Goal: Transaction & Acquisition: Purchase product/service

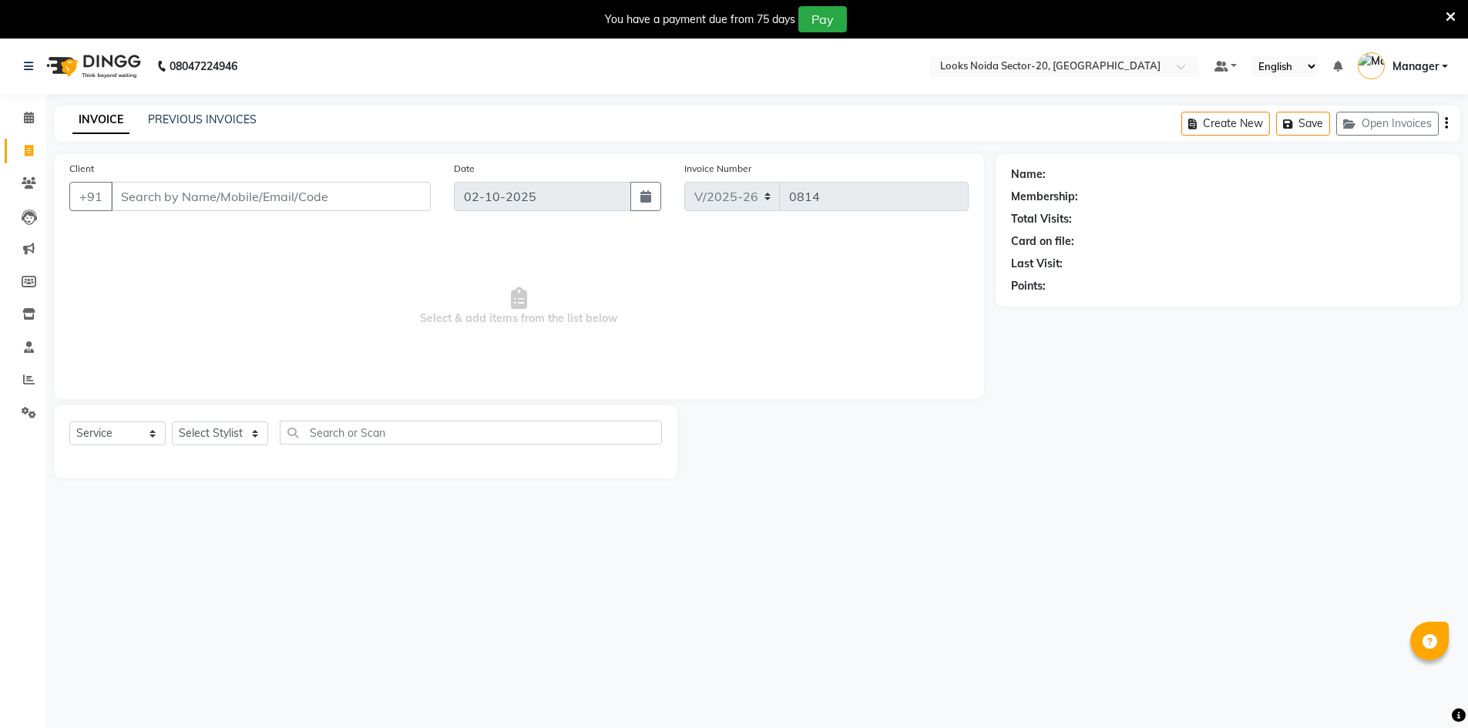
select select "8646"
select select "service"
click at [21, 69] on div "08047224946" at bounding box center [130, 66] width 237 height 43
click at [21, 62] on div "08047224946" at bounding box center [130, 66] width 237 height 43
click at [25, 62] on icon at bounding box center [28, 66] width 9 height 11
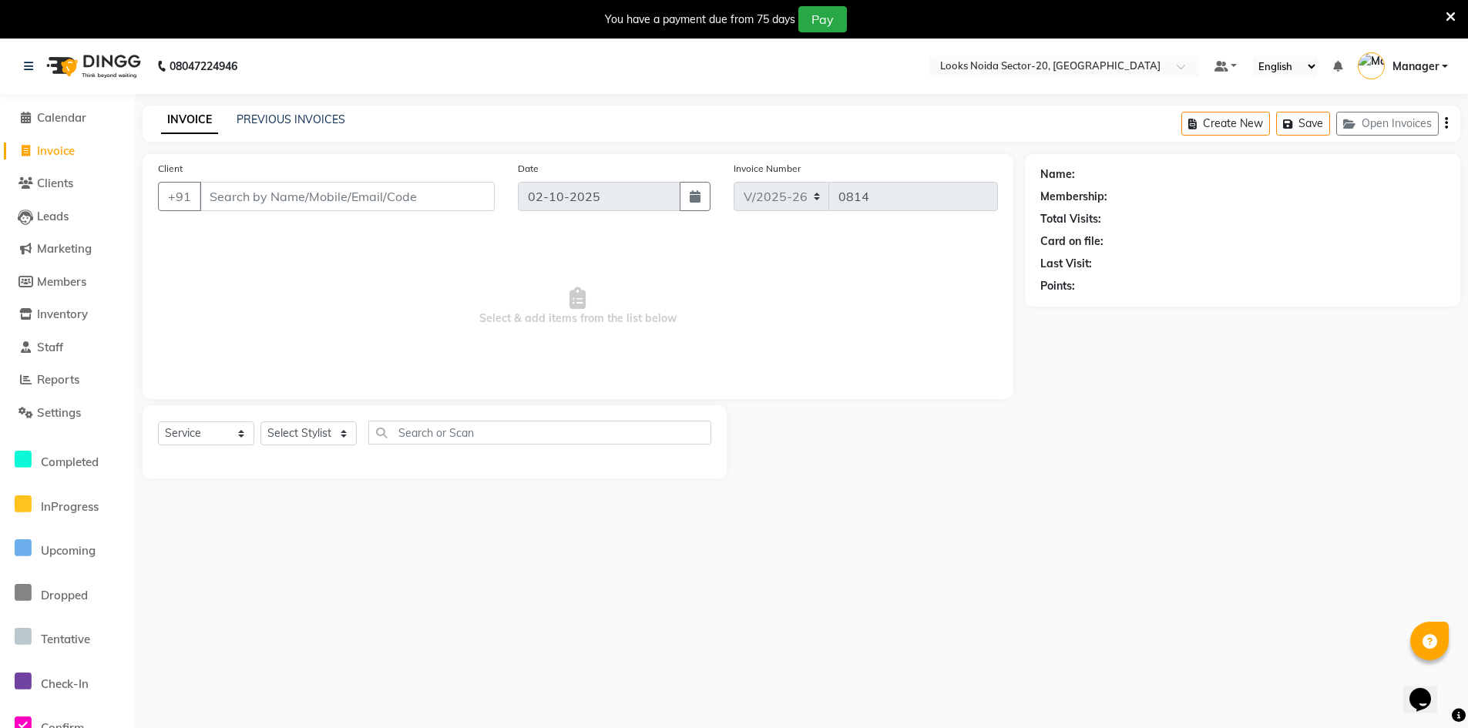
click at [56, 149] on span "Invoice" at bounding box center [56, 150] width 38 height 15
select select "service"
type input "0814"
select select "8646"
click at [64, 116] on span "Calendar" at bounding box center [61, 117] width 49 height 15
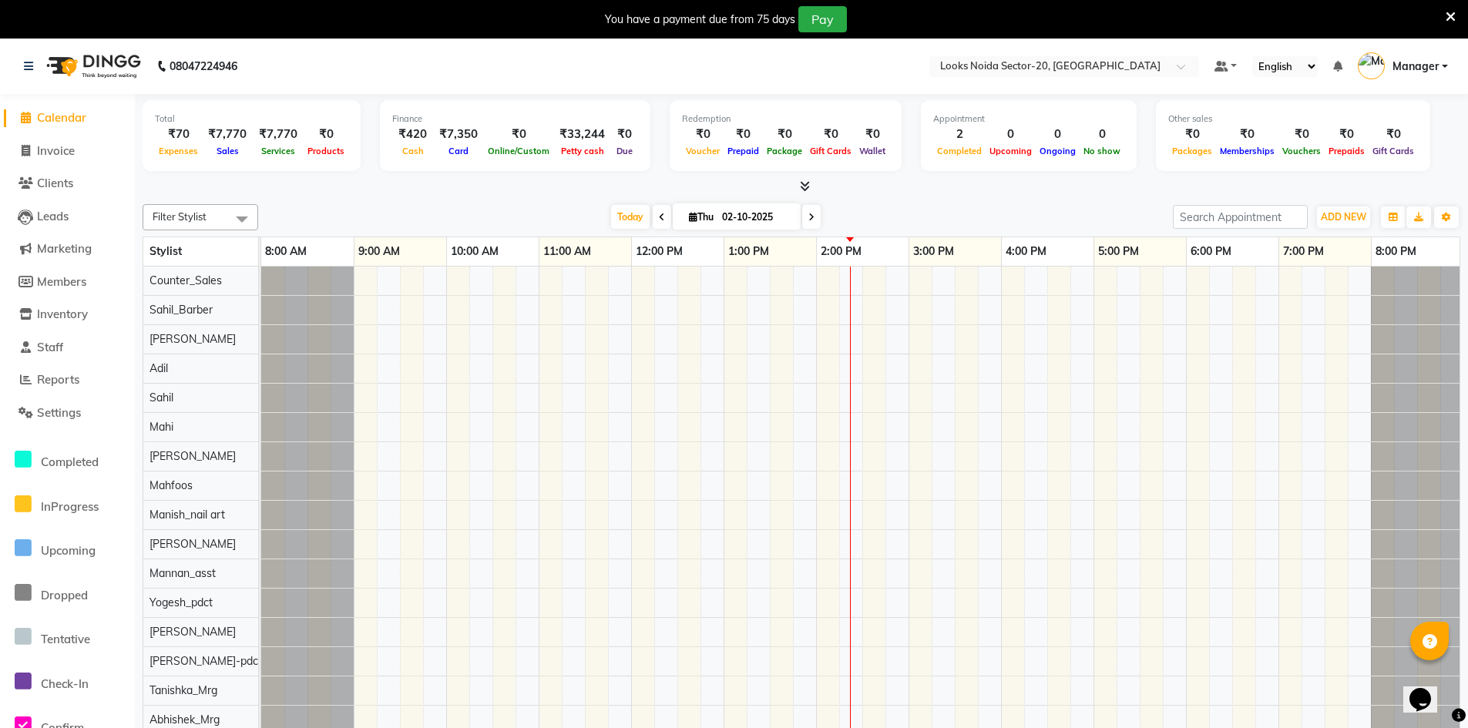
click at [1447, 12] on icon at bounding box center [1450, 17] width 10 height 14
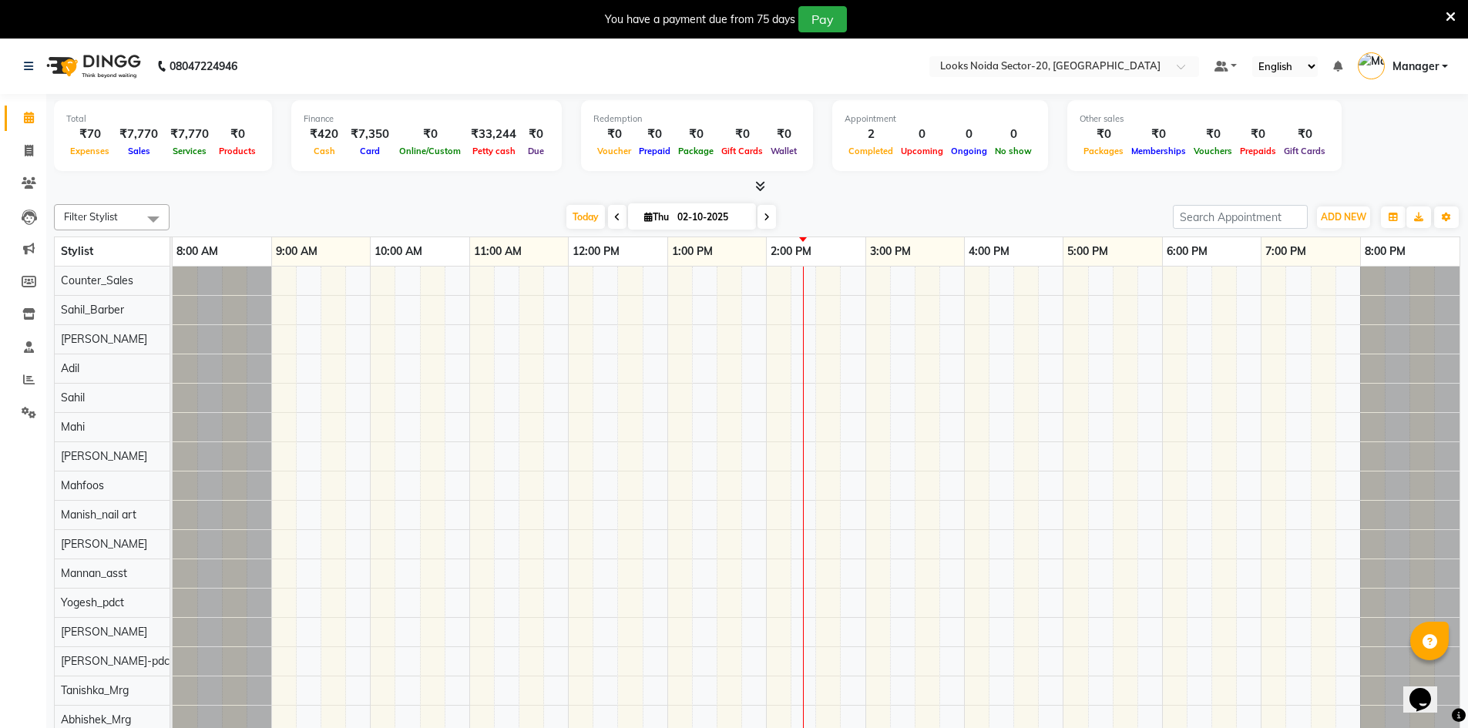
click at [1442, 12] on div "You have a payment due from 75 days Pay" at bounding box center [725, 19] width 1439 height 26
click at [1448, 13] on icon at bounding box center [1450, 17] width 10 height 14
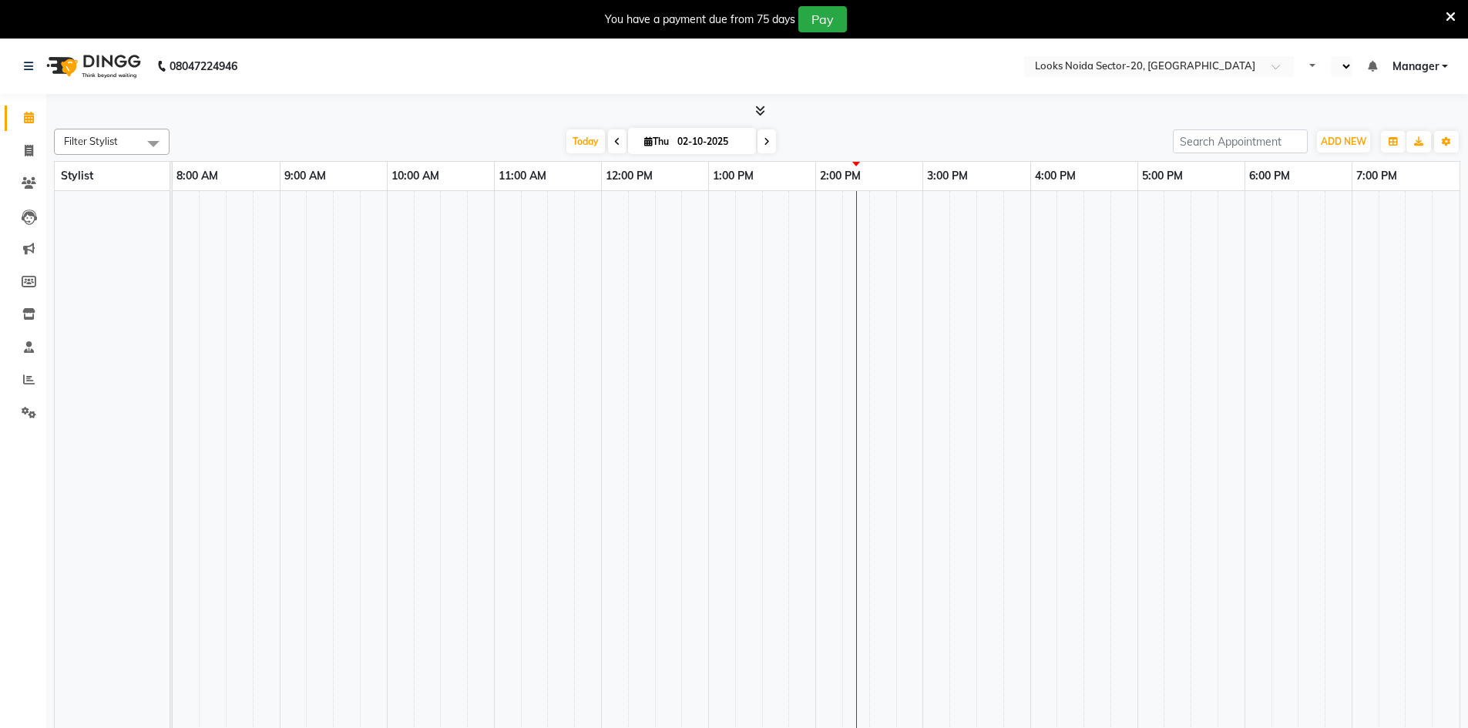
select select "en"
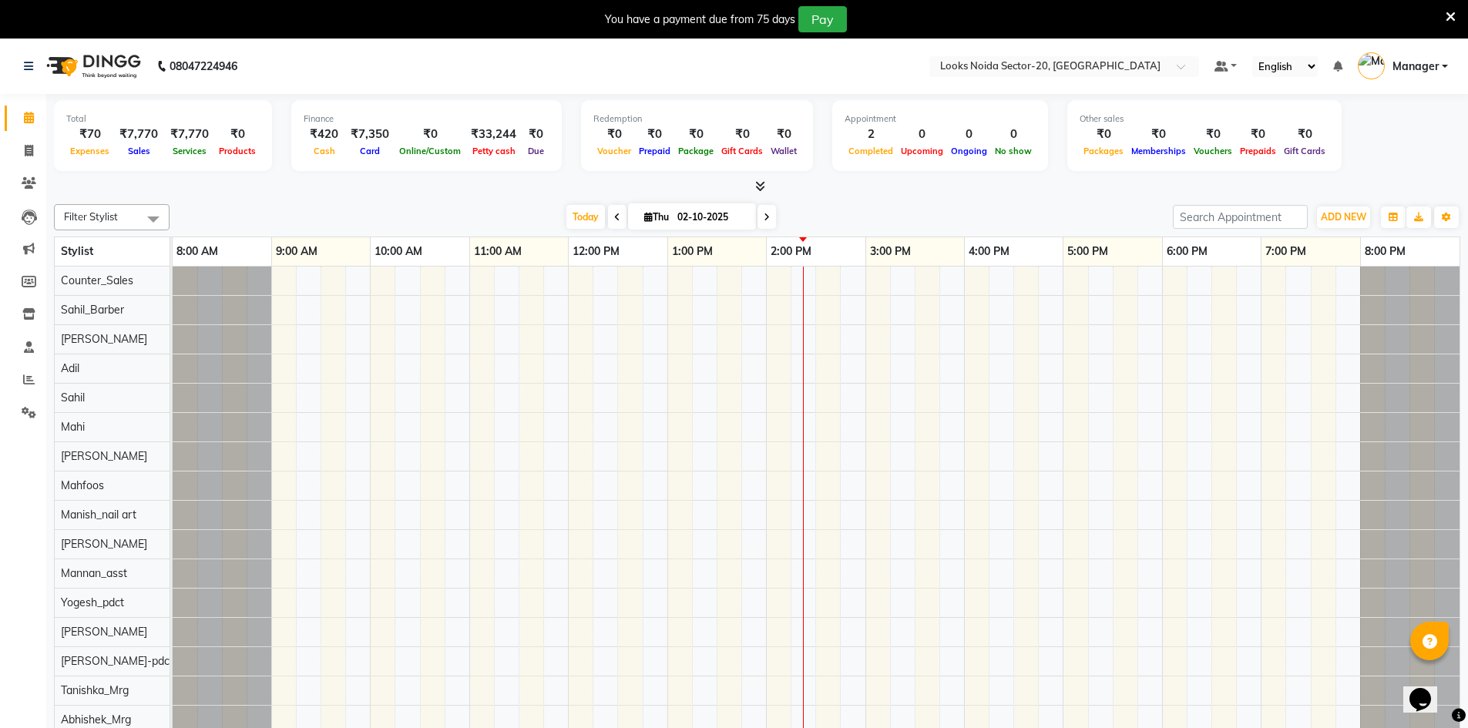
click at [1453, 14] on icon at bounding box center [1450, 17] width 10 height 14
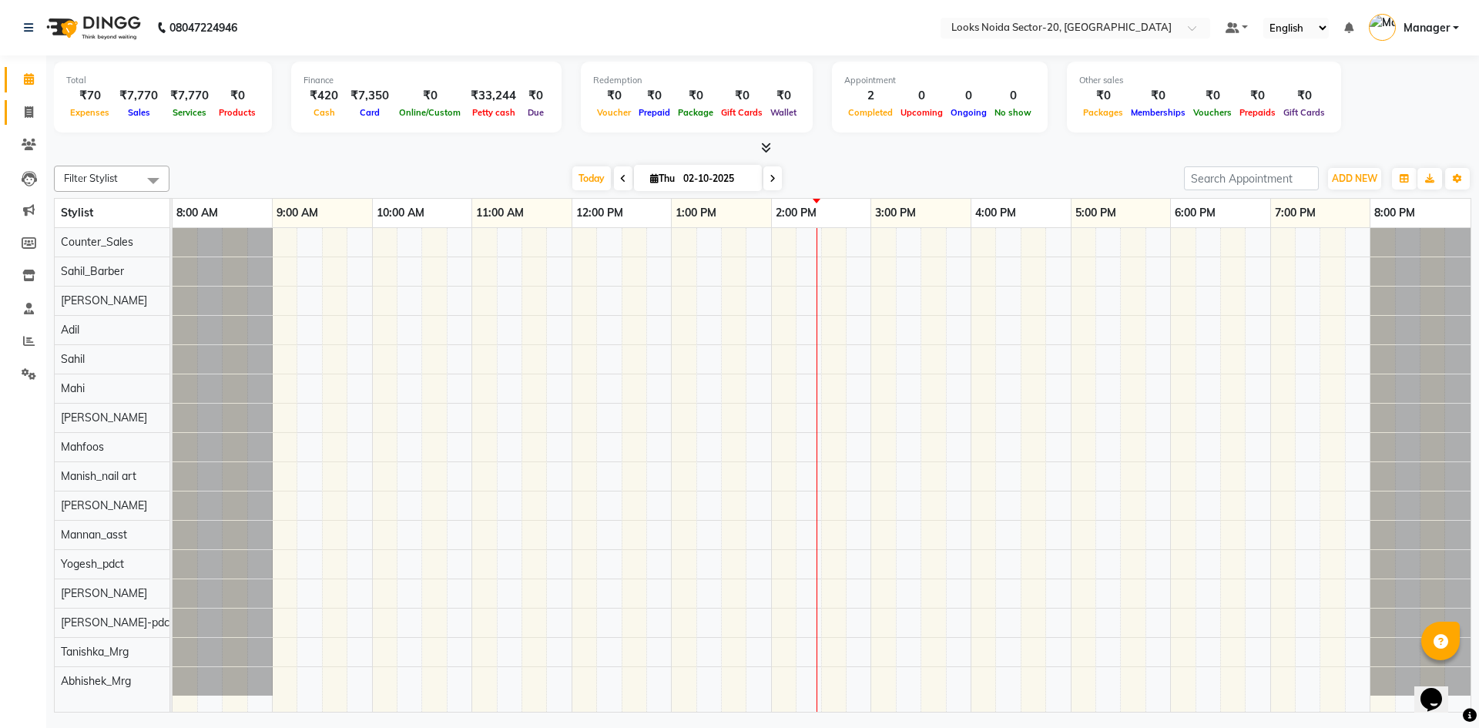
click at [35, 121] on link "Invoice" at bounding box center [23, 112] width 37 height 25
select select "service"
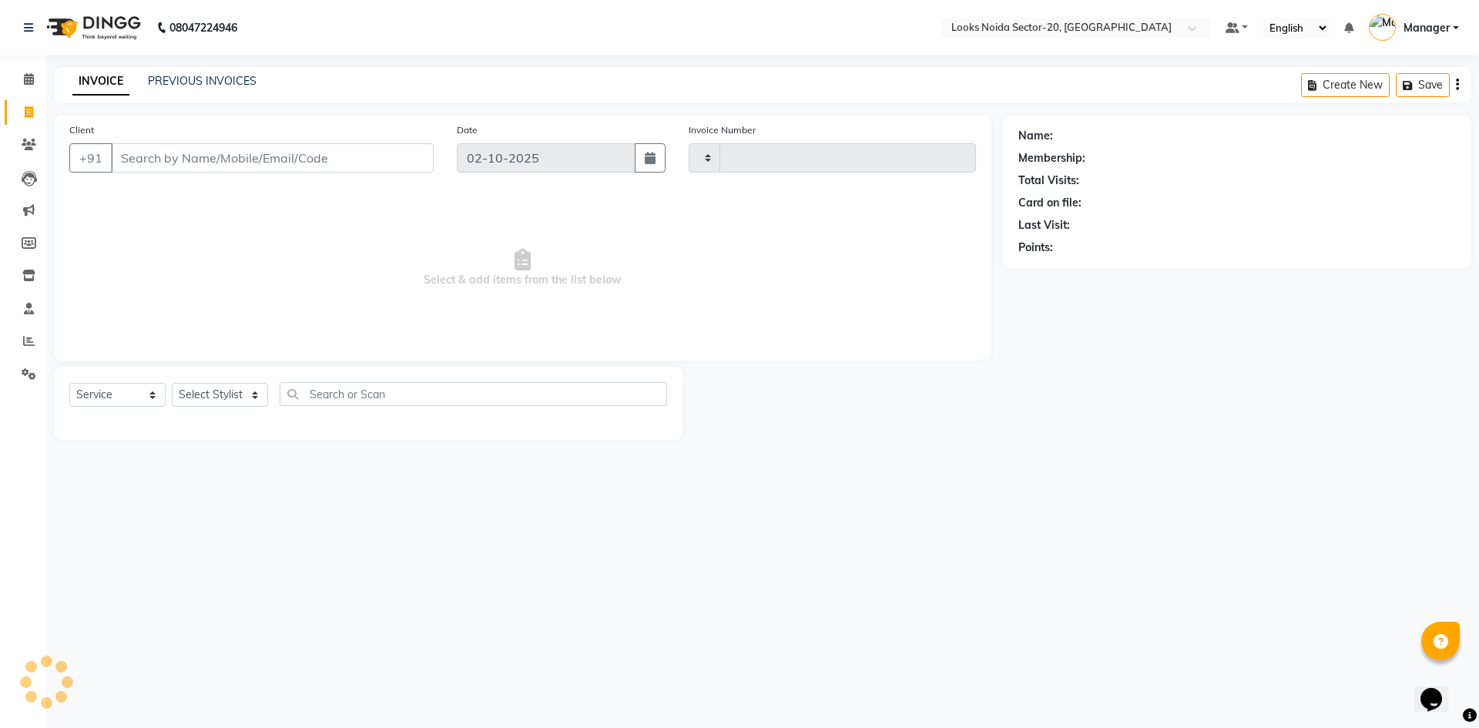
type input "0814"
select select "8646"
click at [33, 82] on icon at bounding box center [29, 79] width 10 height 12
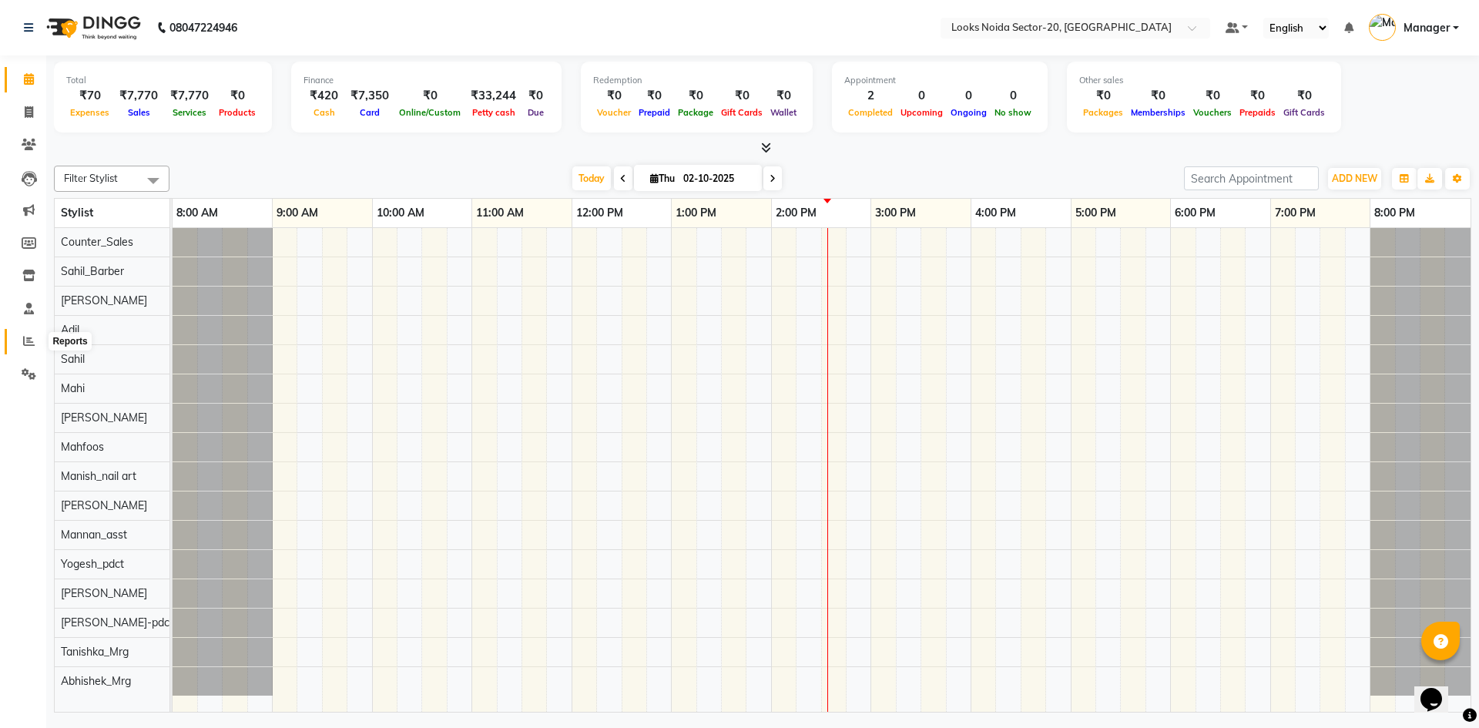
click at [26, 342] on icon at bounding box center [29, 341] width 12 height 12
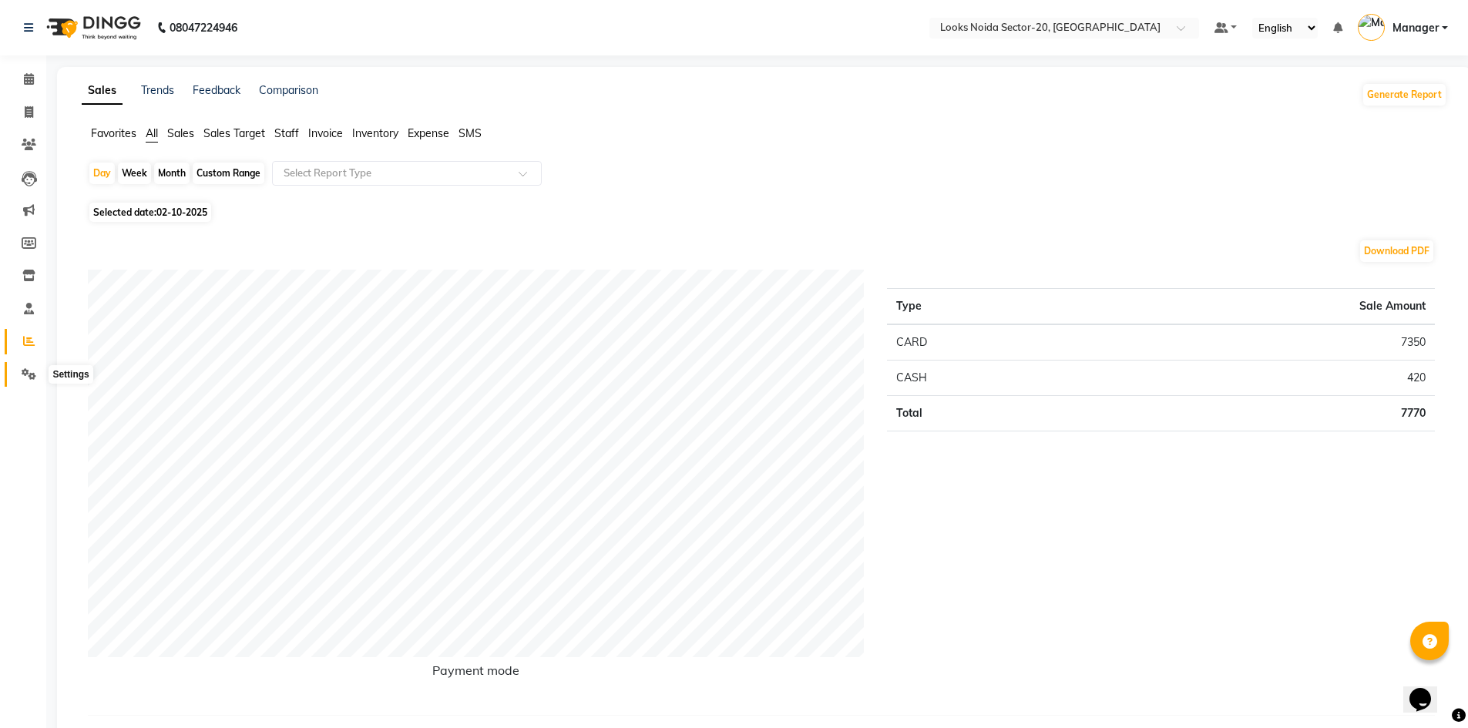
click at [16, 371] on span at bounding box center [28, 375] width 27 height 18
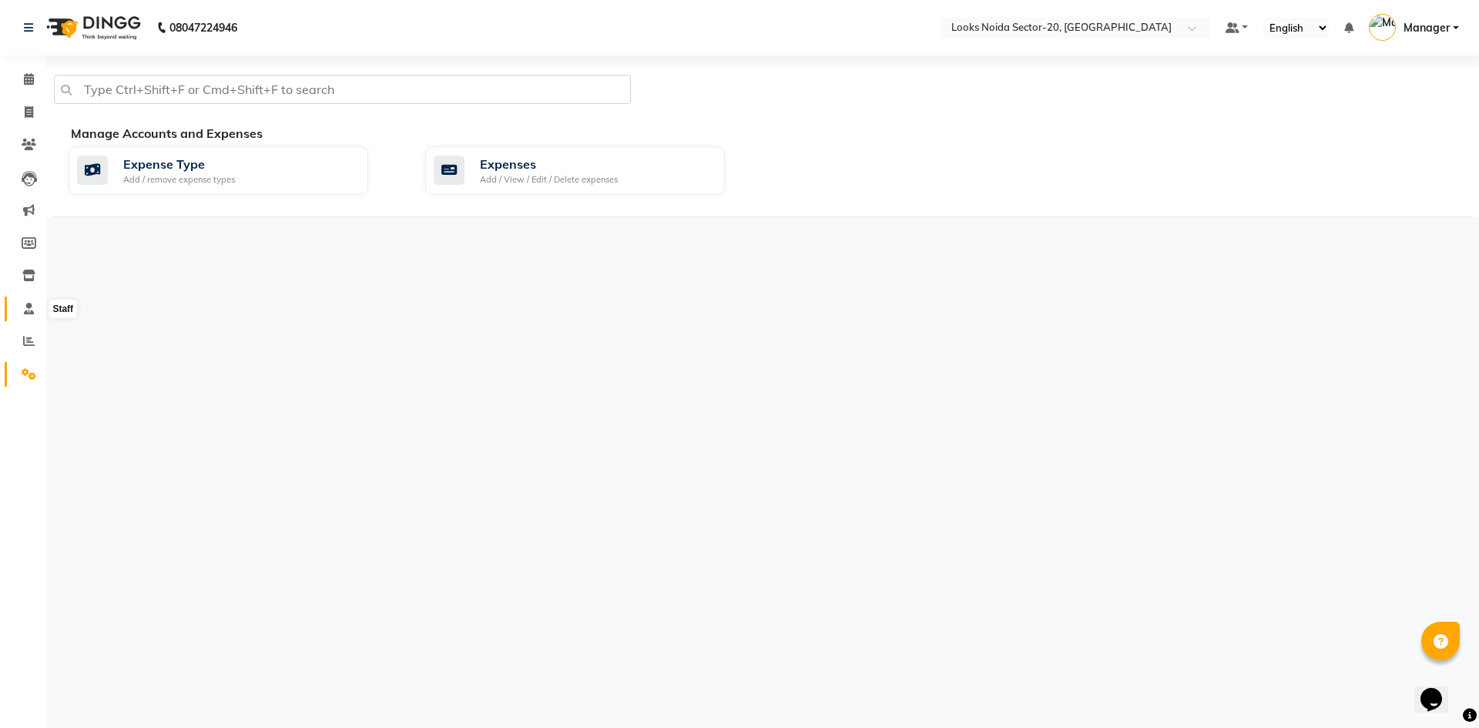
click at [27, 311] on icon at bounding box center [29, 309] width 10 height 12
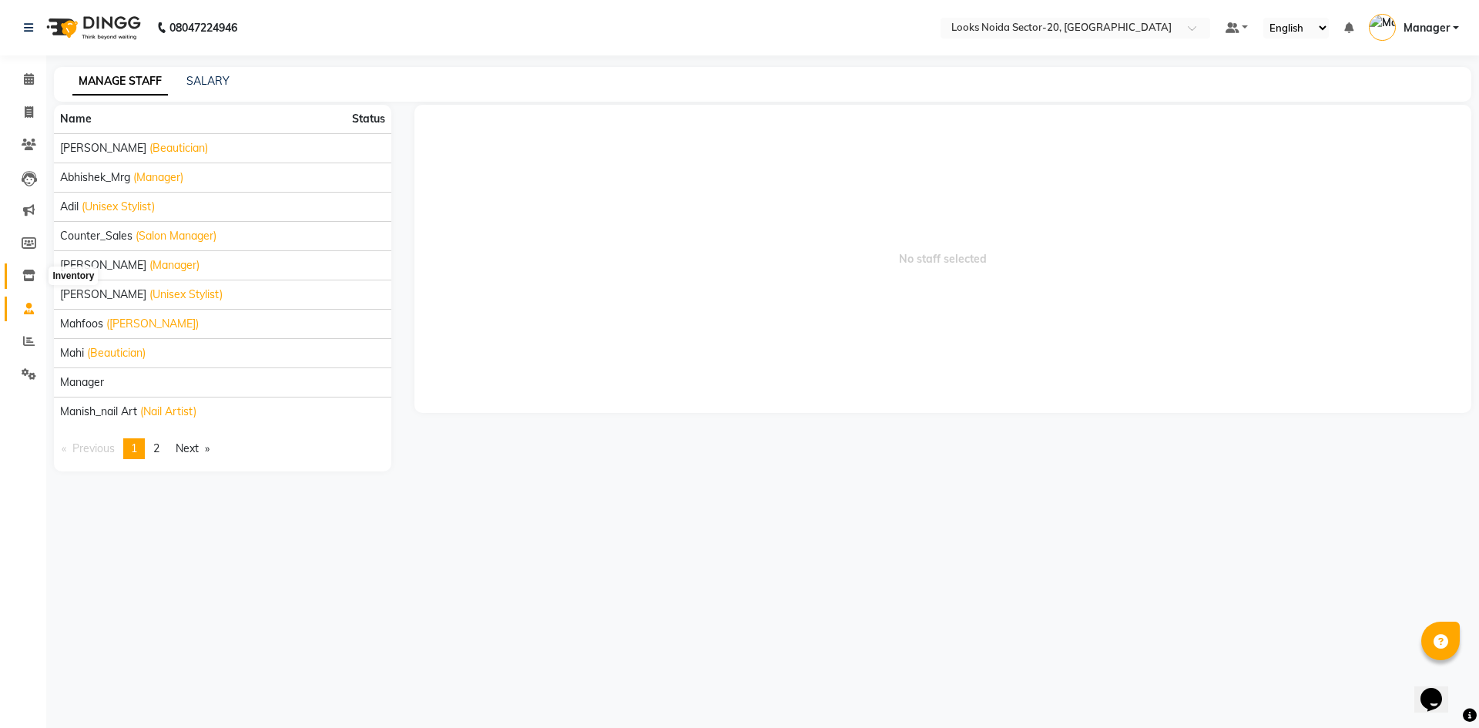
click at [29, 277] on icon at bounding box center [28, 276] width 13 height 12
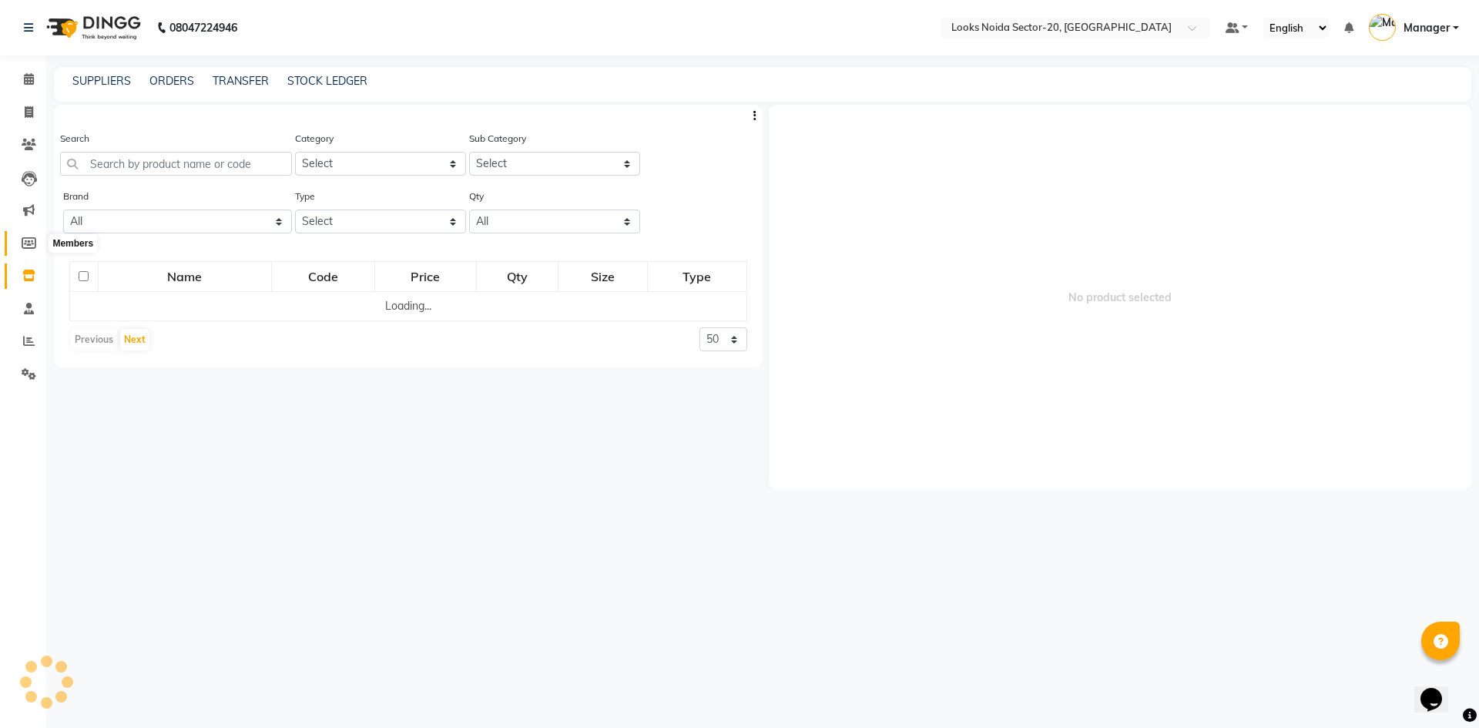
click at [32, 243] on icon at bounding box center [29, 243] width 15 height 12
select select
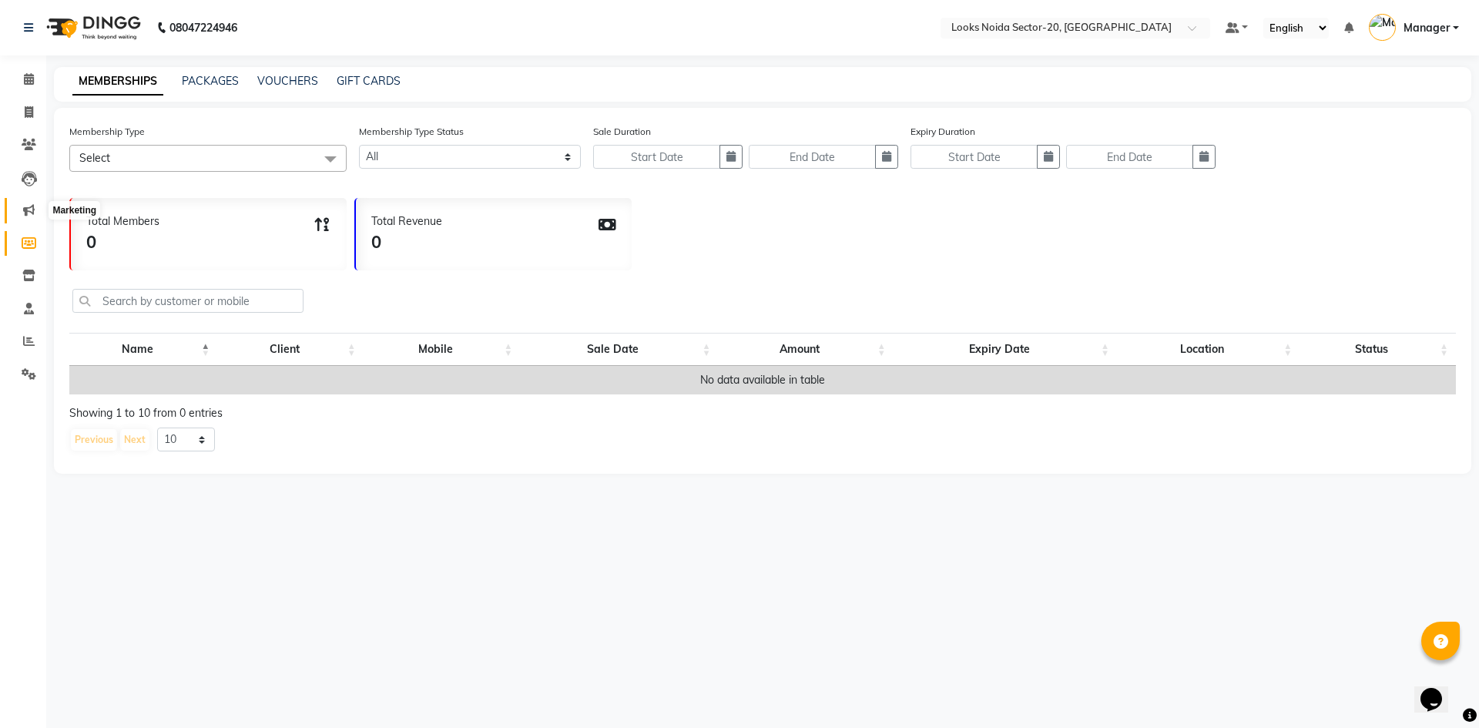
click at [29, 219] on span at bounding box center [28, 211] width 27 height 18
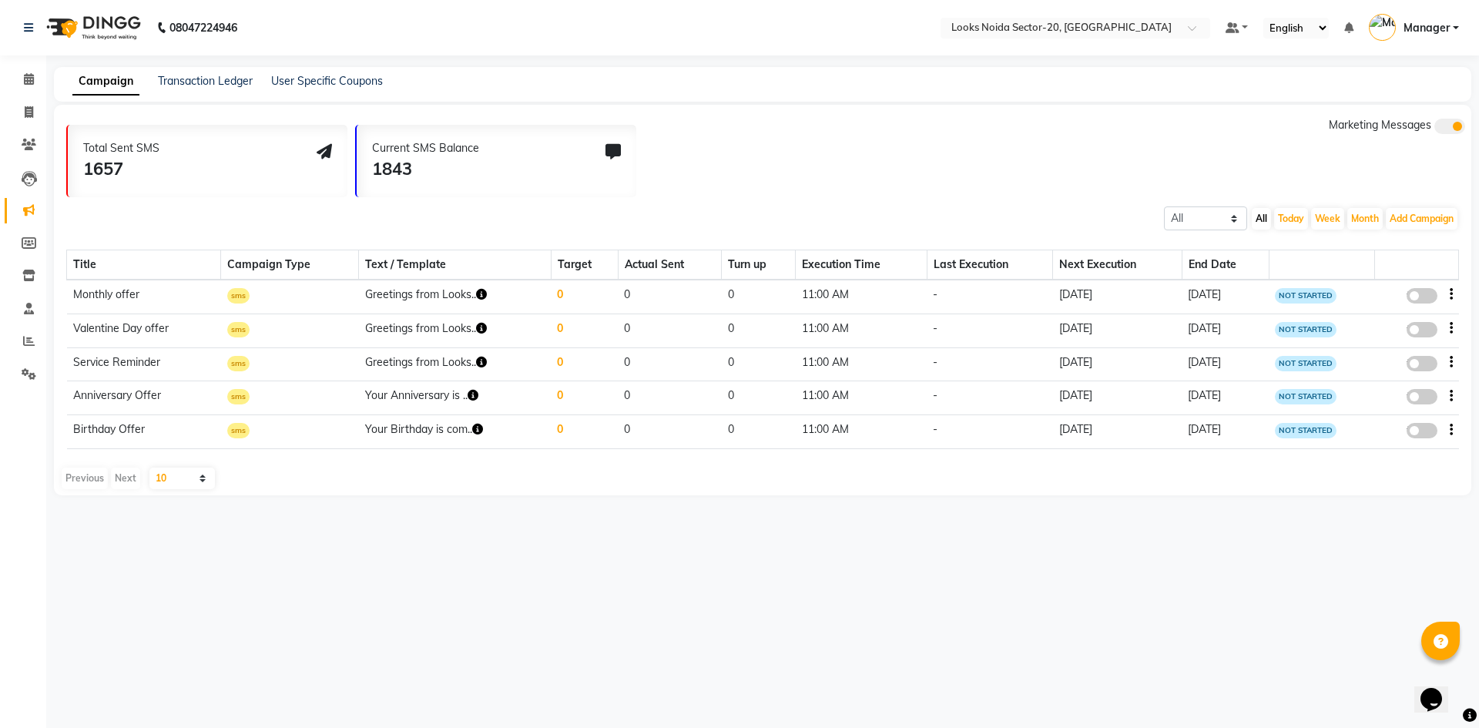
click at [476, 298] on icon "button" at bounding box center [481, 294] width 11 height 11
click at [416, 553] on div "08047224946 Select Location × Looks Noida Sector-20, Noida Default Panel My Pan…" at bounding box center [739, 364] width 1479 height 728
click at [467, 430] on td "Your Birthday is com.." at bounding box center [455, 432] width 192 height 34
click at [472, 430] on icon "button" at bounding box center [477, 429] width 11 height 11
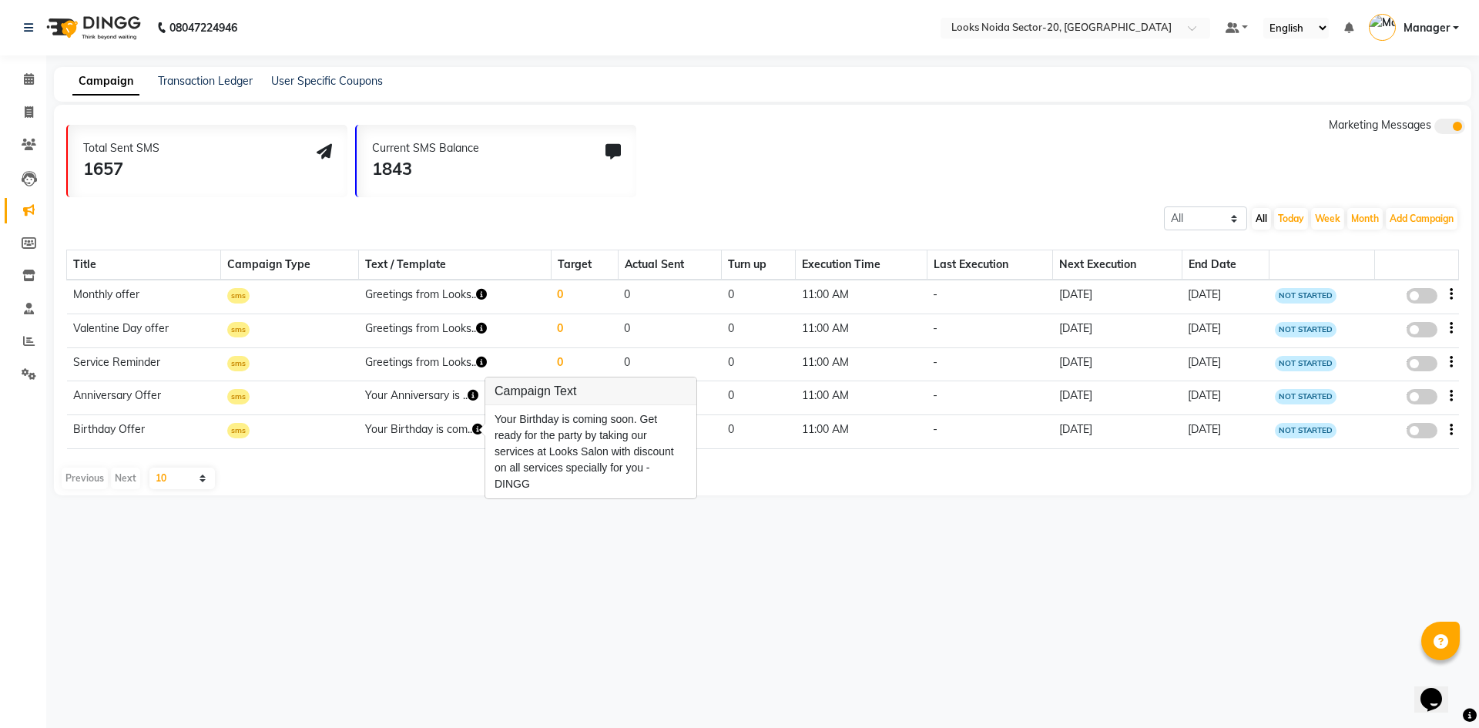
click at [997, 606] on div "08047224946 Select Location × Looks Noida Sector-20, Noida Default Panel My Pan…" at bounding box center [739, 364] width 1479 height 728
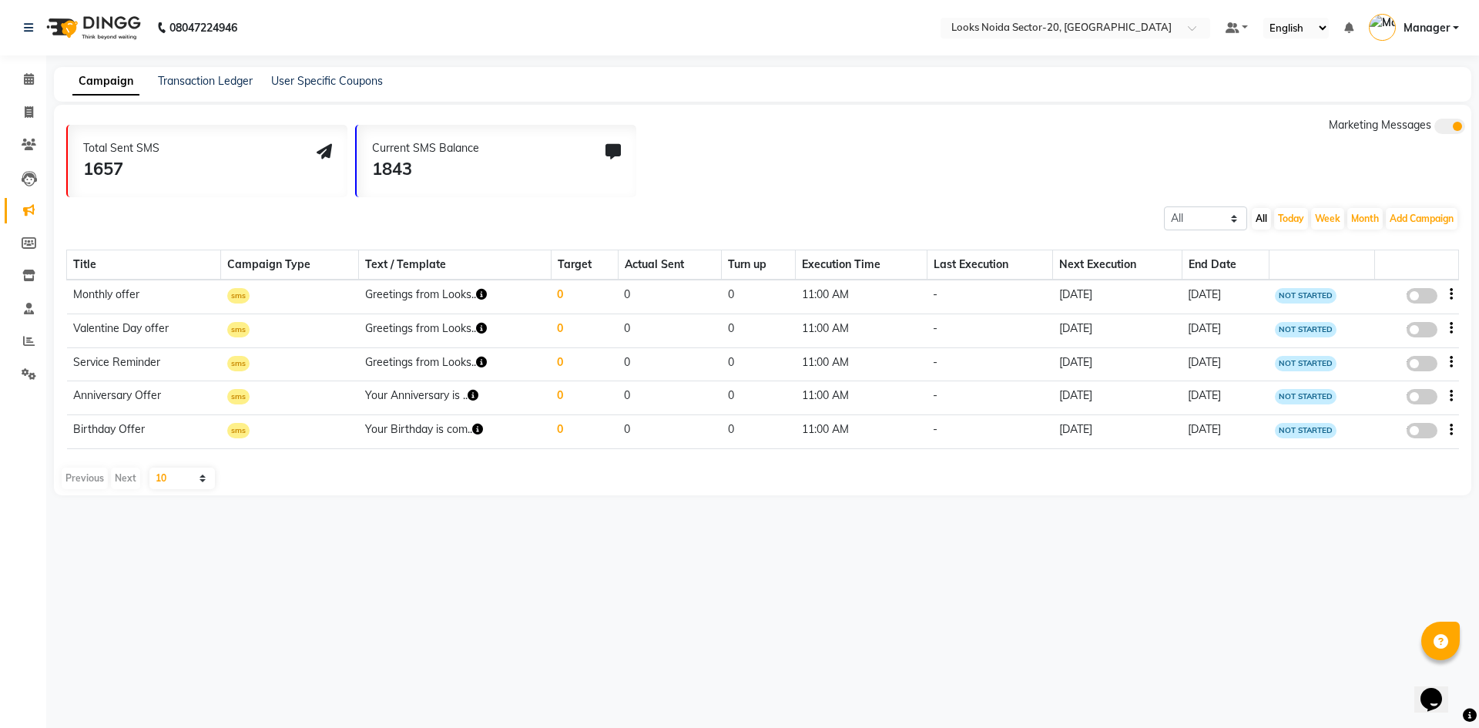
click at [198, 474] on select "10 20 50 100" at bounding box center [181, 479] width 65 height 22
select select "20"
click at [149, 468] on select "10 20 50 100" at bounding box center [181, 479] width 65 height 22
click at [31, 242] on icon at bounding box center [29, 243] width 15 height 12
select select
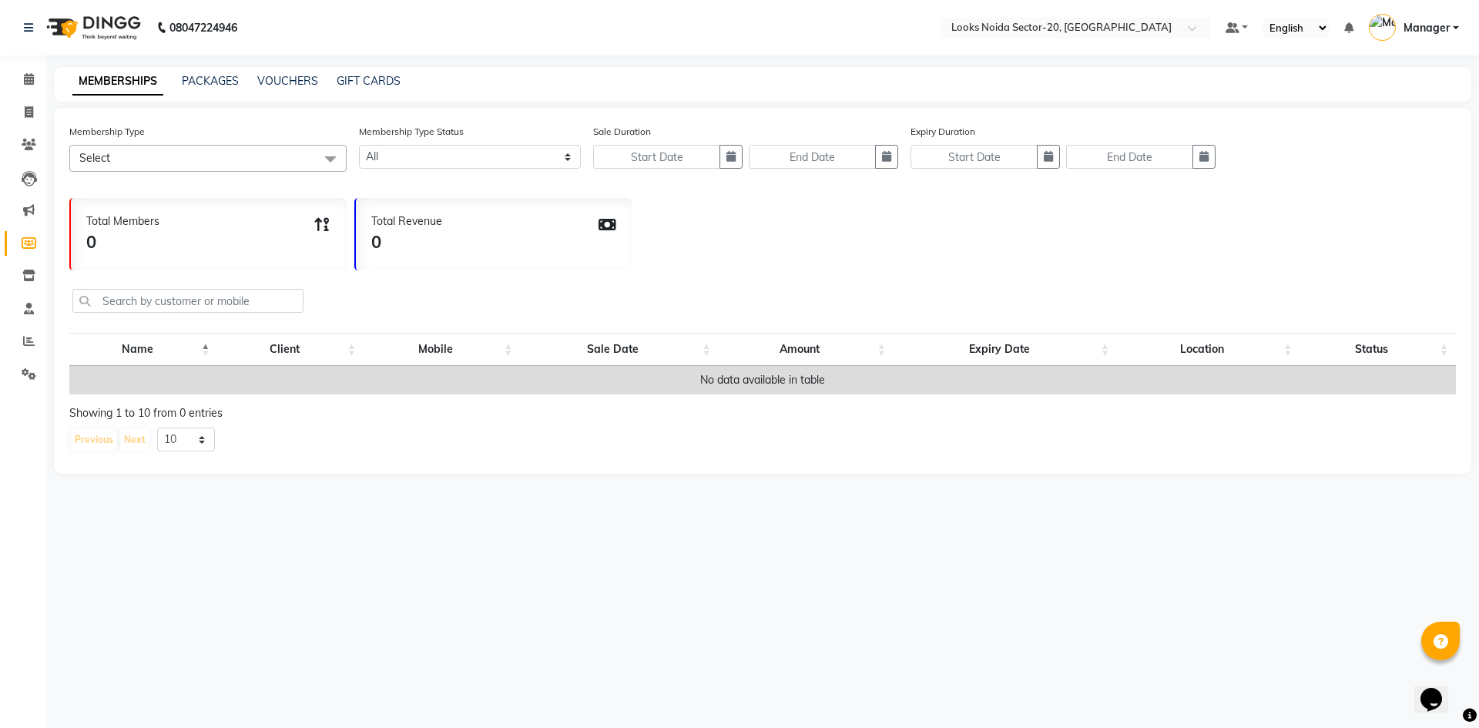
click at [353, 351] on th "Client" at bounding box center [290, 349] width 146 height 33
click at [29, 202] on span at bounding box center [28, 211] width 27 height 18
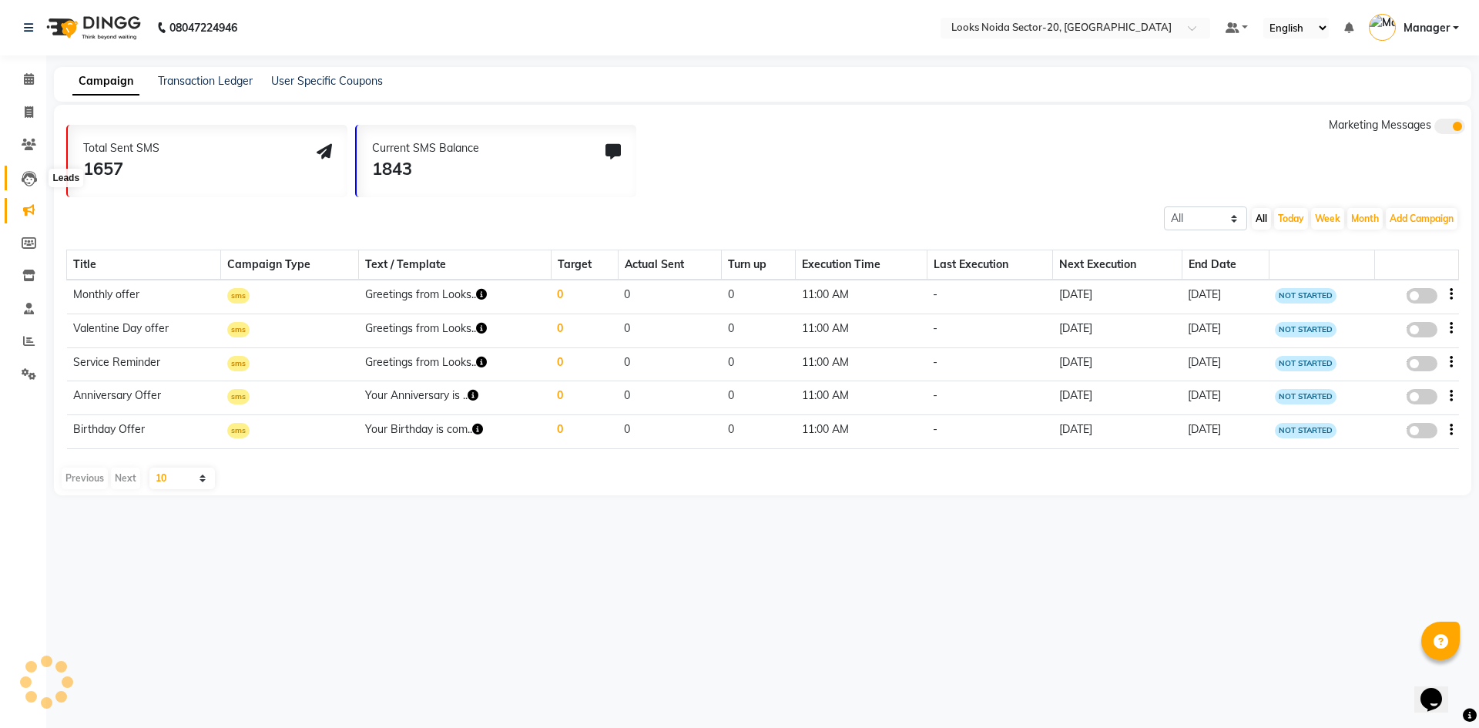
click at [32, 180] on icon at bounding box center [29, 178] width 15 height 15
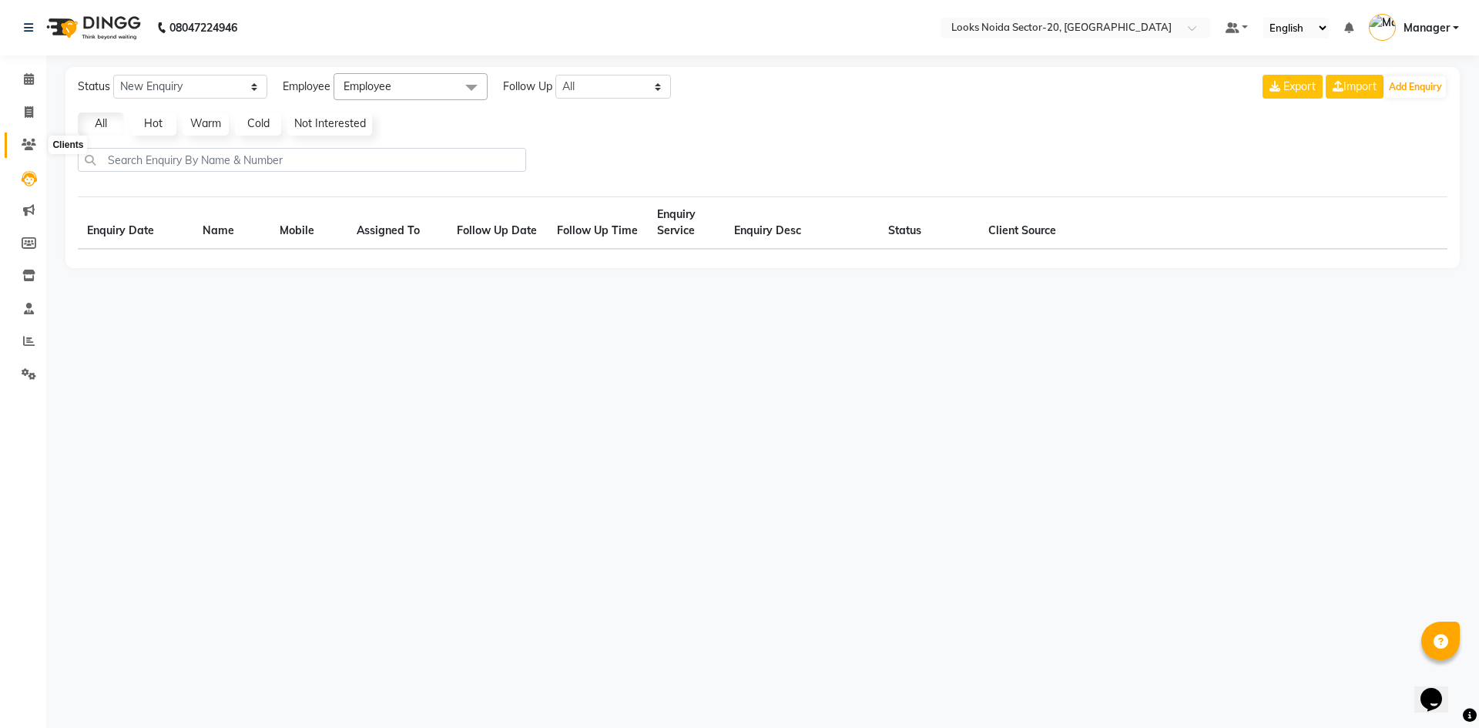
click at [35, 143] on icon at bounding box center [29, 145] width 15 height 12
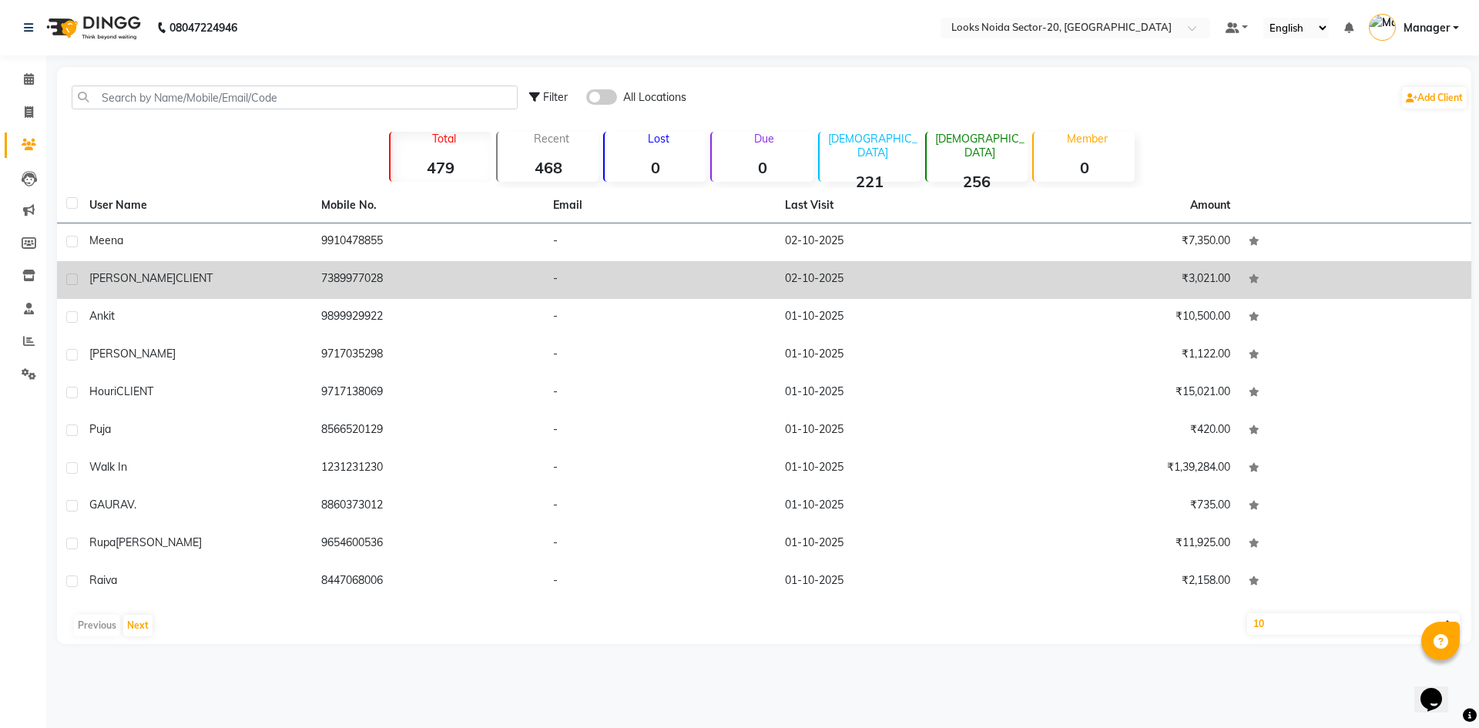
drag, startPoint x: 380, startPoint y: 235, endPoint x: 382, endPoint y: 267, distance: 32.4
click at [378, 284] on tbody "meena 9910478855 - 02-10-2025 ₹7,350.00 RUCHI CLIENT 7389977028 - 02-10-2025 ₹3…" at bounding box center [764, 412] width 1415 height 378
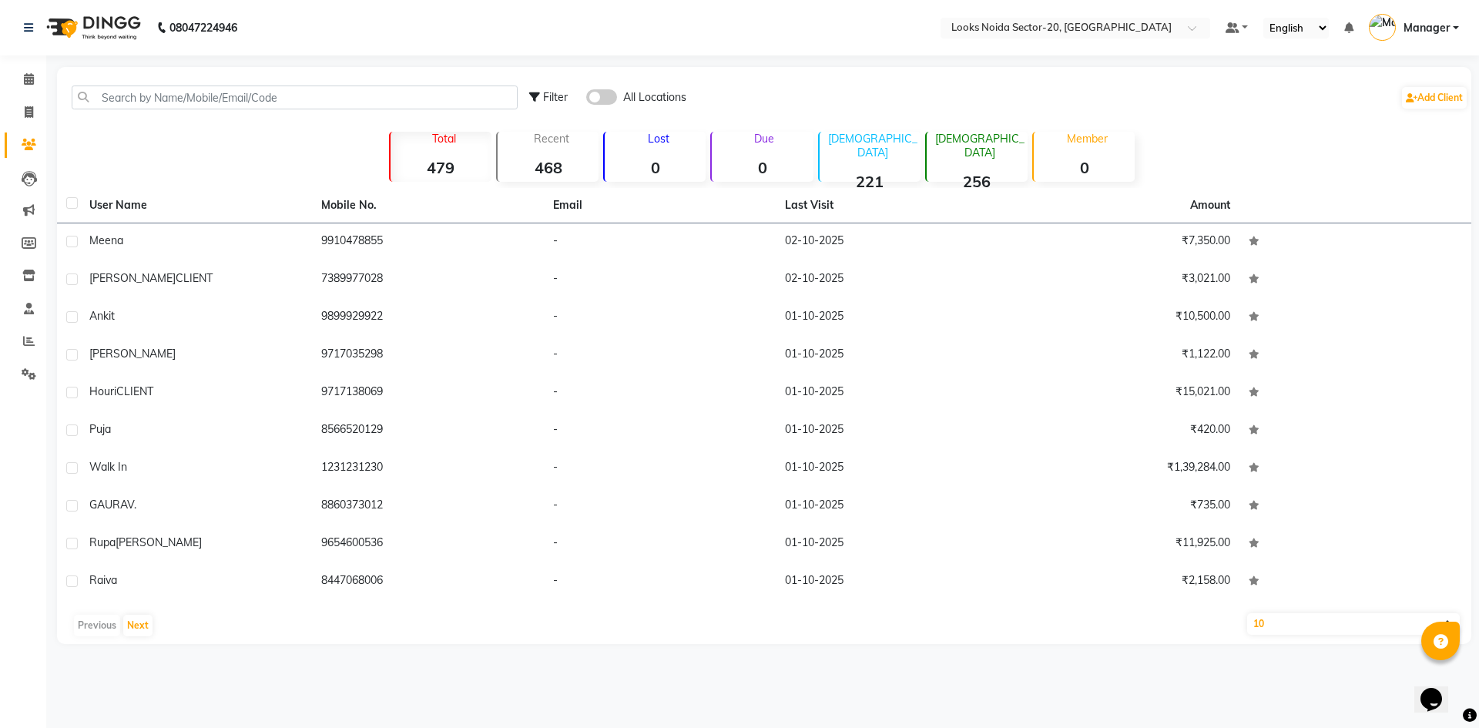
click at [303, 183] on div "Filter All Locations Add Client Total 479 Recent 468 Lost 0 Due 0 Male 221 Fema…" at bounding box center [764, 355] width 1415 height 577
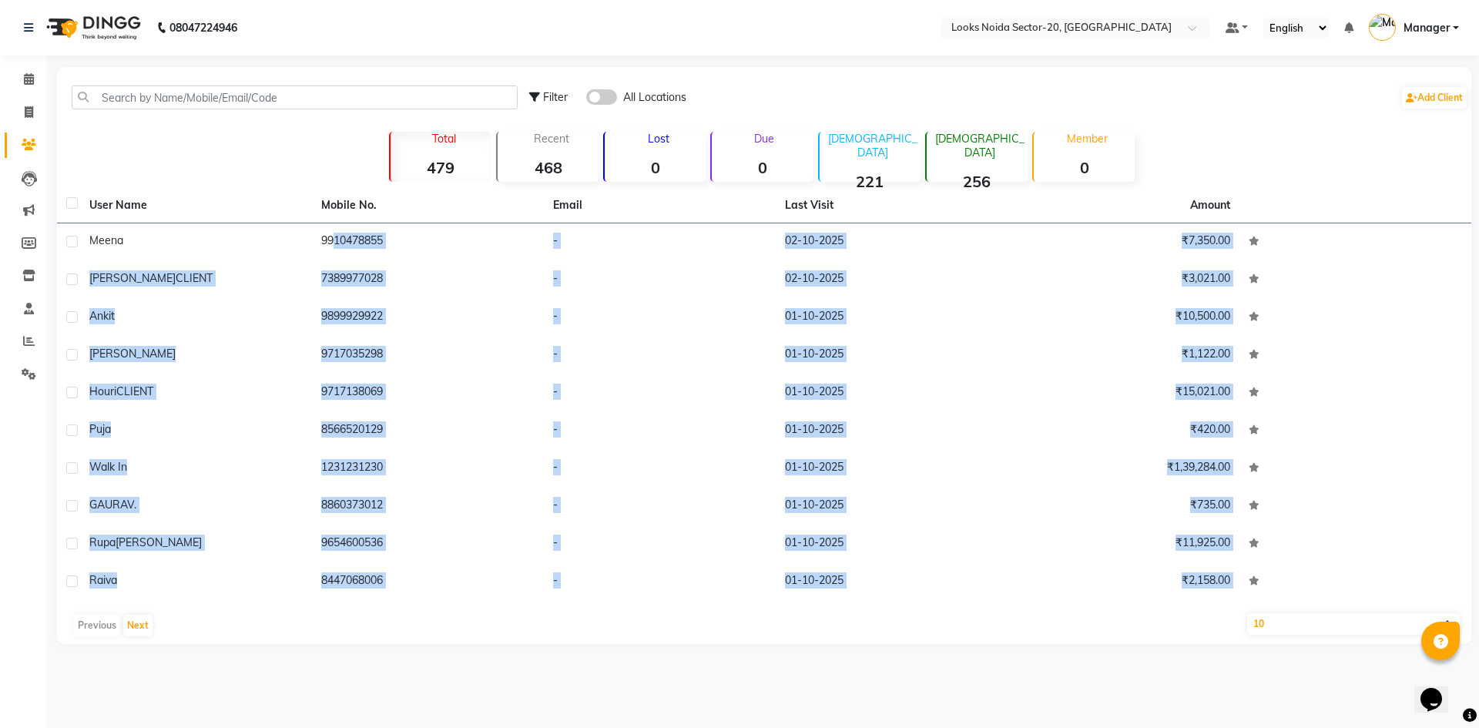
drag, startPoint x: 317, startPoint y: 231, endPoint x: 410, endPoint y: 696, distance: 474.6
click at [409, 698] on div "08047224946 Select Location × Looks Noida Sector-20, Noida Default Panel My Pan…" at bounding box center [739, 364] width 1479 height 728
click at [730, 633] on div "Previous Next" at bounding box center [764, 625] width 1402 height 25
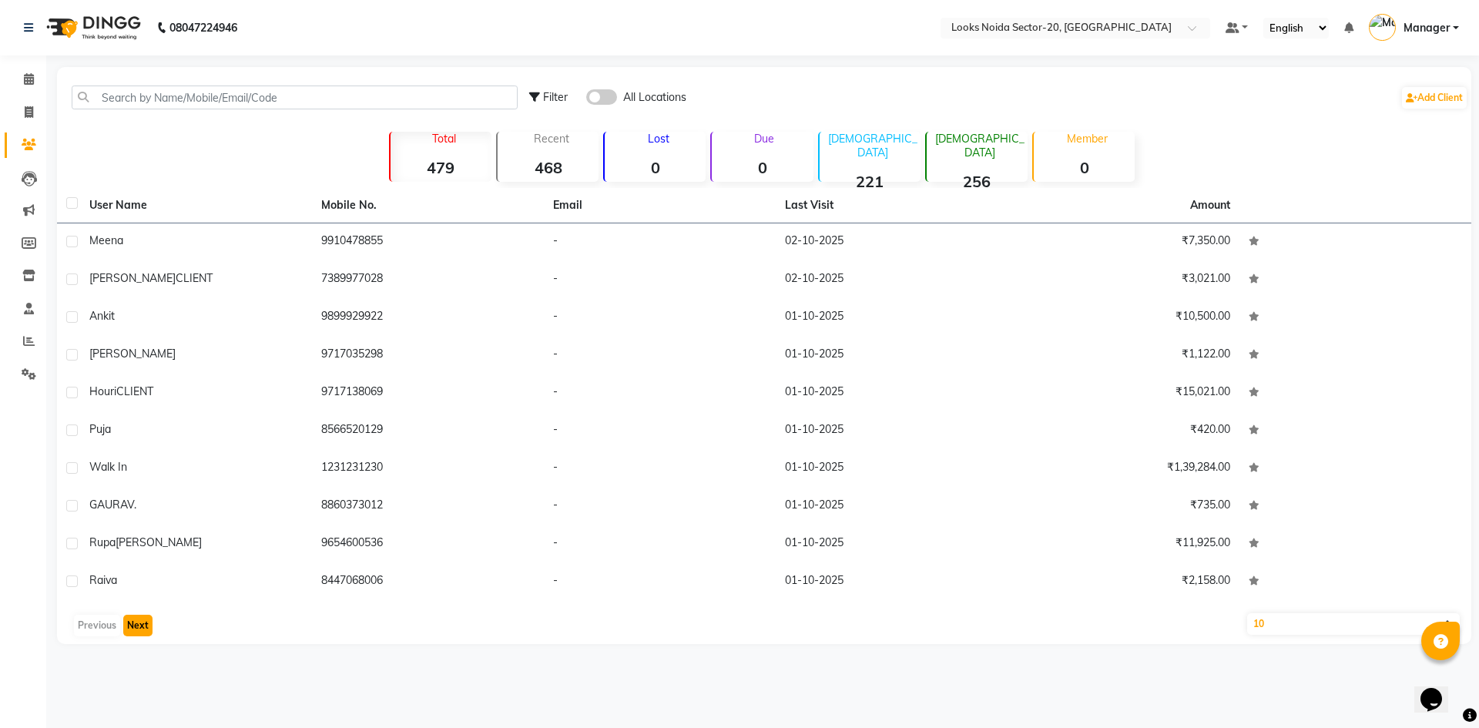
click at [135, 626] on button "Next" at bounding box center [137, 626] width 29 height 22
click at [132, 626] on button "Next" at bounding box center [137, 626] width 29 height 22
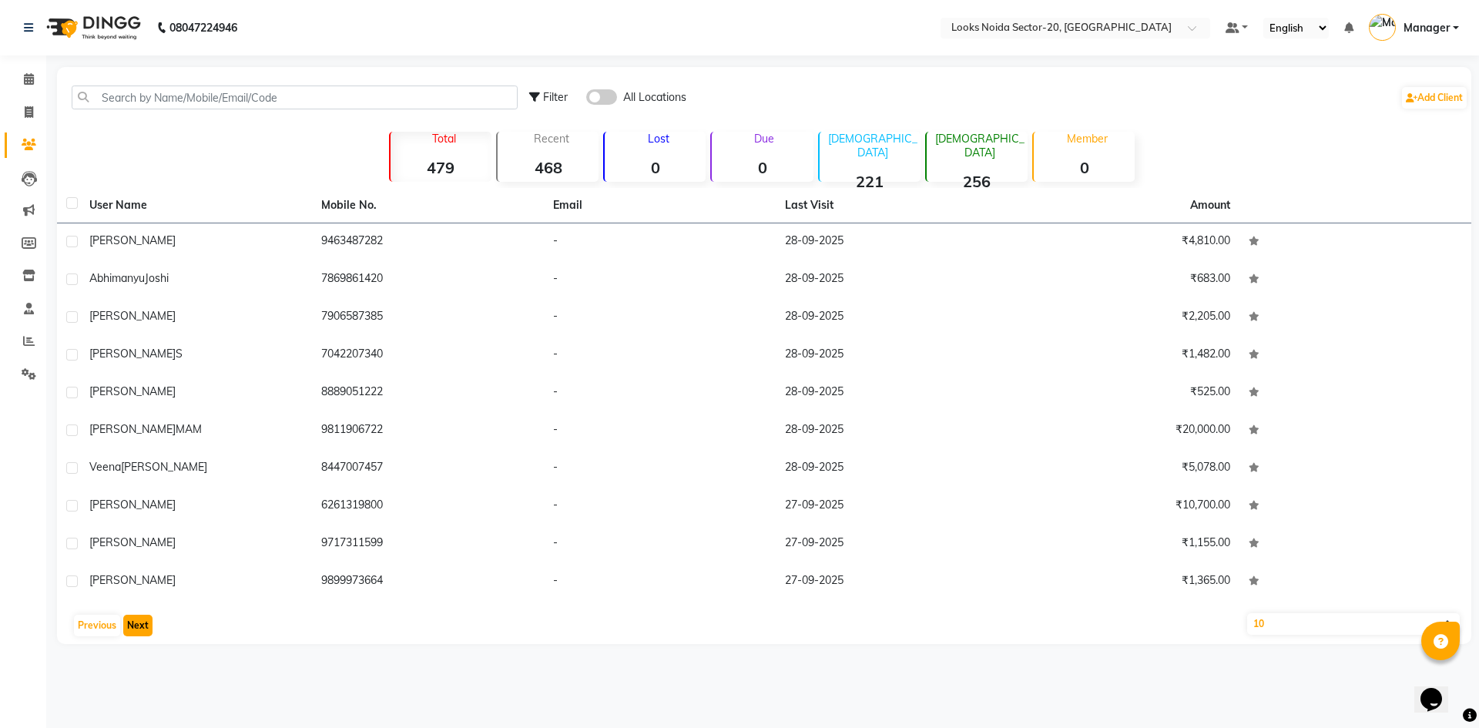
click at [132, 626] on button "Next" at bounding box center [137, 626] width 29 height 22
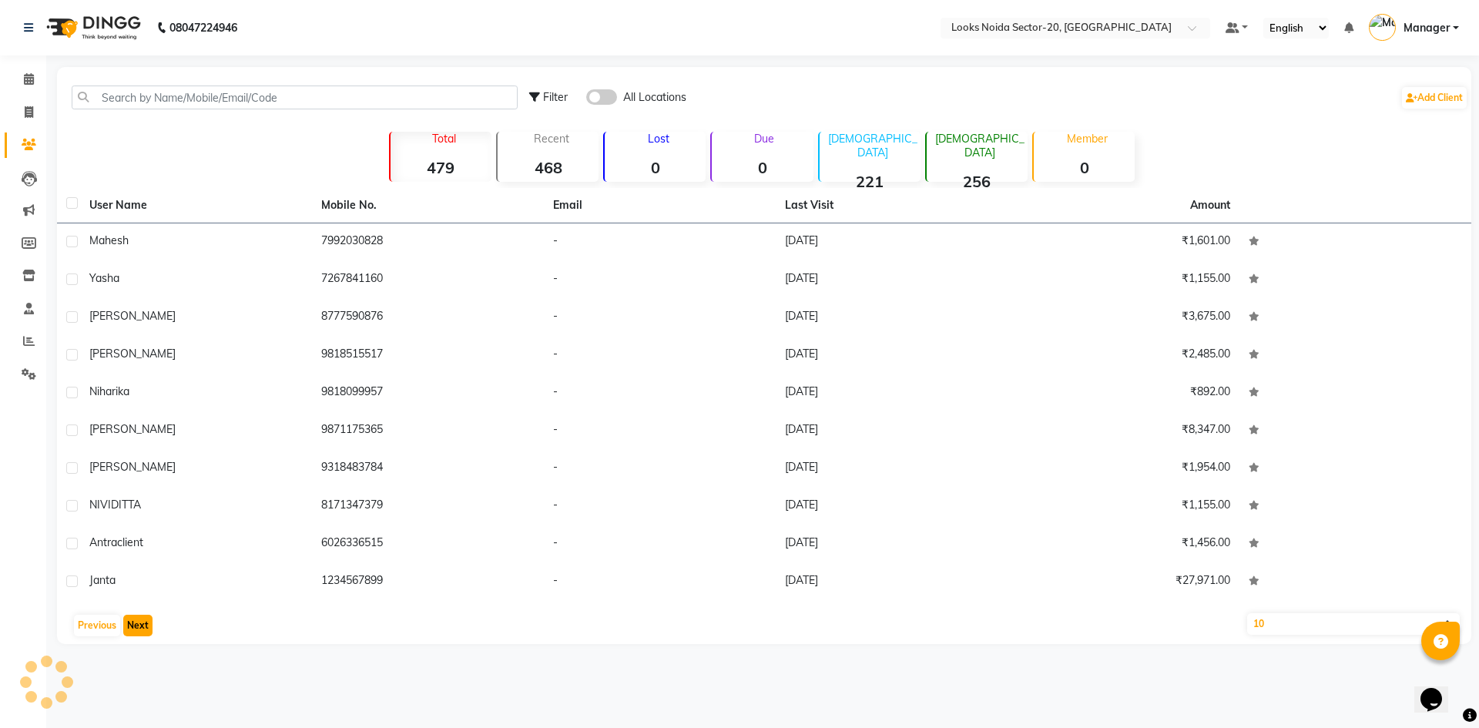
click at [132, 626] on button "Next" at bounding box center [137, 626] width 29 height 22
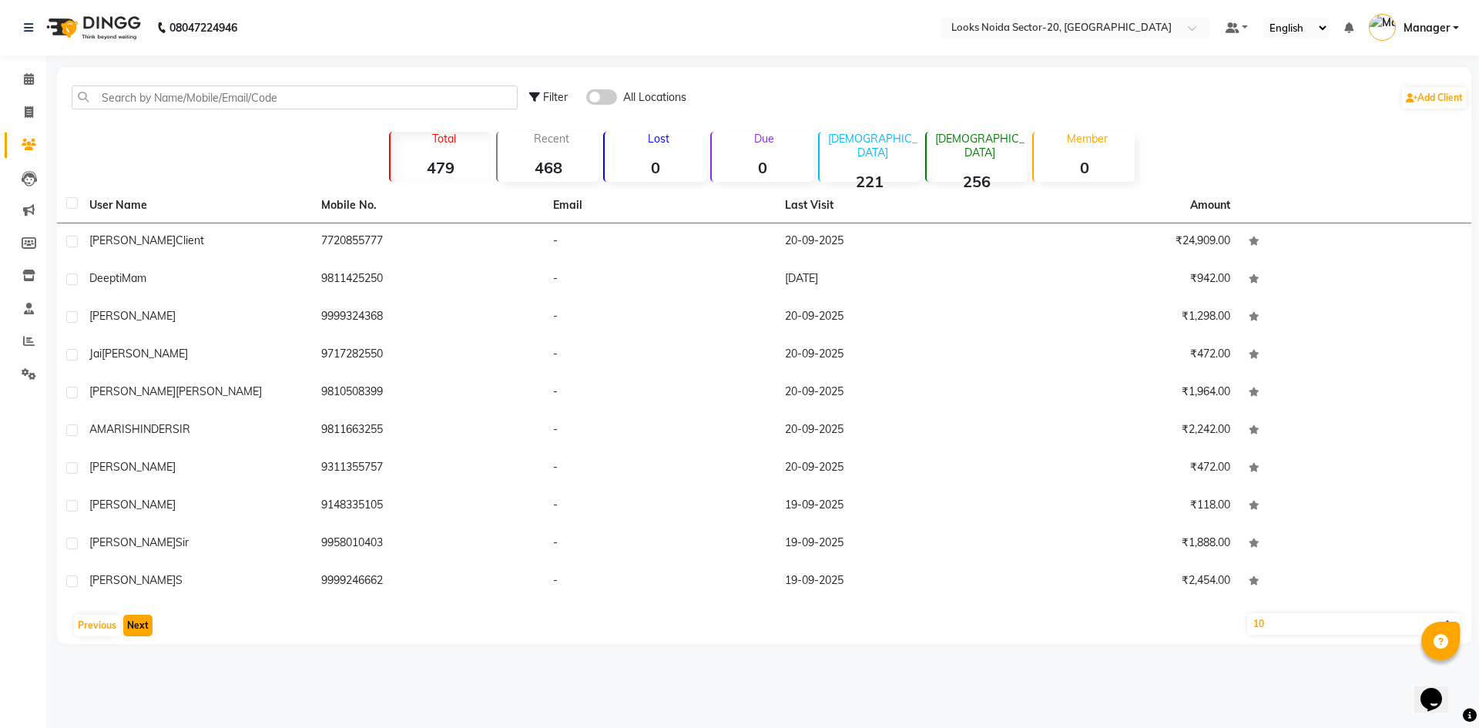
click at [132, 626] on button "Next" at bounding box center [137, 626] width 29 height 22
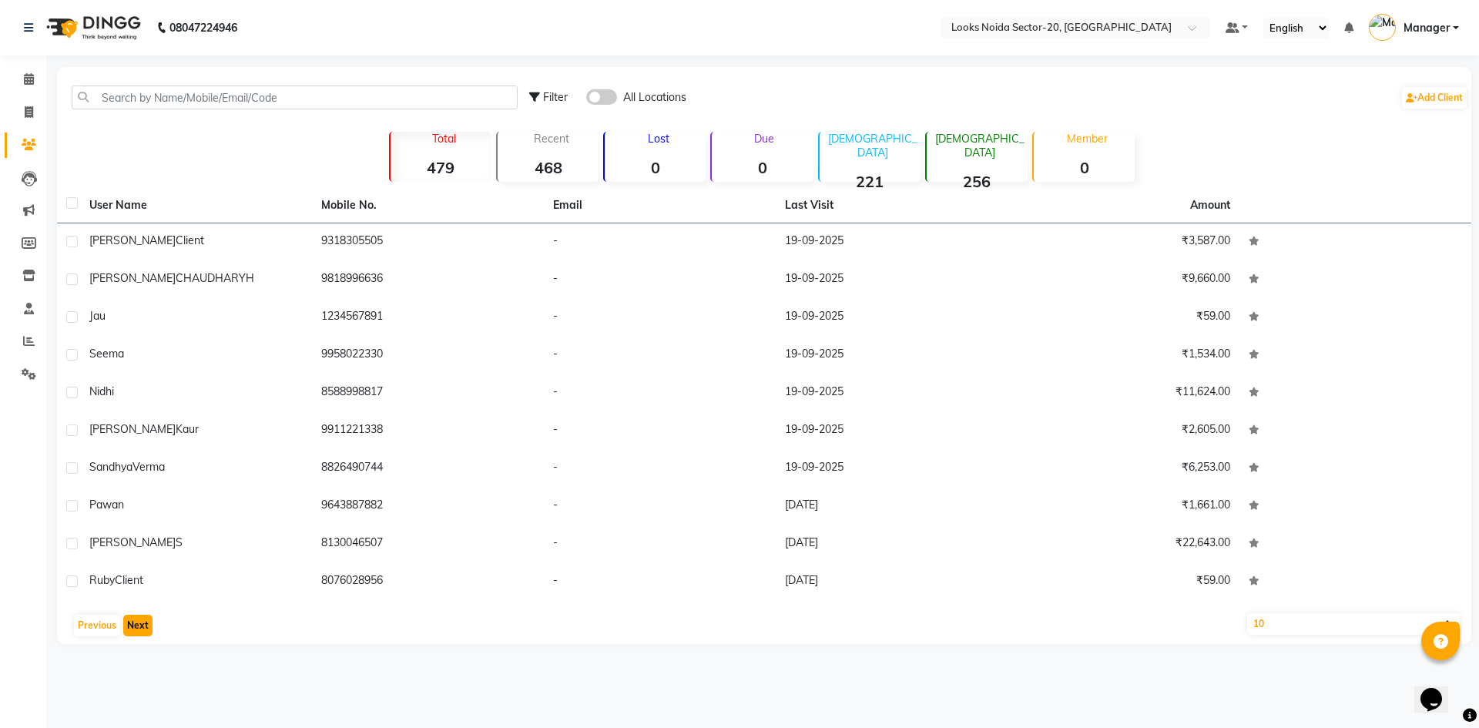
click at [132, 626] on button "Next" at bounding box center [137, 626] width 29 height 22
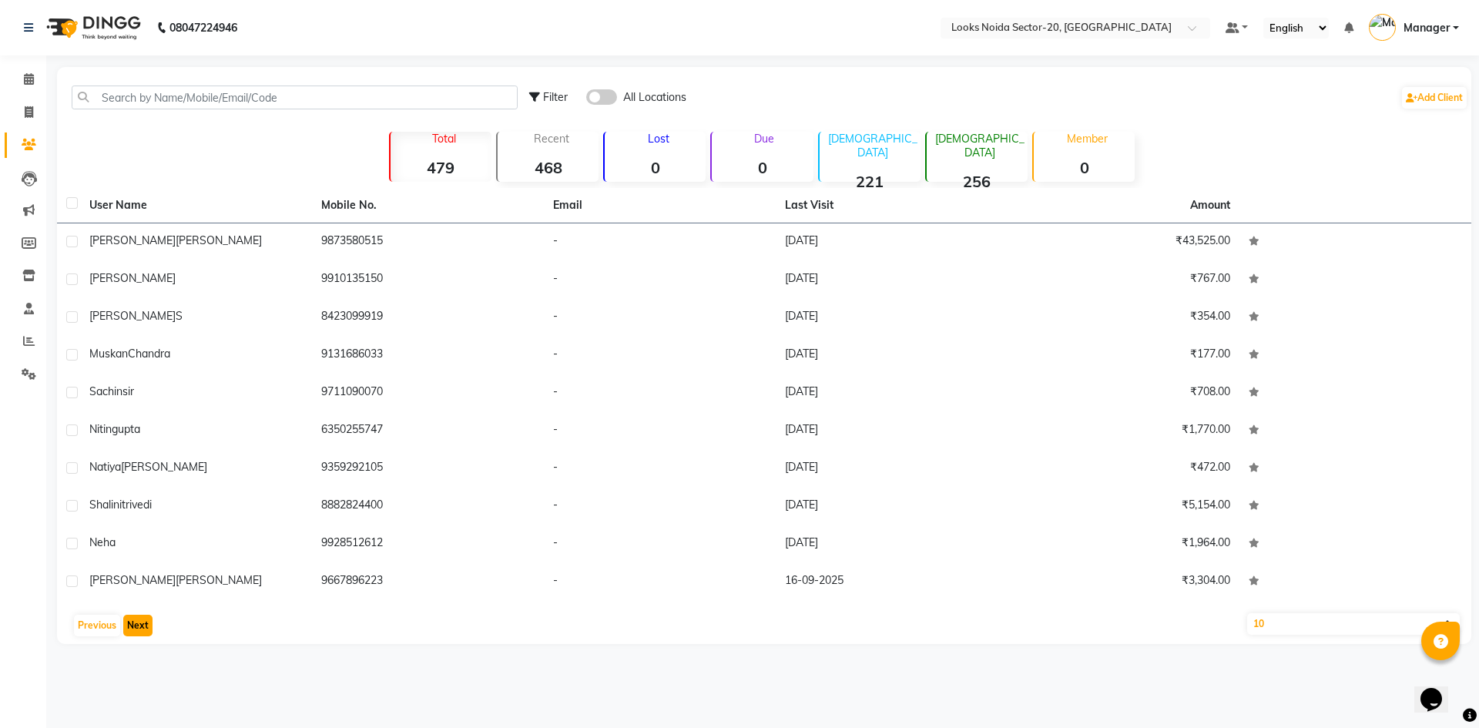
click at [132, 626] on button "Next" at bounding box center [137, 626] width 29 height 22
click at [1350, 627] on select "10 50 100" at bounding box center [1353, 624] width 213 height 22
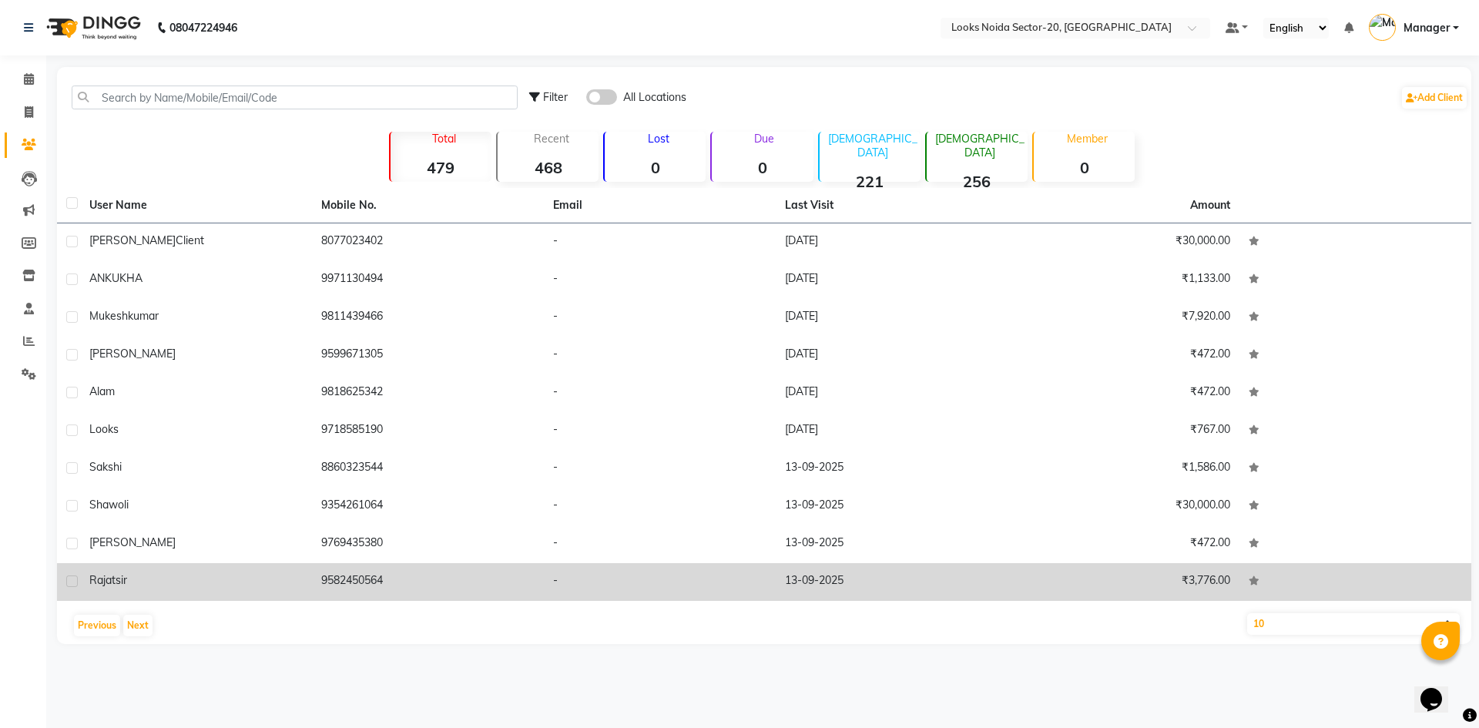
click at [1307, 593] on td at bounding box center [1356, 582] width 232 height 38
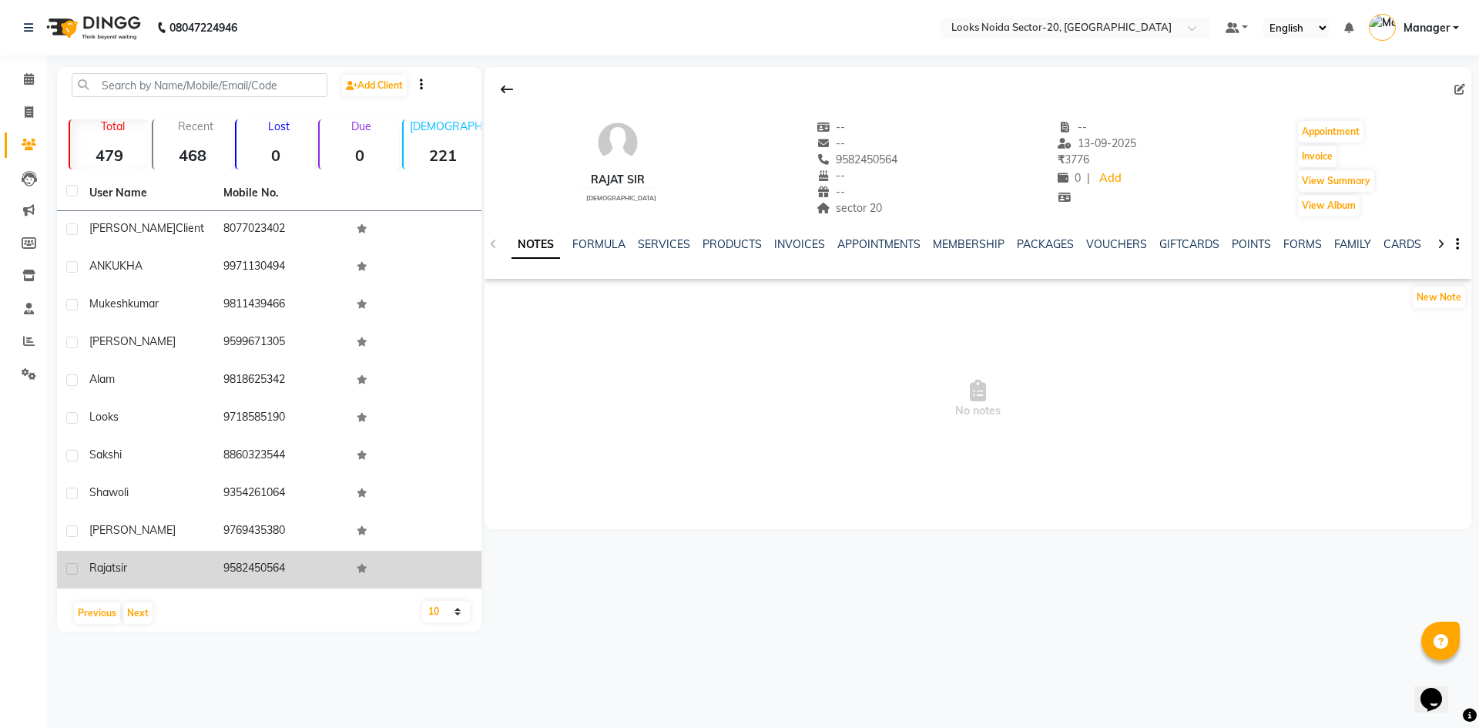
drag, startPoint x: 297, startPoint y: 220, endPoint x: 274, endPoint y: 584, distance: 365.2
click at [274, 584] on tbody "himanshi client 8077023402 ANKUKHA 9971130494 mukesh kumar 9811439466 Hriday 95…" at bounding box center [269, 400] width 425 height 378
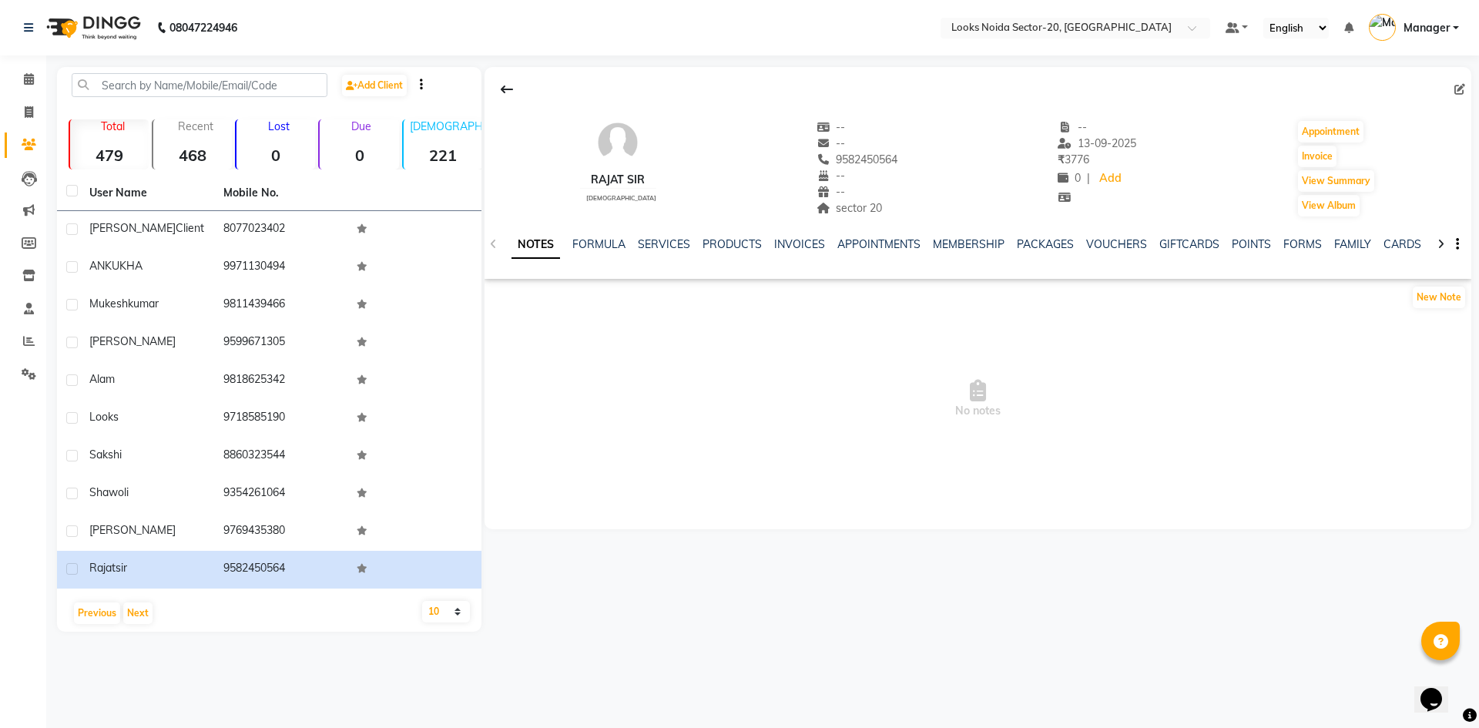
drag, startPoint x: 718, startPoint y: 461, endPoint x: 710, endPoint y: 457, distance: 9.3
click at [718, 461] on span "No notes" at bounding box center [978, 399] width 987 height 154
click at [710, 456] on span "No notes" at bounding box center [978, 399] width 987 height 154
click at [86, 616] on button "Previous" at bounding box center [97, 614] width 46 height 22
click at [90, 613] on button "Previous" at bounding box center [97, 614] width 46 height 22
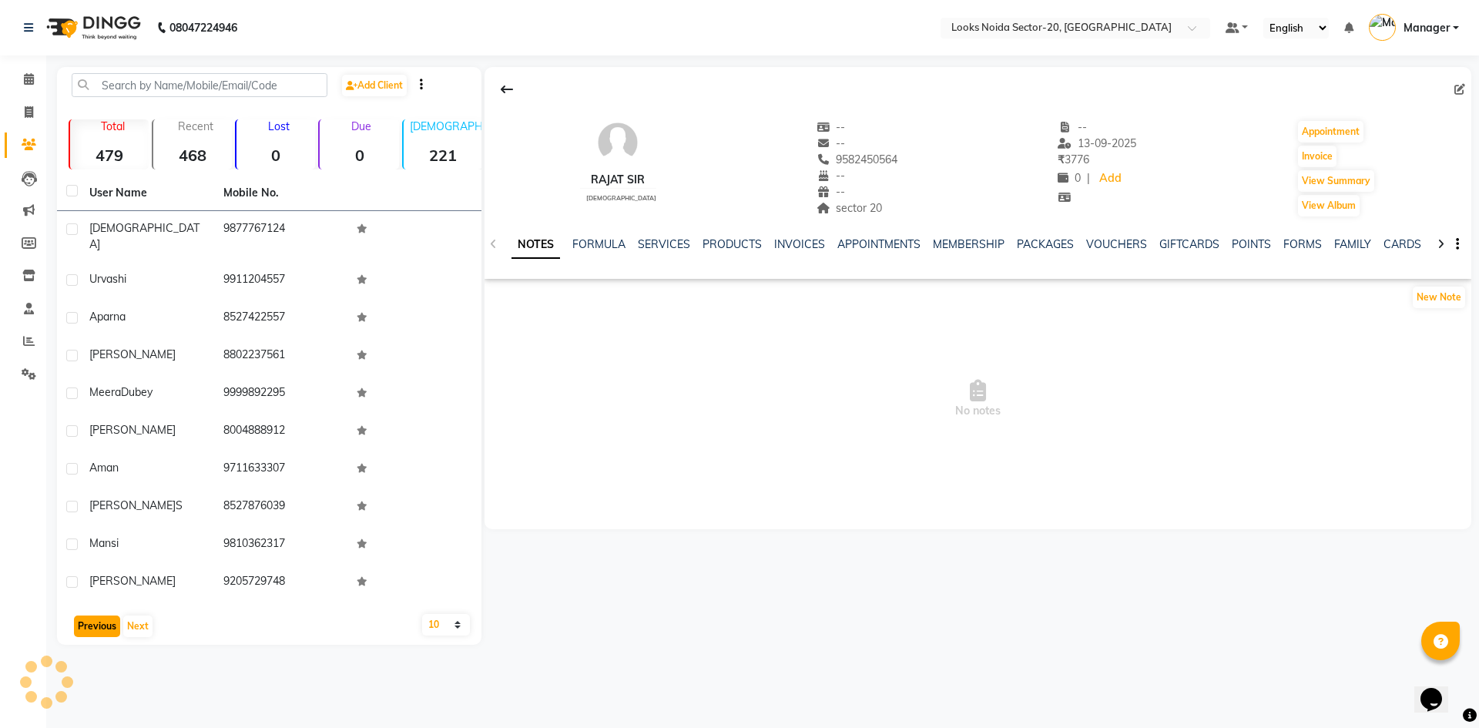
click at [90, 616] on button "Previous" at bounding box center [97, 627] width 46 height 22
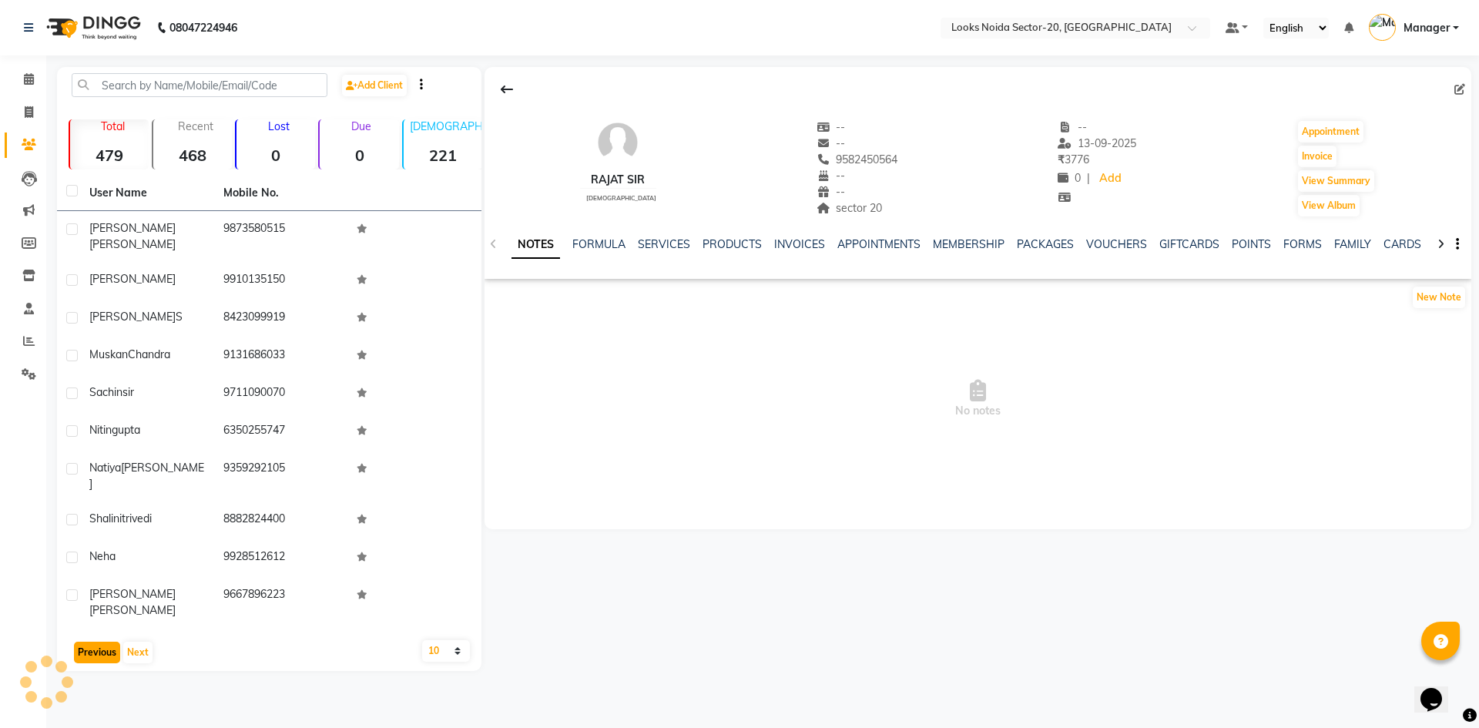
click at [90, 642] on button "Previous" at bounding box center [97, 653] width 46 height 22
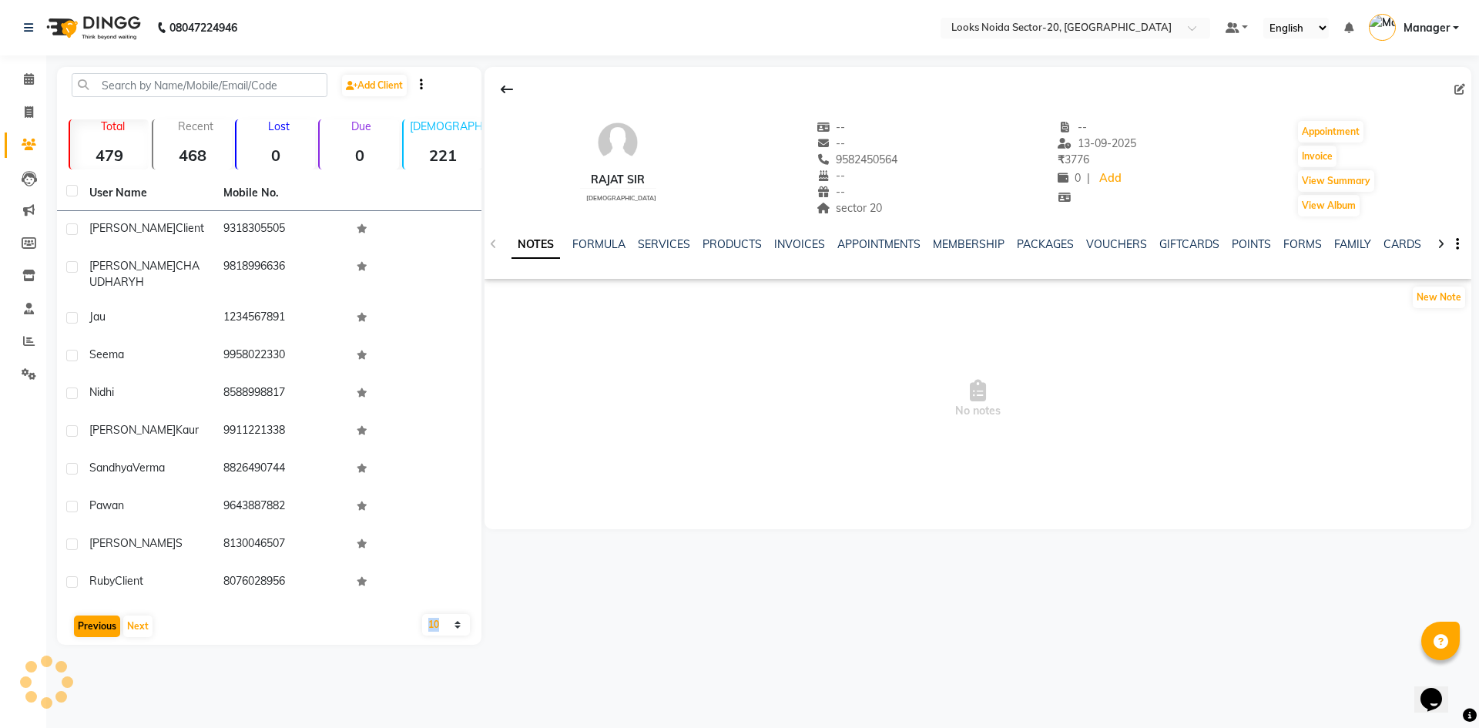
click at [90, 613] on div "User Name Mobile No. prerna sharma client 9318305505 ARUSHI CHAUDHARYH 98189966…" at bounding box center [269, 410] width 425 height 469
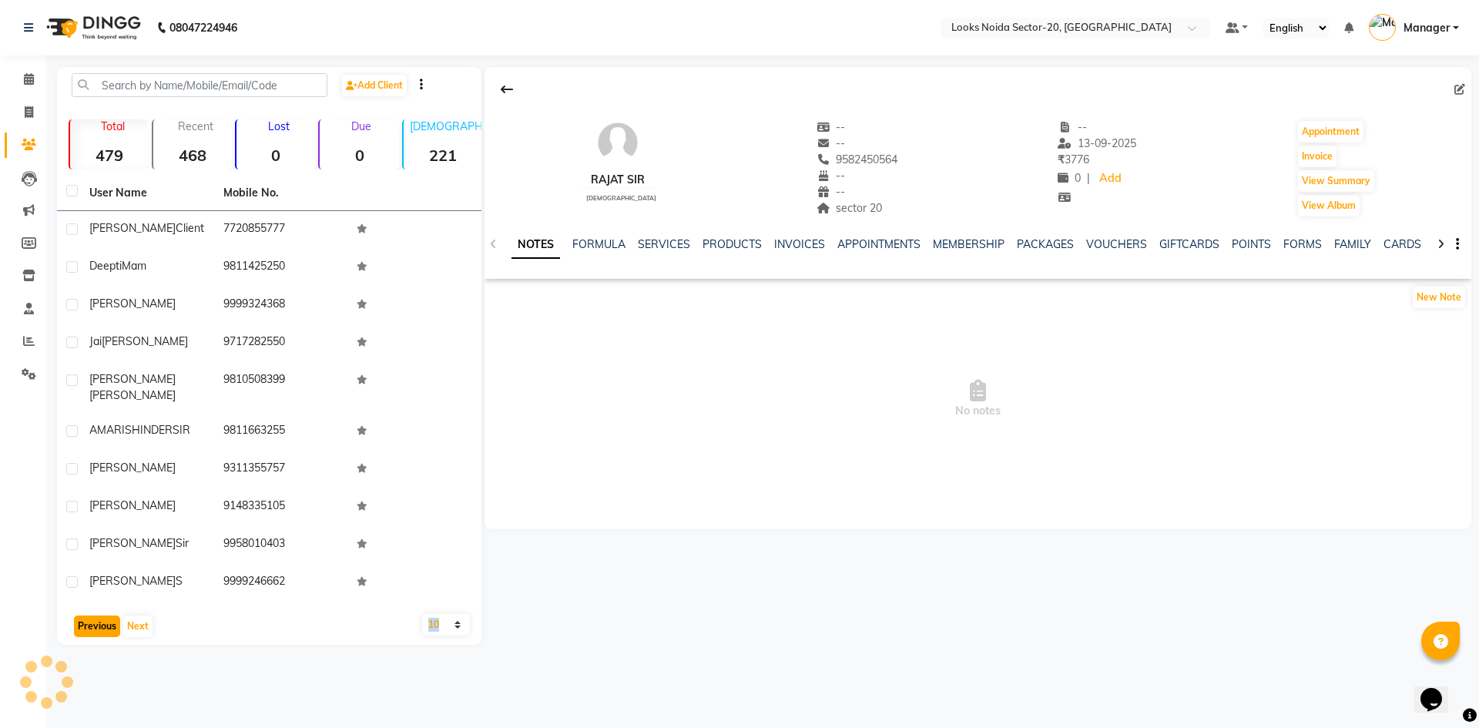
click at [90, 616] on button "Previous" at bounding box center [97, 627] width 46 height 22
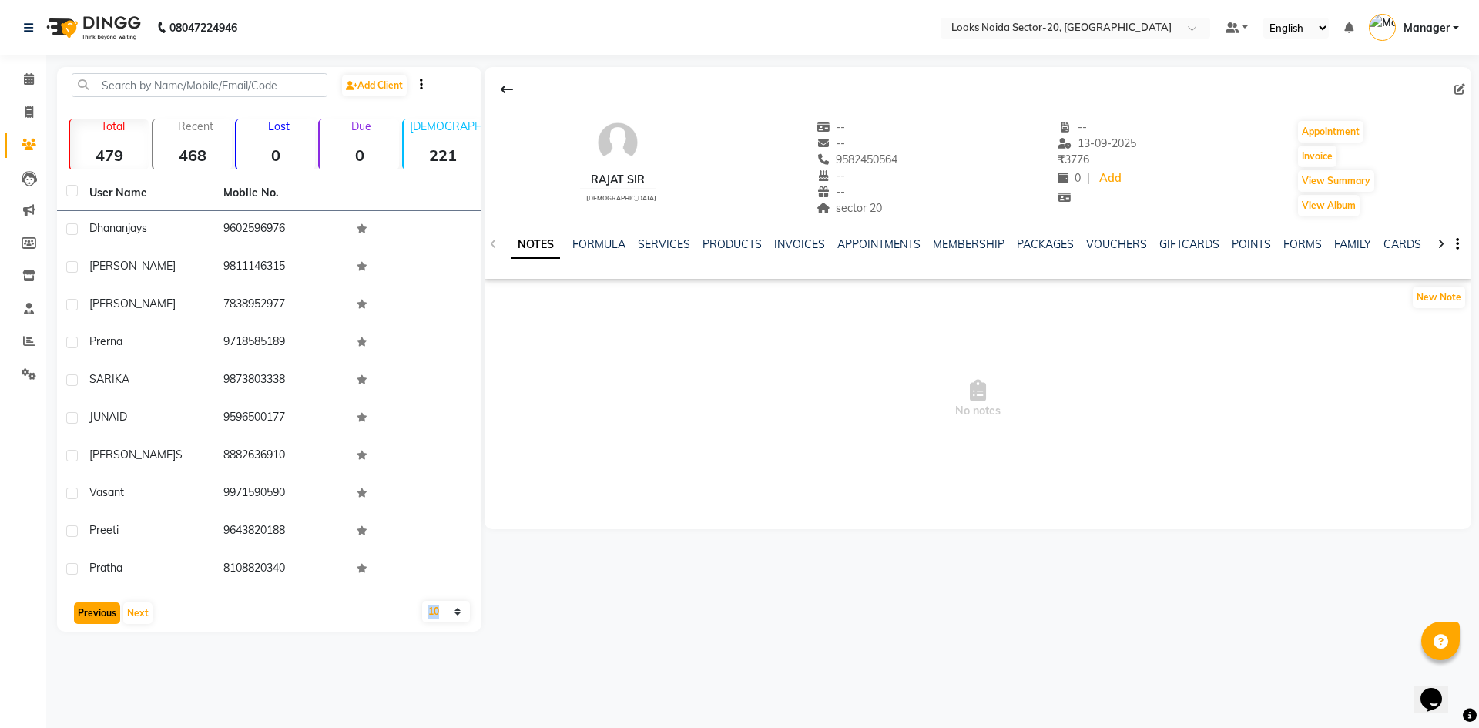
click at [90, 613] on button "Previous" at bounding box center [97, 614] width 46 height 22
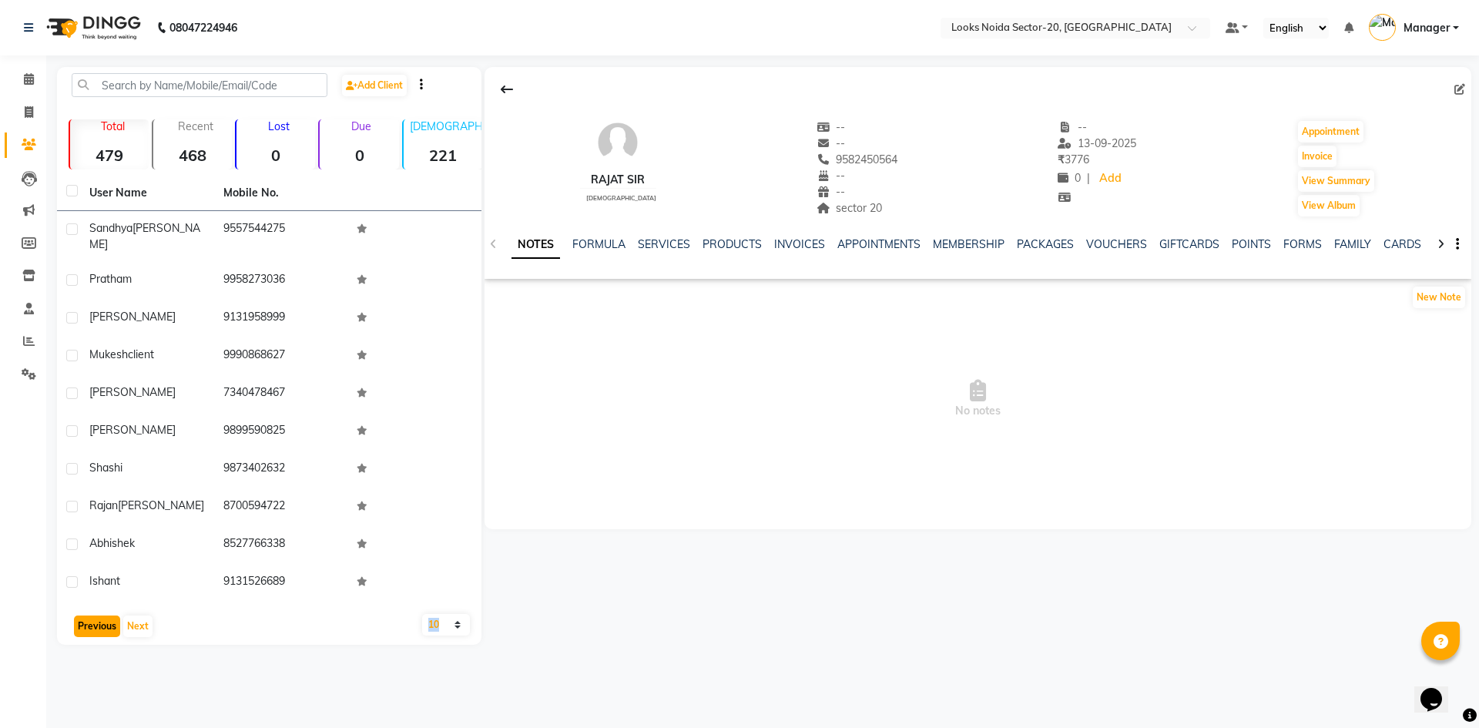
click at [90, 616] on button "Previous" at bounding box center [97, 627] width 46 height 22
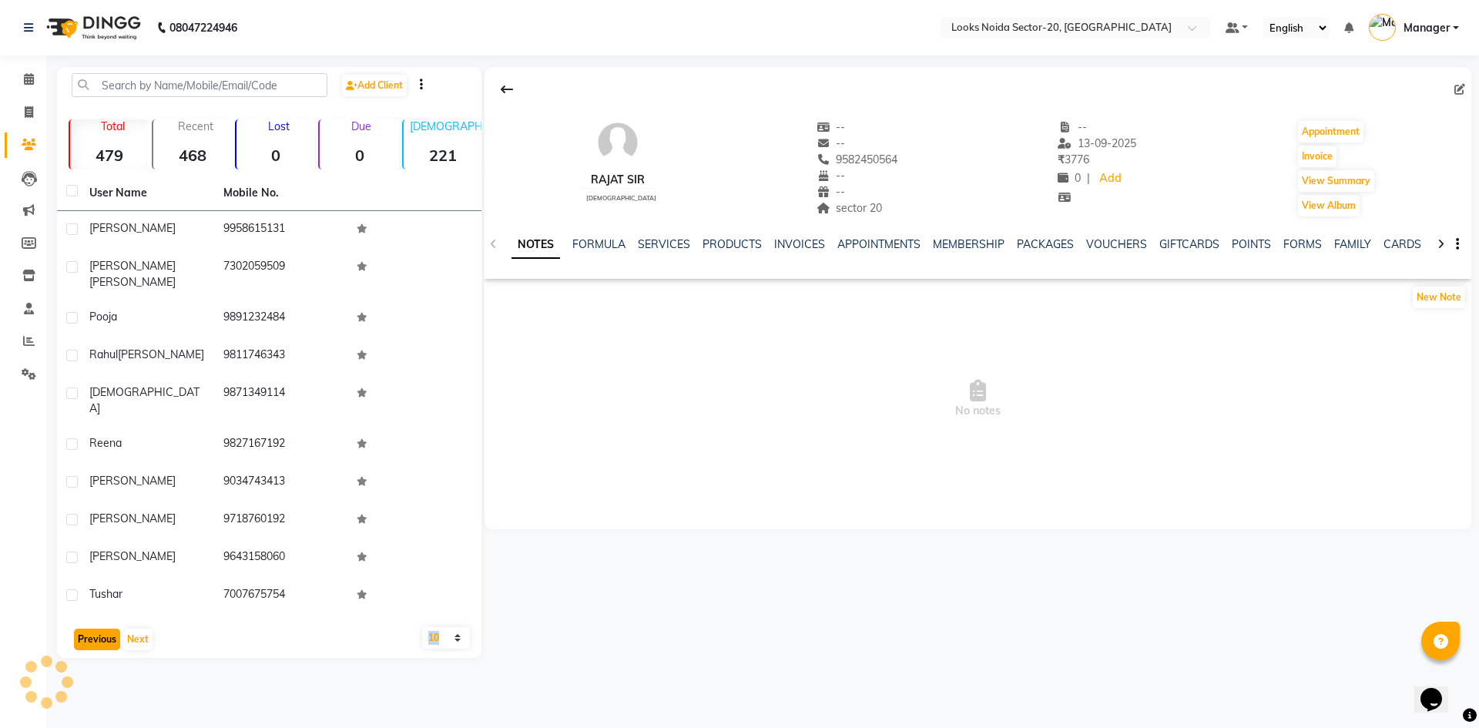
click at [90, 629] on button "Previous" at bounding box center [97, 640] width 46 height 22
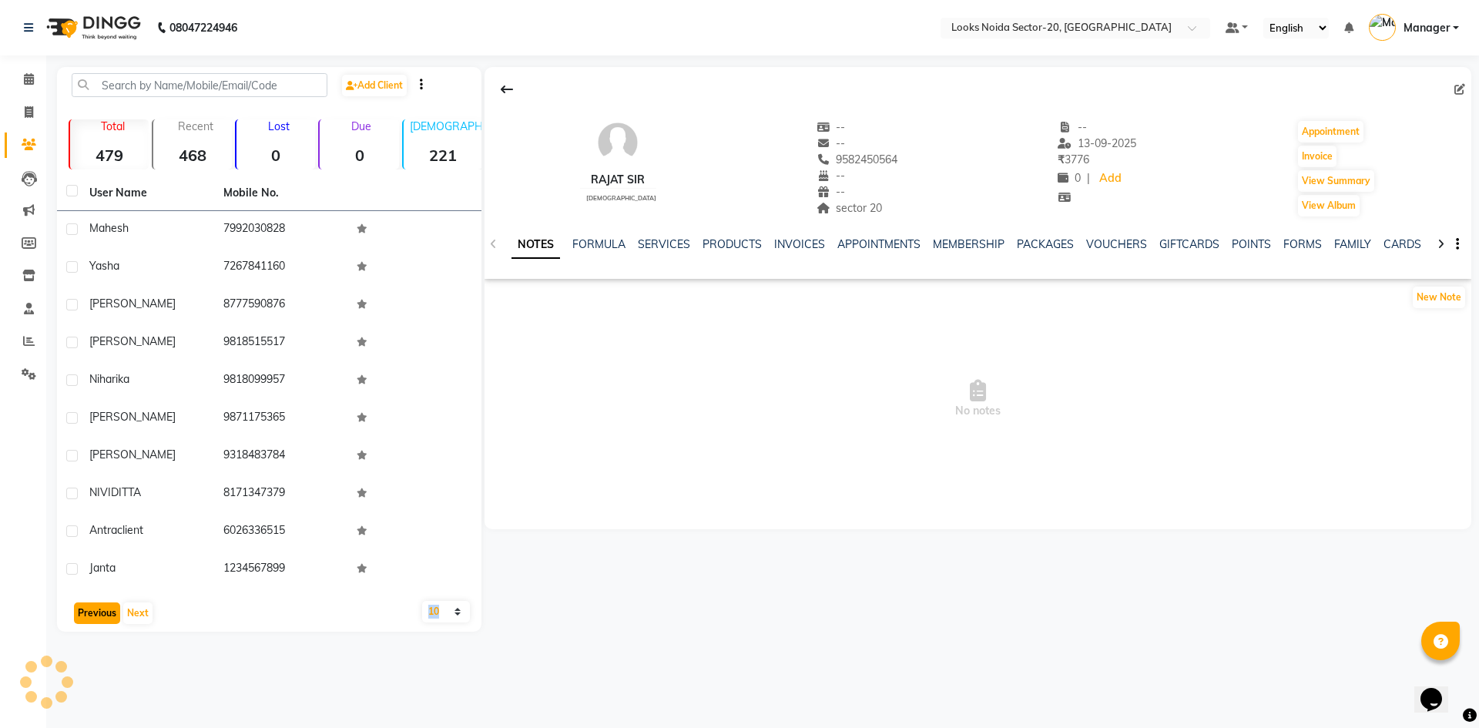
click at [90, 610] on button "Previous" at bounding box center [97, 614] width 46 height 22
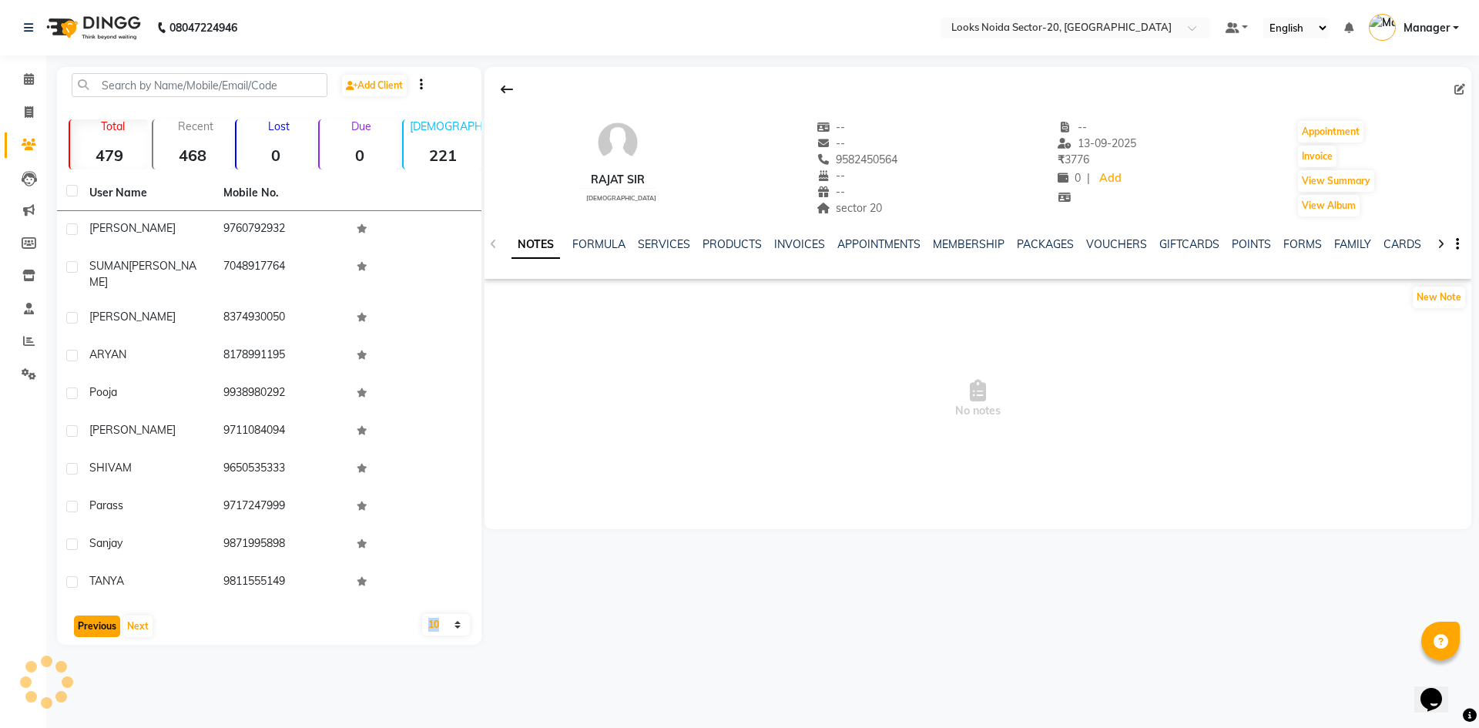
click at [90, 616] on button "Previous" at bounding box center [97, 627] width 46 height 22
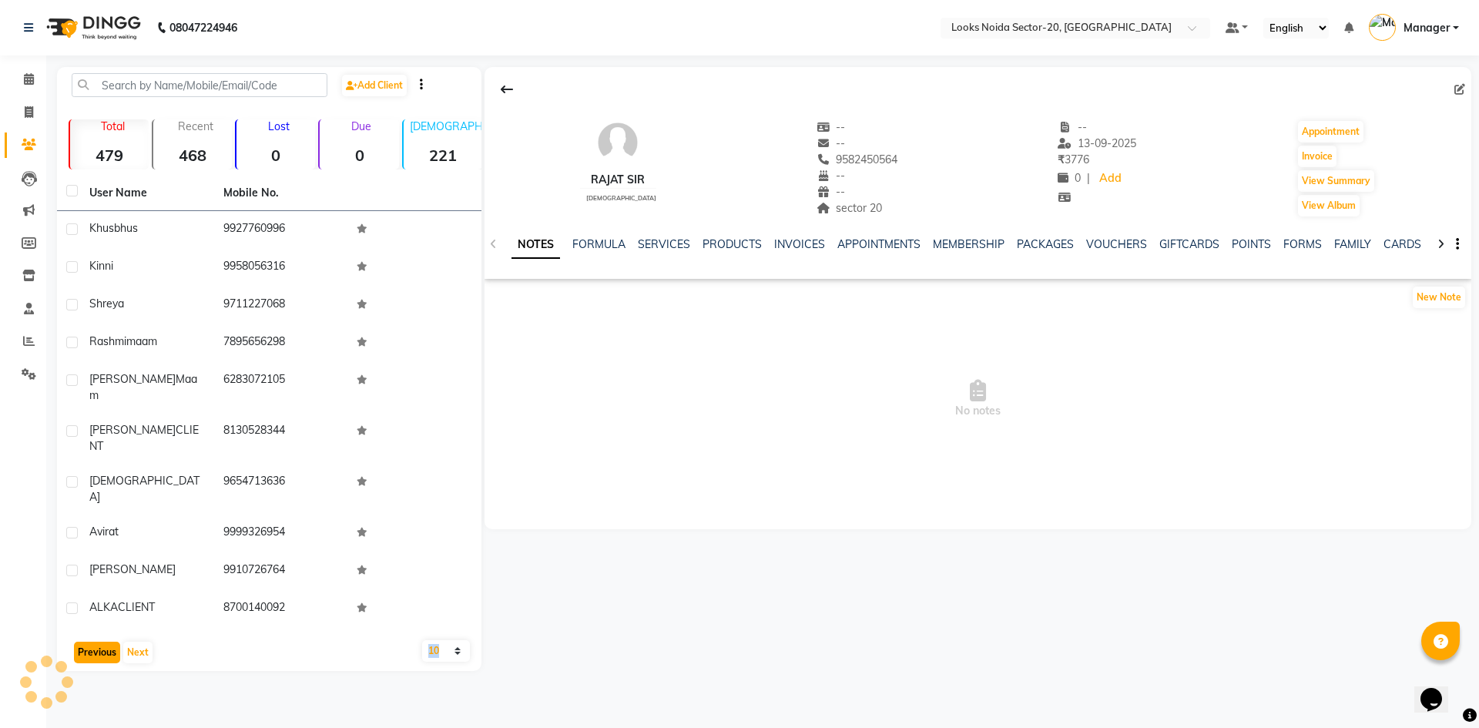
click at [90, 642] on button "Previous" at bounding box center [97, 653] width 46 height 22
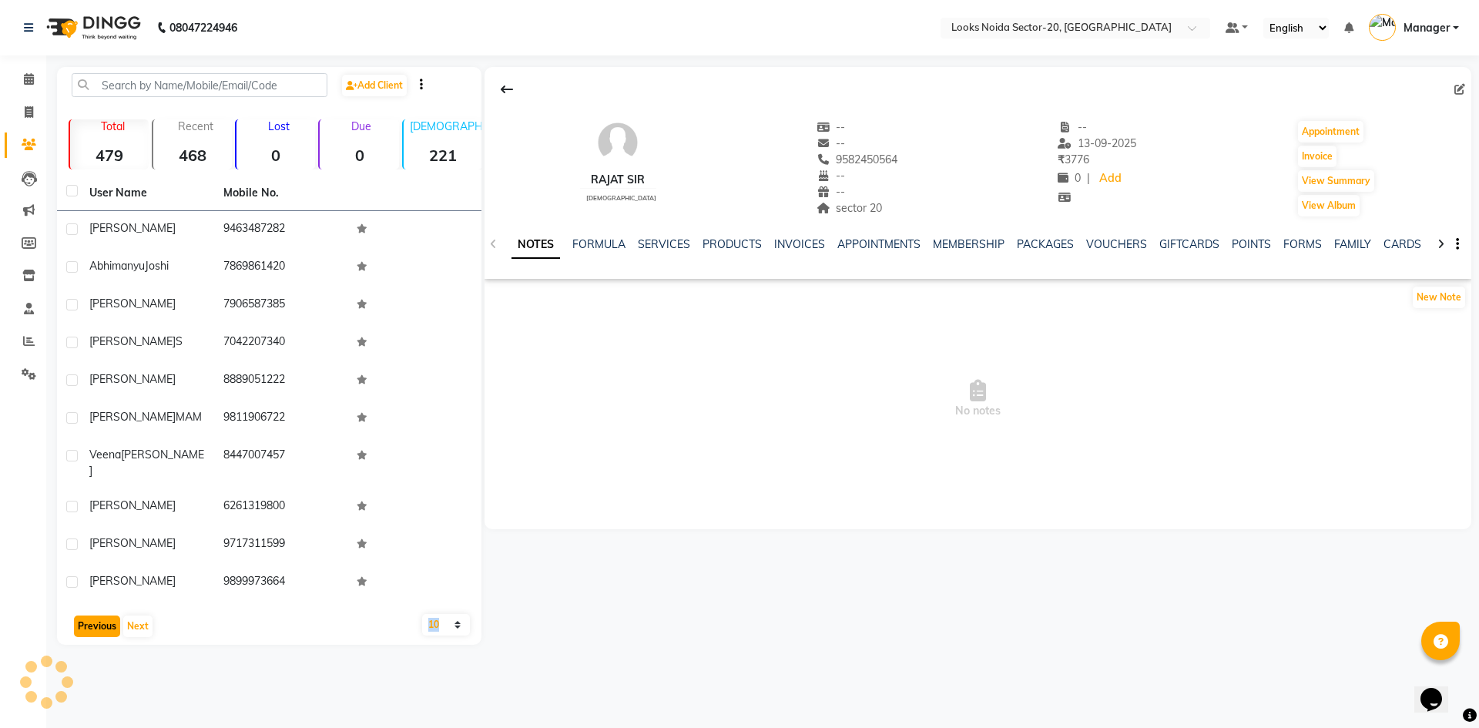
click at [90, 616] on button "Previous" at bounding box center [97, 627] width 46 height 22
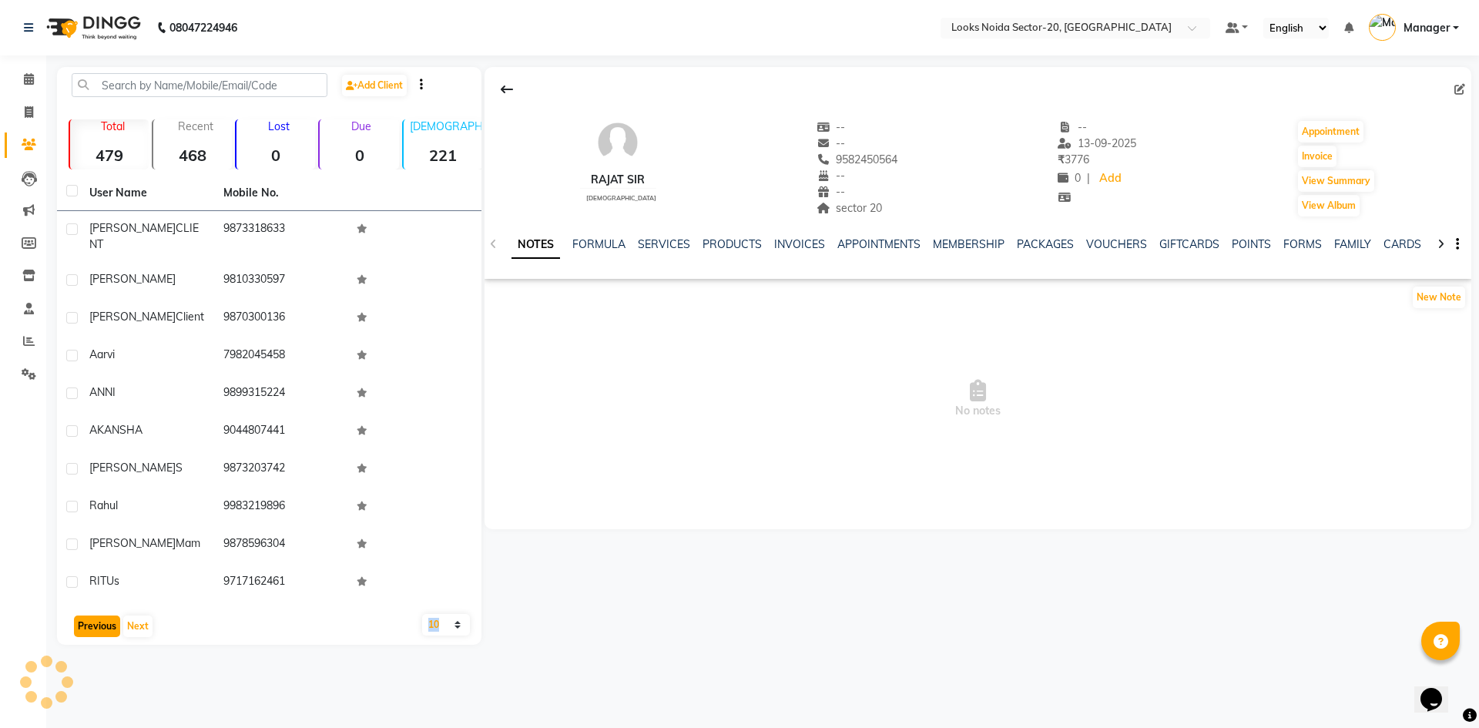
click at [90, 616] on button "Previous" at bounding box center [97, 627] width 46 height 22
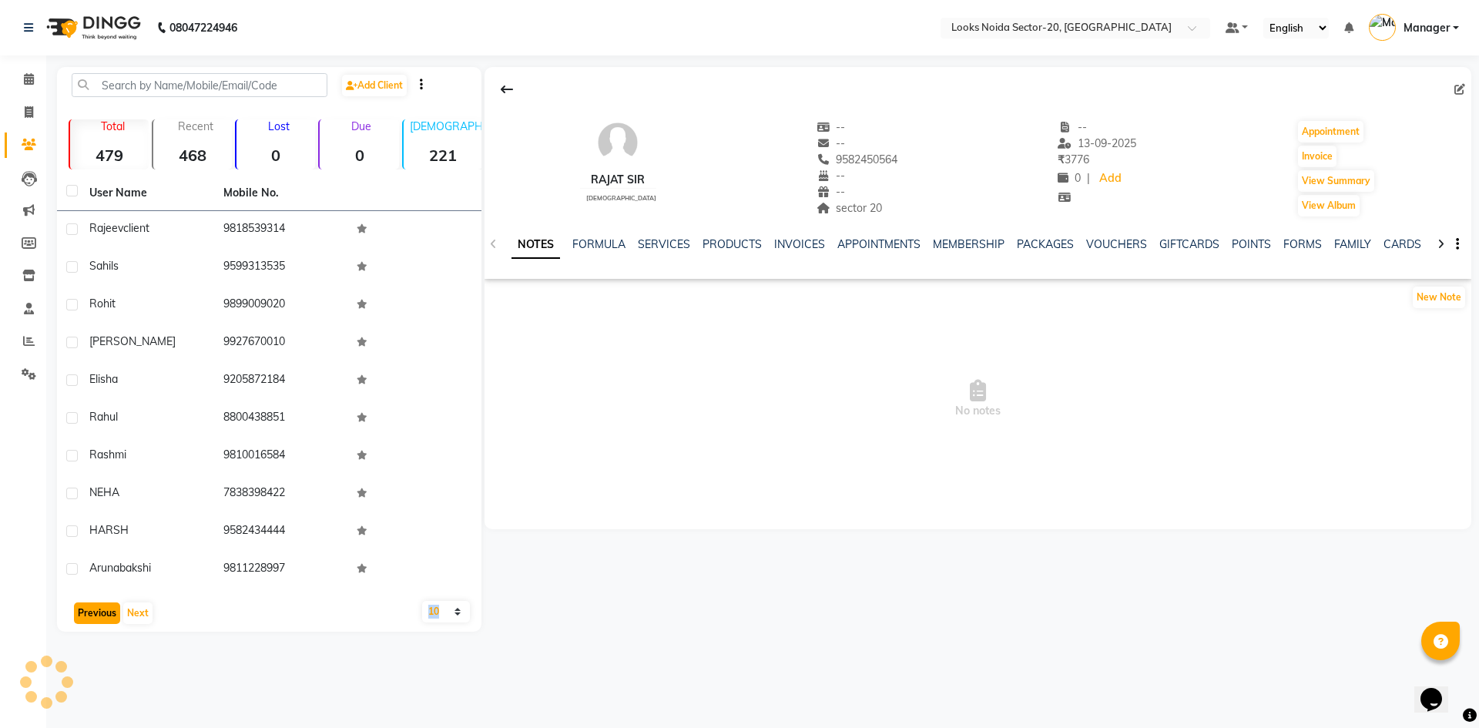
click at [90, 610] on button "Previous" at bounding box center [97, 614] width 46 height 22
click at [90, 610] on div "Previous Next" at bounding box center [269, 613] width 412 height 25
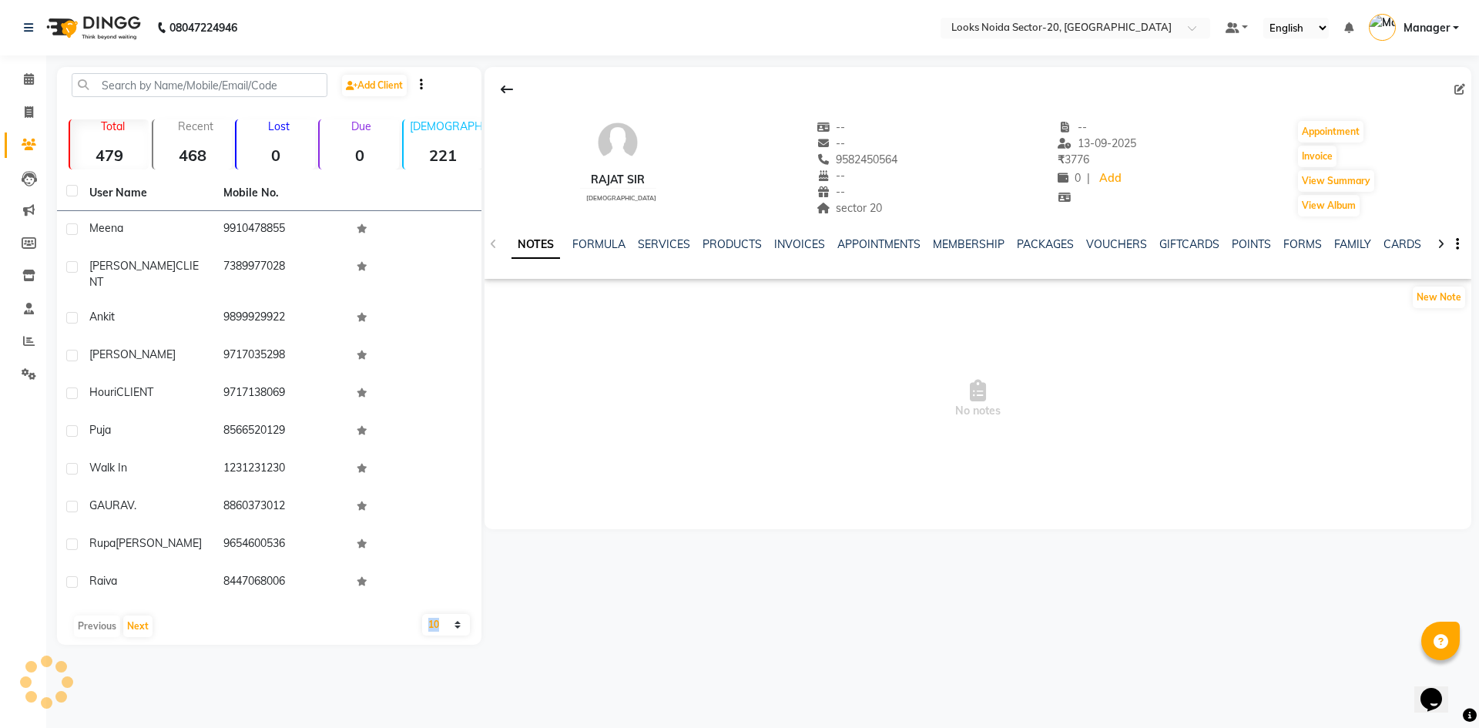
click at [90, 614] on div "Previous Next" at bounding box center [269, 626] width 412 height 25
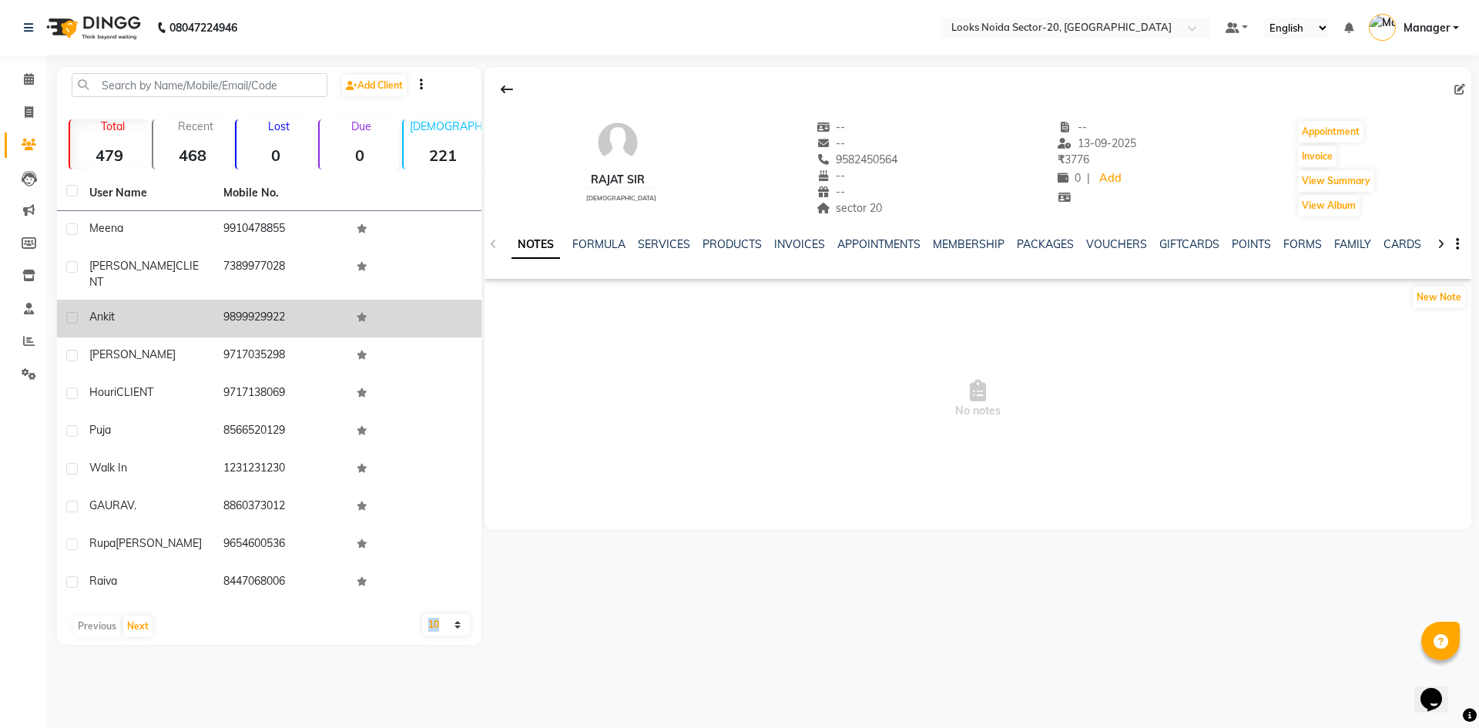
drag, startPoint x: 302, startPoint y: 220, endPoint x: 287, endPoint y: 226, distance: 15.6
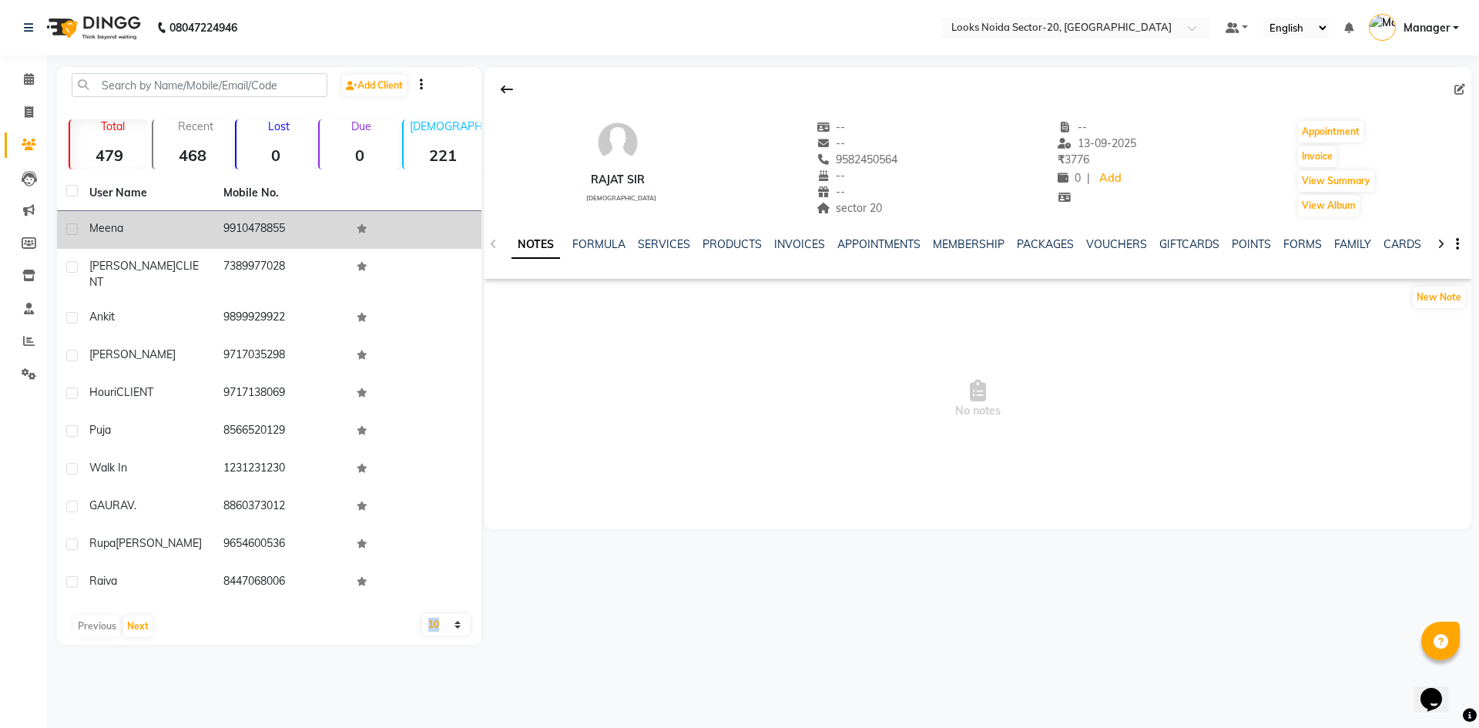
click at [287, 292] on tbody "meena 9910478855 RUCHI CLIENT 7389977028 ankit 9899929922 Priyansha 9717035298 …" at bounding box center [269, 406] width 425 height 391
click at [220, 220] on td "9910478855" at bounding box center [281, 230] width 134 height 38
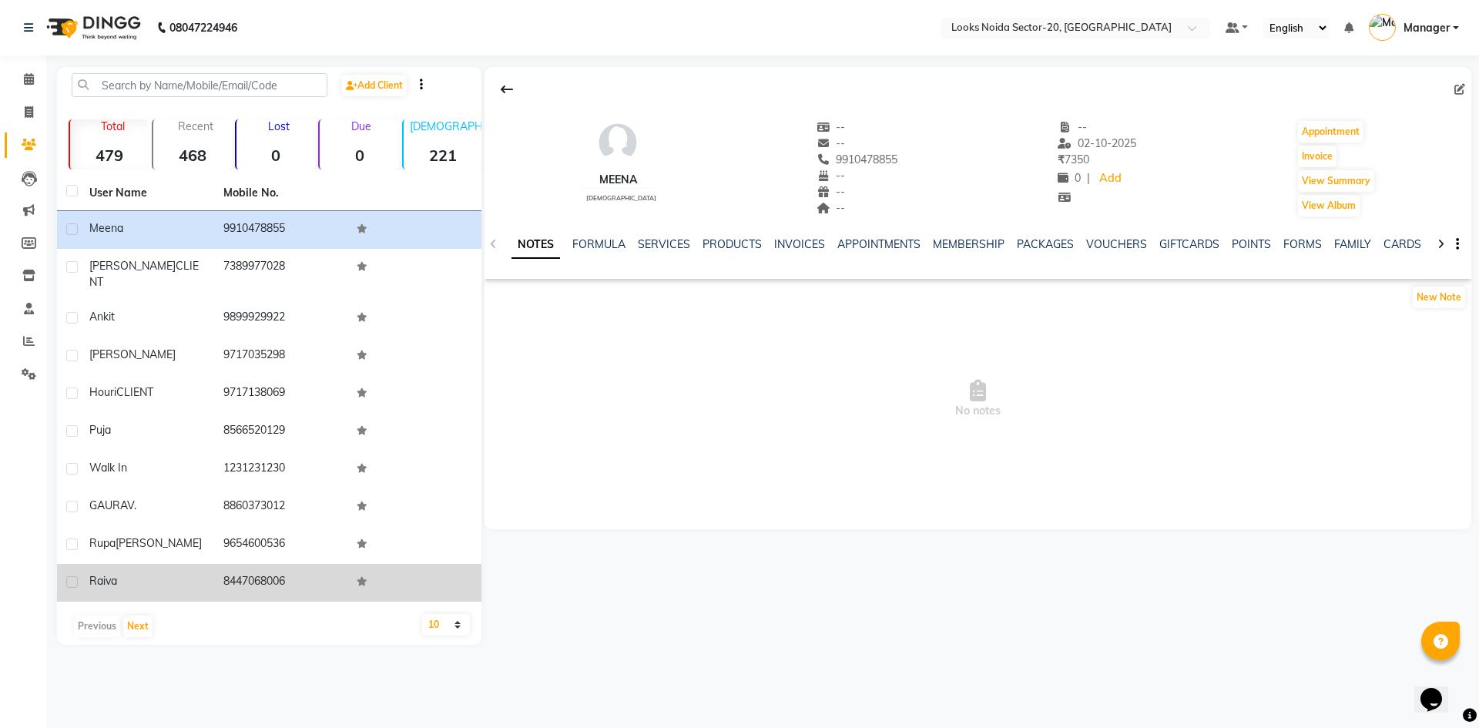
drag, startPoint x: 220, startPoint y: 220, endPoint x: 291, endPoint y: 568, distance: 355.4
click at [291, 568] on tbody "meena 9910478855 RUCHI CLIENT 7389977028 ankit 9899929922 Priyansha 9717035298 …" at bounding box center [269, 406] width 425 height 391
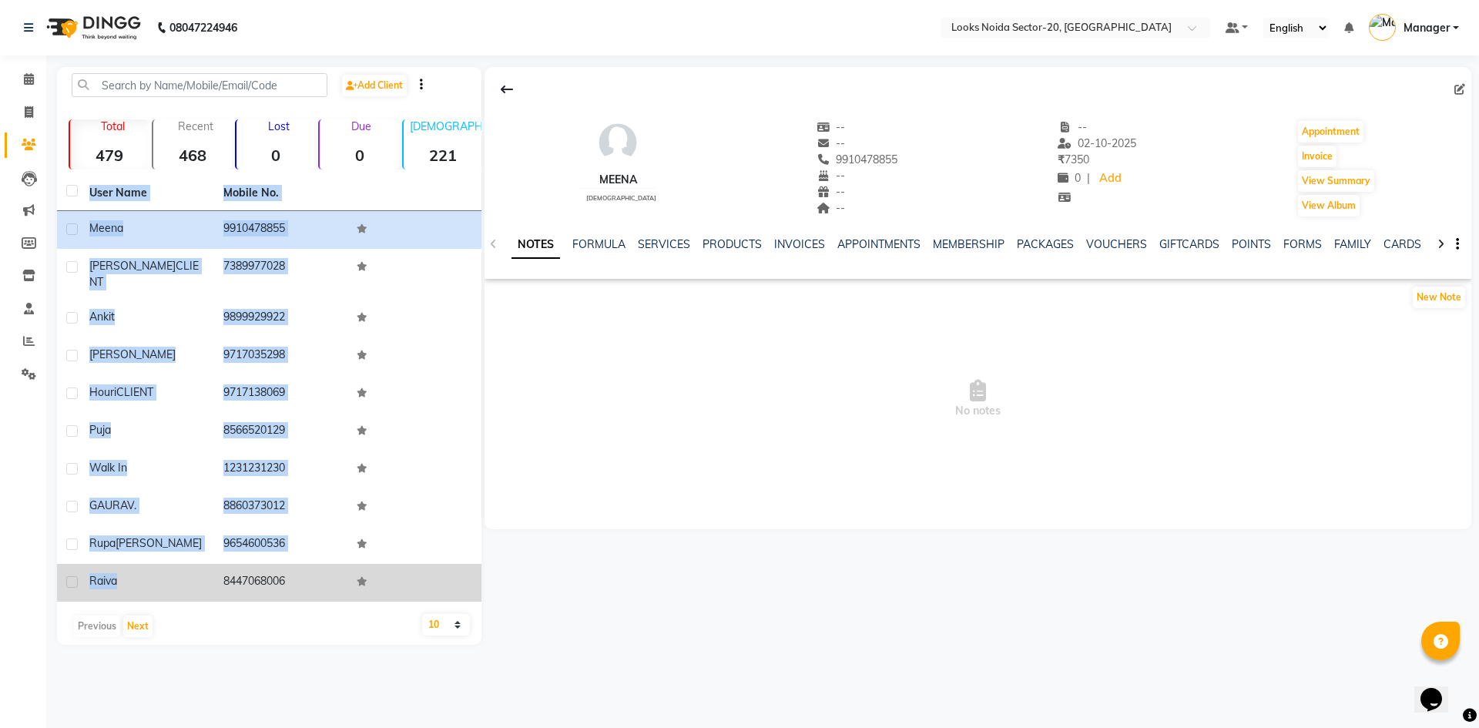
drag, startPoint x: 78, startPoint y: 209, endPoint x: 216, endPoint y: 570, distance: 386.8
click at [216, 570] on table "User Name Mobile No. meena 9910478855 RUCHI CLIENT 7389977028 ankit 9899929922 …" at bounding box center [269, 389] width 425 height 426
click at [216, 570] on td "8447068006" at bounding box center [281, 583] width 134 height 38
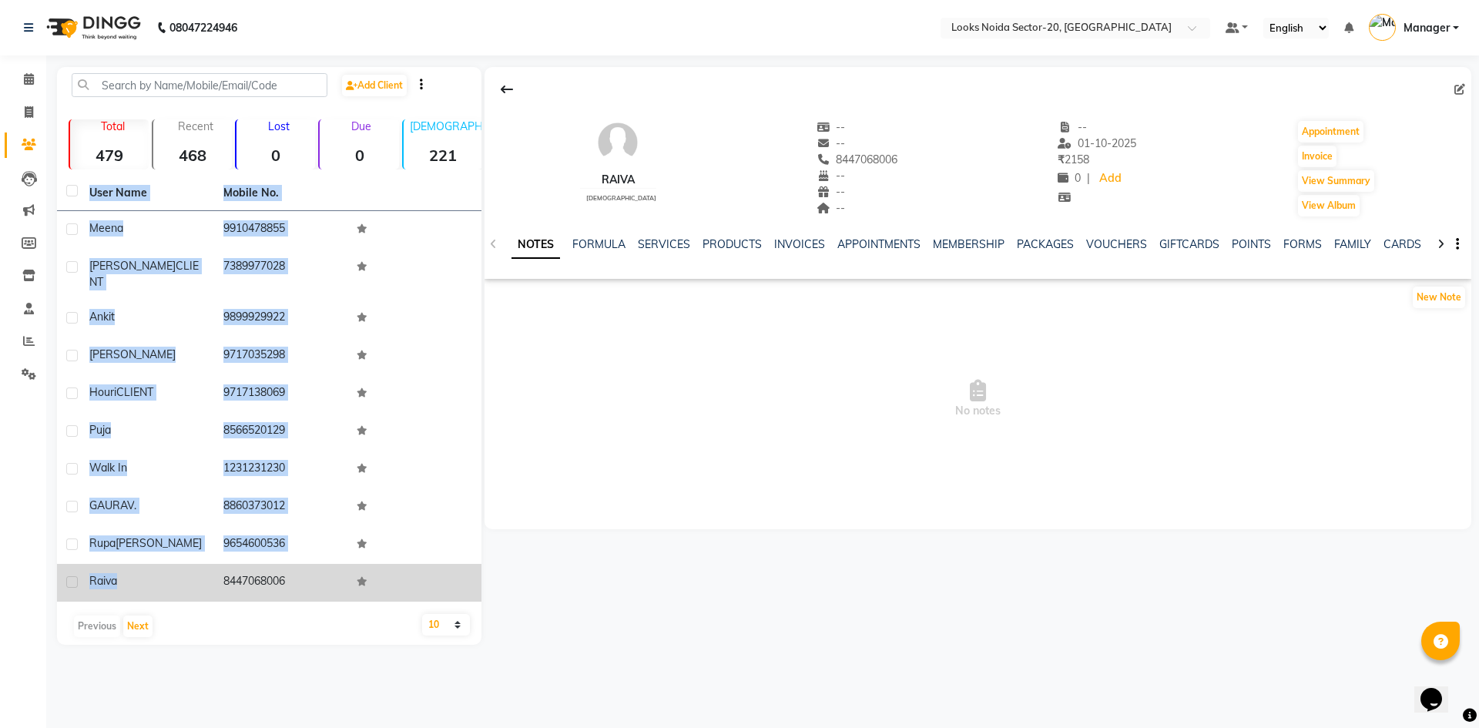
drag, startPoint x: 82, startPoint y: 195, endPoint x: 294, endPoint y: 570, distance: 430.5
click at [294, 570] on table "User Name Mobile No. meena 9910478855 RUCHI CLIENT 7389977028 ankit 9899929922 …" at bounding box center [269, 389] width 425 height 426
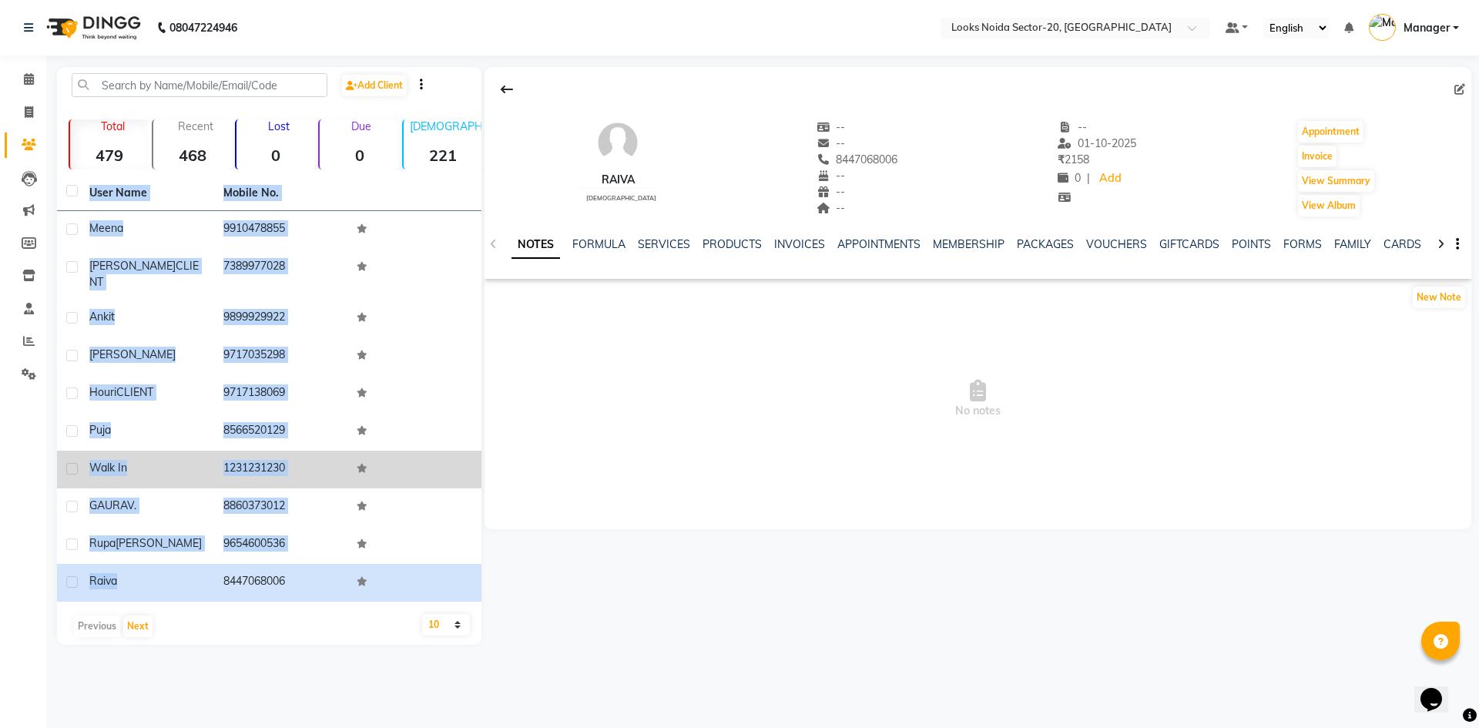
copy table "User Name Mobile No. meena 9910478855 RUCHI CLIENT 7389977028 ankit 9899929922 …"
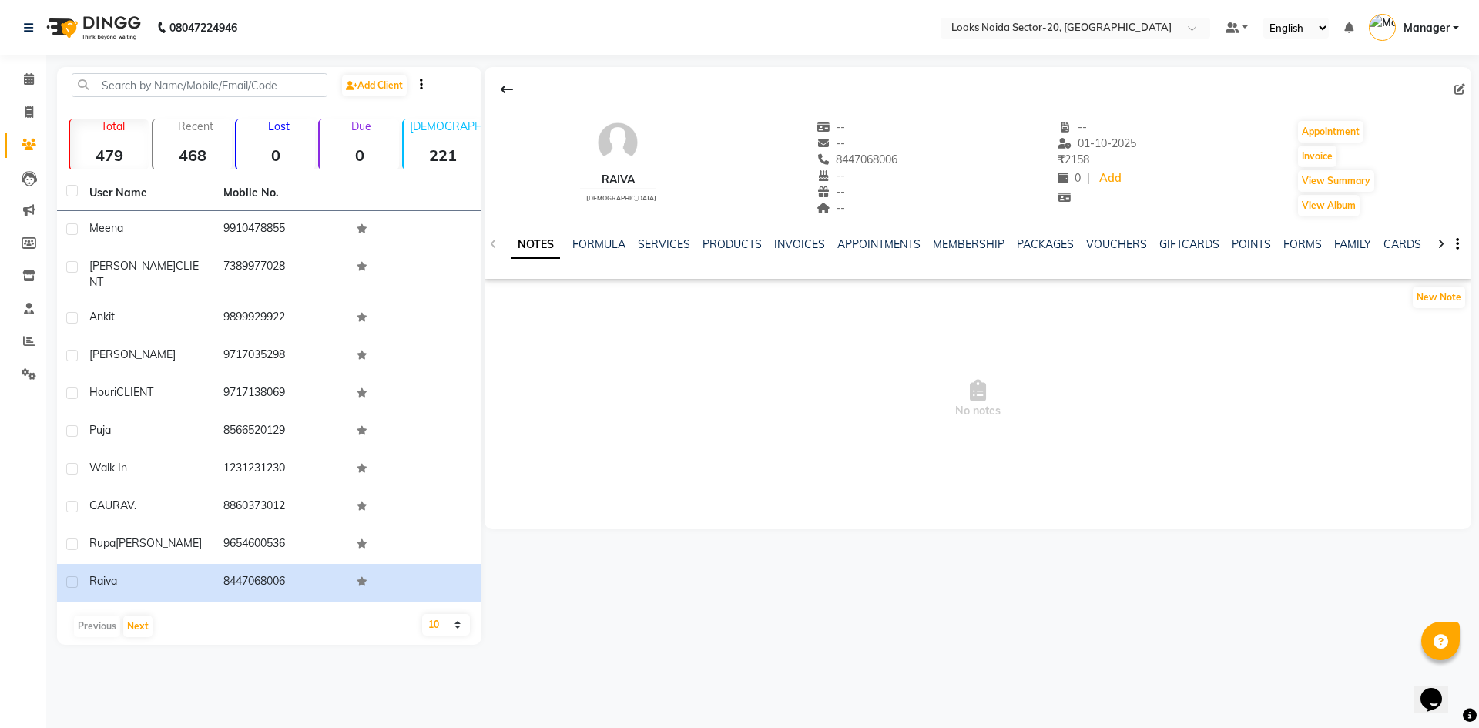
drag, startPoint x: 628, startPoint y: 581, endPoint x: 509, endPoint y: 580, distance: 118.7
click at [623, 583] on div "Raiva male -- -- 8447068006 -- -- -- -- 01-10-2025 ₹ 2158 0 | Add Appointment I…" at bounding box center [977, 356] width 990 height 578
click at [135, 616] on button "Next" at bounding box center [137, 627] width 29 height 22
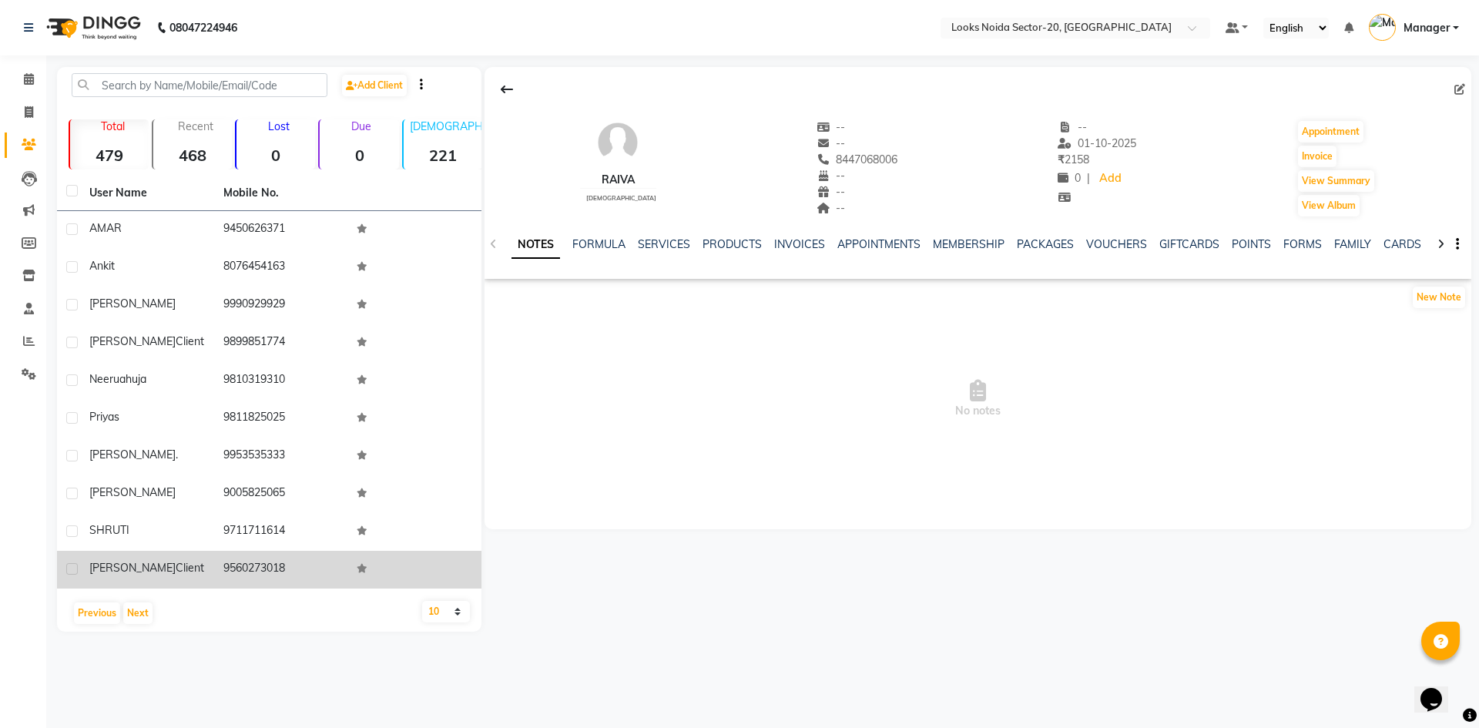
drag, startPoint x: 76, startPoint y: 219, endPoint x: 290, endPoint y: 569, distance: 409.8
click at [290, 569] on tbody "AMAR 9450626371 ankit 8076454163 SHIKHA 9990929929 laxmi client 9899851774 neer…" at bounding box center [269, 400] width 425 height 378
copy tbody "AMAR 9450626371 ankit 8076454163 SHIKHA 9990929929 laxmi client 9899851774 neer…"
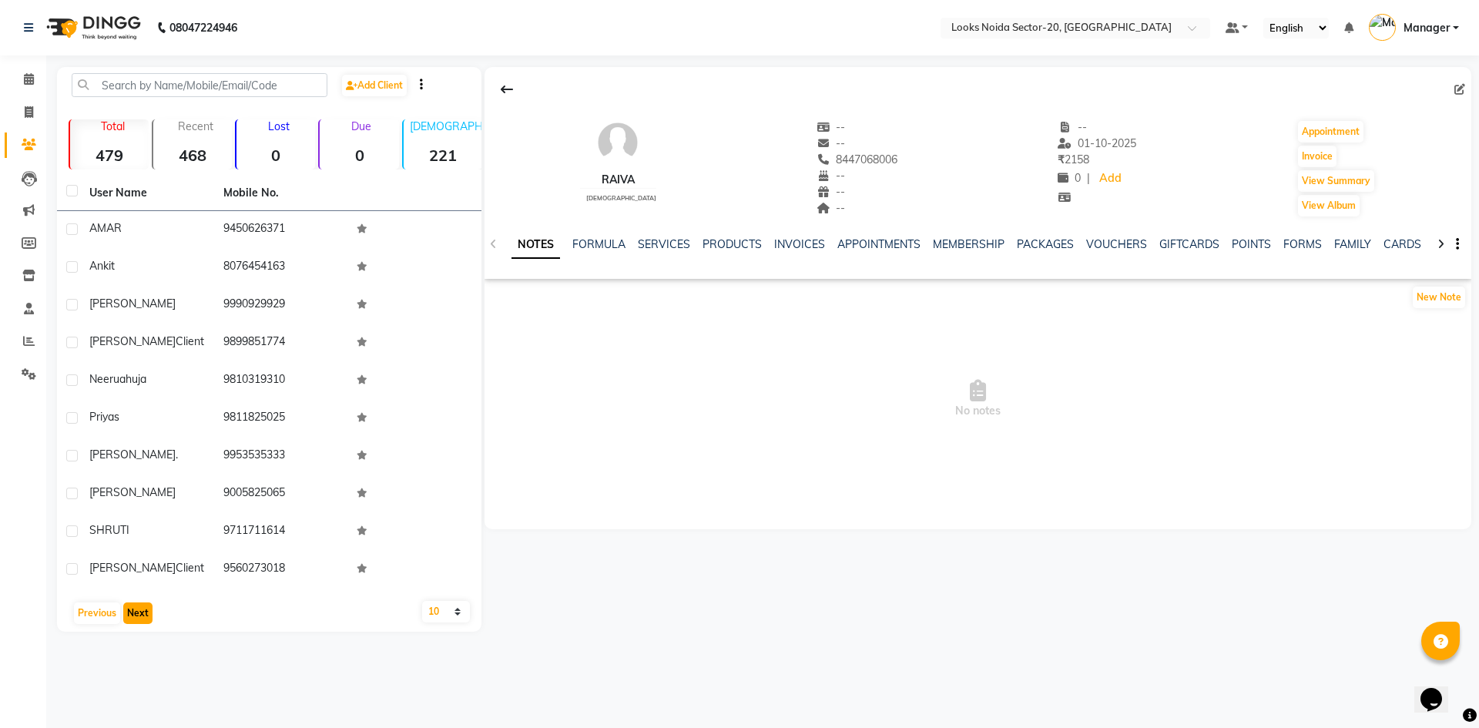
click at [134, 606] on button "Next" at bounding box center [137, 614] width 29 height 22
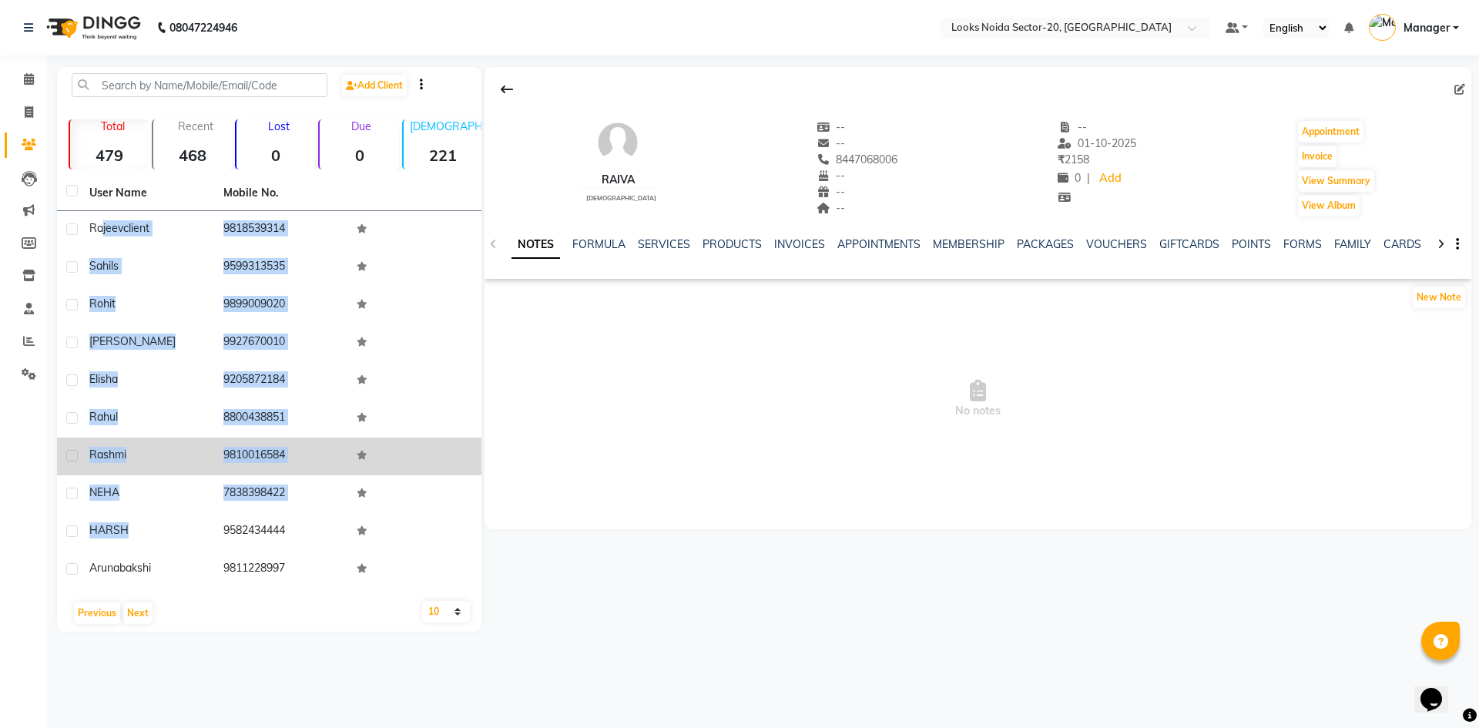
drag, startPoint x: 101, startPoint y: 228, endPoint x: 177, endPoint y: 445, distance: 229.5
click at [208, 490] on tbody "rajeev client 9818539314 Sahil s 9599313535 Rohit 9899009020 sunanda 9927670010…" at bounding box center [269, 400] width 425 height 378
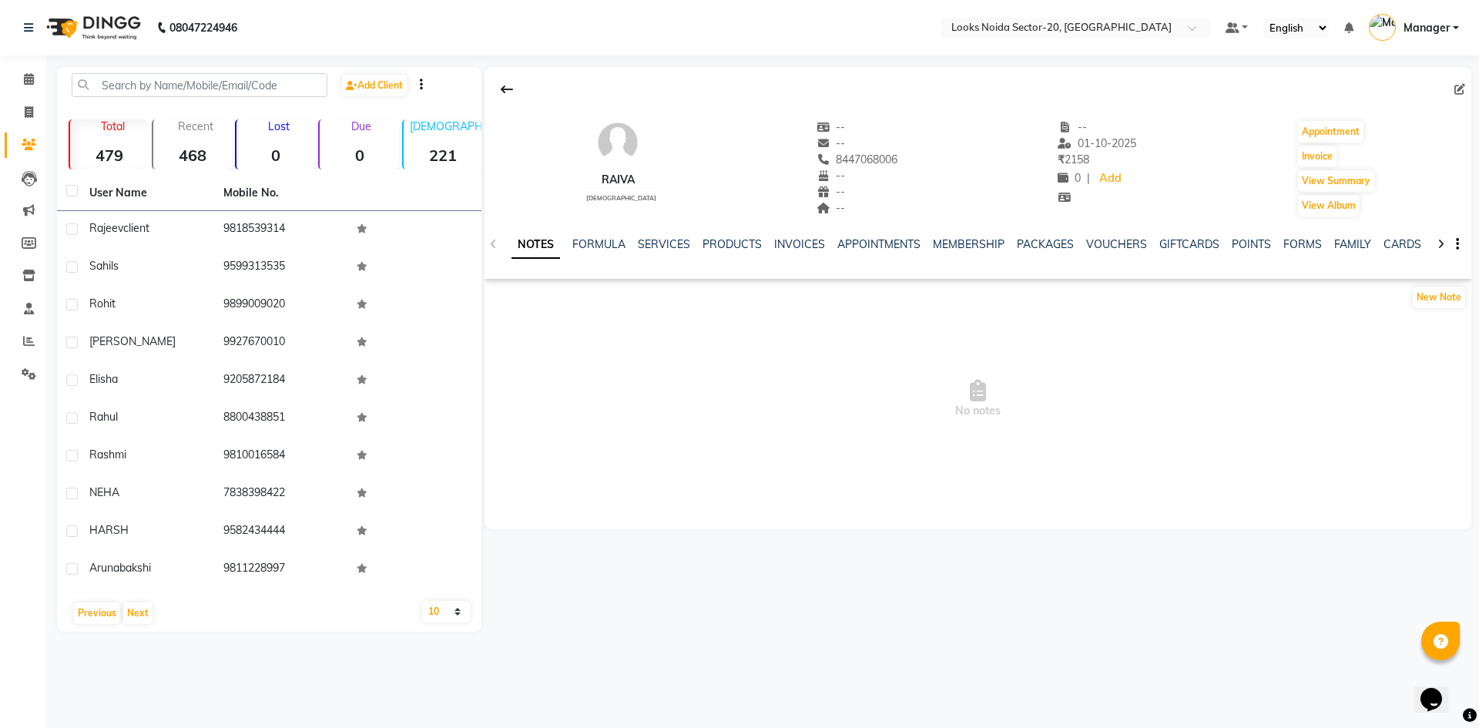
click at [92, 202] on th "User Name" at bounding box center [147, 193] width 134 height 35
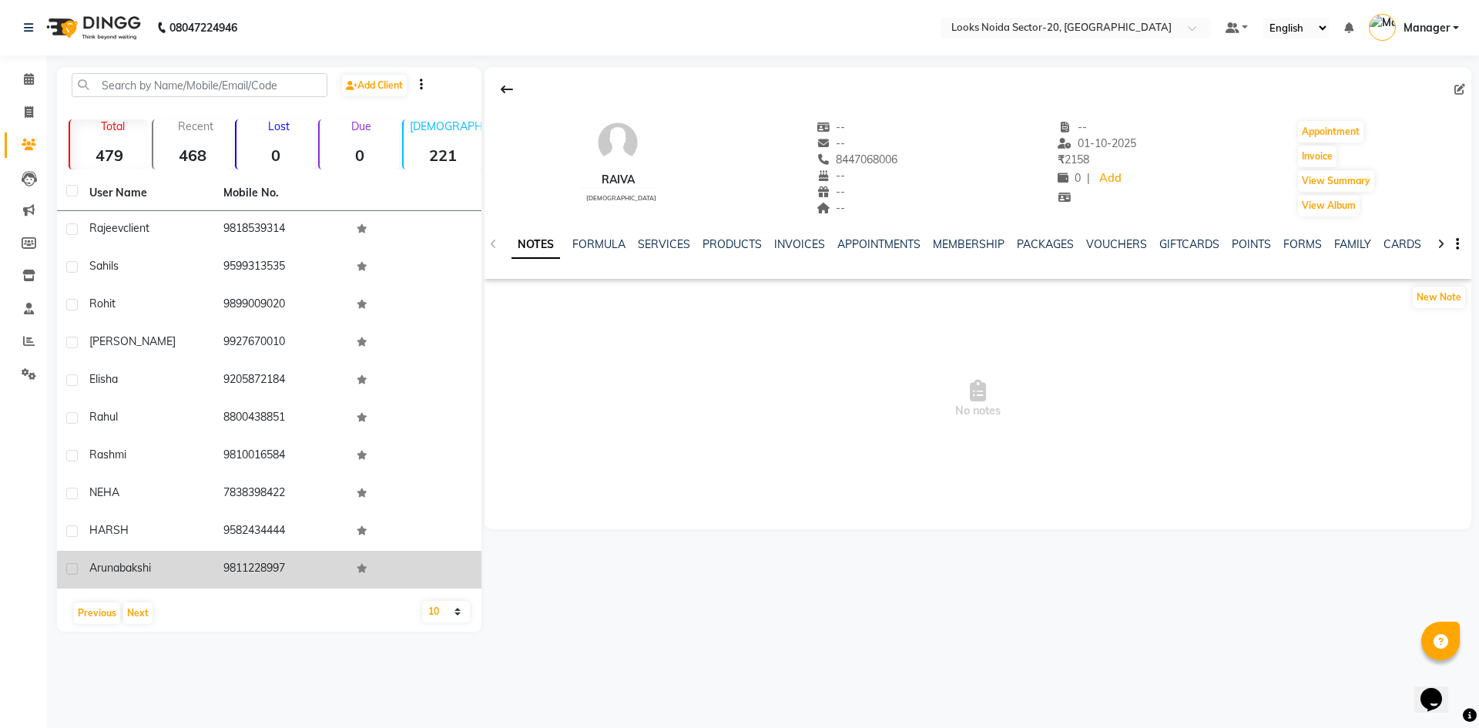
drag, startPoint x: 86, startPoint y: 218, endPoint x: 294, endPoint y: 566, distance: 405.3
click at [294, 566] on tbody "rajeev client 9818539314 Sahil s 9599313535 Rohit 9899009020 sunanda 9927670010…" at bounding box center [269, 400] width 425 height 378
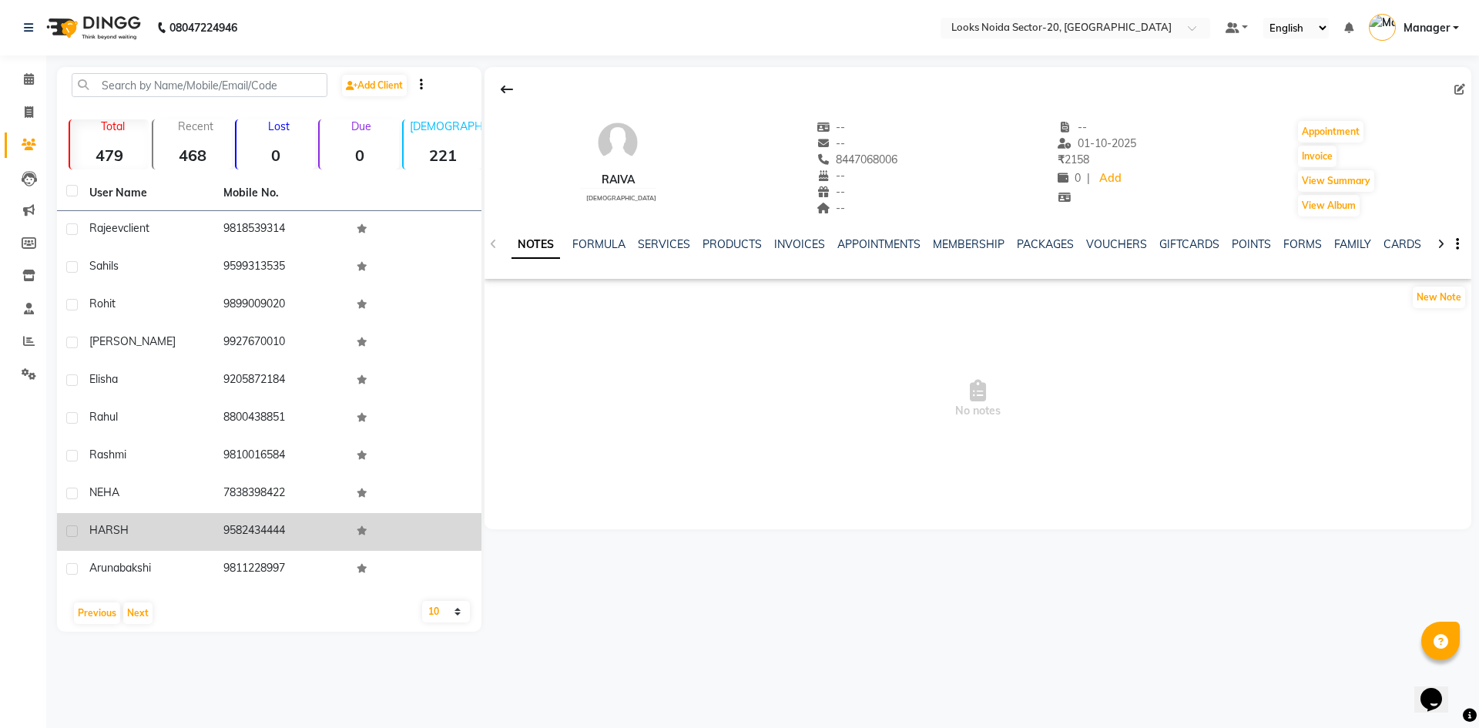
copy tbody "rajeev client 9818539314 Sahil s 9599313535 Rohit 9899009020 sunanda 9927670010…"
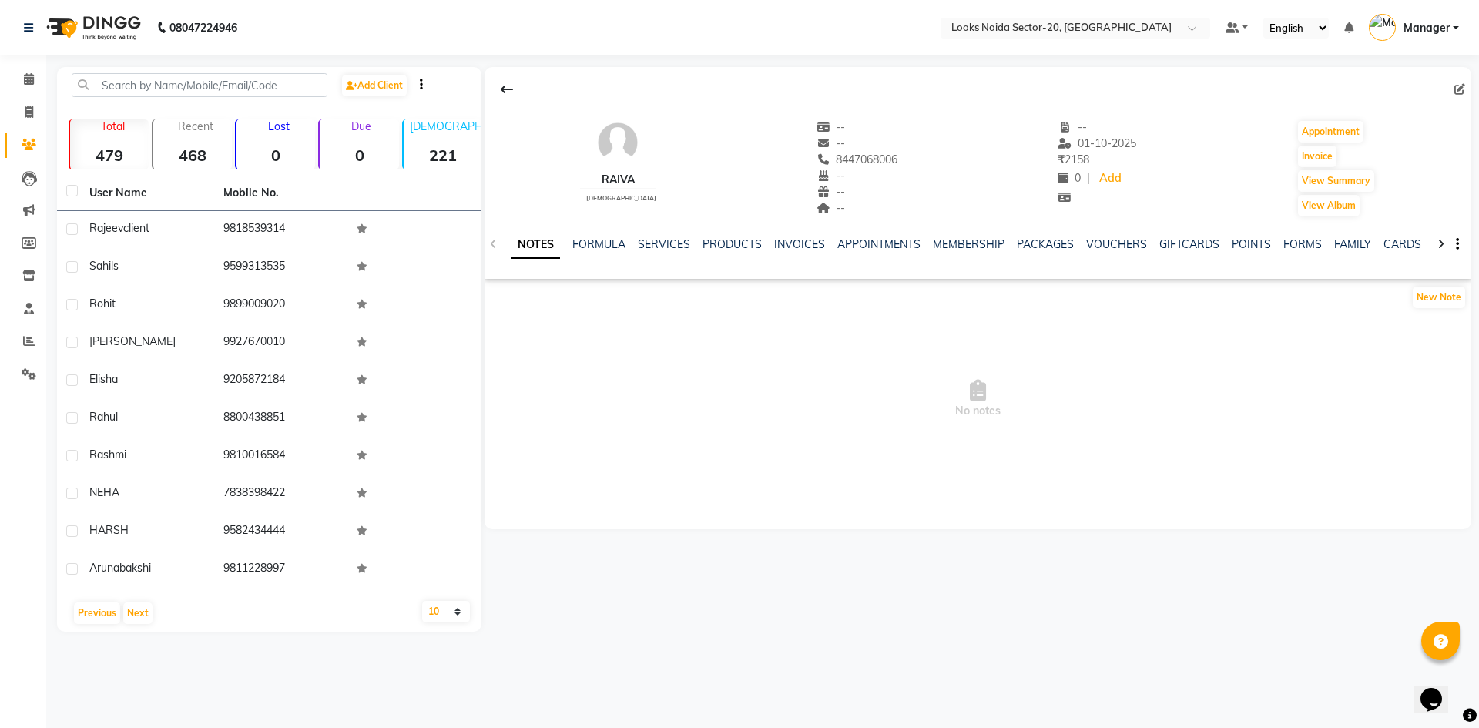
drag, startPoint x: 344, startPoint y: 663, endPoint x: 192, endPoint y: 629, distance: 156.3
click at [307, 660] on div "08047224946 Select Location × Looks Noida Sector-20, Noida Default Panel My Pan…" at bounding box center [739, 364] width 1479 height 728
click at [136, 617] on button "Next" at bounding box center [137, 614] width 29 height 22
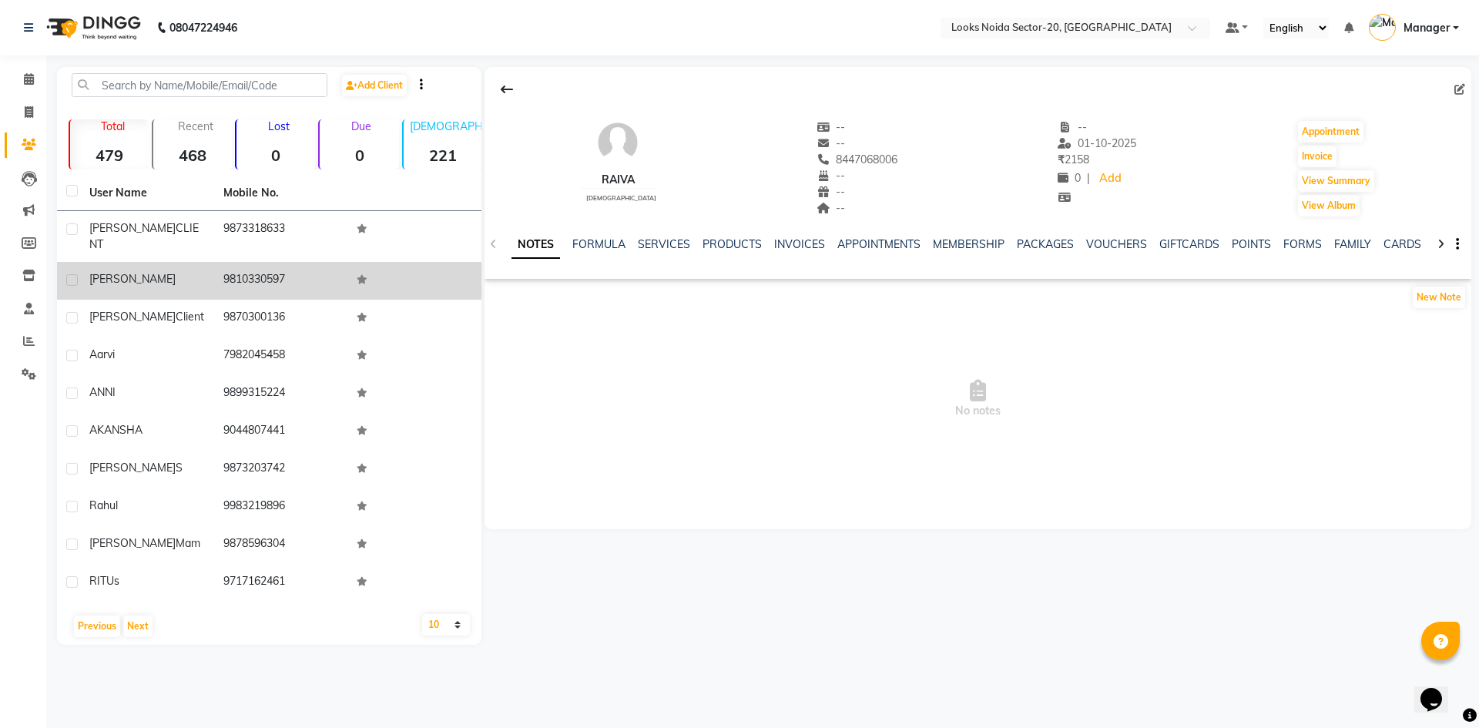
drag, startPoint x: 109, startPoint y: 220, endPoint x: 112, endPoint y: 259, distance: 38.6
click at [153, 368] on tbody "SIDDHANT CLIENT 9873318633 Stuti 9810330597 shoib client 9870300136 Aarvi 79820…" at bounding box center [269, 406] width 425 height 391
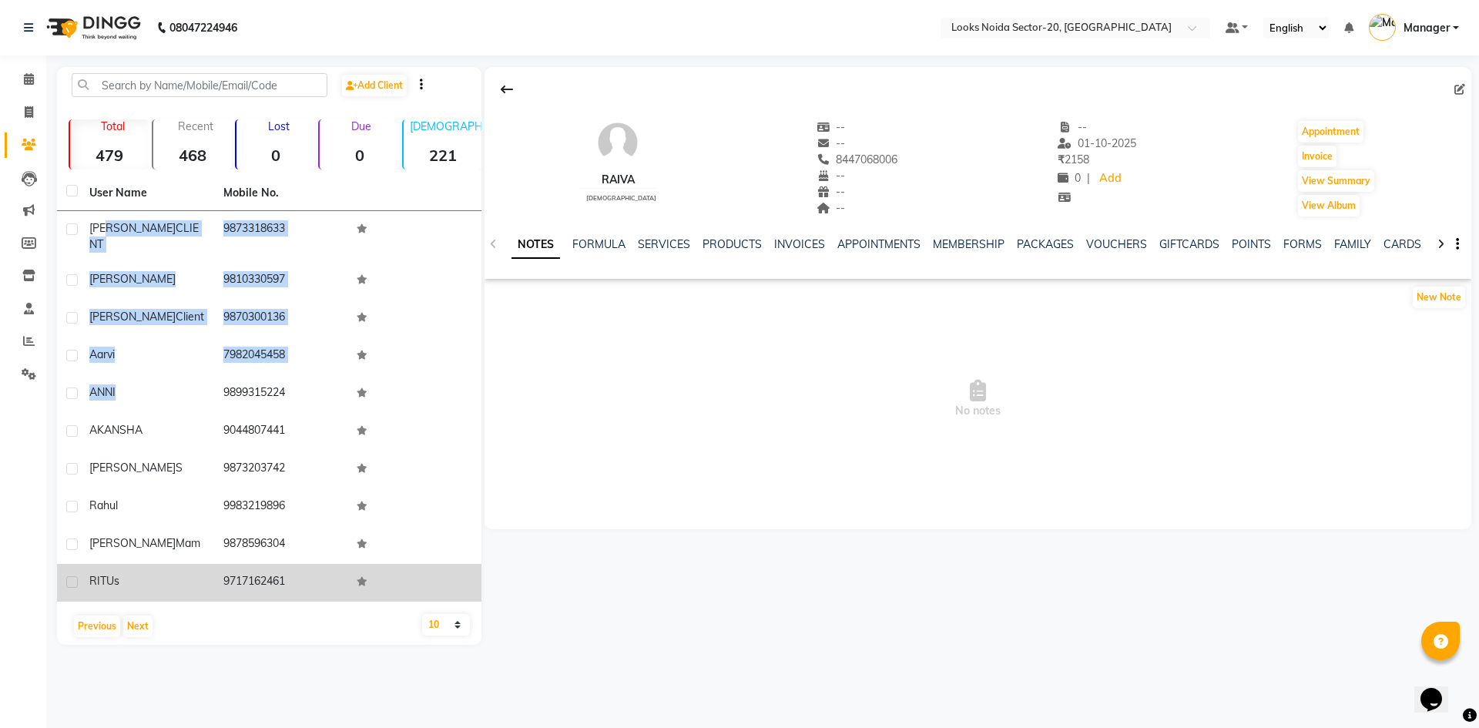
drag, startPoint x: 84, startPoint y: 221, endPoint x: 291, endPoint y: 571, distance: 406.6
click at [291, 571] on tbody "SIDDHANT CLIENT 9873318633 Stuti 9810330597 shoib client 9870300136 Aarvi 79820…" at bounding box center [269, 406] width 425 height 391
copy tbody "SIDDHANT CLIENT 9873318633 Stuti 9810330597 shoib client 9870300136 Aarvi 79820…"
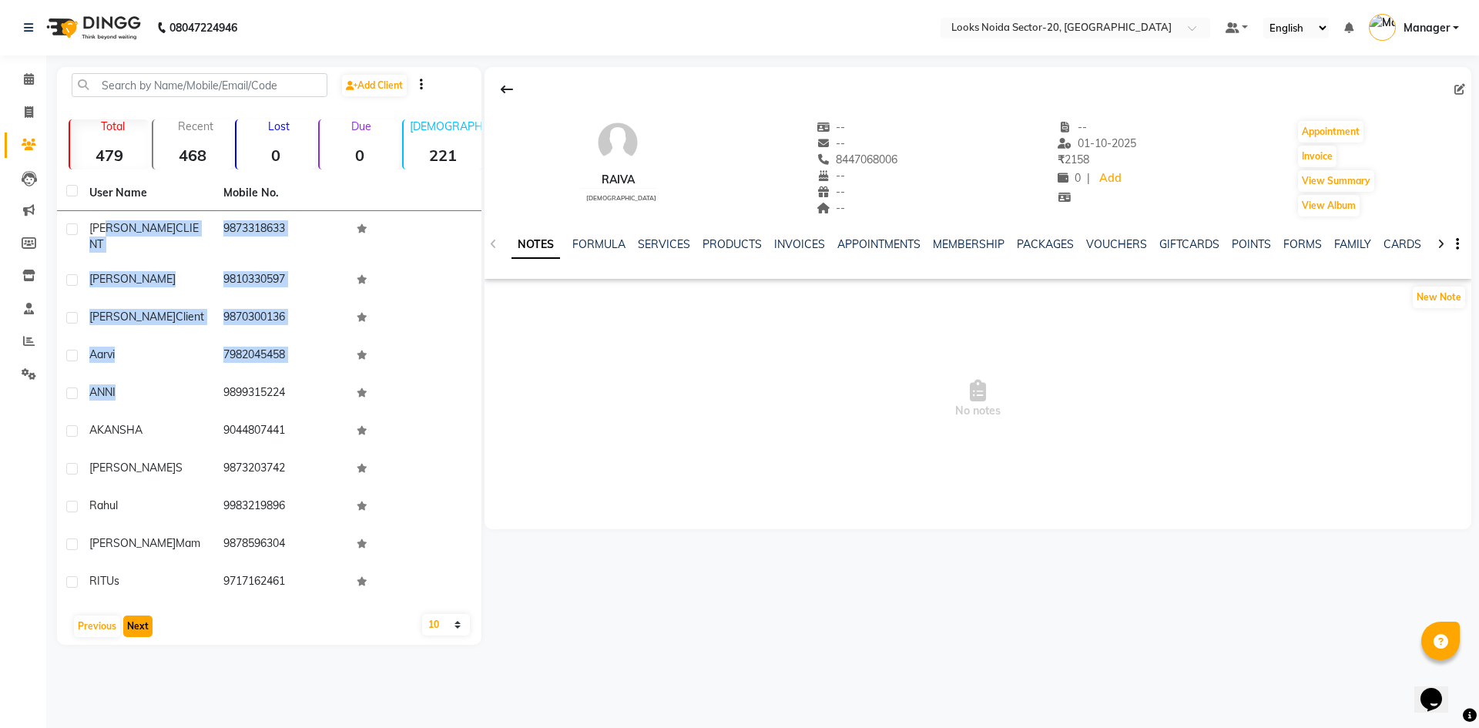
click at [145, 616] on button "Next" at bounding box center [137, 627] width 29 height 22
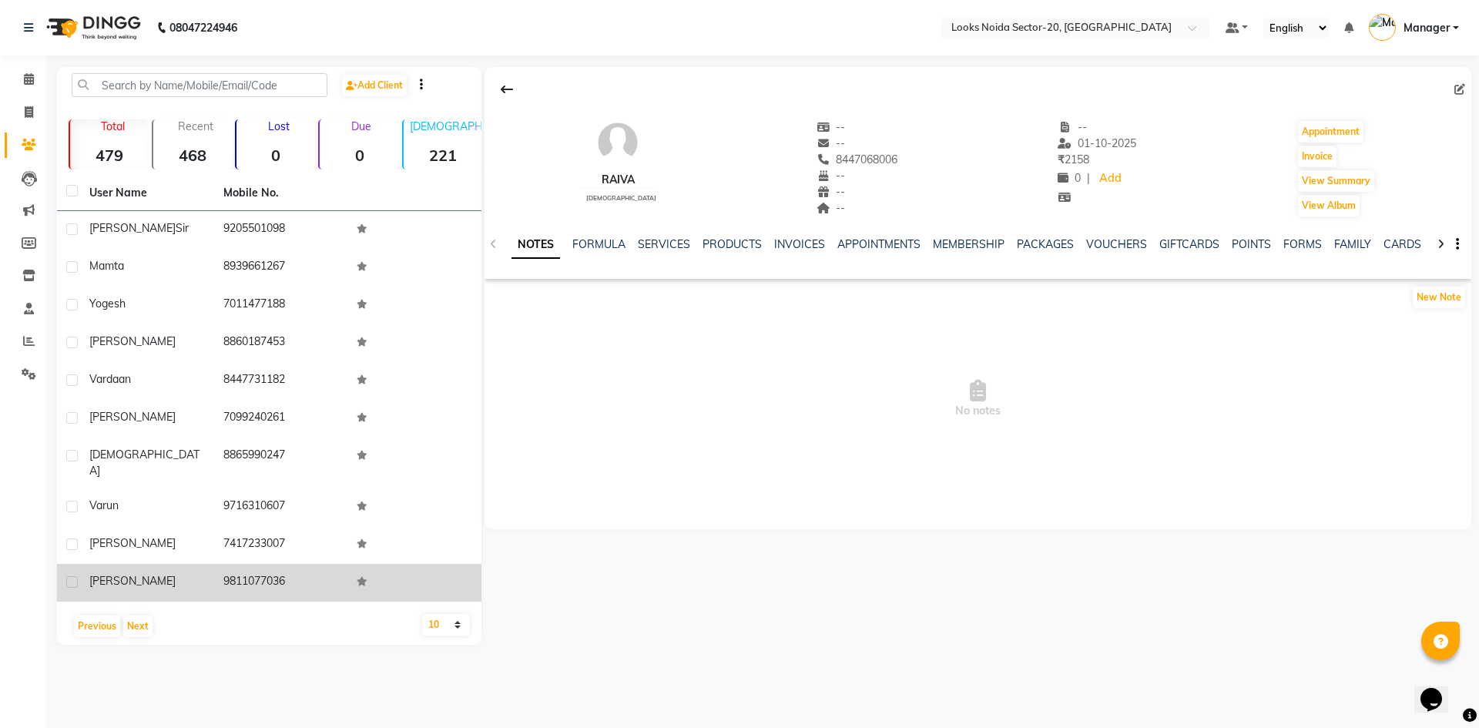
drag, startPoint x: 77, startPoint y: 214, endPoint x: 290, endPoint y: 566, distance: 411.7
click at [290, 566] on tbody "sanket sir 9205501098 mamta 8939661267 yogesh 7011477188 himakshi 8860187453 Va…" at bounding box center [269, 406] width 425 height 391
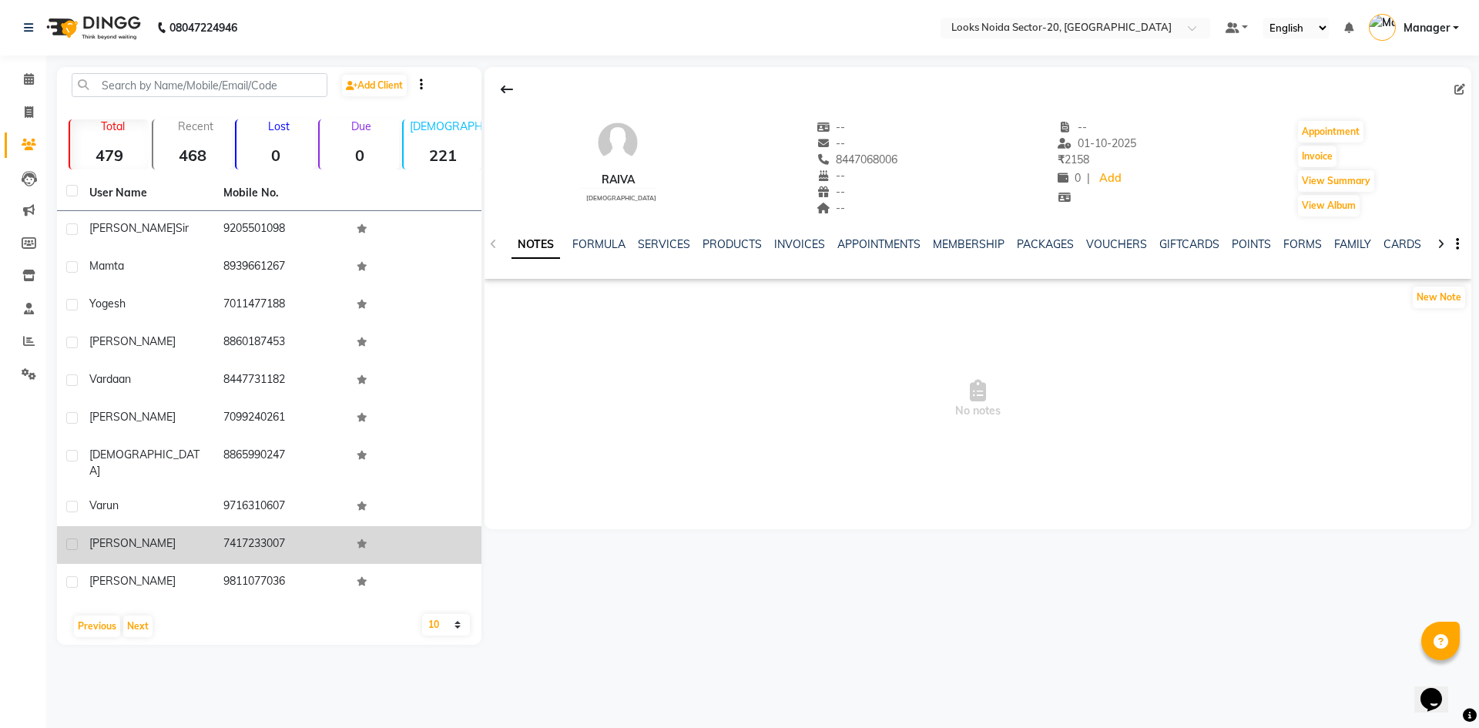
copy tbody "sanket sir 9205501098 mamta 8939661267 yogesh 7011477188 himakshi 8860187453 Va…"
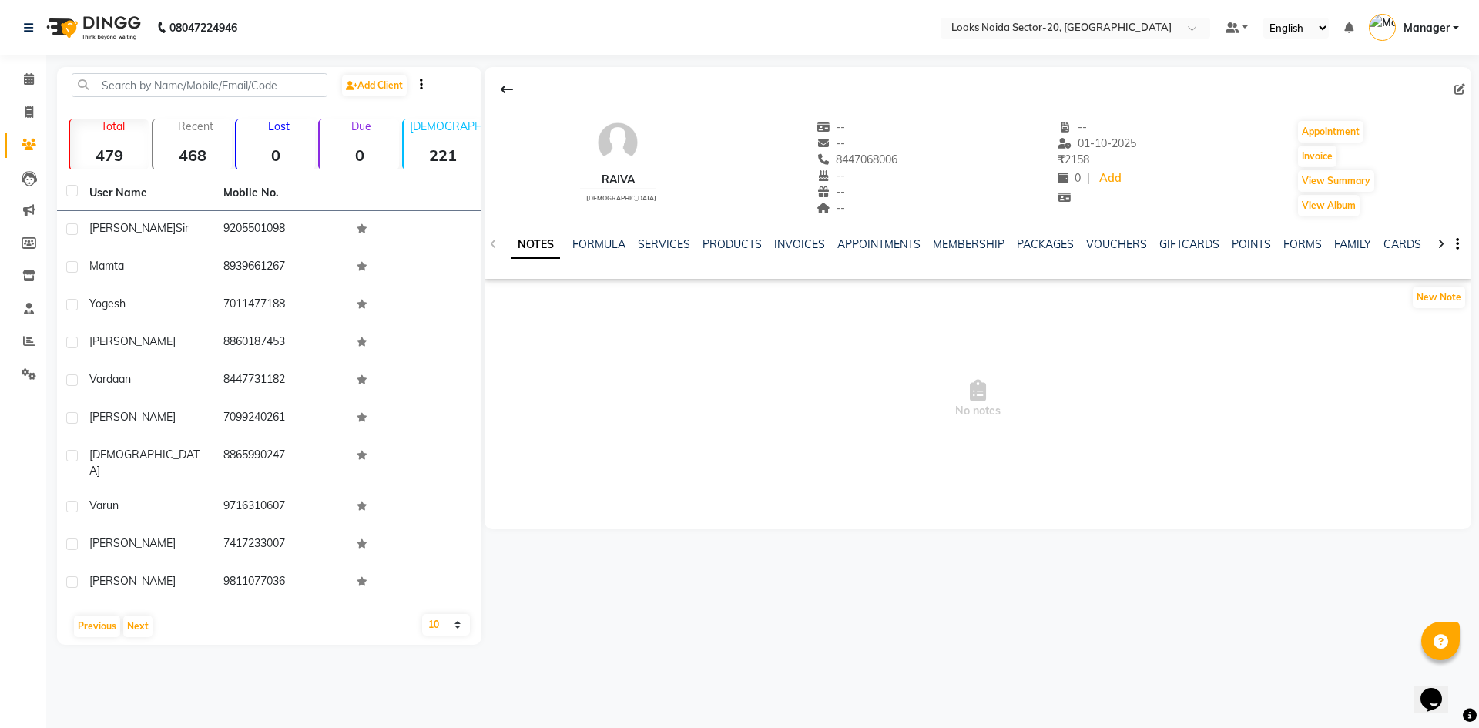
click at [1117, 637] on main "Add Client Total 479 Recent 468 Lost 0 Due 0 Male 221 Female 256 Member 0 User …" at bounding box center [762, 367] width 1433 height 601
click at [139, 618] on button "Next" at bounding box center [137, 627] width 29 height 22
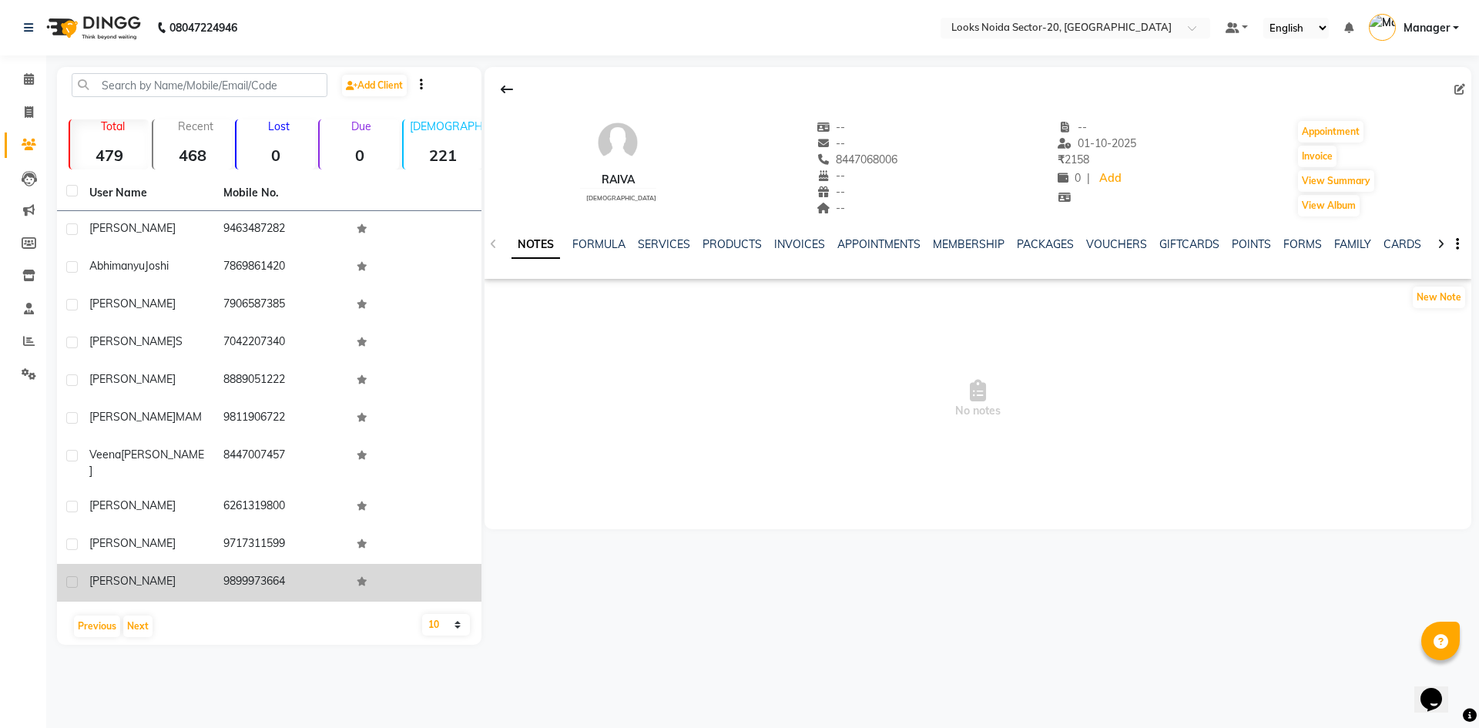
drag, startPoint x: 88, startPoint y: 218, endPoint x: 295, endPoint y: 572, distance: 410.6
click at [295, 572] on tbody "urvi 9463487282 Abhimanyu Joshi 7869861420 sarthak 7906587385 Vishesh s 7042207…" at bounding box center [269, 406] width 425 height 391
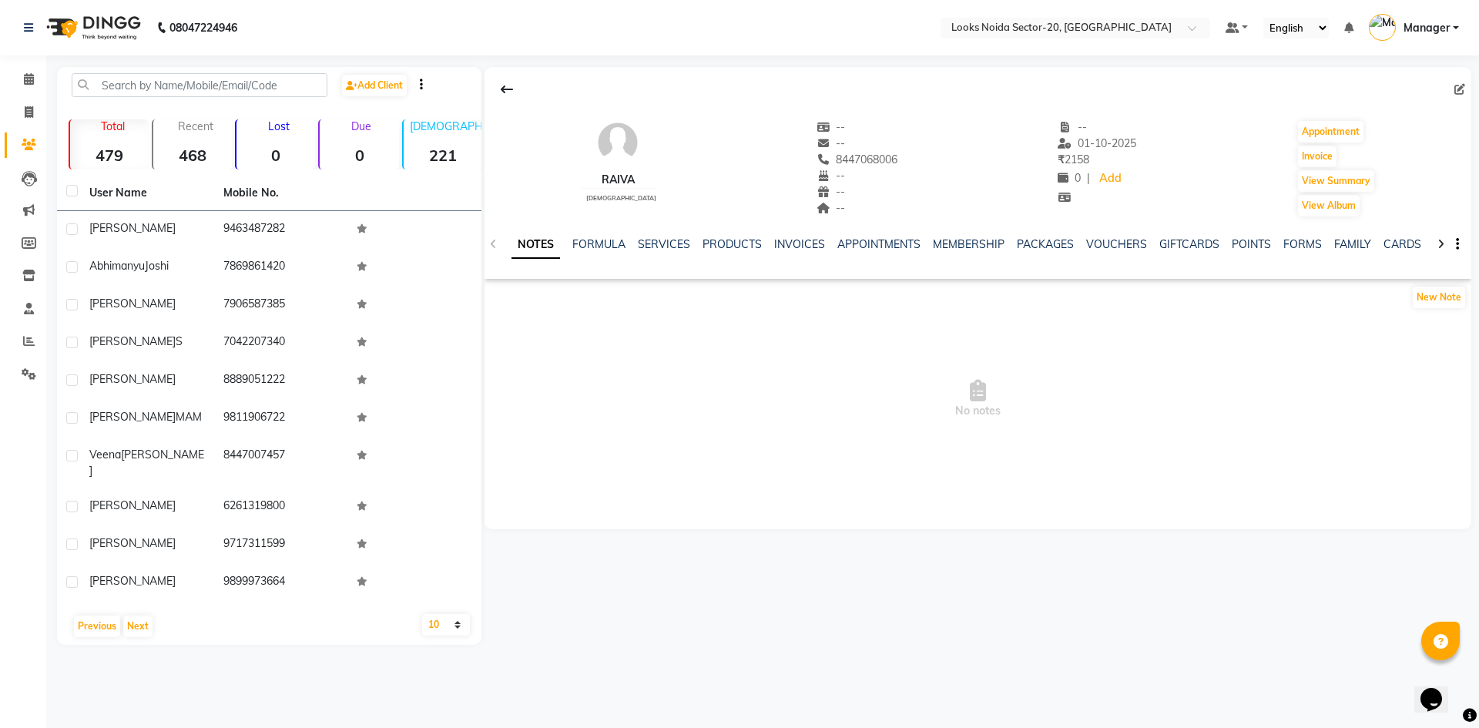
click at [956, 484] on div "Raiva male -- -- 8447068006 -- -- -- -- 01-10-2025 ₹ 2158 0 | Add Appointment I…" at bounding box center [978, 298] width 987 height 462
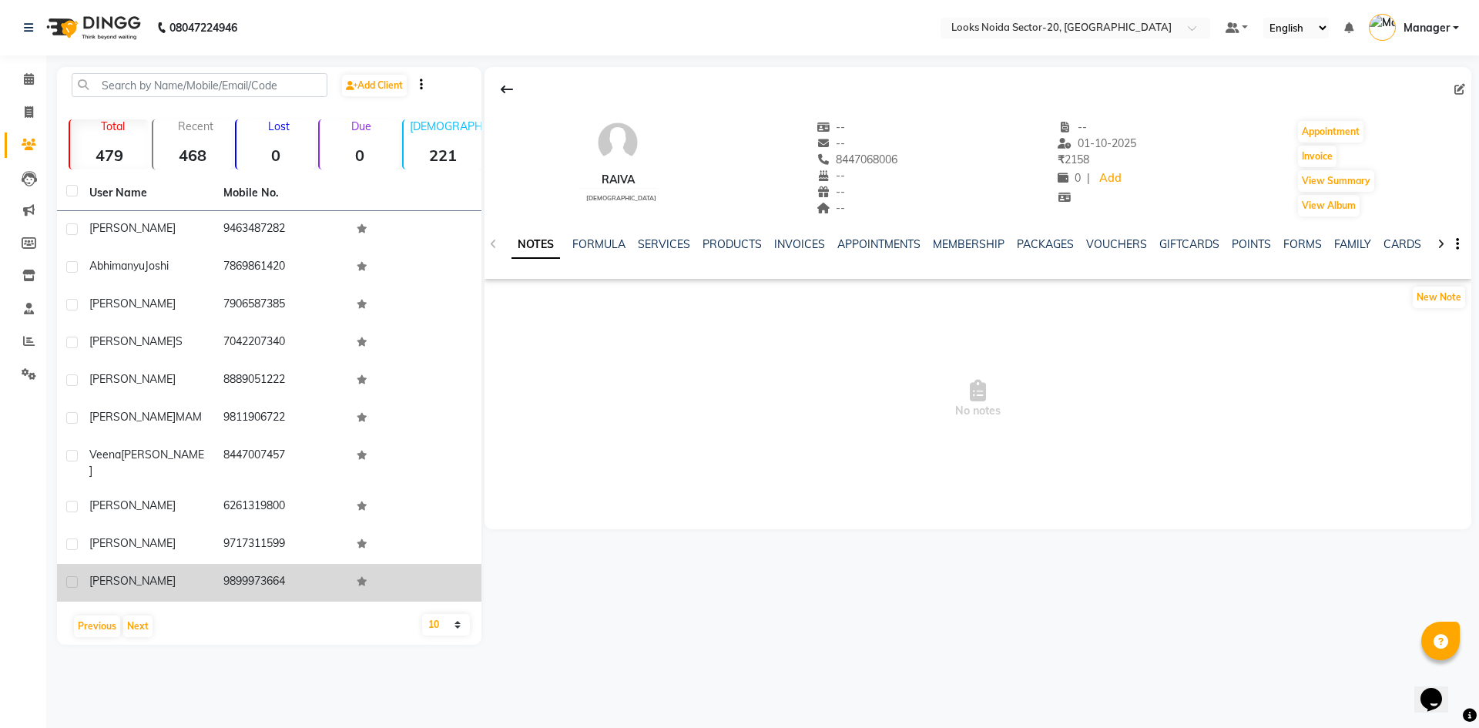
drag, startPoint x: 179, startPoint y: 232, endPoint x: 301, endPoint y: 563, distance: 353.2
click at [301, 563] on tbody "urvi 9463487282 Abhimanyu Joshi 7869861420 sarthak 7906587385 Vishesh s 7042207…" at bounding box center [269, 406] width 425 height 391
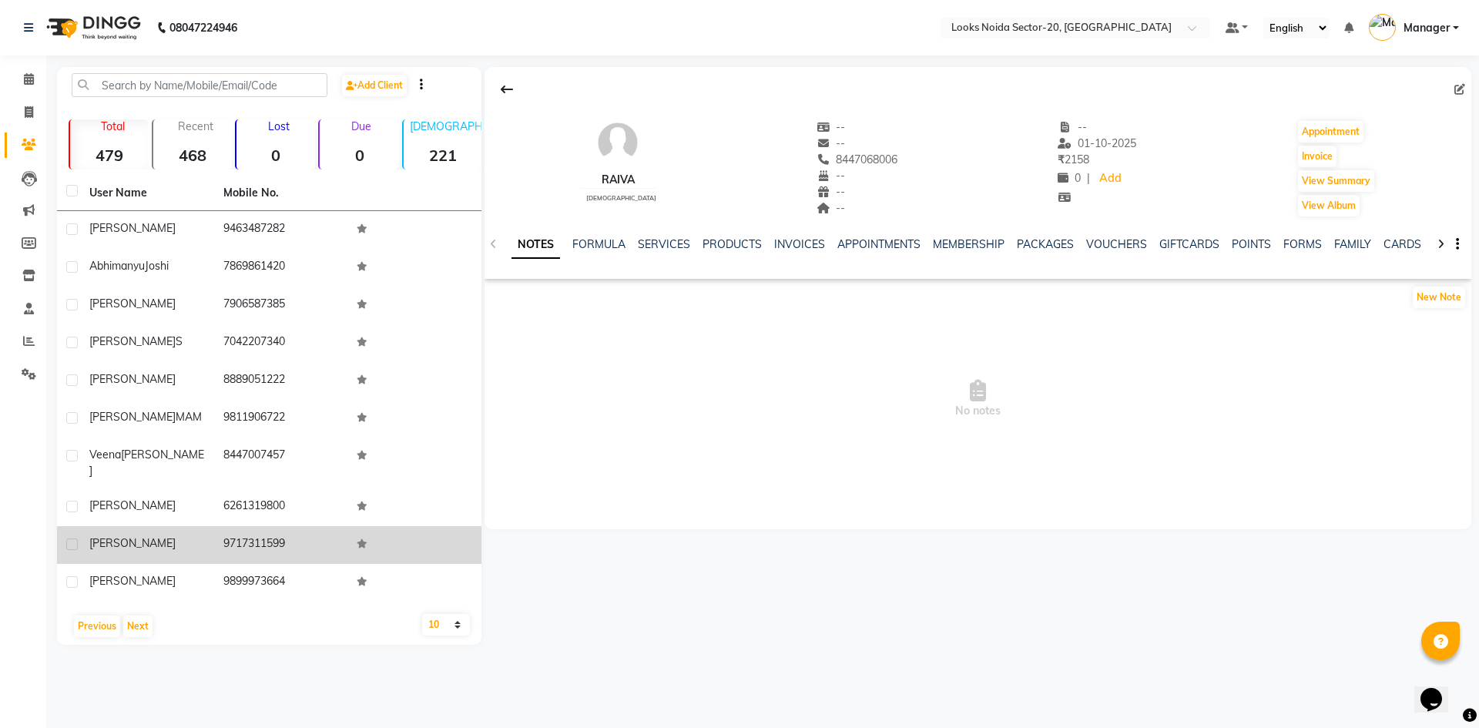
copy tbody "9463487282 Abhimanyu Joshi 7869861420 sarthak 7906587385 Vishesh s 7042207340 V…"
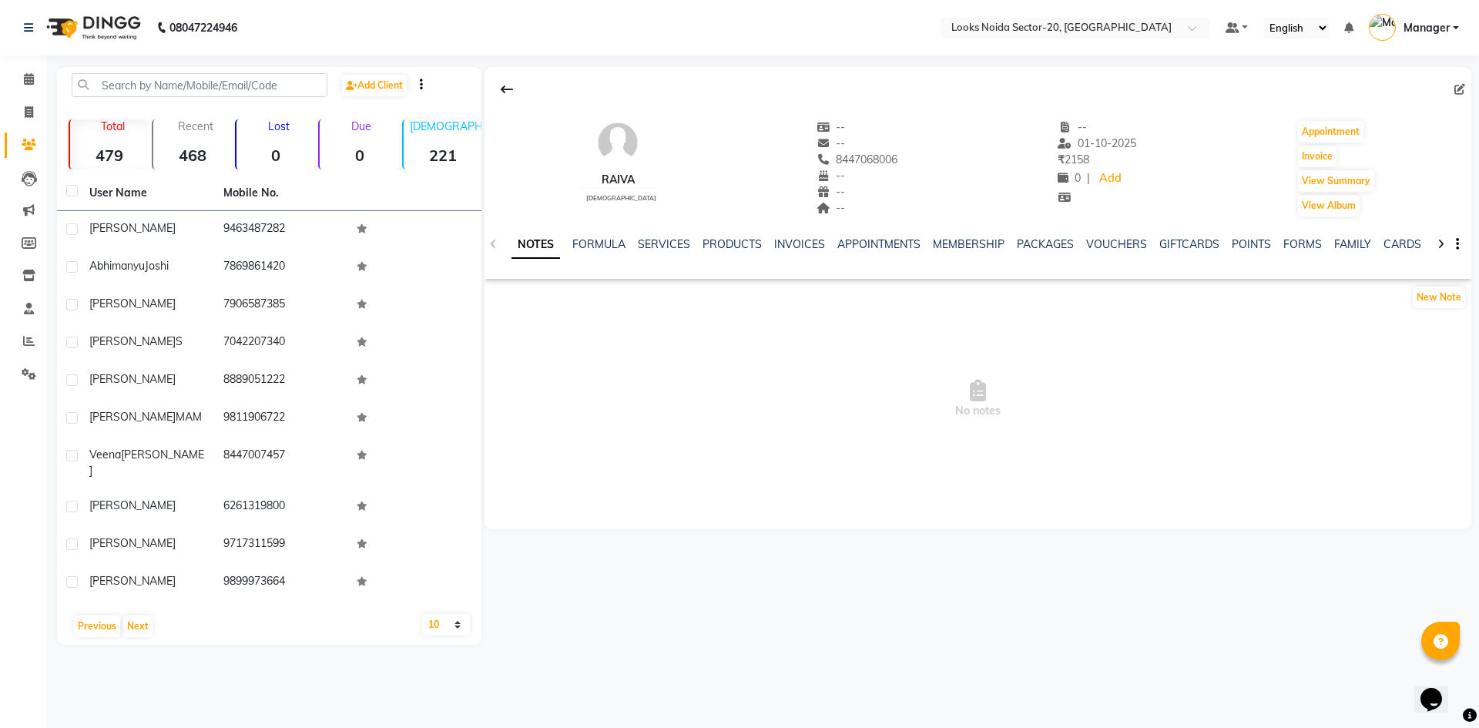
click at [637, 466] on span "No notes" at bounding box center [978, 399] width 987 height 154
click at [126, 616] on button "Next" at bounding box center [137, 627] width 29 height 22
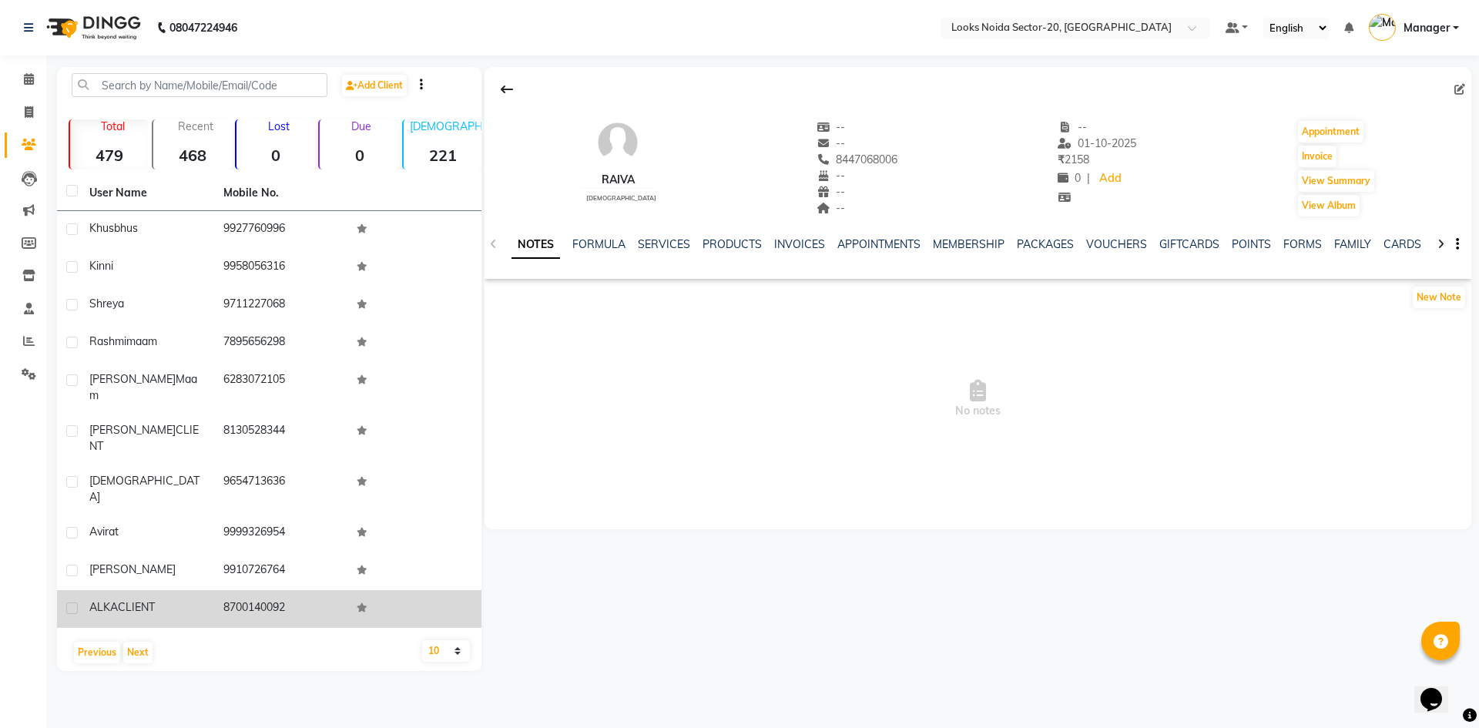
drag, startPoint x: 86, startPoint y: 223, endPoint x: 293, endPoint y: 556, distance: 391.7
click at [292, 556] on tbody "khusbhu s 9927760996 Kinni 9958056316 Shreya 9711227068 rashmi maam 7895656298 …" at bounding box center [269, 419] width 425 height 417
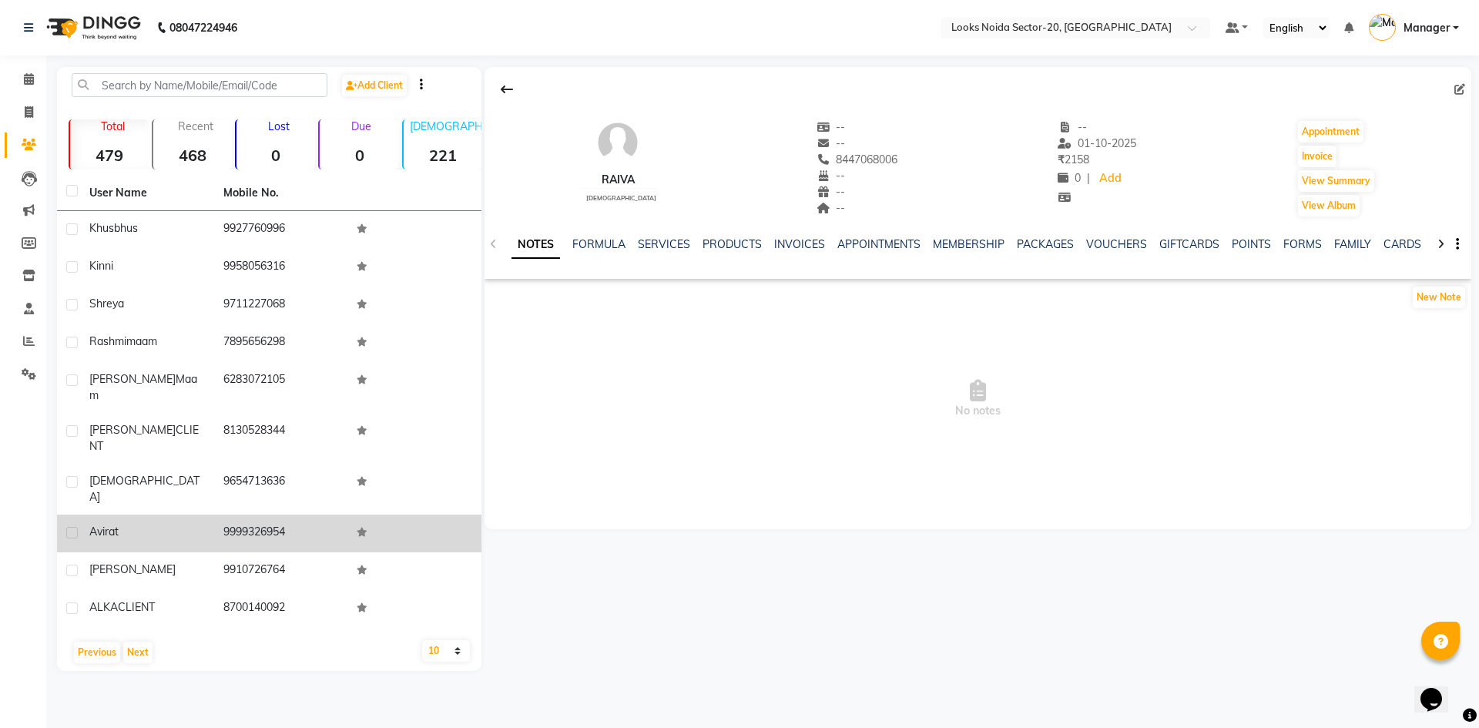
copy tbody "khusbhu s 9927760996 Kinni 9958056316 Shreya 9711227068 rashmi maam 7895656298 …"
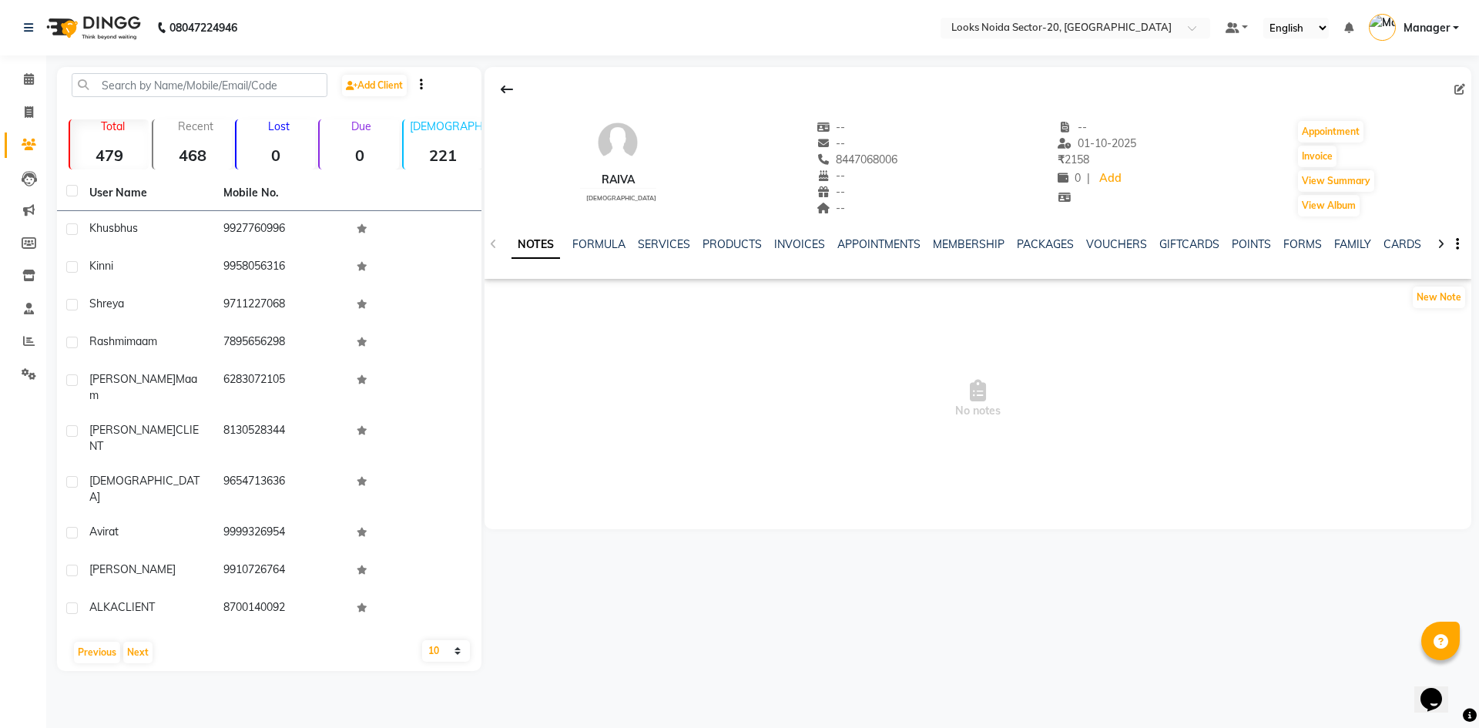
click at [233, 640] on div "Previous Next" at bounding box center [269, 652] width 412 height 25
click at [135, 642] on button "Next" at bounding box center [137, 653] width 29 height 22
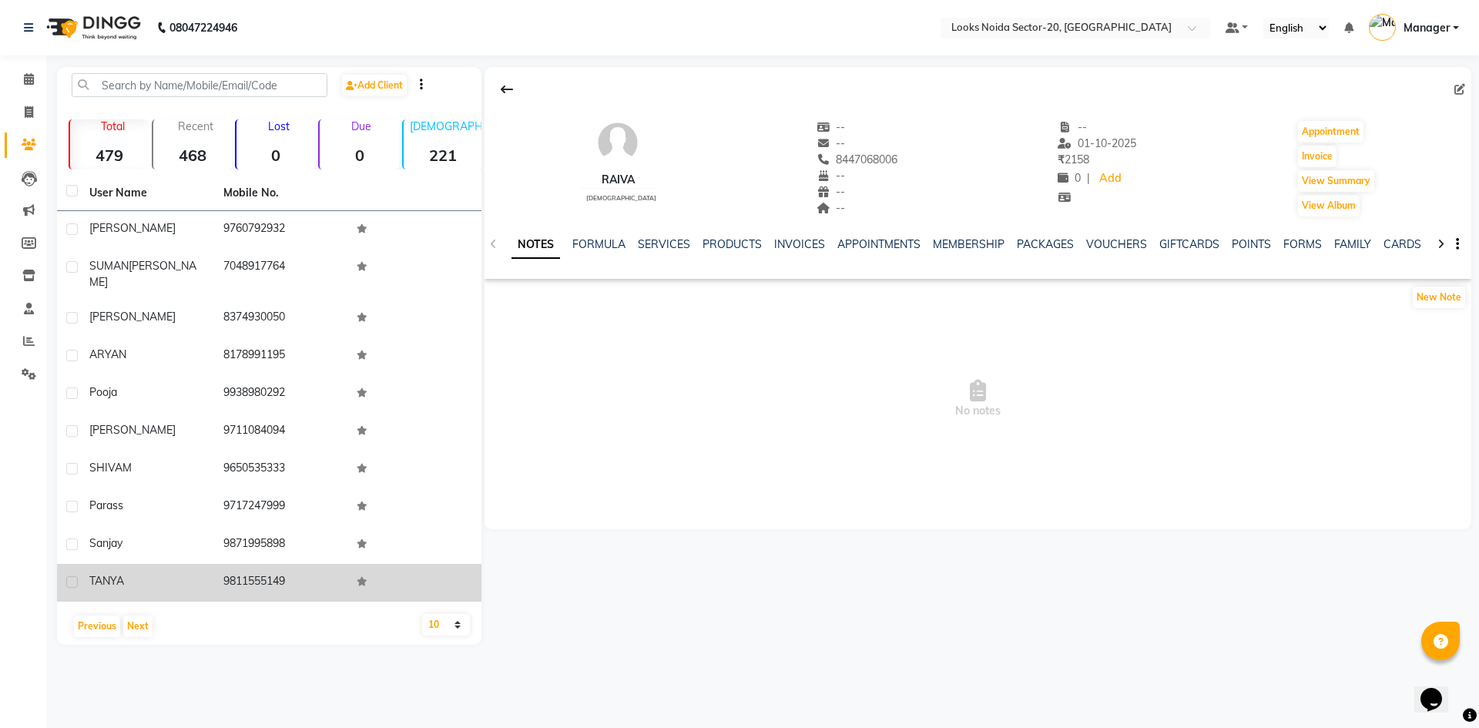
drag, startPoint x: 107, startPoint y: 218, endPoint x: 289, endPoint y: 569, distance: 395.6
click at [289, 569] on tbody "Aaresh 9760792932 SUMAN SHARMA 7048917764 Sharon 8374930050 ARYAN 8178991195 Po…" at bounding box center [269, 406] width 425 height 391
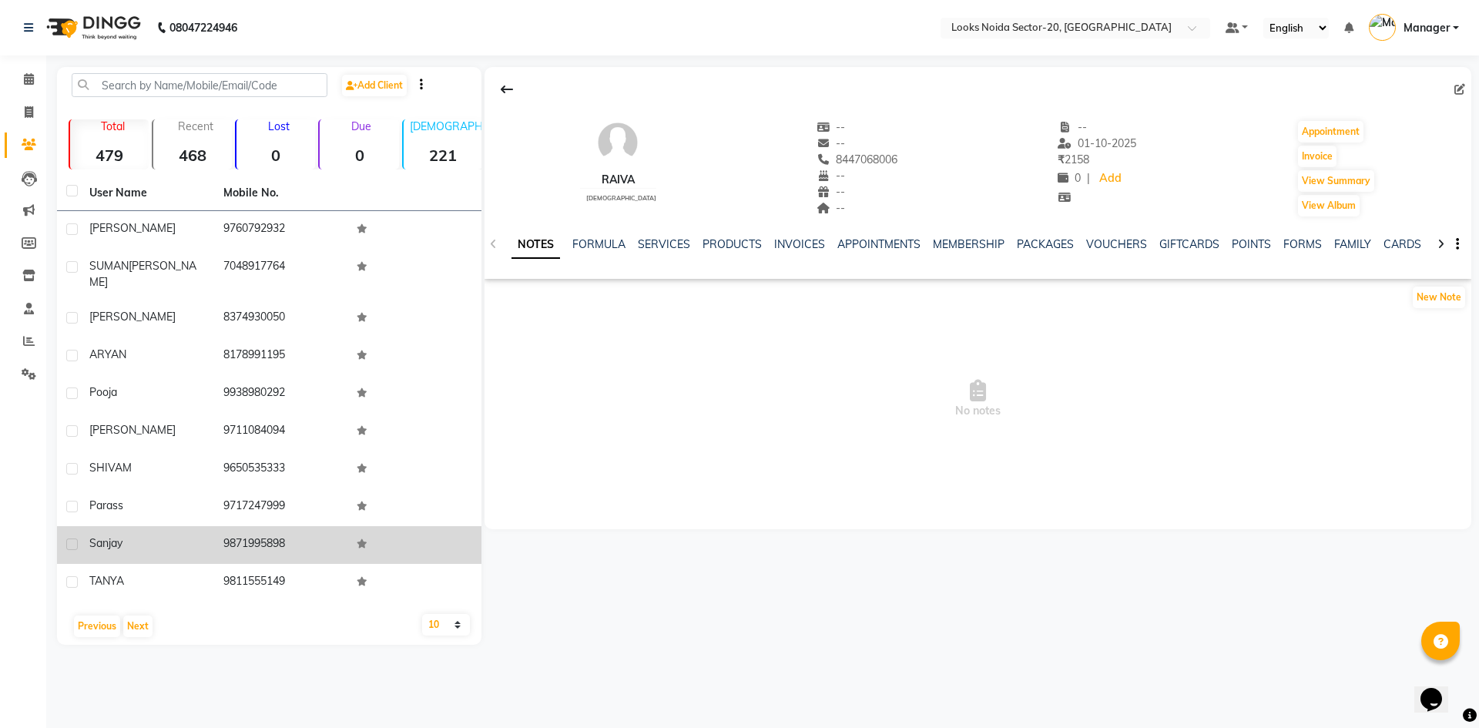
copy tbody "esh 9760792932 SUMAN SHARMA 7048917764 Sharon 8374930050 ARYAN 8178991195 Pooja…"
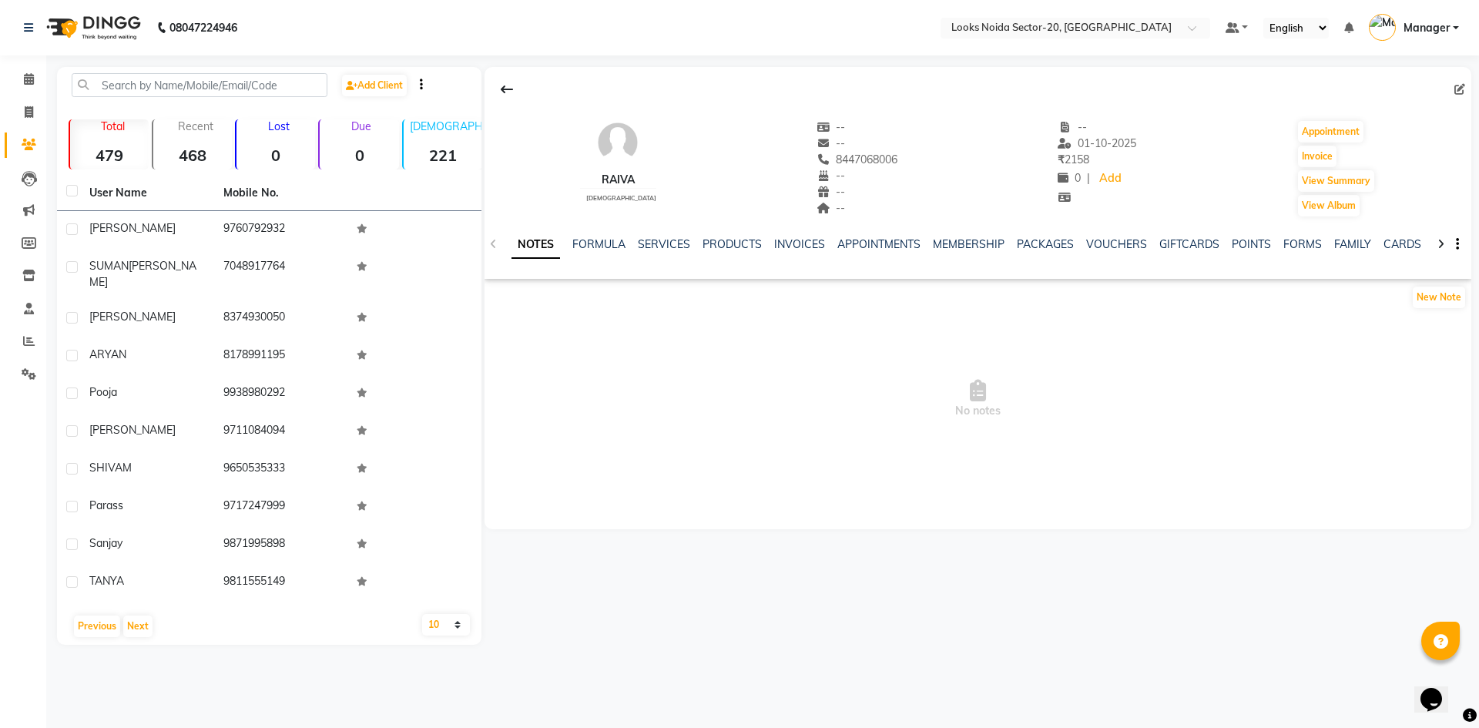
click at [569, 505] on div "Raiva male -- -- 8447068006 -- -- -- -- 01-10-2025 ₹ 2158 0 | Add Appointment I…" at bounding box center [978, 298] width 987 height 462
click at [143, 616] on button "Next" at bounding box center [137, 627] width 29 height 22
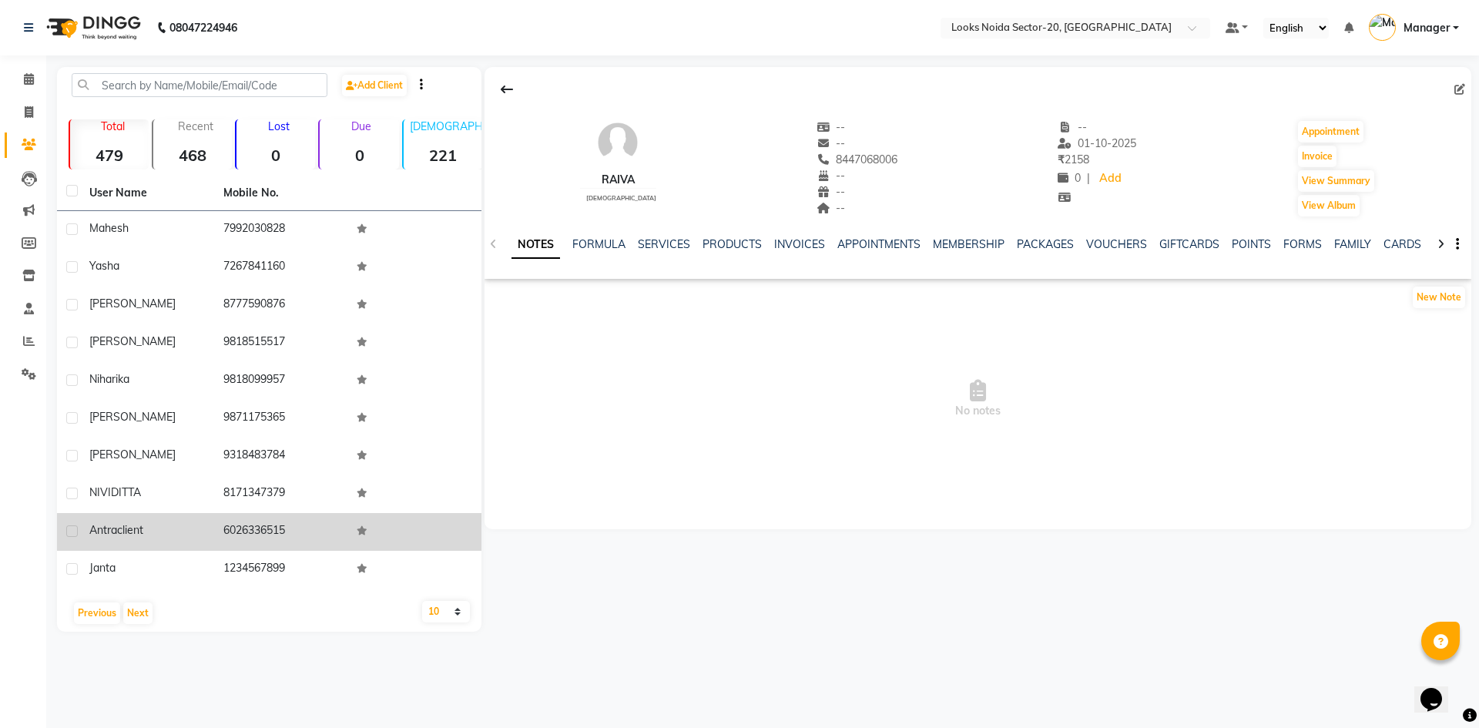
drag, startPoint x: 119, startPoint y: 222, endPoint x: 302, endPoint y: 528, distance: 356.2
click at [302, 528] on tbody "Mahesh 7992030828 Yasha 7267841160 Ankita 8777590876 Tina 9818515517 niharika 9…" at bounding box center [269, 400] width 425 height 378
copy tbody "sh 7992030828 Yasha 7267841160 Ankita 8777590876 Tina 9818515517 niharika 98180…"
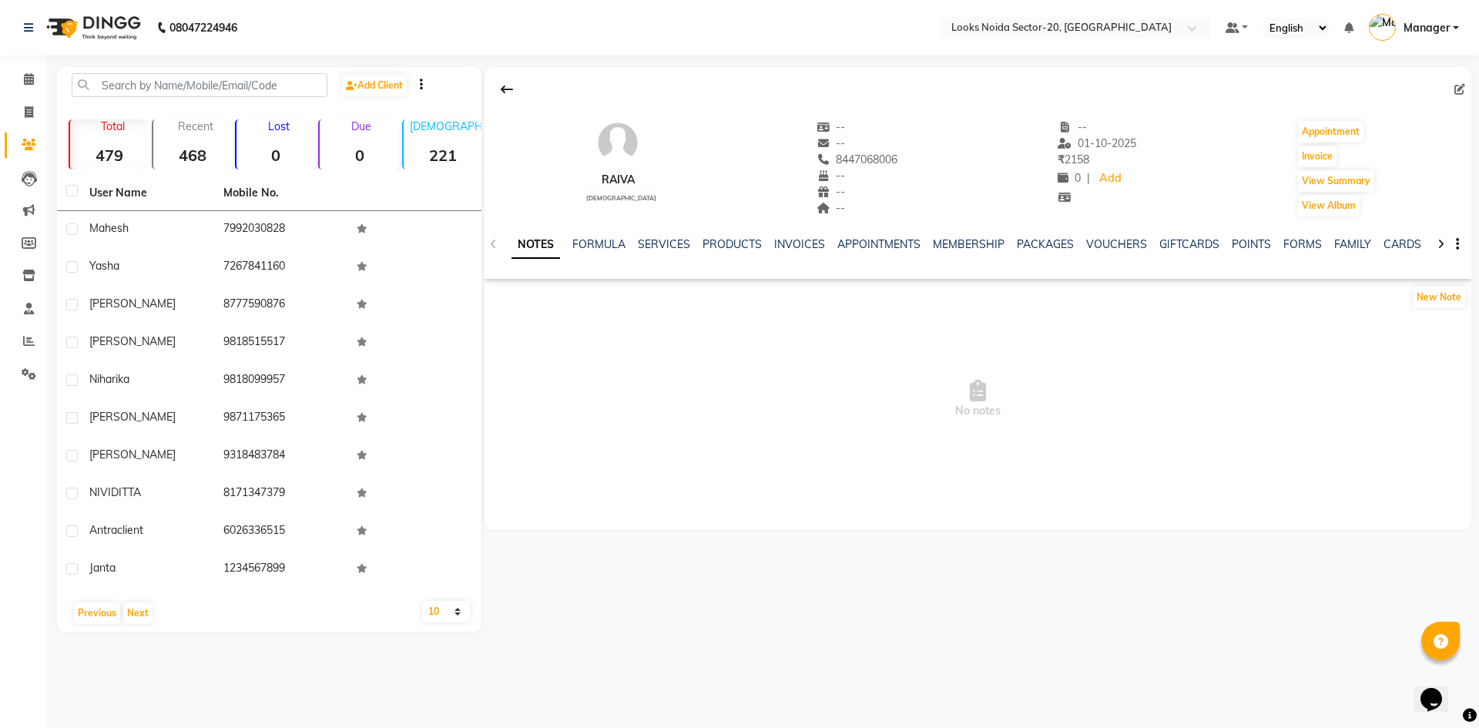
click at [337, 642] on main "Add Client Total 479 Recent 468 Lost 0 Due 0 Male 221 Female 256 Member 0 User …" at bounding box center [762, 361] width 1433 height 588
click at [132, 605] on button "Next" at bounding box center [137, 614] width 29 height 22
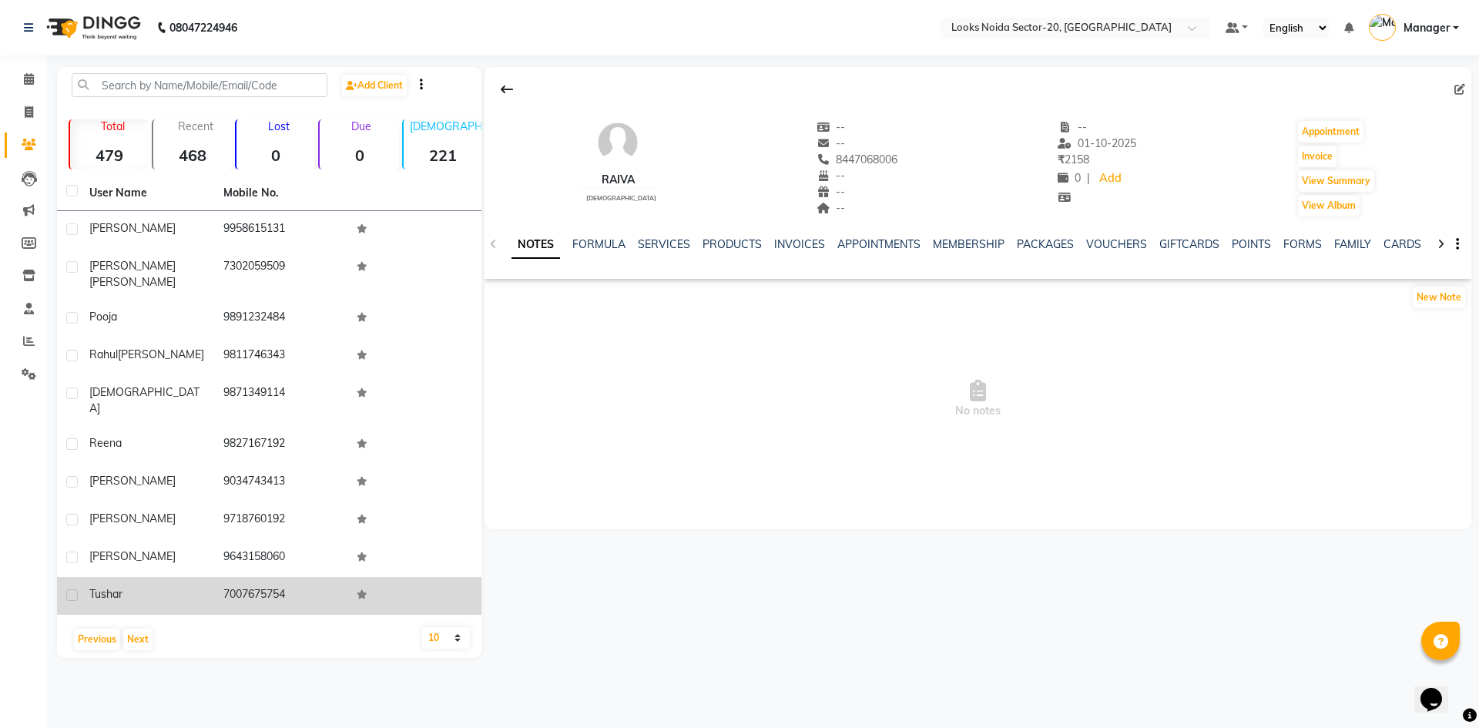
drag, startPoint x: 99, startPoint y: 236, endPoint x: 304, endPoint y: 566, distance: 388.3
click at [304, 566] on tbody "Neelesh 9958615131 monika kandiyal 7302059509 Pooja 9891232484 Rahul GROVER 981…" at bounding box center [269, 413] width 425 height 404
copy tbody "eelesh 9958615131 monika kandiyal 7302059509 Pooja 9891232484 Rahul GROVER 9811…"
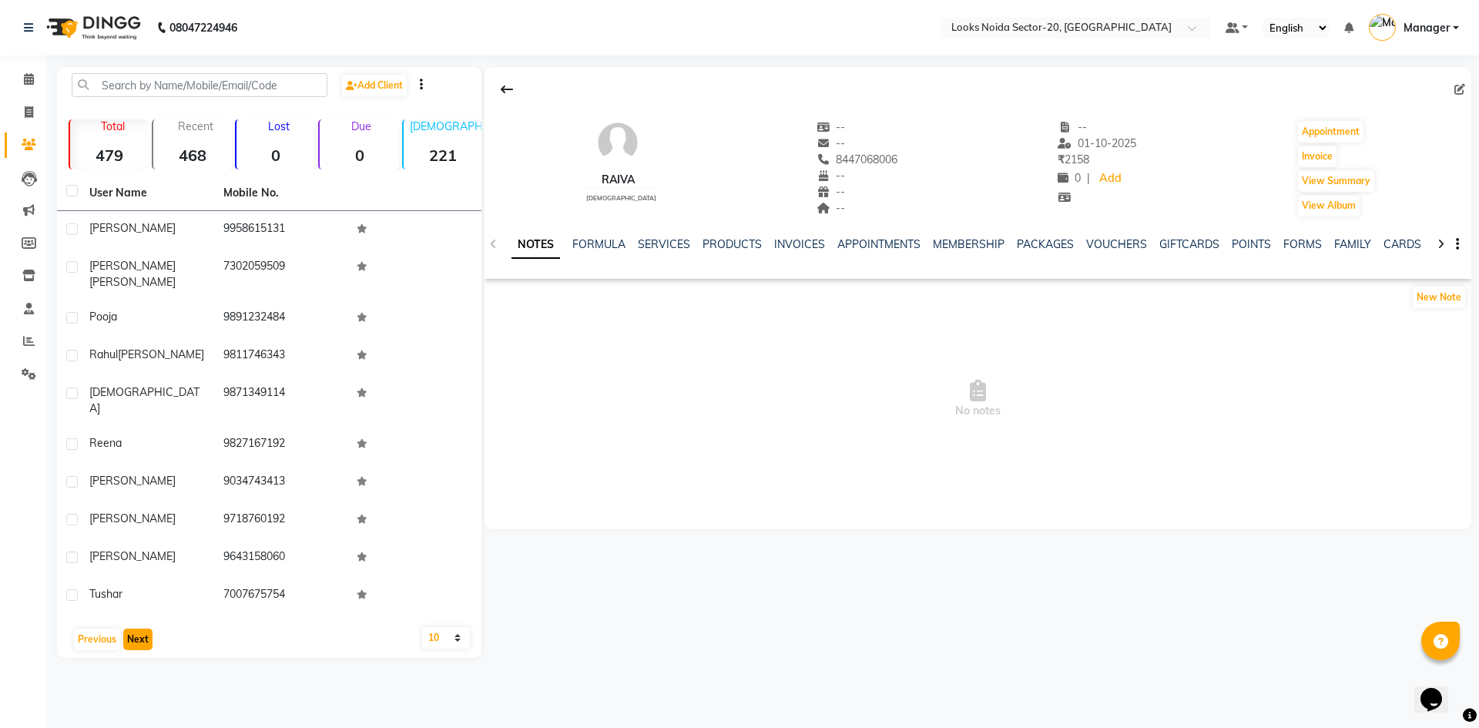
click at [148, 629] on button "Next" at bounding box center [137, 640] width 29 height 22
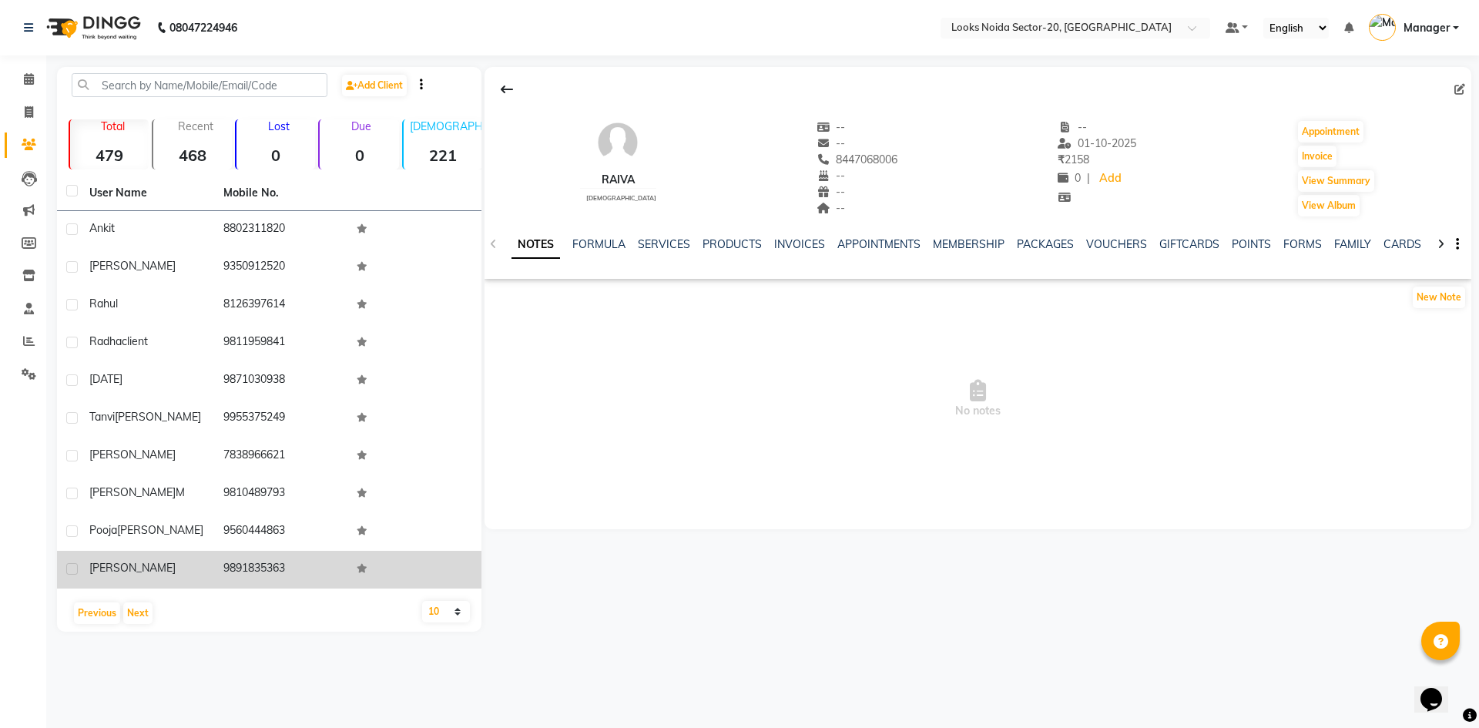
drag, startPoint x: 224, startPoint y: 226, endPoint x: 286, endPoint y: 568, distance: 347.6
click at [286, 568] on tbody "Ankit 8802311820 Sneh 9350912520 Rahul 8126397614 radha client 9811959841 KArti…" at bounding box center [269, 400] width 425 height 378
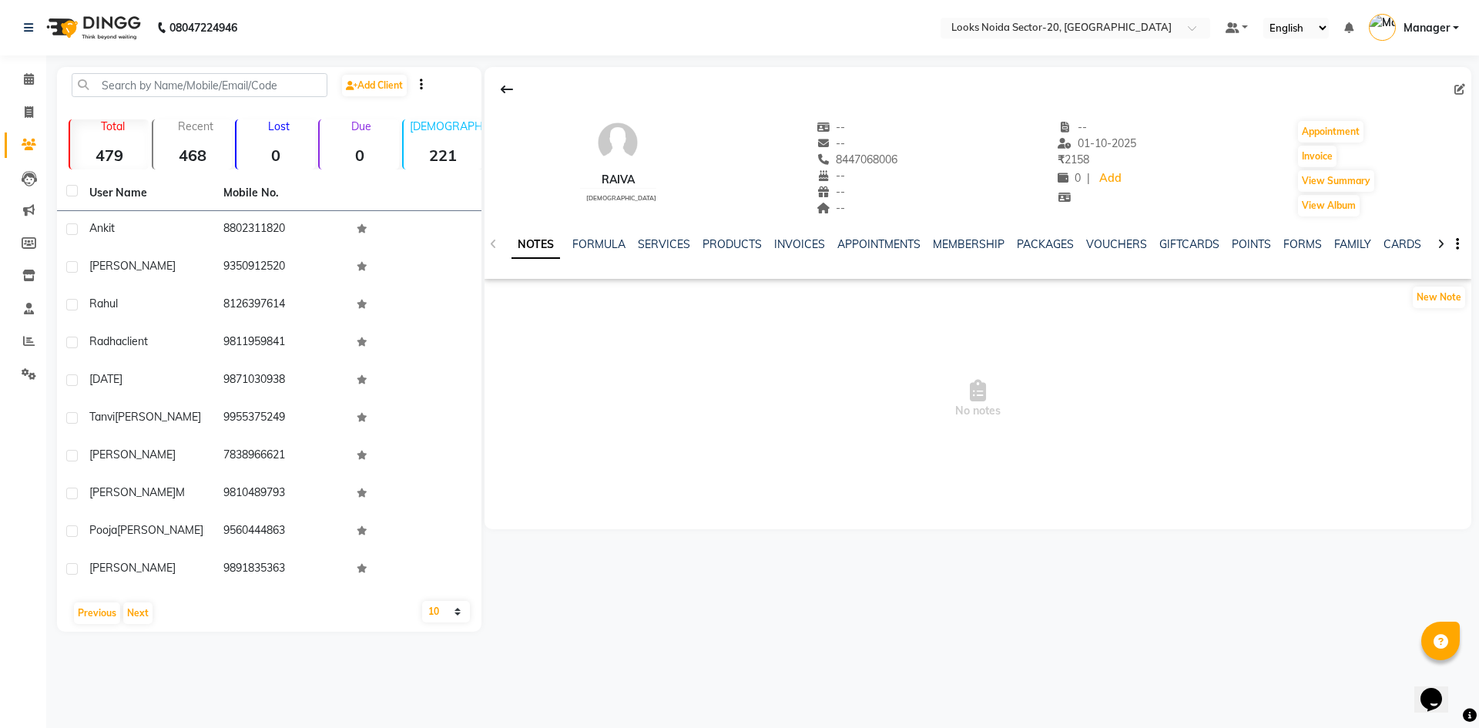
click at [648, 542] on div "Raiva male -- -- 8447068006 -- -- -- -- 01-10-2025 ₹ 2158 0 | Add Appointment I…" at bounding box center [977, 349] width 990 height 565
click at [138, 596] on div "User Name Mobile No. Ankit 8802311820 Sneh 9350912520 Rahul 8126397614 radha cl…" at bounding box center [269, 404] width 425 height 456
click at [136, 613] on button "Next" at bounding box center [137, 614] width 29 height 22
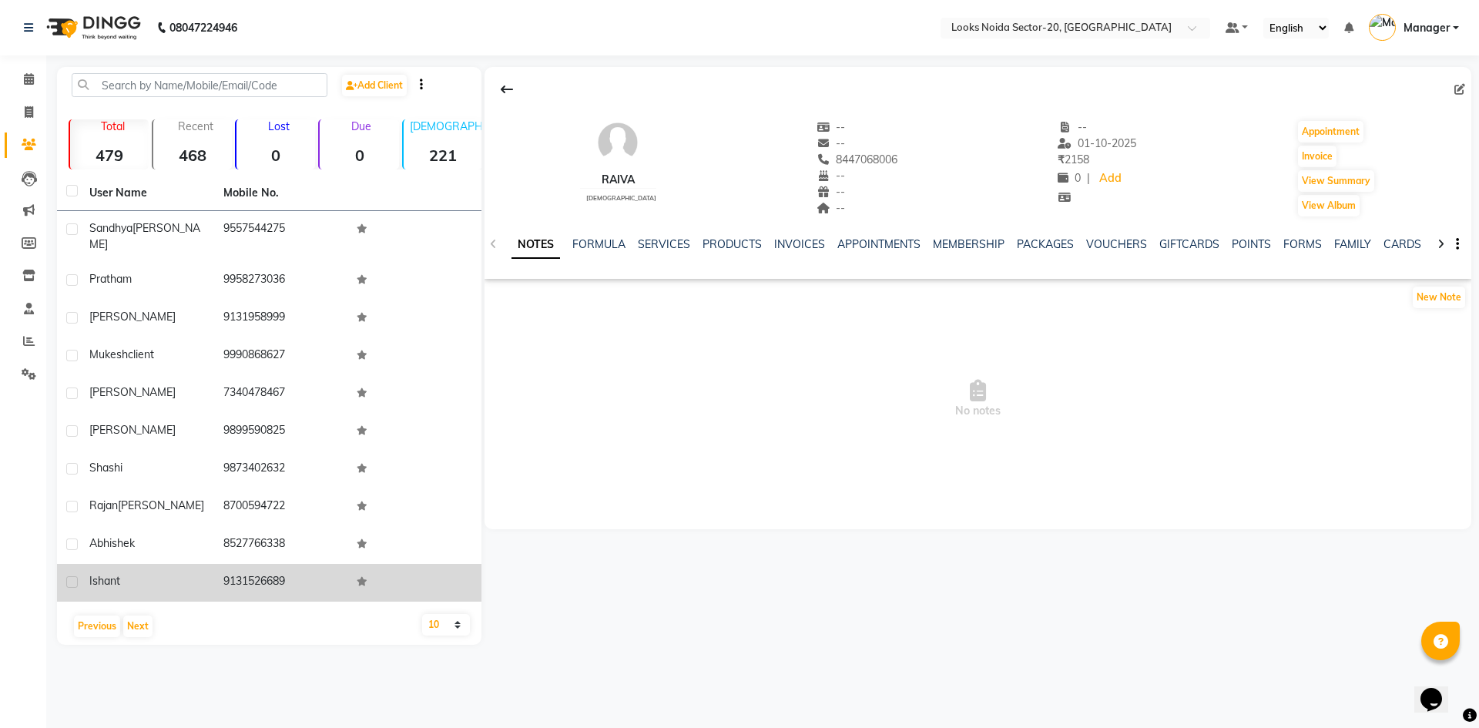
drag, startPoint x: 85, startPoint y: 224, endPoint x: 300, endPoint y: 577, distance: 413.2
click at [300, 577] on tbody "sandhya sharma 9557544275 Pratham 9958273036 Garima 9131958999 mukesh client 99…" at bounding box center [269, 406] width 425 height 391
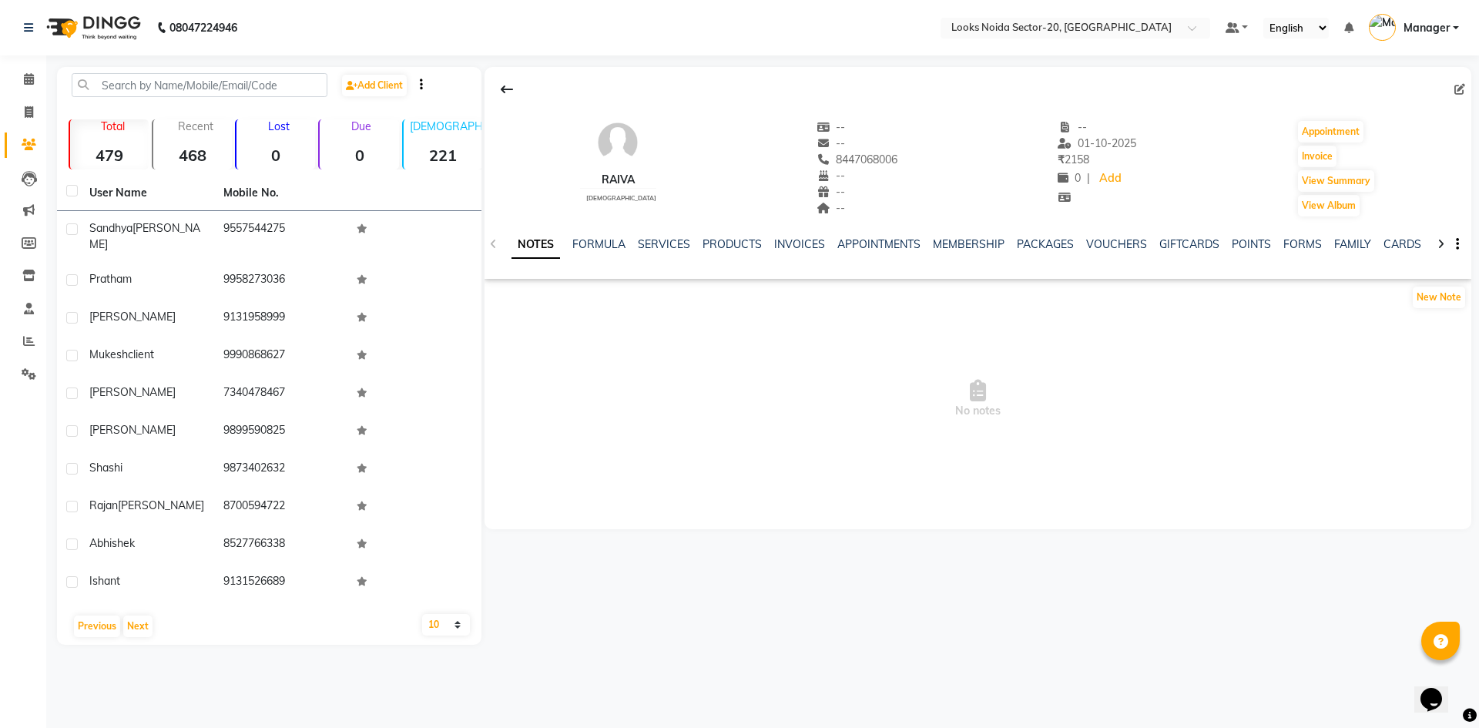
click at [364, 629] on div "User Name Mobile No. sandhya sharma 9557544275 Pratham 9958273036 Garima 913195…" at bounding box center [269, 410] width 425 height 469
click at [139, 616] on button "Next" at bounding box center [137, 627] width 29 height 22
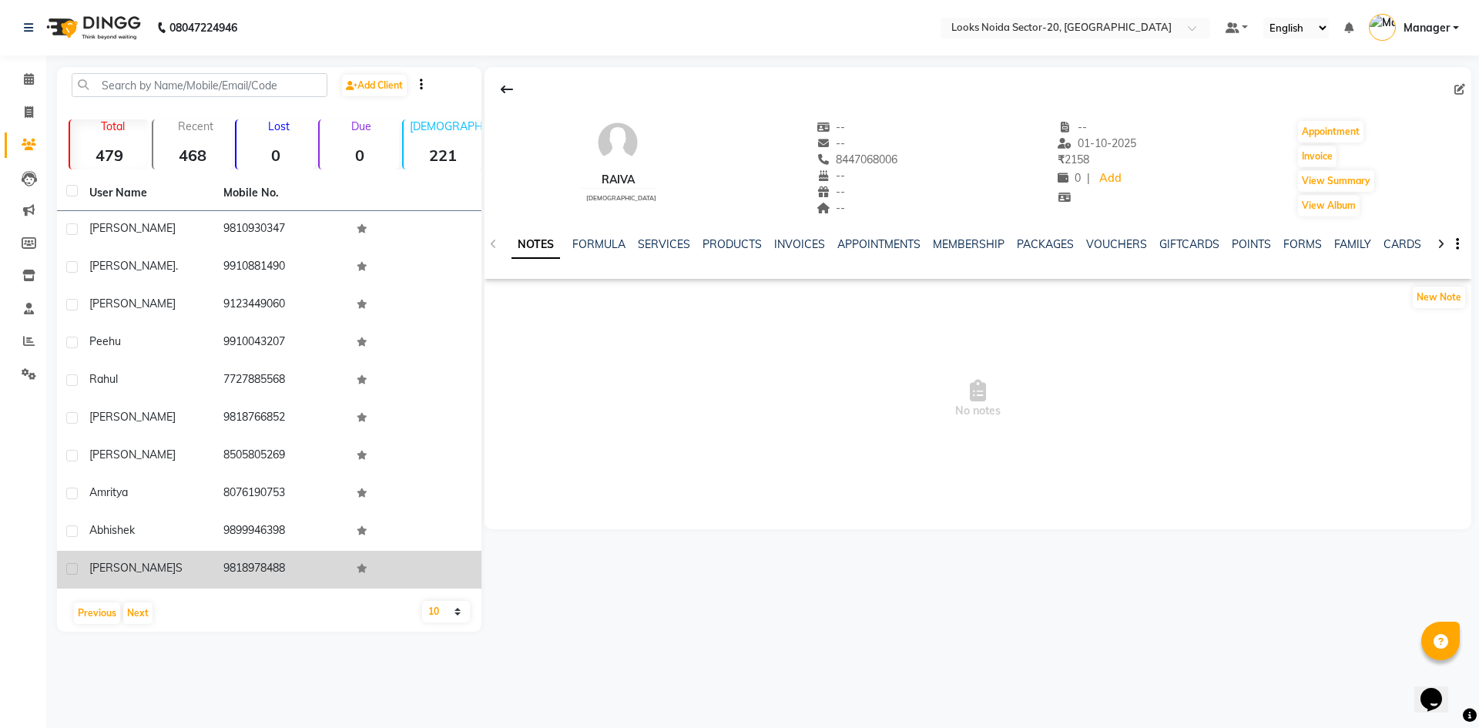
drag, startPoint x: 79, startPoint y: 212, endPoint x: 313, endPoint y: 553, distance: 413.5
click at [313, 553] on tbody "Atharv 9810930347 Shilpi . 9910881490 Neel 9123449060 Peehu 9910043207 rahul 77…" at bounding box center [269, 400] width 425 height 378
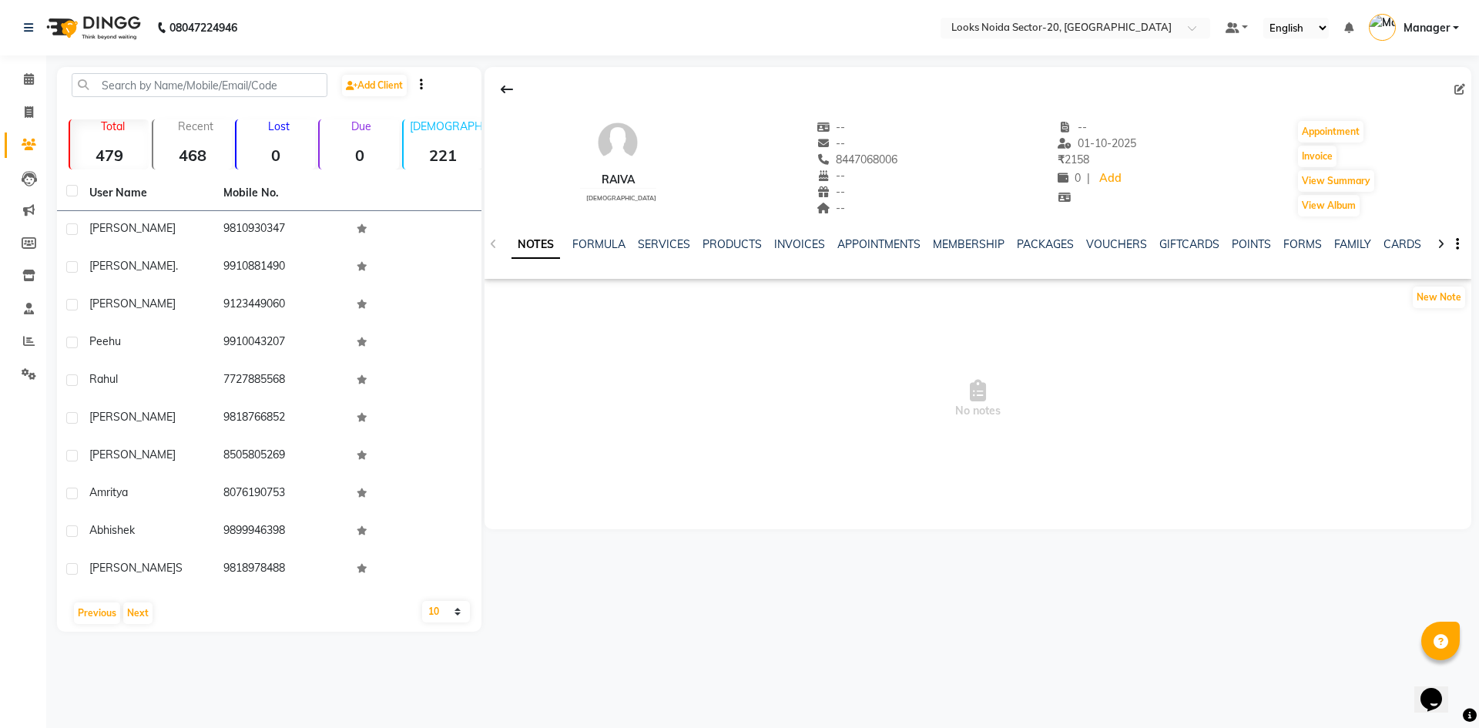
click at [645, 470] on span "No notes" at bounding box center [978, 399] width 987 height 154
click at [137, 611] on button "Next" at bounding box center [137, 614] width 29 height 22
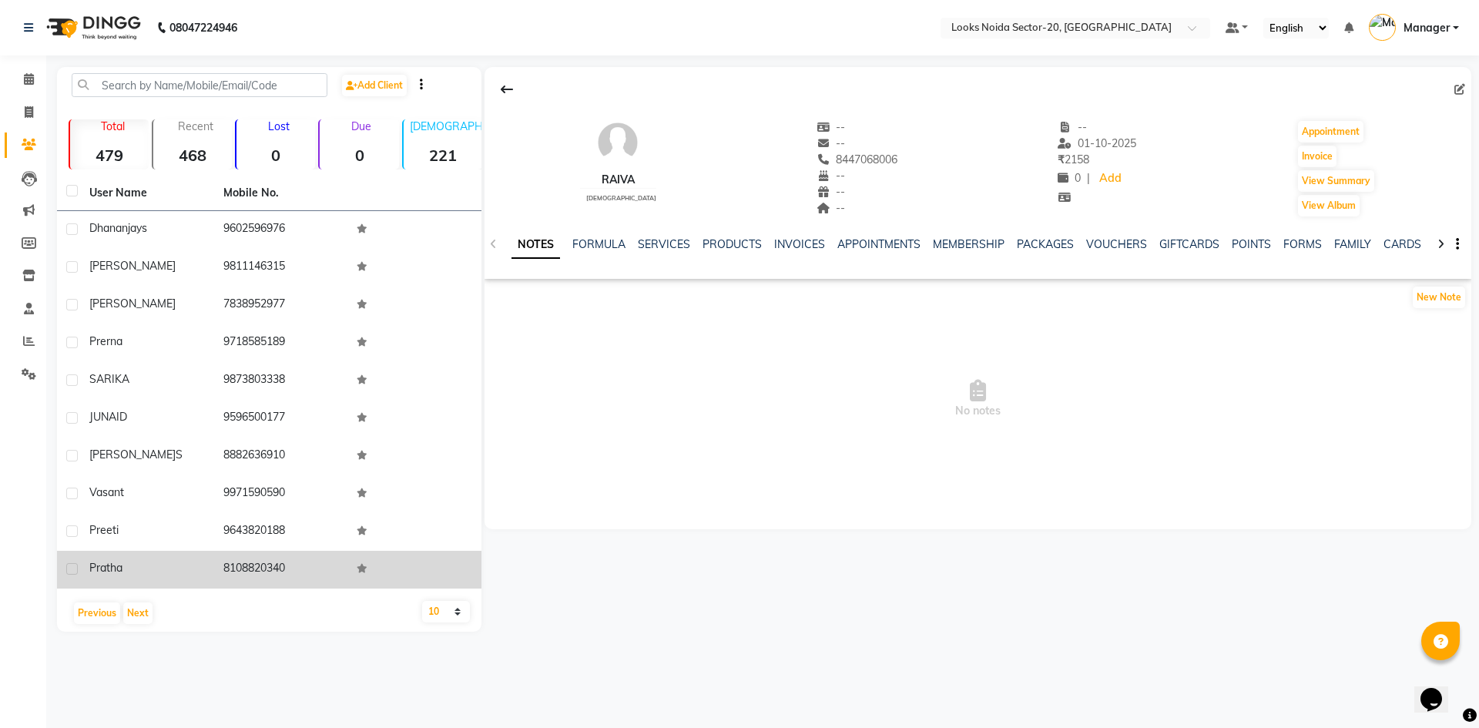
drag, startPoint x: 92, startPoint y: 227, endPoint x: 291, endPoint y: 573, distance: 399.6
click at [291, 573] on tbody "Dhananjay s 9602596976 rajveer 9811146315 Prateek 7838952977 Prerna 9718585189 …" at bounding box center [269, 400] width 425 height 378
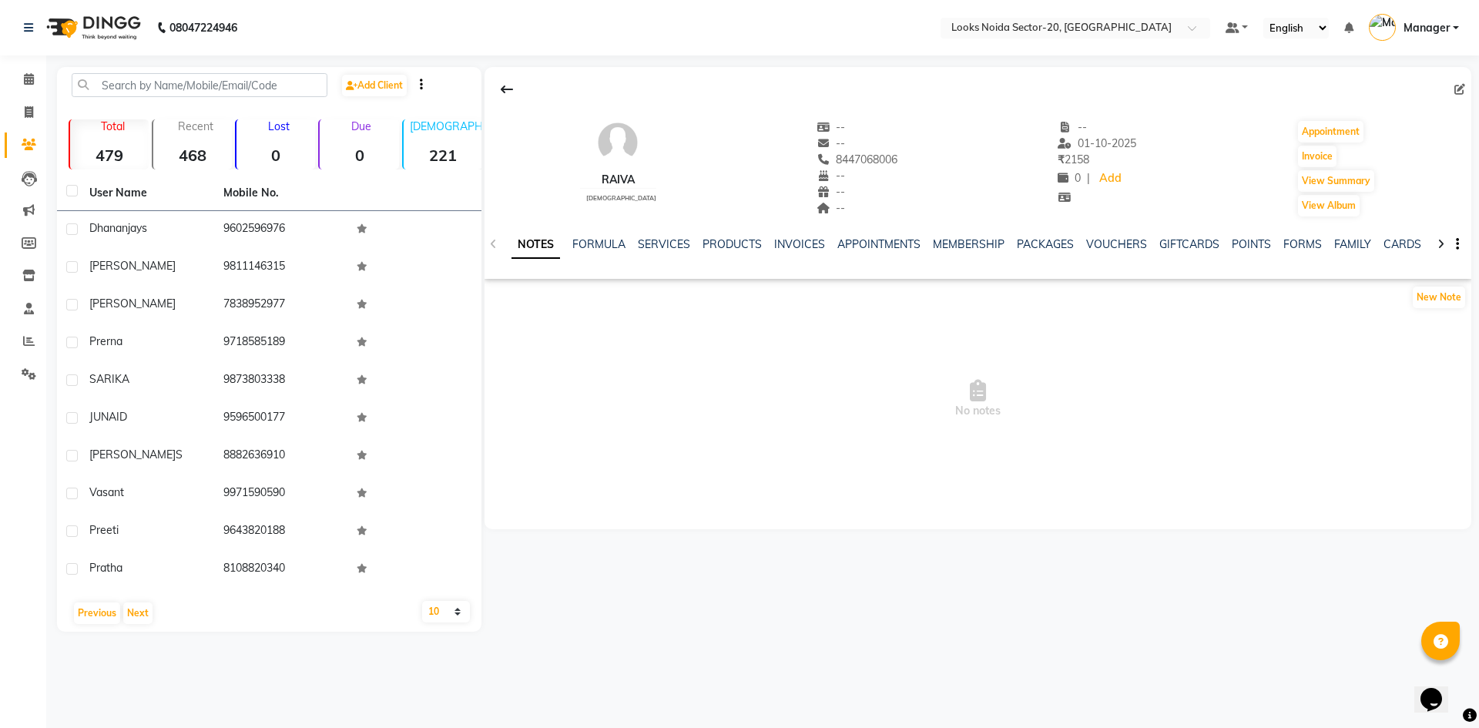
click at [581, 431] on span "No notes" at bounding box center [978, 399] width 987 height 154
click at [127, 606] on button "Next" at bounding box center [137, 614] width 29 height 22
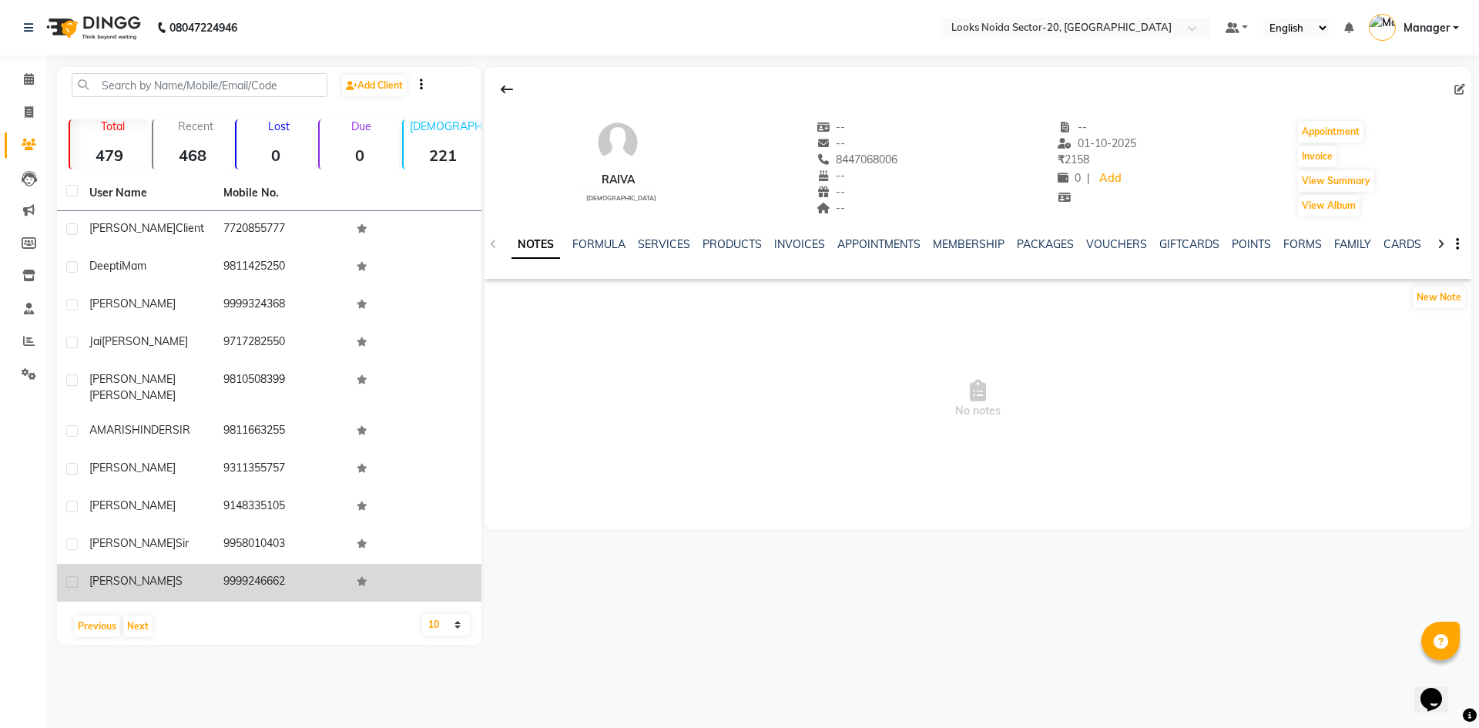
drag, startPoint x: 116, startPoint y: 217, endPoint x: 291, endPoint y: 569, distance: 392.5
click at [291, 569] on tbody "pradeepti client 7720855777 Deepti Mam 9811425250 Nivedita 9999324368 Jai sharm…" at bounding box center [269, 406] width 425 height 391
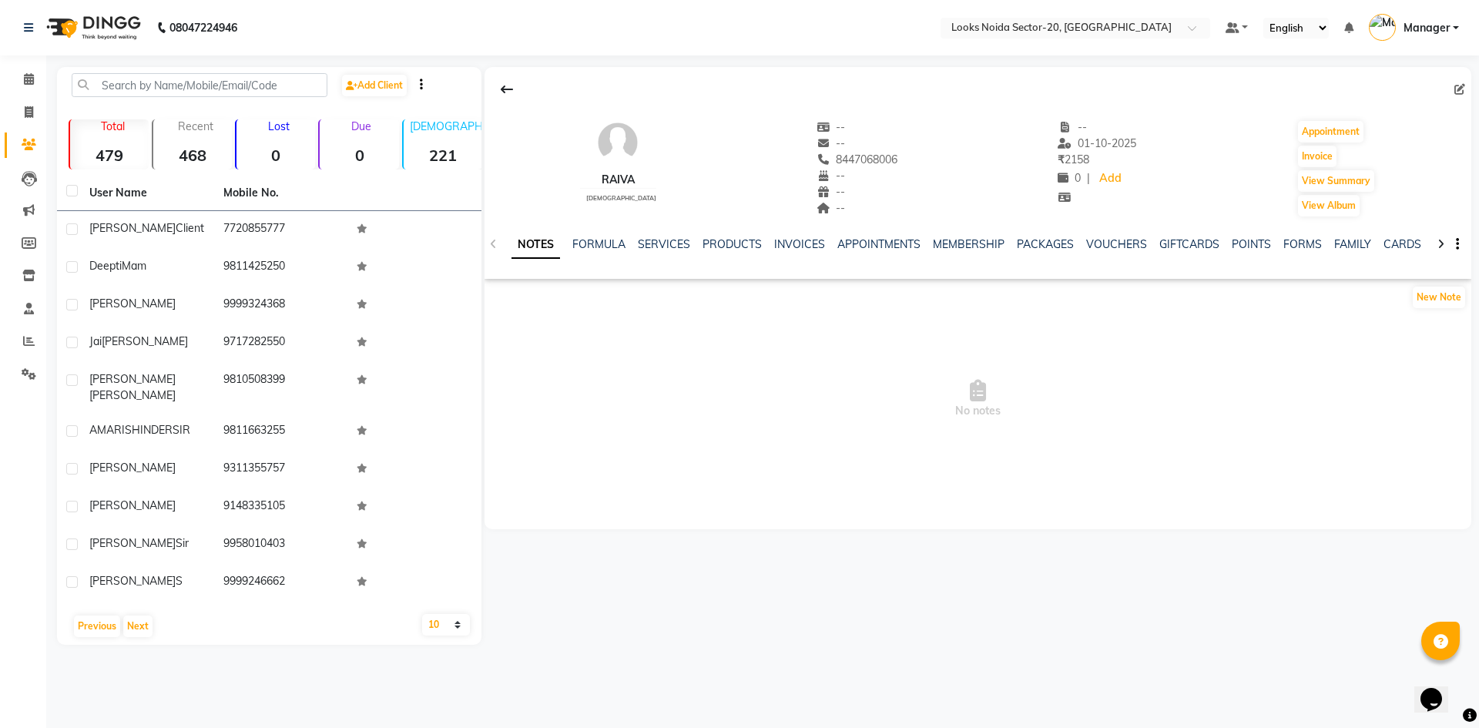
drag, startPoint x: 312, startPoint y: 648, endPoint x: 284, endPoint y: 628, distance: 34.2
click at [310, 649] on main "Add Client Total 479 Recent 468 Lost 0 Due 0 Male 221 Female 256 Member 0 User …" at bounding box center [762, 367] width 1433 height 601
click at [144, 616] on button "Next" at bounding box center [137, 627] width 29 height 22
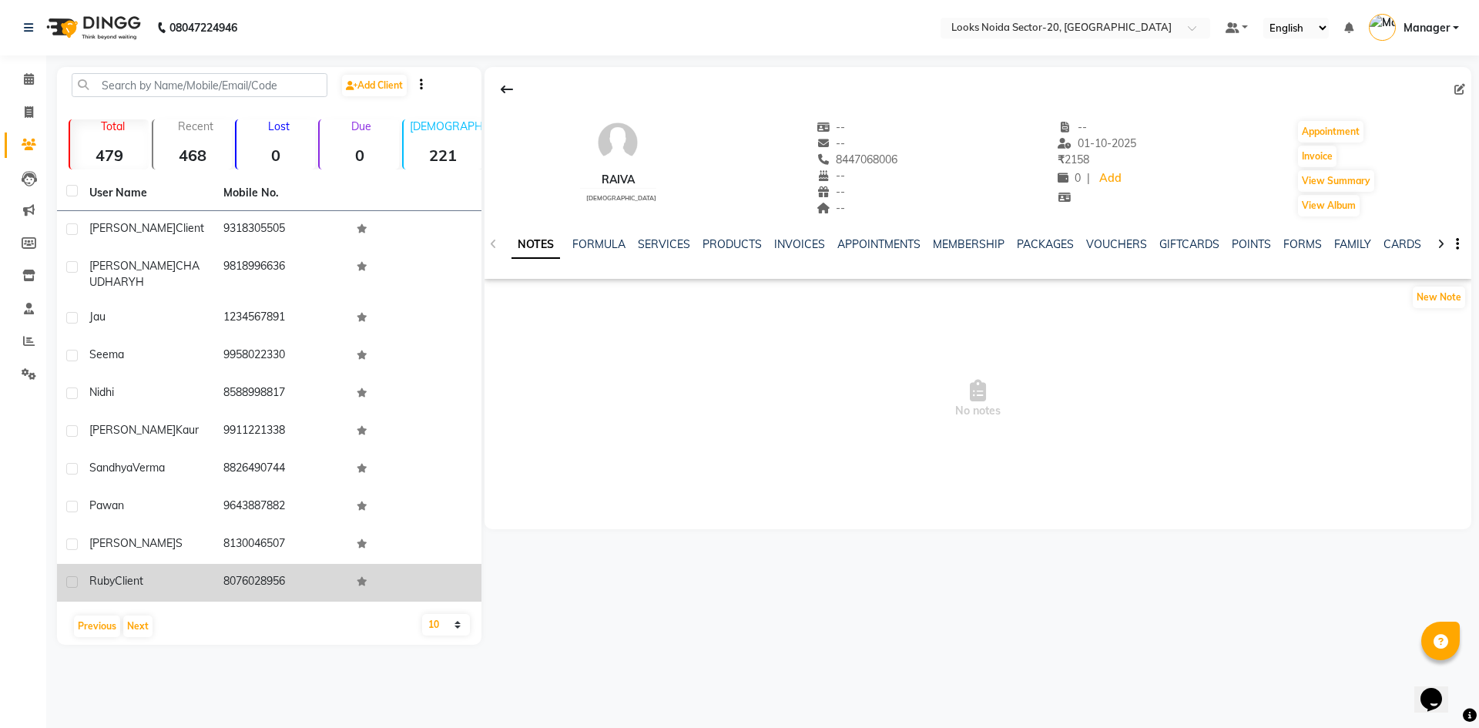
drag, startPoint x: 96, startPoint y: 220, endPoint x: 298, endPoint y: 579, distance: 412.3
click at [298, 579] on tbody "prerna sharma client 9318305505 ARUSHI CHAUDHARYH 9818996636 jau 1234567891 see…" at bounding box center [269, 406] width 425 height 391
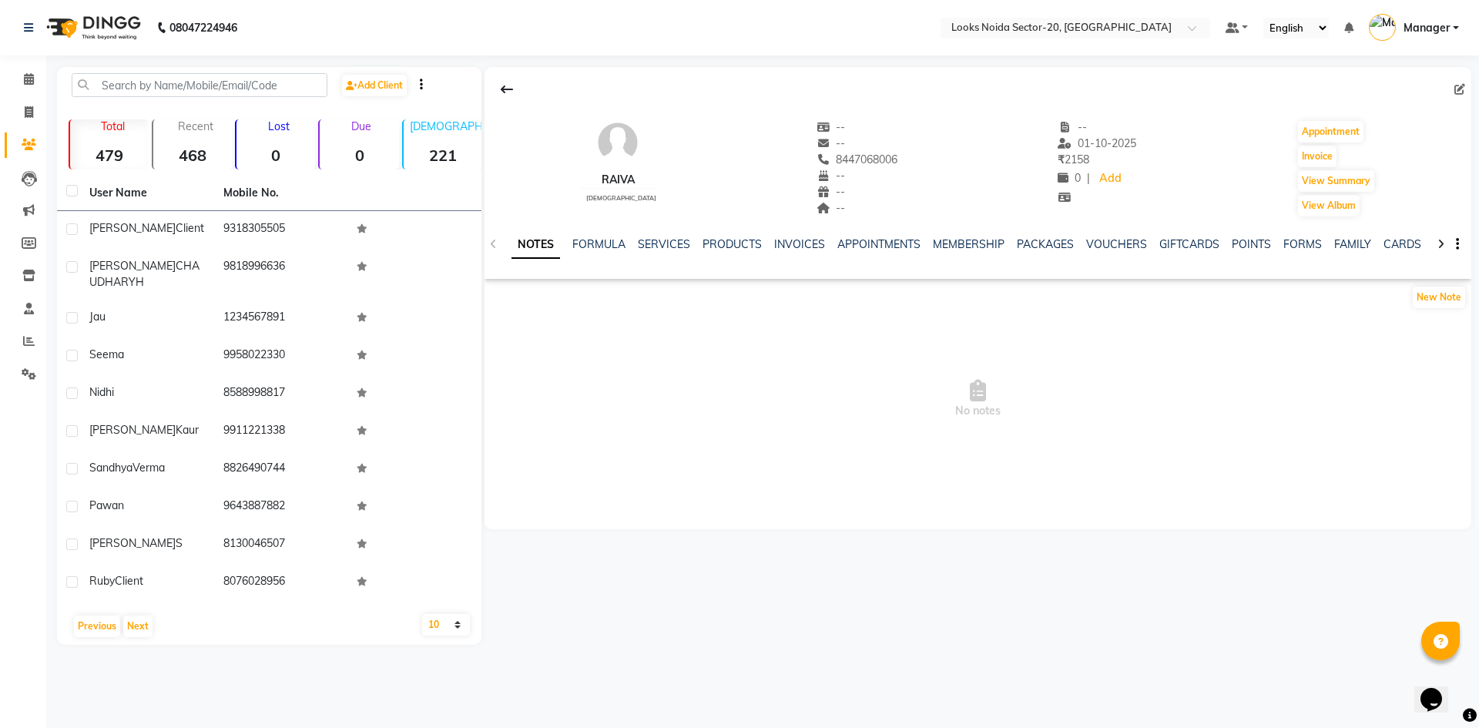
click at [576, 454] on span "No notes" at bounding box center [978, 399] width 987 height 154
click at [142, 629] on button "Next" at bounding box center [137, 627] width 29 height 22
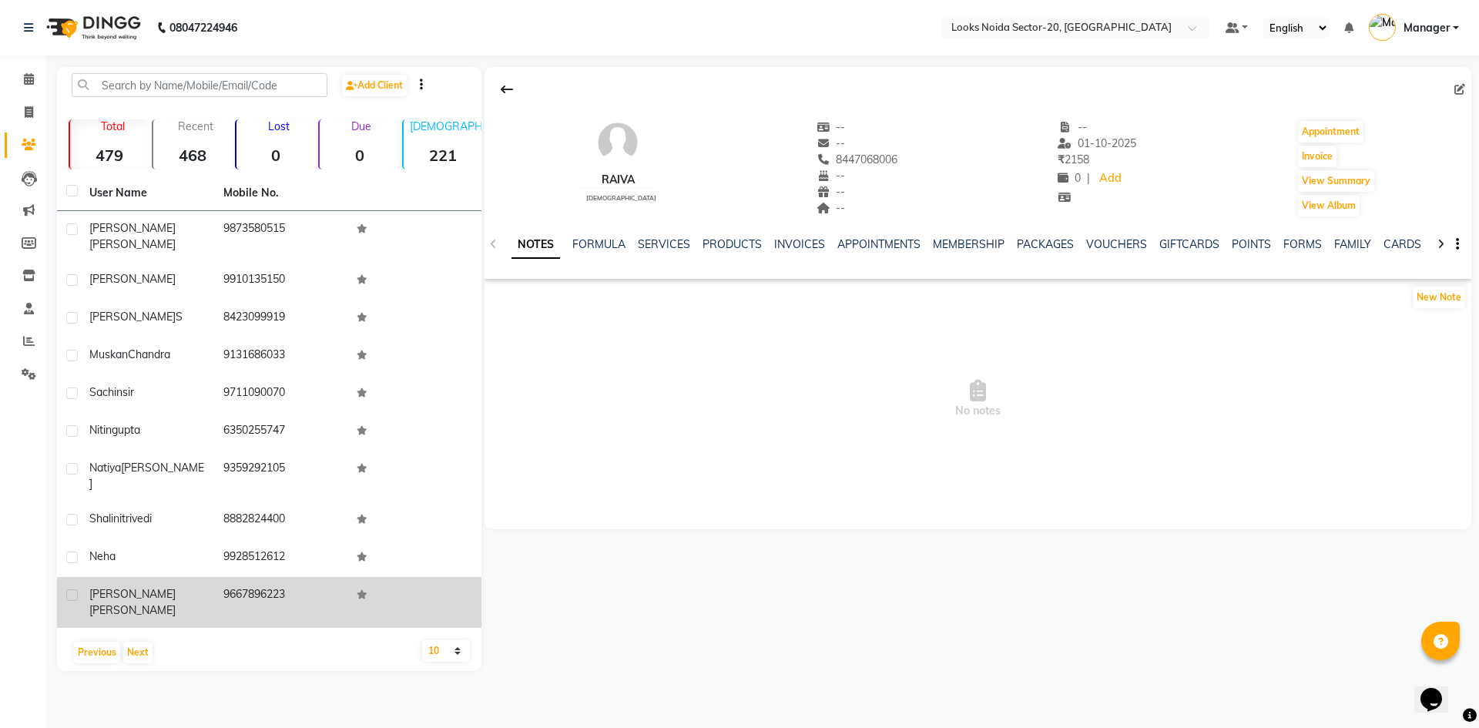
drag, startPoint x: 220, startPoint y: 223, endPoint x: 316, endPoint y: 571, distance: 360.6
click at [316, 571] on tbody "Ramona Mital 9873580515 amit 9910135150 AYUSHI S 8423099919 muskan Chandra 9131…" at bounding box center [269, 419] width 425 height 417
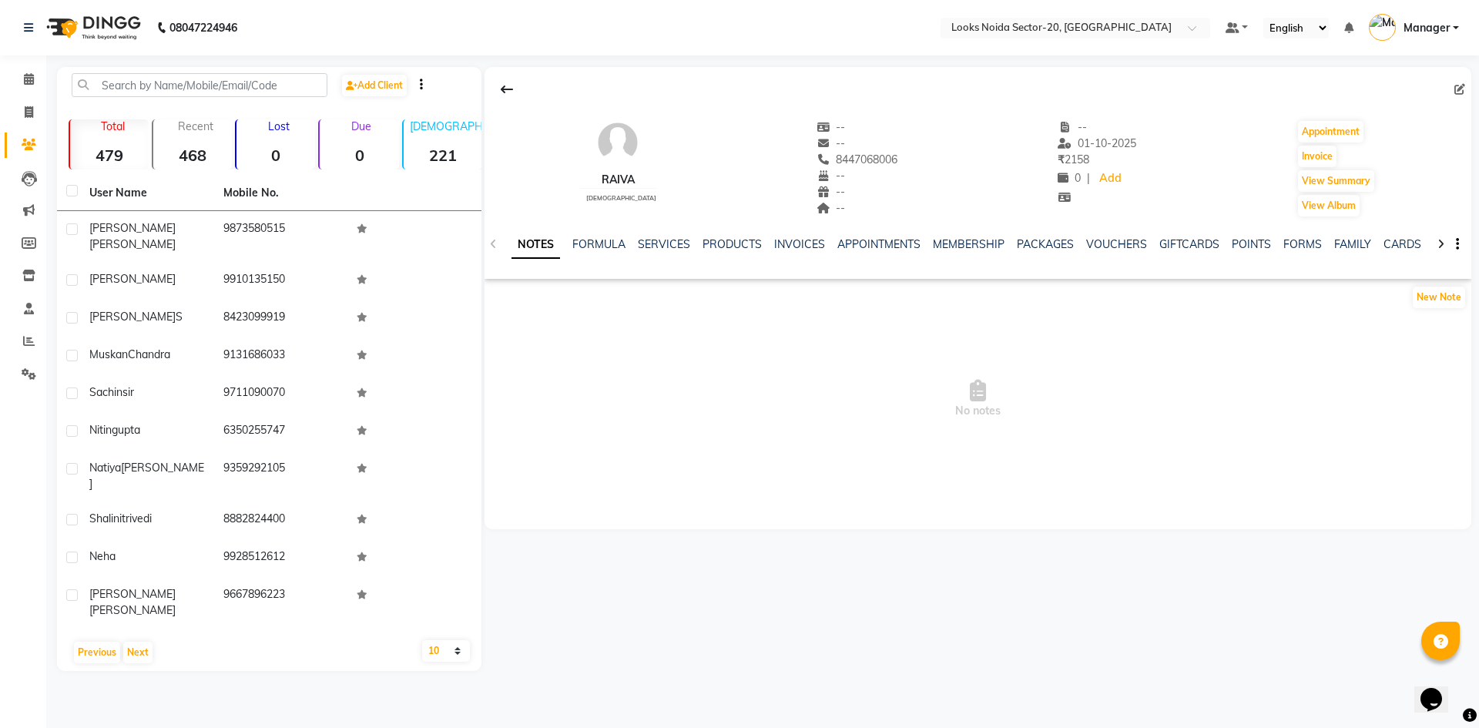
click at [508, 542] on div "Raiva male -- -- 8447068006 -- -- -- -- 01-10-2025 ₹ 2158 0 | Add Appointment I…" at bounding box center [977, 369] width 990 height 604
click at [140, 642] on button "Next" at bounding box center [137, 653] width 29 height 22
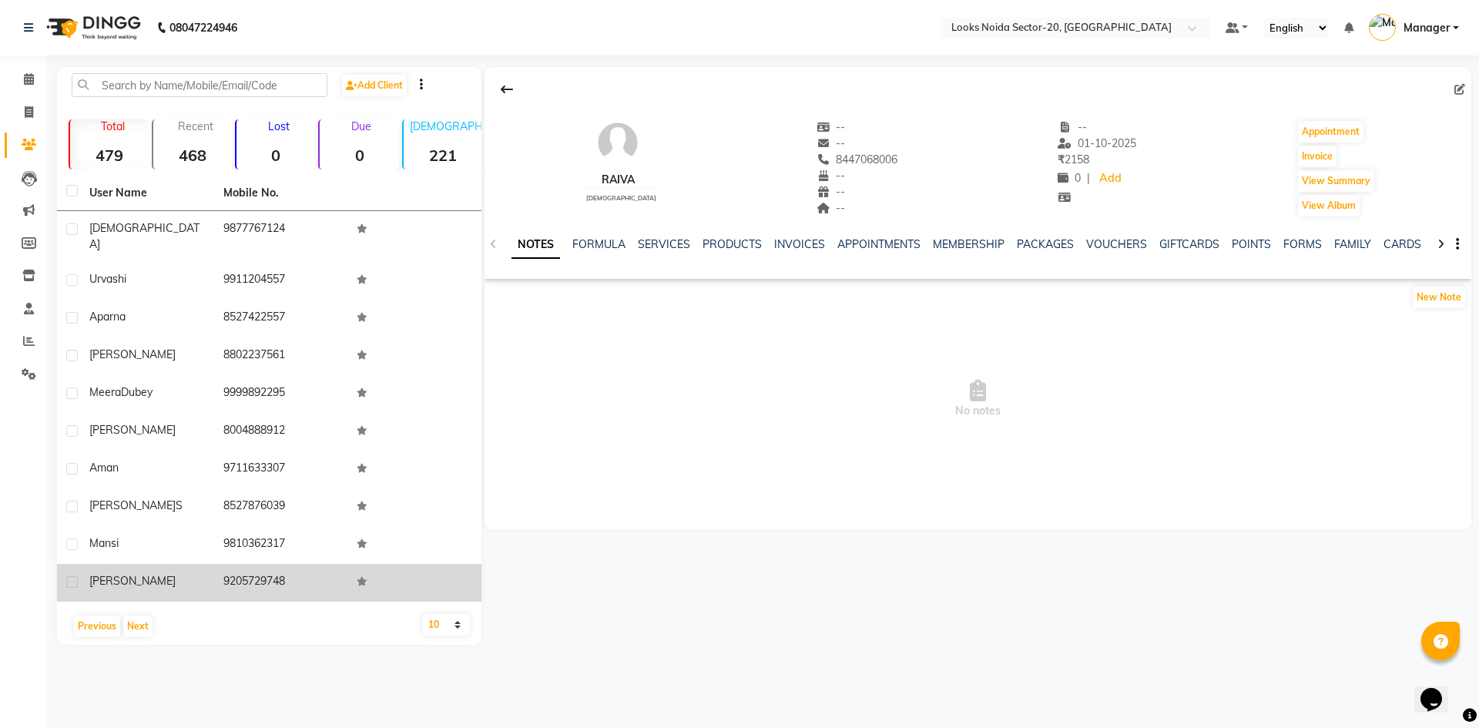
drag, startPoint x: 90, startPoint y: 219, endPoint x: 308, endPoint y: 566, distance: 410.2
click at [308, 566] on tbody "Shiva 9877767124 Urvashi 9911204557 Aparna 8527422557 fardeen 8802237561 Meera …" at bounding box center [269, 406] width 425 height 391
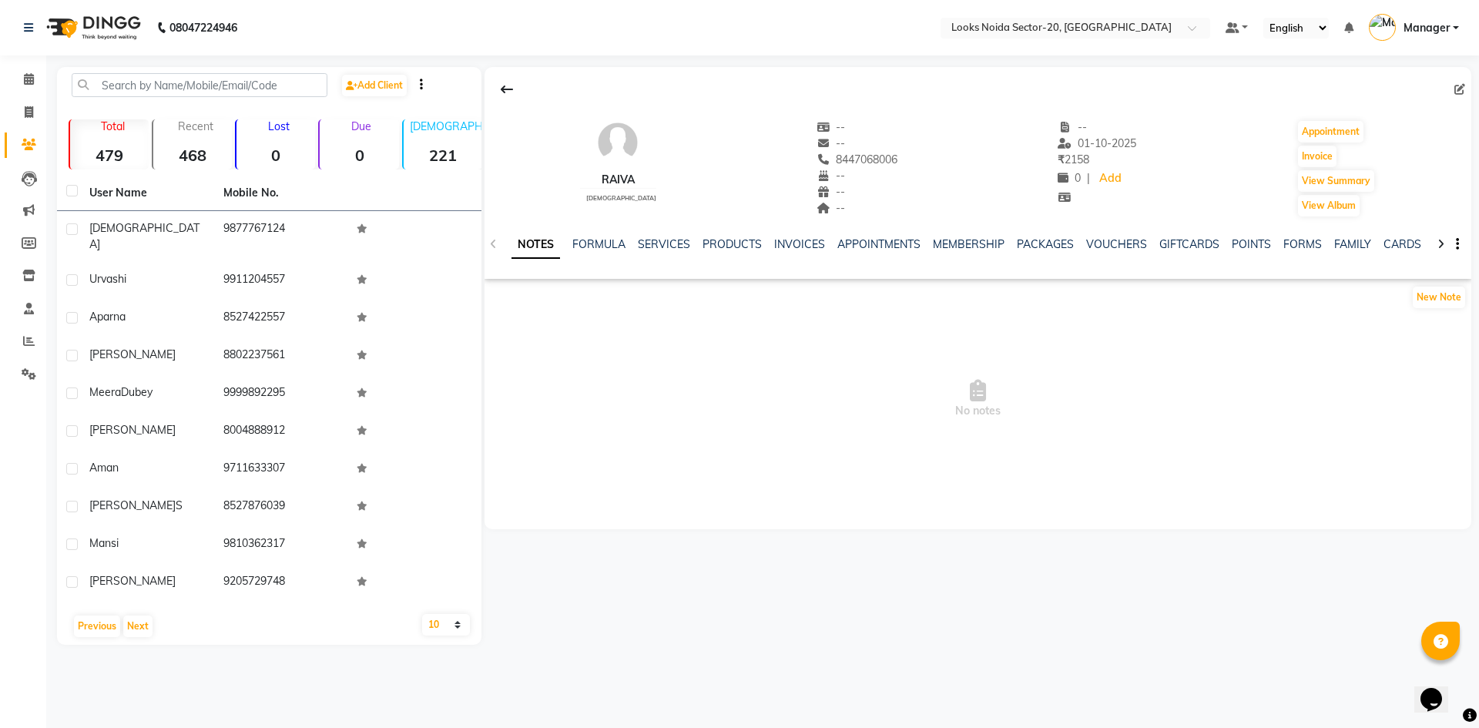
click at [624, 537] on div "Raiva male -- -- 8447068006 -- -- -- -- 01-10-2025 ₹ 2158 0 | Add Appointment I…" at bounding box center [977, 356] width 990 height 578
click at [146, 616] on button "Next" at bounding box center [137, 627] width 29 height 22
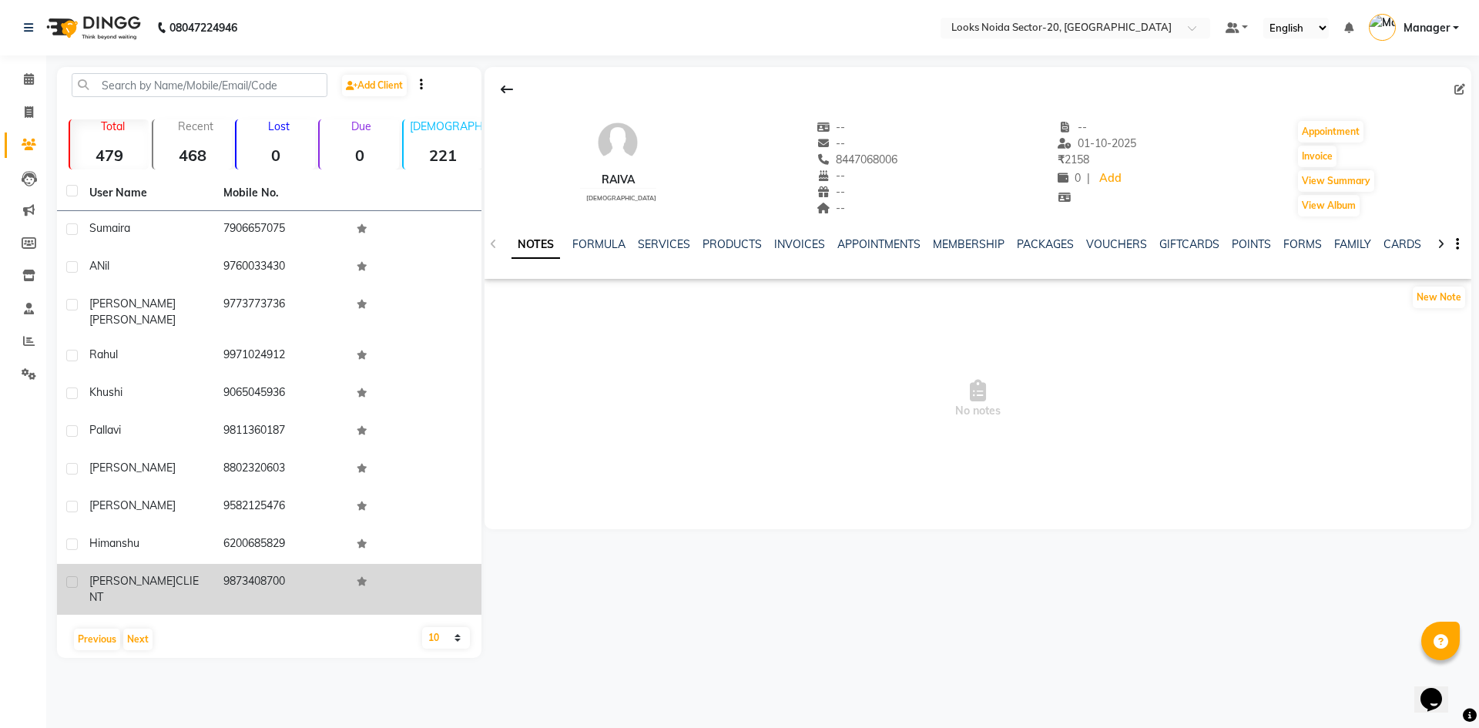
drag, startPoint x: 89, startPoint y: 217, endPoint x: 324, endPoint y: 575, distance: 428.2
click at [324, 575] on tbody "Sumaira 7906657075 ANil 9760033430 Akanksha Singh 9773773736 Rahul 9971024912 K…" at bounding box center [269, 413] width 425 height 404
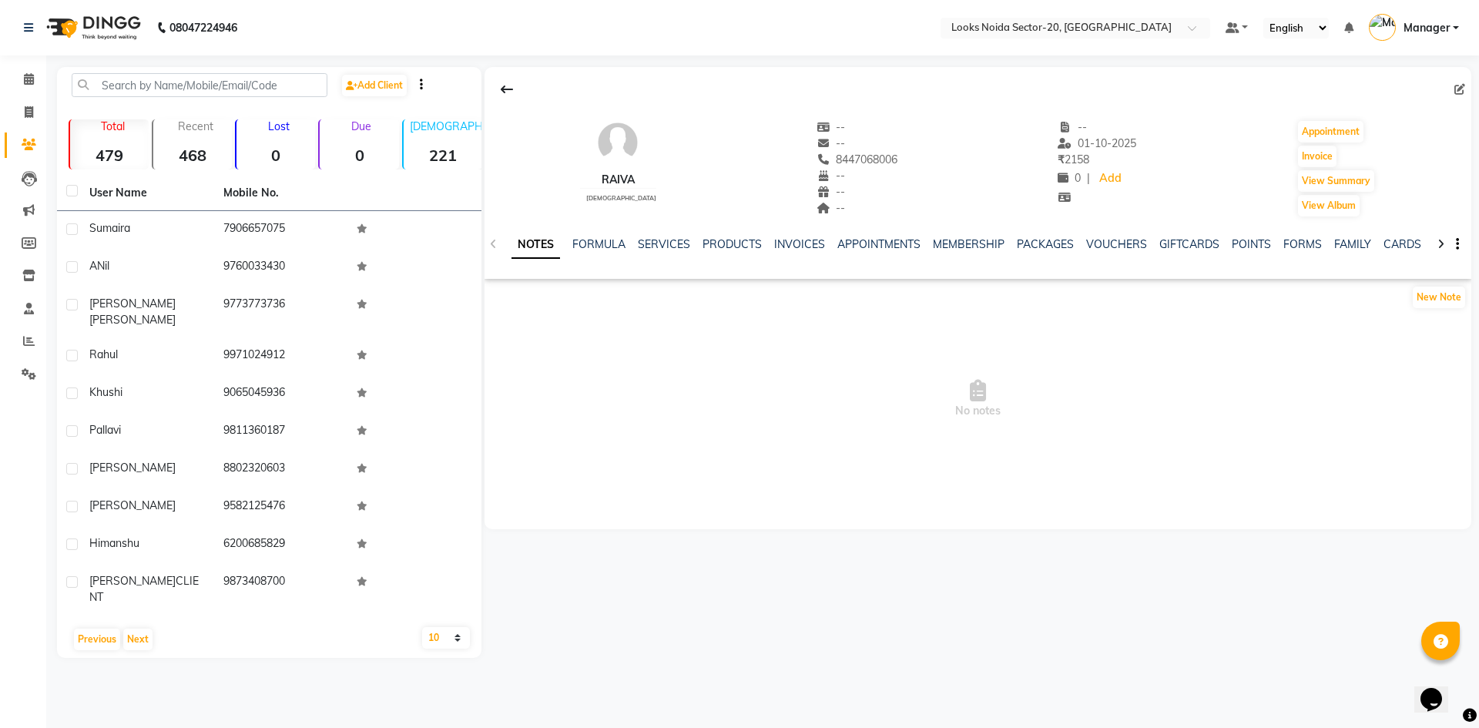
click at [579, 478] on div "Raiva male -- -- 8447068006 -- -- -- -- 01-10-2025 ₹ 2158 0 | Add Appointment I…" at bounding box center [978, 298] width 987 height 462
click at [133, 629] on button "Next" at bounding box center [137, 640] width 29 height 22
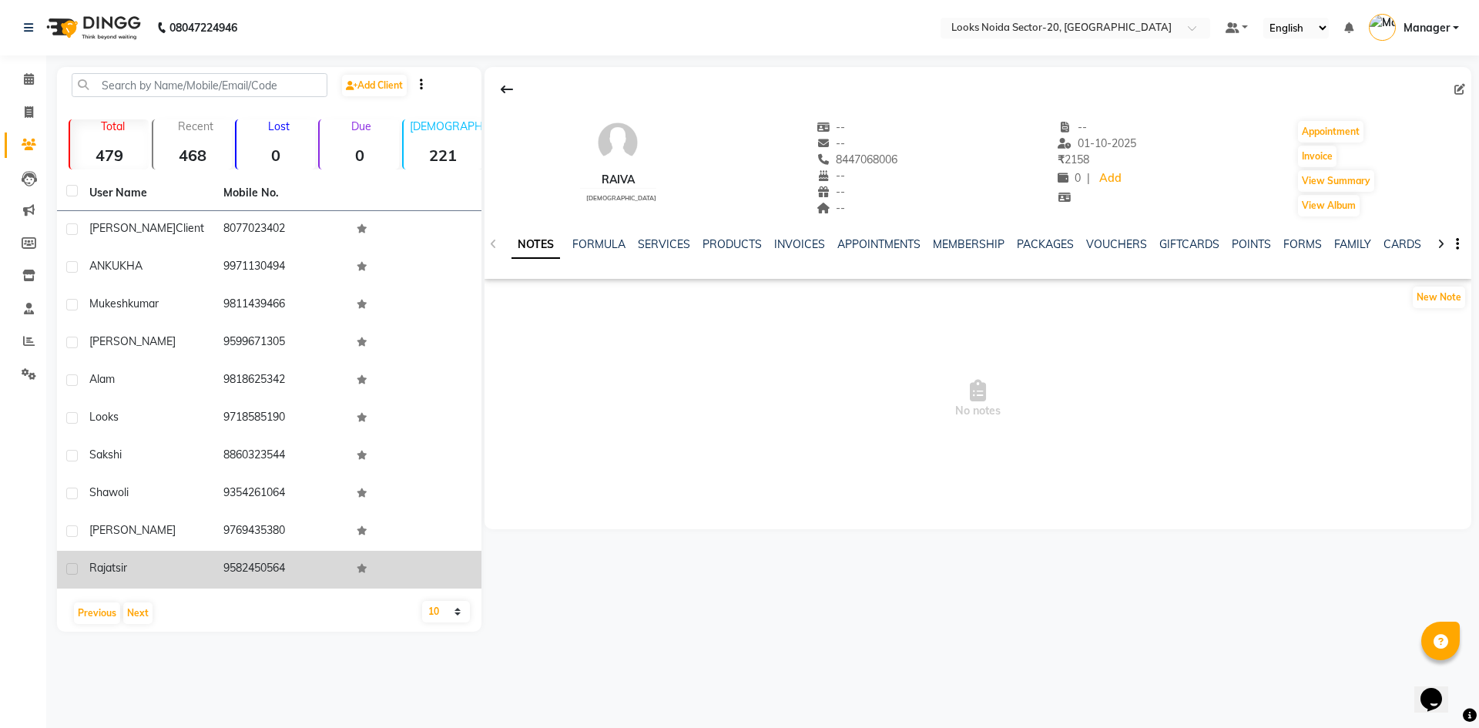
drag, startPoint x: 86, startPoint y: 219, endPoint x: 287, endPoint y: 567, distance: 401.8
click at [287, 567] on tbody "himanshi client 8077023402 ANKUKHA 9971130494 mukesh kumar 9811439466 Hriday 95…" at bounding box center [269, 400] width 425 height 378
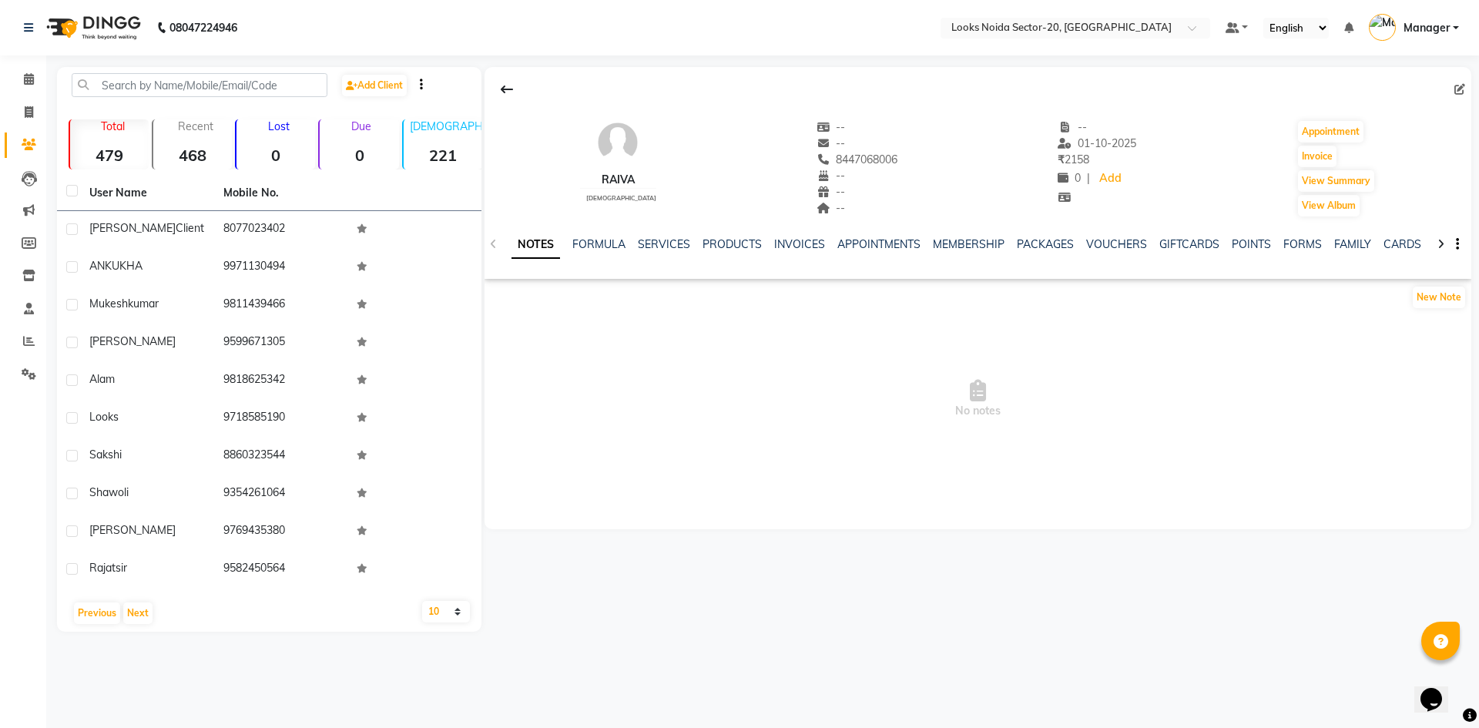
click at [556, 515] on div "Raiva male -- -- 8447068006 -- -- -- -- 01-10-2025 ₹ 2158 0 | Add Appointment I…" at bounding box center [978, 298] width 987 height 462
click at [136, 609] on button "Next" at bounding box center [137, 614] width 29 height 22
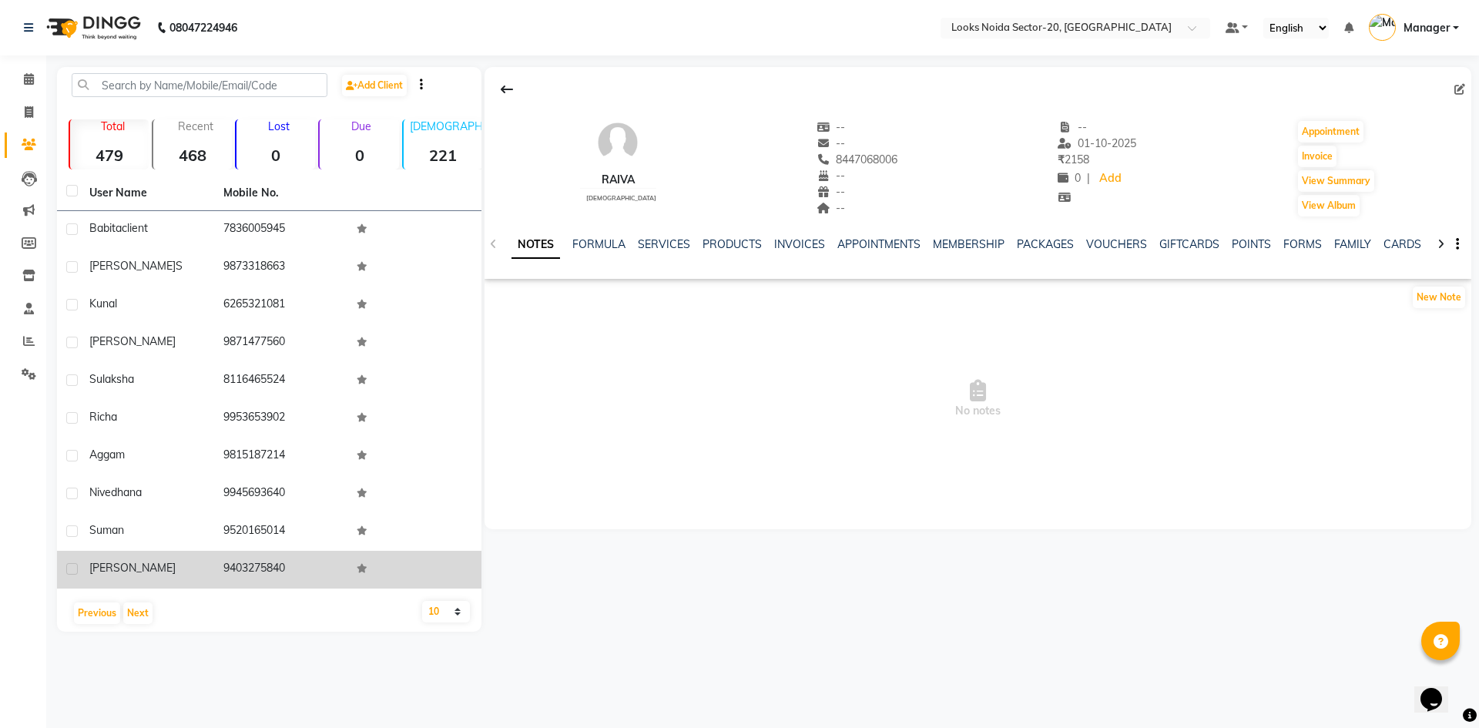
drag, startPoint x: 82, startPoint y: 230, endPoint x: 302, endPoint y: 561, distance: 397.2
click at [302, 561] on tbody "babita client 7836005945 SIDHART S 9873318663 Kunal 6265321081 Saumya 987147756…" at bounding box center [269, 400] width 425 height 378
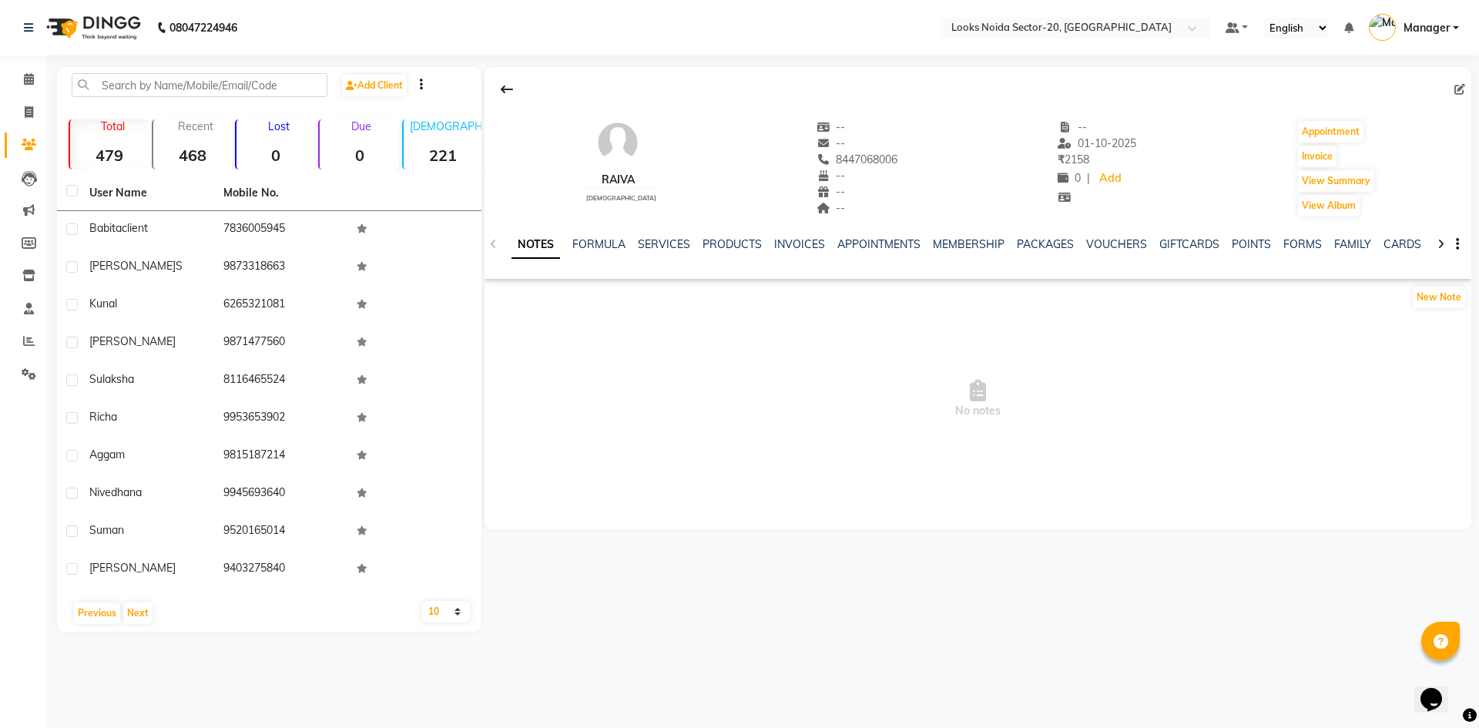
click at [259, 601] on div "User Name Mobile No. babita client 7836005945 SIDHART S 9873318663 Kunal 626532…" at bounding box center [269, 404] width 425 height 456
click at [141, 617] on button "Next" at bounding box center [137, 614] width 29 height 22
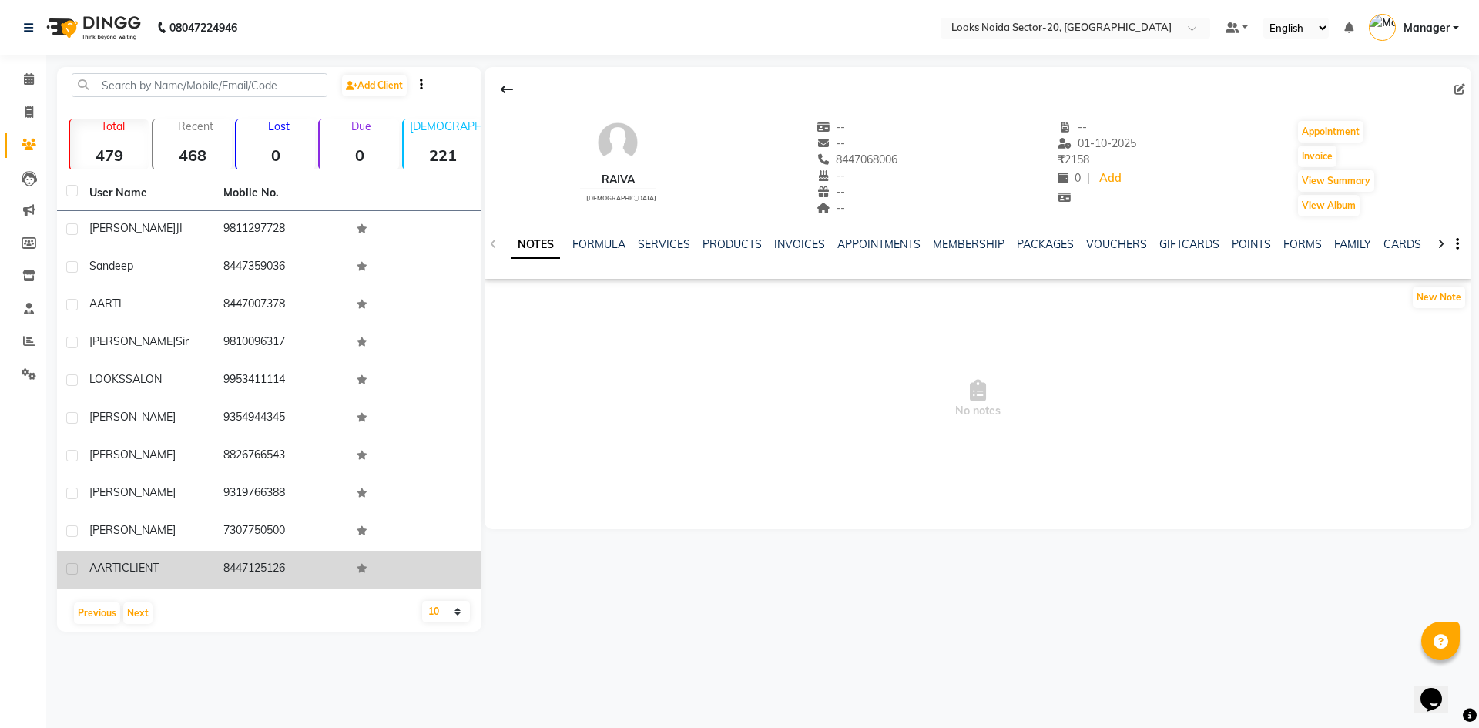
drag, startPoint x: 70, startPoint y: 215, endPoint x: 295, endPoint y: 559, distance: 411.4
click at [295, 559] on tbody "MEETA JI 9811297728 Sandeep 8447359036 AARTI 8447007378 Ritesh Sir 9810096317 L…" at bounding box center [269, 400] width 425 height 378
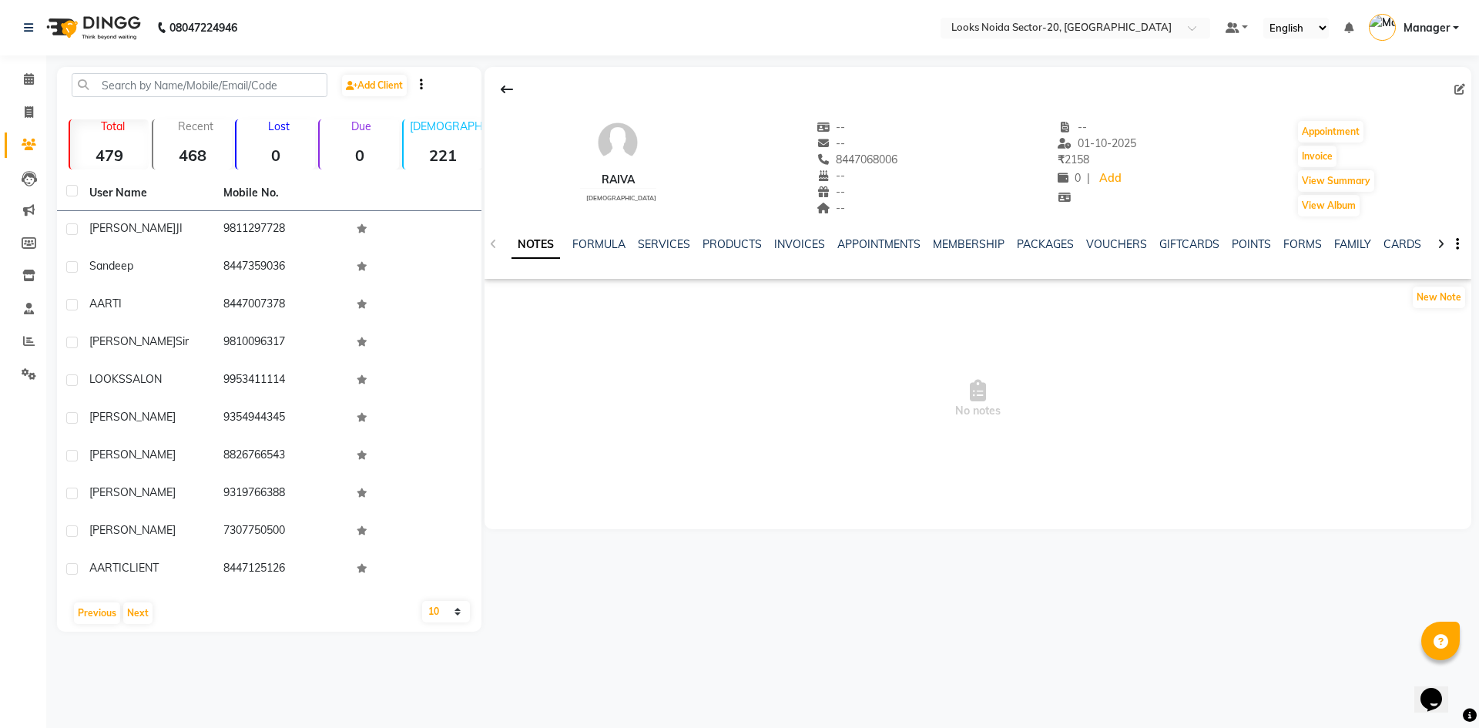
click at [320, 615] on div "Previous Next" at bounding box center [269, 613] width 412 height 25
click at [136, 606] on button "Next" at bounding box center [137, 614] width 29 height 22
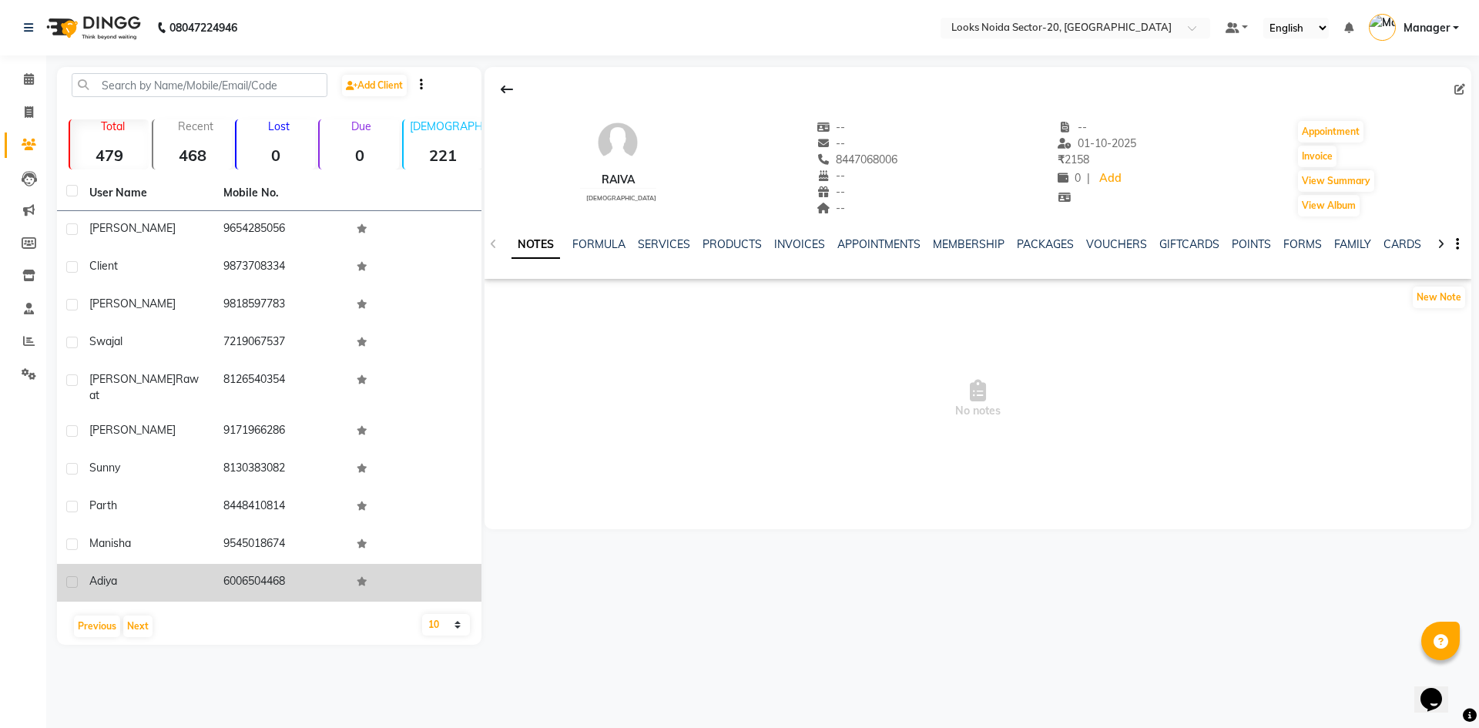
drag, startPoint x: 93, startPoint y: 227, endPoint x: 288, endPoint y: 572, distance: 396.4
click at [288, 572] on tbody "Aadesh 9654285056 client 9873708334 Sachith 9818597783 Swajal 7219067537 tanish…" at bounding box center [269, 406] width 425 height 391
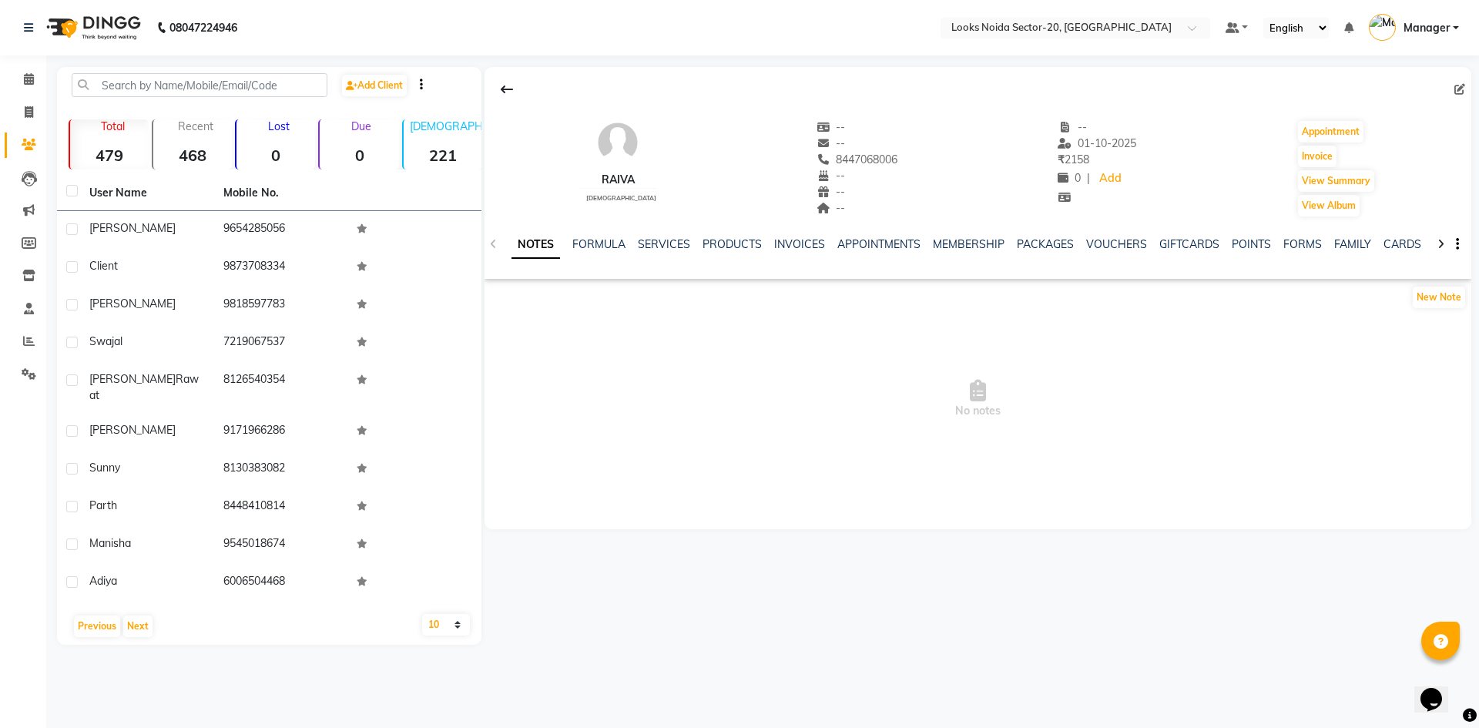
drag, startPoint x: 485, startPoint y: 499, endPoint x: 496, endPoint y: 495, distance: 12.4
click at [488, 498] on app-client-details "Raiva male -- -- 8447068006 -- -- -- -- 01-10-2025 ₹ 2158 0 | Add Appointment I…" at bounding box center [977, 298] width 990 height 462
click at [139, 616] on button "Next" at bounding box center [137, 627] width 29 height 22
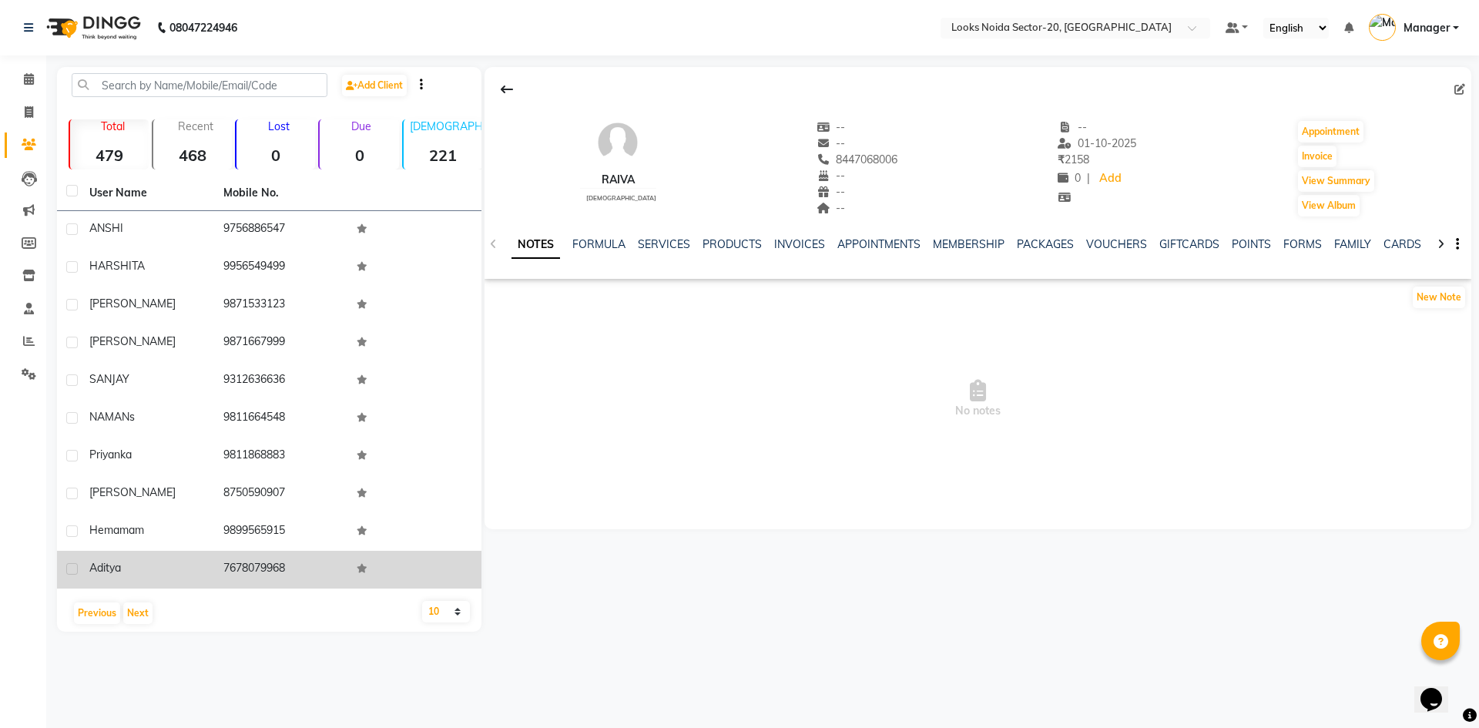
drag, startPoint x: 89, startPoint y: 221, endPoint x: 287, endPoint y: 569, distance: 400.2
click at [287, 569] on tbody "ANSHI 9756886547 HARSHITA 9956549499 Agraj 9871533123 Nishant 9871667999 SANJAY…" at bounding box center [269, 400] width 425 height 378
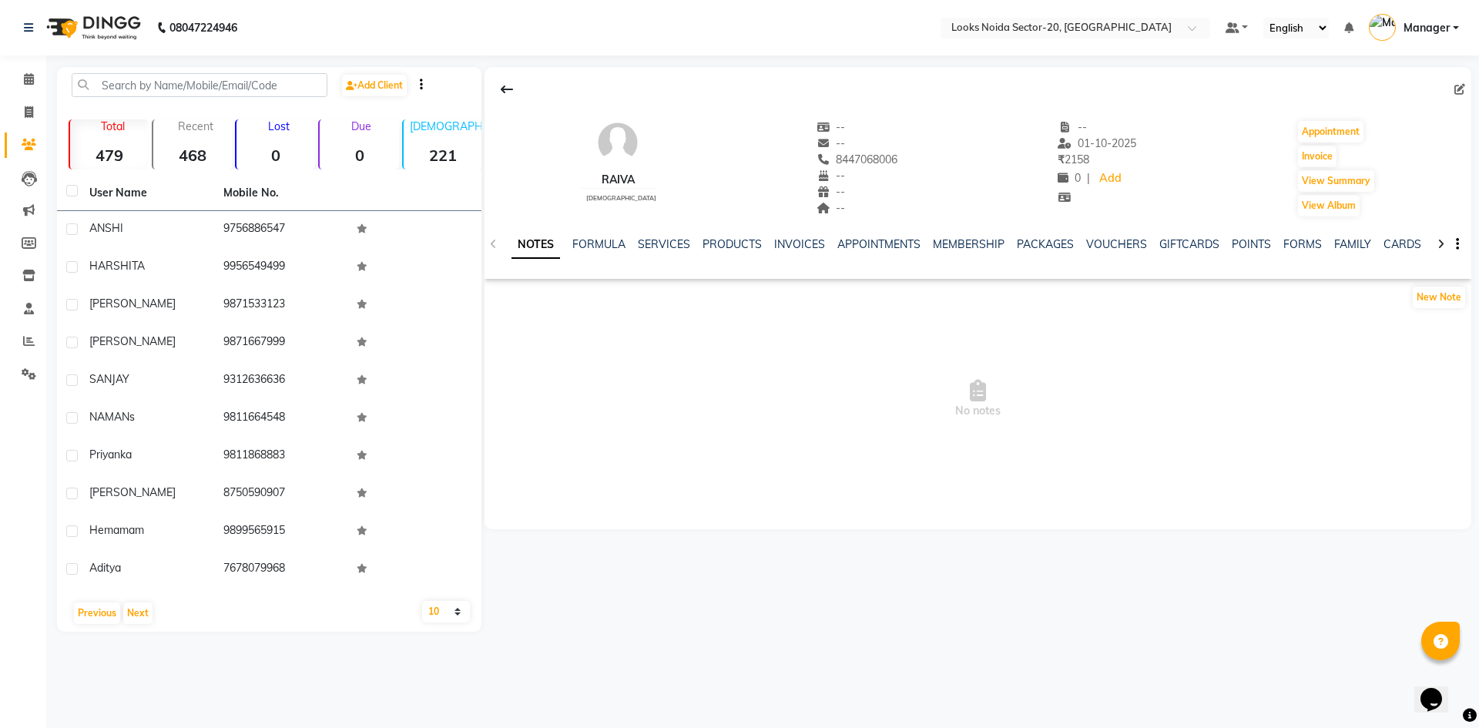
click at [745, 600] on div "Raiva male -- -- 8447068006 -- -- -- -- 01-10-2025 ₹ 2158 0 | Add Appointment I…" at bounding box center [977, 349] width 990 height 565
click at [137, 616] on button "Next" at bounding box center [137, 614] width 29 height 22
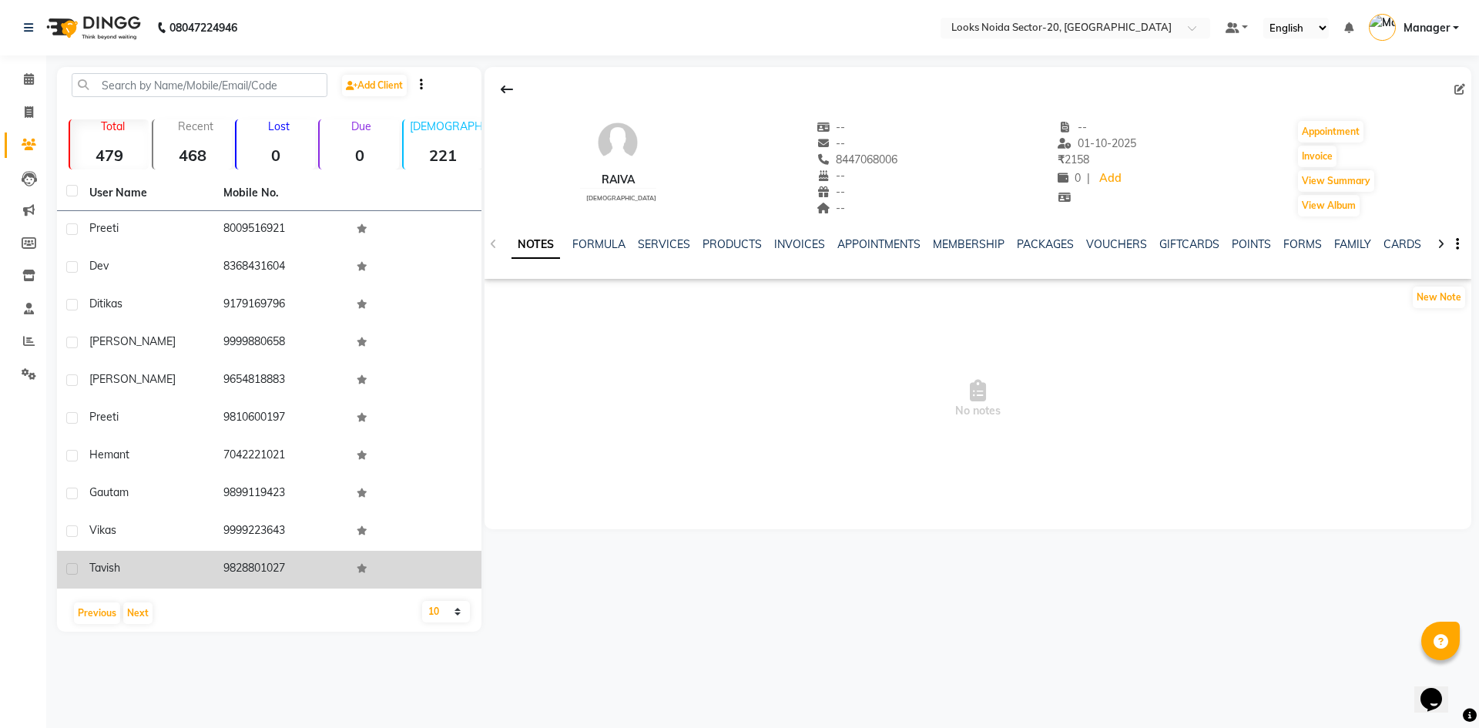
drag, startPoint x: 89, startPoint y: 221, endPoint x: 297, endPoint y: 574, distance: 409.2
click at [297, 574] on tbody "Preeti 8009516921 Dev 8368431604 Ditika s 9179169796 mehak 9999880658 NUPUR 965…" at bounding box center [269, 400] width 425 height 378
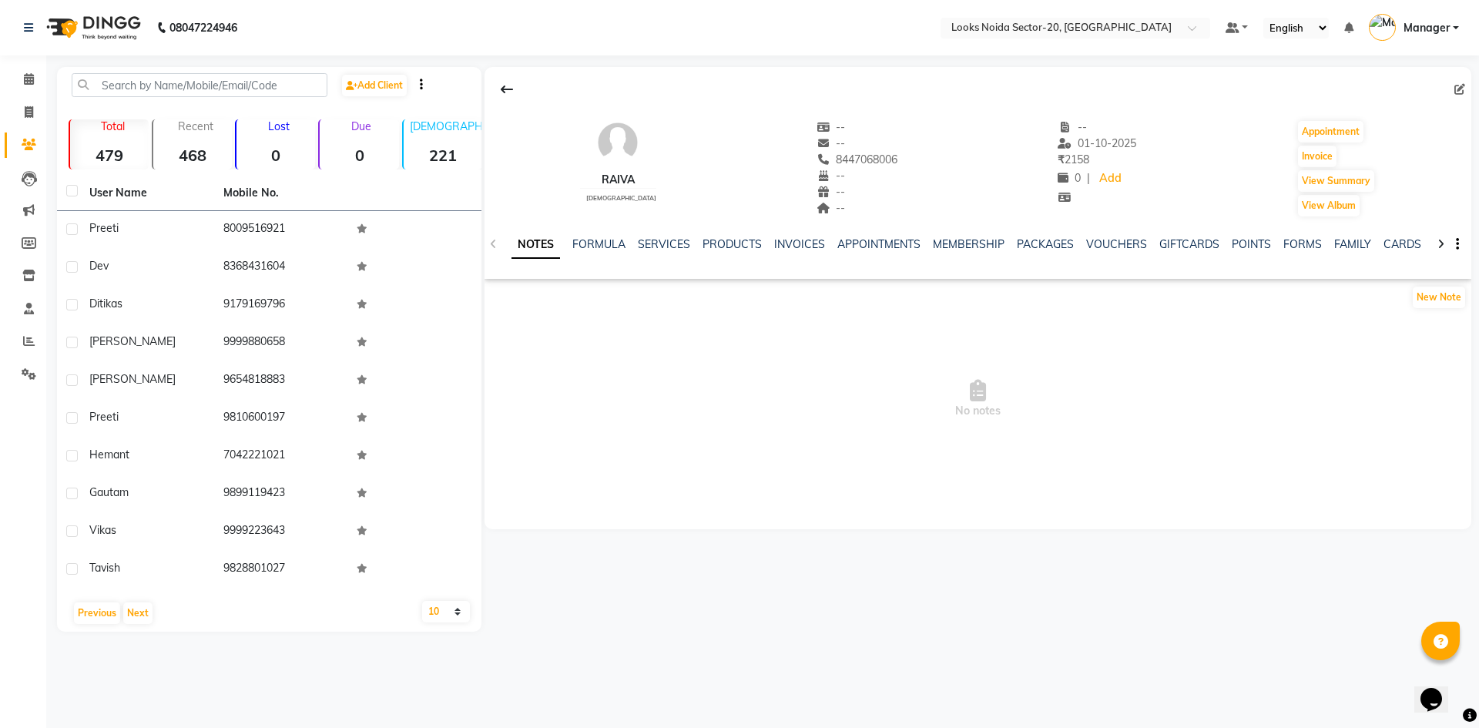
click at [253, 622] on div "Previous Next" at bounding box center [269, 613] width 412 height 25
click at [132, 607] on button "Next" at bounding box center [137, 614] width 29 height 22
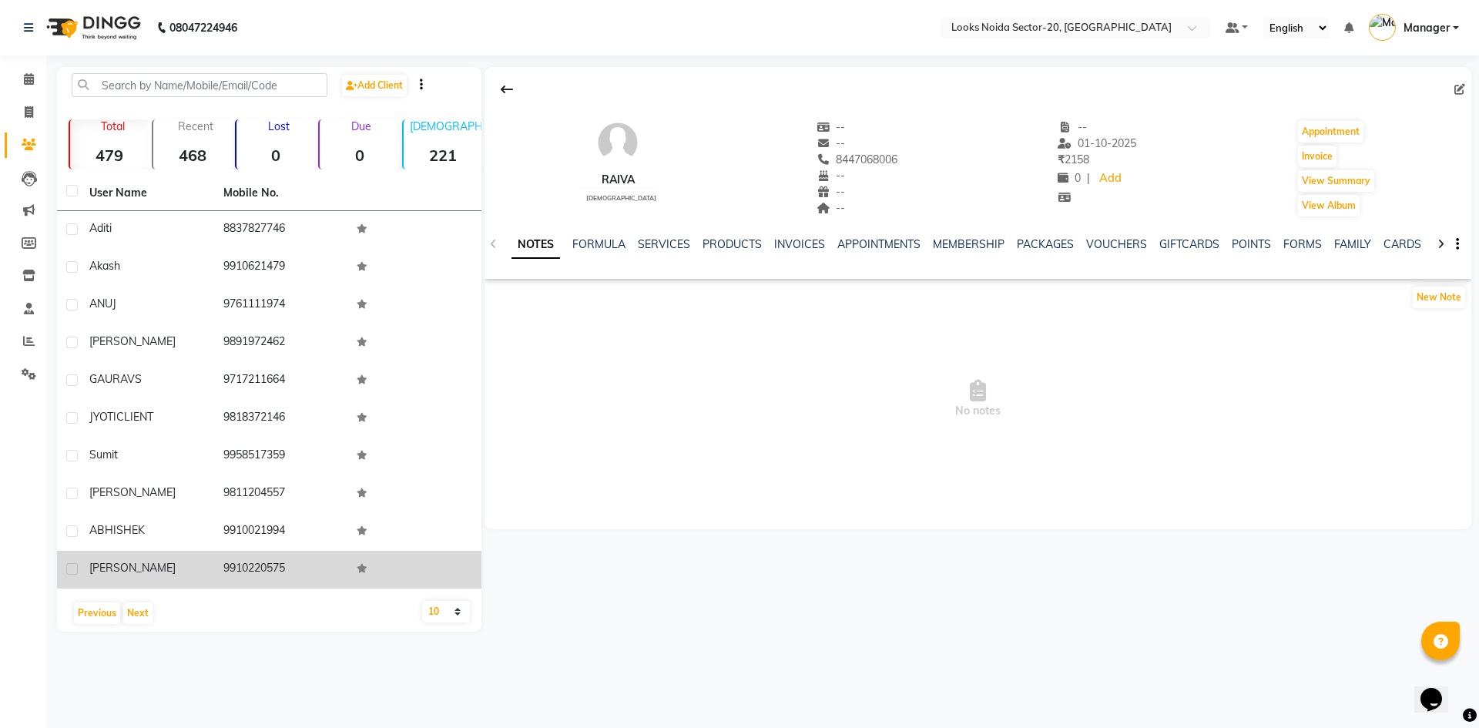
drag, startPoint x: 89, startPoint y: 223, endPoint x: 292, endPoint y: 561, distance: 394.7
click at [292, 561] on tbody "Aditi 8837827746 Akash 9910621479 ANUJ 9761111974 Shalini 9891972462 GAURAV S 9…" at bounding box center [269, 400] width 425 height 378
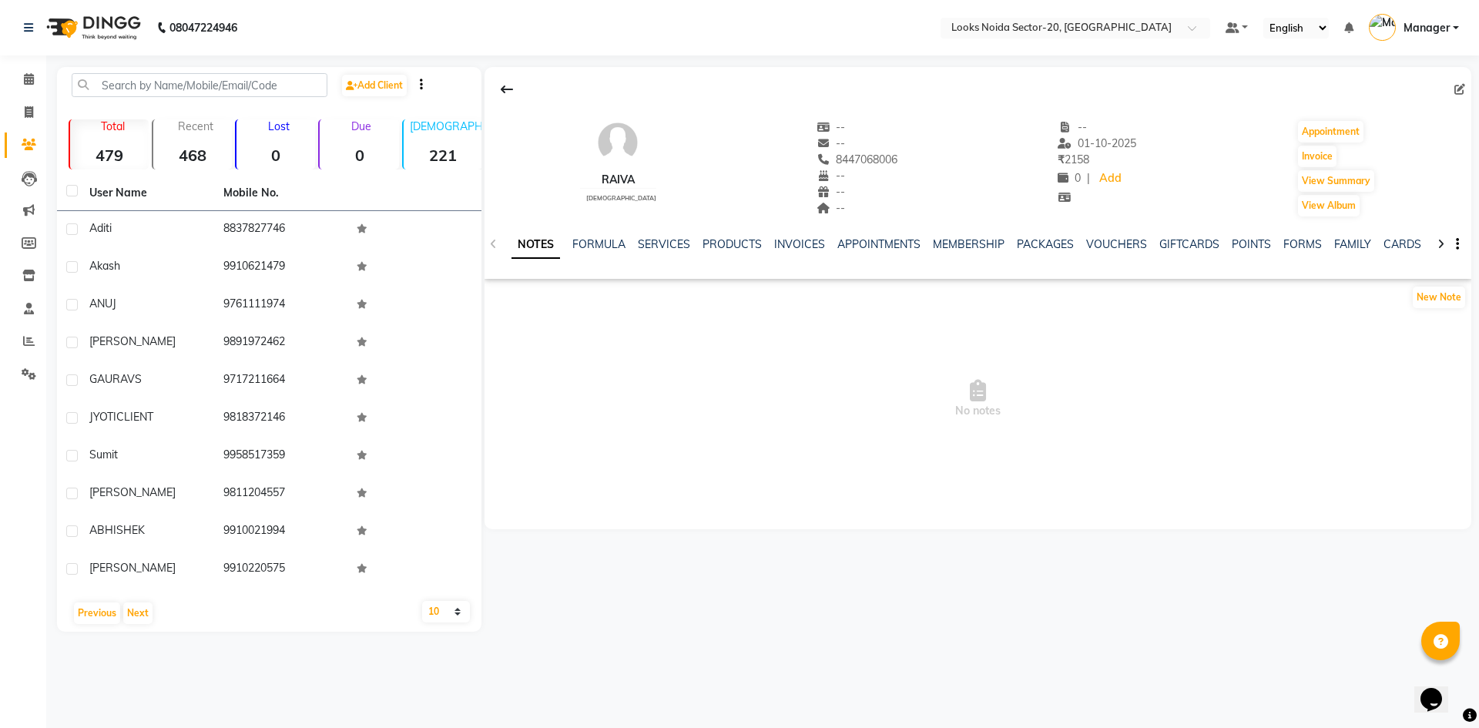
click at [717, 569] on div "Raiva male -- -- 8447068006 -- -- -- -- 01-10-2025 ₹ 2158 0 | Add Appointment I…" at bounding box center [977, 349] width 990 height 565
click at [148, 606] on button "Next" at bounding box center [137, 614] width 29 height 22
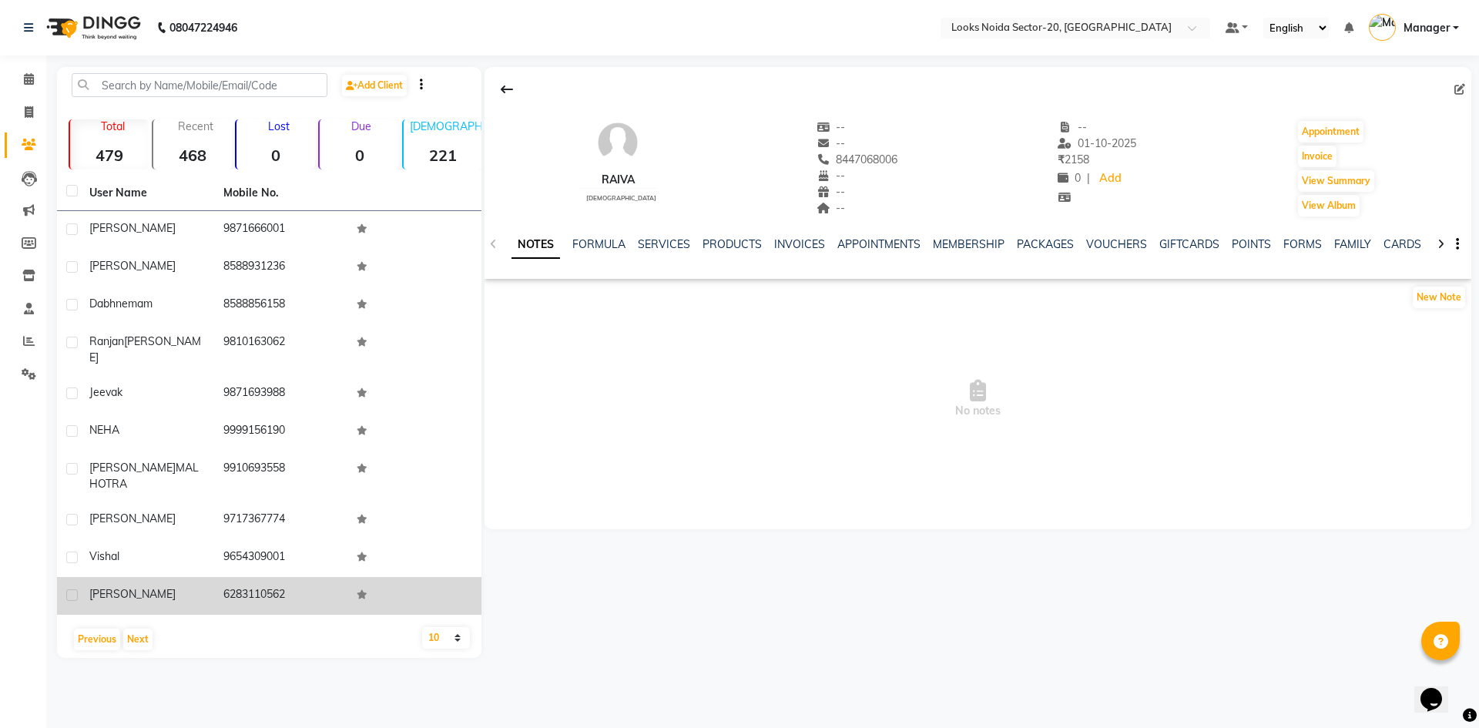
drag, startPoint x: 82, startPoint y: 218, endPoint x: 307, endPoint y: 581, distance: 426.6
click at [307, 581] on tbody "divyanshi 9871666001 sarthak 8588931236 dabhne mam 8588856158 Ranjan Sharma 981…" at bounding box center [269, 413] width 425 height 404
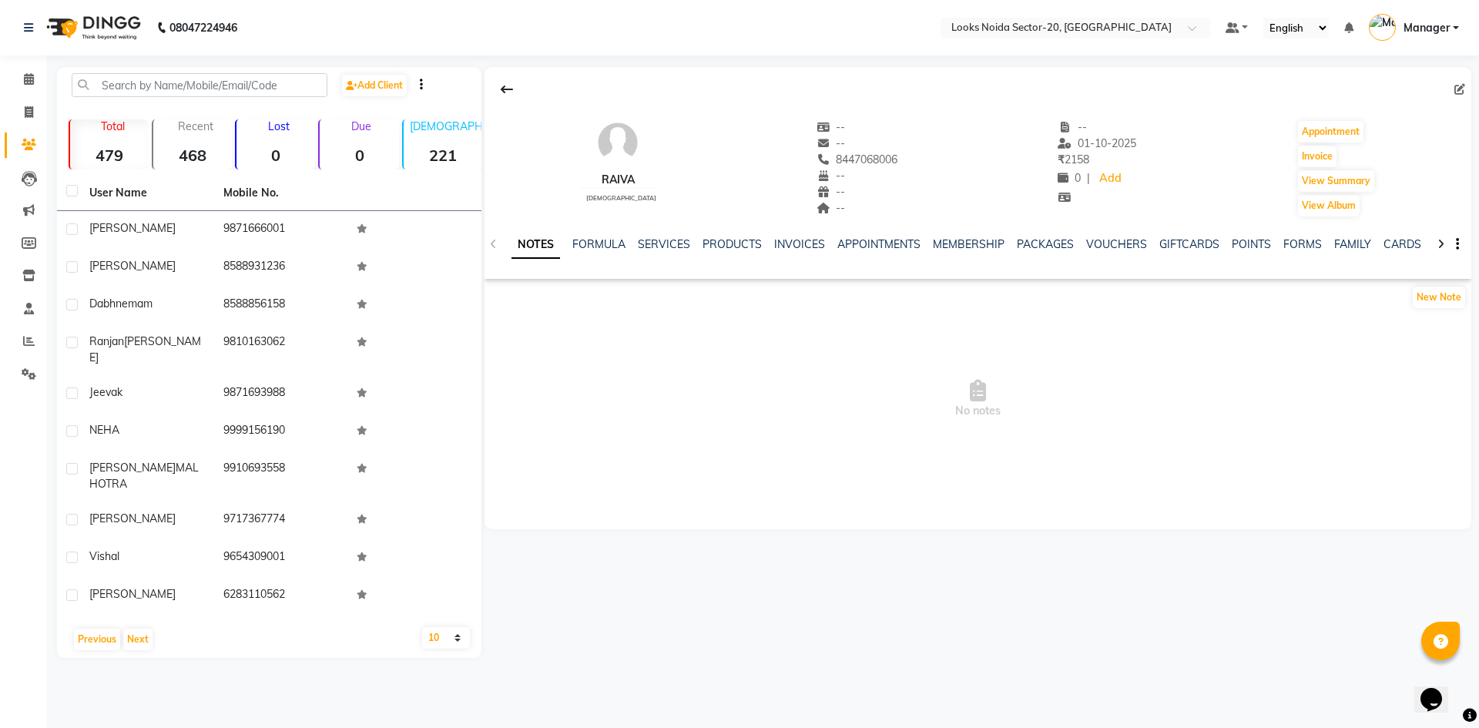
click at [488, 583] on div "Raiva male -- -- 8447068006 -- -- -- -- 01-10-2025 ₹ 2158 0 | Add Appointment I…" at bounding box center [977, 362] width 990 height 591
click at [141, 629] on button "Next" at bounding box center [137, 640] width 29 height 22
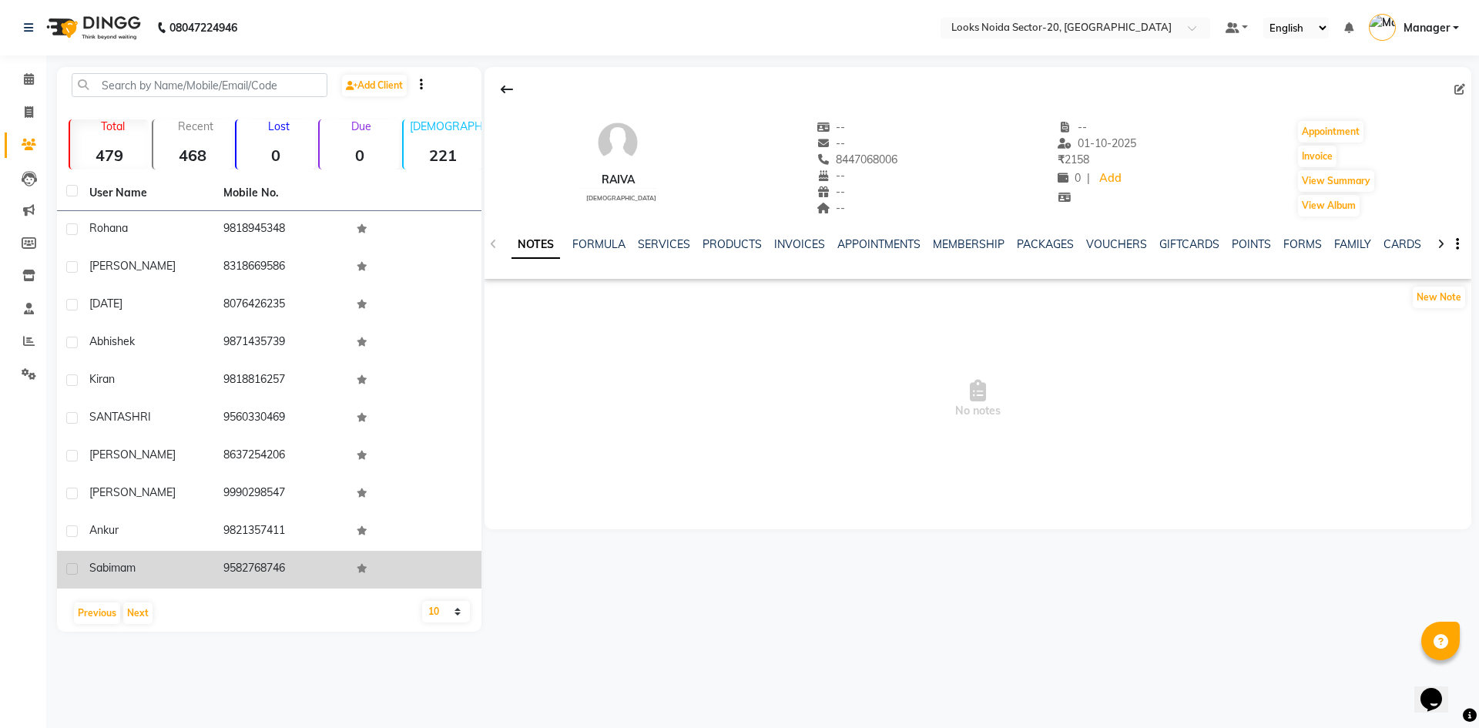
drag, startPoint x: 90, startPoint y: 216, endPoint x: 331, endPoint y: 581, distance: 436.6
click at [331, 581] on tbody "Rohana 9818945348 KRITIKA 8318669586 kartik 8076426235 Abhishek 9871435739 kira…" at bounding box center [269, 400] width 425 height 378
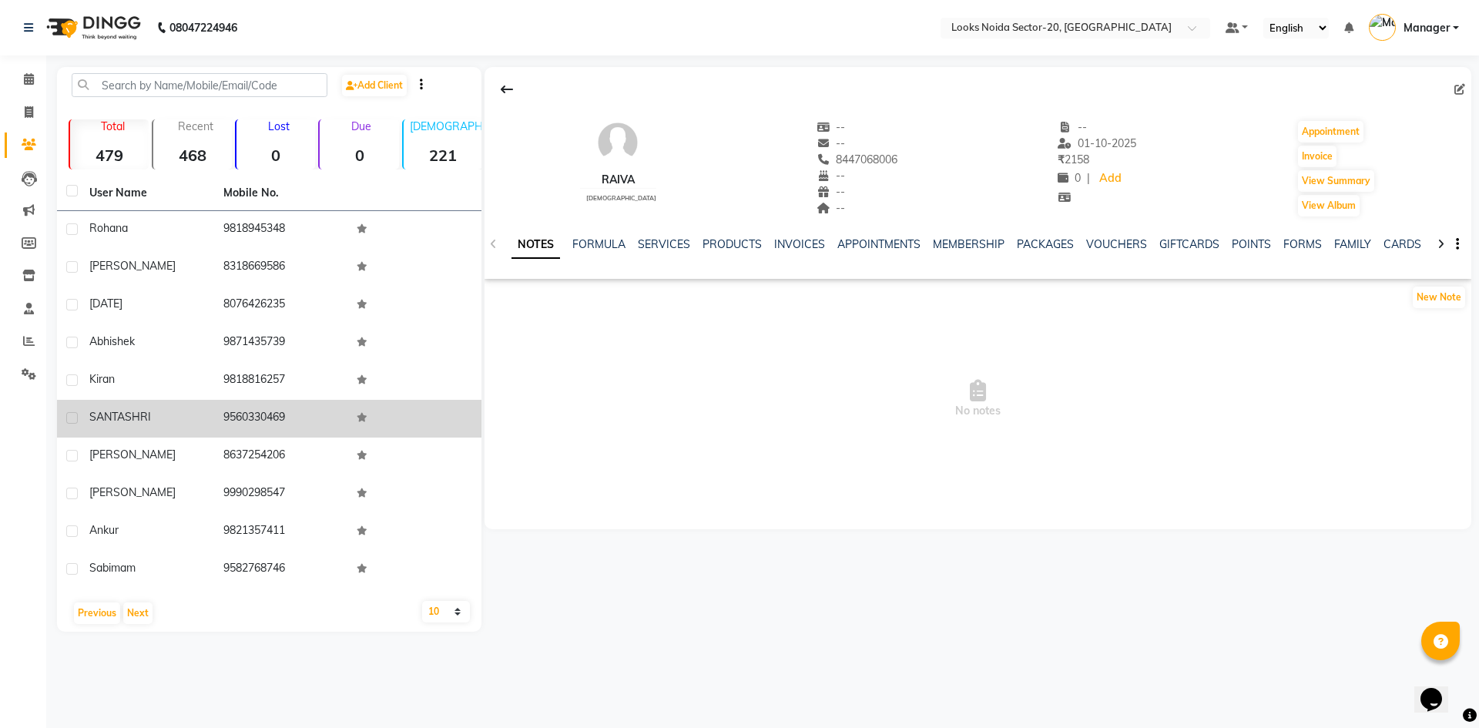
click at [466, 404] on td at bounding box center [414, 419] width 134 height 38
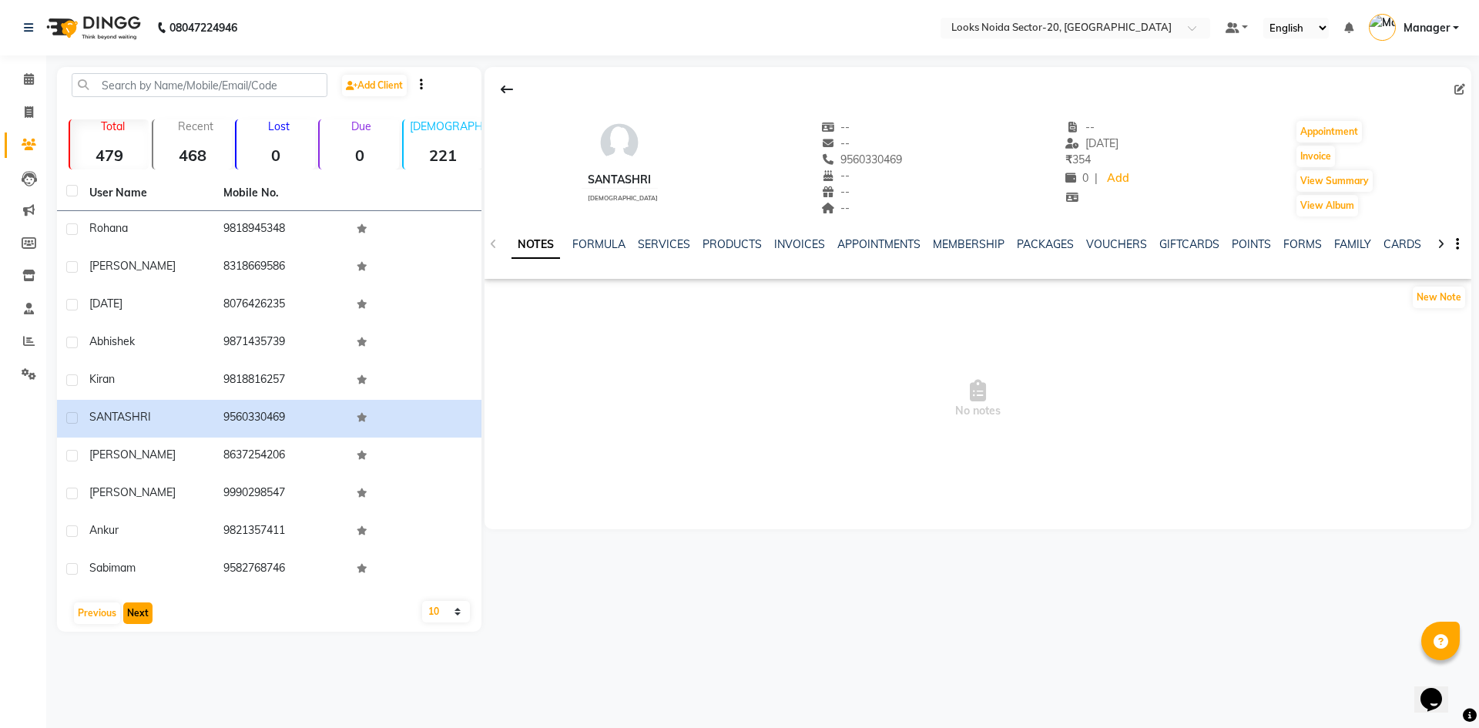
click at [140, 610] on button "Next" at bounding box center [137, 614] width 29 height 22
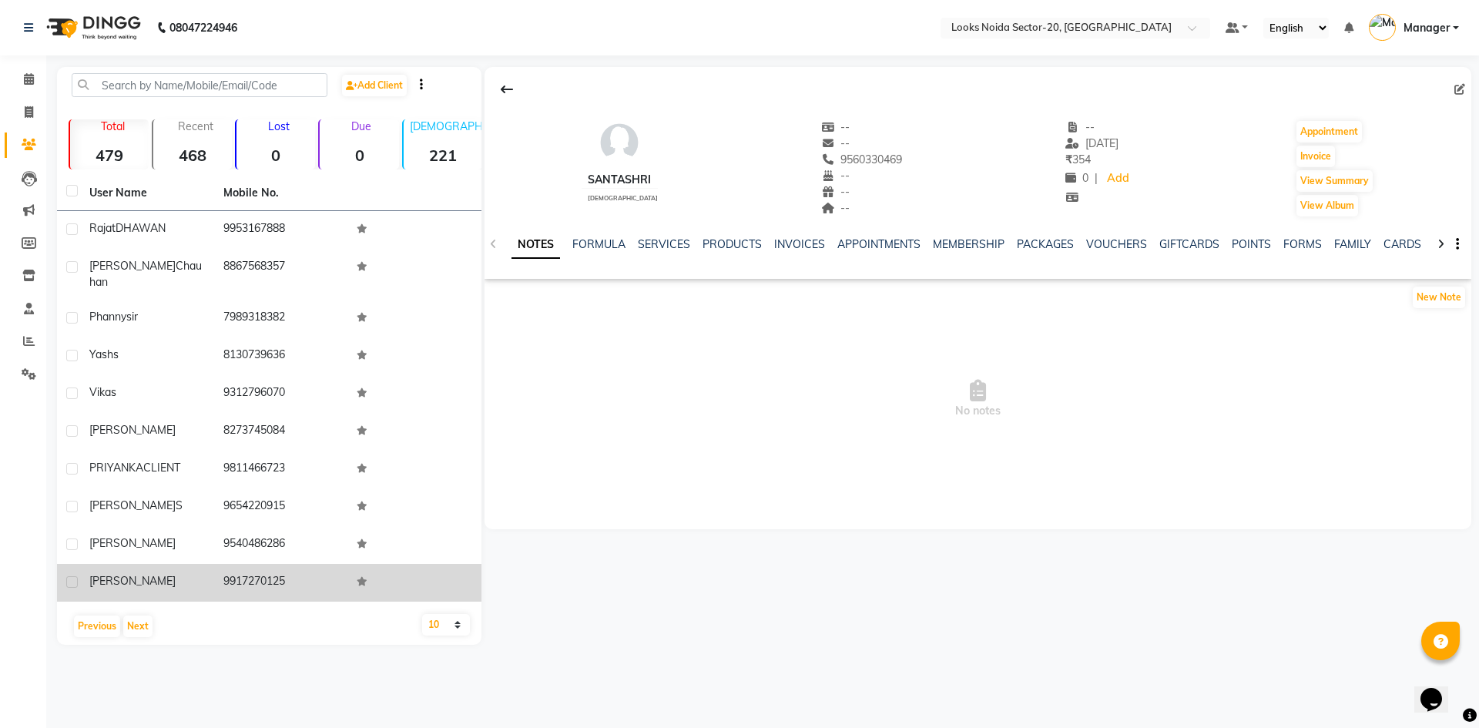
drag, startPoint x: 88, startPoint y: 225, endPoint x: 293, endPoint y: 569, distance: 400.8
click at [293, 569] on tbody "Rajat DHAWAN 9953167888 vishesh chauhan 8867568357 phanny sir 7989318382 Yash s…" at bounding box center [269, 406] width 425 height 391
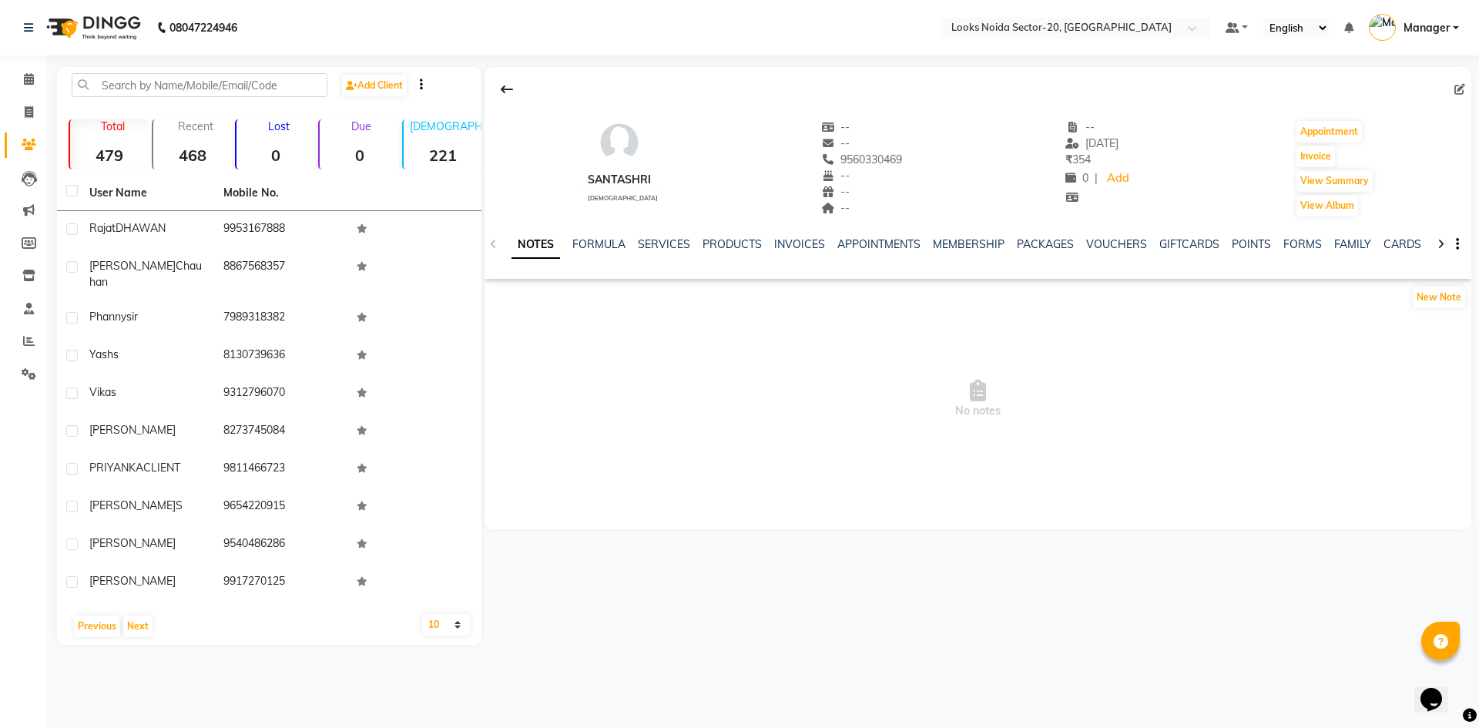
click at [851, 395] on span "No notes" at bounding box center [978, 399] width 987 height 154
click at [142, 616] on button "Next" at bounding box center [137, 627] width 29 height 22
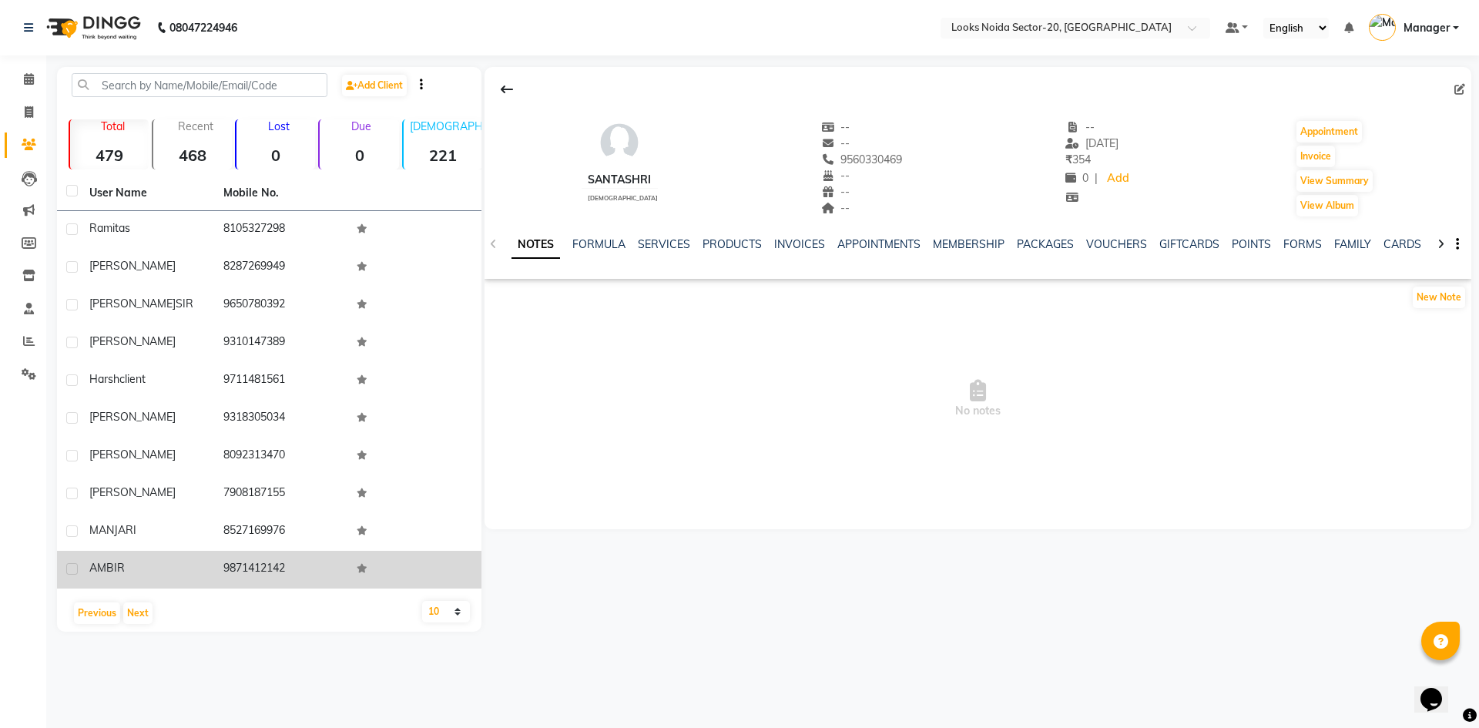
drag, startPoint x: 92, startPoint y: 226, endPoint x: 333, endPoint y: 574, distance: 423.6
click at [333, 574] on tbody "Ramita s 8105327298 AARUSH 8287269949 HIMANSHU SIR 9650780392 HARDIK 9310147389…" at bounding box center [269, 400] width 425 height 378
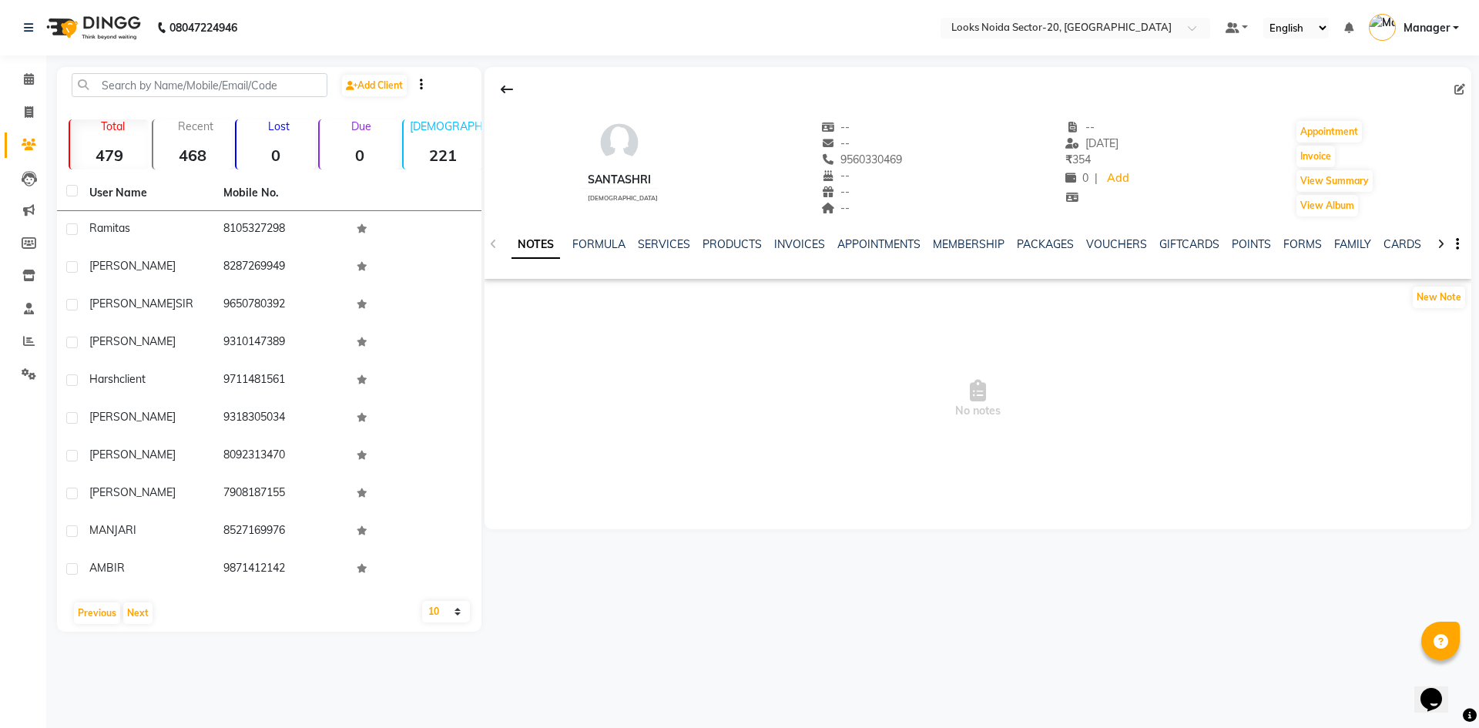
click at [631, 558] on div "SANTASHRI female -- -- 9560330469 -- -- -- -- 02-09-2025 ₹ 354 0 | Add Appointm…" at bounding box center [977, 349] width 990 height 565
click at [140, 616] on button "Next" at bounding box center [137, 614] width 29 height 22
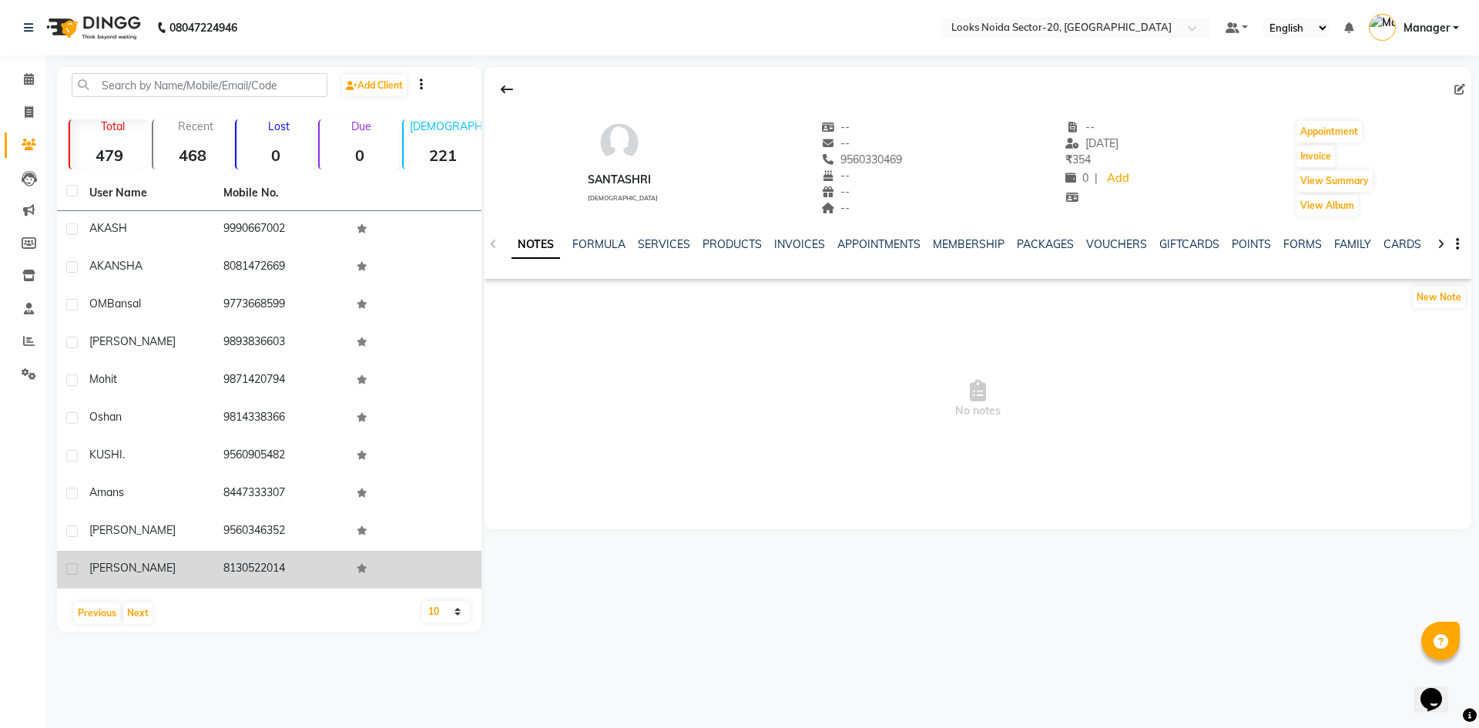
drag, startPoint x: 86, startPoint y: 216, endPoint x: 303, endPoint y: 579, distance: 423.0
click at [303, 579] on tbody "AKASH 9990667002 AKANSHA 8081472669 OM Bansal 9773668599 nancy 9893836603 mohit…" at bounding box center [269, 400] width 425 height 378
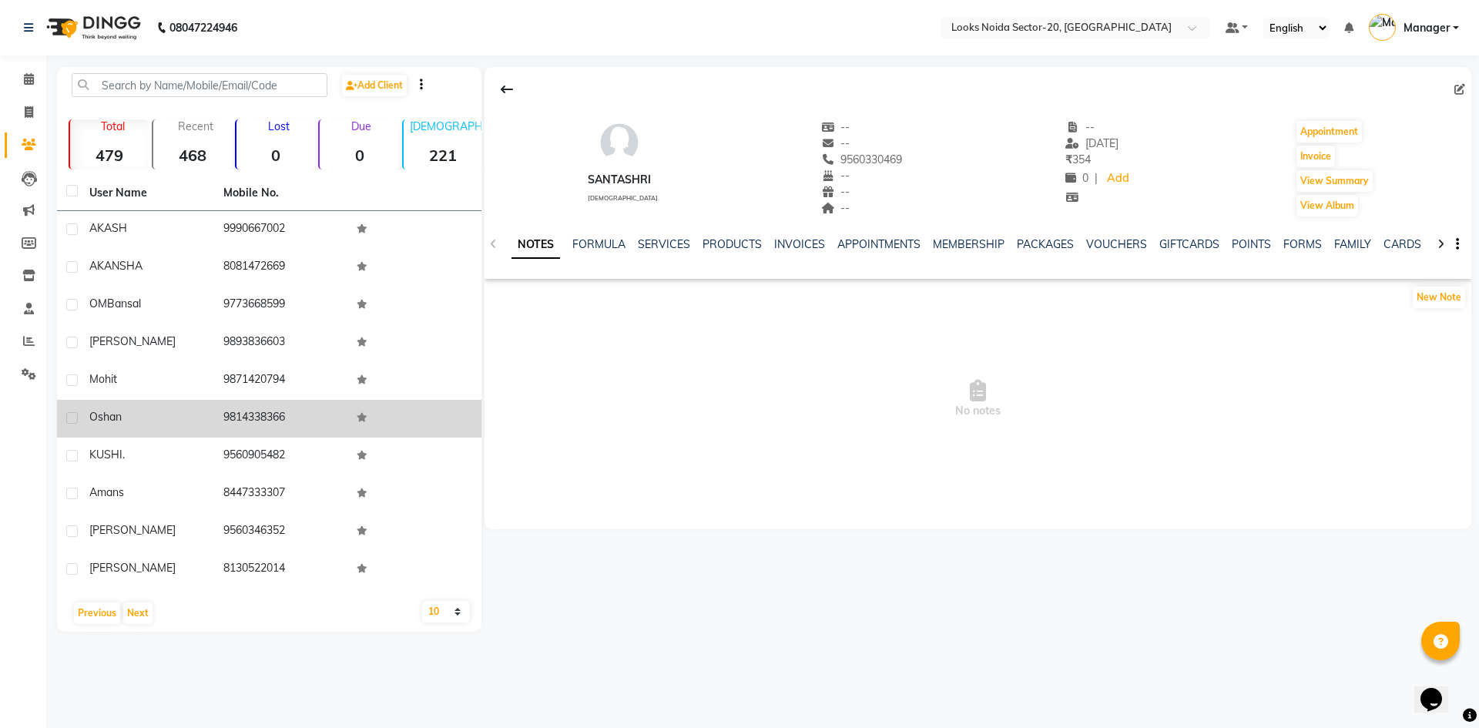
click at [481, 435] on td at bounding box center [414, 419] width 134 height 38
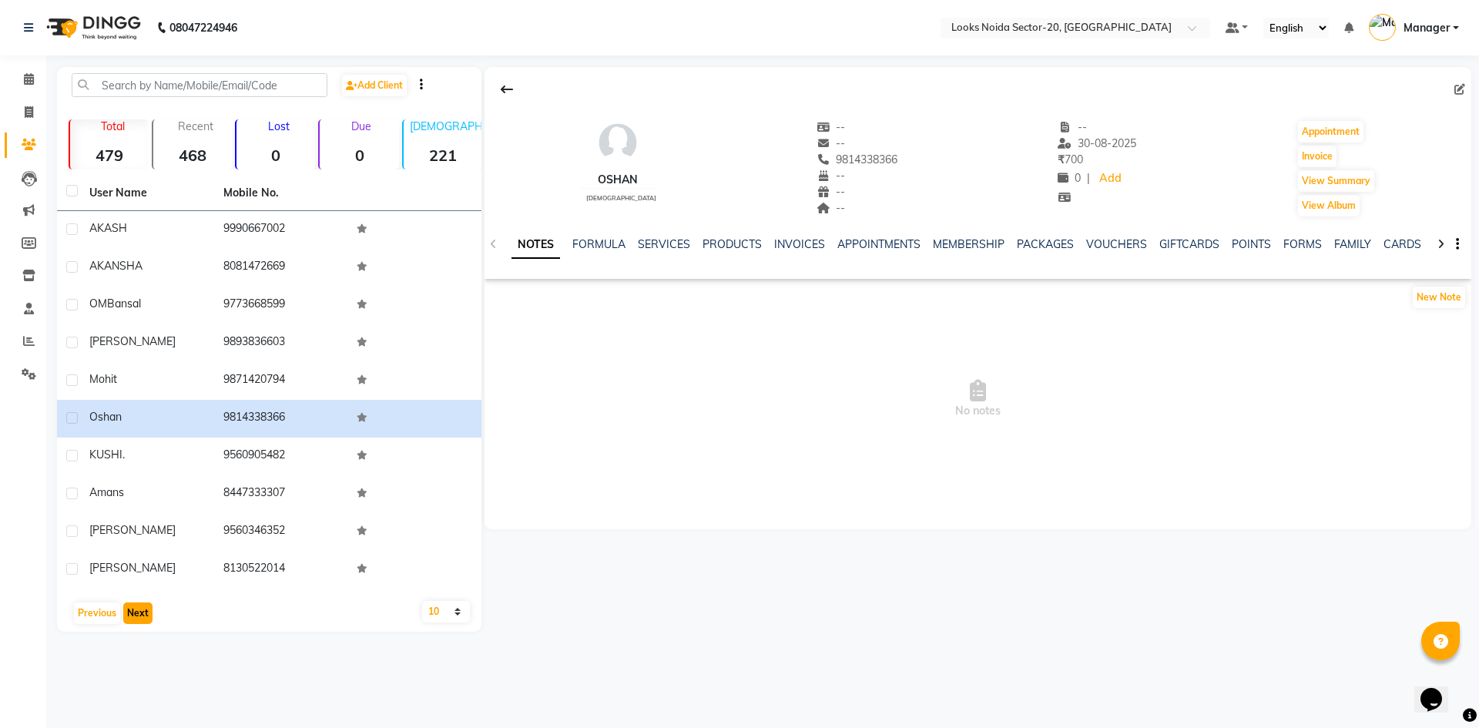
click at [143, 604] on button "Next" at bounding box center [137, 614] width 29 height 22
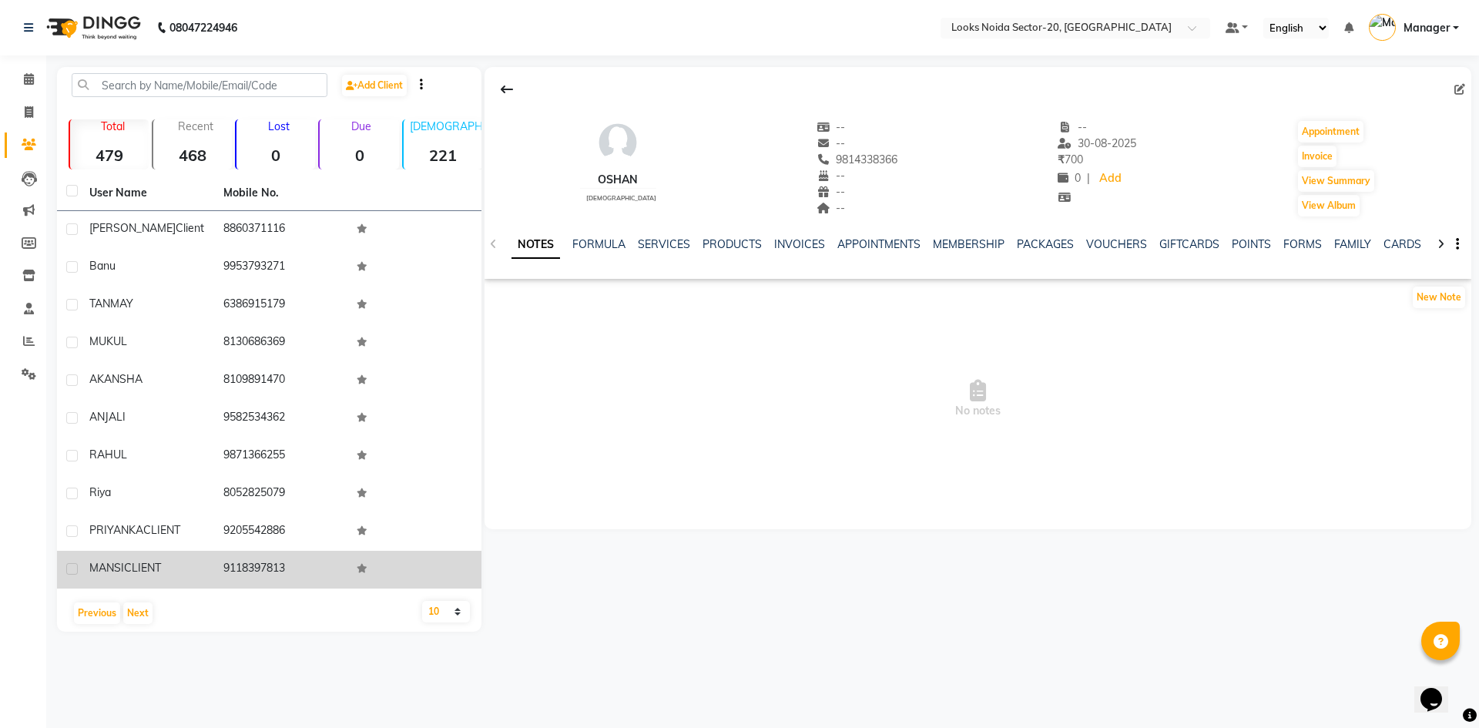
drag, startPoint x: 90, startPoint y: 220, endPoint x: 288, endPoint y: 569, distance: 400.6
click at [288, 569] on tbody "Pavnesh client 8860371116 banu 9953793271 TANMAY 6386915179 MUKUL 8130686369 AK…" at bounding box center [269, 400] width 425 height 378
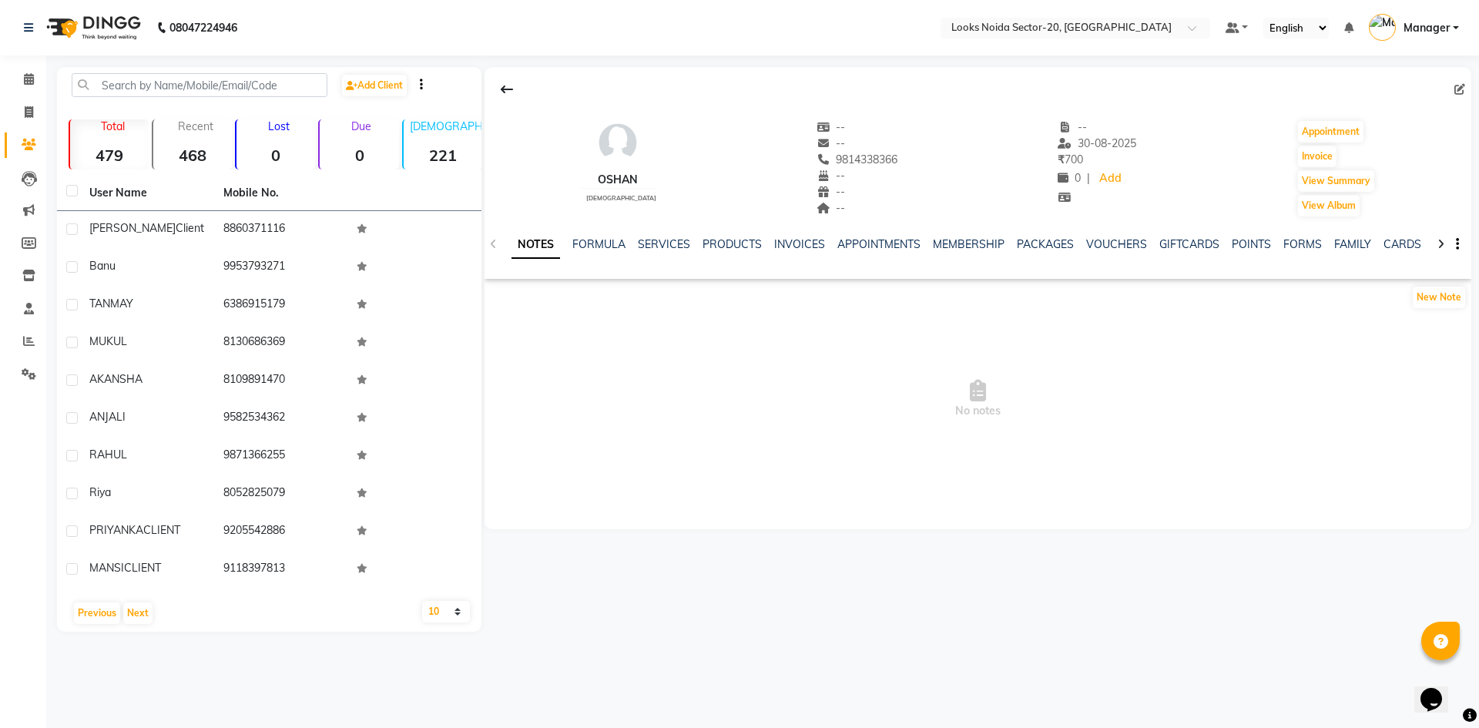
click at [561, 610] on div "oshan female -- -- 9814338366 -- -- -- -- 30-08-2025 ₹ 700 0 | Add Appointment …" at bounding box center [977, 349] width 990 height 565
click at [146, 617] on div "Previous Next" at bounding box center [269, 613] width 412 height 25
click at [136, 606] on button "Next" at bounding box center [137, 614] width 29 height 22
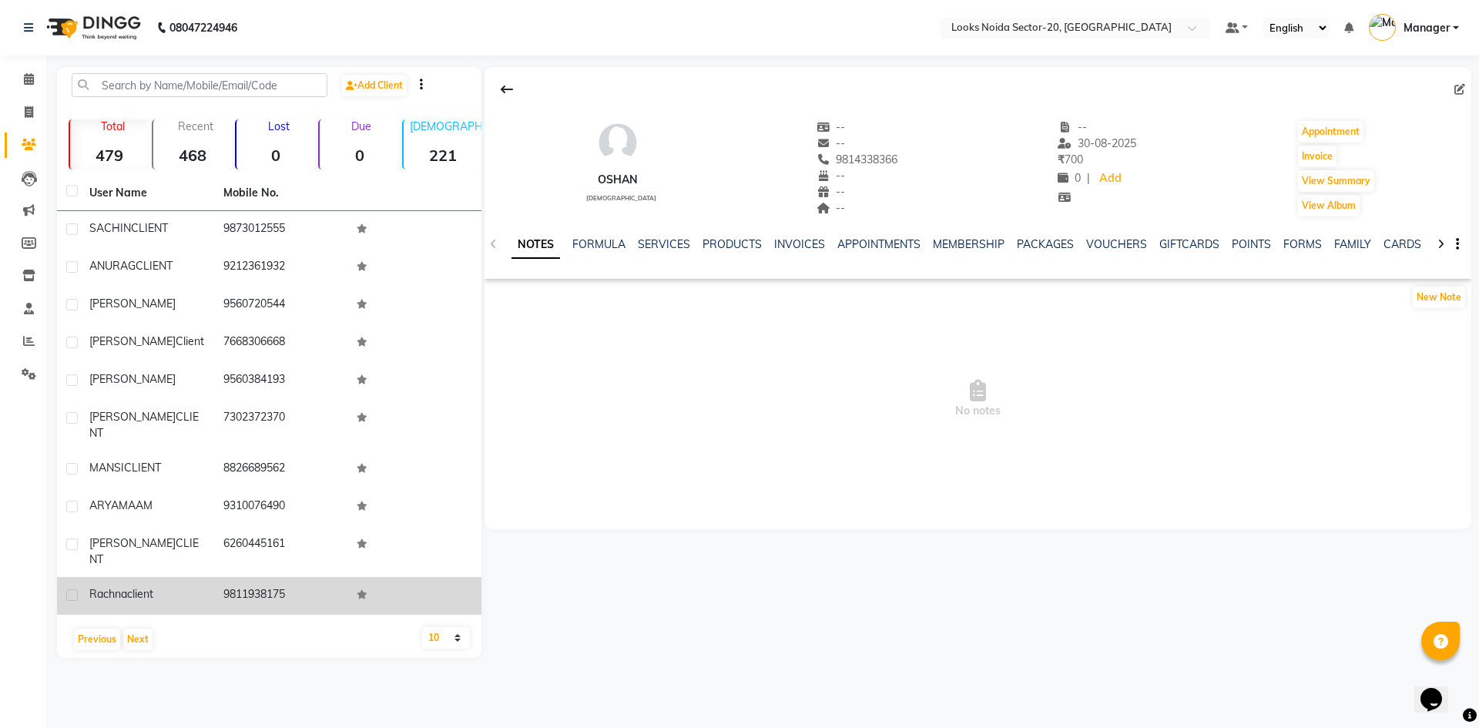
drag, startPoint x: 89, startPoint y: 220, endPoint x: 289, endPoint y: 561, distance: 395.8
click at [289, 561] on tbody "SACHIN CLIENT 9873012555 ANURAG CLIENT 9212361932 anita 9560720544 manisha clie…" at bounding box center [269, 413] width 425 height 404
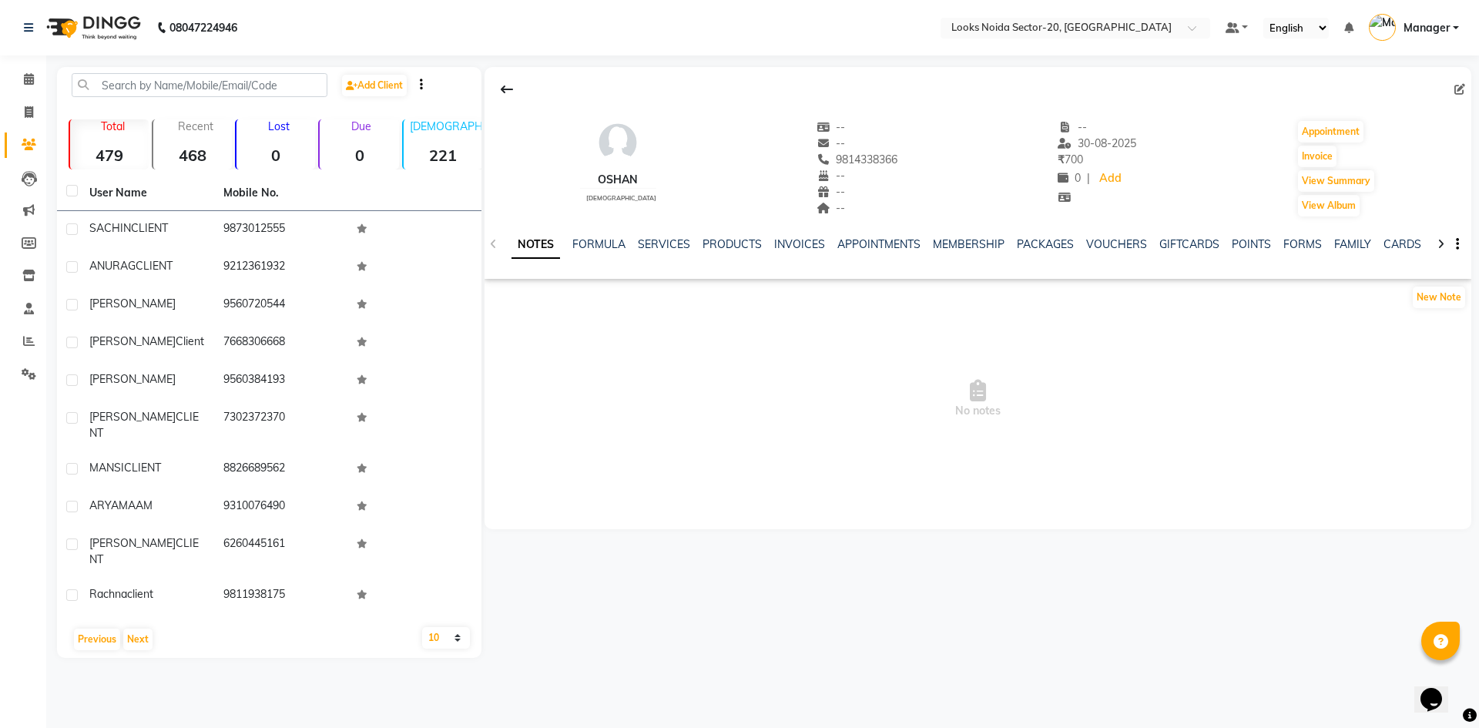
click at [576, 599] on div "oshan female -- -- 9814338366 -- -- -- -- 30-08-2025 ₹ 700 0 | Add Appointment …" at bounding box center [977, 362] width 990 height 591
click at [141, 629] on button "Next" at bounding box center [137, 640] width 29 height 22
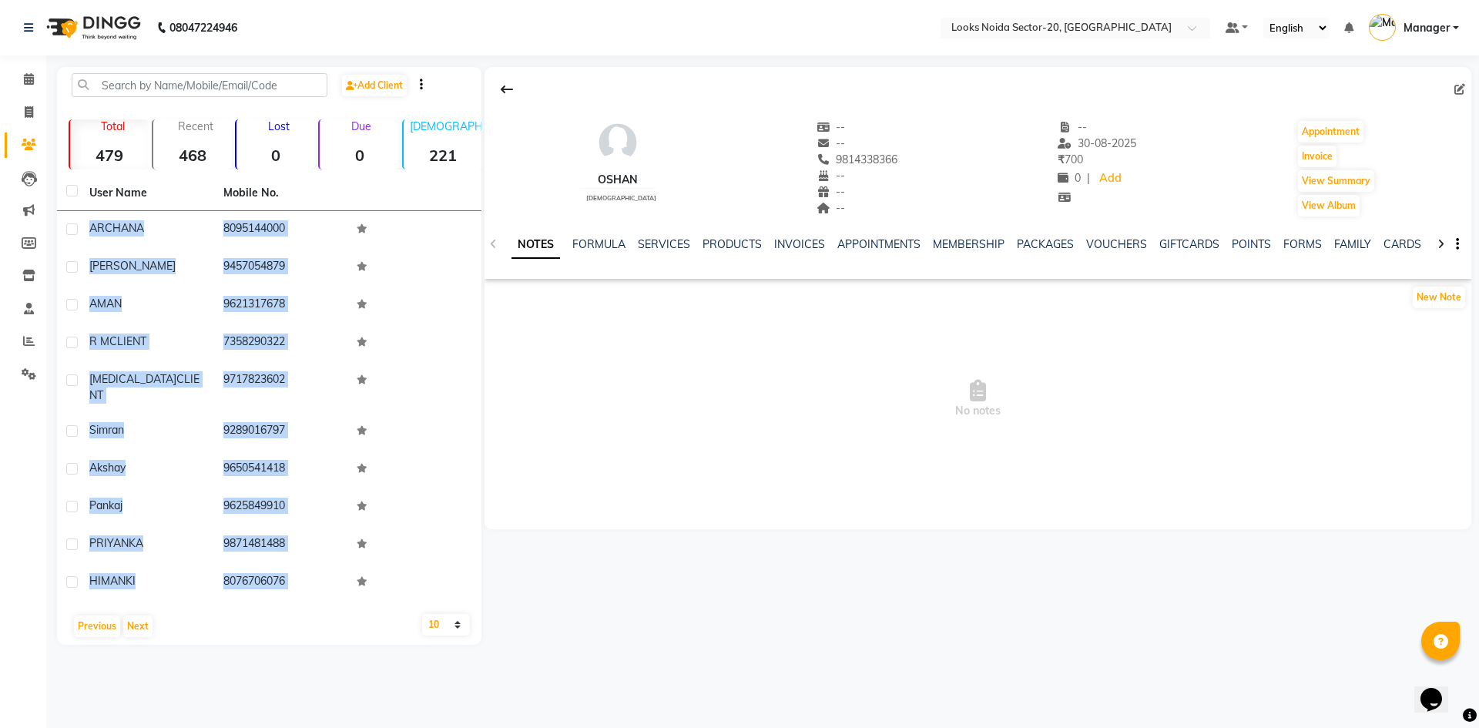
drag, startPoint x: 86, startPoint y: 221, endPoint x: 323, endPoint y: 592, distance: 439.6
click at [323, 592] on div "User Name Mobile No. ARCHANA 8095144000 ANITA 9457054879 AMAN 9621317678 R M CL…" at bounding box center [269, 410] width 425 height 469
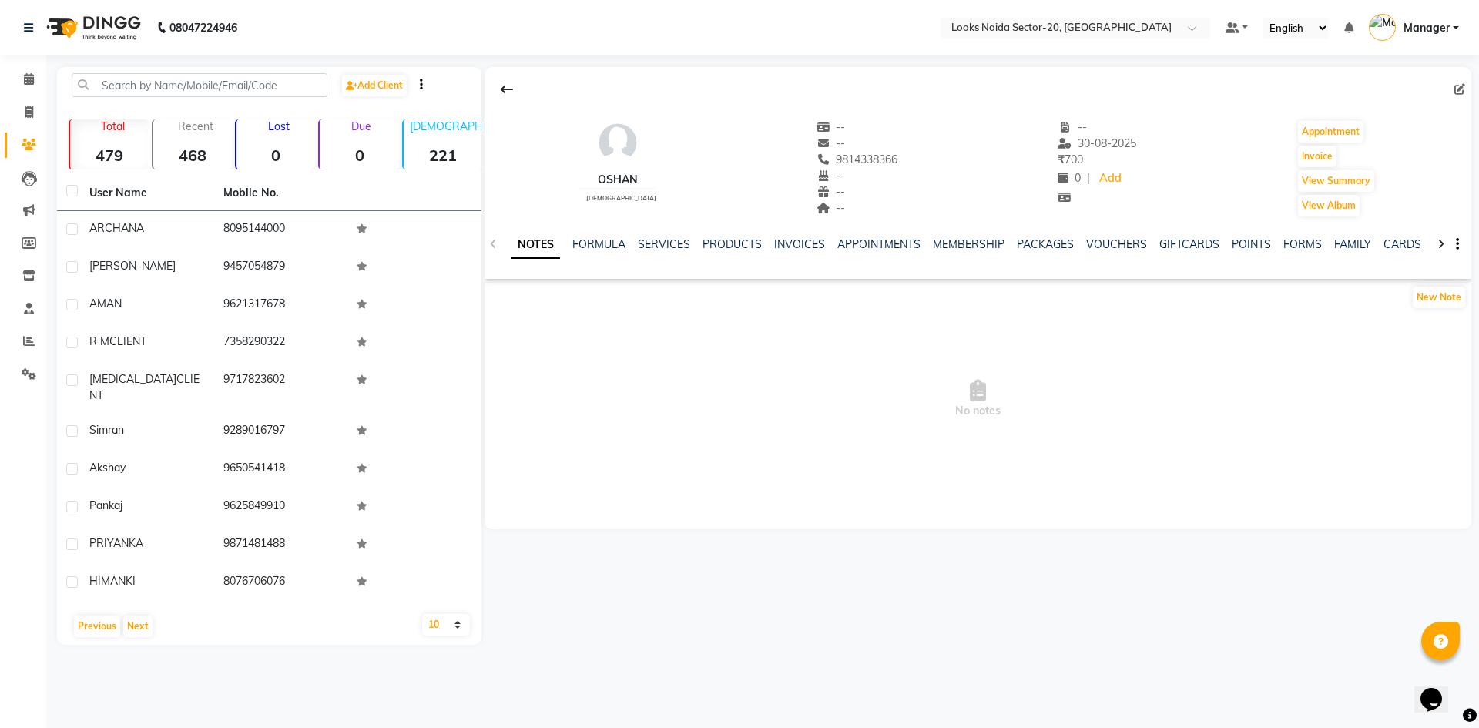
click at [545, 513] on div "oshan female -- -- 9814338366 -- -- -- -- 30-08-2025 ₹ 700 0 | Add Appointment …" at bounding box center [978, 298] width 987 height 462
click at [136, 616] on button "Next" at bounding box center [137, 627] width 29 height 22
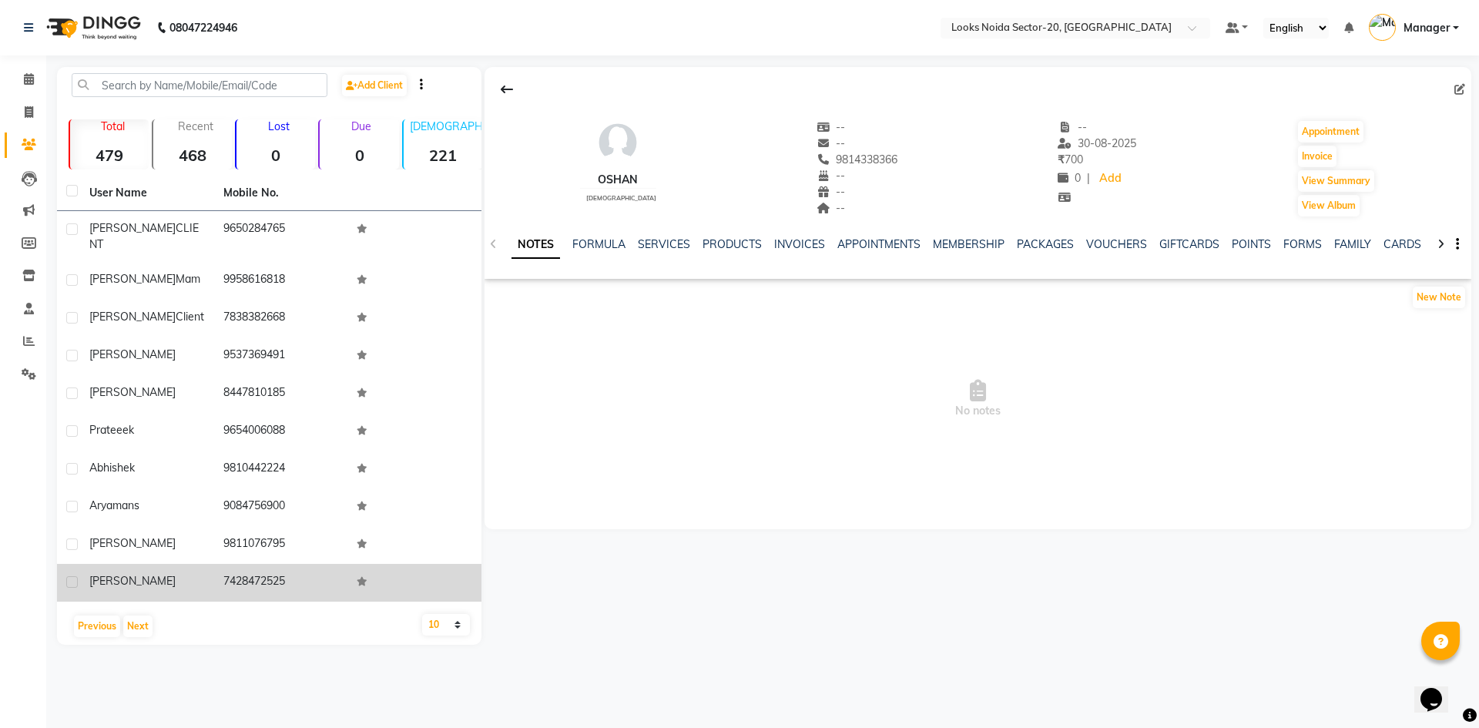
drag, startPoint x: 89, startPoint y: 220, endPoint x: 292, endPoint y: 559, distance: 394.9
click at [292, 559] on tbody "PRASANT CLIENT 9650284765 Charu Mam 9958616818 rakshita client 7838382668 Nisha…" at bounding box center [269, 406] width 425 height 391
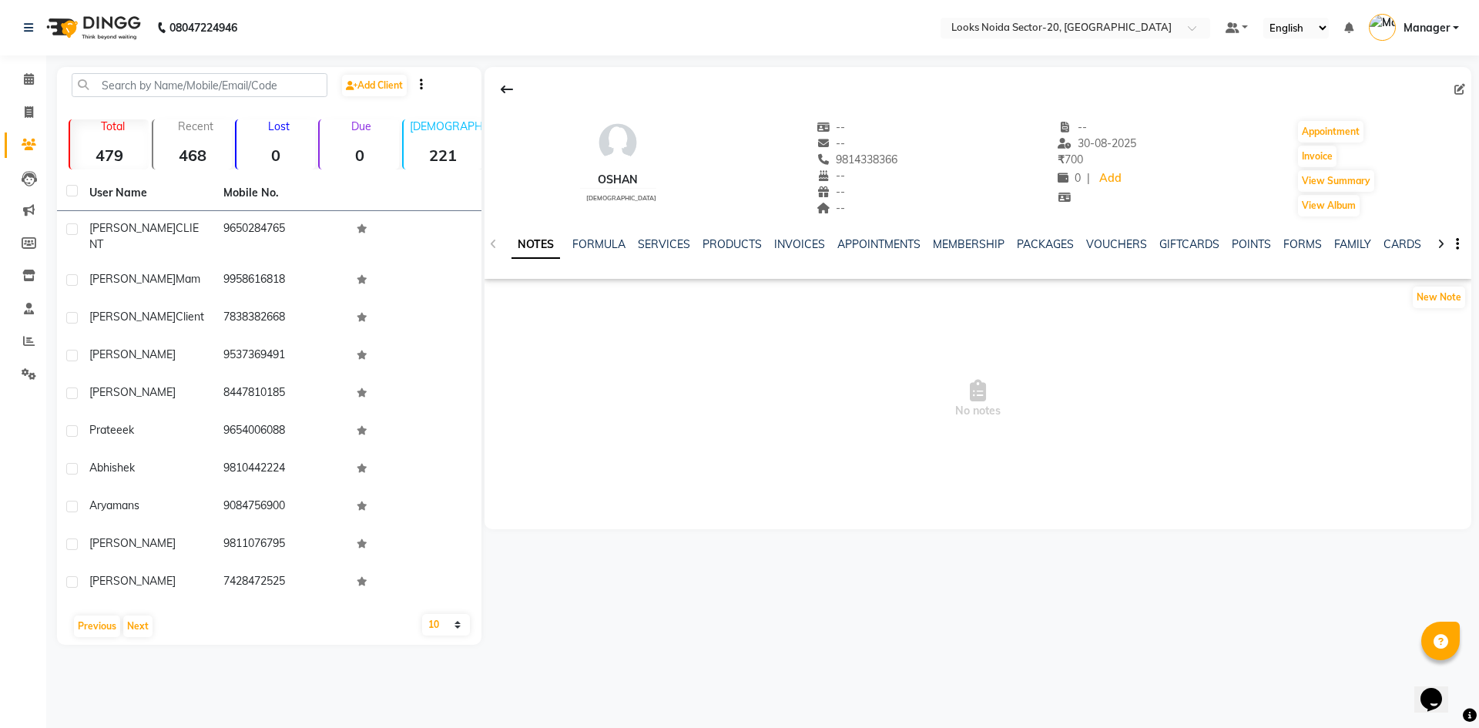
drag, startPoint x: 606, startPoint y: 565, endPoint x: 573, endPoint y: 529, distance: 48.6
click at [589, 545] on div "oshan female -- -- 9814338366 -- -- -- -- 30-08-2025 ₹ 700 0 | Add Appointment …" at bounding box center [977, 356] width 990 height 578
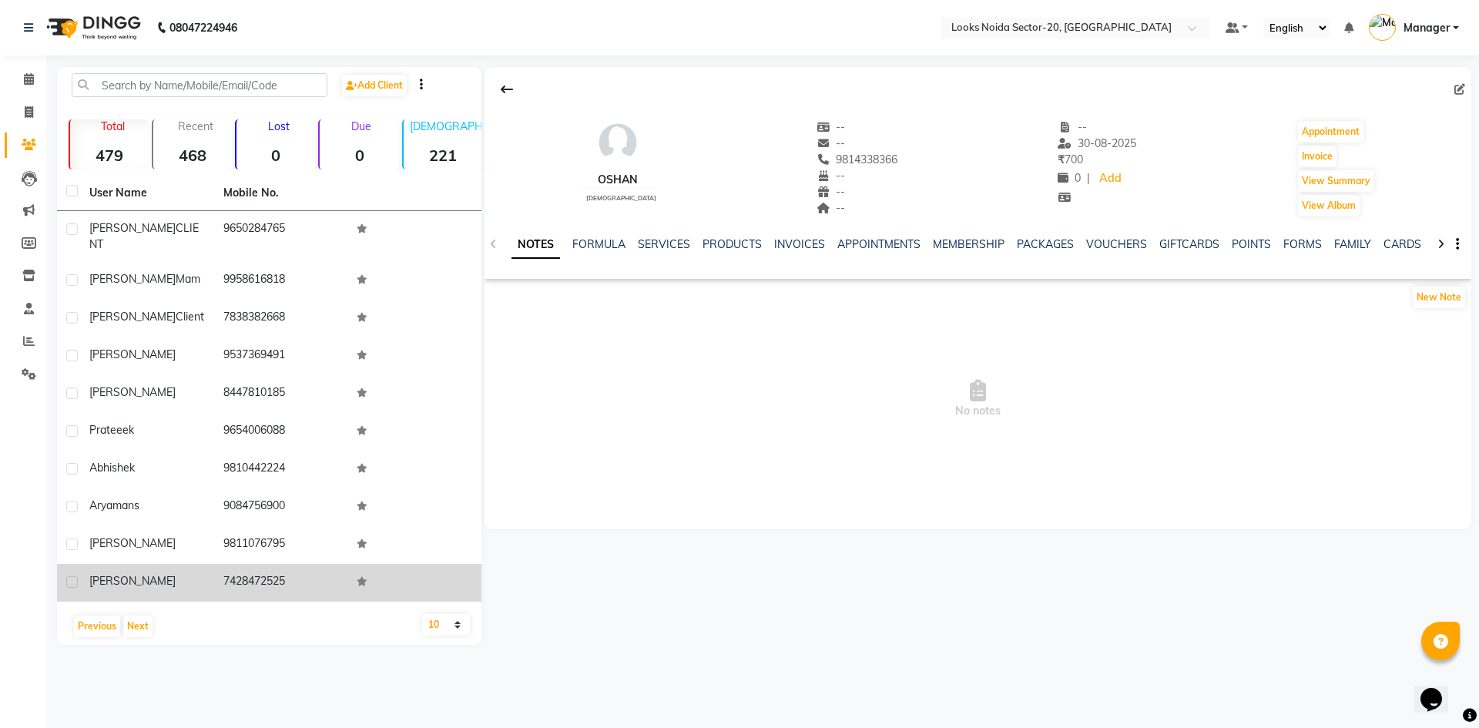
drag, startPoint x: 85, startPoint y: 223, endPoint x: 287, endPoint y: 577, distance: 407.2
click at [287, 577] on tbody "PRASANT CLIENT 9650284765 Charu Mam 9958616818 rakshita client 7838382668 Nisha…" at bounding box center [269, 406] width 425 height 391
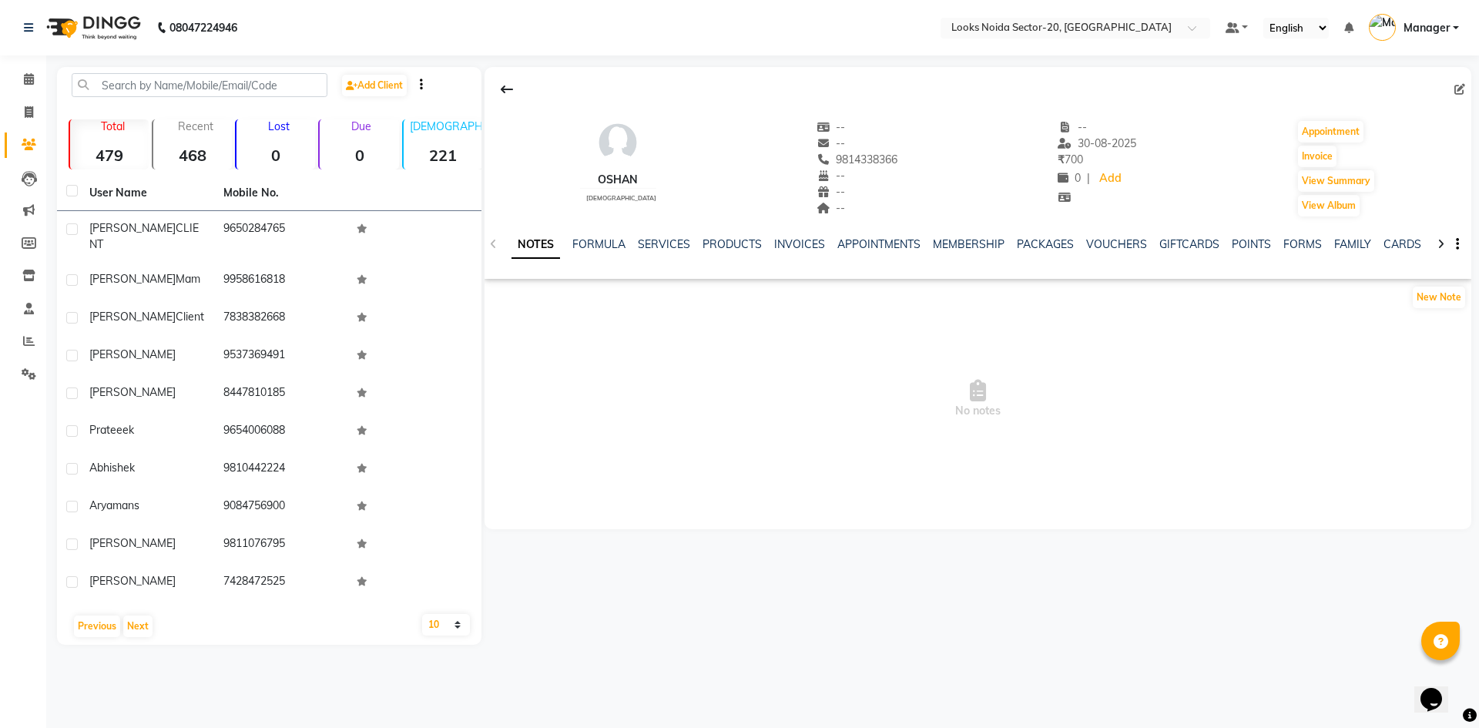
click at [568, 631] on div "oshan female -- -- 9814338366 -- -- -- -- 30-08-2025 ₹ 700 0 | Add Appointment …" at bounding box center [977, 356] width 990 height 578
click at [138, 618] on button "Next" at bounding box center [137, 627] width 29 height 22
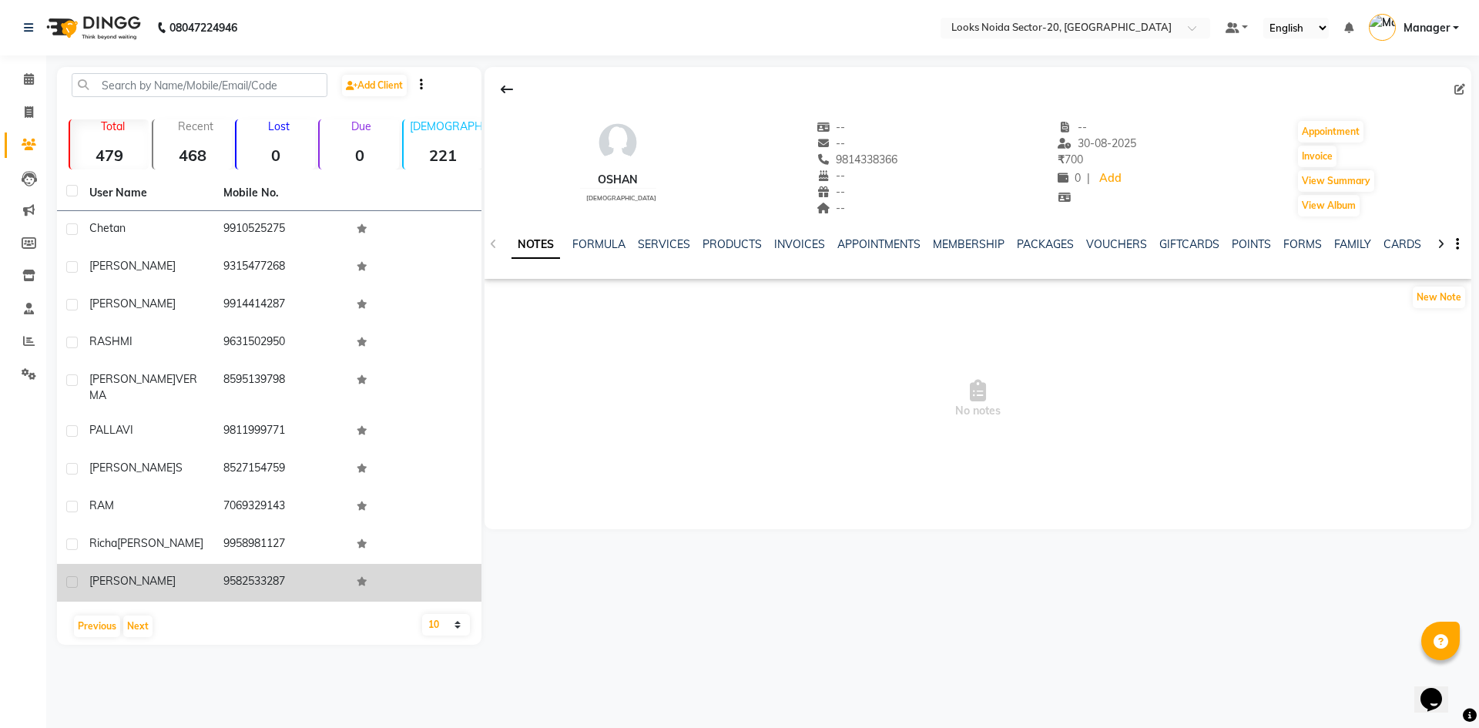
drag, startPoint x: 87, startPoint y: 219, endPoint x: 290, endPoint y: 562, distance: 398.7
click at [290, 562] on tbody "chetan 9910525275 SMRIDHI 9315477268 RISHABH 9914414287 RASHMI 9631502950 SHIVA…" at bounding box center [269, 406] width 425 height 391
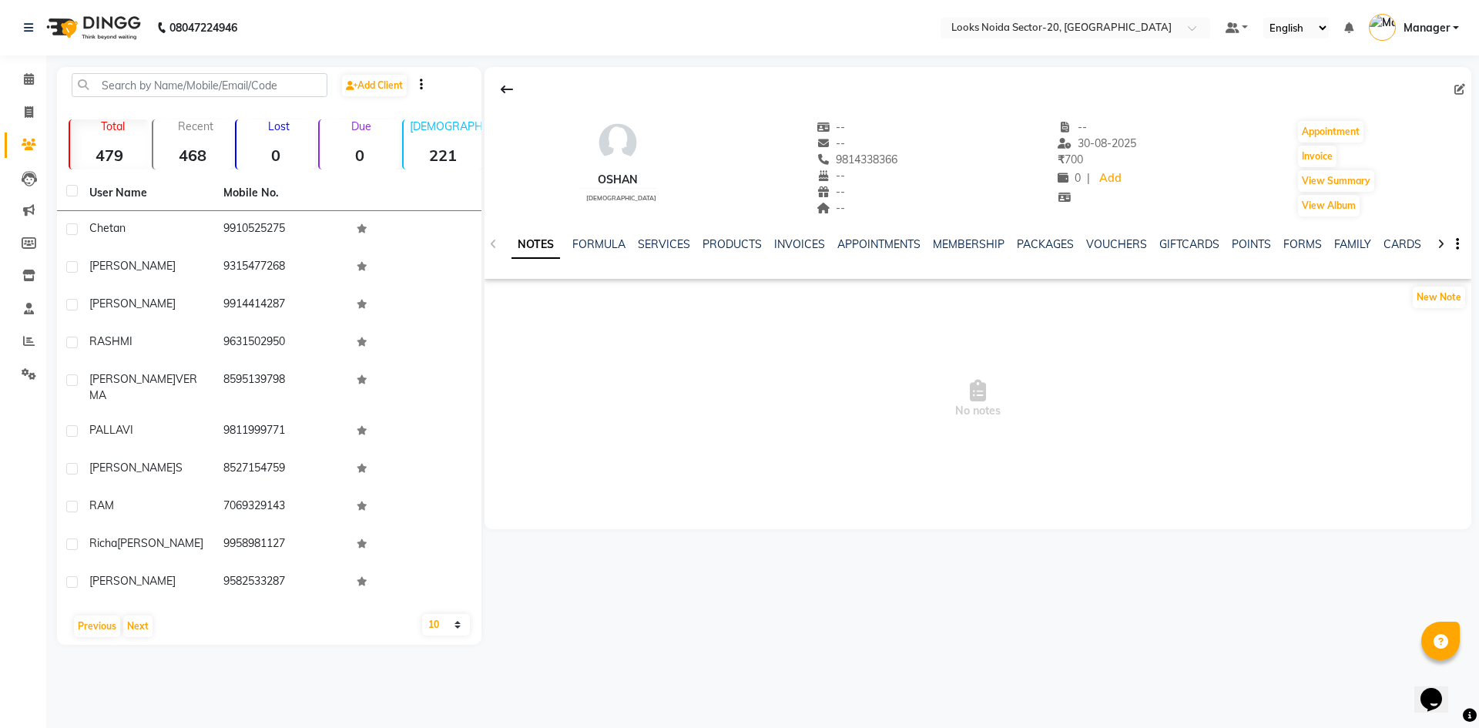
click at [653, 527] on div "oshan female -- -- 9814338366 -- -- -- -- 30-08-2025 ₹ 700 0 | Add Appointment …" at bounding box center [978, 298] width 987 height 462
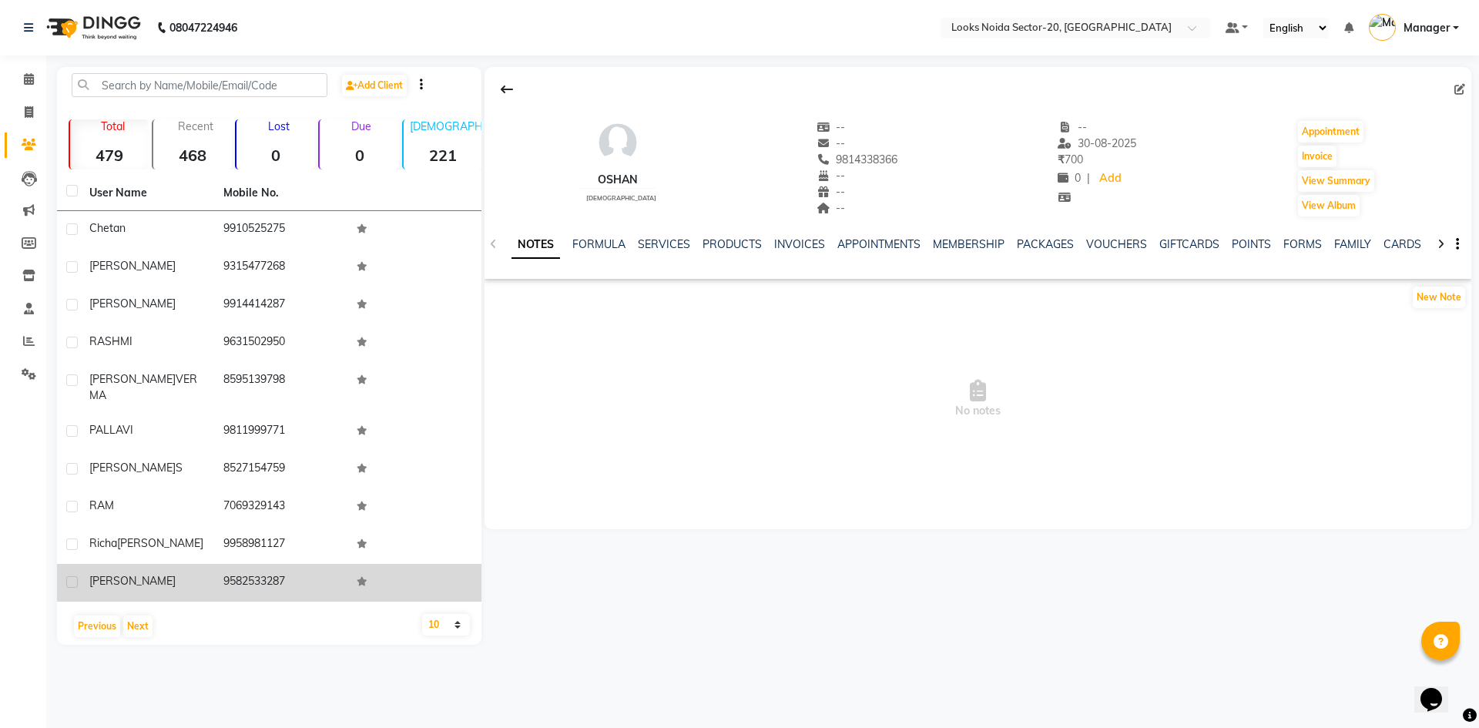
drag, startPoint x: 173, startPoint y: 565, endPoint x: 291, endPoint y: 570, distance: 118.0
click at [291, 570] on tr "RITIKA 9582533287" at bounding box center [269, 583] width 425 height 38
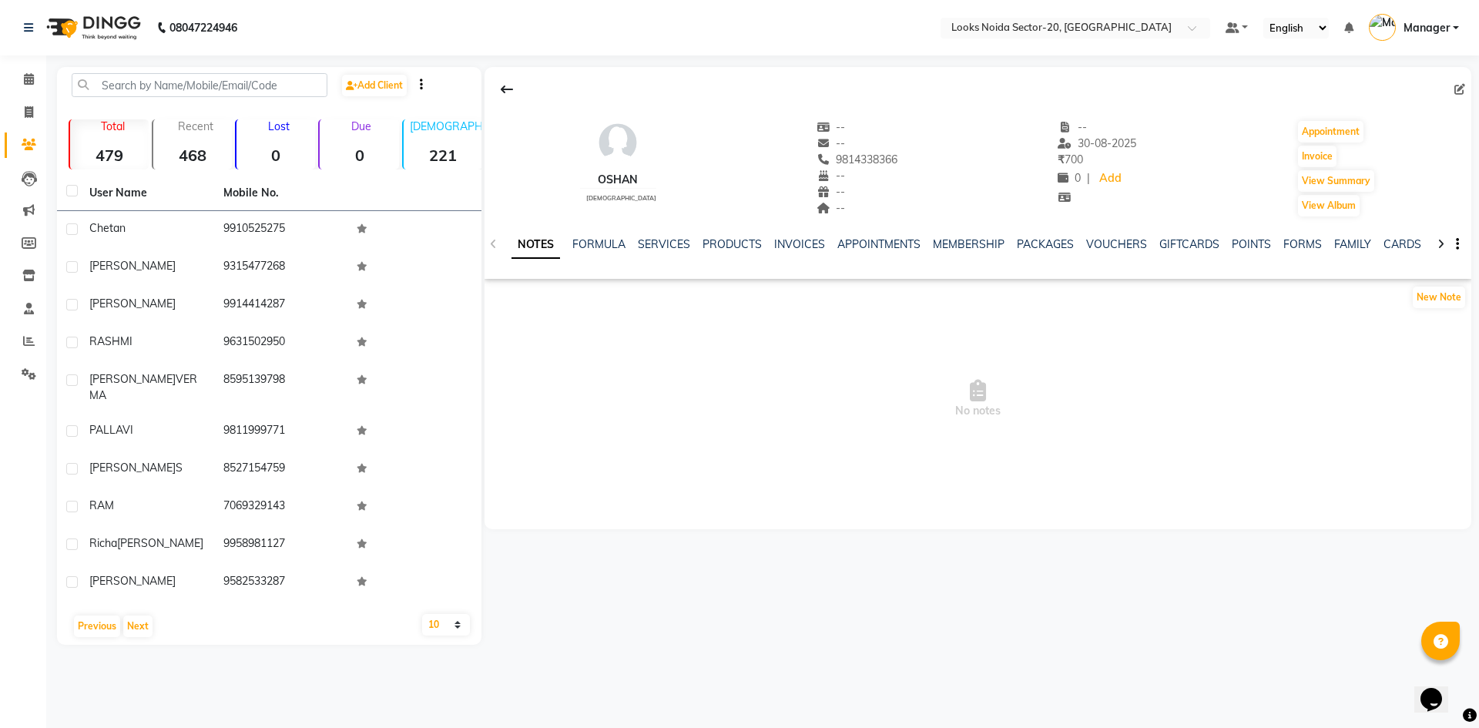
click at [502, 492] on div "oshan female -- -- 9814338366 -- -- -- -- 30-08-2025 ₹ 700 0 | Add Appointment …" at bounding box center [978, 298] width 987 height 462
click at [129, 616] on button "Next" at bounding box center [137, 627] width 29 height 22
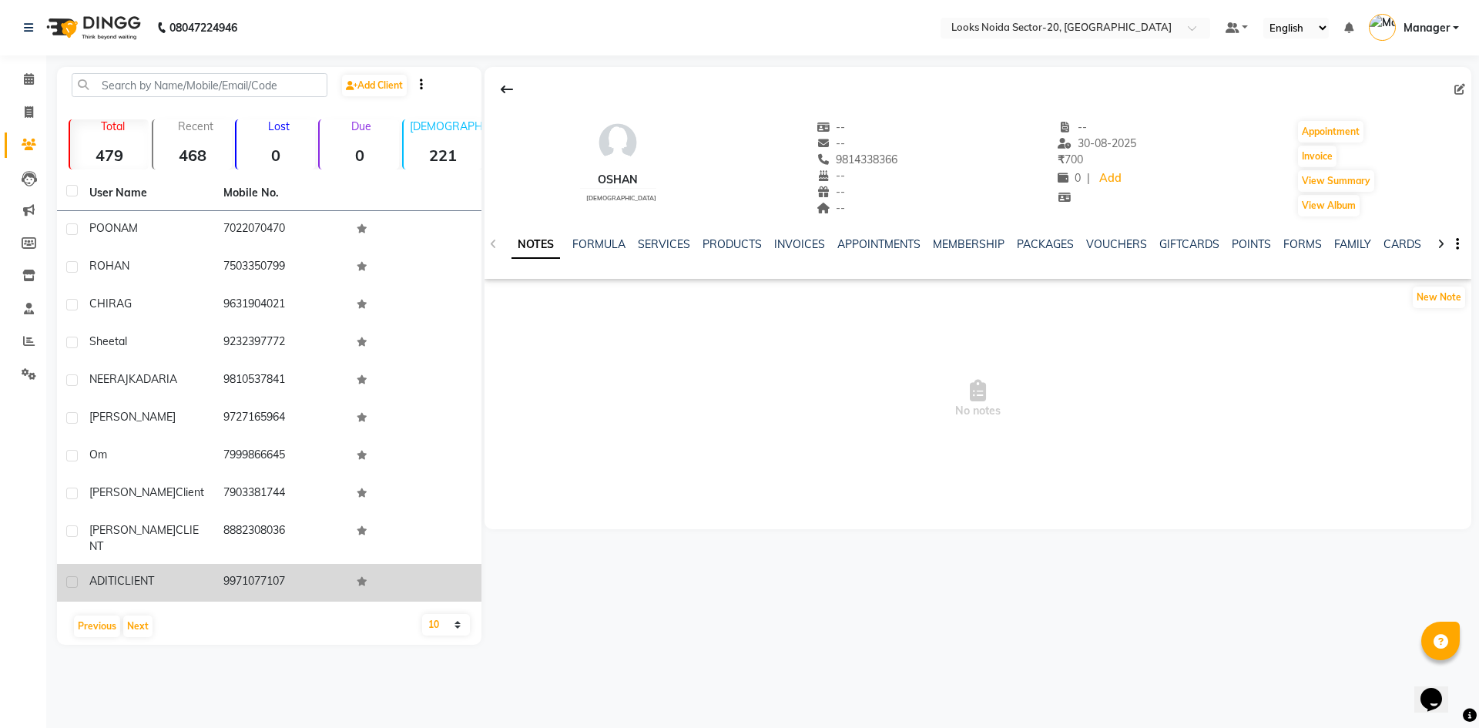
drag, startPoint x: 220, startPoint y: 225, endPoint x: 316, endPoint y: 556, distance: 344.8
click at [316, 556] on tbody "POONAM 7022070470 ROHAN 7503350799 CHIRAG 9631904021 sheetal 9232397772 NEERAJ …" at bounding box center [269, 406] width 425 height 391
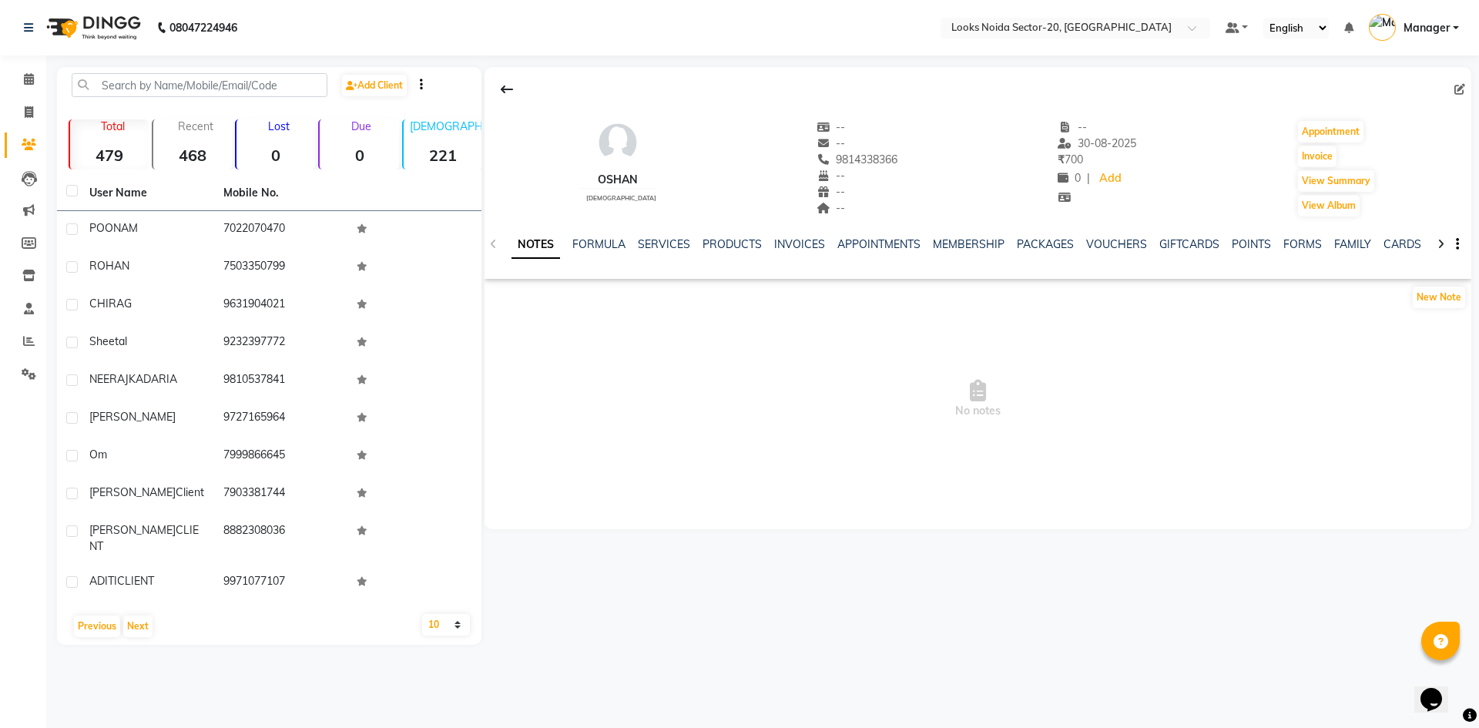
click at [508, 546] on div "oshan female -- -- 9814338366 -- -- -- -- 30-08-2025 ₹ 700 0 | Add Appointment …" at bounding box center [977, 356] width 990 height 578
click at [143, 616] on button "Next" at bounding box center [137, 627] width 29 height 22
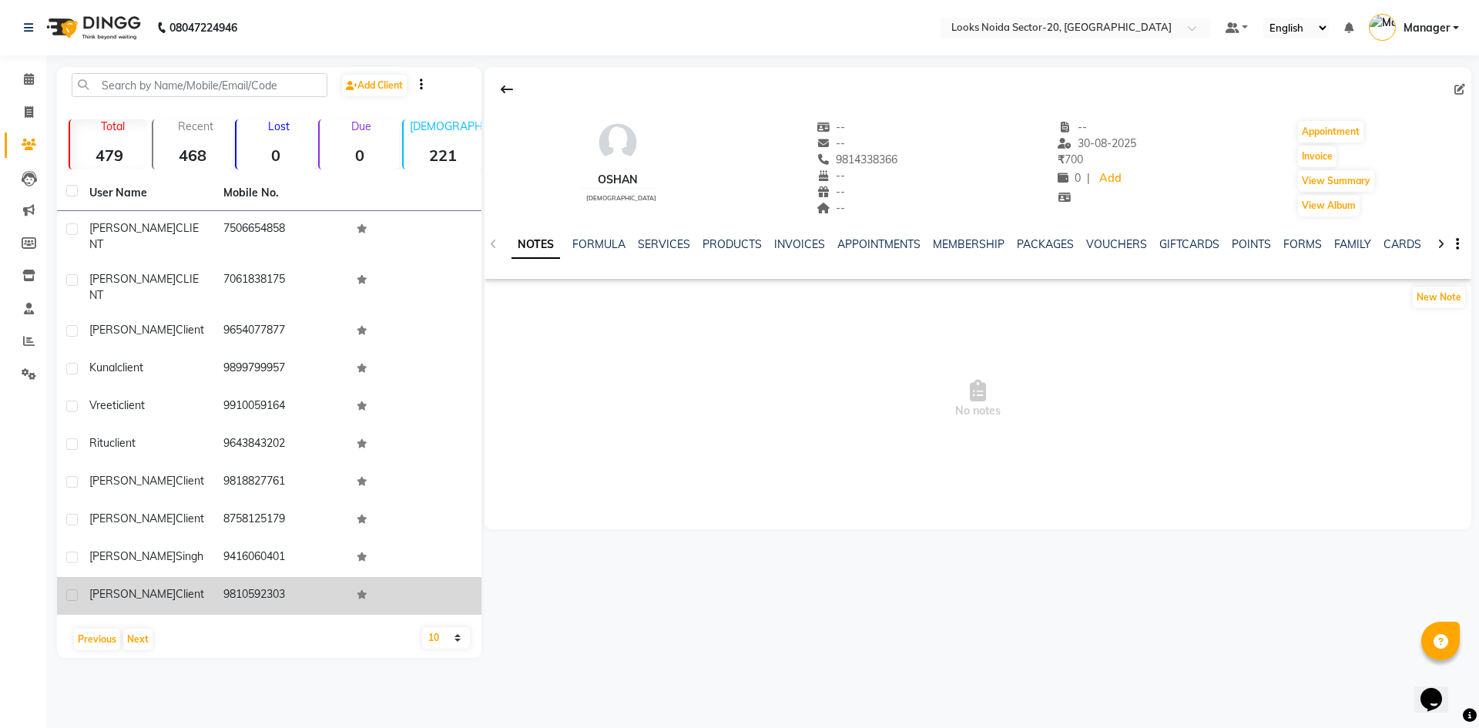
drag, startPoint x: 92, startPoint y: 221, endPoint x: 291, endPoint y: 583, distance: 413.5
click at [291, 583] on tbody "SIMRAN CLIENT 7506654858 VEDHIKA CLIENT 7061838175 sapna client 9654077877 kuna…" at bounding box center [269, 413] width 425 height 404
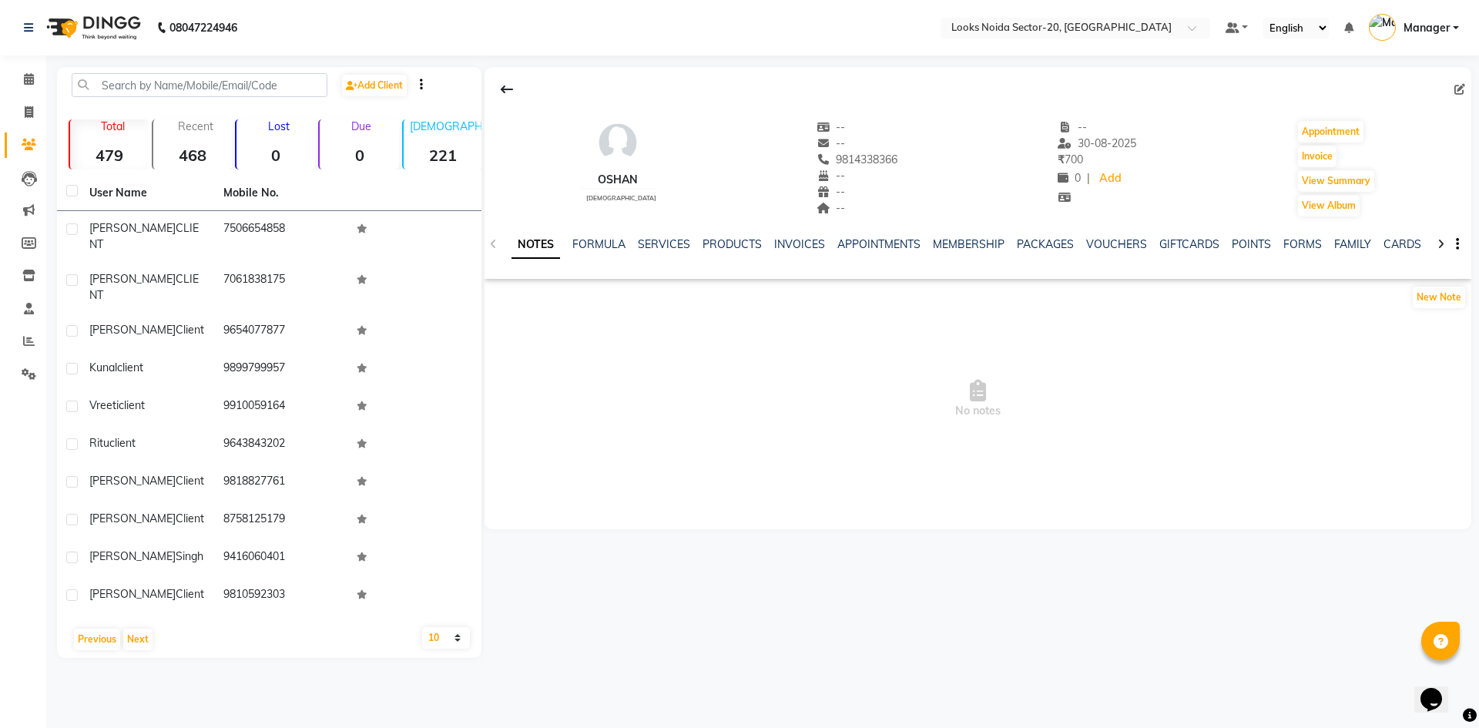
click at [647, 582] on div "oshan female -- -- 9814338366 -- -- -- -- 30-08-2025 ₹ 700 0 | Add Appointment …" at bounding box center [977, 362] width 990 height 591
click at [144, 629] on button "Next" at bounding box center [137, 640] width 29 height 22
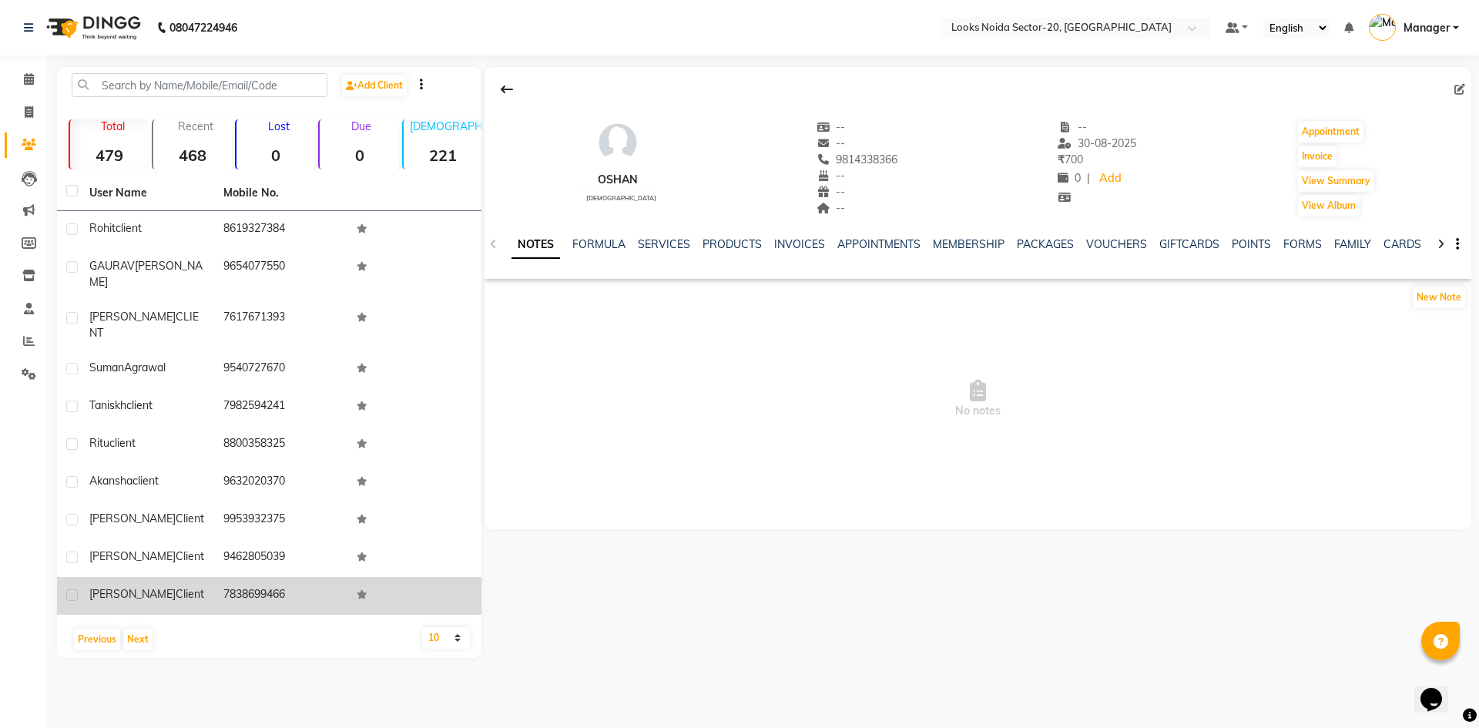
drag, startPoint x: 94, startPoint y: 224, endPoint x: 290, endPoint y: 562, distance: 391.2
click at [290, 562] on tbody "rohit client 8619327384 GAURAV GUPTA 9654077550 MADHURIKA CLIENT 7617671393 Sum…" at bounding box center [269, 413] width 425 height 404
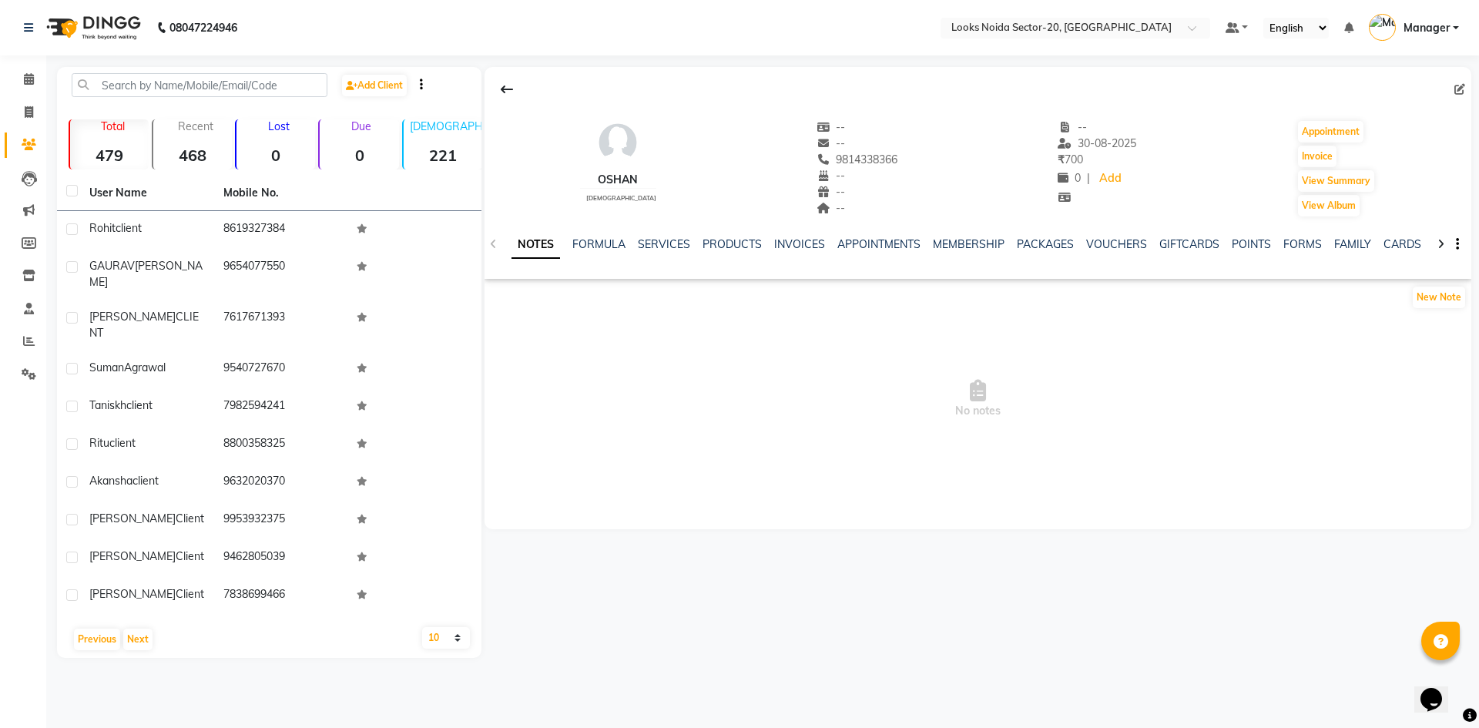
click at [524, 548] on div "oshan female -- -- 9814338366 -- -- -- -- 30-08-2025 ₹ 700 0 | Add Appointment …" at bounding box center [977, 362] width 990 height 591
click at [143, 629] on button "Next" at bounding box center [137, 640] width 29 height 22
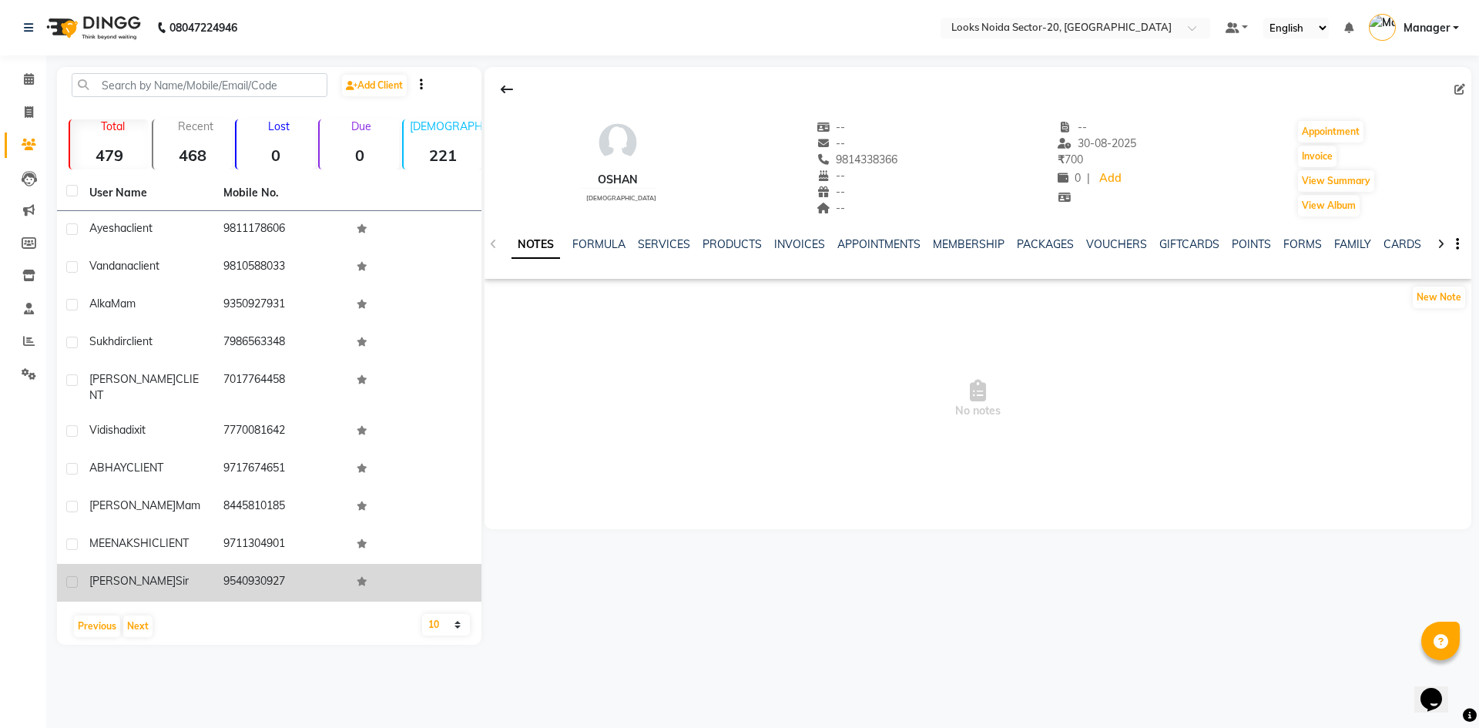
drag, startPoint x: 84, startPoint y: 220, endPoint x: 297, endPoint y: 563, distance: 404.1
click at [297, 563] on tbody "ayesha client 9811178606 vandana client 9810588033 Alka Mam 9350927931 sukhdir …" at bounding box center [269, 406] width 425 height 391
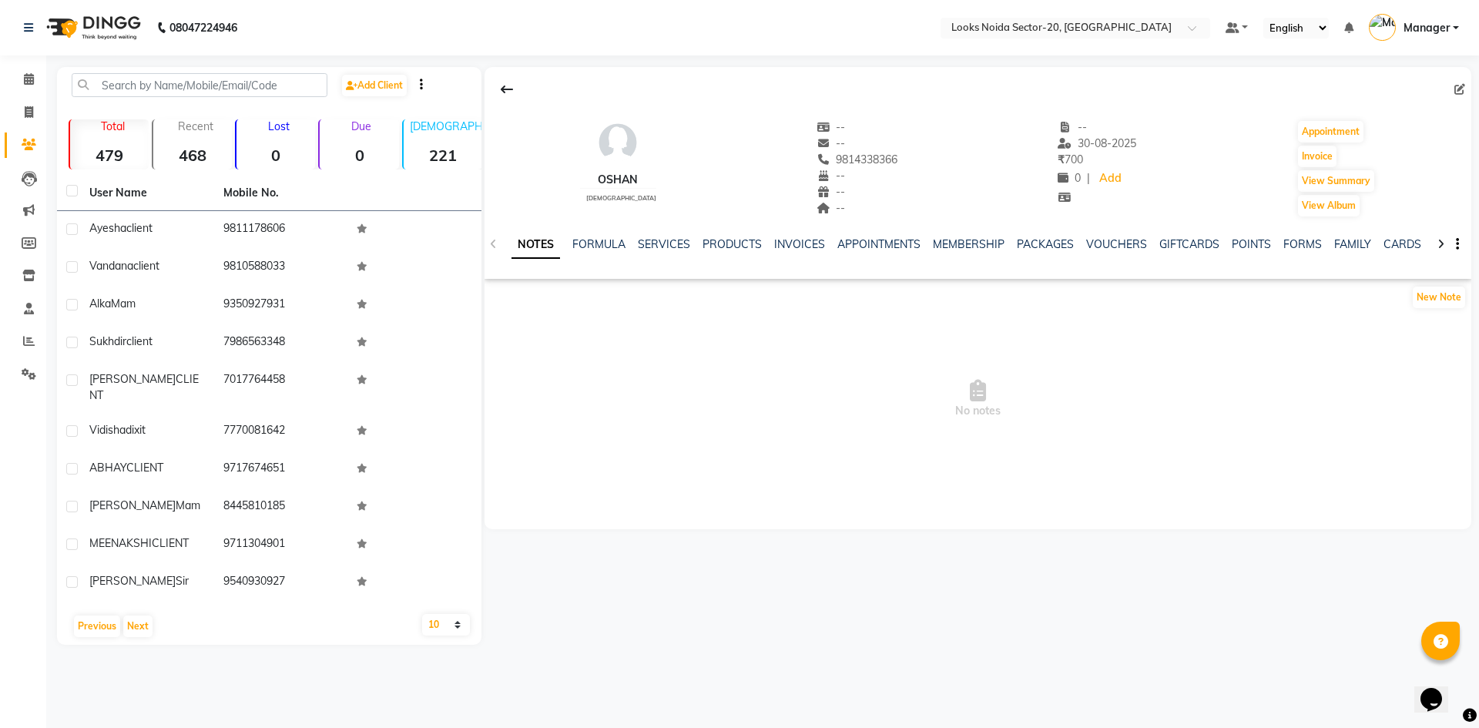
click at [699, 515] on div "oshan female -- -- 9814338366 -- -- -- -- 30-08-2025 ₹ 700 0 | Add Appointment …" at bounding box center [978, 298] width 987 height 462
click at [129, 616] on button "Next" at bounding box center [137, 627] width 29 height 22
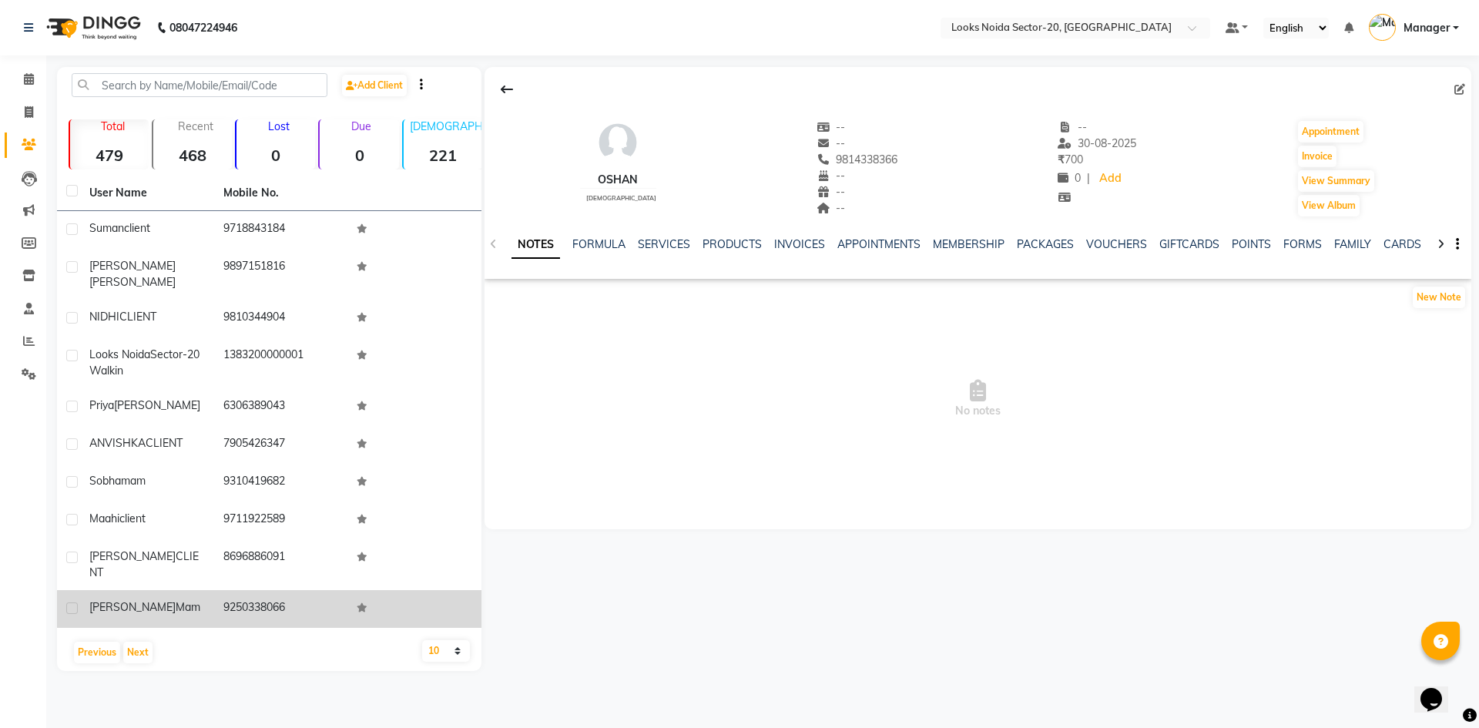
drag, startPoint x: 89, startPoint y: 232, endPoint x: 293, endPoint y: 587, distance: 409.3
click at [293, 587] on tbody "suman client 9718843184 Karnika Gupta 9897151816 NIDHI CLIENT 9810344904 Looks …" at bounding box center [269, 419] width 425 height 417
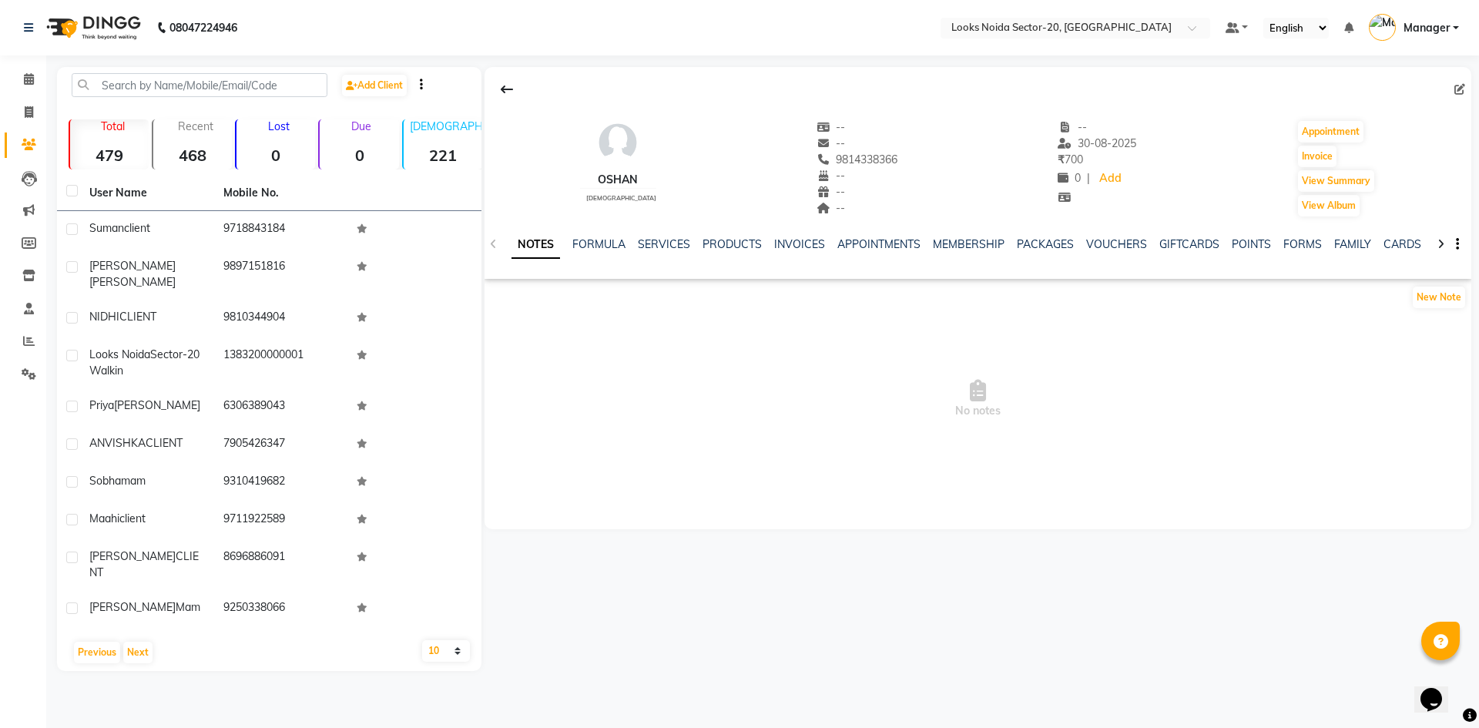
click at [575, 521] on div "oshan female -- -- 9814338366 -- -- -- -- 30-08-2025 ₹ 700 0 | Add Appointment …" at bounding box center [978, 298] width 987 height 462
click at [138, 642] on button "Next" at bounding box center [137, 653] width 29 height 22
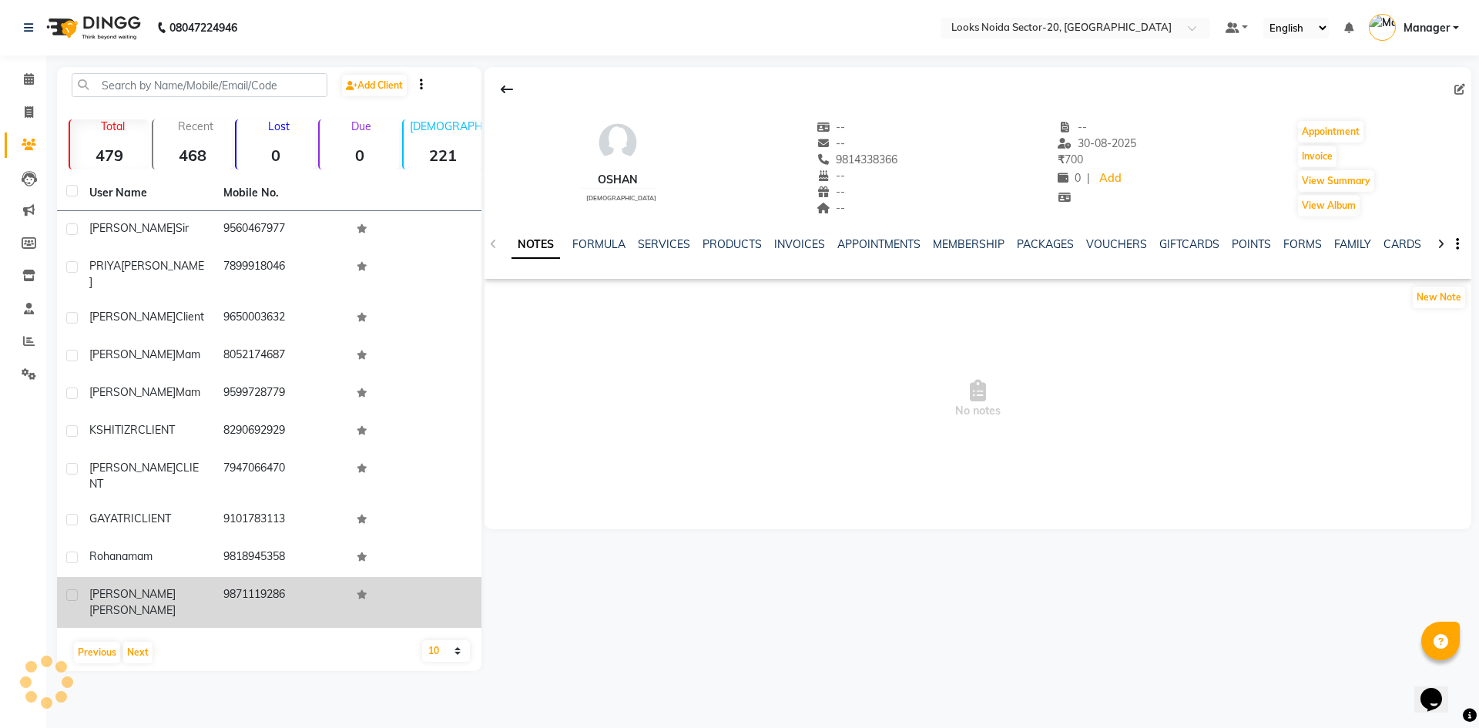
drag, startPoint x: 82, startPoint y: 225, endPoint x: 286, endPoint y: 572, distance: 402.6
click at [286, 572] on tbody "Vibhor sir 9560467977 PRIYA TOMAR 7899918046 parul client 9650003632 Deeksha ma…" at bounding box center [269, 419] width 425 height 417
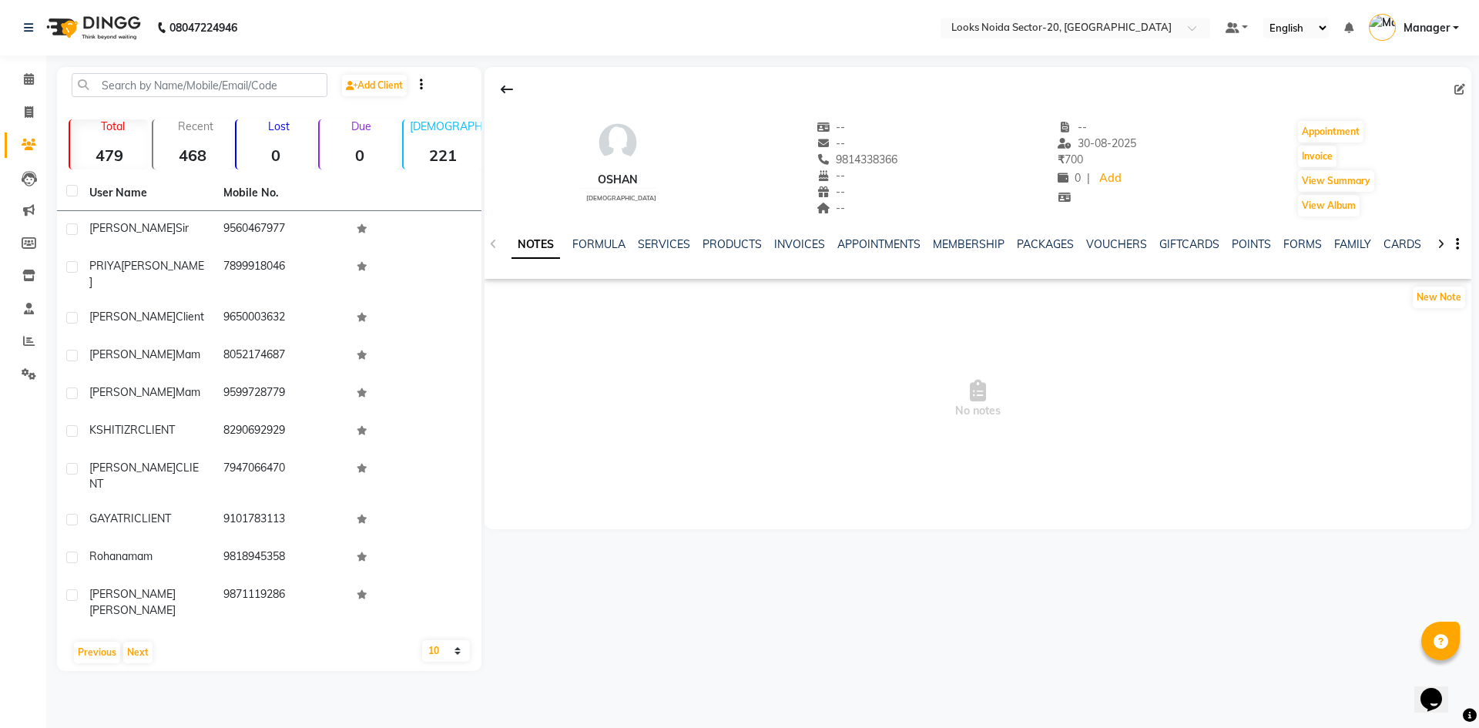
click at [844, 531] on div "oshan female -- -- 9814338366 -- -- -- -- 30-08-2025 ₹ 700 0 | Add Appointment …" at bounding box center [977, 369] width 990 height 604
click at [133, 642] on button "Next" at bounding box center [137, 653] width 29 height 22
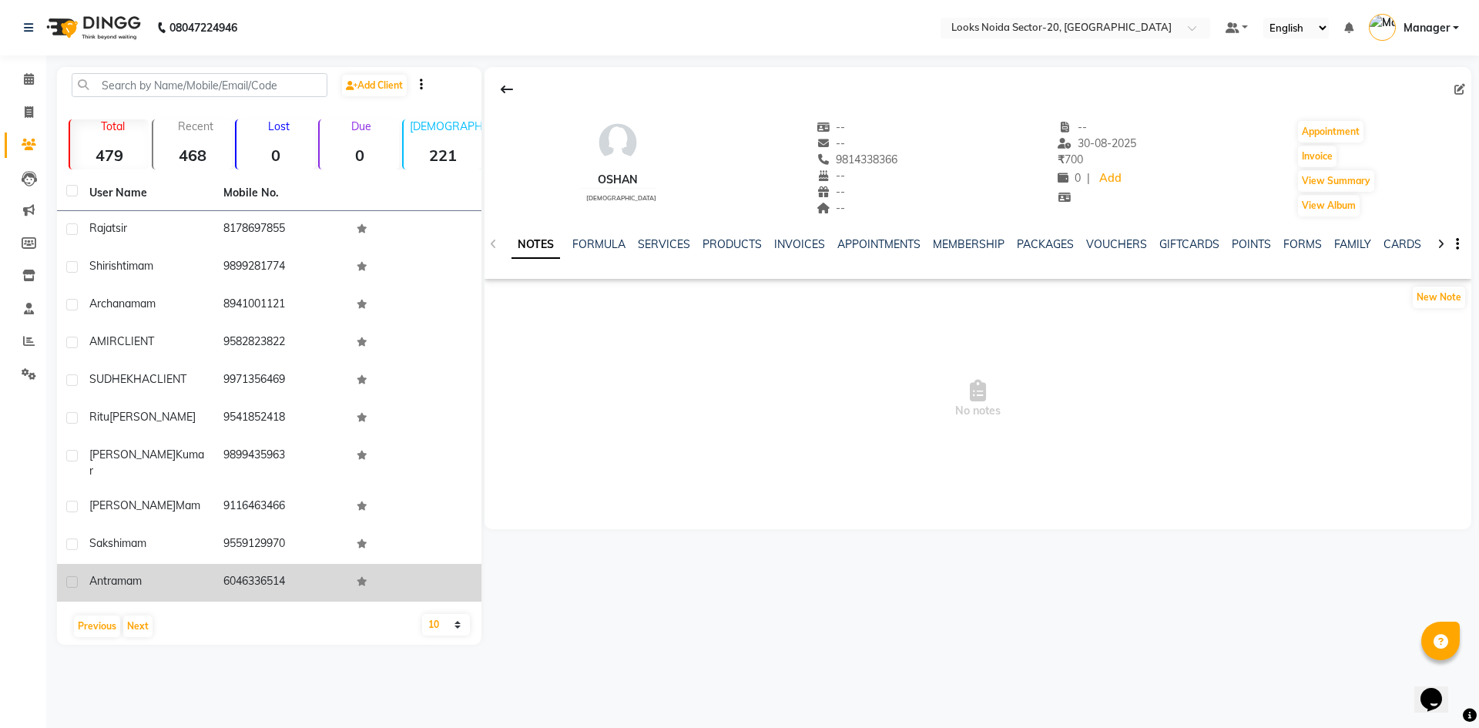
drag, startPoint x: 86, startPoint y: 216, endPoint x: 292, endPoint y: 573, distance: 411.8
click at [292, 573] on tbody "Rajat sir 8178697855 Shirishti mam 9899281774 Archana mam 8941001121 AMIR CLIEN…" at bounding box center [269, 406] width 425 height 391
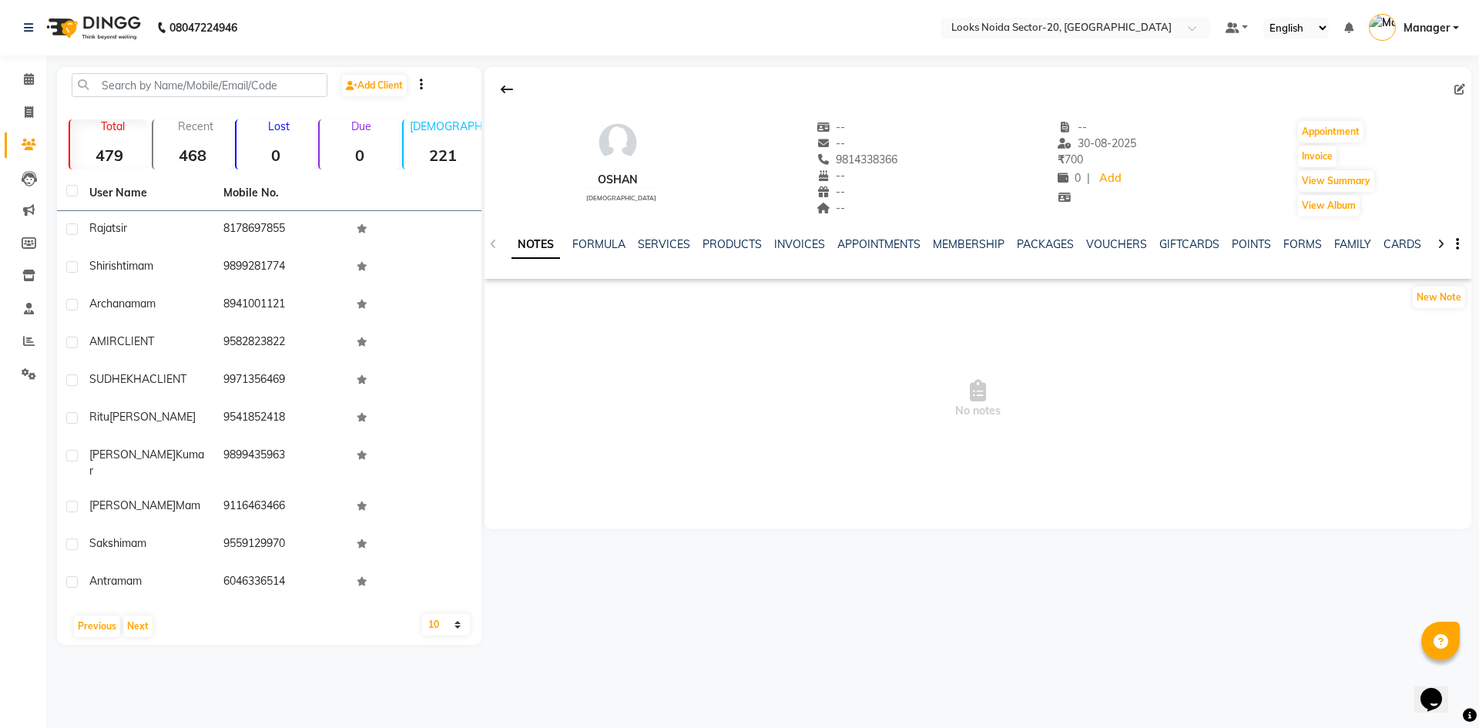
click at [589, 522] on div "oshan female -- -- 9814338366 -- -- -- -- 30-08-2025 ₹ 700 0 | Add Appointment …" at bounding box center [978, 298] width 987 height 462
click at [152, 614] on div "Previous Next" at bounding box center [269, 626] width 412 height 25
click at [145, 616] on button "Next" at bounding box center [137, 627] width 29 height 22
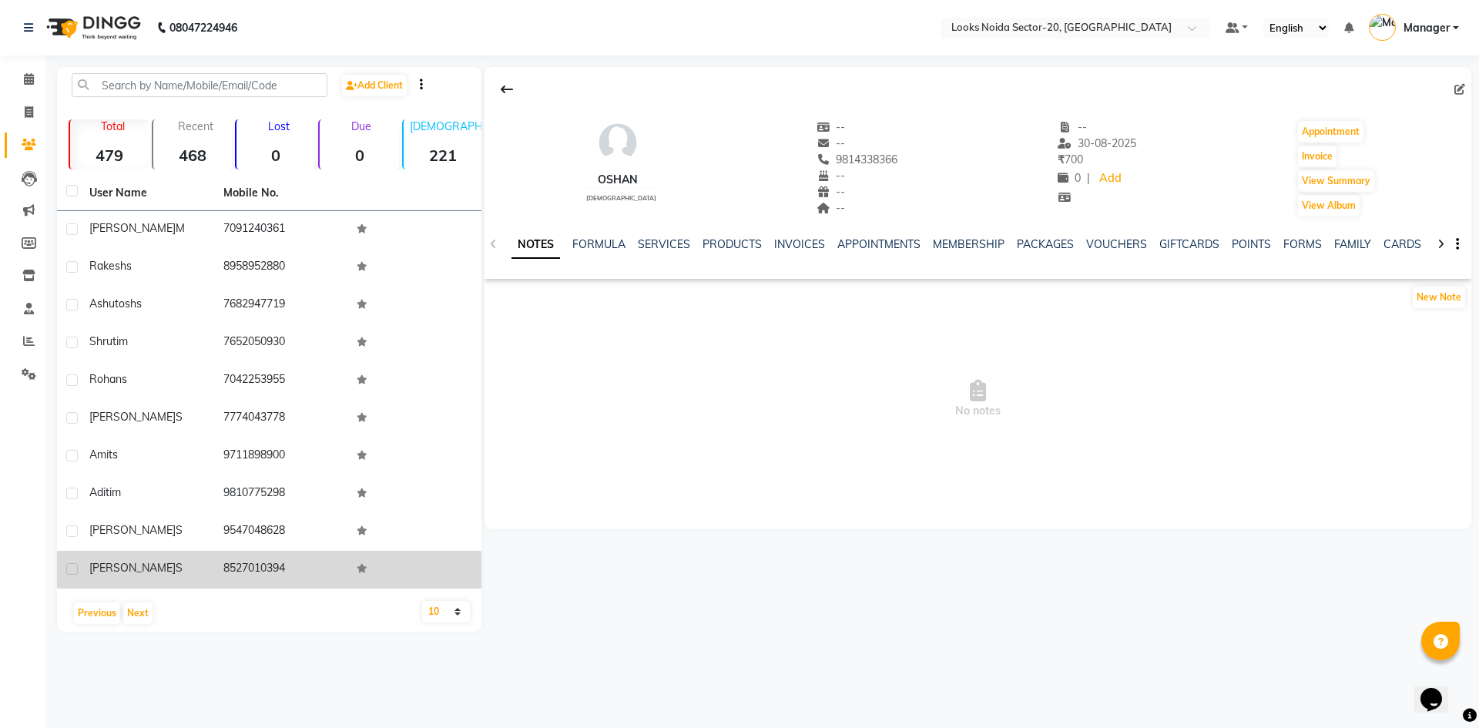
drag, startPoint x: 82, startPoint y: 233, endPoint x: 285, endPoint y: 579, distance: 400.9
click at [285, 579] on tbody "vinita m 7091240361 Rakesh s 8958952880 Ashutosh s 7682947719 Shruti m 76520509…" at bounding box center [269, 400] width 425 height 378
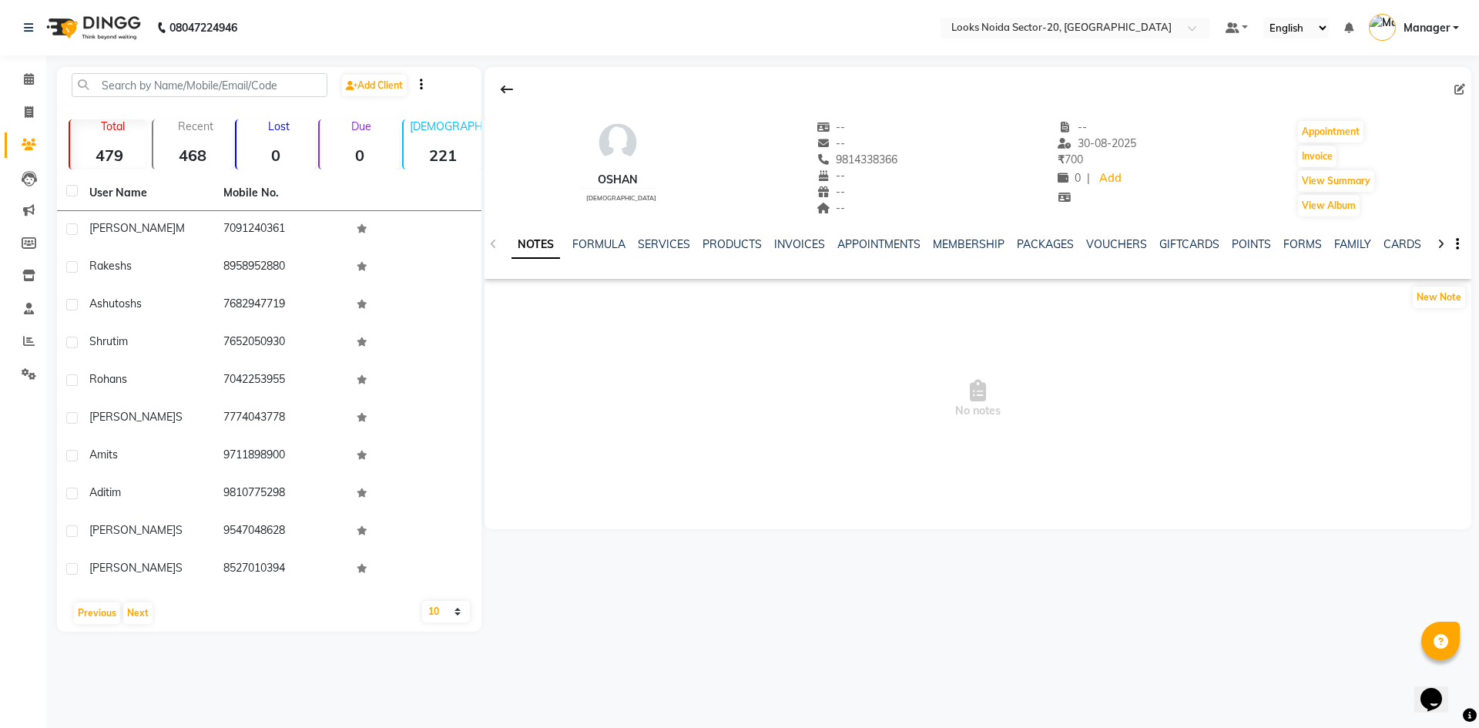
drag, startPoint x: 703, startPoint y: 508, endPoint x: 493, endPoint y: 414, distance: 229.7
click at [693, 505] on div "oshan female -- -- 9814338366 -- -- -- -- 30-08-2025 ₹ 700 0 | Add Appointment …" at bounding box center [978, 298] width 987 height 462
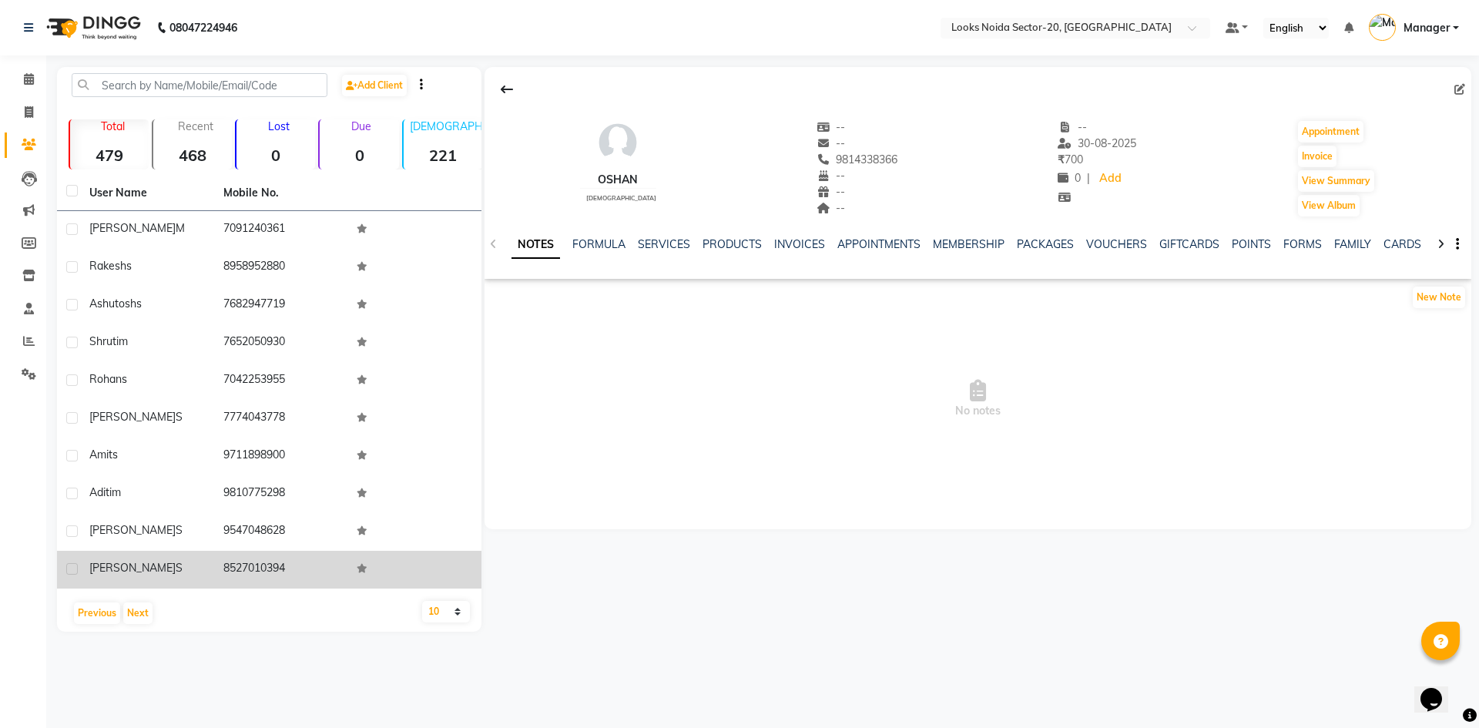
drag, startPoint x: 79, startPoint y: 222, endPoint x: 296, endPoint y: 554, distance: 396.8
click at [296, 554] on tbody "vinita m 7091240361 Rakesh s 8958952880 Ashutosh s 7682947719 Shruti m 76520509…" at bounding box center [269, 400] width 425 height 378
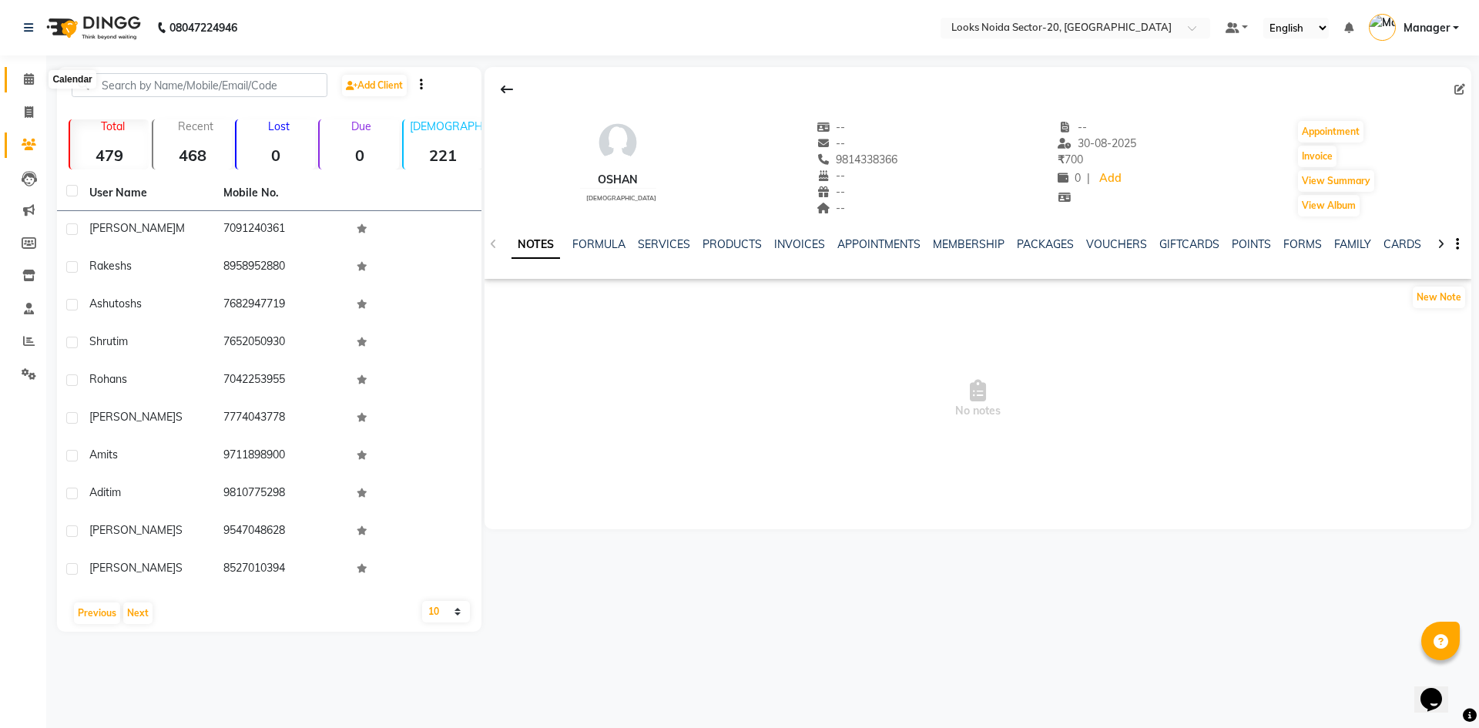
click at [35, 75] on span at bounding box center [28, 80] width 27 height 18
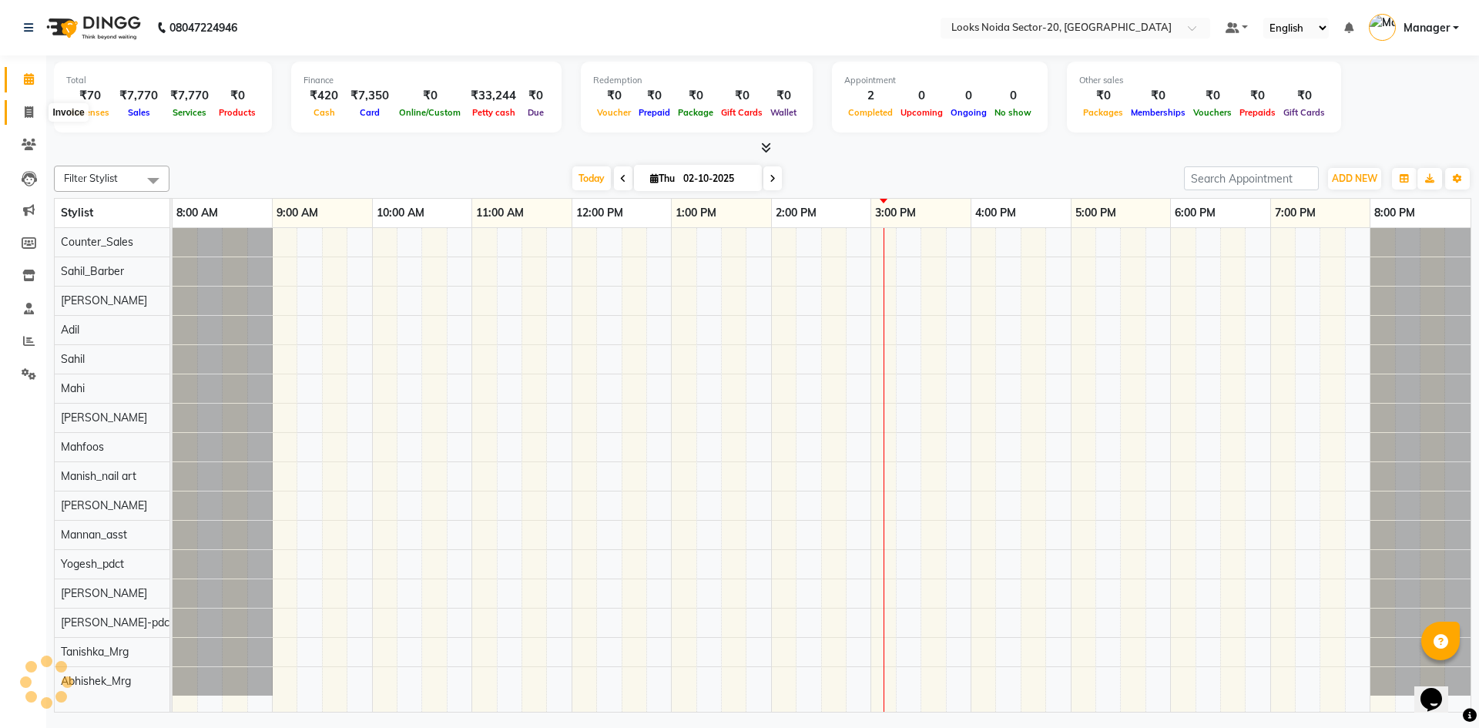
click at [39, 112] on span at bounding box center [28, 113] width 27 height 18
select select "service"
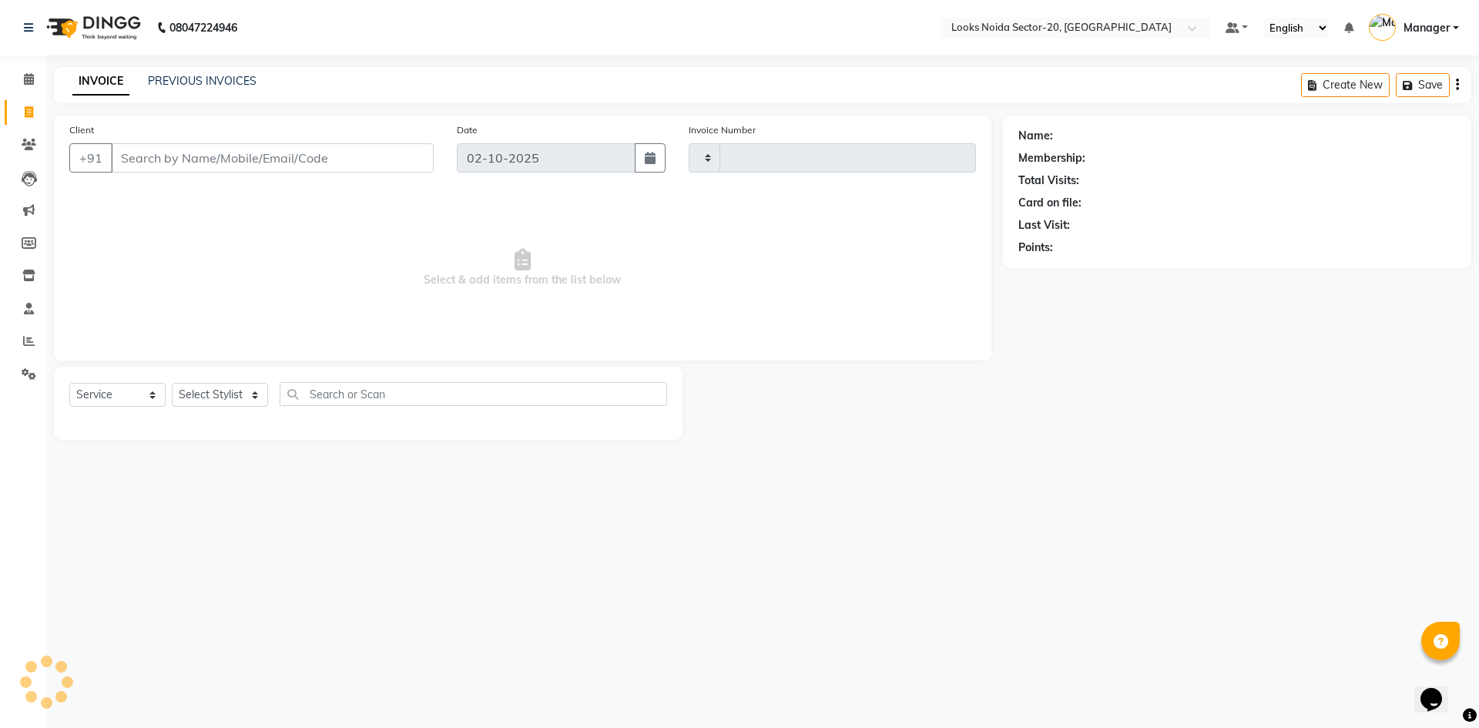
type input "0814"
select select "8646"
click at [213, 159] on input "Client" at bounding box center [272, 157] width 323 height 29
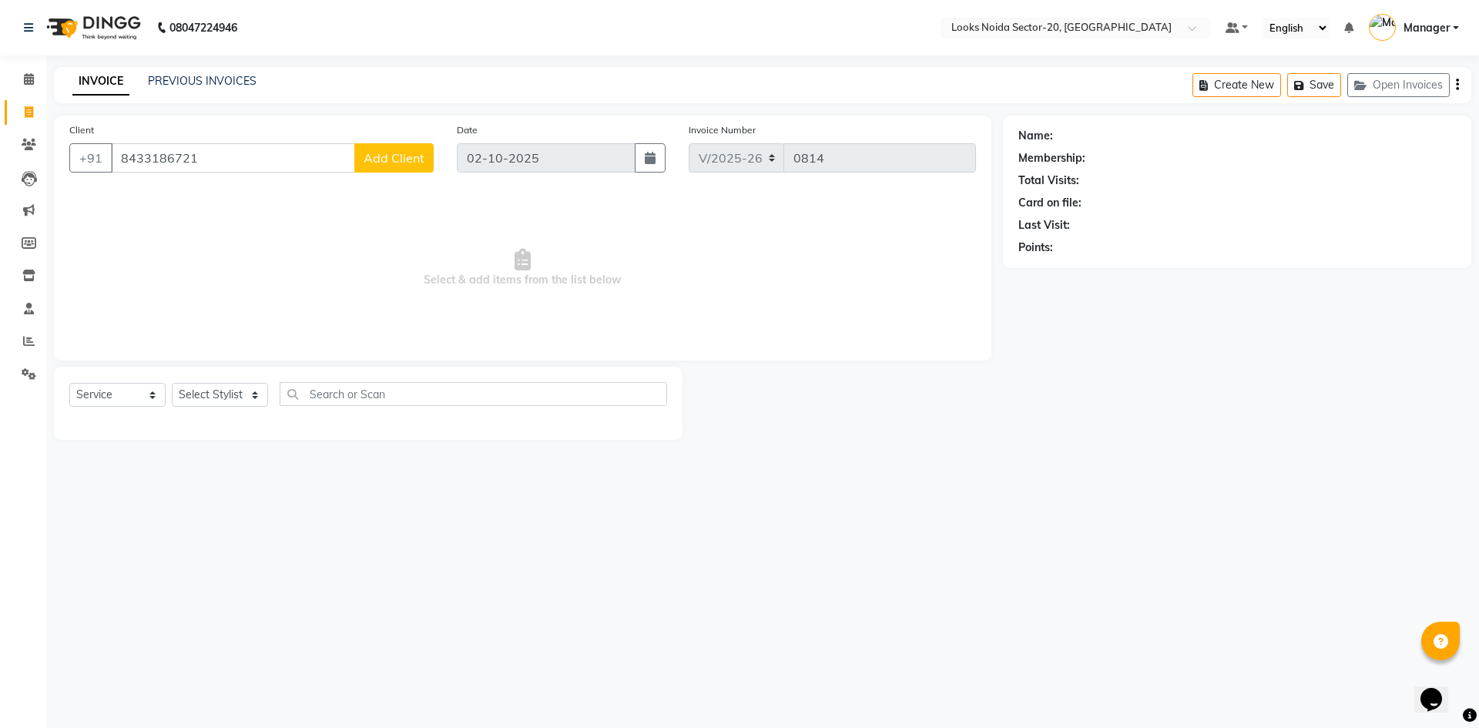
type input "8433186721"
click at [391, 158] on span "Add Client" at bounding box center [394, 157] width 61 height 15
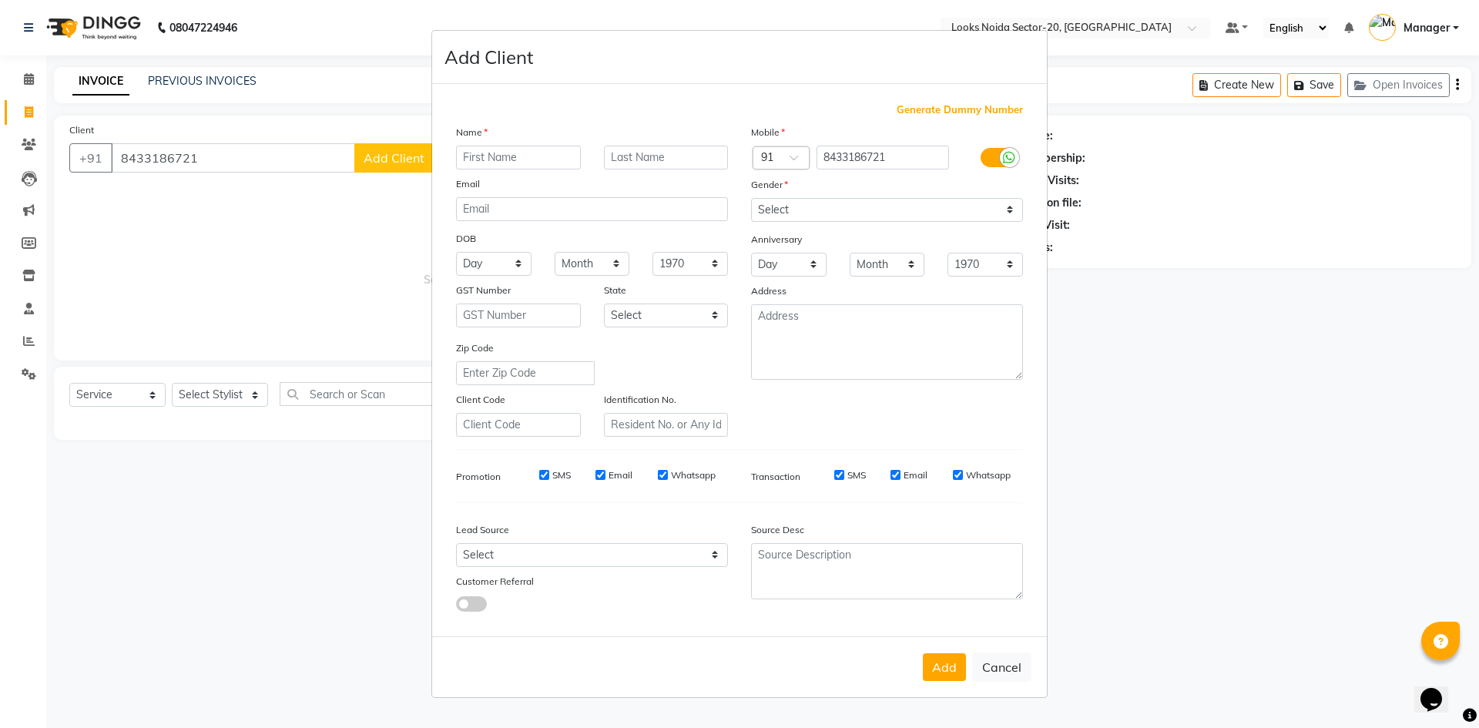
click at [482, 157] on input "text" at bounding box center [518, 158] width 125 height 24
type input "INDRA"
drag, startPoint x: 831, startPoint y: 204, endPoint x: 829, endPoint y: 216, distance: 12.4
click at [831, 204] on select "Select Male Female Other Prefer Not To Say" at bounding box center [887, 210] width 272 height 24
select select "female"
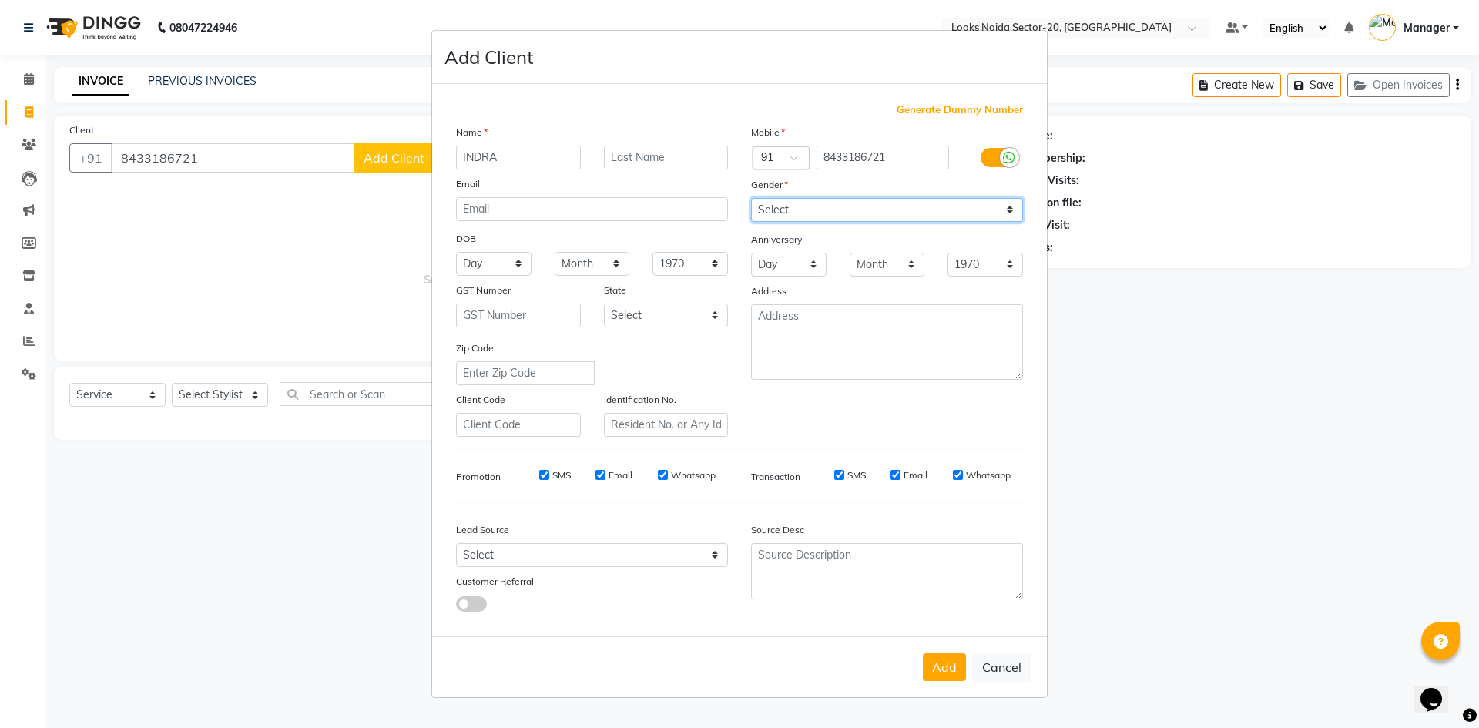
click at [751, 198] on select "Select Male Female Other Prefer Not To Say" at bounding box center [887, 210] width 272 height 24
click at [937, 680] on button "Add" at bounding box center [944, 667] width 43 height 28
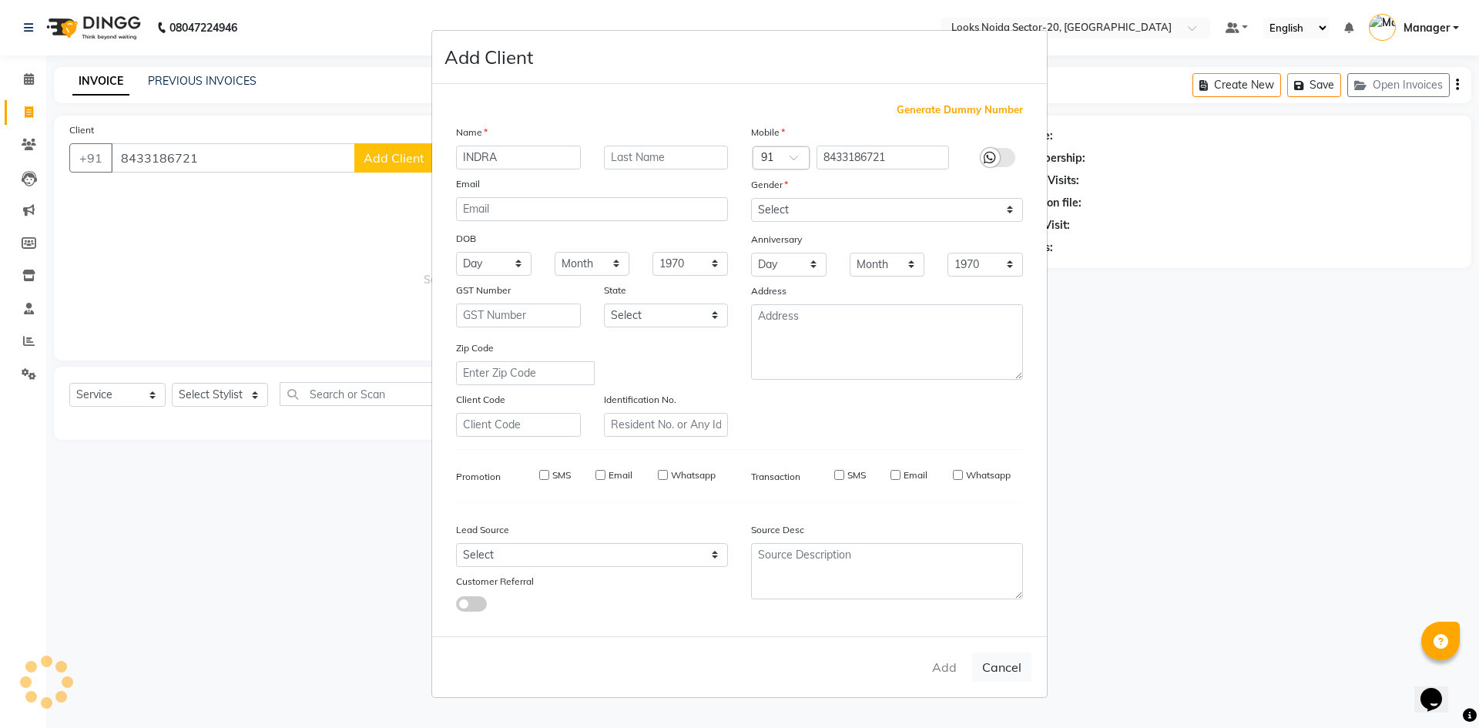
select select
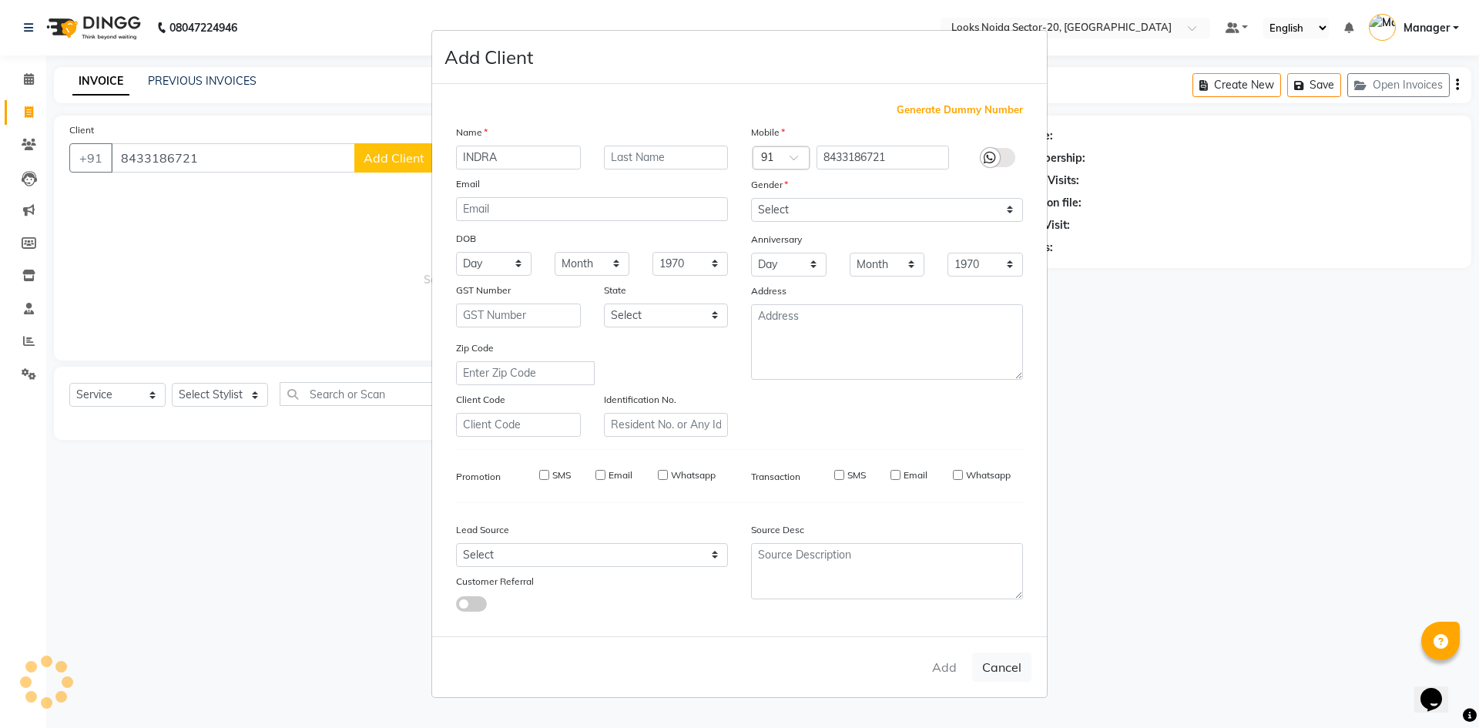
select select
checkbox input "false"
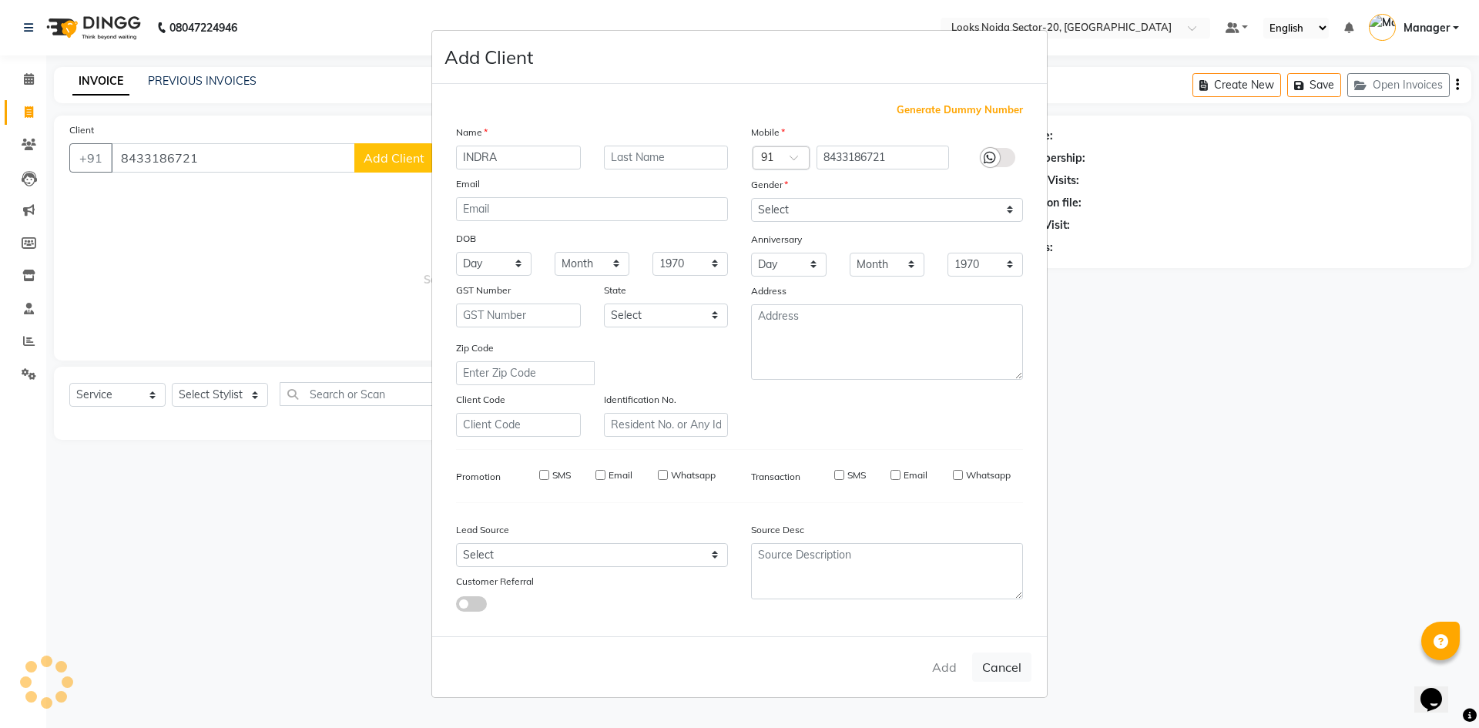
checkbox input "false"
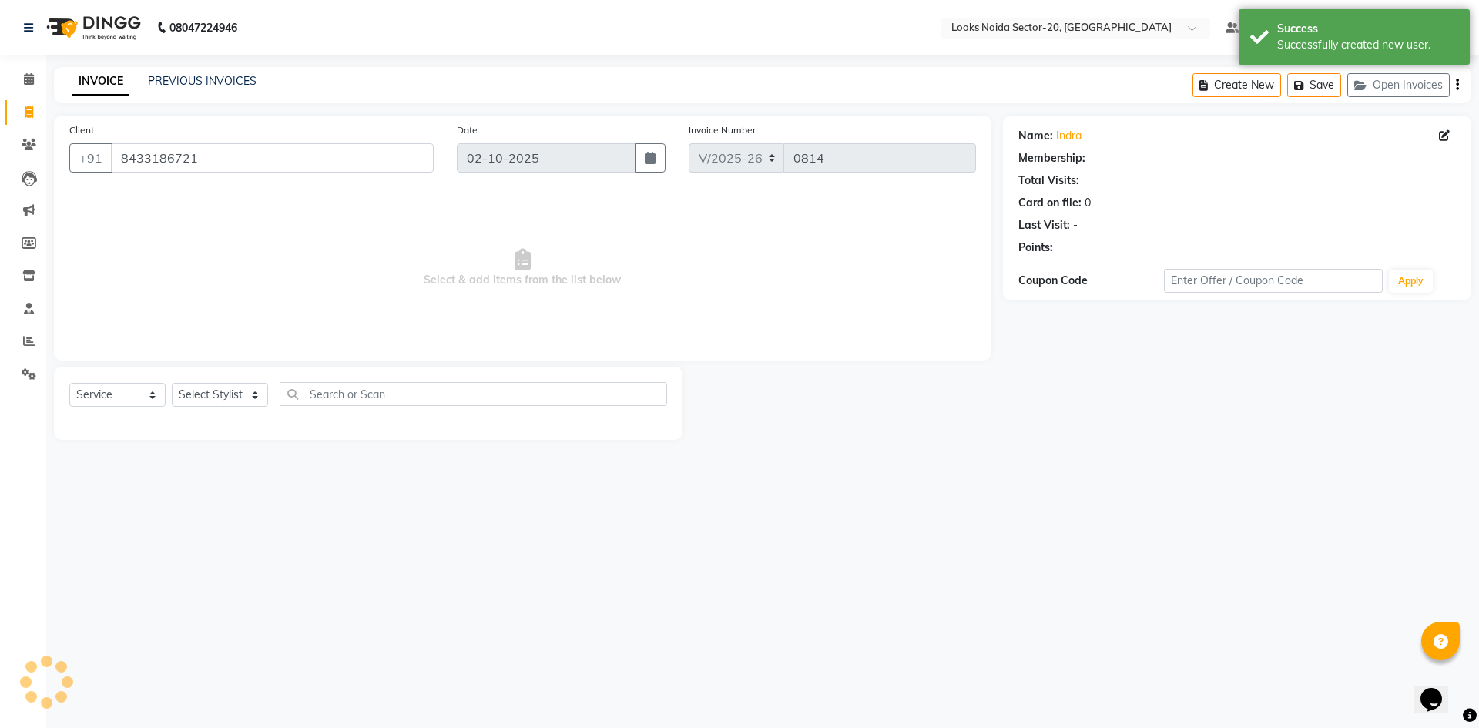
select select "1: Object"
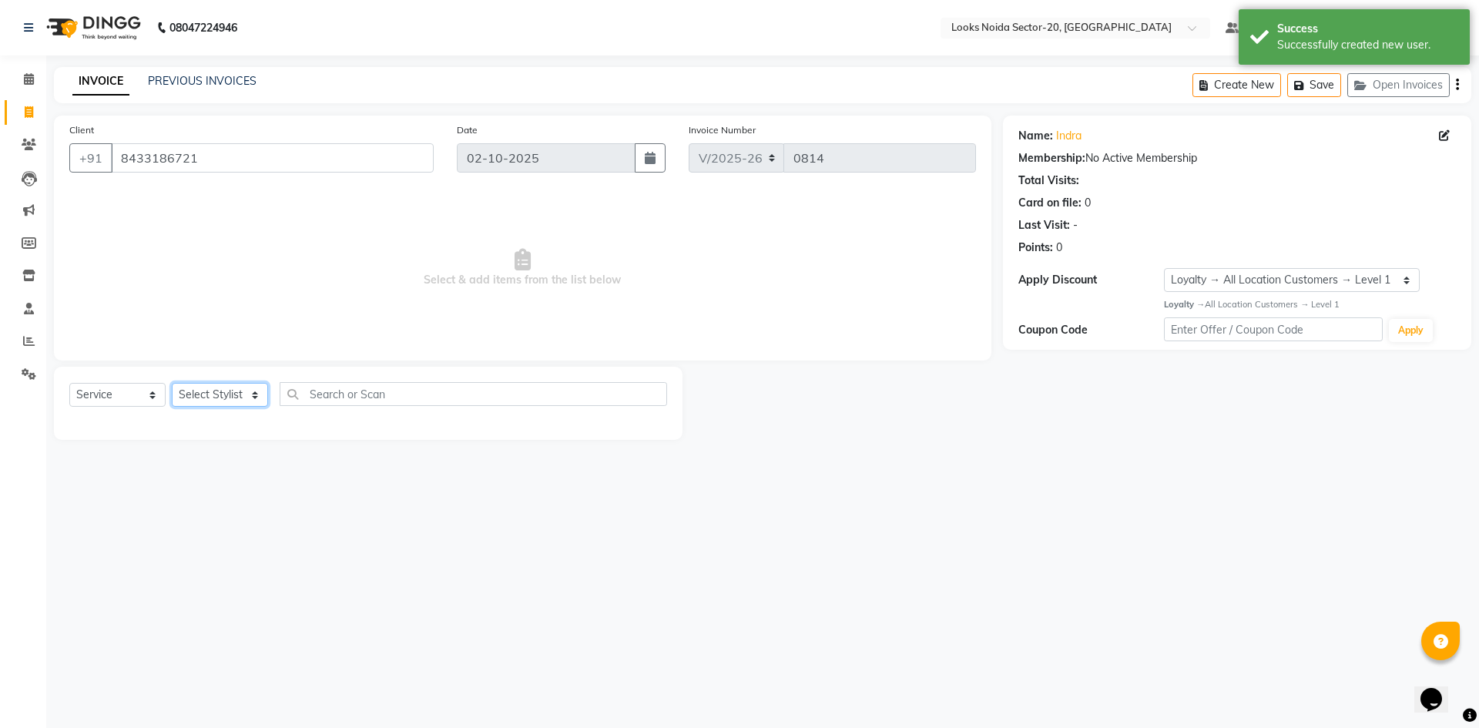
click at [256, 392] on select "Select Stylist [PERSON_NAME] Abhishek_Mrg [PERSON_NAME] Counter_Sales [PERSON_N…" at bounding box center [220, 395] width 96 height 24
select select "86761"
click at [172, 383] on select "Select Stylist [PERSON_NAME] Abhishek_Mrg [PERSON_NAME] Counter_Sales [PERSON_N…" at bounding box center [220, 395] width 96 height 24
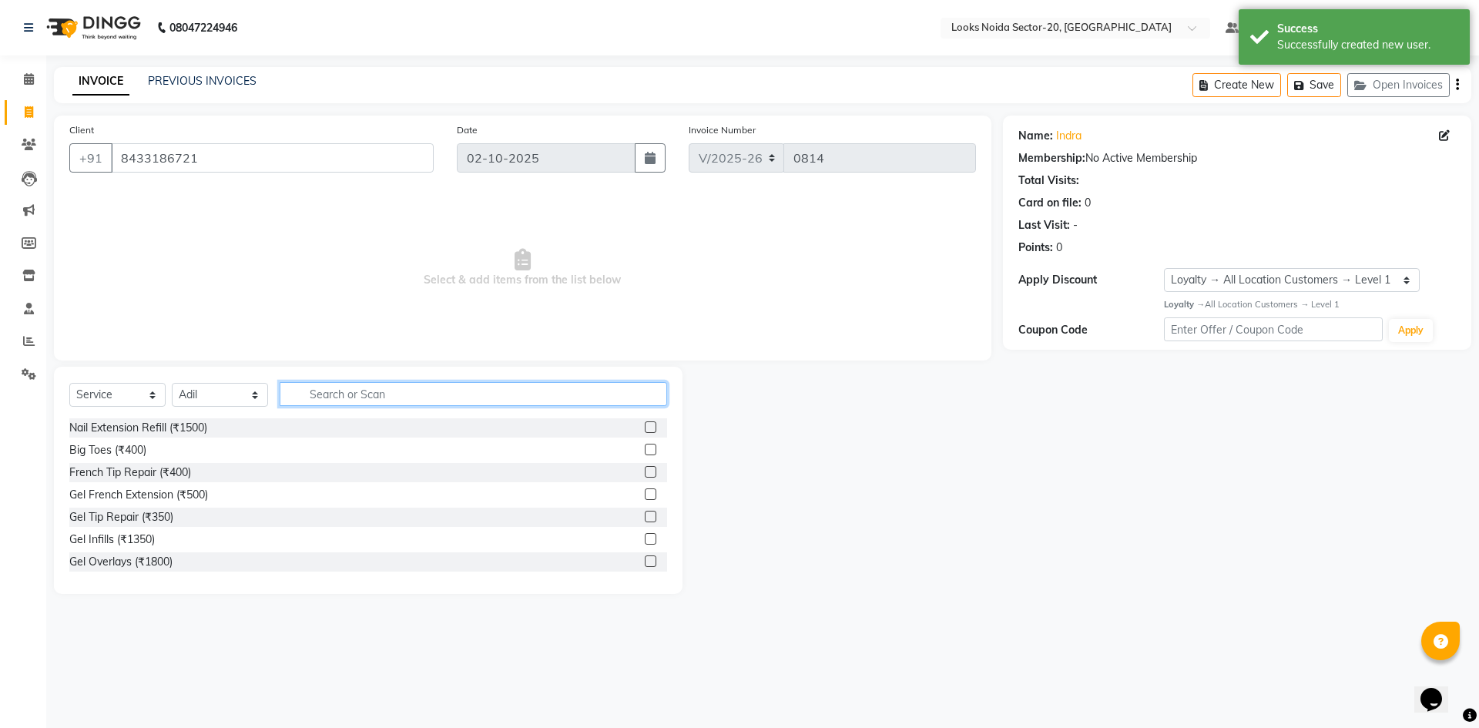
click at [404, 388] on input "text" at bounding box center [474, 394] width 388 height 24
type input "CUT"
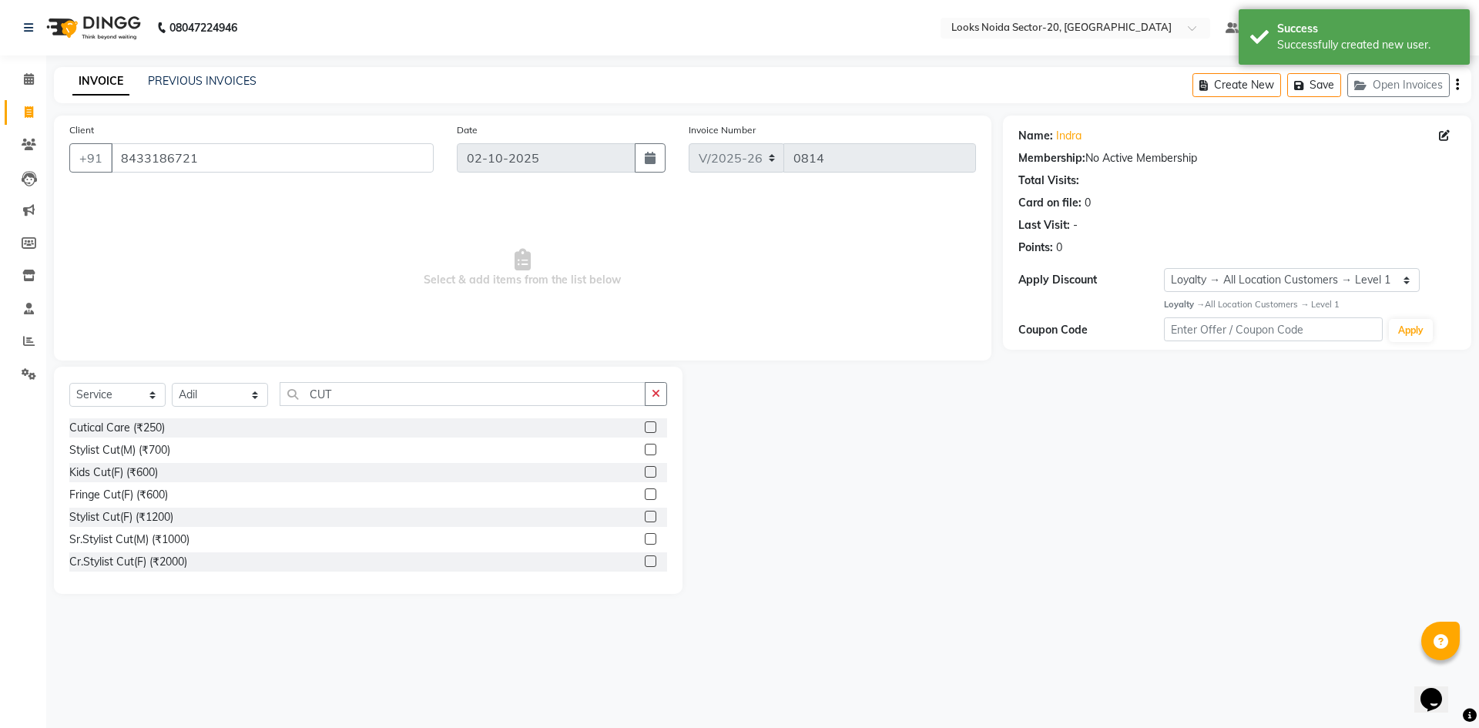
click at [645, 534] on label at bounding box center [651, 539] width 12 height 12
click at [645, 535] on input "checkbox" at bounding box center [650, 540] width 10 height 10
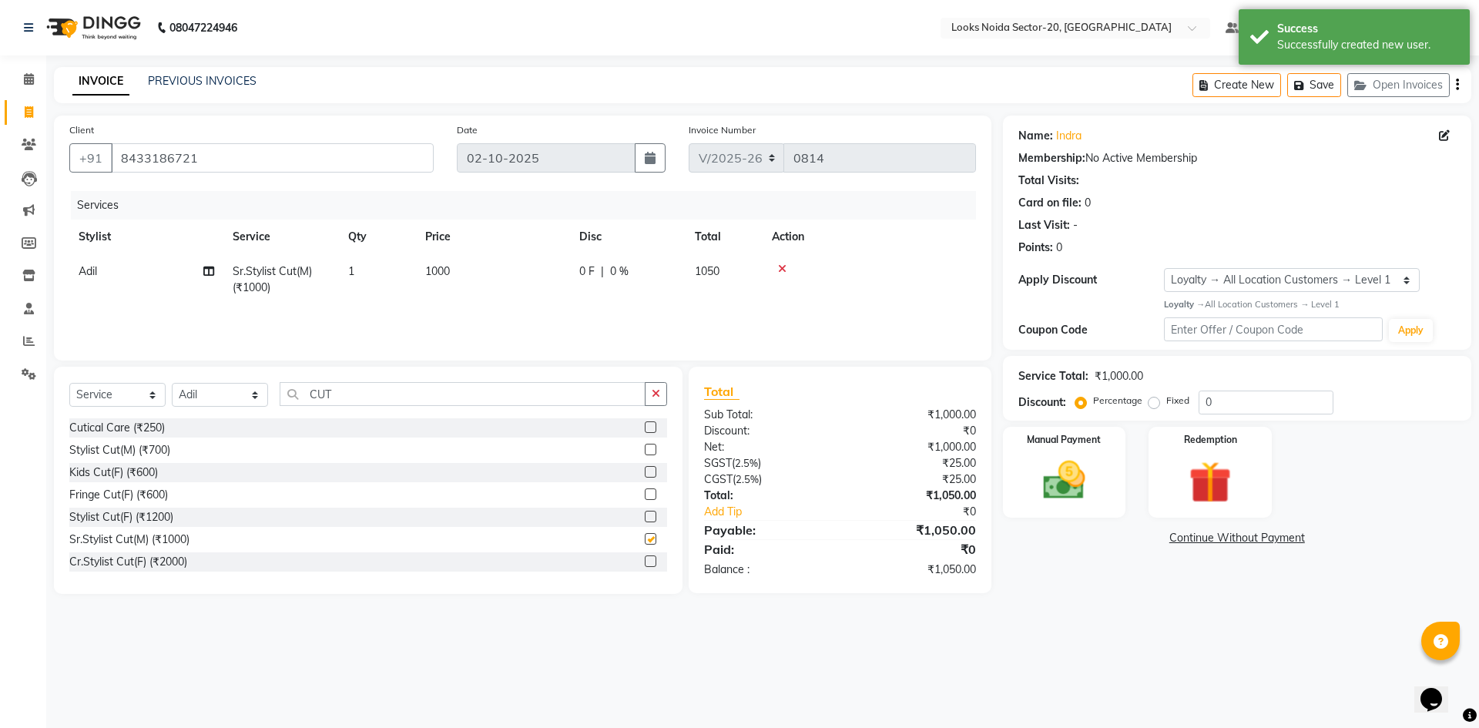
checkbox input "false"
click at [477, 388] on input "CUT" at bounding box center [463, 394] width 366 height 24
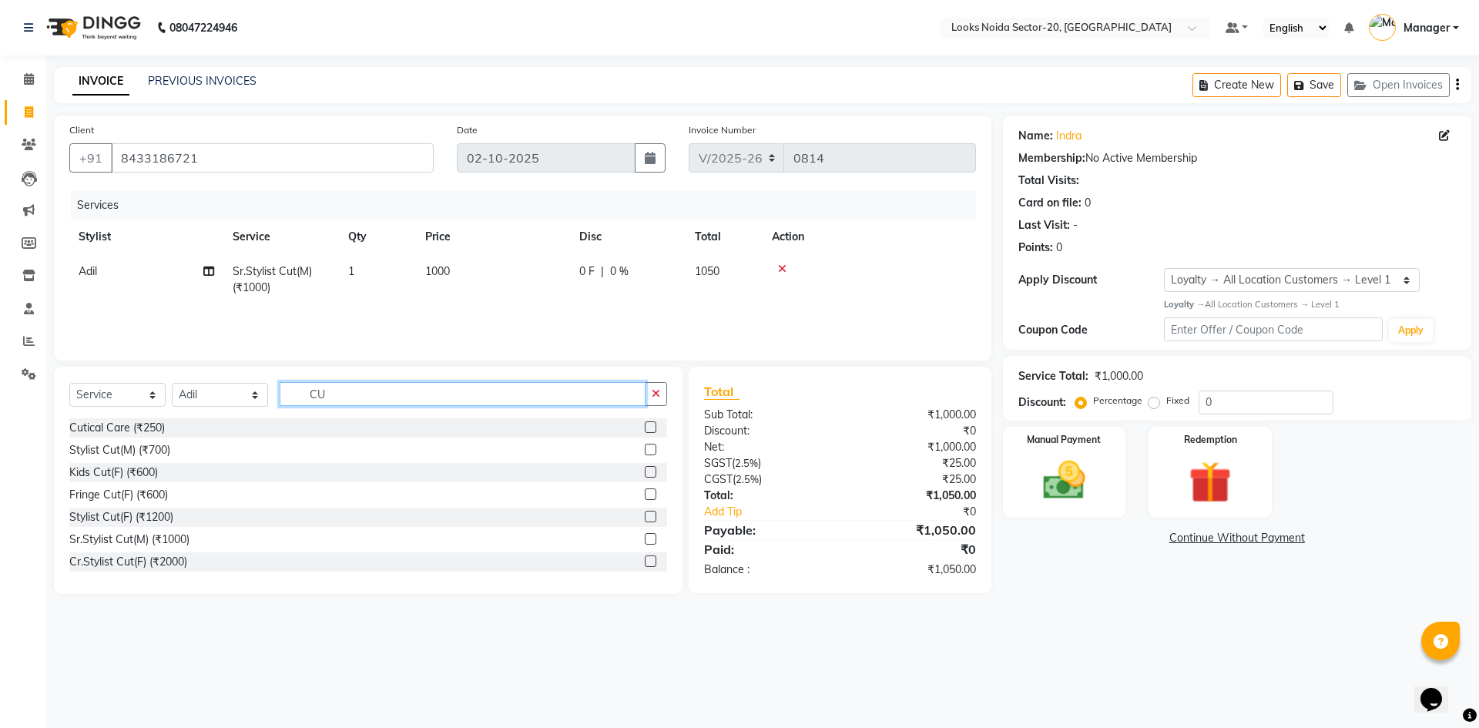
type input "C"
type input "WASH"
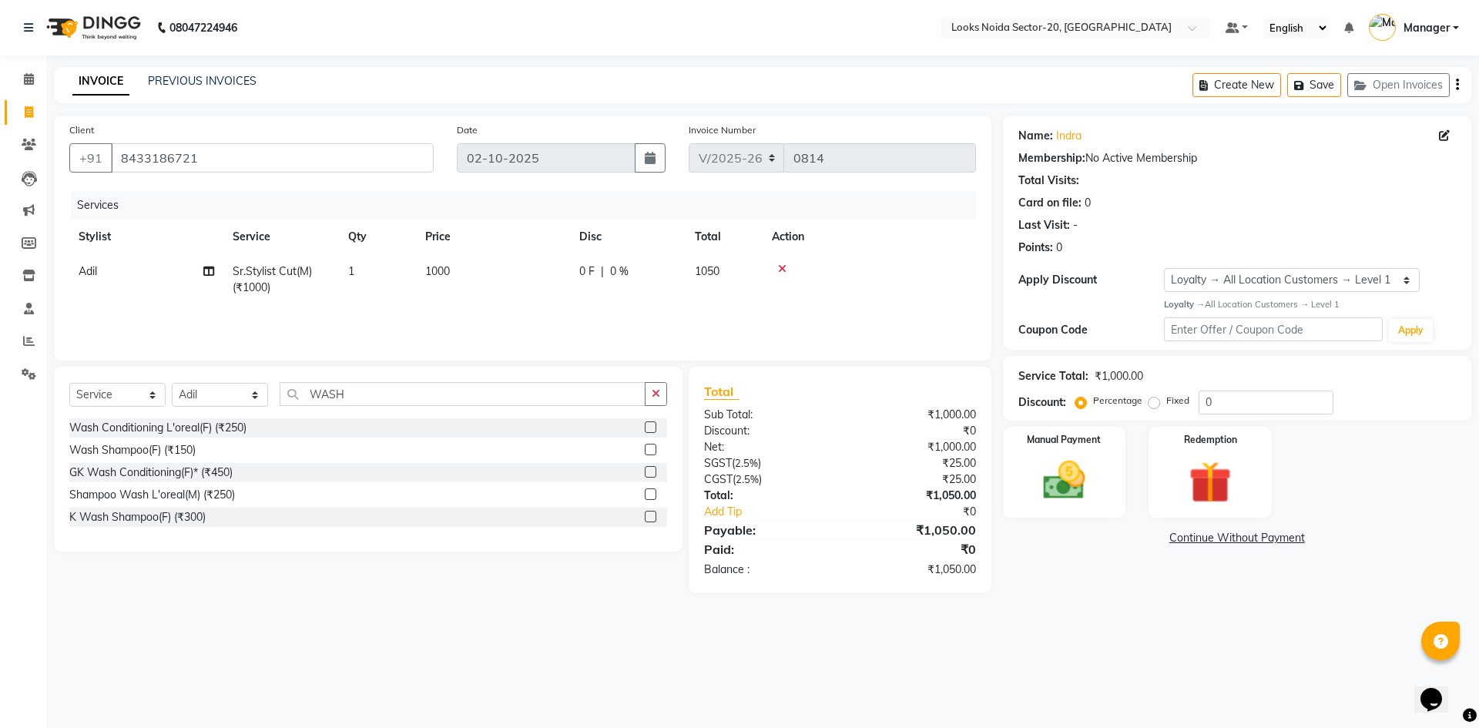
click at [649, 449] on label at bounding box center [651, 450] width 12 height 12
click at [649, 449] on input "checkbox" at bounding box center [650, 450] width 10 height 10
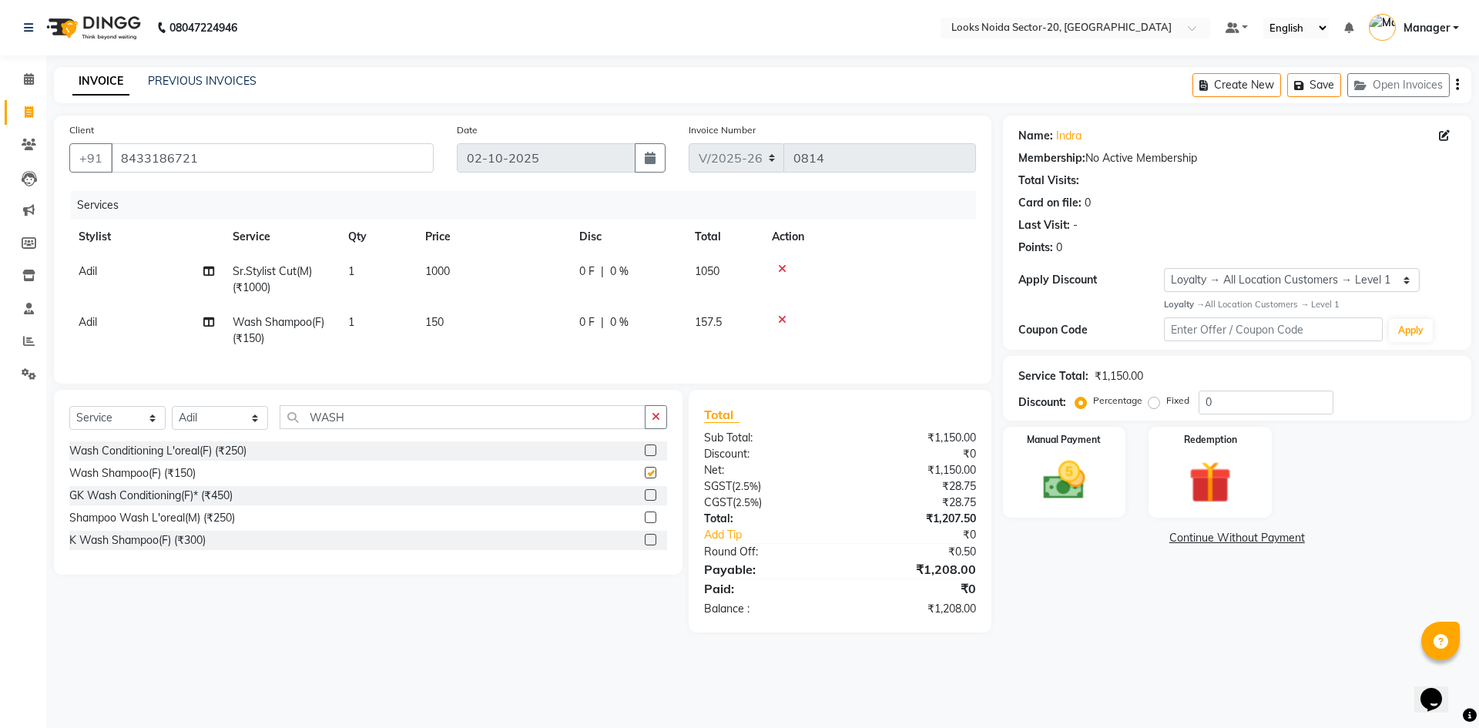
checkbox input "false"
click at [454, 308] on td "150" at bounding box center [493, 330] width 154 height 51
select select "86761"
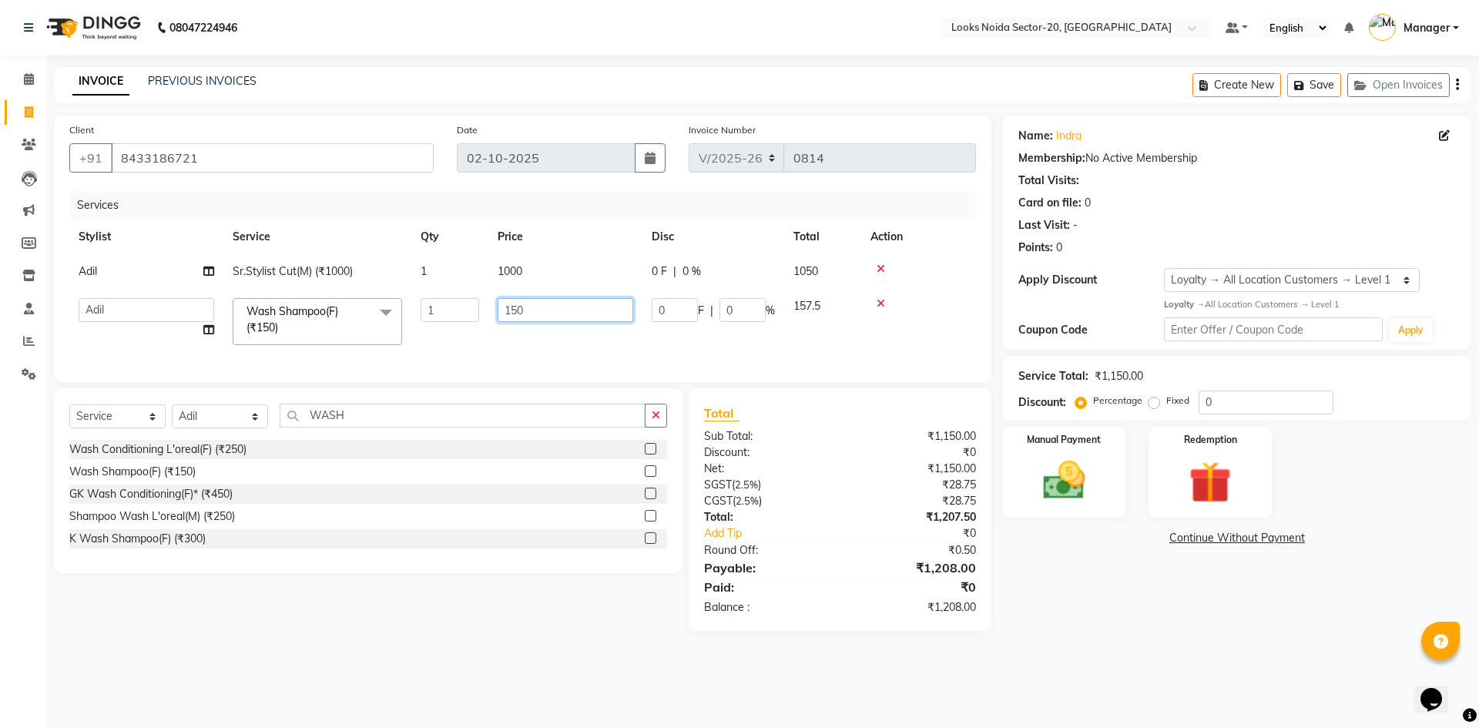
click at [544, 307] on input "150" at bounding box center [566, 310] width 136 height 24
type input "1"
type input "400"
click at [1041, 556] on div "Name: Indra Membership: No Active Membership Total Visits: Card on file: 0 Last…" at bounding box center [1243, 373] width 480 height 515
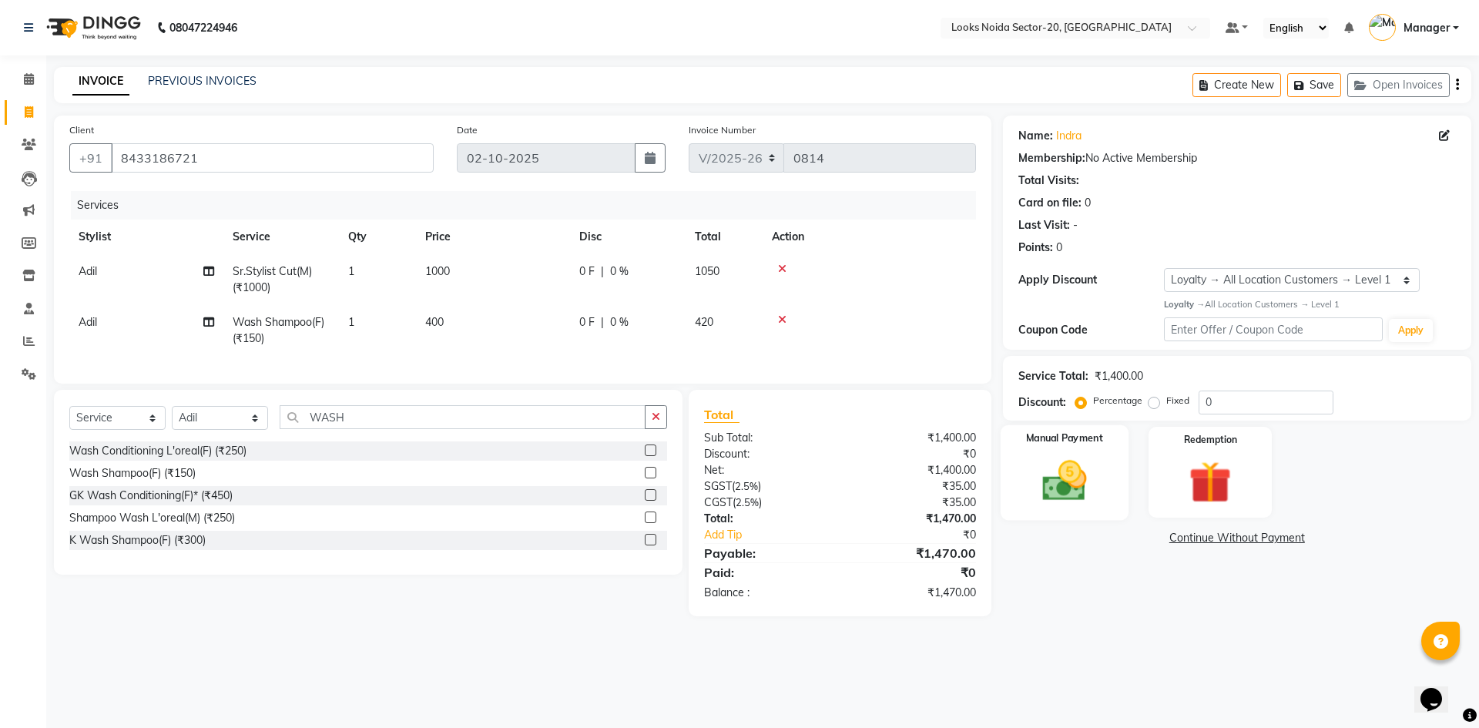
click at [1099, 489] on img at bounding box center [1065, 480] width 72 height 51
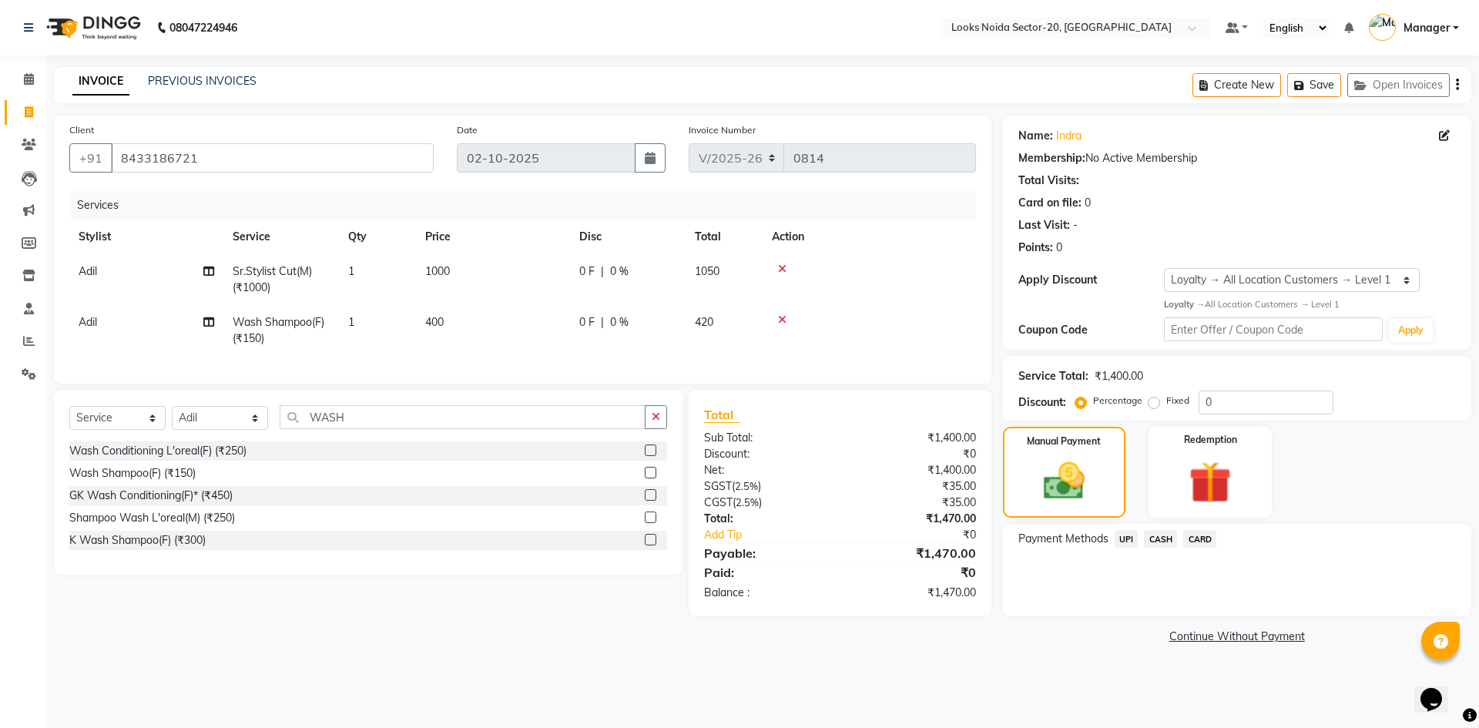
click at [1132, 539] on span "UPI" at bounding box center [1127, 539] width 24 height 18
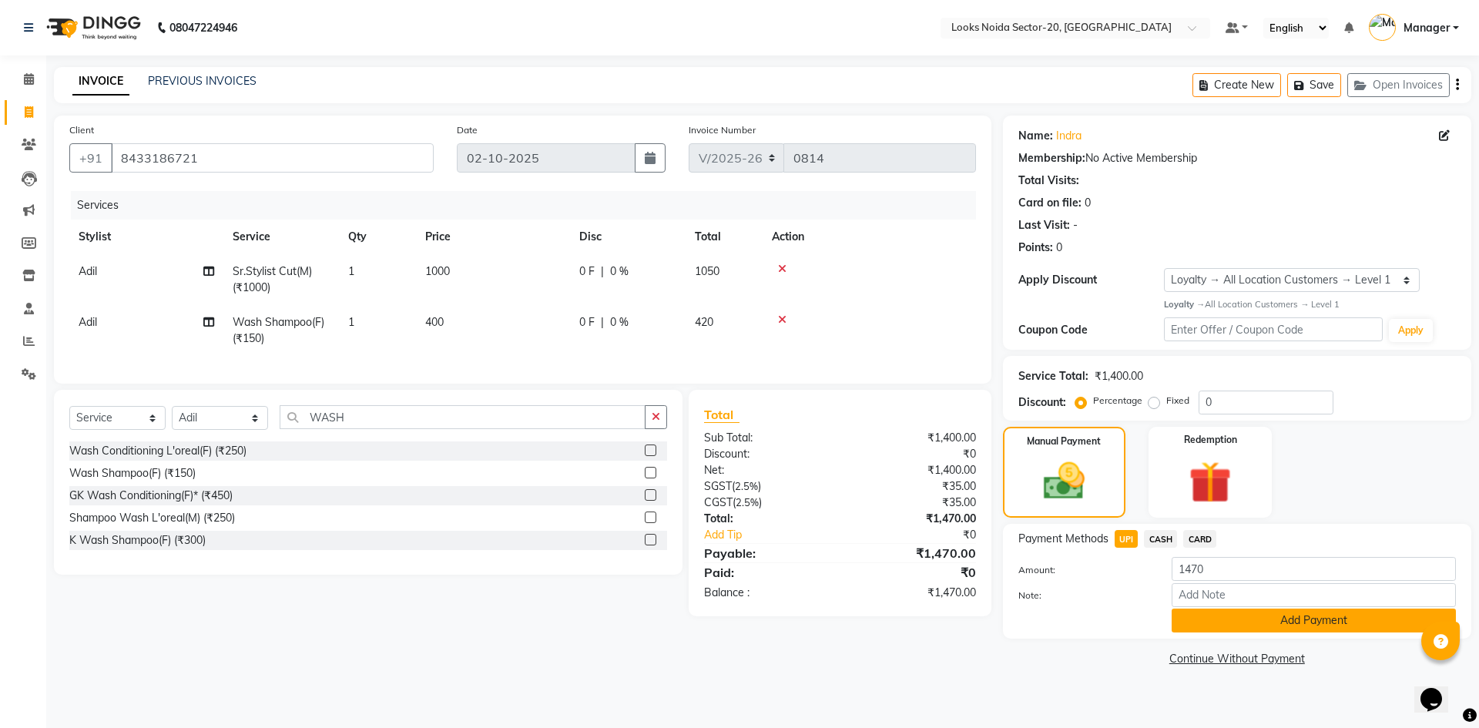
click at [1225, 619] on button "Add Payment" at bounding box center [1314, 621] width 284 height 24
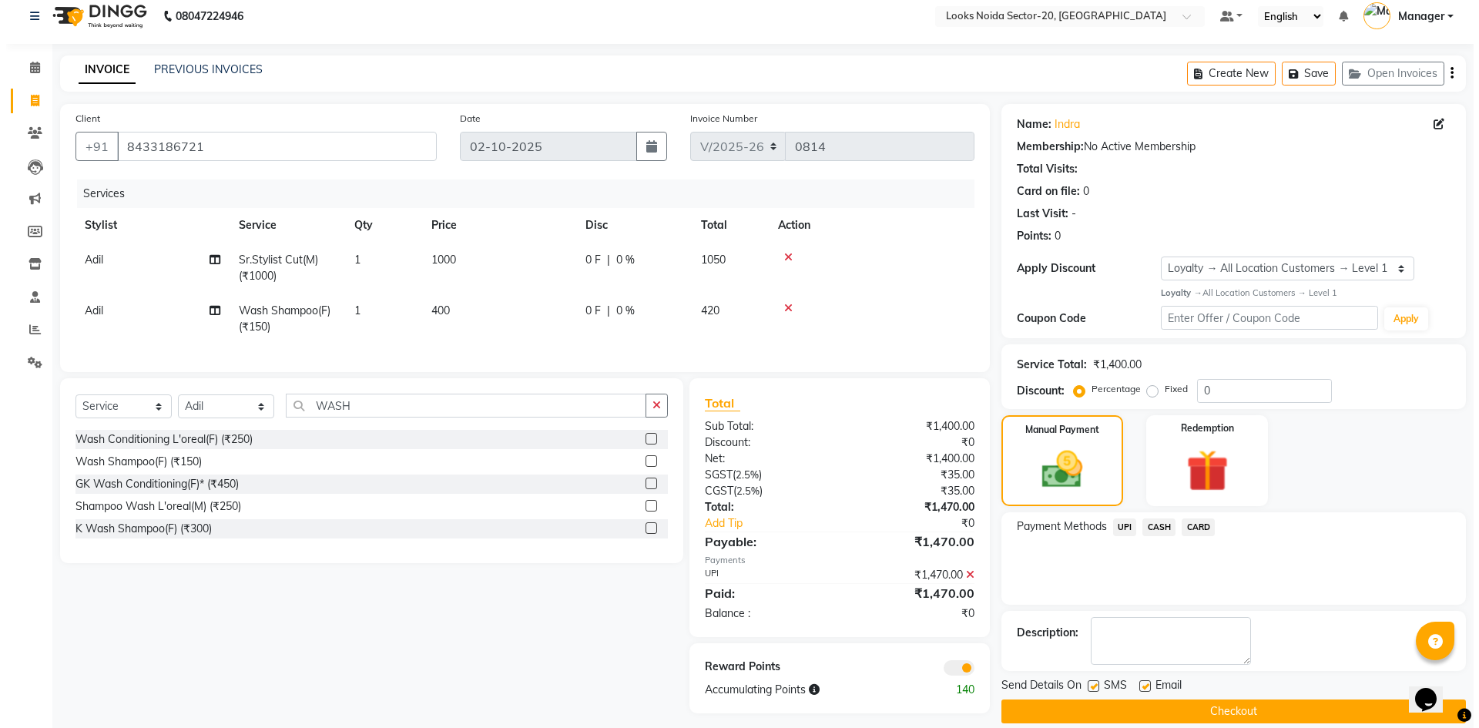
scroll to position [32, 0]
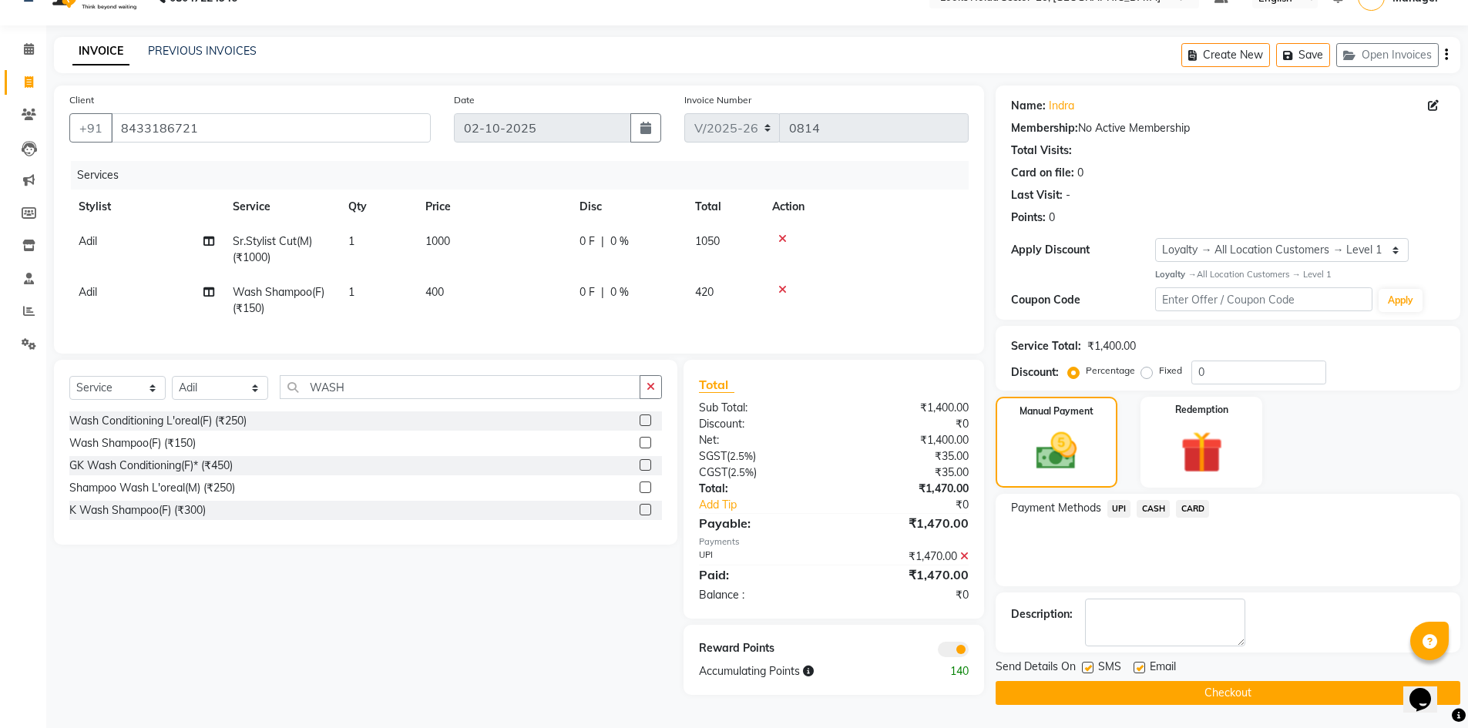
click at [942, 653] on span at bounding box center [953, 649] width 31 height 15
click at [968, 652] on input "checkbox" at bounding box center [968, 652] width 0 height 0
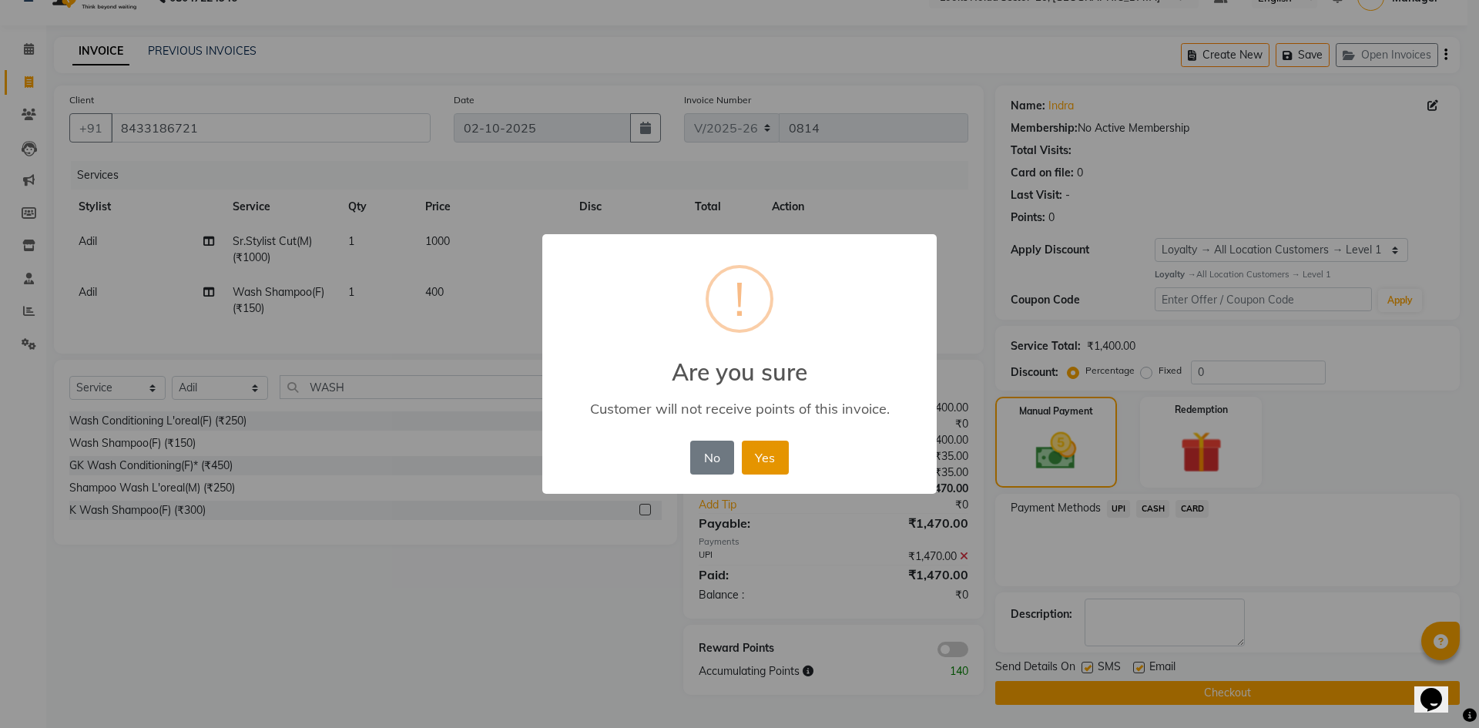
click at [763, 448] on button "Yes" at bounding box center [765, 458] width 47 height 34
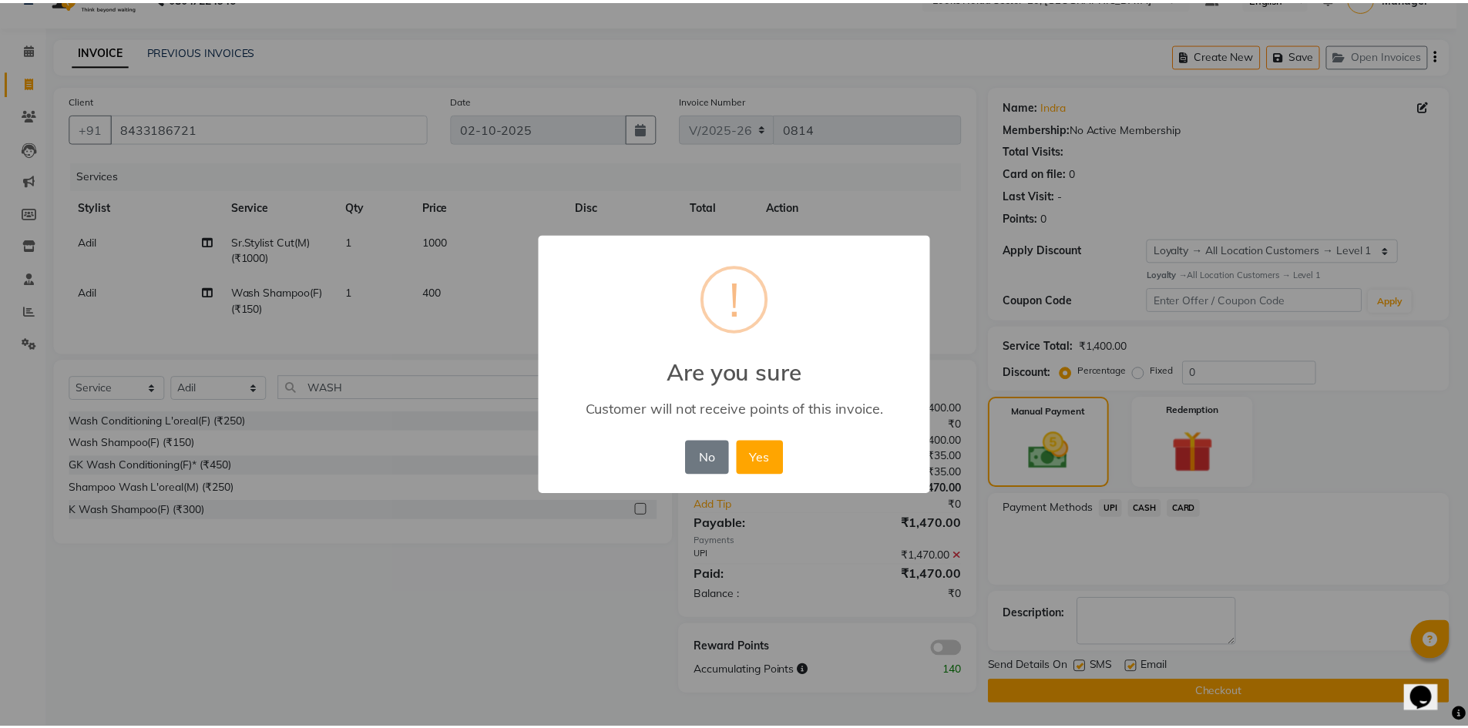
scroll to position [30, 0]
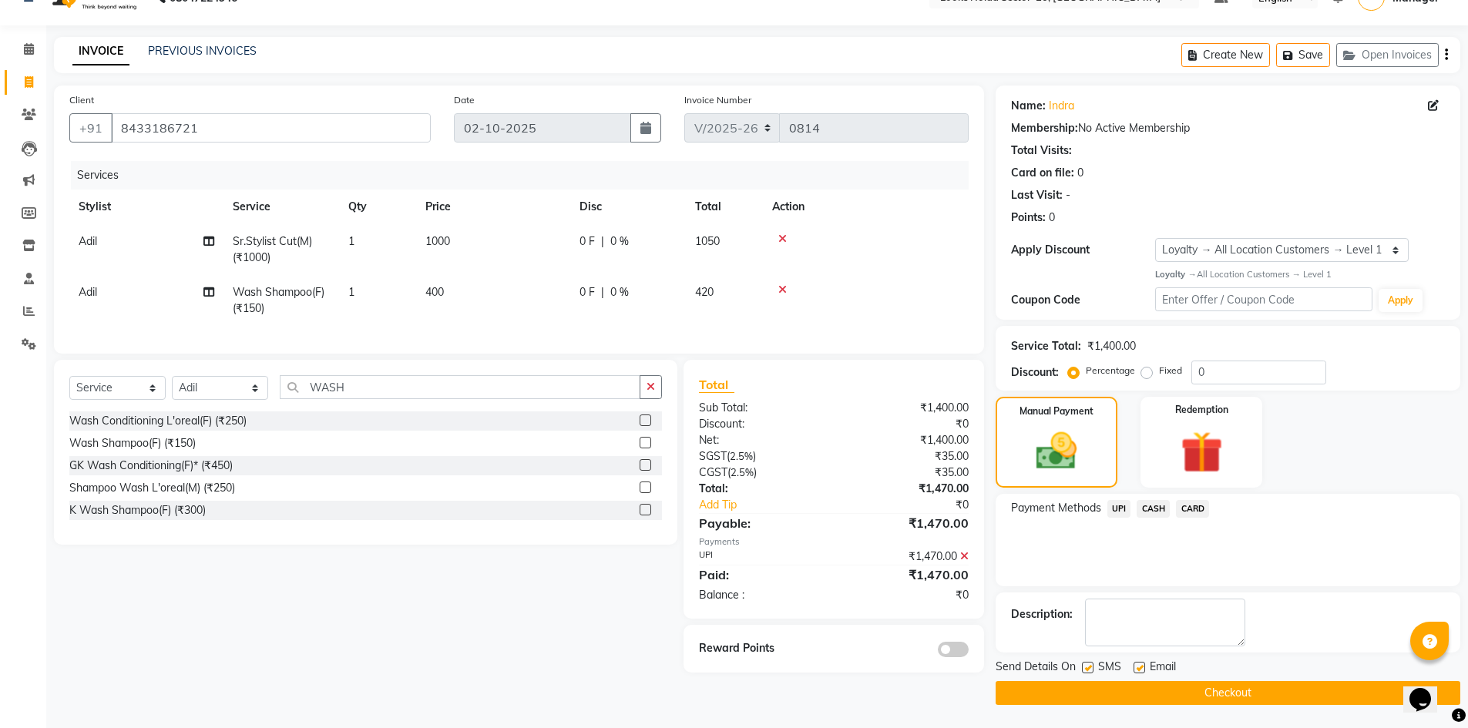
click at [1280, 698] on button "Checkout" at bounding box center [1227, 693] width 465 height 24
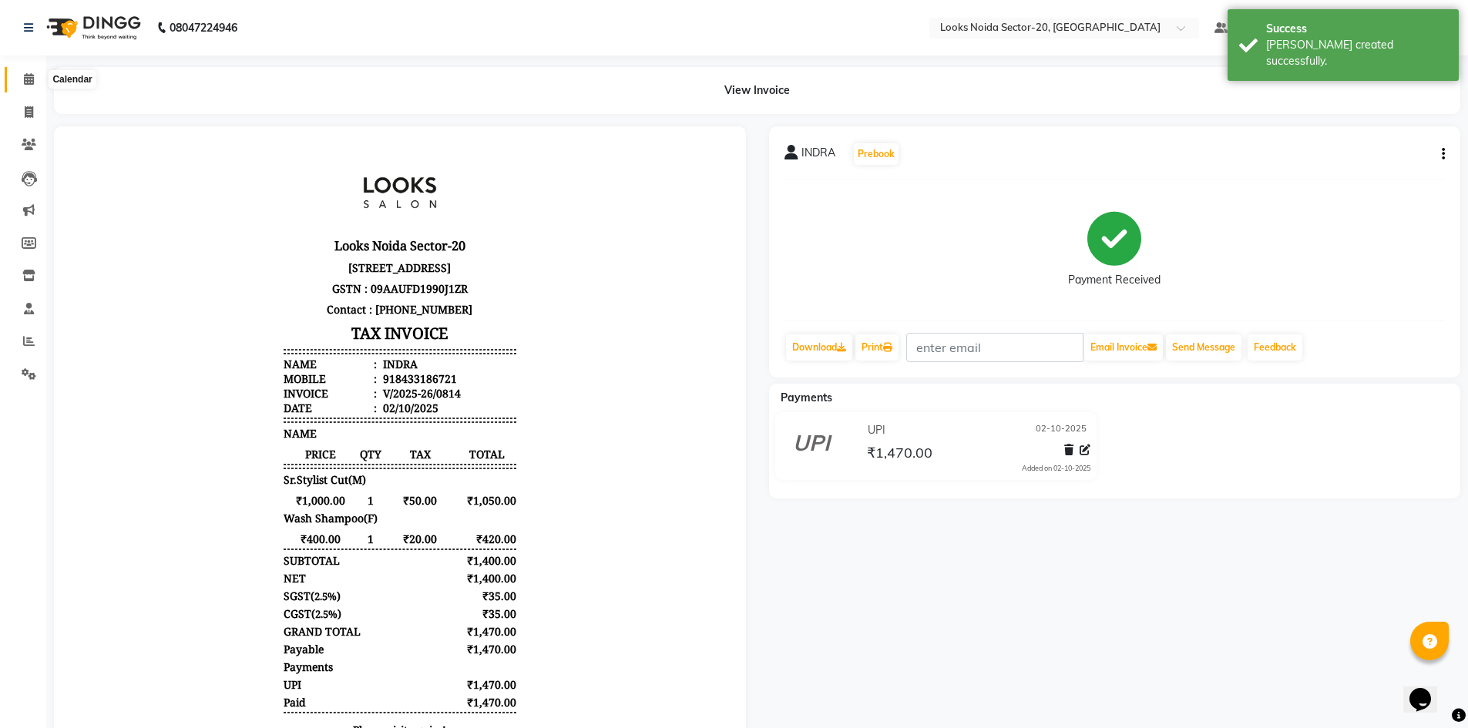
click at [24, 82] on icon at bounding box center [29, 79] width 10 height 12
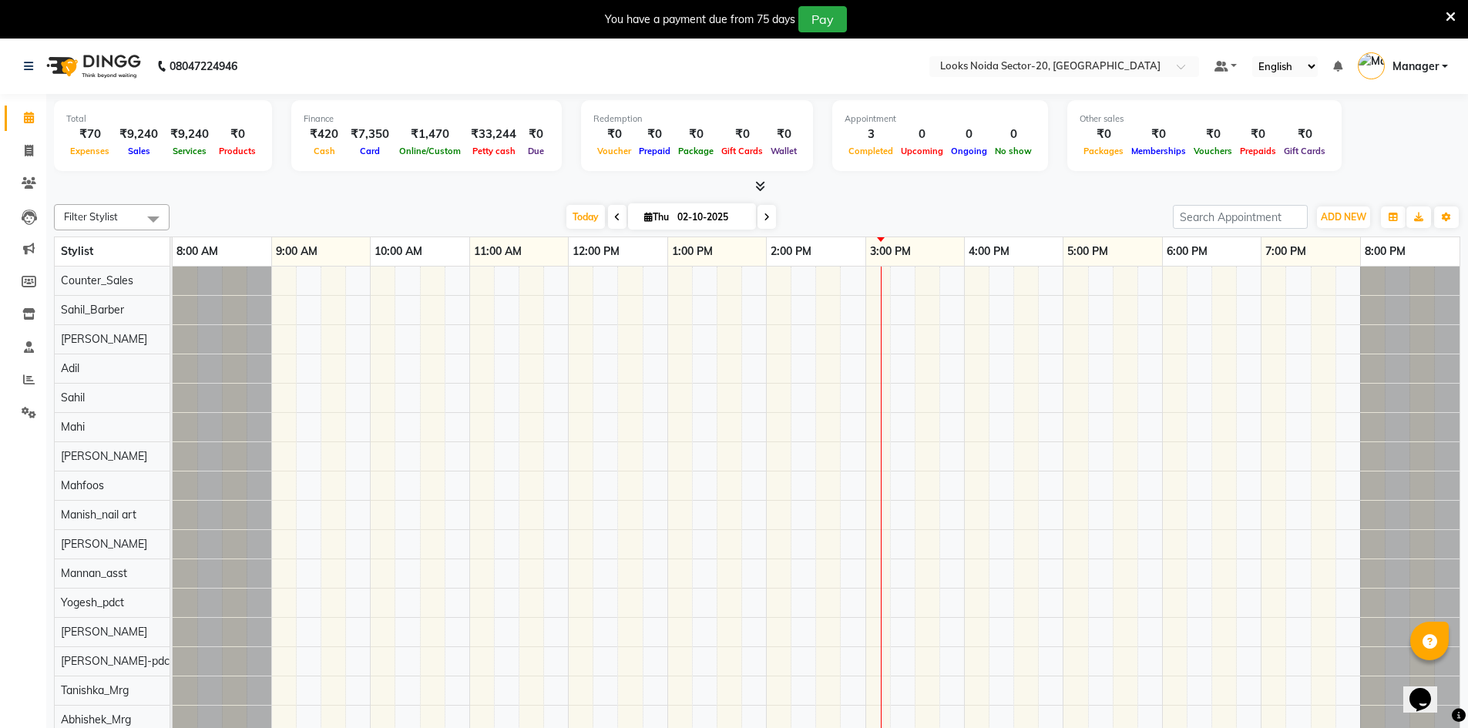
click at [26, 300] on li "Inventory" at bounding box center [23, 314] width 46 height 33
click at [24, 315] on icon at bounding box center [28, 314] width 13 height 12
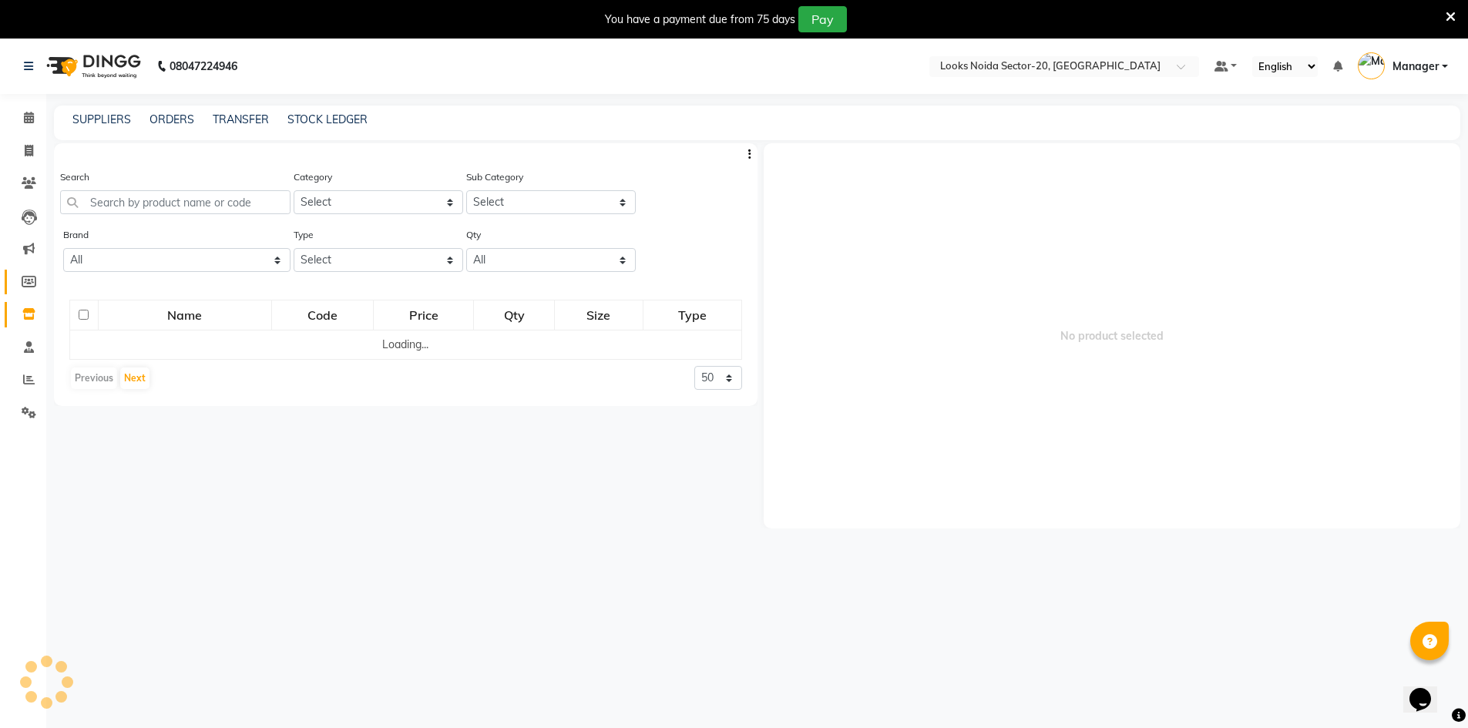
click at [24, 291] on link "Members" at bounding box center [23, 282] width 37 height 25
select select
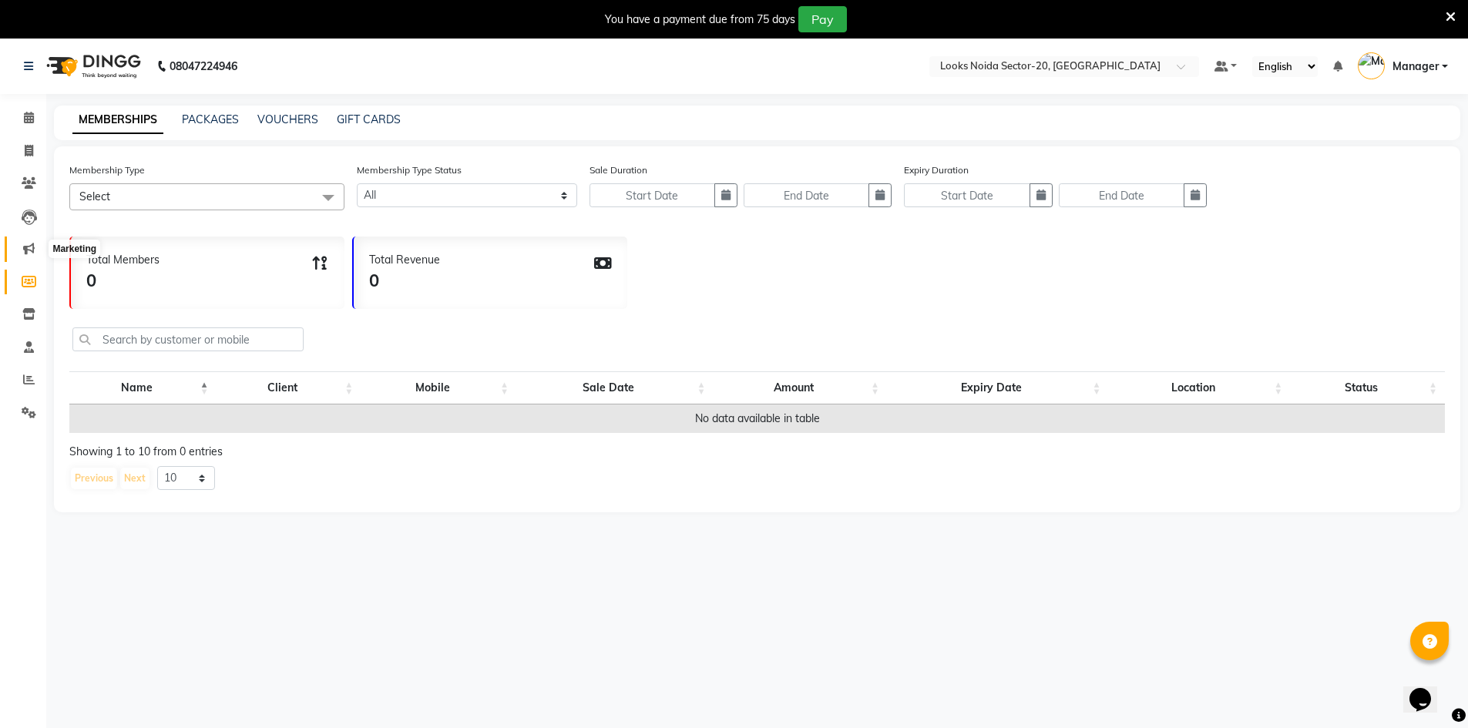
click at [33, 253] on icon at bounding box center [29, 249] width 12 height 12
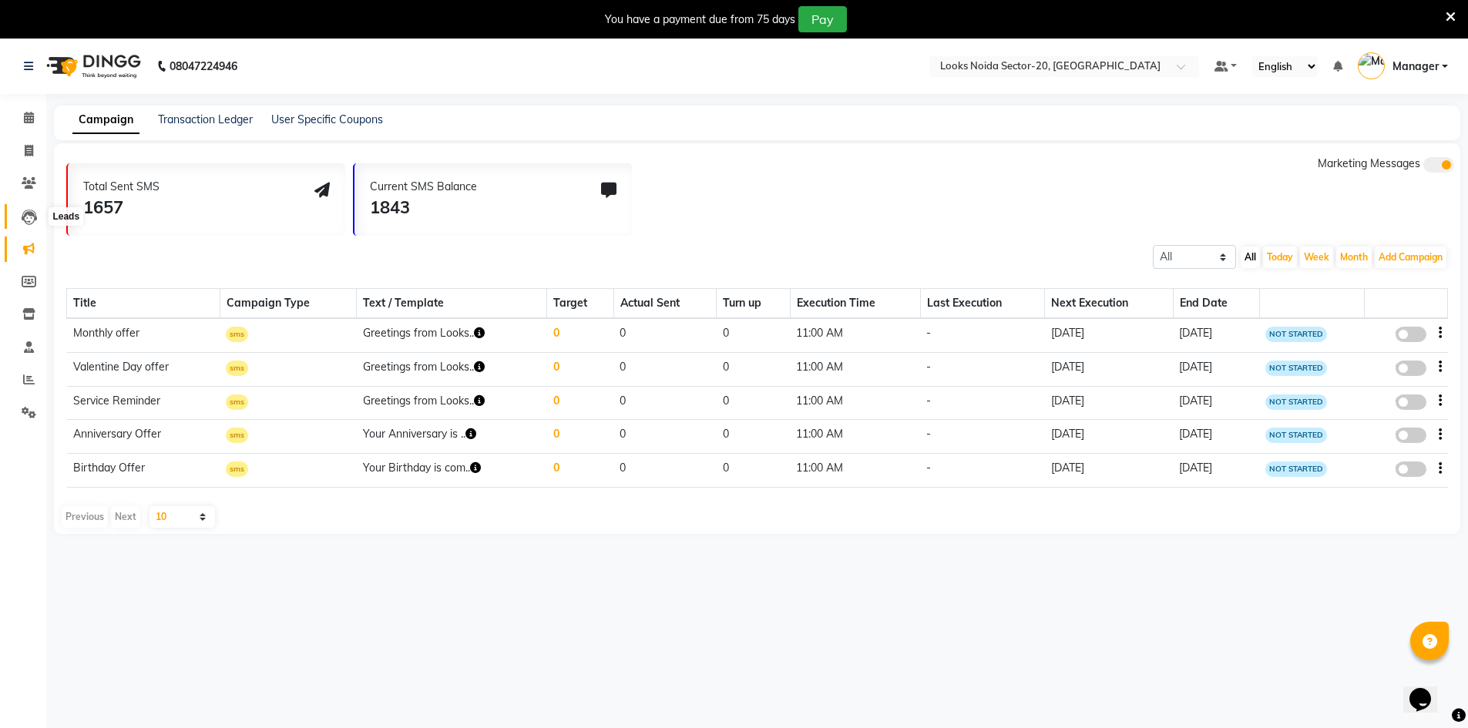
click at [33, 218] on icon at bounding box center [29, 217] width 15 height 15
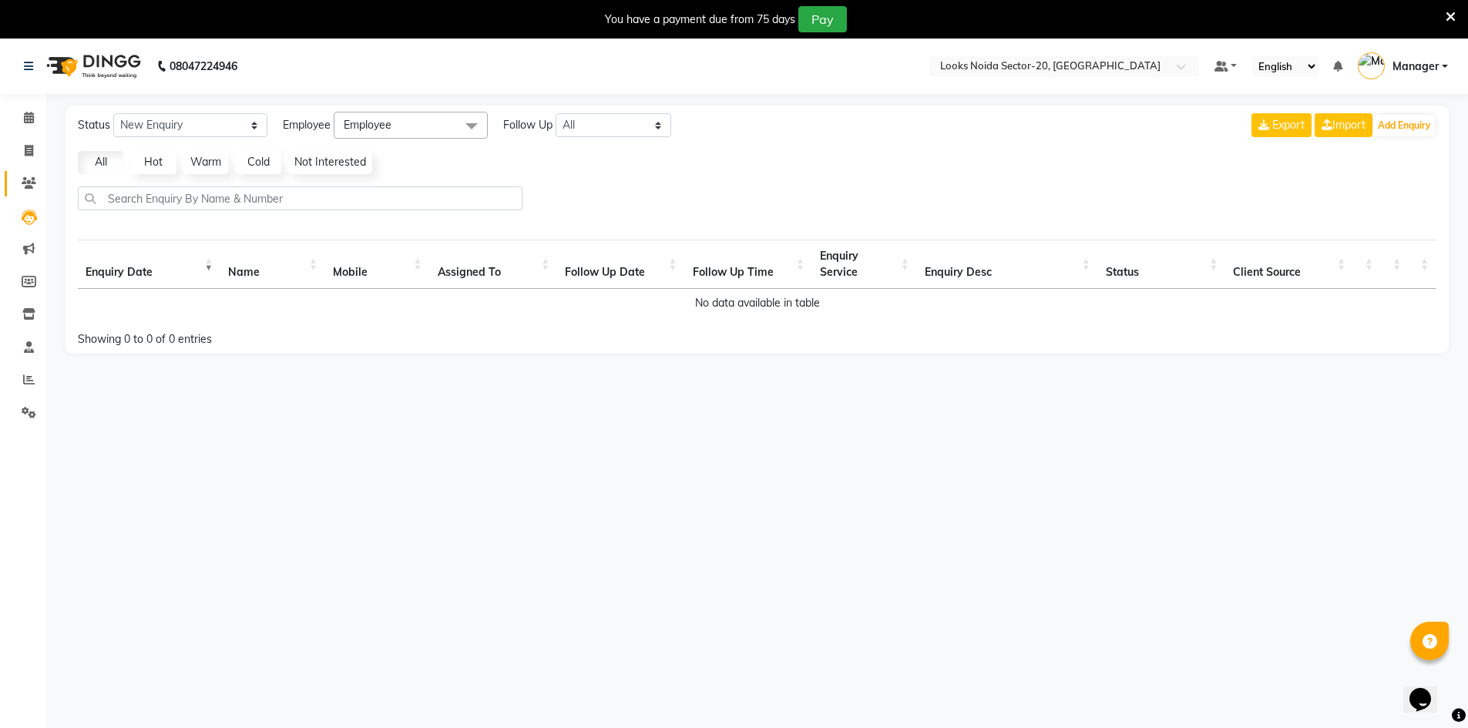
click at [29, 193] on link "Clients" at bounding box center [23, 183] width 37 height 25
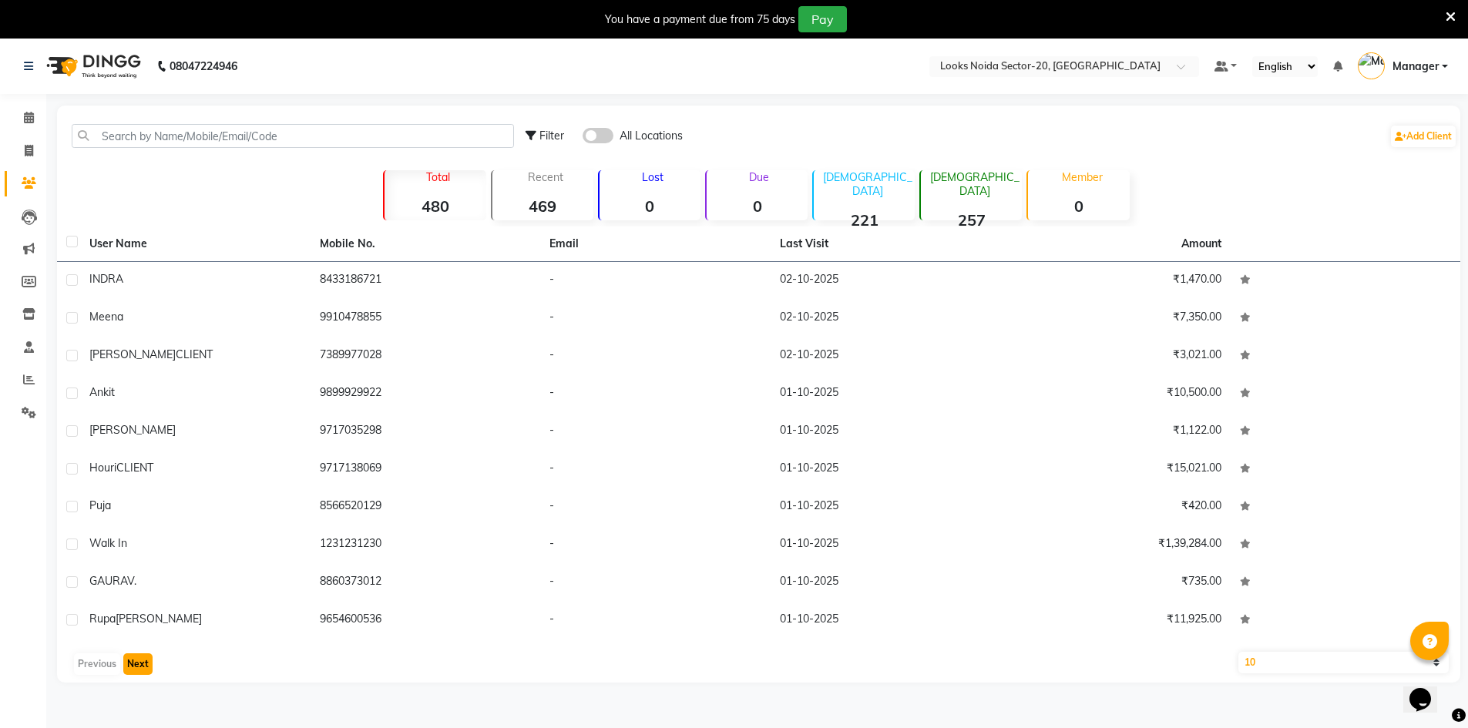
click at [143, 661] on button "Next" at bounding box center [137, 664] width 29 height 22
click at [146, 660] on button "Next" at bounding box center [137, 664] width 29 height 22
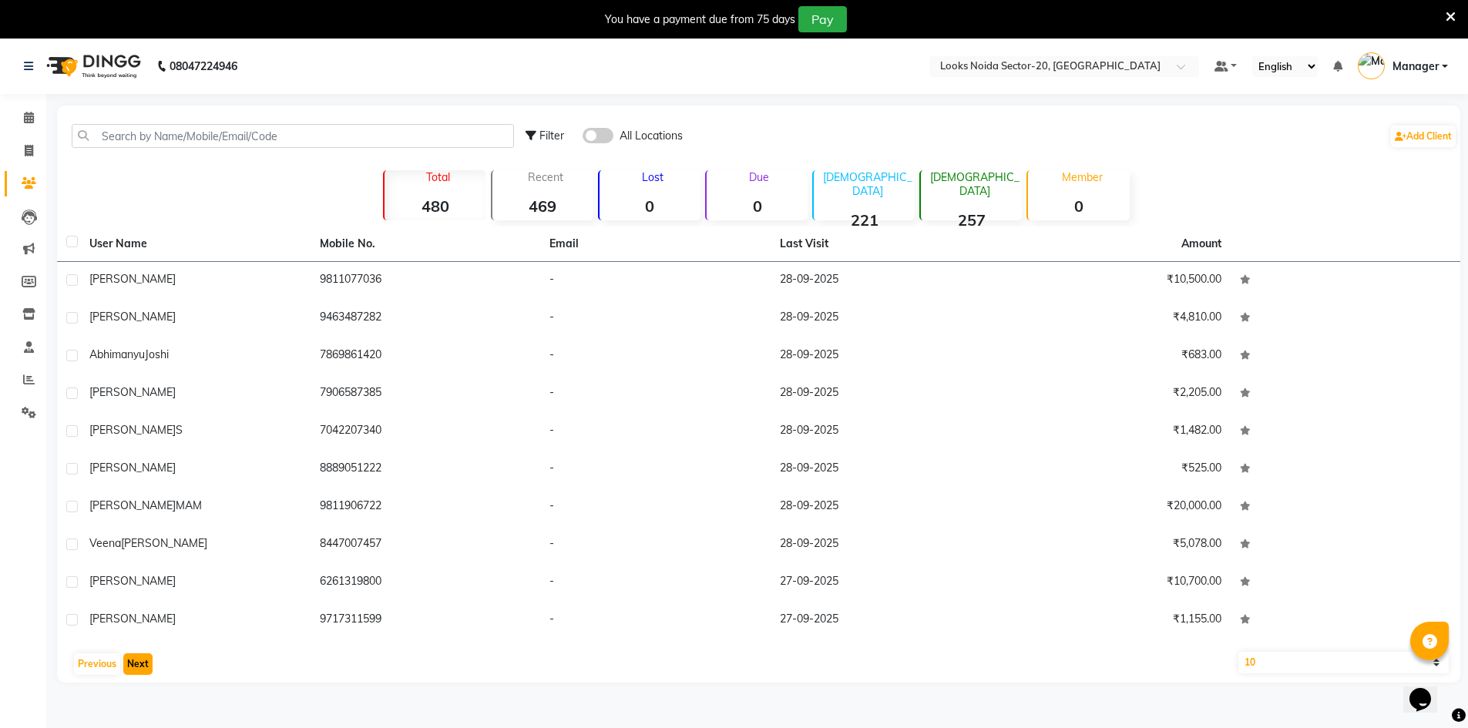
click at [146, 660] on button "Next" at bounding box center [137, 664] width 29 height 22
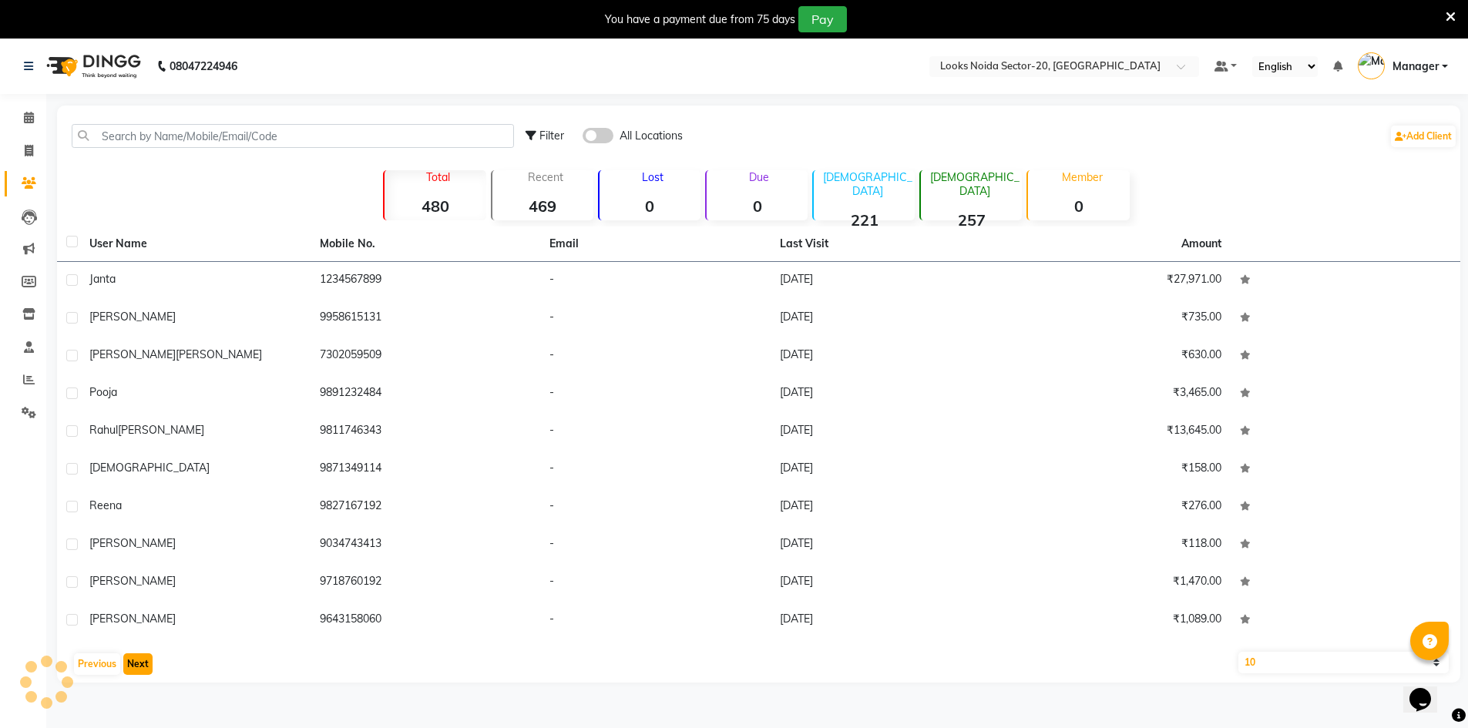
click at [146, 660] on button "Next" at bounding box center [137, 664] width 29 height 22
click at [148, 660] on button "Next" at bounding box center [137, 664] width 29 height 22
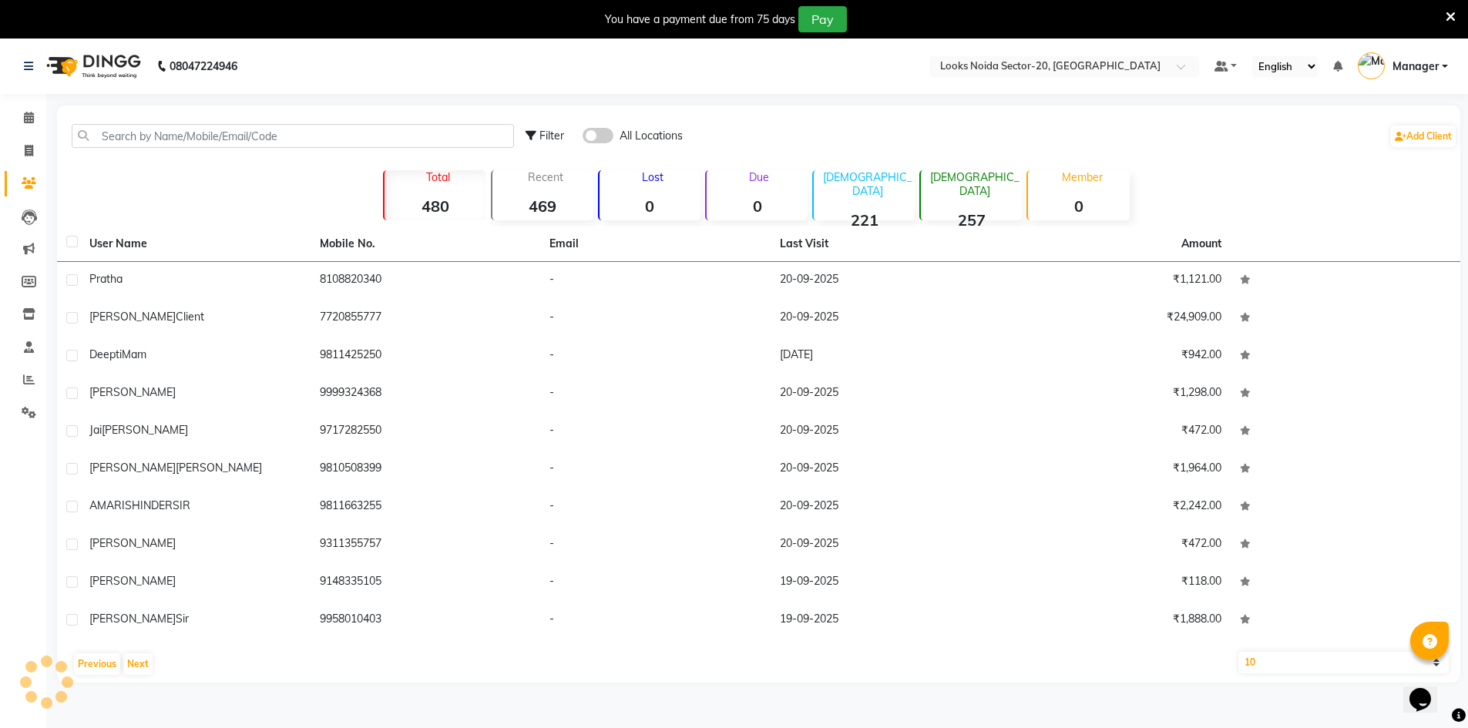
click at [25, 163] on li "Invoice" at bounding box center [23, 151] width 46 height 33
click at [29, 159] on link "Invoice" at bounding box center [23, 151] width 37 height 25
select select "8646"
select select "service"
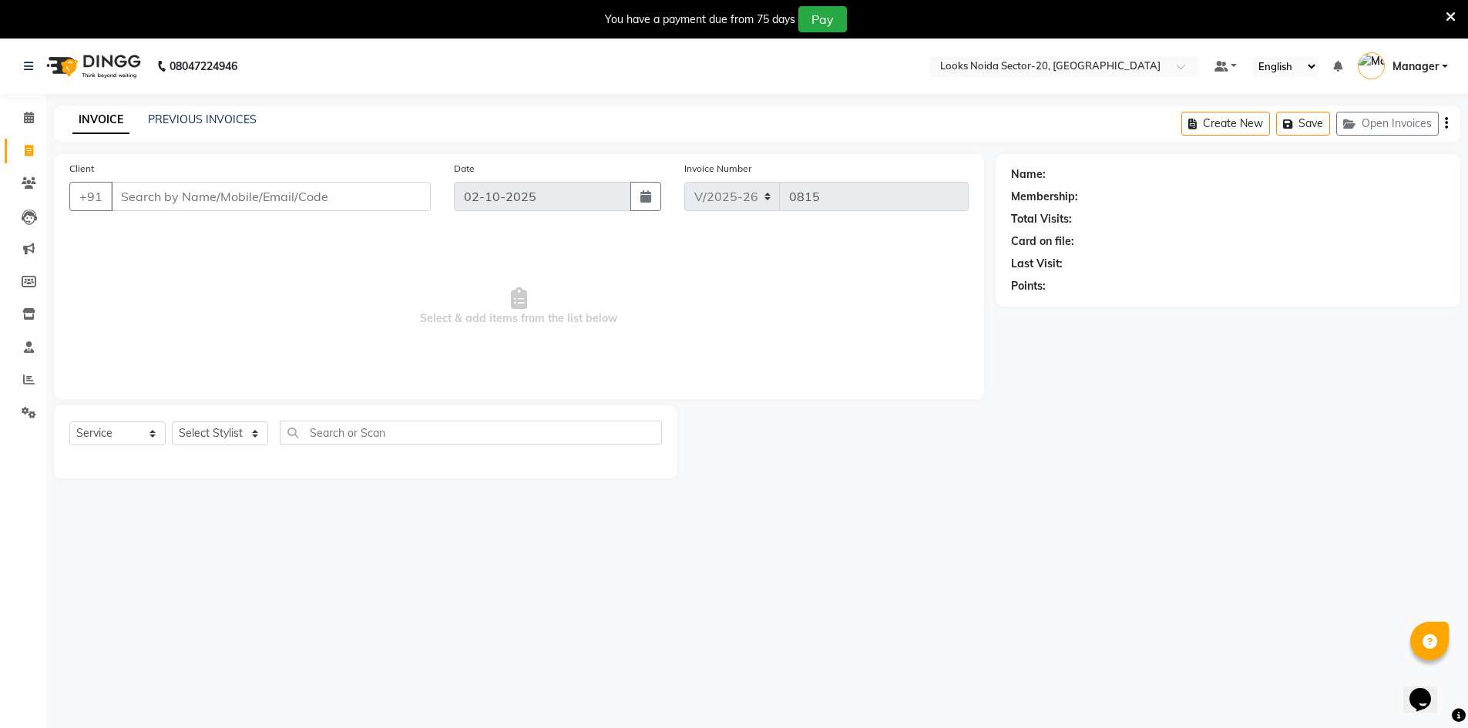
scroll to position [39, 0]
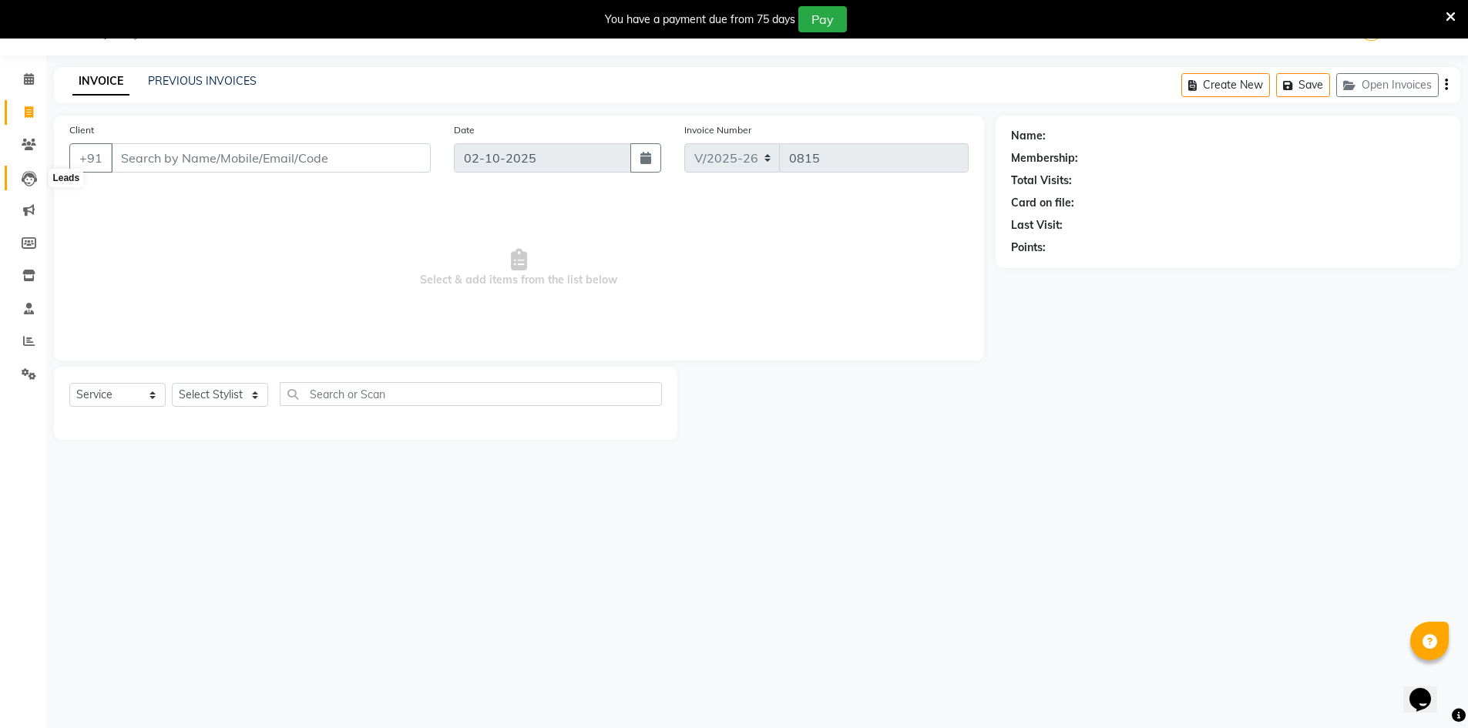
click at [32, 176] on icon at bounding box center [29, 178] width 15 height 15
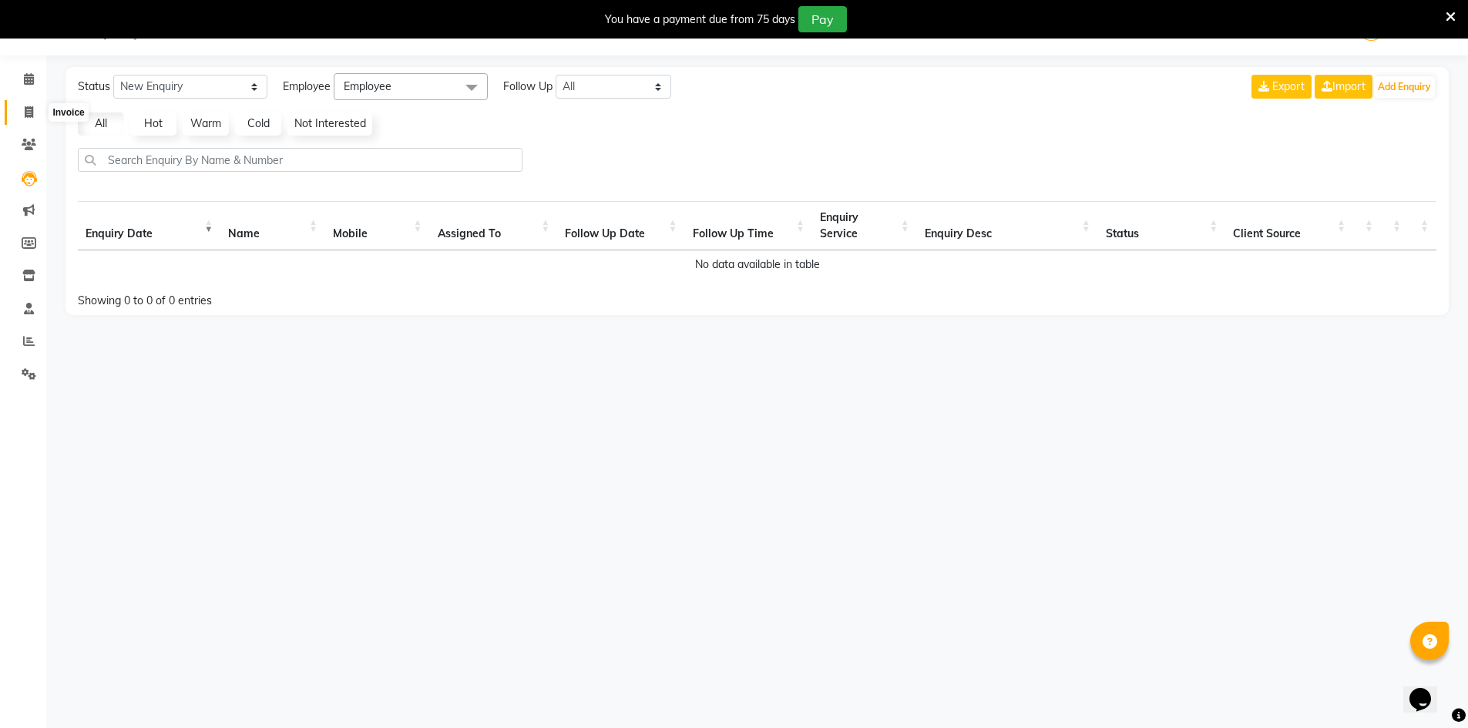
click at [29, 118] on span at bounding box center [28, 113] width 27 height 18
select select "8646"
select select "service"
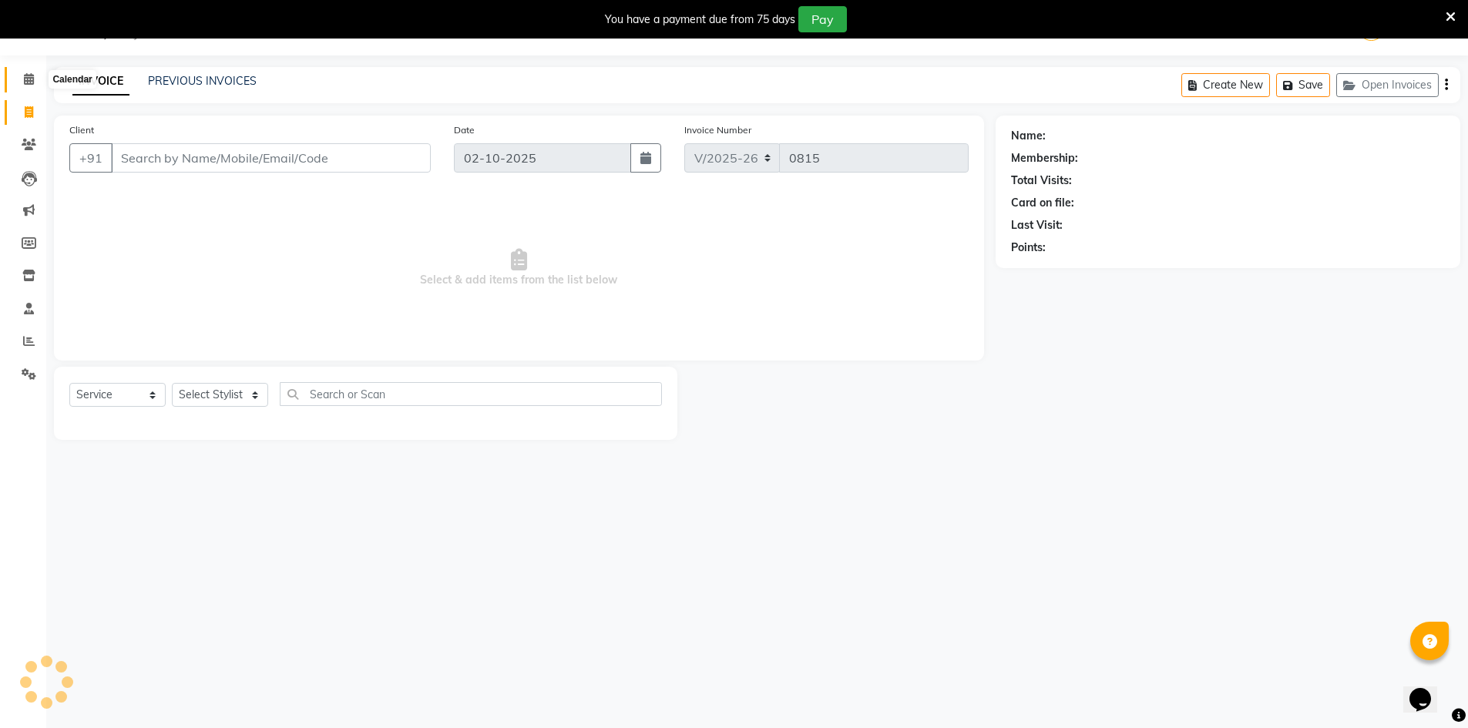
click at [33, 79] on icon at bounding box center [29, 79] width 10 height 12
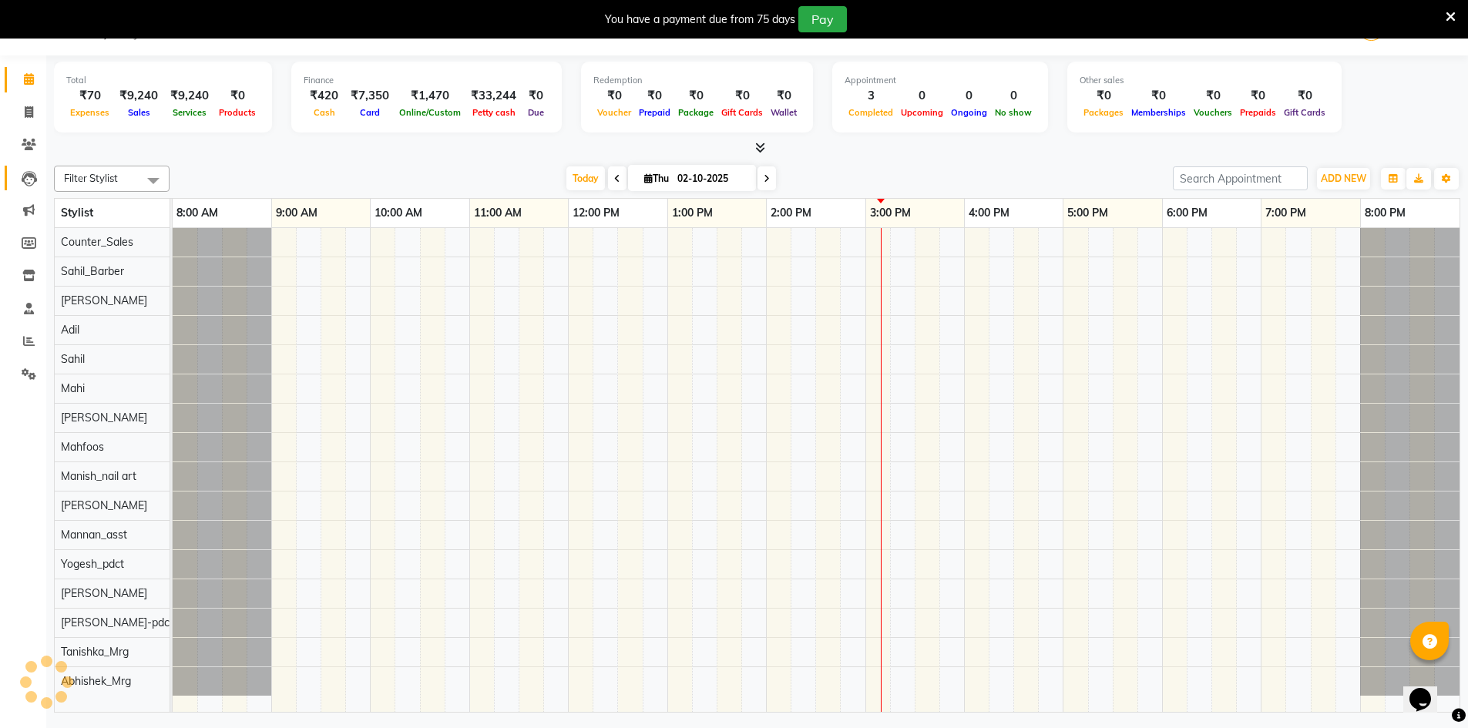
click at [23, 172] on icon at bounding box center [29, 178] width 15 height 15
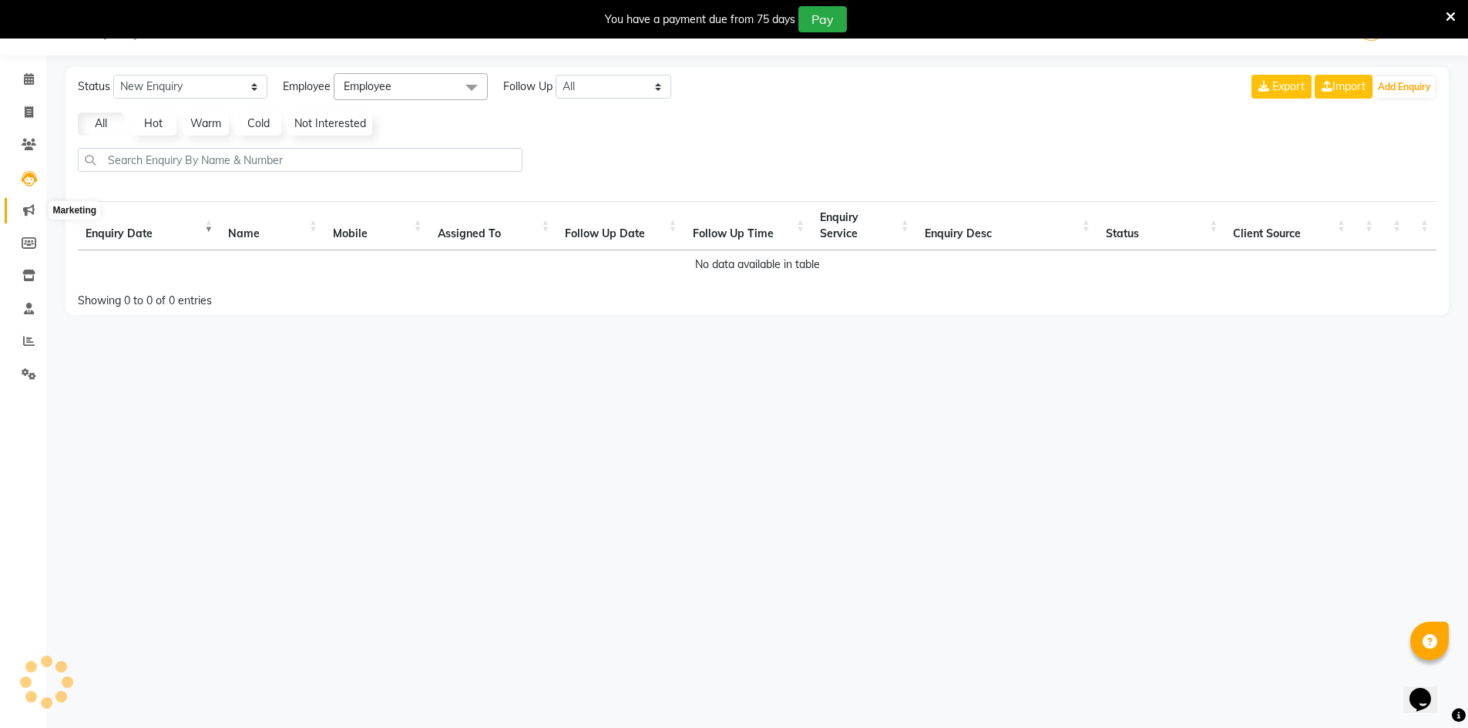
click at [24, 206] on icon at bounding box center [29, 210] width 12 height 12
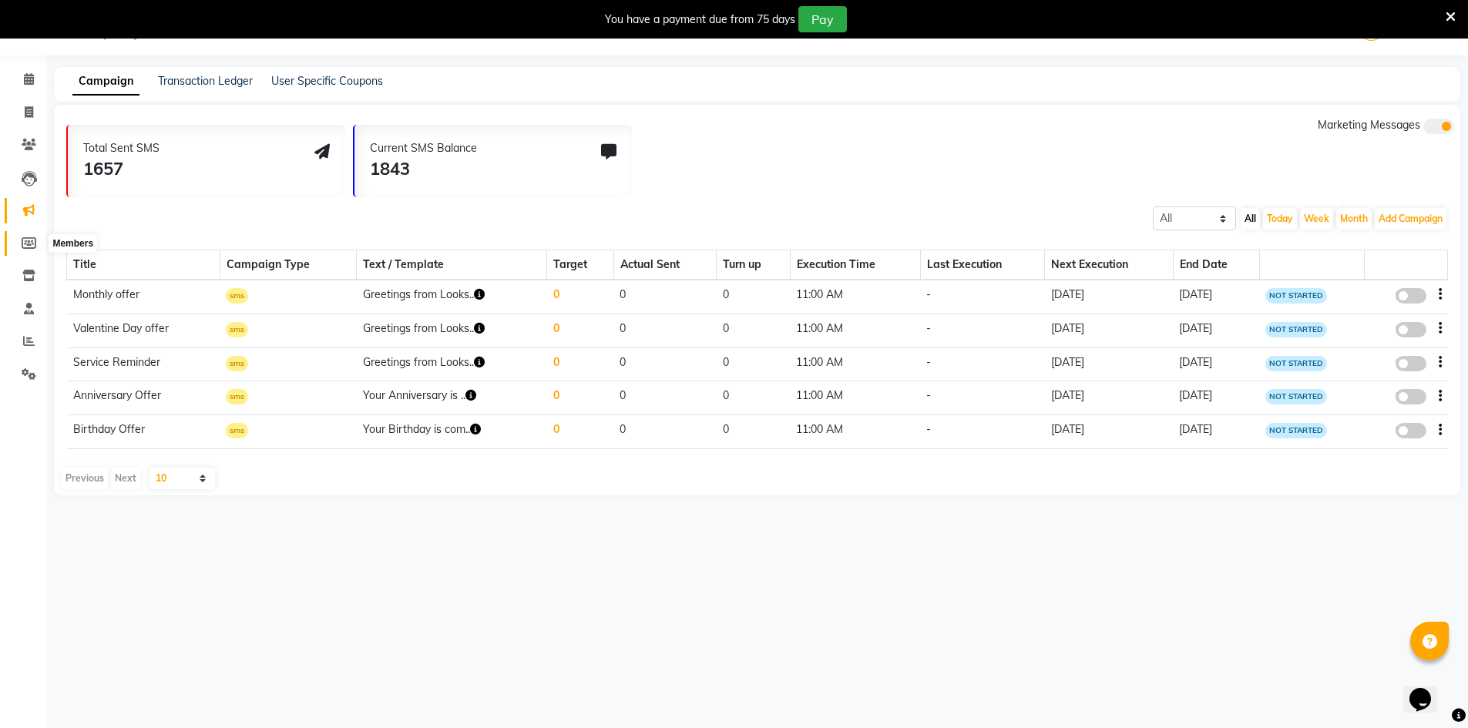
click at [32, 246] on icon at bounding box center [29, 243] width 15 height 12
select select
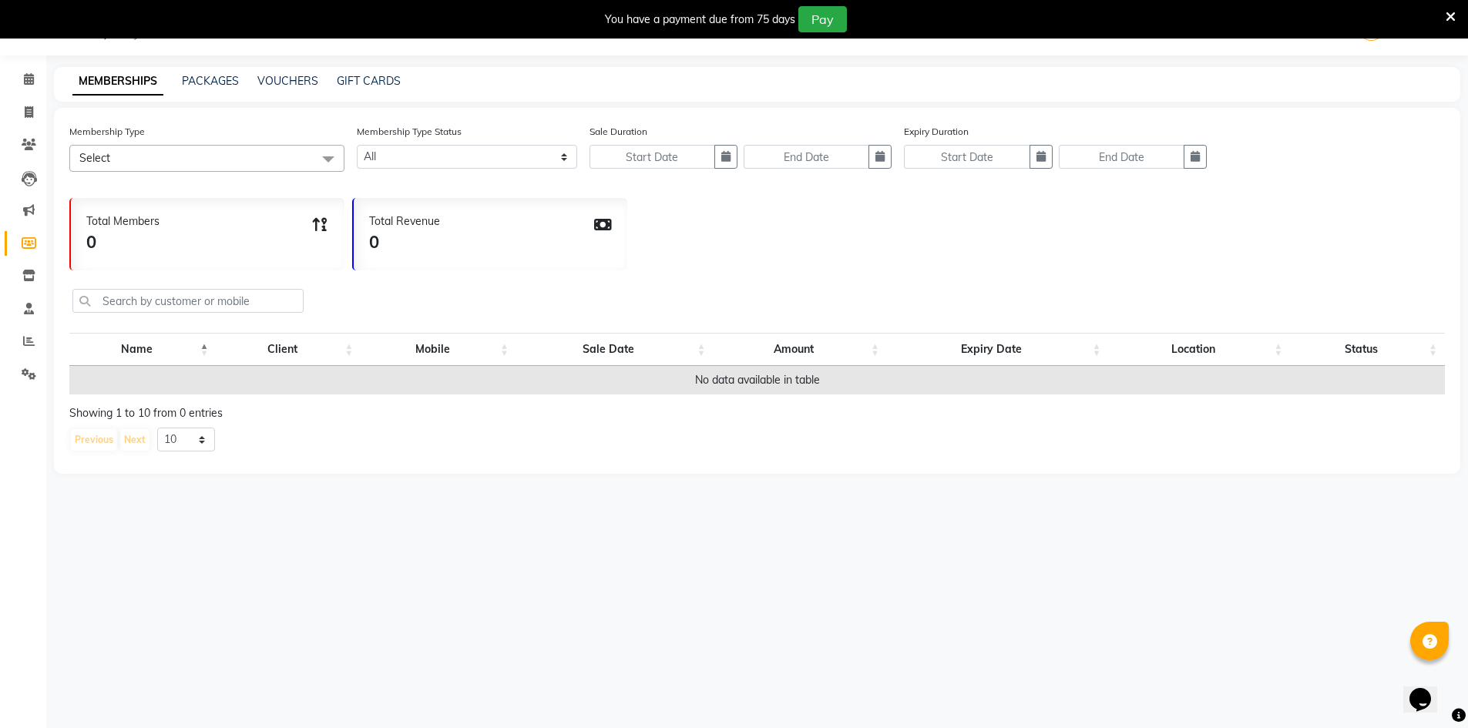
click at [32, 263] on li "Inventory" at bounding box center [23, 276] width 46 height 33
click at [30, 269] on span at bounding box center [28, 276] width 27 height 18
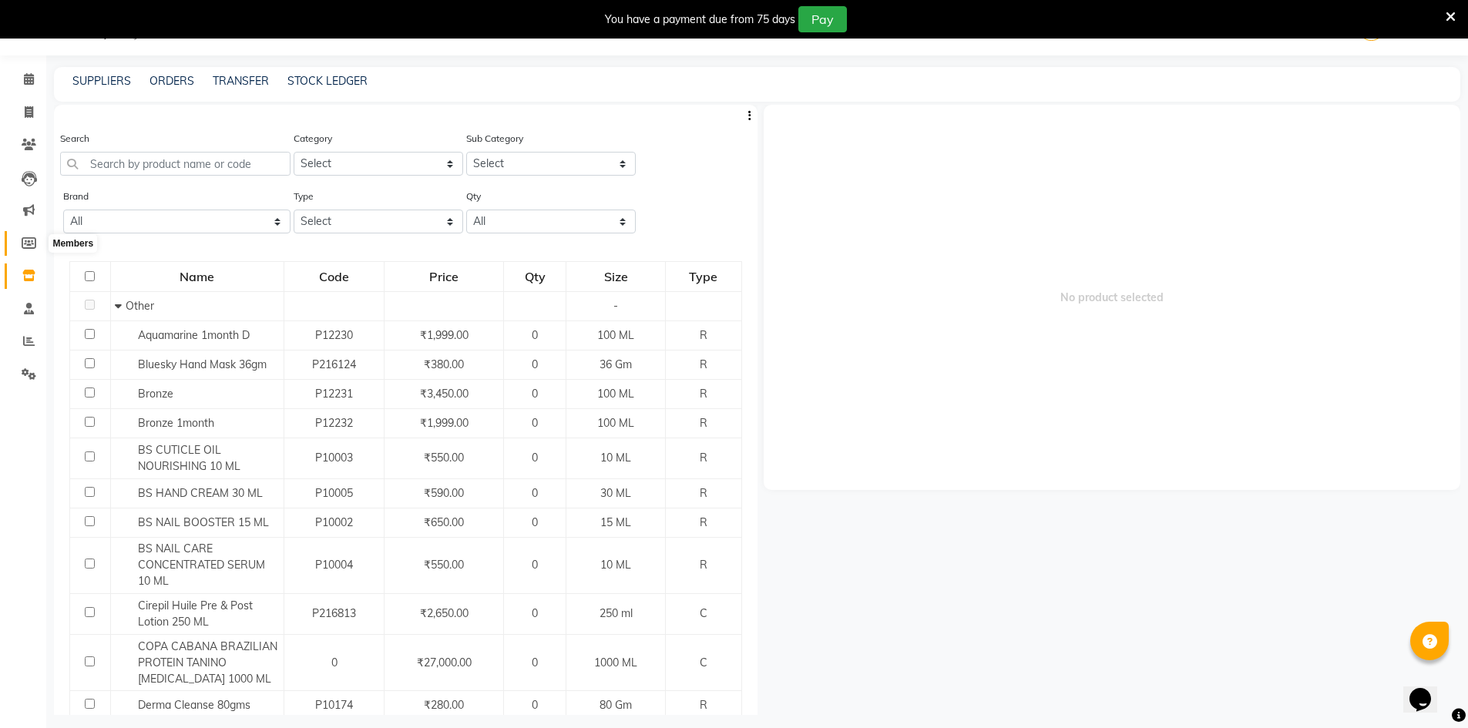
click at [29, 235] on span at bounding box center [28, 244] width 27 height 18
select select
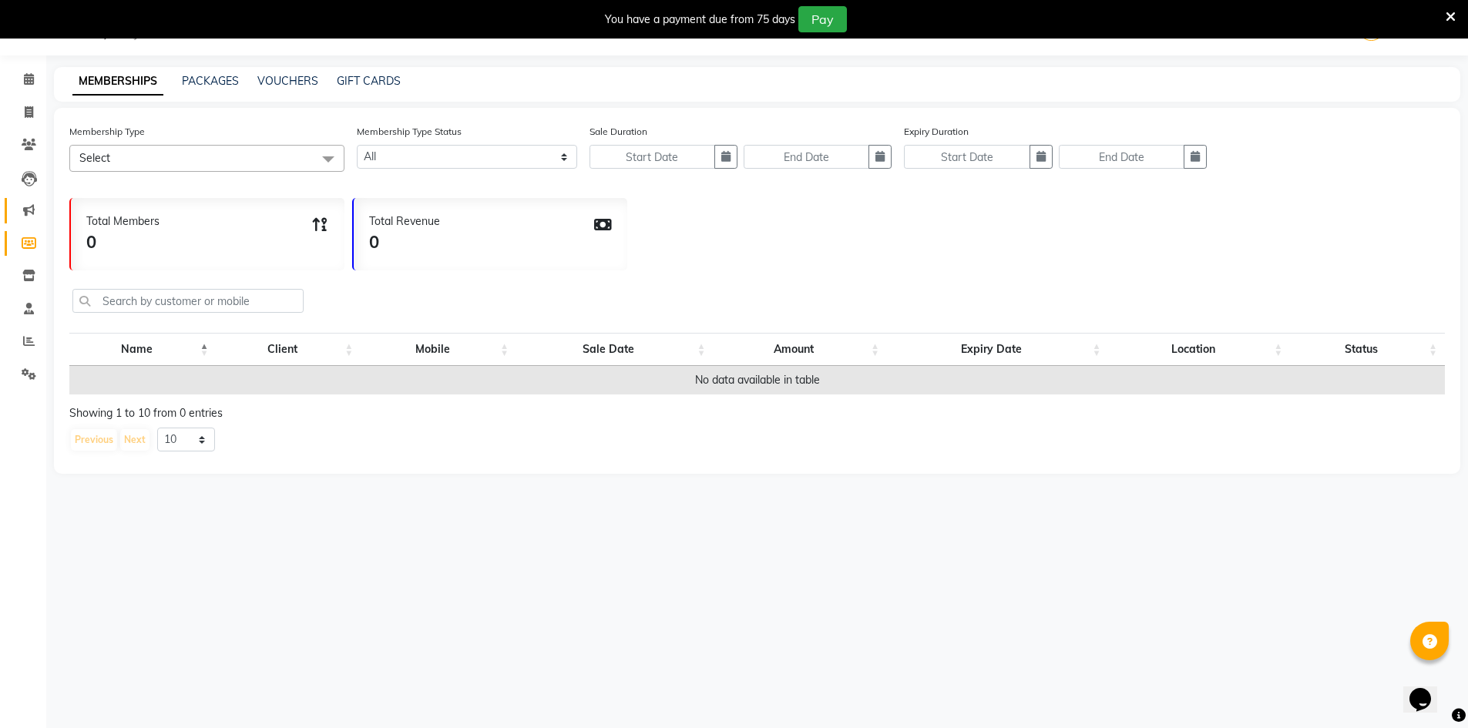
click at [23, 199] on link "Marketing" at bounding box center [23, 210] width 37 height 25
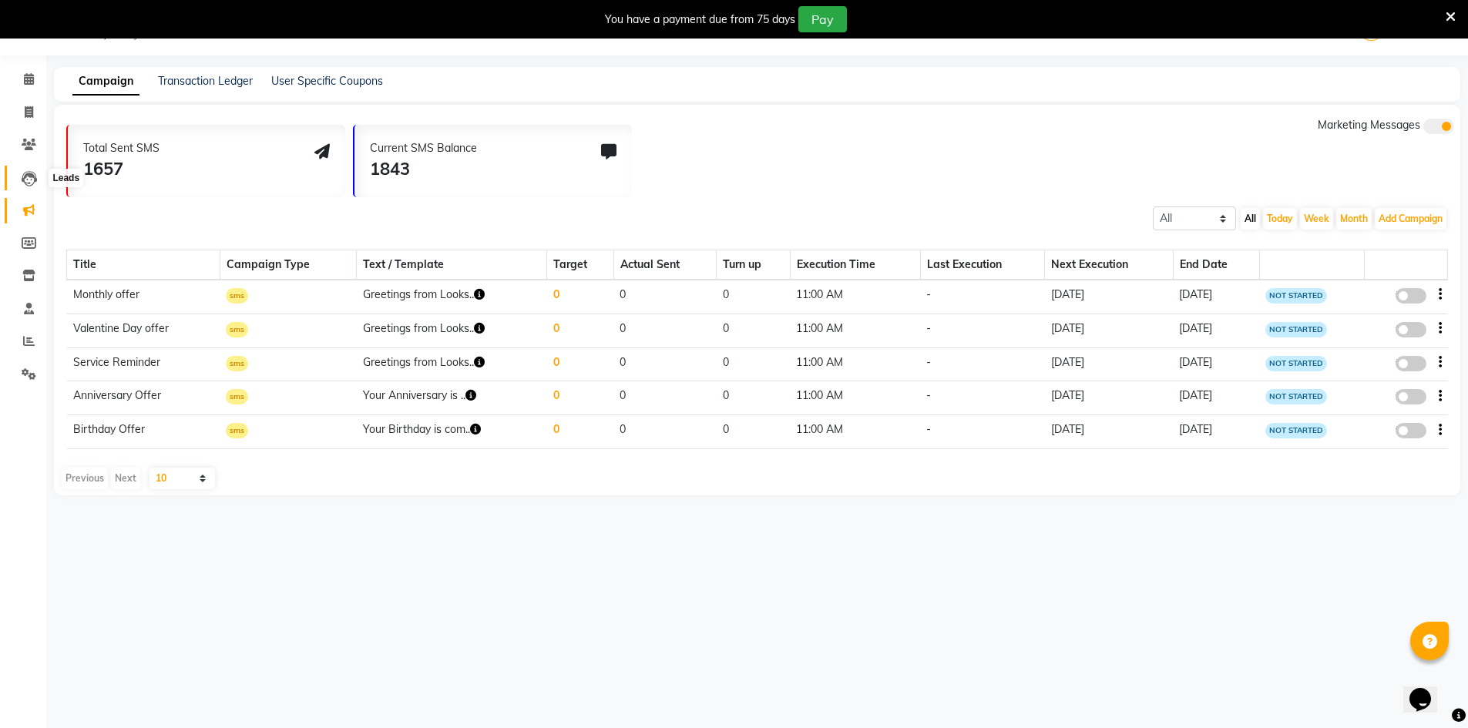
click at [27, 173] on icon at bounding box center [29, 178] width 15 height 15
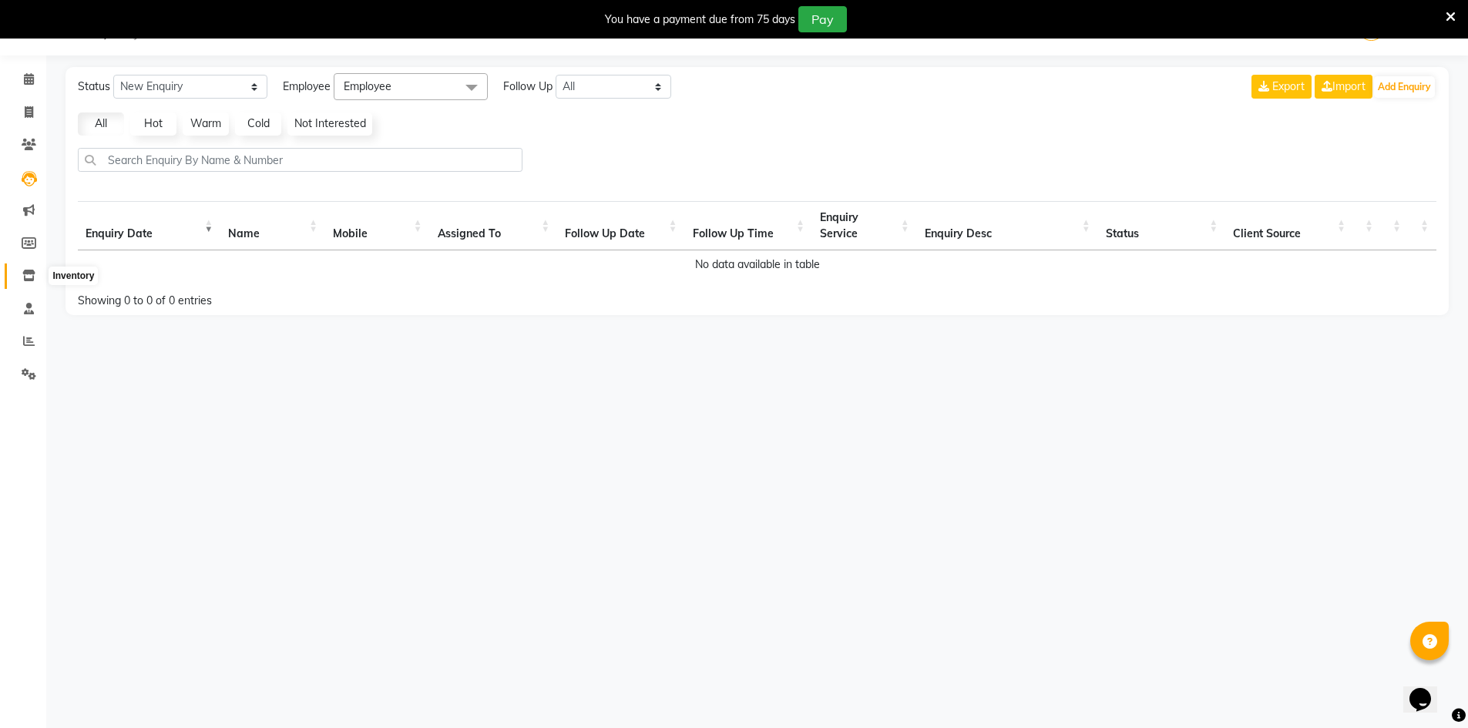
click at [32, 278] on icon at bounding box center [28, 276] width 13 height 12
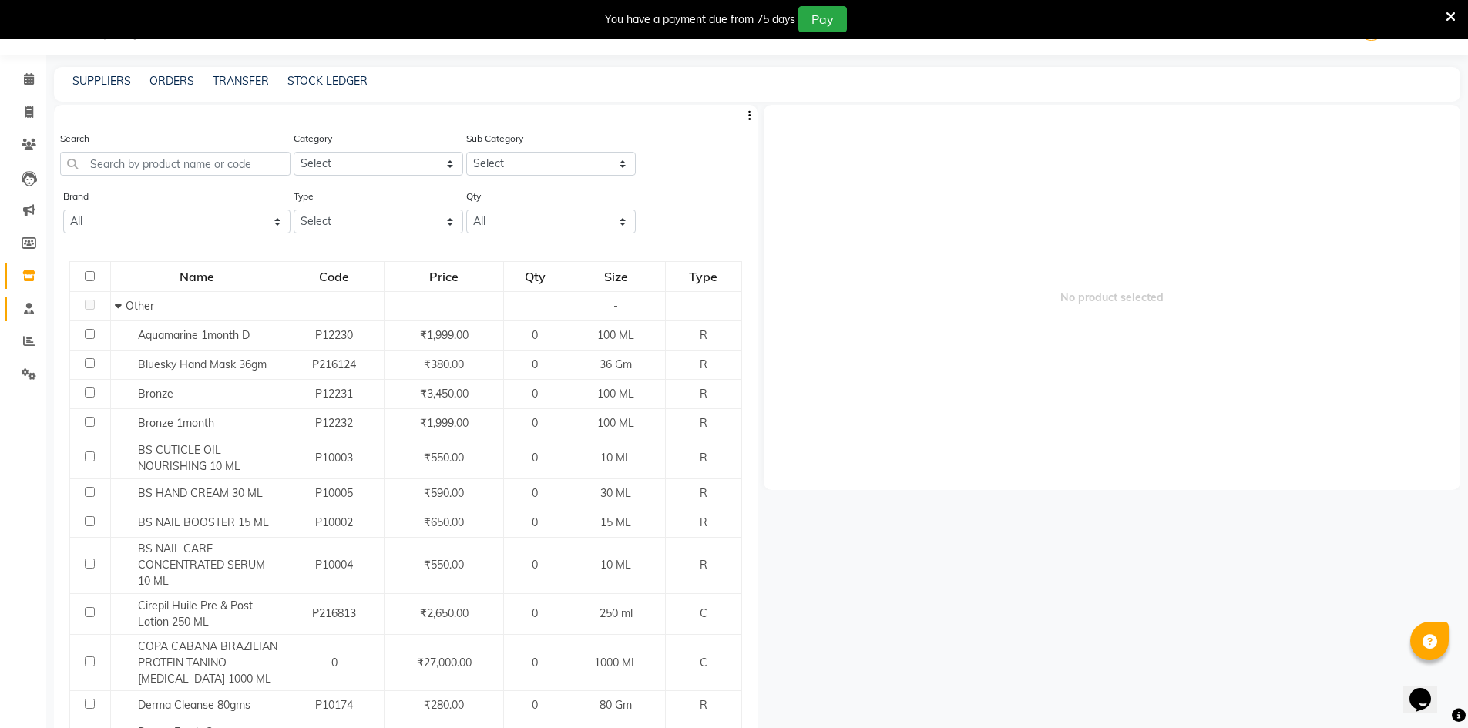
click at [25, 318] on link "Staff" at bounding box center [23, 309] width 37 height 25
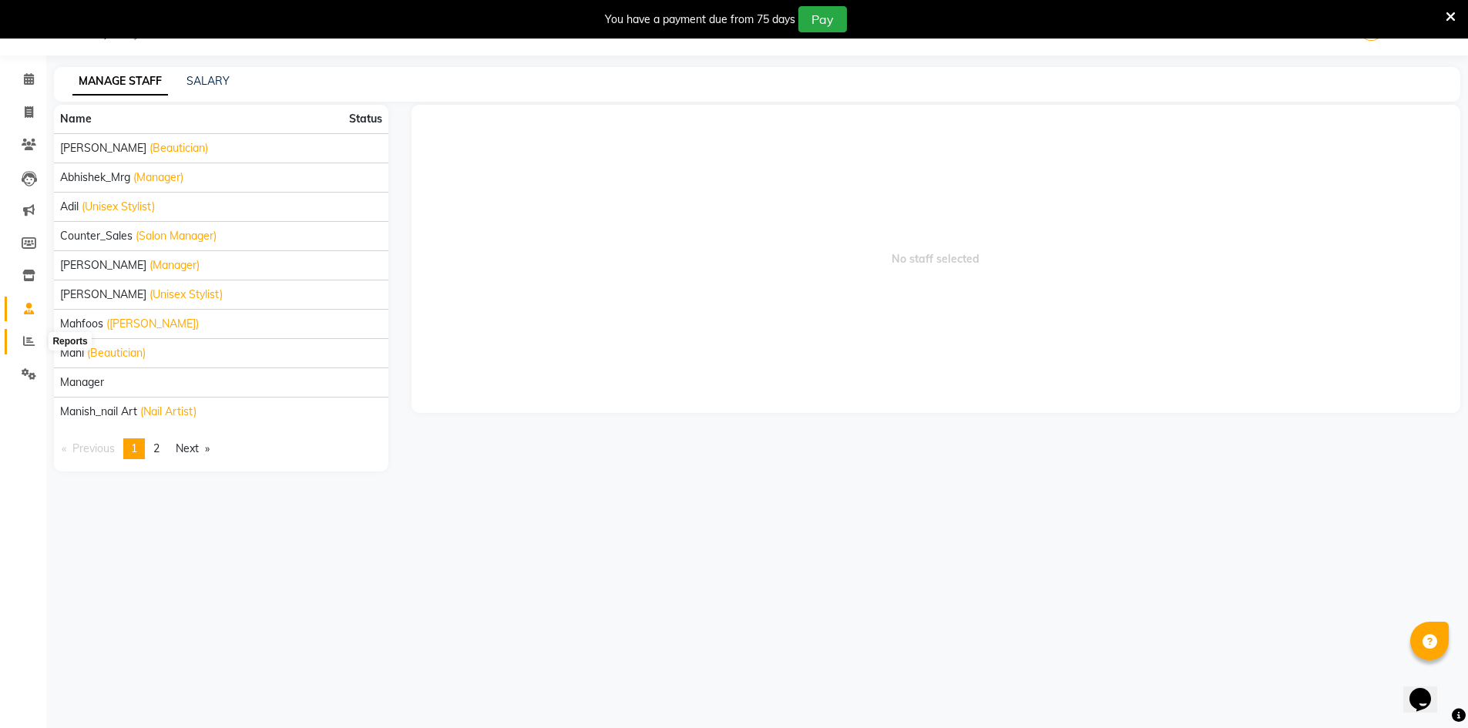
click at [35, 337] on span at bounding box center [28, 342] width 27 height 18
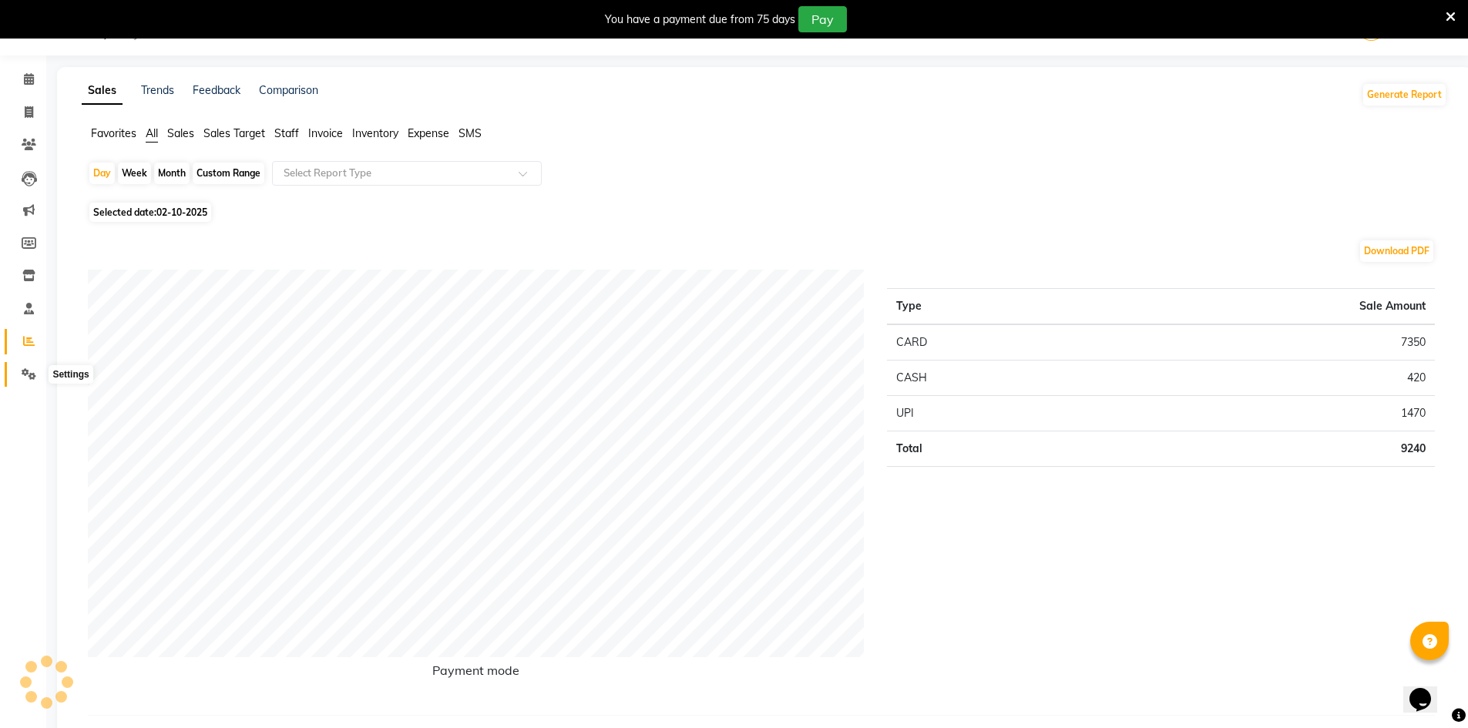
click at [30, 367] on span at bounding box center [28, 375] width 27 height 18
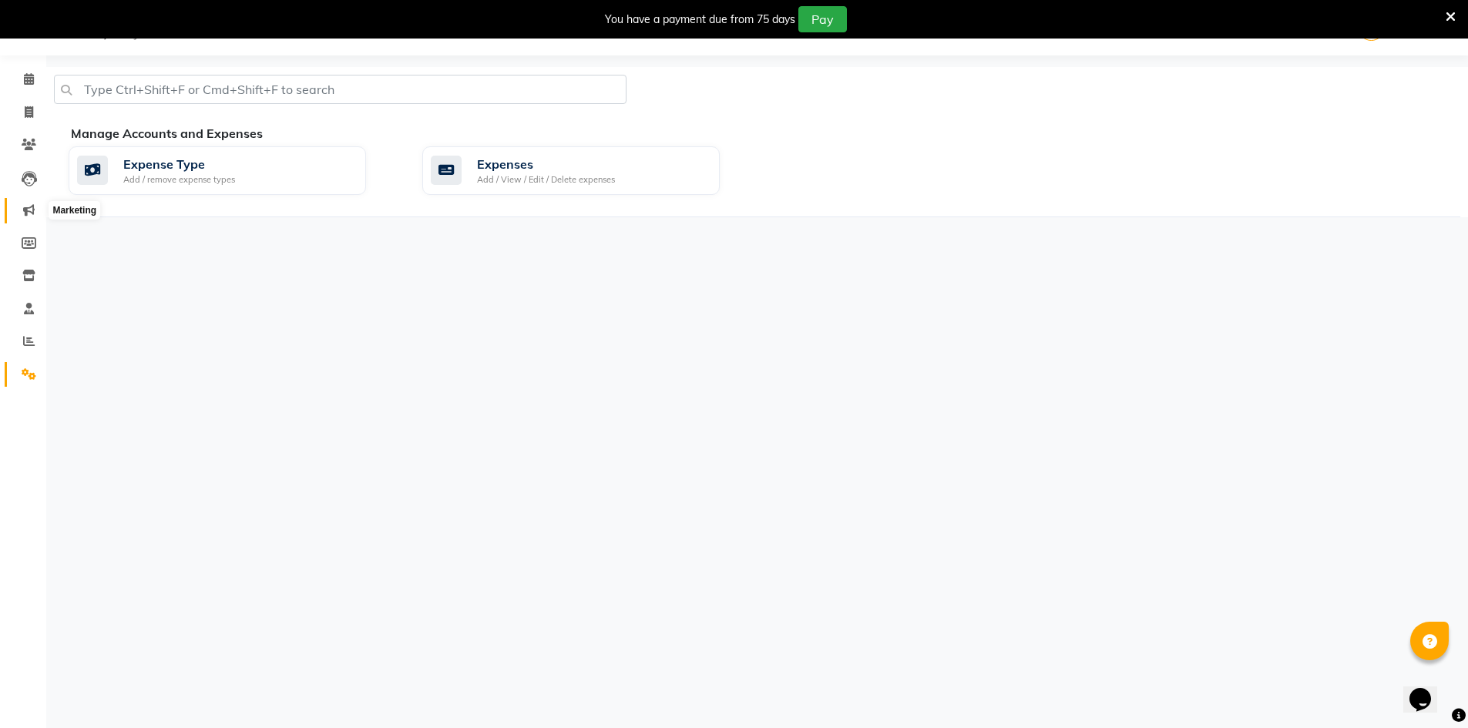
click at [22, 205] on span at bounding box center [28, 211] width 27 height 18
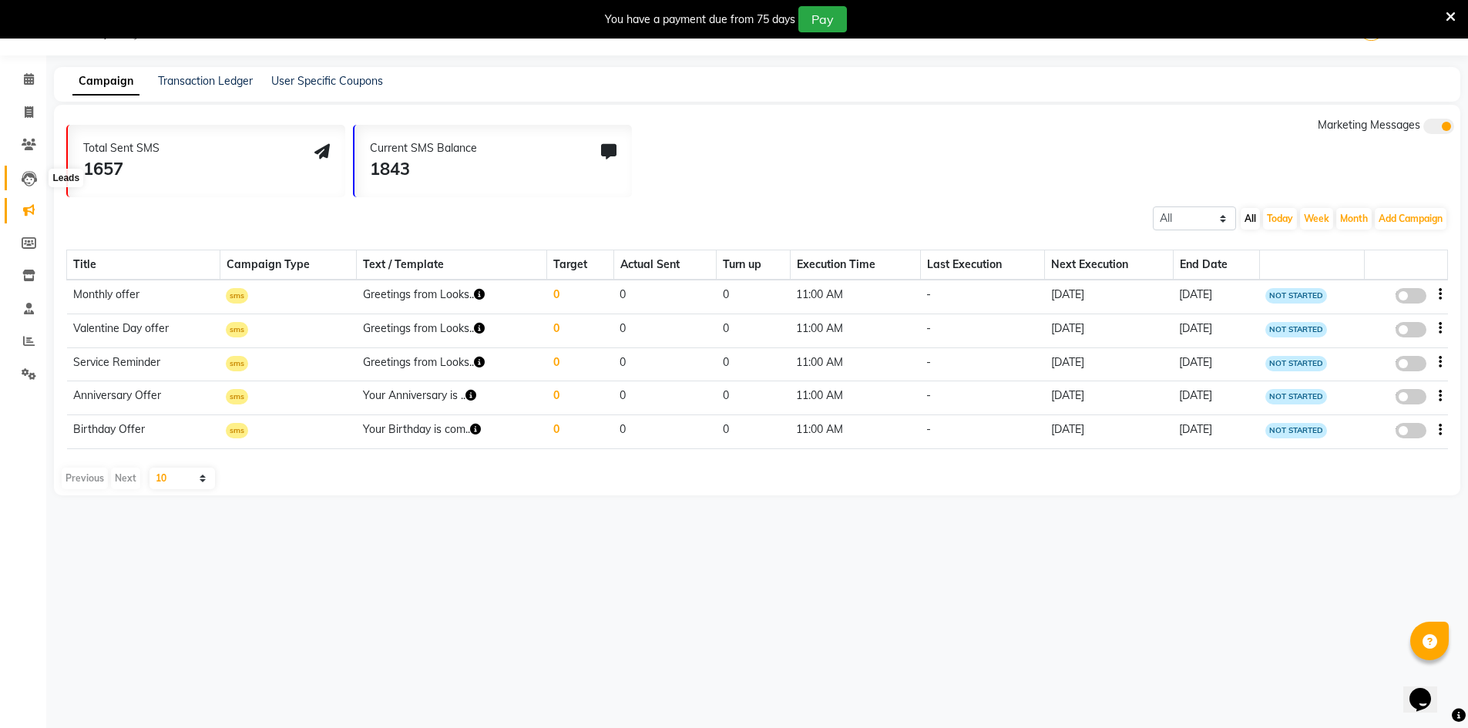
click at [30, 183] on icon at bounding box center [29, 178] width 15 height 15
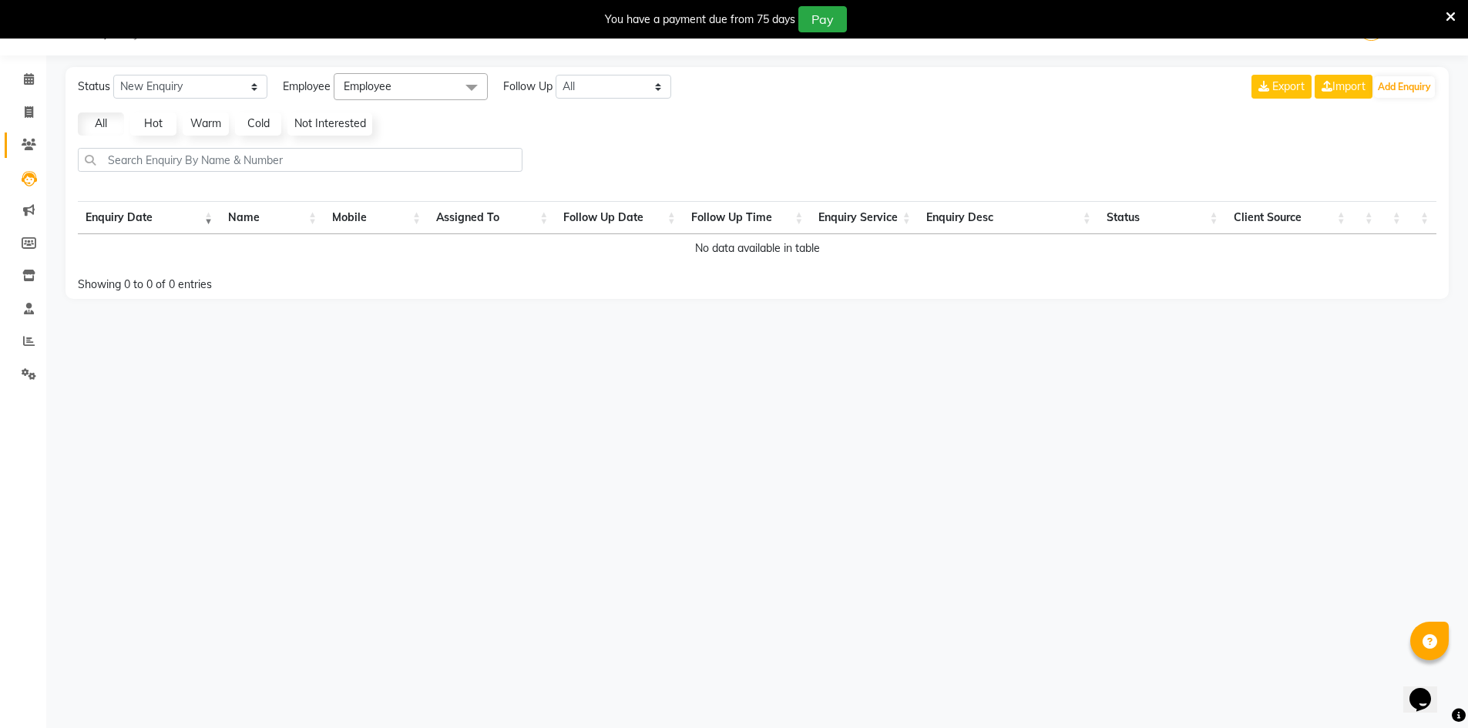
click at [35, 154] on link "Clients" at bounding box center [23, 145] width 37 height 25
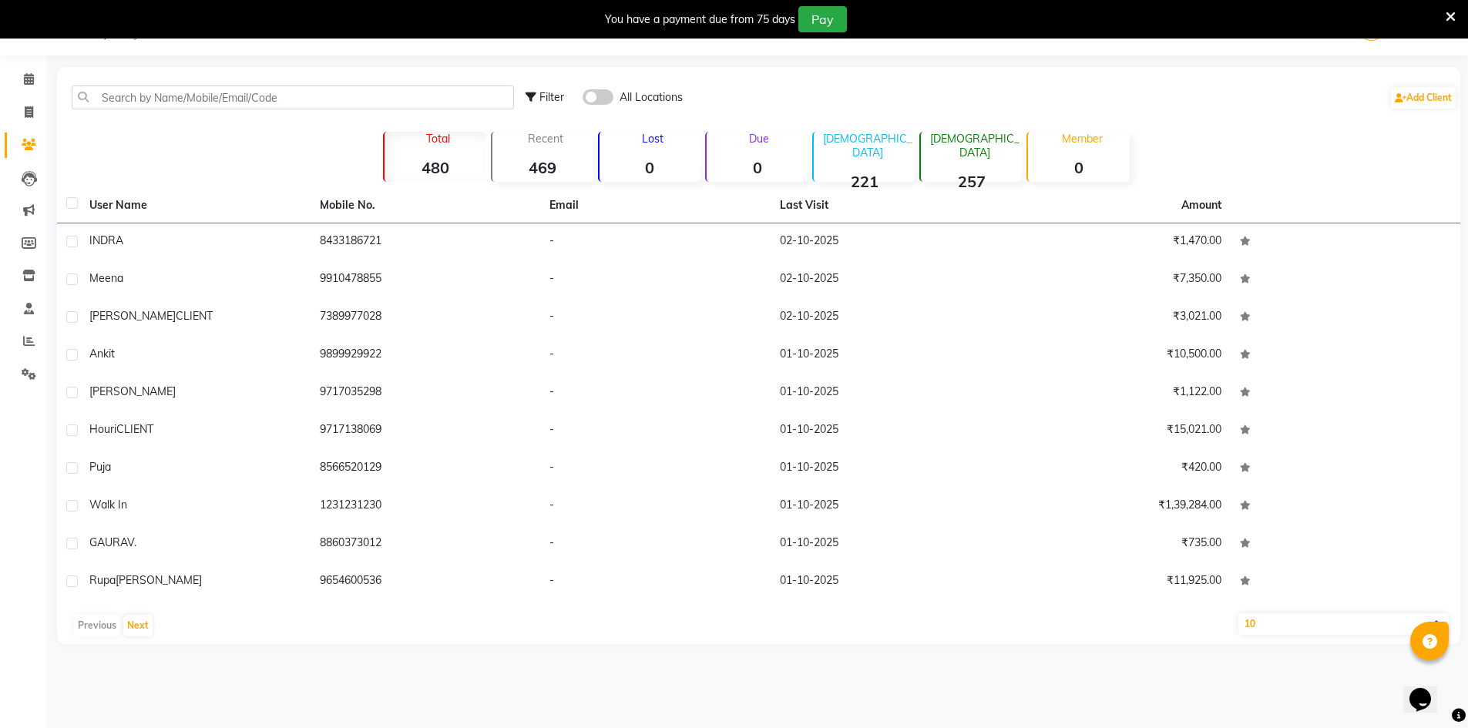
click at [1278, 623] on select "10 50 100" at bounding box center [1343, 624] width 211 height 22
click at [1238, 613] on select "10 50 100" at bounding box center [1343, 624] width 211 height 22
drag, startPoint x: 244, startPoint y: 643, endPoint x: 235, endPoint y: 649, distance: 11.1
click at [243, 646] on main "Filter All Locations Add Client Total 480 Recent 469 Lost 0 Due 0 Male 221 Fema…" at bounding box center [757, 367] width 1422 height 600
click at [137, 626] on button "Next" at bounding box center [137, 626] width 29 height 22
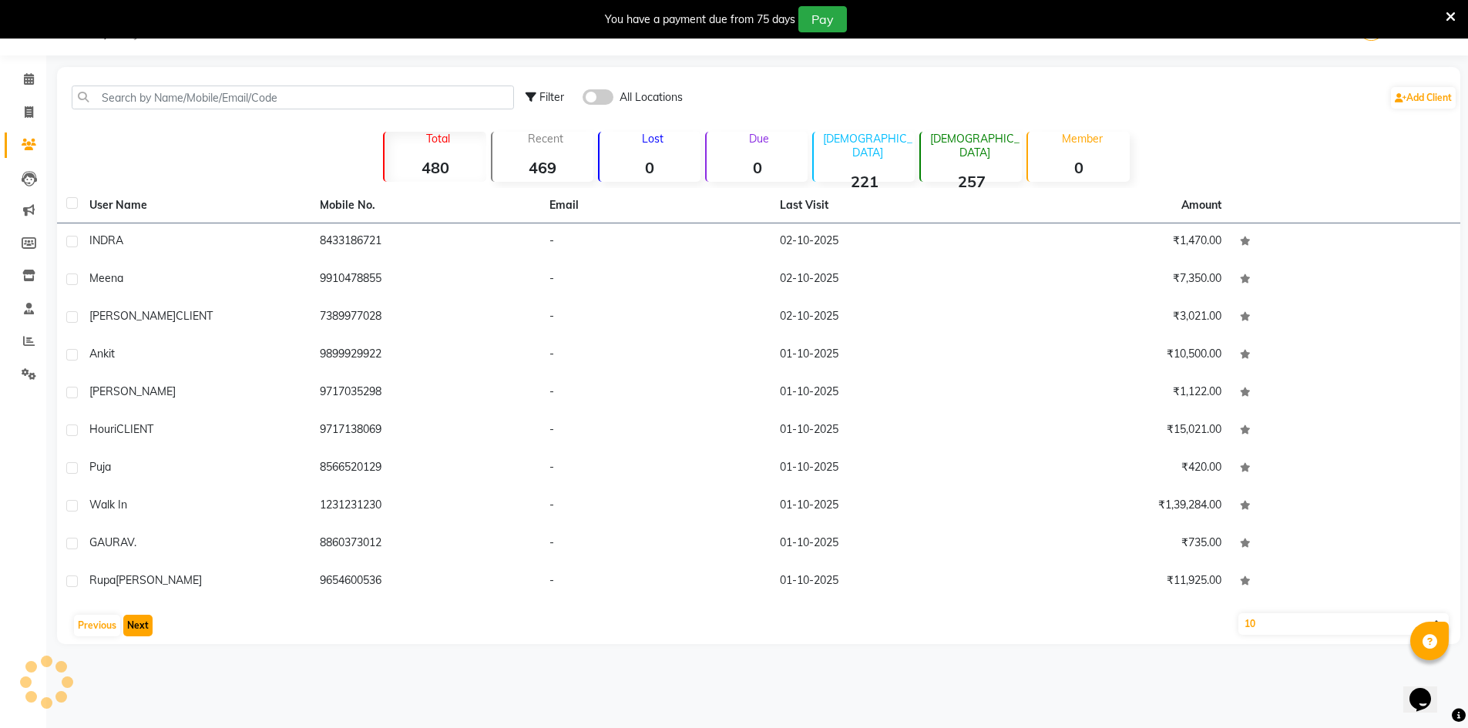
click at [137, 626] on button "Next" at bounding box center [137, 626] width 29 height 22
click at [138, 626] on button "Next" at bounding box center [137, 626] width 29 height 22
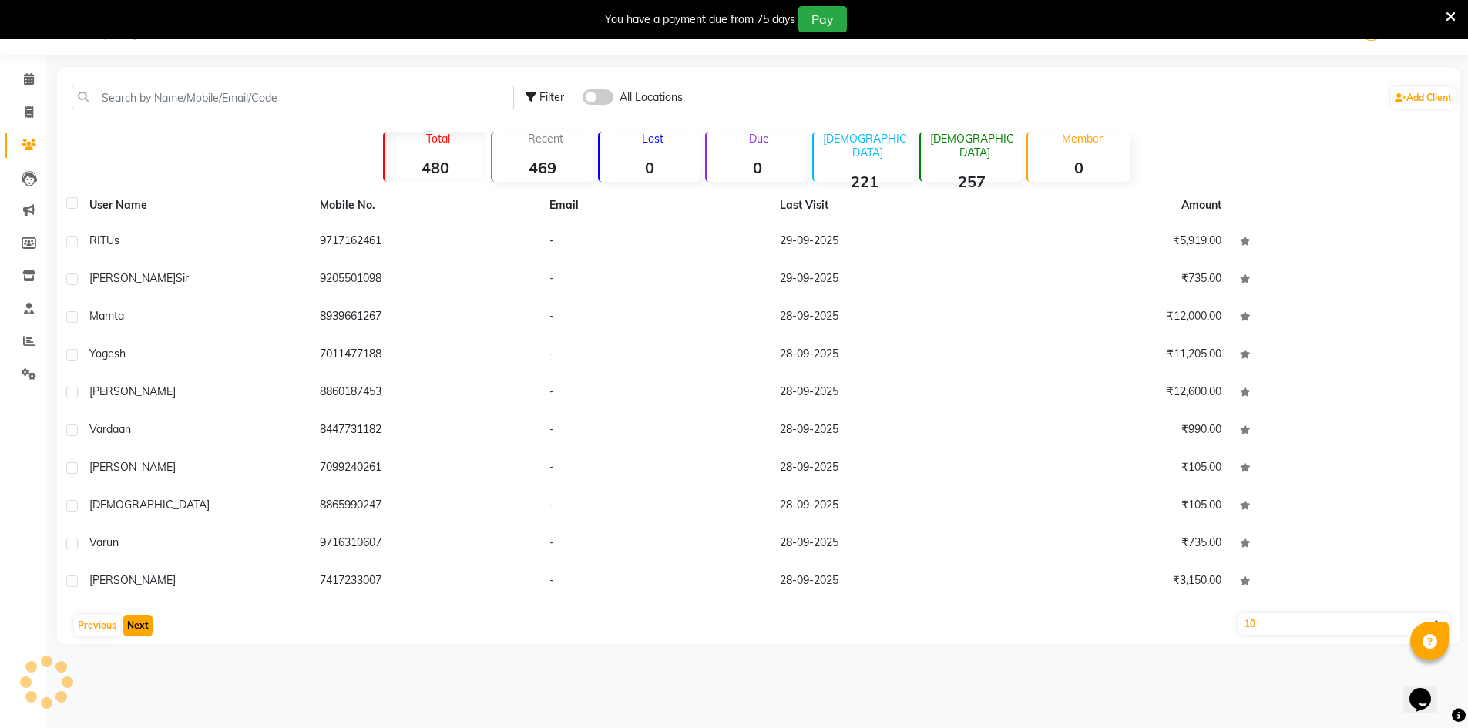
click at [139, 626] on button "Next" at bounding box center [137, 626] width 29 height 22
click at [140, 626] on button "Next" at bounding box center [137, 626] width 29 height 22
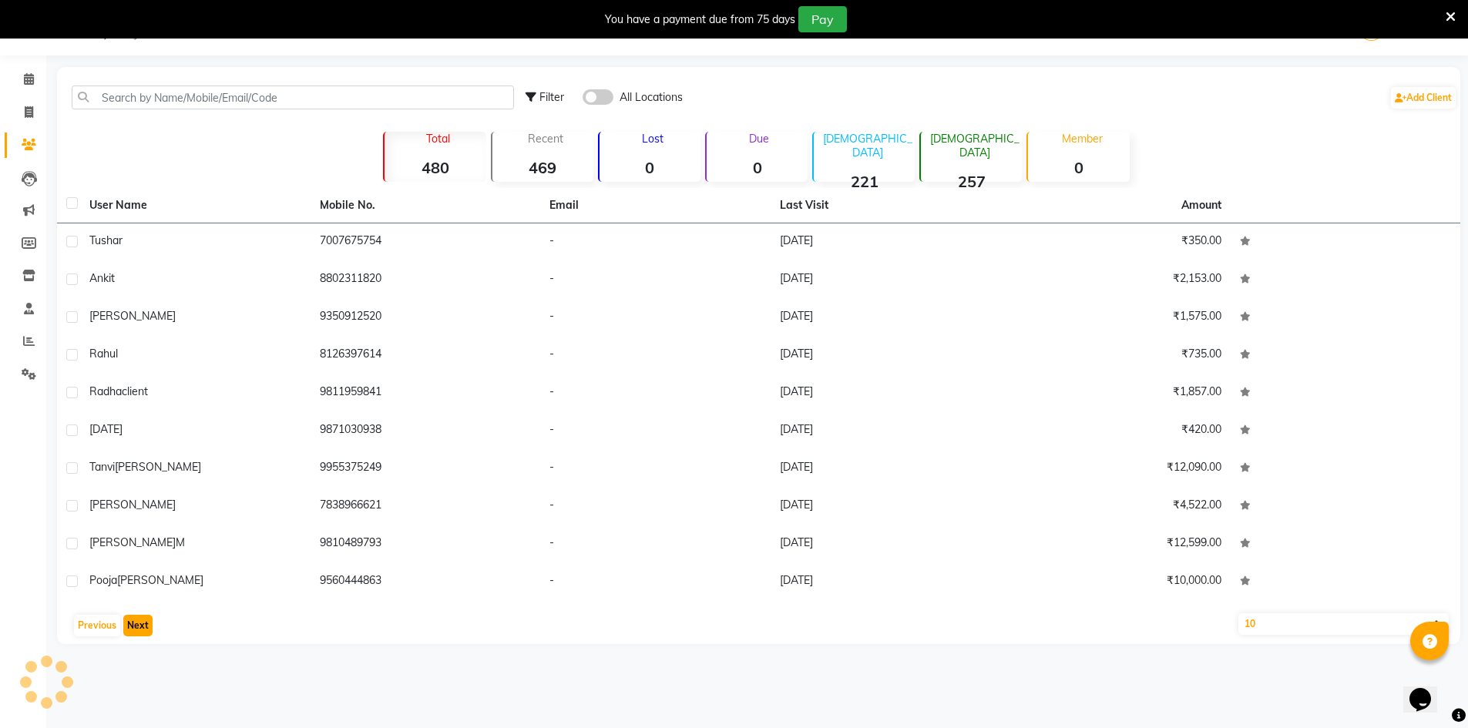
click at [140, 626] on button "Next" at bounding box center [137, 626] width 29 height 22
click at [143, 626] on button "Next" at bounding box center [137, 626] width 29 height 22
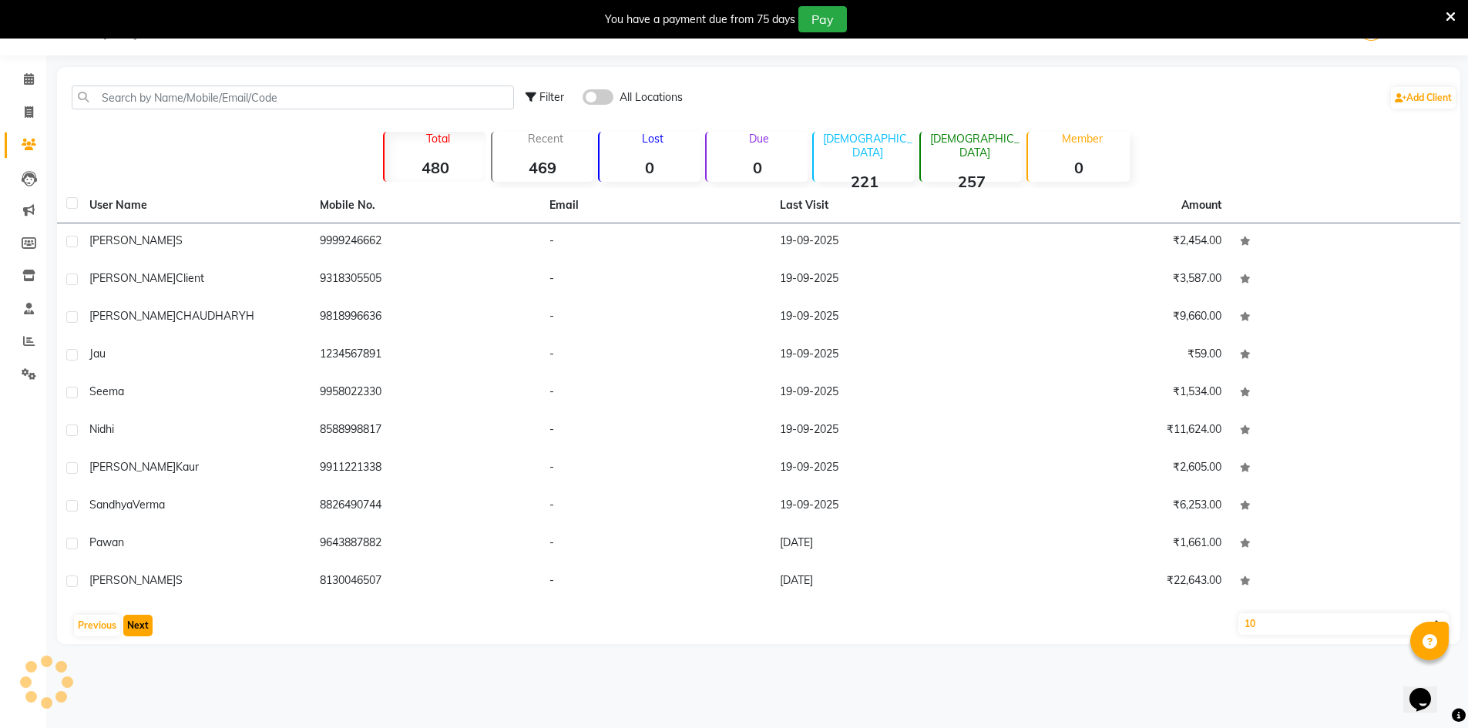
click at [143, 626] on button "Next" at bounding box center [137, 626] width 29 height 22
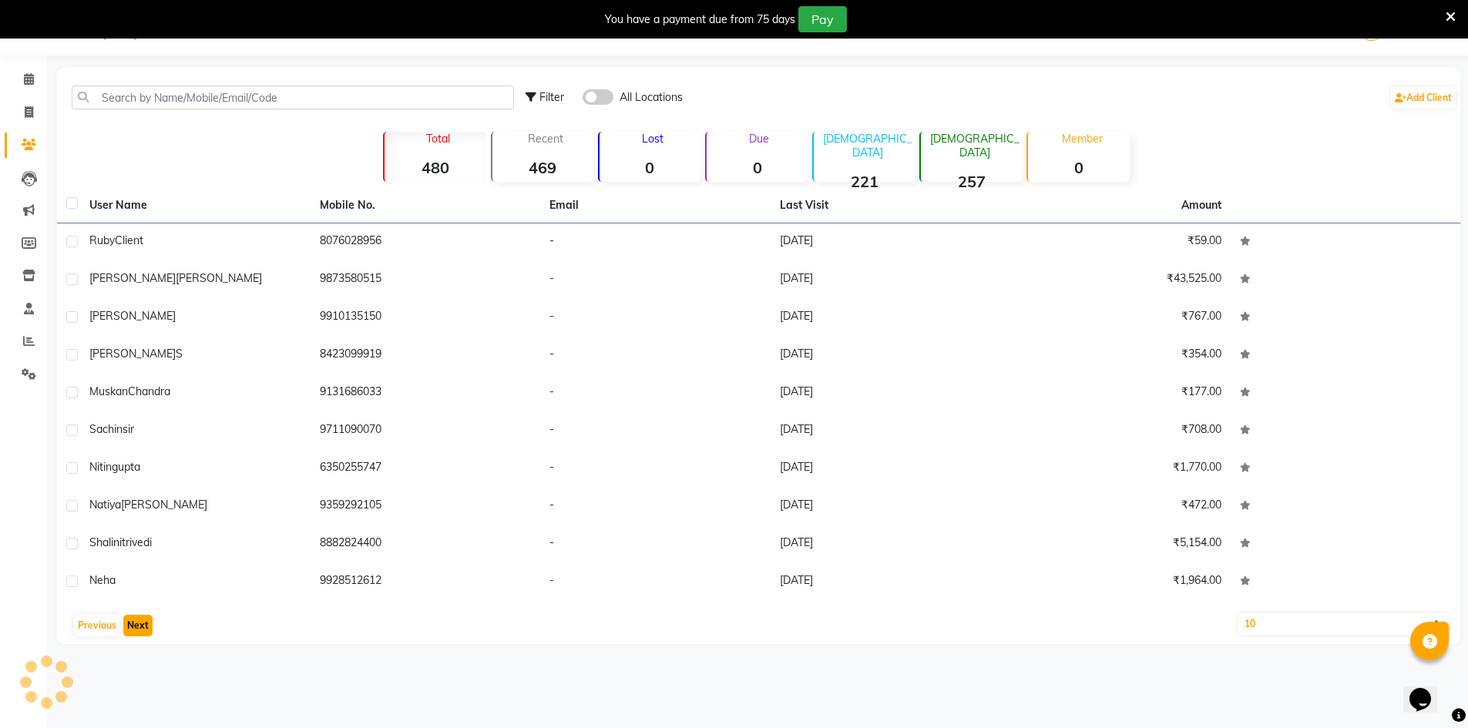
click at [143, 626] on button "Next" at bounding box center [137, 626] width 29 height 22
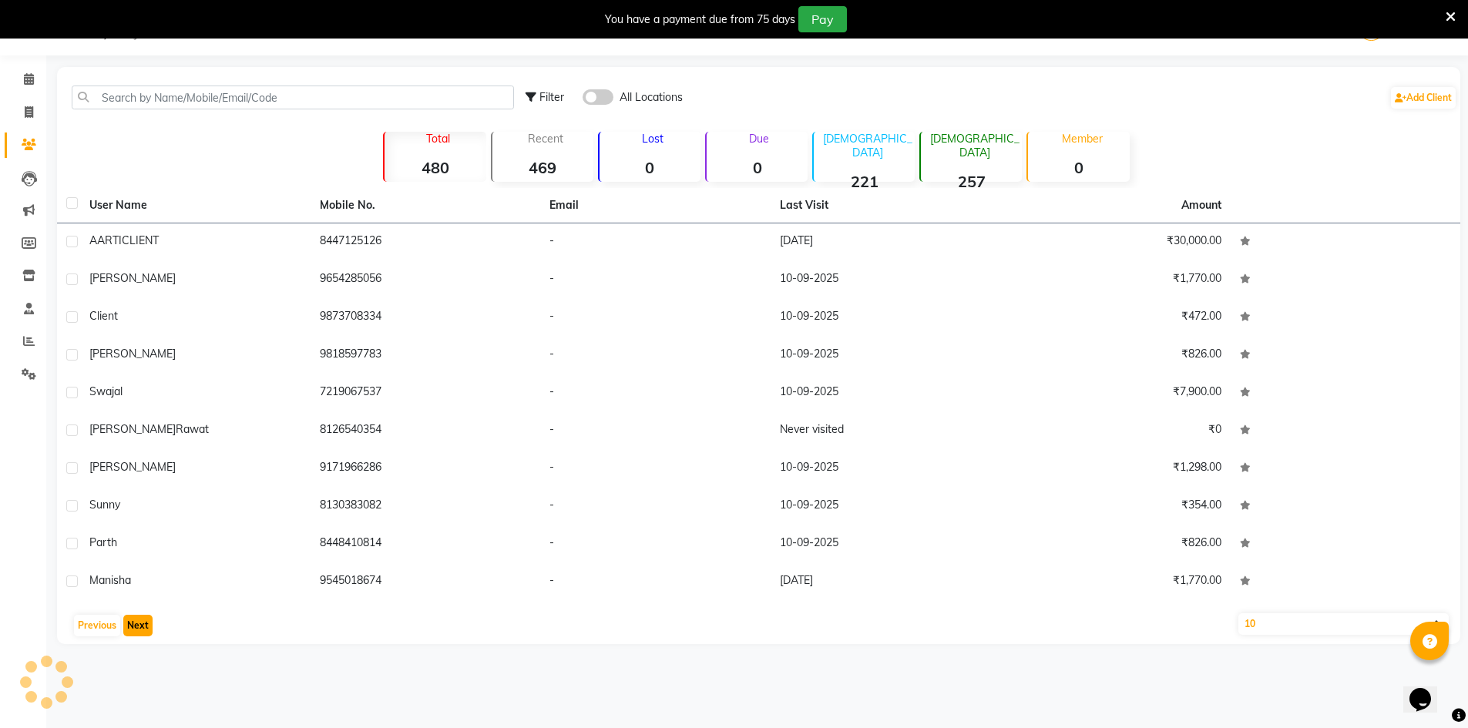
click at [143, 626] on button "Next" at bounding box center [137, 626] width 29 height 22
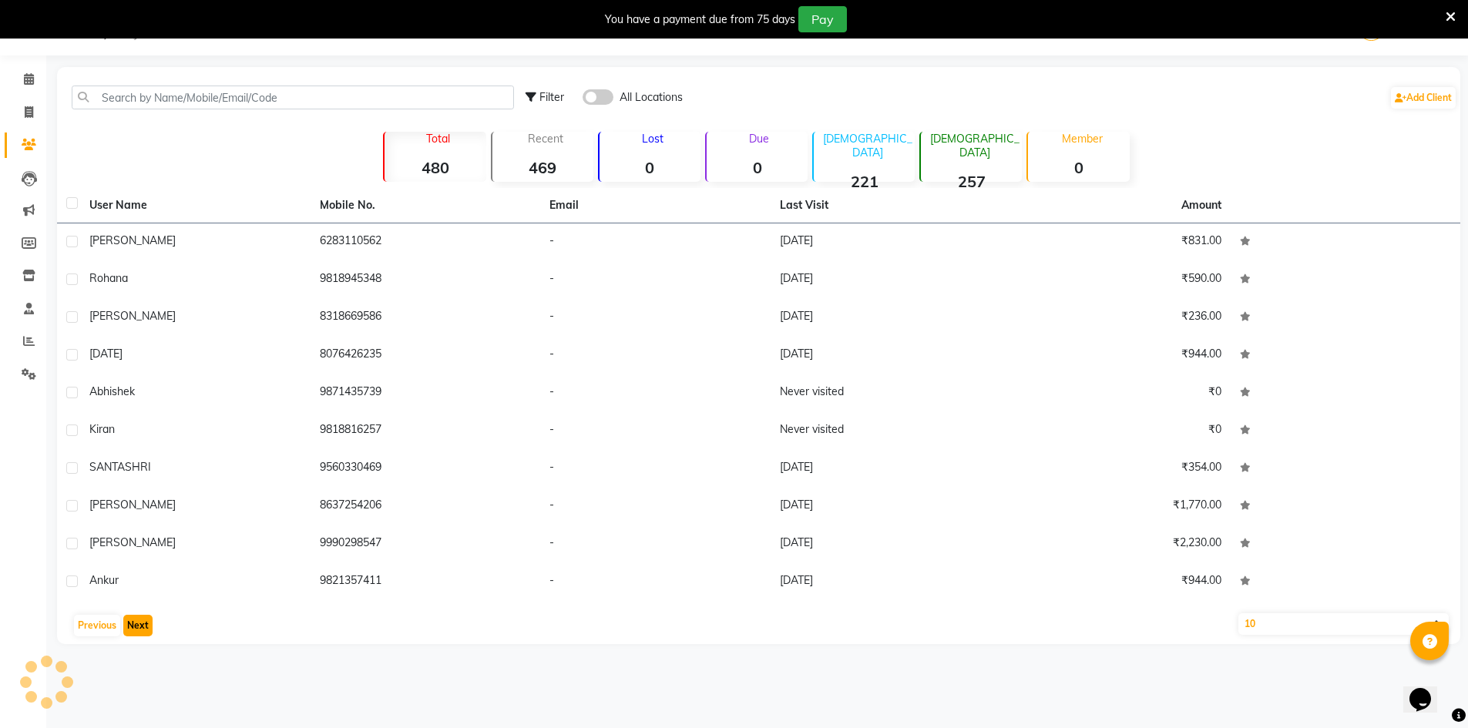
click at [143, 626] on button "Next" at bounding box center [137, 626] width 29 height 22
click at [144, 626] on button "Next" at bounding box center [137, 626] width 29 height 22
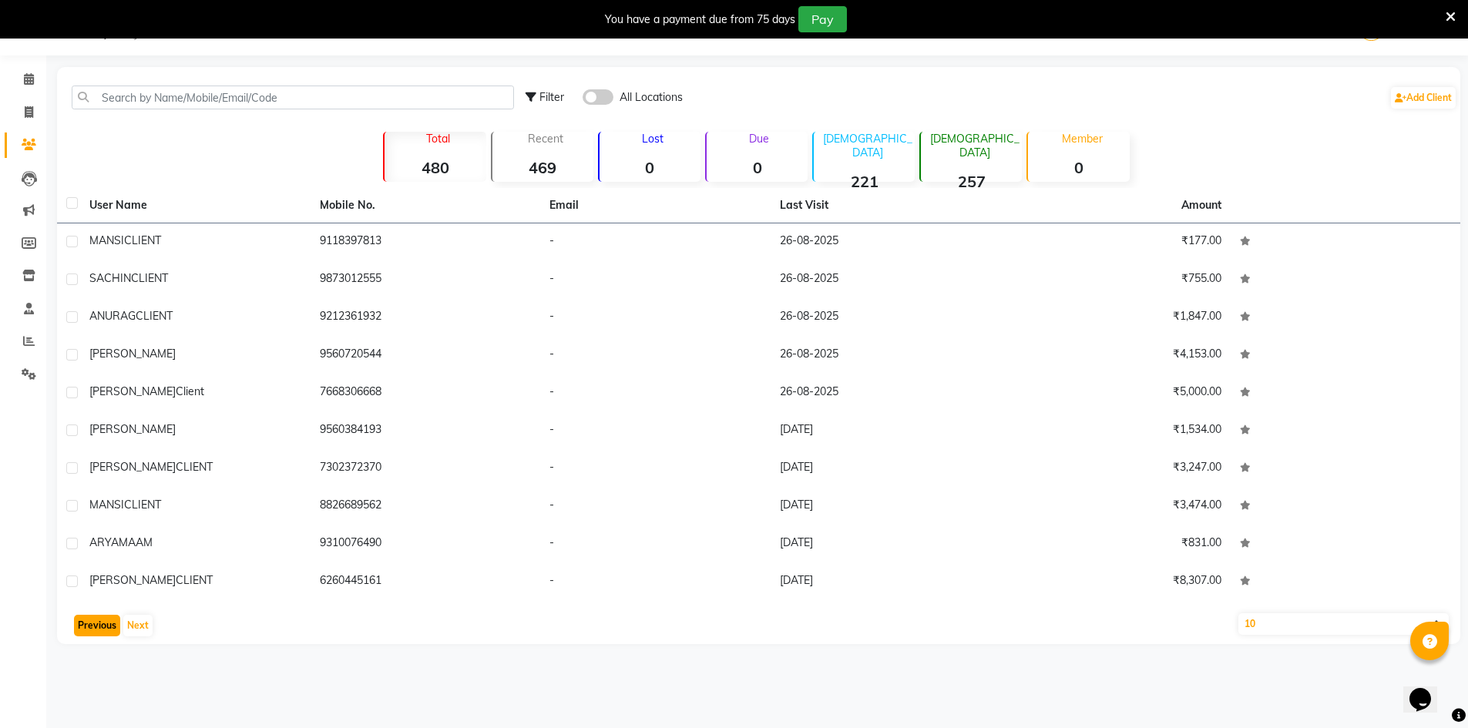
click at [90, 626] on button "Previous" at bounding box center [97, 626] width 46 height 22
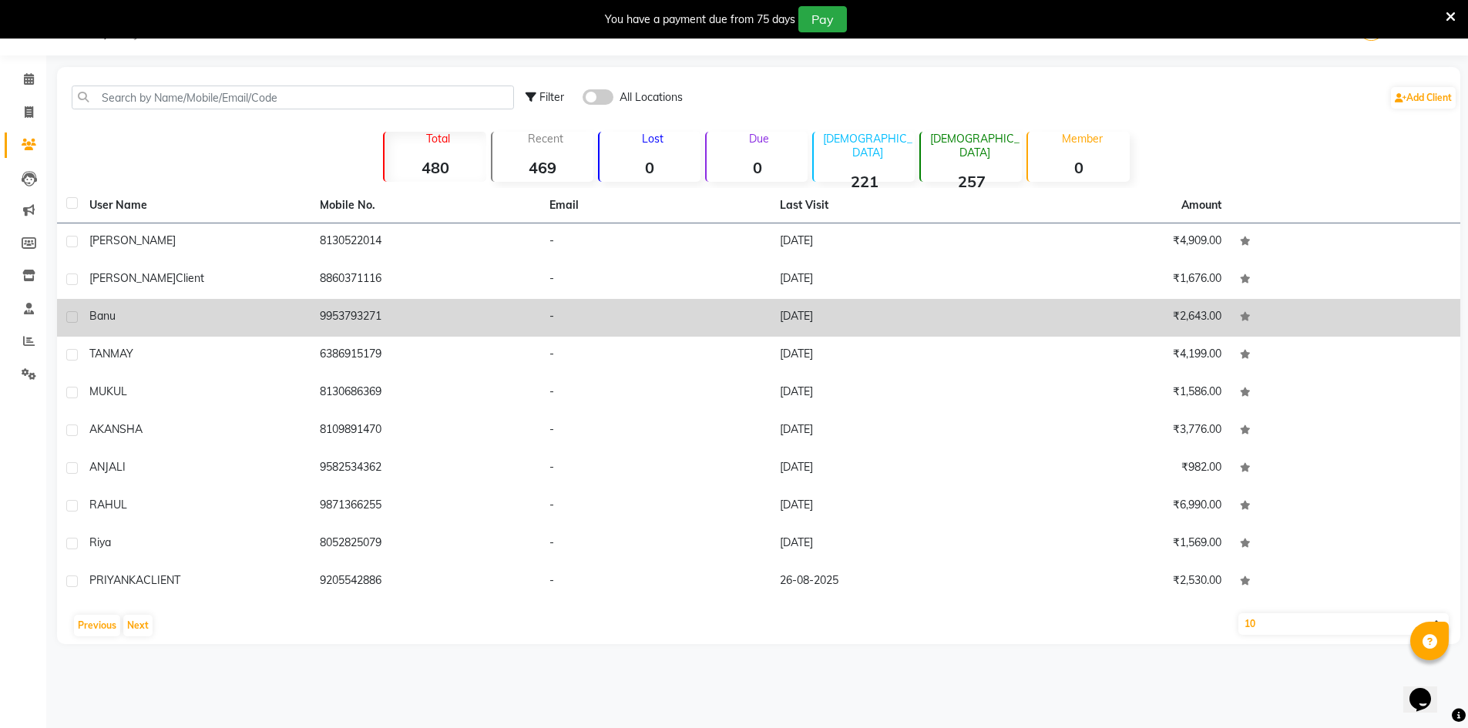
drag, startPoint x: 391, startPoint y: 241, endPoint x: 381, endPoint y: 325, distance: 84.6
click at [374, 375] on tbody "vansh raj 8130522014 - 29-08-2025 ₹4,909.00 Pavnesh client 8860371116 - 28-08-2…" at bounding box center [758, 412] width 1403 height 378
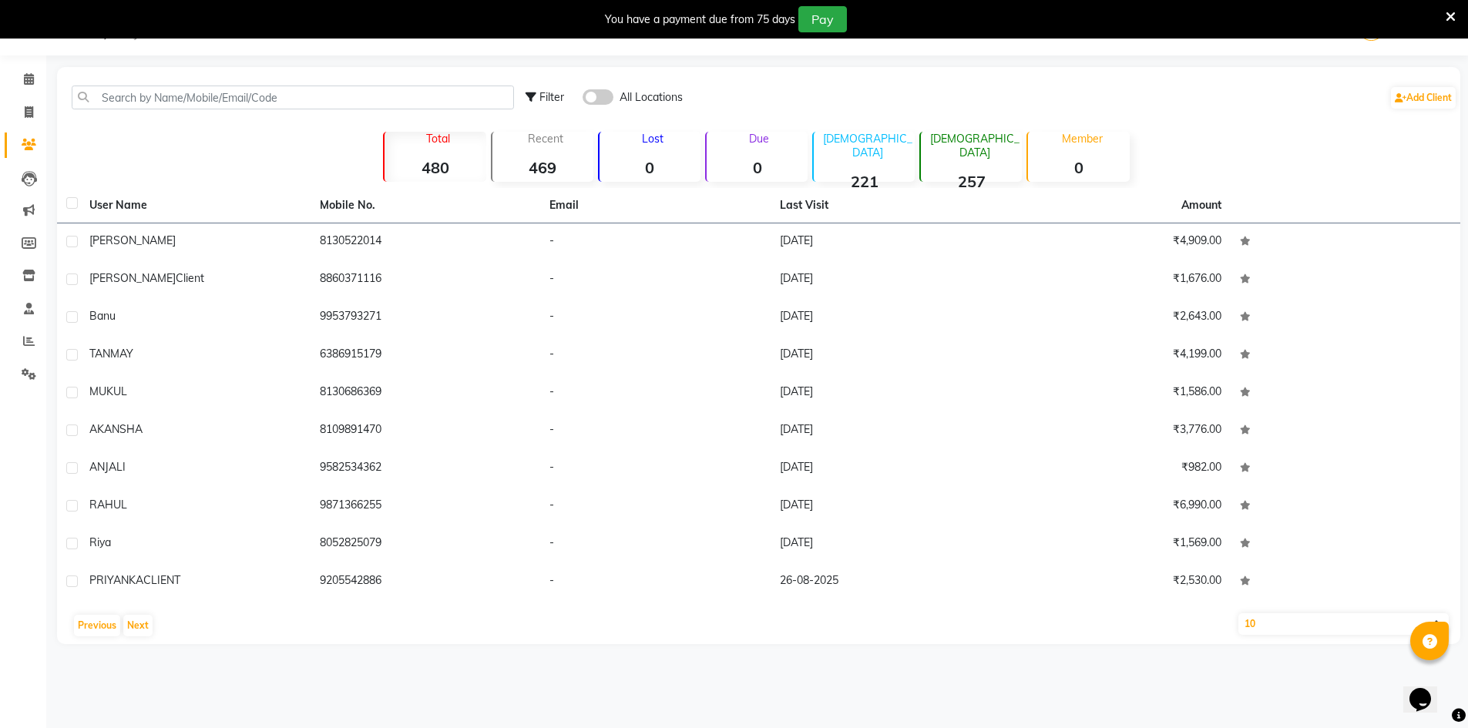
click at [356, 198] on th "Mobile No." at bounding box center [425, 205] width 230 height 35
drag, startPoint x: 316, startPoint y: 201, endPoint x: 338, endPoint y: 207, distance: 23.2
click at [339, 225] on table "User Name Mobile No. Email Last Visit Amount vansh raj 8130522014 - 29-08-2025 …" at bounding box center [758, 394] width 1403 height 413
click at [341, 195] on th "Mobile No." at bounding box center [425, 205] width 230 height 35
drag, startPoint x: 341, startPoint y: 195, endPoint x: 351, endPoint y: 206, distance: 15.3
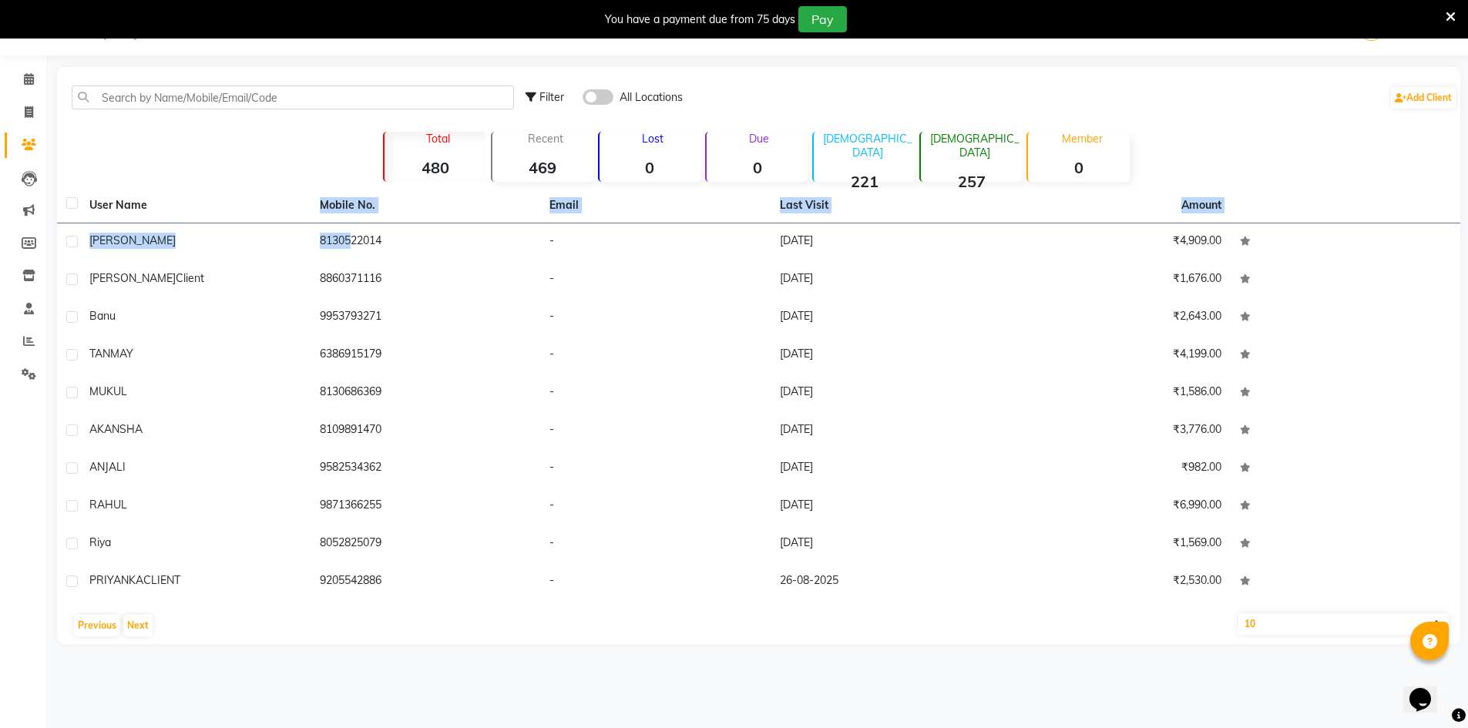
click at [347, 203] on th "Mobile No." at bounding box center [425, 205] width 230 height 35
click at [354, 206] on th "Mobile No." at bounding box center [425, 205] width 230 height 35
click at [366, 206] on th "Mobile No." at bounding box center [425, 205] width 230 height 35
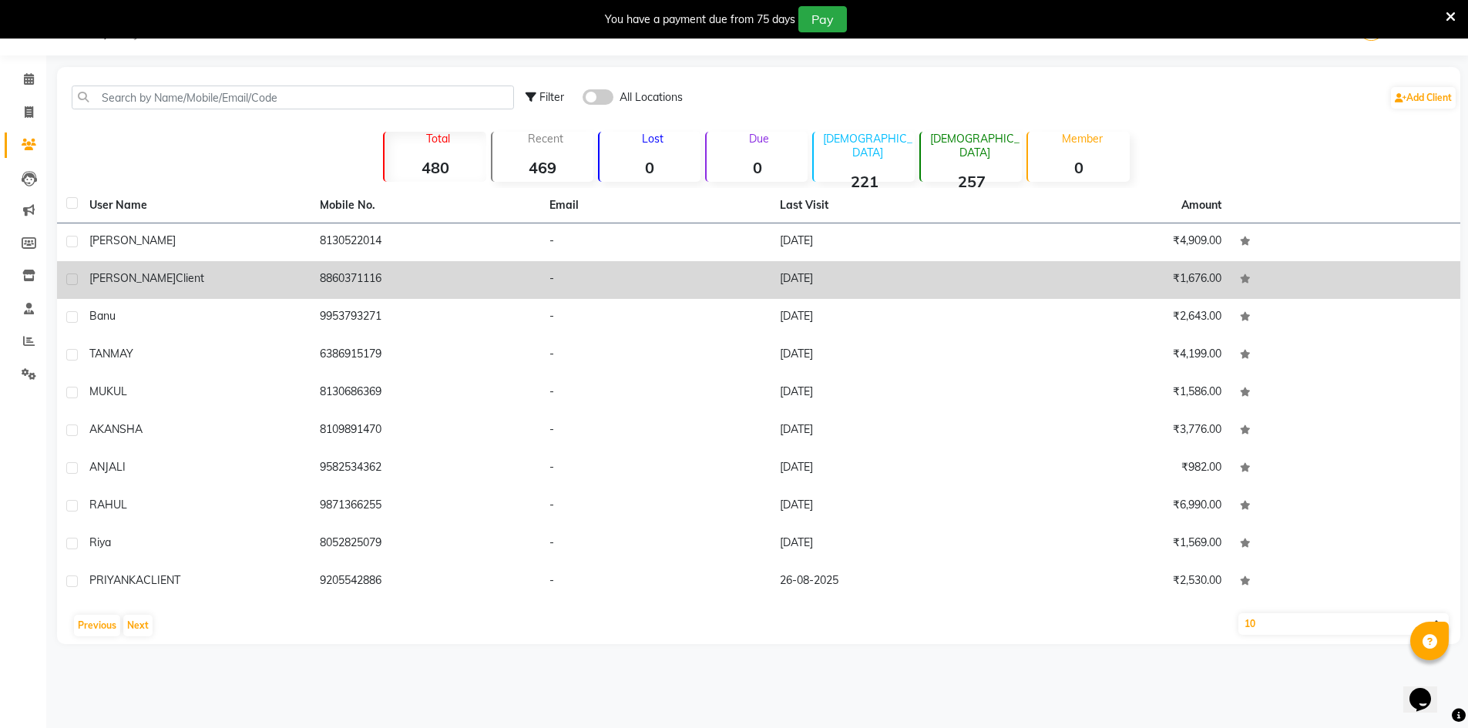
click at [354, 267] on td "8860371116" at bounding box center [425, 280] width 230 height 38
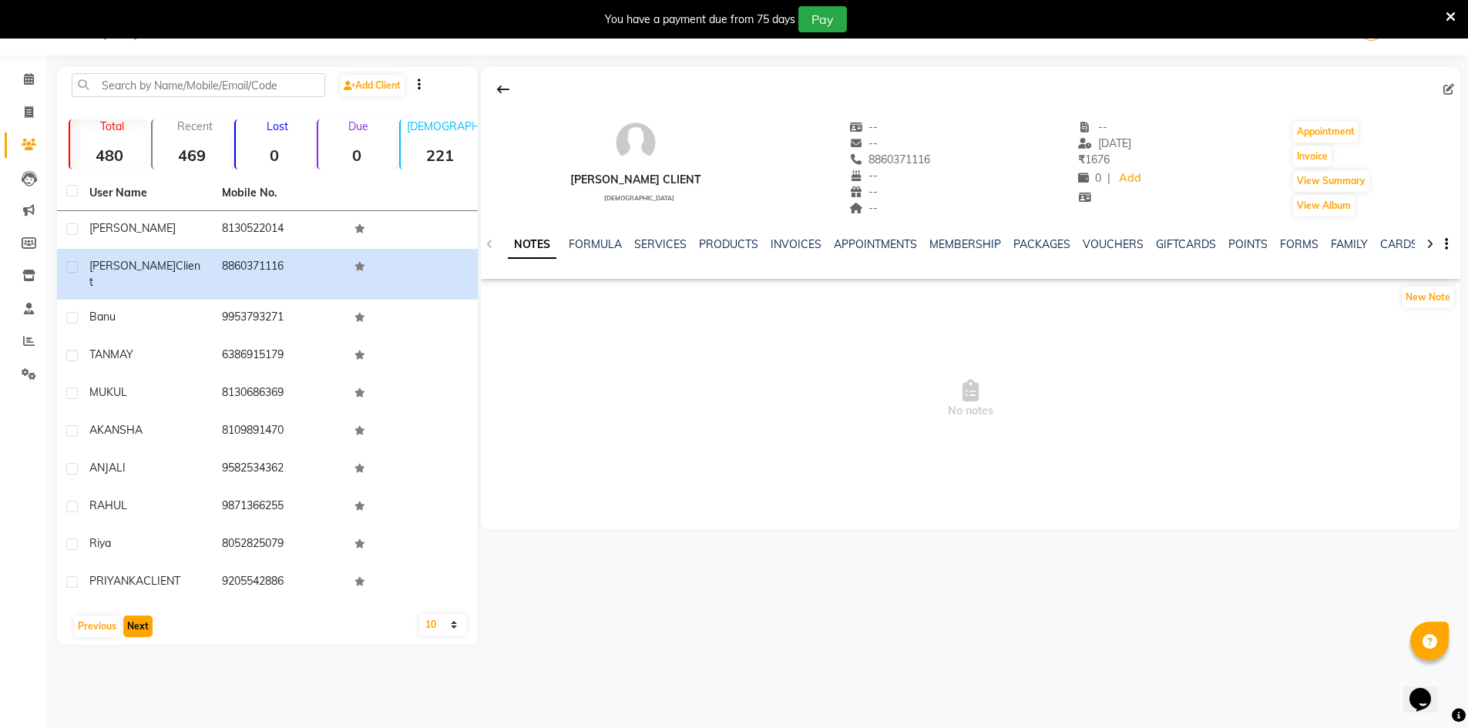
click at [147, 616] on button "Next" at bounding box center [137, 627] width 29 height 22
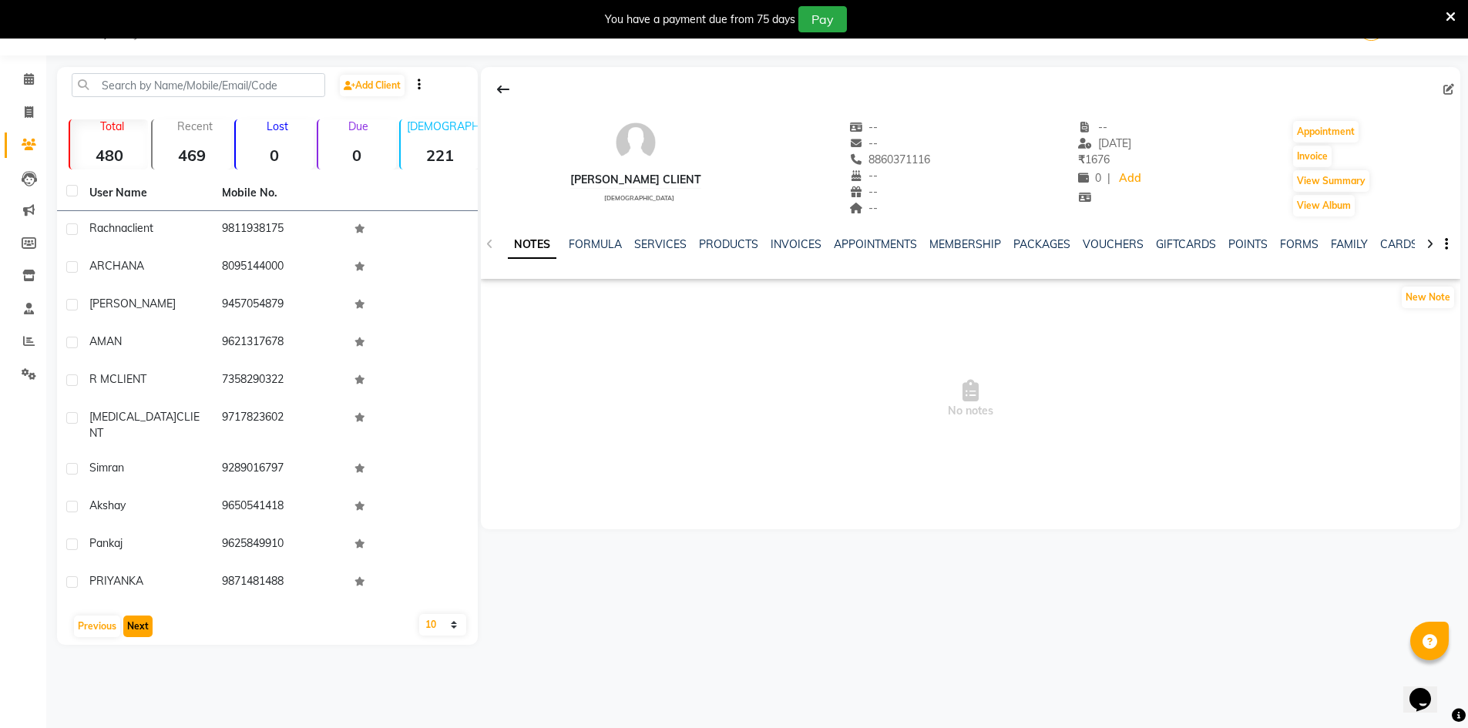
click at [147, 616] on button "Next" at bounding box center [137, 627] width 29 height 22
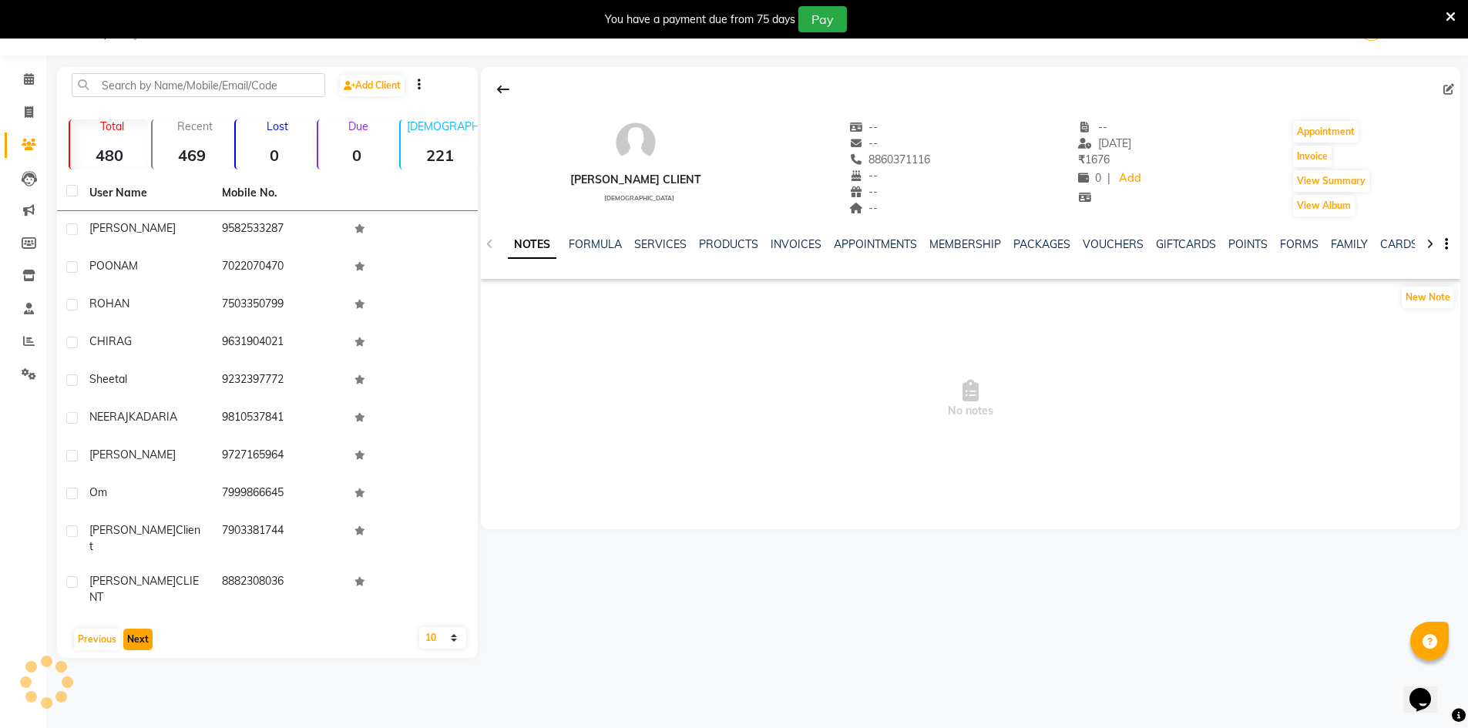
click at [147, 629] on button "Next" at bounding box center [137, 640] width 29 height 22
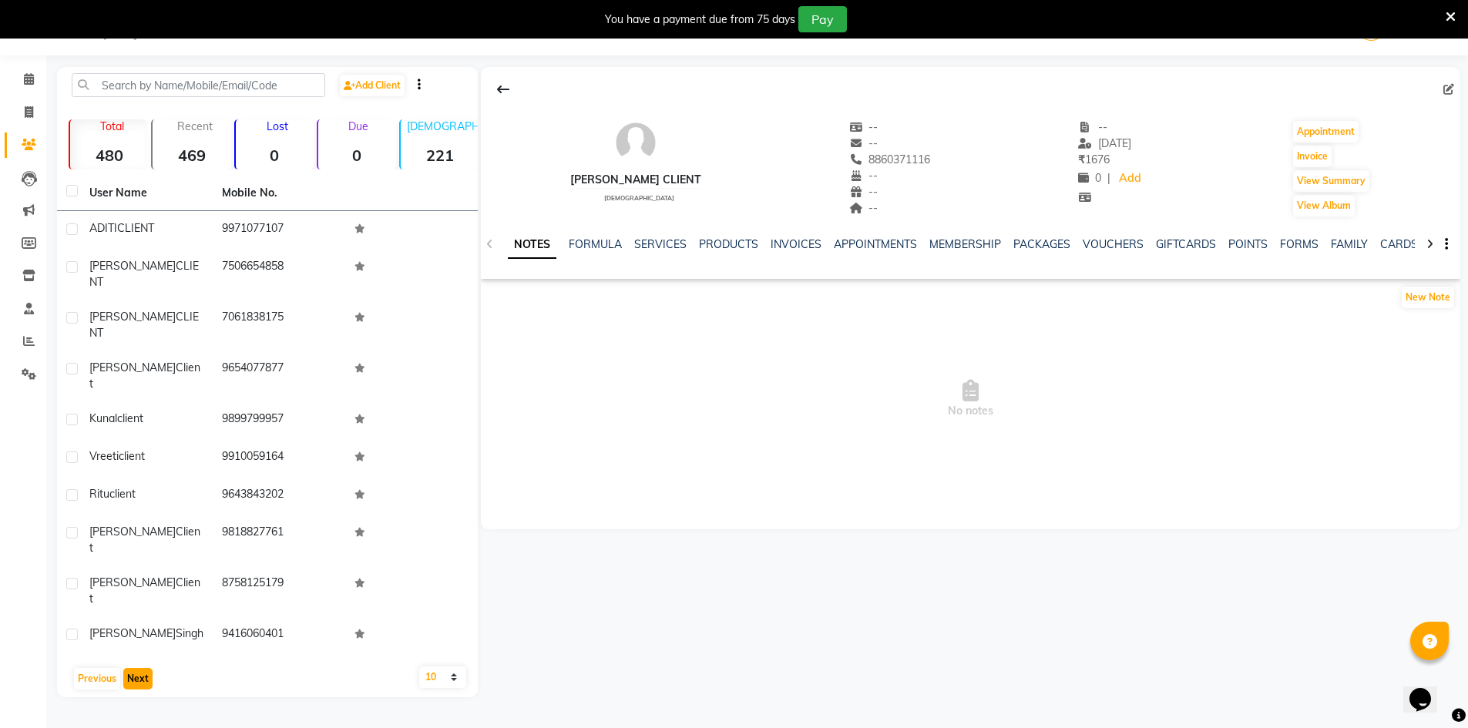
click at [147, 668] on button "Next" at bounding box center [137, 679] width 29 height 22
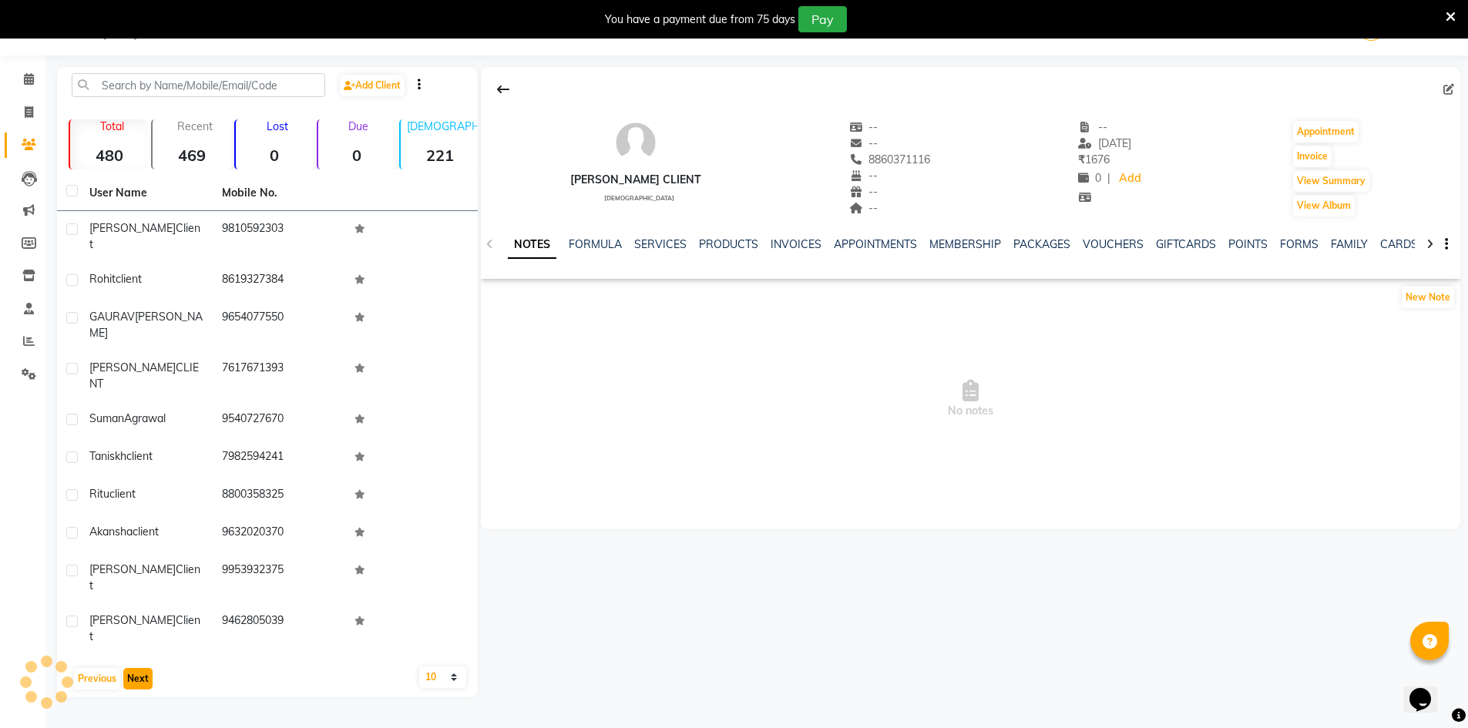
click at [147, 668] on button "Next" at bounding box center [137, 679] width 29 height 22
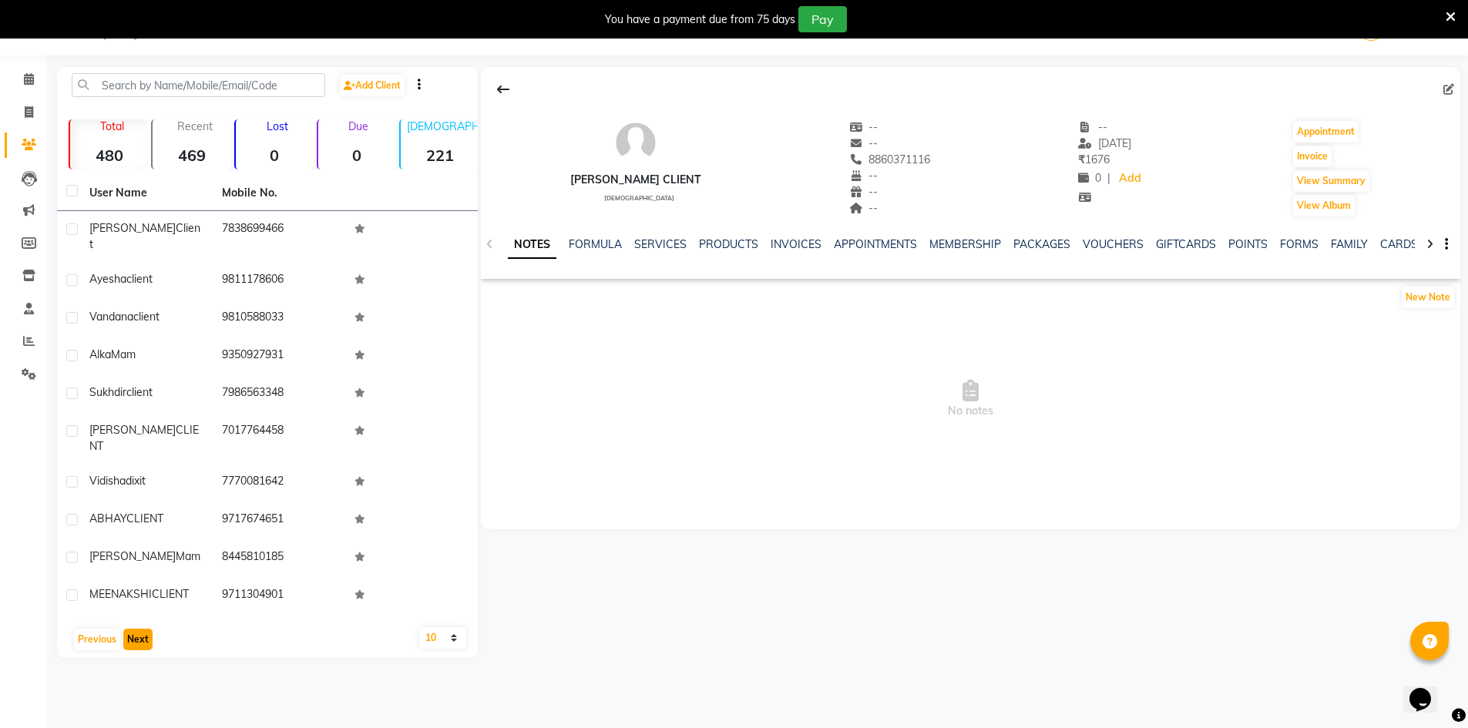
click at [147, 629] on button "Next" at bounding box center [137, 640] width 29 height 22
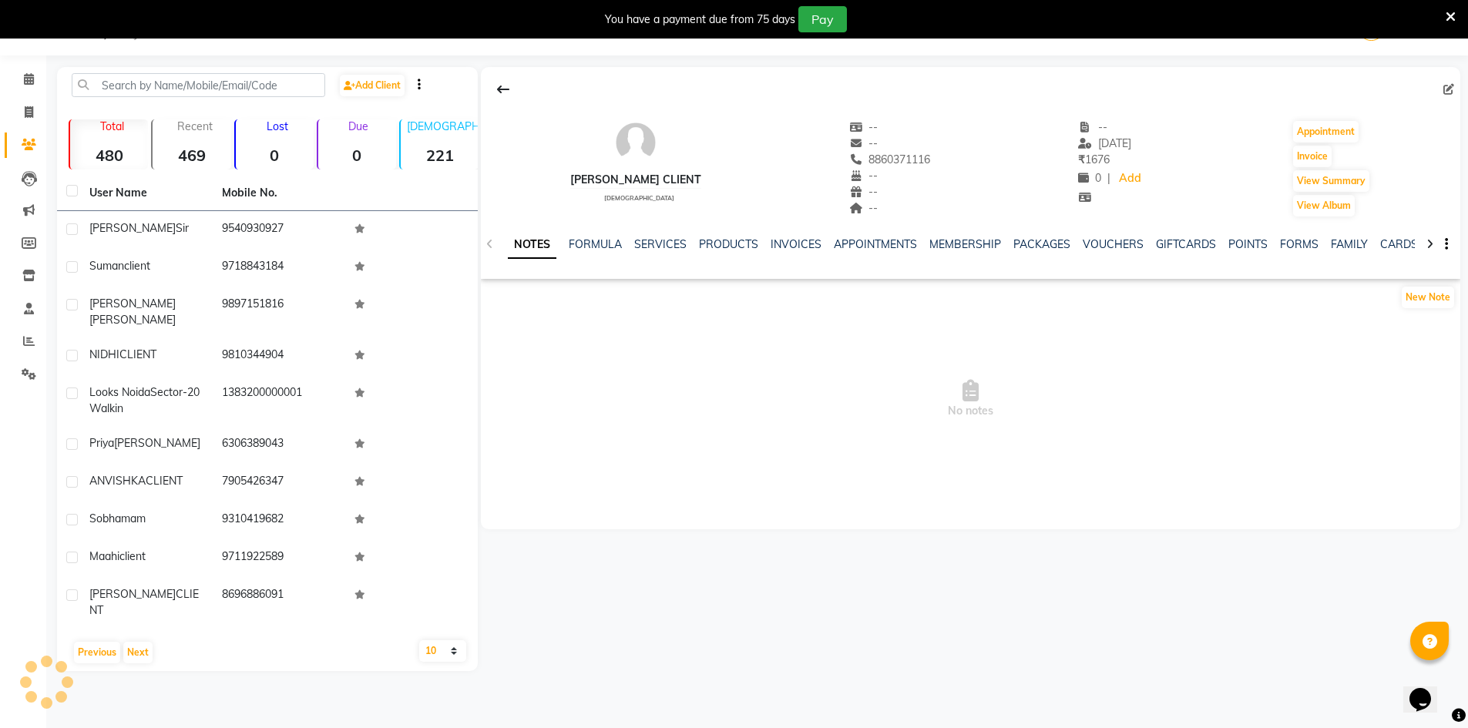
click at [147, 611] on div "User Name Mobile No. Parveen sir 9540930927 suman client 9718843184 Karnika Gup…" at bounding box center [267, 423] width 421 height 495
click at [145, 642] on button "Next" at bounding box center [137, 653] width 29 height 22
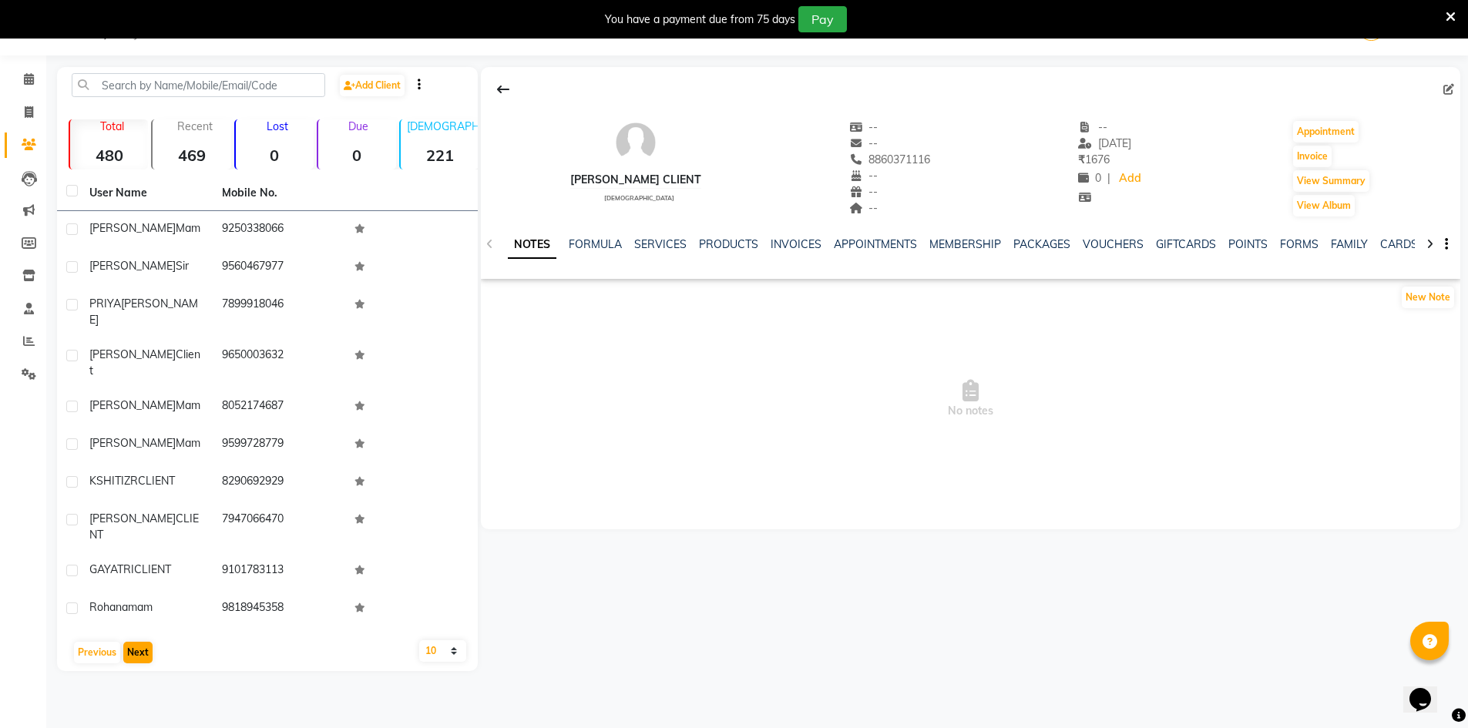
click at [145, 627] on div "User Name Mobile No. Bhanu mam 9250338066 Vibhor sir 9560467977 PRIYA TOMAR 789…" at bounding box center [267, 423] width 421 height 495
click at [143, 642] on button "Next" at bounding box center [137, 653] width 29 height 22
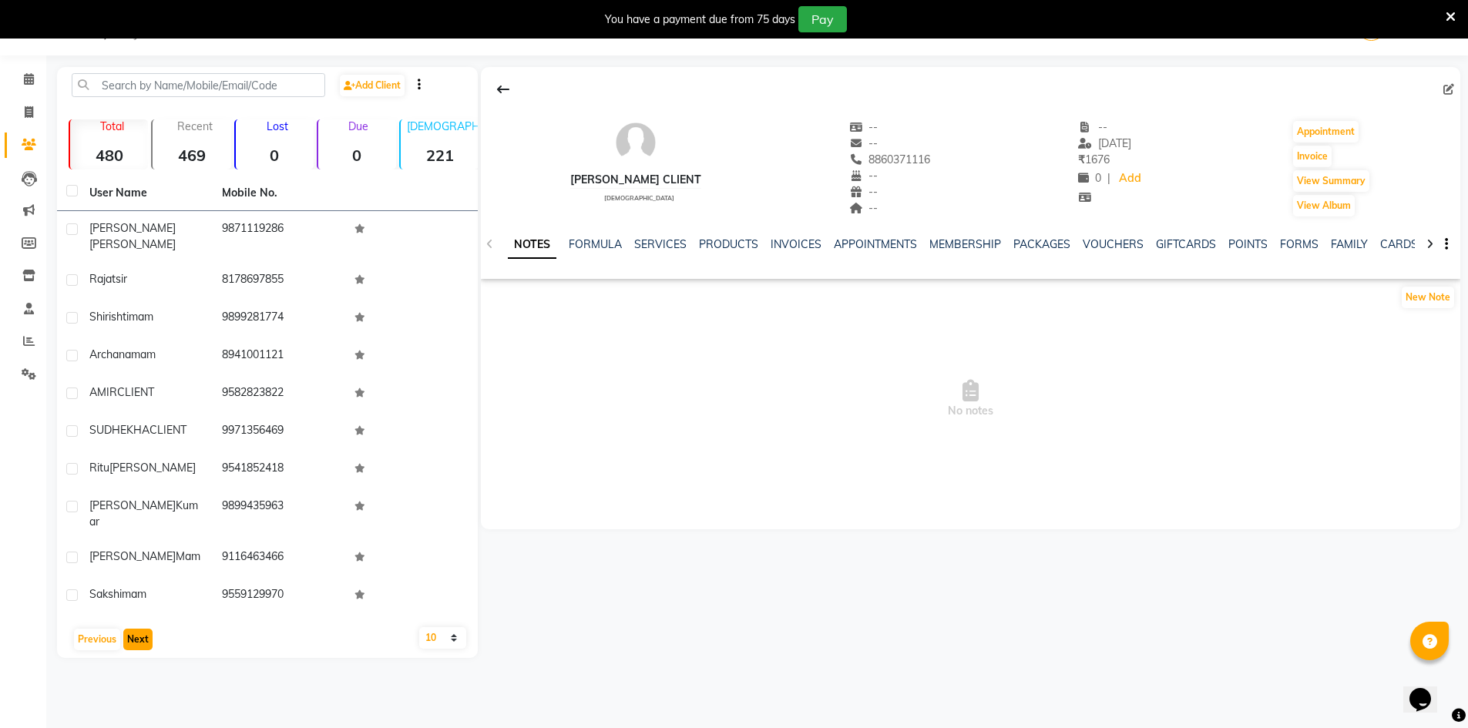
click at [143, 629] on button "Next" at bounding box center [137, 640] width 29 height 22
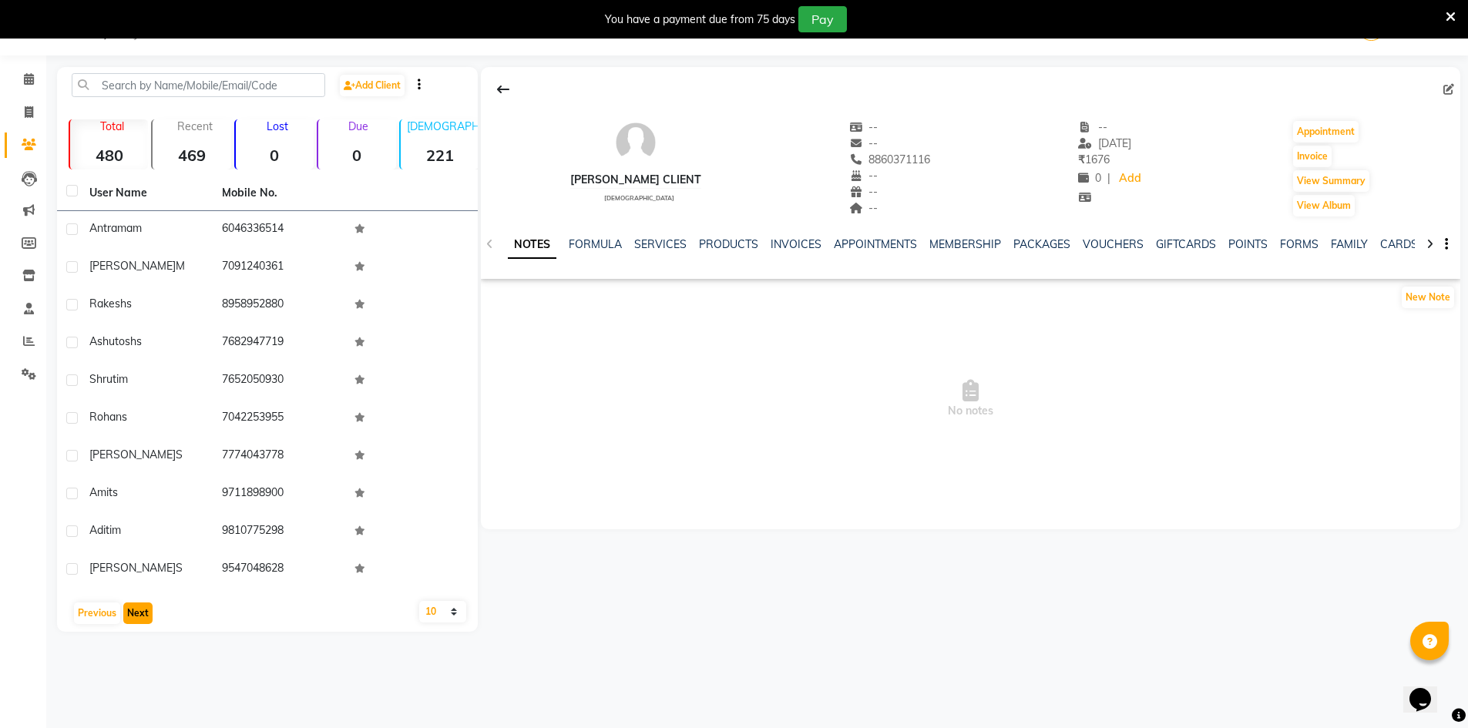
click at [143, 619] on button "Next" at bounding box center [137, 614] width 29 height 22
click at [143, 618] on button "Next" at bounding box center [137, 614] width 29 height 22
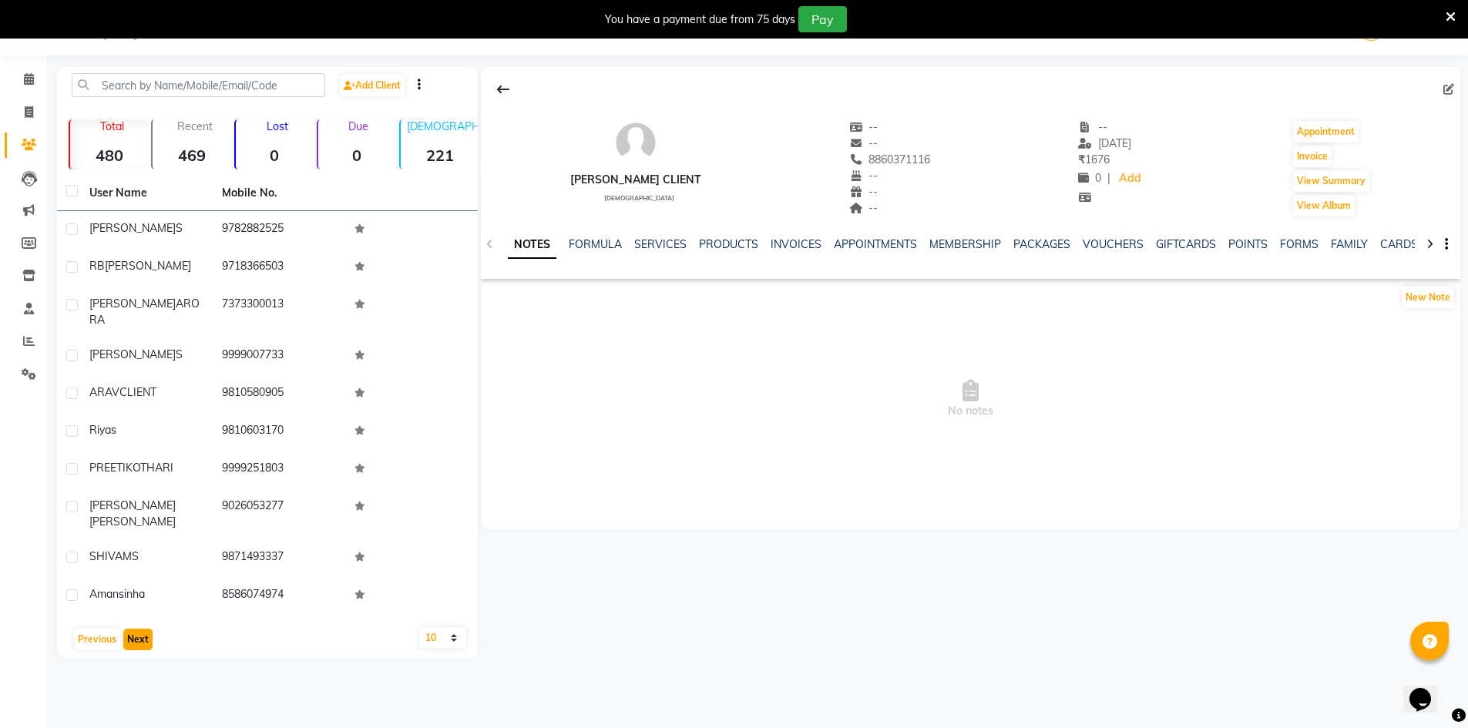
click at [143, 629] on button "Next" at bounding box center [137, 640] width 29 height 22
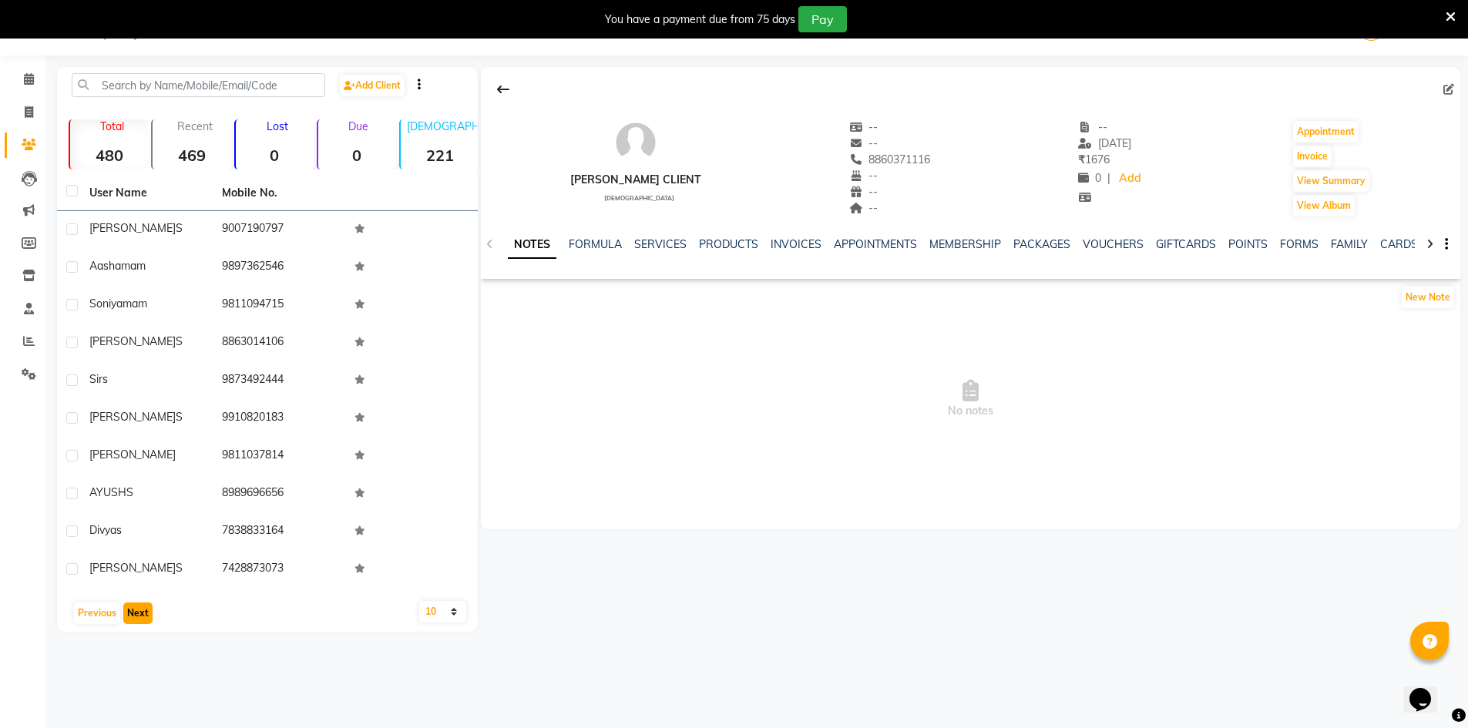
click at [143, 617] on button "Next" at bounding box center [137, 614] width 29 height 22
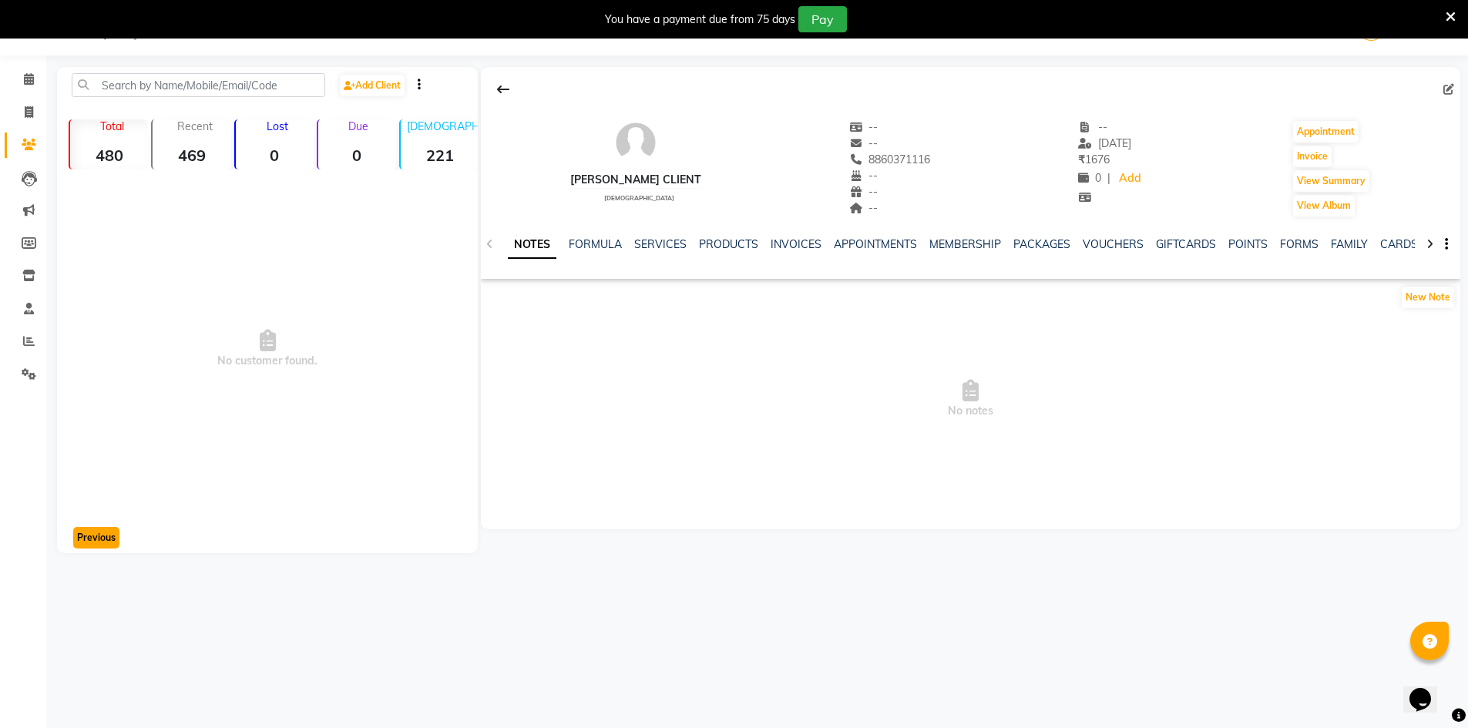
click at [83, 539] on button "Previous" at bounding box center [96, 538] width 46 height 22
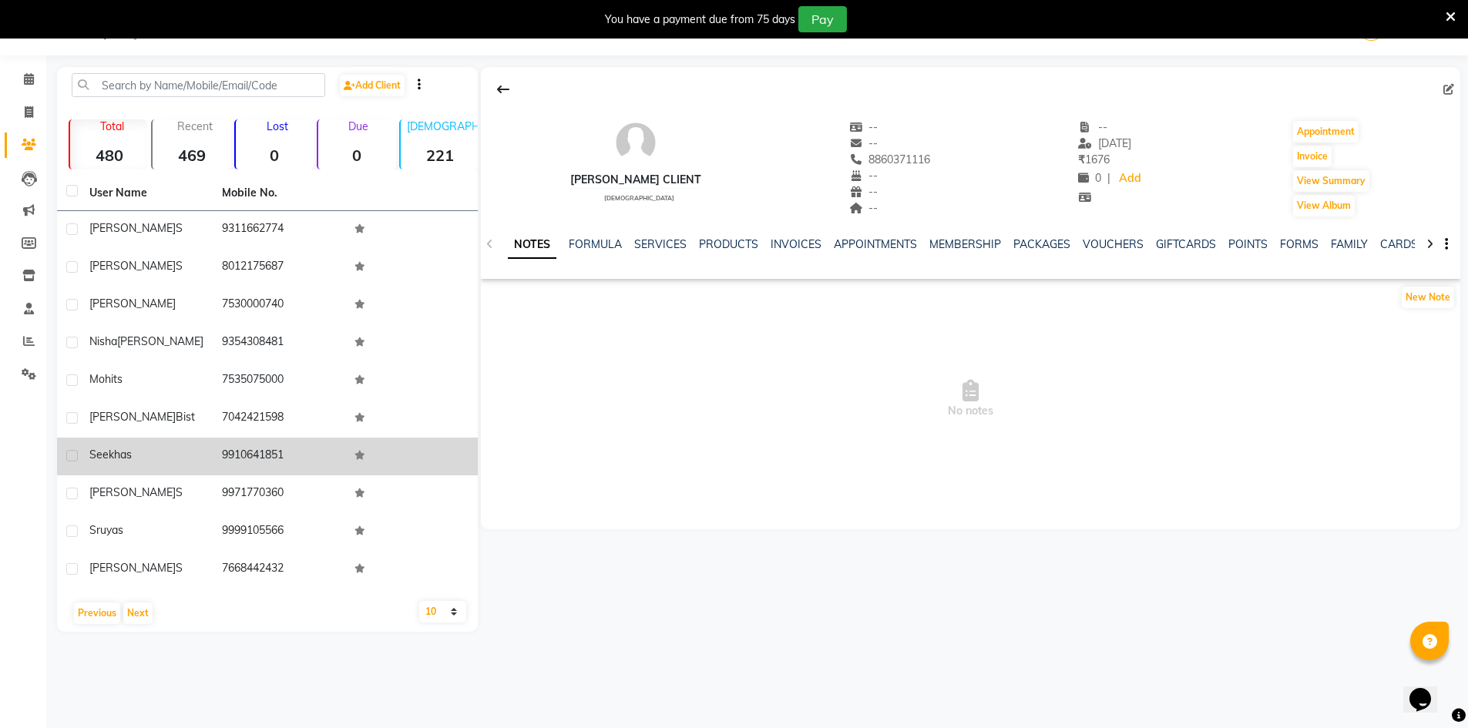
drag, startPoint x: 280, startPoint y: 579, endPoint x: 279, endPoint y: 448, distance: 131.8
click at [266, 394] on tbody "Parul s 9311662774 Deeksha s 8012175687 shreeman 7530000740 Nisha Tomar 9354308…" at bounding box center [267, 400] width 421 height 378
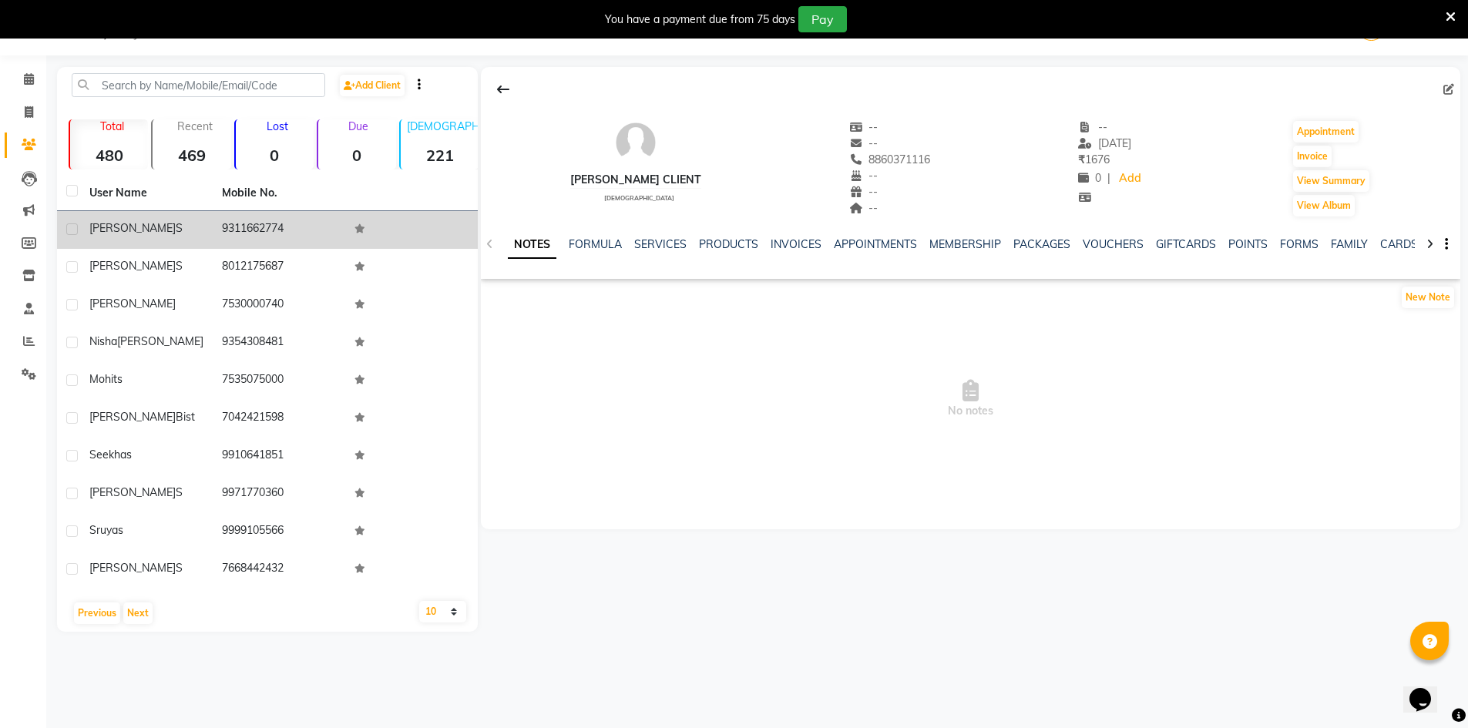
drag, startPoint x: 300, startPoint y: 576, endPoint x: 216, endPoint y: 217, distance: 367.8
click at [216, 217] on tbody "Parul s 9311662774 Deeksha s 8012175687 shreeman 7530000740 Nisha Tomar 9354308…" at bounding box center [267, 400] width 421 height 378
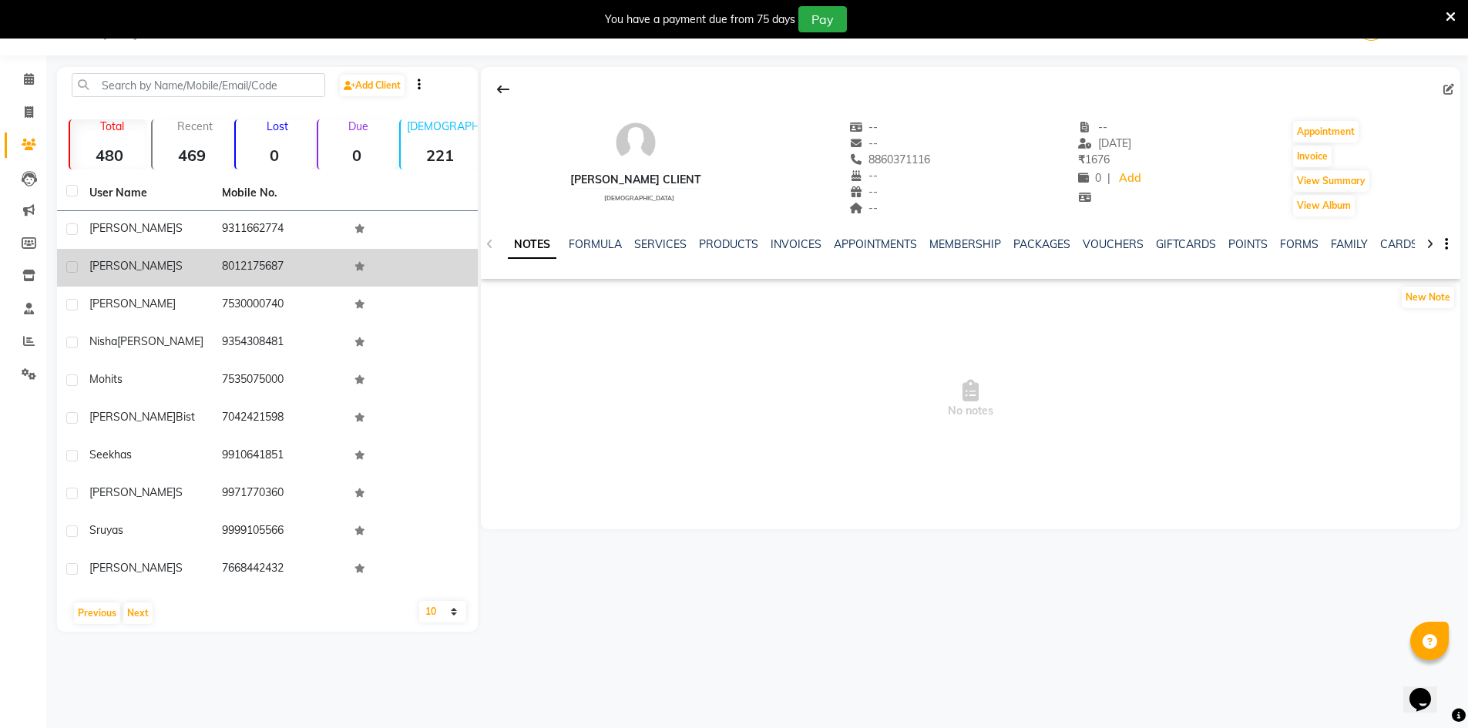
copy tbody "9311662774 Deeksha s 8012175687 shreeman 7530000740 Nisha Tomar 9354308481 mohi…"
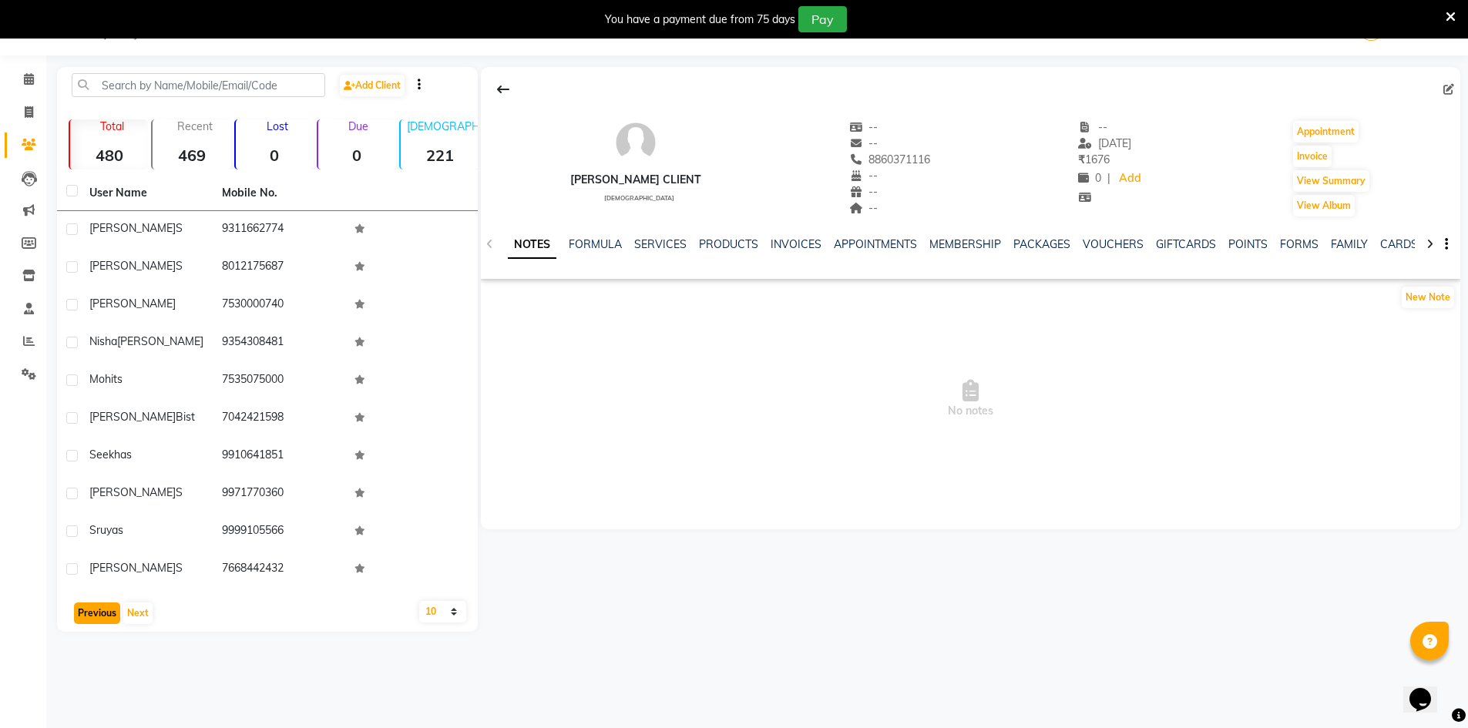
click at [80, 617] on button "Previous" at bounding box center [97, 614] width 46 height 22
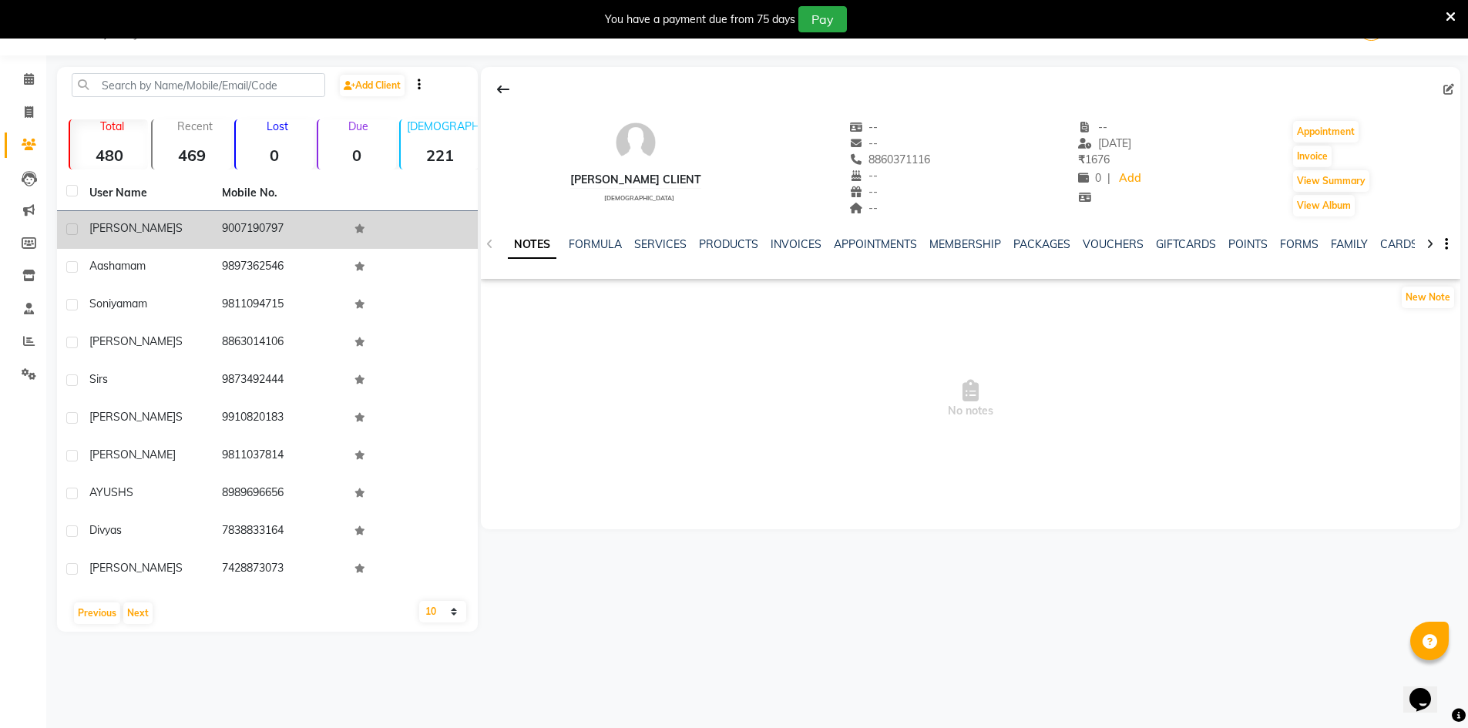
drag, startPoint x: 300, startPoint y: 576, endPoint x: 220, endPoint y: 220, distance: 365.0
click at [220, 220] on tbody "Rucha S 9007190797 Aasha mam 9897362546 Soniya mam 9811094715 Adarsh s 88630141…" at bounding box center [267, 400] width 421 height 378
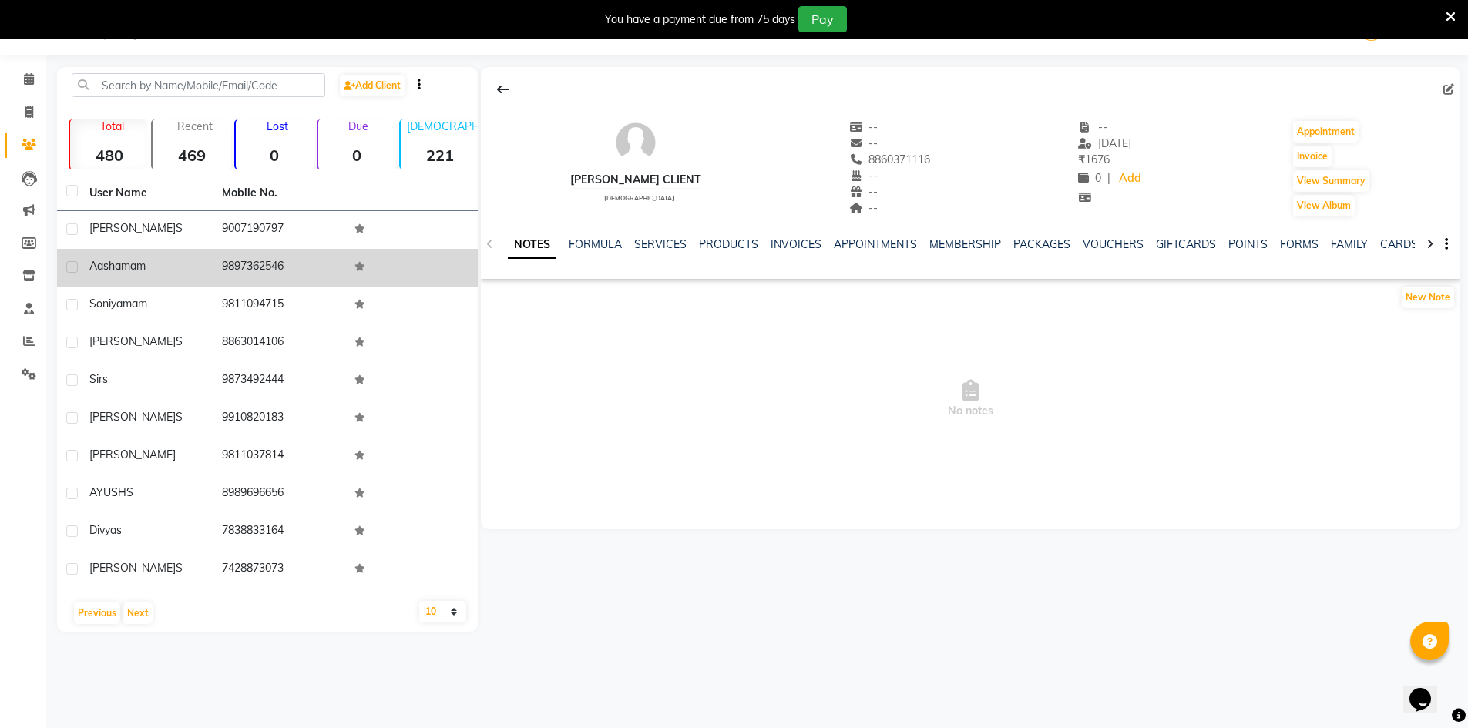
copy tbody "9007190797 Aasha mam 9897362546 Soniya mam 9811094715 Adarsh s 8863014106 Sir s…"
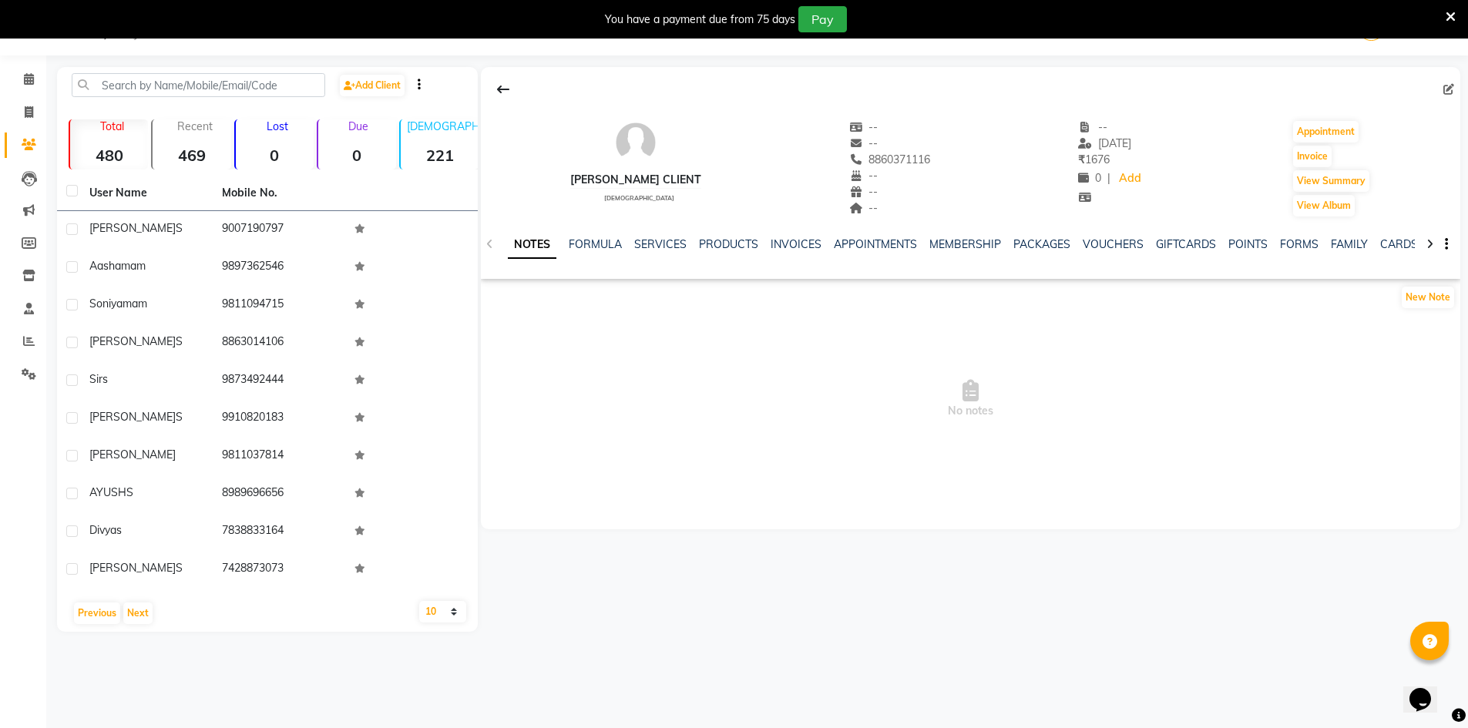
click at [323, 632] on main "Add Client Total 480 Recent 469 Lost 0 Due 0 Male 221 Female 257 Member 0 User …" at bounding box center [757, 361] width 1422 height 588
click at [102, 614] on button "Previous" at bounding box center [97, 614] width 46 height 22
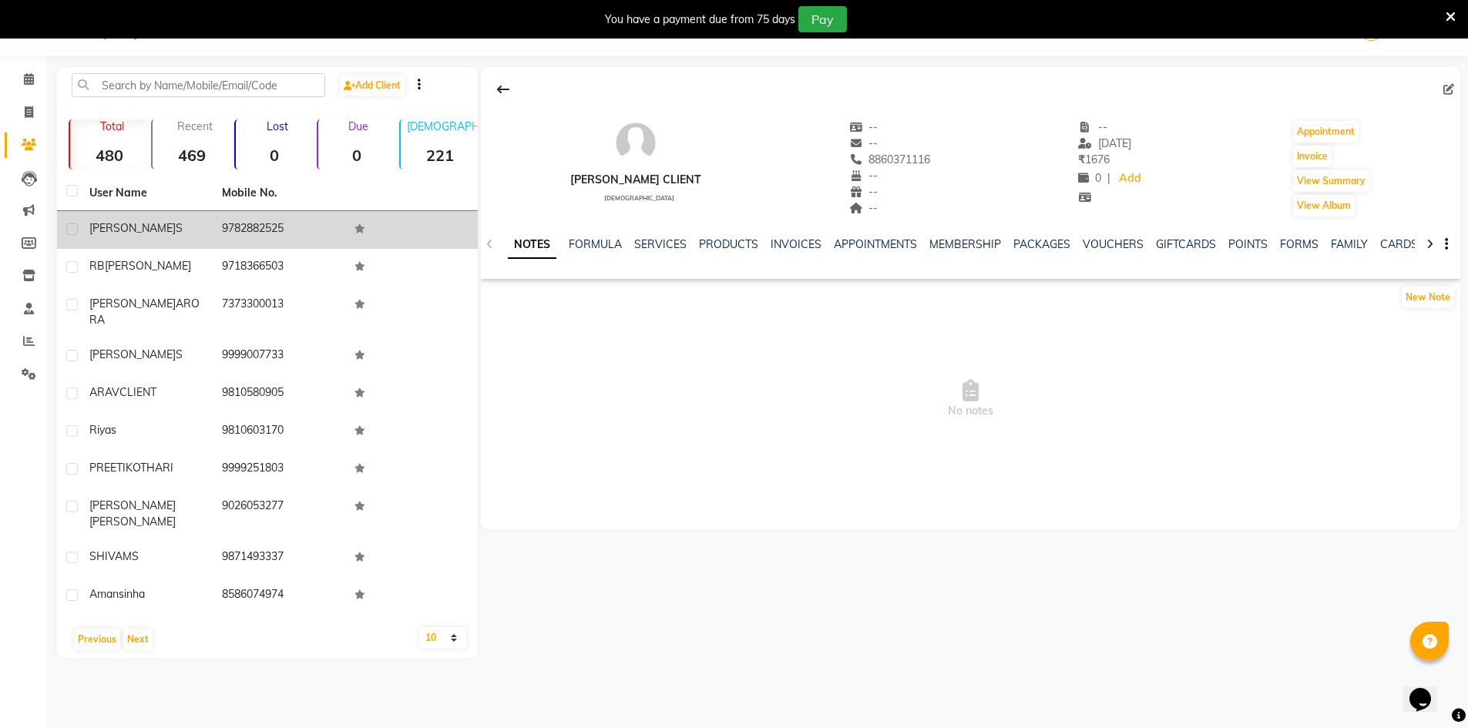
drag, startPoint x: 293, startPoint y: 572, endPoint x: 223, endPoint y: 233, distance: 346.8
click at [223, 233] on tbody "yunas khan s 9782882525 RB Singh 9718366503 ANMOL ARORA 7373300013 Kirti s 9999…" at bounding box center [267, 413] width 421 height 404
copy tbody "9782882525 RB Singh 9718366503 ANMOL ARORA 7373300013 Kirti s 9999007733 ARAV C…"
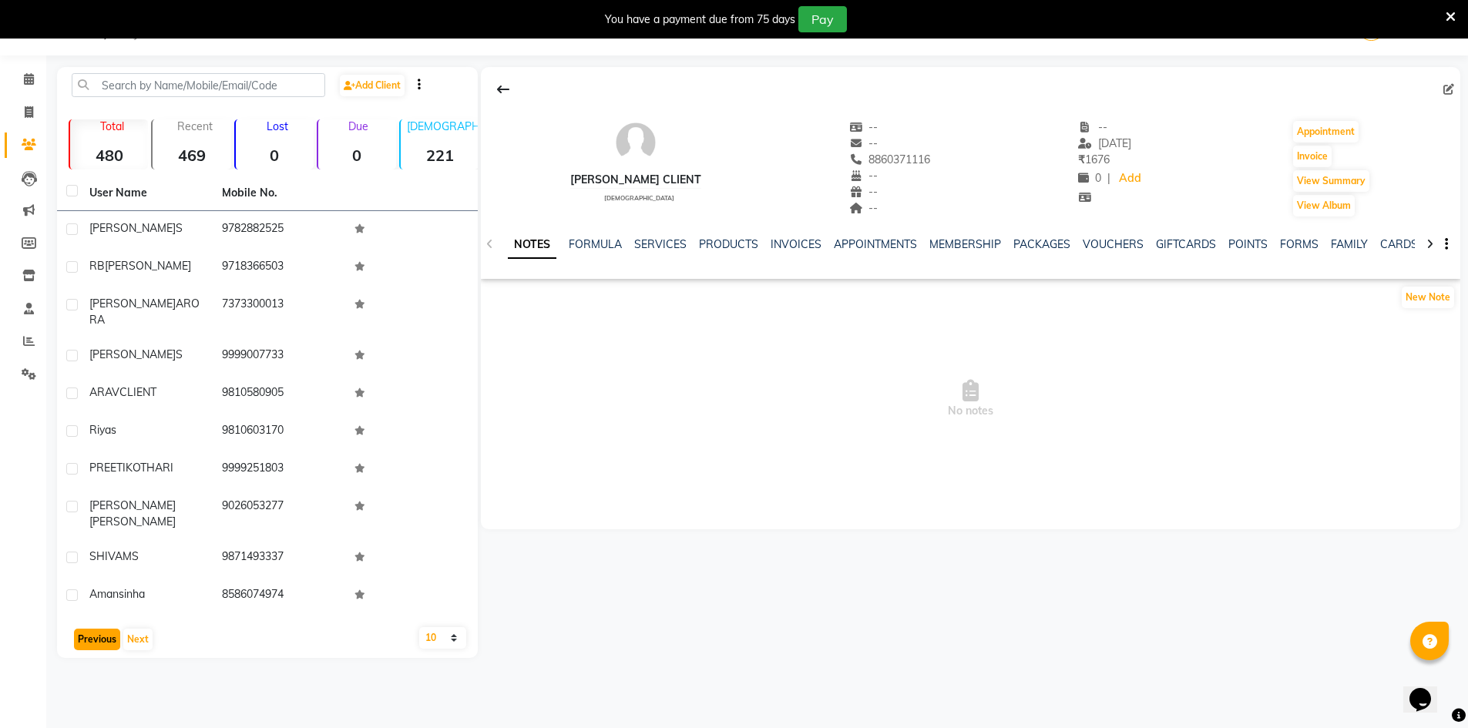
click at [92, 629] on button "Previous" at bounding box center [97, 640] width 46 height 22
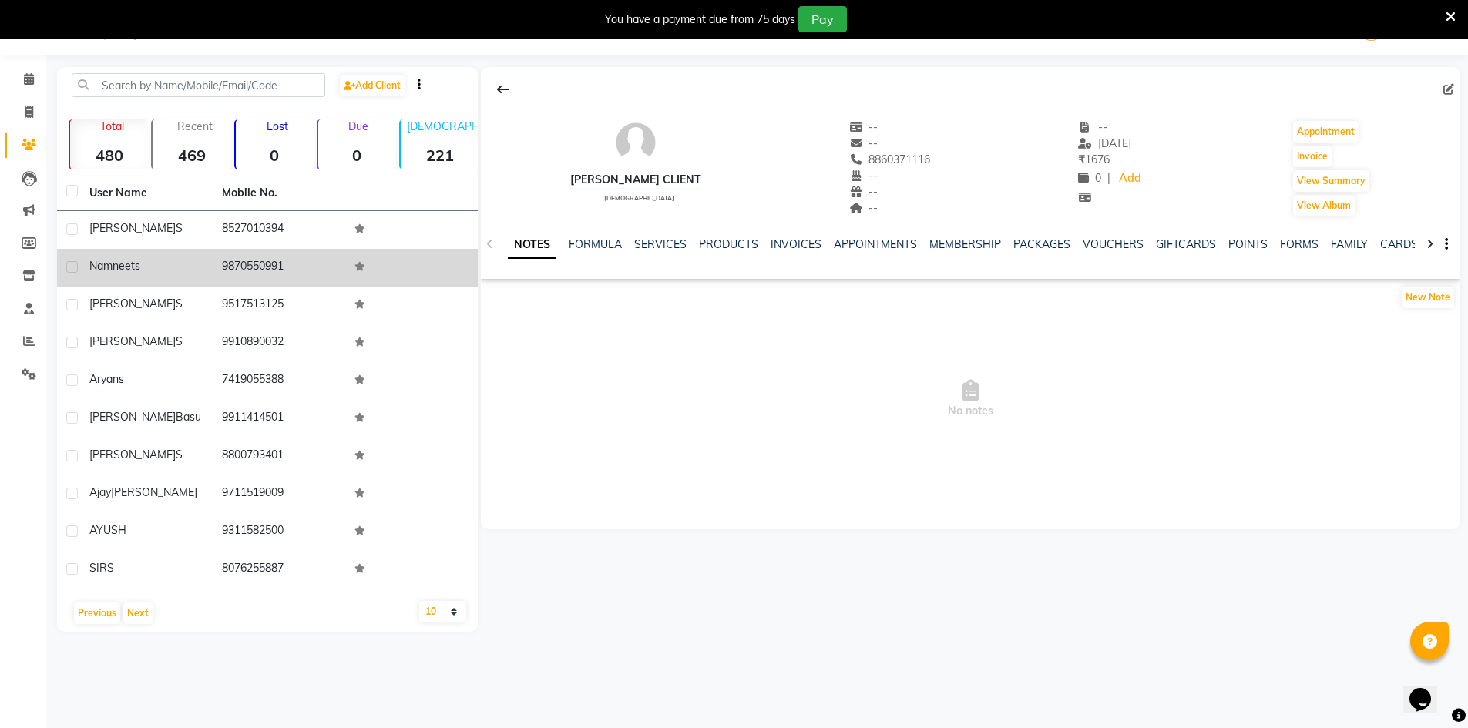
drag, startPoint x: 303, startPoint y: 569, endPoint x: 223, endPoint y: 266, distance: 313.2
click at [223, 266] on tbody "Deepchand s 8527010394 Namneet s 9870550991 Aradhya s 9517513125 Frhan s 991089…" at bounding box center [267, 400] width 421 height 378
copy tbody "9870550991 Aradhya s 9517513125 Frhan s 9910890032 Aryan s 7419055388 Shalini B…"
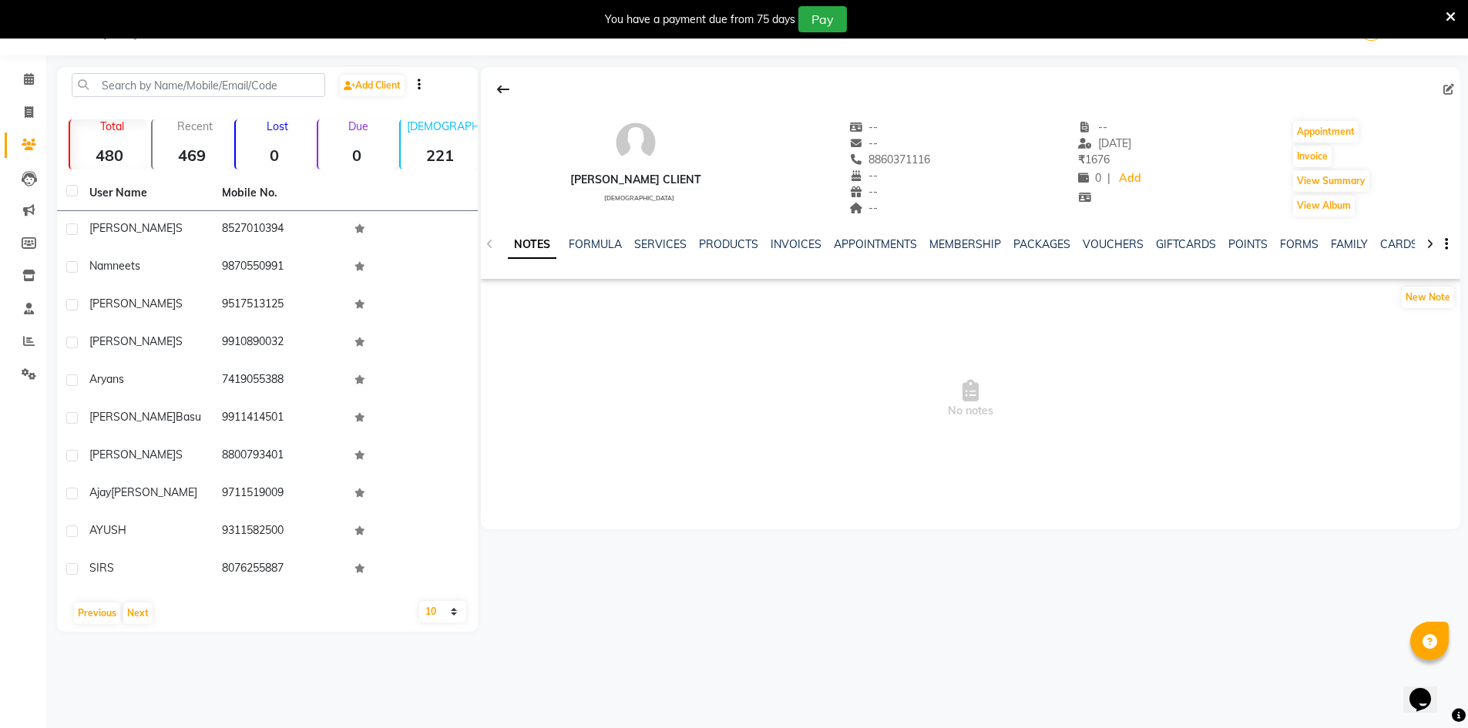
click at [978, 460] on span "No notes" at bounding box center [970, 399] width 979 height 154
click at [435, 605] on select "10 50 100" at bounding box center [442, 612] width 47 height 22
select select "50"
click at [419, 601] on select "10 50 100" at bounding box center [442, 612] width 47 height 22
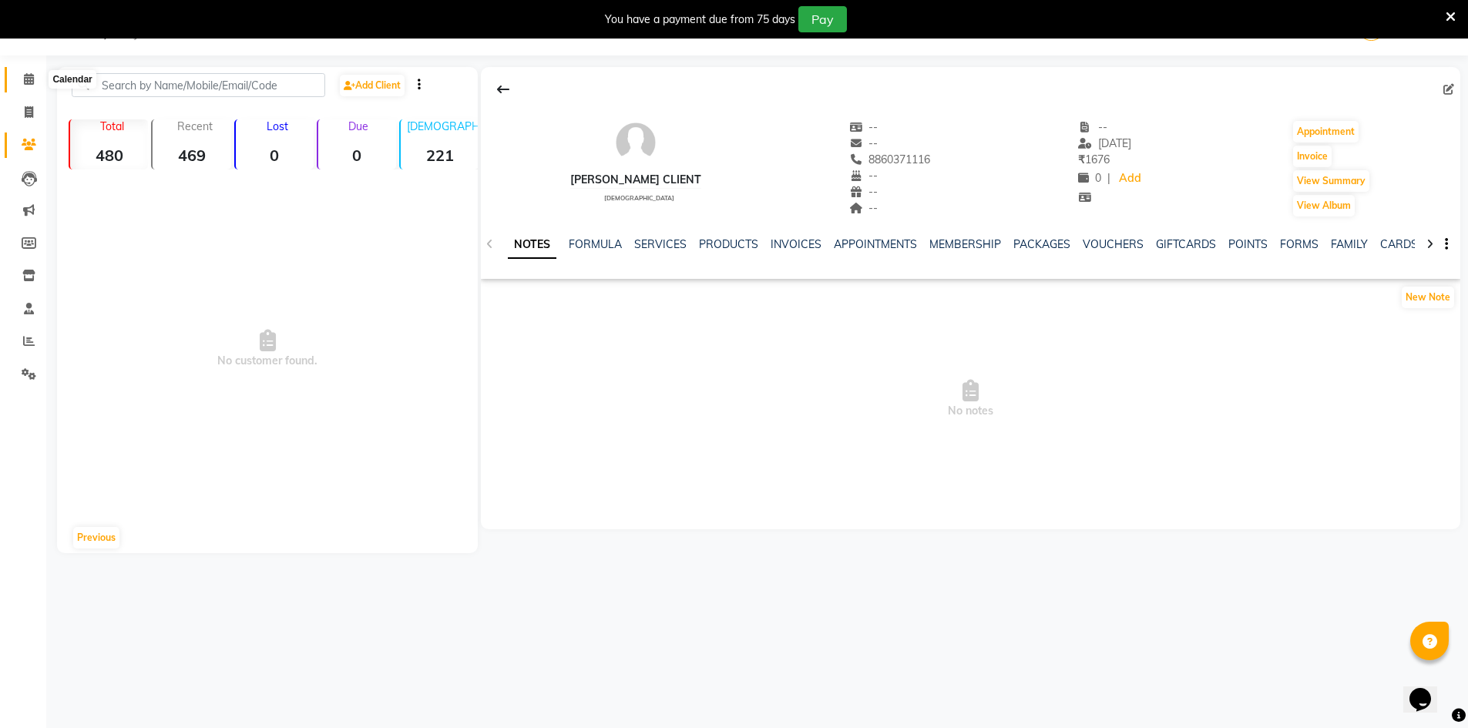
click at [22, 82] on span at bounding box center [28, 80] width 27 height 18
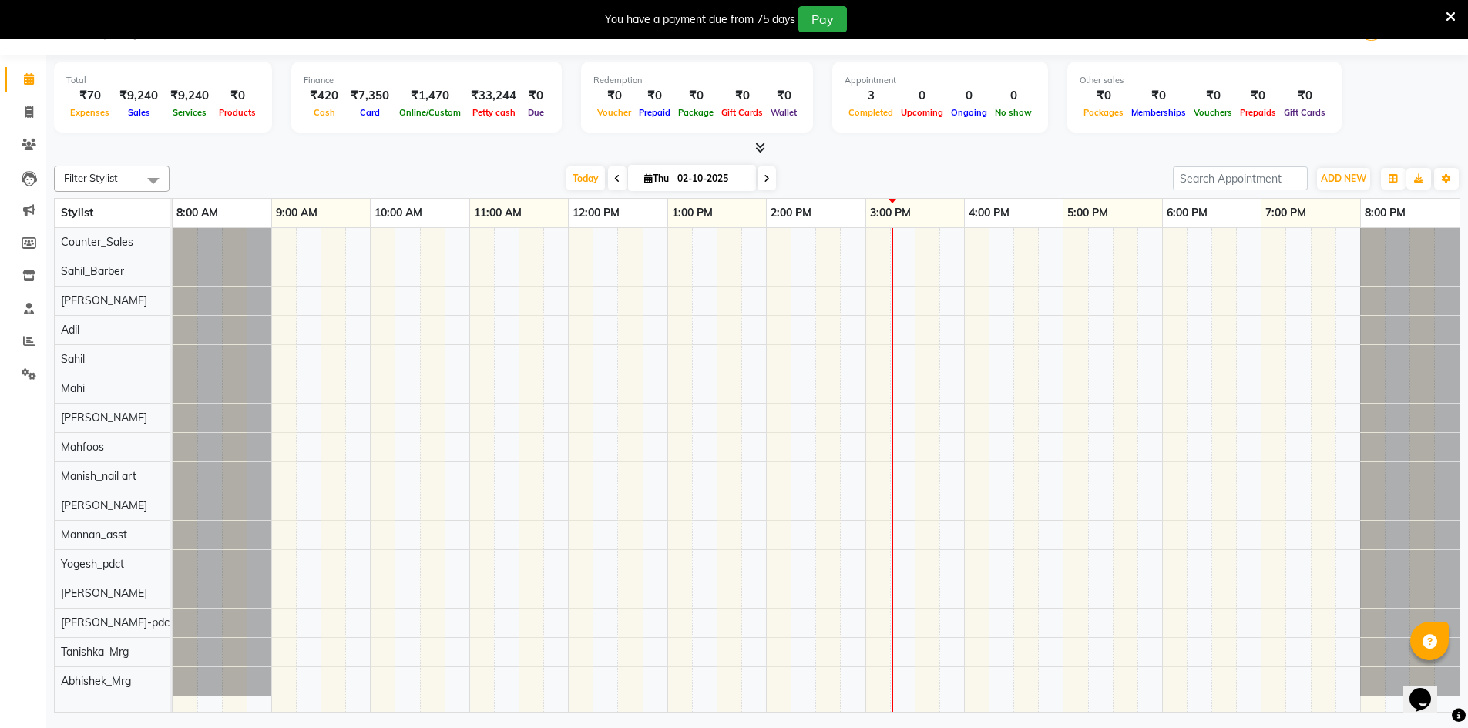
drag, startPoint x: 396, startPoint y: 52, endPoint x: 1454, endPoint y: 12, distance: 1058.6
click at [1454, 12] on icon at bounding box center [1450, 17] width 10 height 14
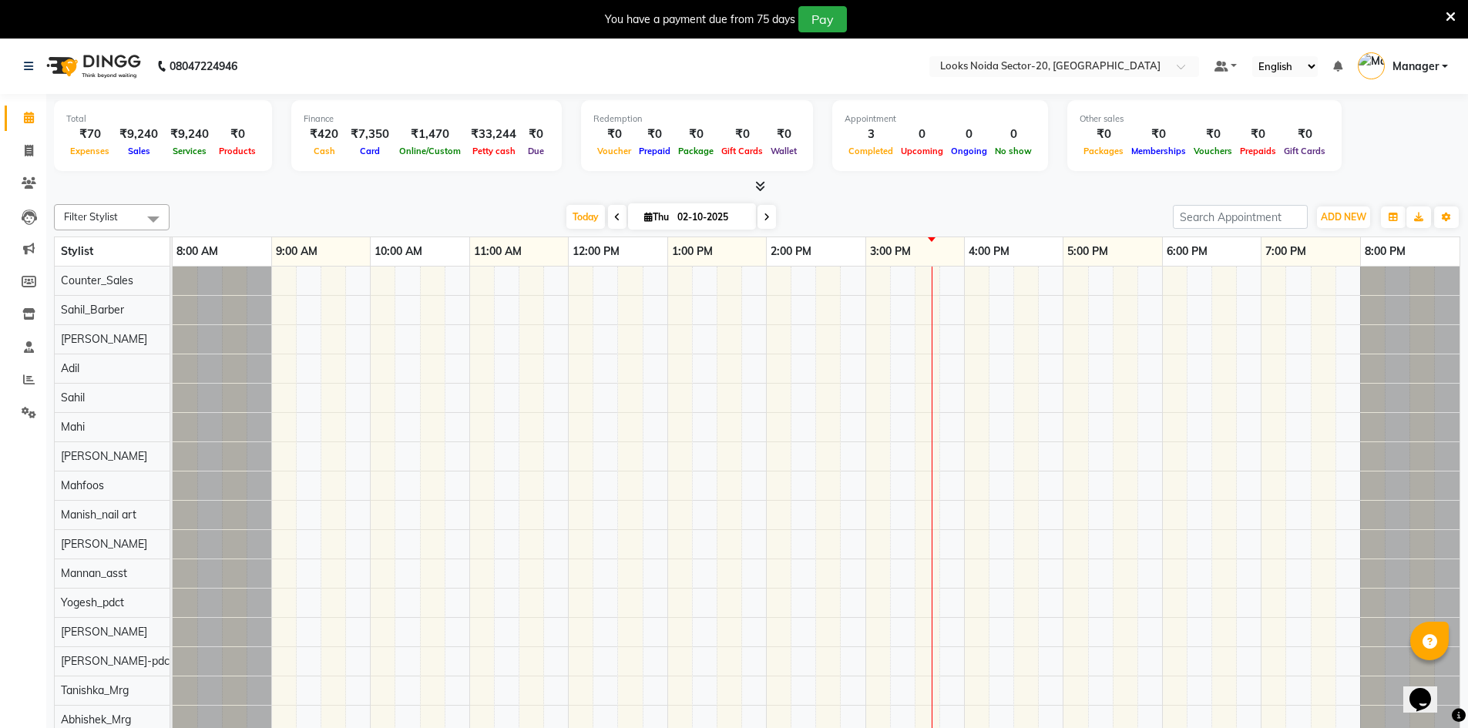
click at [1450, 13] on icon at bounding box center [1450, 17] width 10 height 14
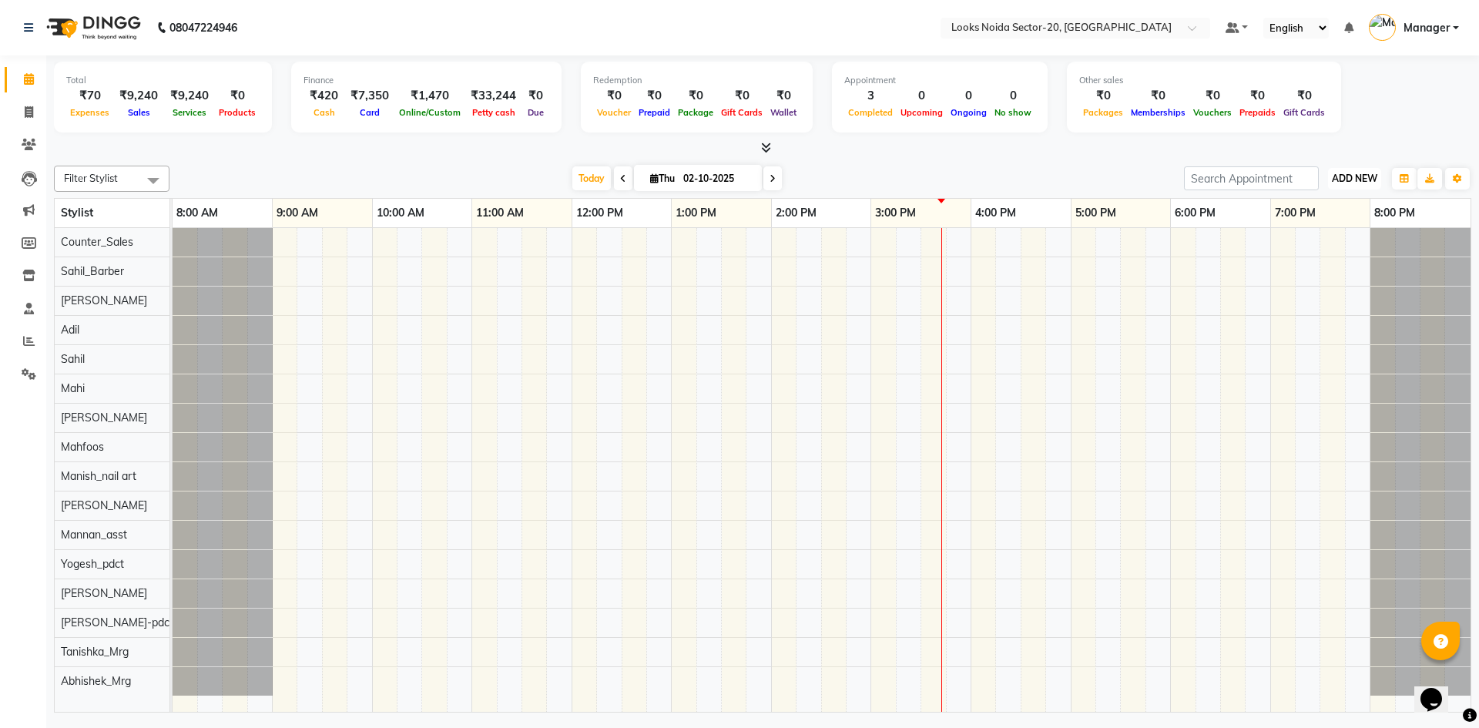
click at [1352, 178] on span "ADD NEW" at bounding box center [1354, 179] width 45 height 12
click at [1403, 106] on div "Total ₹70 Expenses ₹9,240 Sales ₹9,240 Services ₹0 Products Finance ₹420 Cash ₹…" at bounding box center [763, 100] width 1418 height 76
click at [36, 35] on link at bounding box center [31, 27] width 15 height 43
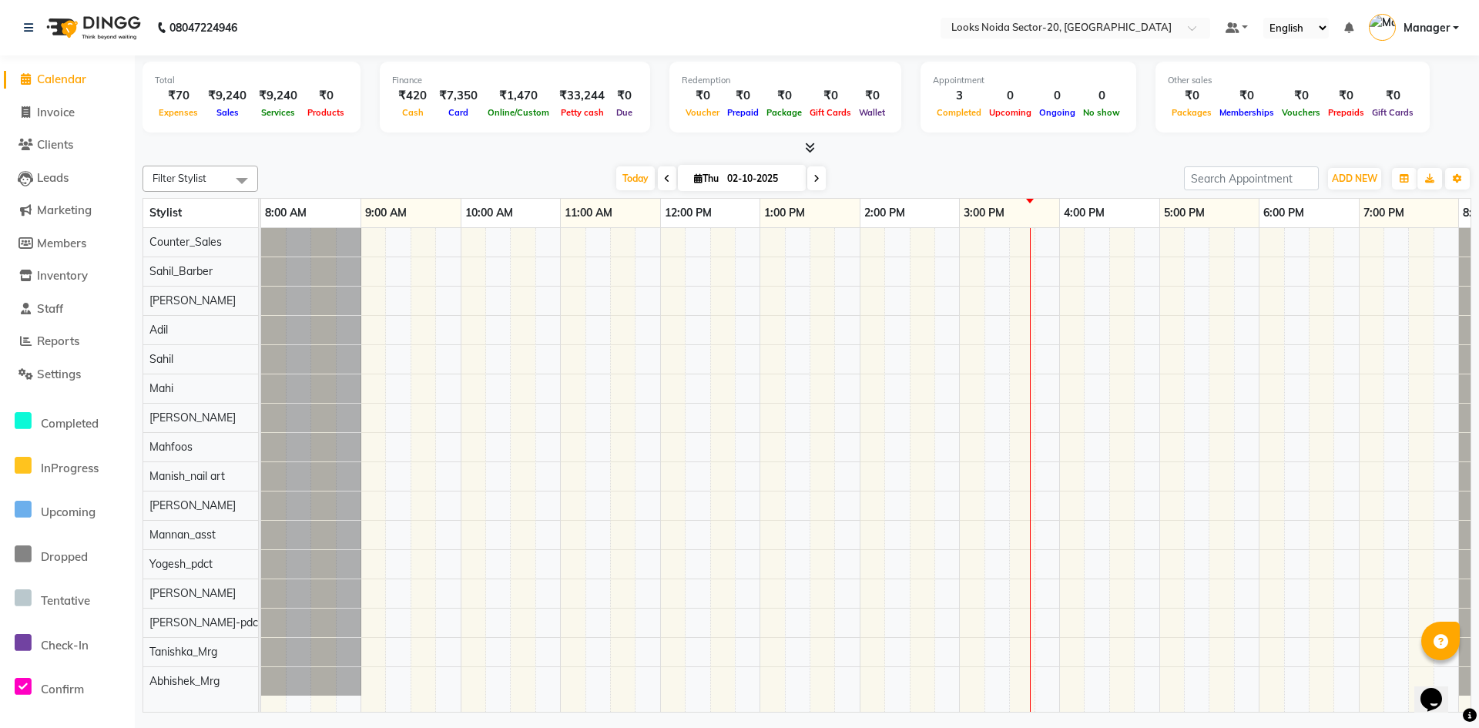
click at [44, 73] on span "Calendar" at bounding box center [61, 79] width 49 height 15
click at [64, 82] on span "Calendar" at bounding box center [61, 79] width 49 height 15
click at [492, 2] on nav "08047224946 Select Location × Looks [GEOGRAPHIC_DATA] Sector-20, Noida Default …" at bounding box center [739, 27] width 1479 height 55
click at [473, 23] on nav "08047224946 Select Location × Looks [GEOGRAPHIC_DATA] Sector-20, Noida Default …" at bounding box center [739, 27] width 1479 height 55
click at [25, 29] on icon at bounding box center [28, 27] width 9 height 11
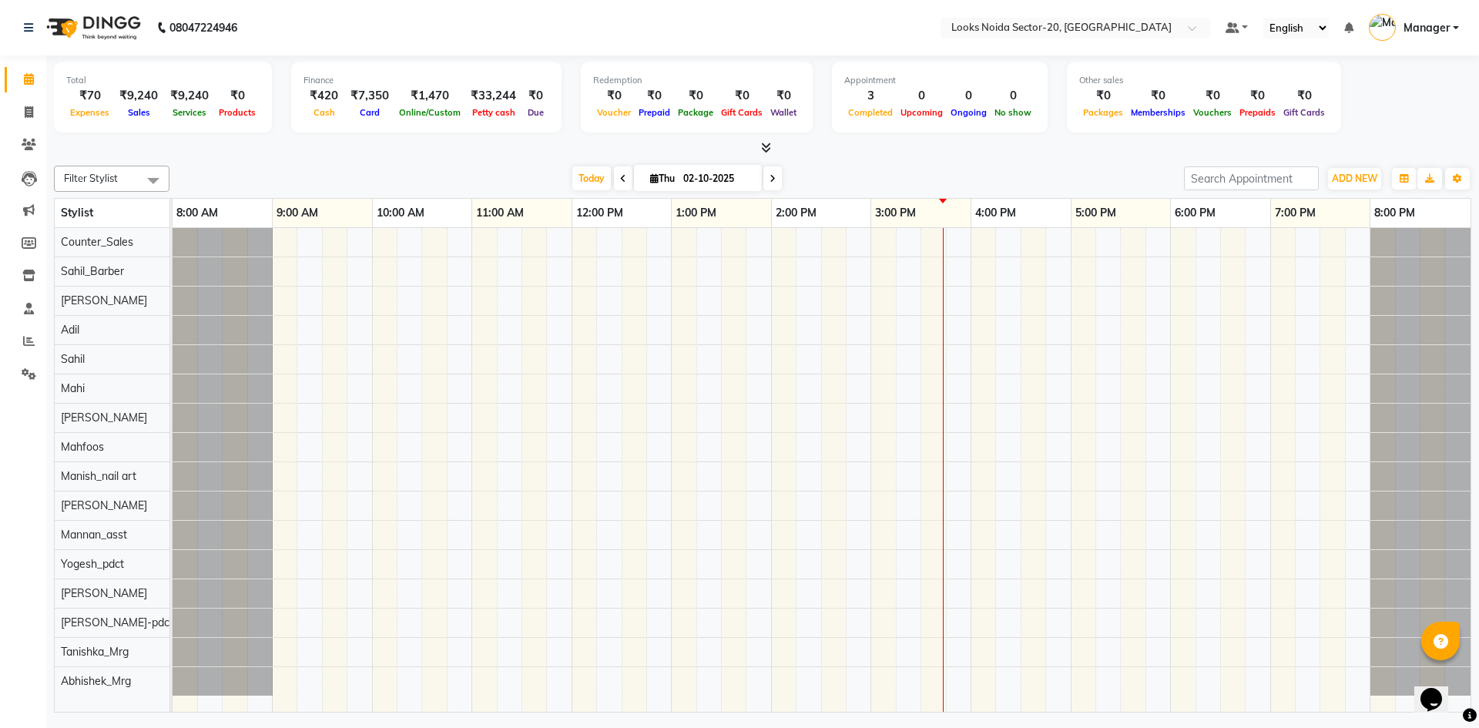
click at [592, 45] on nav "08047224946 Select Location × Looks [GEOGRAPHIC_DATA] Sector-20, Noida Default …" at bounding box center [739, 27] width 1479 height 55
click at [31, 111] on icon at bounding box center [29, 112] width 8 height 12
select select "service"
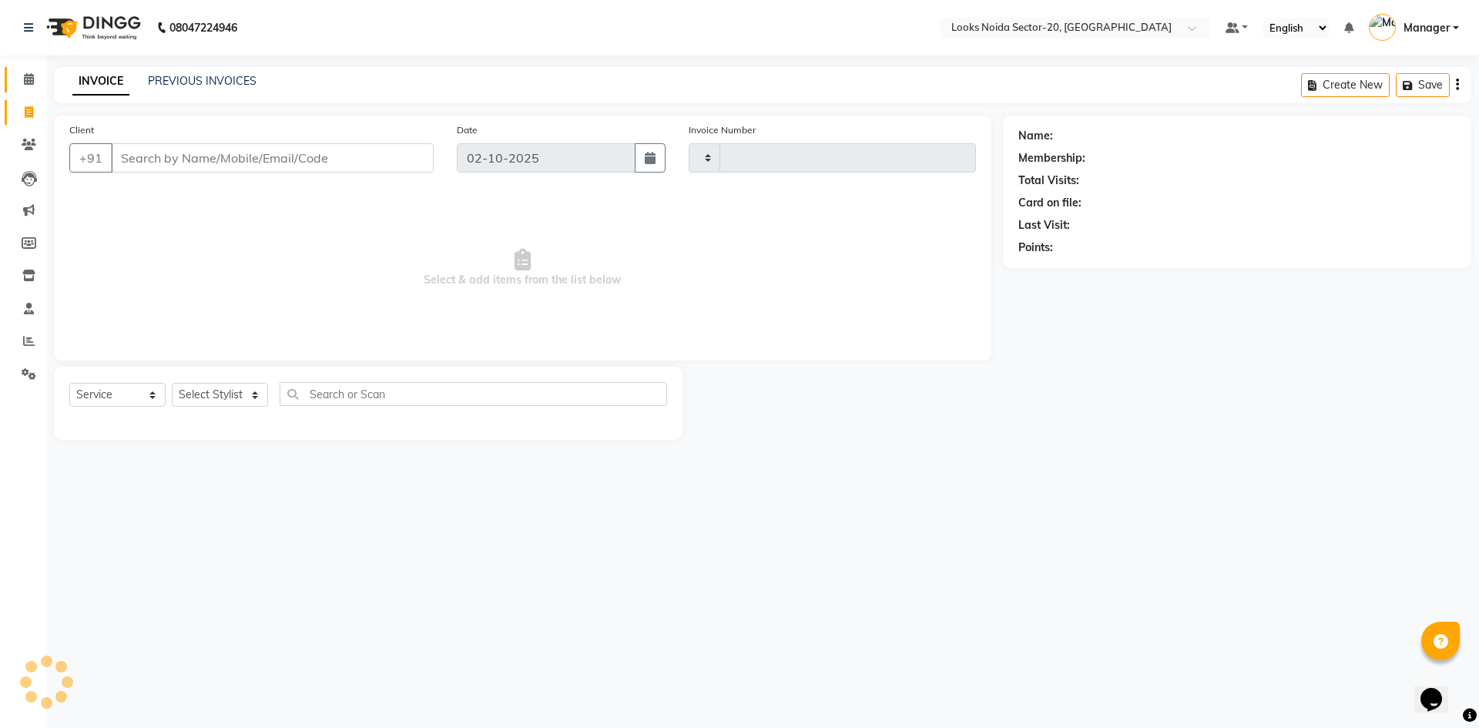
type input "0815"
select select "8646"
click at [32, 81] on icon at bounding box center [29, 79] width 10 height 12
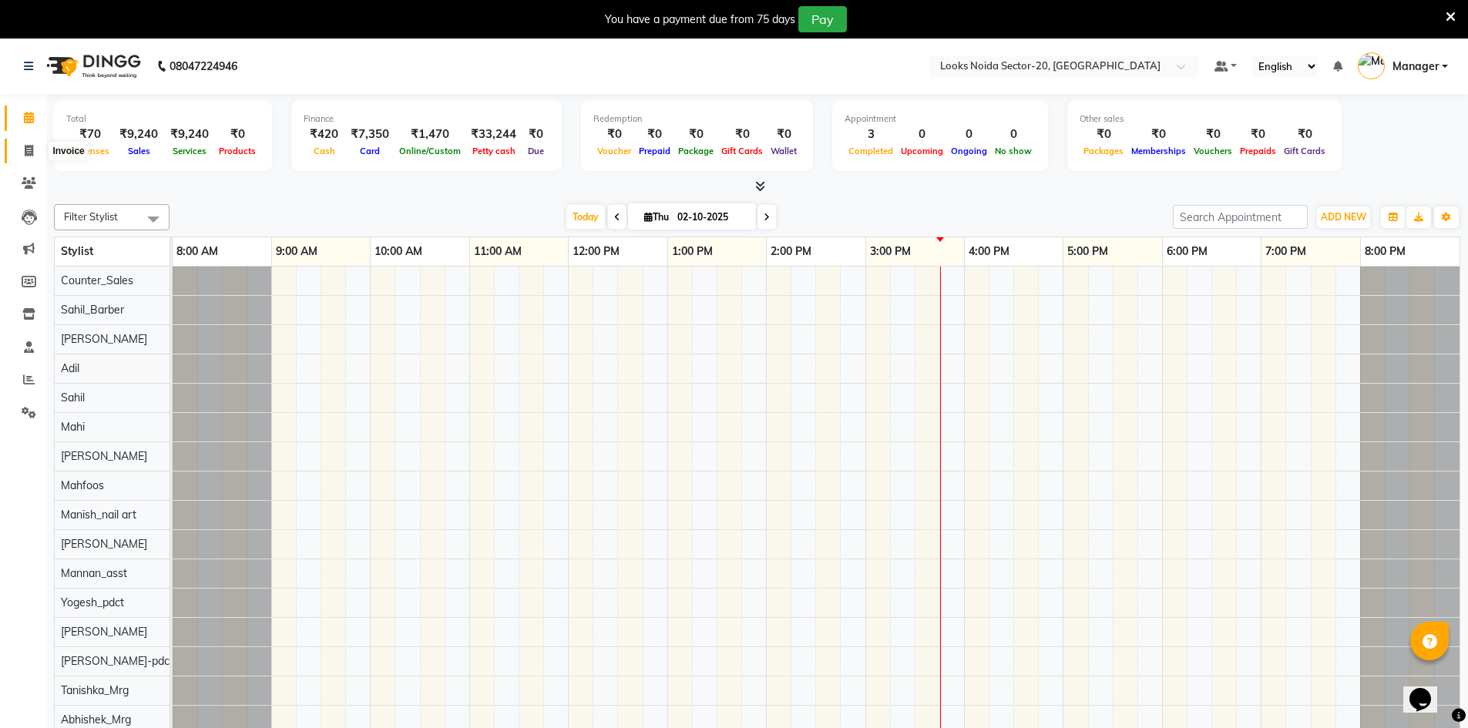
click at [31, 151] on icon at bounding box center [29, 151] width 8 height 12
select select "8646"
select select "service"
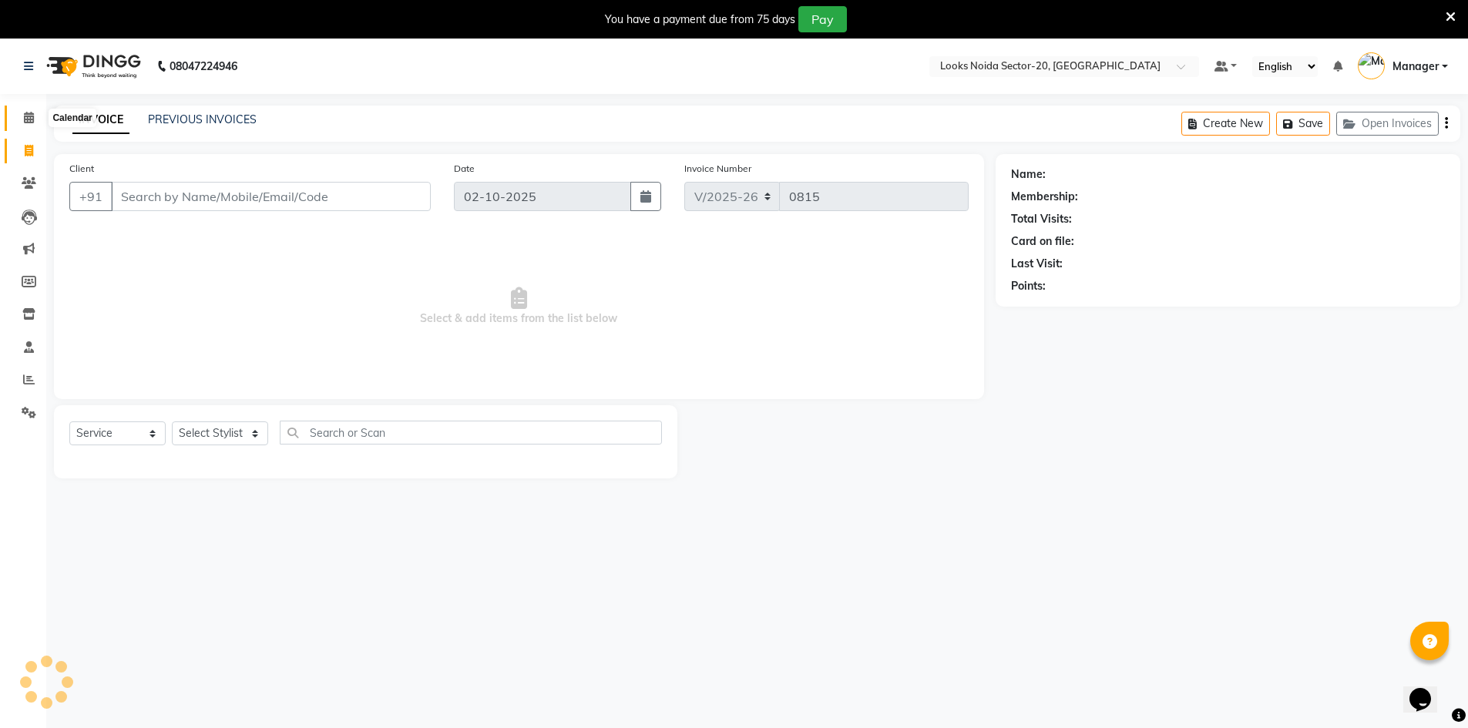
click at [32, 112] on icon at bounding box center [29, 118] width 10 height 12
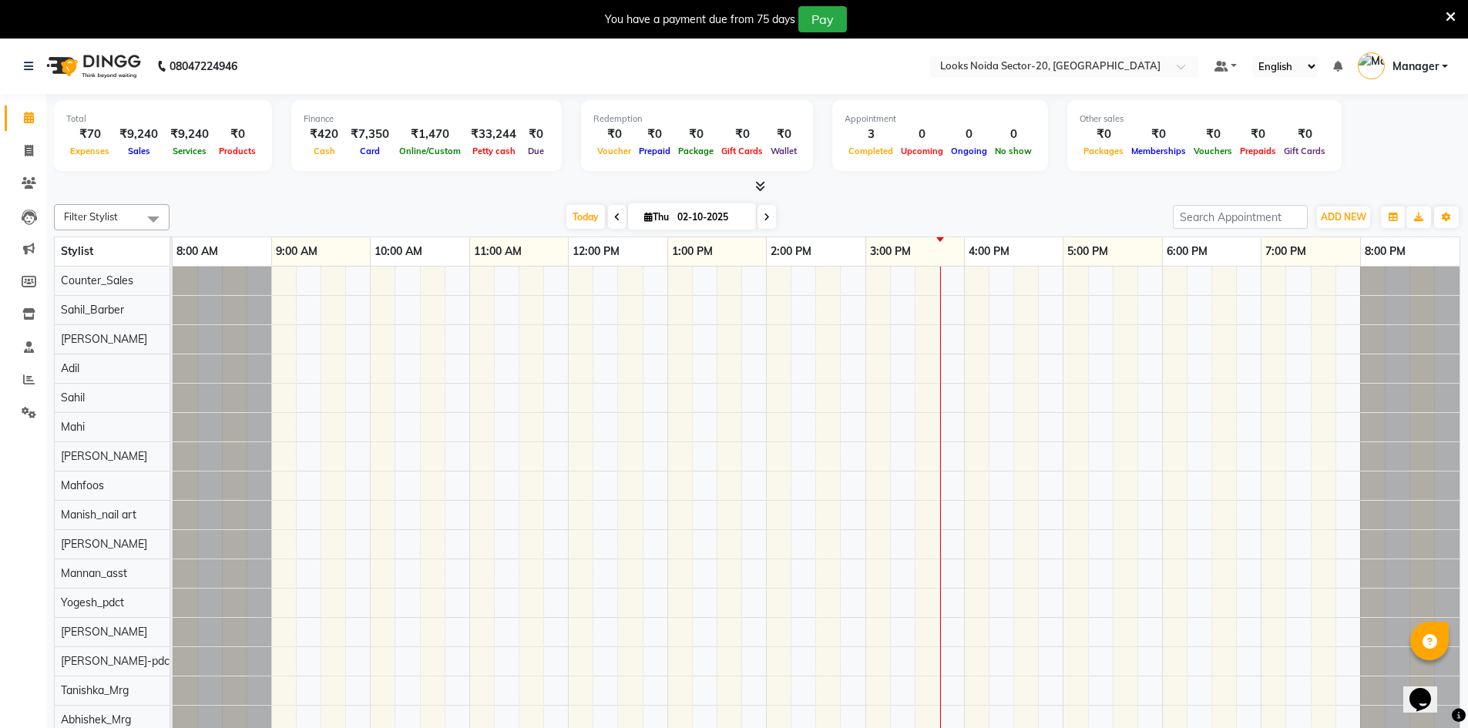
click at [1451, 22] on icon at bounding box center [1450, 17] width 10 height 14
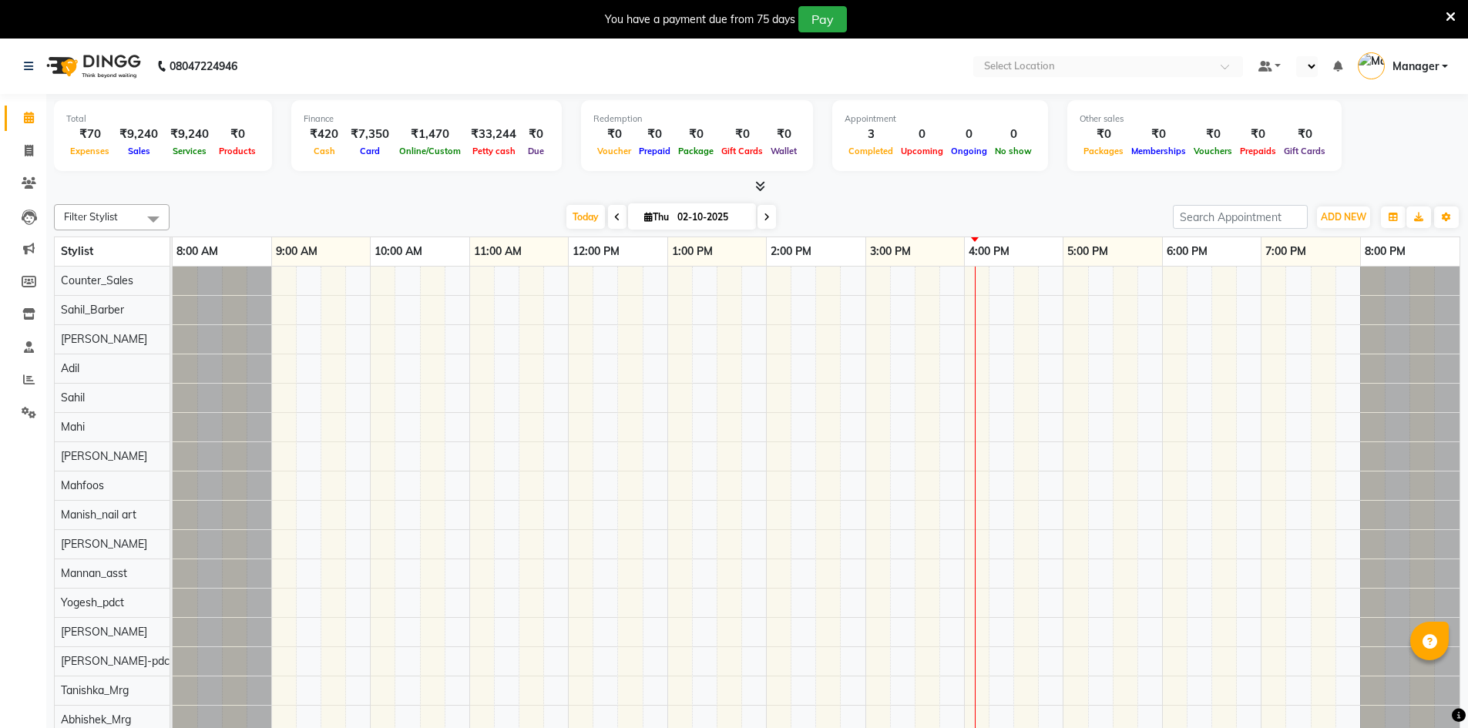
select select "en"
click at [1446, 15] on icon at bounding box center [1450, 17] width 10 height 14
click at [1452, 14] on icon at bounding box center [1450, 17] width 10 height 14
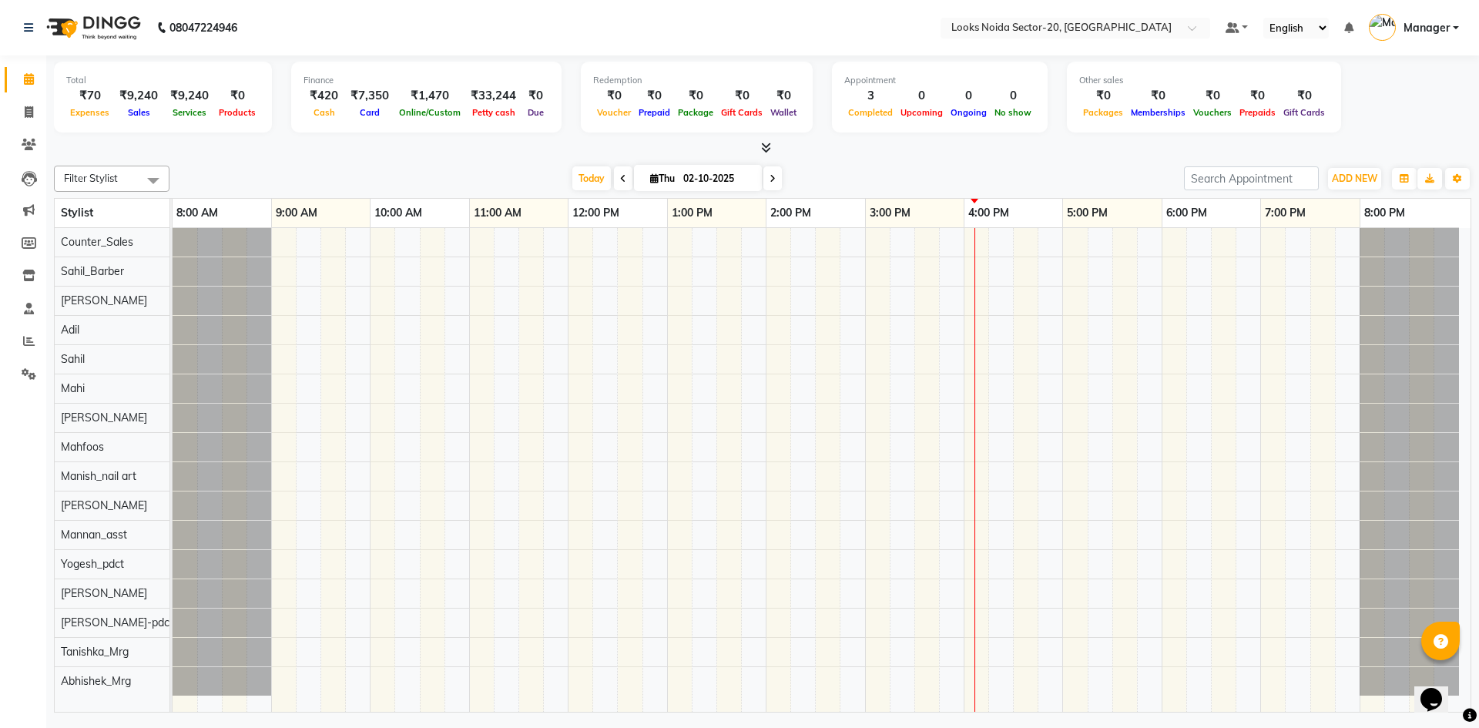
click at [802, 20] on nav "08047224946 Select Location × Looks [GEOGRAPHIC_DATA] Sector-20, Noida Default …" at bounding box center [739, 27] width 1479 height 55
drag, startPoint x: 841, startPoint y: 18, endPoint x: 731, endPoint y: 50, distance: 114.8
click at [731, 50] on nav "08047224946 Select Location × Looks [GEOGRAPHIC_DATA] Sector-20, Noida Default …" at bounding box center [739, 27] width 1479 height 55
click at [730, 18] on nav "08047224946 Select Location × Looks [GEOGRAPHIC_DATA] Sector-20, Noida Default …" at bounding box center [739, 27] width 1479 height 55
click at [566, 46] on nav "08047224946 Select Location × Looks [GEOGRAPHIC_DATA] Sector-20, Noida Default …" at bounding box center [739, 27] width 1479 height 55
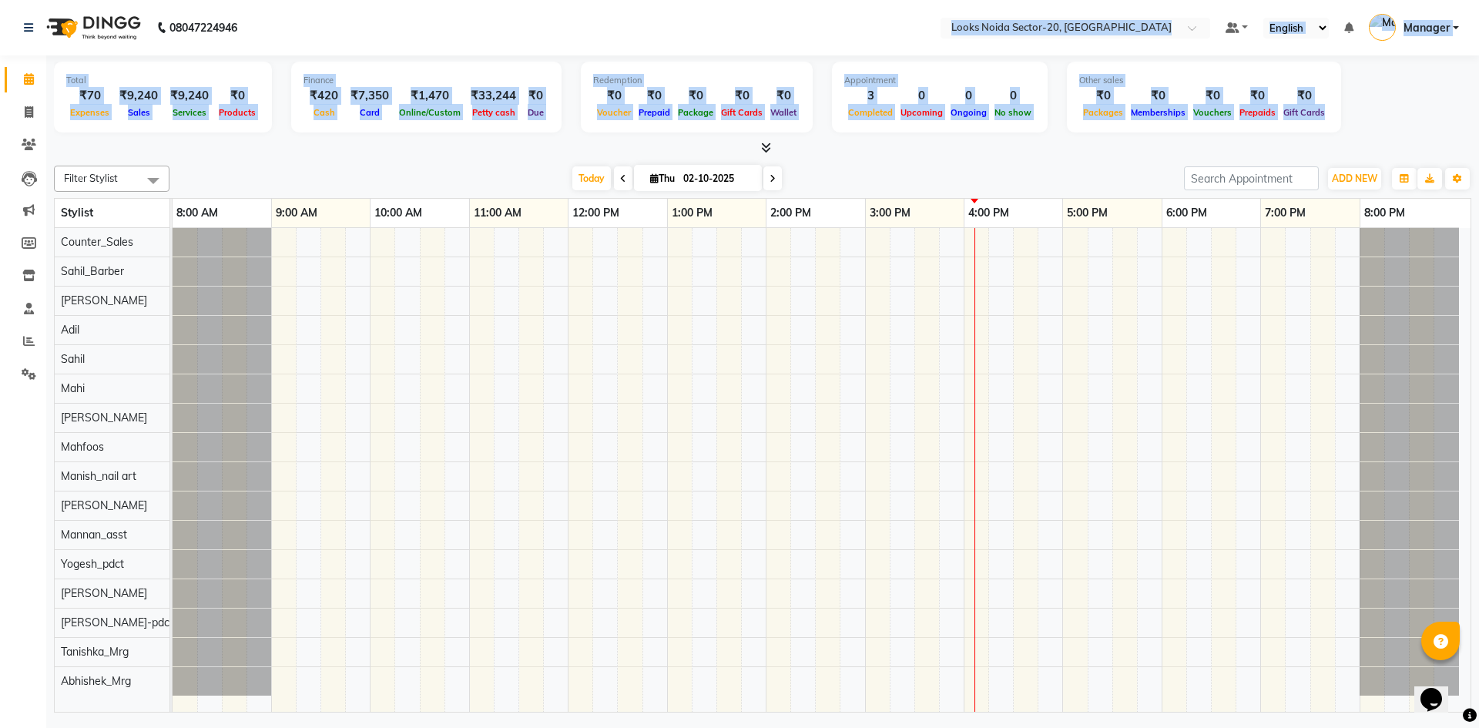
drag, startPoint x: 566, startPoint y: 46, endPoint x: 1326, endPoint y: 140, distance: 766.2
click at [1326, 140] on app-home "08047224946 Select Location × Looks [GEOGRAPHIC_DATA] Sector-20, Noida Default …" at bounding box center [739, 358] width 1479 height 717
click at [1334, 136] on div "Total ₹70 Expenses ₹9,240 Sales ₹9,240 Services ₹0 Products Finance ₹420 Cash ₹…" at bounding box center [763, 100] width 1418 height 76
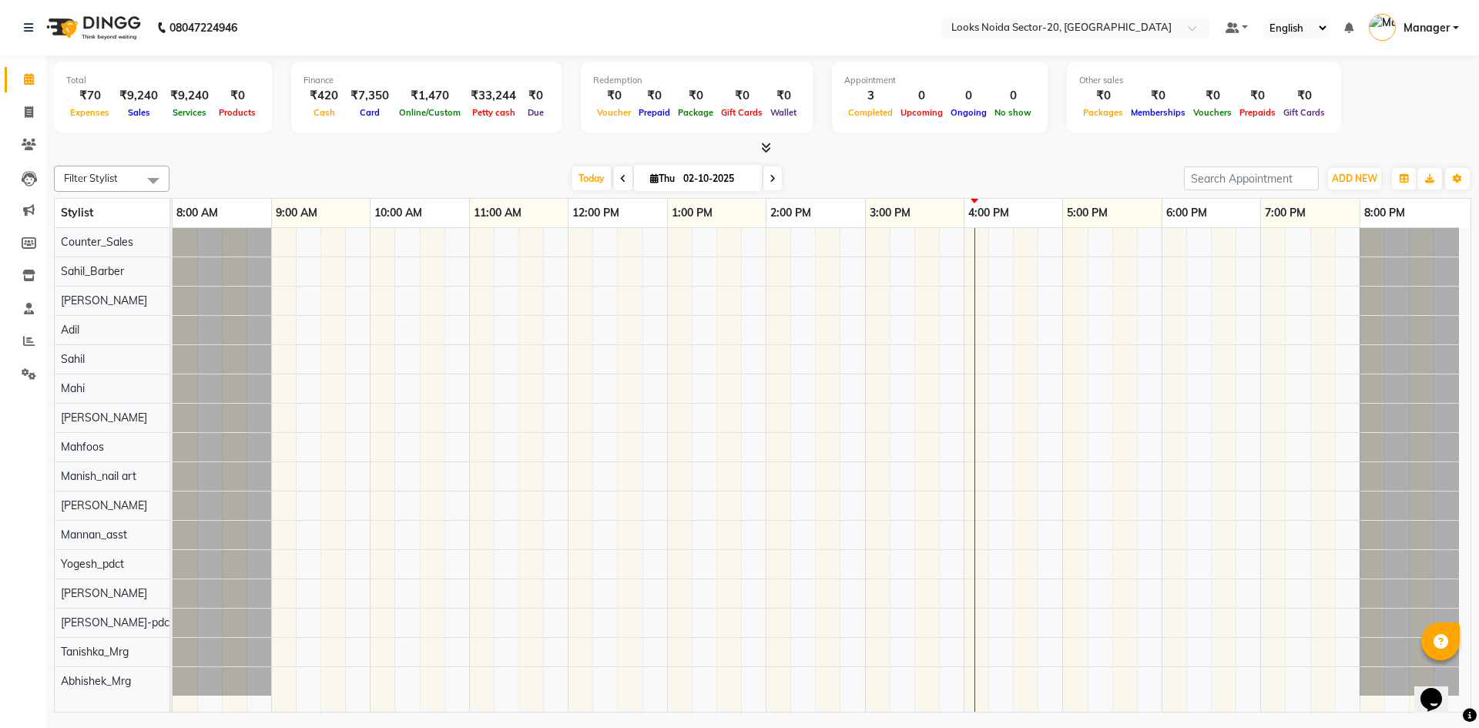
drag, startPoint x: 1402, startPoint y: 116, endPoint x: 1359, endPoint y: 118, distance: 43.2
click at [1359, 118] on div "Total ₹70 Expenses ₹9,240 Sales ₹9,240 Services ₹0 Products Finance ₹420 Cash ₹…" at bounding box center [763, 100] width 1418 height 76
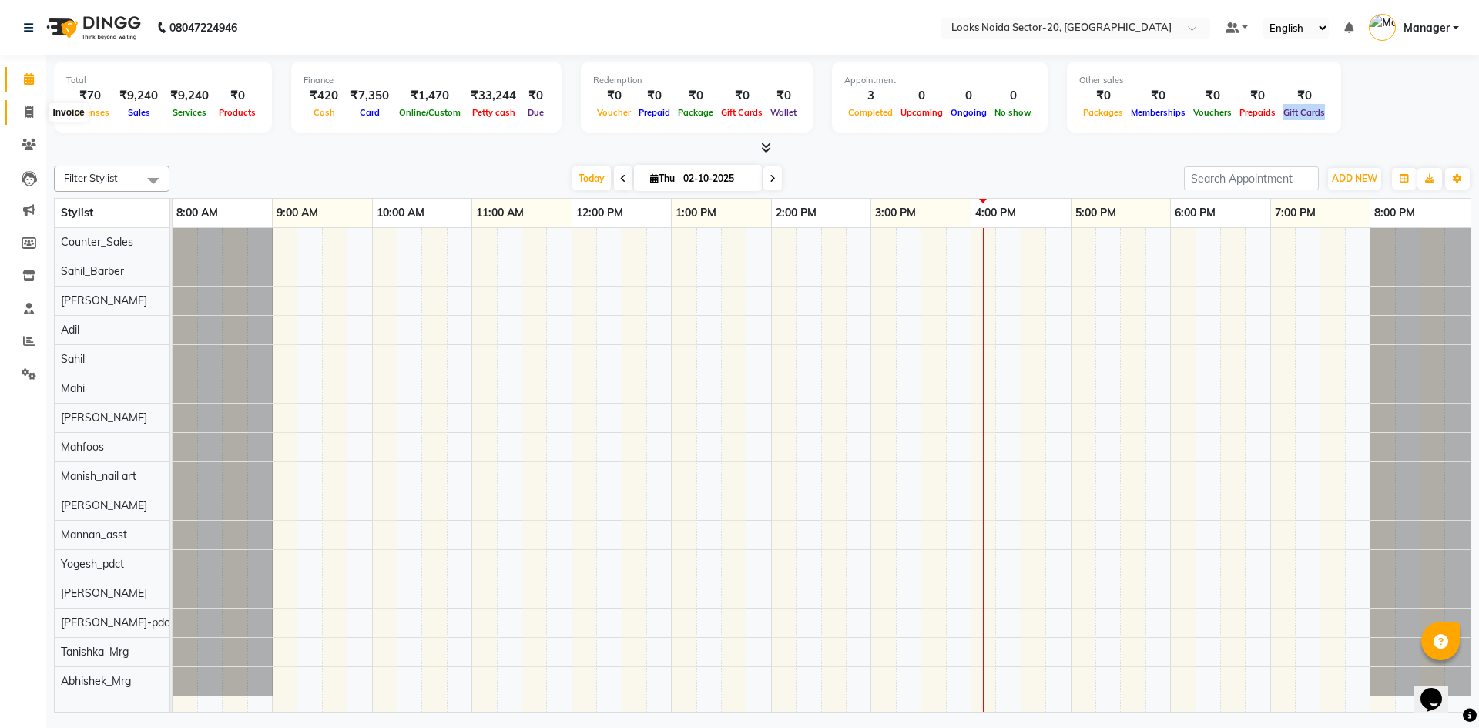
click at [22, 111] on span at bounding box center [28, 113] width 27 height 18
select select "8646"
select select "service"
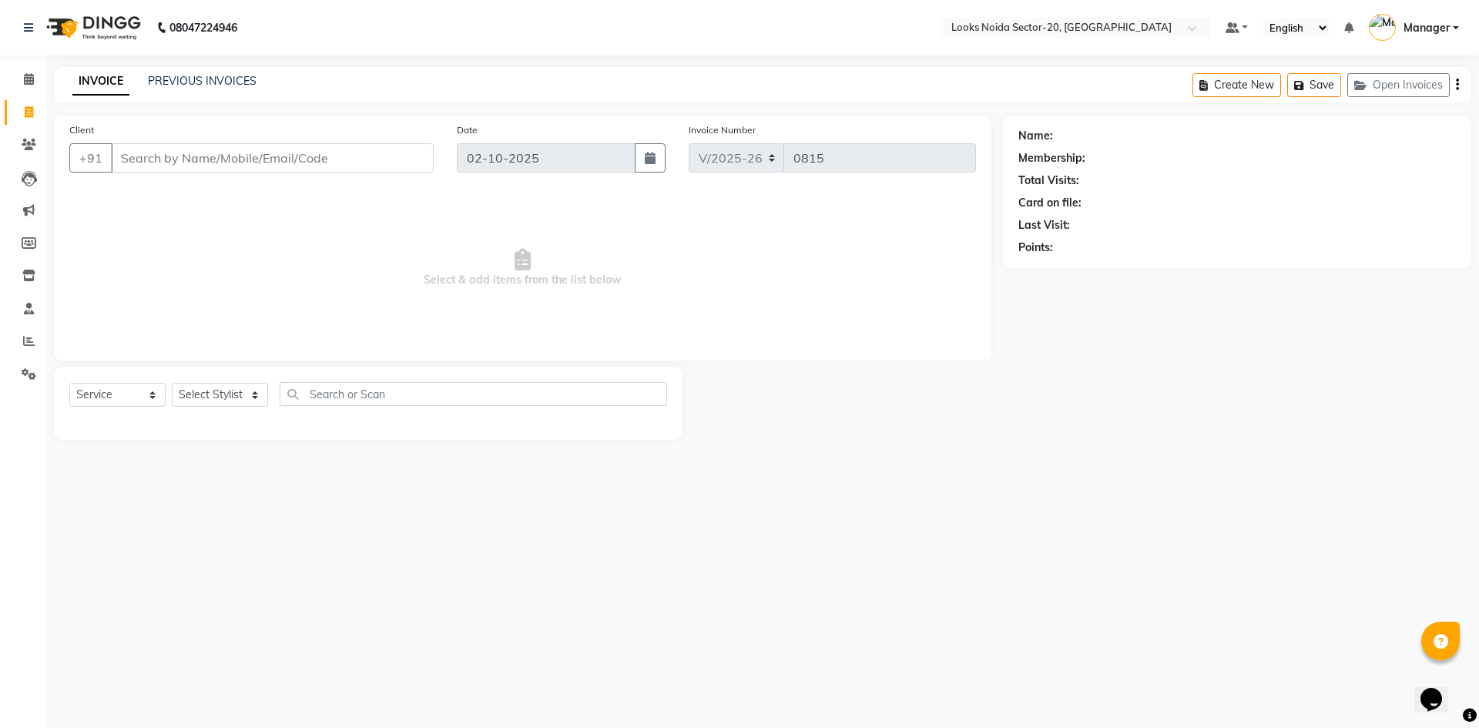
click at [215, 91] on div "INVOICE PREVIOUS INVOICES Create New Save Open Invoices" at bounding box center [763, 85] width 1418 height 36
click at [223, 78] on link "PREVIOUS INVOICES" at bounding box center [202, 81] width 109 height 14
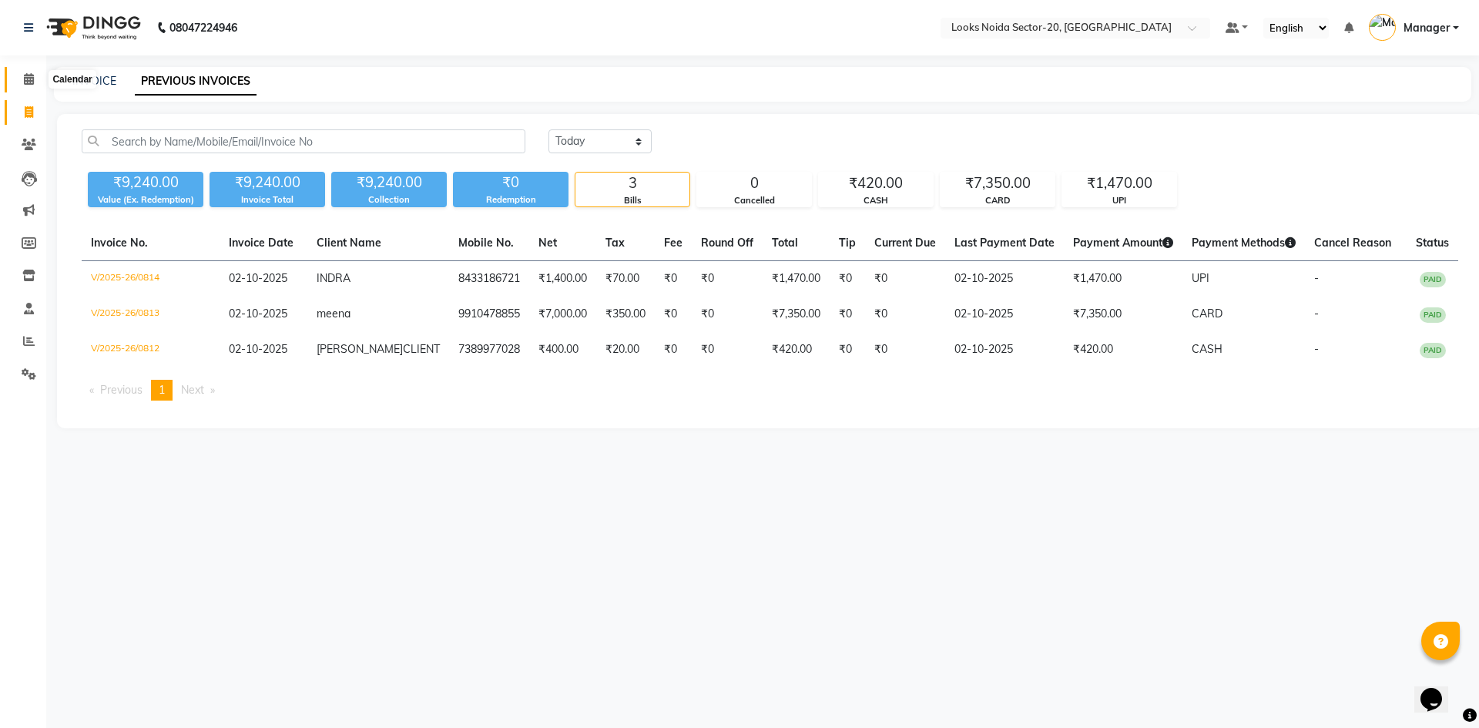
click at [39, 84] on span at bounding box center [28, 80] width 27 height 18
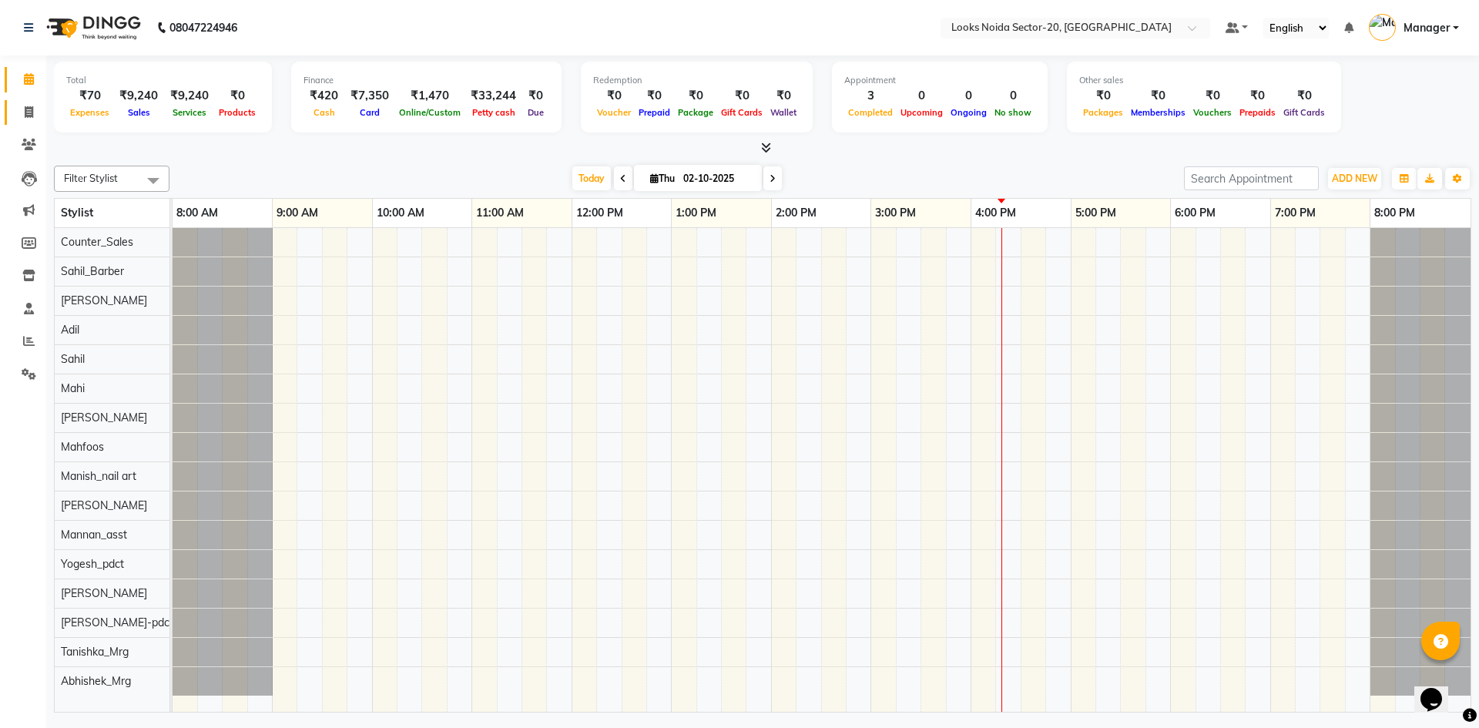
drag, startPoint x: 46, startPoint y: 109, endPoint x: 14, endPoint y: 123, distance: 35.5
click at [34, 114] on app-home "08047224946 Select Location × Looks Noida Sector-20, Noida Default Panel My Pan…" at bounding box center [739, 358] width 1479 height 717
drag, startPoint x: 22, startPoint y: 120, endPoint x: 29, endPoint y: 115, distance: 8.8
click at [23, 120] on span at bounding box center [28, 113] width 27 height 18
select select "8646"
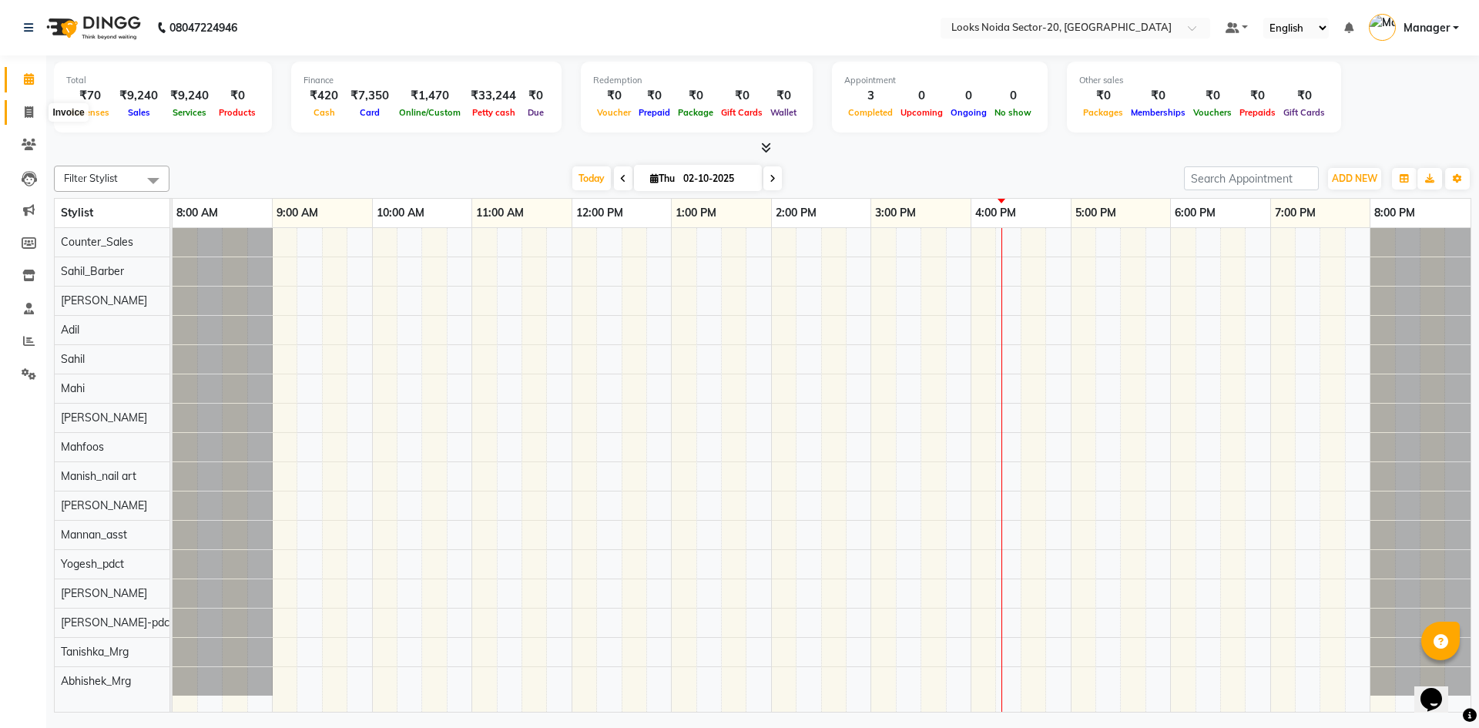
select select "service"
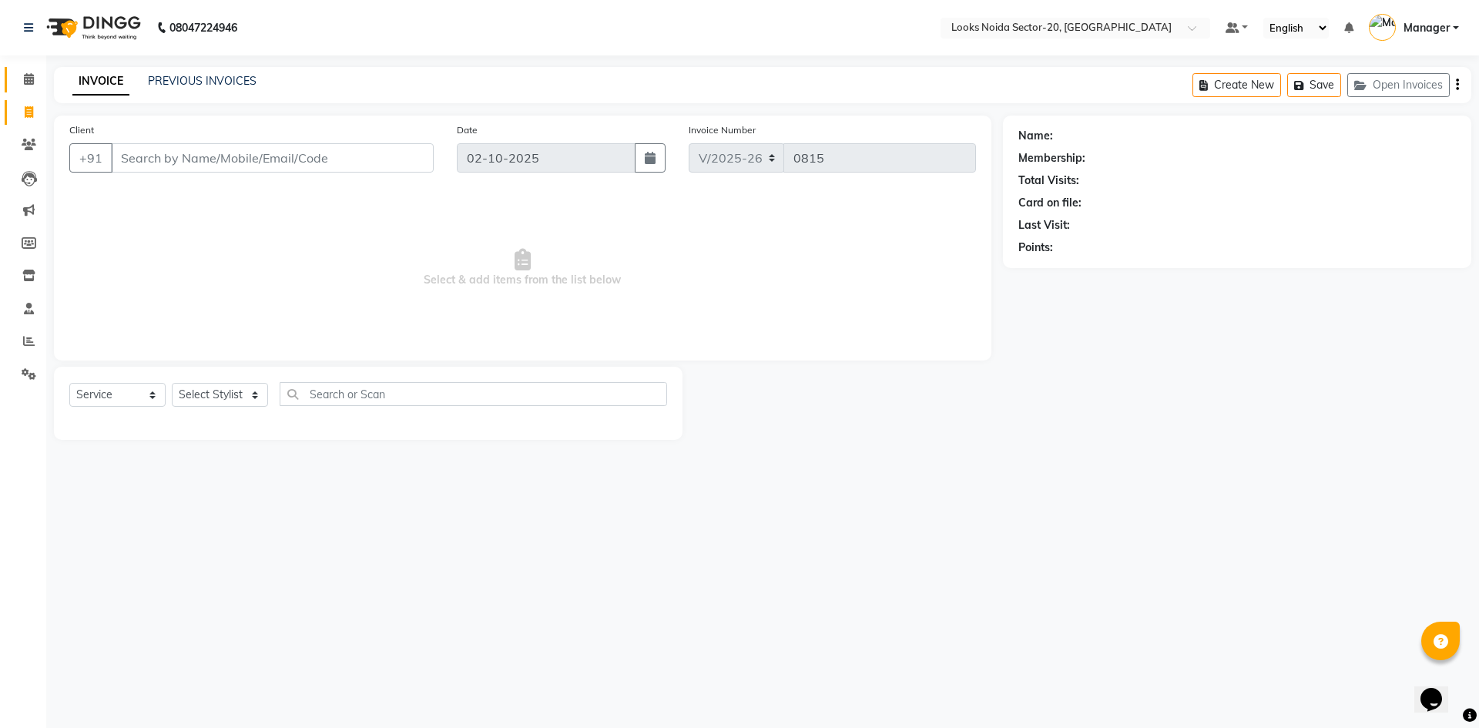
click at [50, 66] on div "08047224946 Select Location × Looks Noida Sector-20, Noida Default Panel My Pan…" at bounding box center [739, 364] width 1479 height 728
click at [277, 170] on input "Client" at bounding box center [272, 157] width 323 height 29
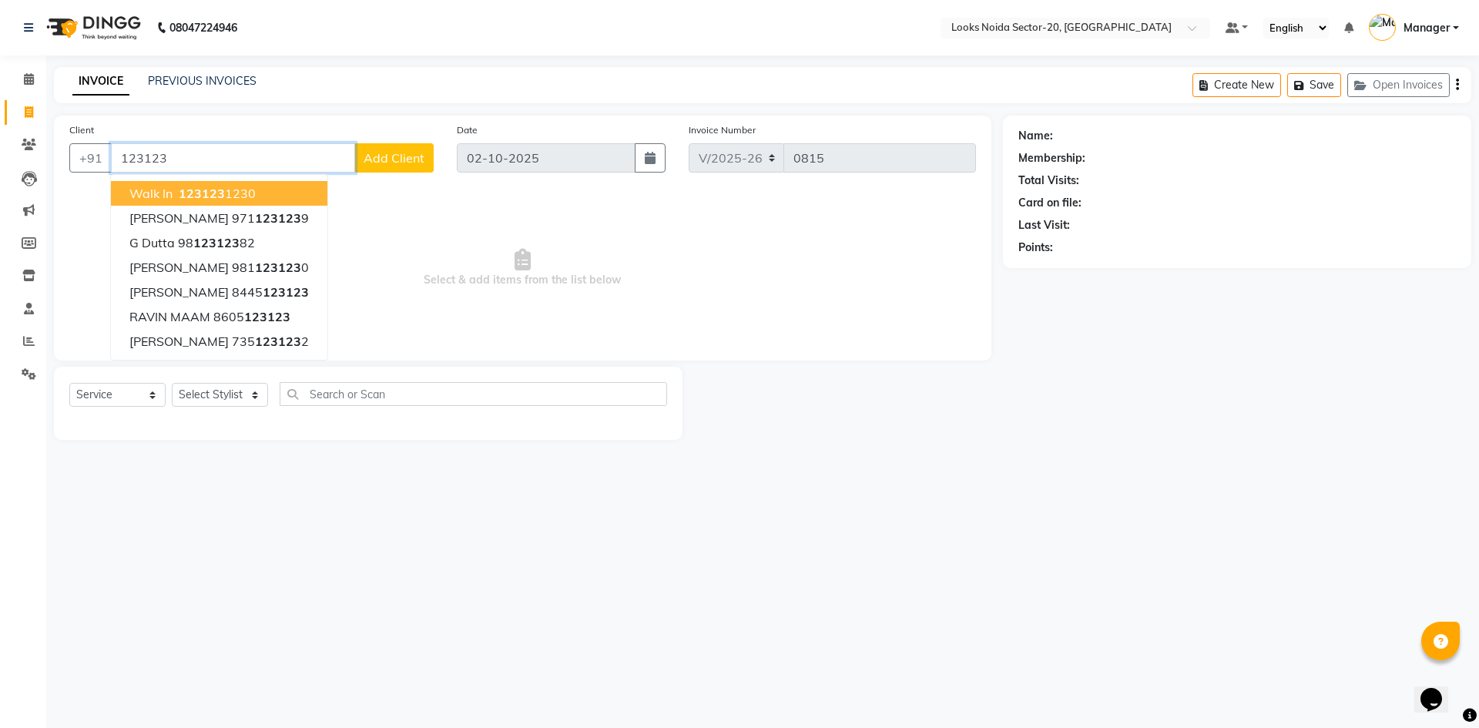
click at [237, 193] on ngb-highlight "123123 1230" at bounding box center [216, 193] width 80 height 15
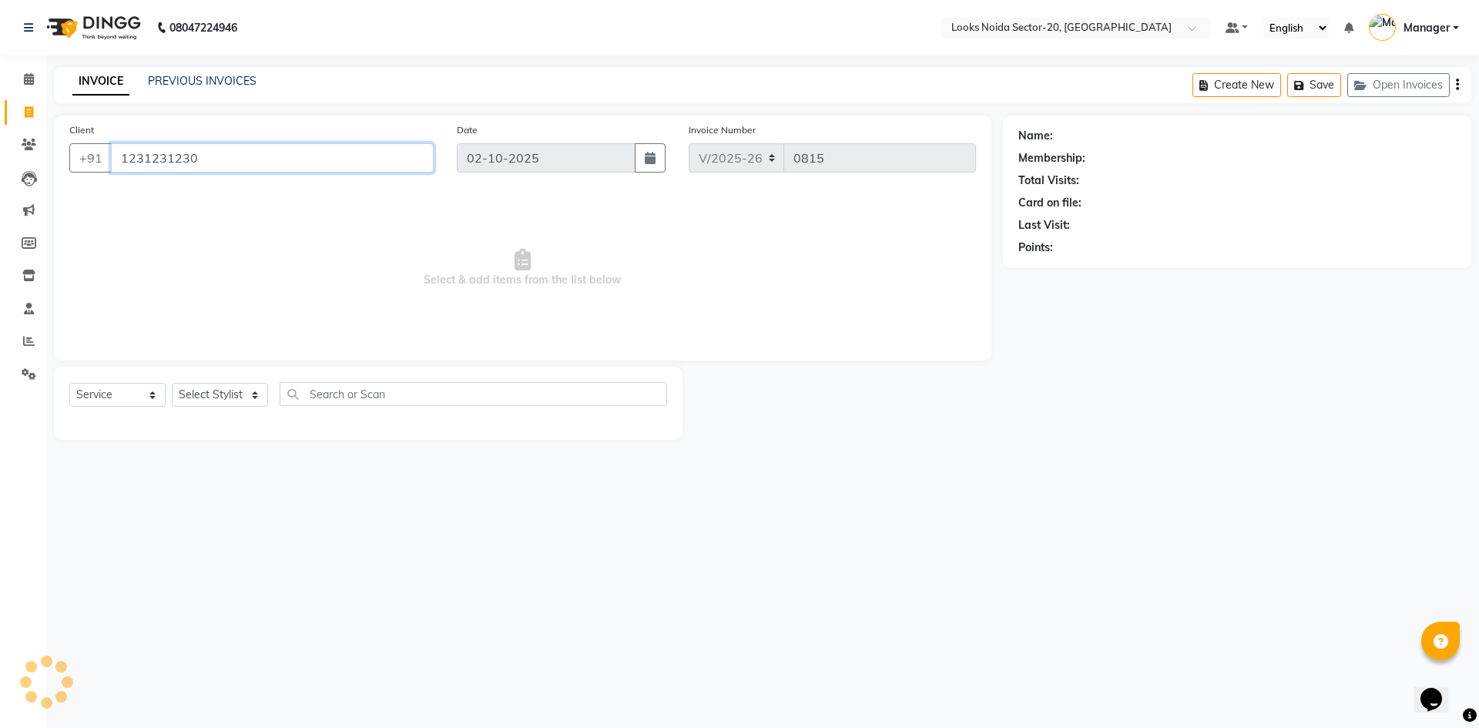
type input "1231231230"
select select "1: Object"
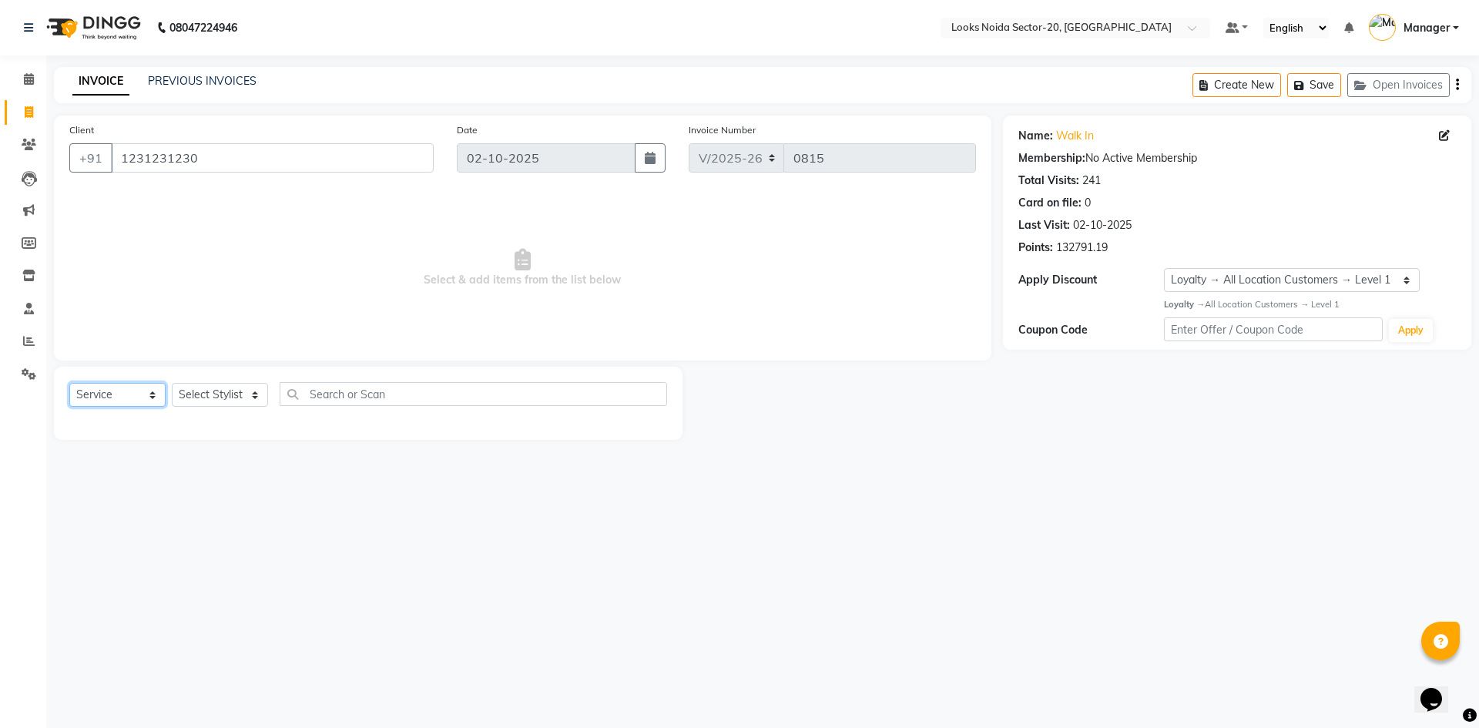
click at [137, 404] on select "Select Service Product Membership Package Voucher Prepaid Gift Card" at bounding box center [117, 395] width 96 height 24
click at [69, 383] on select "Select Service Product Membership Package Voucher Prepaid Gift Card" at bounding box center [117, 395] width 96 height 24
click at [249, 398] on select "Select Stylist [PERSON_NAME] Abhishek_Mrg [PERSON_NAME] Counter_Sales [PERSON_N…" at bounding box center [220, 395] width 96 height 24
select select "88090"
click at [172, 383] on select "Select Stylist [PERSON_NAME] Abhishek_Mrg [PERSON_NAME] Counter_Sales [PERSON_N…" at bounding box center [220, 395] width 96 height 24
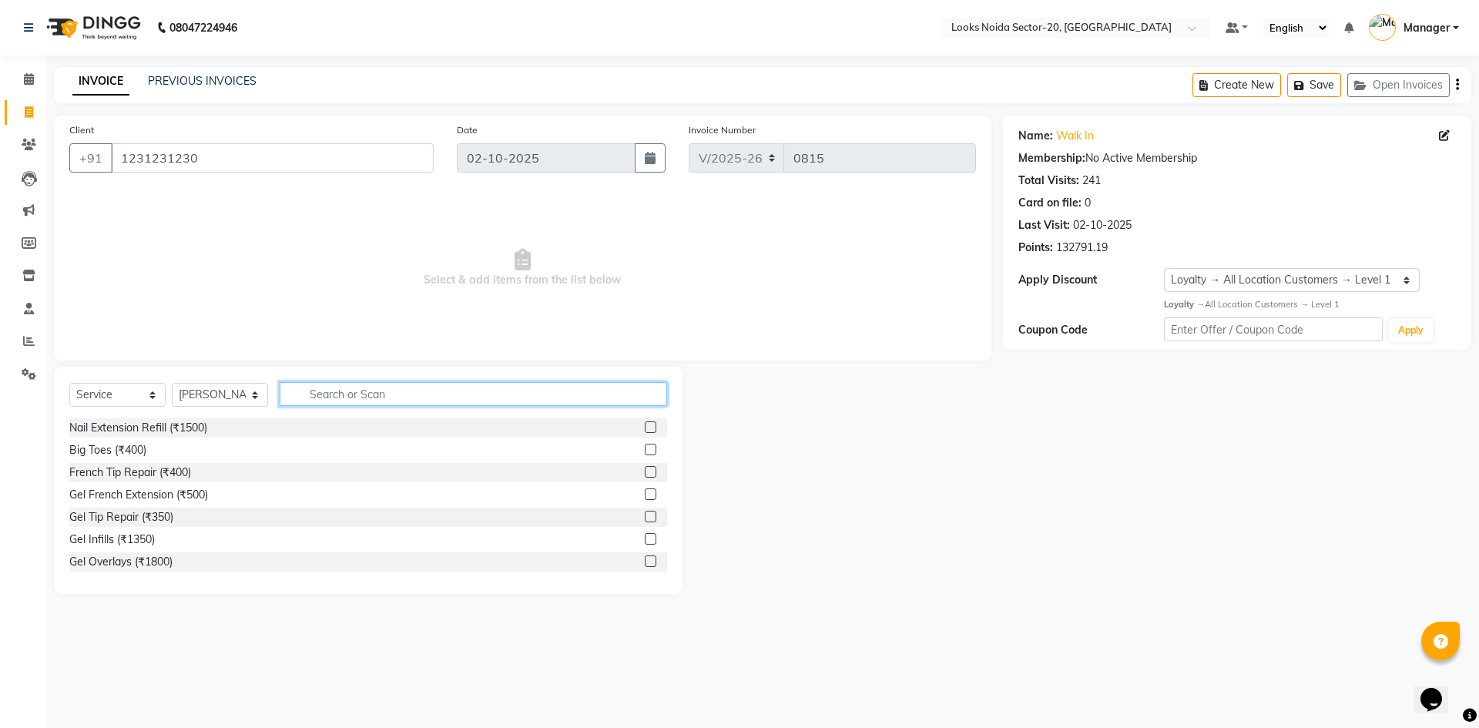
click at [346, 384] on input "text" at bounding box center [474, 394] width 388 height 24
type input "W"
type input "ARMS"
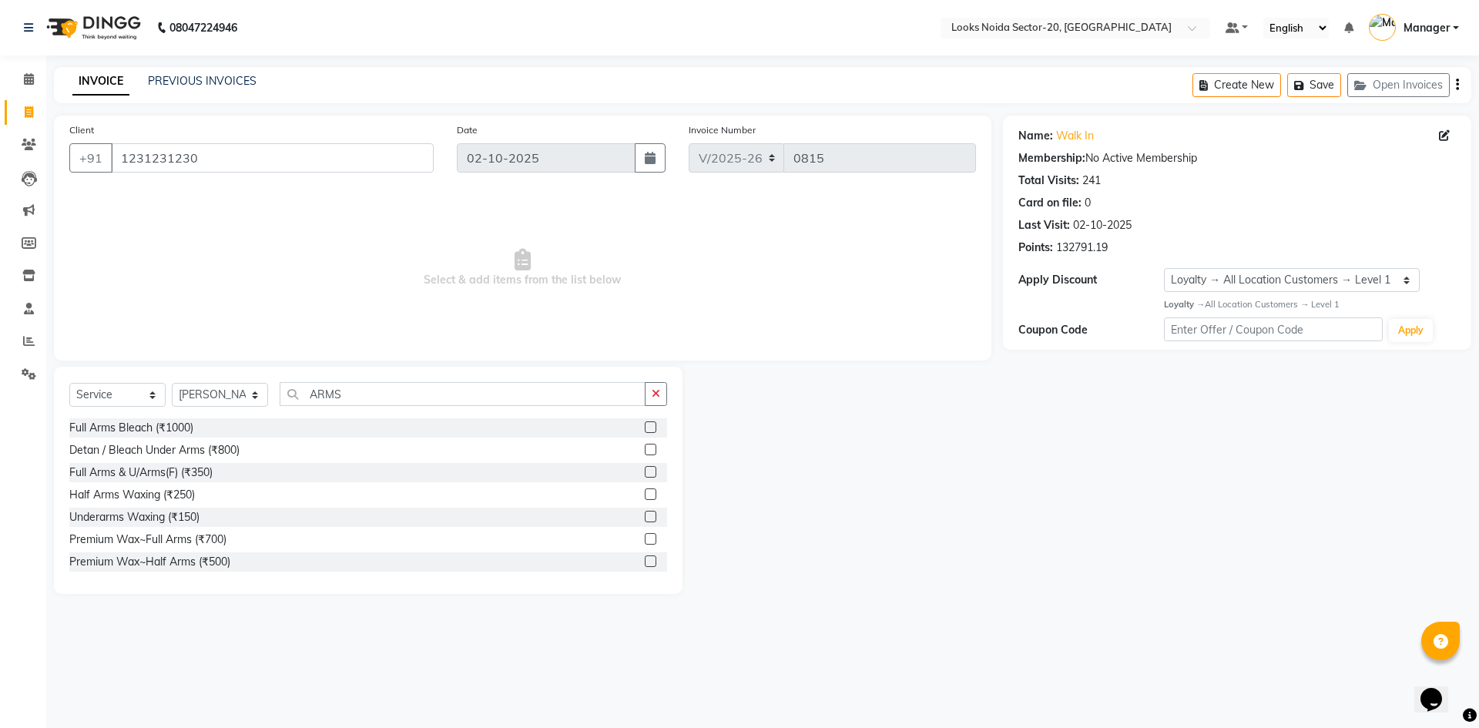
click at [645, 535] on label at bounding box center [651, 539] width 12 height 12
click at [645, 535] on input "checkbox" at bounding box center [650, 540] width 10 height 10
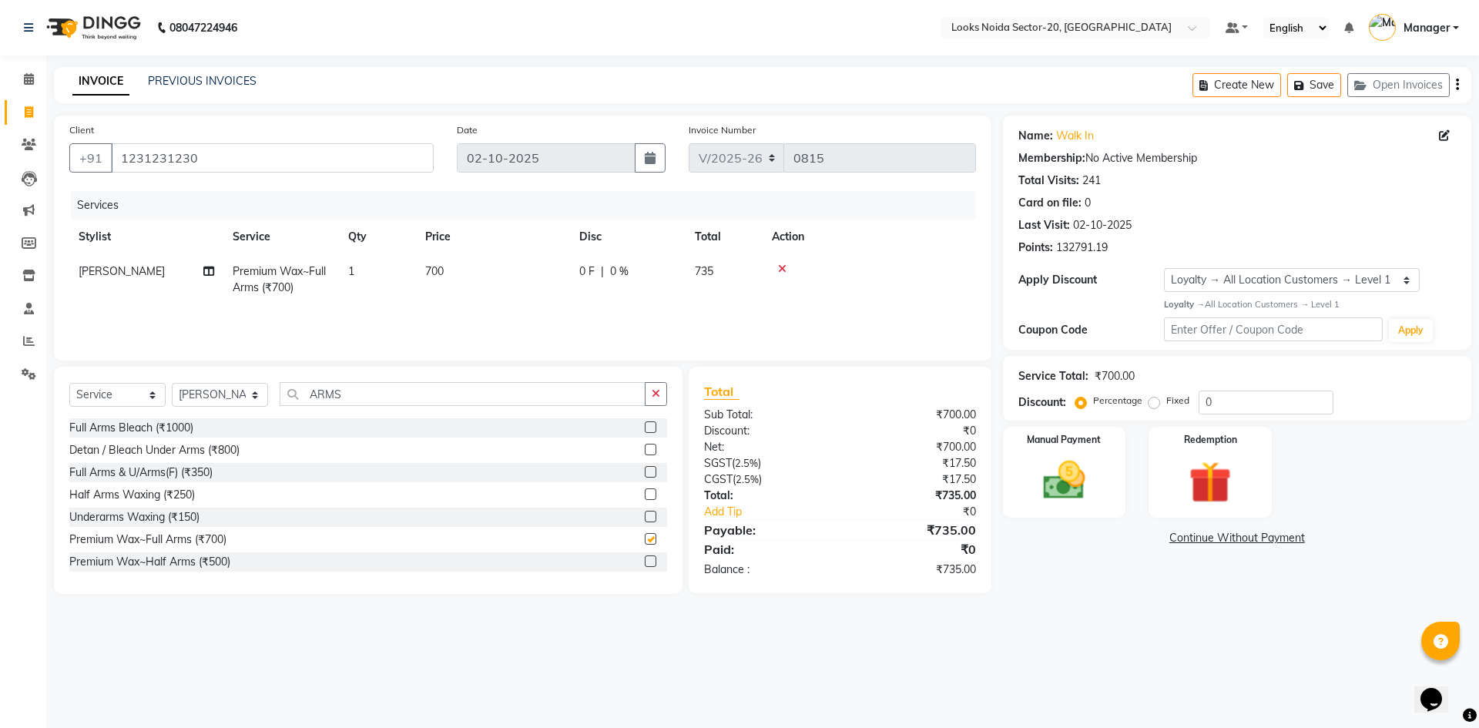
checkbox input "false"
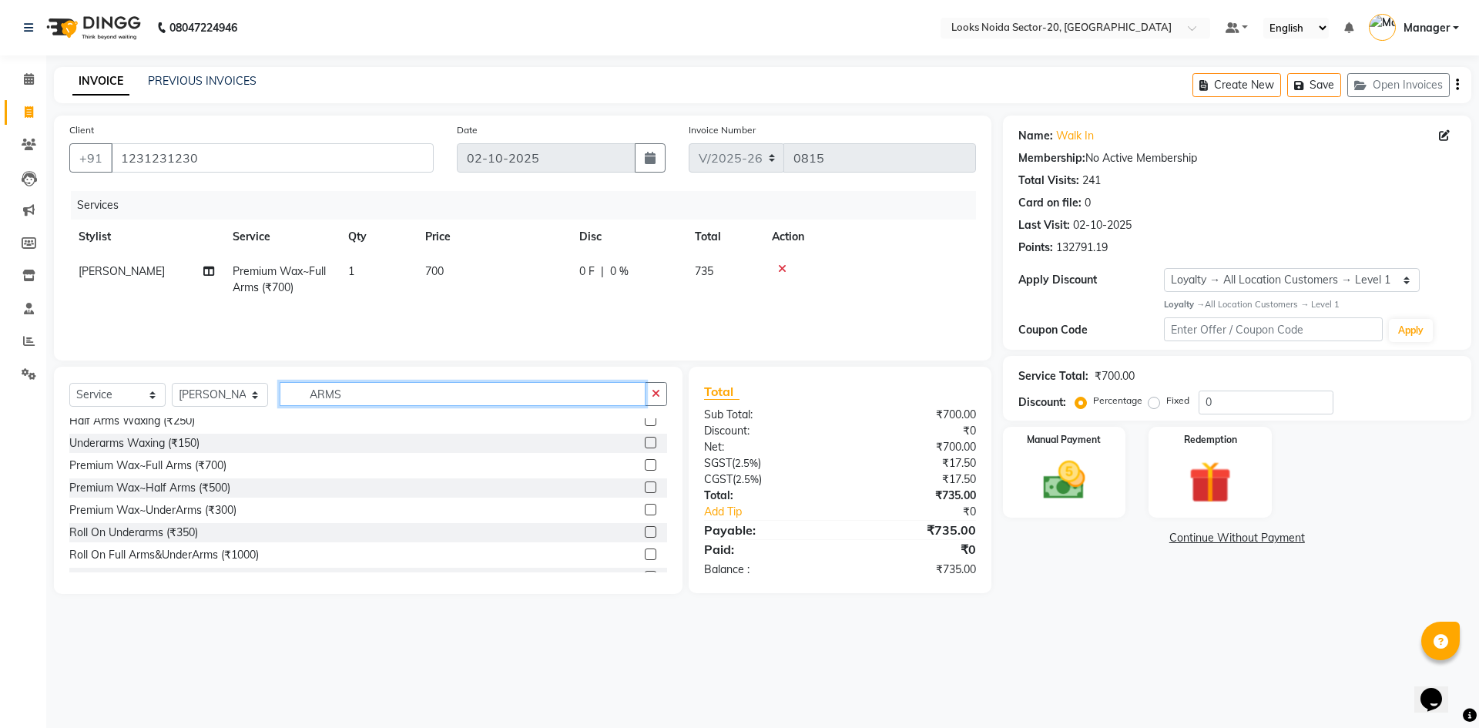
click at [448, 401] on input "ARMS" at bounding box center [463, 394] width 366 height 24
type input "A"
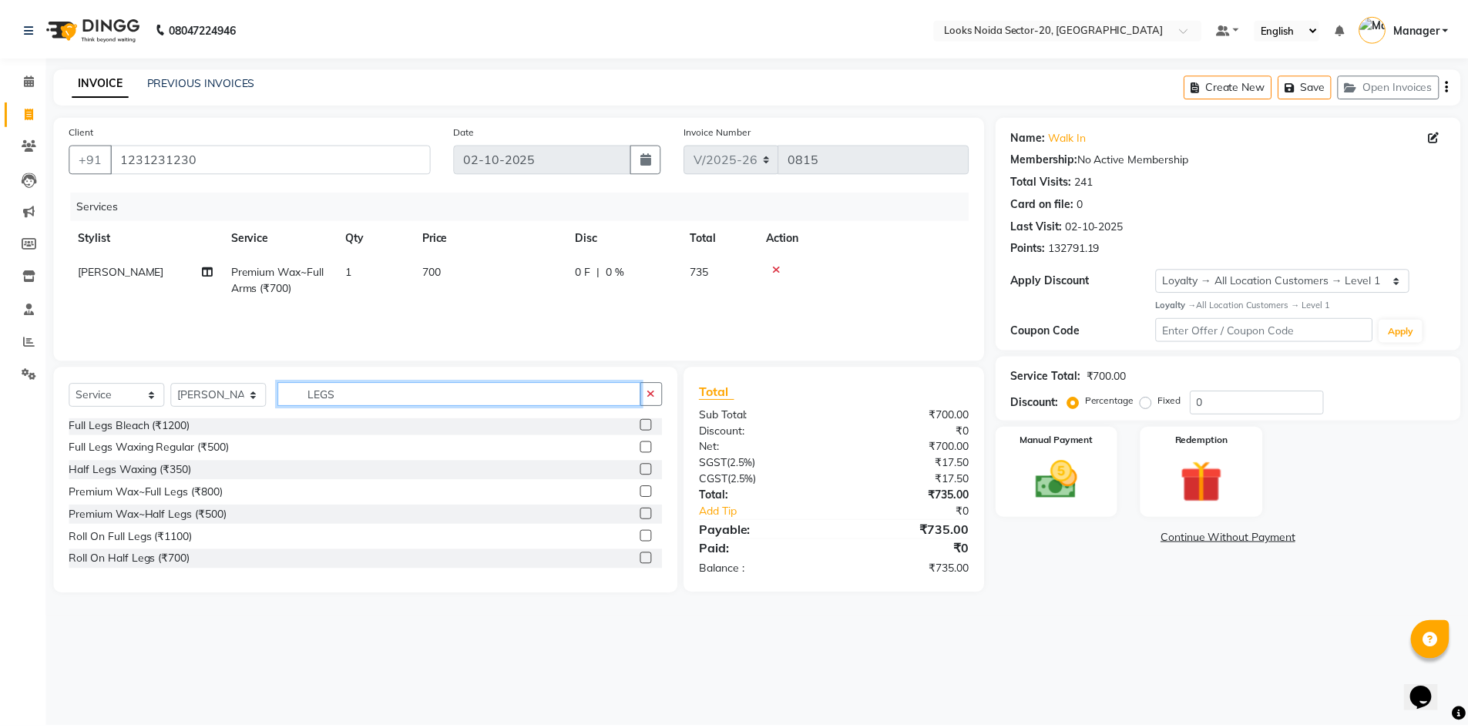
scroll to position [0, 0]
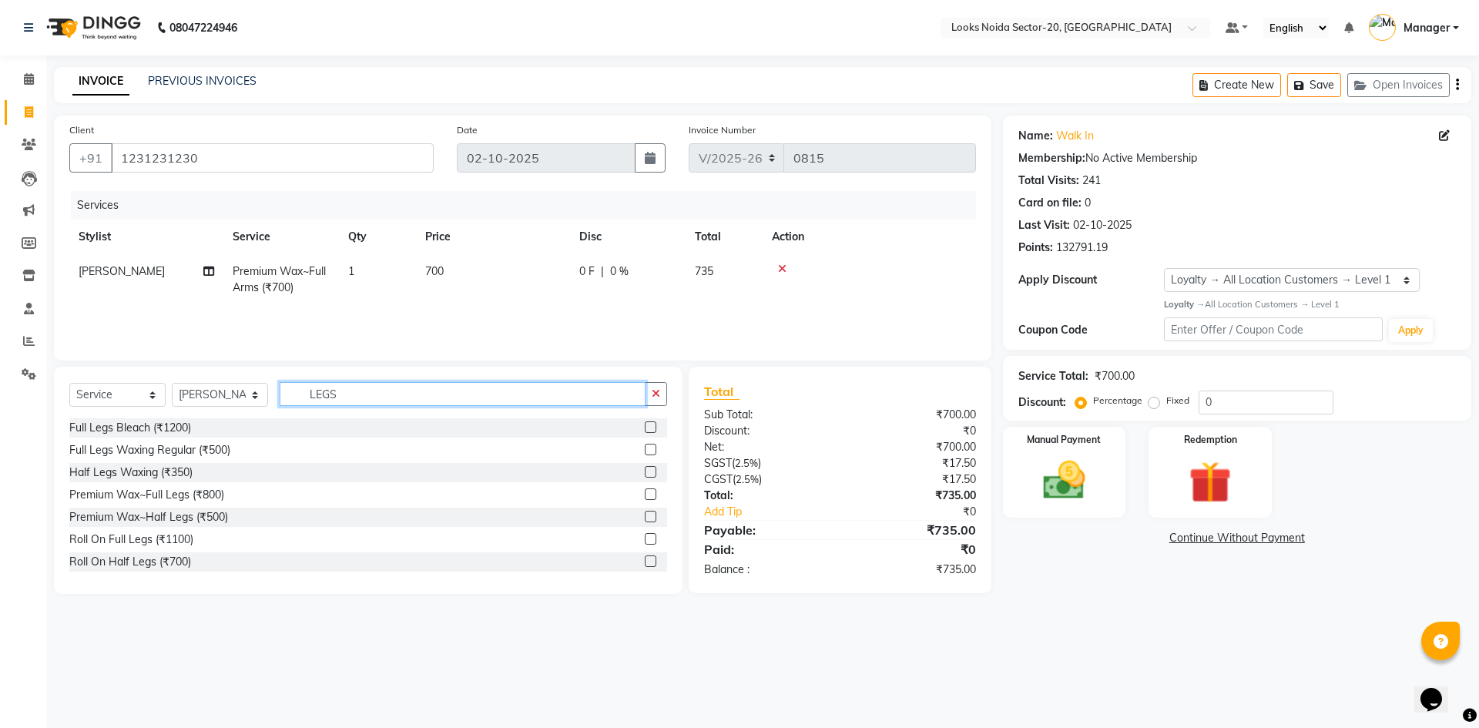
type input "LEGS"
click at [645, 495] on label at bounding box center [651, 494] width 12 height 12
click at [645, 495] on input "checkbox" at bounding box center [650, 495] width 10 height 10
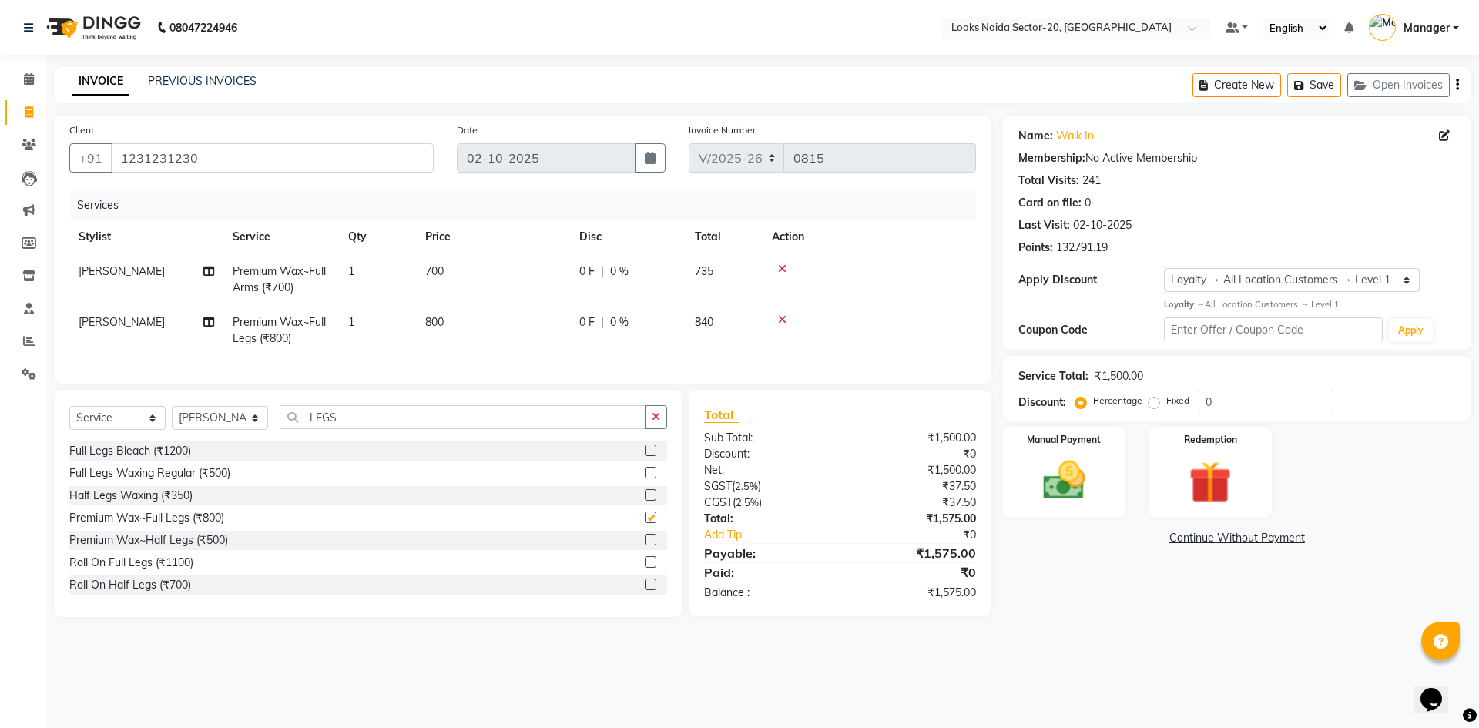
checkbox input "false"
click at [499, 429] on input "LEGS" at bounding box center [463, 417] width 366 height 24
type input "L"
type input "UNDER"
click at [645, 545] on label at bounding box center [651, 540] width 12 height 12
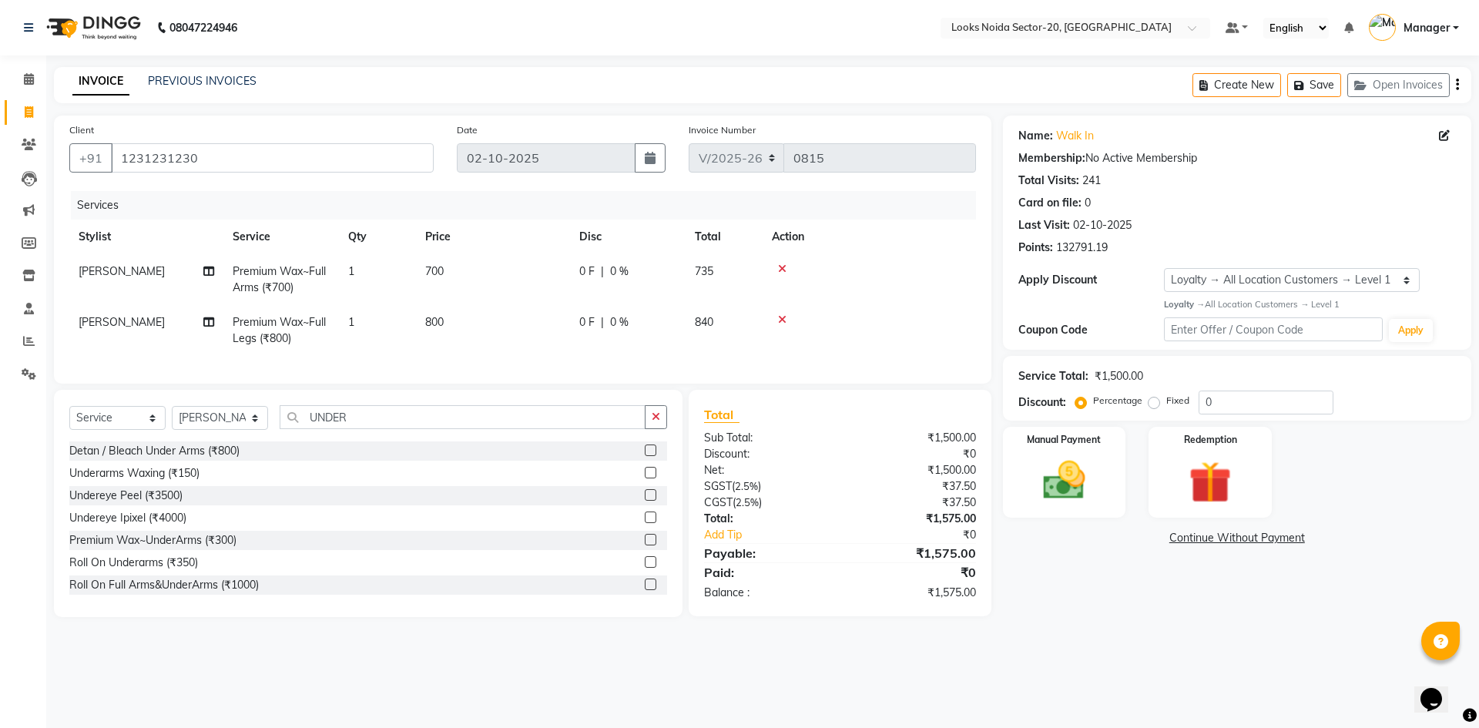
click at [645, 545] on input "checkbox" at bounding box center [650, 540] width 10 height 10
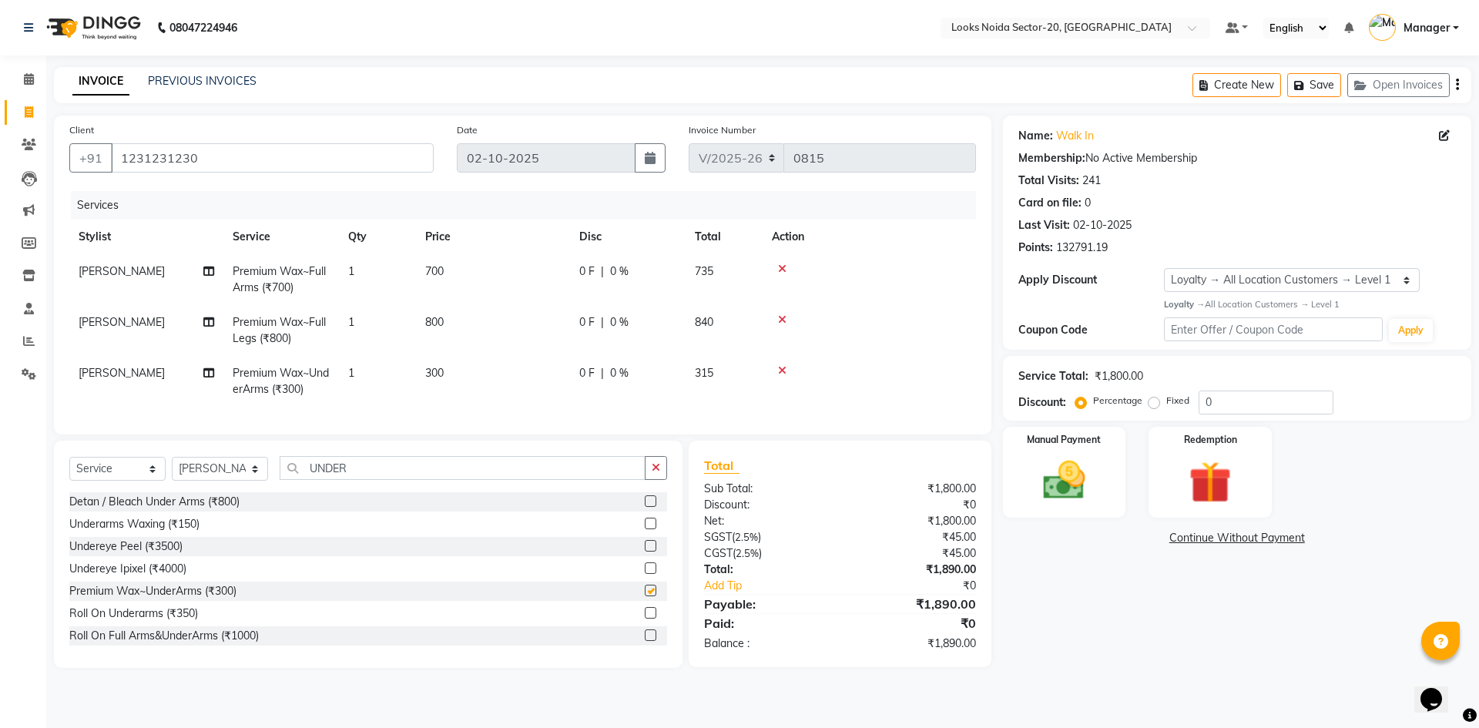
checkbox input "false"
click at [439, 321] on span "800" at bounding box center [434, 322] width 18 height 14
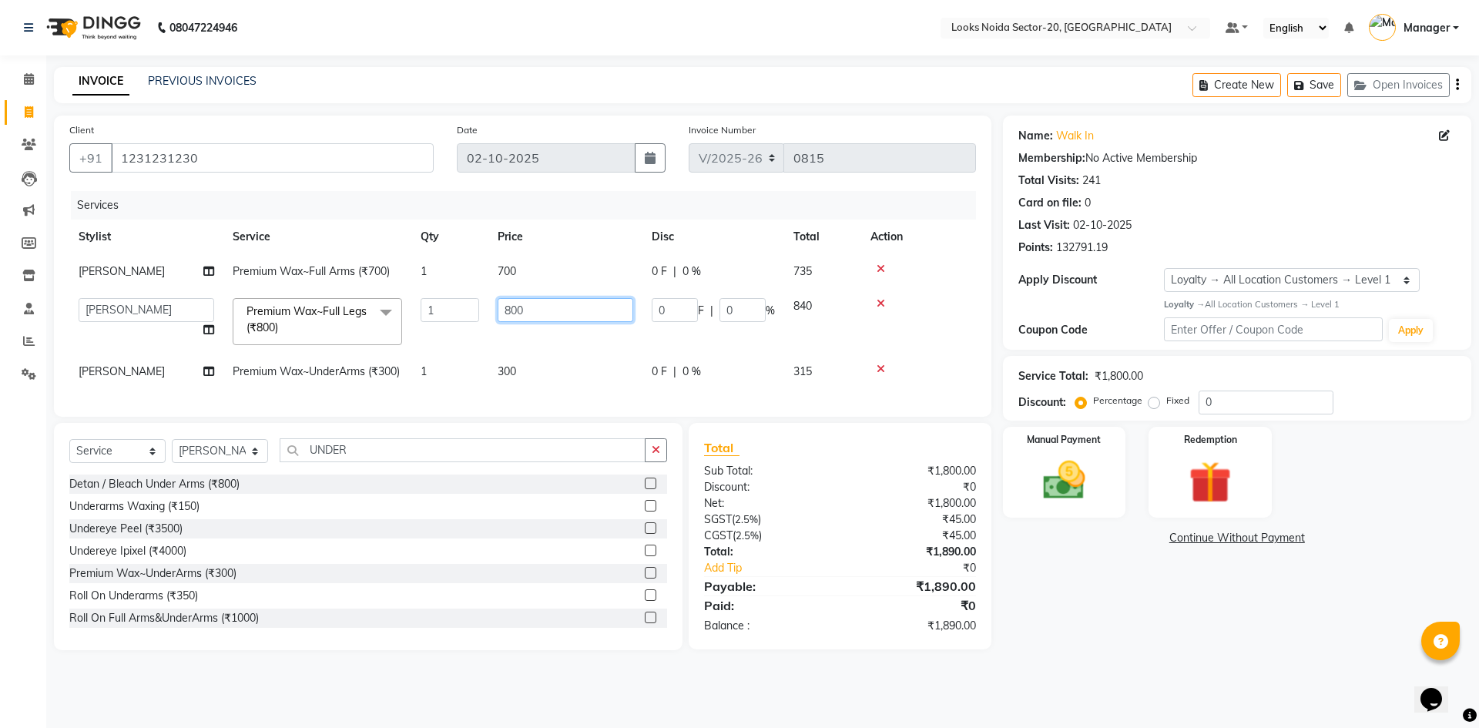
click at [546, 314] on input "800" at bounding box center [566, 310] width 136 height 24
type input "8"
type input "1200"
click at [547, 270] on td "700" at bounding box center [565, 271] width 154 height 35
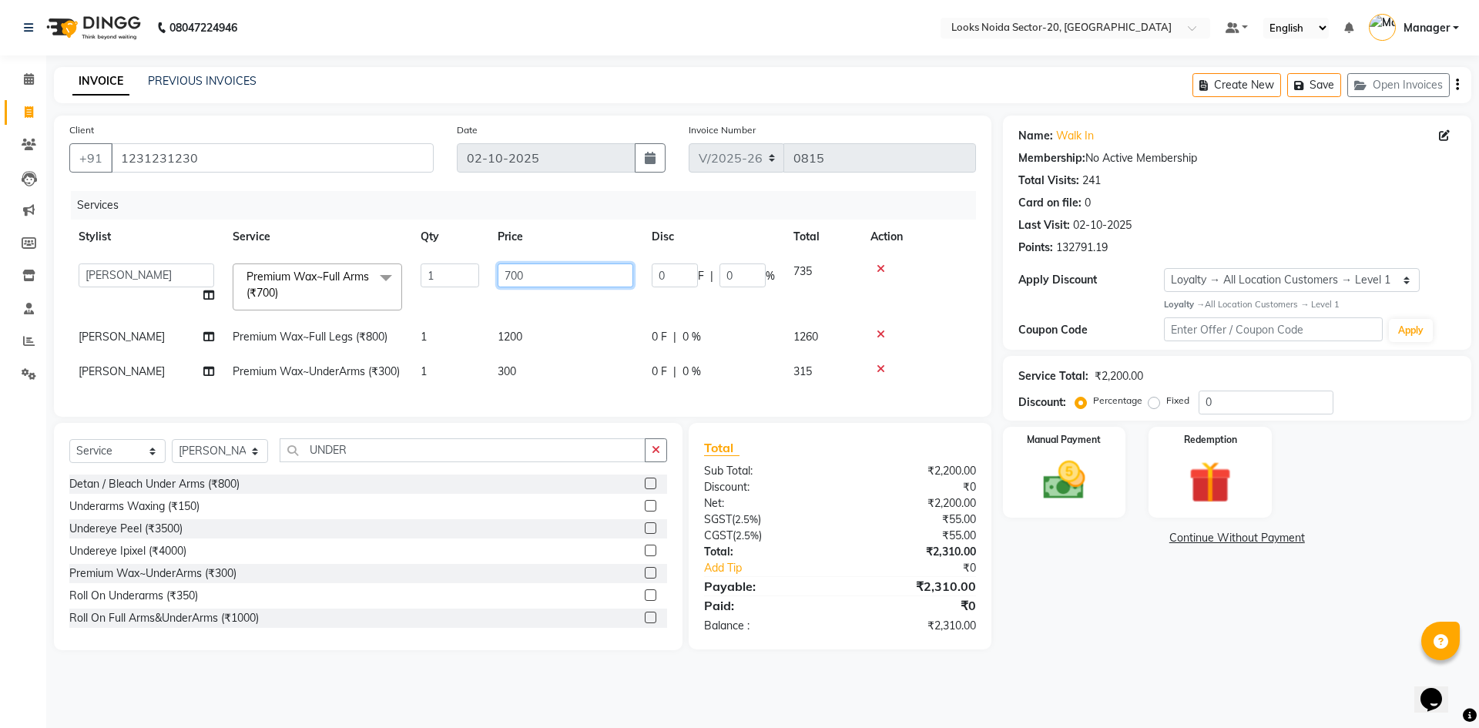
click at [550, 270] on input "700" at bounding box center [566, 275] width 136 height 24
type input "7"
type input "900"
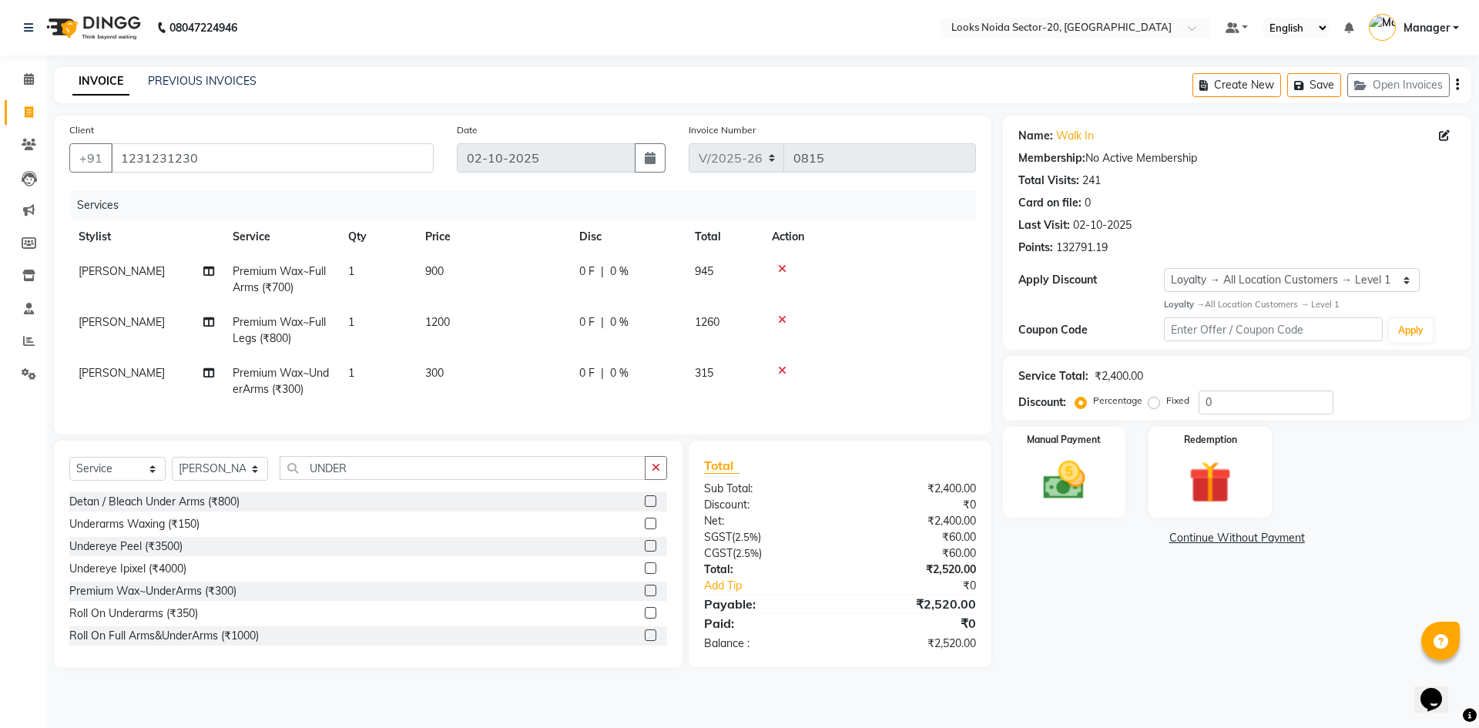
click at [1095, 553] on div "Name: Walk In Membership: No Active Membership Total Visits: 241 Card on file: …" at bounding box center [1243, 392] width 480 height 552
click at [310, 44] on nav "08047224946 Select Location × Looks Noida Sector-20, Noida Default Panel My Pan…" at bounding box center [739, 27] width 1479 height 55
click at [780, 269] on icon at bounding box center [782, 268] width 8 height 11
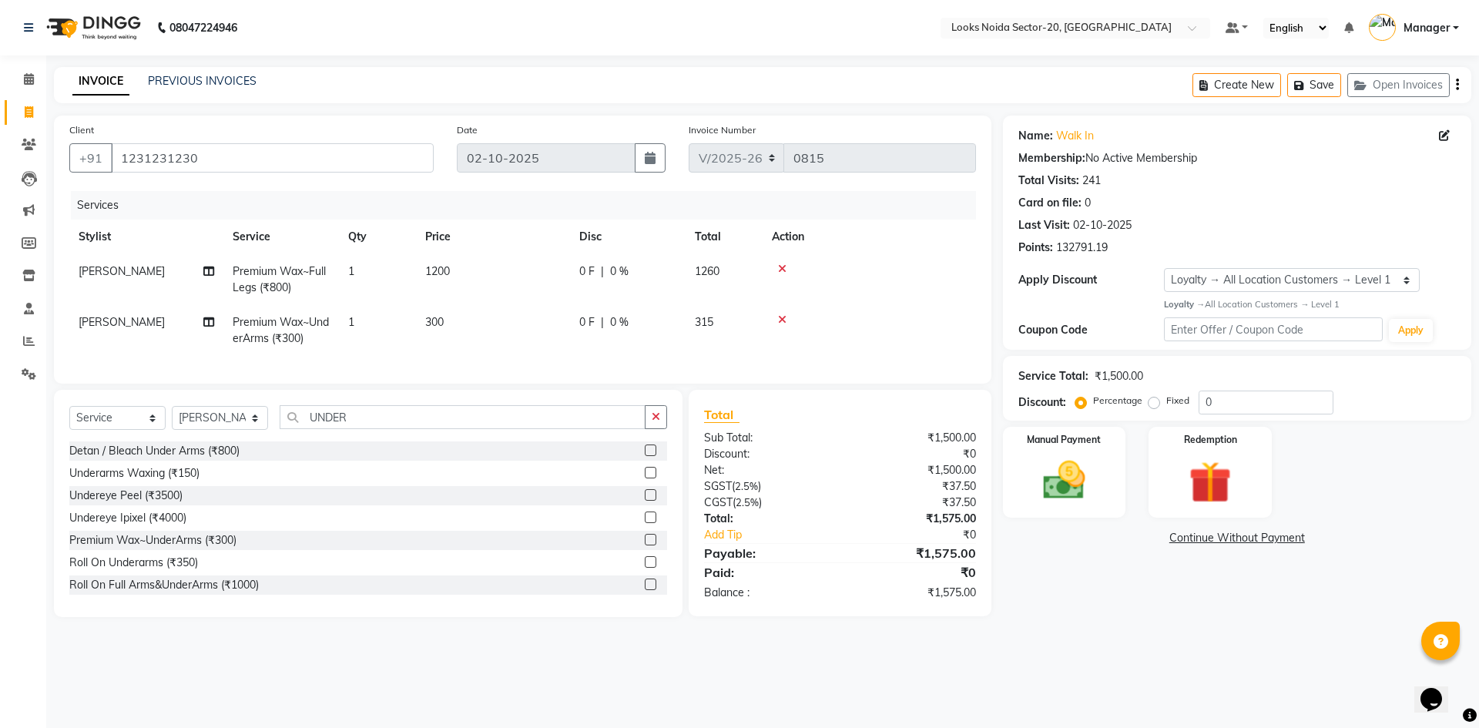
click at [780, 269] on icon at bounding box center [782, 268] width 8 height 11
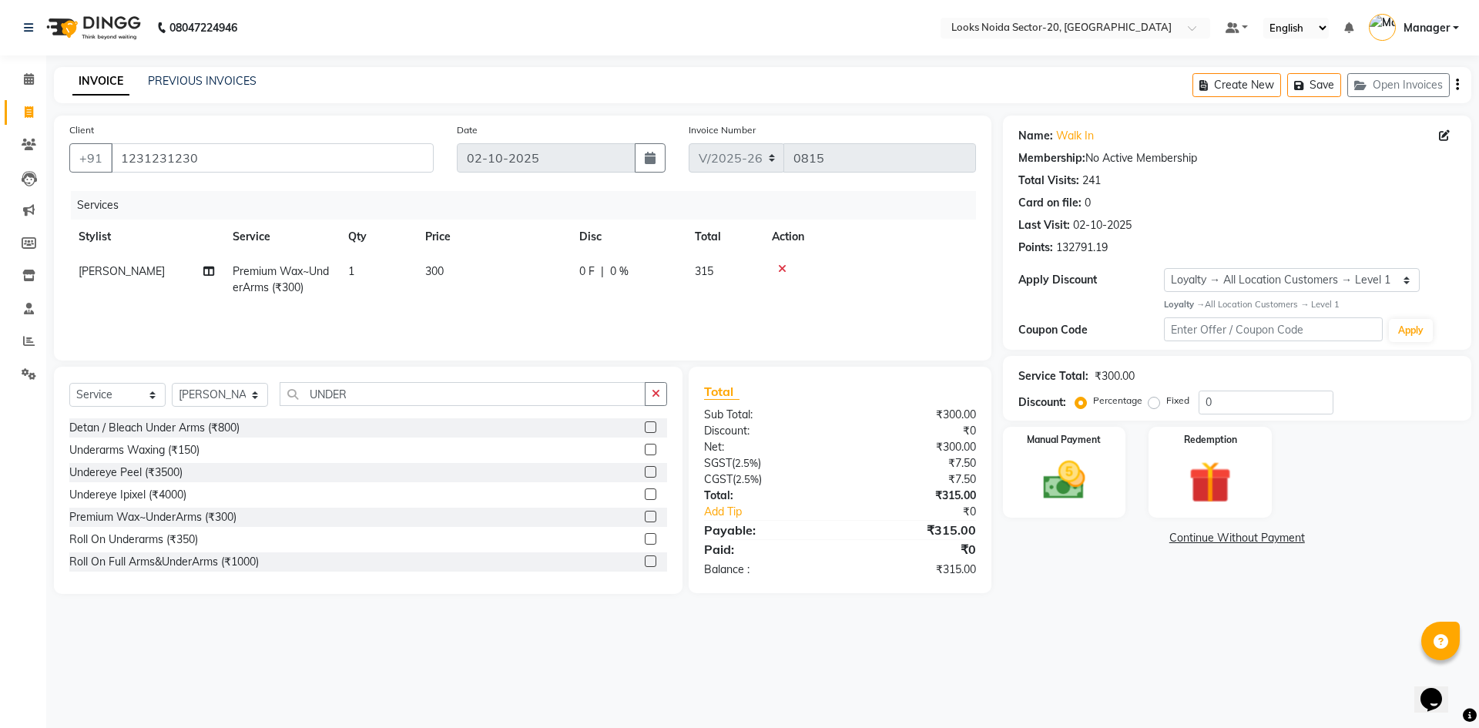
click at [780, 269] on icon at bounding box center [782, 268] width 8 height 11
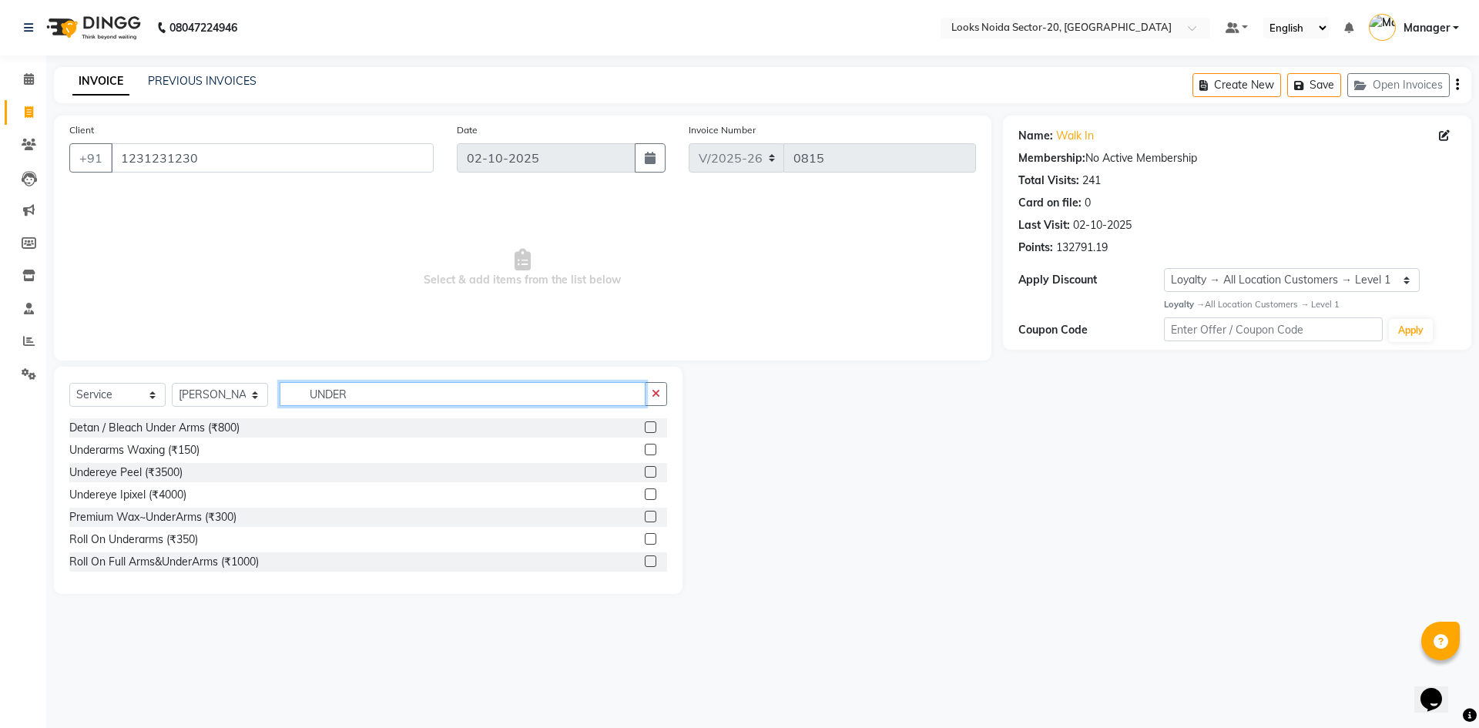
click at [403, 399] on input "UNDER" at bounding box center [463, 394] width 366 height 24
type input "U"
type input "A"
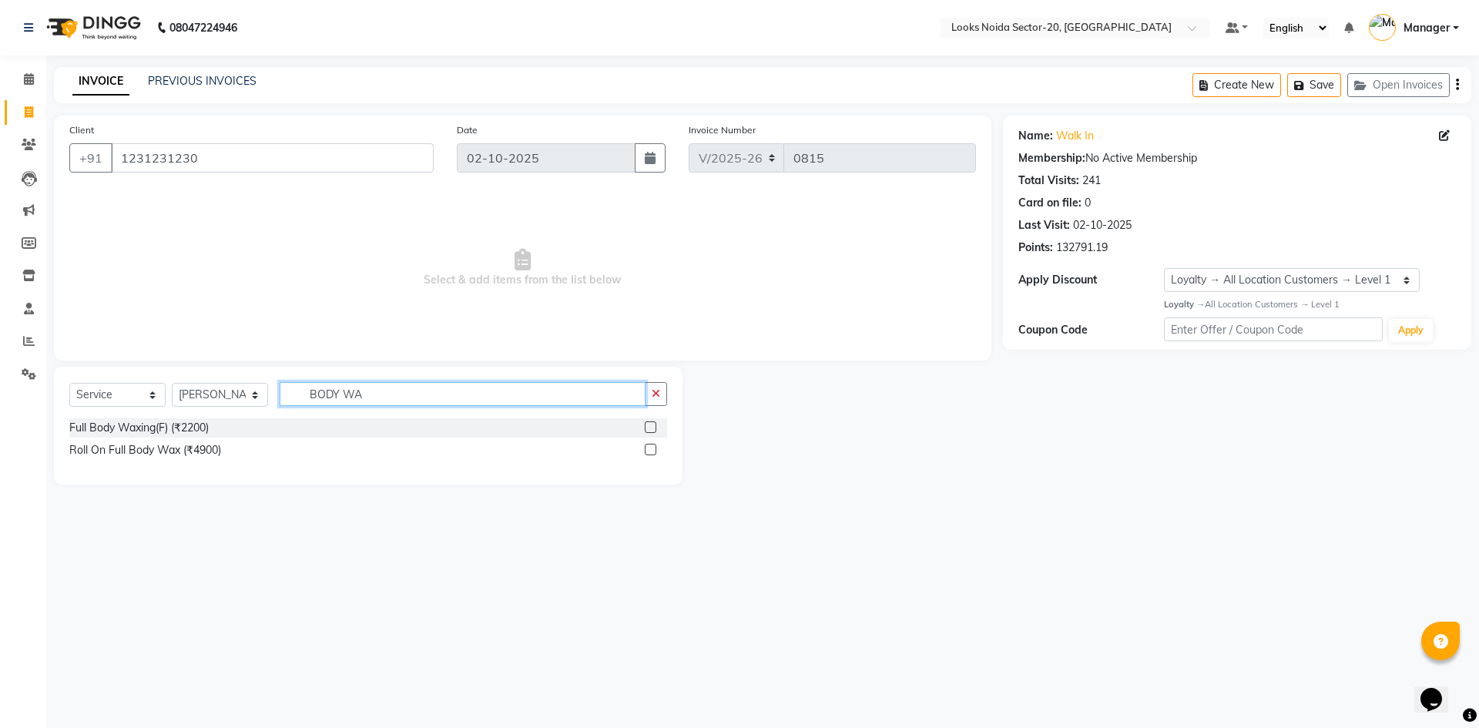
type input "BODY WA"
click at [650, 425] on label at bounding box center [651, 427] width 12 height 12
click at [650, 425] on input "checkbox" at bounding box center [650, 428] width 10 height 10
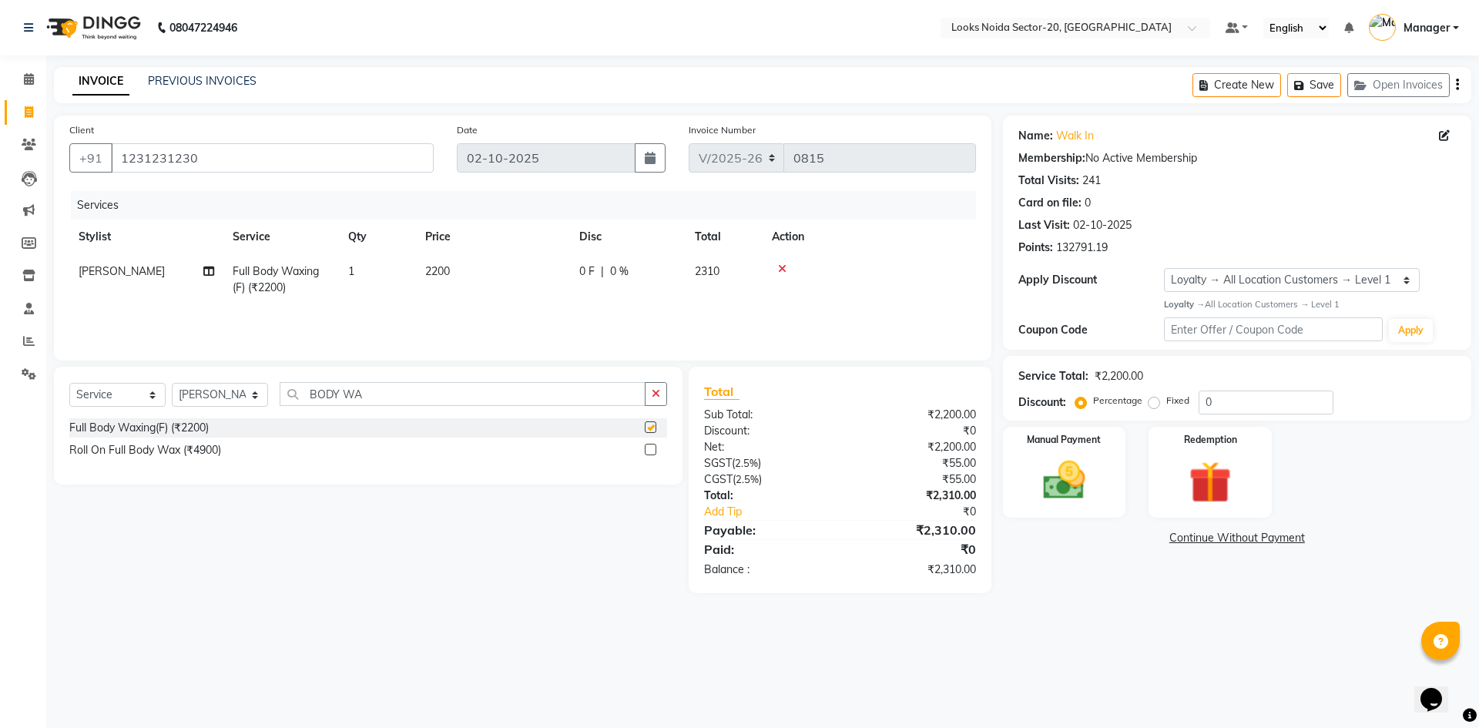
checkbox input "false"
click at [458, 267] on td "2200" at bounding box center [493, 279] width 154 height 51
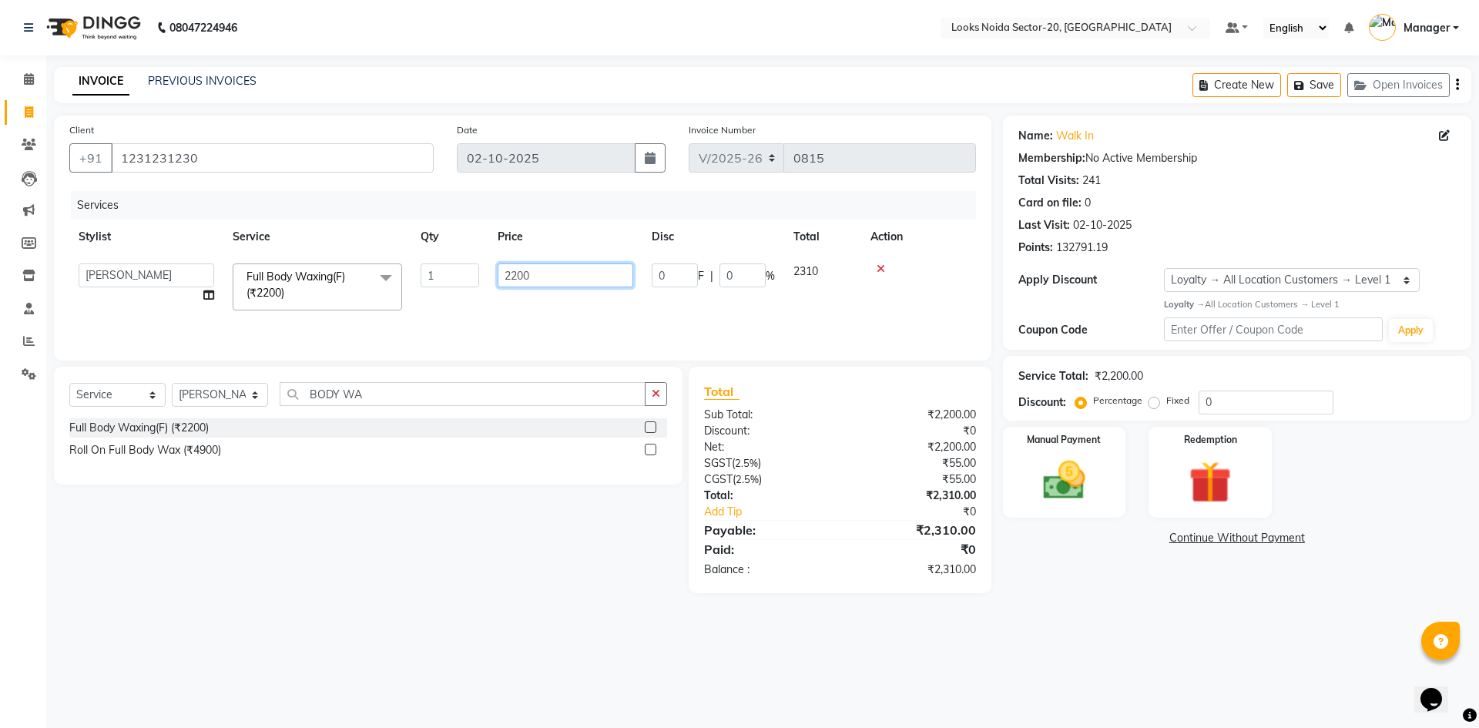
click at [569, 279] on input "2200" at bounding box center [566, 275] width 136 height 24
type input "2"
type input "3000"
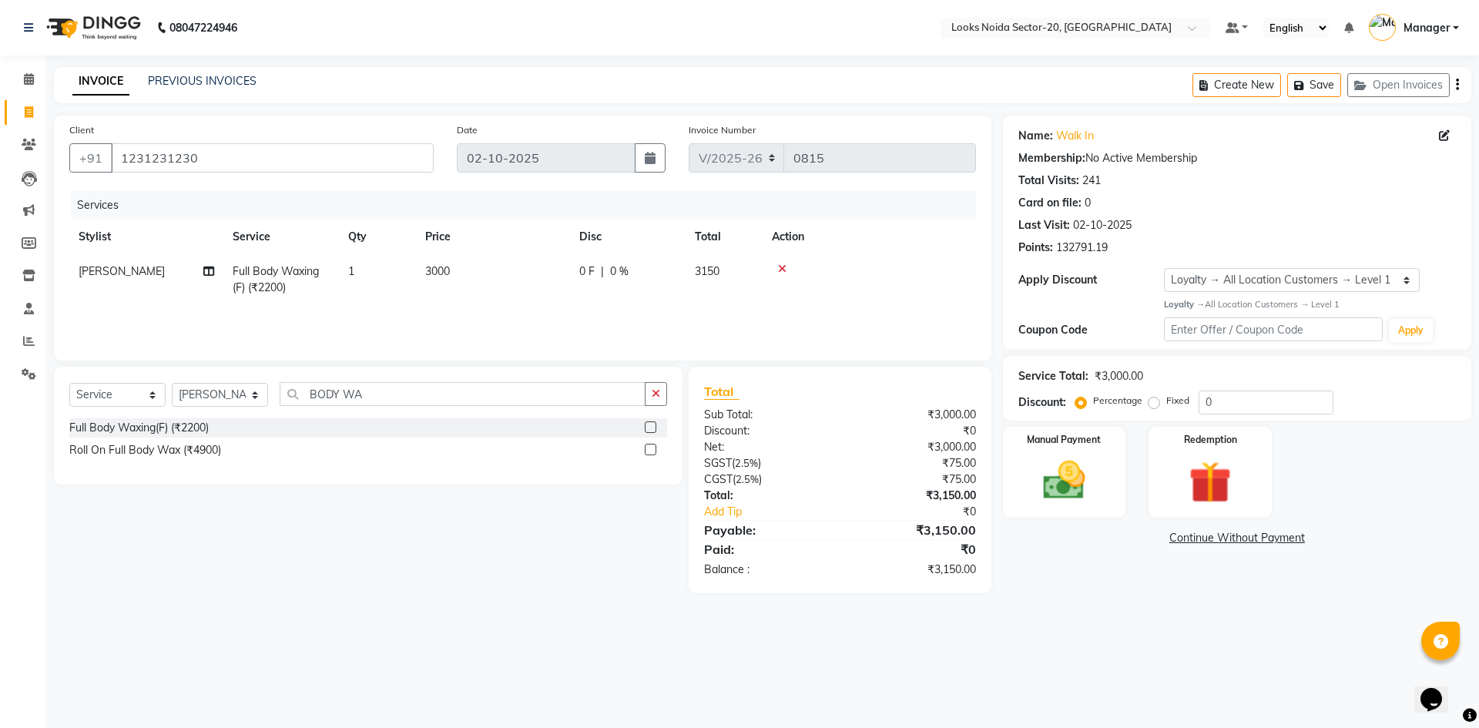
click at [1099, 646] on div "08047224946 Select Location × Looks Noida Sector-20, Noida Default Panel My Pan…" at bounding box center [739, 364] width 1479 height 728
click at [386, 394] on input "BODY WA" at bounding box center [463, 394] width 366 height 24
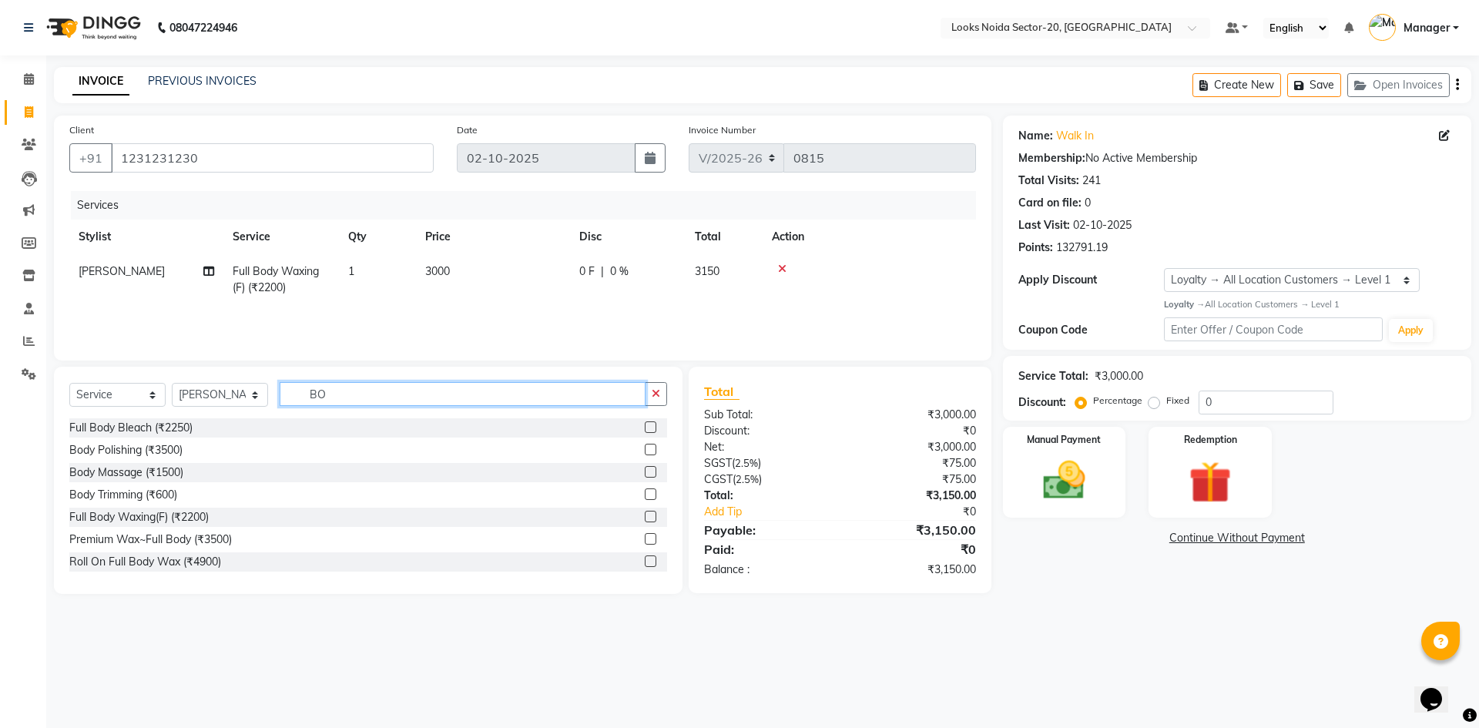
type input "B"
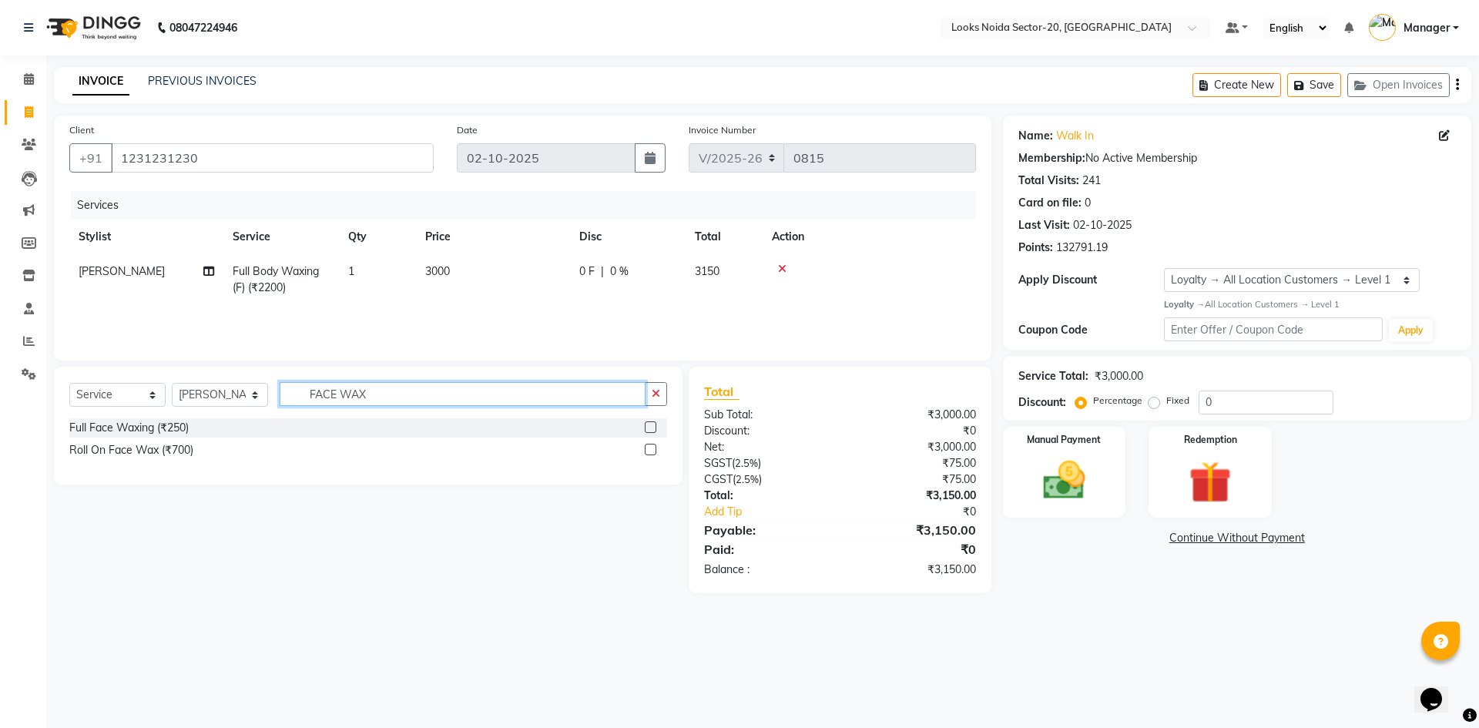
type input "FACE WAX"
click at [649, 428] on label at bounding box center [651, 427] width 12 height 12
click at [649, 428] on input "checkbox" at bounding box center [650, 428] width 10 height 10
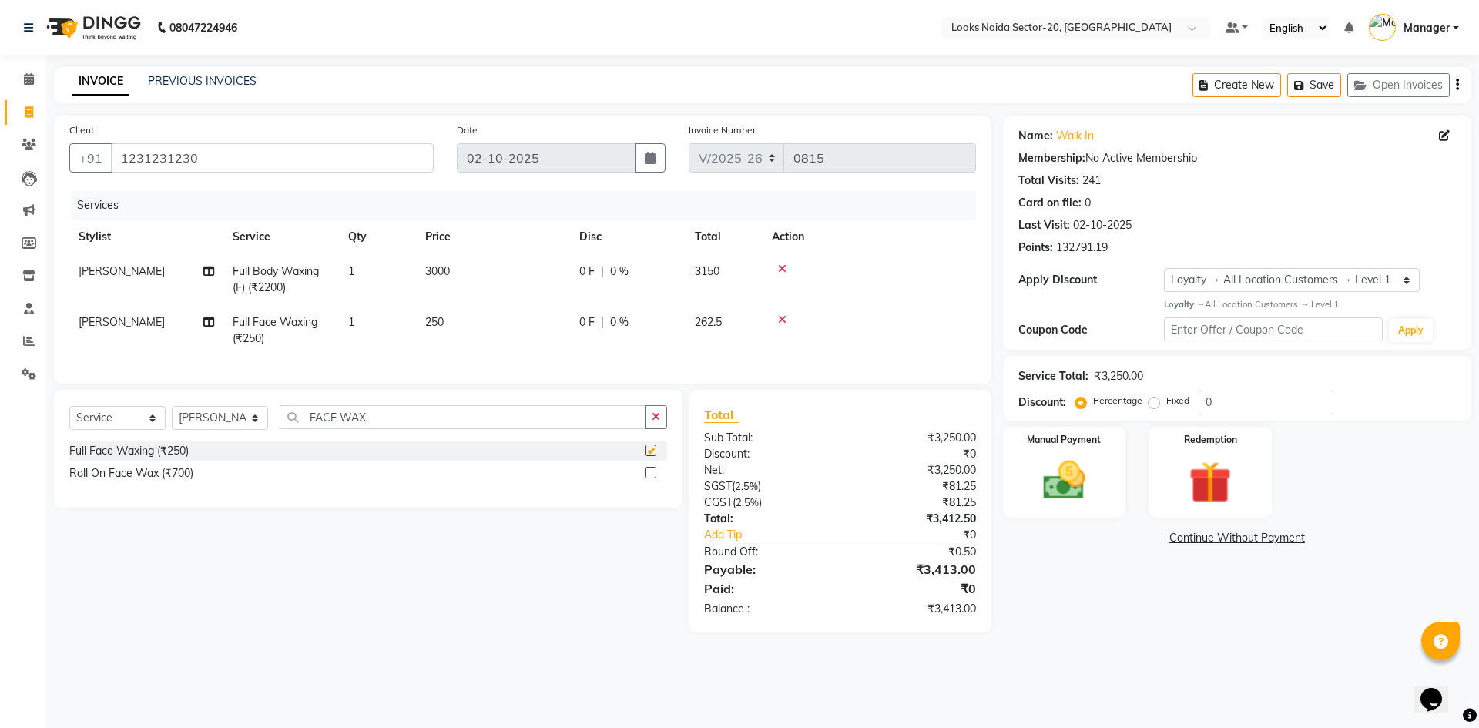
checkbox input "false"
click at [452, 325] on td "250" at bounding box center [493, 330] width 154 height 51
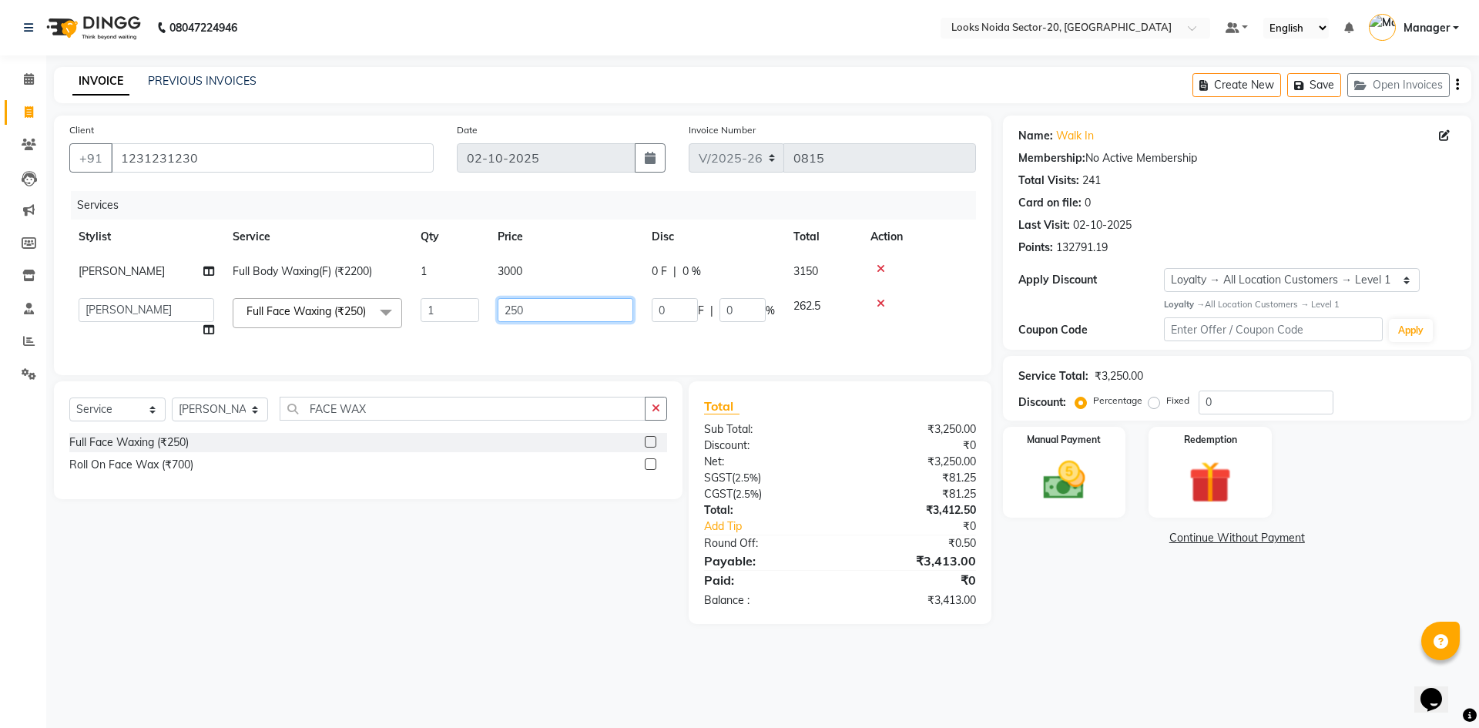
click at [525, 317] on input "250" at bounding box center [566, 310] width 136 height 24
type input "2"
type input "1000"
click at [1461, 492] on div "Manual Payment Redemption" at bounding box center [1238, 473] width 492 height 92
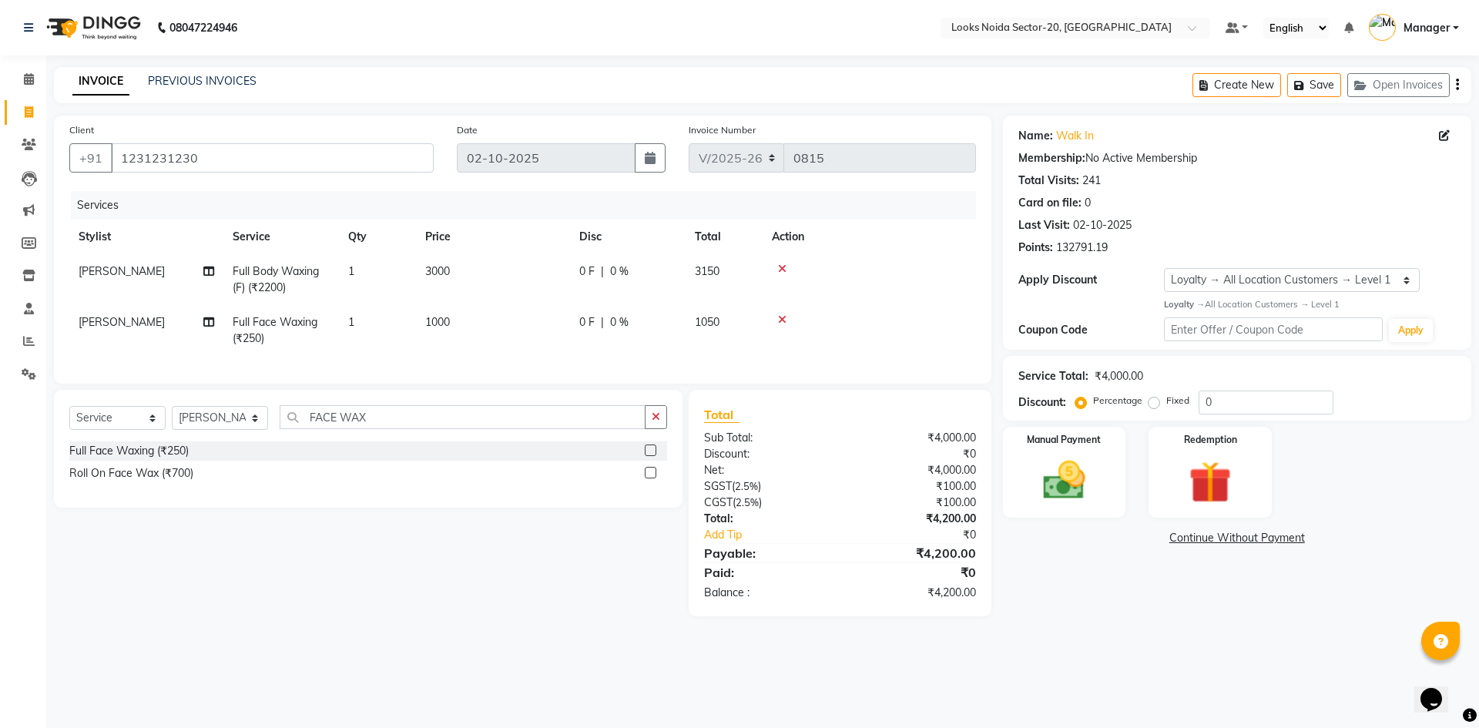
click at [1198, 662] on div "08047224946 Select Location × Looks Noida Sector-20, Noida Default Panel My Pan…" at bounding box center [739, 364] width 1479 height 728
click at [1234, 408] on input "0" at bounding box center [1266, 403] width 135 height 24
click at [1245, 377] on div "Service Total: ₹4,000.00" at bounding box center [1238, 376] width 438 height 16
click at [1103, 683] on div "08047224946 Select Location × Looks Noida Sector-20, Noida Default Panel My Pan…" at bounding box center [739, 364] width 1479 height 728
click at [1211, 395] on input "0" at bounding box center [1266, 403] width 135 height 24
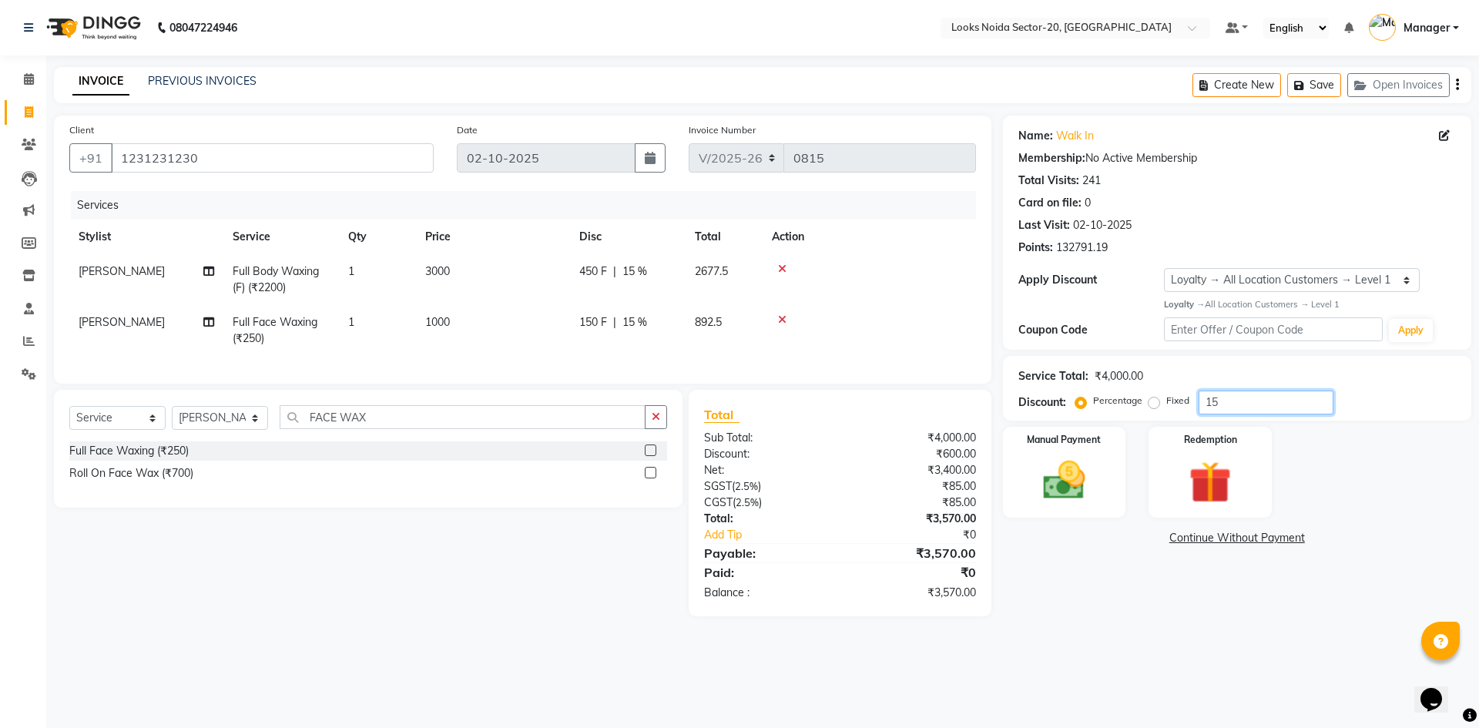
type input "15"
click at [1210, 653] on div "08047224946 Select Location × Looks Noida Sector-20, Noida Default Panel My Pan…" at bounding box center [739, 364] width 1479 height 728
click at [1360, 472] on div "Manual Payment Redemption" at bounding box center [1238, 473] width 492 height 92
drag, startPoint x: 1321, startPoint y: 676, endPoint x: 1371, endPoint y: 586, distance: 102.4
click at [1325, 665] on div "08047224946 Select Location × Looks Noida Sector-20, Noida Default Panel My Pan…" at bounding box center [739, 364] width 1479 height 728
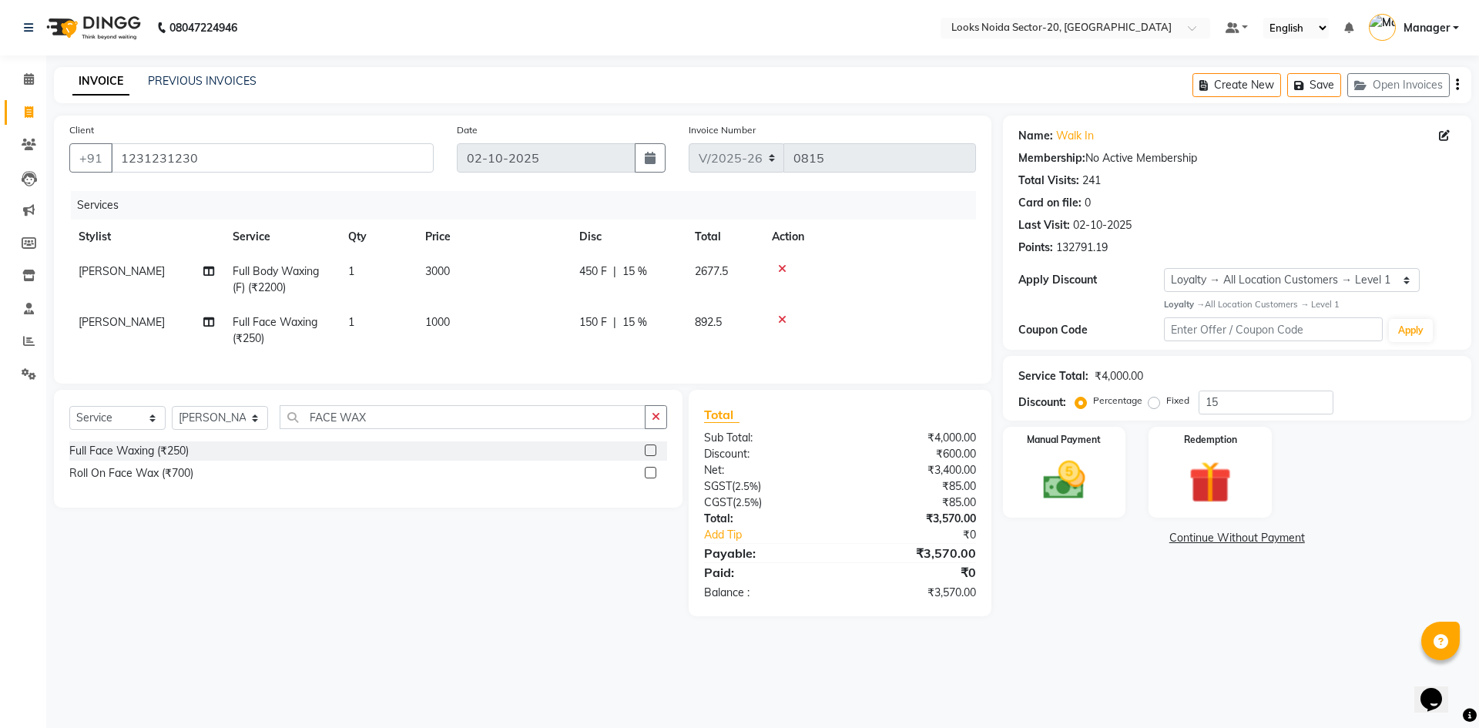
click at [1401, 466] on div "Manual Payment Redemption" at bounding box center [1238, 473] width 492 height 92
click at [1023, 545] on link "Continue Without Payment" at bounding box center [1237, 538] width 462 height 16
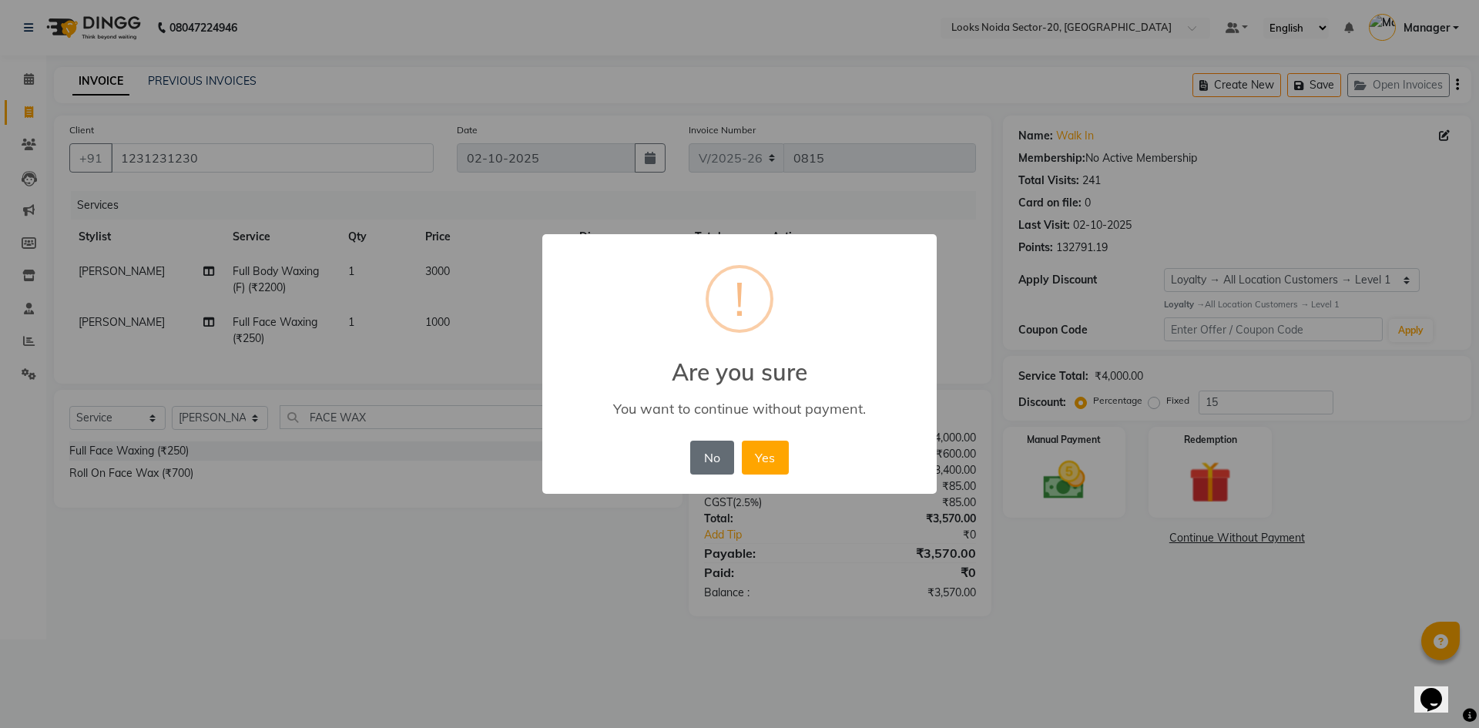
click at [718, 448] on button "No" at bounding box center [711, 458] width 43 height 34
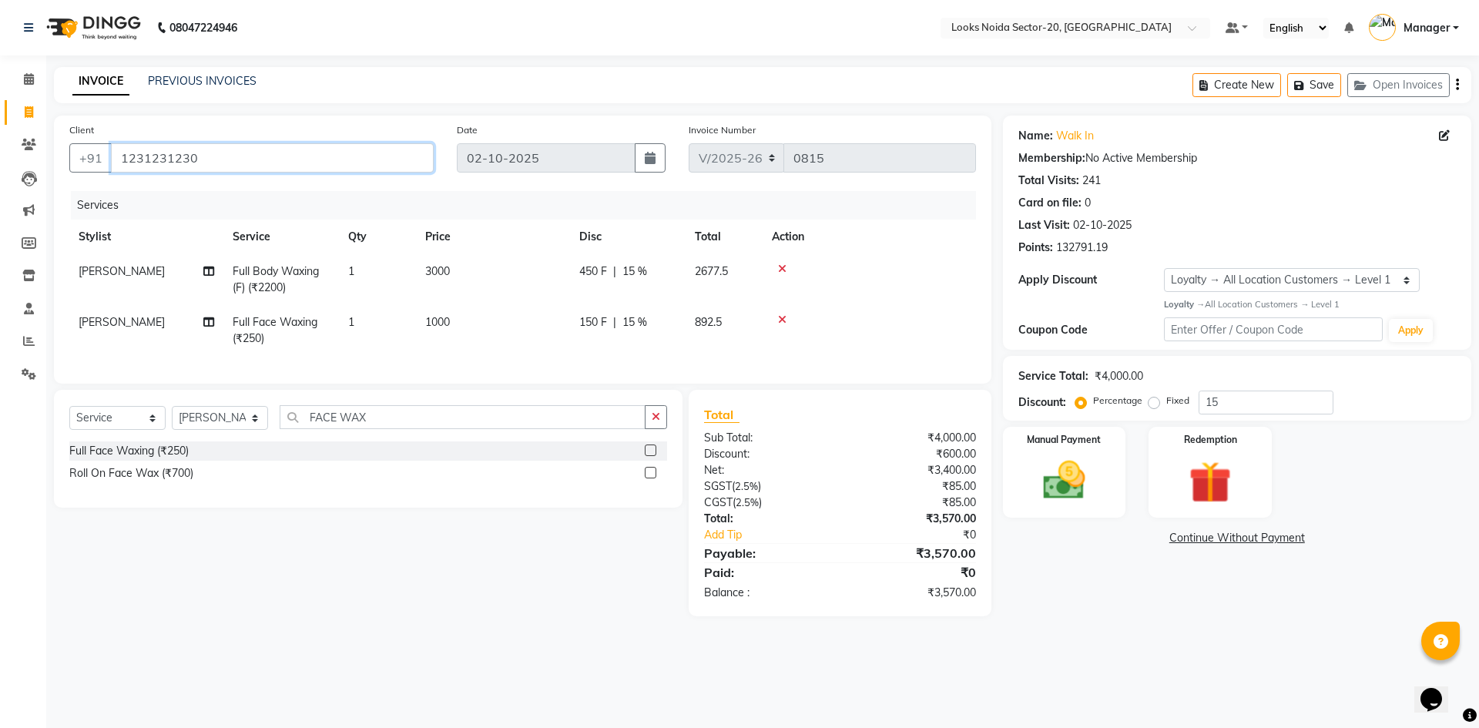
click at [233, 158] on input "1231231230" at bounding box center [272, 157] width 323 height 29
click at [1162, 616] on div "Name: Walk In Membership: No Active Membership Total Visits: 241 Card on file: …" at bounding box center [1243, 366] width 480 height 501
click at [513, 578] on div "Select Service Product Membership Package Voucher Prepaid Gift Card Select Styl…" at bounding box center [362, 503] width 640 height 227
click at [653, 422] on icon "button" at bounding box center [656, 416] width 8 height 11
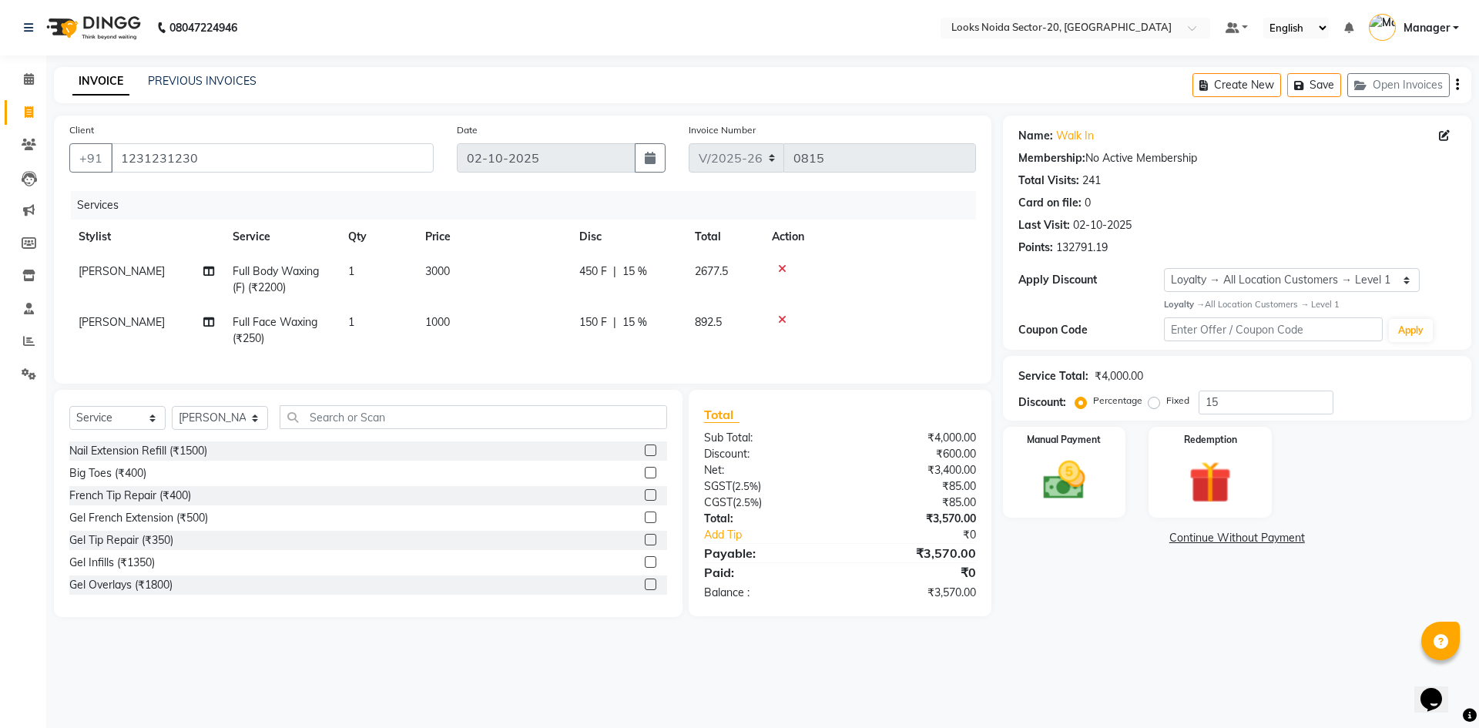
drag, startPoint x: 1264, startPoint y: 660, endPoint x: 1259, endPoint y: 671, distance: 12.4
click at [1259, 671] on div "08047224946 Select Location × Looks Noida Sector-20, Noida Default Panel My Pan…" at bounding box center [739, 364] width 1479 height 728
drag, startPoint x: 1210, startPoint y: 675, endPoint x: 1210, endPoint y: 686, distance: 11.6
click at [1210, 686] on div "08047224946 Select Location × Looks Noida Sector-20, Noida Default Panel My Pan…" at bounding box center [739, 364] width 1479 height 728
drag, startPoint x: 1364, startPoint y: 515, endPoint x: 1345, endPoint y: 521, distance: 20.0
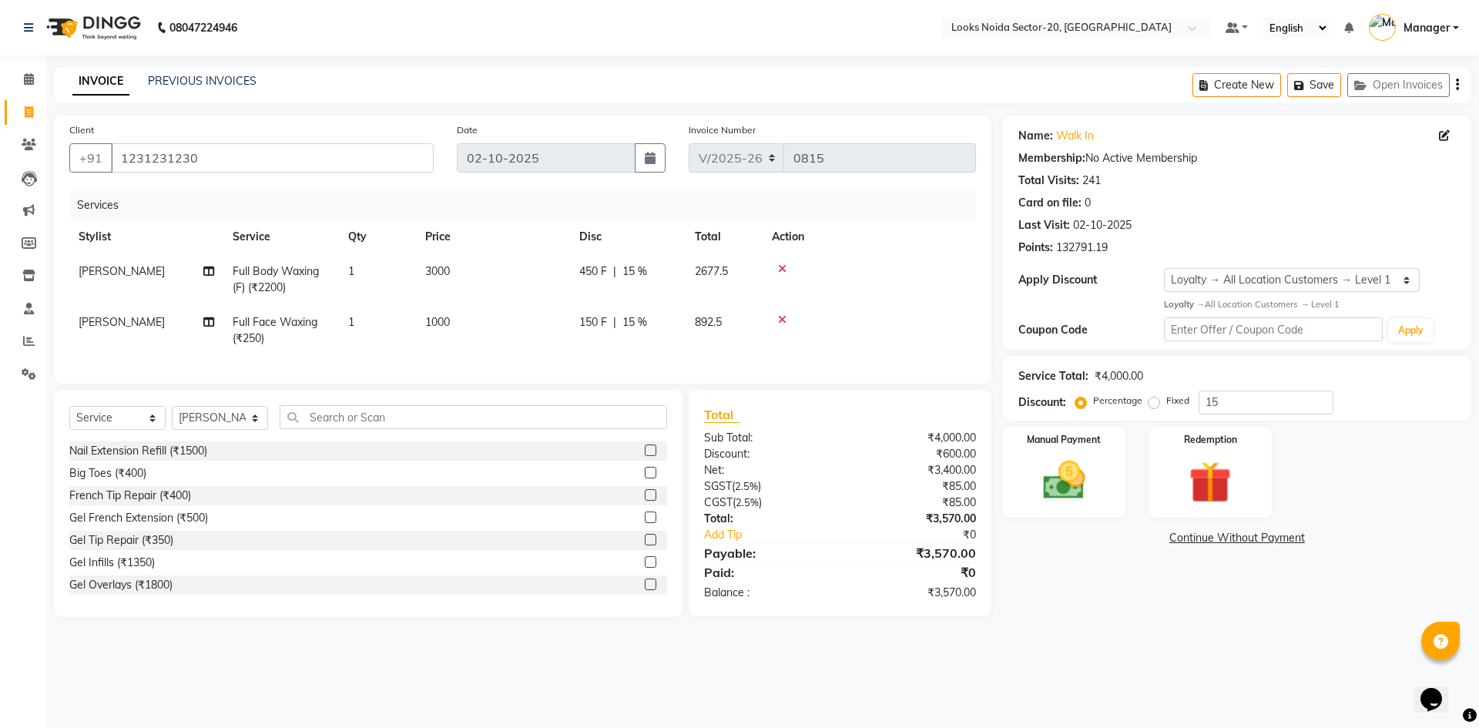
click at [1364, 515] on div "Manual Payment Redemption" at bounding box center [1238, 473] width 492 height 92
click at [1344, 479] on div "Manual Payment Redemption" at bounding box center [1238, 473] width 492 height 92
click at [1479, 727] on html "08047224946 Select Location × Looks Noida Sector-20, Noida Default Panel My Pan…" at bounding box center [739, 364] width 1479 height 728
click at [1110, 680] on div "08047224946 Select Location × Looks Noida Sector-20, Noida Default Panel My Pan…" at bounding box center [739, 364] width 1479 height 728
click at [404, 167] on input "1231231230" at bounding box center [272, 157] width 323 height 29
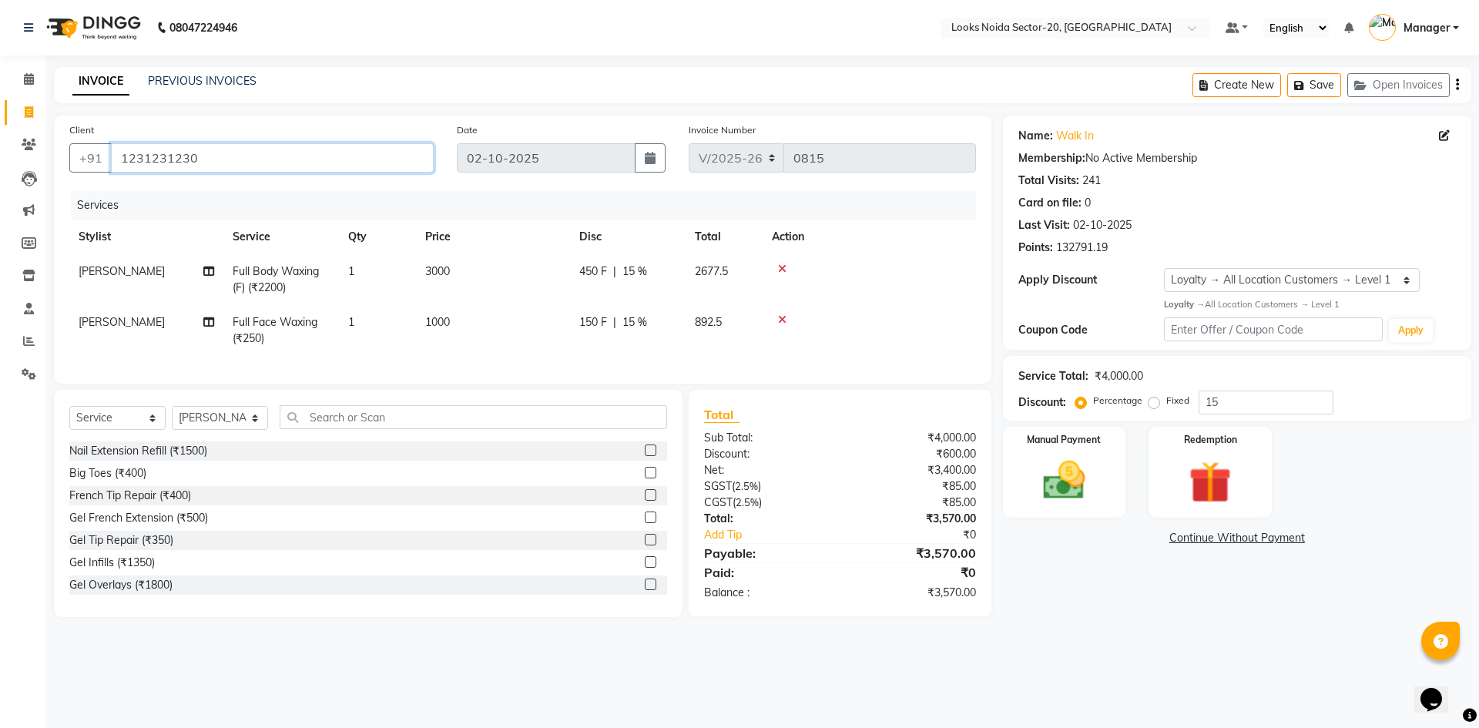
type input "123123123"
type input "0"
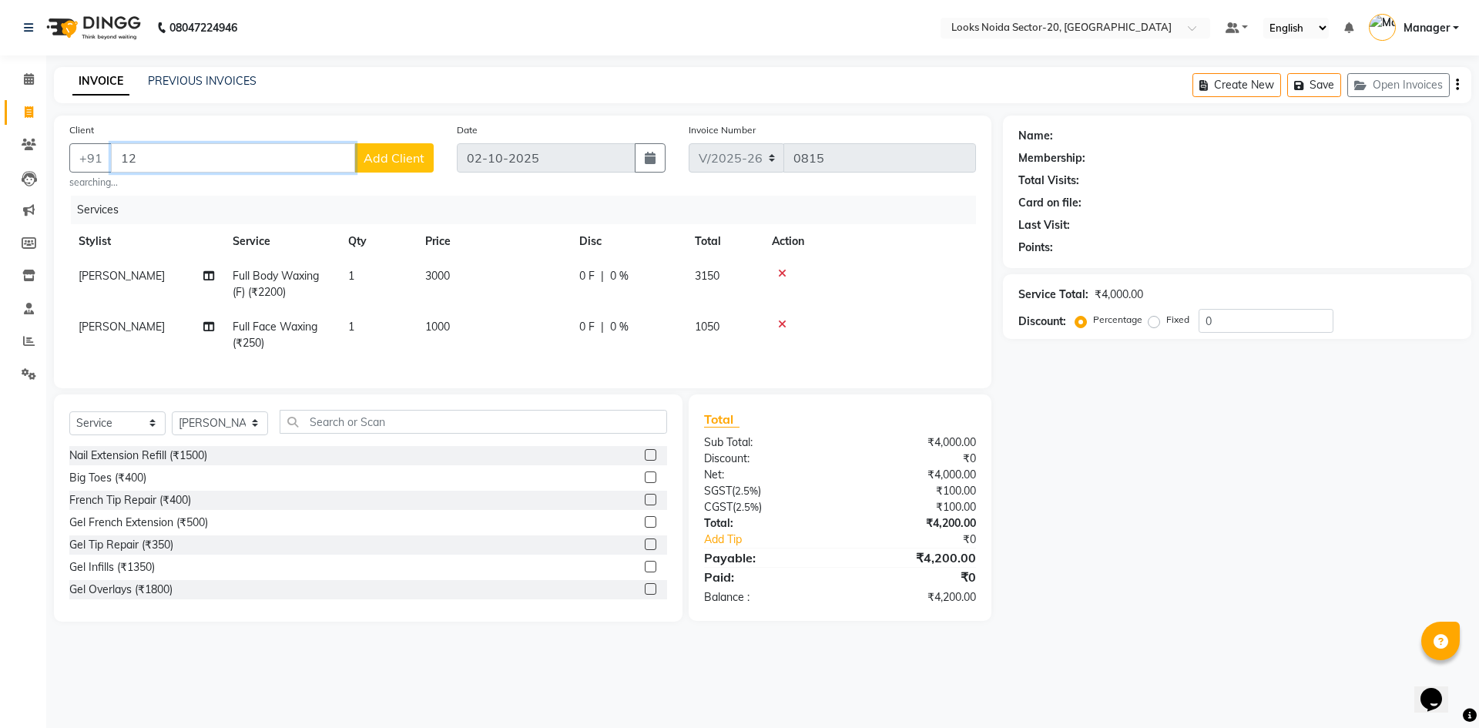
type input "1"
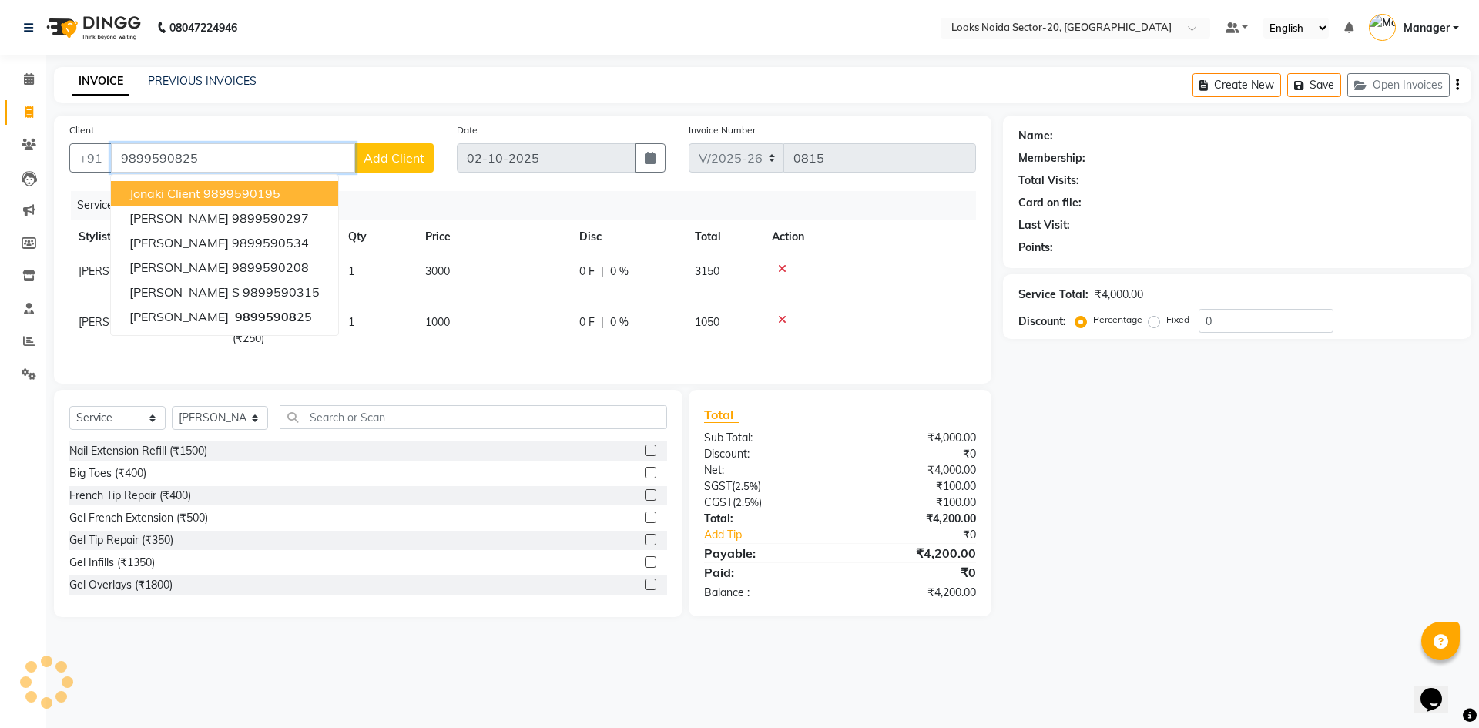
type input "9899590825"
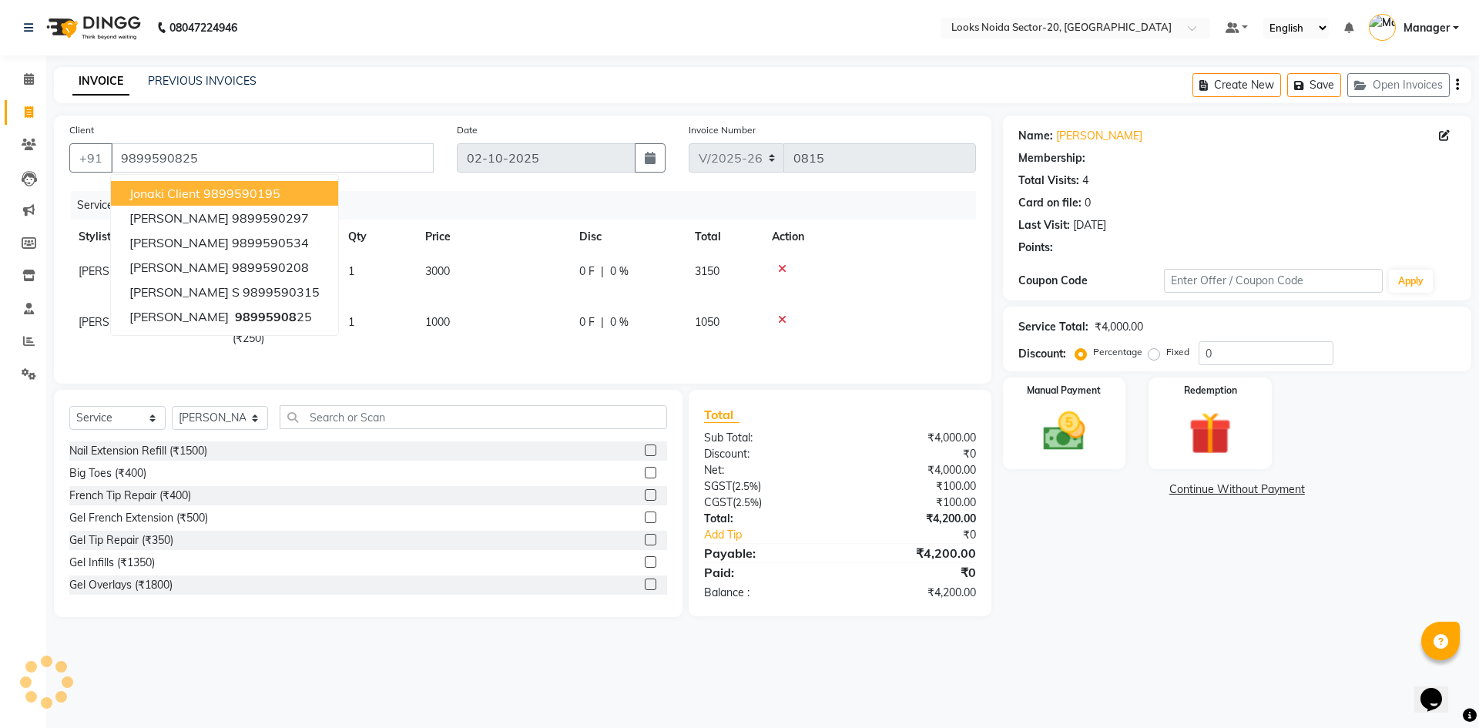
select select "1: Object"
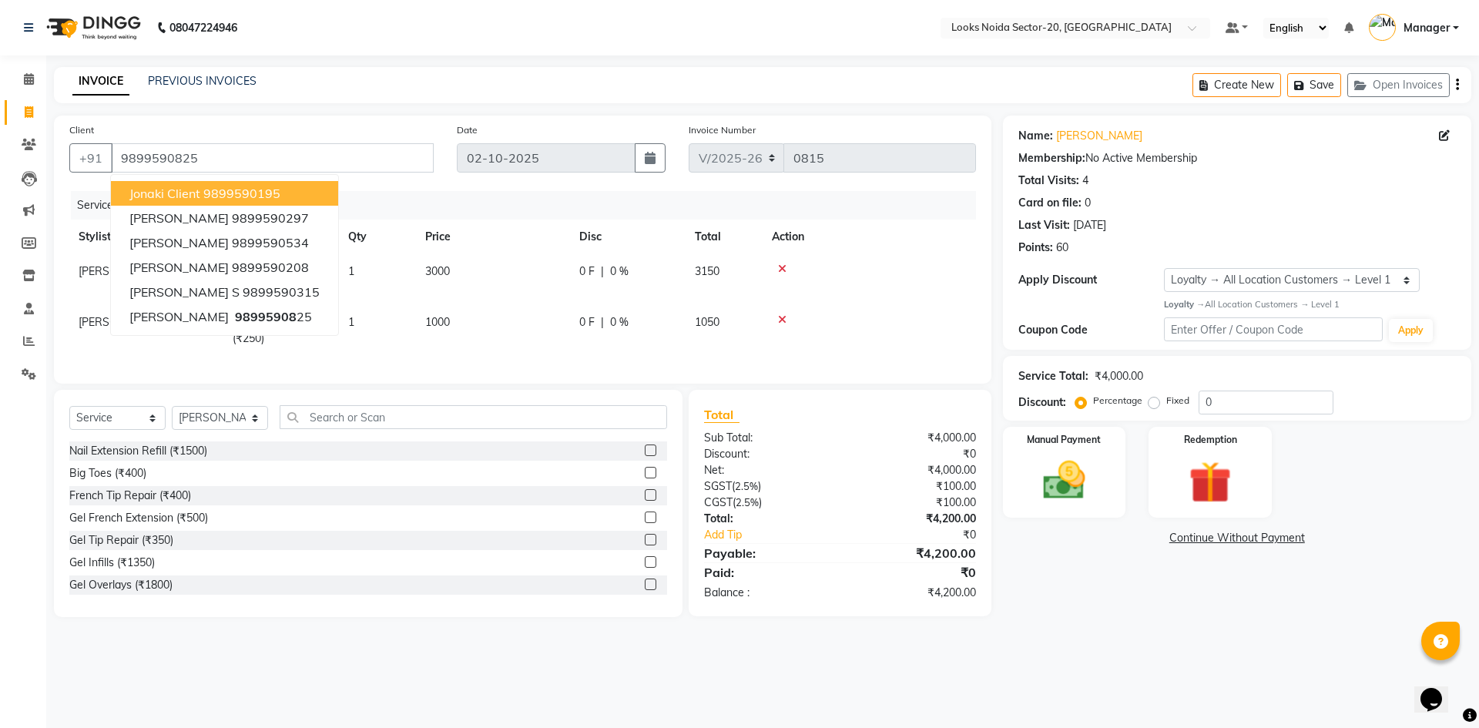
click at [1284, 210] on div "Card on file: 0" at bounding box center [1238, 203] width 438 height 16
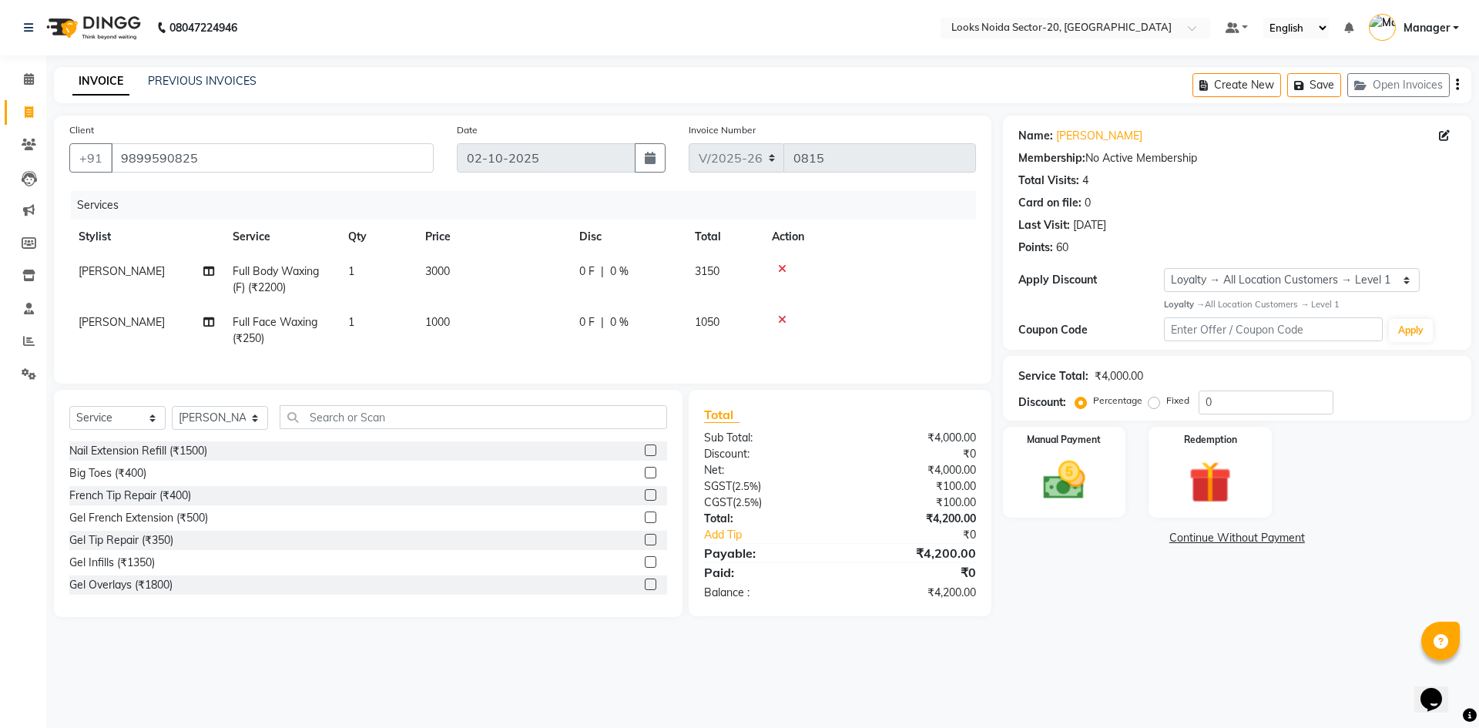
click at [1259, 418] on div "Service Total: ₹4,000.00 Discount: Percentage Fixed 0" at bounding box center [1237, 388] width 468 height 65
click at [1259, 411] on input "0" at bounding box center [1266, 403] width 135 height 24
type input "3"
type input "15"
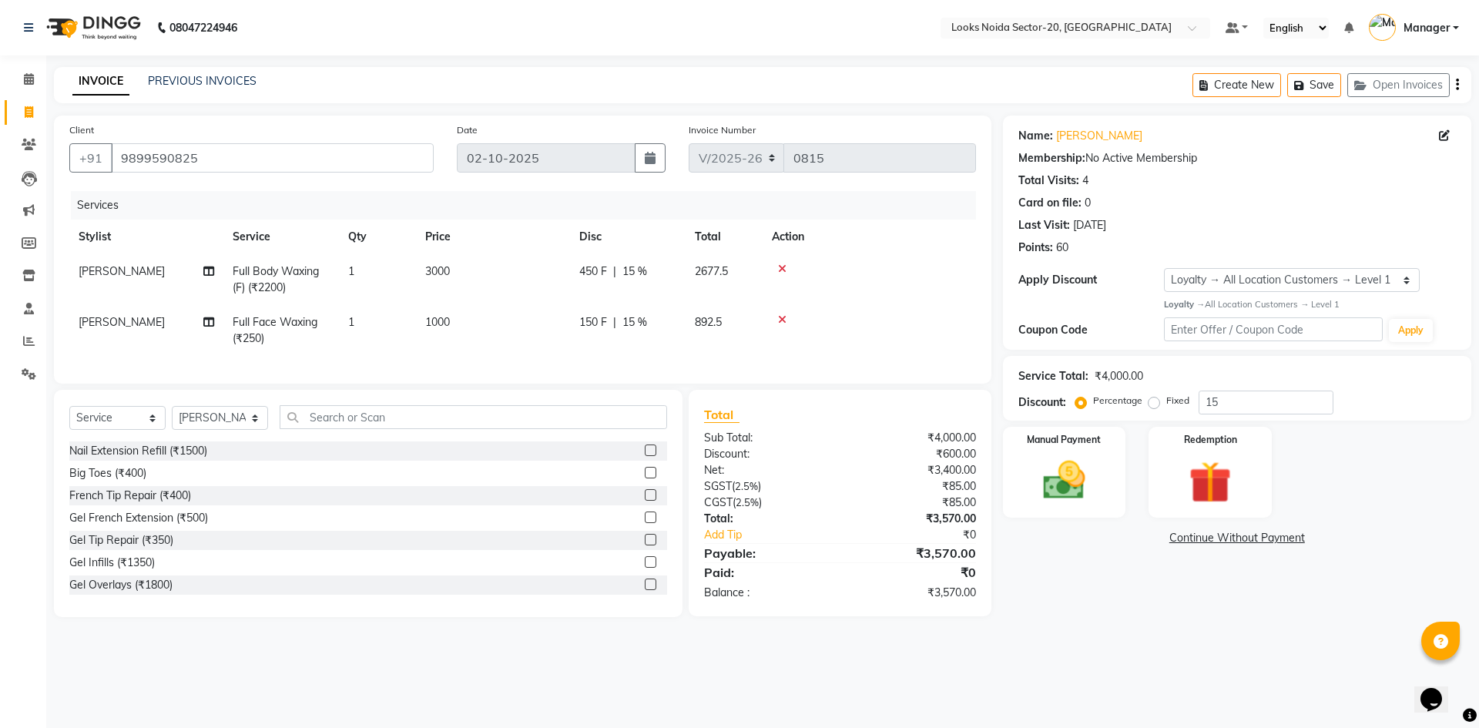
click at [1434, 580] on div "Name: Nistha Membership: No Active Membership Total Visits: 4 Card on file: 0 L…" at bounding box center [1243, 367] width 480 height 502
click at [1082, 468] on img at bounding box center [1065, 480] width 72 height 51
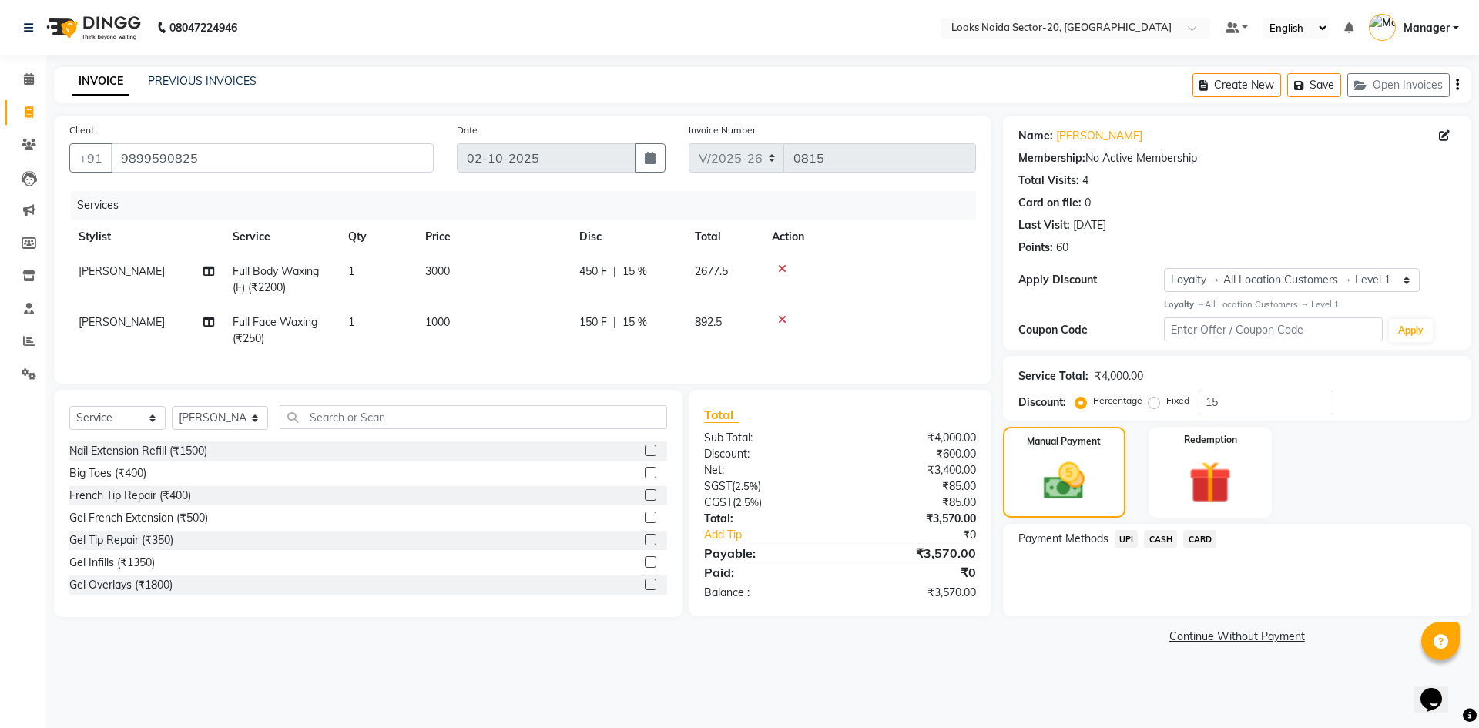
click at [1122, 541] on span "UPI" at bounding box center [1127, 539] width 24 height 18
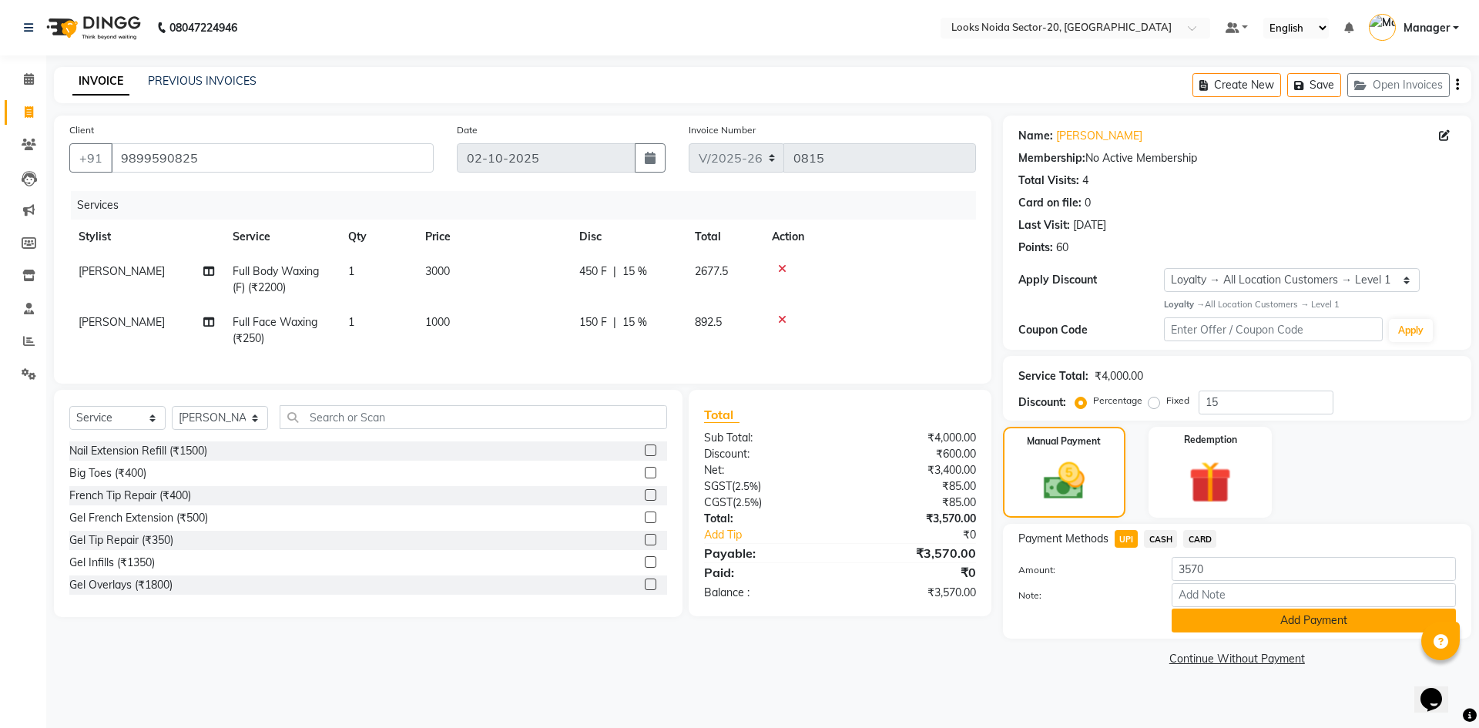
click at [1263, 631] on button "Add Payment" at bounding box center [1314, 621] width 284 height 24
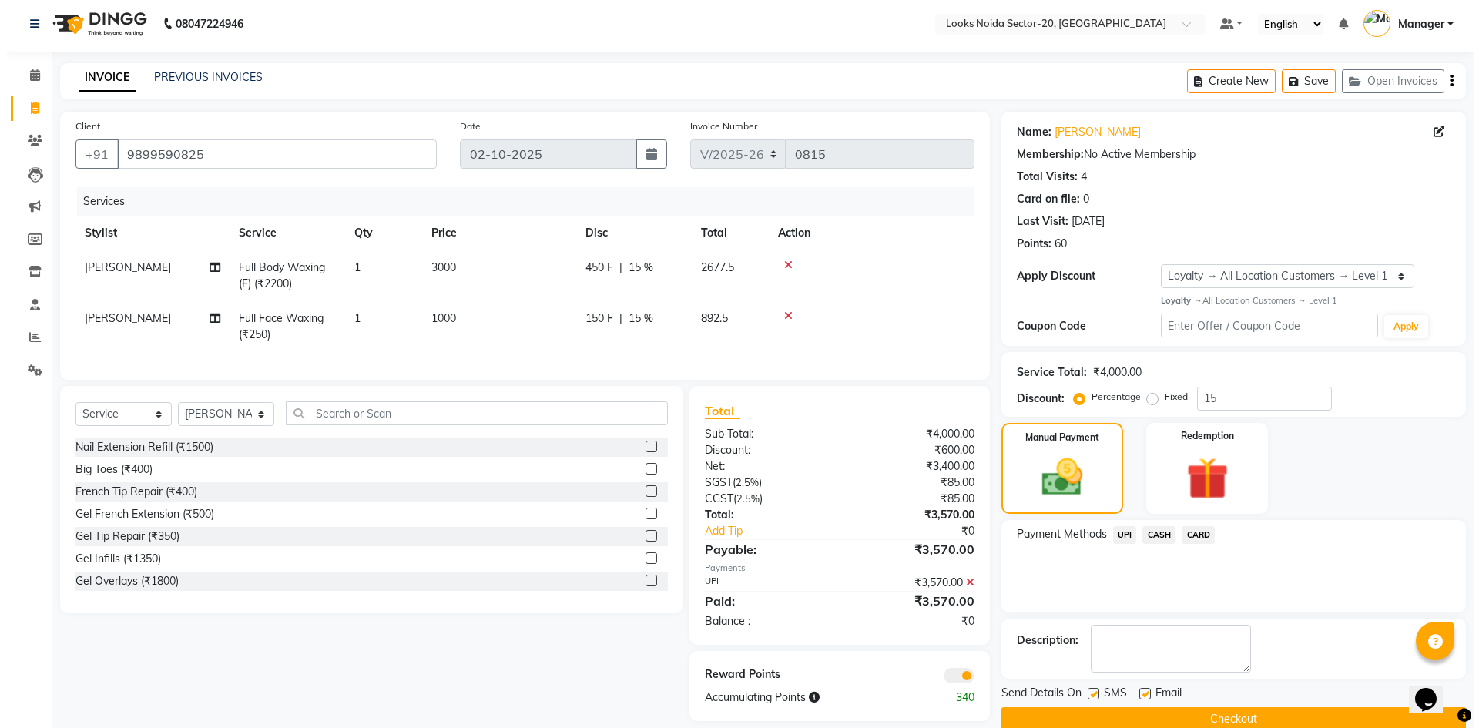
scroll to position [32, 0]
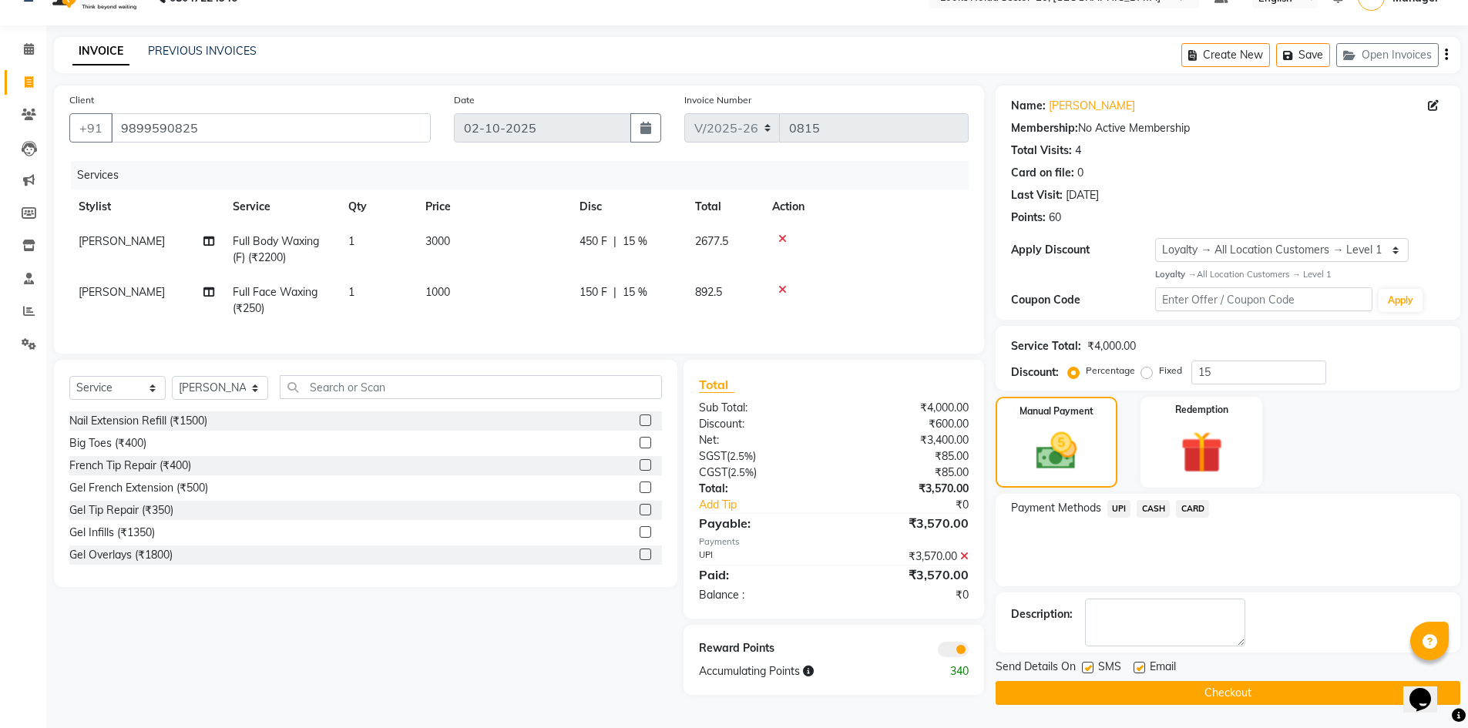
click at [945, 657] on span at bounding box center [953, 649] width 31 height 15
click at [968, 652] on input "checkbox" at bounding box center [968, 652] width 0 height 0
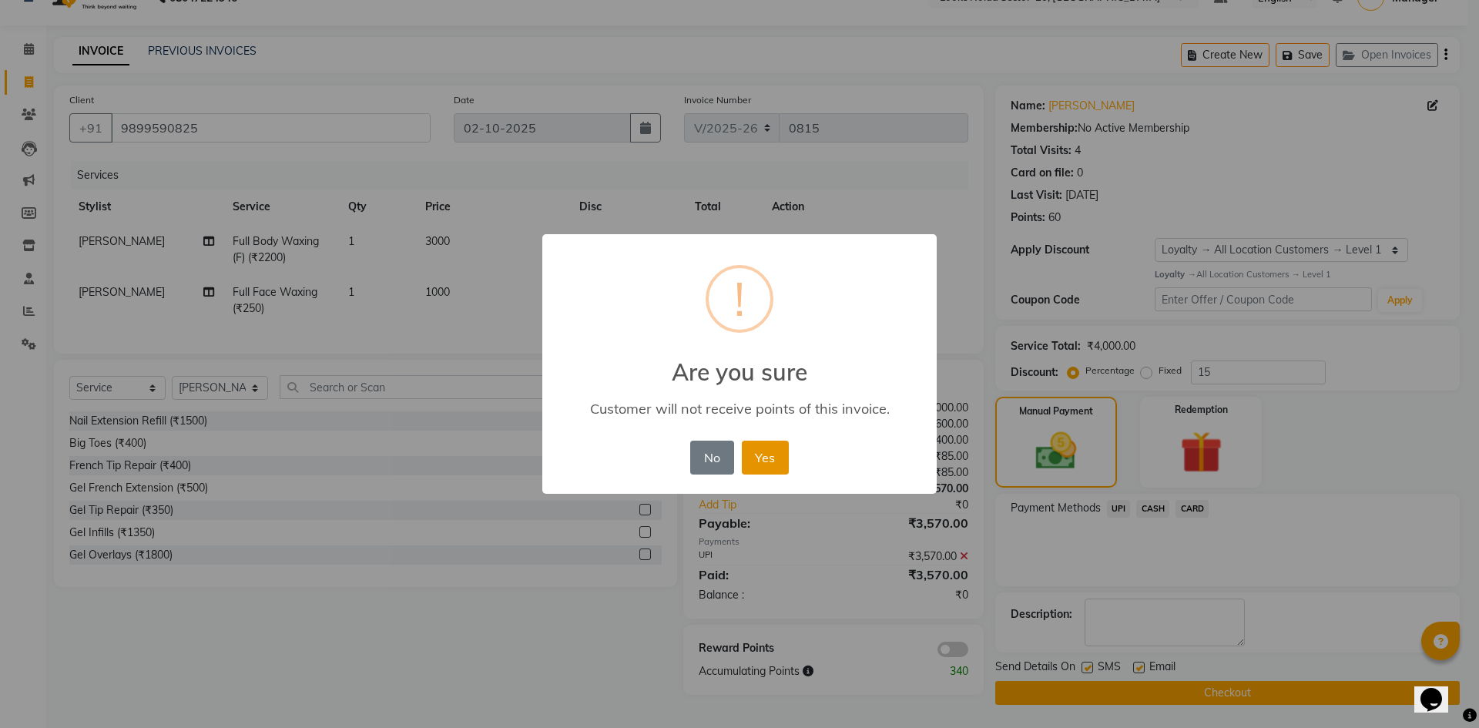
click at [770, 467] on button "Yes" at bounding box center [765, 458] width 47 height 34
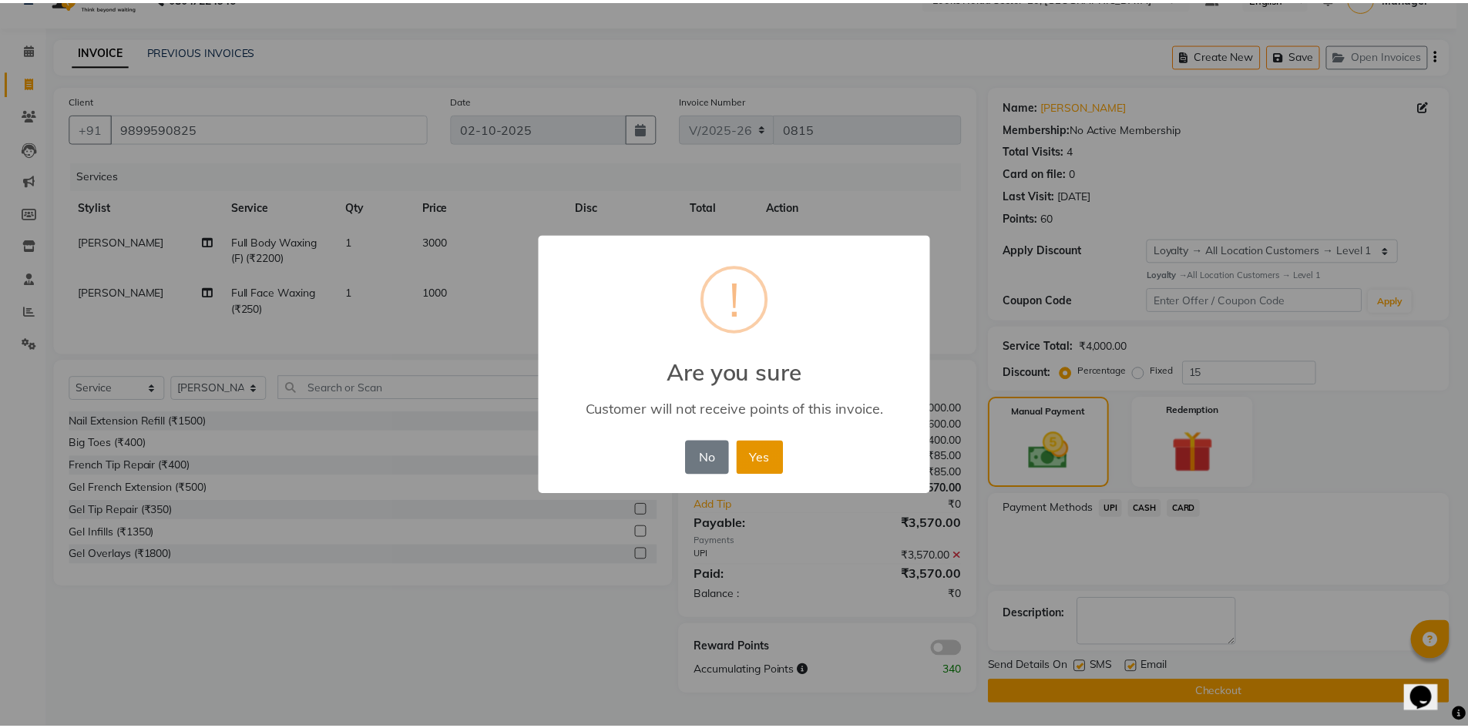
scroll to position [30, 0]
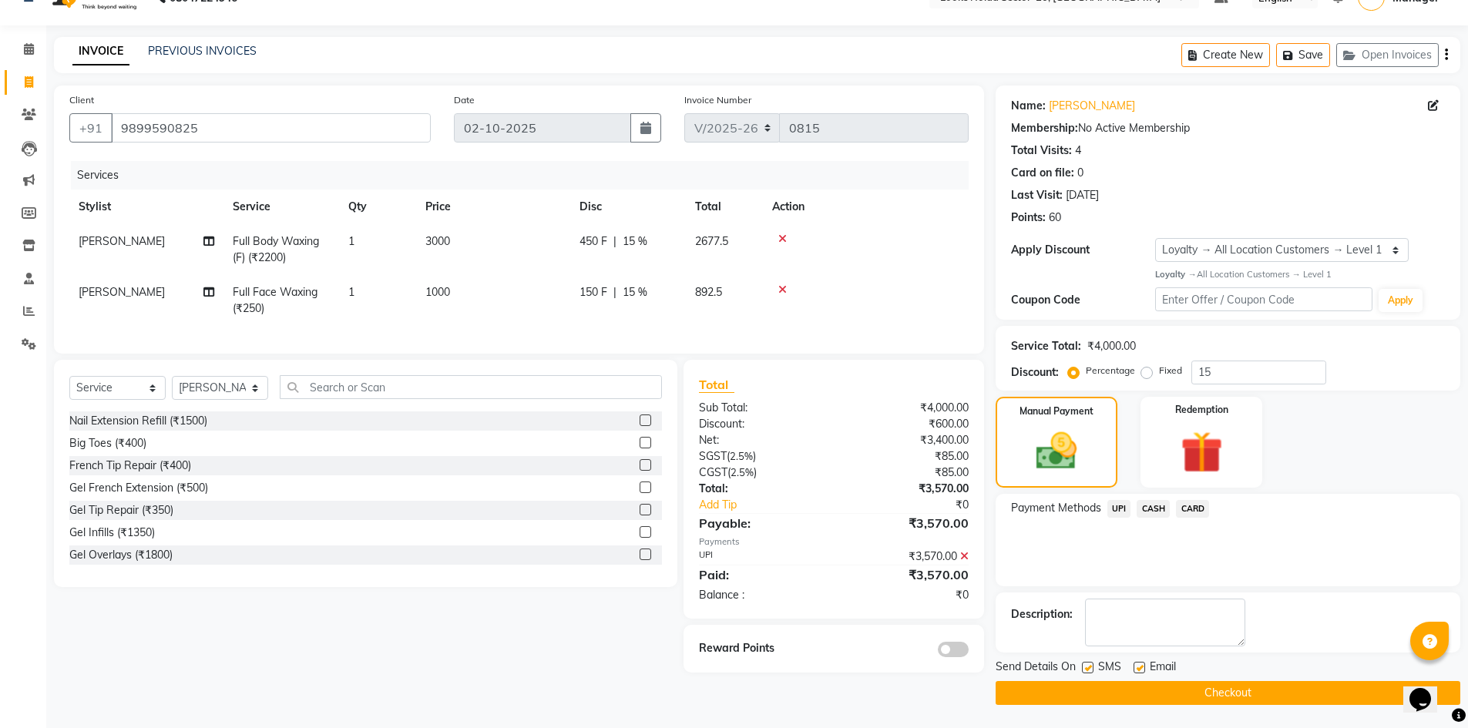
click at [1097, 694] on button "Checkout" at bounding box center [1227, 693] width 465 height 24
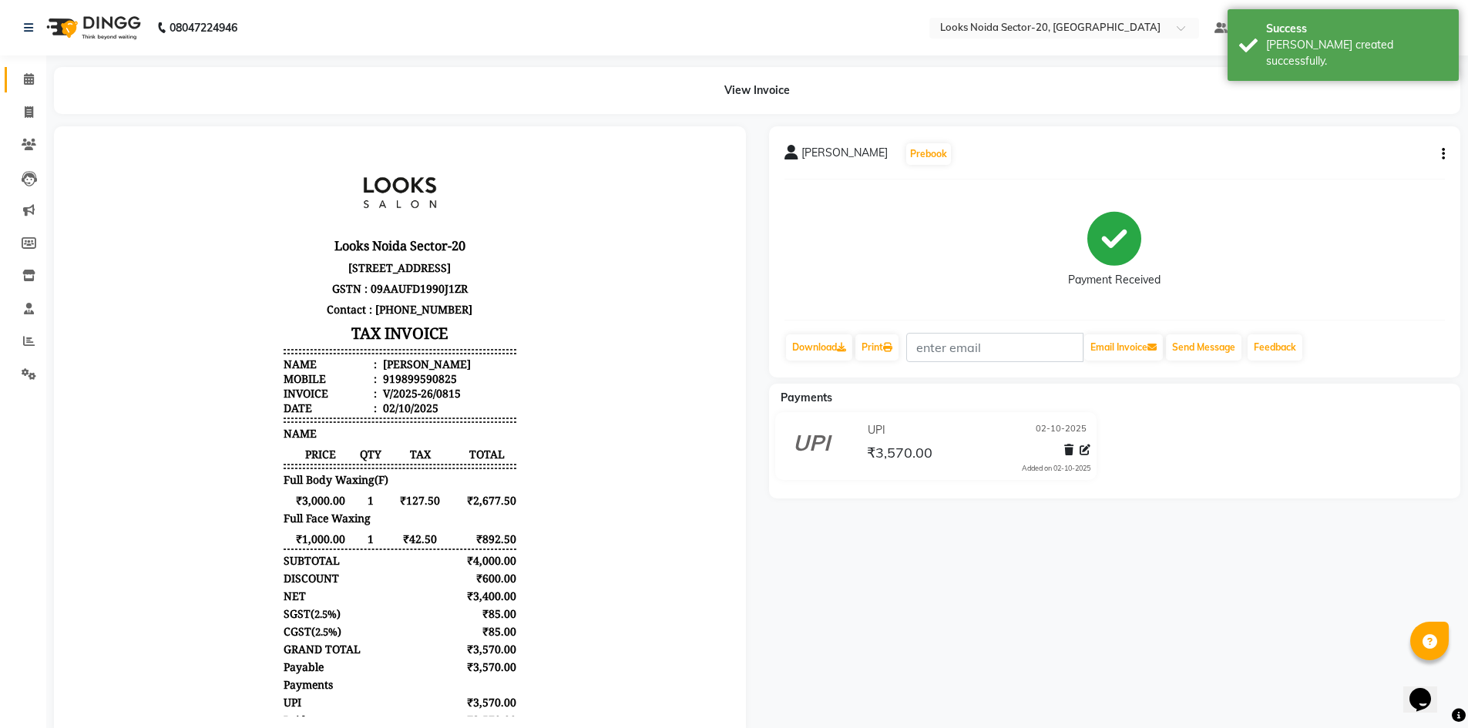
click at [31, 69] on link "Calendar" at bounding box center [23, 79] width 37 height 25
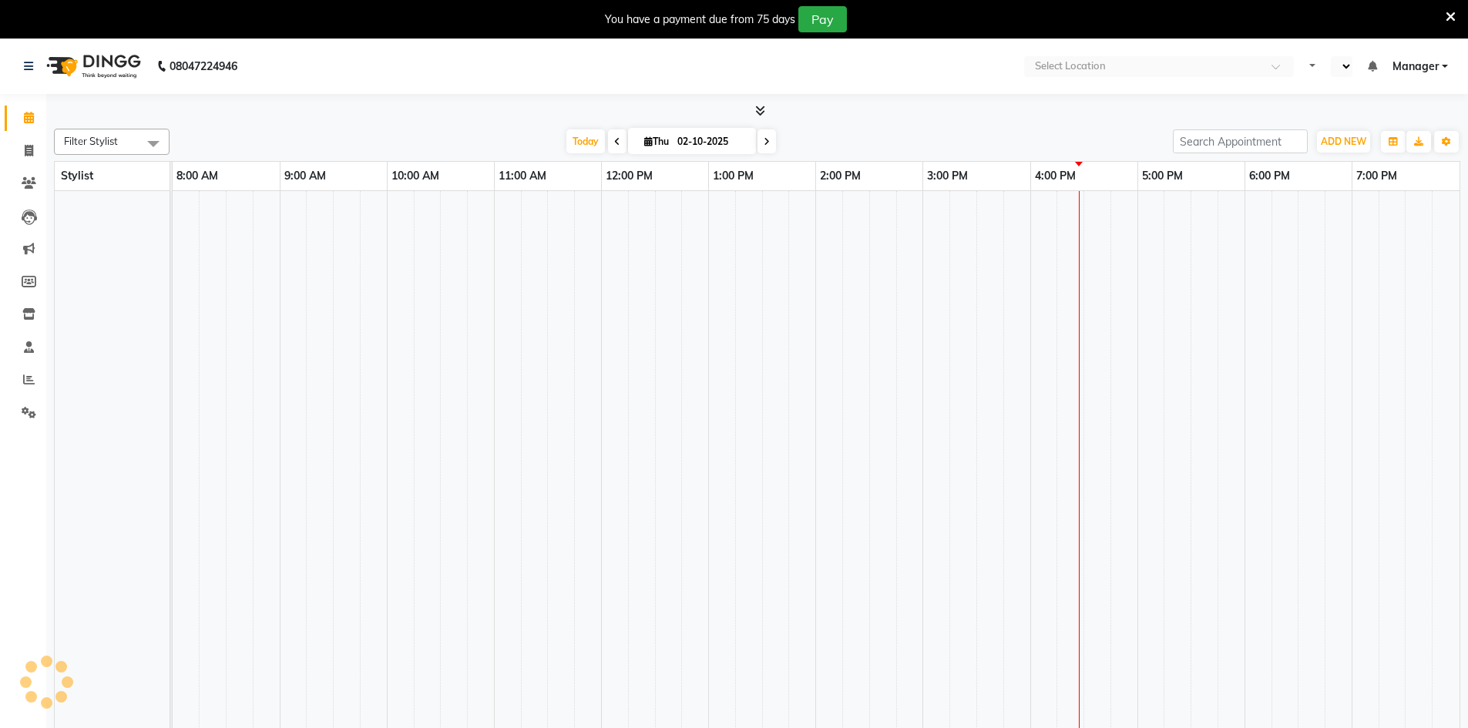
select select "en"
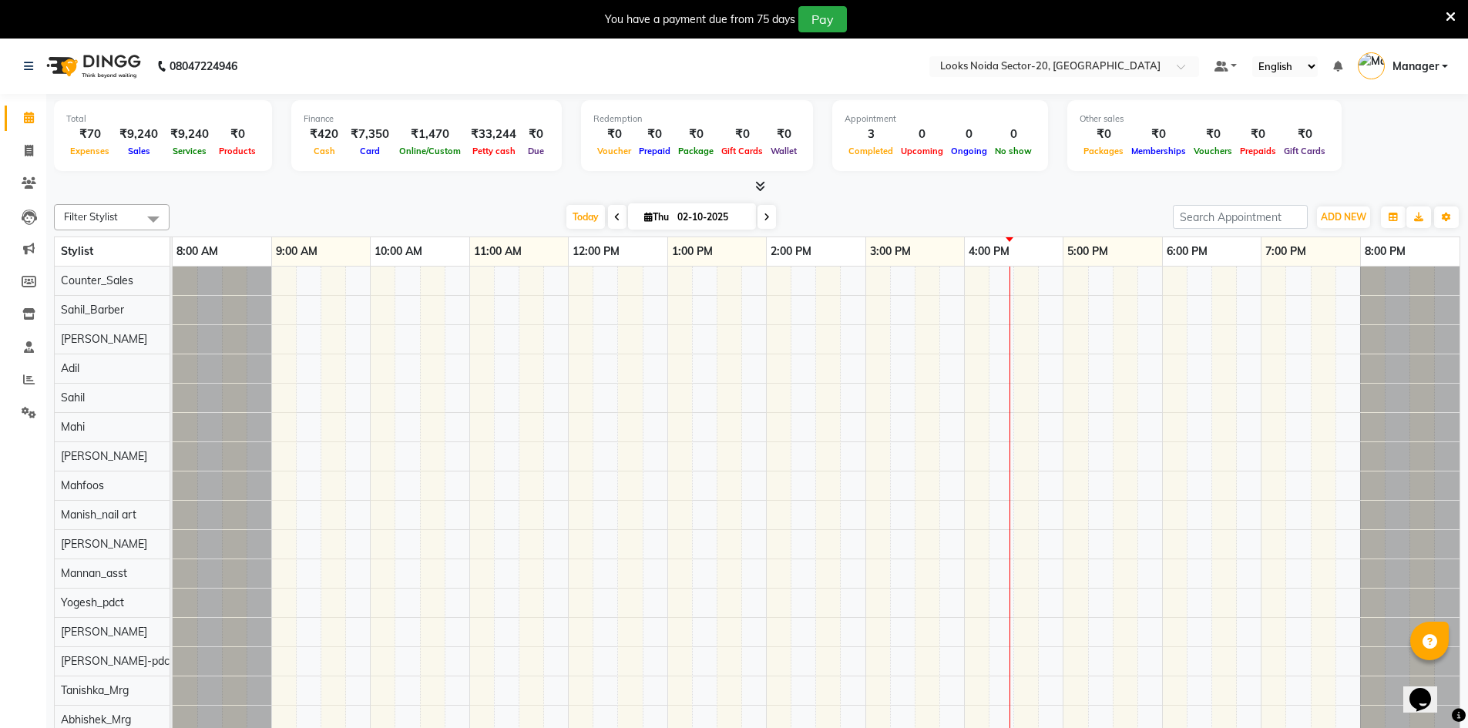
drag, startPoint x: 1445, startPoint y: 13, endPoint x: 1431, endPoint y: 13, distance: 14.6
click at [1445, 13] on icon at bounding box center [1450, 17] width 10 height 14
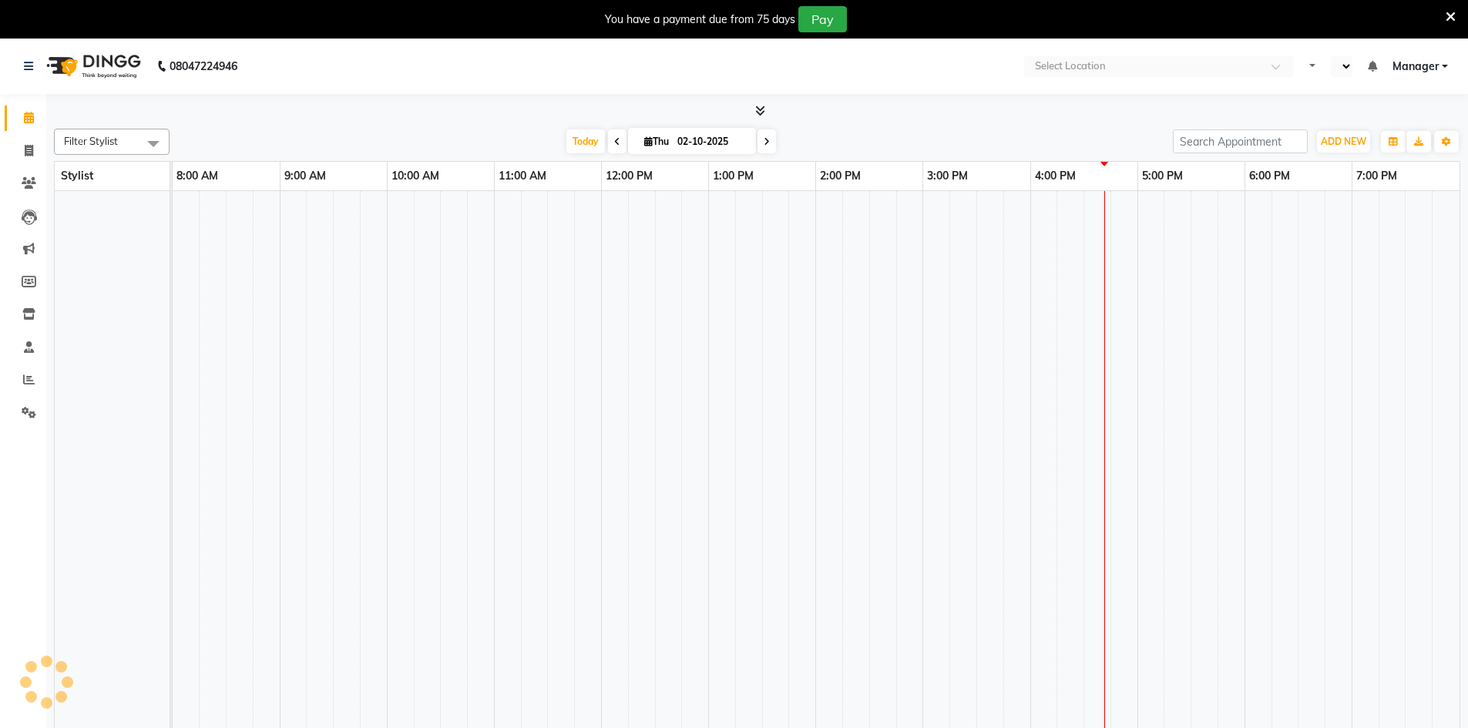
select select "en"
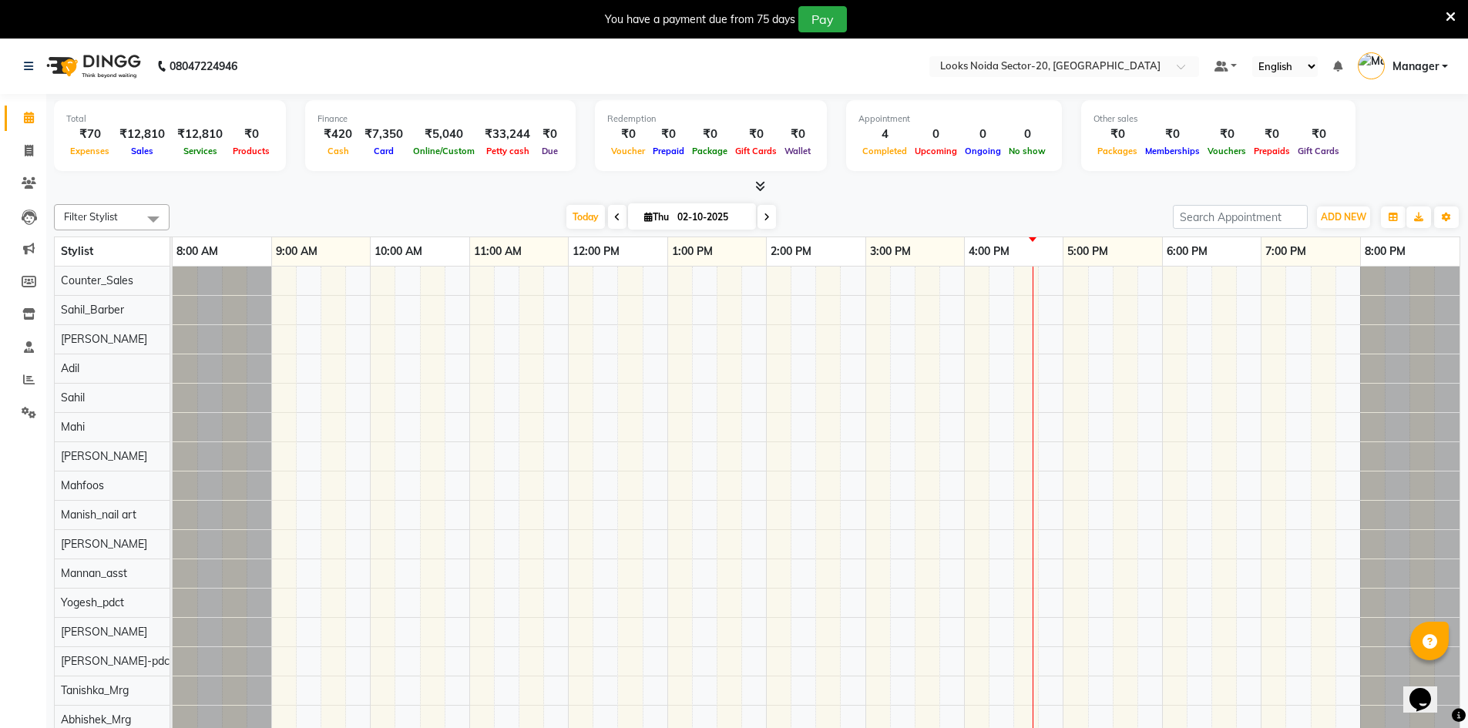
click at [1447, 18] on icon at bounding box center [1450, 17] width 10 height 14
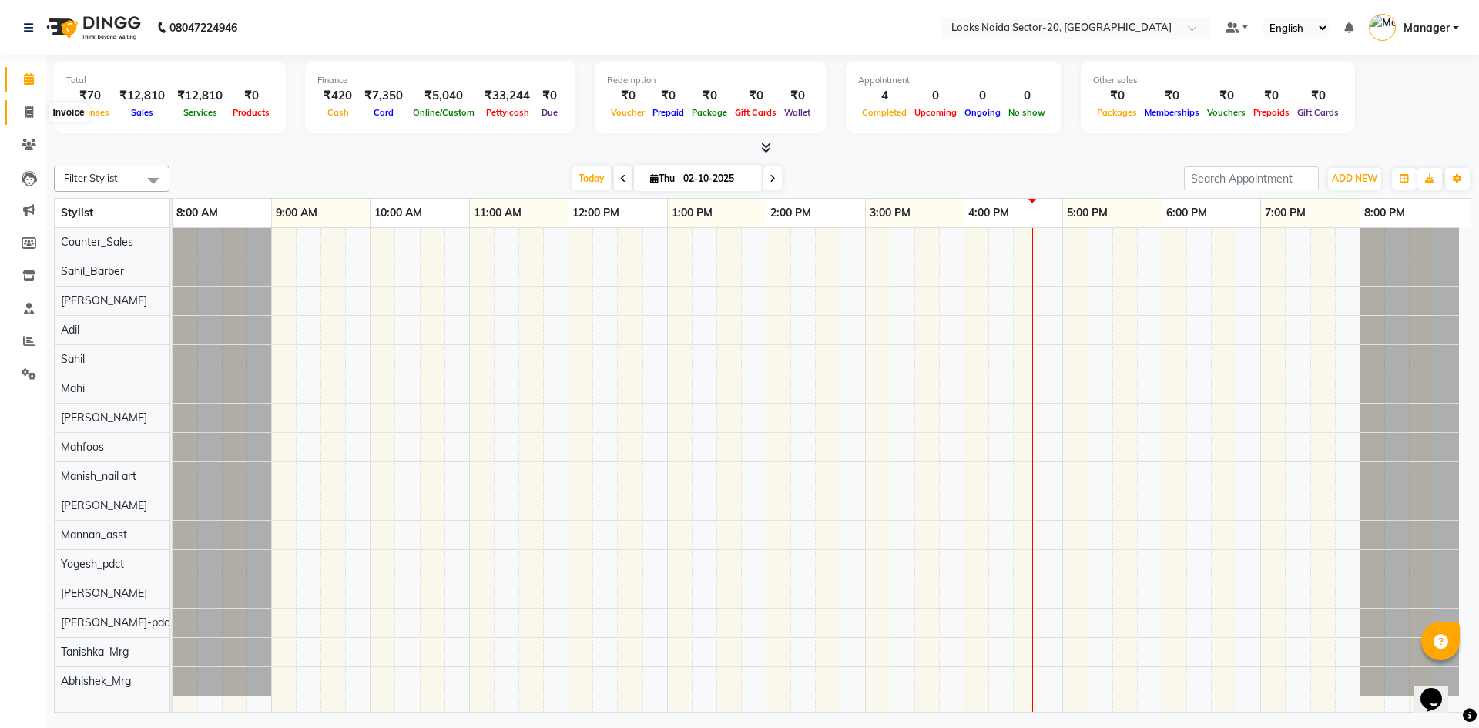
click at [22, 117] on span at bounding box center [28, 113] width 27 height 18
select select "8646"
select select "service"
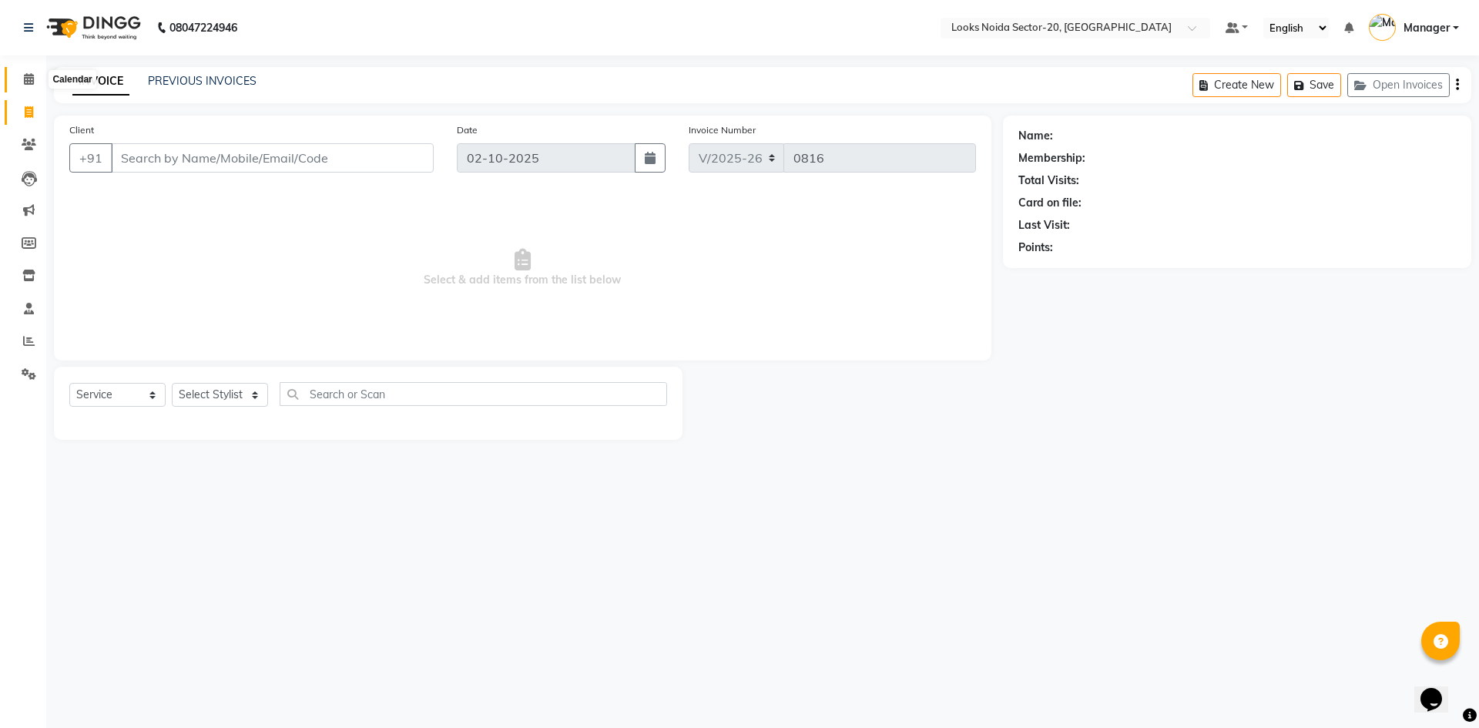
click at [35, 82] on span at bounding box center [28, 80] width 27 height 18
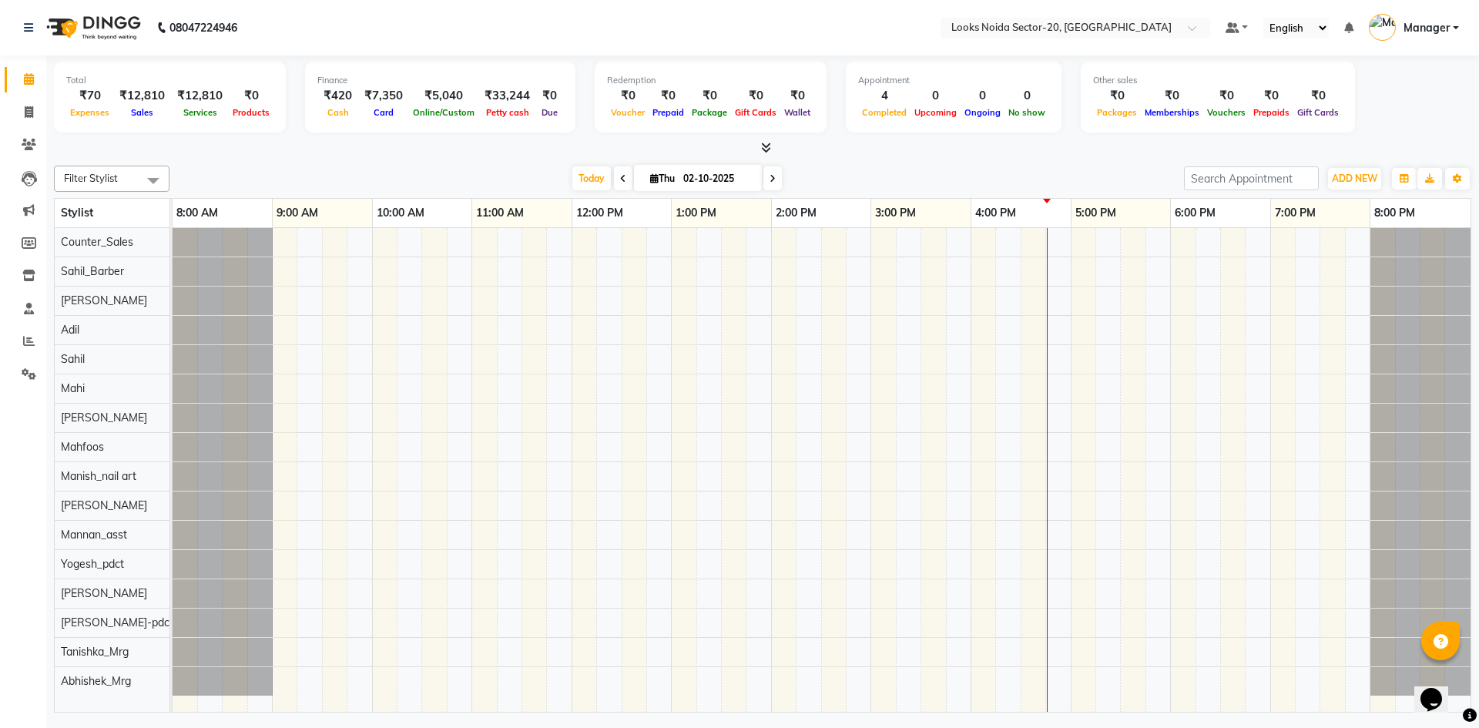
click at [769, 151] on icon at bounding box center [766, 148] width 10 height 12
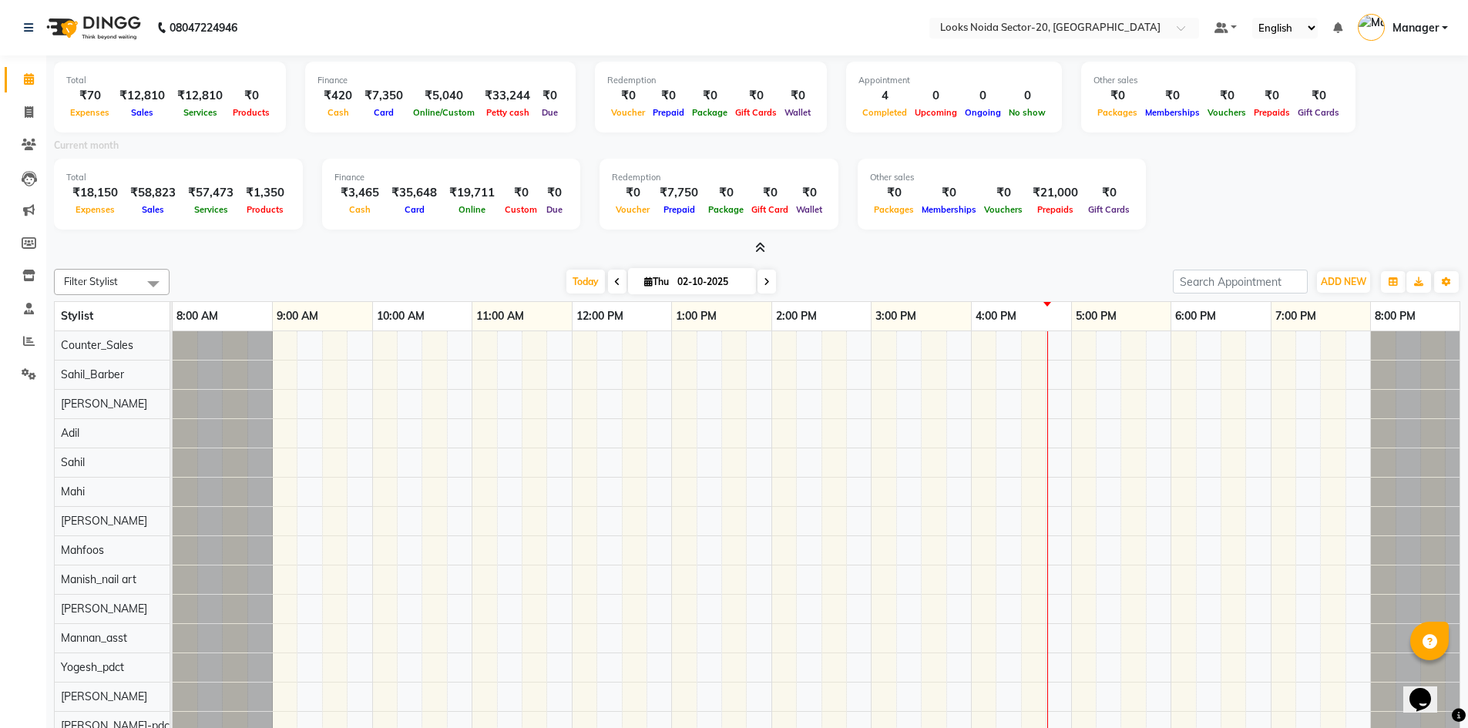
click at [764, 249] on icon at bounding box center [760, 248] width 10 height 12
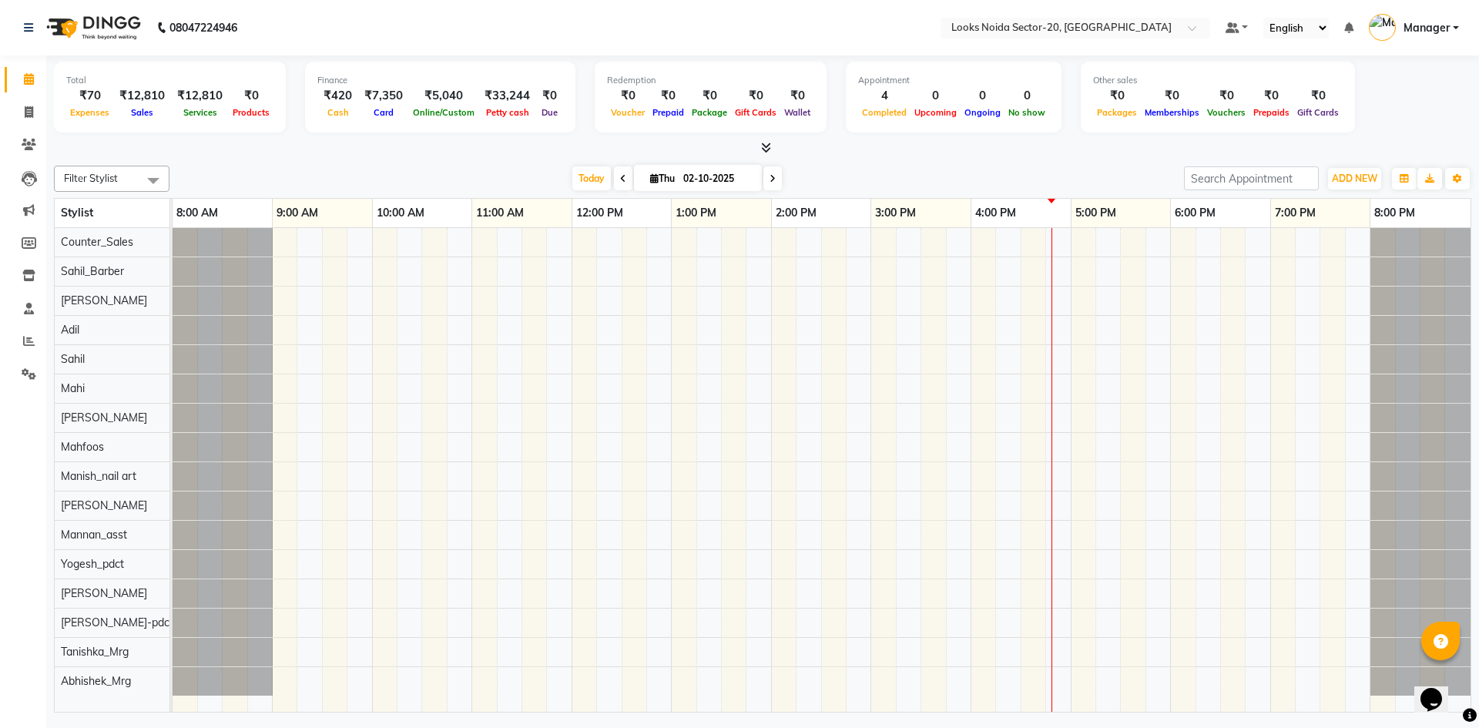
click at [761, 146] on icon at bounding box center [766, 148] width 10 height 12
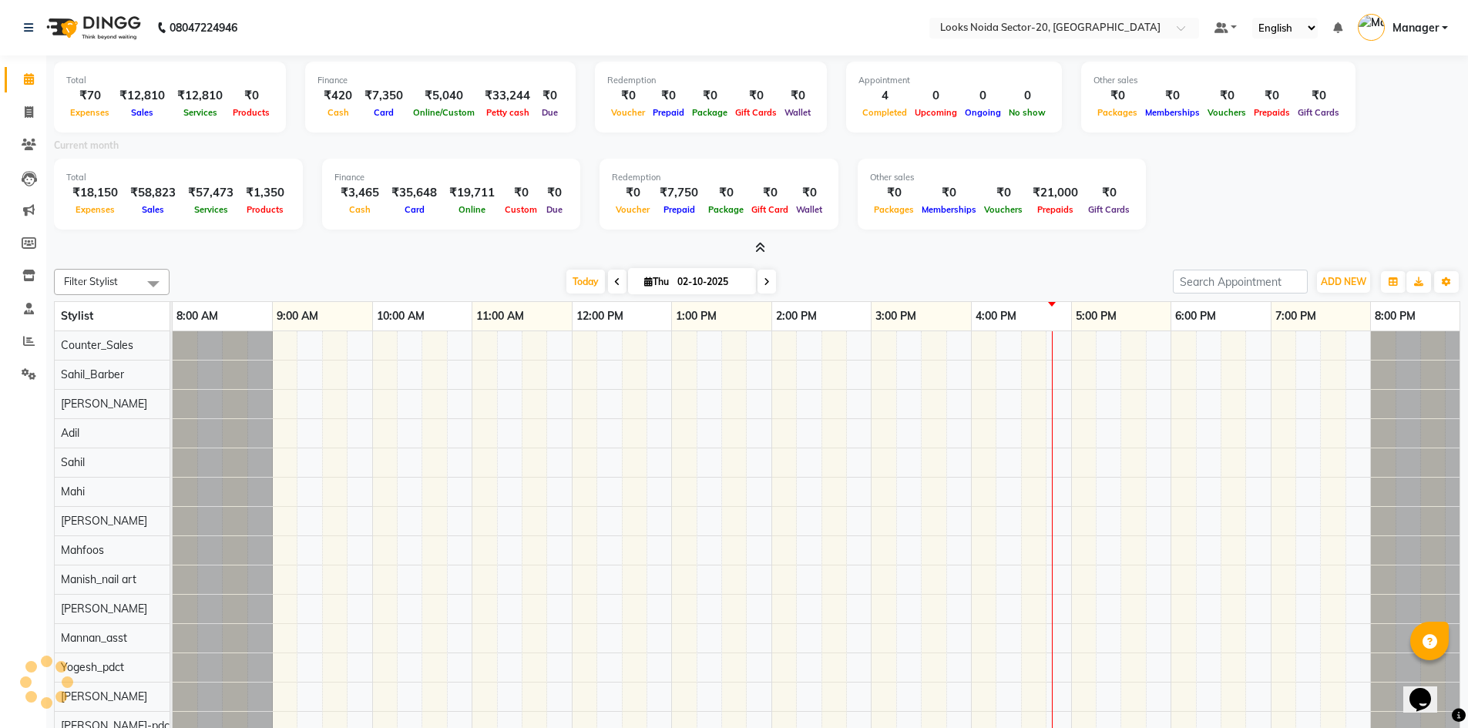
click at [761, 250] on icon at bounding box center [760, 248] width 10 height 12
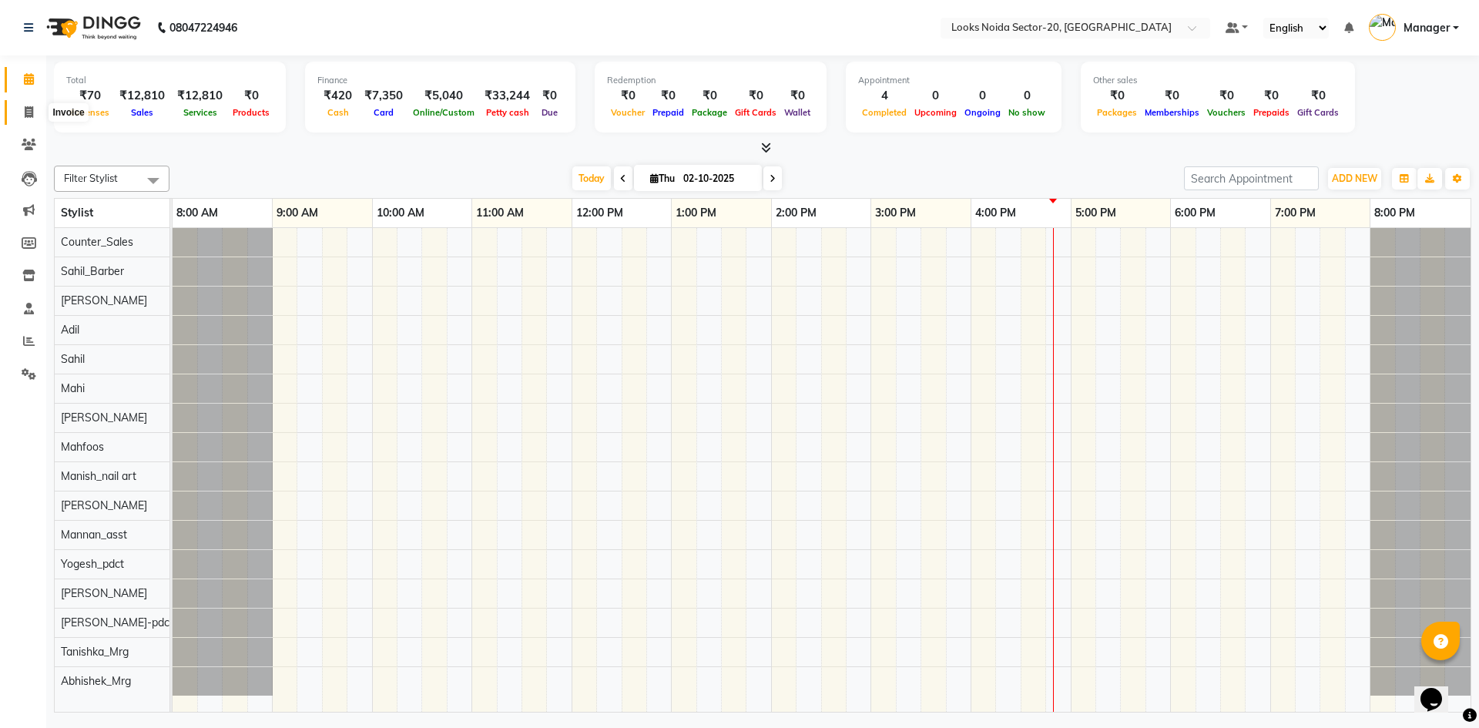
click at [35, 112] on span at bounding box center [28, 113] width 27 height 18
select select "8646"
select select "service"
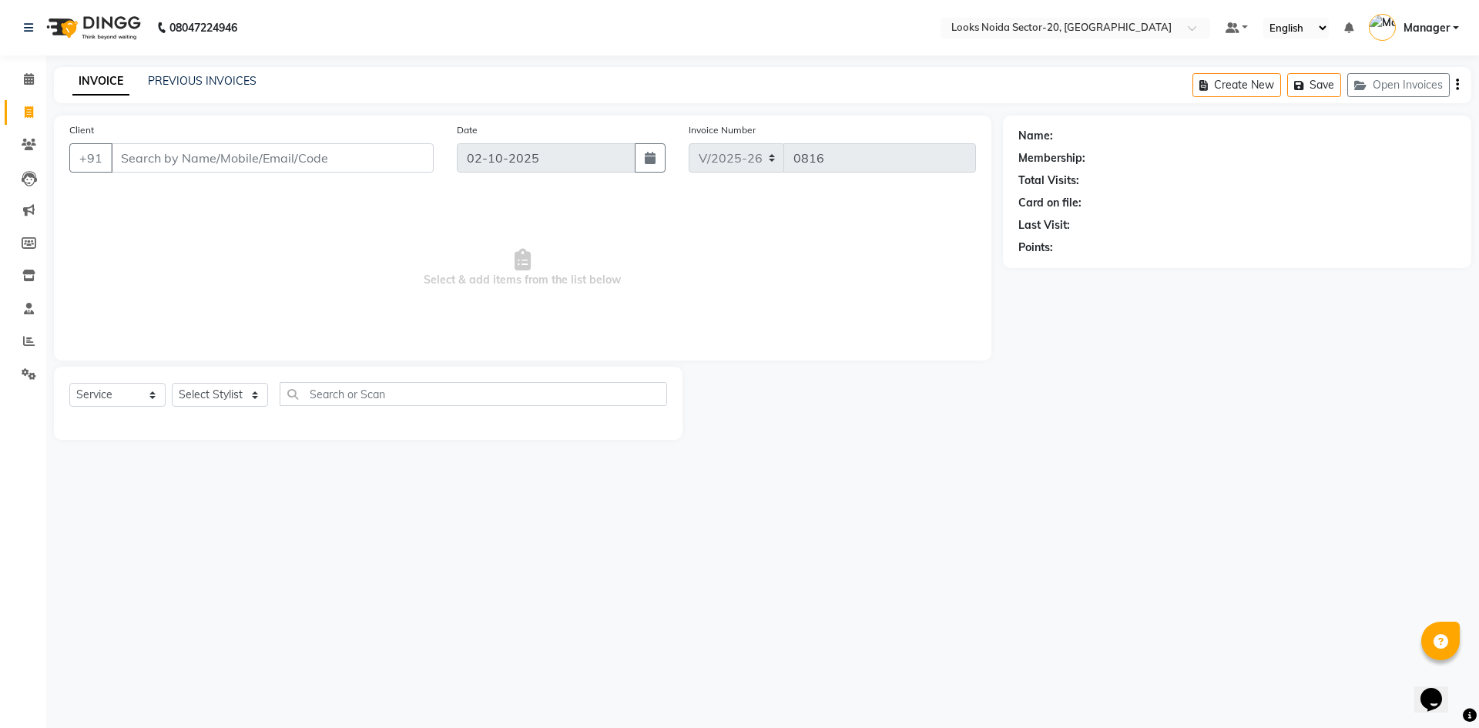
click at [229, 89] on div "PREVIOUS INVOICES" at bounding box center [202, 81] width 109 height 16
click at [236, 82] on link "PREVIOUS INVOICES" at bounding box center [202, 81] width 109 height 14
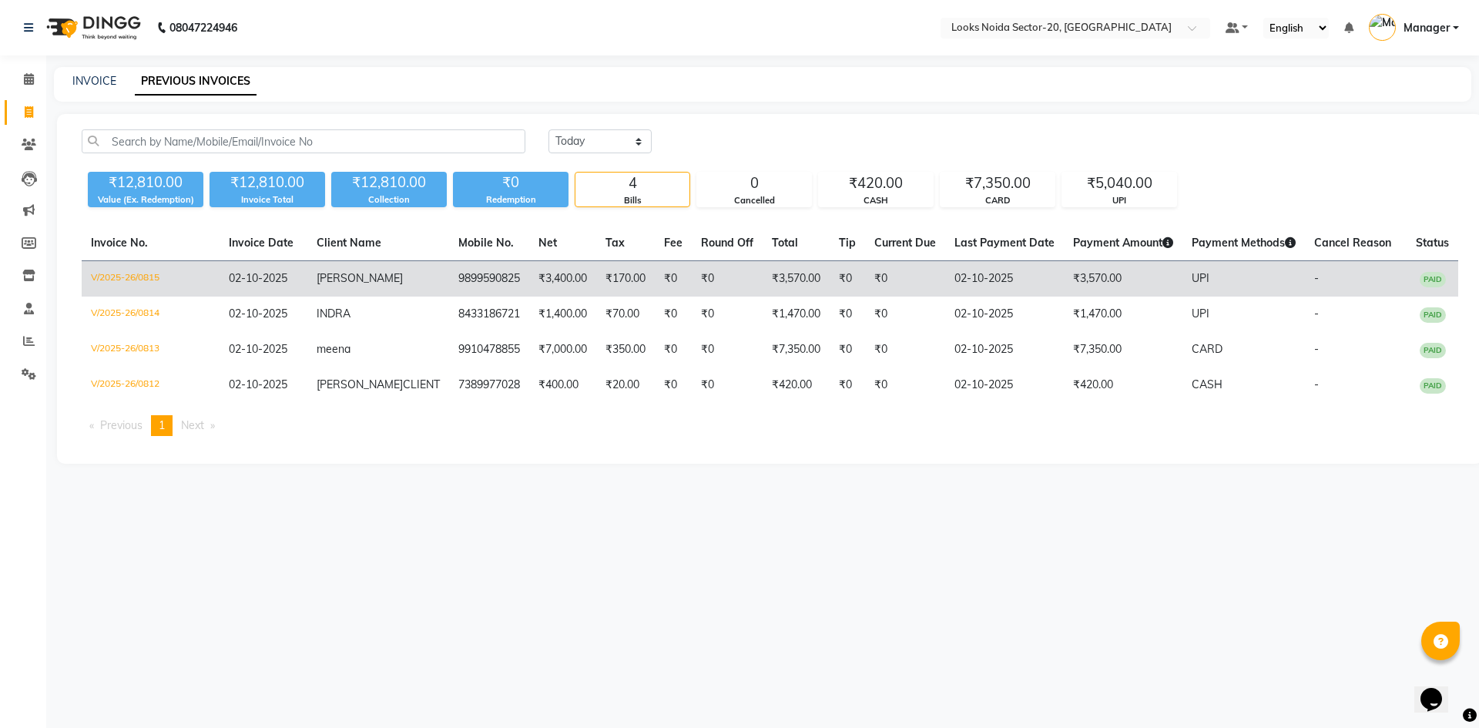
click at [151, 277] on td "V/2025-26/0815" at bounding box center [151, 279] width 138 height 36
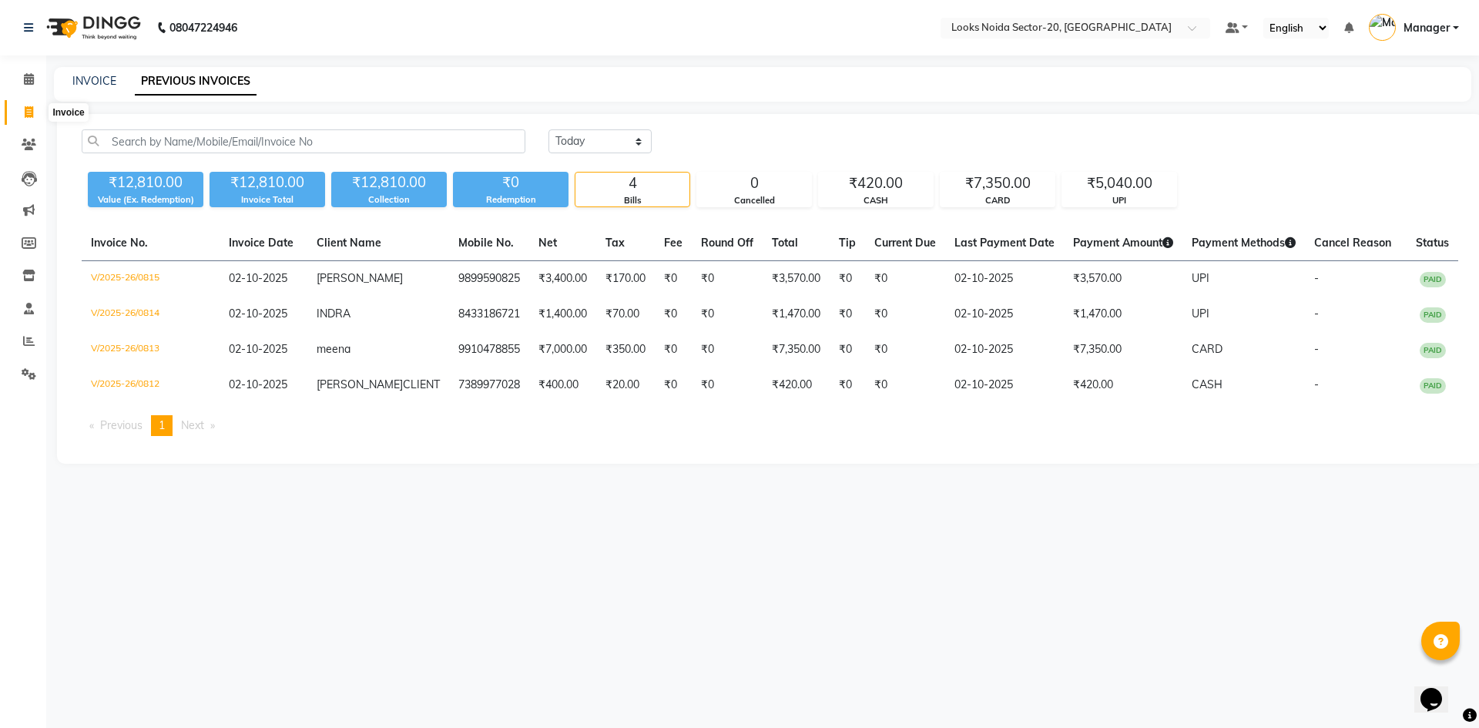
click at [22, 108] on span at bounding box center [28, 113] width 27 height 18
select select "service"
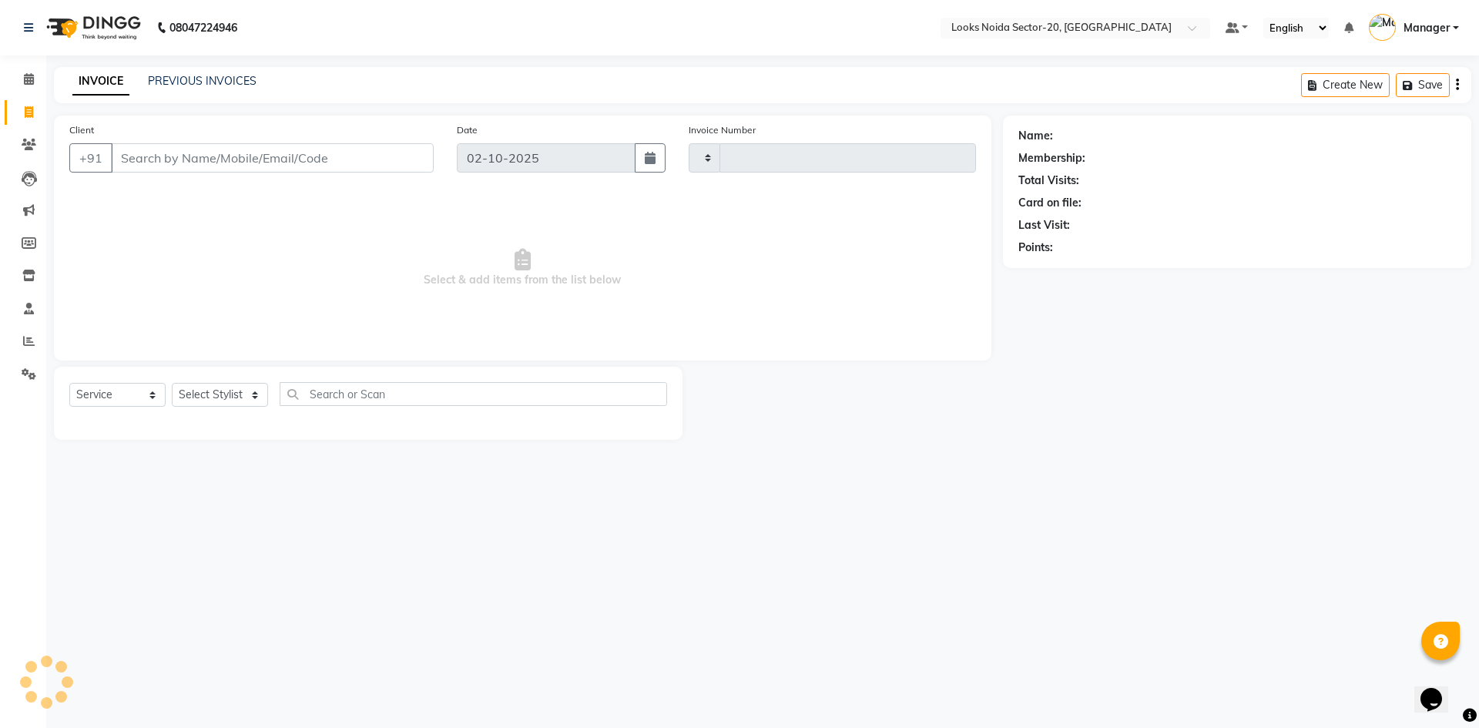
type input "0817"
select select "8646"
click at [284, 156] on input "Client" at bounding box center [272, 157] width 323 height 29
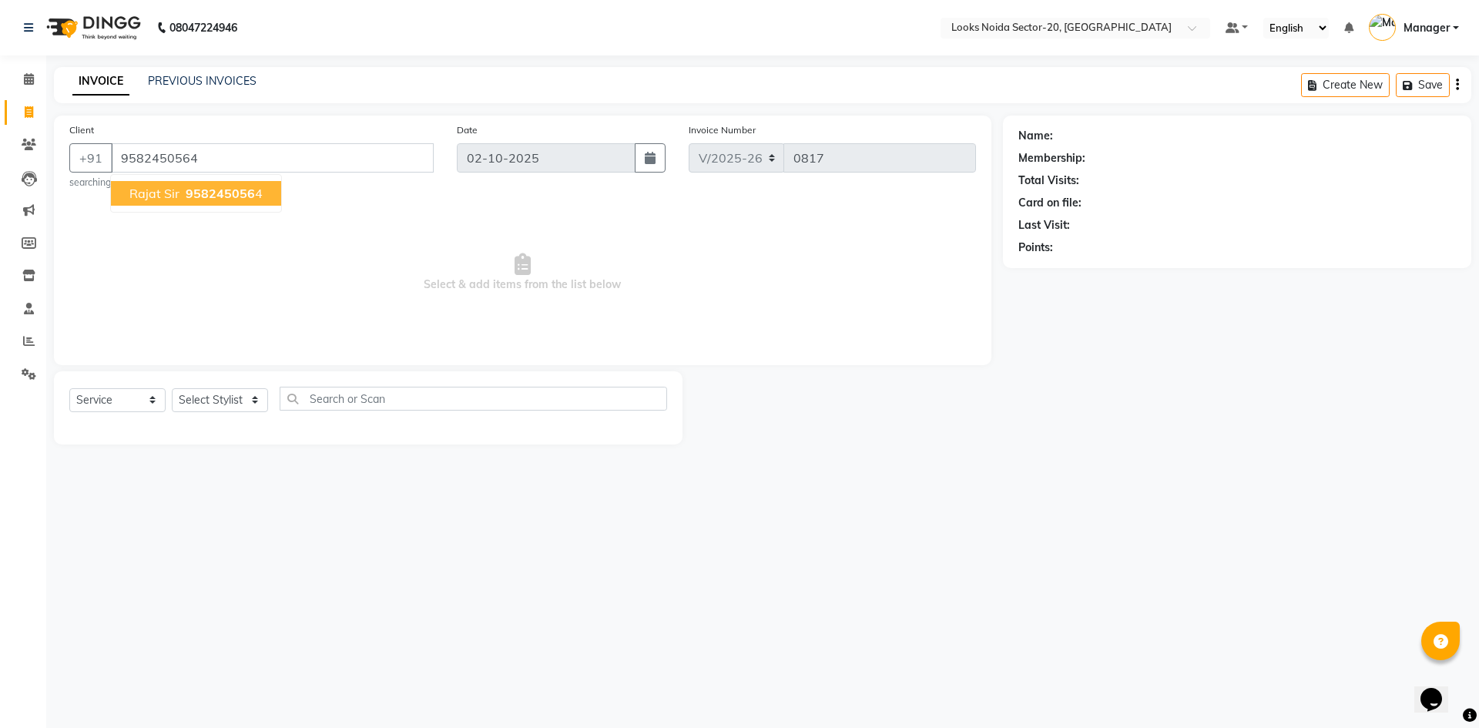
type input "9582450564"
select select "1: Object"
click at [257, 193] on ngb-highlight "958245056 4" at bounding box center [223, 193] width 80 height 15
select select "1: Object"
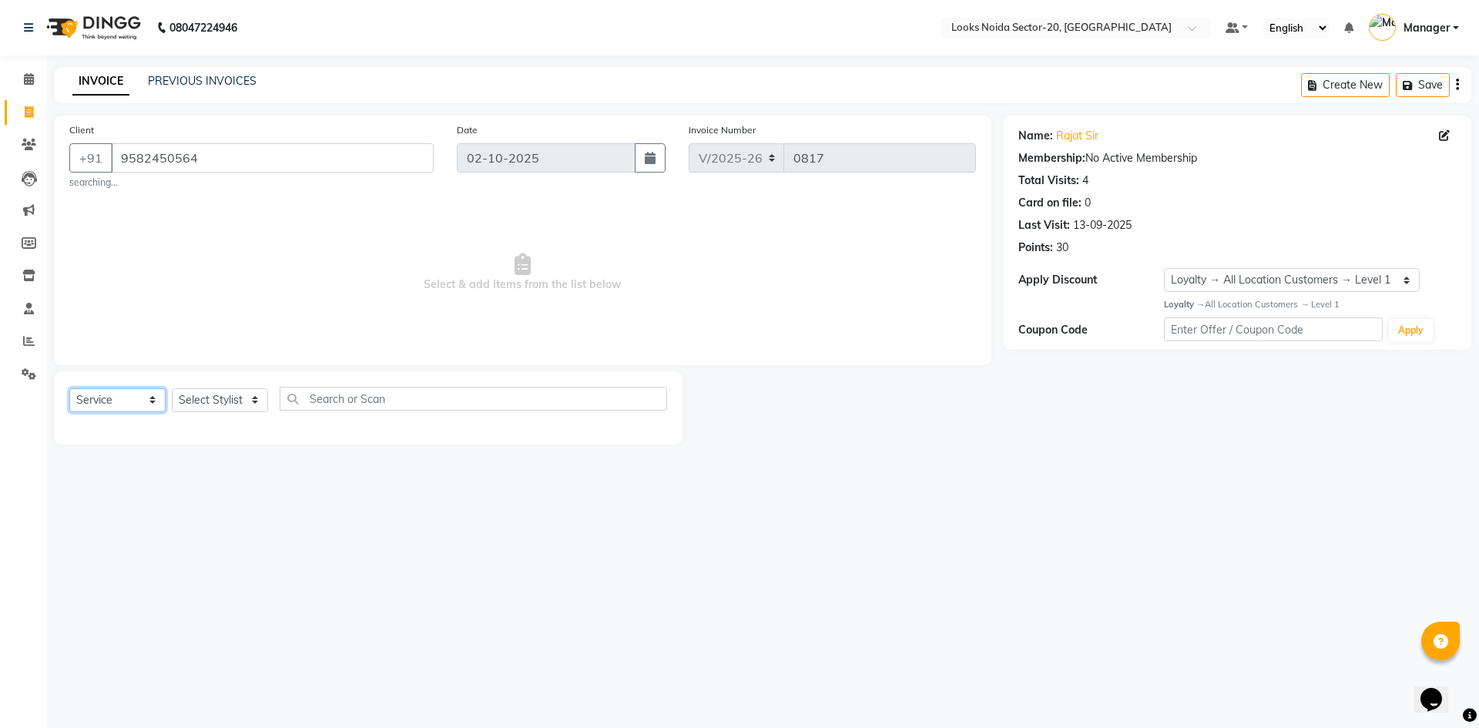
click at [112, 398] on select "Select Service Product Membership Package Voucher Prepaid Gift Card" at bounding box center [117, 400] width 96 height 24
select select "P"
click at [69, 388] on select "Select Service Product Membership Package Voucher Prepaid Gift Card" at bounding box center [117, 400] width 96 height 24
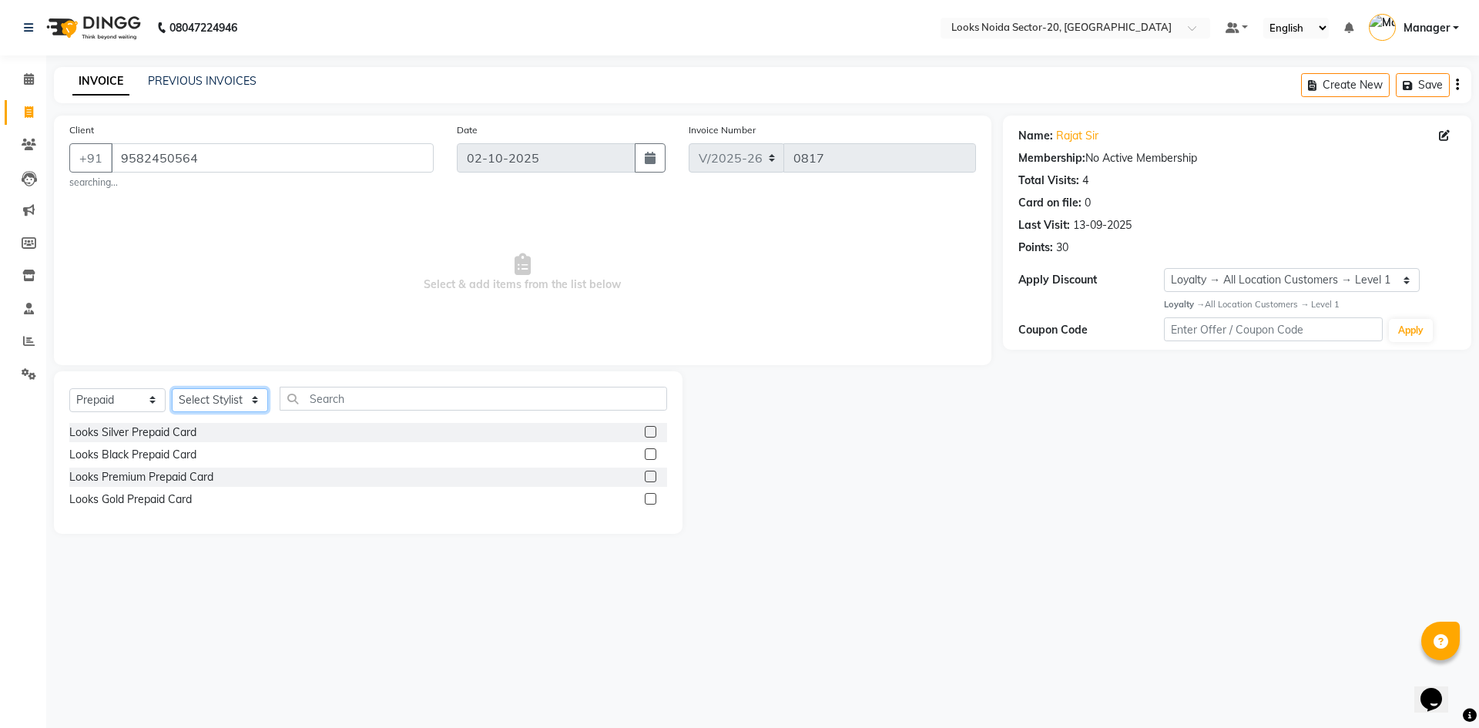
click at [229, 404] on select "Select Stylist Aarti Sharma Abhishek_Mrg Adil Counter_Sales Elisha Fardeen Mahf…" at bounding box center [220, 400] width 96 height 24
select select "86758"
click at [172, 388] on select "Select Stylist Aarti Sharma Abhishek_Mrg Adil Counter_Sales Elisha Fardeen Mahf…" at bounding box center [220, 400] width 96 height 24
click at [653, 455] on label at bounding box center [651, 454] width 12 height 12
click at [653, 455] on input "checkbox" at bounding box center [650, 455] width 10 height 10
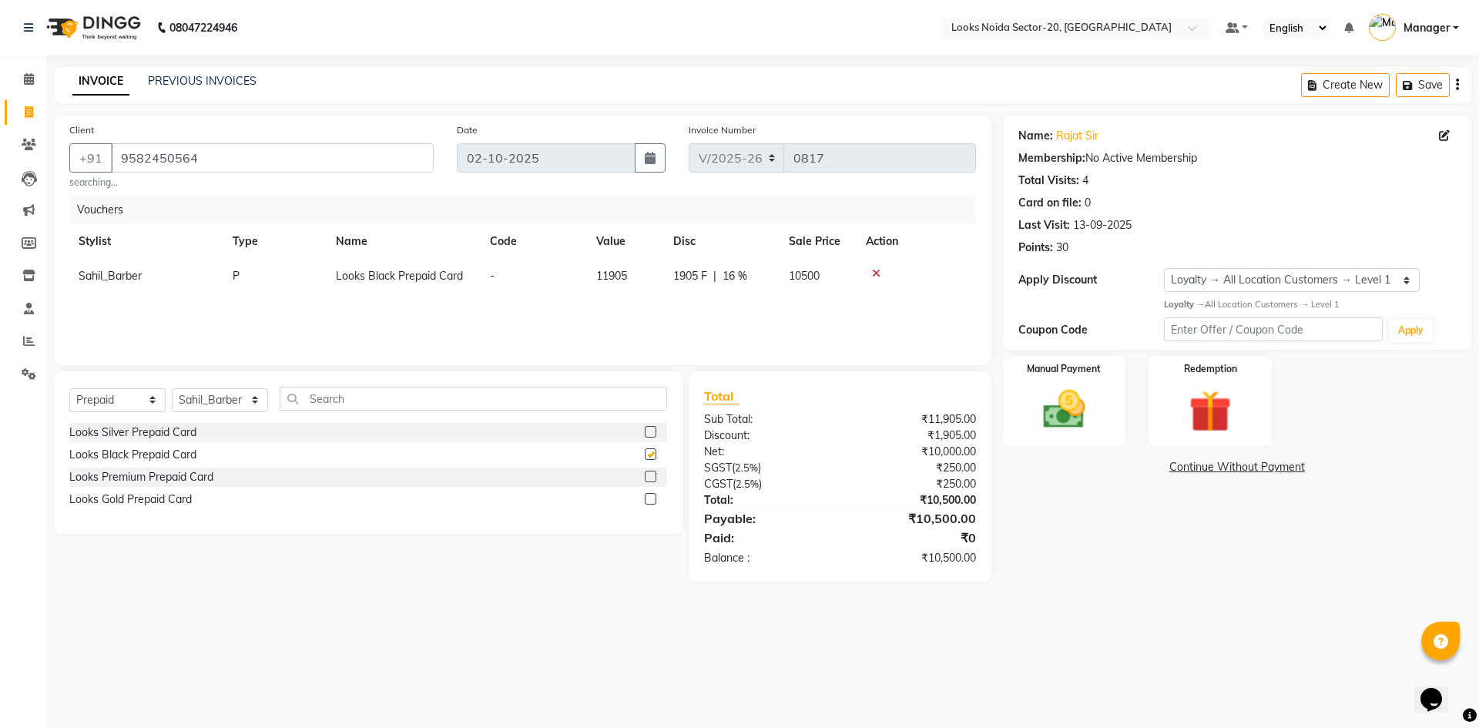
checkbox input "false"
click at [1234, 546] on div "Name: Rajat Sir Membership: No Active Membership Total Visits: 4 Card on file: …" at bounding box center [1243, 349] width 480 height 466
click at [1070, 406] on img at bounding box center [1065, 409] width 72 height 51
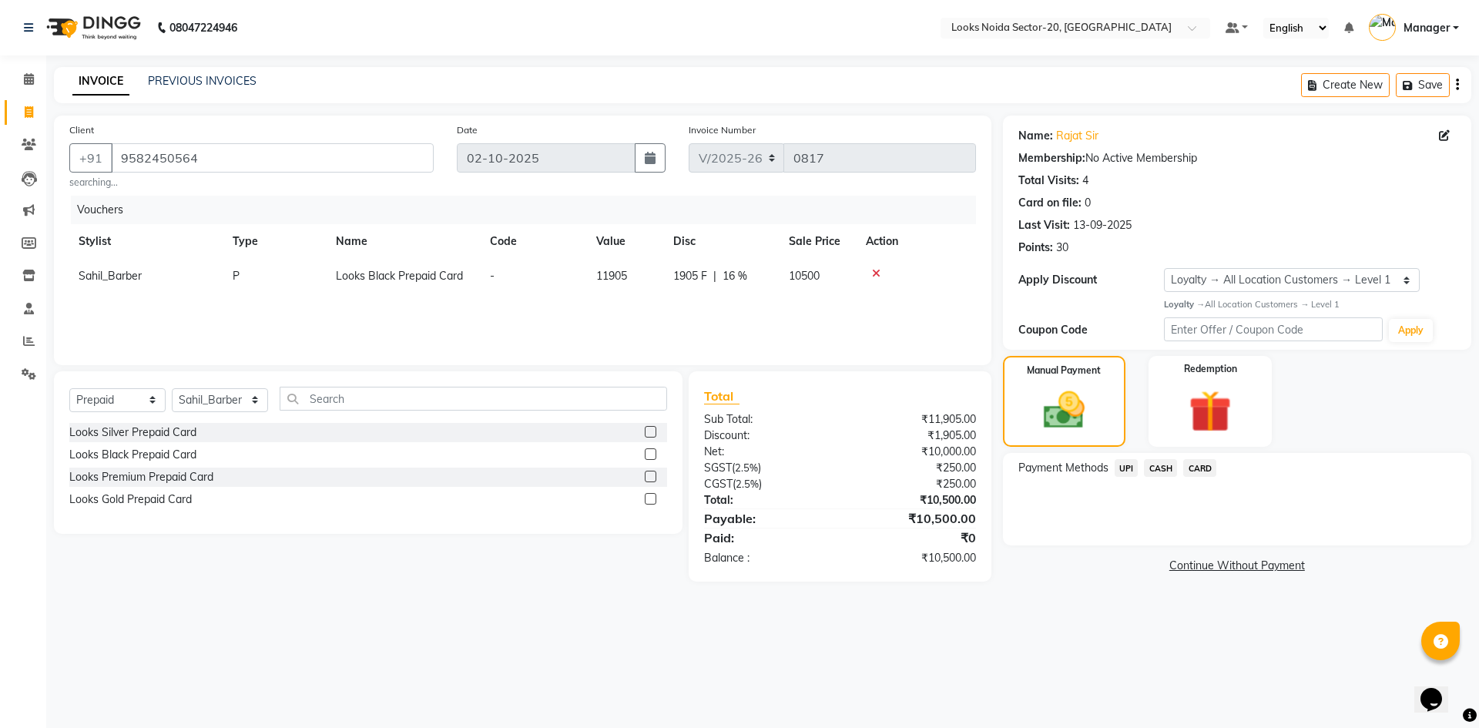
click at [1128, 472] on span "UPI" at bounding box center [1127, 468] width 24 height 18
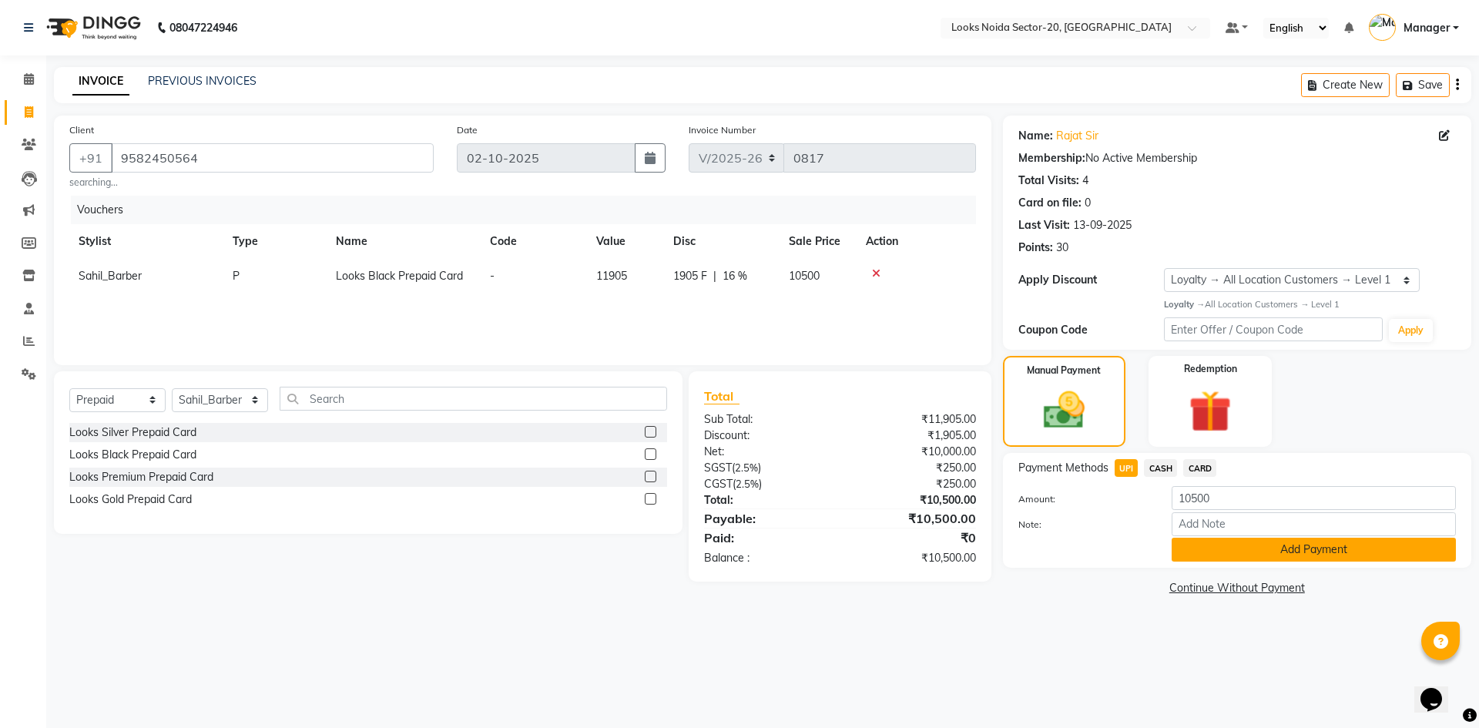
click at [1241, 552] on button "Add Payment" at bounding box center [1314, 550] width 284 height 24
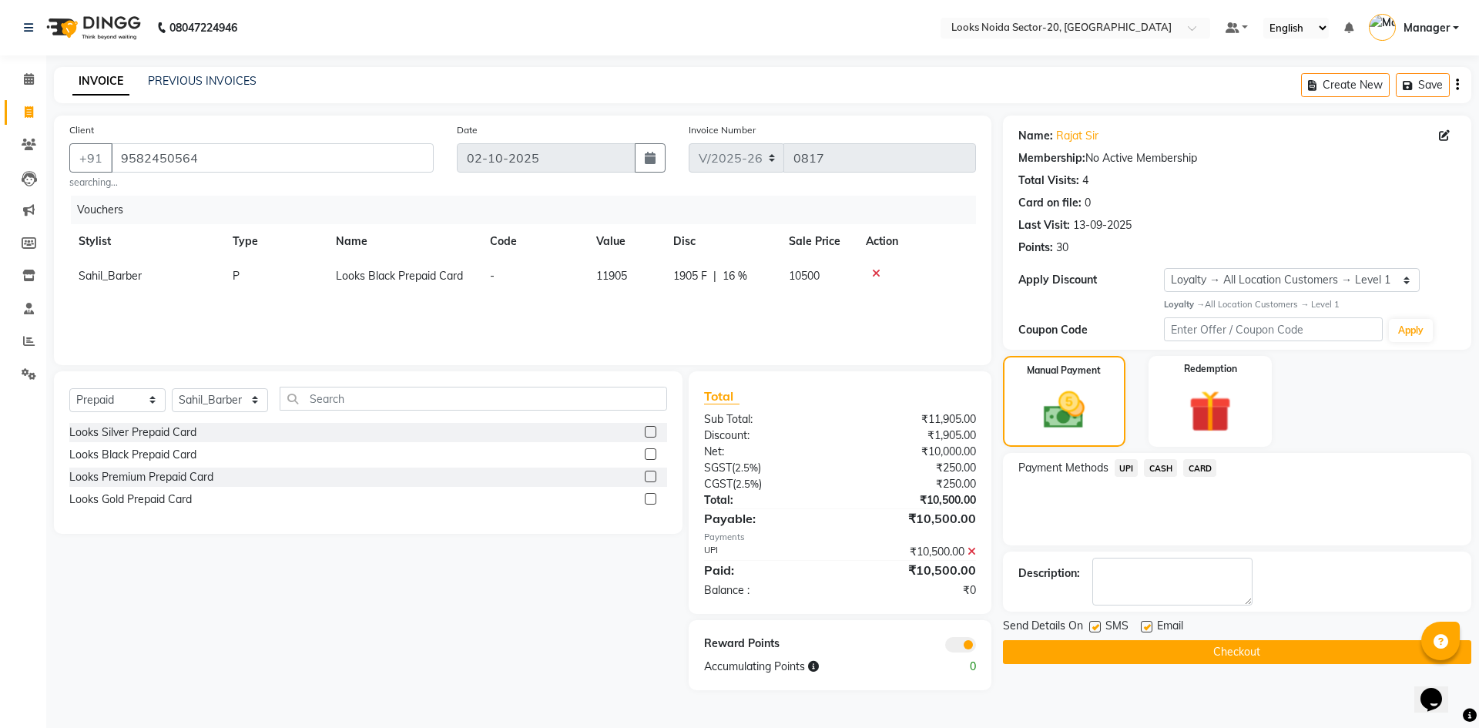
click at [1096, 653] on button "Checkout" at bounding box center [1237, 652] width 468 height 24
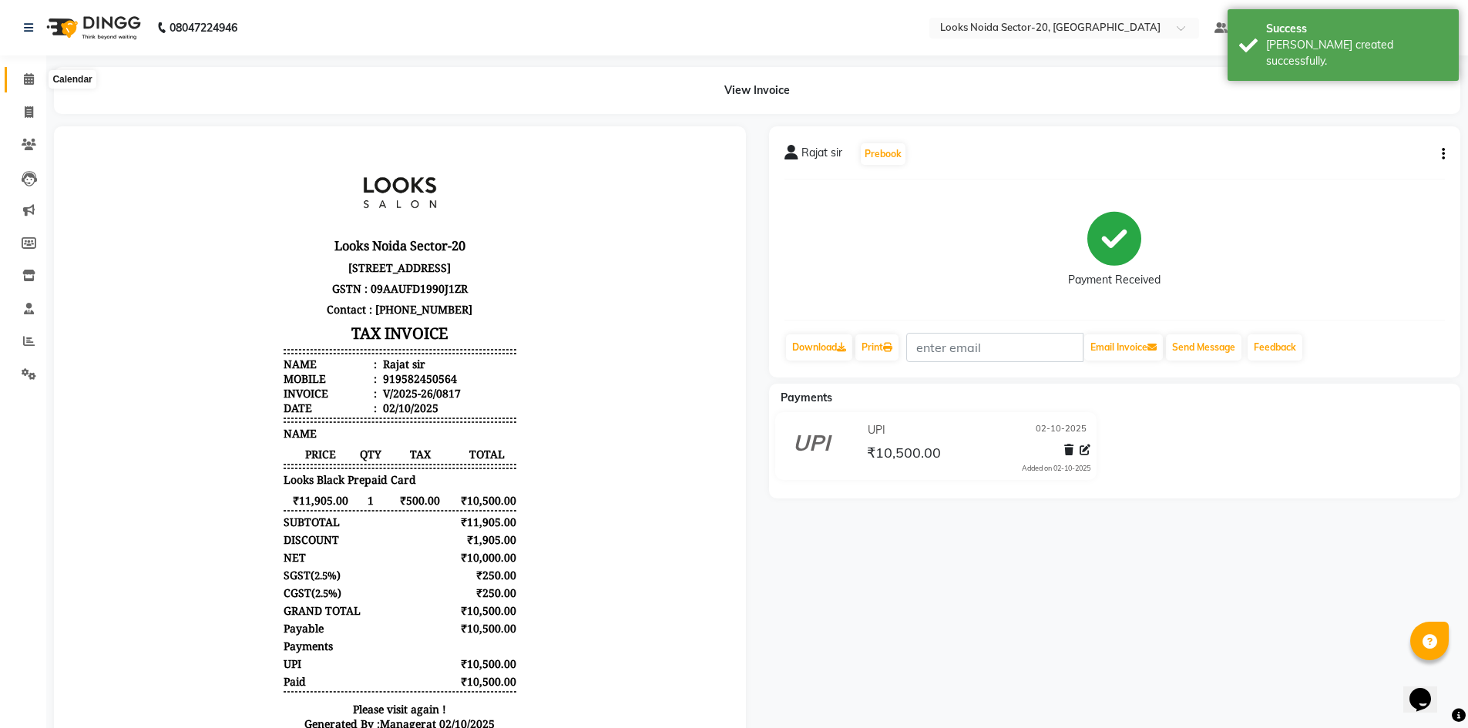
click at [29, 77] on icon at bounding box center [29, 79] width 10 height 12
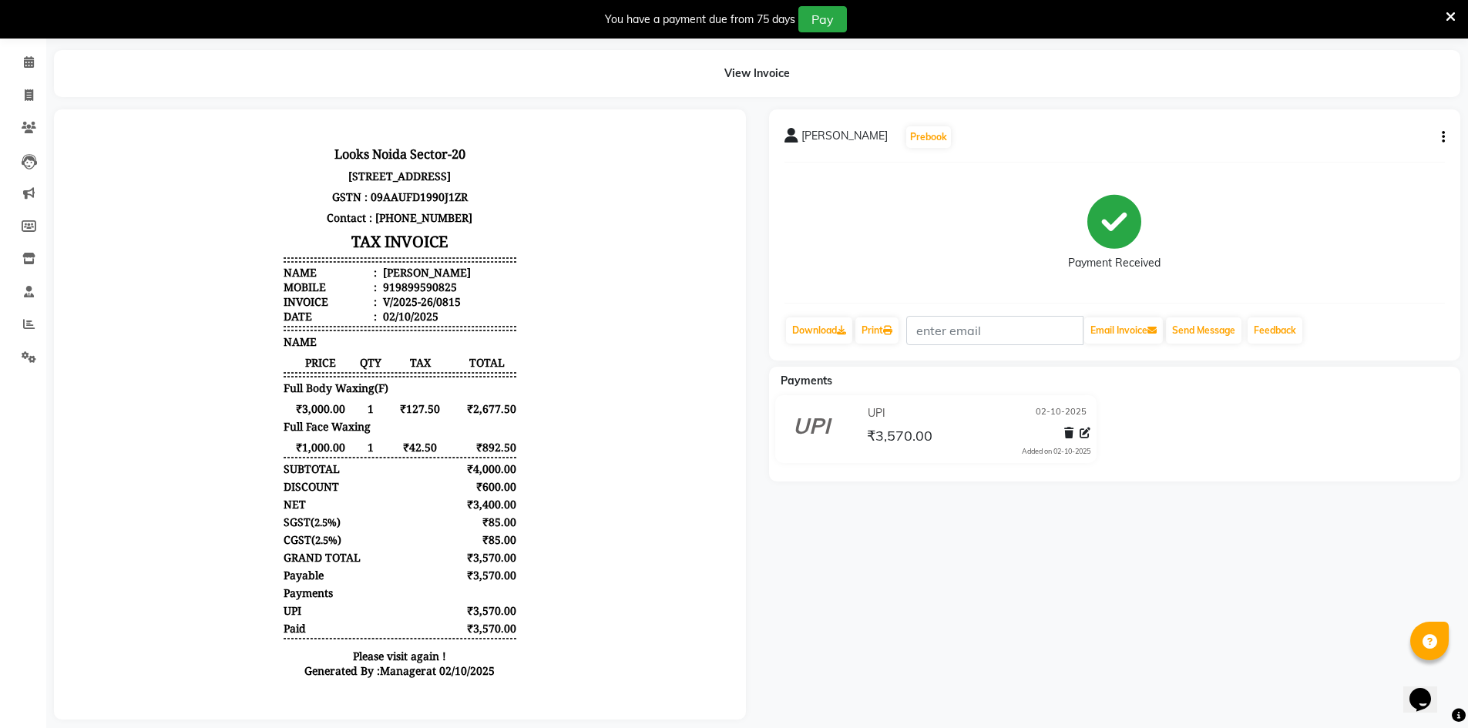
scroll to position [82, 0]
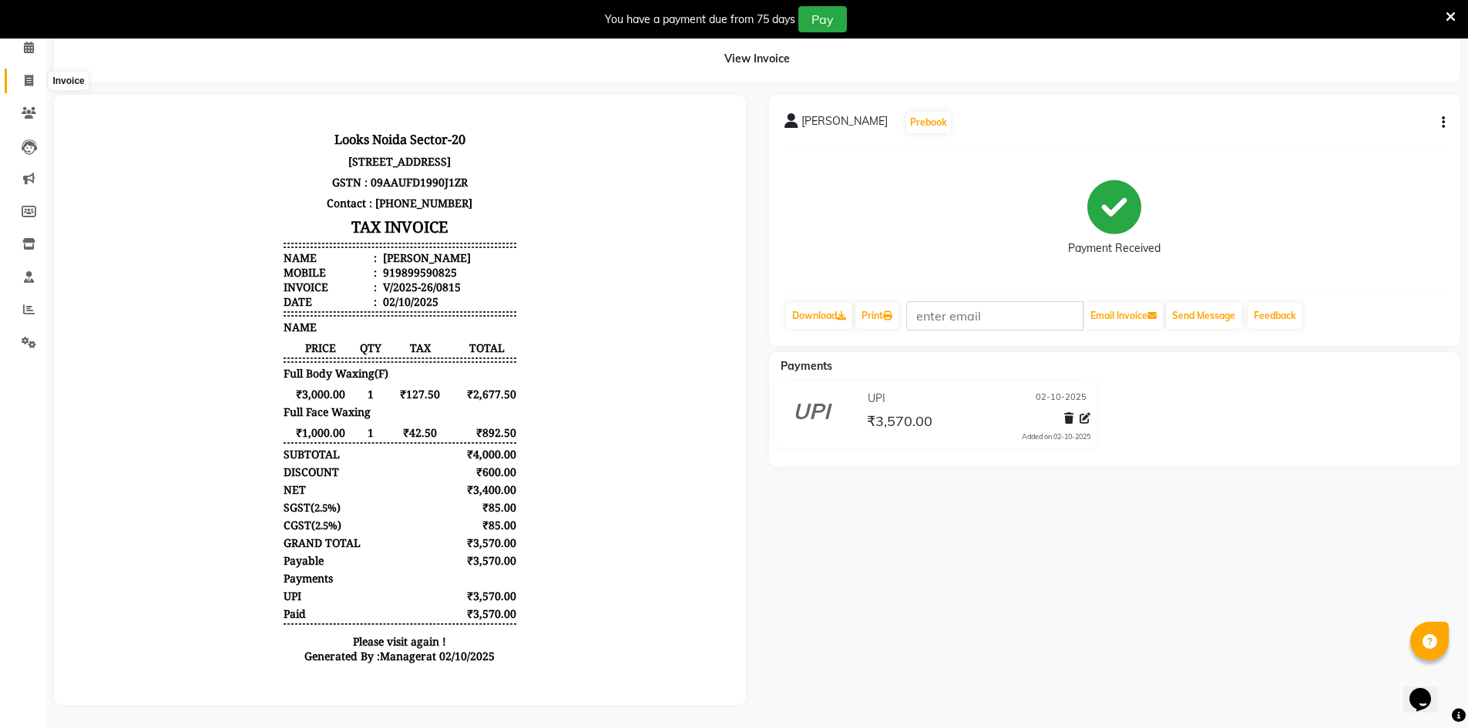
click at [39, 72] on span at bounding box center [28, 81] width 27 height 18
select select "8646"
select select "service"
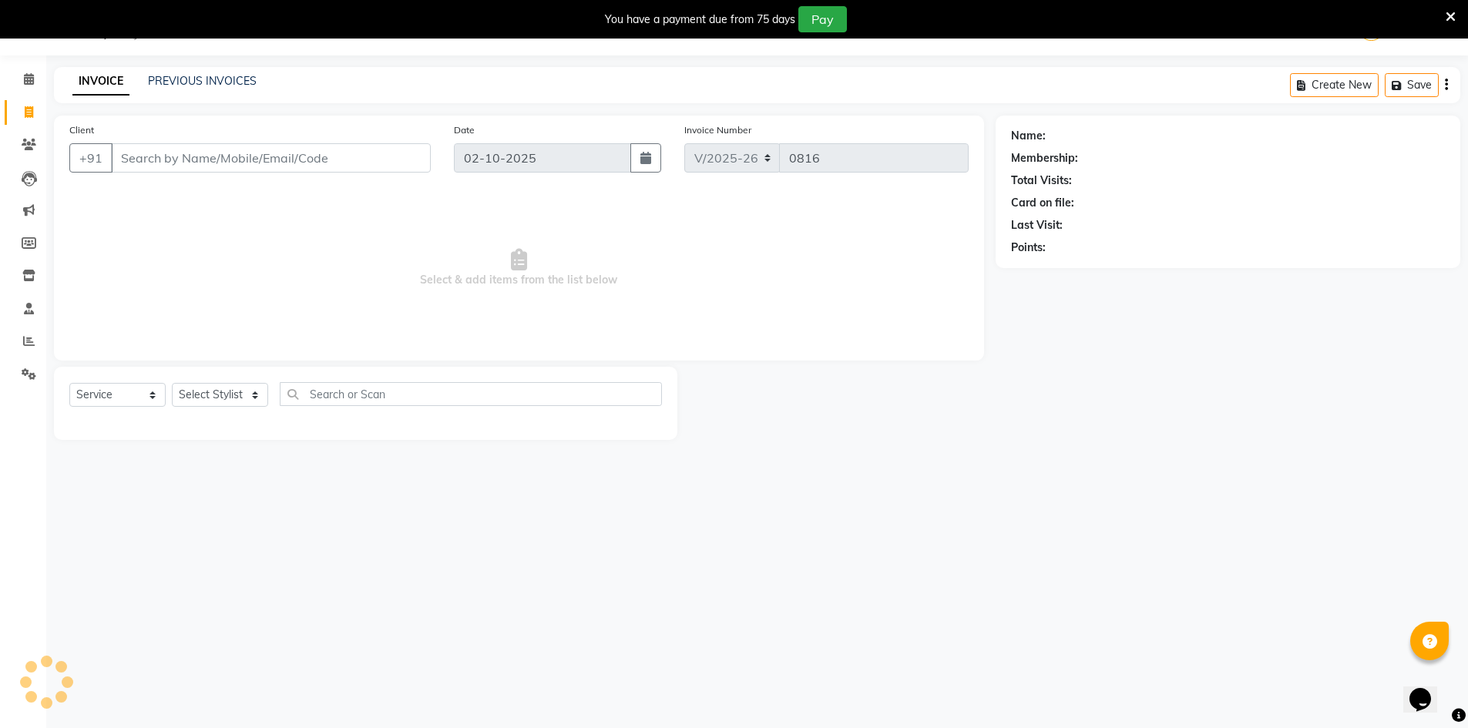
scroll to position [39, 0]
click at [32, 79] on icon at bounding box center [29, 79] width 10 height 12
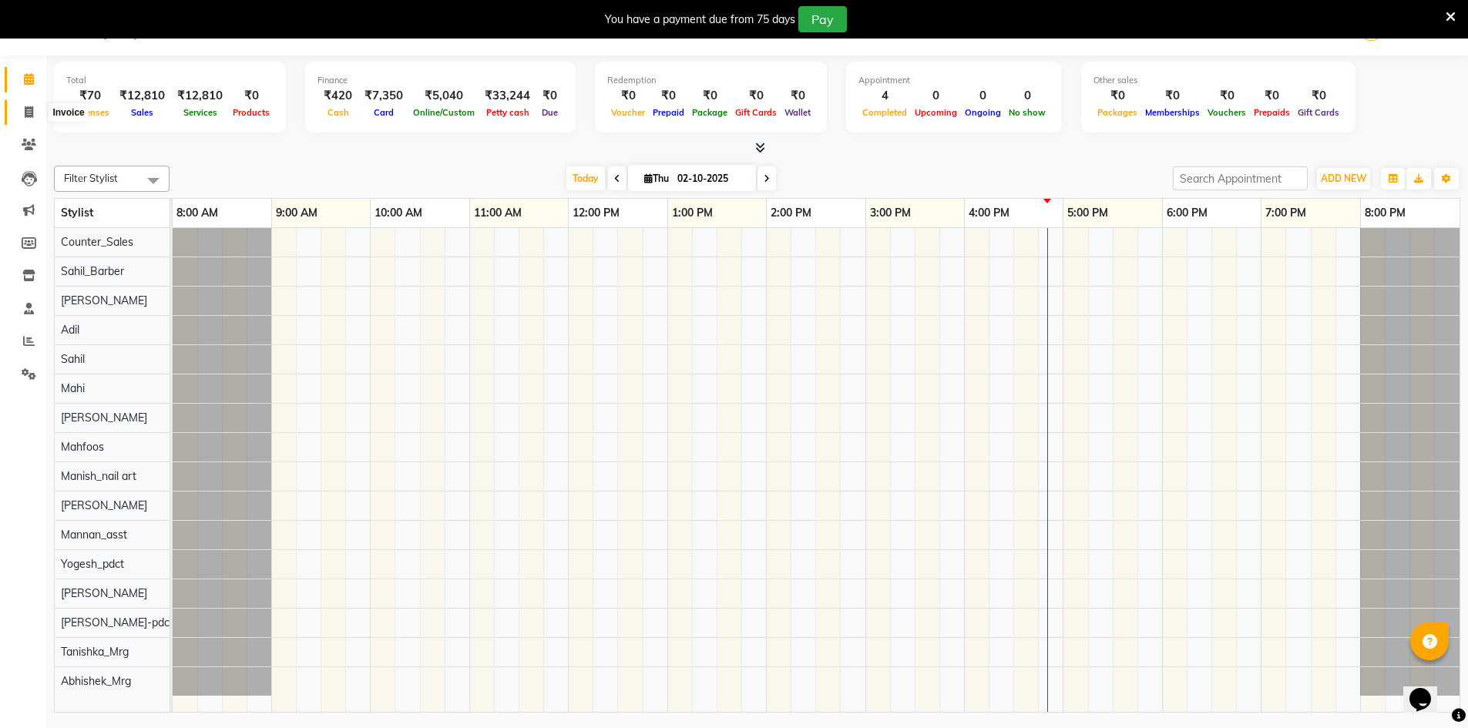
click at [36, 118] on span at bounding box center [28, 113] width 27 height 18
select select "8646"
select select "service"
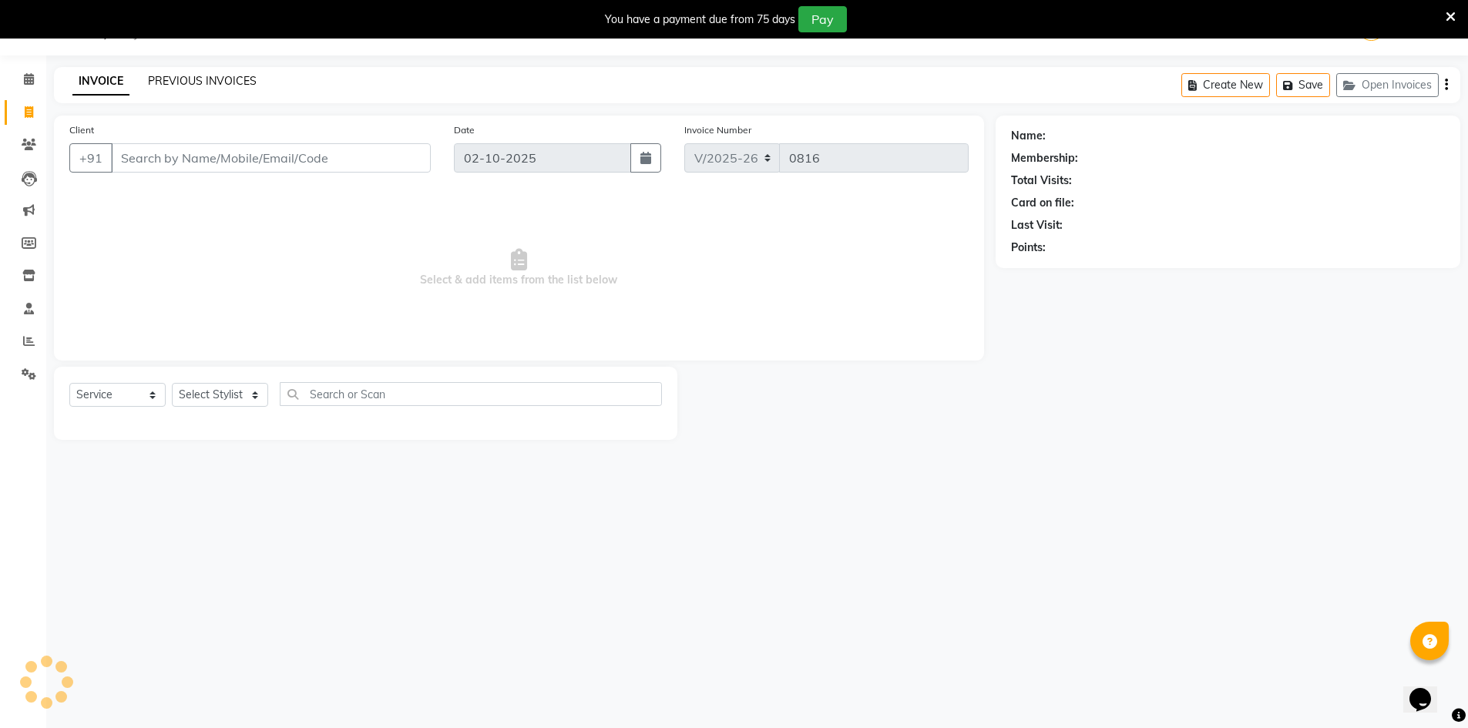
click at [226, 83] on link "PREVIOUS INVOICES" at bounding box center [202, 81] width 109 height 14
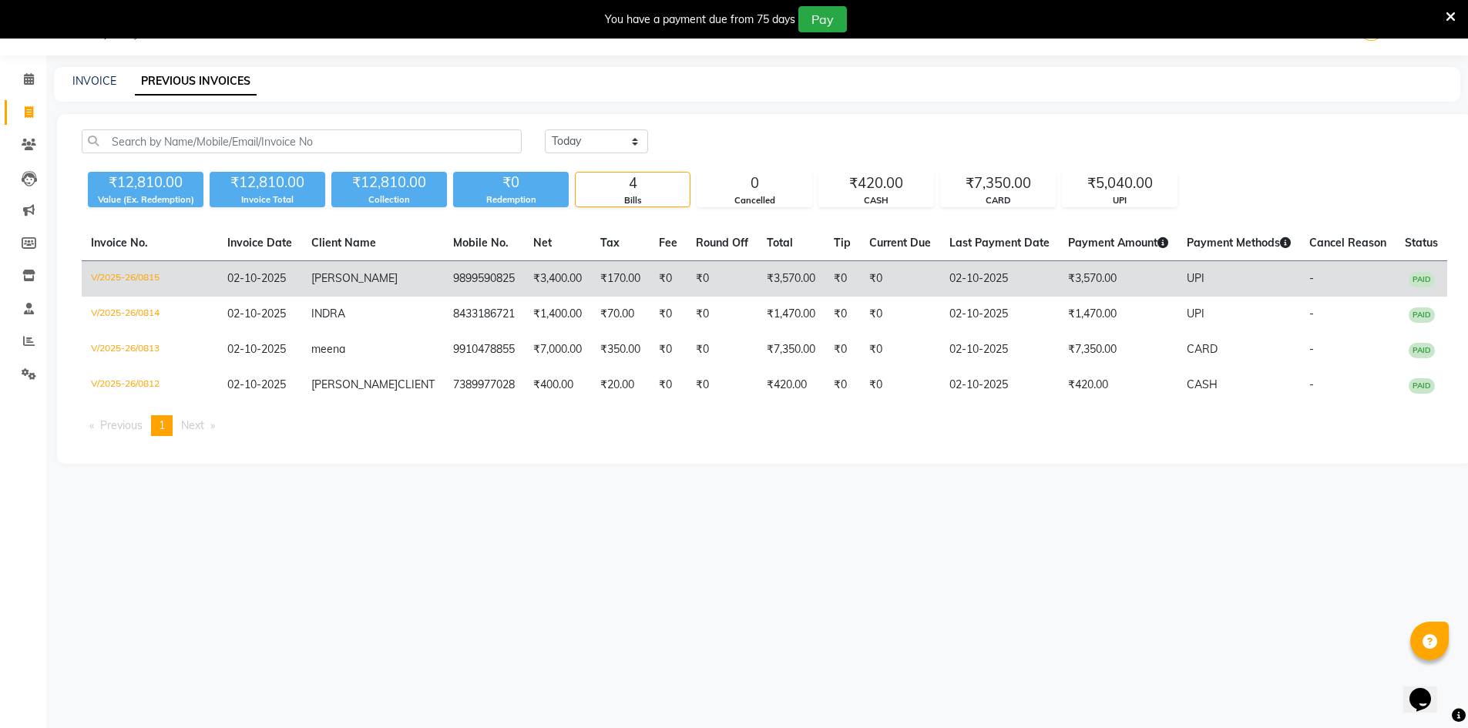
click at [109, 275] on td "V/2025-26/0815" at bounding box center [150, 279] width 136 height 36
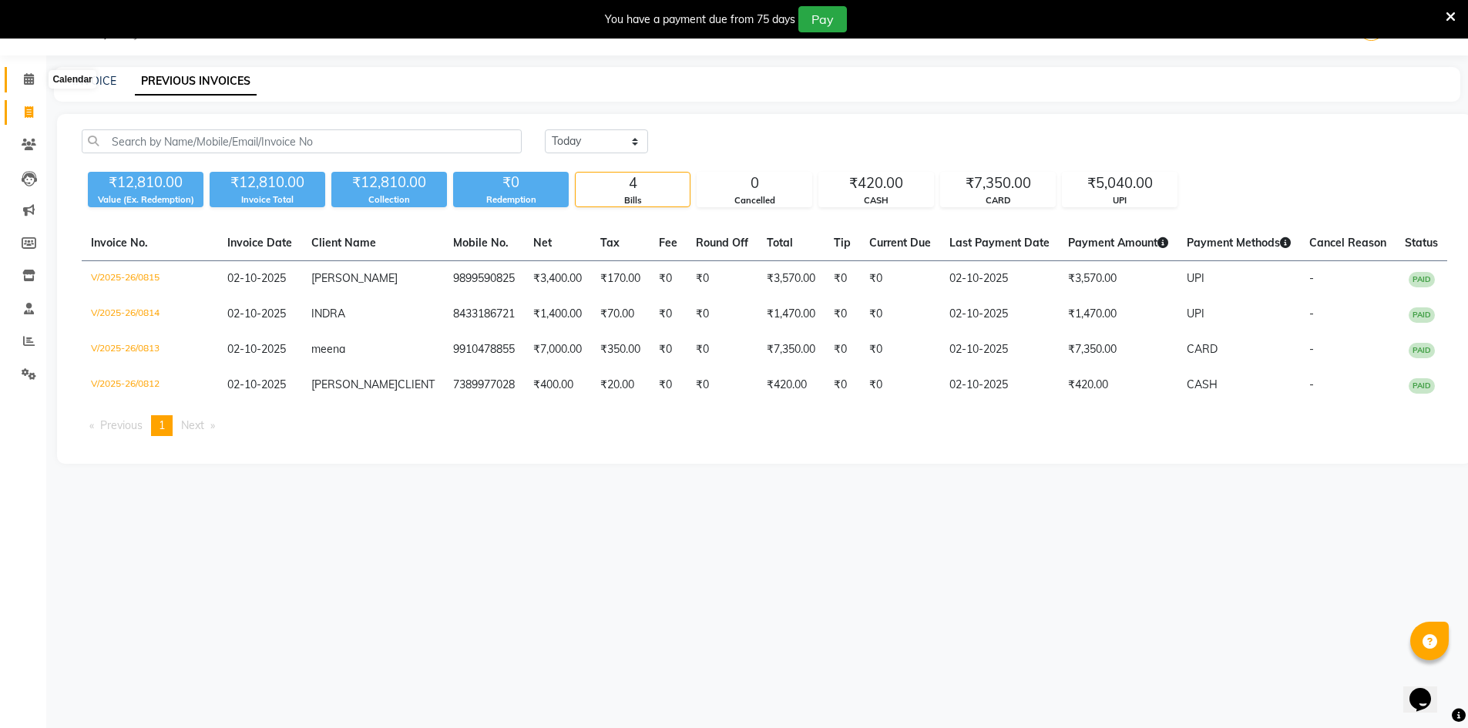
click at [29, 72] on span at bounding box center [28, 80] width 27 height 18
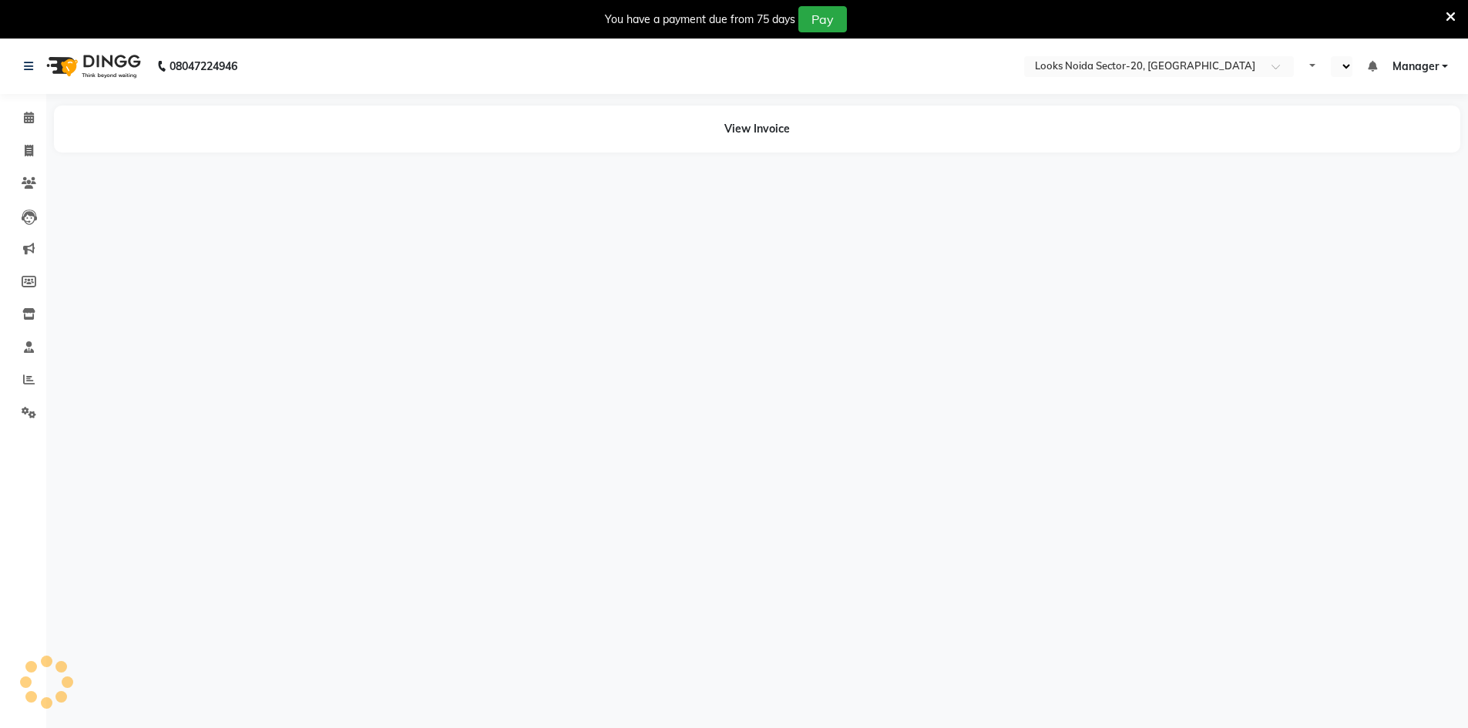
select select "en"
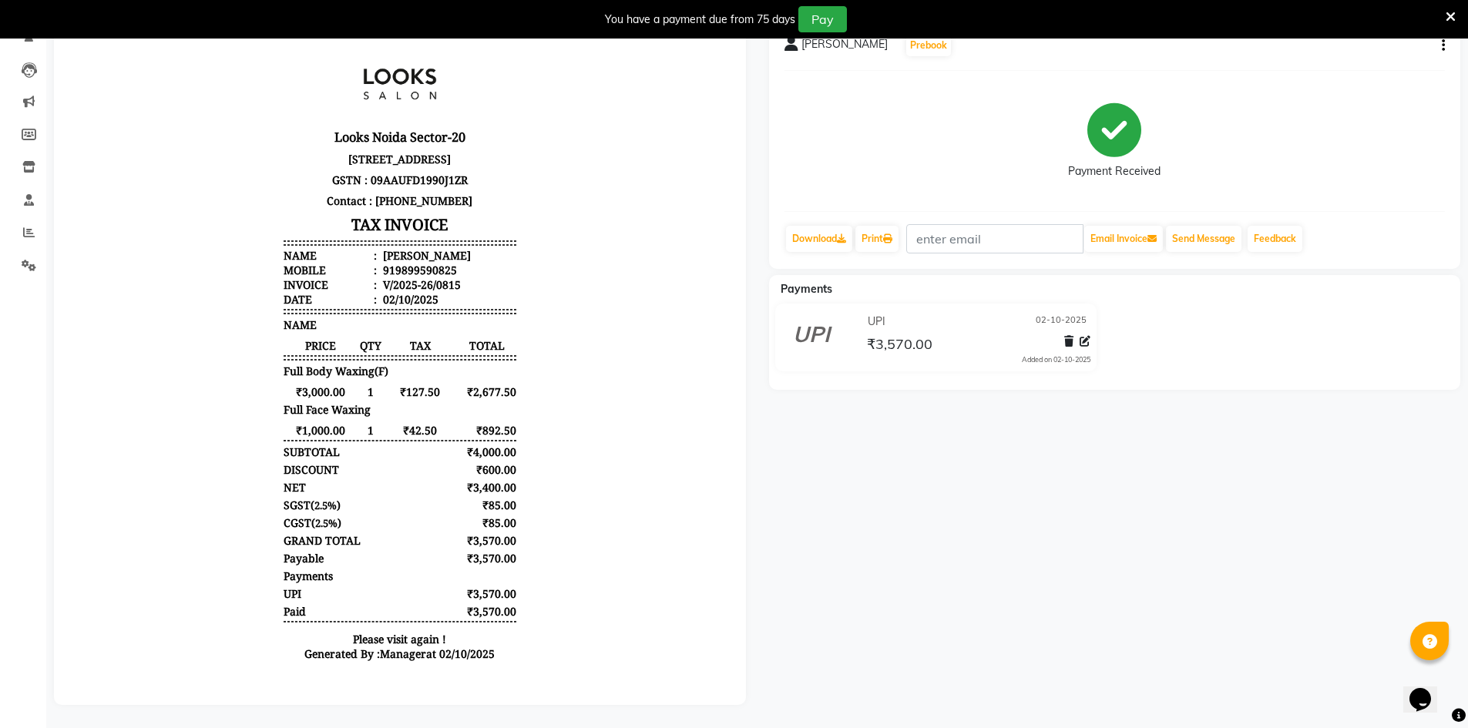
scroll to position [159, 0]
click at [403, 200] on p "Contact : [PHONE_NUMBER]" at bounding box center [400, 200] width 233 height 21
copy p "9953711115"
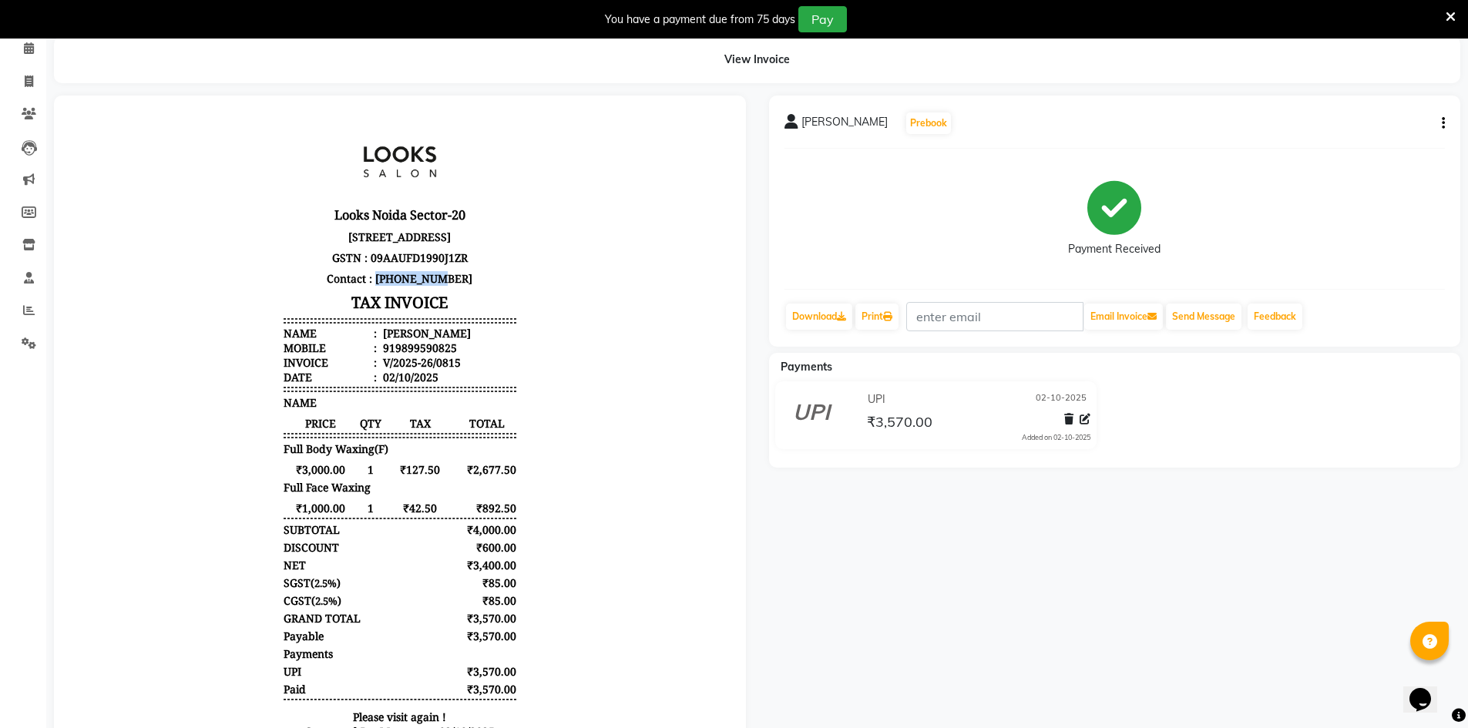
scroll to position [0, 0]
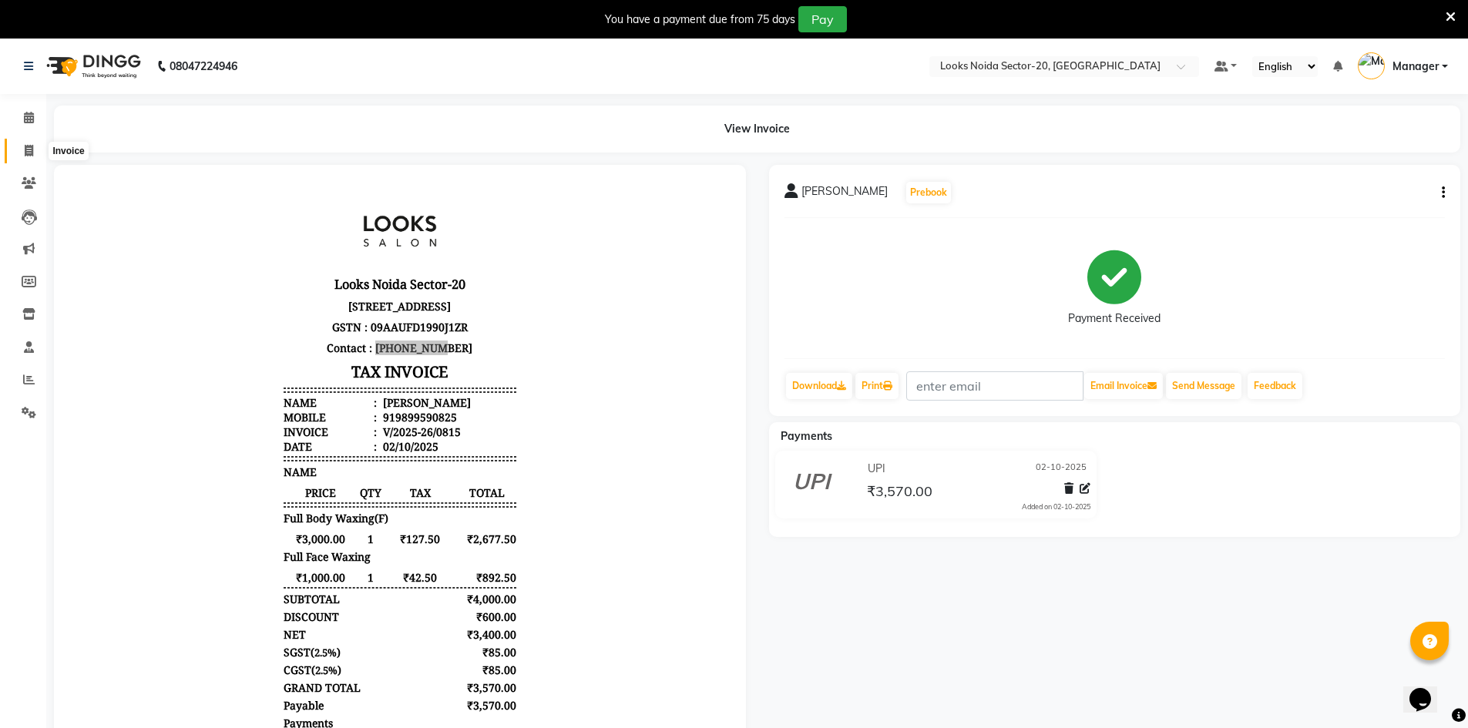
click at [29, 155] on icon at bounding box center [29, 151] width 8 height 12
select select "service"
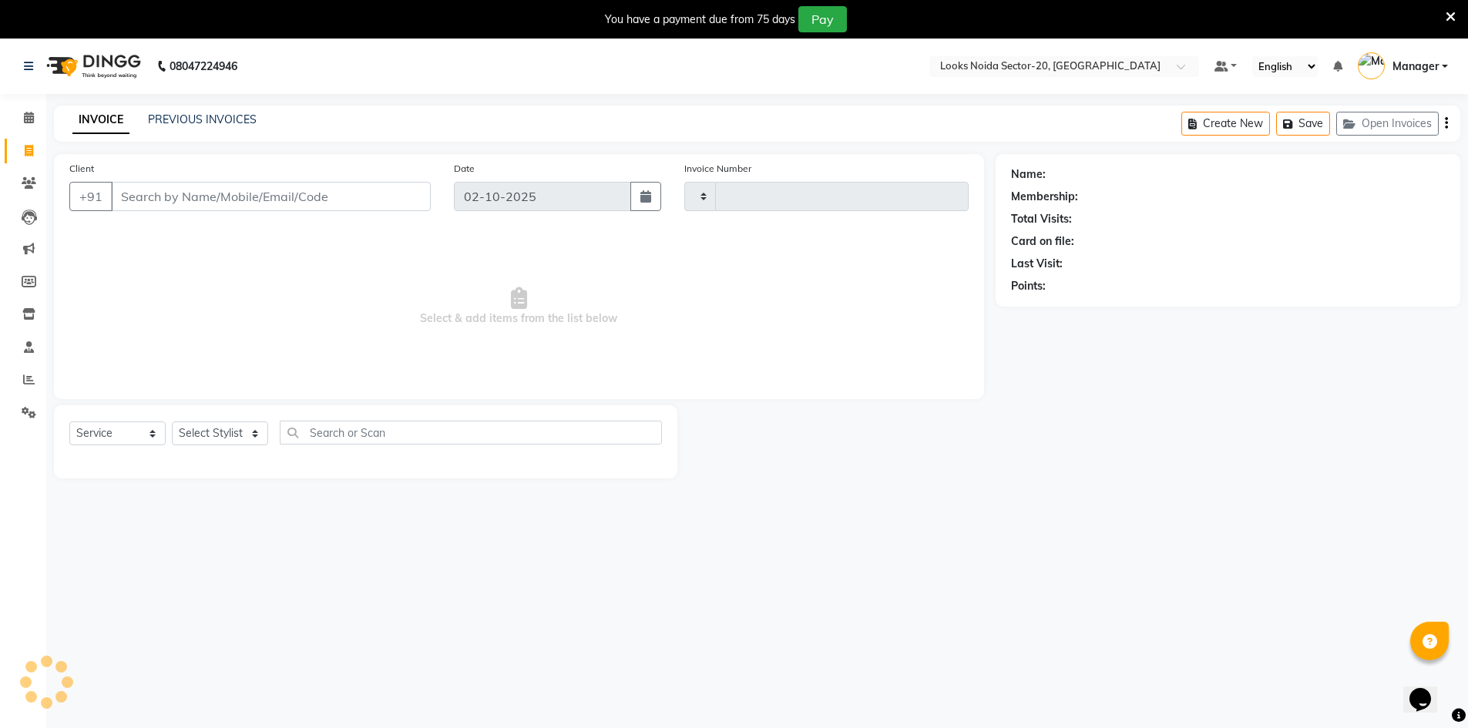
scroll to position [39, 0]
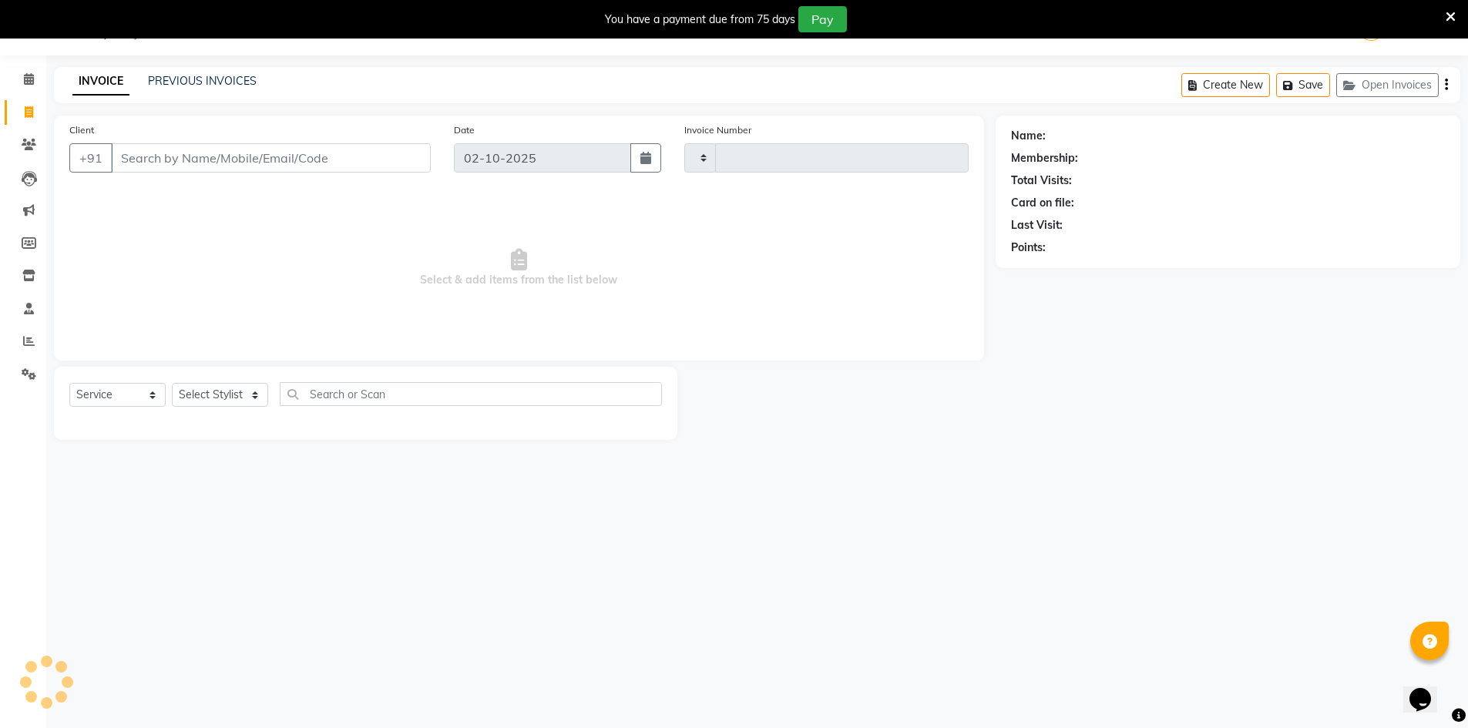
type input "0816"
select select "8646"
click at [273, 144] on input "9953711115" at bounding box center [231, 157] width 241 height 29
click at [1043, 163] on div "Membership:" at bounding box center [1044, 158] width 67 height 16
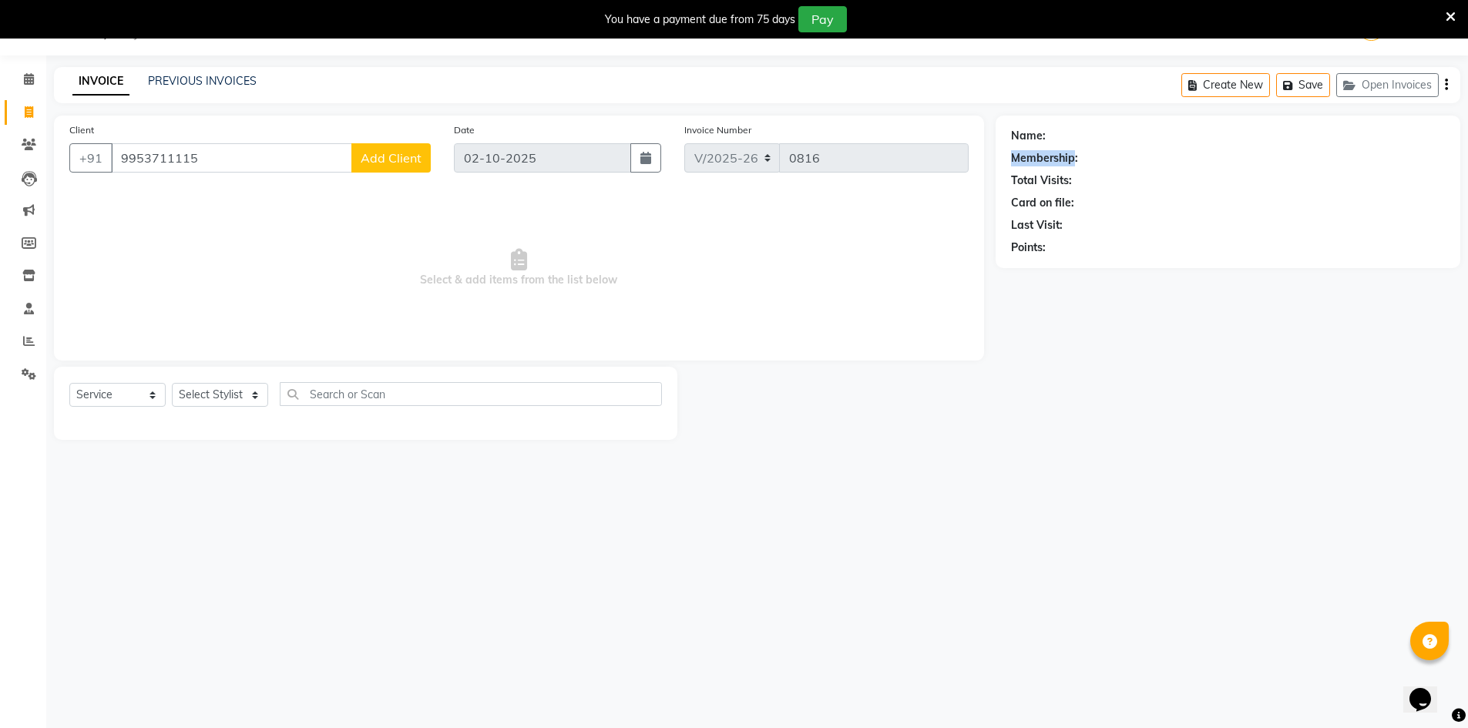
click at [1445, 86] on icon "button" at bounding box center [1446, 85] width 3 height 1
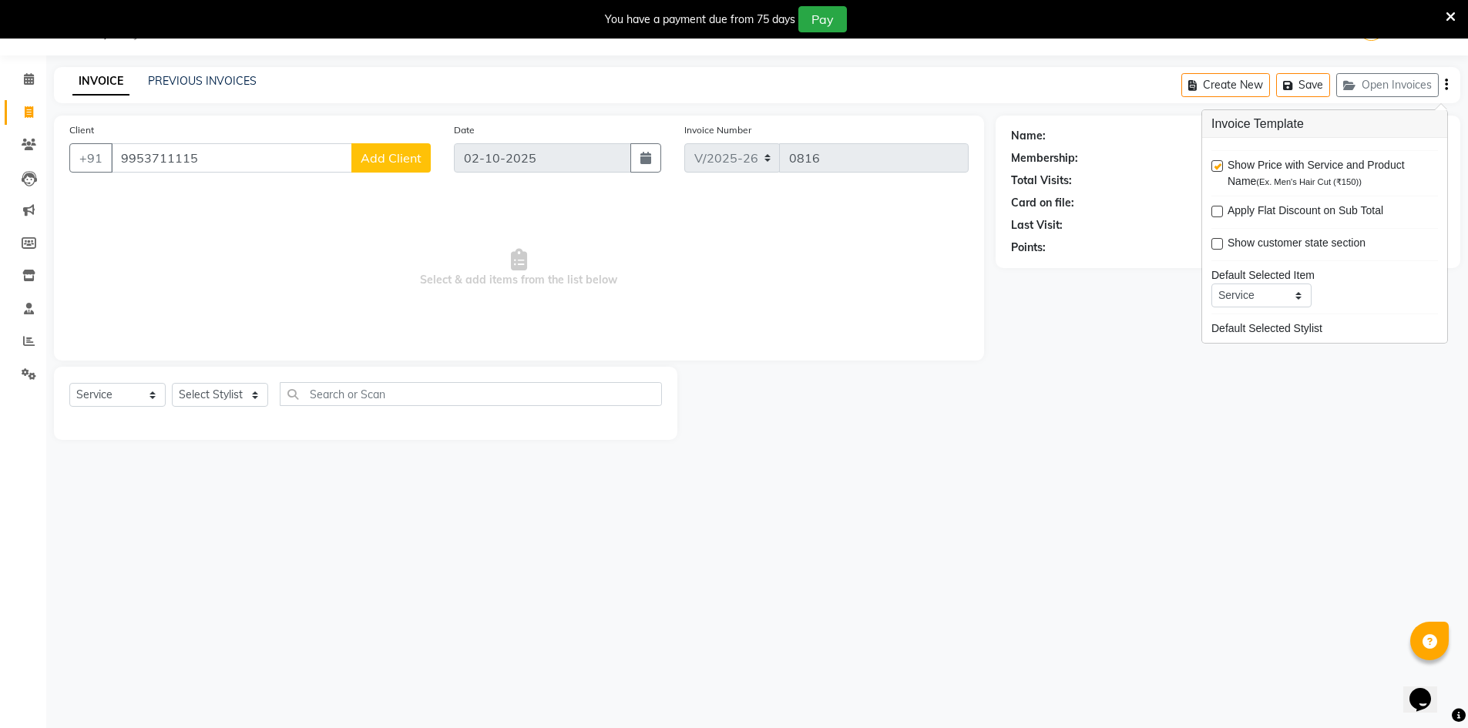
click at [1157, 196] on div "Card on file:" at bounding box center [1228, 203] width 434 height 16
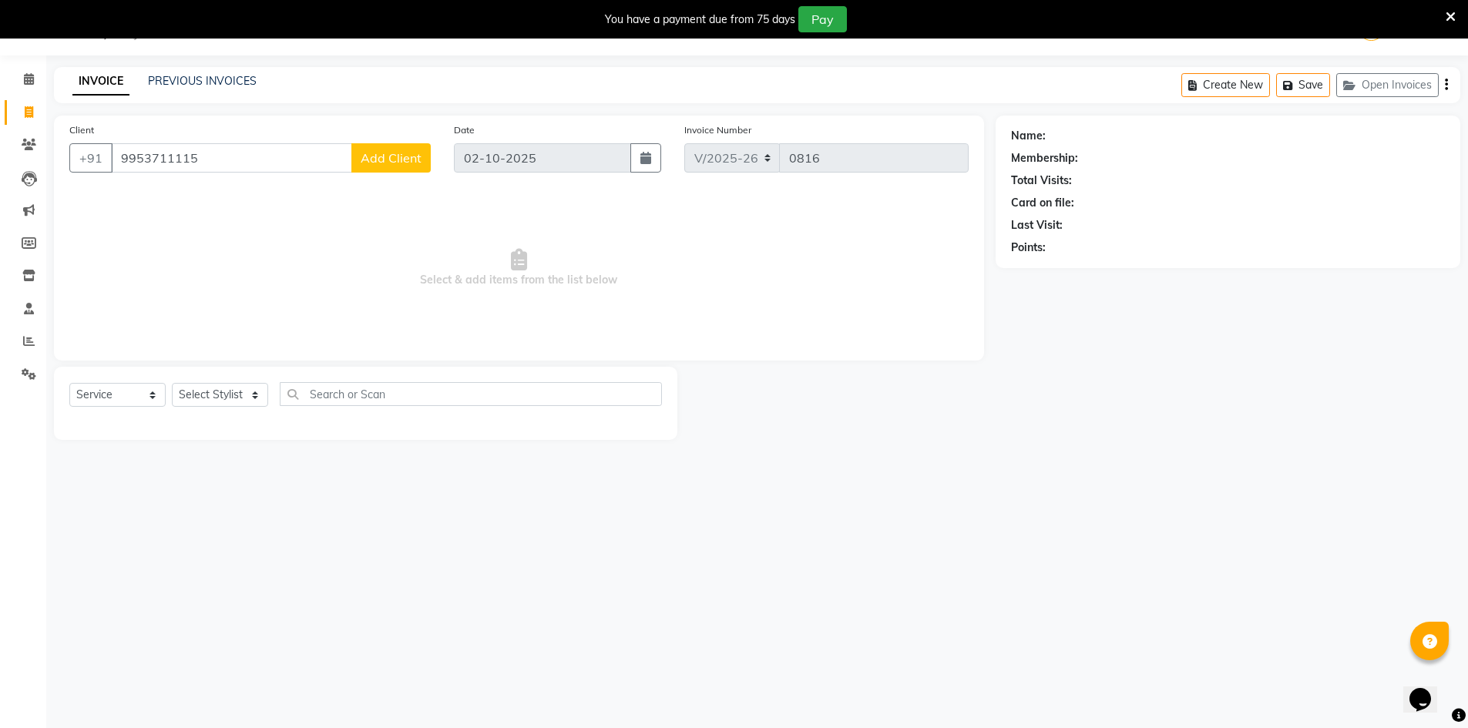
click at [1451, 83] on div "Create New Save Open Invoices" at bounding box center [1320, 85] width 279 height 36
click at [1446, 85] on icon "button" at bounding box center [1446, 85] width 3 height 1
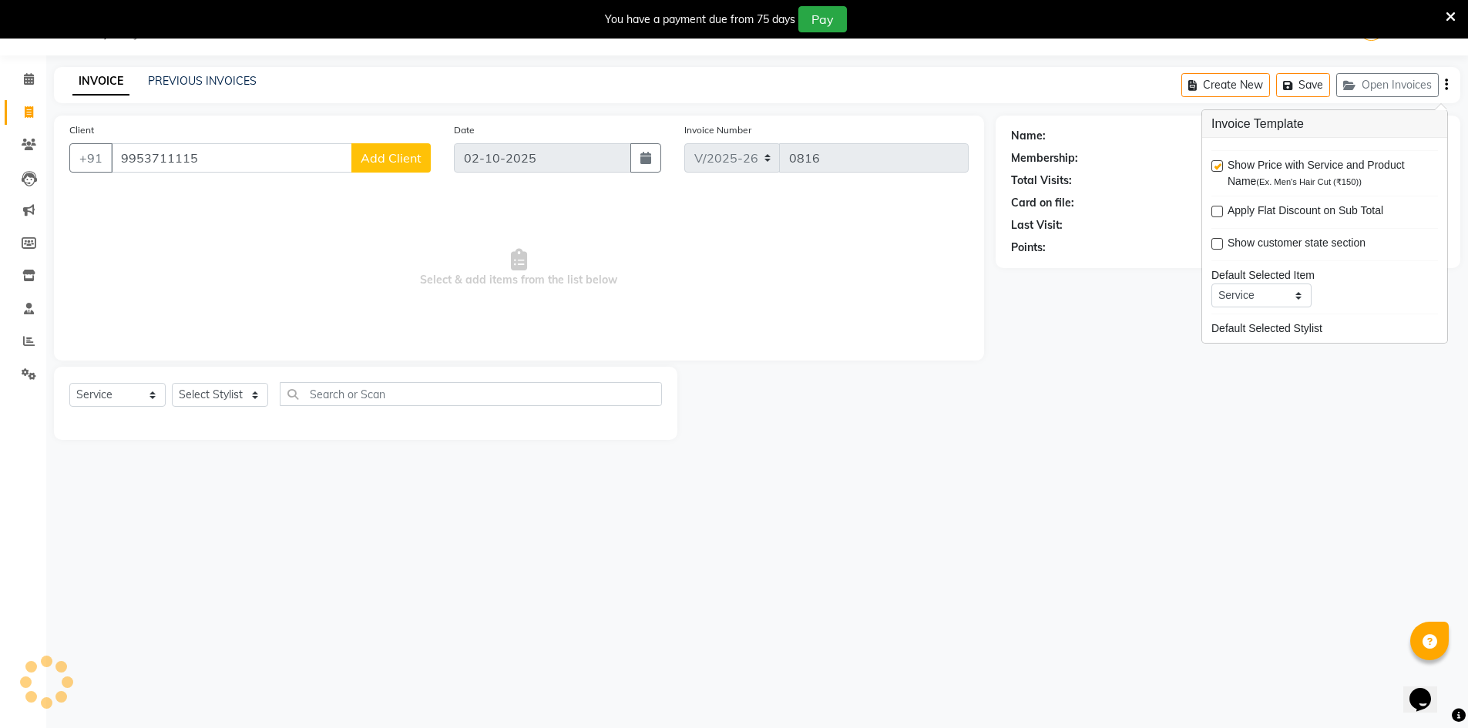
click at [1145, 343] on div "Name: Membership: Total Visits: Card on file: Last Visit: Points:" at bounding box center [1233, 278] width 476 height 324
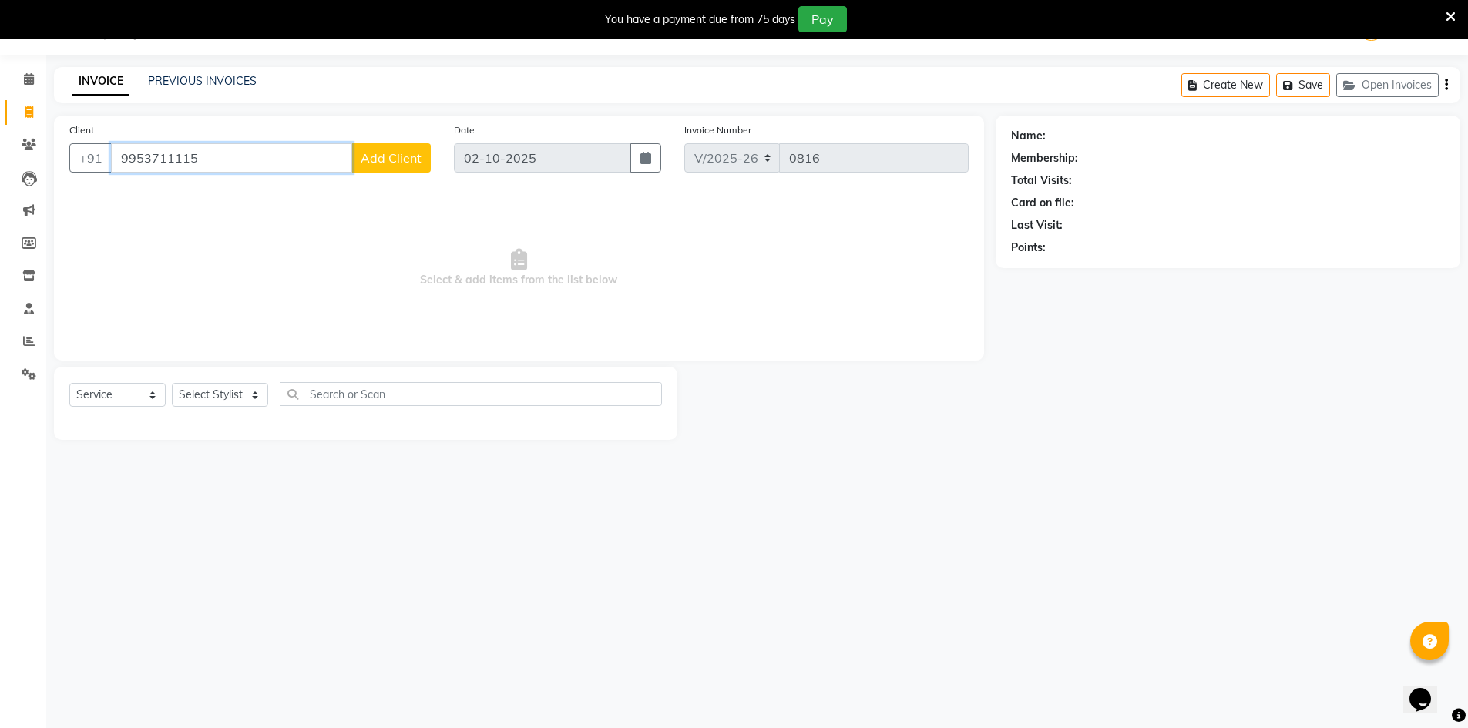
click at [253, 163] on input "9953711115" at bounding box center [231, 157] width 241 height 29
type input "9"
paste input "9953711115"
type input "9953711115"
click at [385, 149] on button "Add Client" at bounding box center [390, 157] width 79 height 29
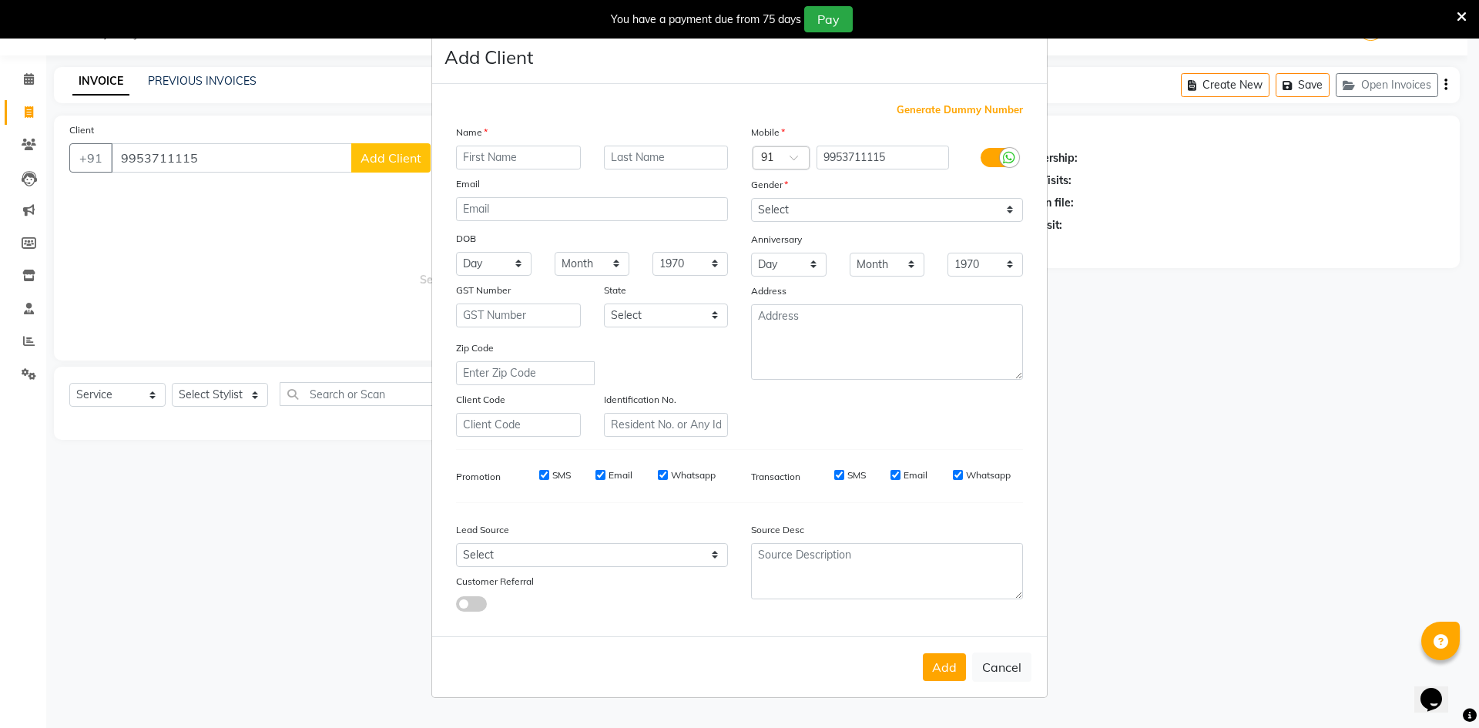
click at [1068, 102] on ngb-modal-window "Add Client Generate Dummy Number Name Email DOB Day 01 02 03 04 05 06 07 08 09 …" at bounding box center [739, 364] width 1479 height 728
drag, startPoint x: 178, startPoint y: 167, endPoint x: 180, endPoint y: 137, distance: 30.1
click at [175, 164] on ngb-modal-window "Add Client Generate Dummy Number Name Email DOB Day 01 02 03 04 05 06 07 08 09 …" at bounding box center [739, 364] width 1479 height 728
click at [31, 84] on ngb-modal-window "Add Client Generate Dummy Number Name Email DOB Day 01 02 03 04 05 06 07 08 09 …" at bounding box center [739, 364] width 1479 height 728
drag, startPoint x: 31, startPoint y: 84, endPoint x: 1096, endPoint y: 176, distance: 1068.8
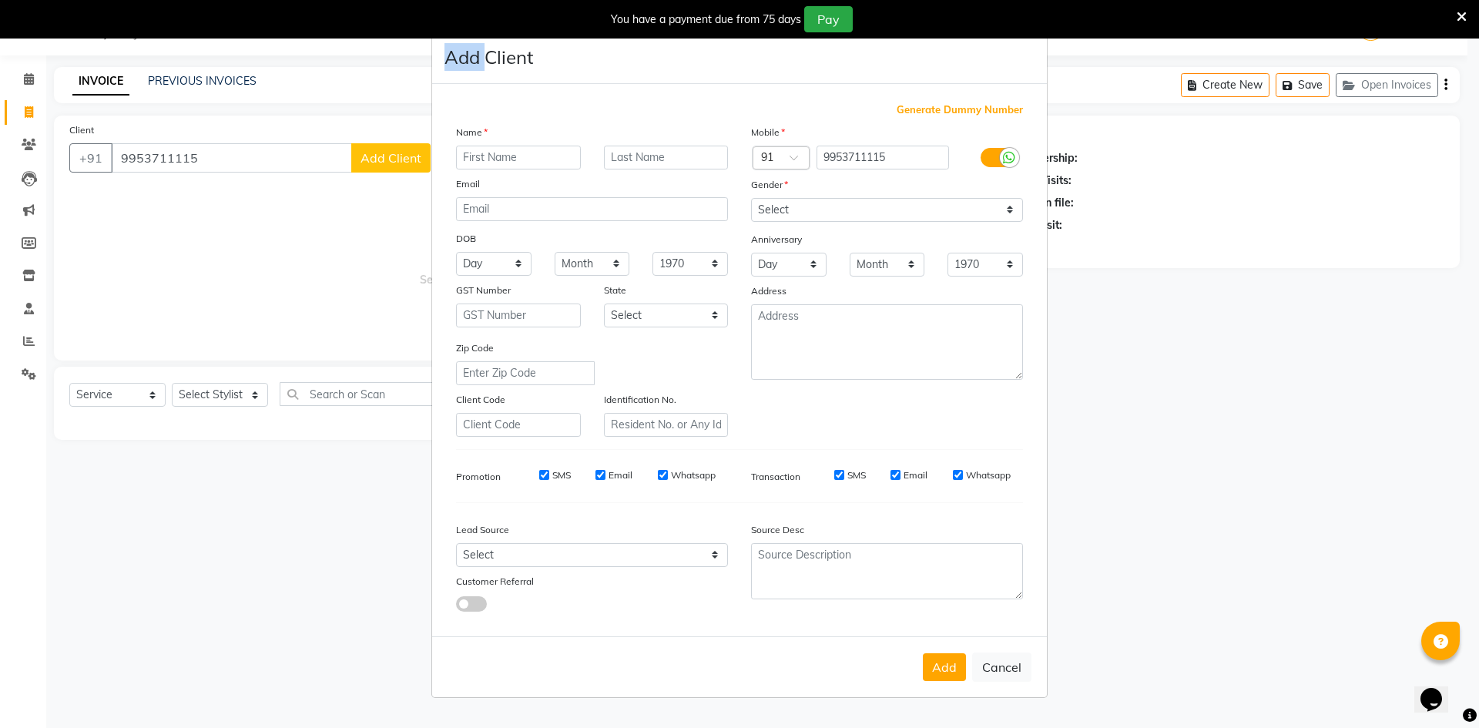
click at [42, 89] on ngb-modal-window "Add Client Generate Dummy Number Name Email DOB Day 01 02 03 04 05 06 07 08 09 …" at bounding box center [739, 364] width 1479 height 728
click at [995, 685] on div "Add Cancel" at bounding box center [739, 666] width 615 height 61
click at [996, 670] on button "Cancel" at bounding box center [1001, 667] width 59 height 29
select select
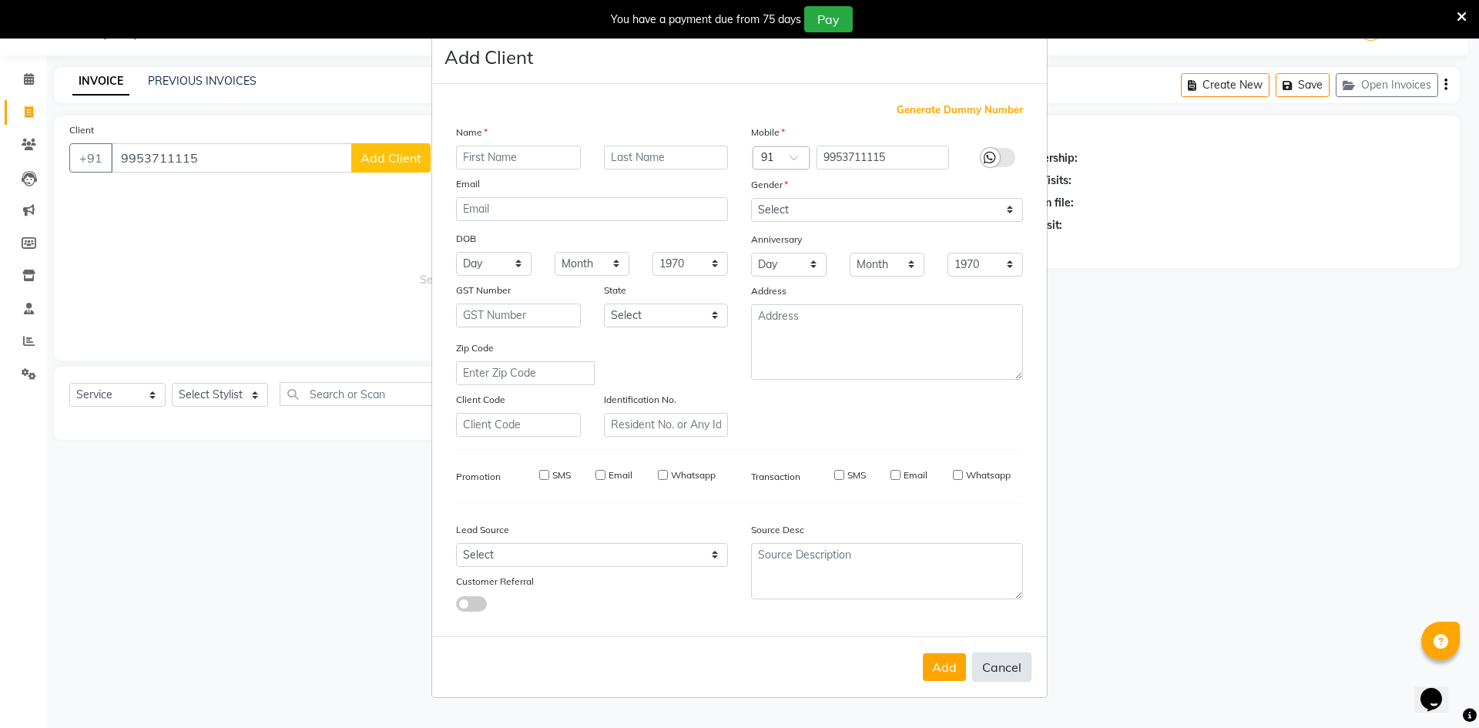
select select
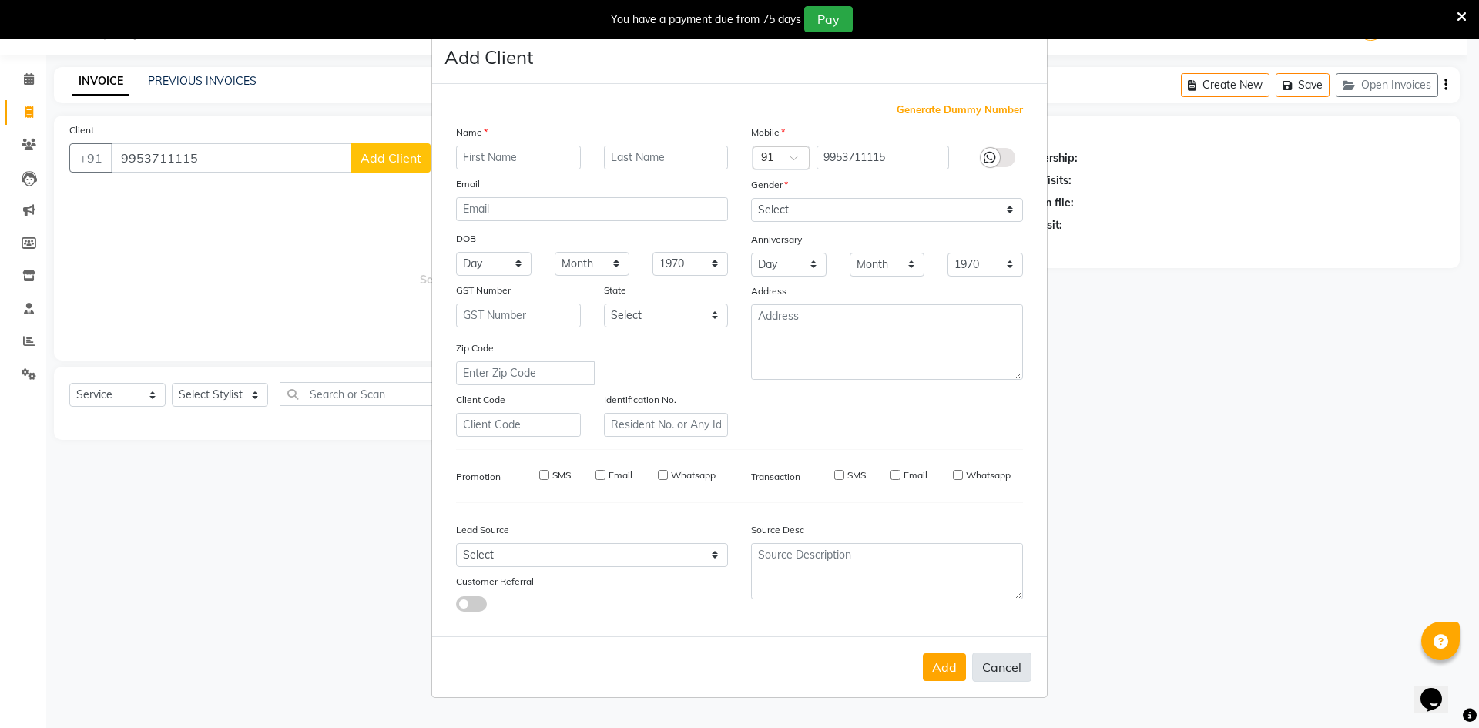
checkbox input "false"
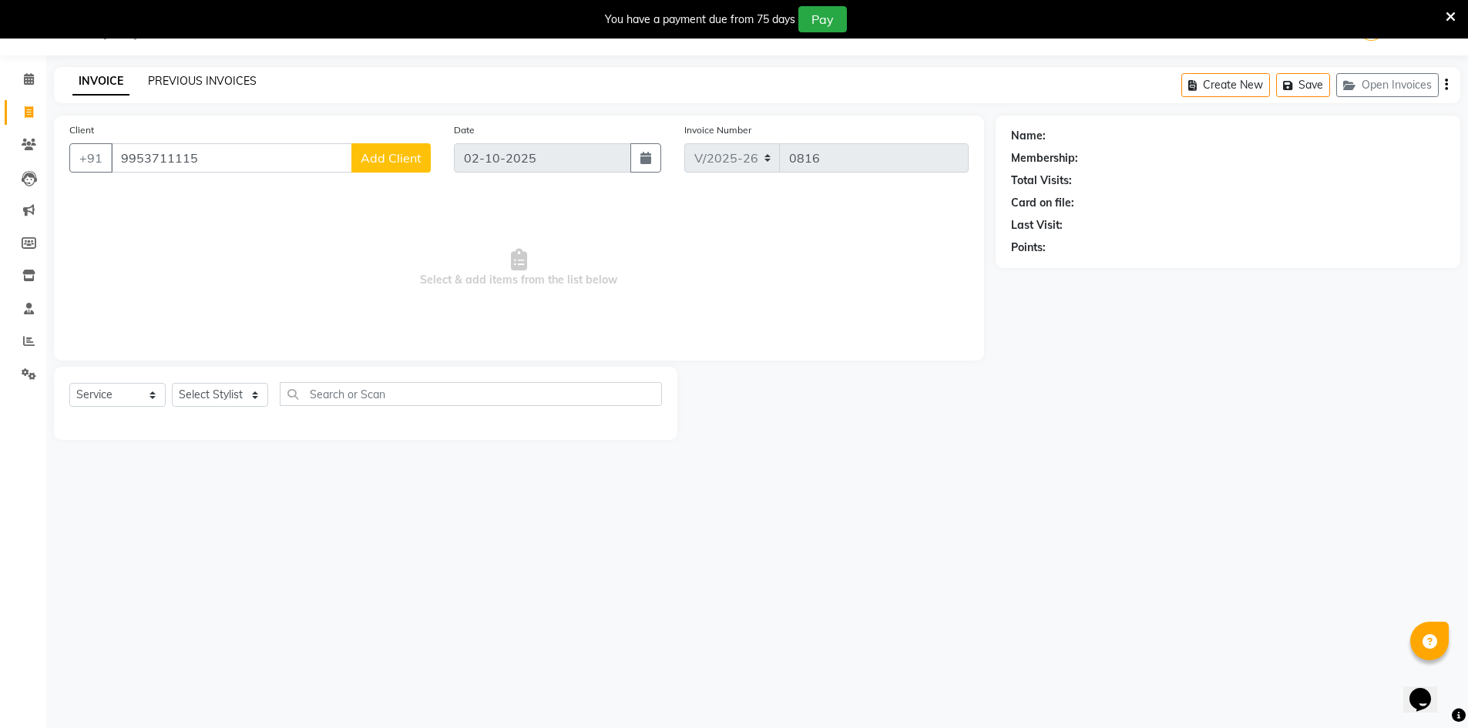
click at [213, 84] on link "PREVIOUS INVOICES" at bounding box center [202, 81] width 109 height 14
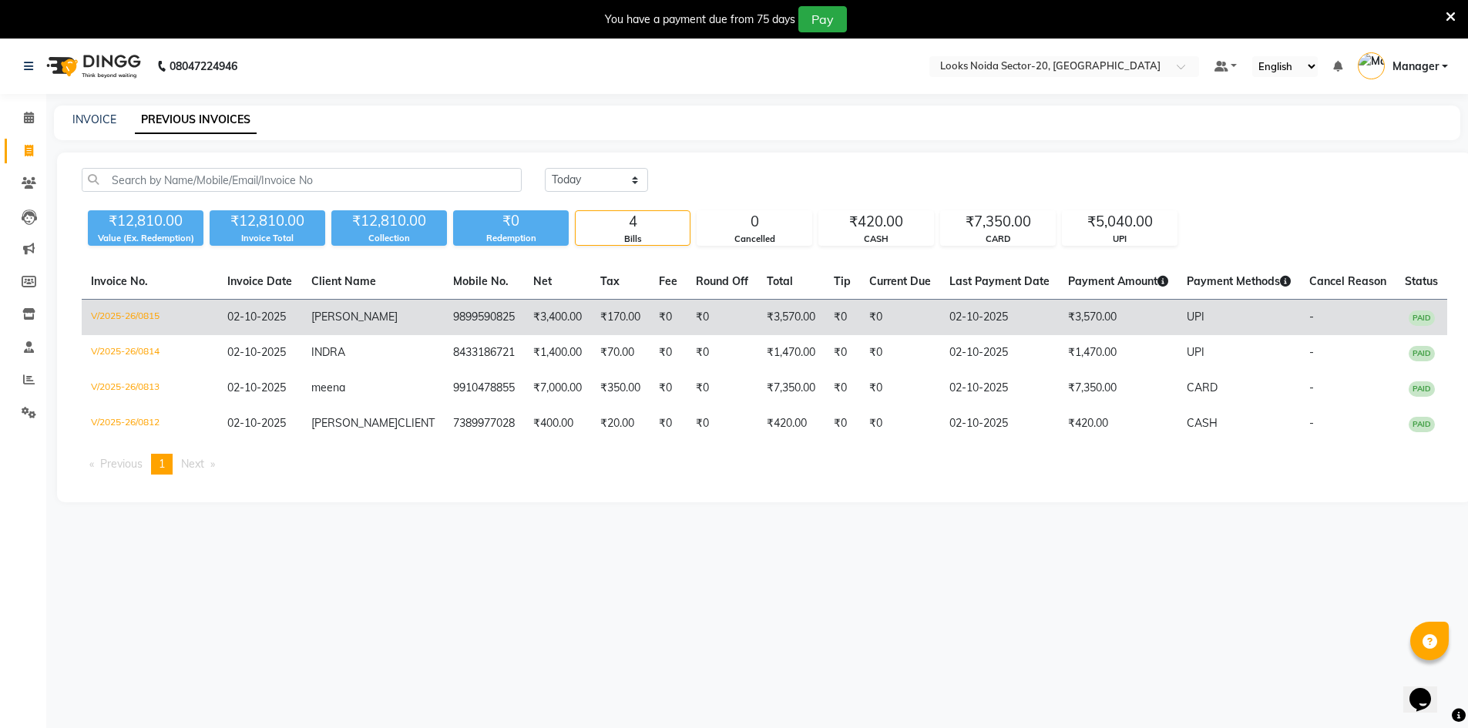
click at [150, 311] on td "V/2025-26/0815" at bounding box center [150, 318] width 136 height 36
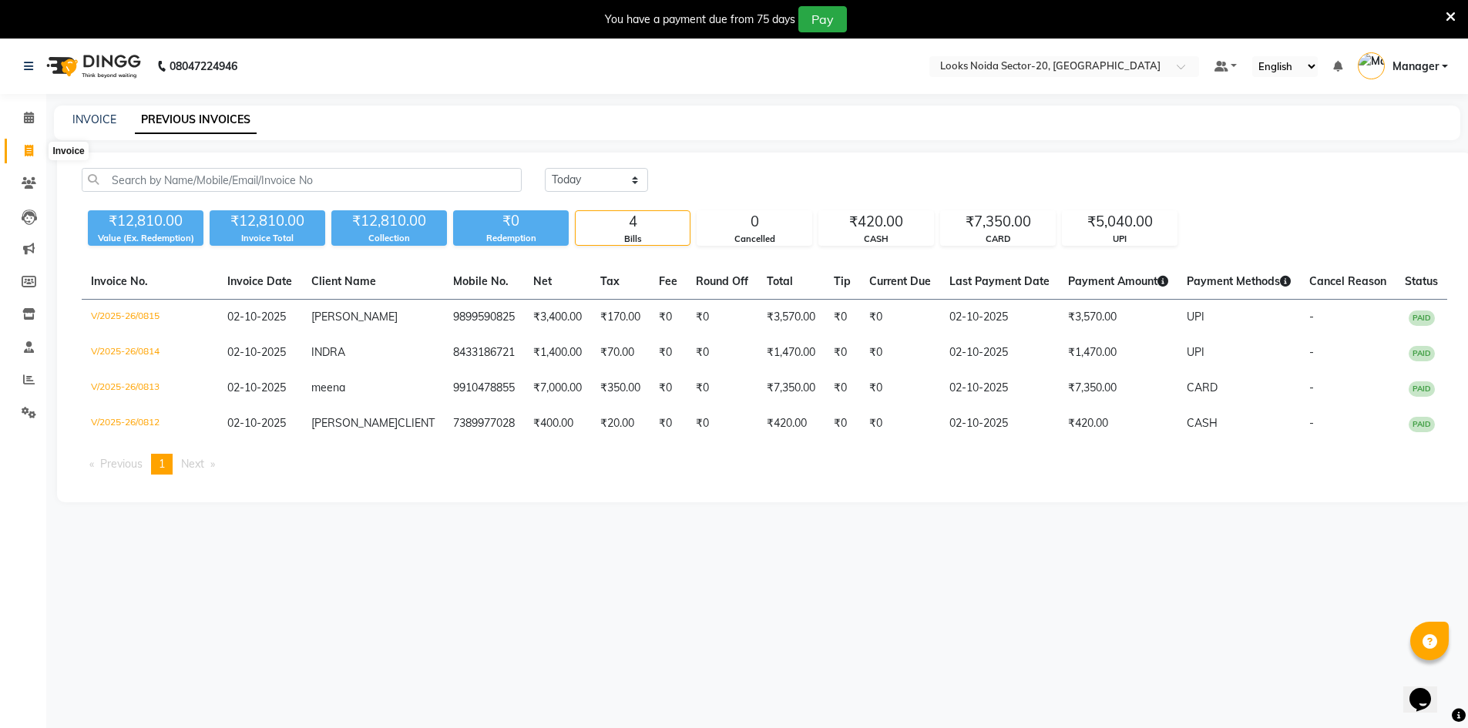
click at [35, 148] on span at bounding box center [28, 152] width 27 height 18
select select "8646"
select select "service"
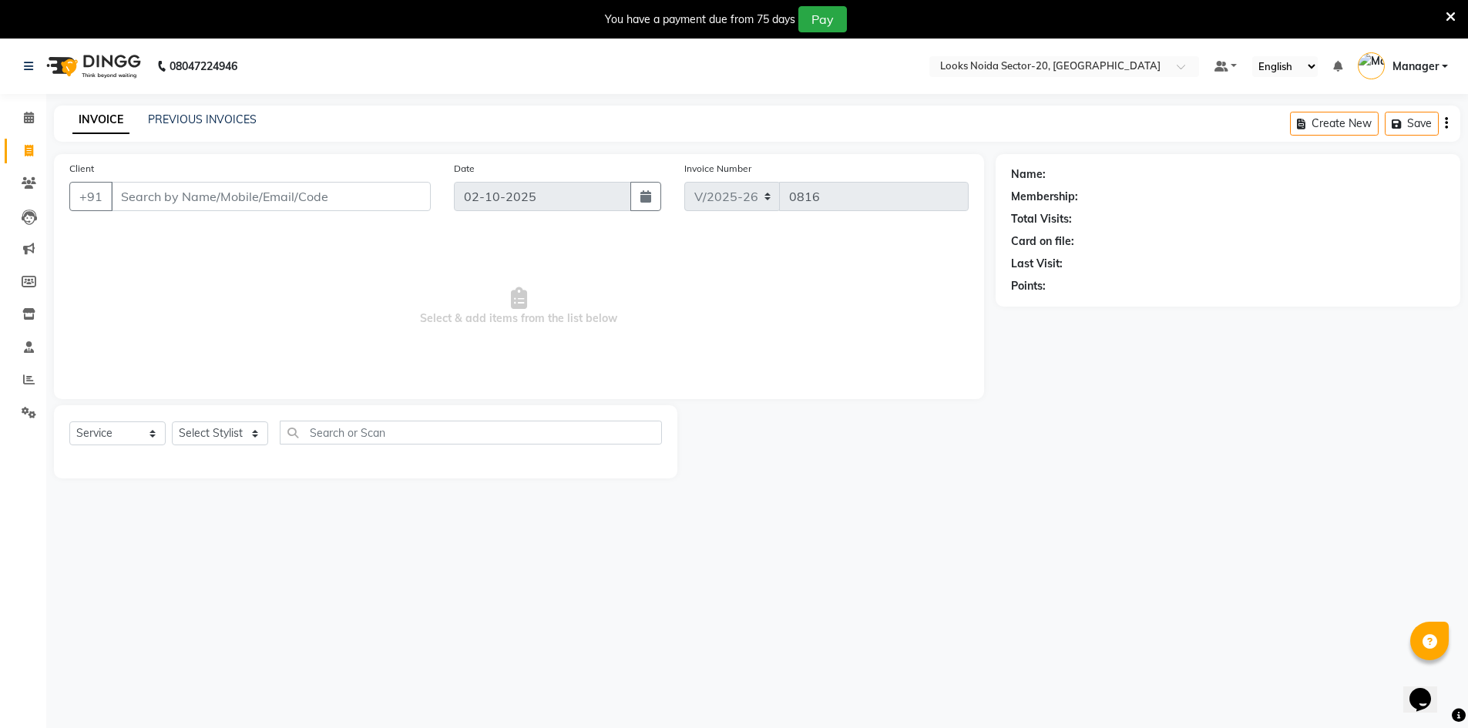
click at [525, 297] on icon at bounding box center [519, 298] width 16 height 22
click at [20, 405] on span at bounding box center [28, 413] width 27 height 18
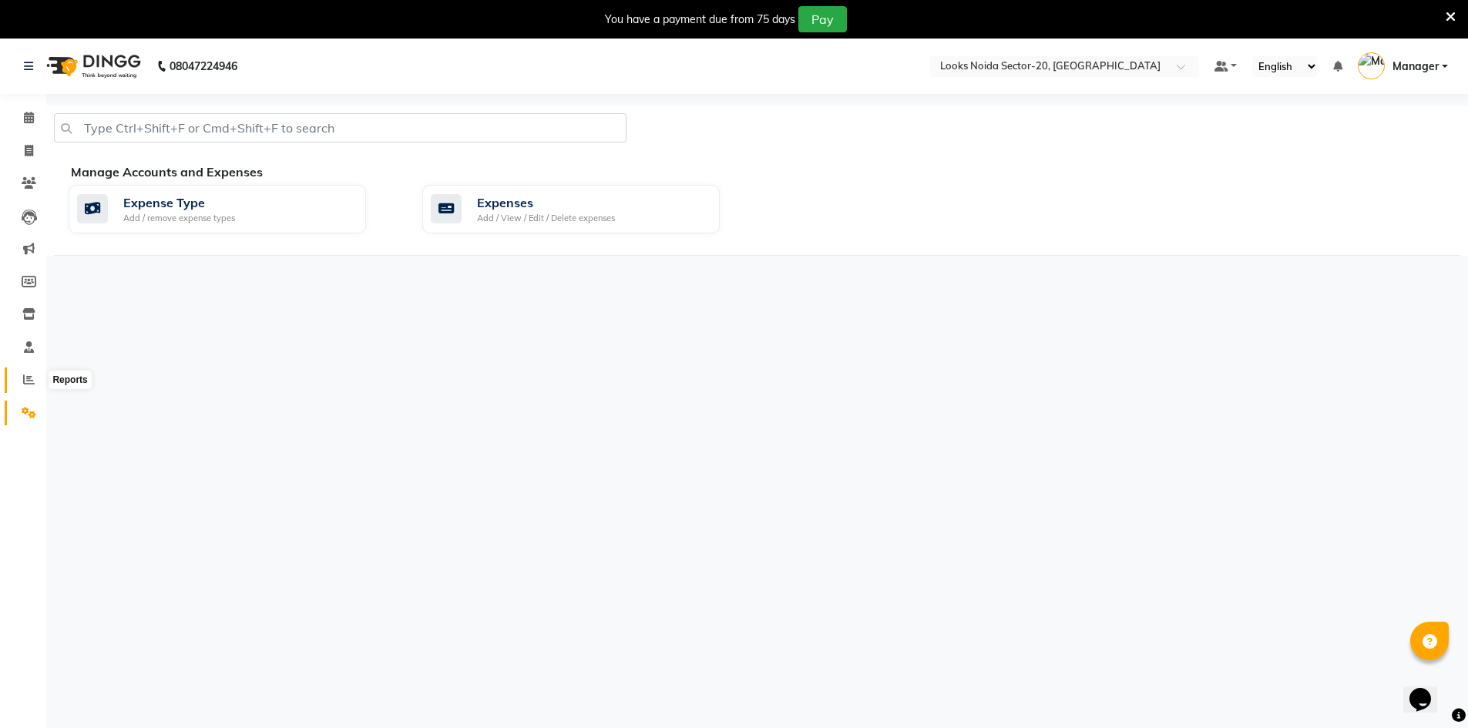
click at [27, 387] on span at bounding box center [28, 380] width 27 height 18
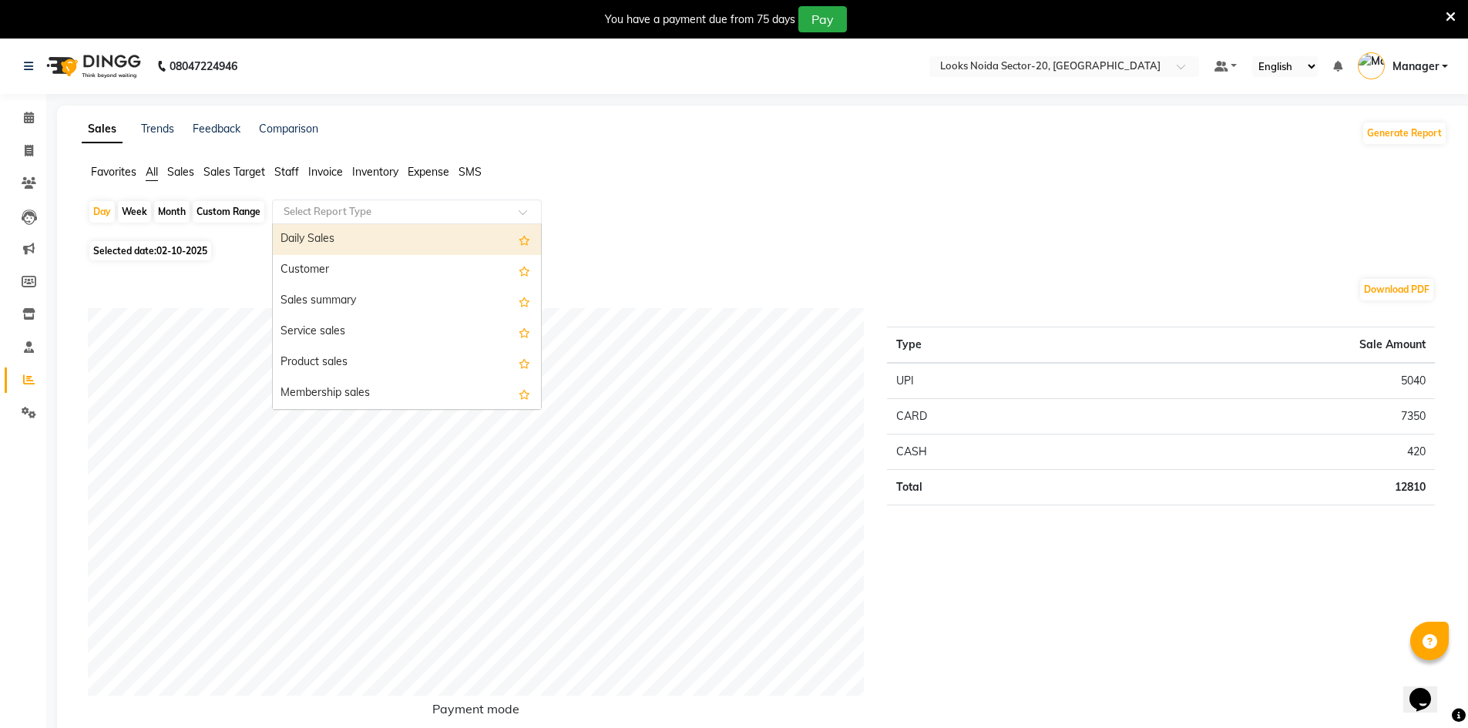
click at [368, 214] on input "text" at bounding box center [391, 211] width 222 height 15
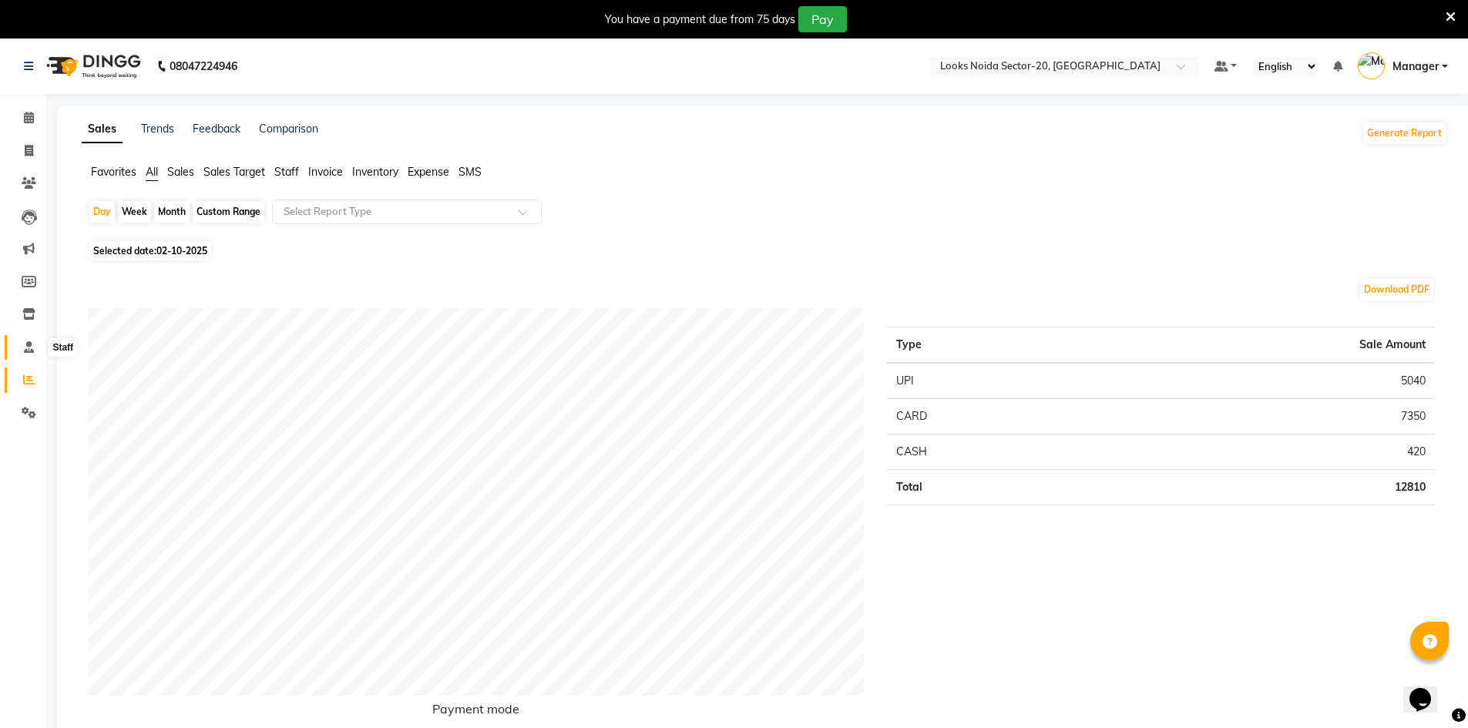
click at [28, 350] on icon at bounding box center [29, 347] width 10 height 12
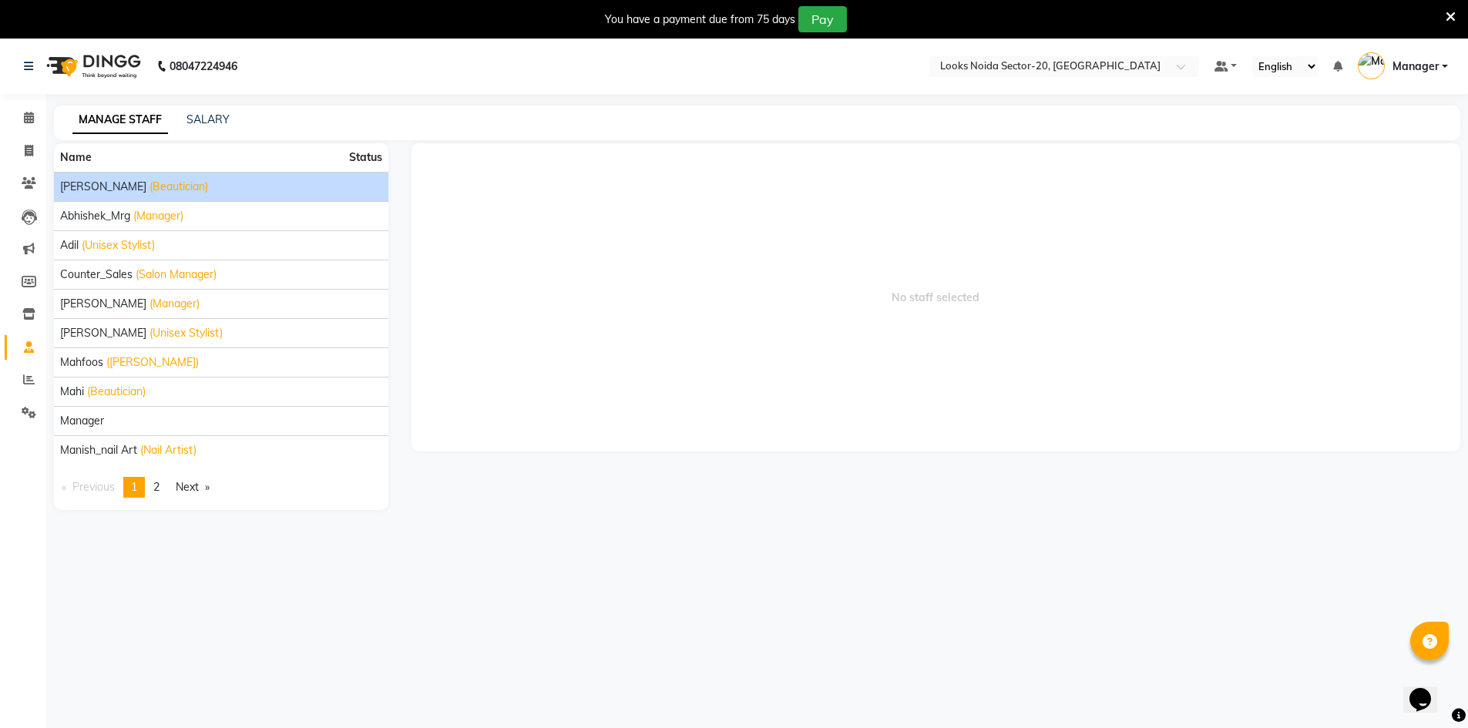
click at [123, 187] on span "[PERSON_NAME]" at bounding box center [103, 187] width 86 height 16
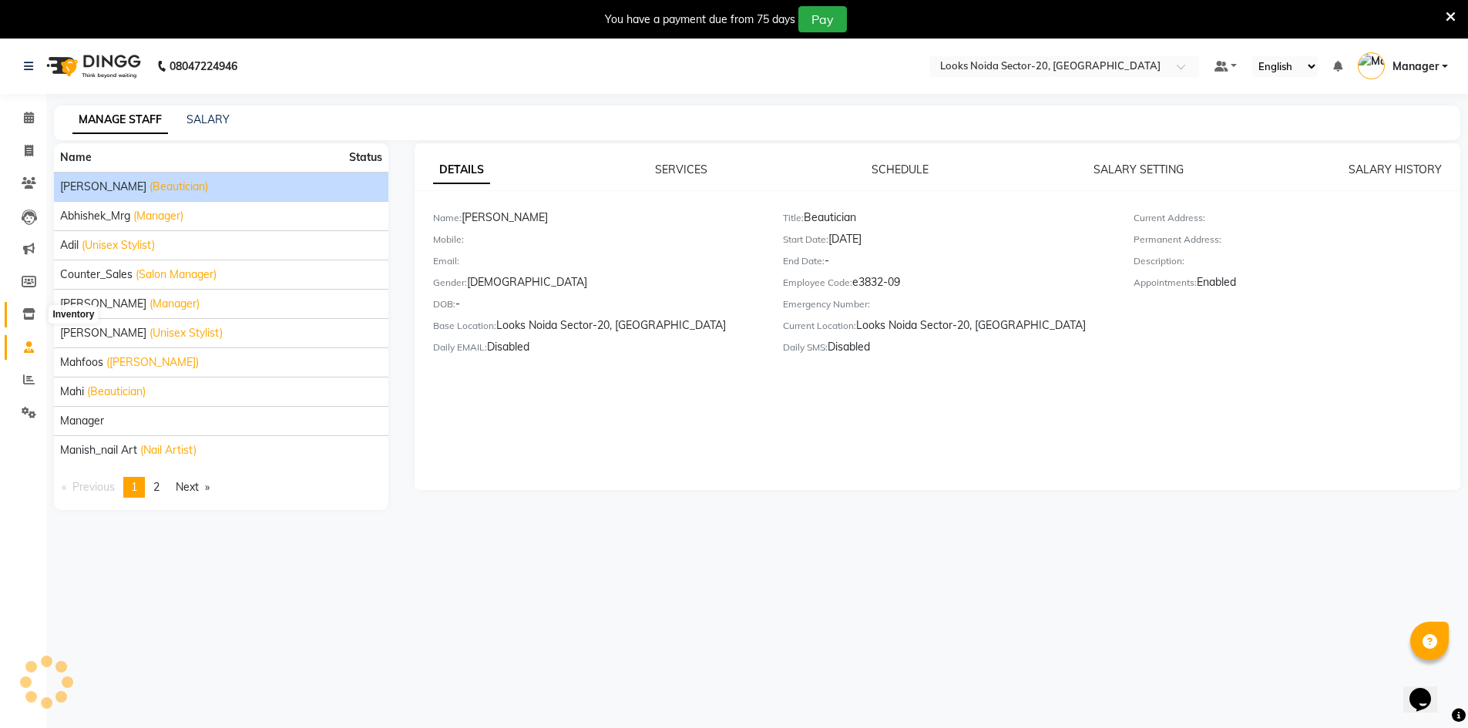
click at [29, 315] on icon at bounding box center [28, 314] width 13 height 12
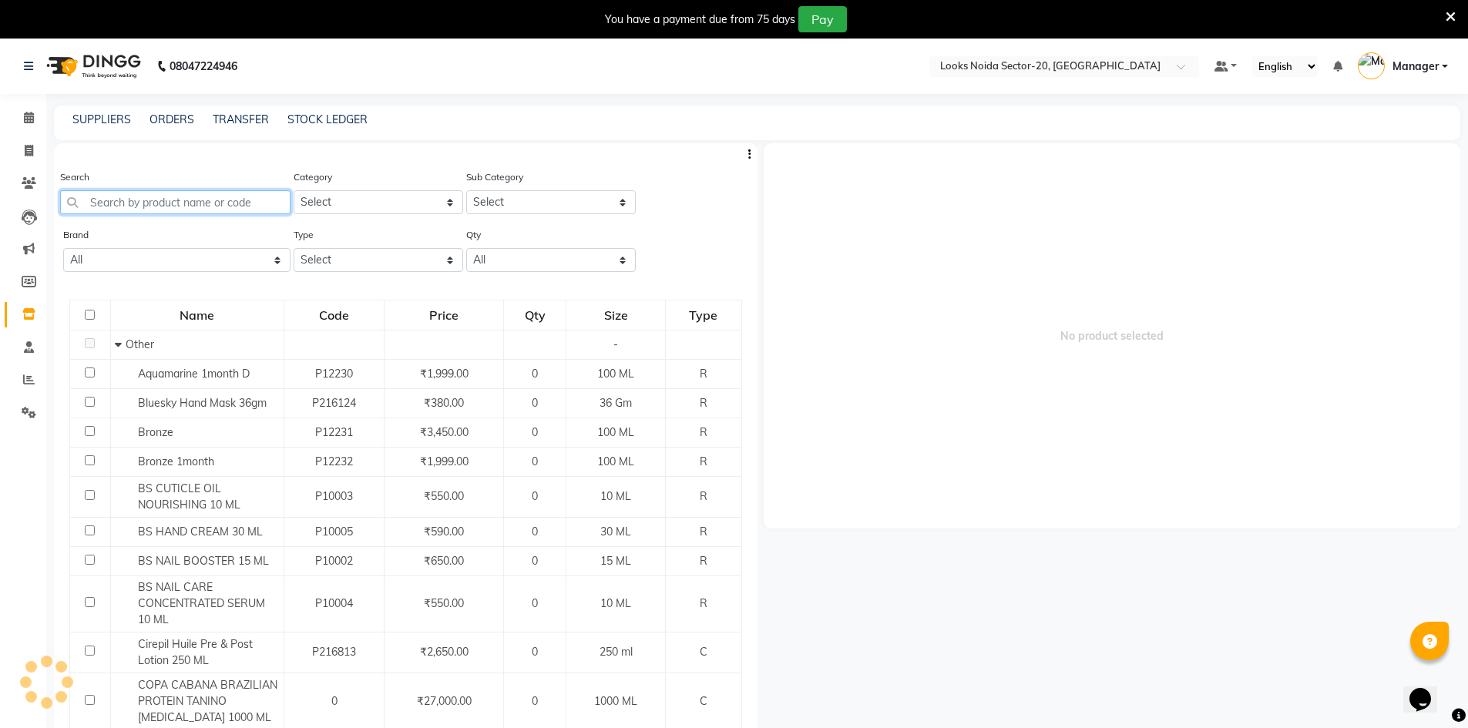
click at [147, 190] on input "text" at bounding box center [175, 202] width 230 height 24
click at [321, 201] on select "Select Skin Personal Care Hair Threading Loreal Bio Top Cons. Bio Top Retail Co…" at bounding box center [379, 202] width 170 height 24
click at [482, 200] on select "Select" at bounding box center [551, 202] width 170 height 24
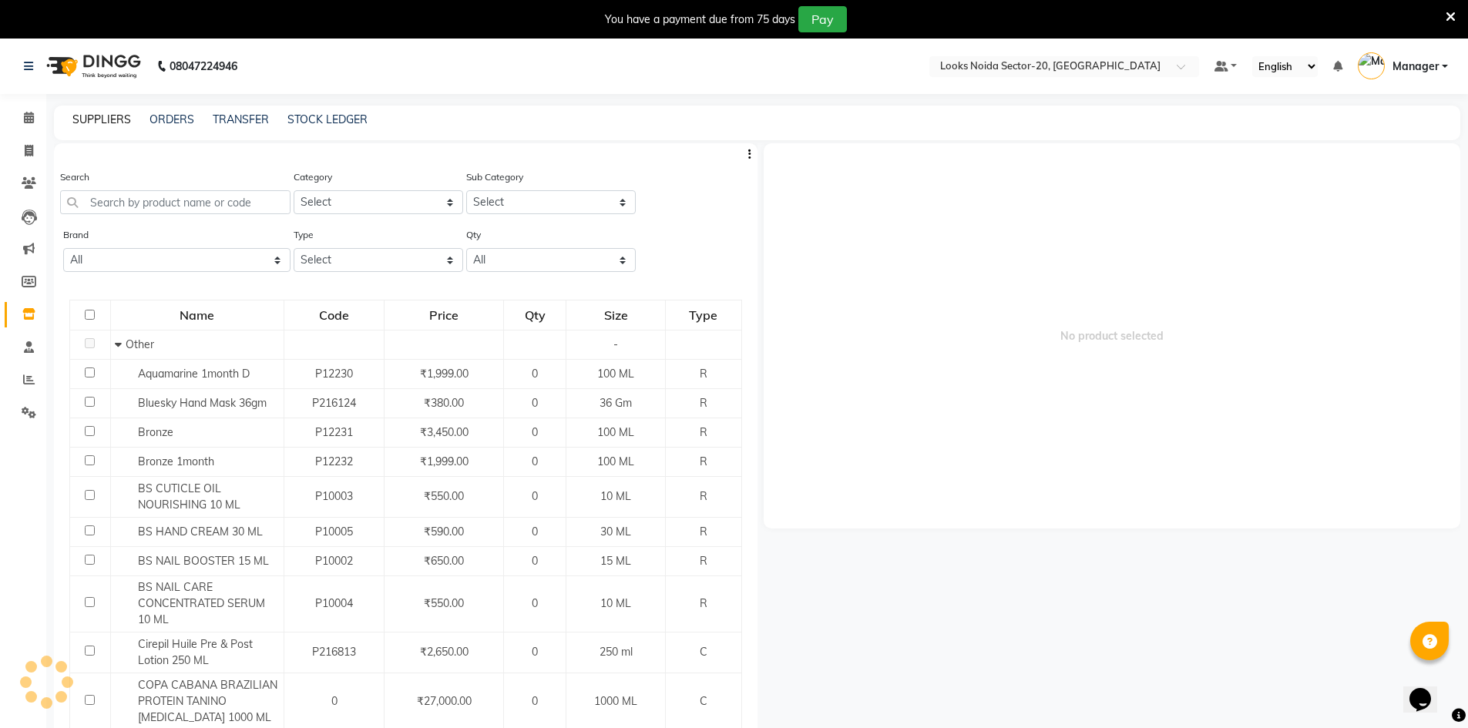
click at [114, 121] on link "SUPPLIERS" at bounding box center [101, 119] width 59 height 14
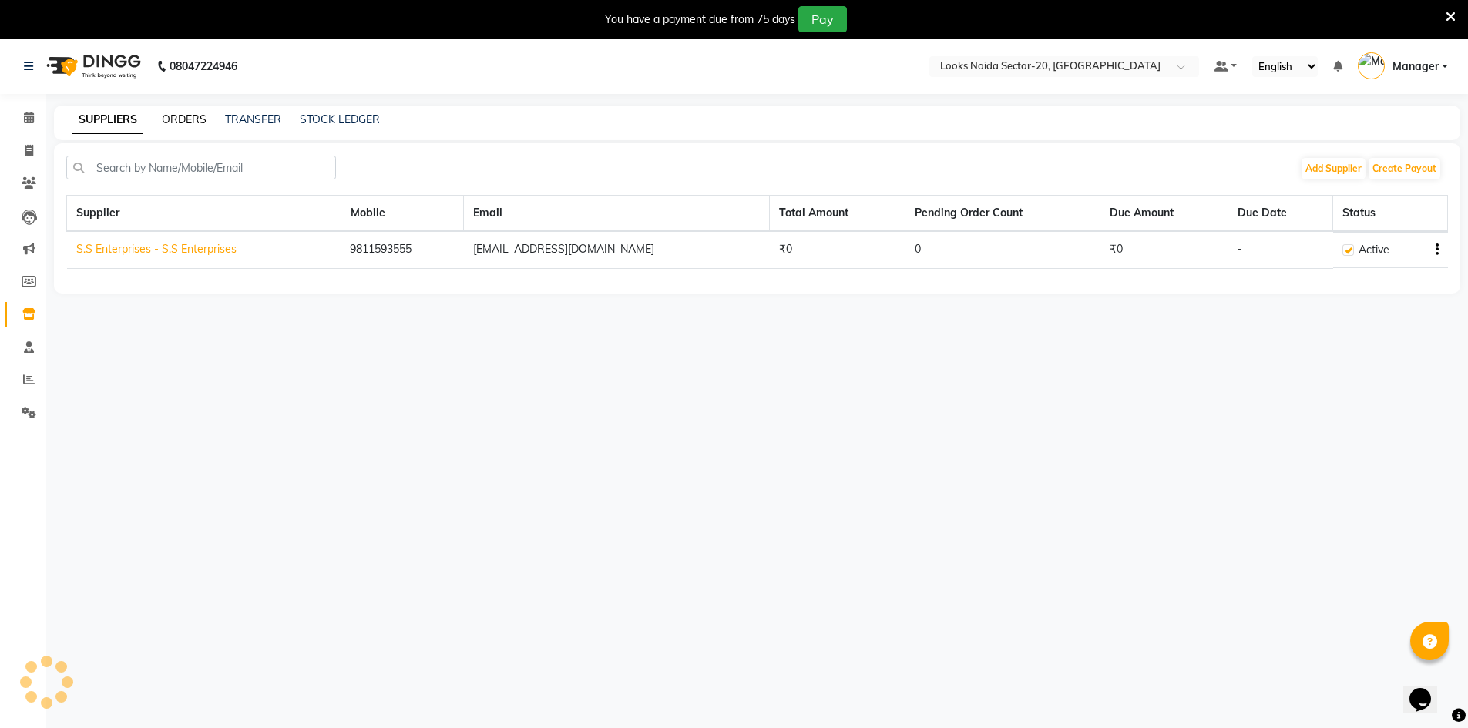
click at [185, 121] on link "ORDERS" at bounding box center [184, 119] width 45 height 14
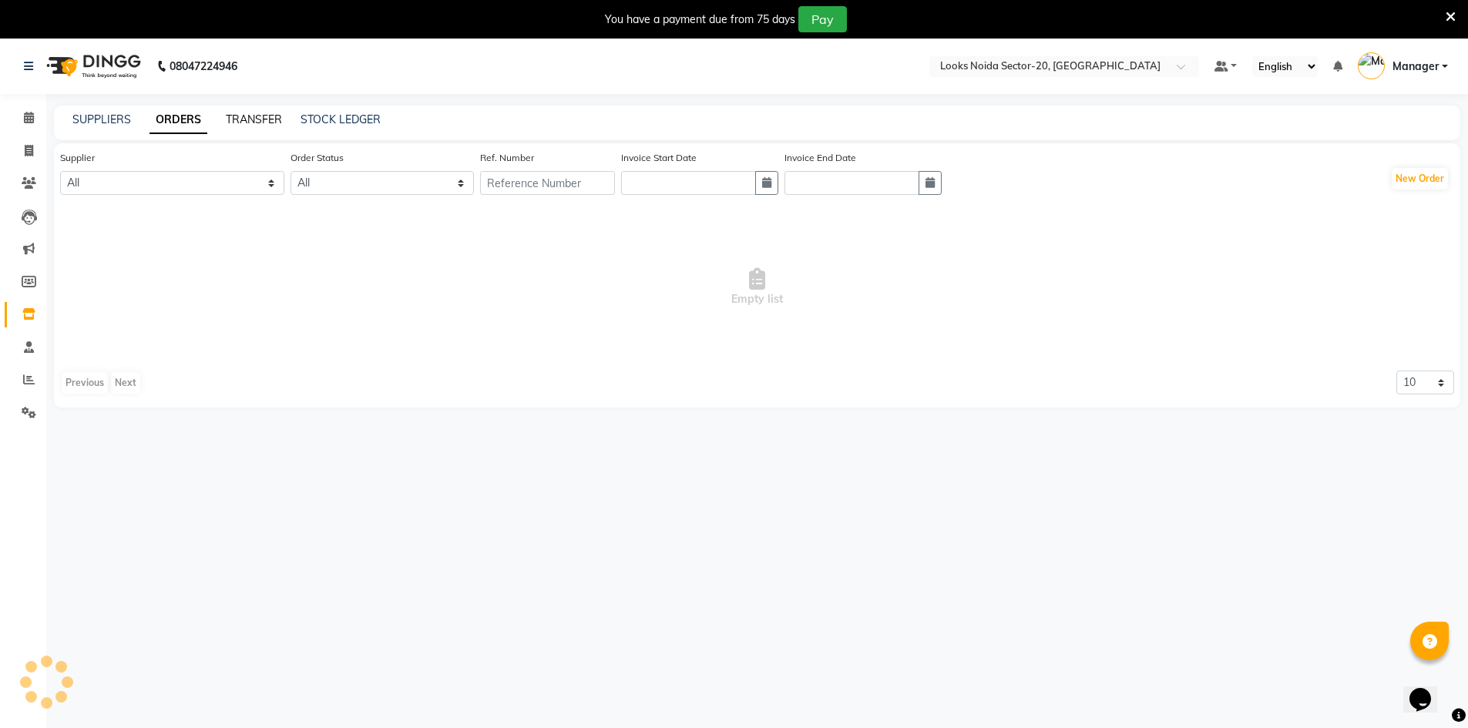
click at [256, 119] on link "TRANSFER" at bounding box center [254, 119] width 56 height 14
select select "sender"
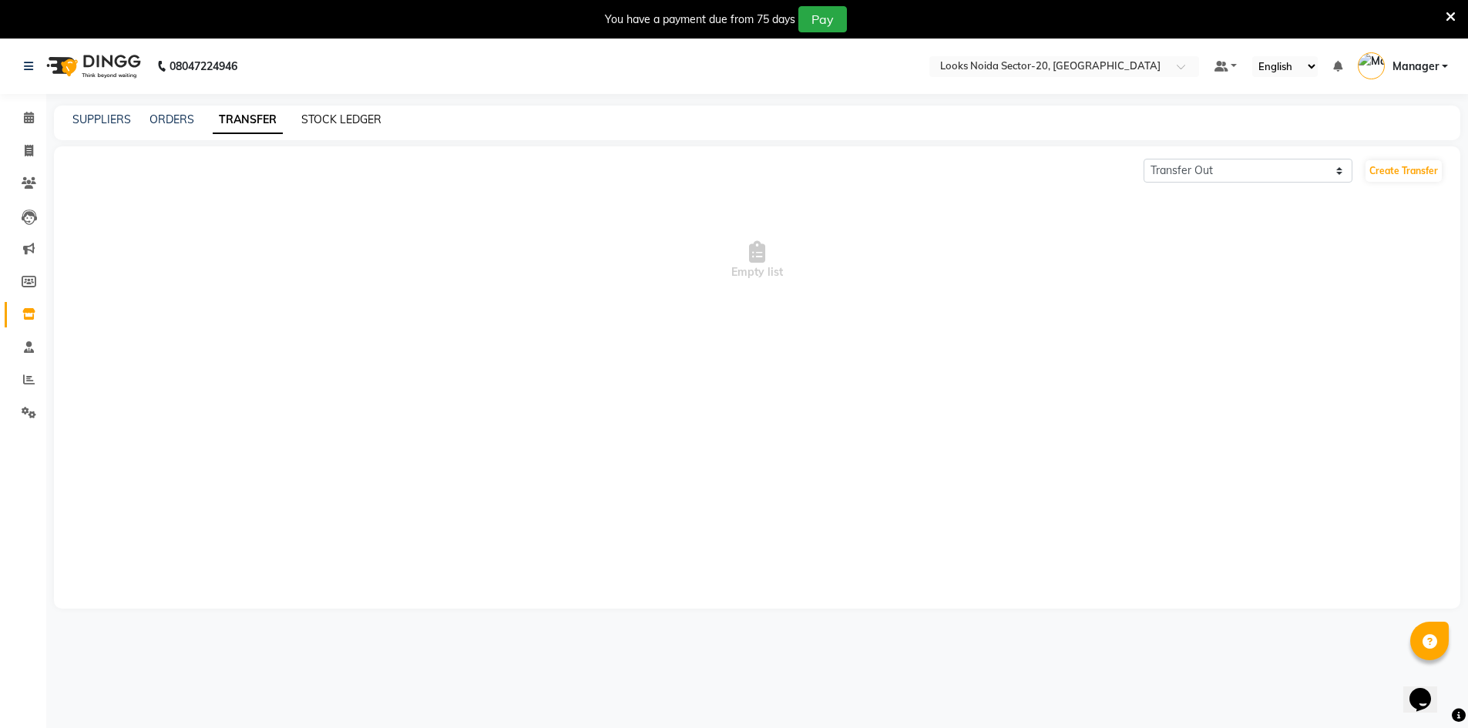
click at [329, 120] on link "STOCK LEDGER" at bounding box center [341, 119] width 80 height 14
select select "all"
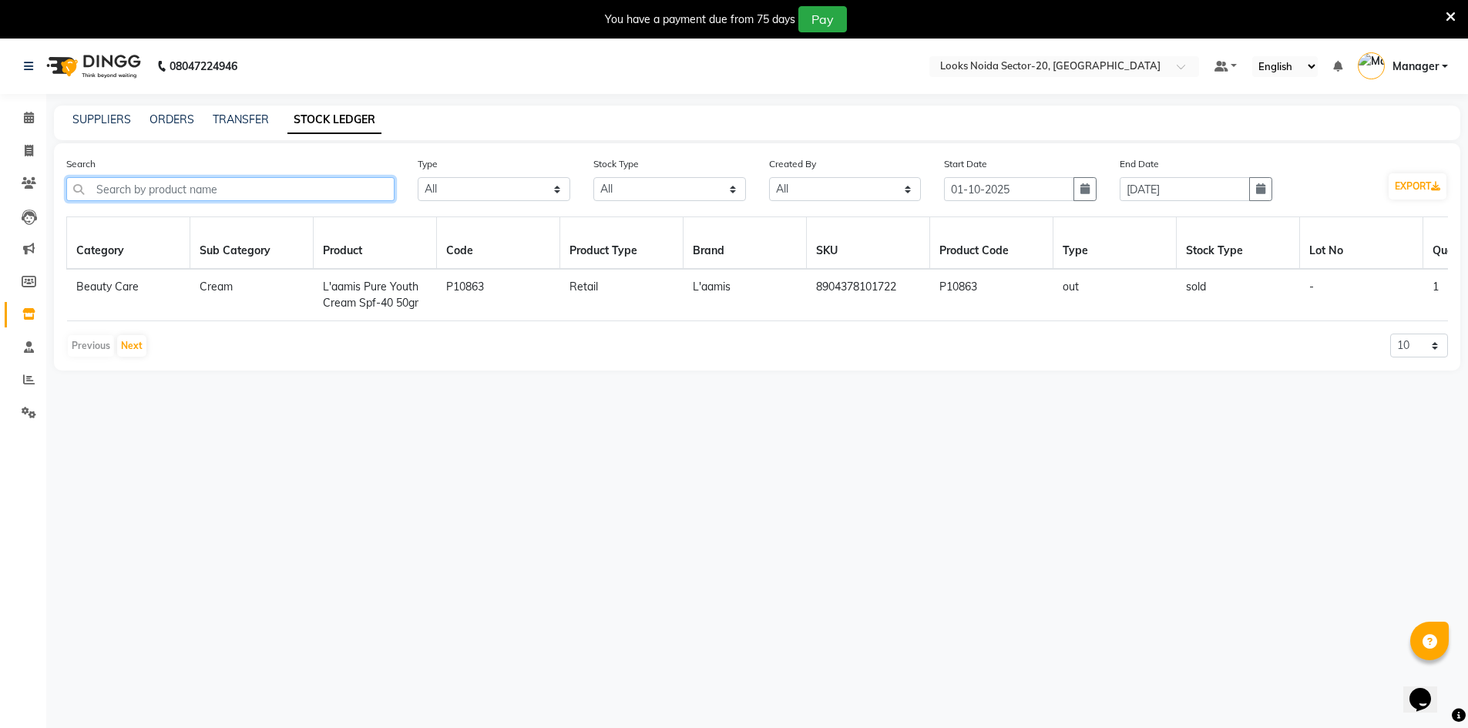
click at [163, 196] on input "text" at bounding box center [230, 189] width 328 height 24
click at [137, 357] on button "Next" at bounding box center [131, 346] width 29 height 22
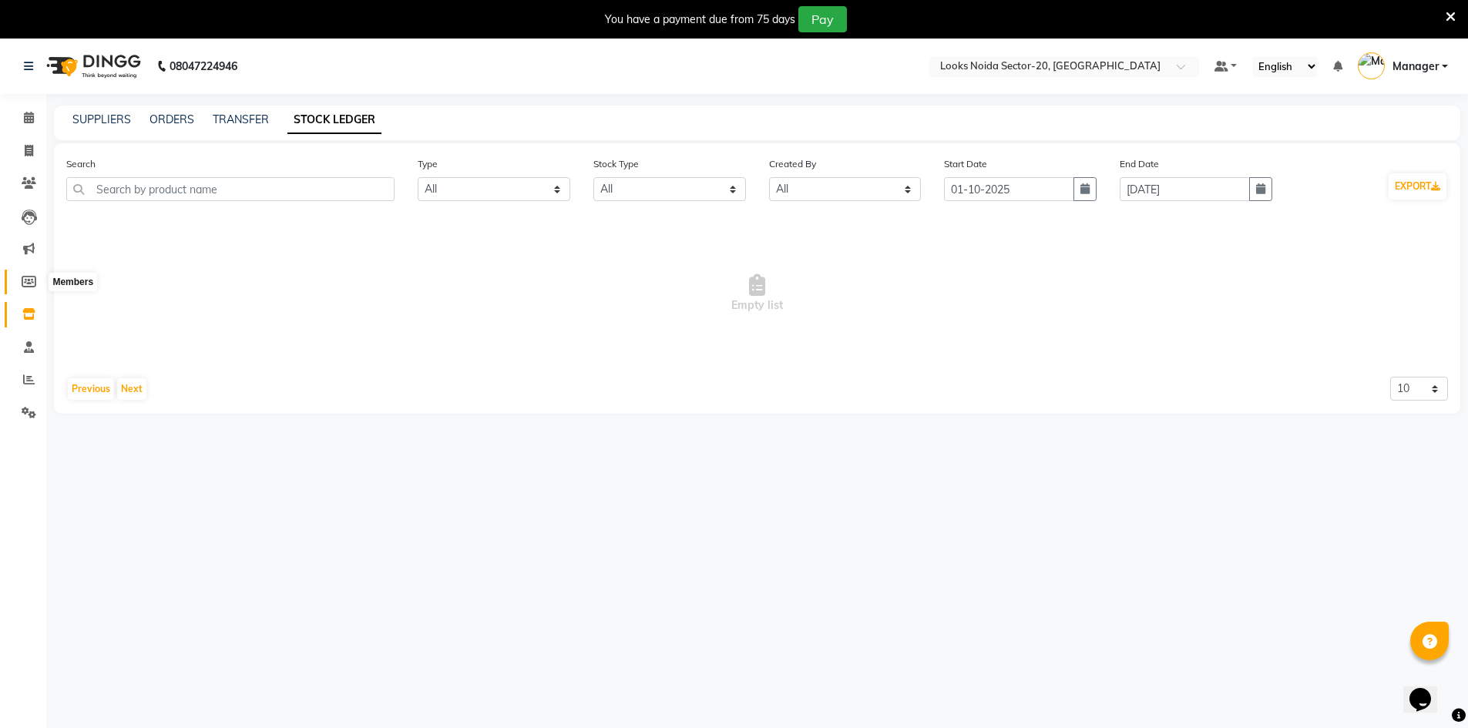
click at [41, 278] on span at bounding box center [28, 283] width 27 height 18
select select
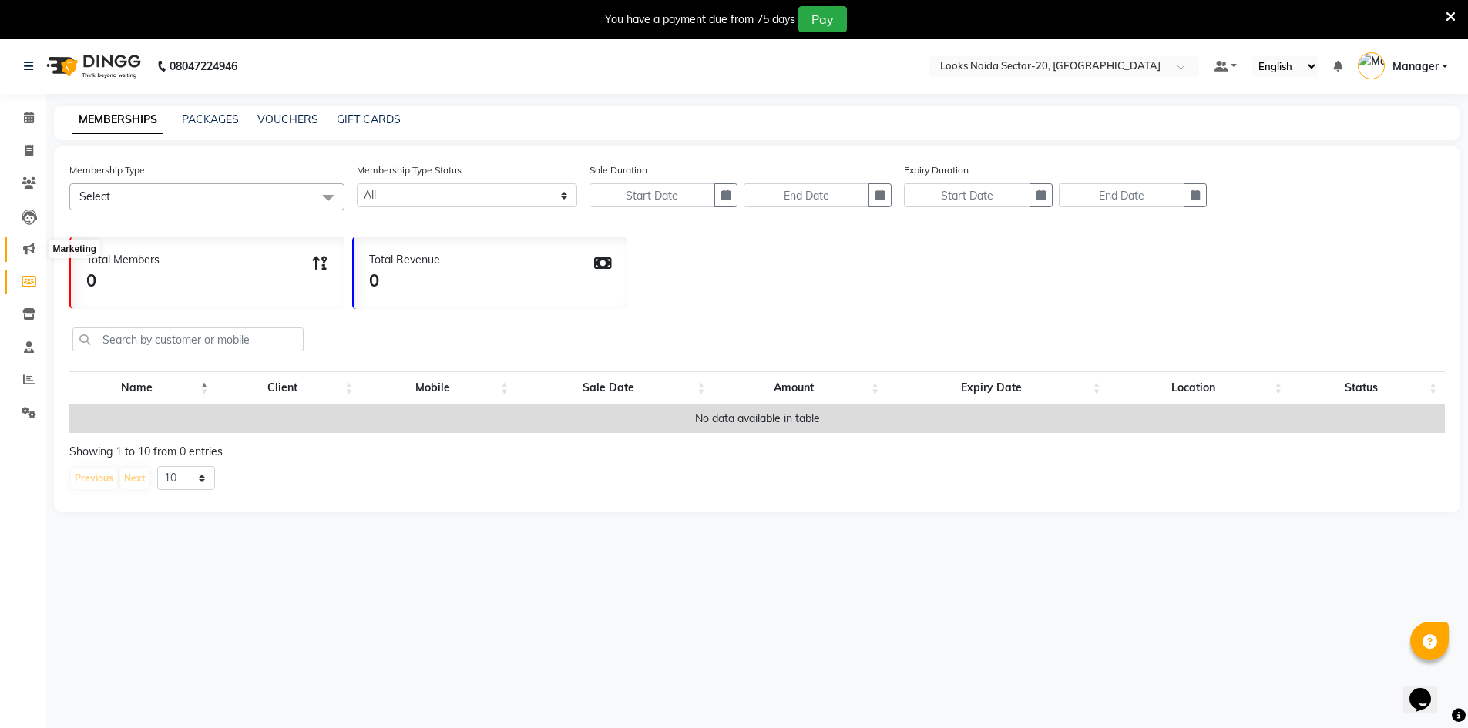
click at [27, 257] on span at bounding box center [28, 249] width 27 height 18
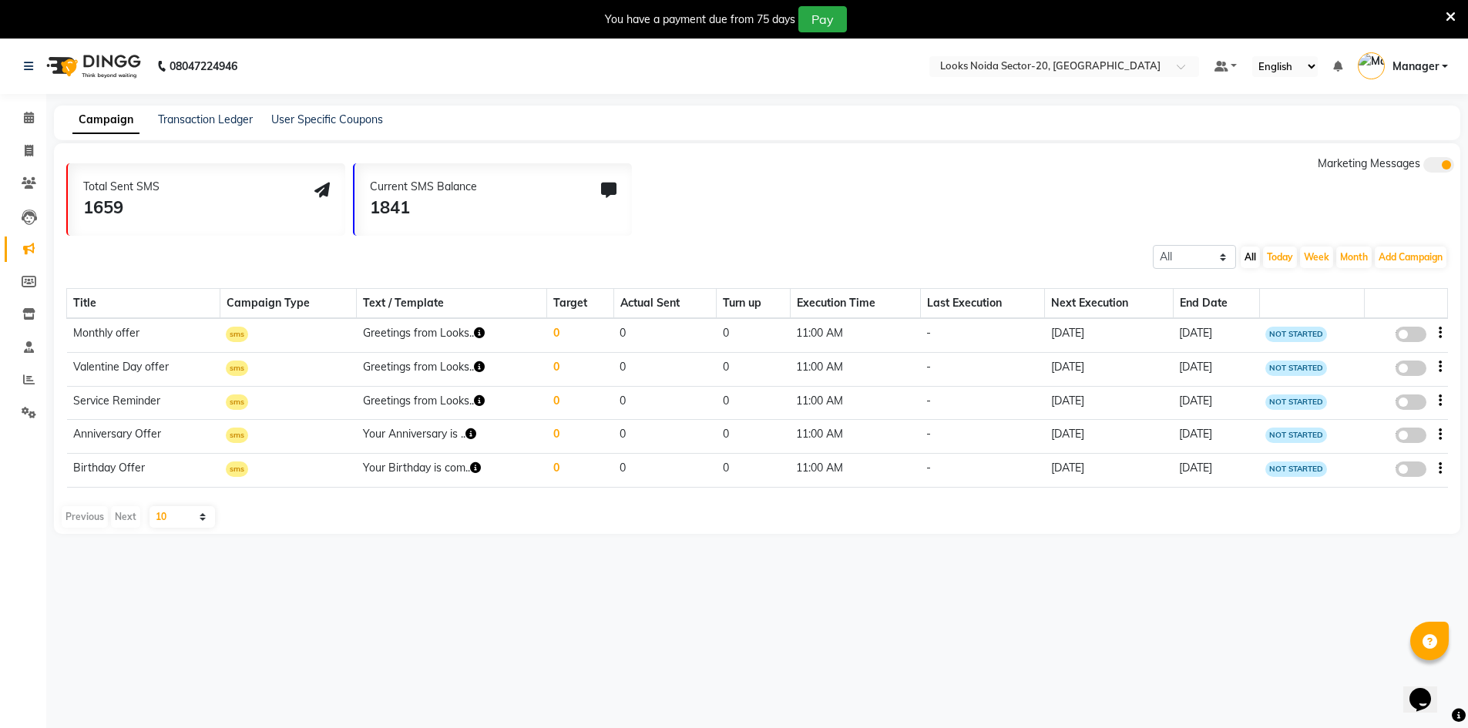
click at [145, 511] on div "10 20 50 100" at bounding box center [174, 517] width 65 height 22
click at [156, 515] on select "10 20 50 100" at bounding box center [181, 517] width 65 height 22
click at [23, 211] on icon at bounding box center [29, 217] width 15 height 15
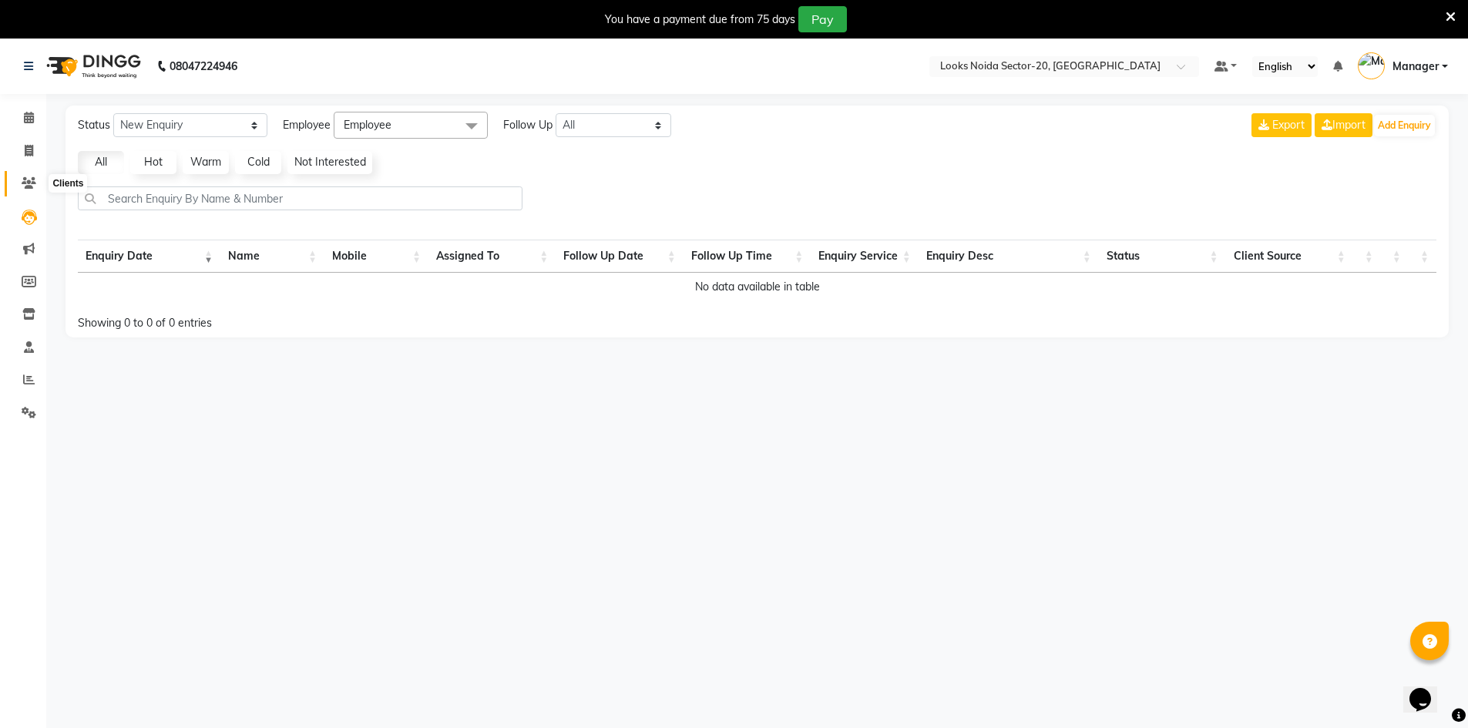
click at [37, 184] on span at bounding box center [28, 184] width 27 height 18
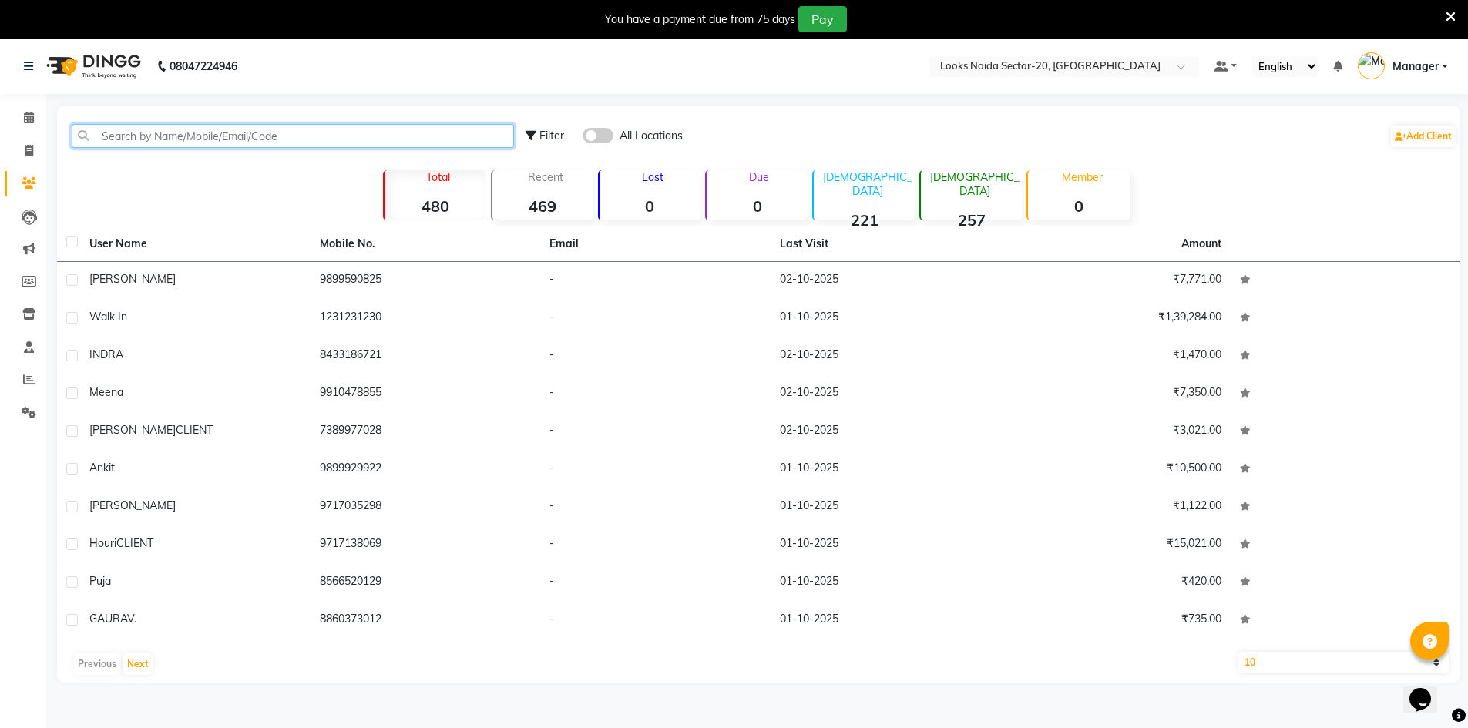
click at [136, 143] on input "text" at bounding box center [293, 136] width 442 height 24
paste input "9953711115"
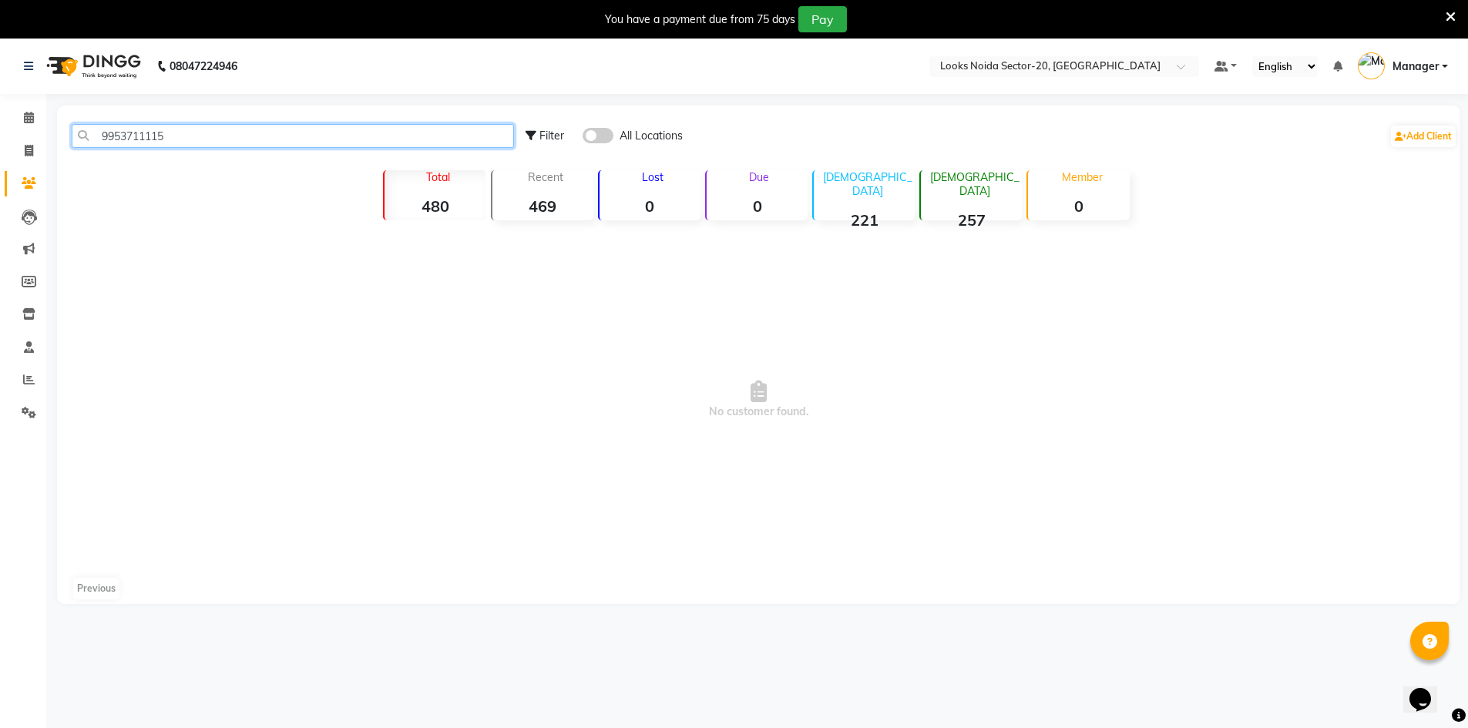
click at [351, 144] on input "9953711115" at bounding box center [293, 136] width 442 height 24
type input "9"
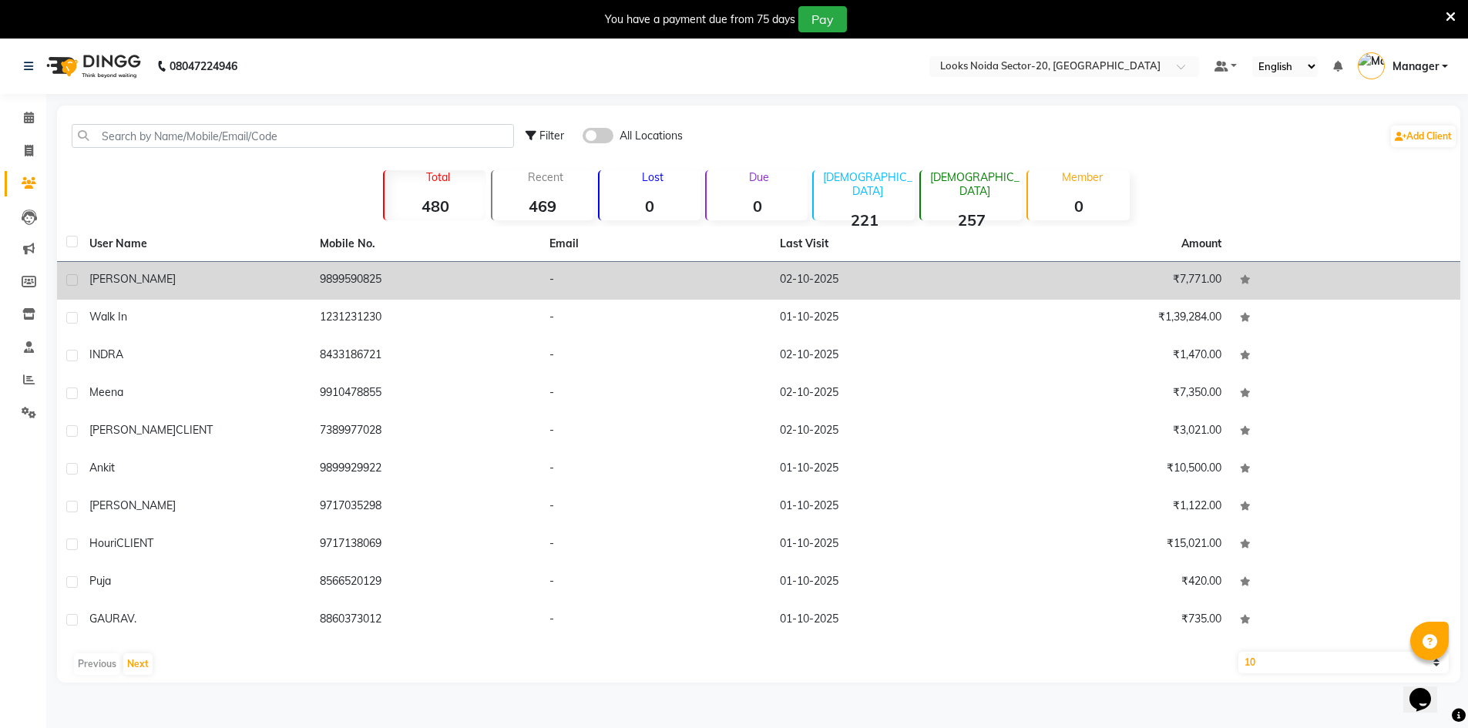
click at [1153, 277] on td "₹7,771.00" at bounding box center [1115, 281] width 230 height 38
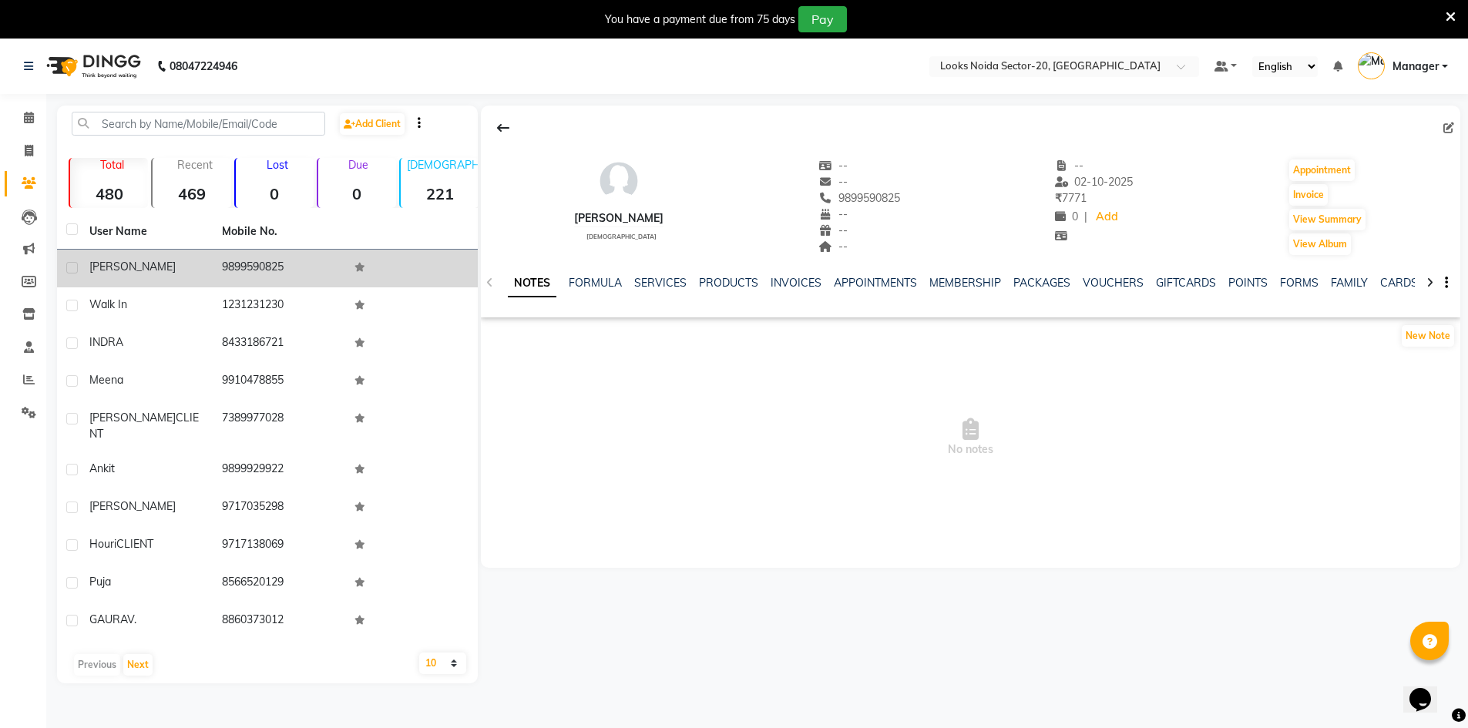
click at [257, 265] on td "9899590825" at bounding box center [279, 269] width 133 height 38
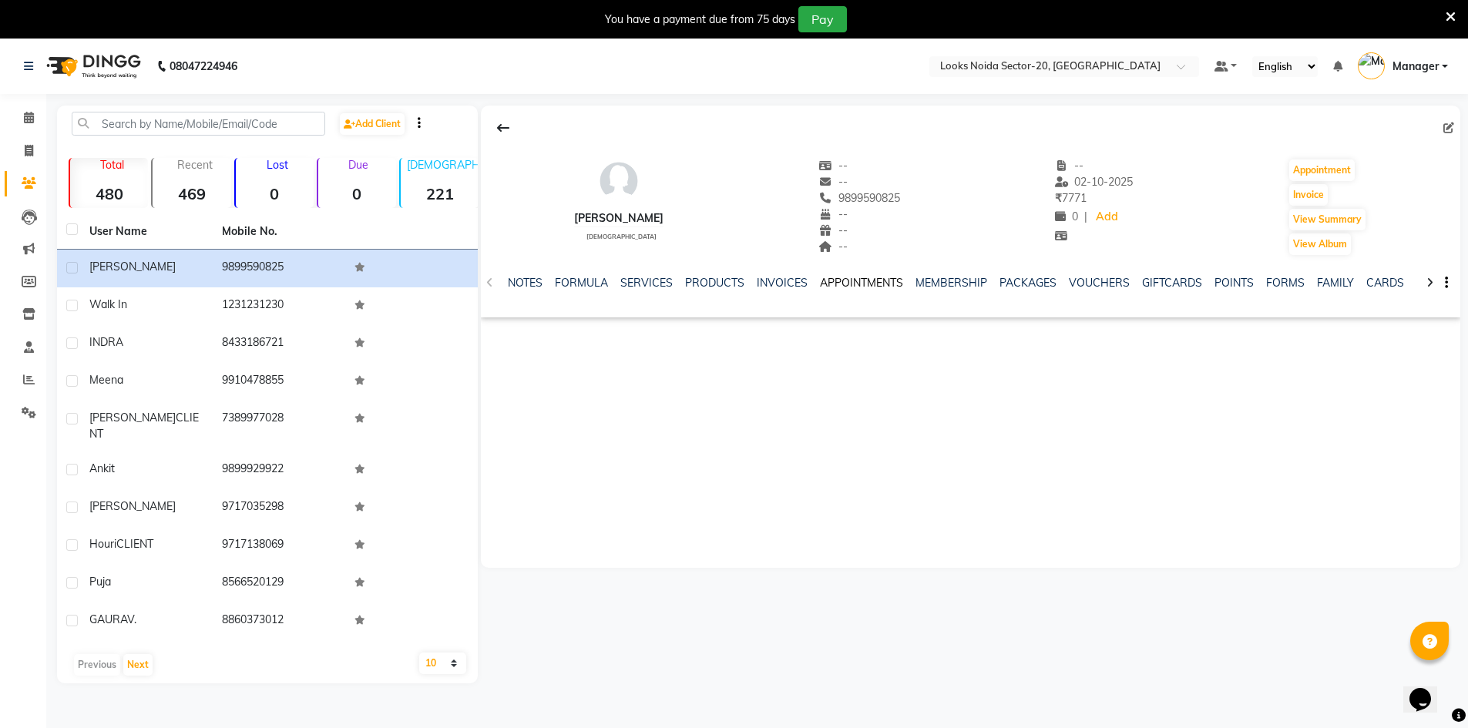
click at [880, 284] on link "APPOINTMENTS" at bounding box center [861, 283] width 83 height 14
click at [741, 278] on link "INVOICES" at bounding box center [732, 283] width 51 height 14
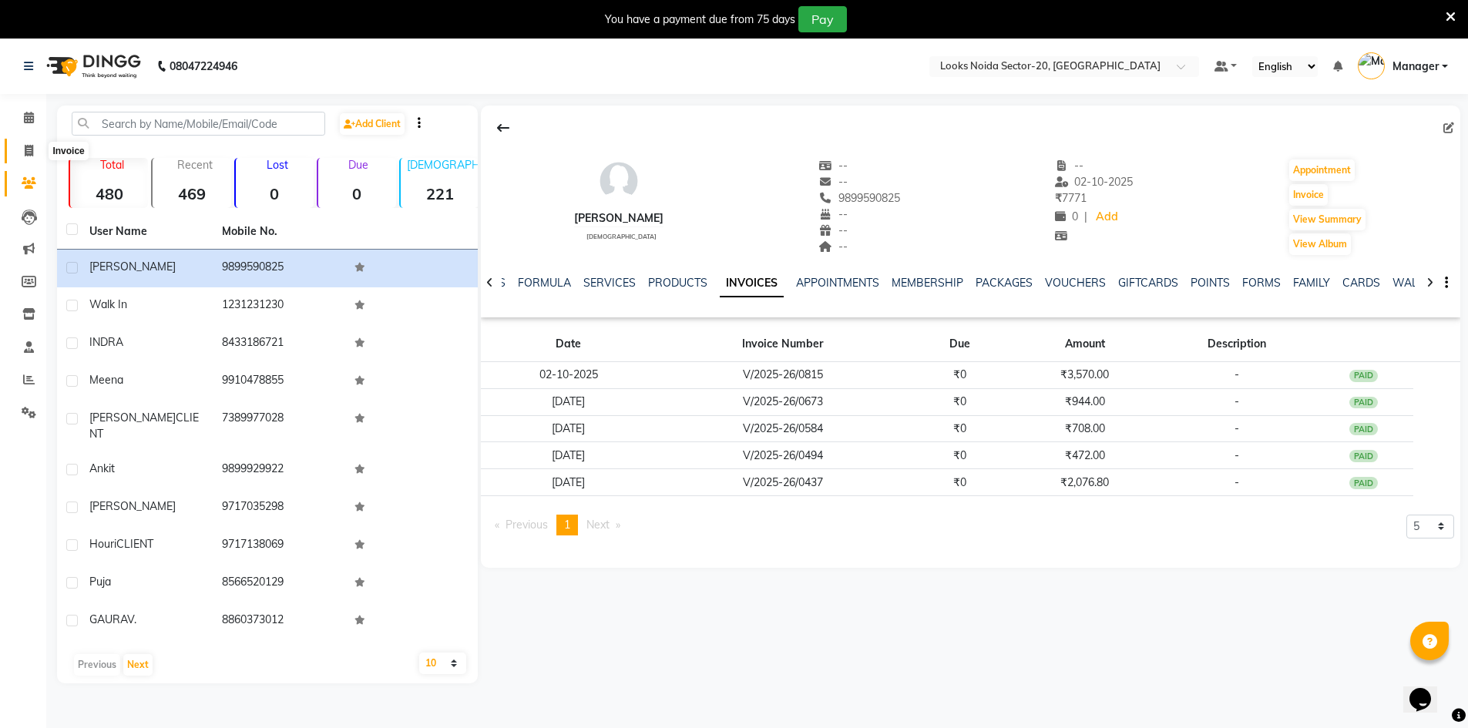
click at [22, 145] on span at bounding box center [28, 152] width 27 height 18
select select "service"
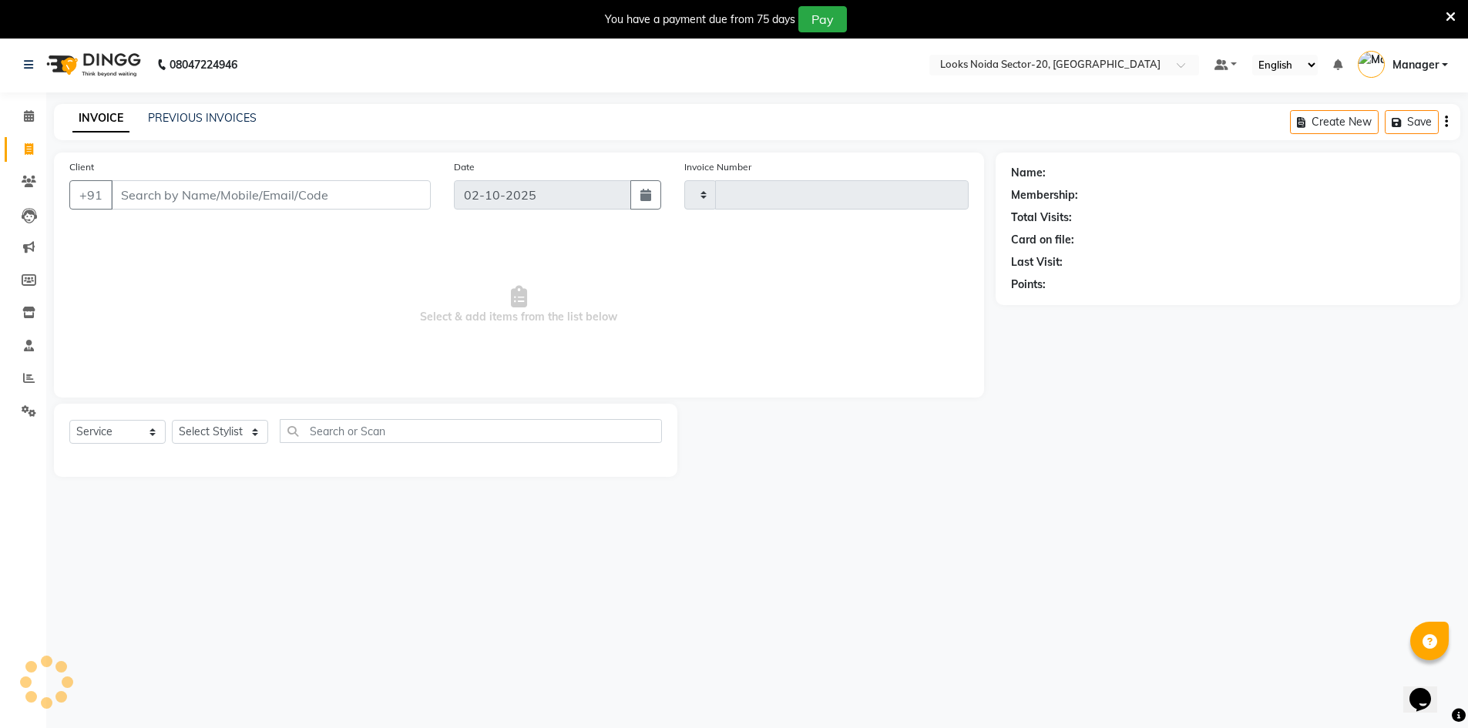
type input "0816"
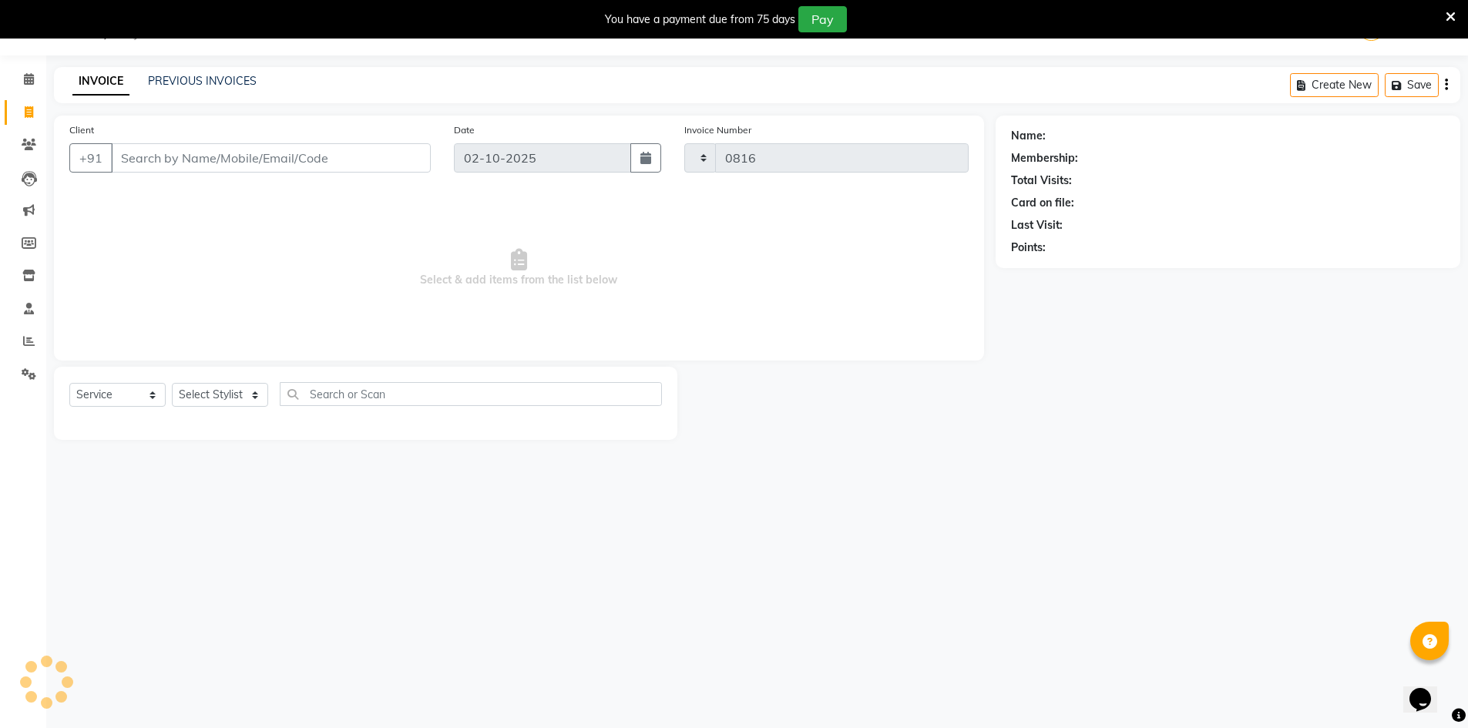
select select "8646"
click at [276, 159] on input "Client" at bounding box center [271, 157] width 320 height 29
click at [190, 156] on input "Client" at bounding box center [271, 157] width 320 height 29
type input "9958899014"
click at [428, 165] on button "Add Client" at bounding box center [390, 157] width 79 height 29
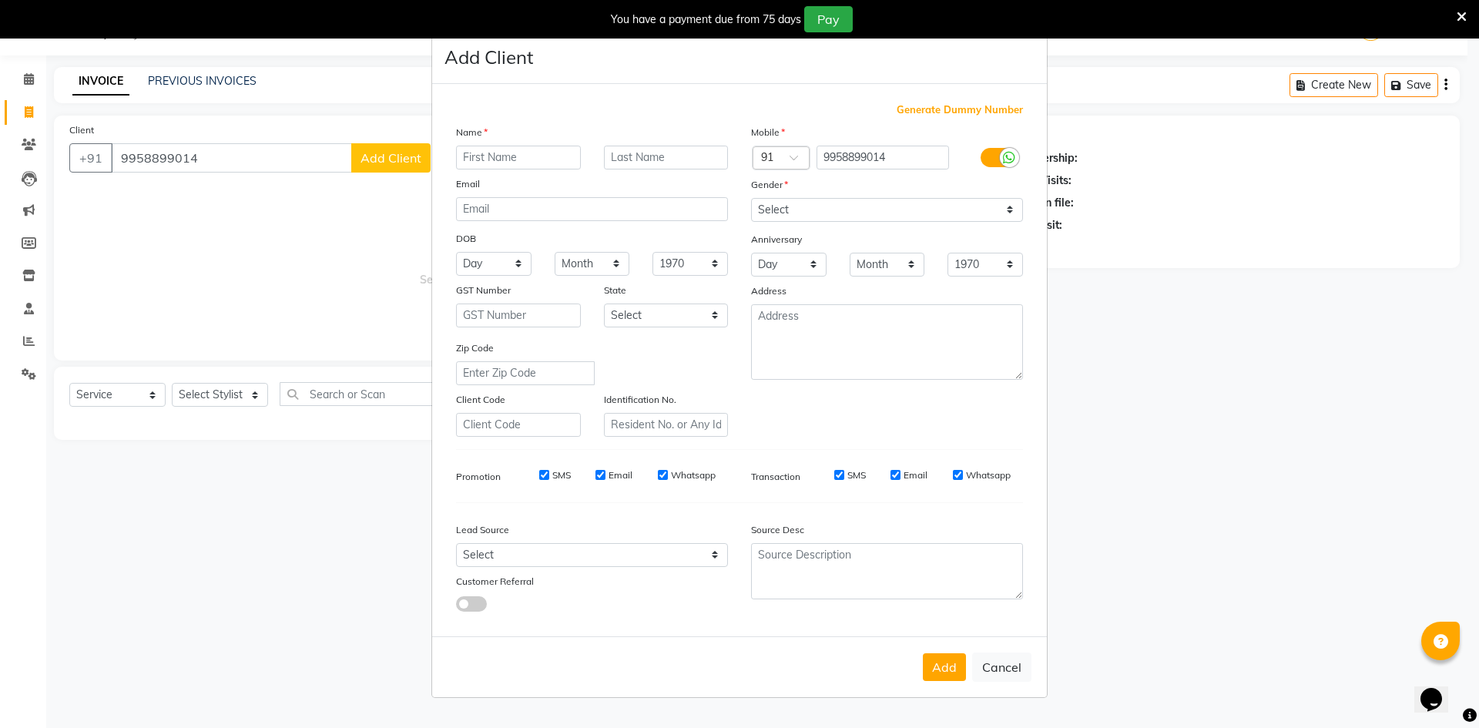
click at [542, 146] on input "text" at bounding box center [518, 158] width 125 height 24
type input "KANIKA"
click at [811, 198] on select "Select Male Female Other Prefer Not To Say" at bounding box center [887, 210] width 272 height 24
select select "female"
click at [751, 198] on select "Select Male Female Other Prefer Not To Say" at bounding box center [887, 210] width 272 height 24
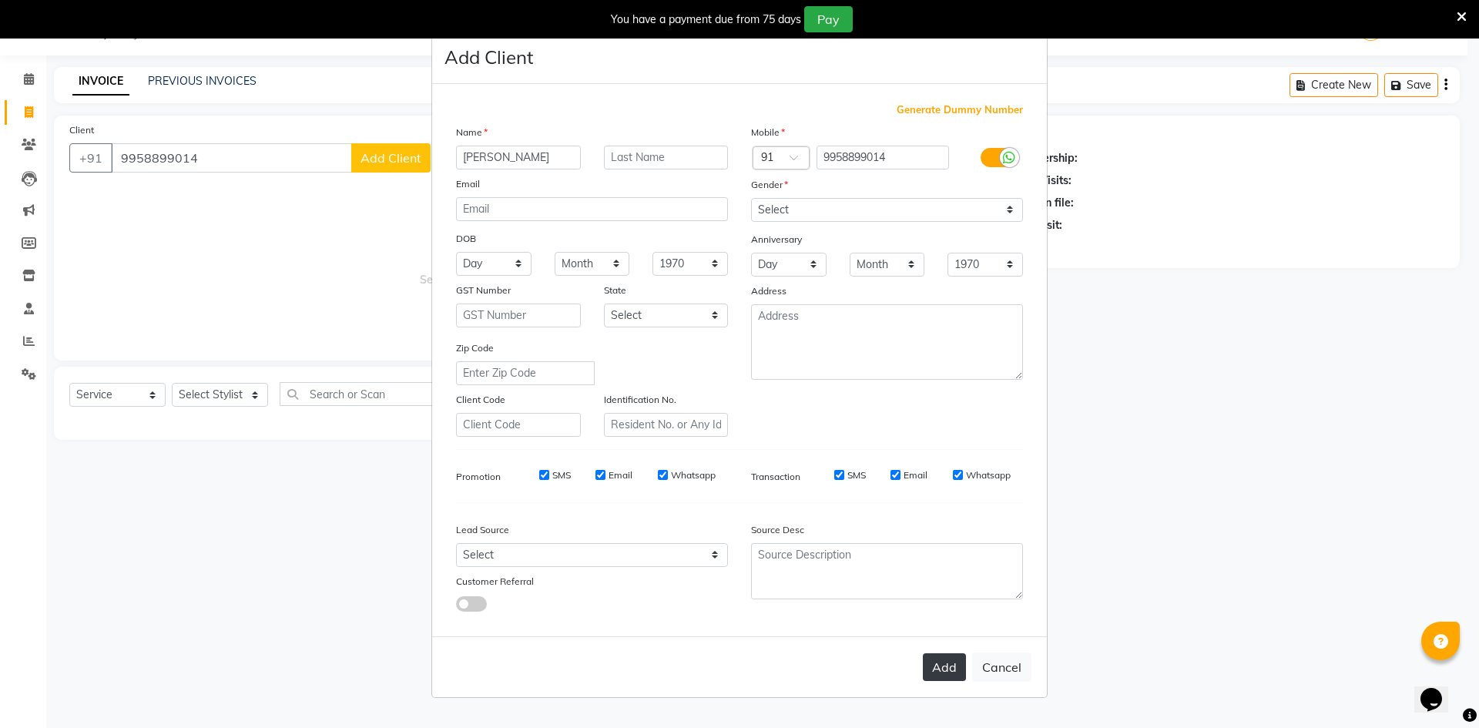
click at [948, 665] on button "Add" at bounding box center [944, 667] width 43 height 28
select select
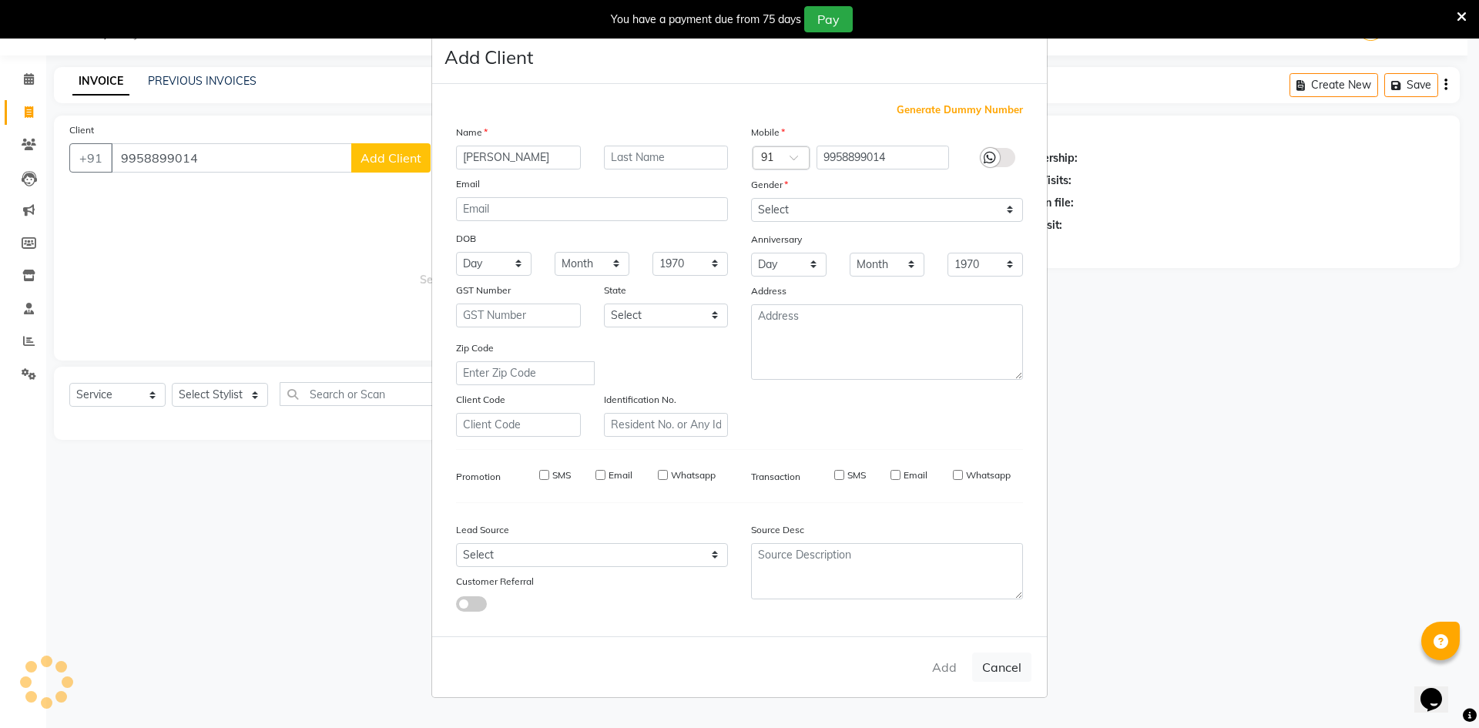
select select
checkbox input "false"
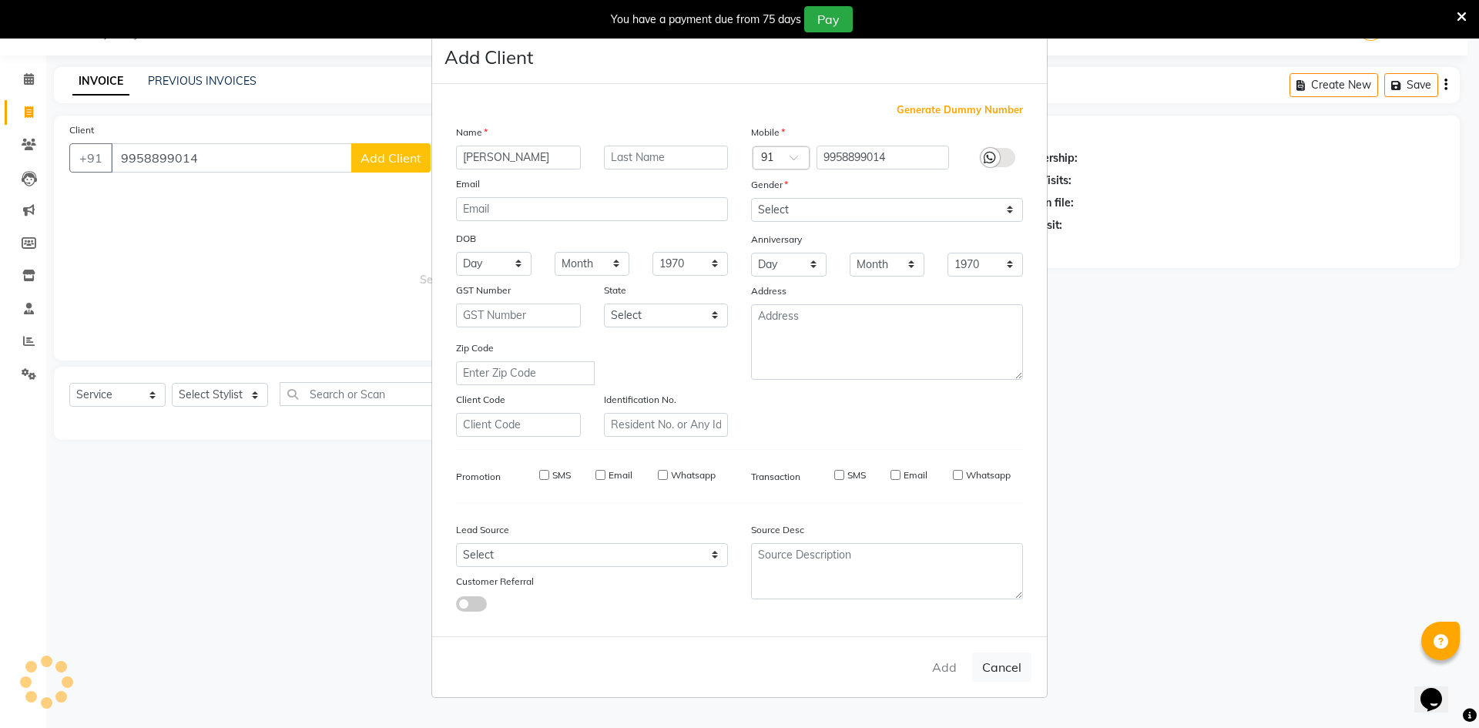
checkbox input "false"
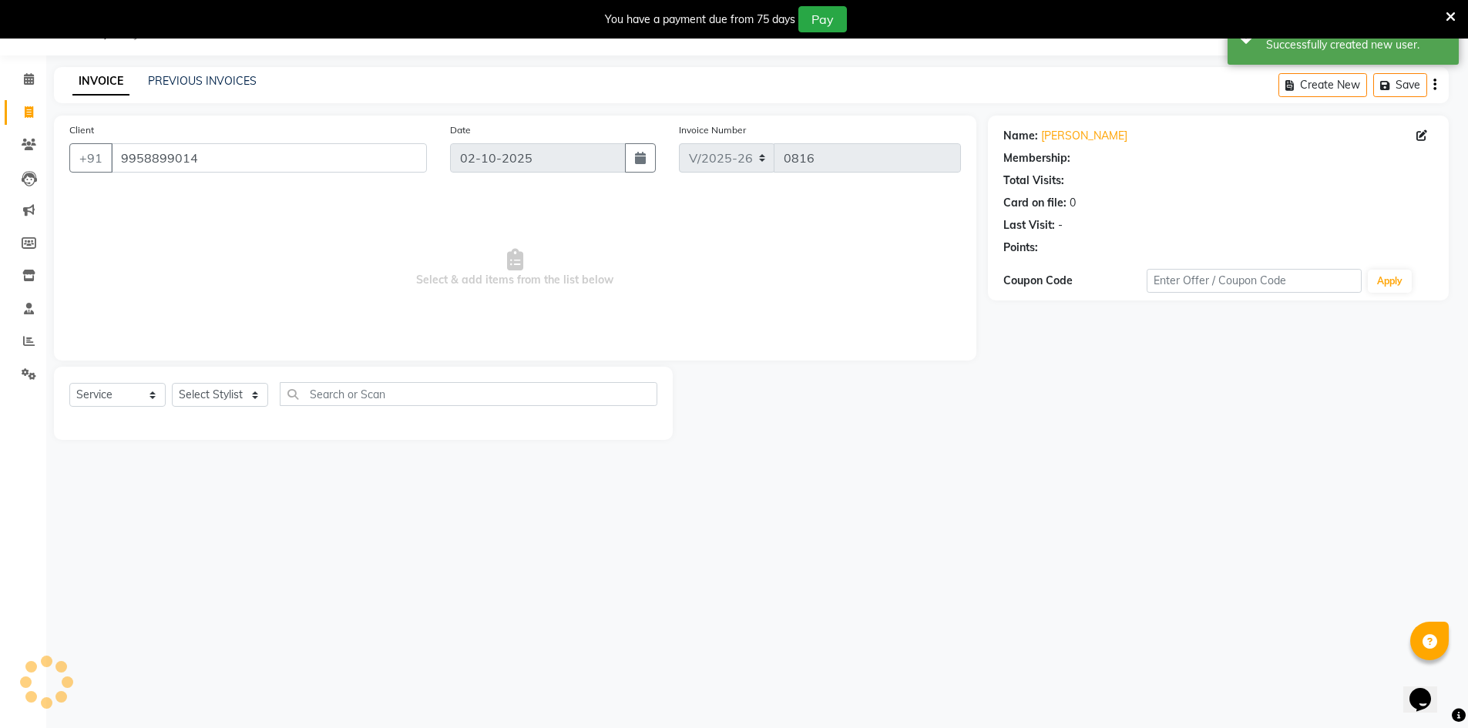
select select "1: Object"
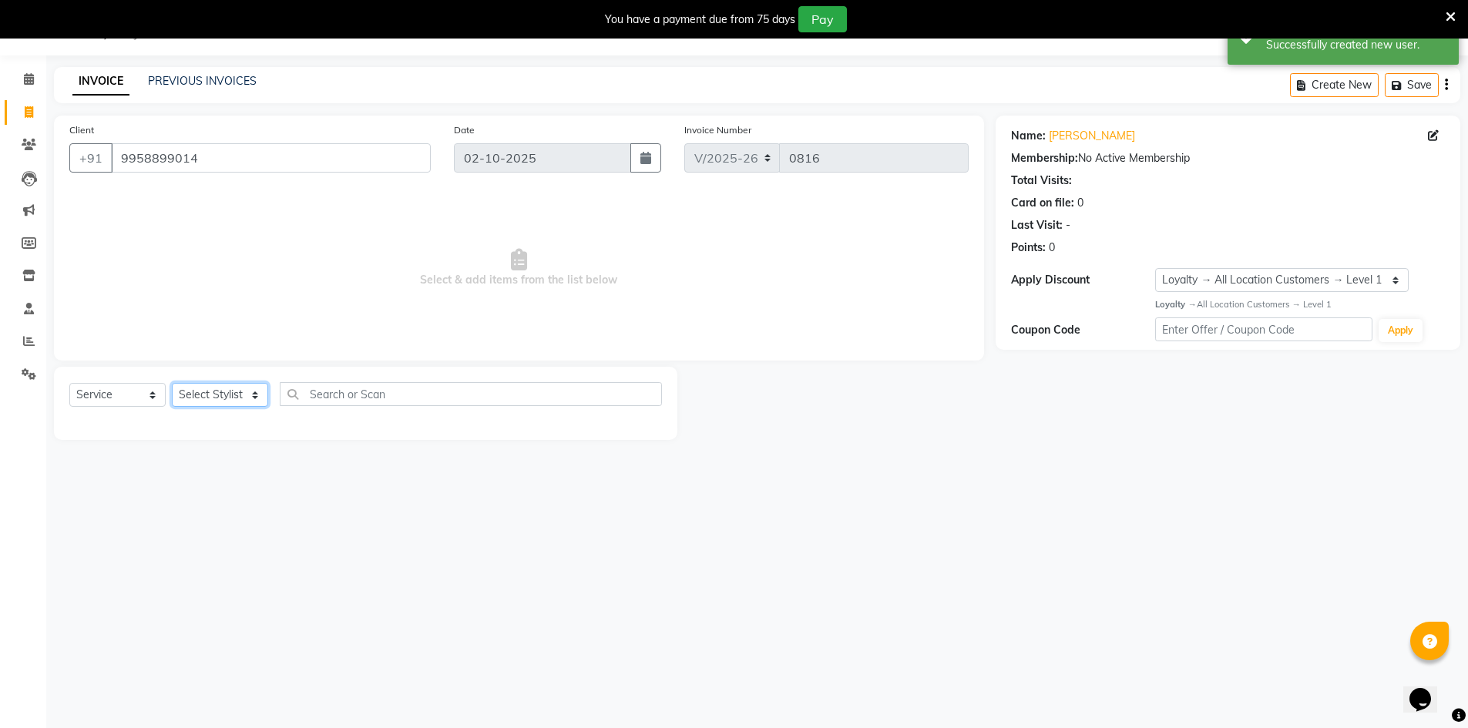
click at [232, 396] on select "Select Stylist [PERSON_NAME] Abhishek_Mrg [PERSON_NAME] Counter_Sales [PERSON_N…" at bounding box center [220, 395] width 96 height 24
select select "86761"
click at [172, 383] on select "Select Stylist [PERSON_NAME] Abhishek_Mrg [PERSON_NAME] Counter_Sales [PERSON_N…" at bounding box center [220, 395] width 96 height 24
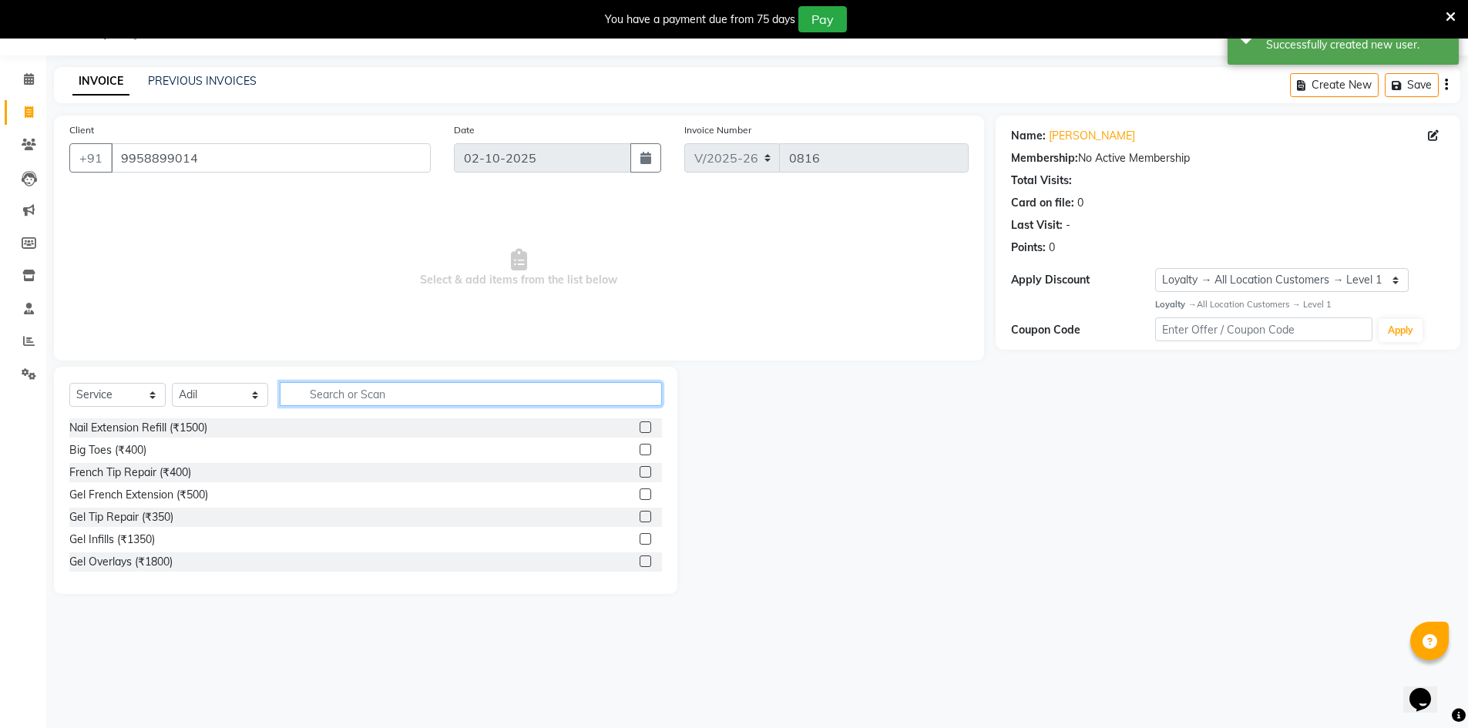
click at [420, 395] on input "text" at bounding box center [471, 394] width 382 height 24
type input "WASH"
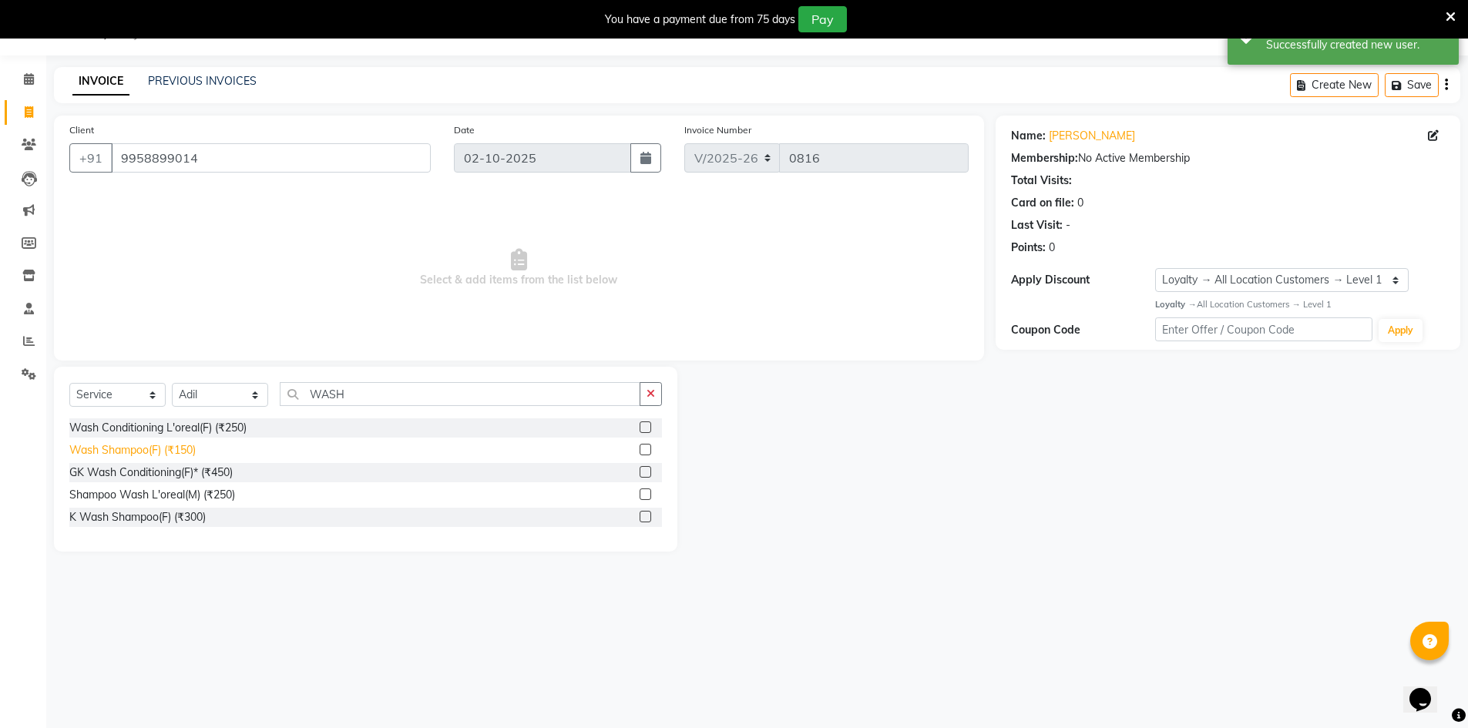
click at [145, 445] on div "Wash Shampoo(F) (₹150)" at bounding box center [132, 450] width 126 height 16
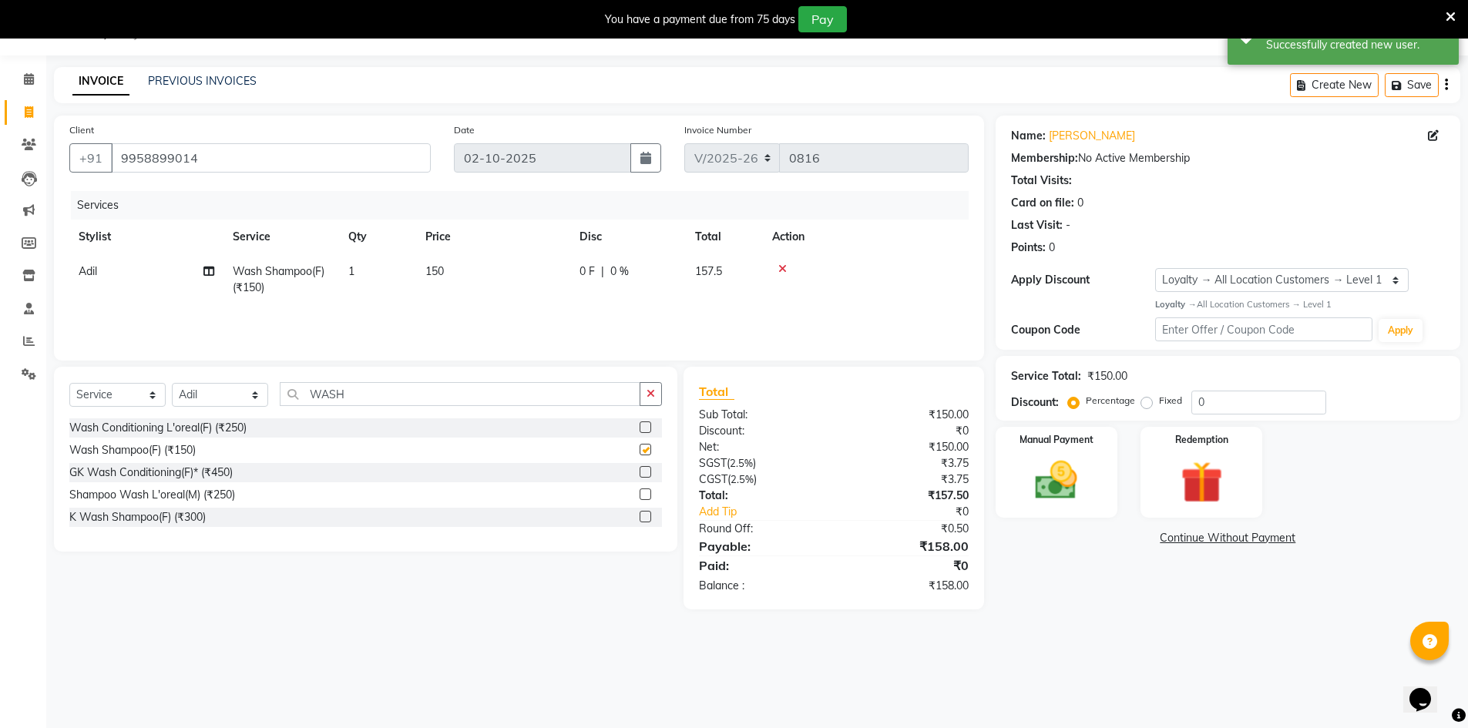
checkbox input "false"
click at [441, 267] on span "150" at bounding box center [434, 271] width 18 height 14
select select "86761"
click at [572, 260] on td "150" at bounding box center [565, 286] width 154 height 65
click at [561, 267] on input "150" at bounding box center [566, 275] width 136 height 24
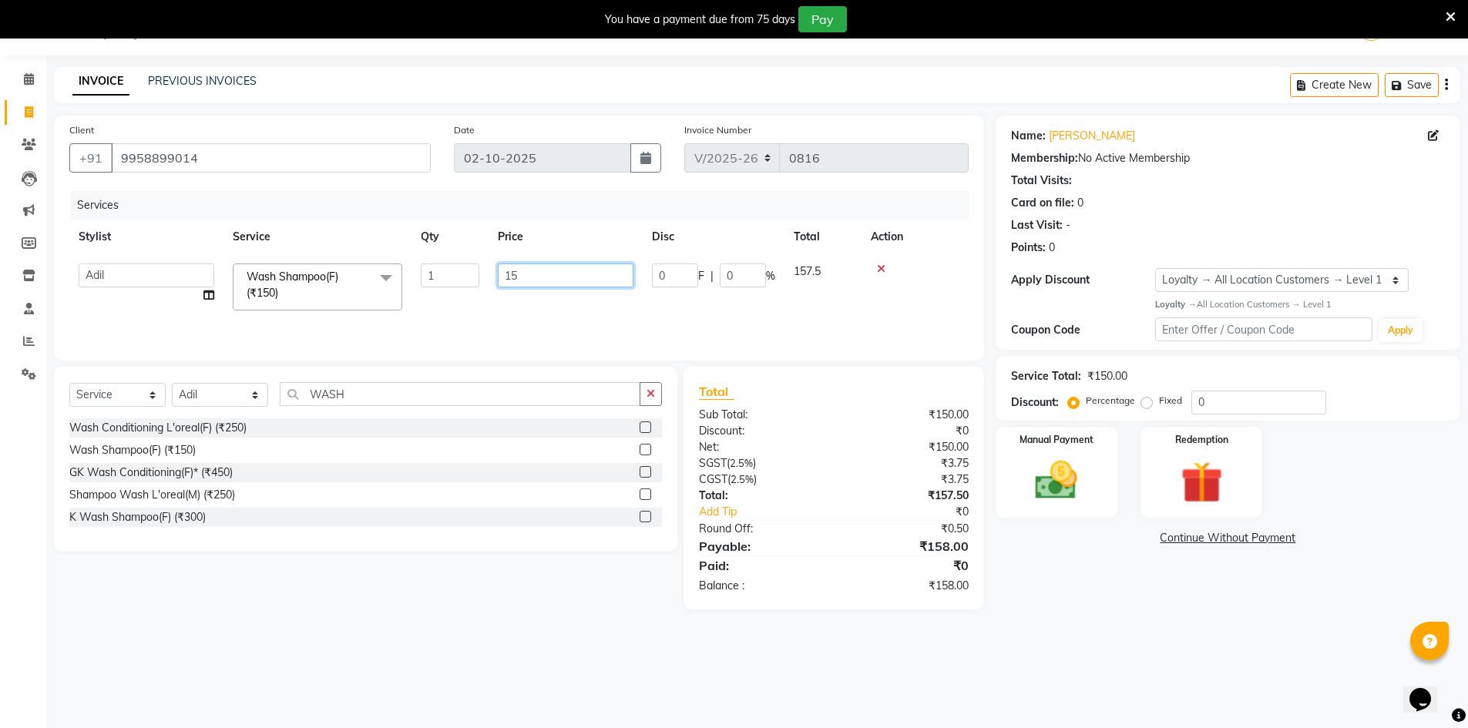
type input "1"
type input "420"
click at [1059, 553] on div "Name: Kanika Membership: No Active Membership Total Visits: Card on file: 0 Las…" at bounding box center [1233, 363] width 476 height 494
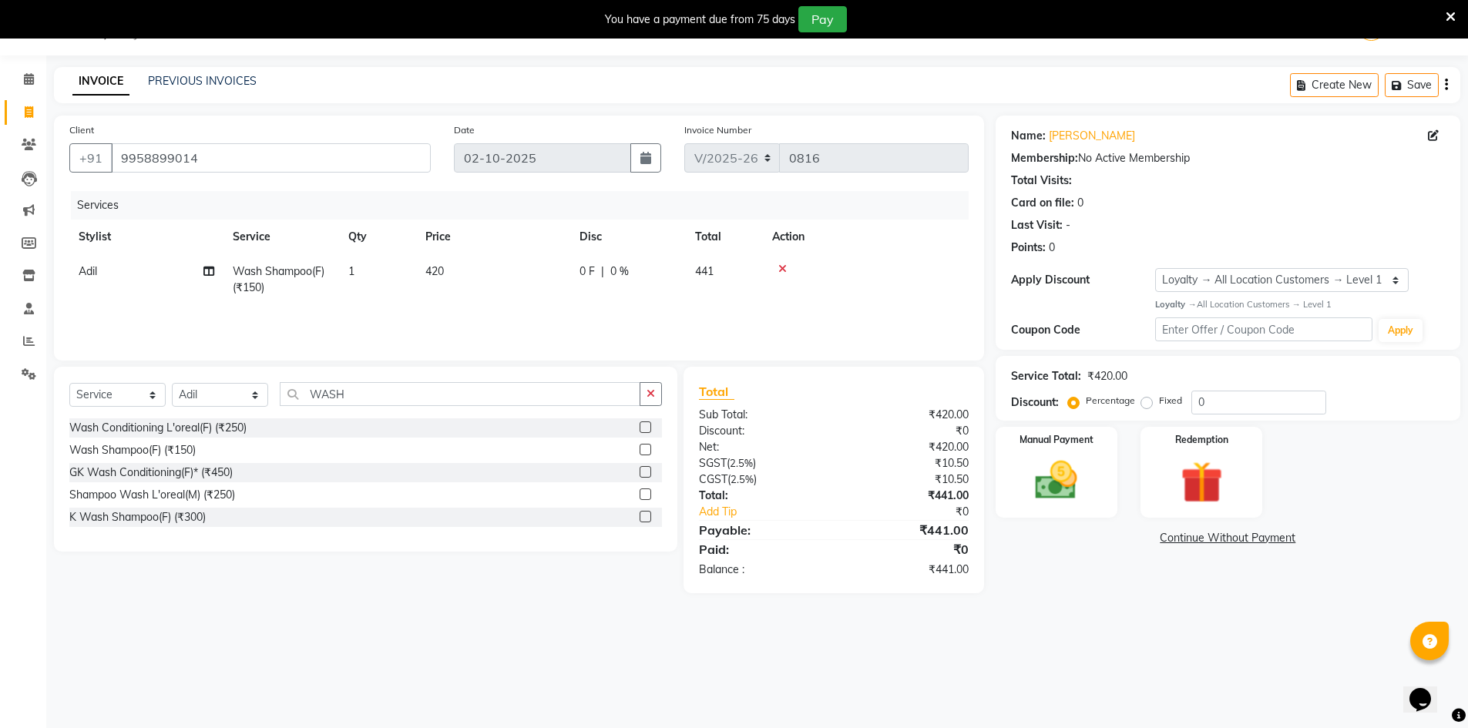
click at [435, 274] on span "420" at bounding box center [434, 271] width 18 height 14
select select "86761"
drag, startPoint x: 546, startPoint y: 273, endPoint x: 773, endPoint y: 263, distance: 226.7
click at [545, 273] on input "420" at bounding box center [566, 275] width 136 height 24
type input "400"
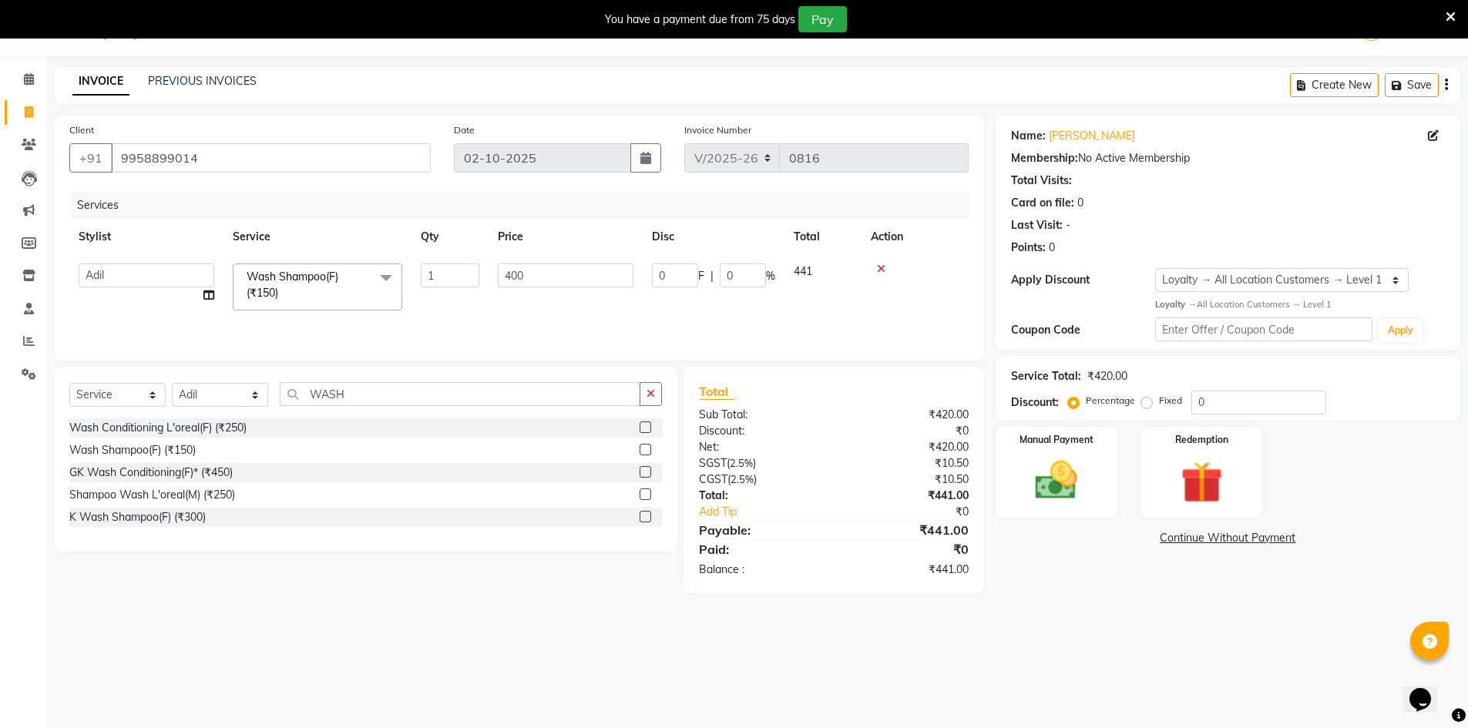
click at [1100, 615] on main "INVOICE PREVIOUS INVOICES Create New Save Client +91 9958899014 Date 02-10-2025…" at bounding box center [757, 341] width 1422 height 549
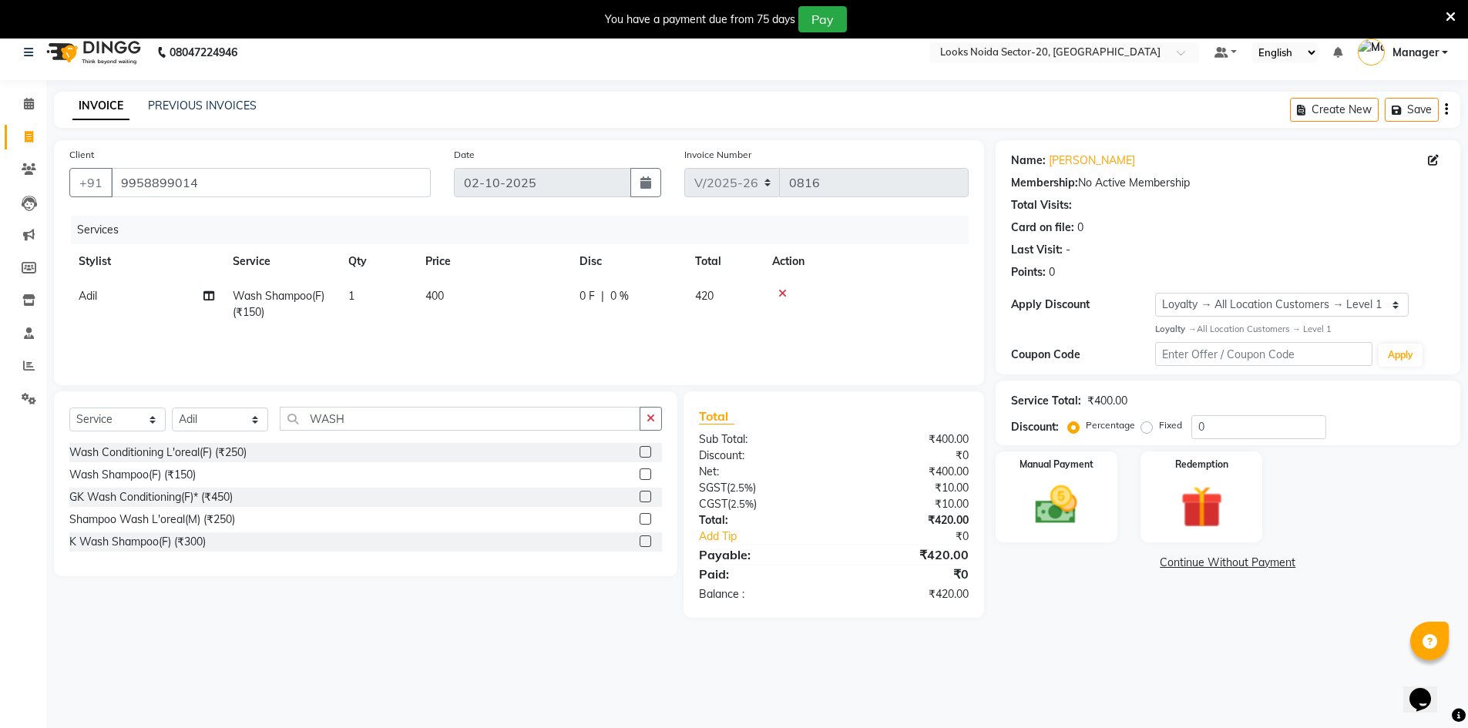
scroll to position [0, 0]
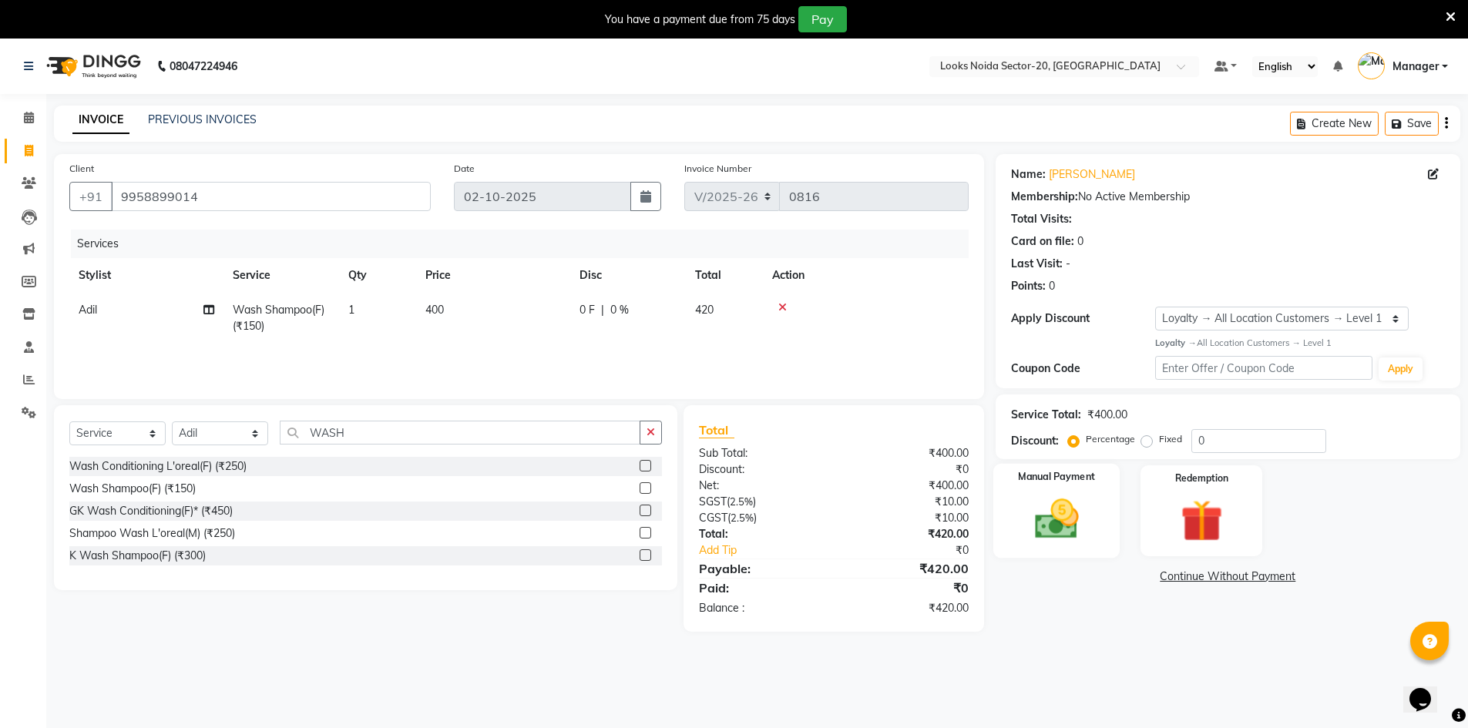
click at [1082, 536] on img at bounding box center [1056, 519] width 71 height 50
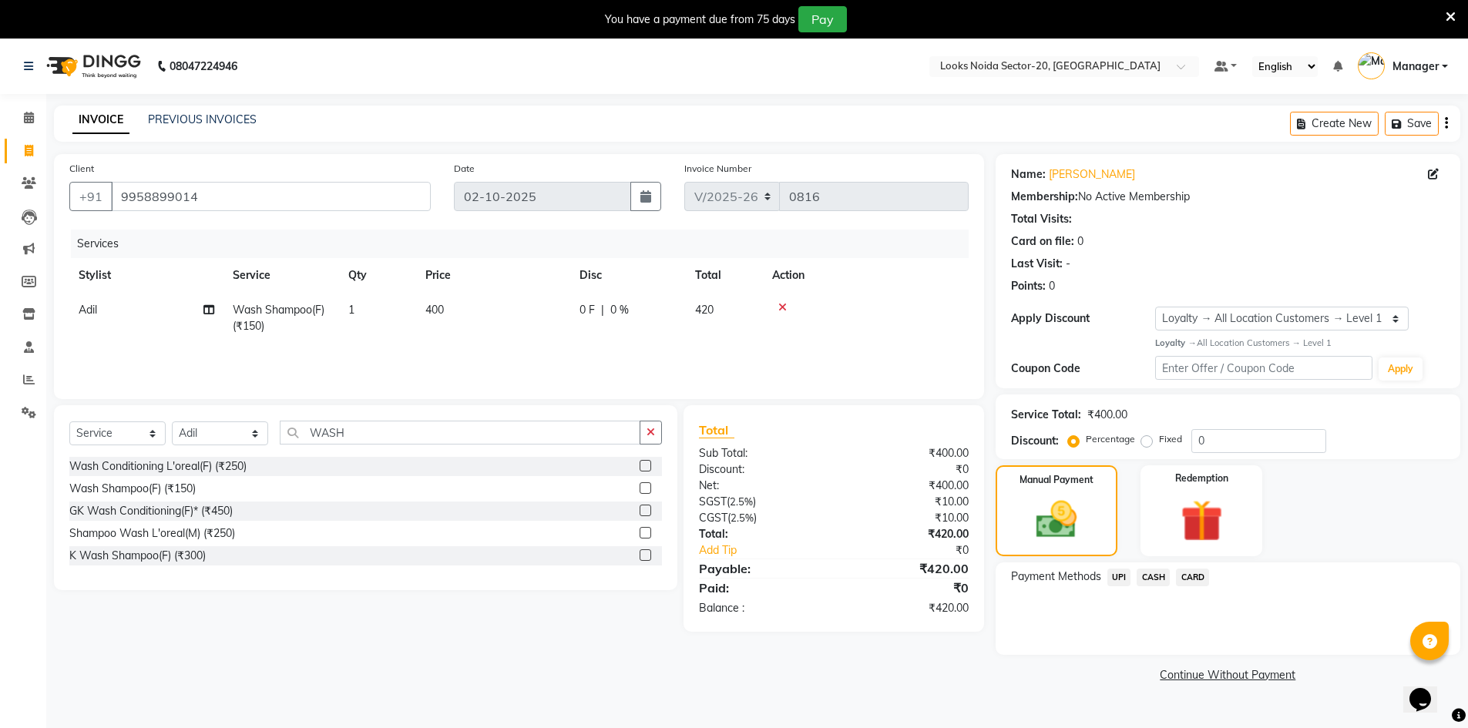
click at [1123, 577] on span "UPI" at bounding box center [1119, 578] width 24 height 18
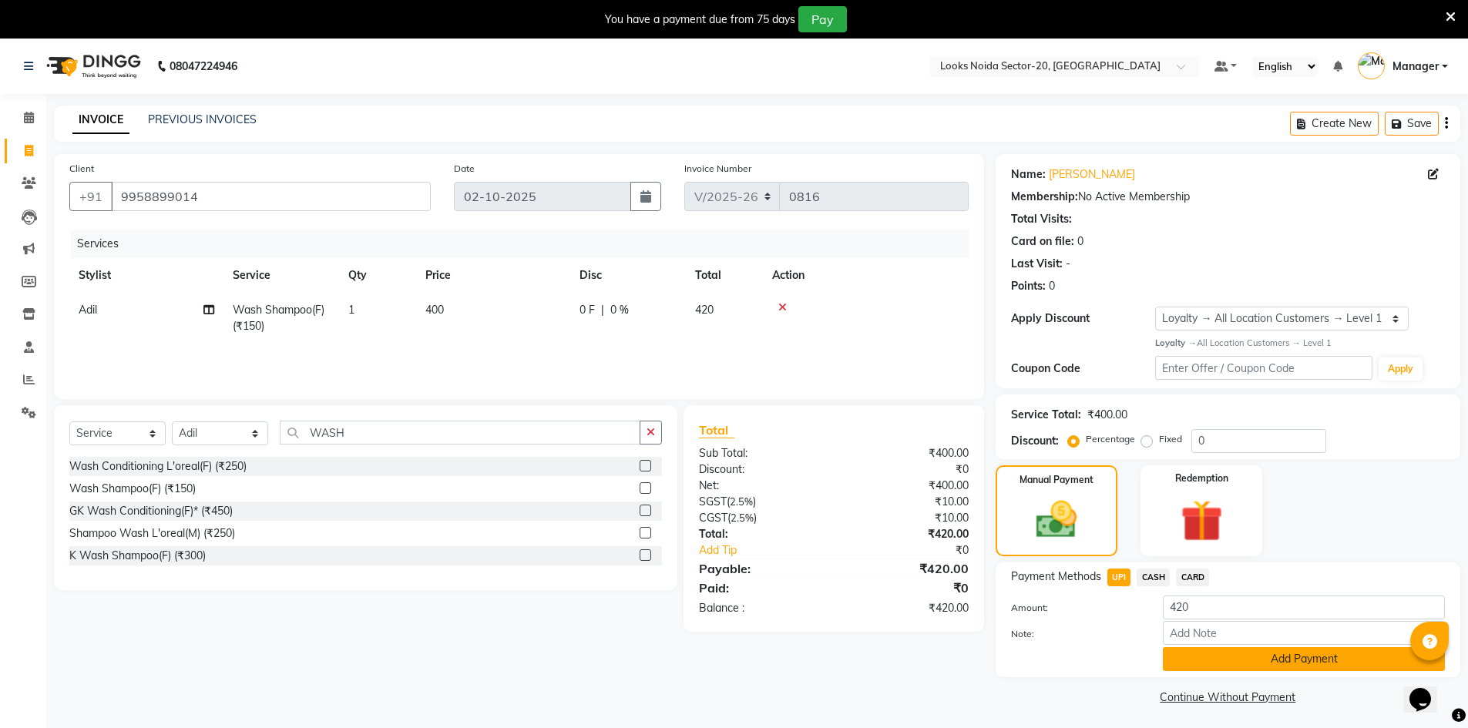
click at [1211, 665] on button "Add Payment" at bounding box center [1304, 659] width 282 height 24
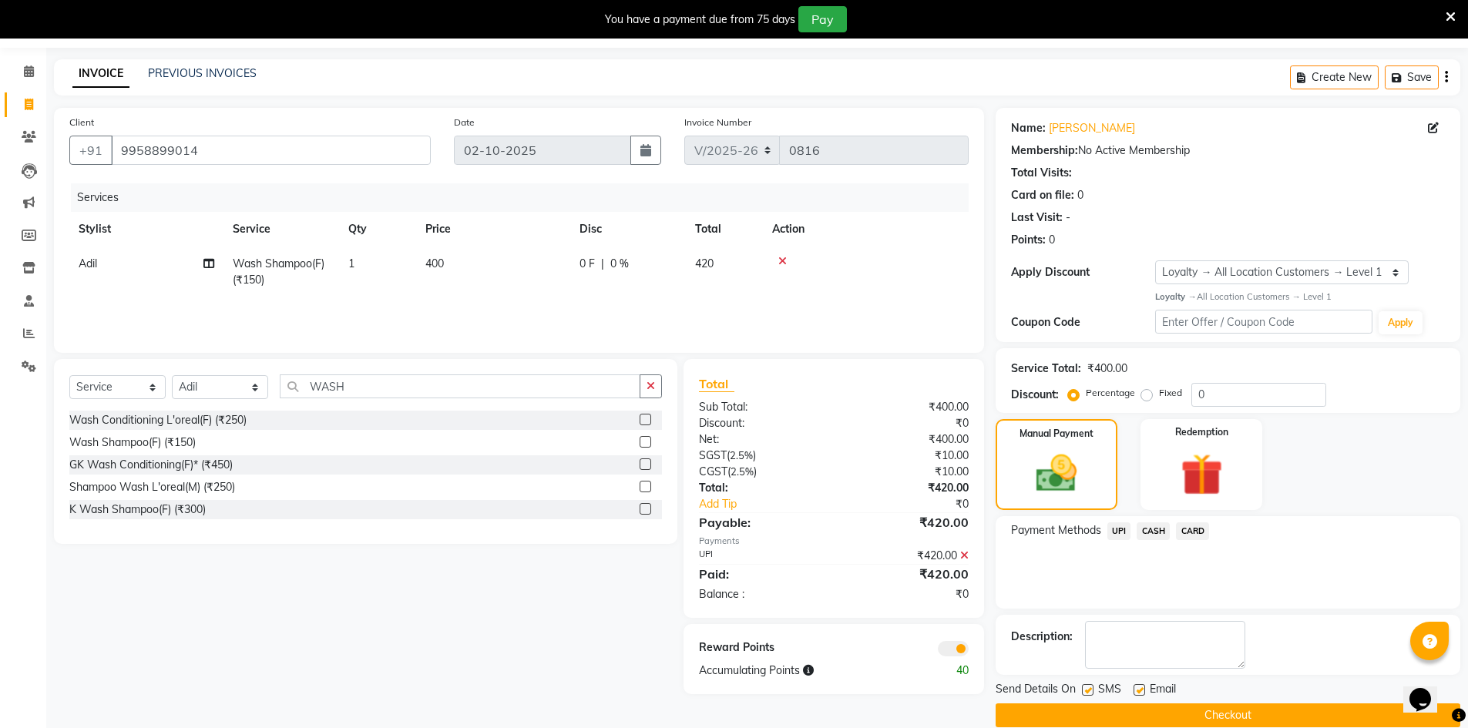
scroll to position [69, 0]
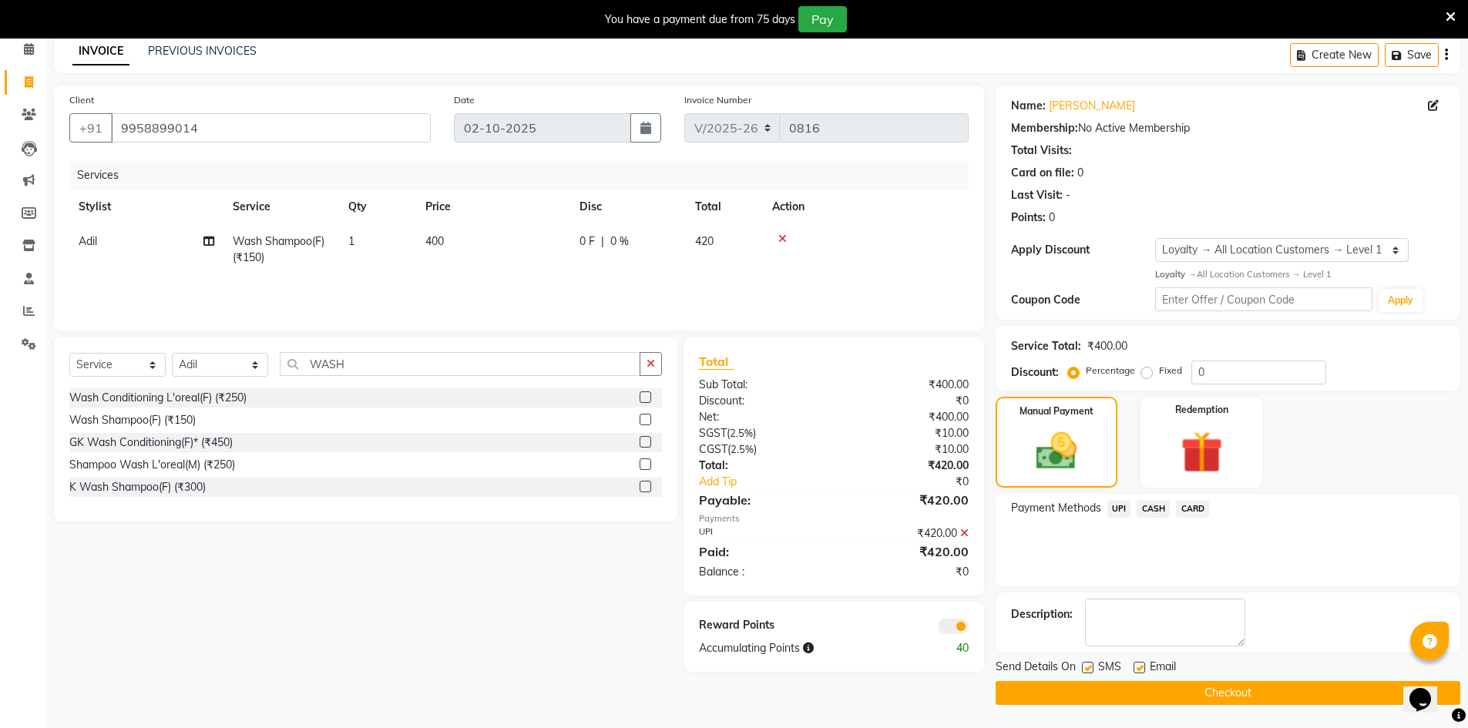
click at [941, 629] on span at bounding box center [953, 626] width 31 height 15
click at [968, 629] on input "checkbox" at bounding box center [968, 629] width 0 height 0
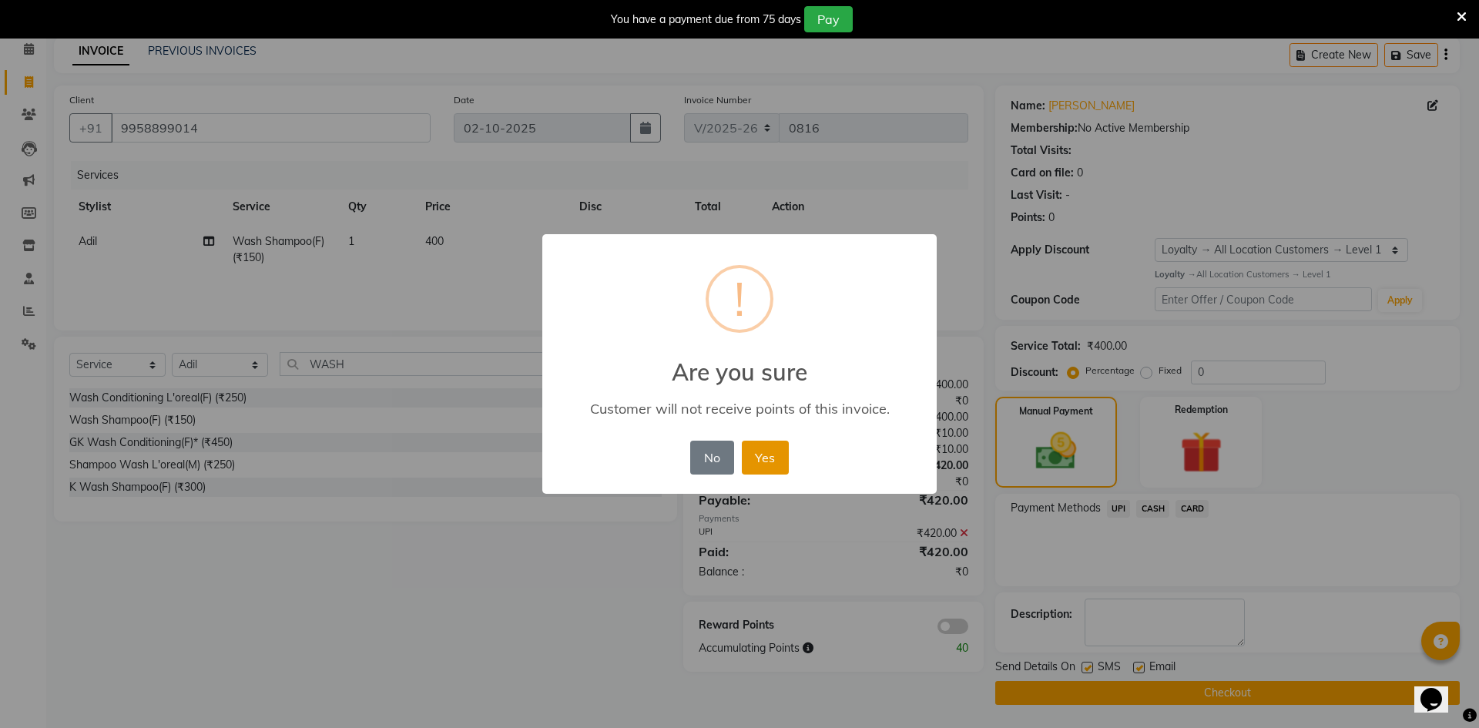
click at [764, 456] on button "Yes" at bounding box center [765, 458] width 47 height 34
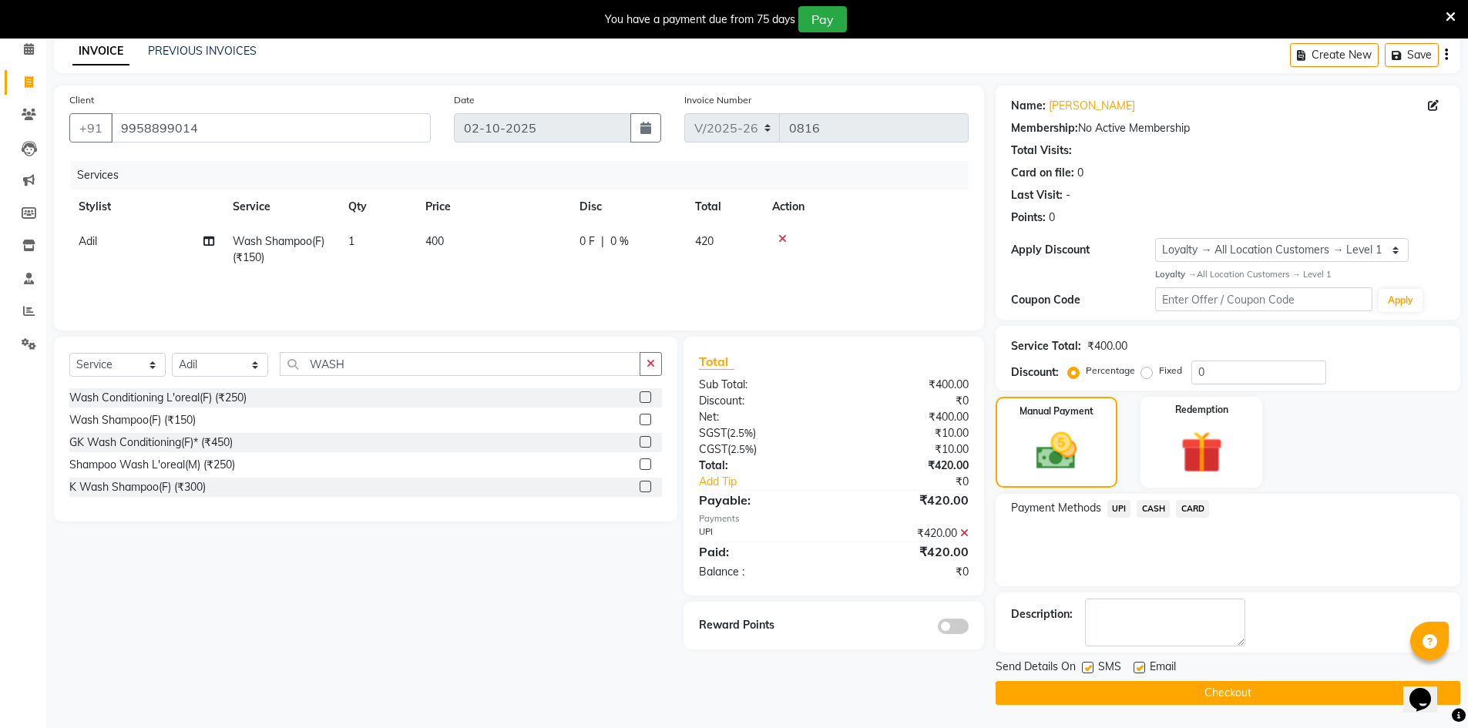
click at [1089, 693] on button "Checkout" at bounding box center [1227, 693] width 465 height 24
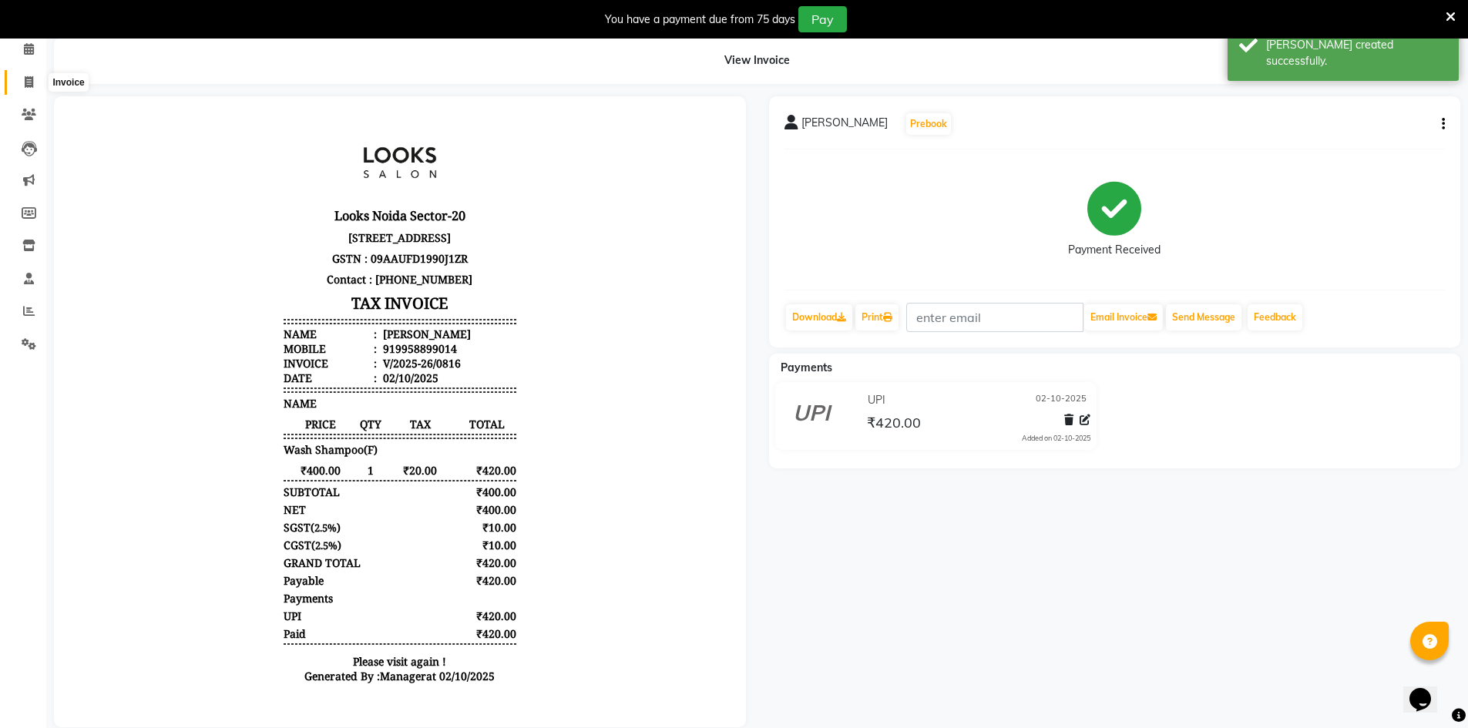
click at [35, 78] on span at bounding box center [28, 83] width 27 height 18
select select "service"
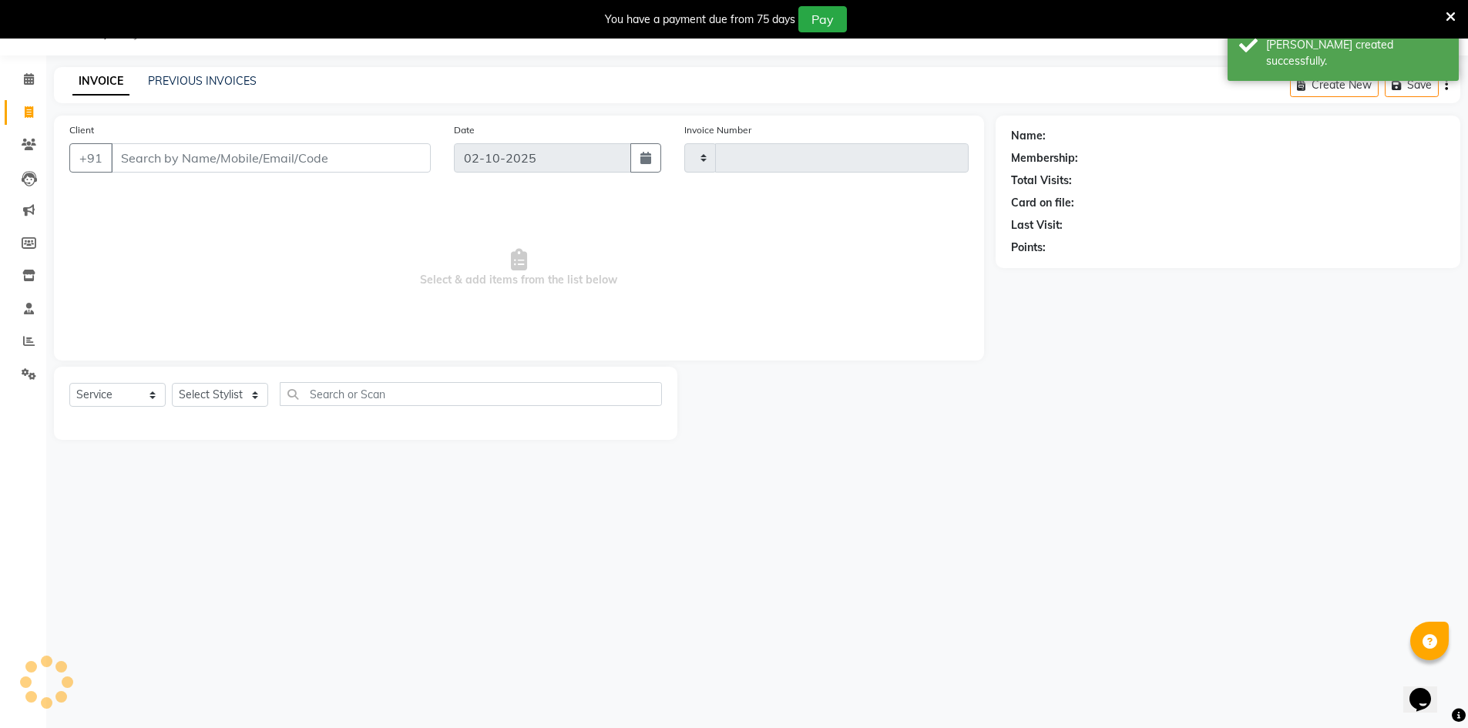
type input "0817"
select select "8646"
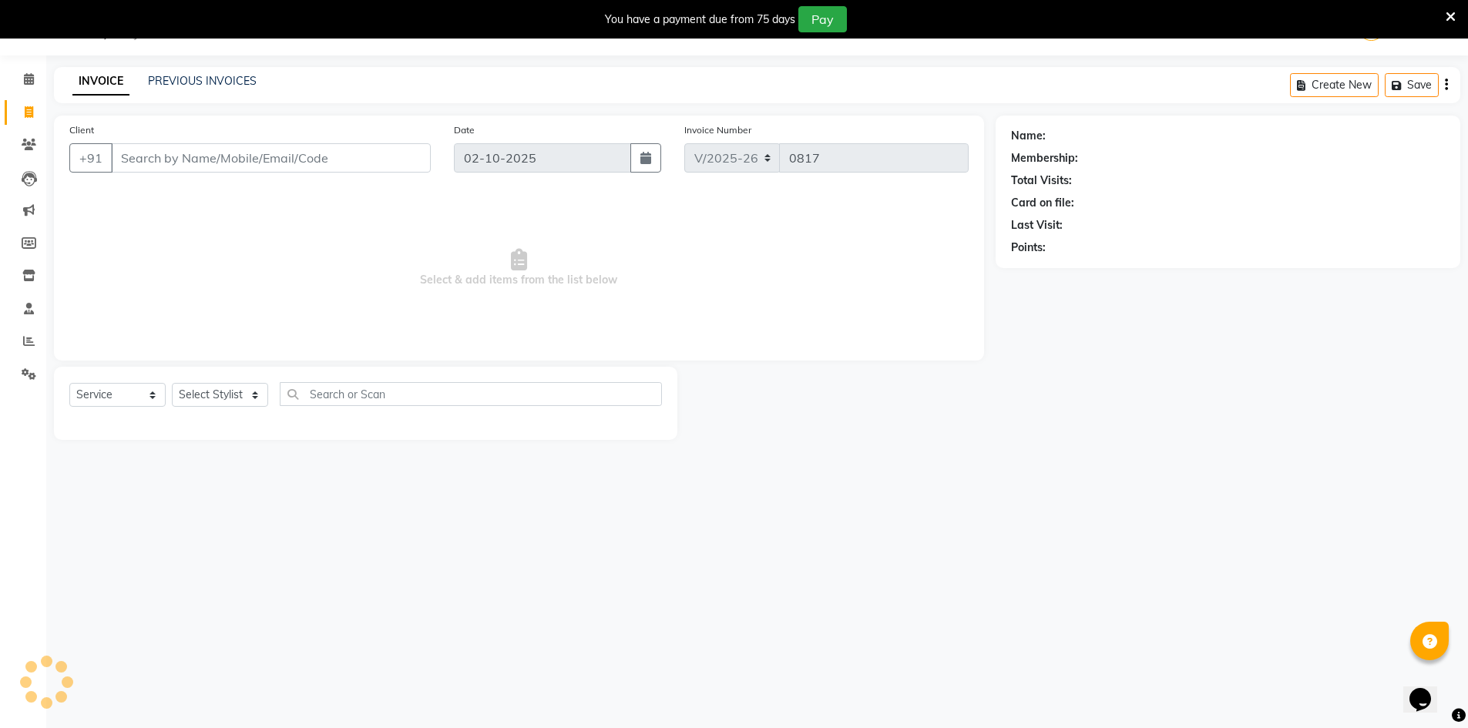
scroll to position [0, 0]
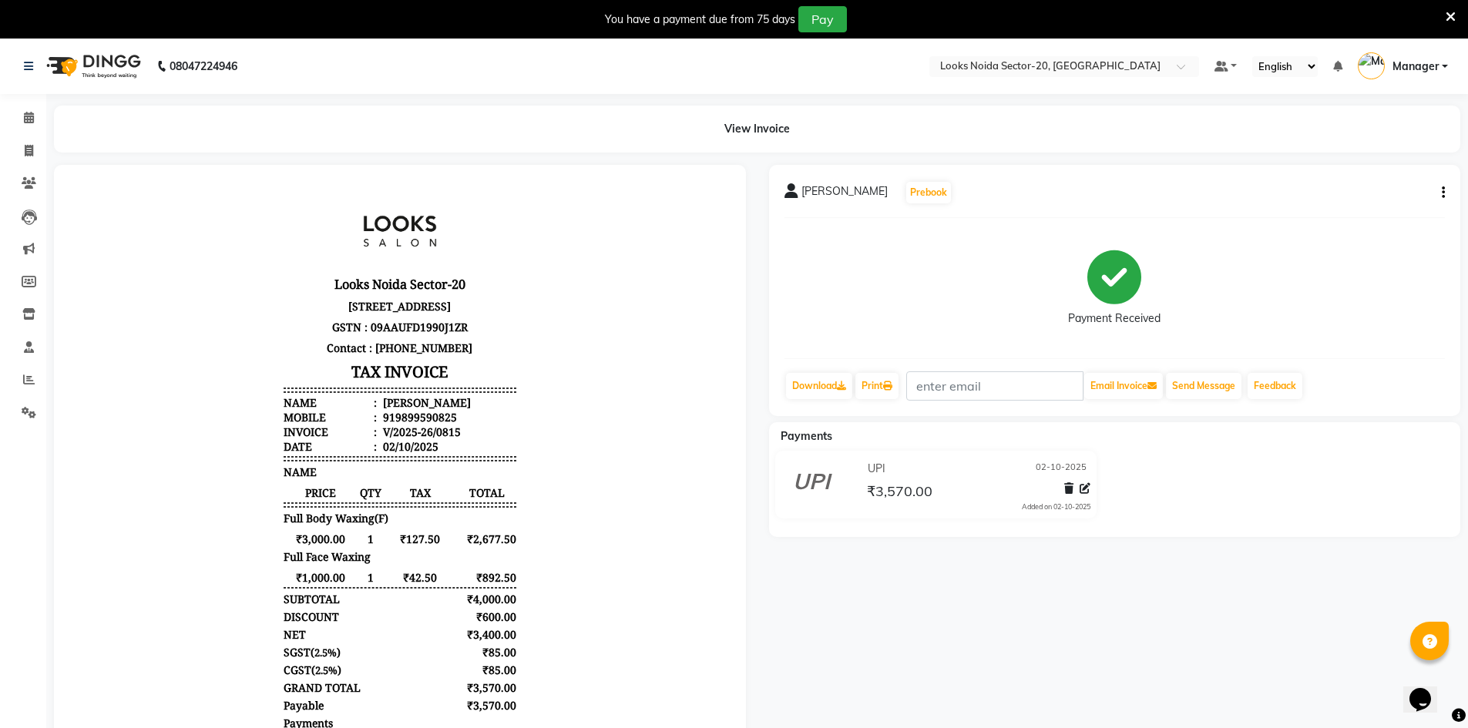
scroll to position [12, 0]
click at [1443, 193] on icon "button" at bounding box center [1443, 193] width 3 height 1
click at [1381, 267] on div "Payment Received" at bounding box center [1114, 288] width 661 height 116
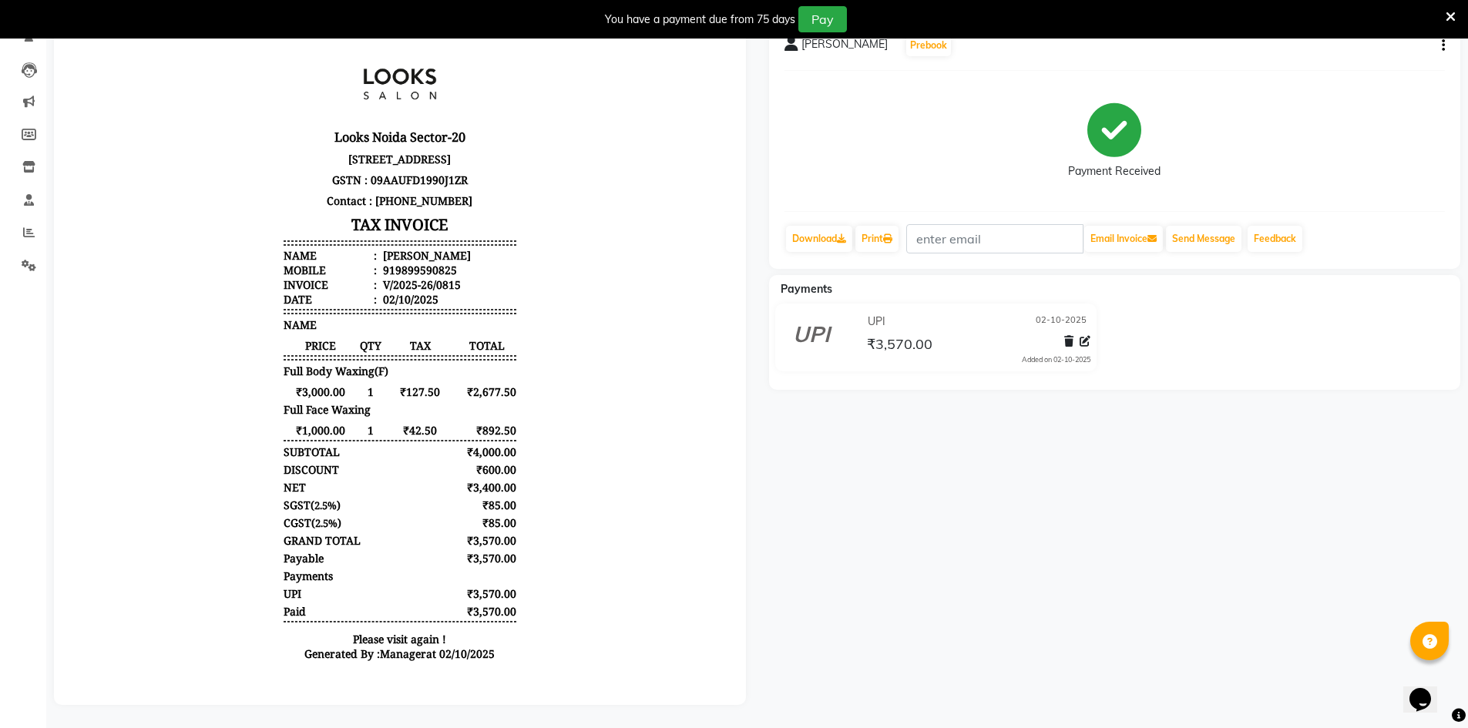
scroll to position [0, 0]
click at [399, 209] on p "Contact : [PHONE_NUMBER]" at bounding box center [400, 200] width 233 height 21
copy p "9953711115"
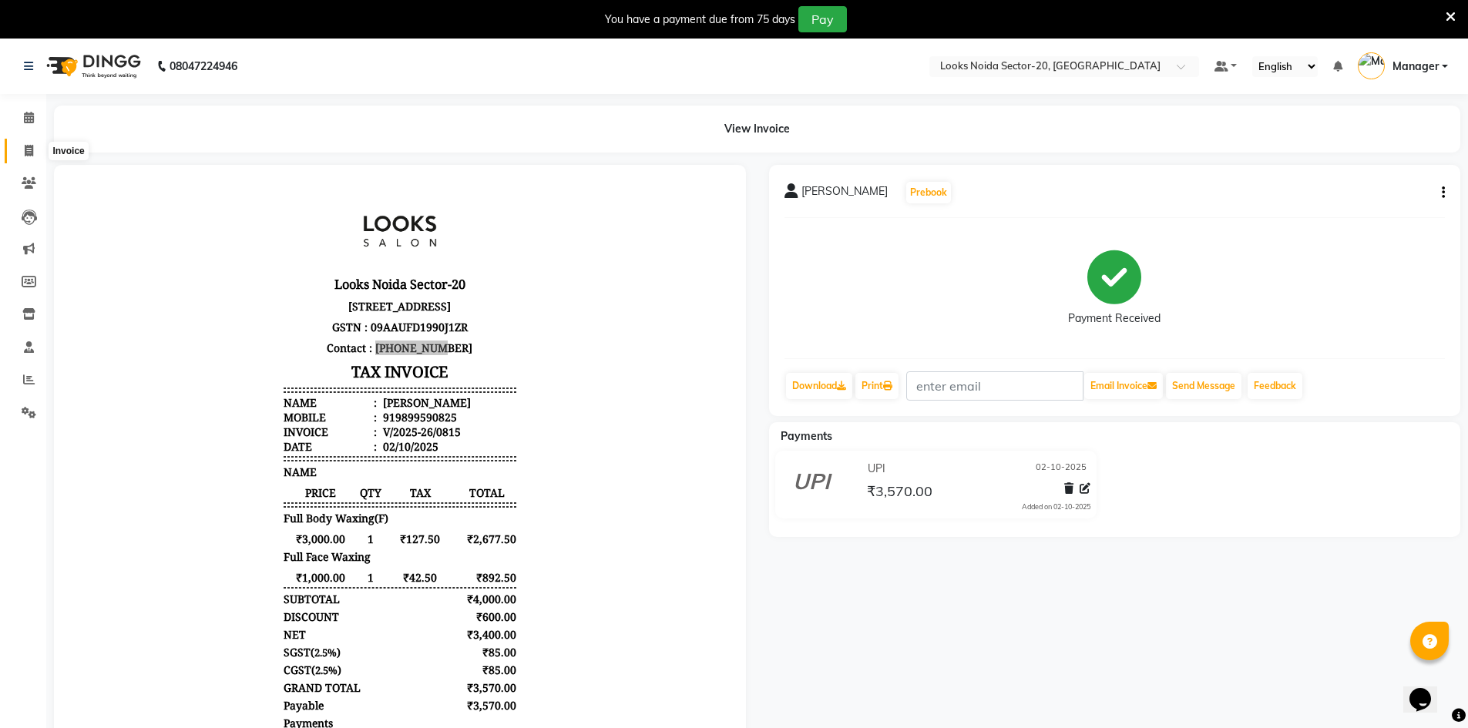
click at [35, 147] on span at bounding box center [28, 152] width 27 height 18
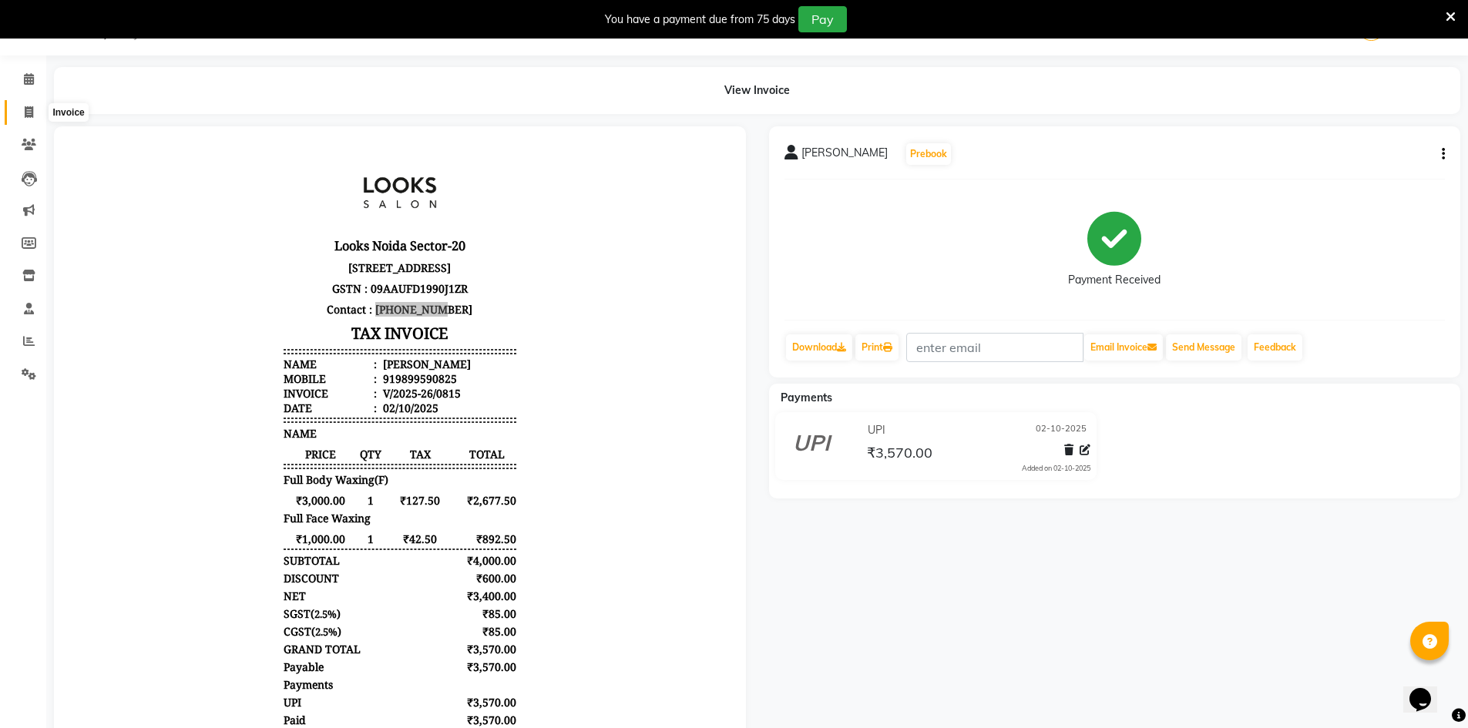
select select "8646"
select select "service"
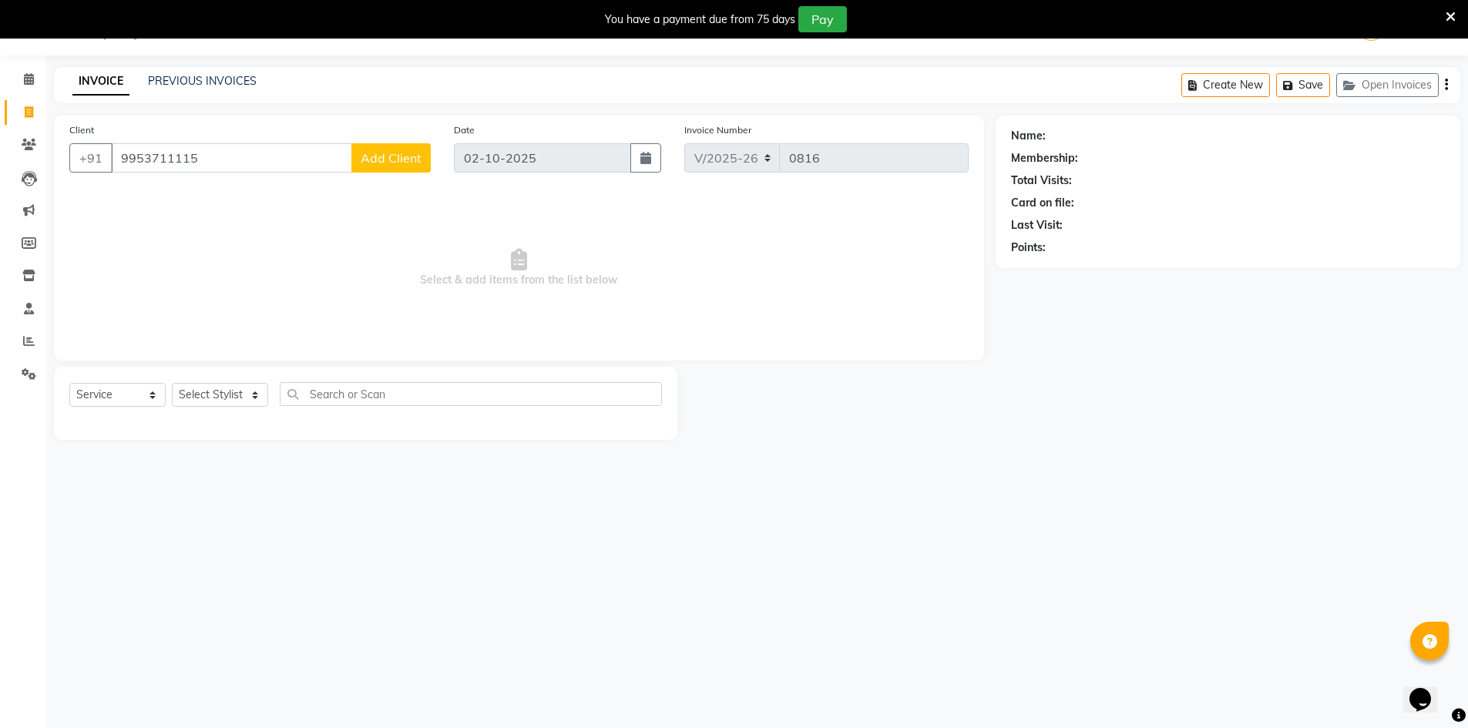
type input "9953711115"
click at [84, 129] on label "Client" at bounding box center [81, 130] width 25 height 14
click at [111, 143] on input "9953711115" at bounding box center [231, 157] width 241 height 29
click at [649, 159] on icon "button" at bounding box center [645, 158] width 11 height 12
select select "10"
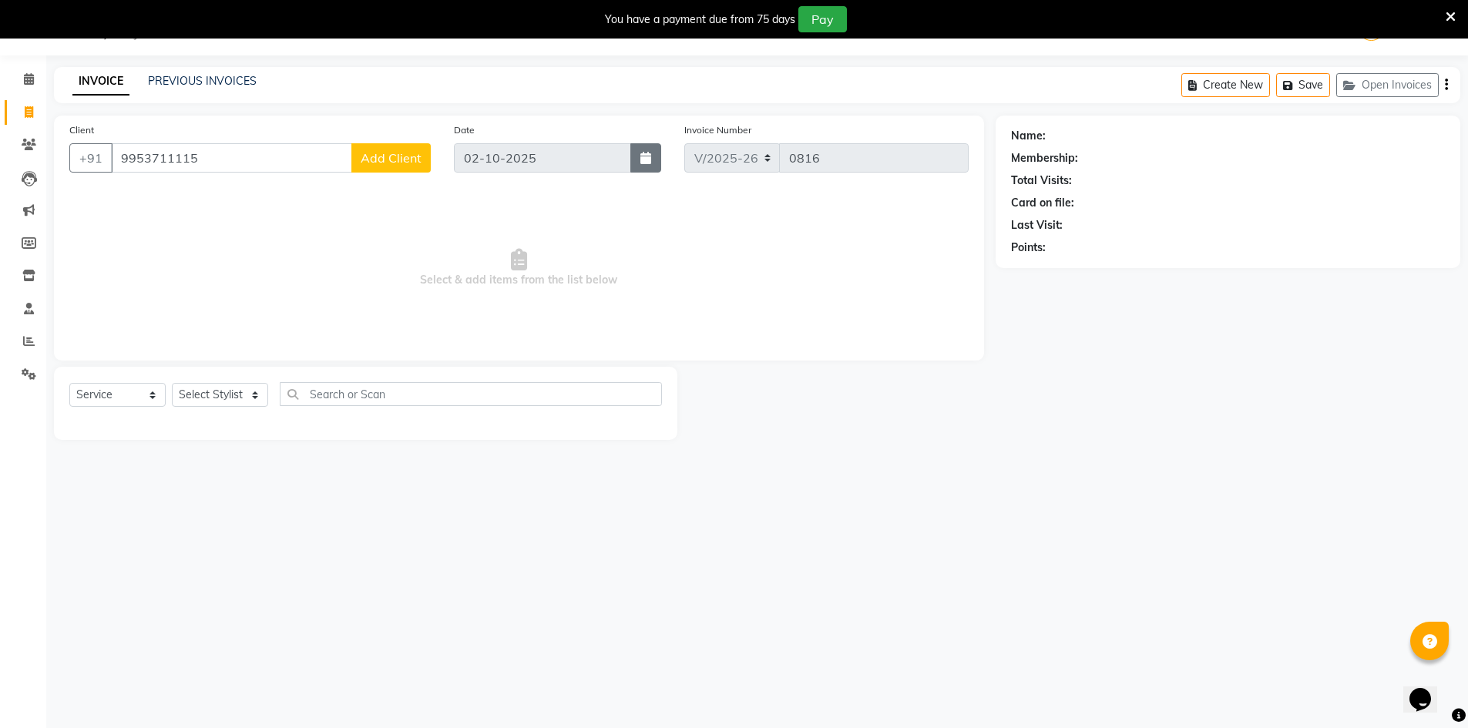
select select "2025"
click at [465, 189] on div at bounding box center [470, 190] width 31 height 25
click at [463, 193] on div at bounding box center [470, 190] width 31 height 25
click at [776, 237] on span "Select & add items from the list below" at bounding box center [518, 268] width 899 height 154
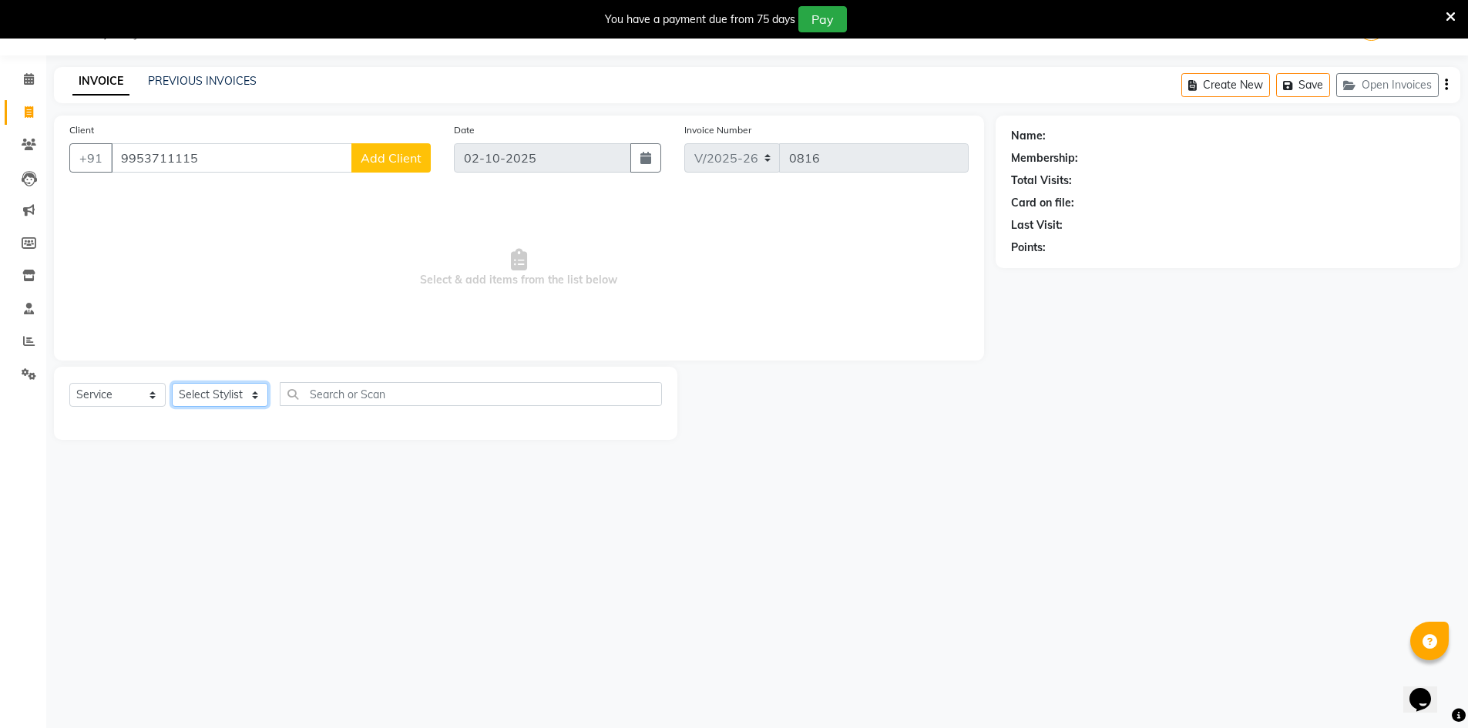
click at [239, 388] on select "Select Stylist [PERSON_NAME] Abhishek_Mrg [PERSON_NAME] Counter_Sales [PERSON_N…" at bounding box center [220, 395] width 96 height 24
drag, startPoint x: 238, startPoint y: 388, endPoint x: 276, endPoint y: 388, distance: 37.8
click at [238, 388] on select "Select Stylist [PERSON_NAME] Abhishek_Mrg [PERSON_NAME] Counter_Sales [PERSON_N…" at bounding box center [220, 395] width 96 height 24
drag, startPoint x: 280, startPoint y: 156, endPoint x: 727, endPoint y: 199, distance: 448.9
click at [65, 153] on div "Client [PHONE_NUMBER] Add Client" at bounding box center [250, 153] width 384 height 63
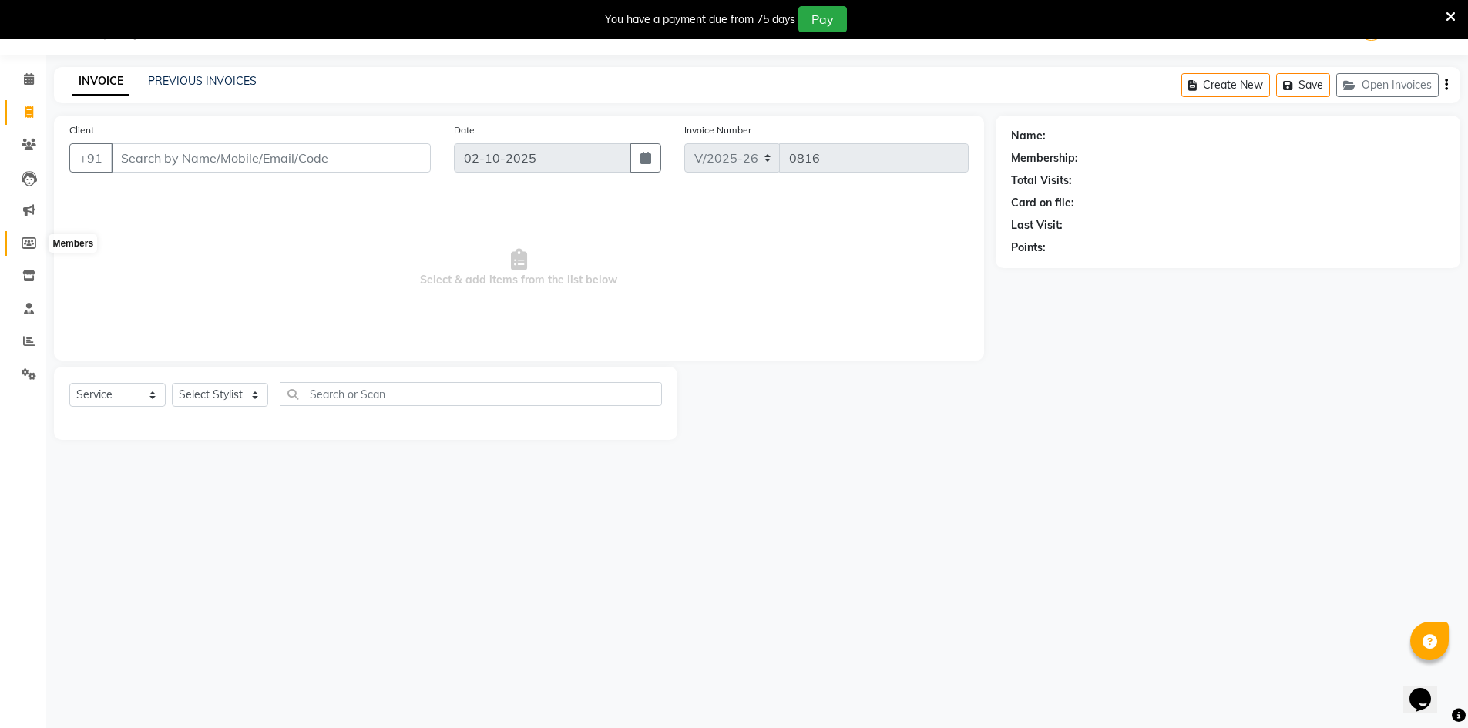
click at [25, 241] on icon at bounding box center [29, 243] width 15 height 12
select select
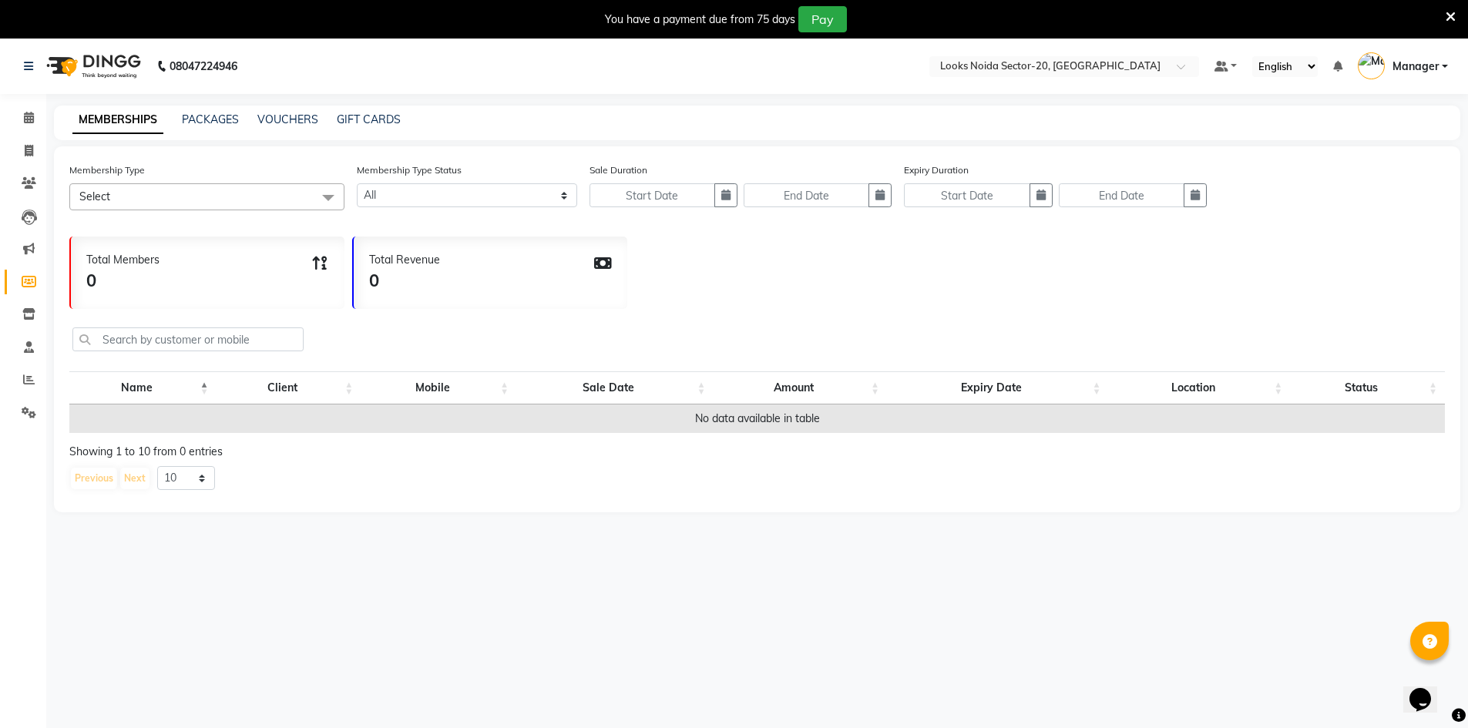
click at [196, 199] on span "Select" at bounding box center [206, 196] width 275 height 27
click at [237, 118] on link "PACKAGES" at bounding box center [210, 119] width 57 height 14
select select
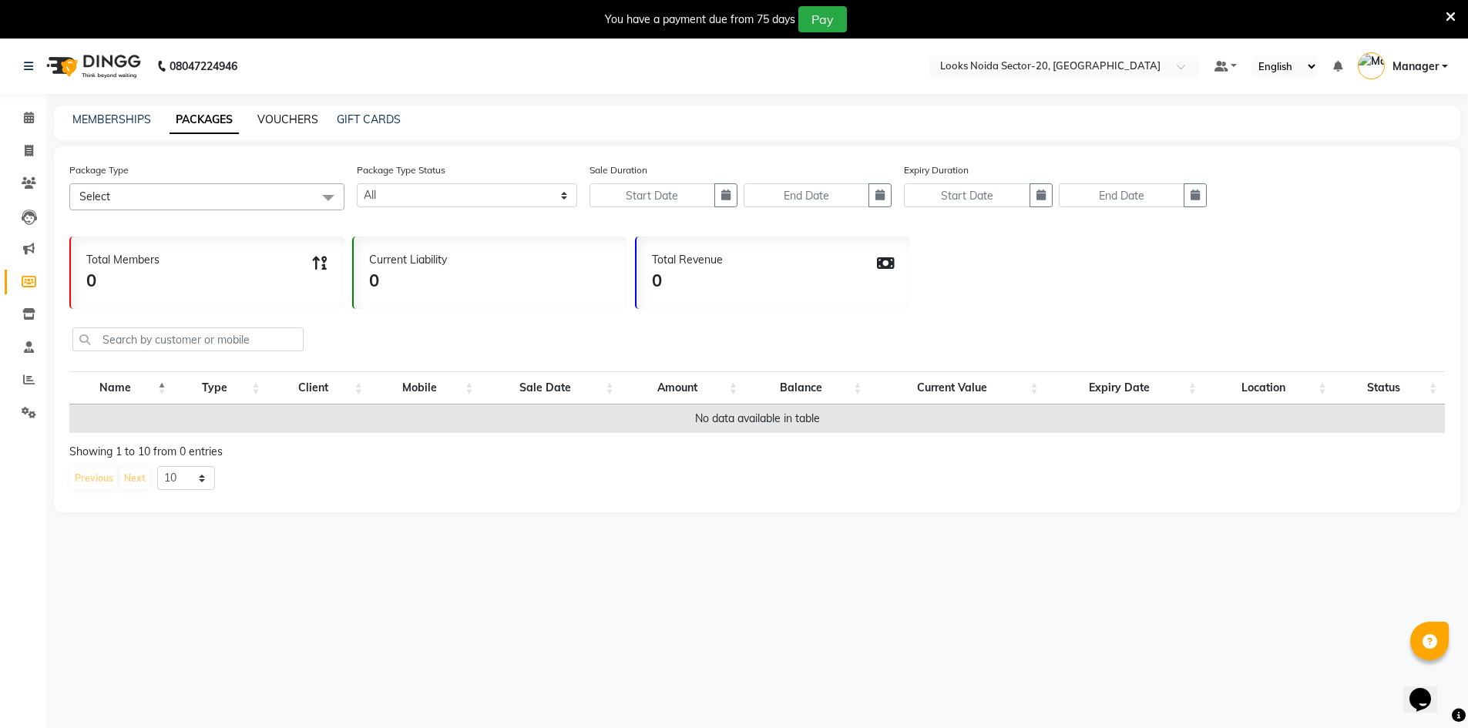
click at [316, 123] on link "VOUCHERS" at bounding box center [287, 119] width 61 height 14
select select
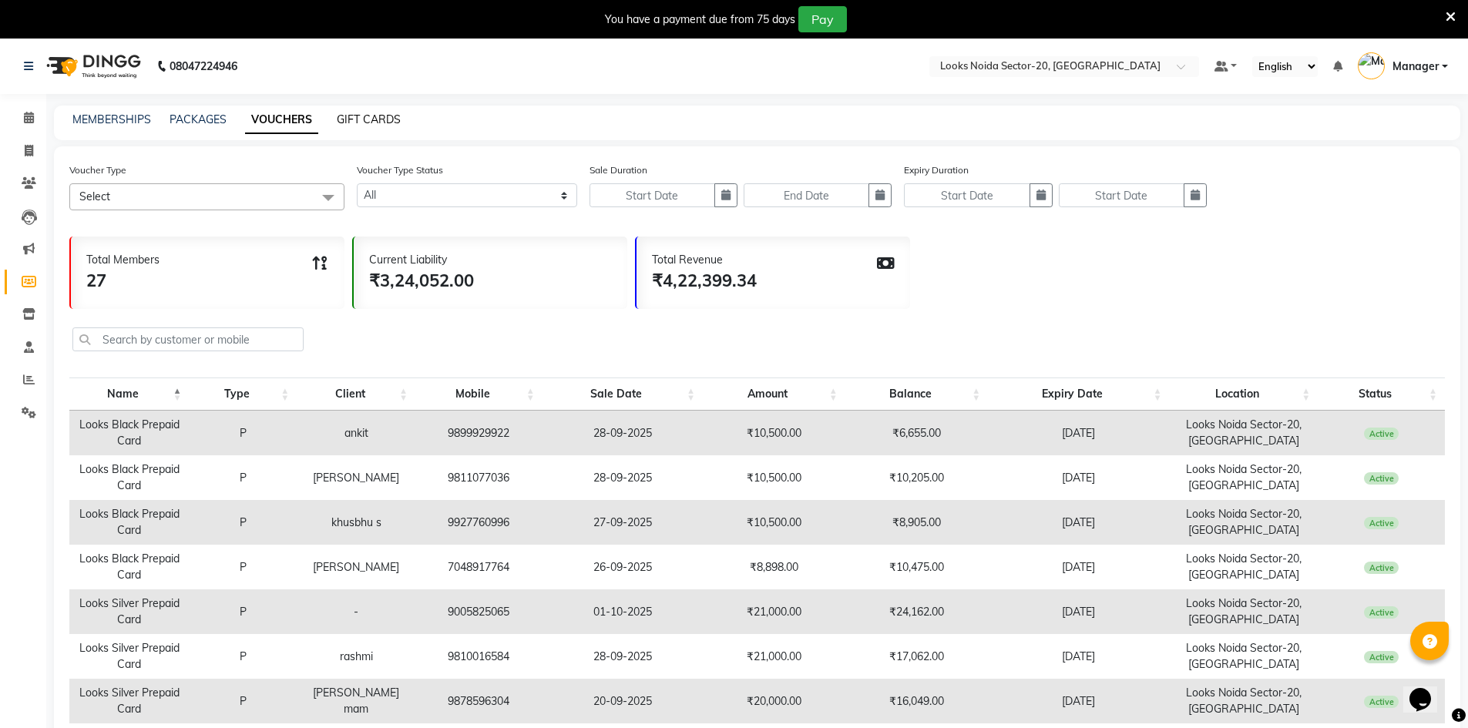
click at [374, 116] on link "GIFT CARDS" at bounding box center [369, 119] width 64 height 14
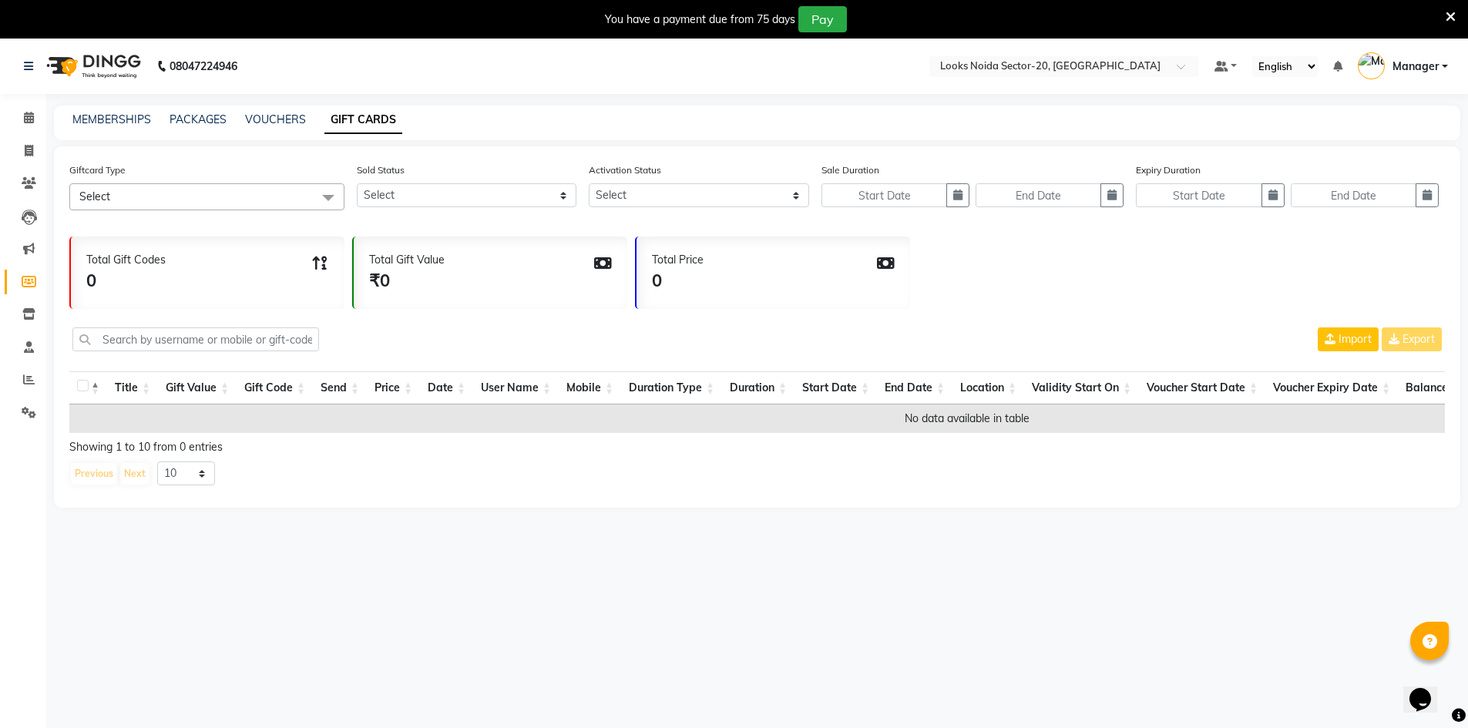
click at [262, 112] on div "VOUCHERS" at bounding box center [275, 120] width 61 height 16
click at [267, 118] on link "VOUCHERS" at bounding box center [275, 119] width 61 height 14
select select
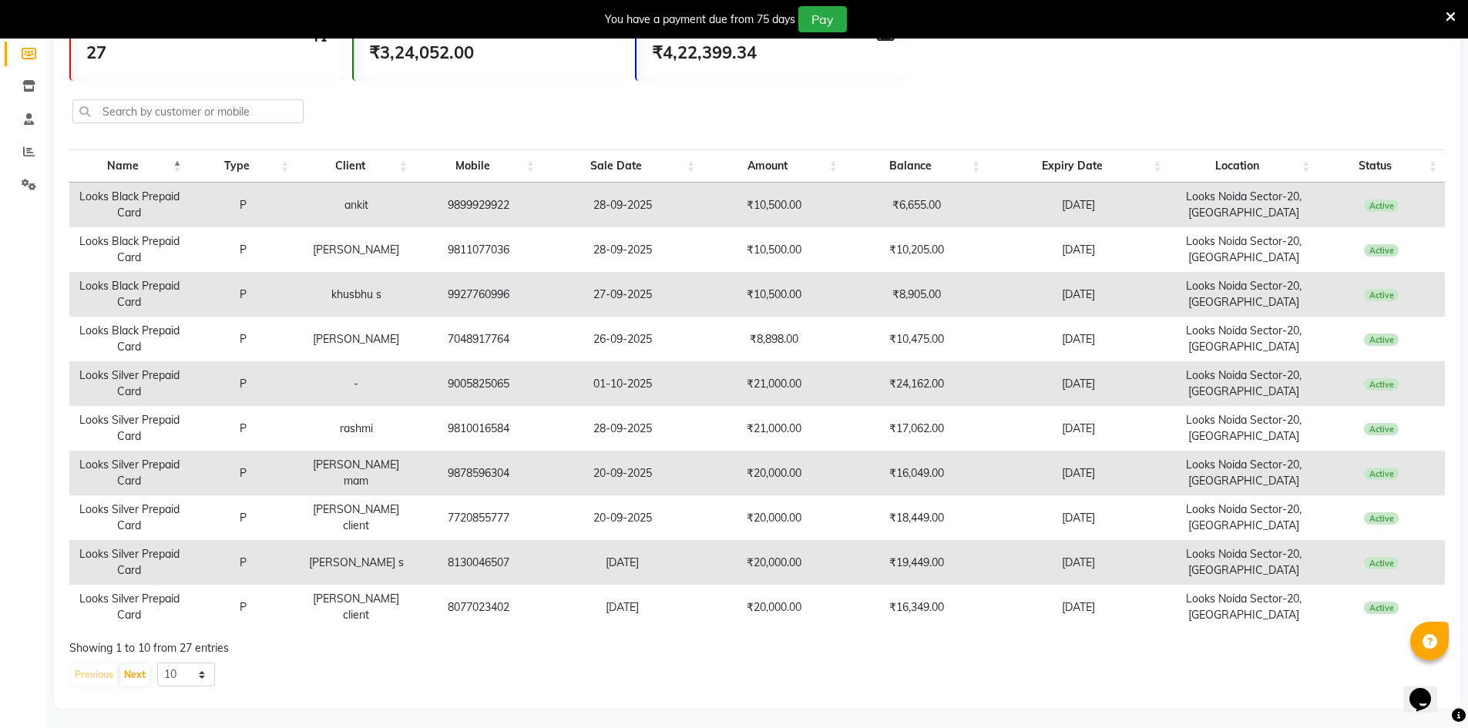
scroll to position [232, 0]
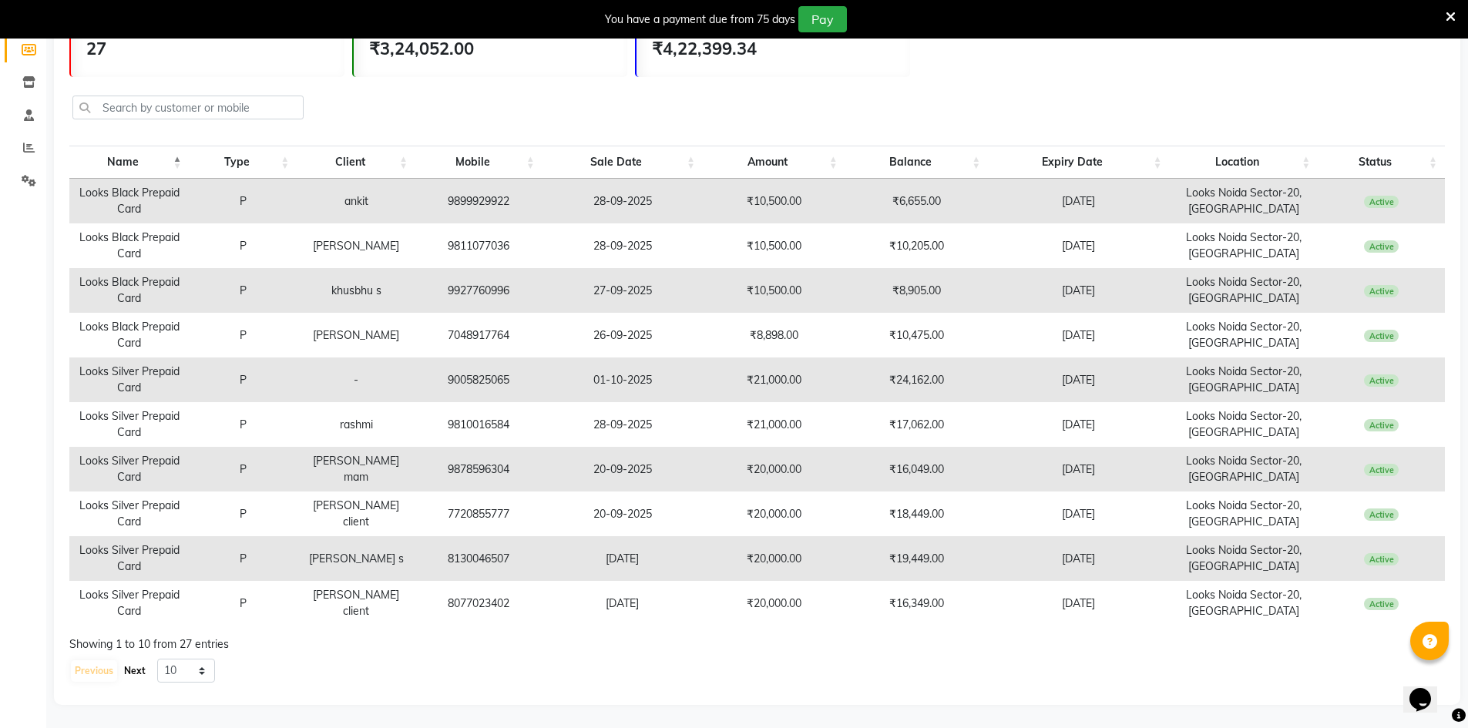
drag, startPoint x: 129, startPoint y: 669, endPoint x: 130, endPoint y: 660, distance: 8.6
click at [129, 666] on button "Next" at bounding box center [134, 671] width 29 height 22
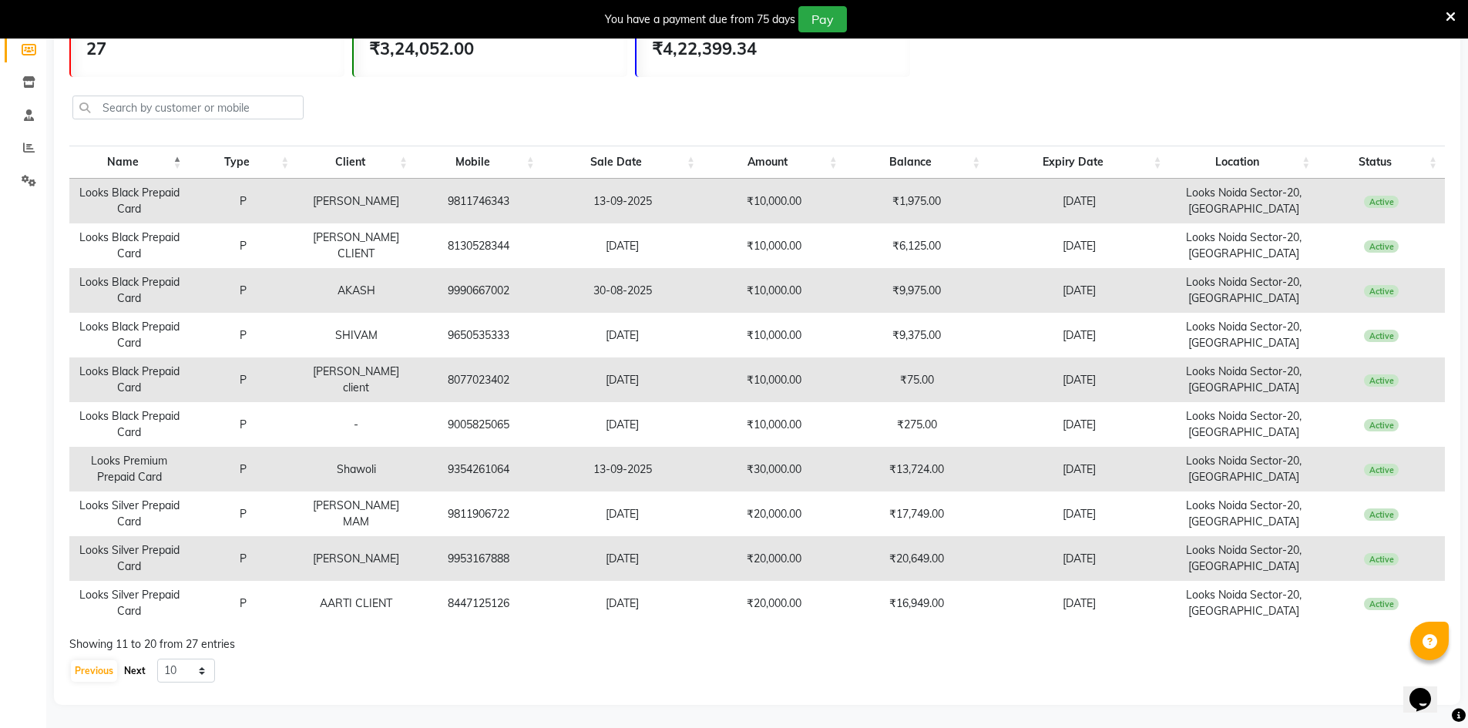
click at [132, 670] on button "Next" at bounding box center [134, 671] width 29 height 22
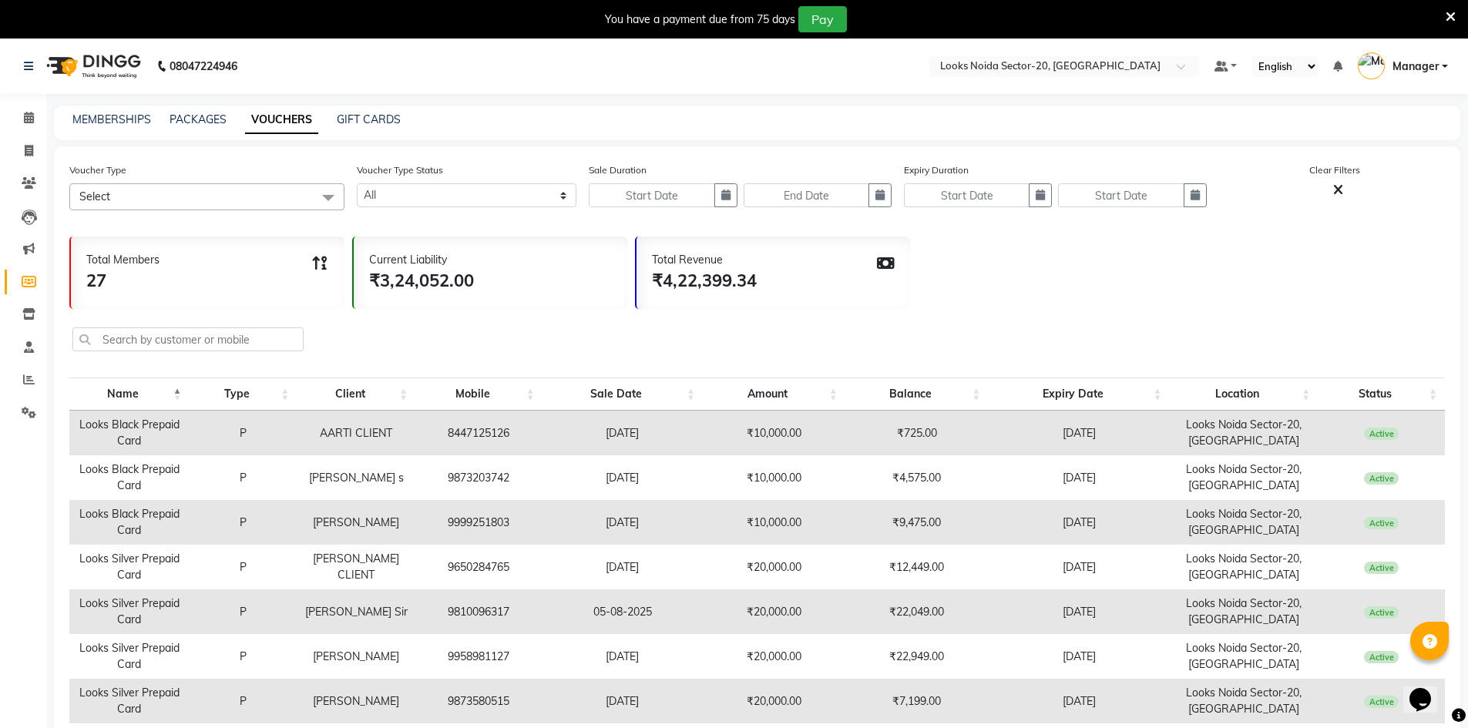
scroll to position [98, 0]
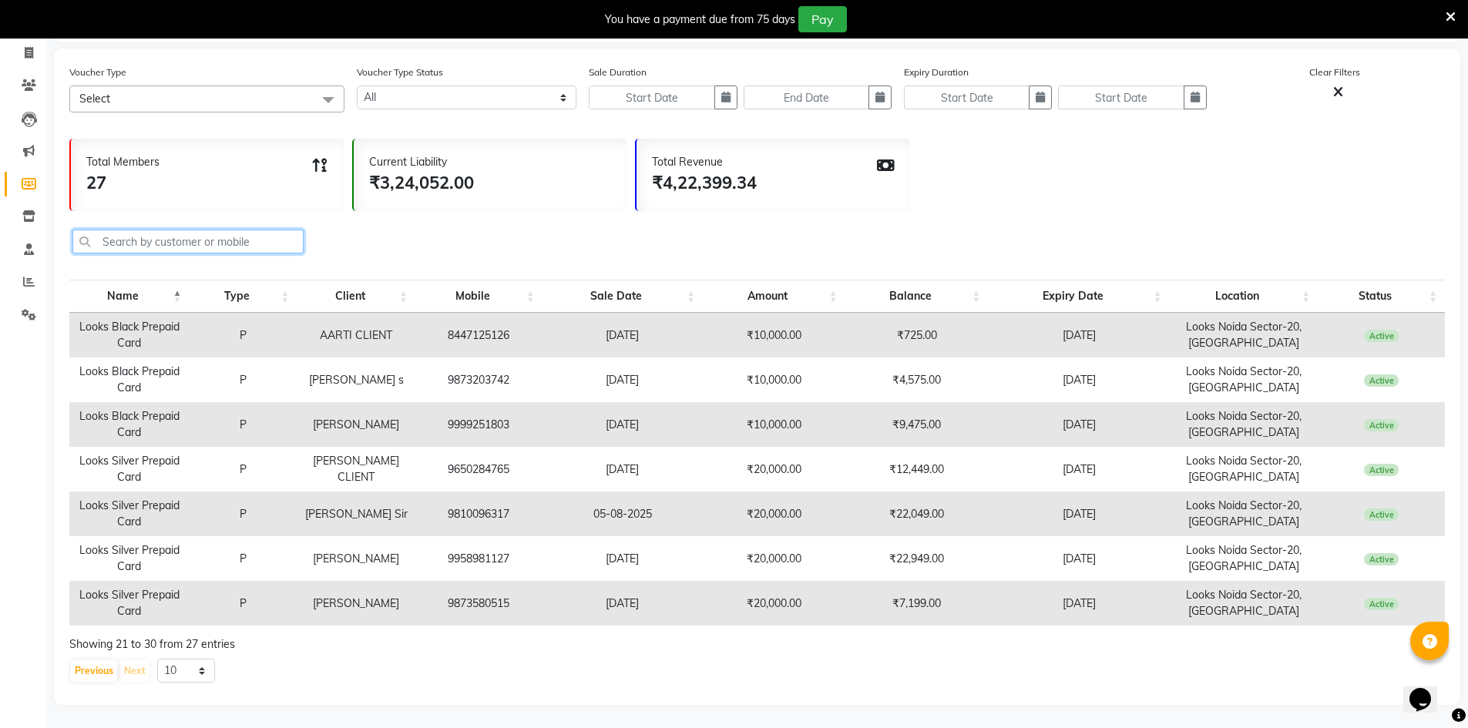
click at [177, 247] on input "text" at bounding box center [187, 242] width 231 height 24
paste input "9953711115"
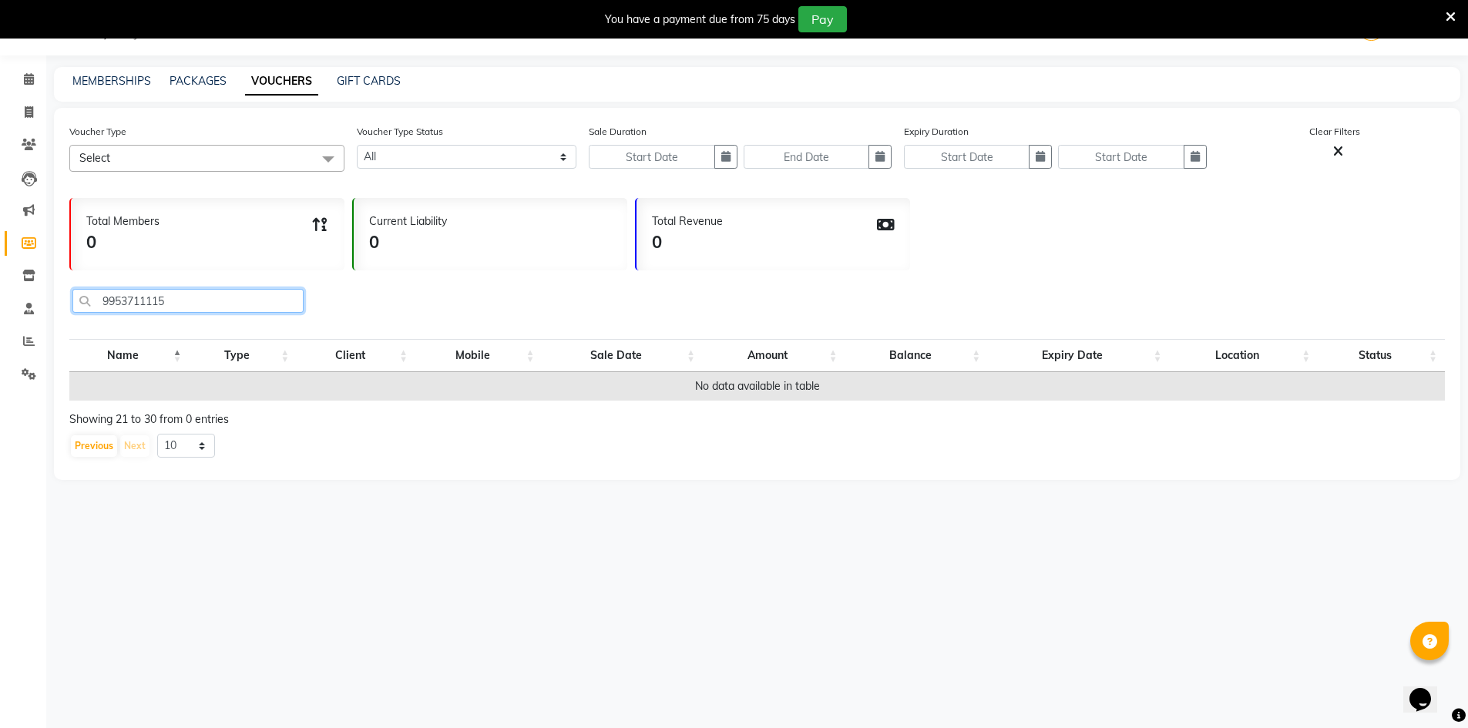
type input "9953711115"
click at [142, 88] on div "MEMBERSHIPS" at bounding box center [111, 81] width 79 height 16
click at [134, 74] on link "MEMBERSHIPS" at bounding box center [111, 81] width 79 height 14
select select
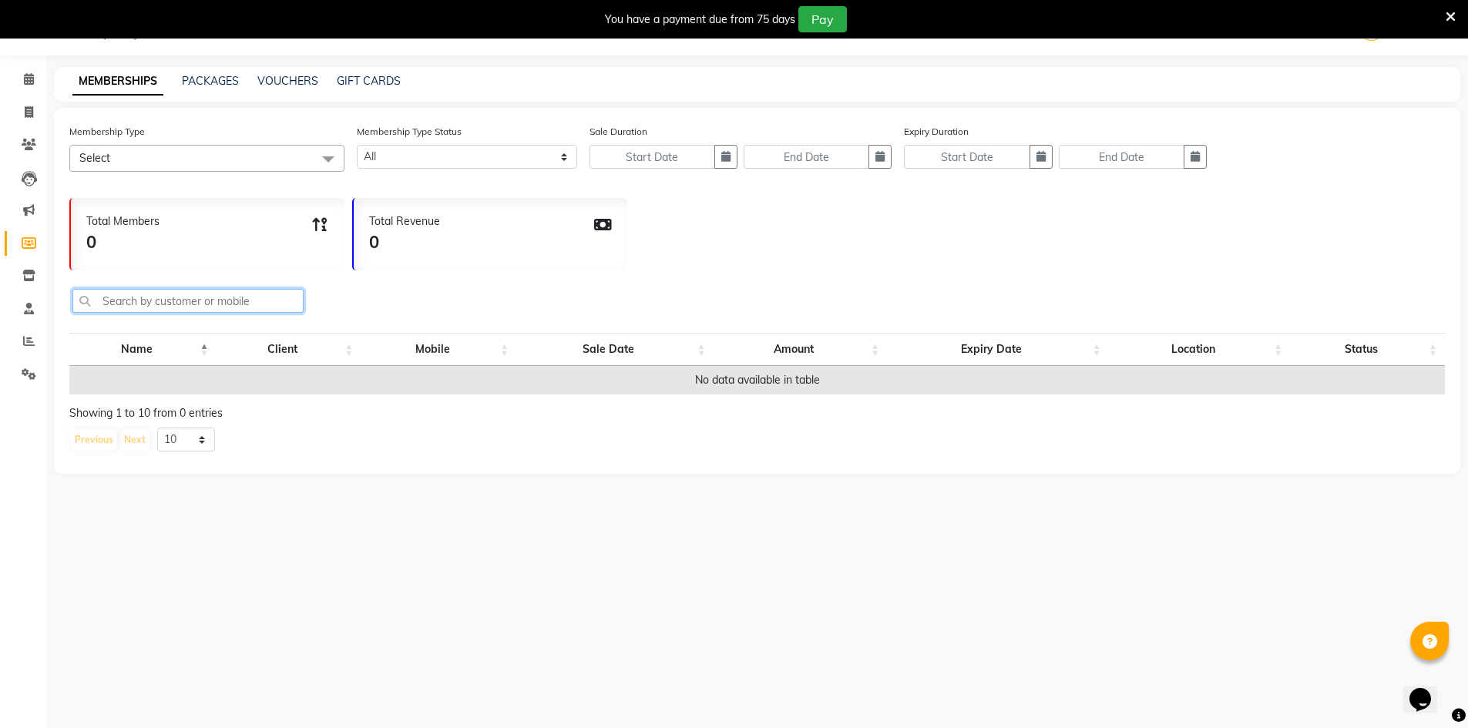
click at [176, 304] on input "text" at bounding box center [187, 301] width 231 height 24
paste input "9953711115"
type input "9953711115"
click at [25, 113] on icon at bounding box center [29, 112] width 8 height 12
select select "8646"
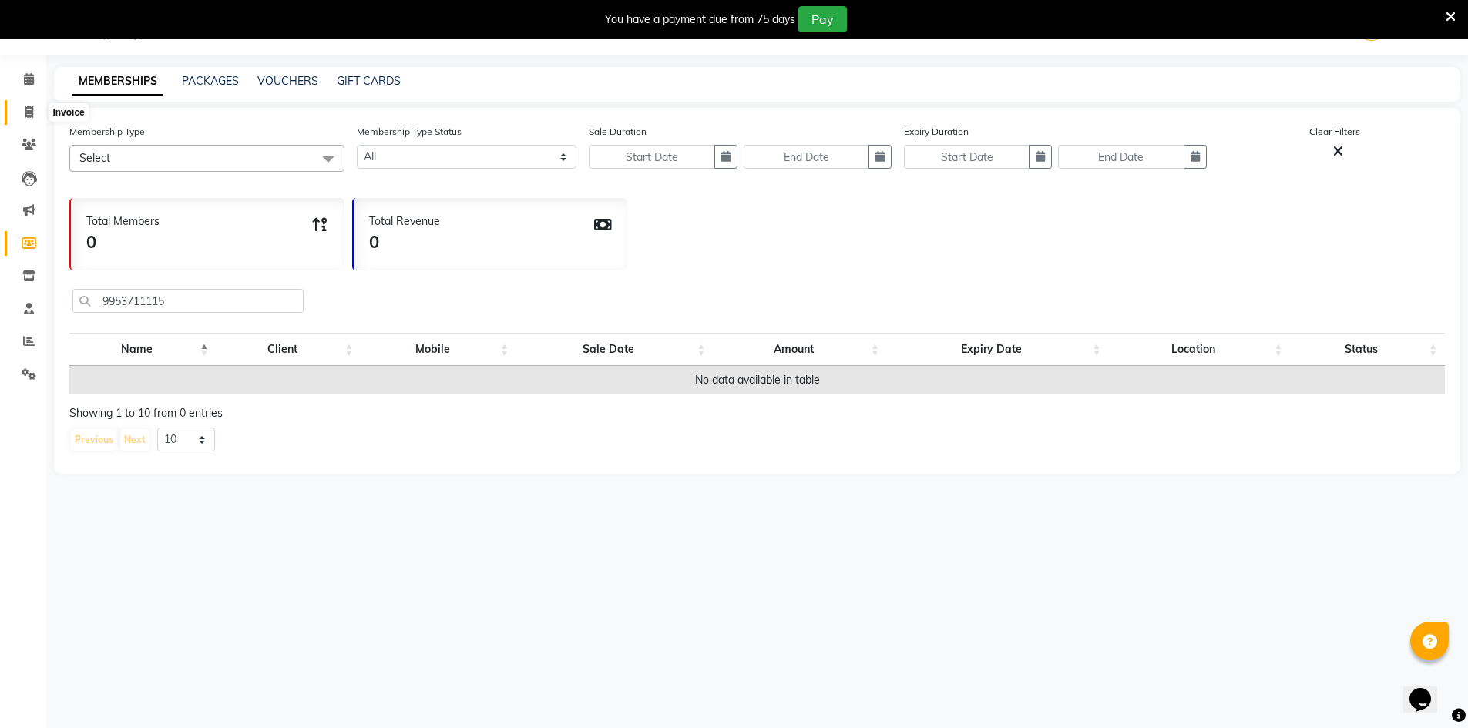
select select "service"
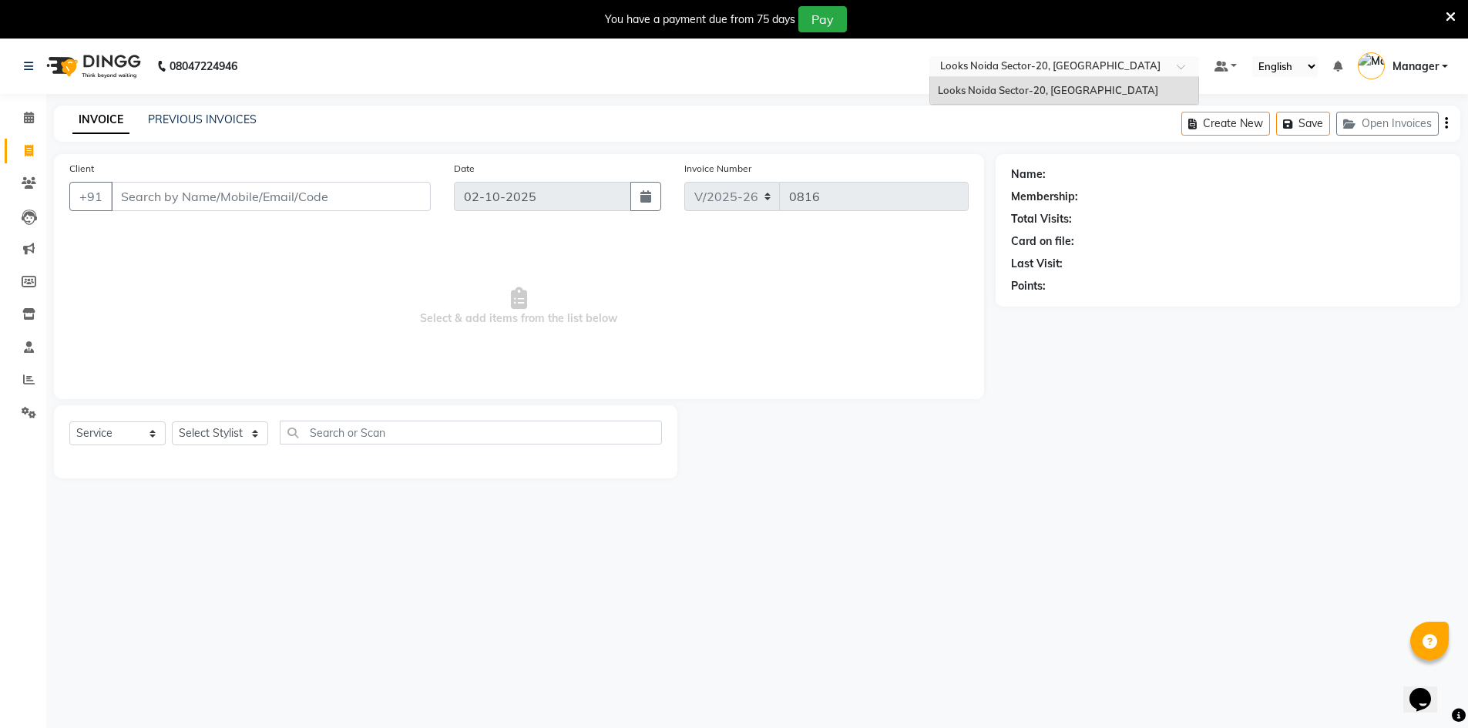
click at [1090, 62] on input "text" at bounding box center [1048, 67] width 223 height 15
click at [1076, 93] on span "Looks Noida Sector-20, [GEOGRAPHIC_DATA]" at bounding box center [1048, 90] width 220 height 12
click at [1378, 131] on button "Open Invoices" at bounding box center [1387, 124] width 102 height 24
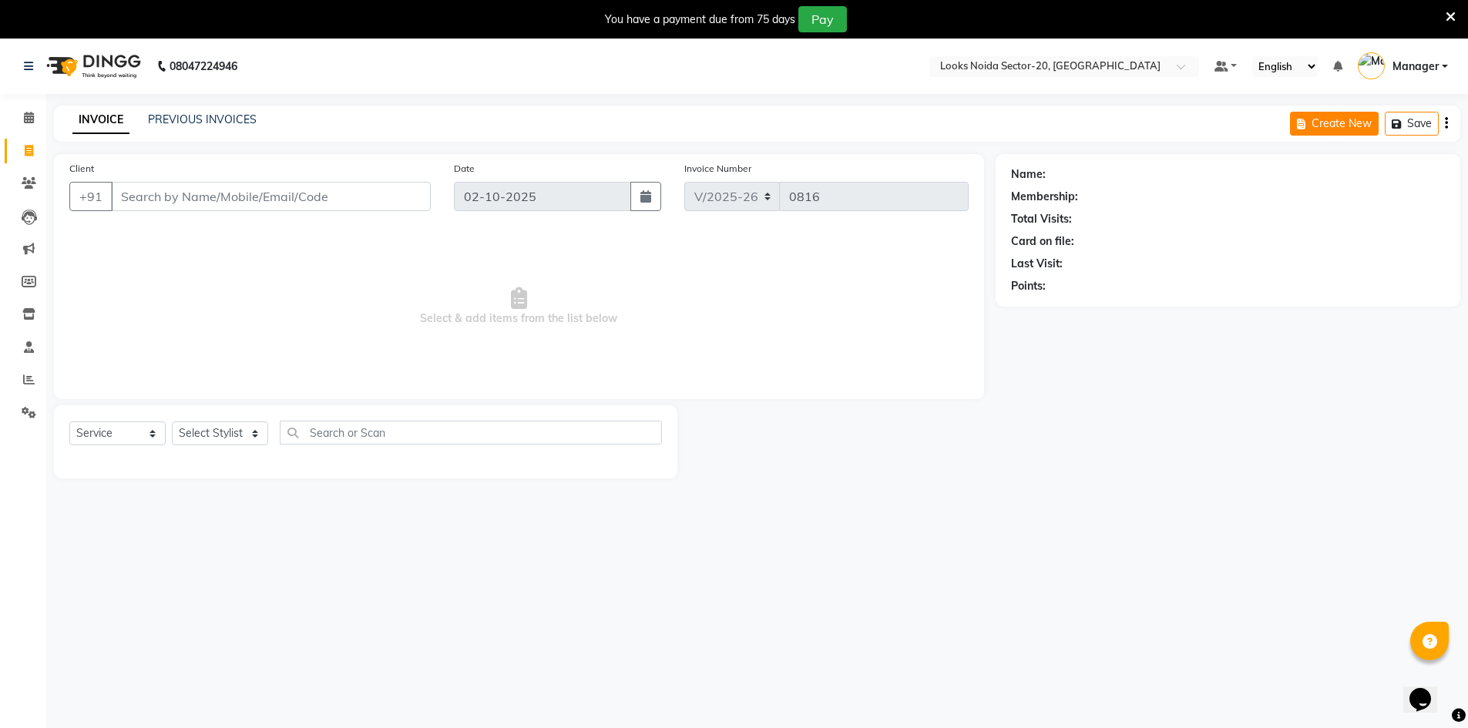
click at [1368, 131] on button "Create New" at bounding box center [1334, 124] width 89 height 24
select select "8646"
select select "service"
click at [30, 148] on icon at bounding box center [29, 151] width 8 height 12
select select "8646"
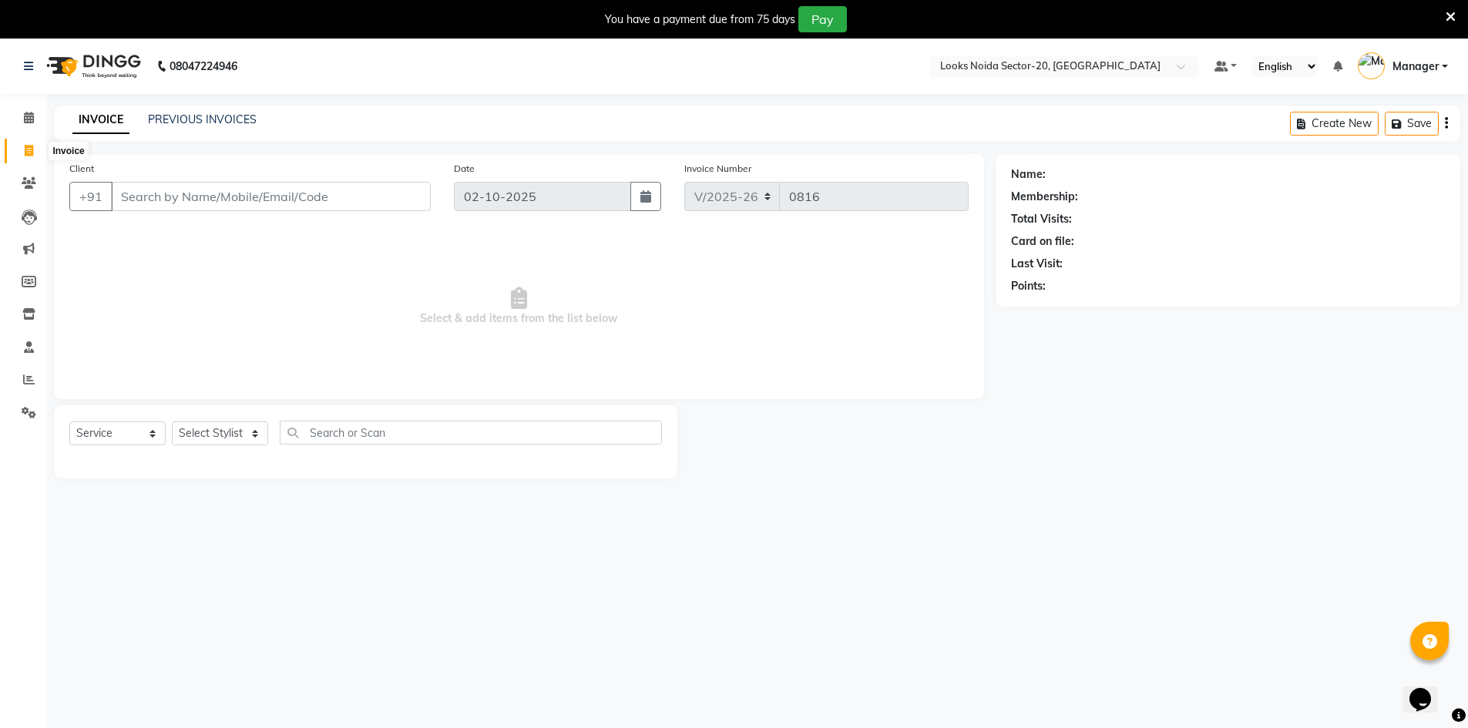
select select "service"
click at [1360, 123] on button "Create New" at bounding box center [1334, 124] width 89 height 24
select select "8646"
select select "service"
click at [1400, 124] on icon "button" at bounding box center [1398, 124] width 15 height 11
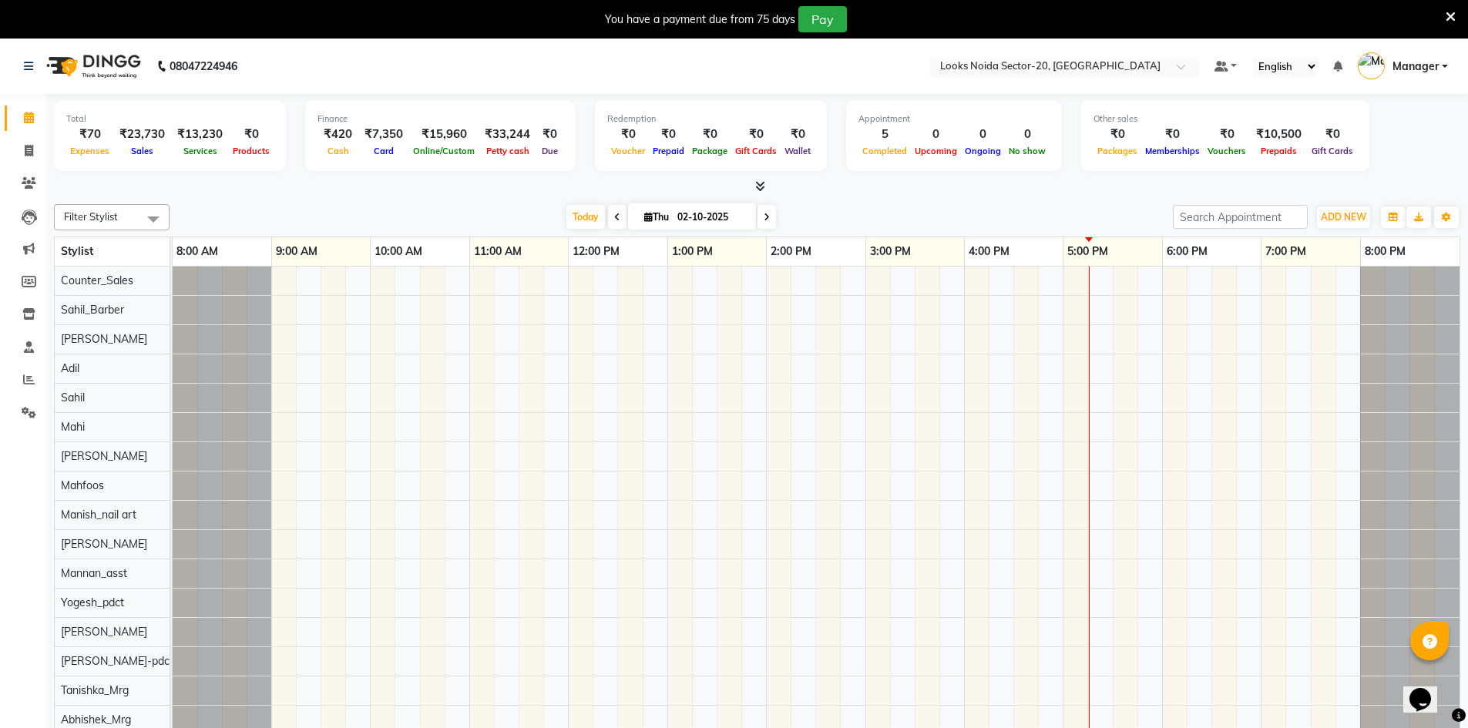
click at [1450, 20] on icon at bounding box center [1450, 17] width 10 height 14
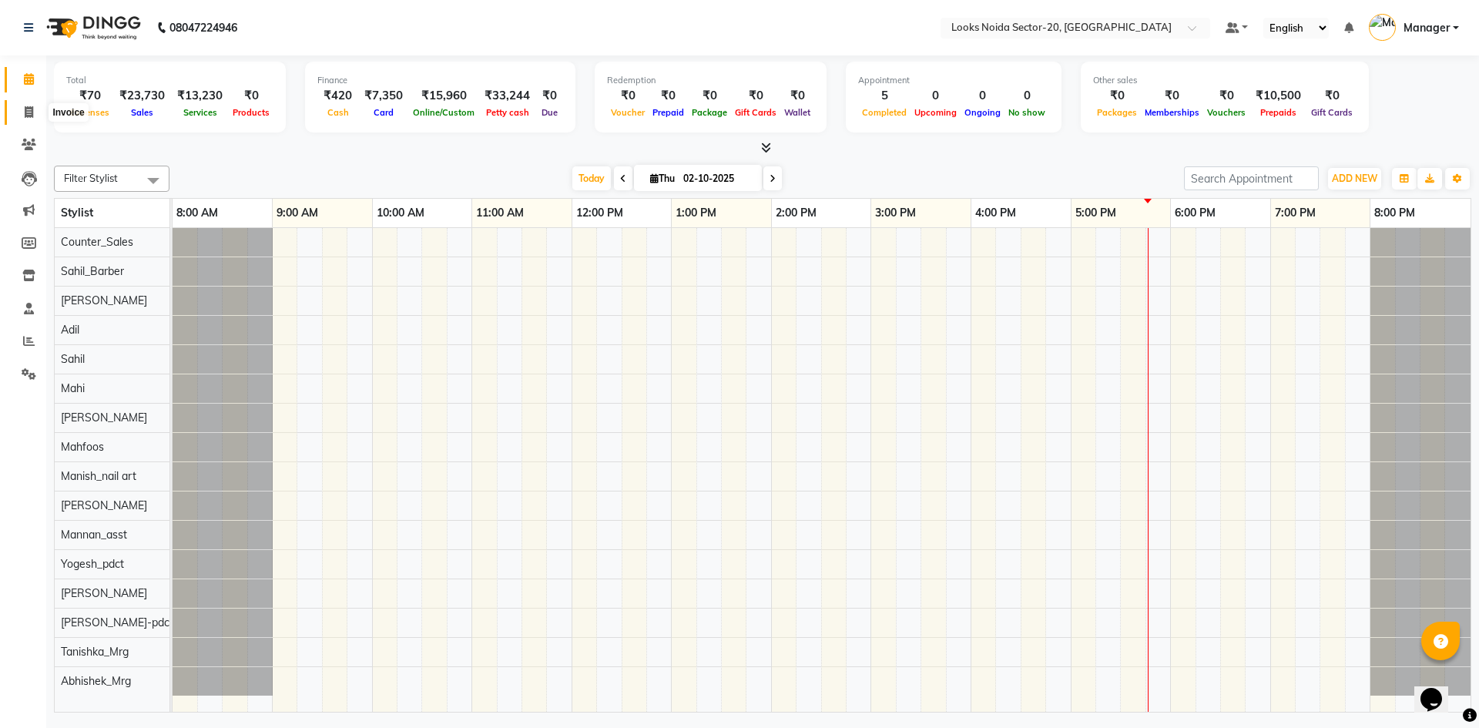
click at [28, 120] on span at bounding box center [28, 113] width 27 height 18
select select "service"
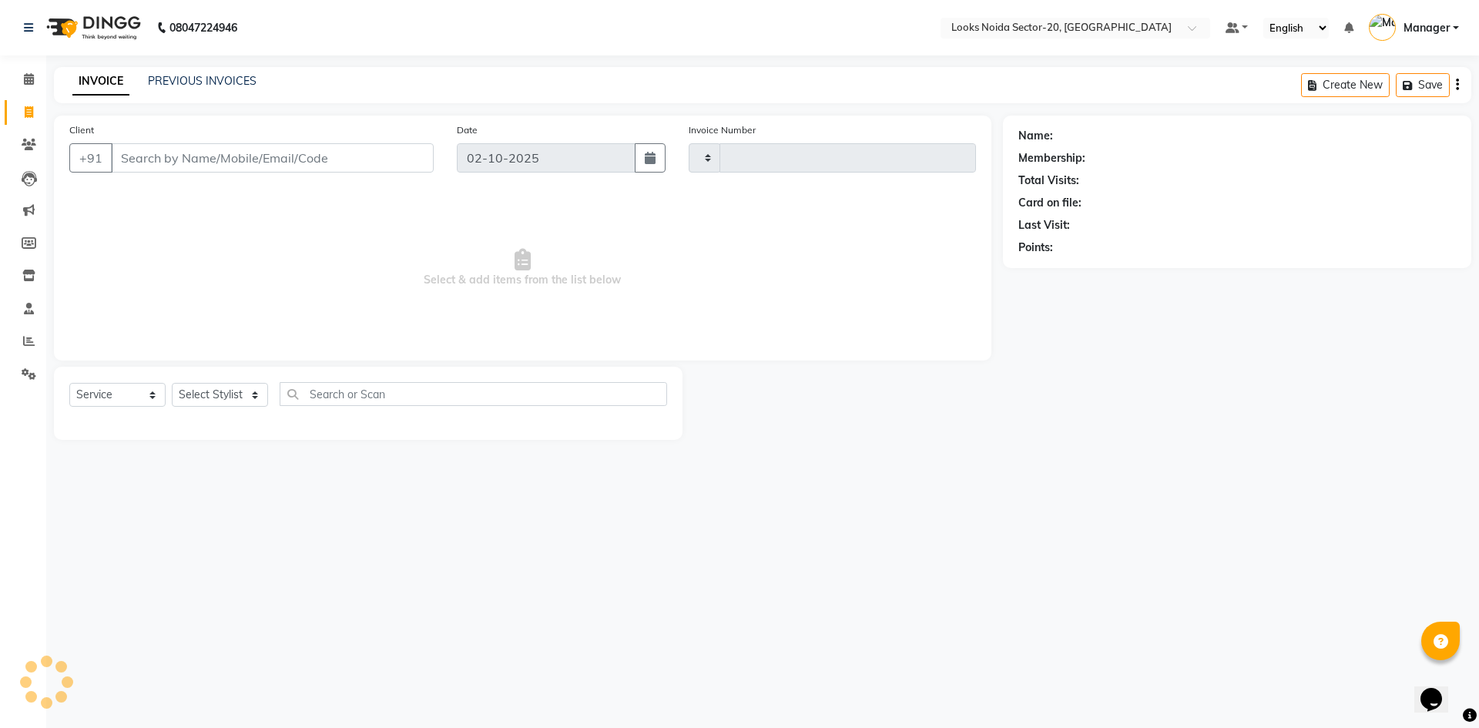
type input "0819"
select select "8646"
drag, startPoint x: 162, startPoint y: 149, endPoint x: 211, endPoint y: 177, distance: 57.0
click at [162, 149] on input "Client" at bounding box center [272, 157] width 323 height 29
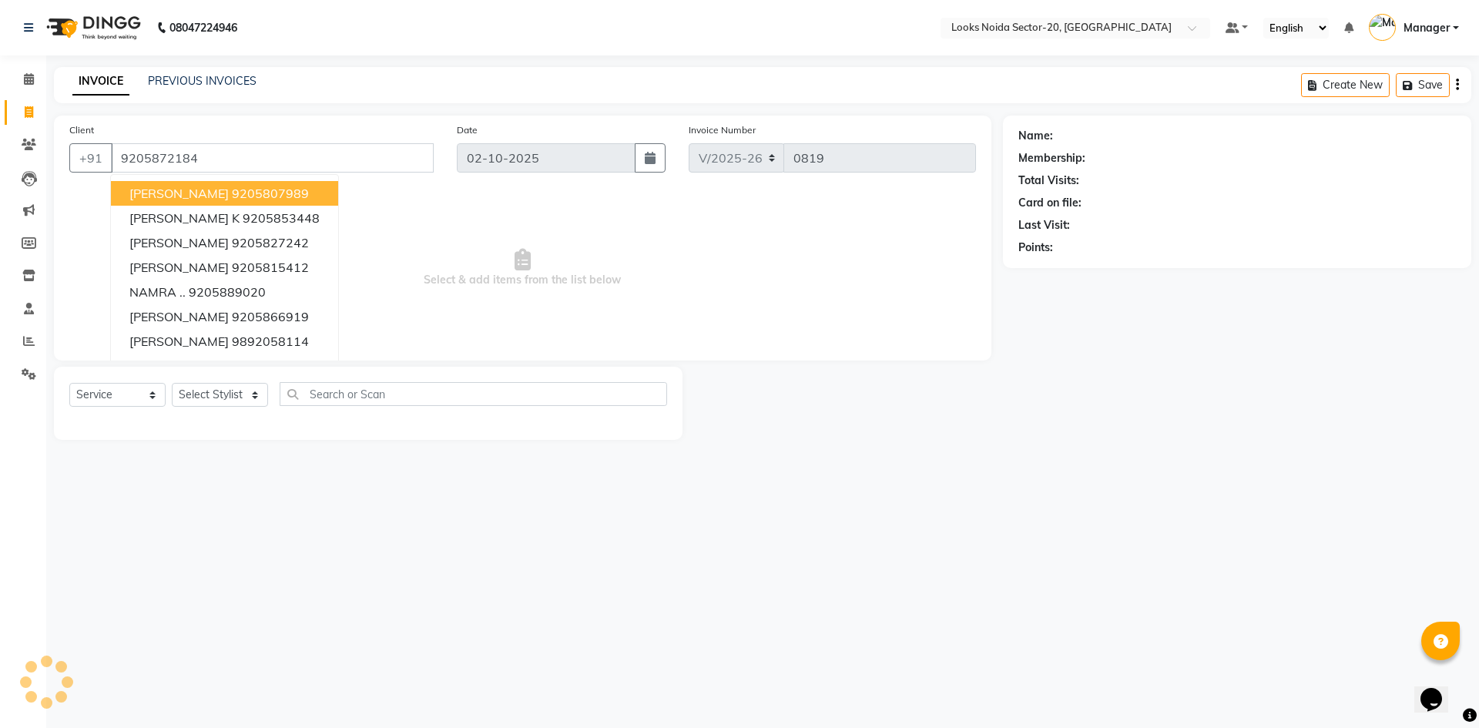
type input "9205872184"
select select "1: Object"
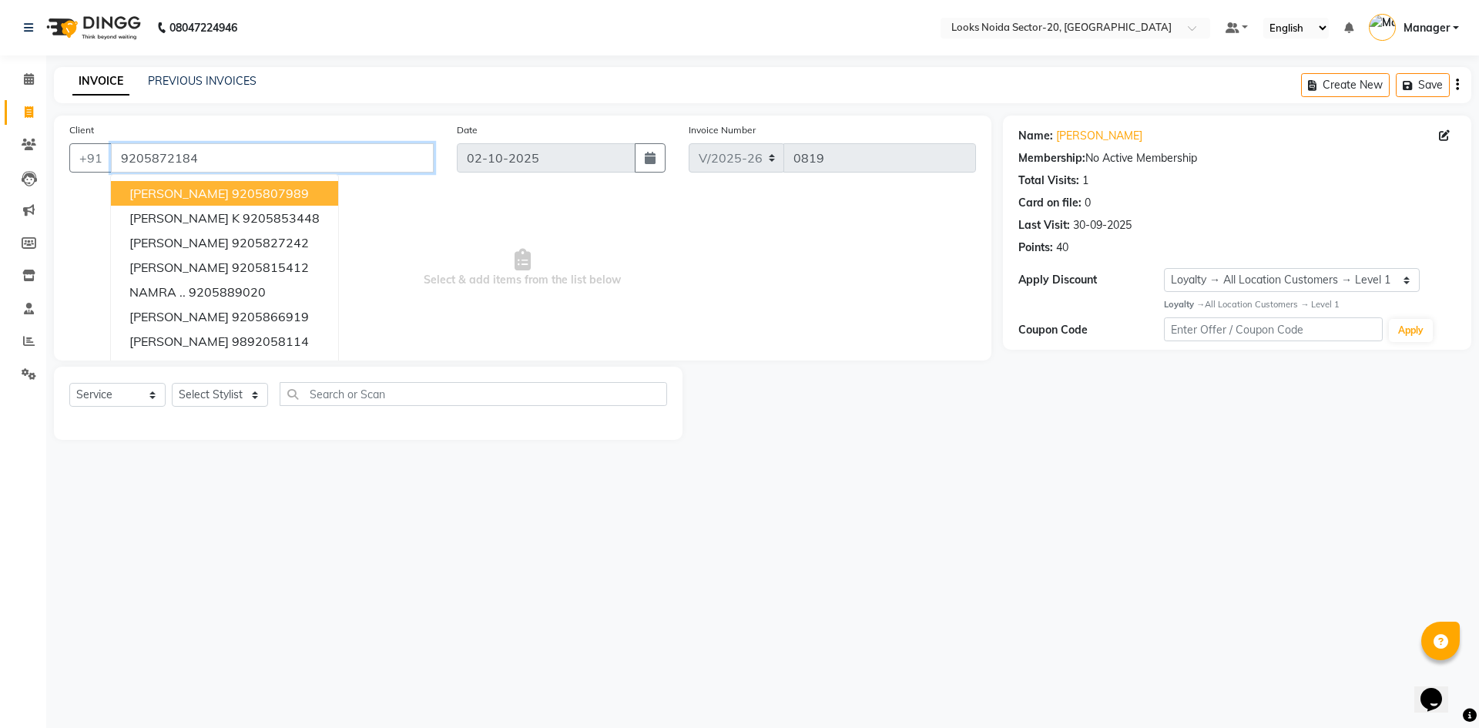
click at [270, 151] on input "9205872184" at bounding box center [272, 157] width 323 height 29
click at [384, 162] on input "9205872184" at bounding box center [272, 157] width 323 height 29
click at [579, 280] on span "Select & add items from the list below" at bounding box center [522, 268] width 907 height 154
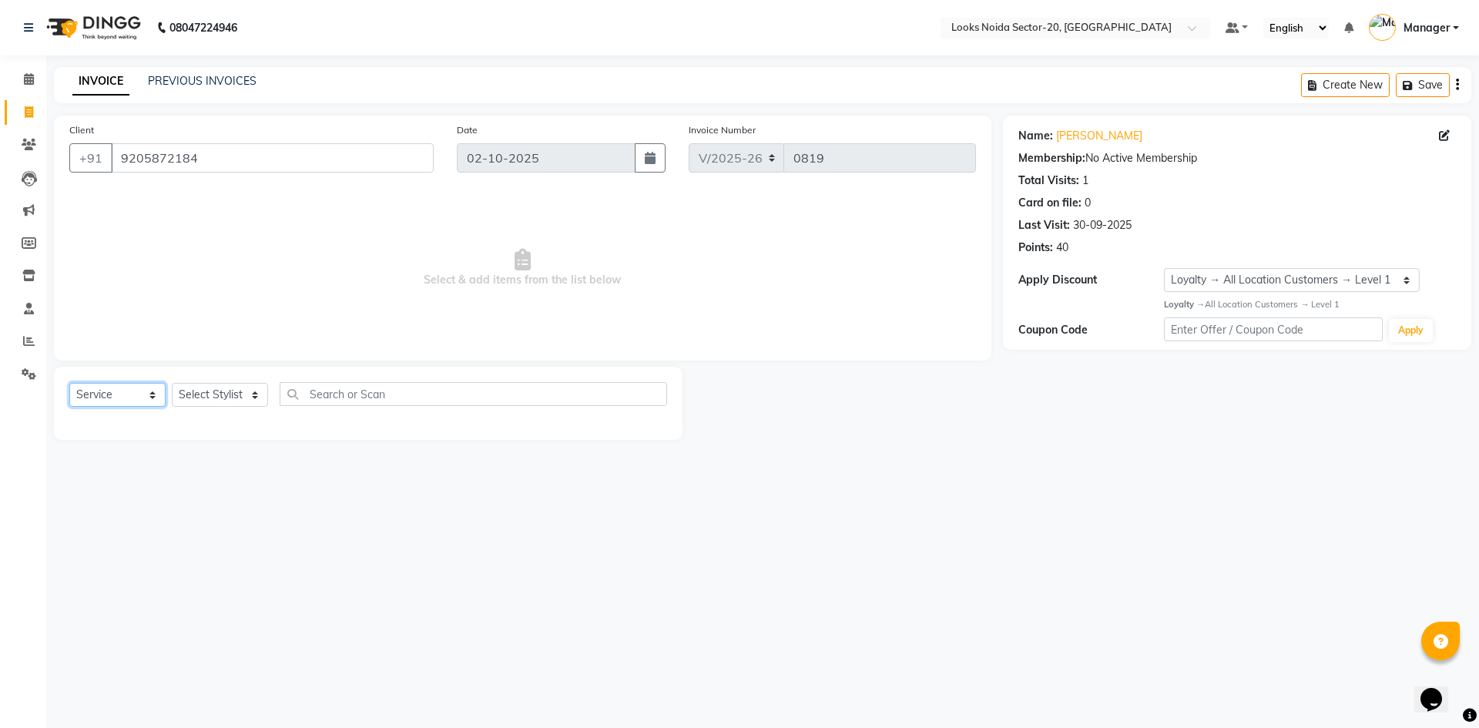
click at [129, 397] on select "Select Service Product Membership Package Voucher Prepaid Gift Card" at bounding box center [117, 395] width 96 height 24
click at [837, 254] on span "Select & add items from the list below" at bounding box center [522, 268] width 907 height 154
click at [1069, 140] on link "[PERSON_NAME]" at bounding box center [1099, 136] width 86 height 16
click at [31, 25] on icon at bounding box center [28, 27] width 9 height 11
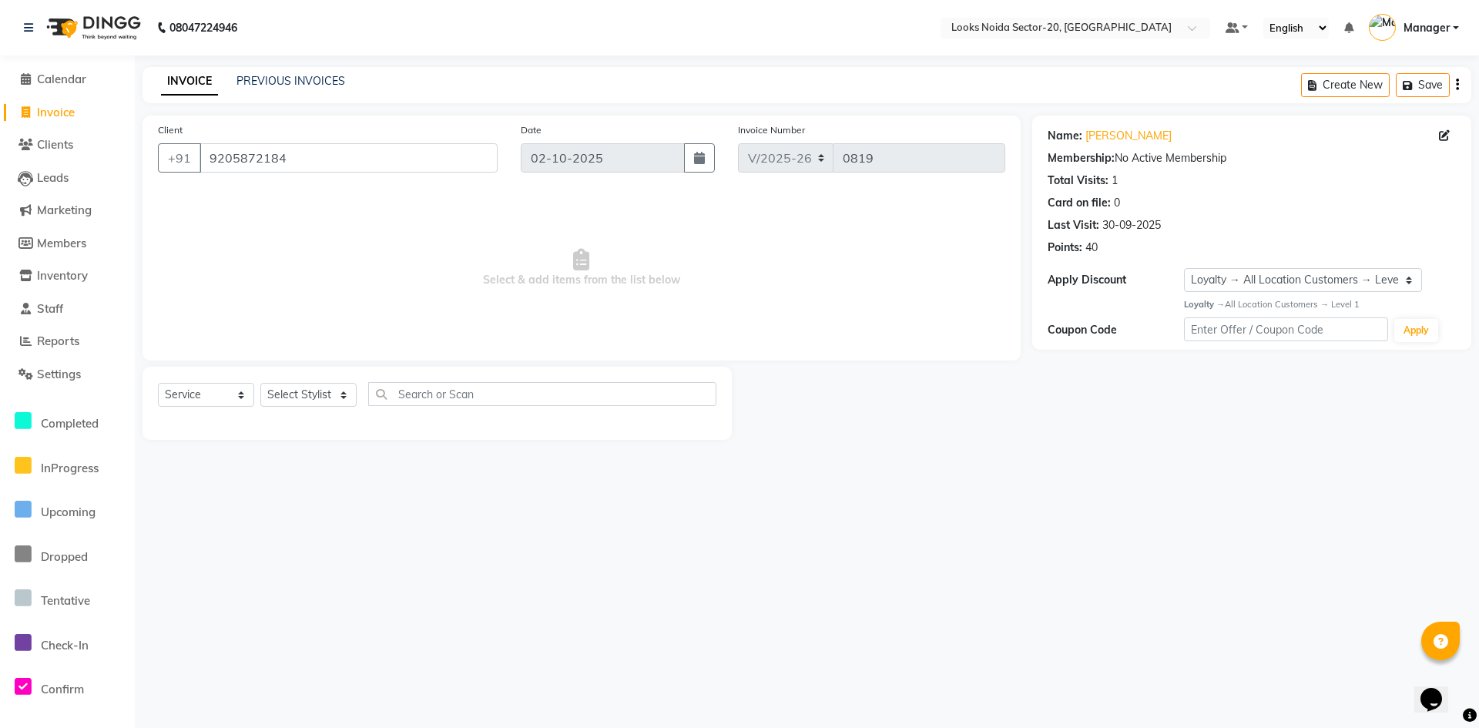
click at [97, 69] on li "Calendar" at bounding box center [67, 79] width 135 height 33
click at [83, 79] on span "Calendar" at bounding box center [61, 79] width 49 height 15
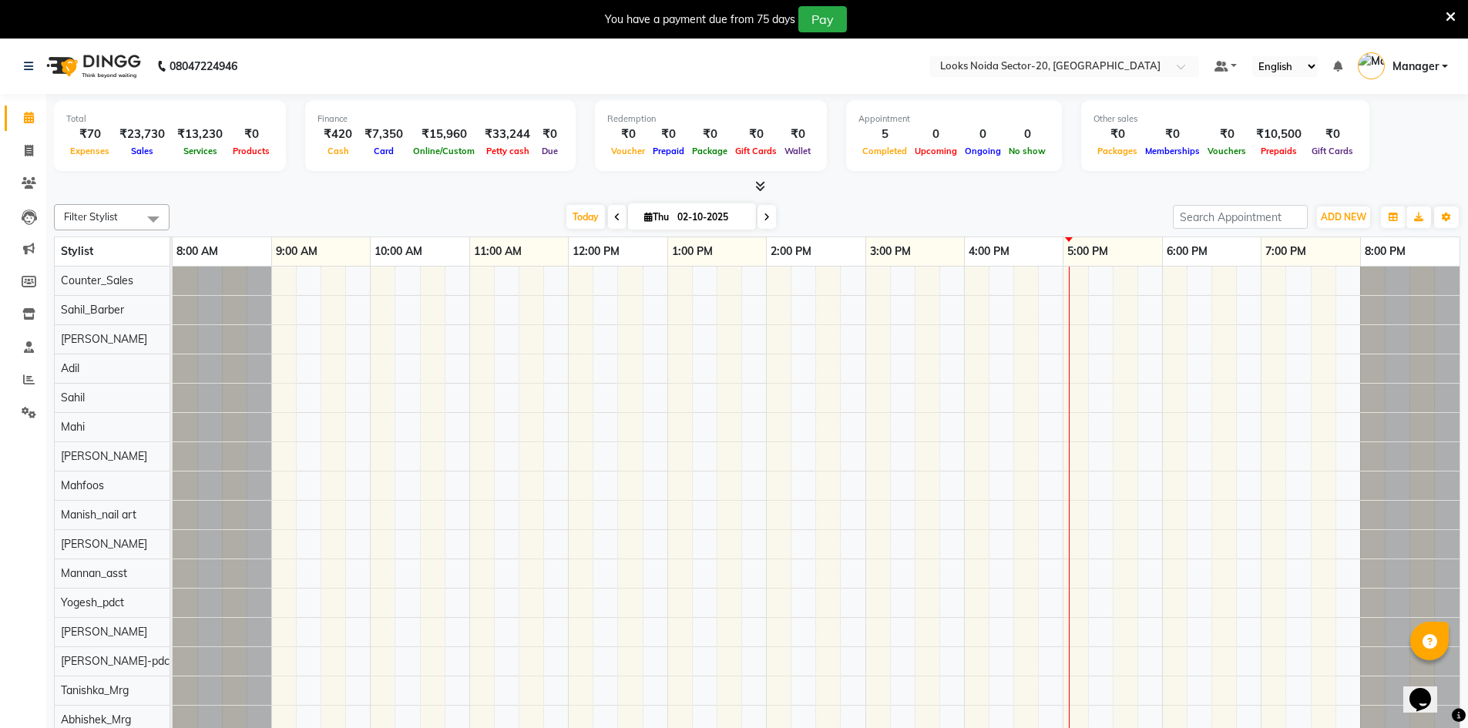
click at [1452, 18] on icon at bounding box center [1450, 17] width 10 height 14
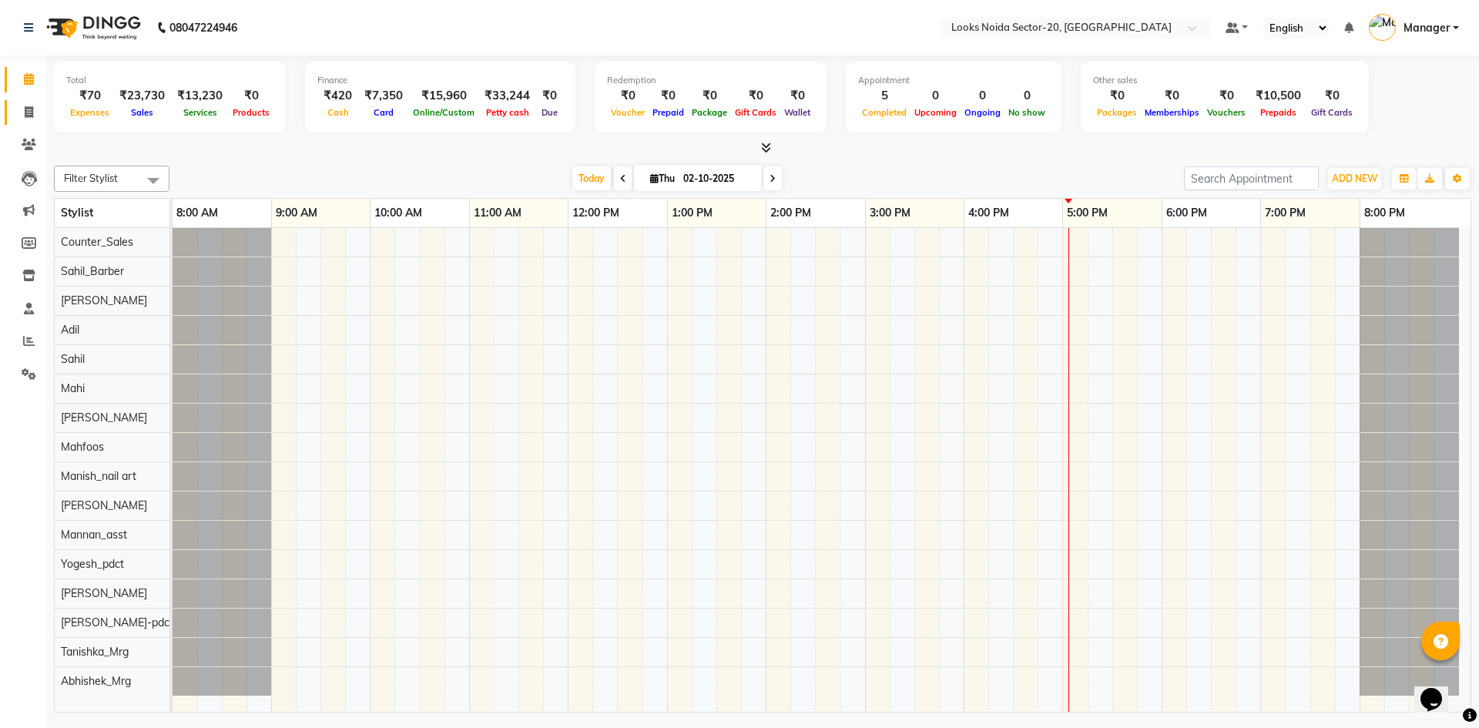
click at [41, 100] on link "Invoice" at bounding box center [23, 112] width 37 height 25
select select "8646"
select select "service"
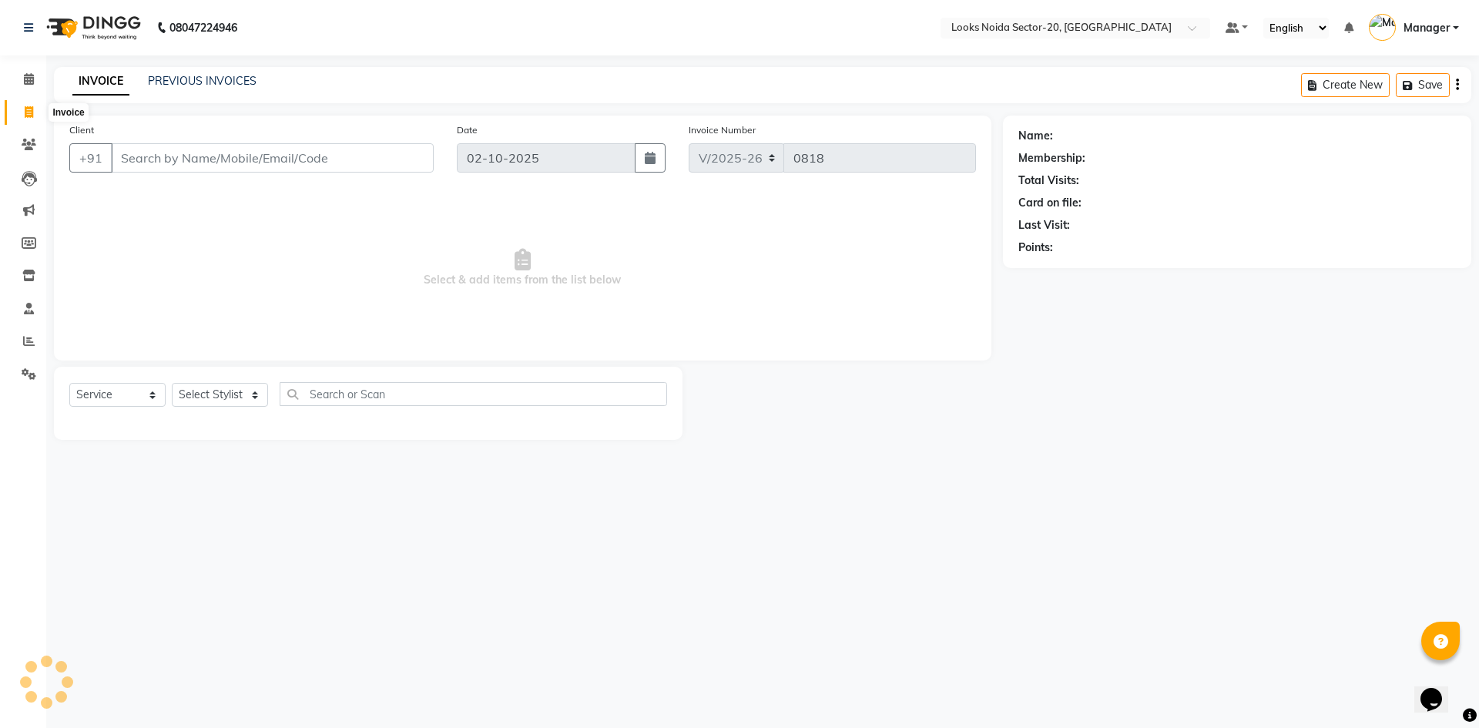
click at [29, 109] on icon at bounding box center [29, 112] width 8 height 12
select select "service"
type input "0818"
select select "8646"
click at [121, 142] on div "Client +91" at bounding box center [252, 153] width 388 height 63
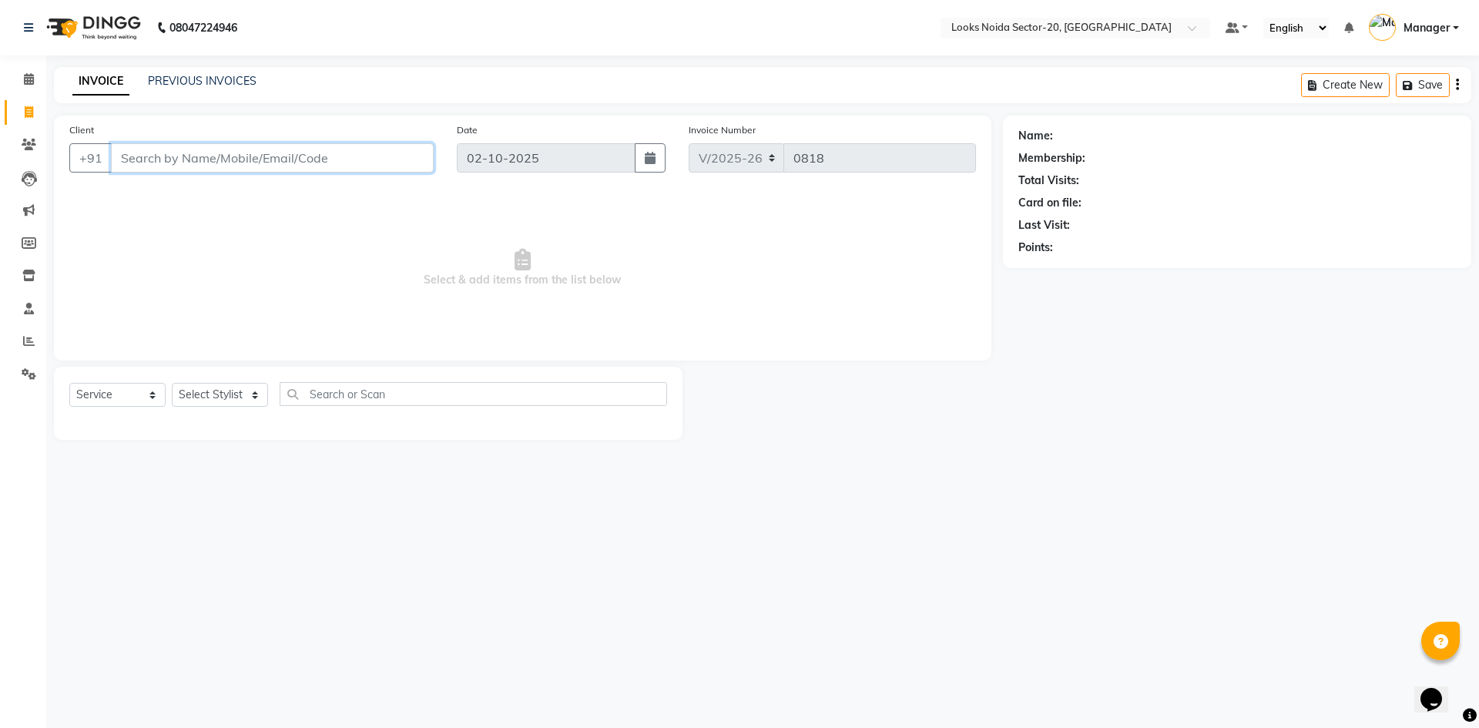
click at [213, 161] on input "Client" at bounding box center [272, 157] width 323 height 29
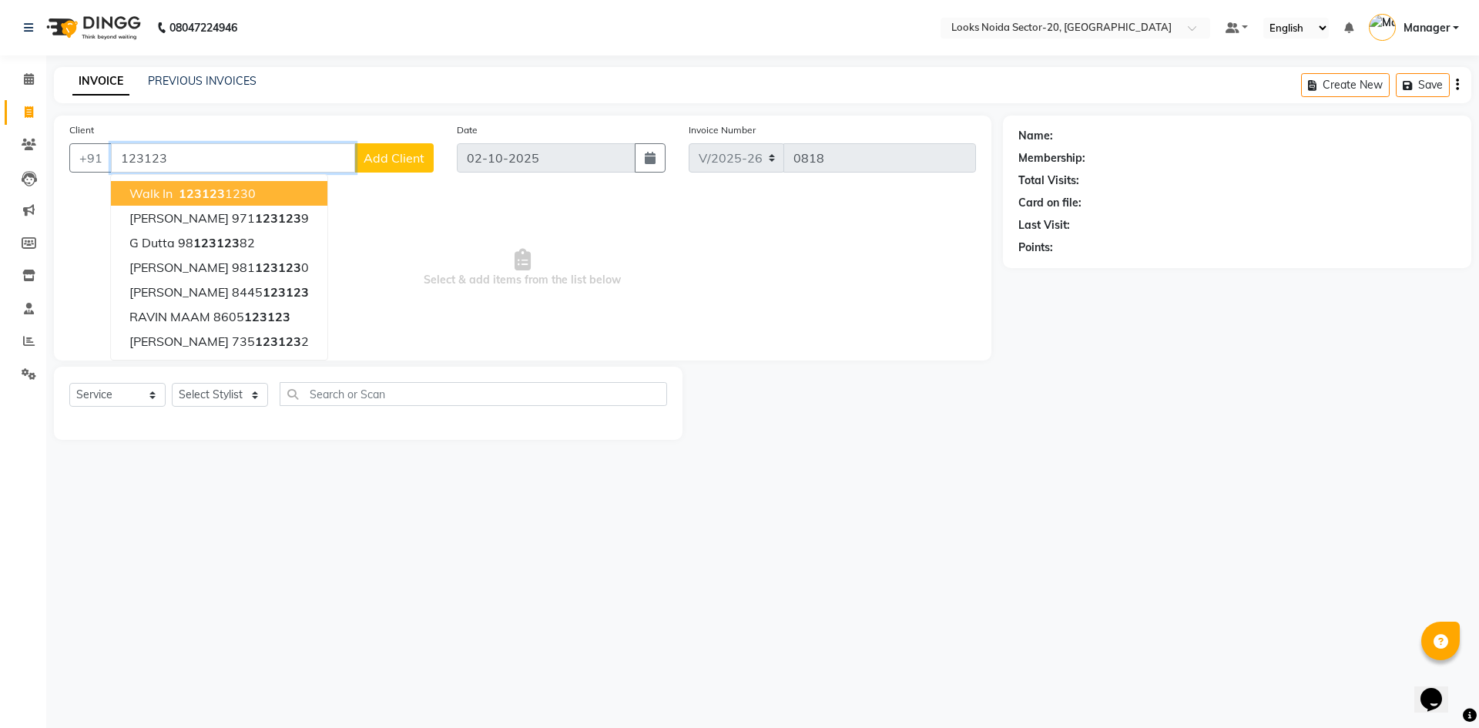
click at [241, 197] on ngb-highlight "123123 1230" at bounding box center [216, 193] width 80 height 15
type input "1231231230"
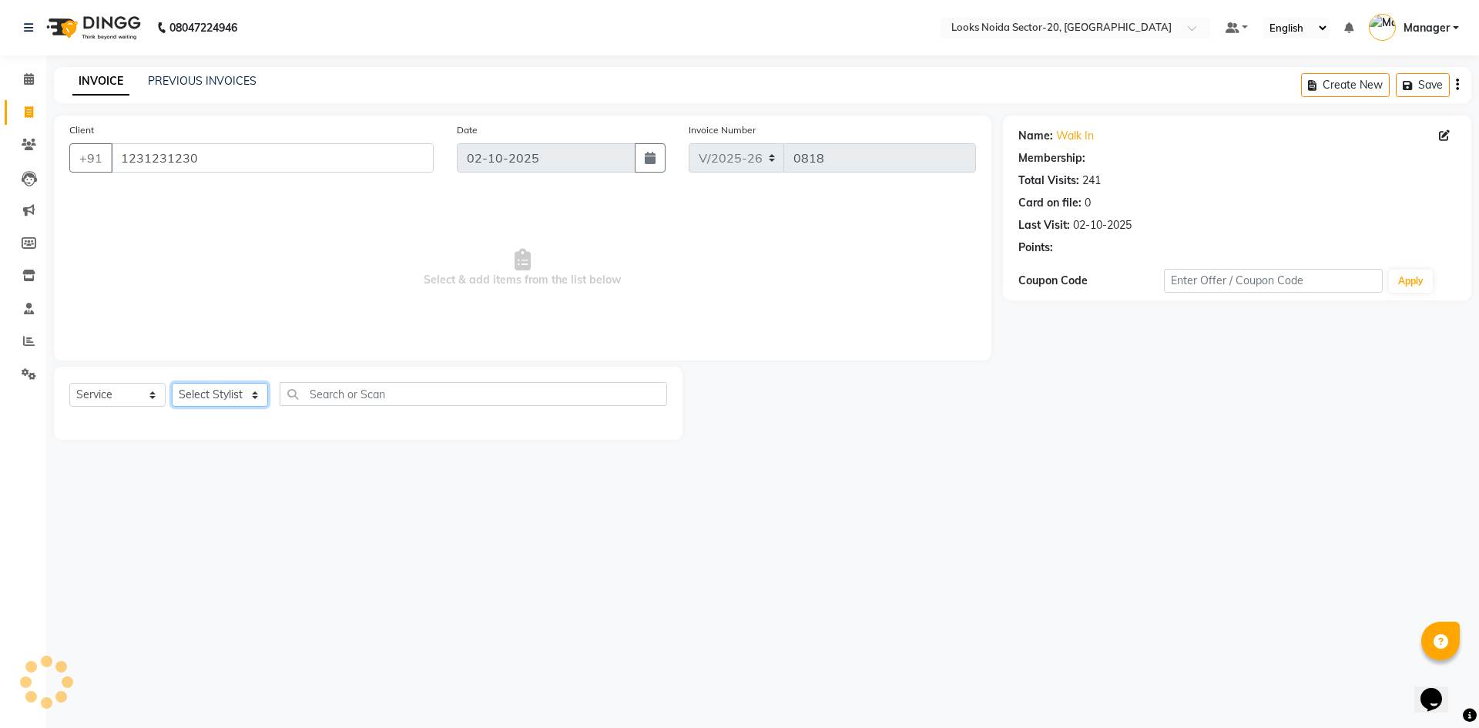
select select "1: Object"
click at [229, 404] on select "Select Stylist [PERSON_NAME] Abhishek_Mrg [PERSON_NAME] Counter_Sales [PERSON_N…" at bounding box center [220, 395] width 96 height 24
select select "91914"
click at [172, 383] on select "Select Stylist [PERSON_NAME] Abhishek_Mrg [PERSON_NAME] Counter_Sales [PERSON_N…" at bounding box center [220, 395] width 96 height 24
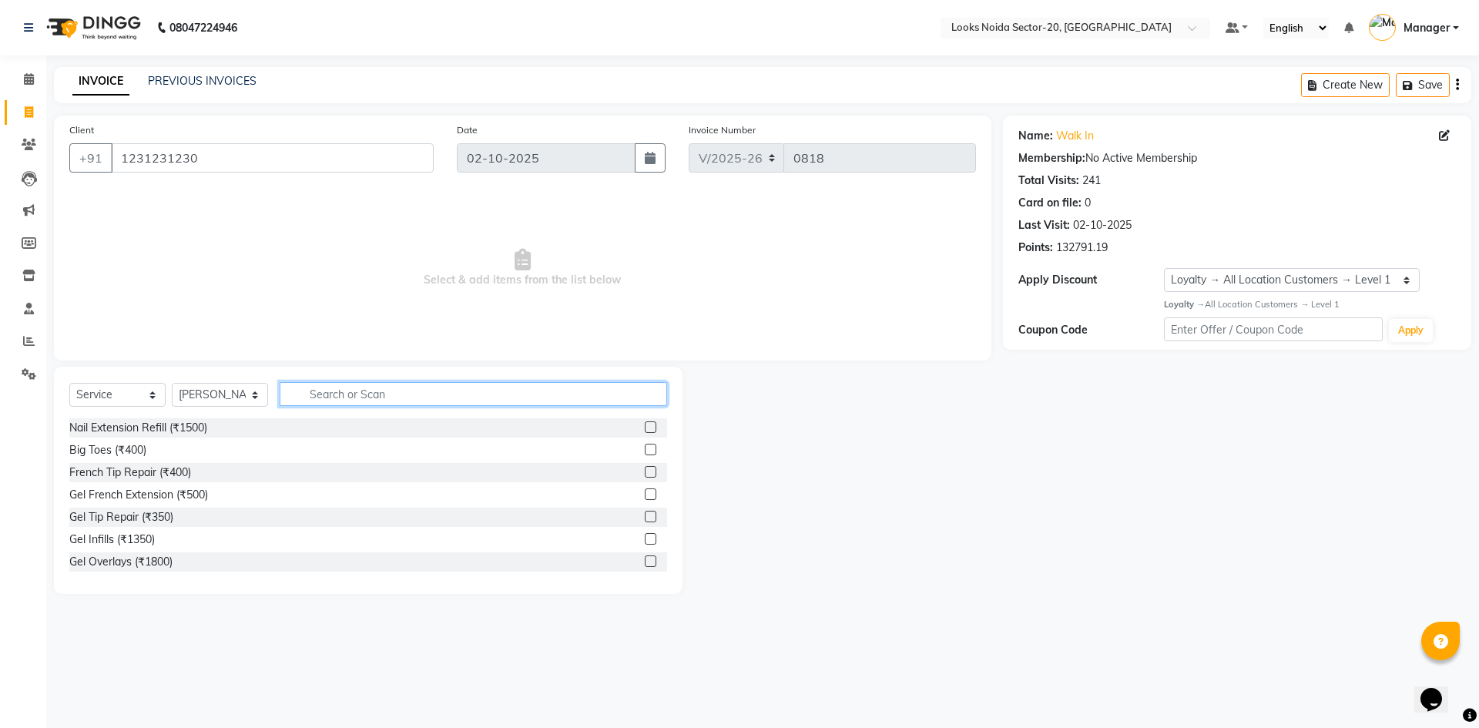
drag, startPoint x: 318, startPoint y: 392, endPoint x: 334, endPoint y: 395, distance: 16.5
click at [329, 393] on input "text" at bounding box center [474, 394] width 388 height 24
type input "V"
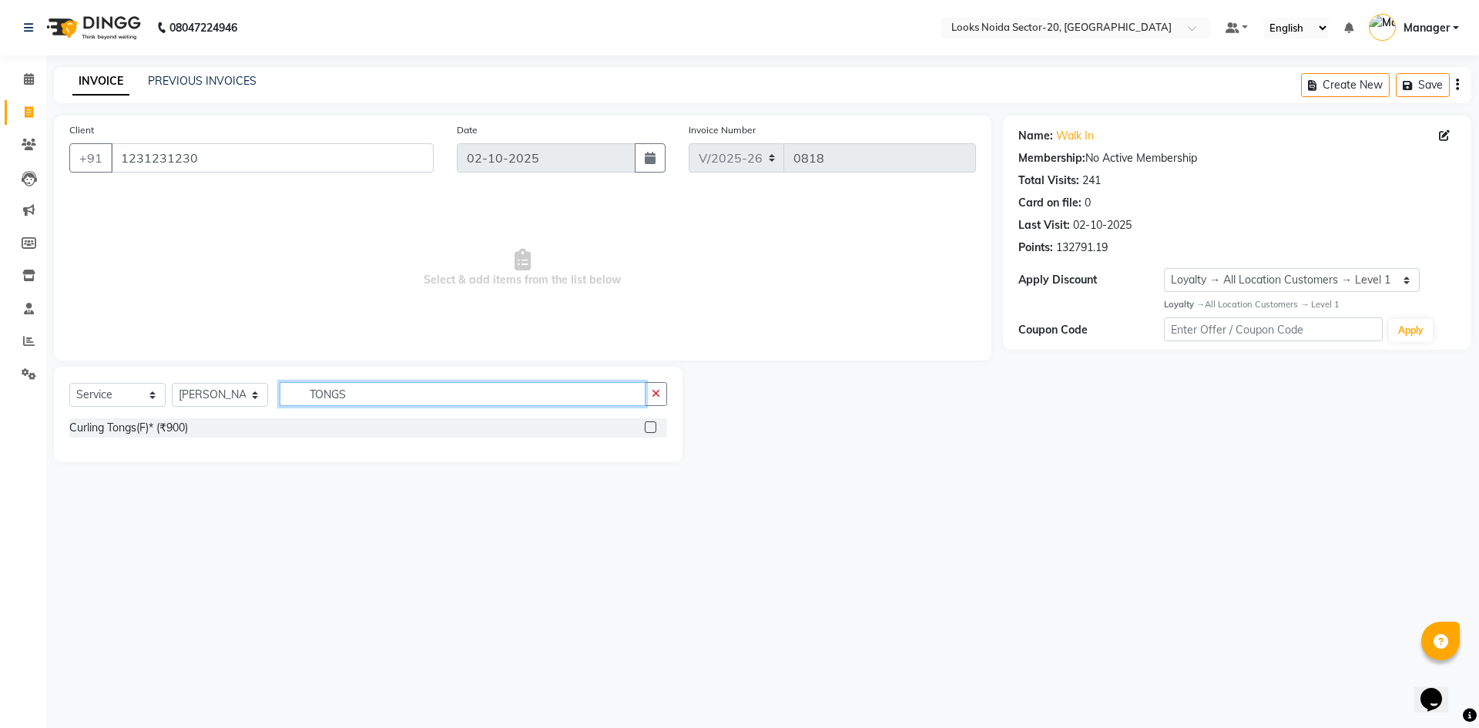
type input "TONGS"
click at [649, 428] on label at bounding box center [651, 427] width 12 height 12
click at [649, 428] on input "checkbox" at bounding box center [650, 428] width 10 height 10
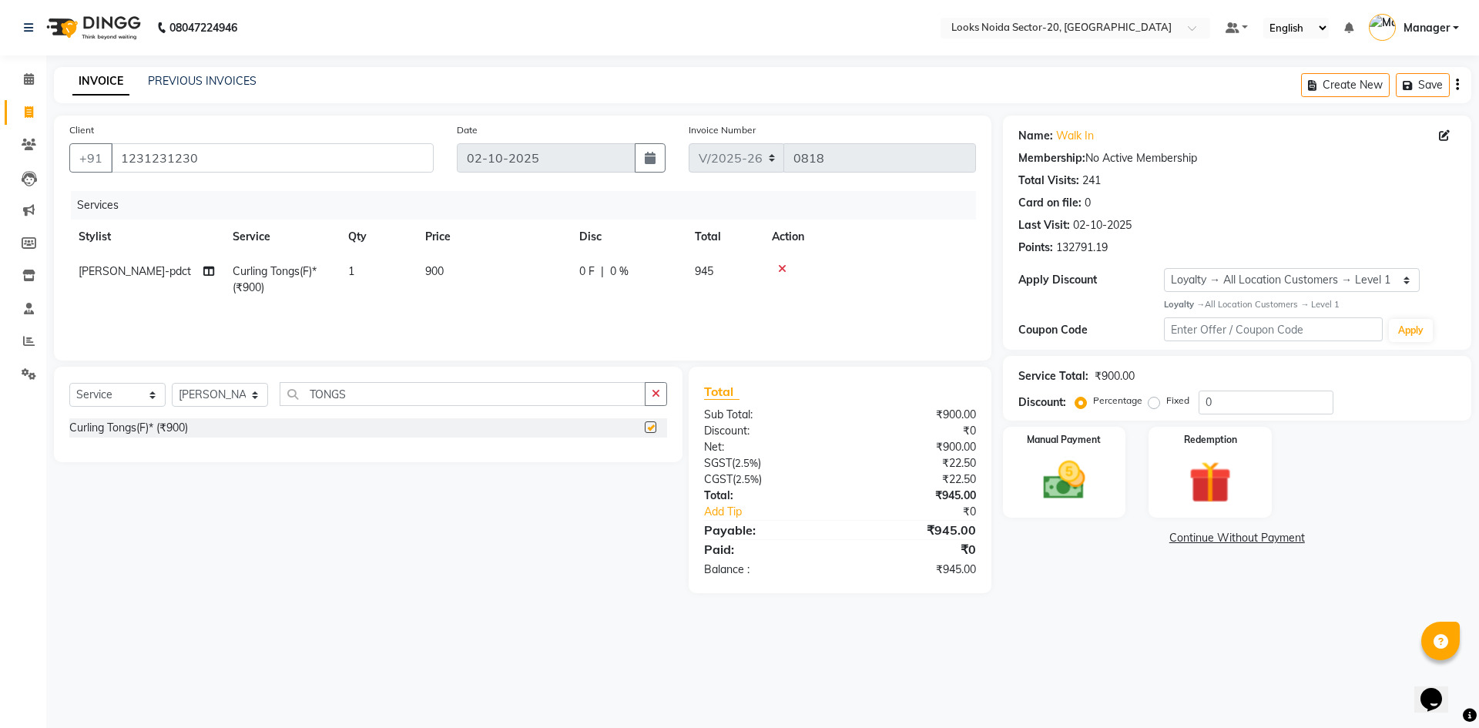
checkbox input "false"
click at [448, 271] on td "900" at bounding box center [493, 279] width 154 height 51
select select "91914"
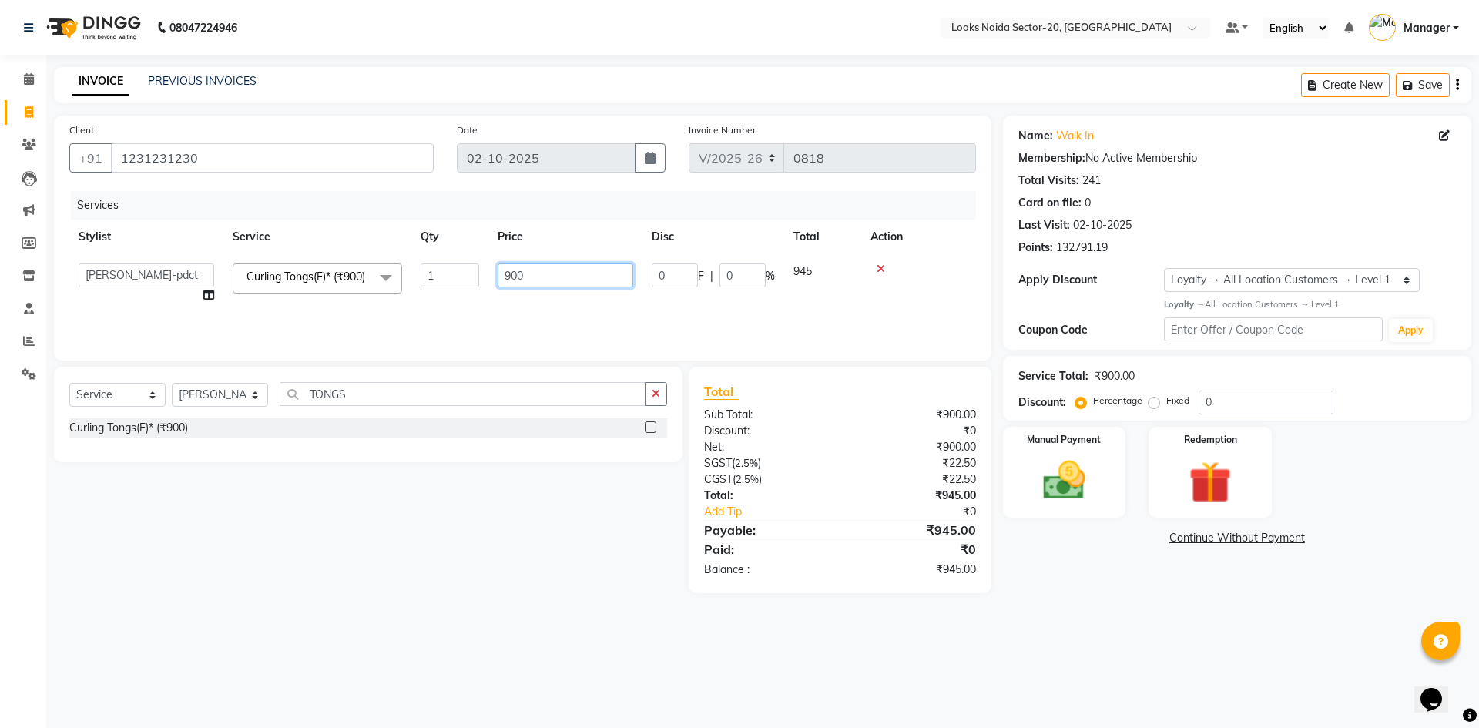
click at [537, 265] on td "900" at bounding box center [565, 283] width 154 height 59
type input "9"
type input "700"
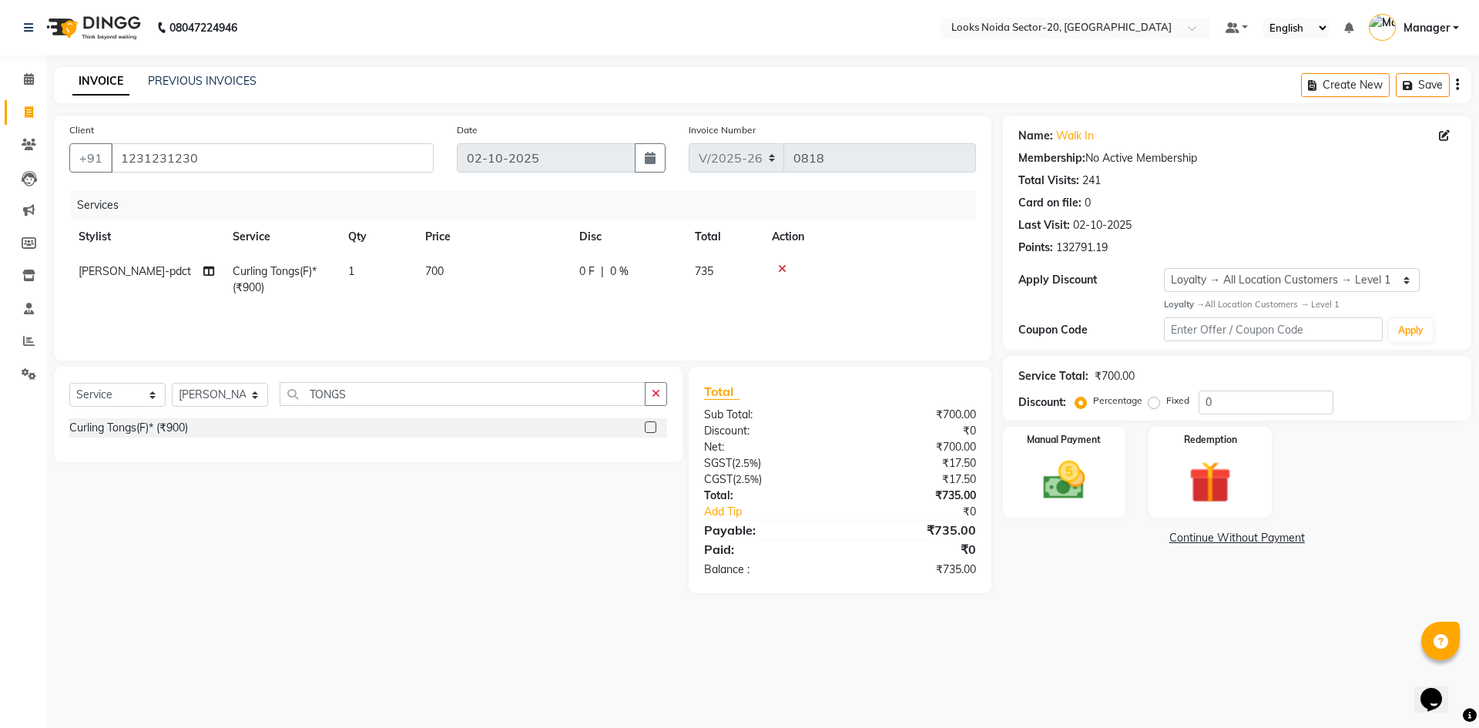
click at [432, 406] on div "Select Service Product Membership Package Voucher Prepaid Gift Card Select Styl…" at bounding box center [368, 400] width 598 height 36
click at [444, 392] on input "TONGS" at bounding box center [463, 394] width 366 height 24
type input "T"
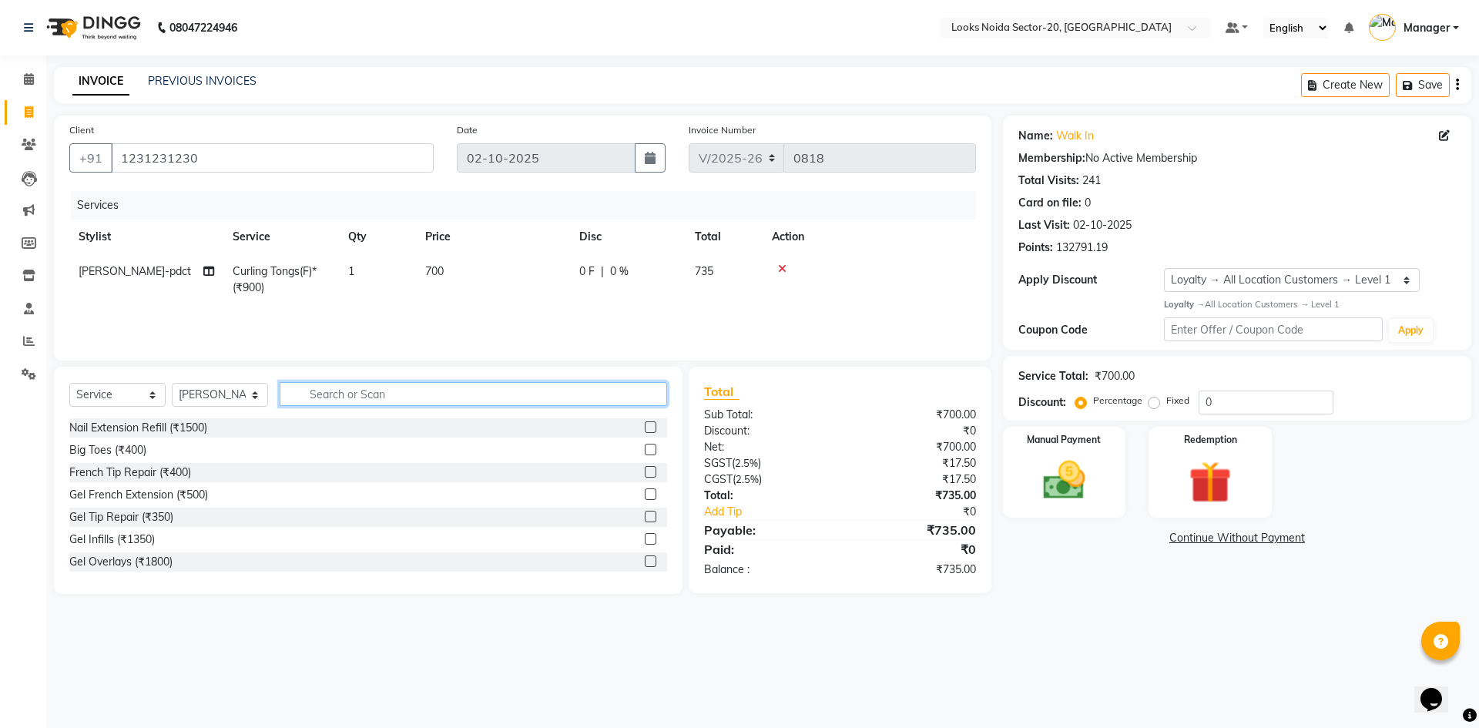
type input "W"
type input "WASH"
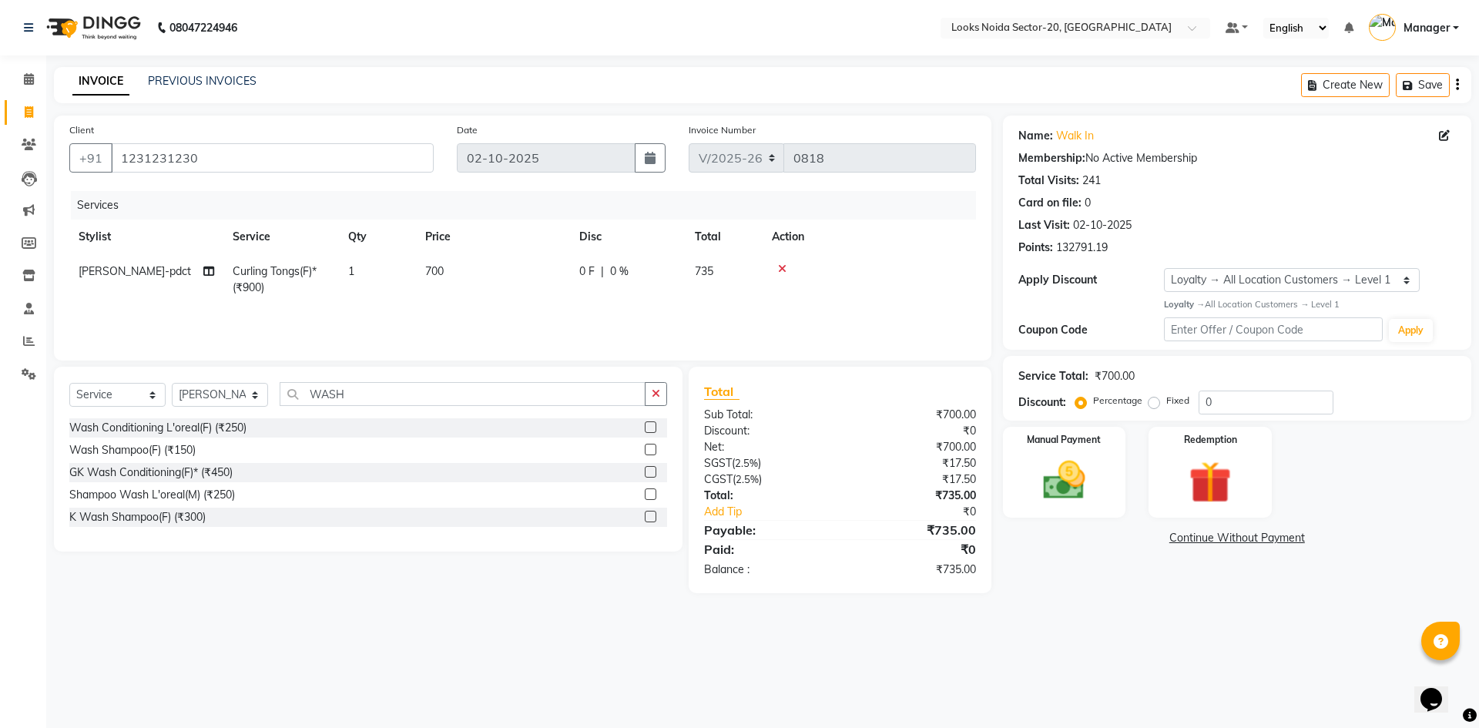
click at [649, 421] on label at bounding box center [651, 427] width 12 height 12
click at [649, 423] on input "checkbox" at bounding box center [650, 428] width 10 height 10
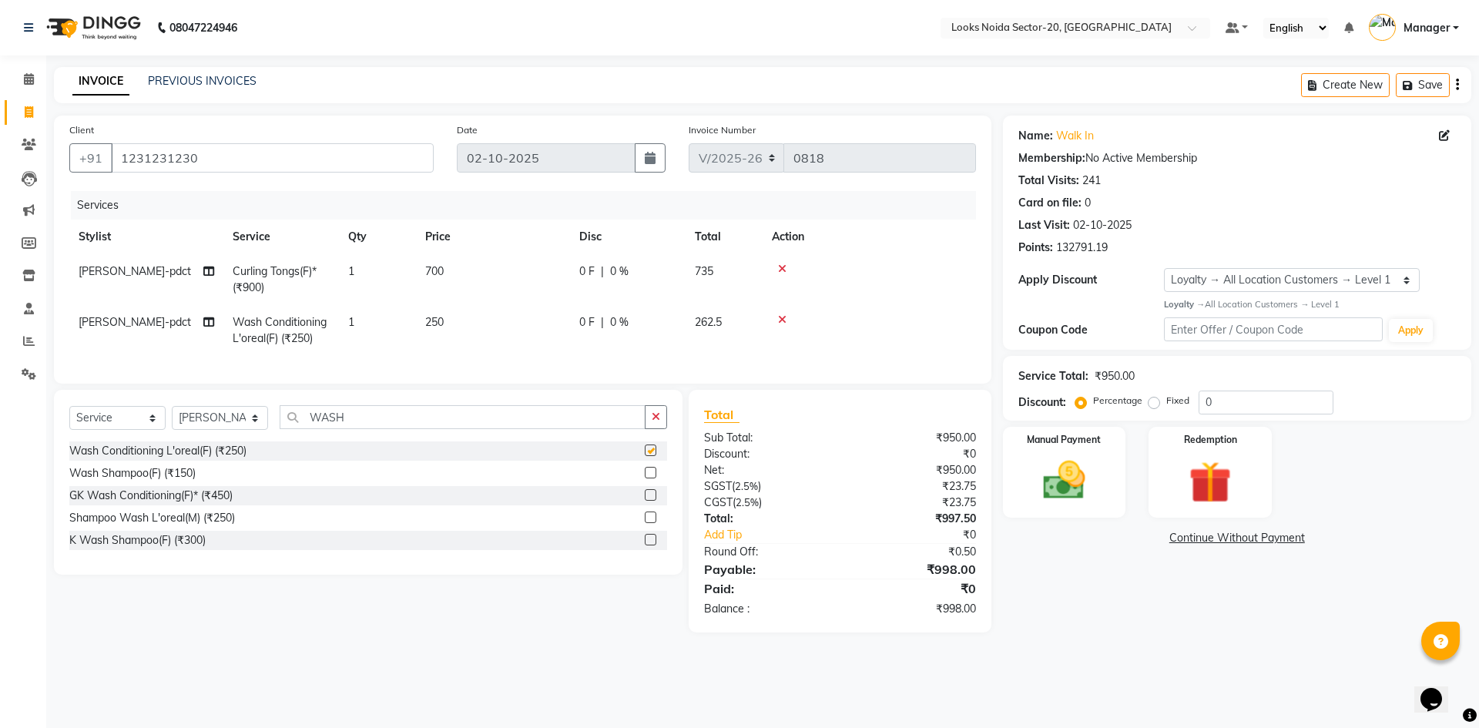
checkbox input "false"
click at [615, 422] on input "WASH" at bounding box center [463, 417] width 366 height 24
type input "W"
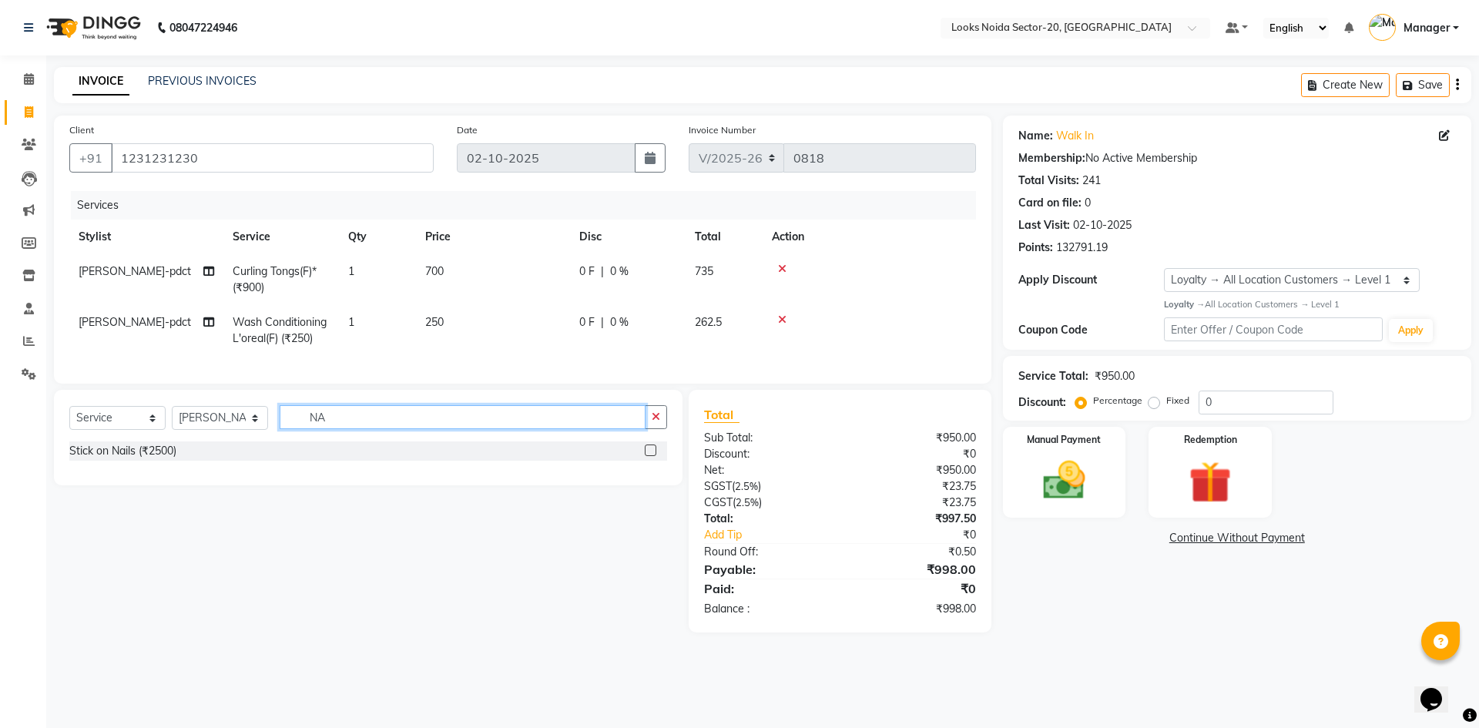
type input "N"
type input "PAINT"
click at [653, 456] on label at bounding box center [651, 451] width 12 height 12
click at [653, 456] on input "checkbox" at bounding box center [650, 451] width 10 height 10
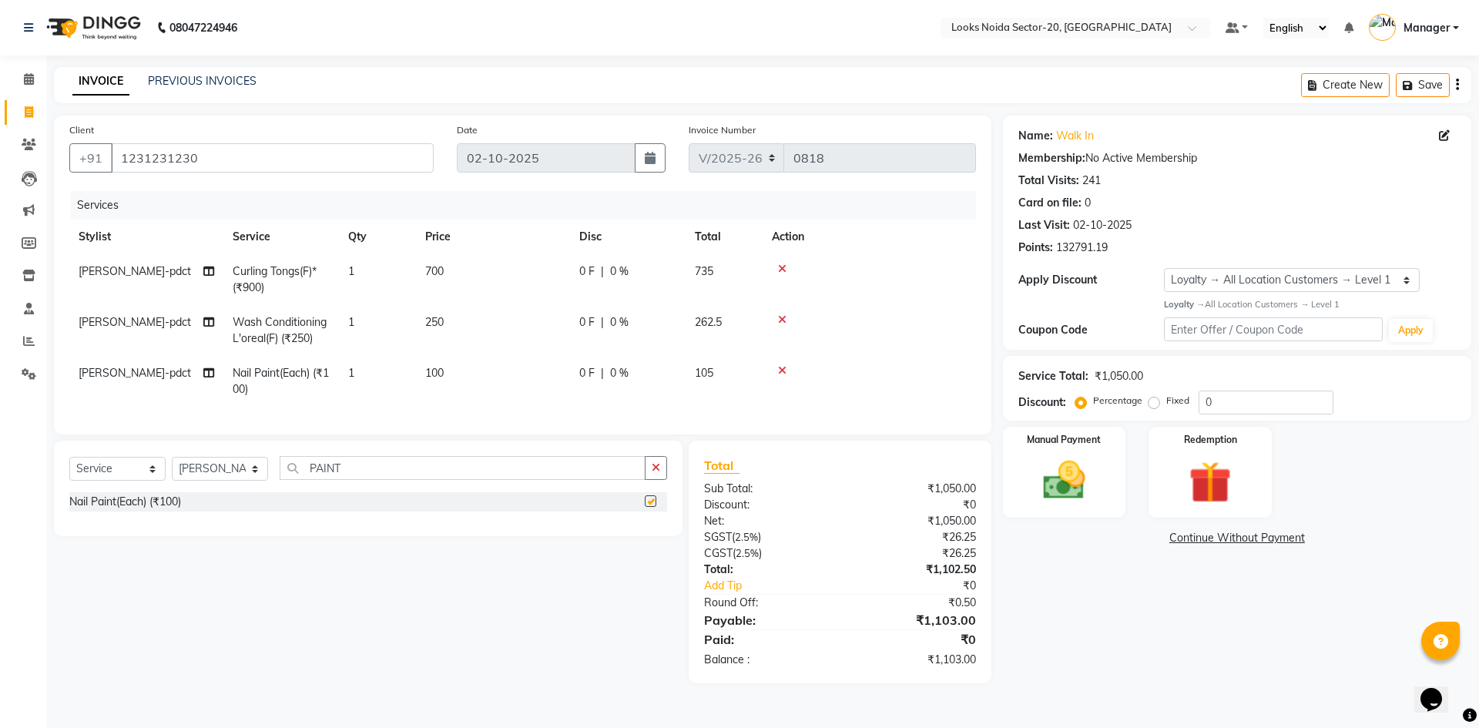
checkbox input "false"
click at [458, 360] on td "100" at bounding box center [493, 381] width 154 height 51
select select "91914"
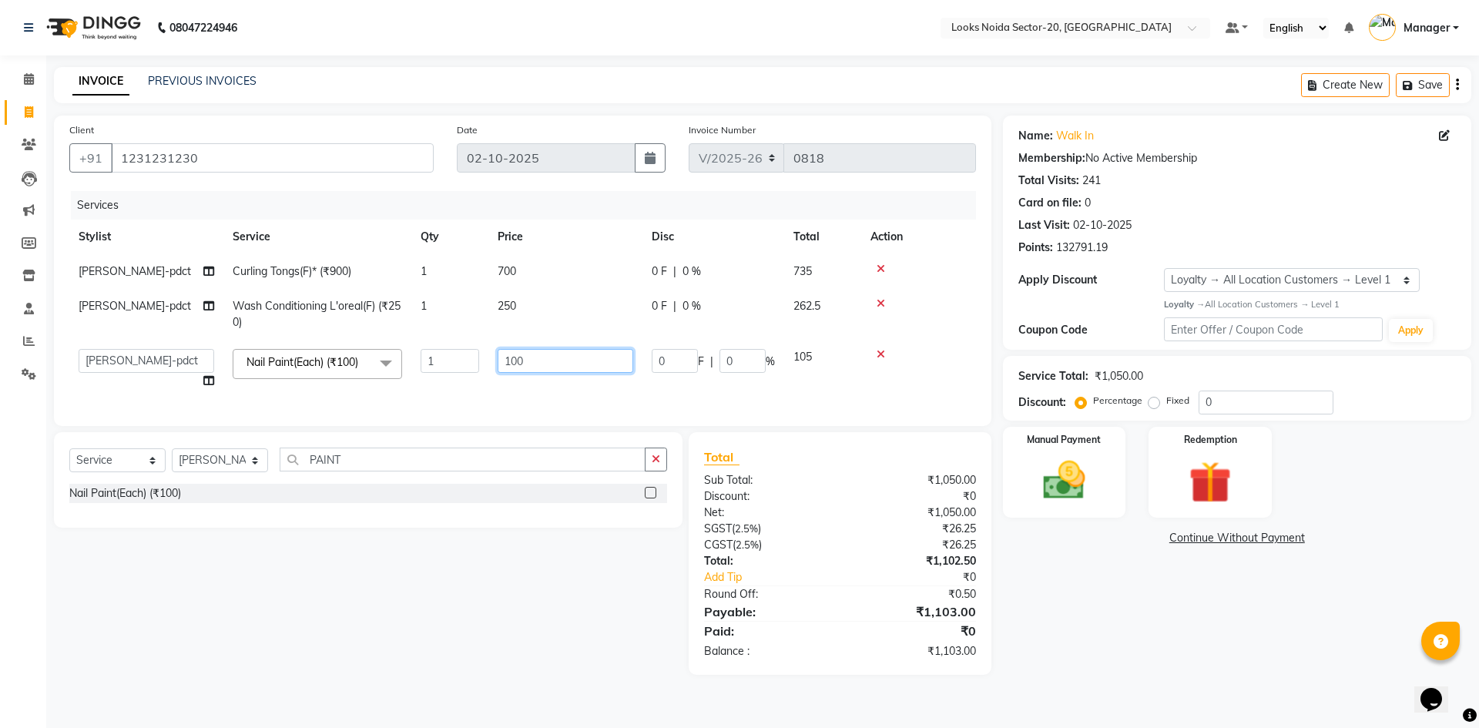
click at [542, 361] on input "100" at bounding box center [566, 361] width 136 height 24
type input "1"
type input "200"
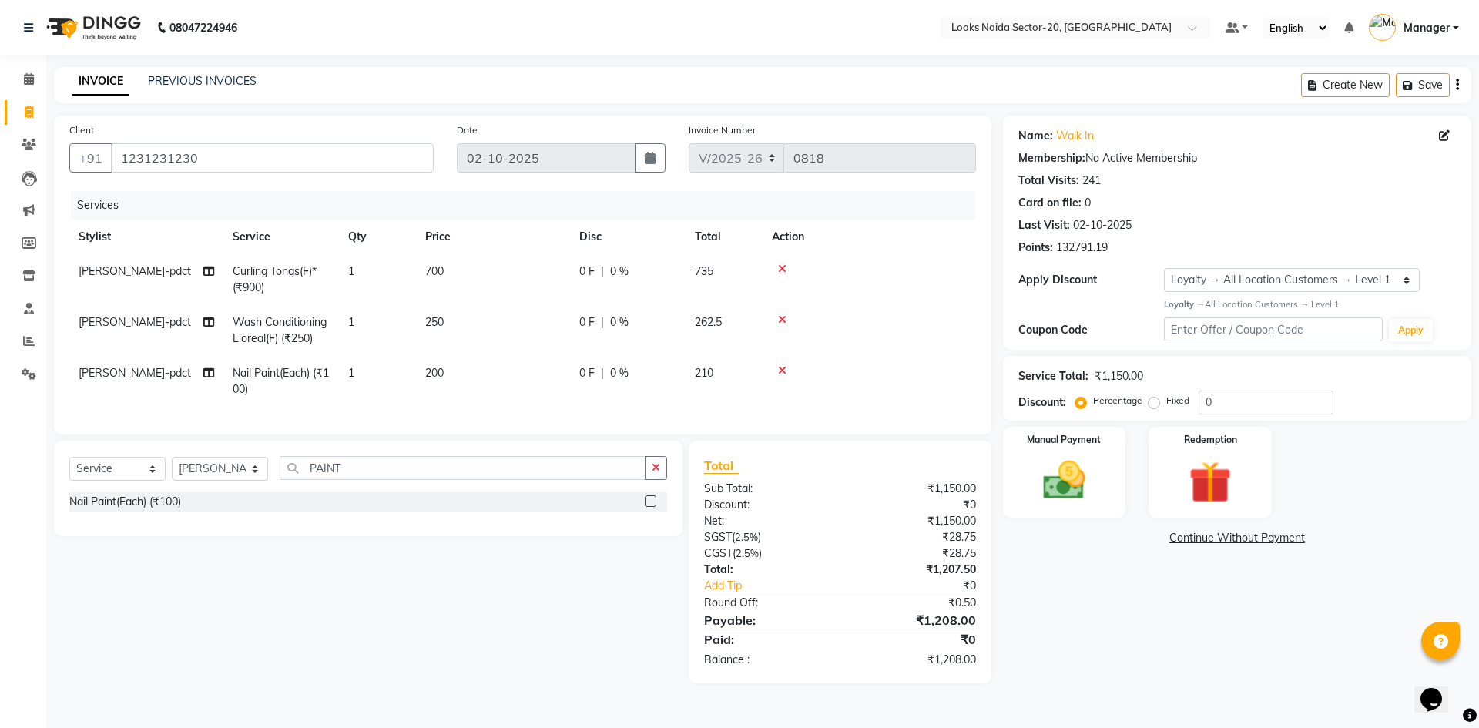
click at [156, 277] on td "[PERSON_NAME]-pdct" at bounding box center [146, 279] width 154 height 51
select select "91914"
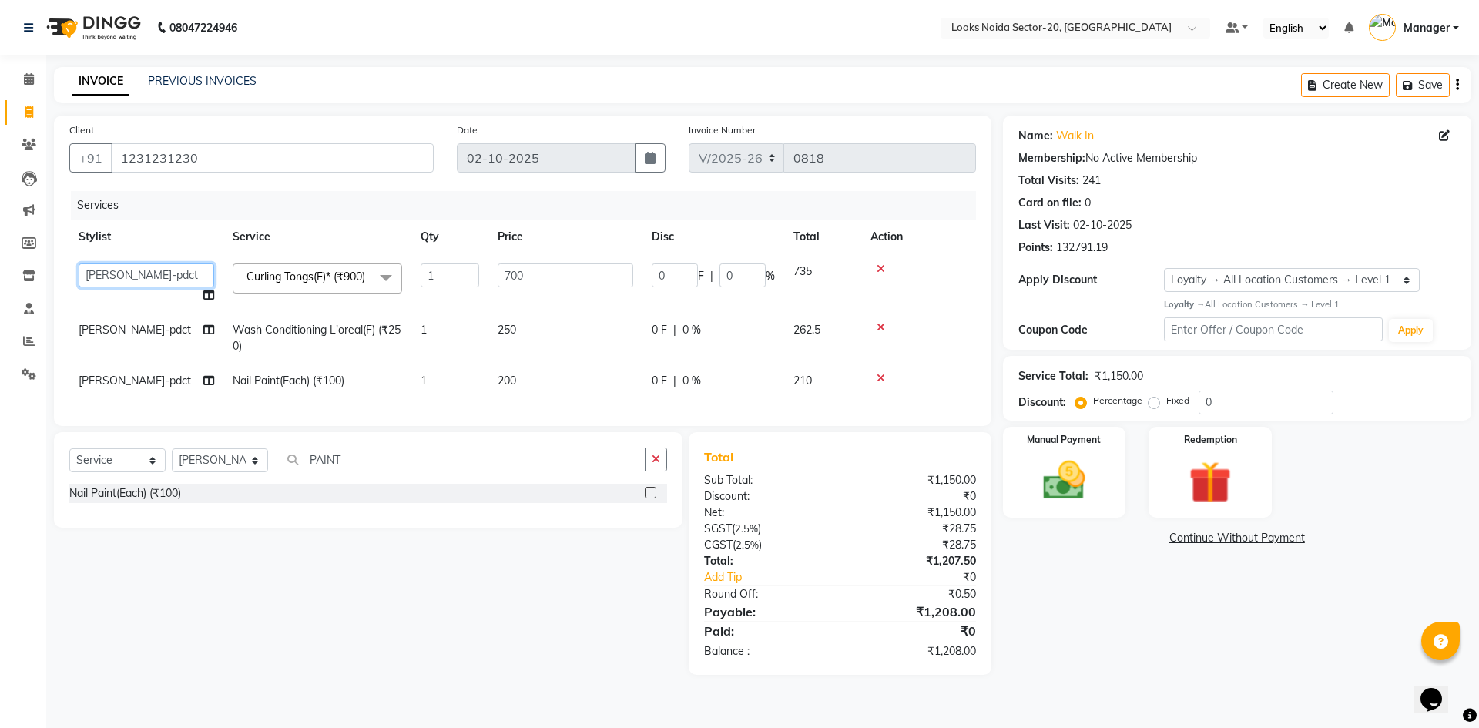
click at [156, 277] on select "[PERSON_NAME] [PERSON_NAME] Counter_Sales [PERSON_NAME] [PERSON_NAME] Mahfoos M…" at bounding box center [147, 275] width 136 height 24
select select "86761"
click at [498, 327] on td "250" at bounding box center [565, 338] width 154 height 51
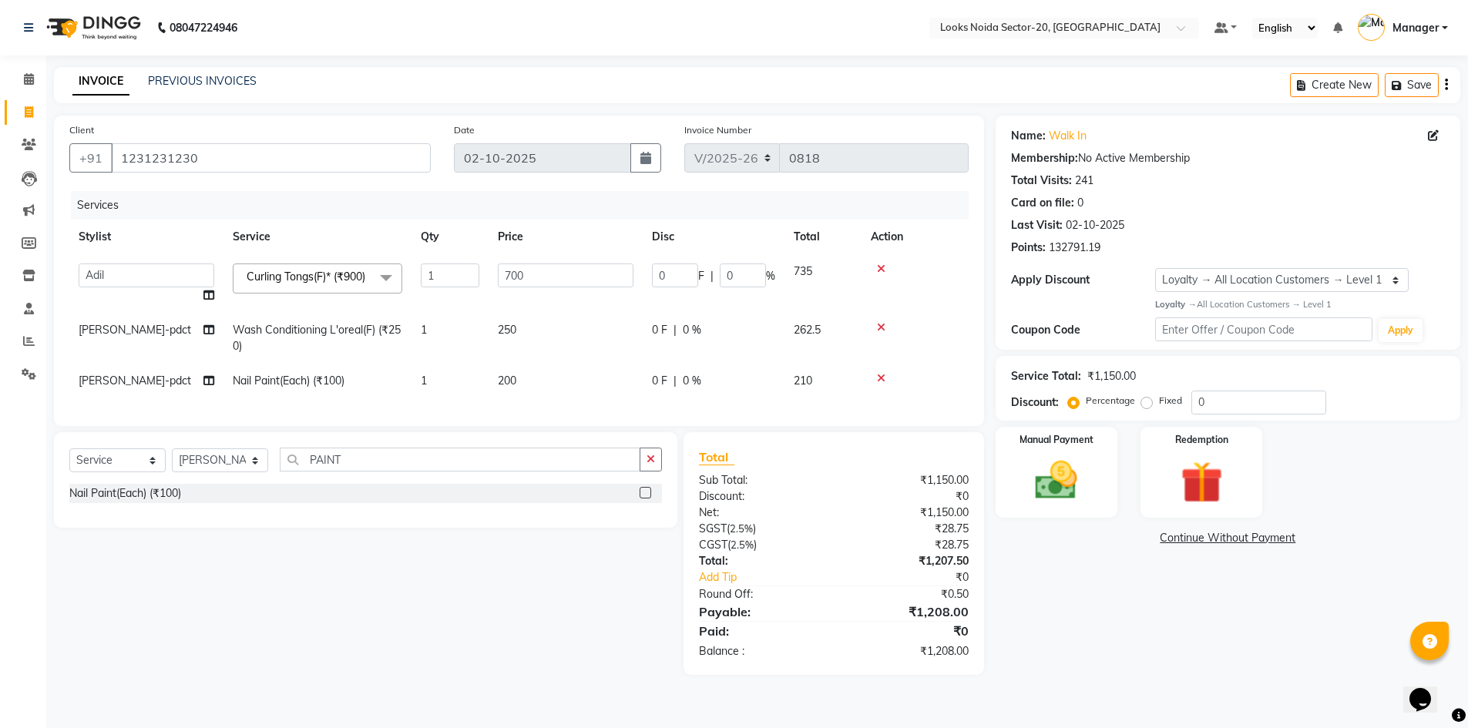
select select "91914"
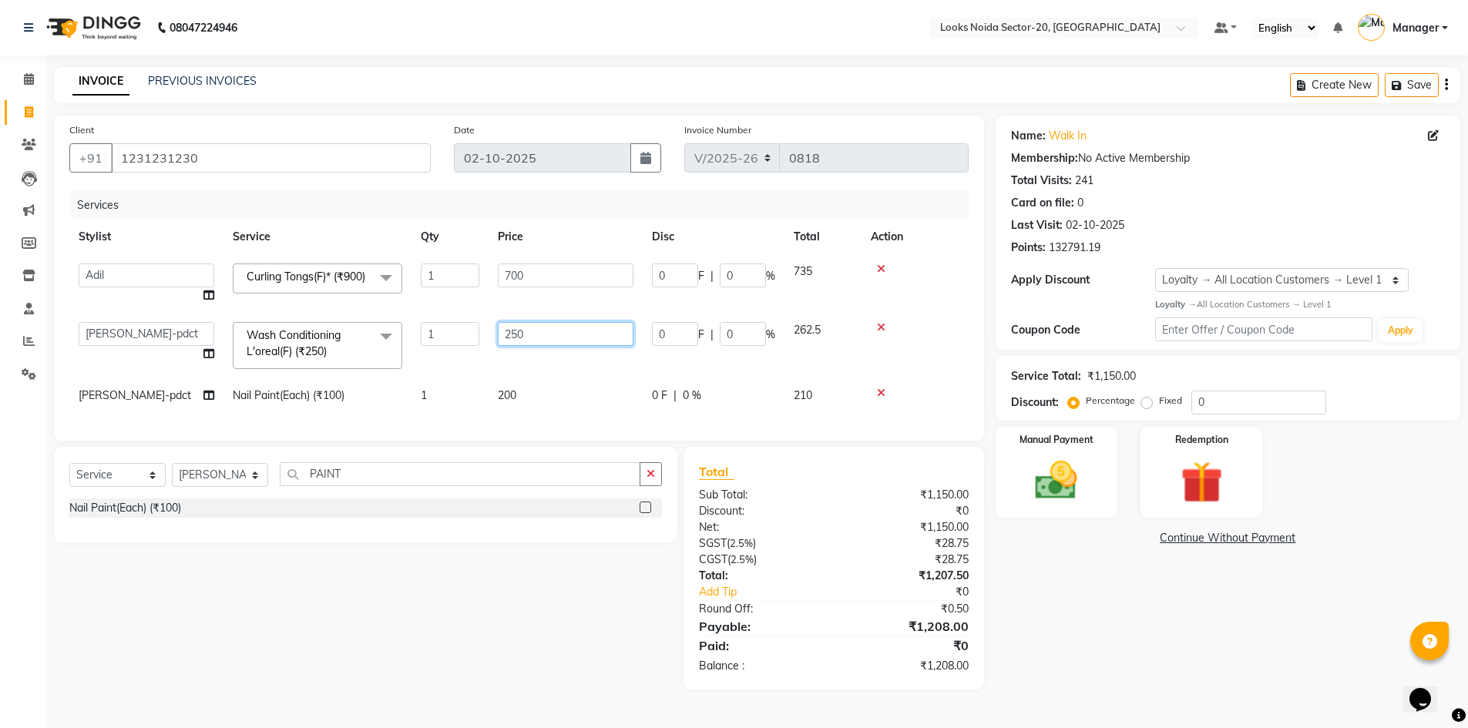
click at [549, 346] on input "250" at bounding box center [566, 334] width 136 height 24
type input "2"
type input "400"
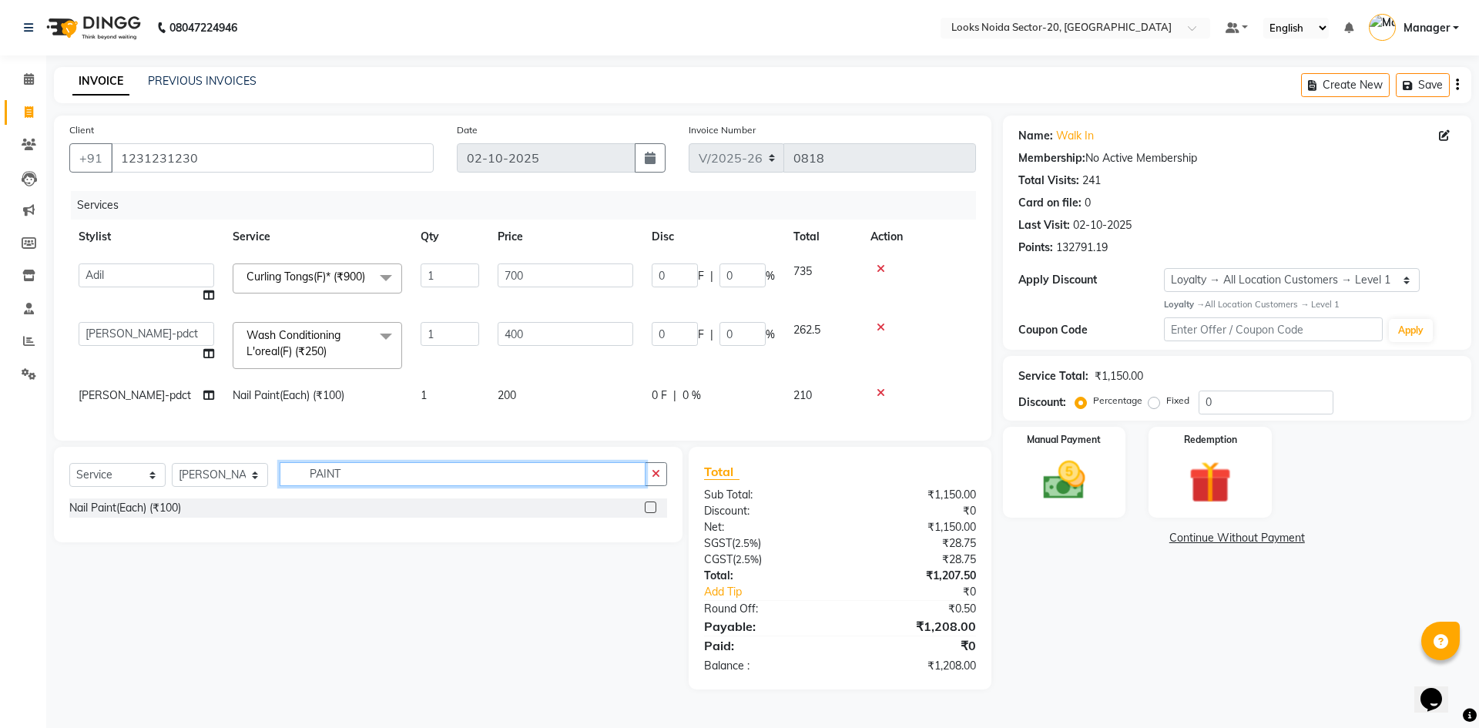
click at [484, 485] on input "PAINT" at bounding box center [463, 474] width 366 height 24
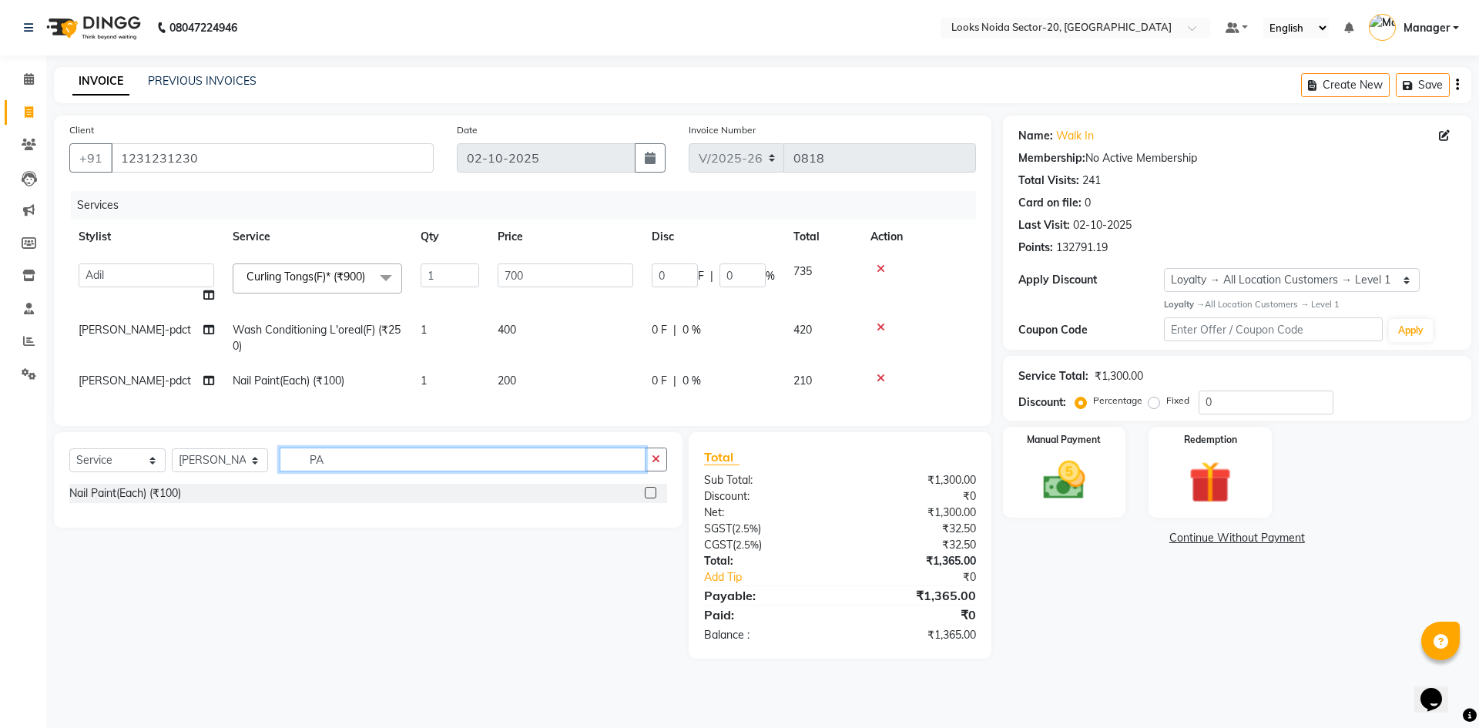
type input "P"
type input "NOSE"
click at [646, 498] on label at bounding box center [651, 493] width 12 height 12
click at [646, 498] on input "checkbox" at bounding box center [650, 493] width 10 height 10
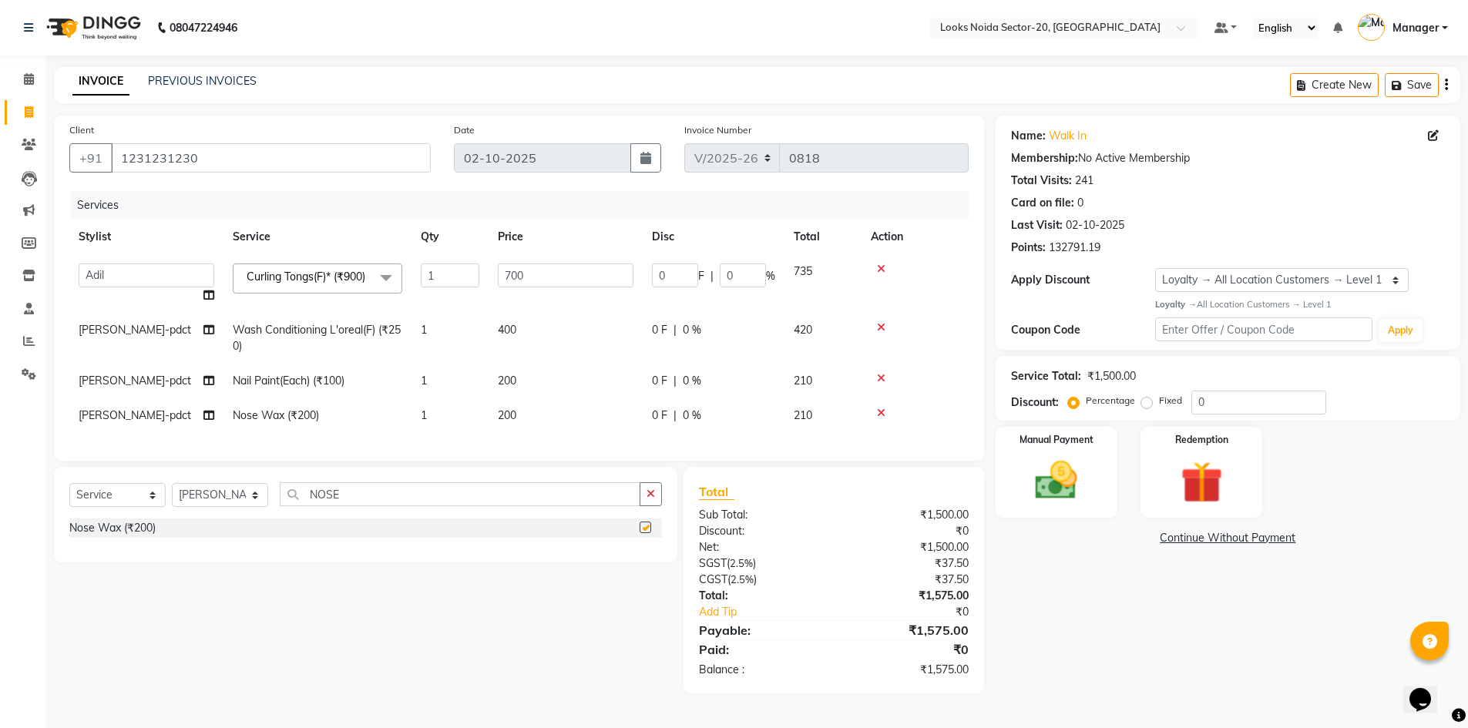
checkbox input "false"
click at [606, 433] on td "200" at bounding box center [565, 415] width 154 height 35
select select "91914"
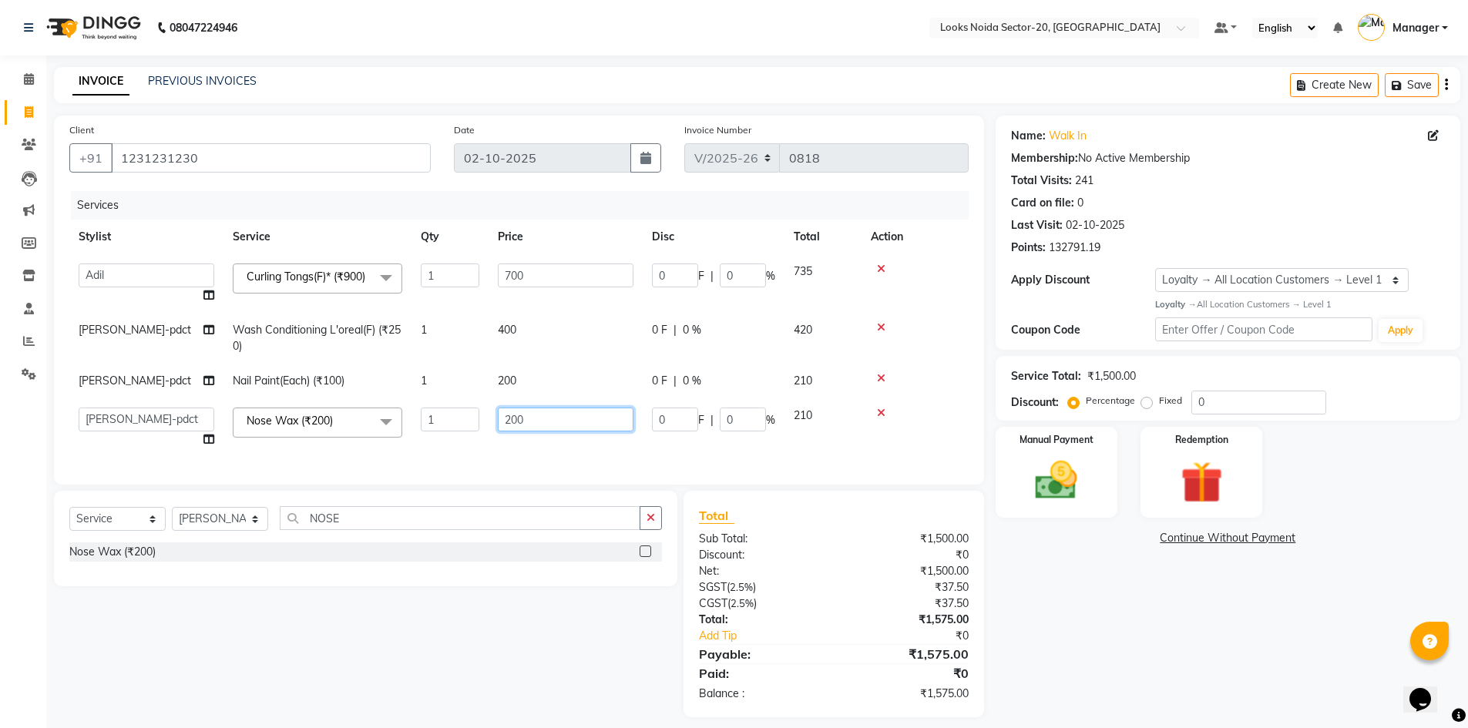
click at [609, 425] on input "200" at bounding box center [566, 420] width 136 height 24
type input "2"
type input "100"
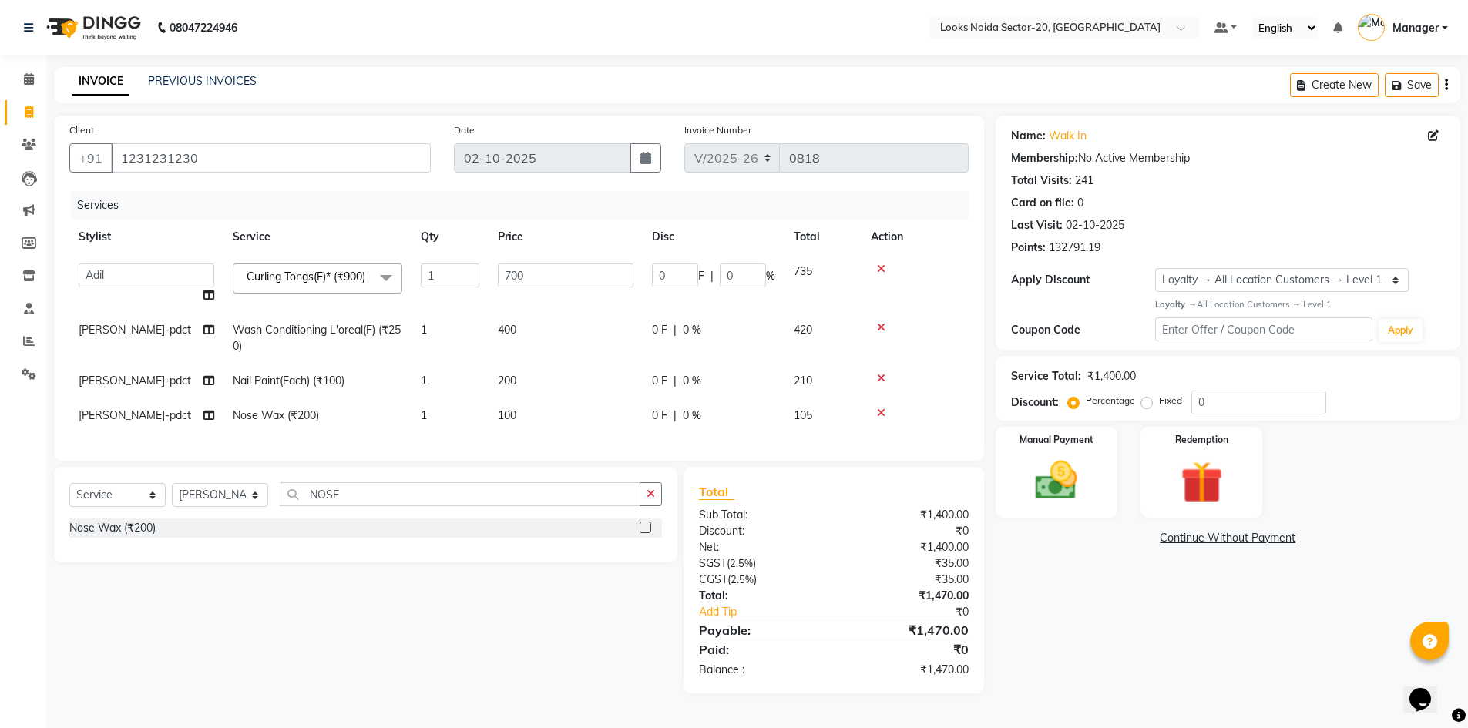
click at [107, 430] on td "[PERSON_NAME]-pdct" at bounding box center [146, 415] width 154 height 35
select select "91914"
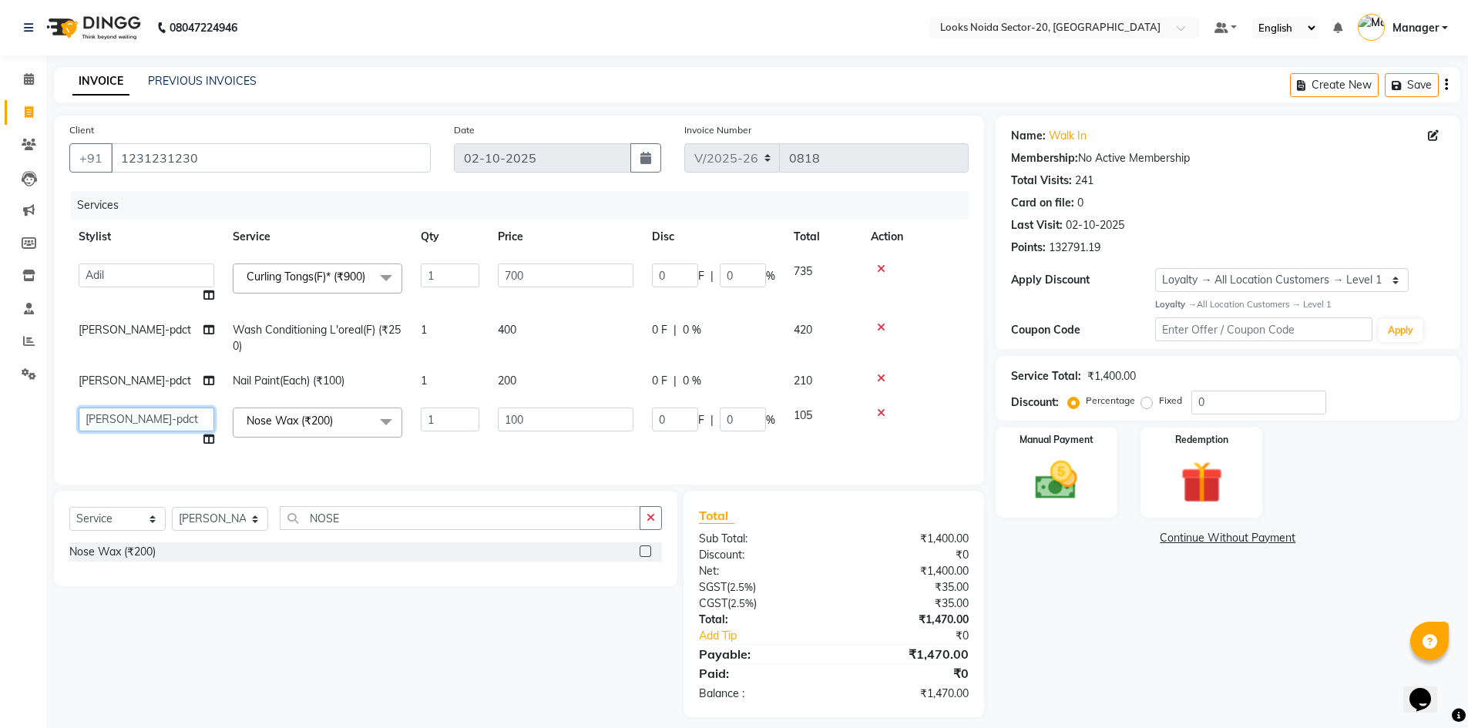
click at [112, 426] on select "Aarti Sharma Abhishek_Mrg Adil Counter_Sales Elisha Fardeen Mahfoos Mahi Manage…" at bounding box center [147, 420] width 136 height 24
click at [1207, 202] on div "Card on file: 0" at bounding box center [1228, 203] width 434 height 16
click at [1093, 468] on div "Manual Payment" at bounding box center [1055, 472] width 127 height 95
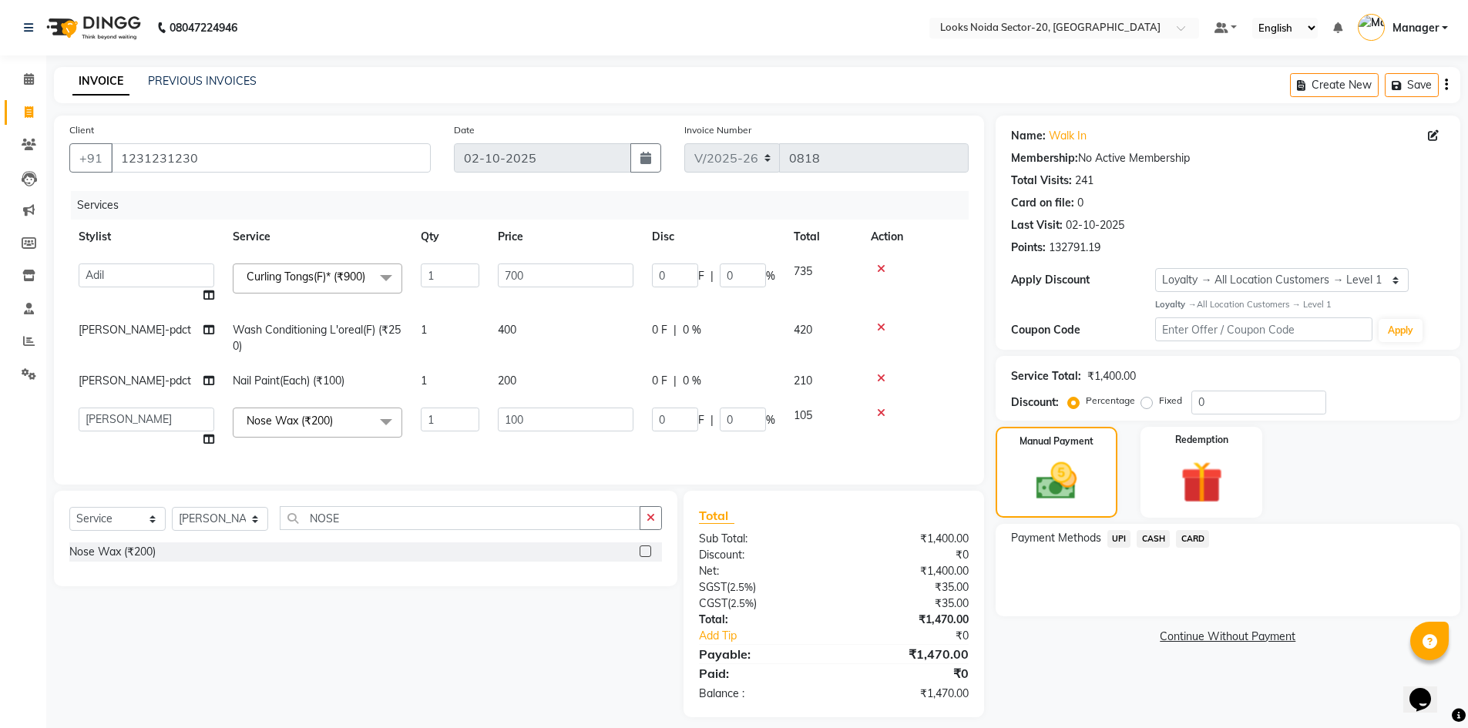
click at [1123, 542] on span "UPI" at bounding box center [1119, 539] width 24 height 18
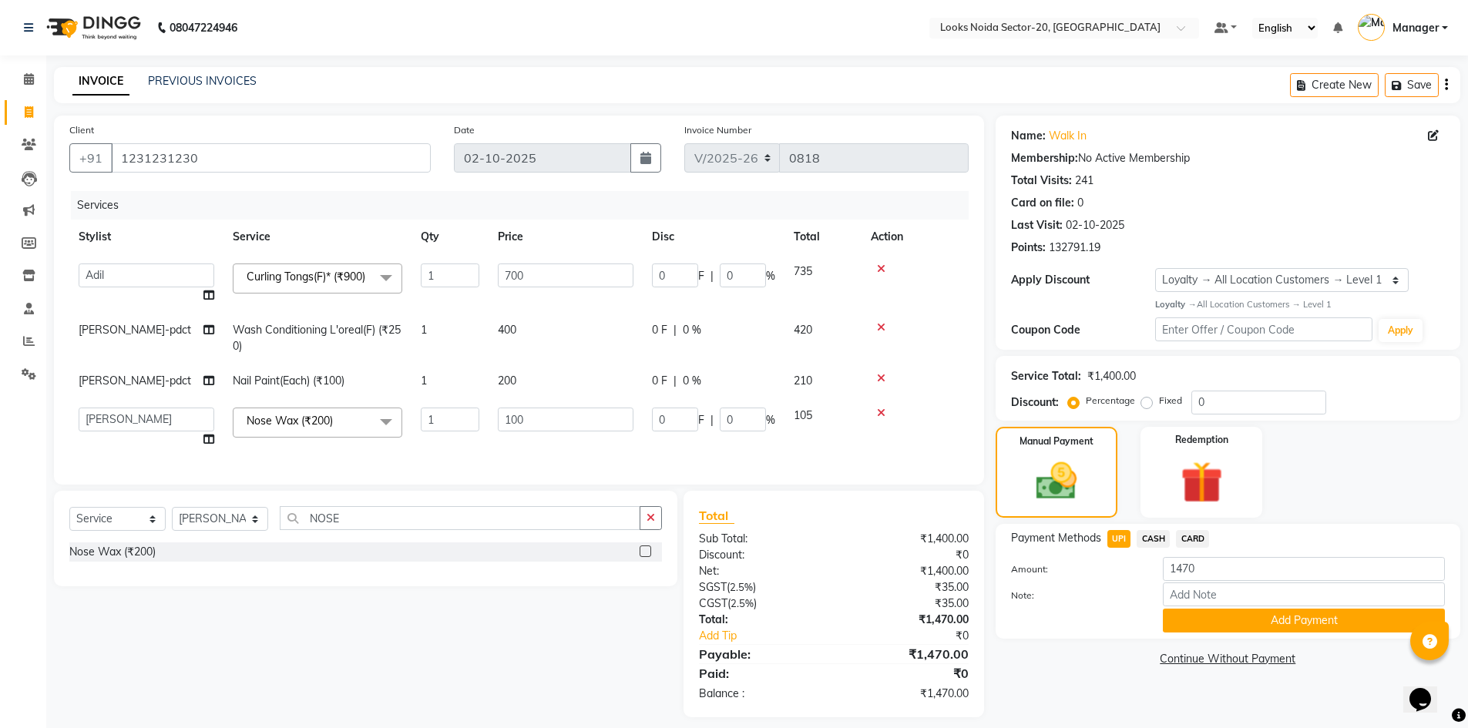
click at [1300, 636] on div "Payment Methods UPI CASH CARD Amount: 1470 Note: Add Payment" at bounding box center [1227, 581] width 465 height 115
click at [1300, 626] on button "Add Payment" at bounding box center [1304, 621] width 282 height 24
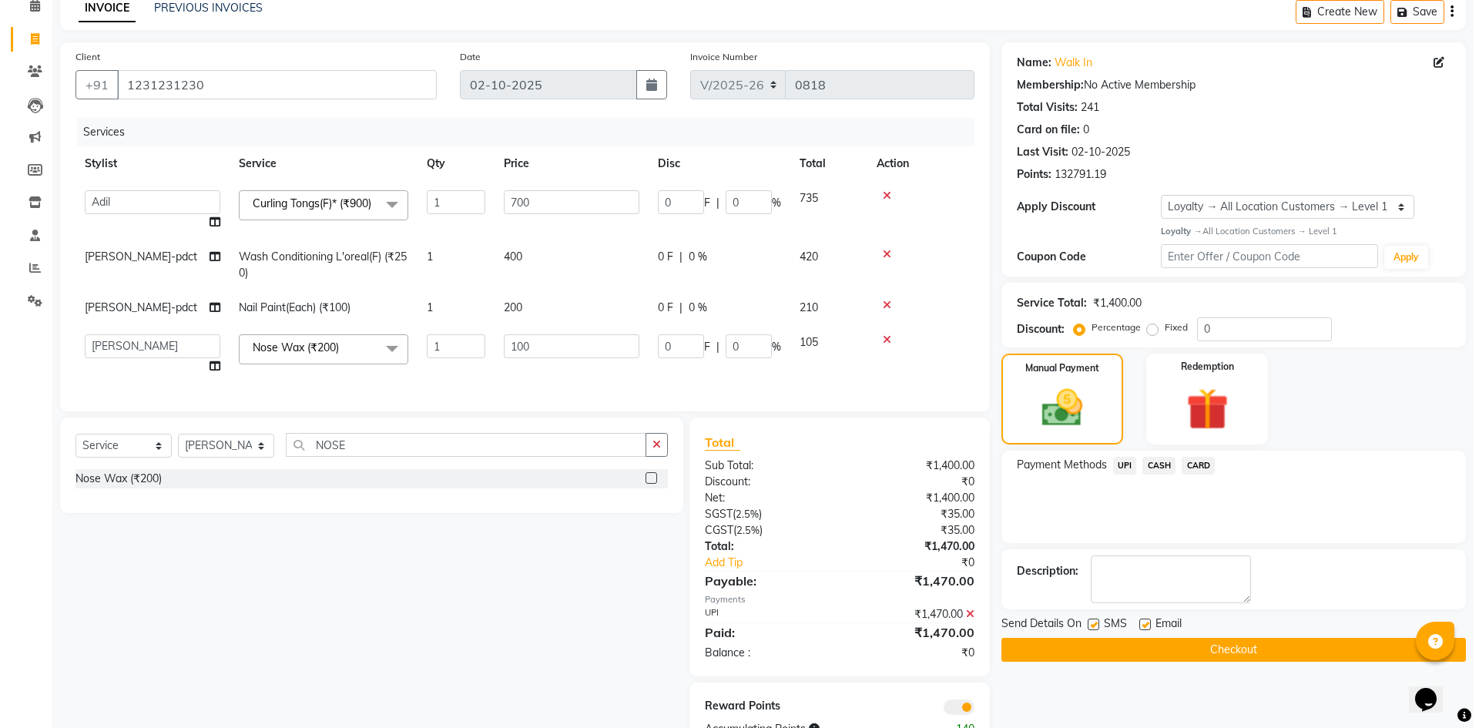
scroll to position [139, 0]
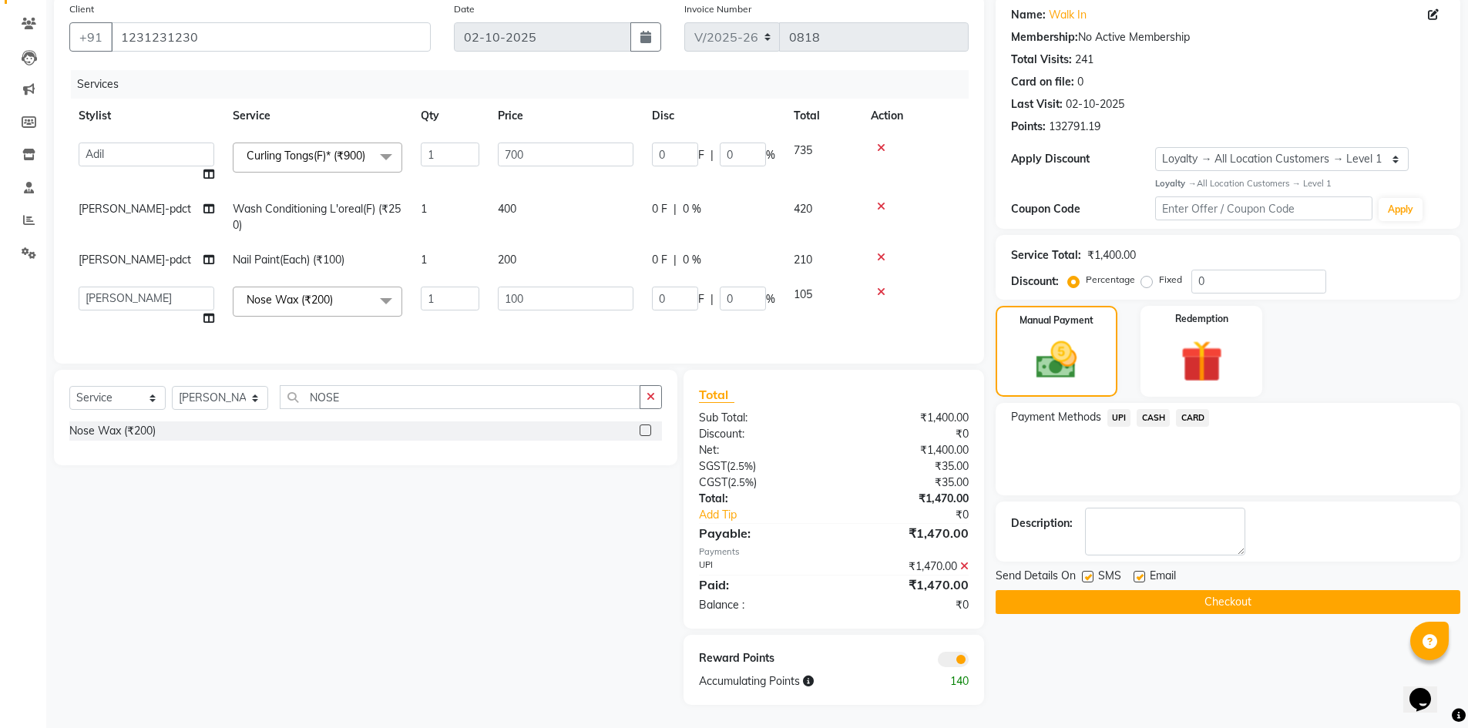
click at [949, 658] on span at bounding box center [953, 659] width 31 height 15
click at [968, 662] on input "checkbox" at bounding box center [968, 662] width 0 height 0
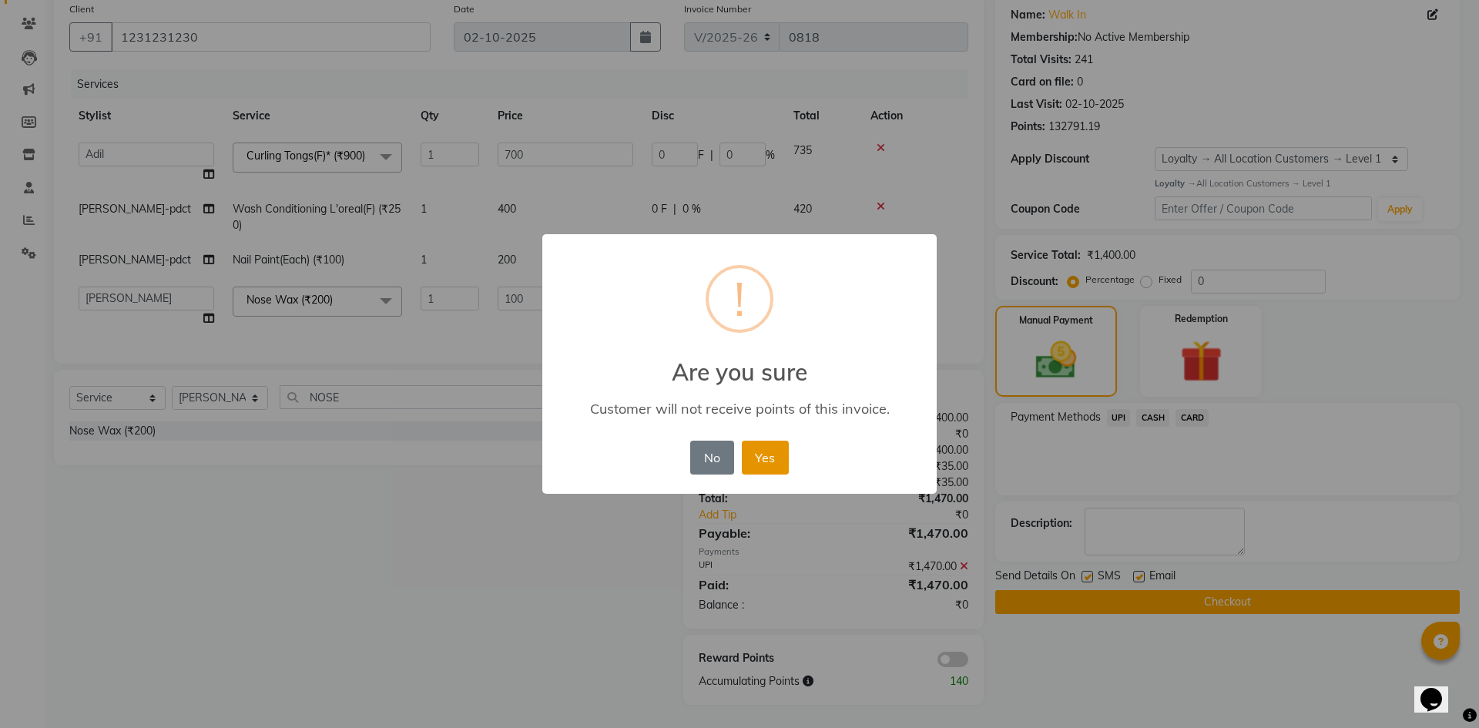
click at [779, 462] on button "Yes" at bounding box center [765, 458] width 47 height 34
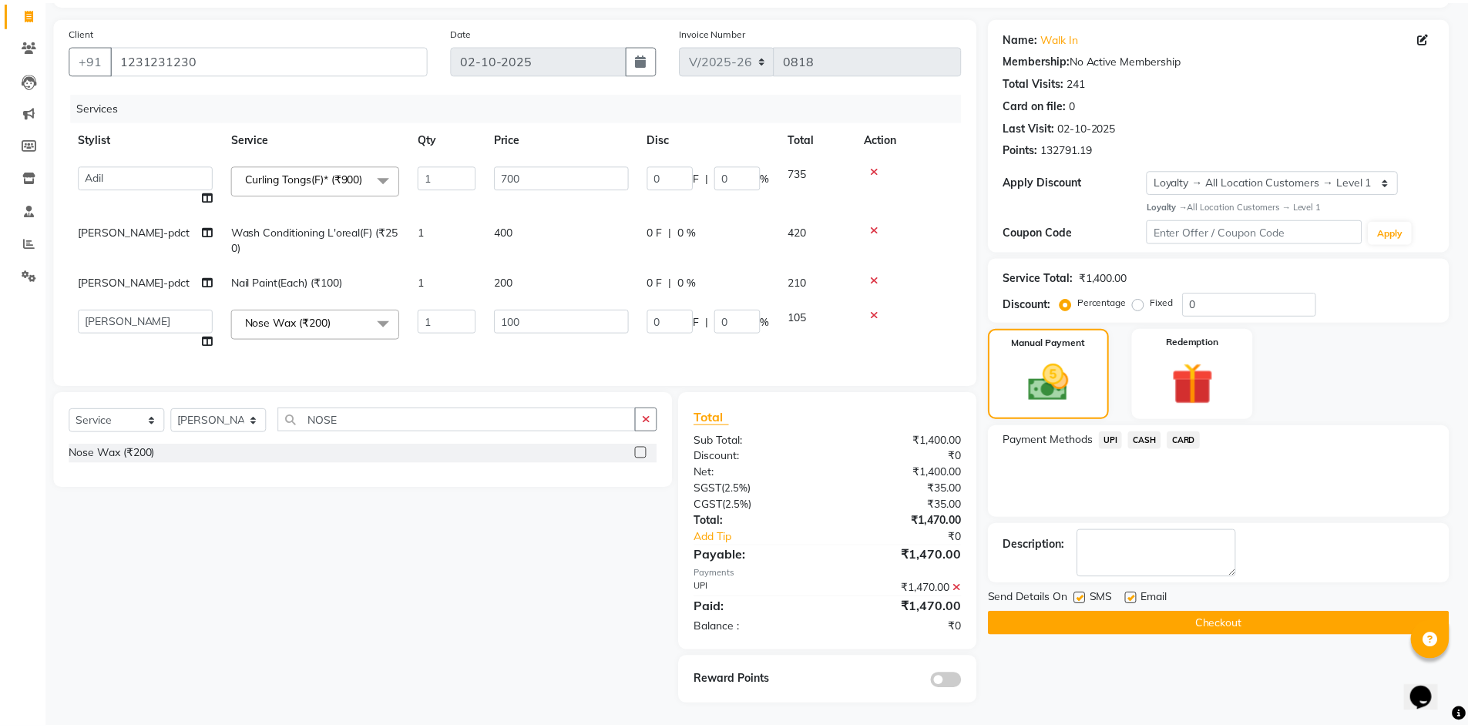
scroll to position [117, 0]
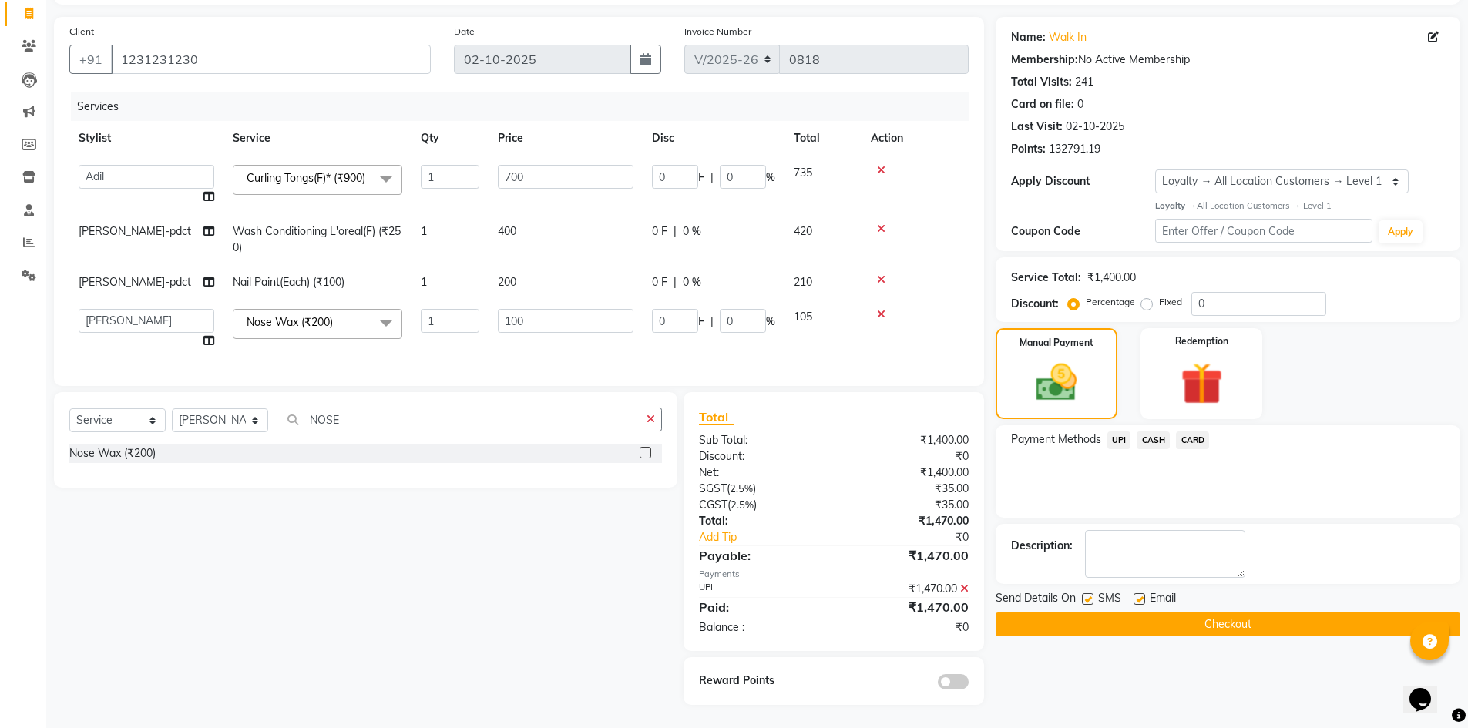
click at [1052, 615] on button "Checkout" at bounding box center [1227, 625] width 465 height 24
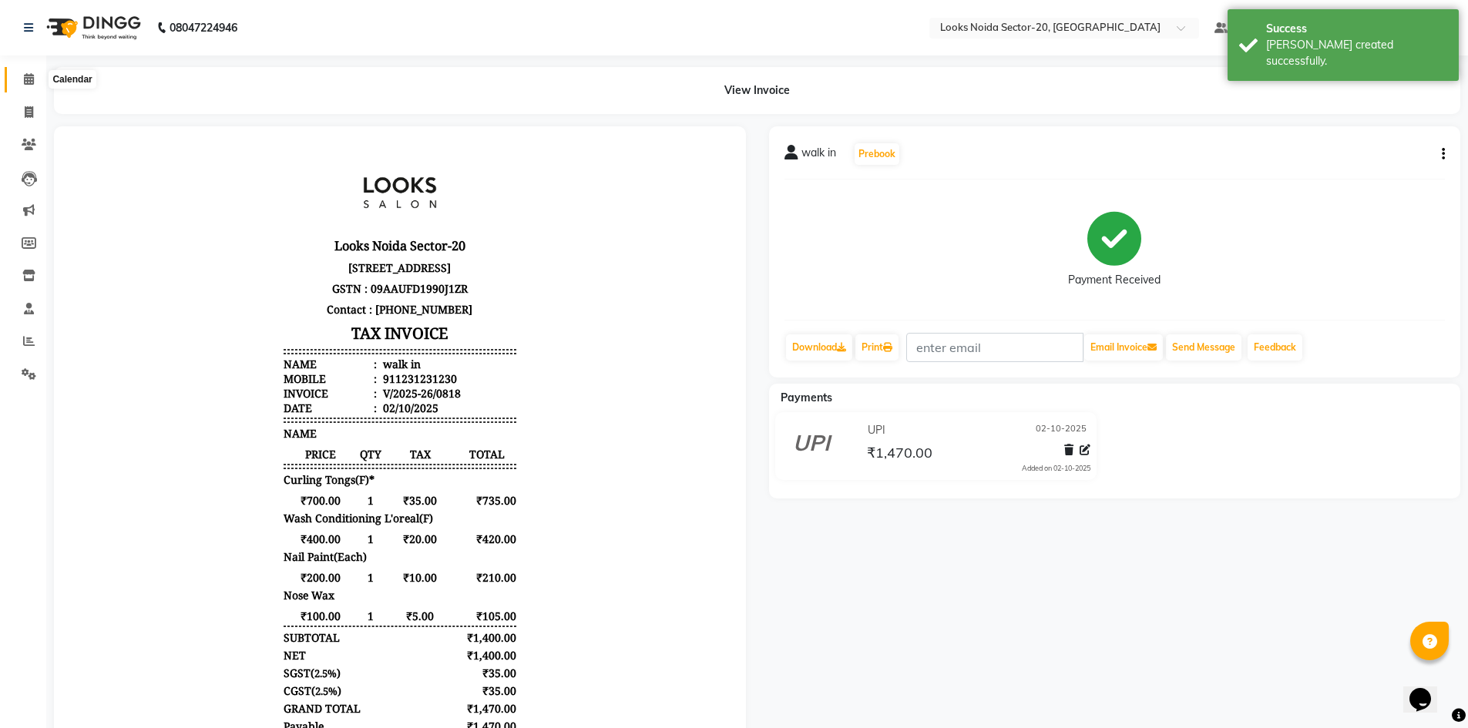
click at [32, 77] on span at bounding box center [28, 80] width 27 height 18
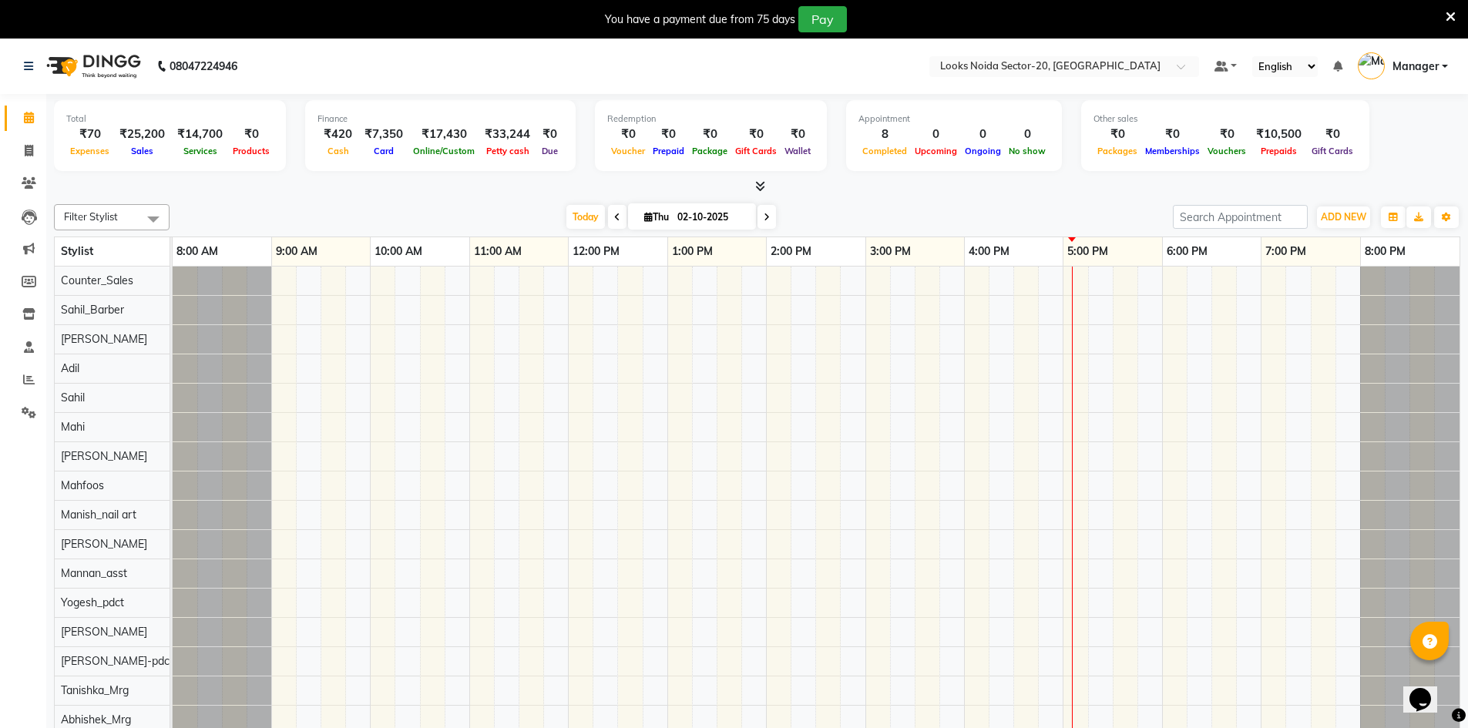
click at [766, 190] on div at bounding box center [757, 187] width 1406 height 16
click at [747, 186] on div at bounding box center [757, 187] width 1406 height 16
click at [760, 184] on icon at bounding box center [760, 186] width 10 height 12
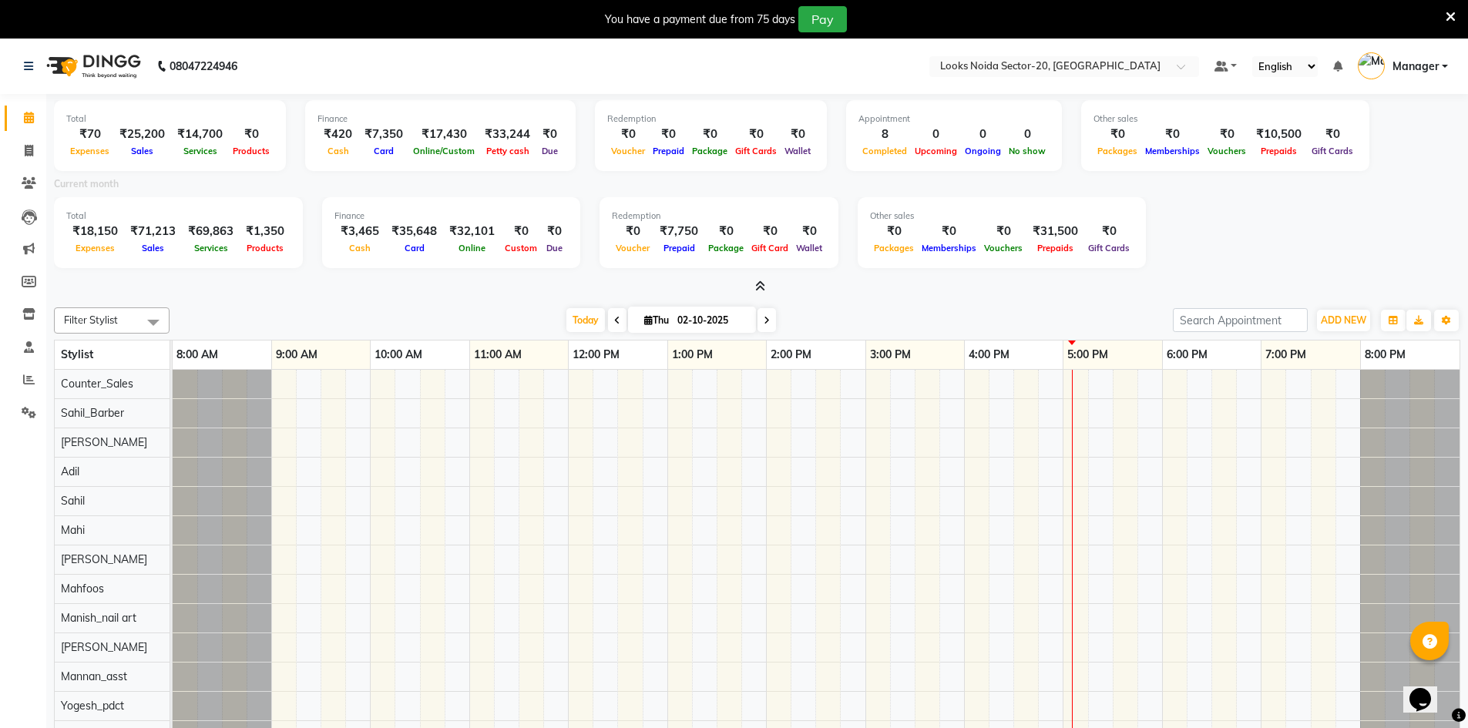
click at [759, 282] on icon at bounding box center [760, 286] width 10 height 12
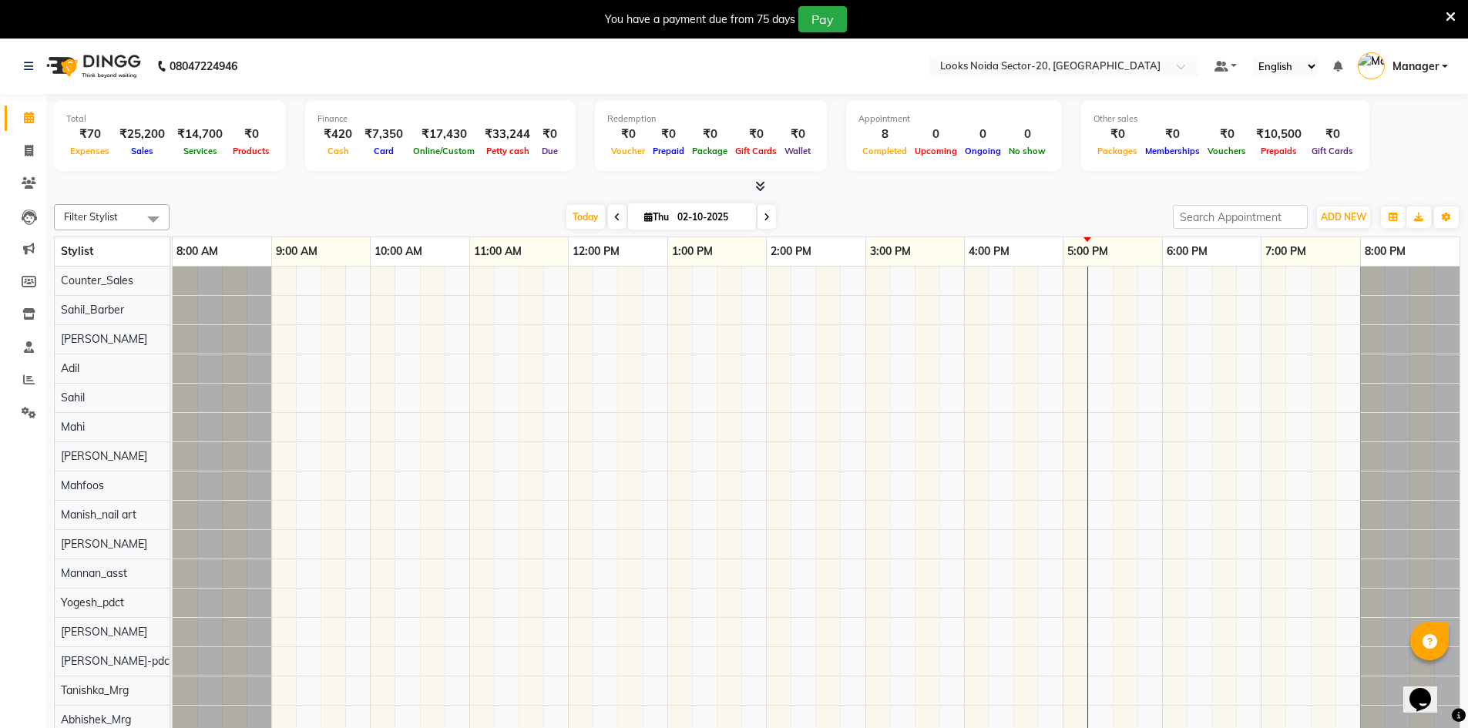
click at [1445, 13] on icon at bounding box center [1450, 17] width 10 height 14
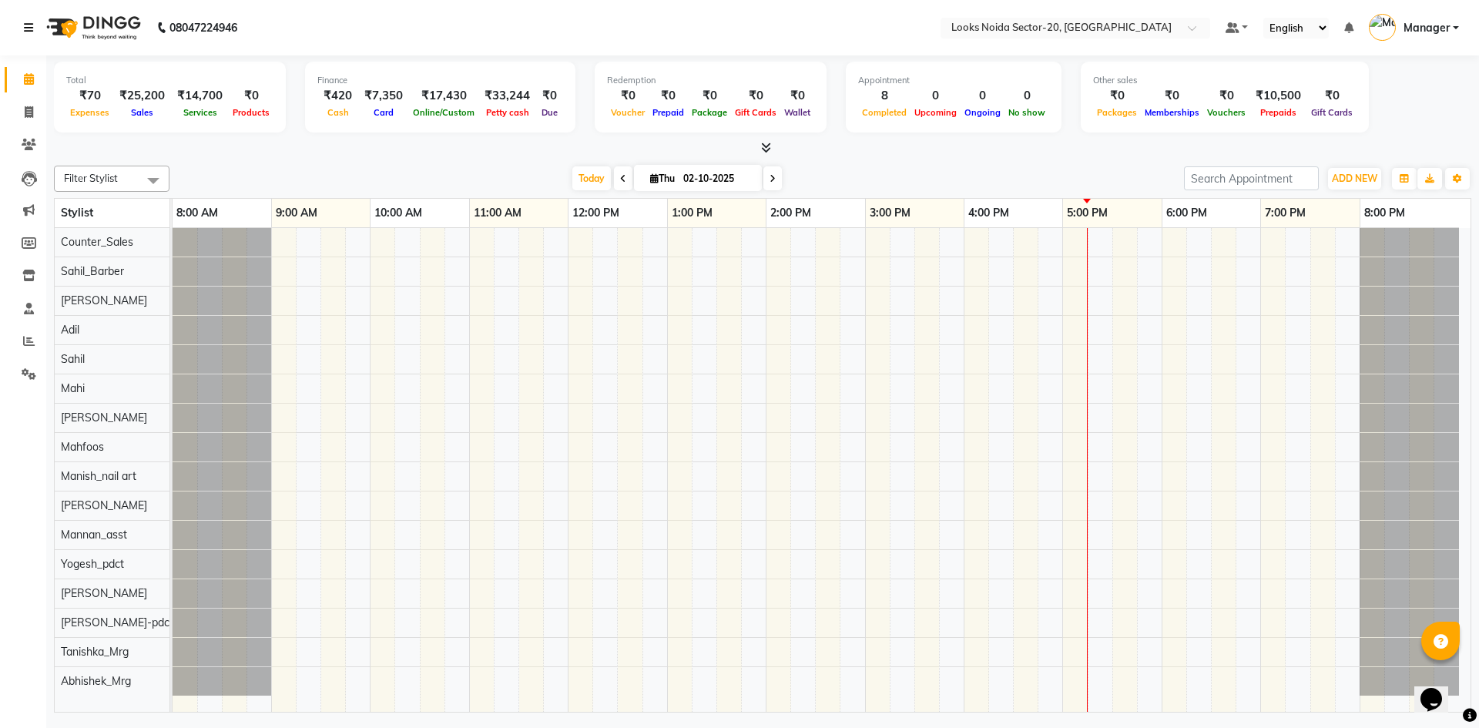
click at [29, 25] on icon at bounding box center [28, 27] width 9 height 11
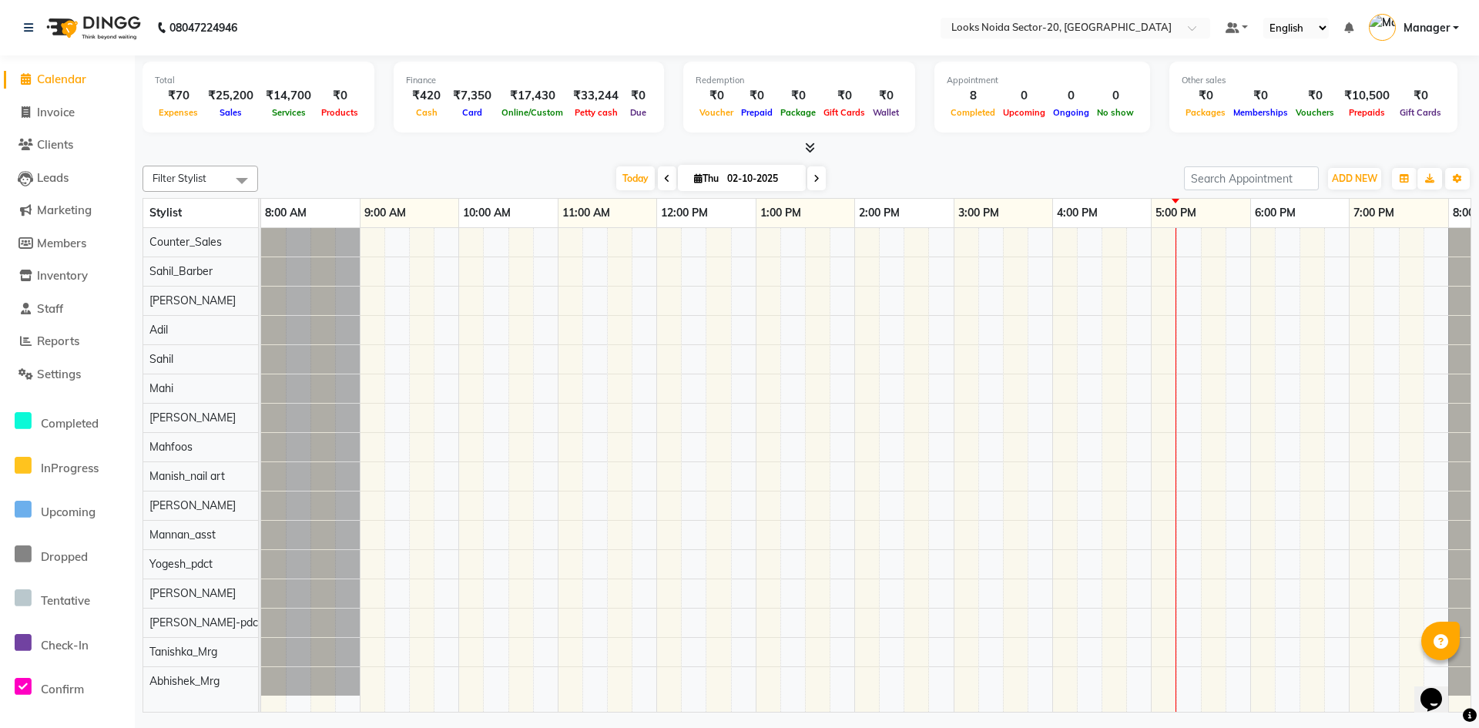
click at [274, 19] on nav "08047224946 Select Location × Looks Noida Sector-20, Noida Default Panel My Pan…" at bounding box center [739, 27] width 1479 height 55
click at [32, 25] on icon at bounding box center [28, 27] width 9 height 11
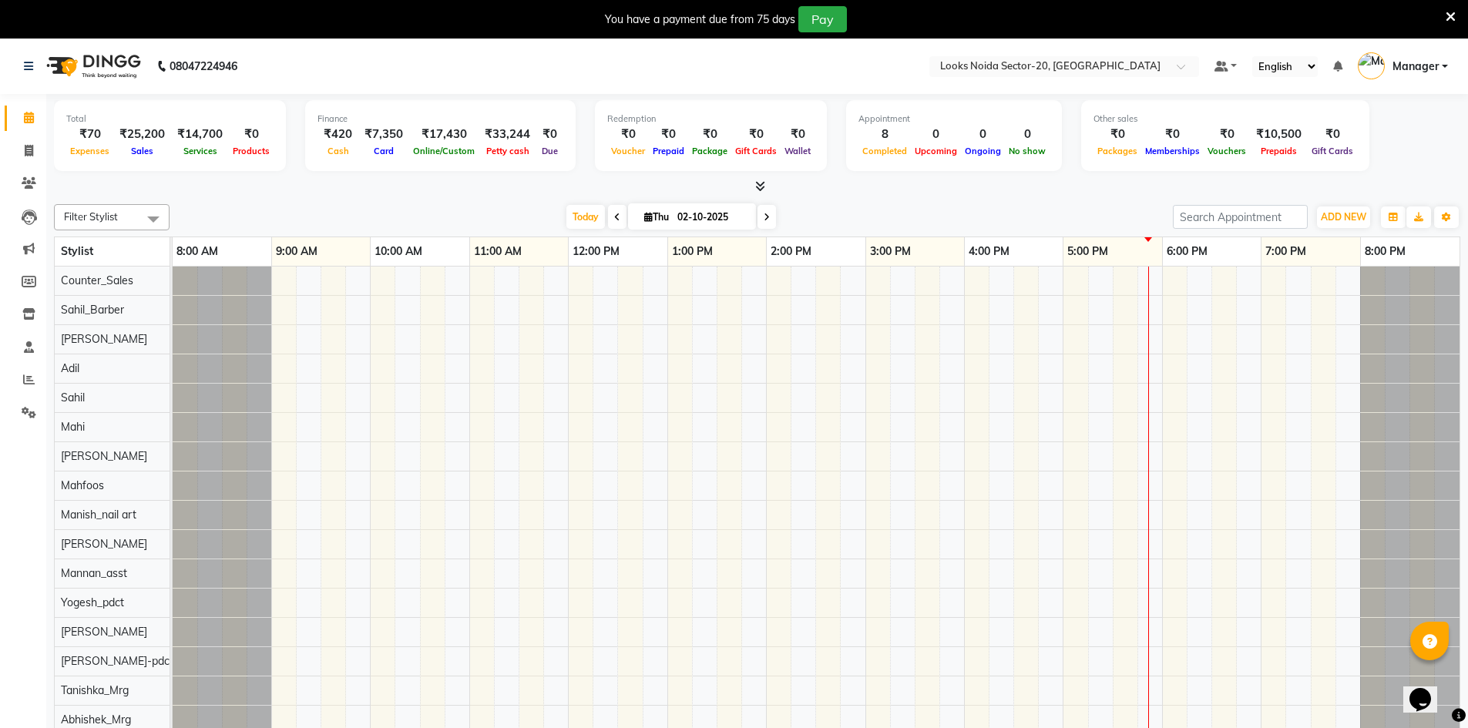
click at [1449, 15] on icon at bounding box center [1450, 17] width 10 height 14
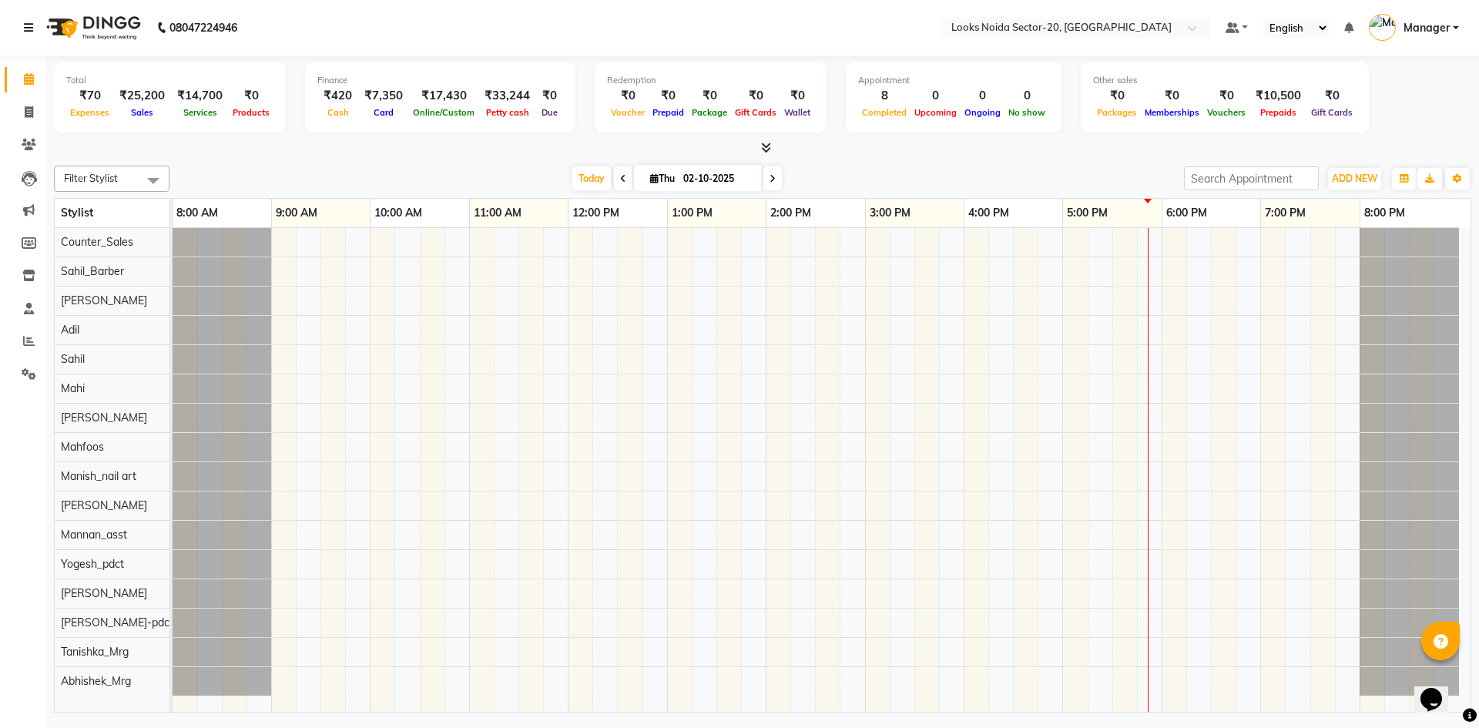
click at [29, 26] on icon at bounding box center [28, 27] width 9 height 11
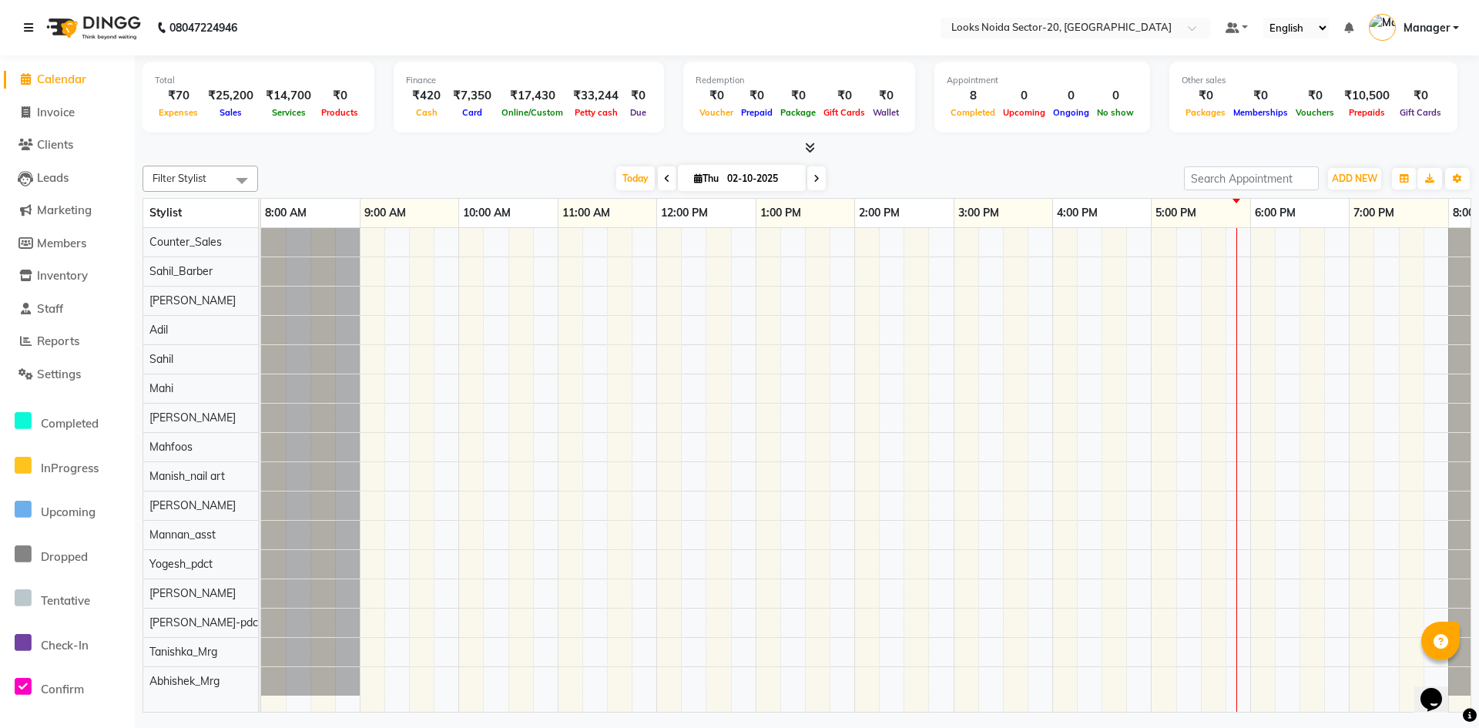
click at [32, 22] on icon at bounding box center [28, 27] width 9 height 11
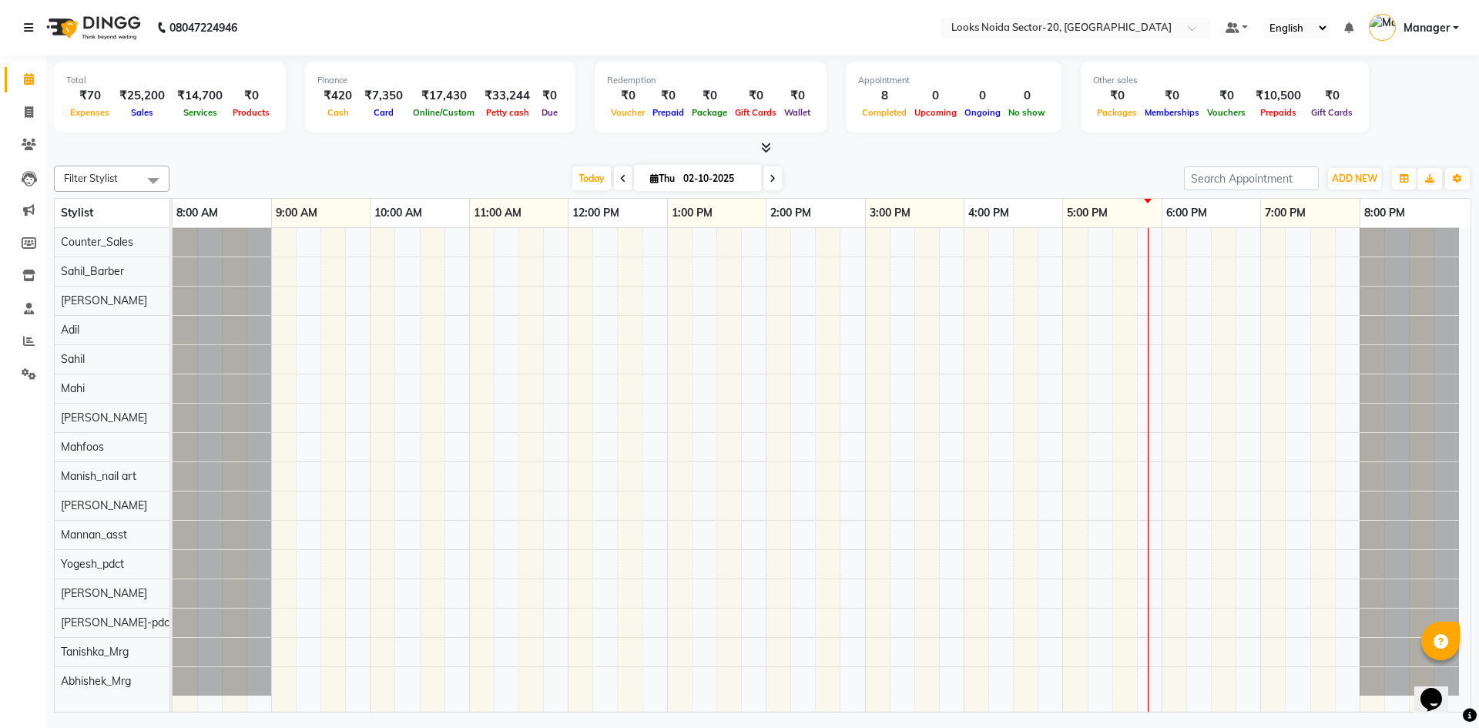
click at [35, 25] on link at bounding box center [31, 27] width 15 height 43
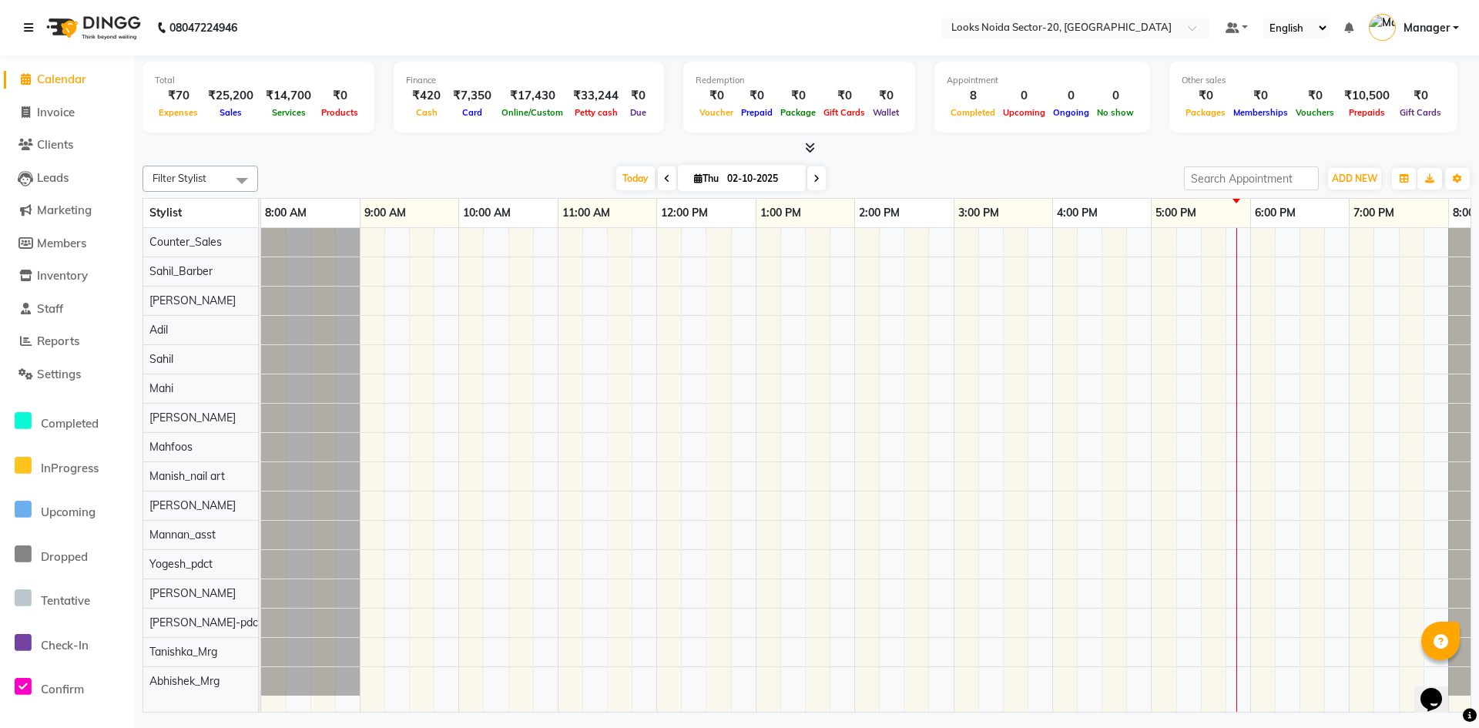
click at [31, 32] on icon at bounding box center [28, 27] width 9 height 11
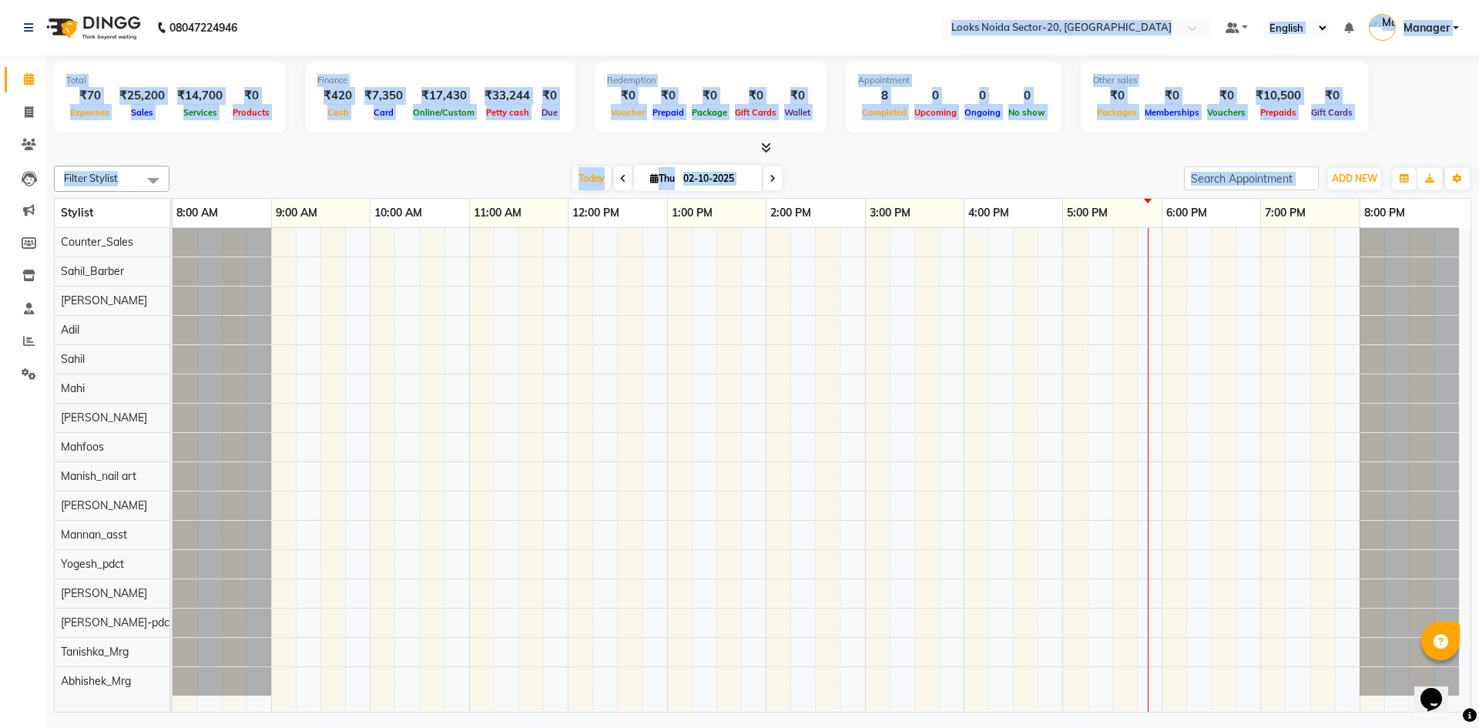
drag, startPoint x: 272, startPoint y: 22, endPoint x: 1446, endPoint y: 143, distance: 1180.4
click at [1450, 147] on app-home "08047224946 Select Location × Looks Noida Sector-20, Noida Default Panel My Pan…" at bounding box center [739, 358] width 1479 height 717
click at [1437, 132] on div "Total ₹70 Expenses ₹25,200 Sales ₹14,700 Services ₹0 Products Finance ₹420 Cash…" at bounding box center [763, 100] width 1418 height 76
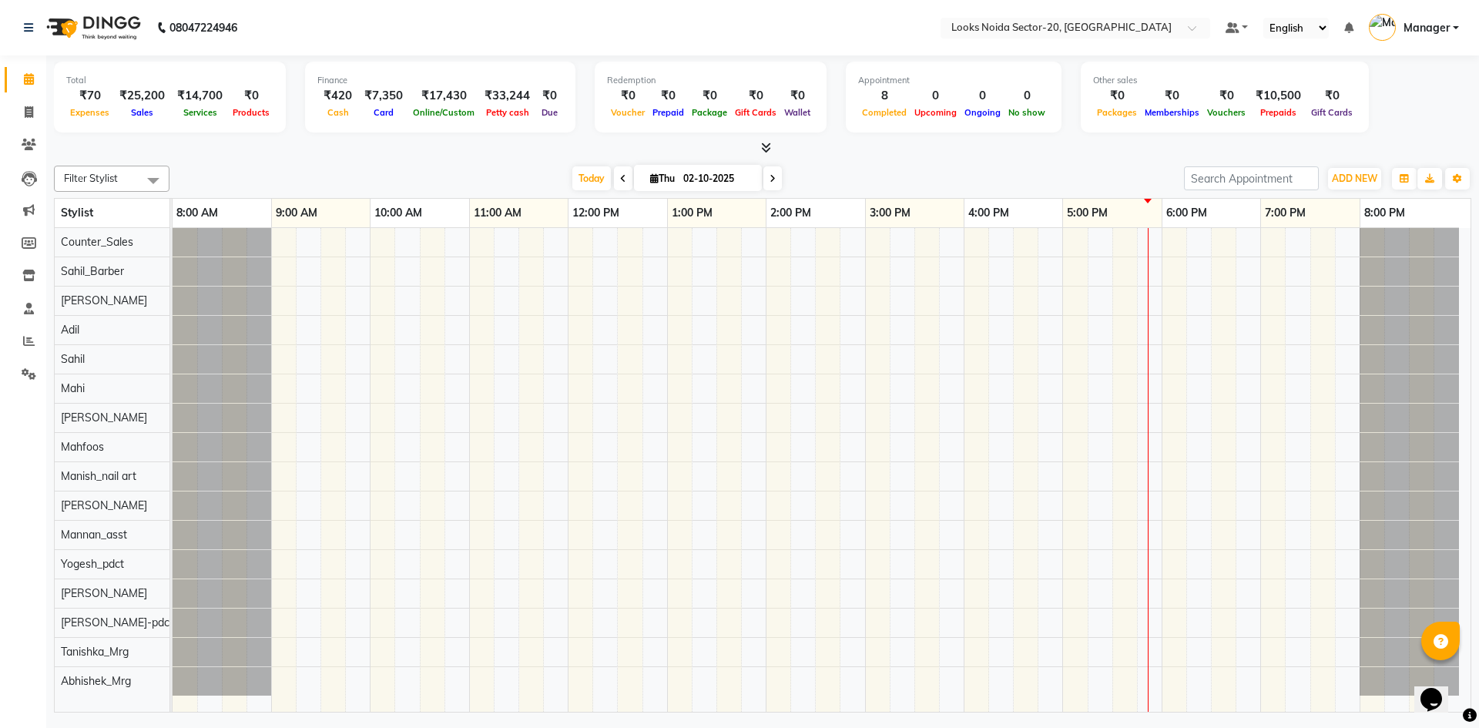
click at [1409, 76] on div "Total ₹70 Expenses ₹25,200 Sales ₹14,700 Services ₹0 Products Finance ₹420 Cash…" at bounding box center [763, 100] width 1418 height 76
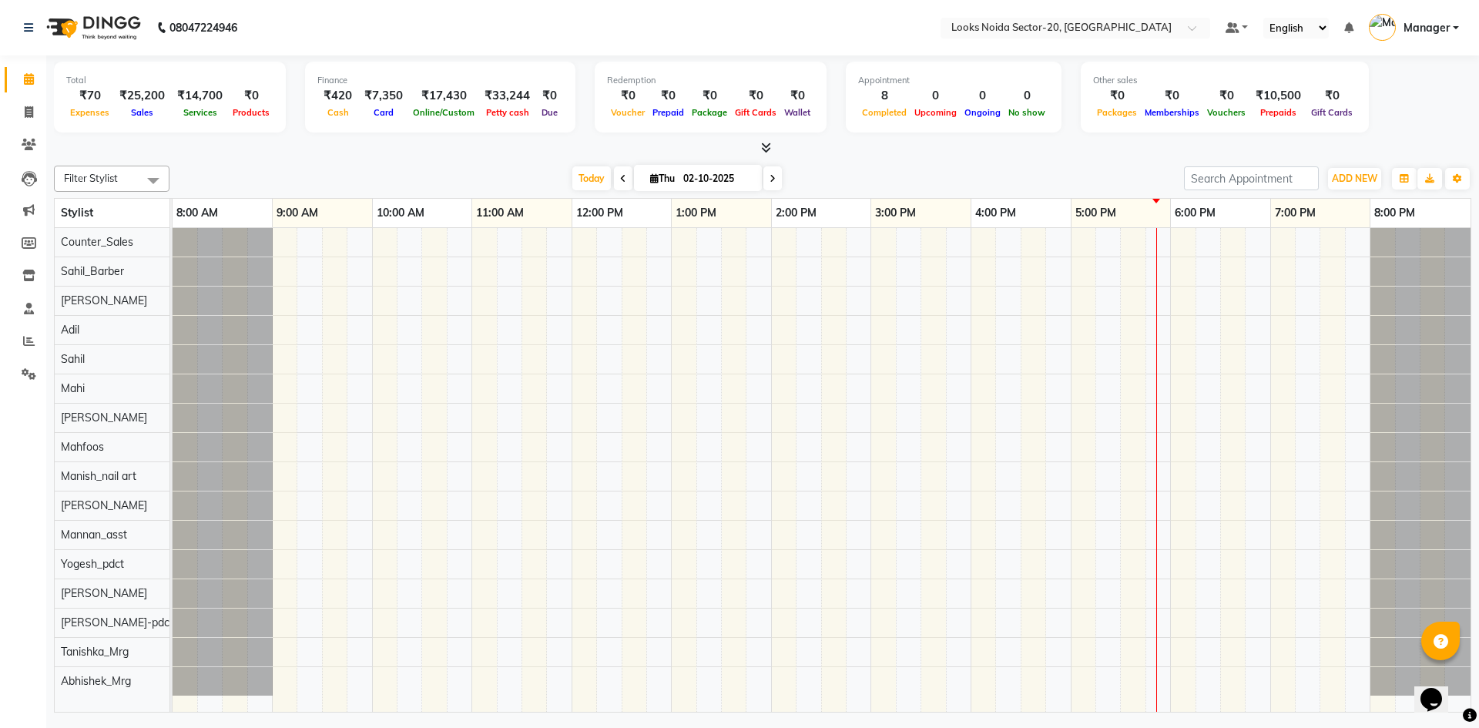
drag, startPoint x: 278, startPoint y: 253, endPoint x: 1156, endPoint y: 602, distance: 944.8
click at [1442, 727] on html "08047224946 Select Location × Looks Noida Sector-20, Noida Default Panel My Pan…" at bounding box center [739, 364] width 1479 height 728
drag, startPoint x: 277, startPoint y: 267, endPoint x: 1220, endPoint y: 620, distance: 1007.2
click at [1220, 620] on tr at bounding box center [822, 470] width 1298 height 484
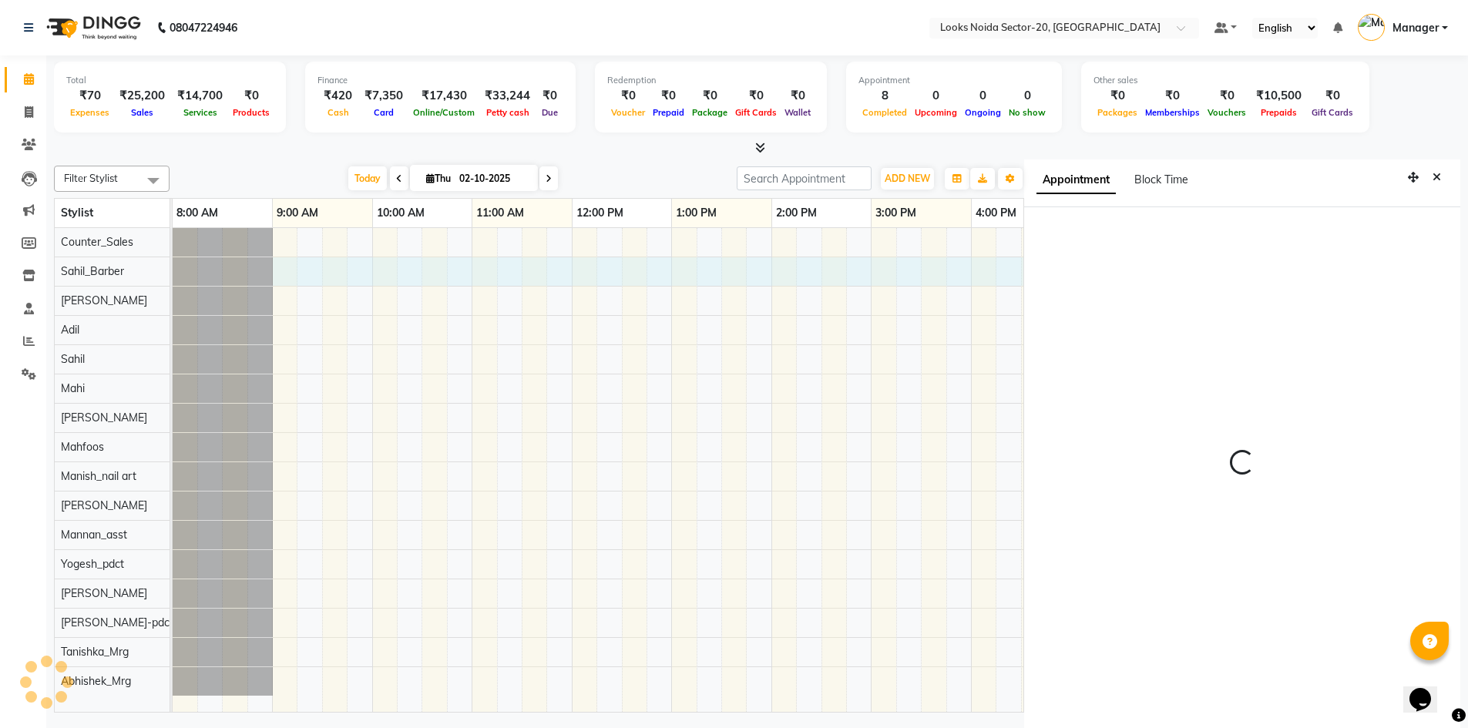
scroll to position [7, 0]
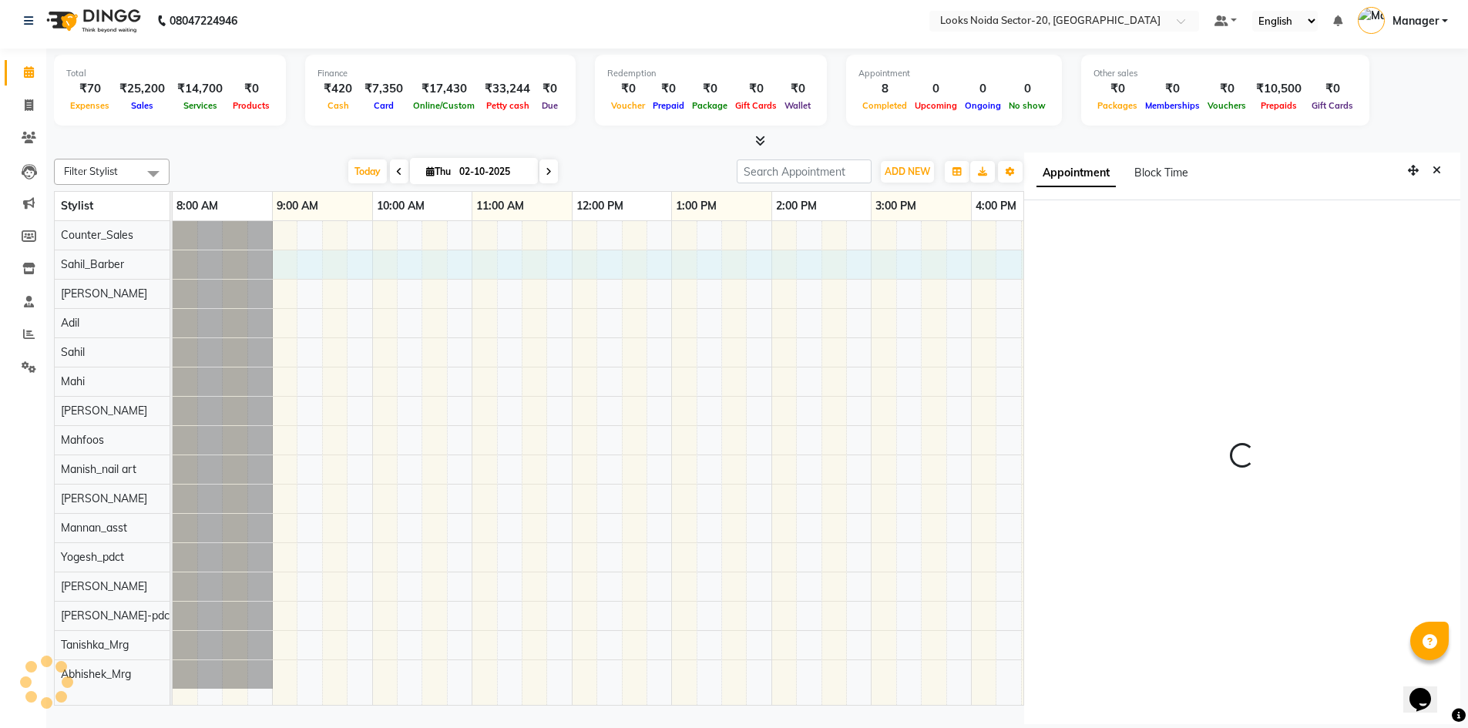
select select "86758"
select select "tentative"
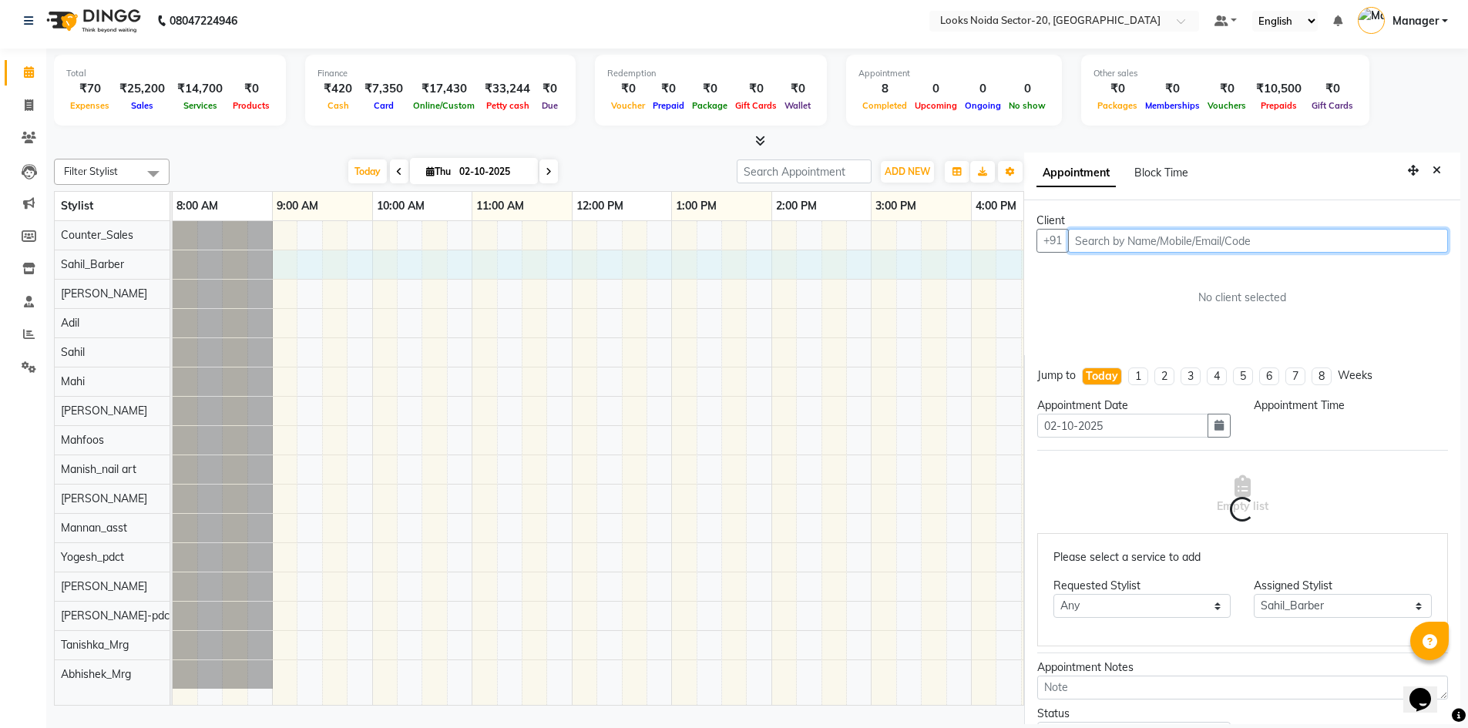
select select "540"
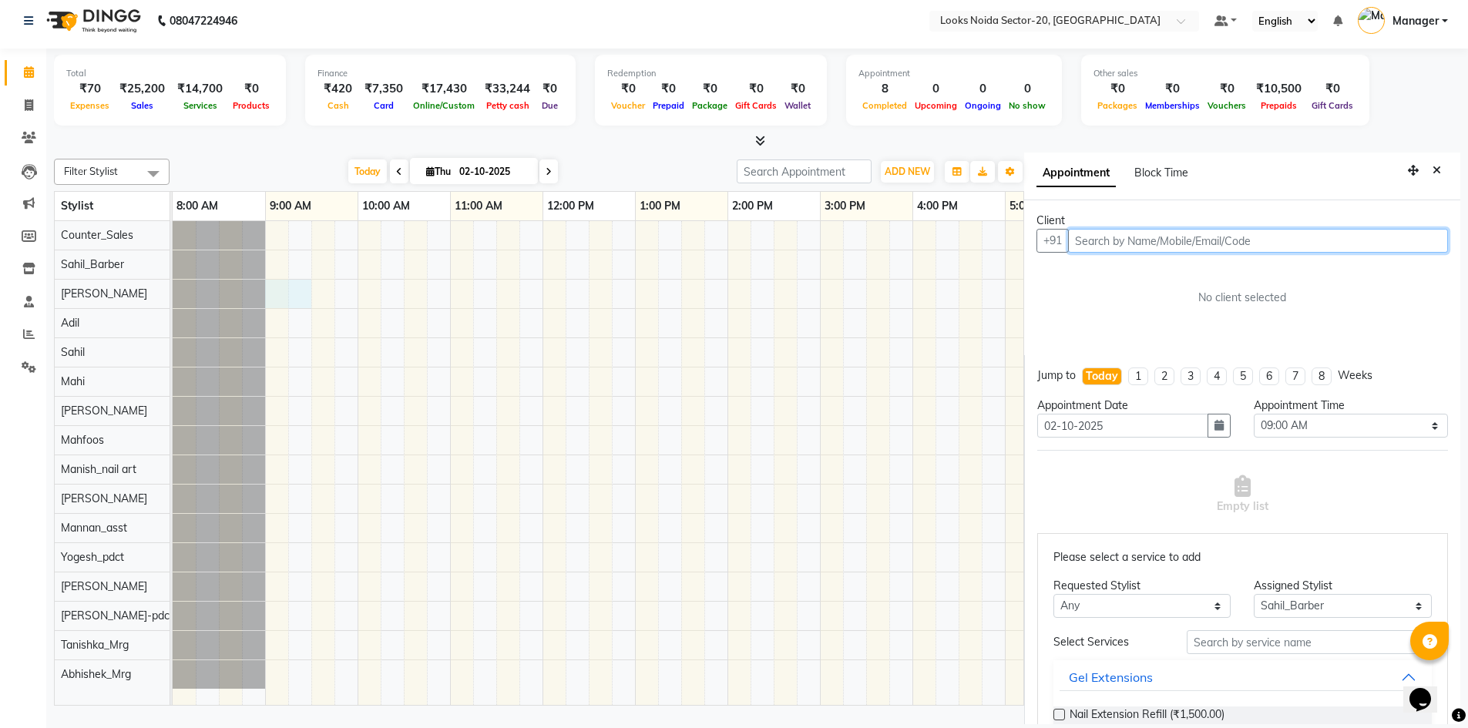
drag, startPoint x: 284, startPoint y: 285, endPoint x: 308, endPoint y: 293, distance: 25.1
click at [308, 293] on div at bounding box center [774, 463] width 1202 height 484
click at [289, 316] on div at bounding box center [774, 463] width 1202 height 484
click at [292, 352] on div at bounding box center [774, 463] width 1202 height 484
click at [289, 385] on div at bounding box center [774, 463] width 1202 height 484
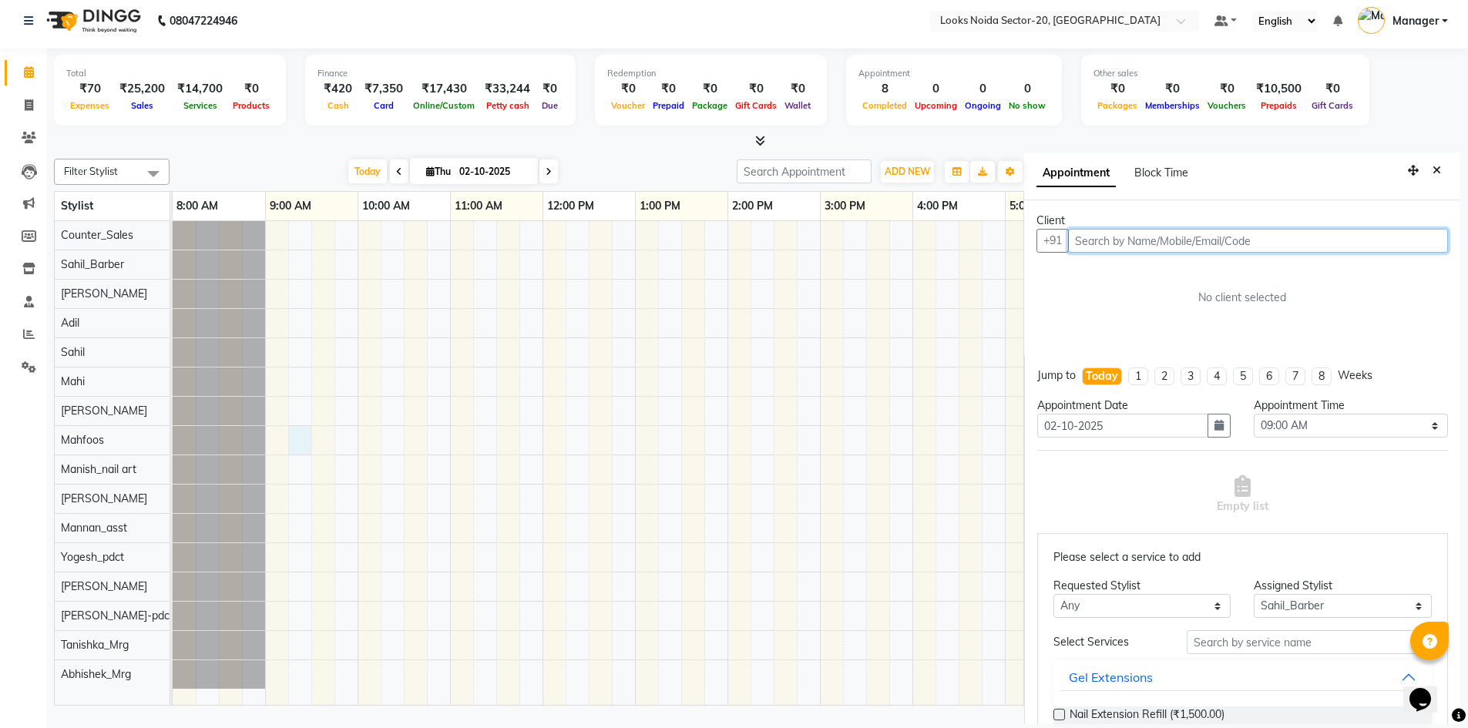
click at [297, 448] on div at bounding box center [774, 463] width 1202 height 484
click at [323, 487] on div at bounding box center [774, 463] width 1202 height 484
click at [307, 499] on div at bounding box center [774, 463] width 1202 height 484
click at [344, 475] on div at bounding box center [774, 463] width 1202 height 484
click at [300, 465] on div at bounding box center [774, 463] width 1202 height 484
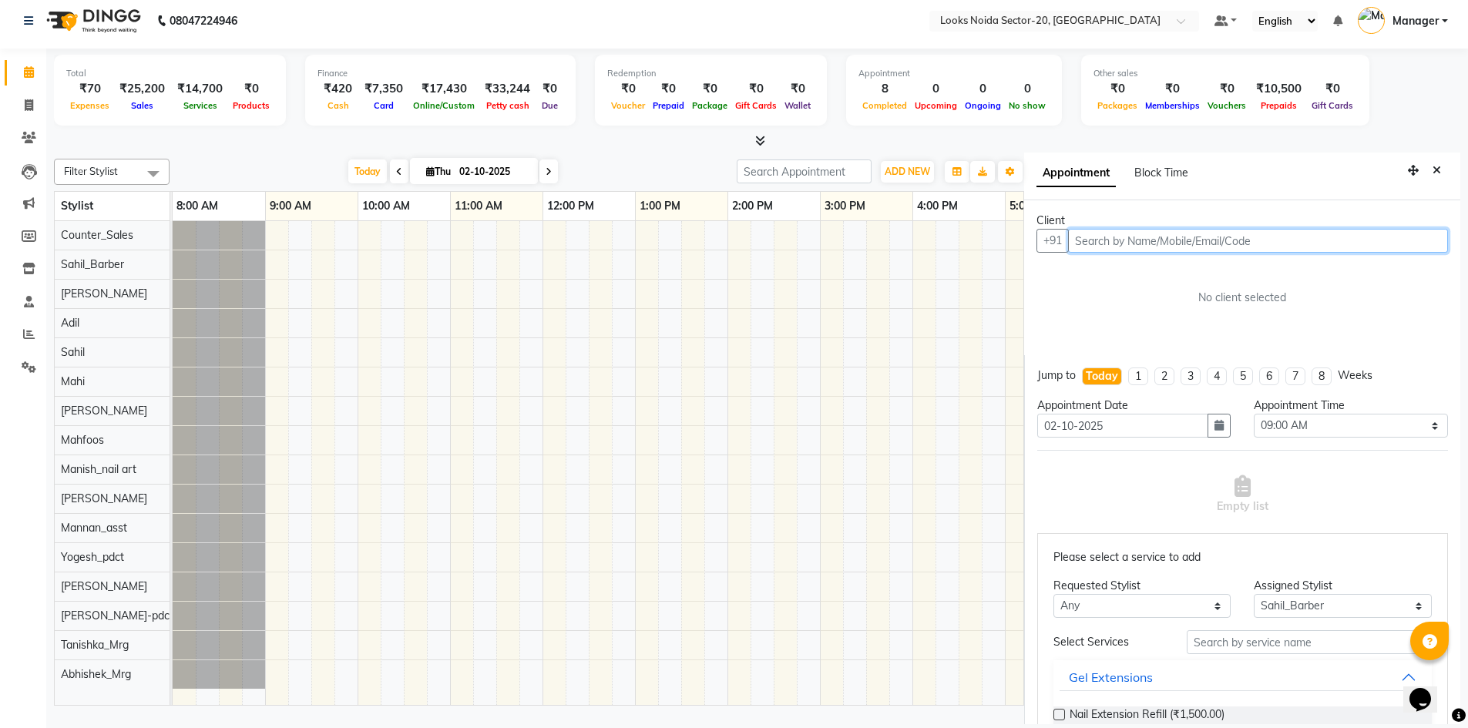
drag, startPoint x: 297, startPoint y: 272, endPoint x: 1272, endPoint y: 750, distance: 1086.1
click at [1272, 721] on html "08047224946 Select Location × Looks Noida Sector-20, Noida Default Panel My Pan…" at bounding box center [734, 357] width 1468 height 728
click at [1432, 168] on icon "Close" at bounding box center [1436, 170] width 8 height 11
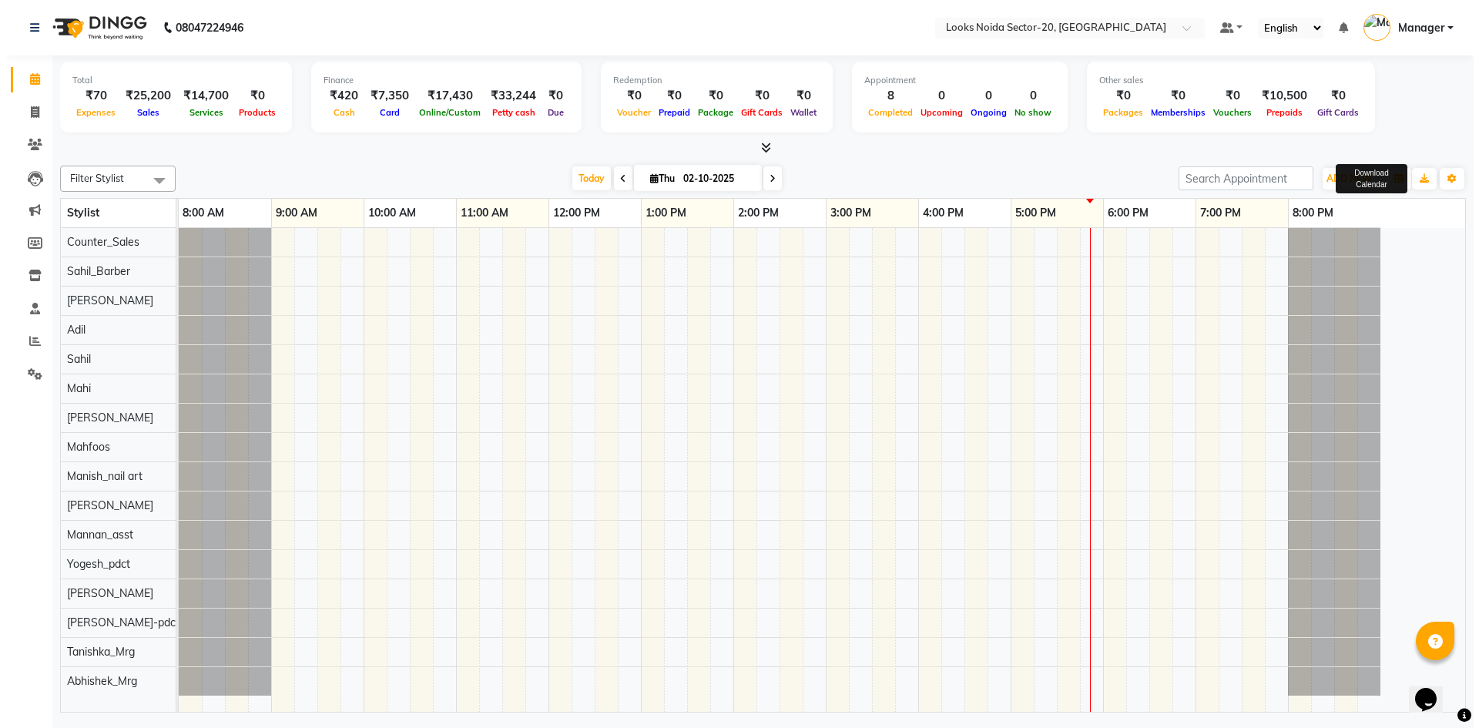
scroll to position [0, 0]
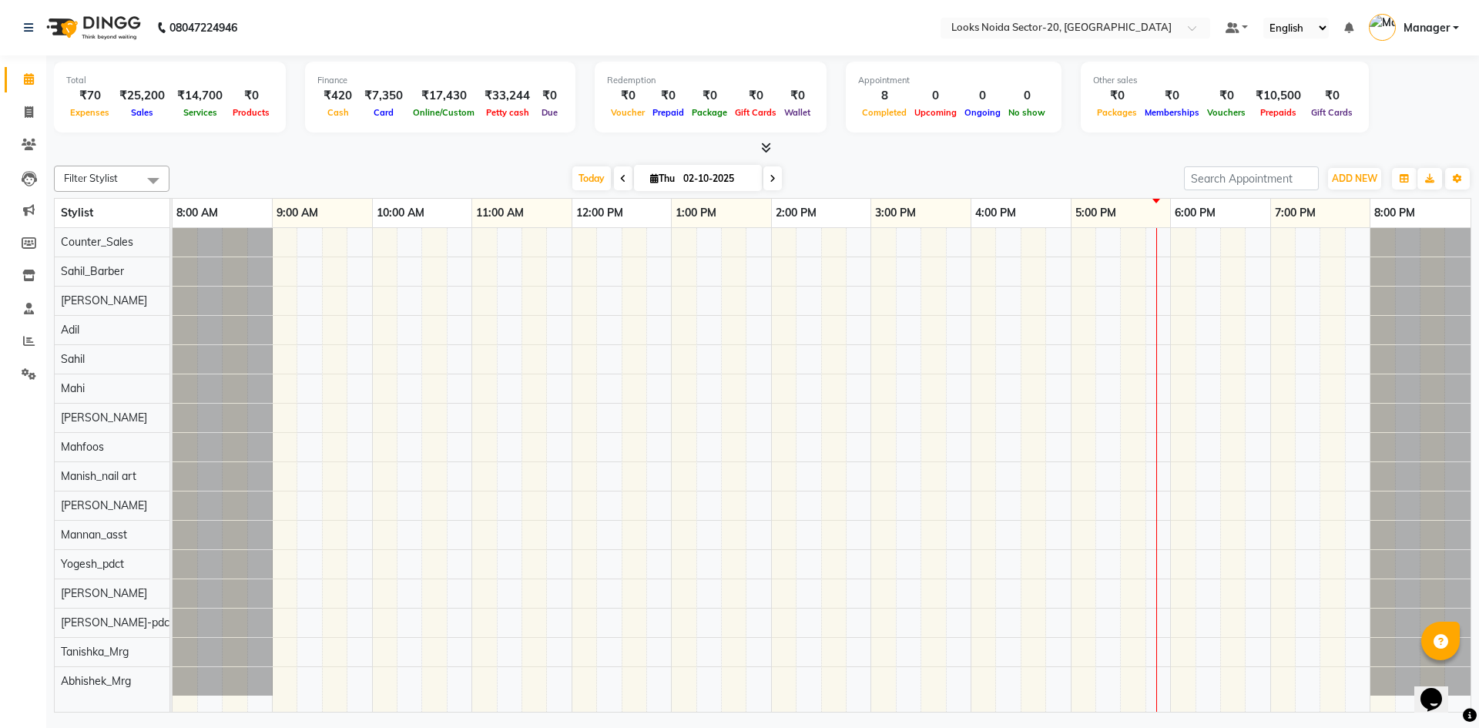
click at [1402, 141] on div at bounding box center [763, 148] width 1418 height 16
drag, startPoint x: 456, startPoint y: 23, endPoint x: 473, endPoint y: 34, distance: 20.1
click at [473, 34] on nav "08047224946 Select Location × Looks [GEOGRAPHIC_DATA] Sector-20, Noida Default …" at bounding box center [739, 27] width 1479 height 55
drag, startPoint x: 487, startPoint y: 43, endPoint x: 512, endPoint y: 10, distance: 41.3
click at [492, 49] on nav "08047224946 Select Location × Looks [GEOGRAPHIC_DATA] Sector-20, Noida Default …" at bounding box center [739, 27] width 1479 height 55
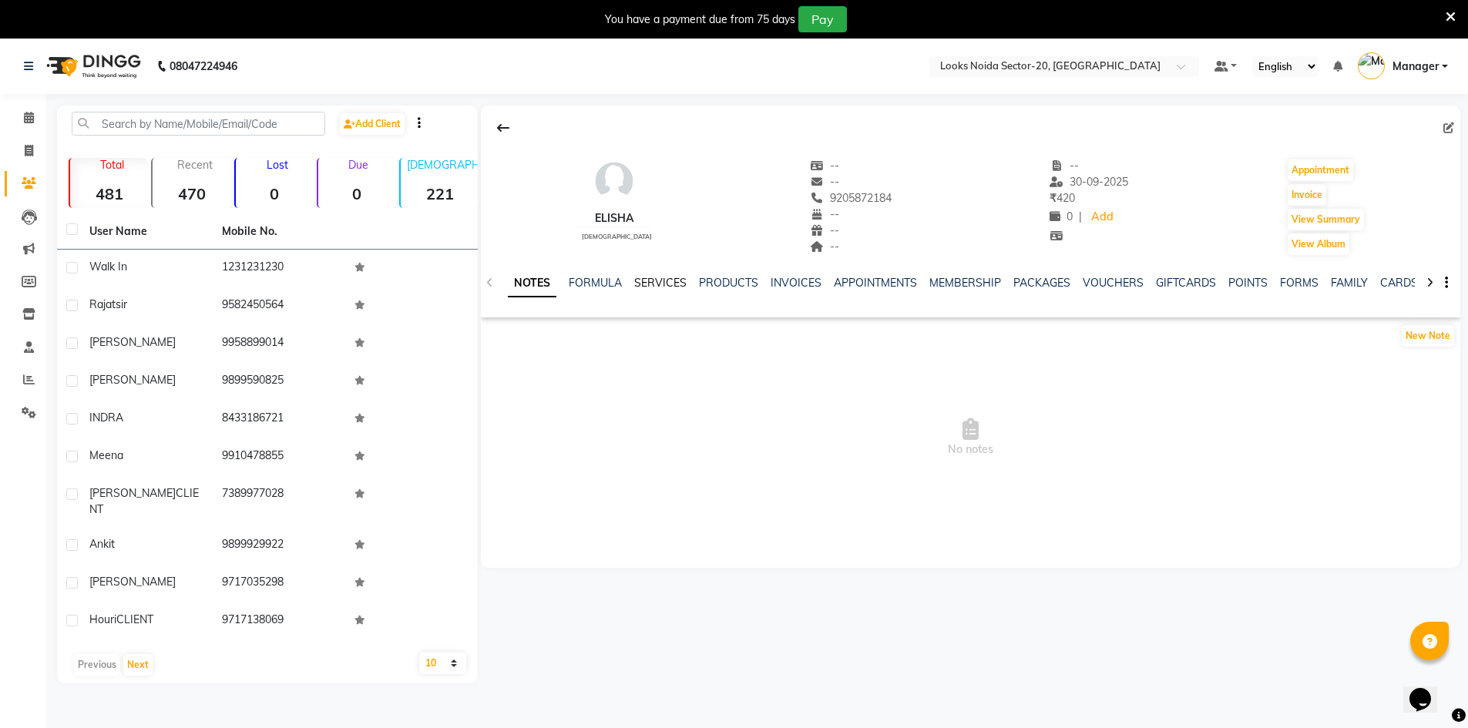
click at [674, 282] on link "SERVICES" at bounding box center [660, 283] width 52 height 14
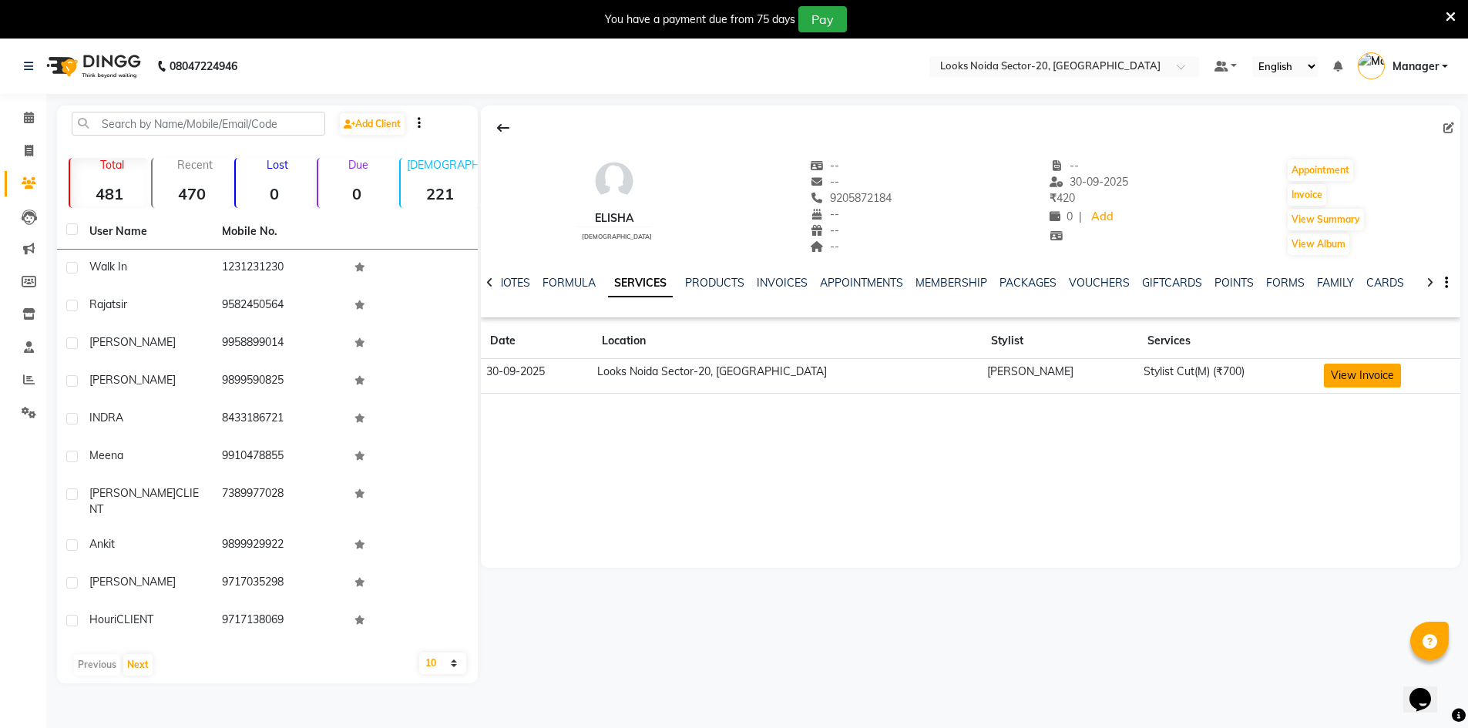
click at [1324, 374] on button "View Invoice" at bounding box center [1362, 376] width 77 height 24
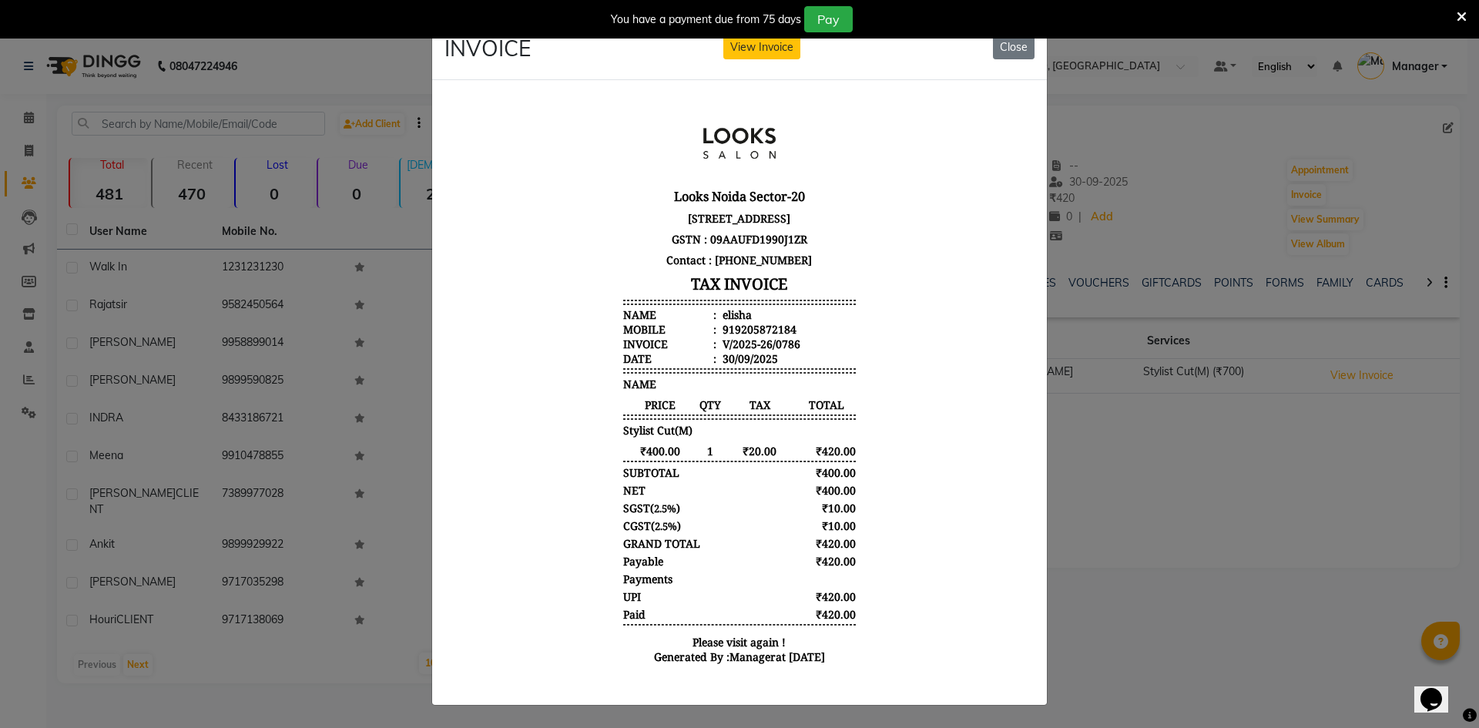
scroll to position [12, 0]
click at [1019, 43] on button "Close" at bounding box center [1014, 47] width 42 height 24
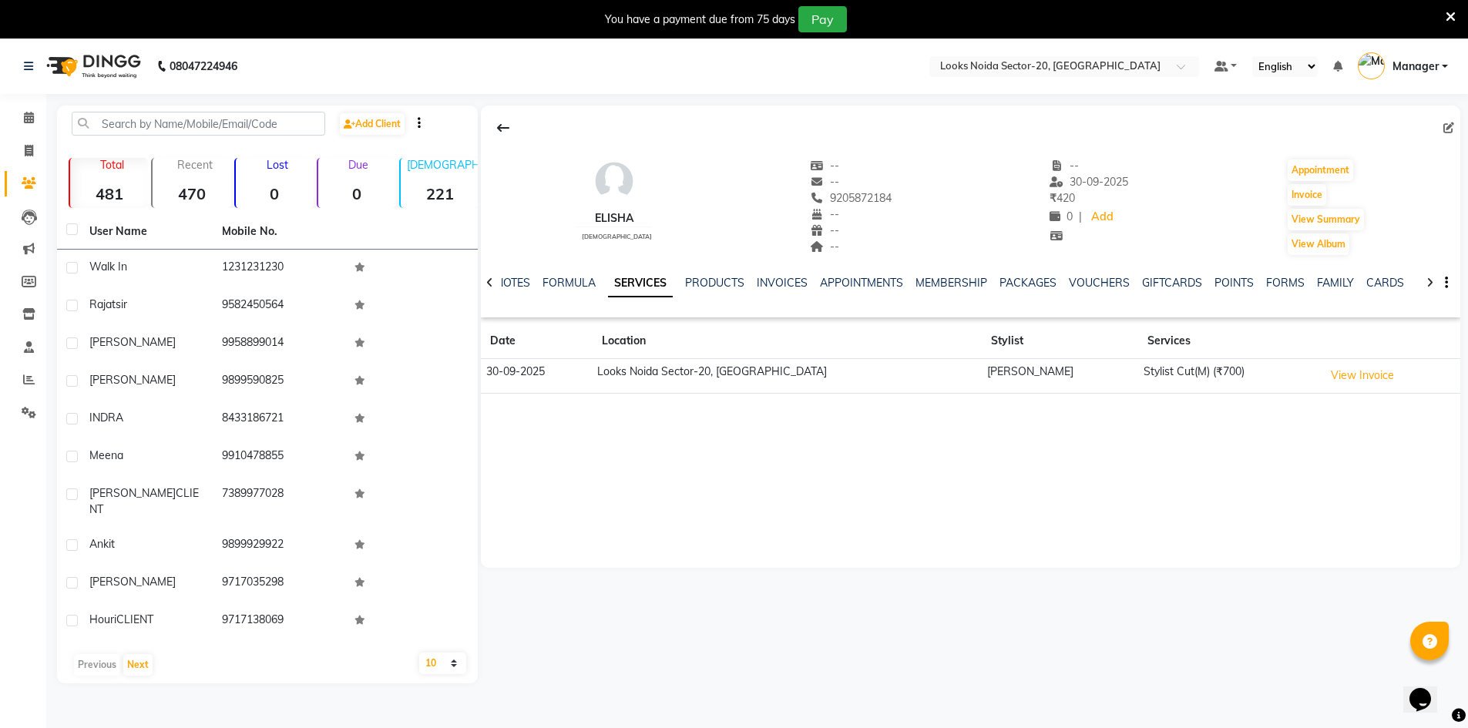
click at [668, 277] on link "SERVICES" at bounding box center [640, 284] width 65 height 28
click at [759, 271] on div "NOTES FORMULA SERVICES PRODUCTS INVOICES APPOINTMENTS MEMBERSHIP PACKAGES VOUCH…" at bounding box center [970, 283] width 979 height 53
click at [767, 295] on div "NOTES FORMULA SERVICES PRODUCTS INVOICES APPOINTMENTS MEMBERSHIP PACKAGES VOUCH…" at bounding box center [952, 289] width 888 height 29
click at [777, 280] on link "INVOICES" at bounding box center [782, 283] width 51 height 14
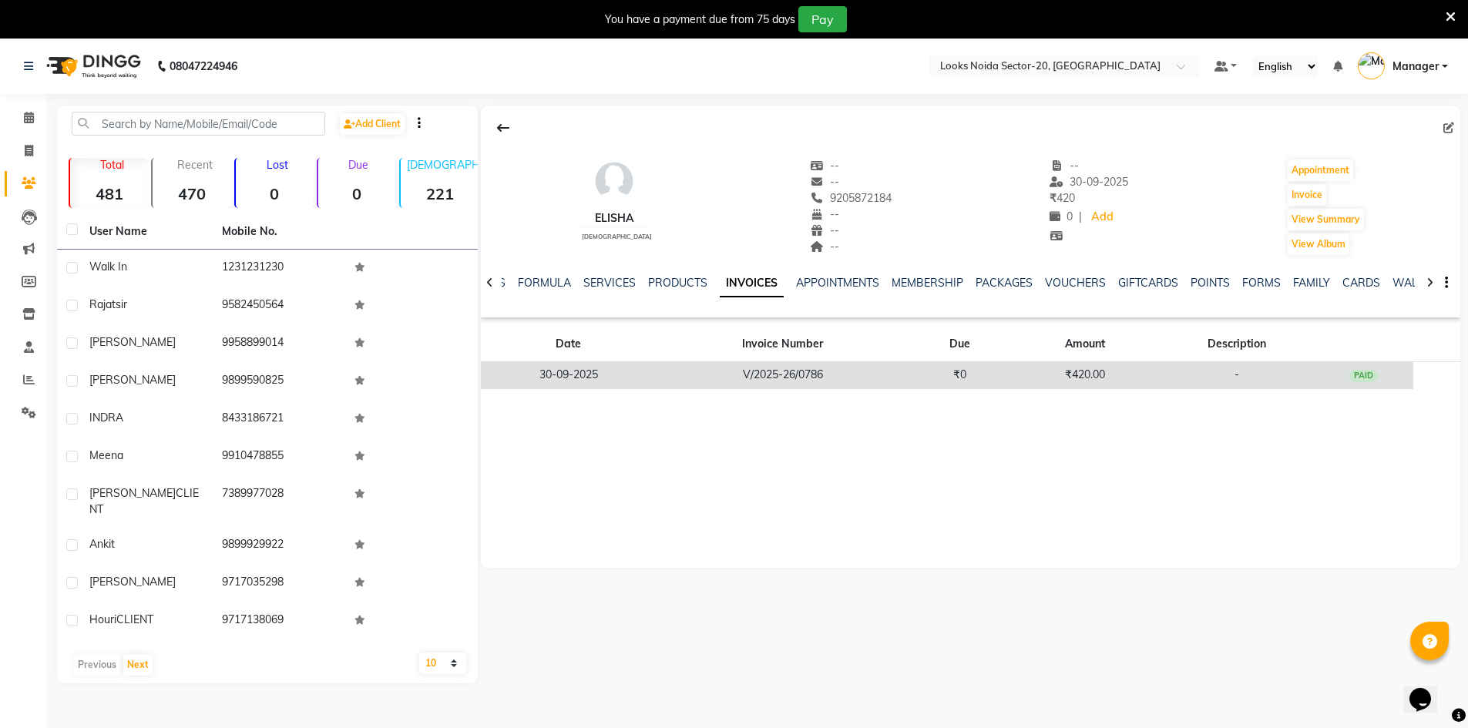
click at [725, 368] on td "V/2025-26/0786" at bounding box center [783, 375] width 254 height 27
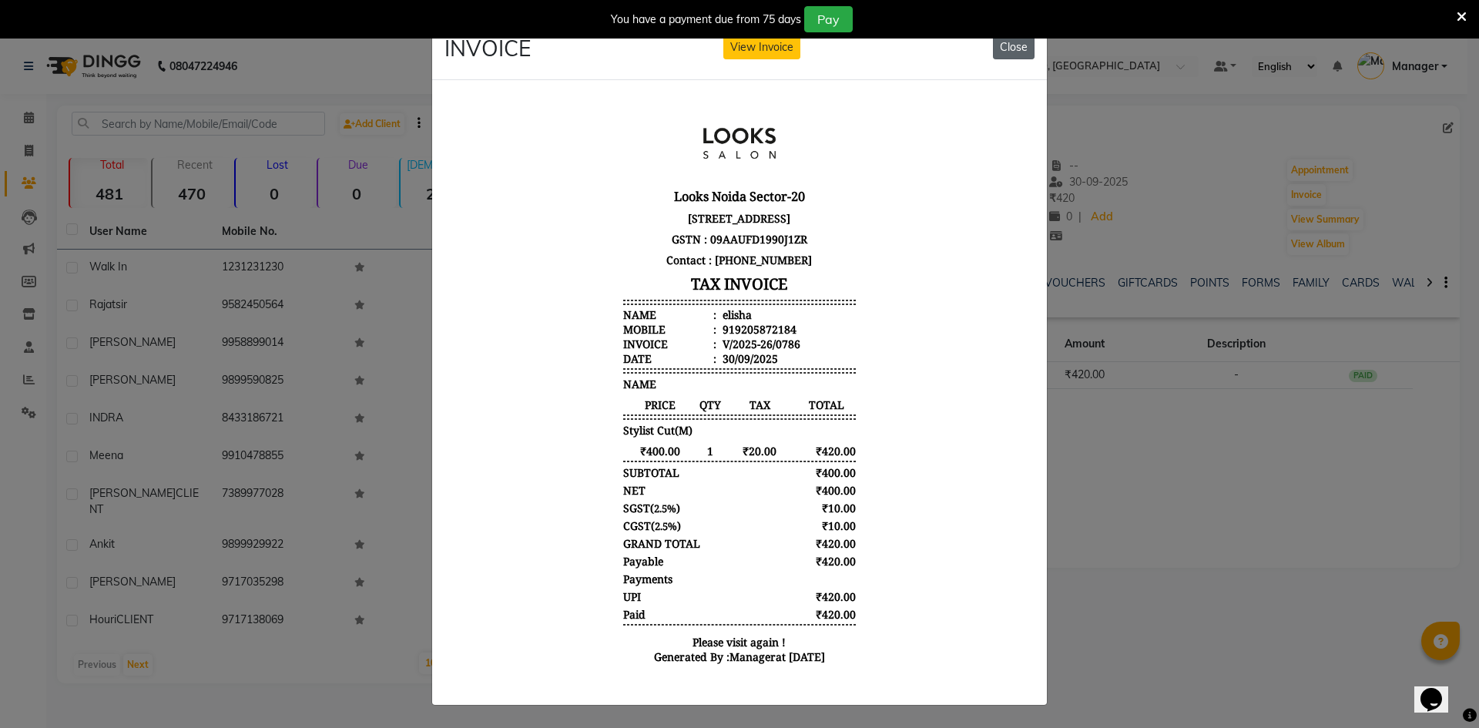
click at [1005, 47] on button "Close" at bounding box center [1014, 47] width 42 height 24
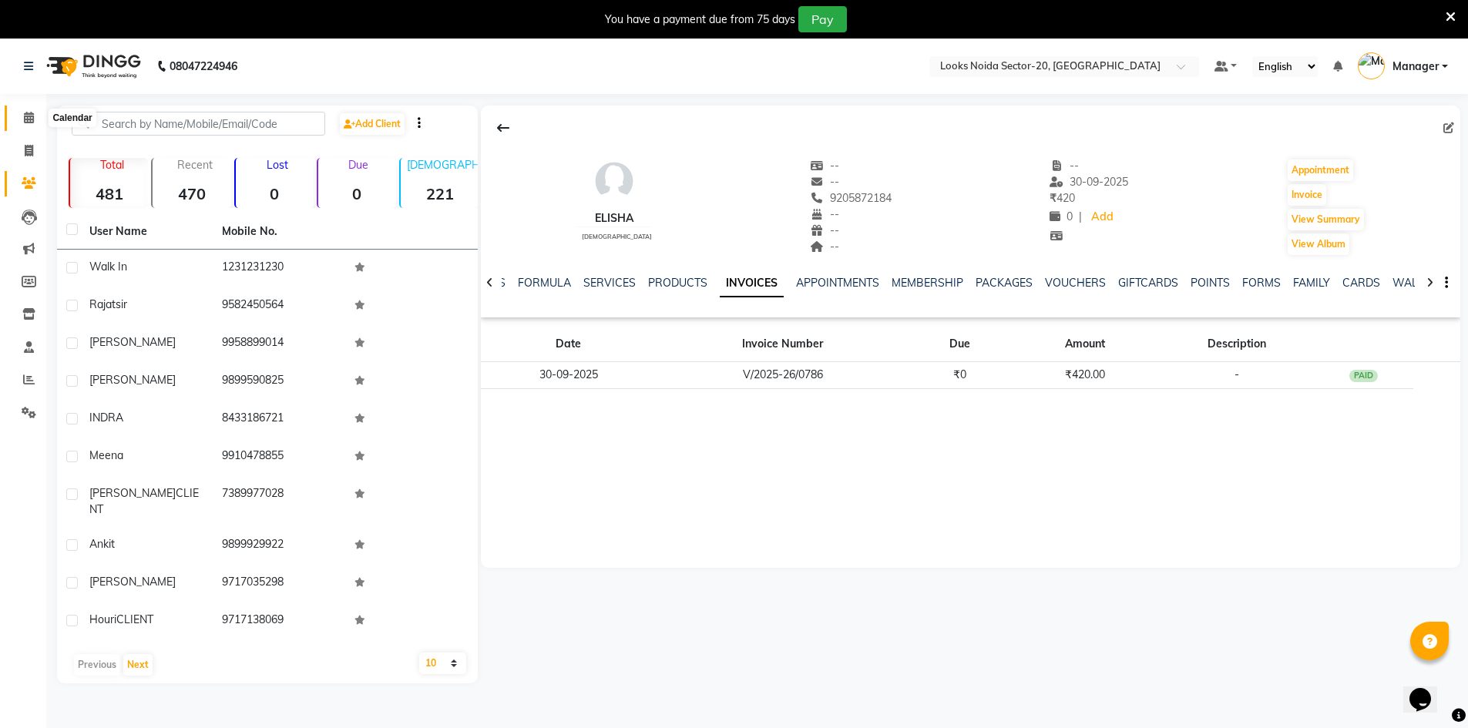
drag, startPoint x: 21, startPoint y: 112, endPoint x: 37, endPoint y: 128, distance: 22.9
click at [22, 112] on span at bounding box center [28, 118] width 27 height 18
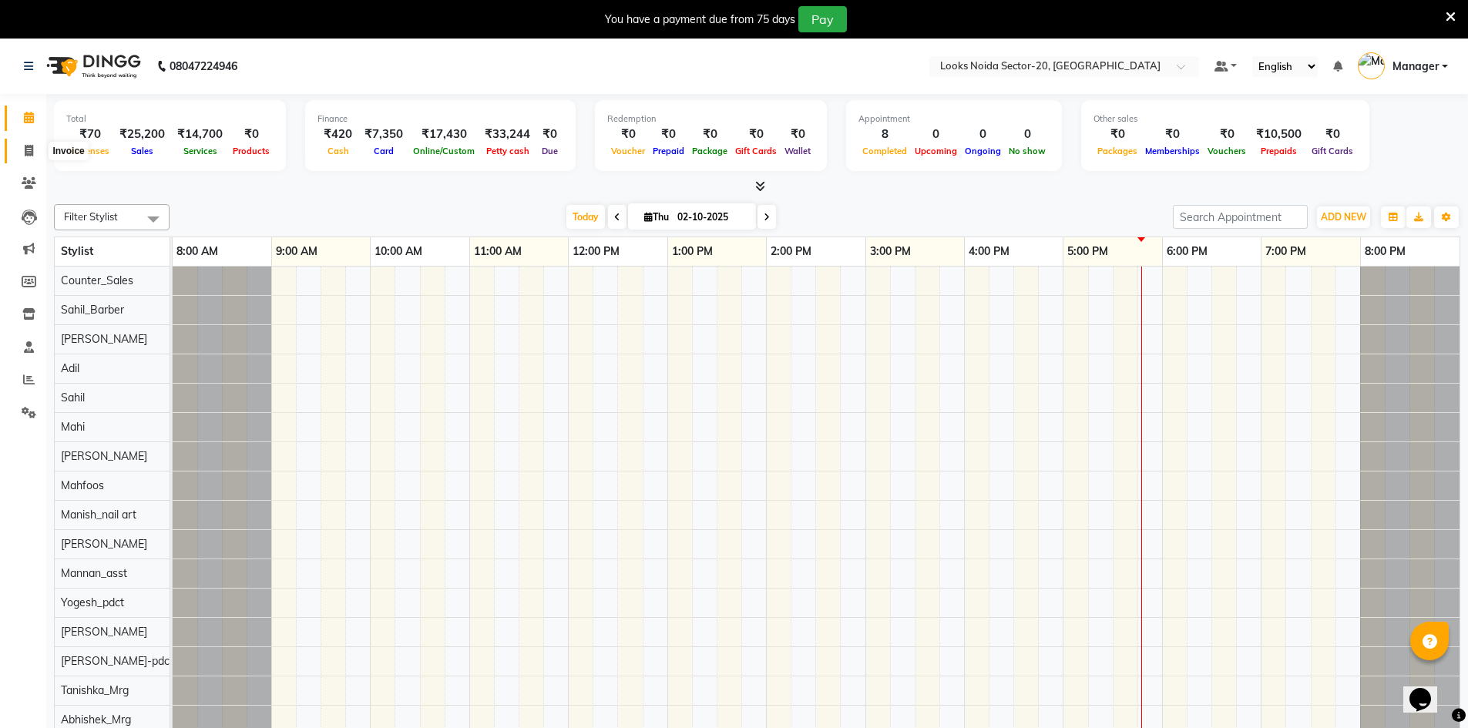
click at [30, 150] on icon at bounding box center [29, 151] width 8 height 12
select select "8646"
select select "service"
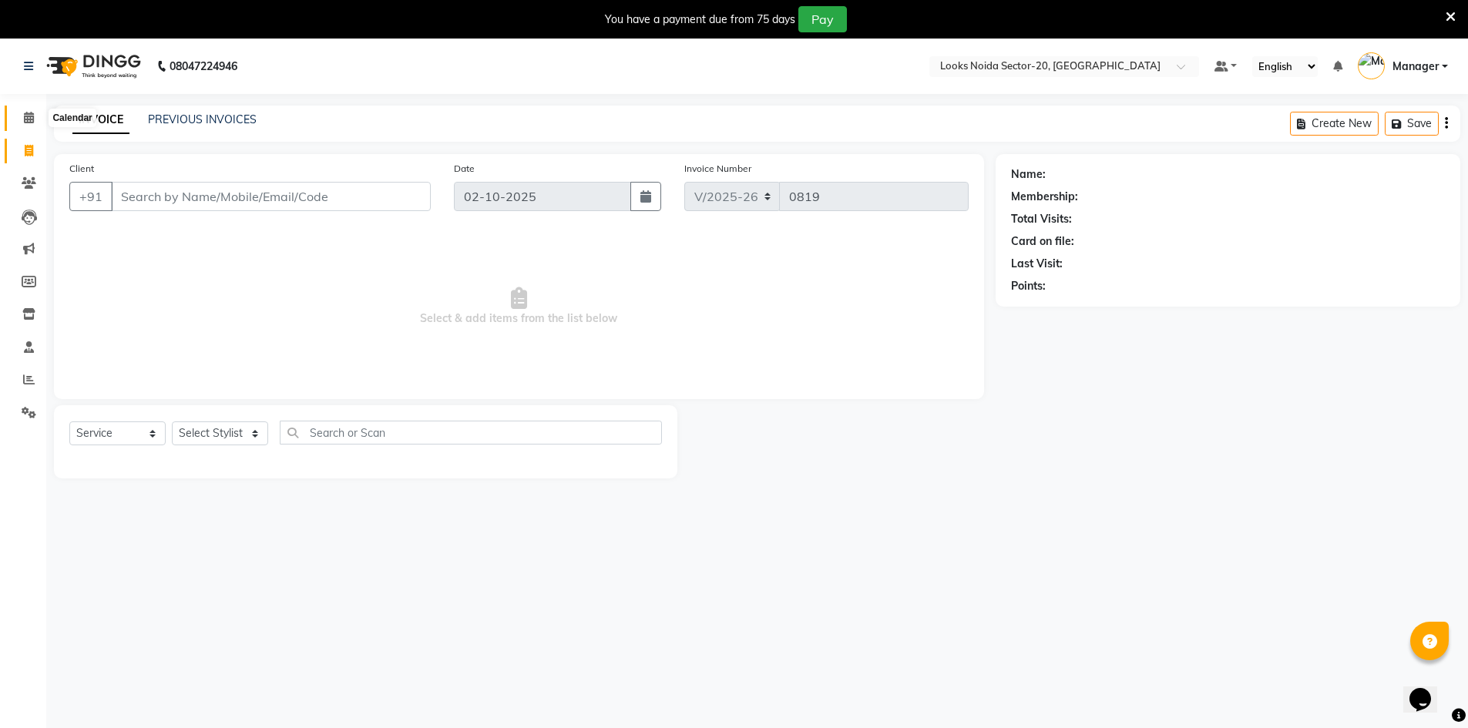
click at [32, 119] on icon at bounding box center [29, 118] width 10 height 12
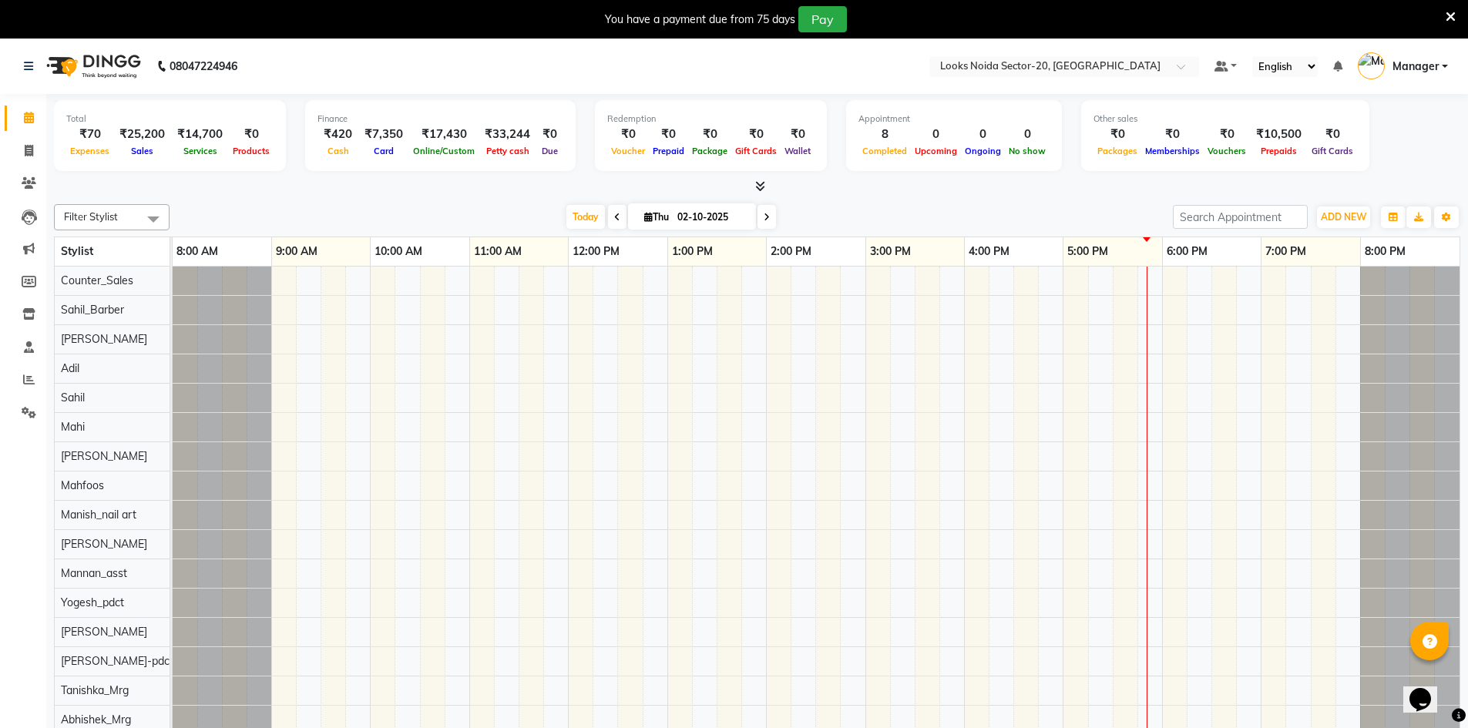
click at [1449, 18] on icon at bounding box center [1450, 17] width 10 height 14
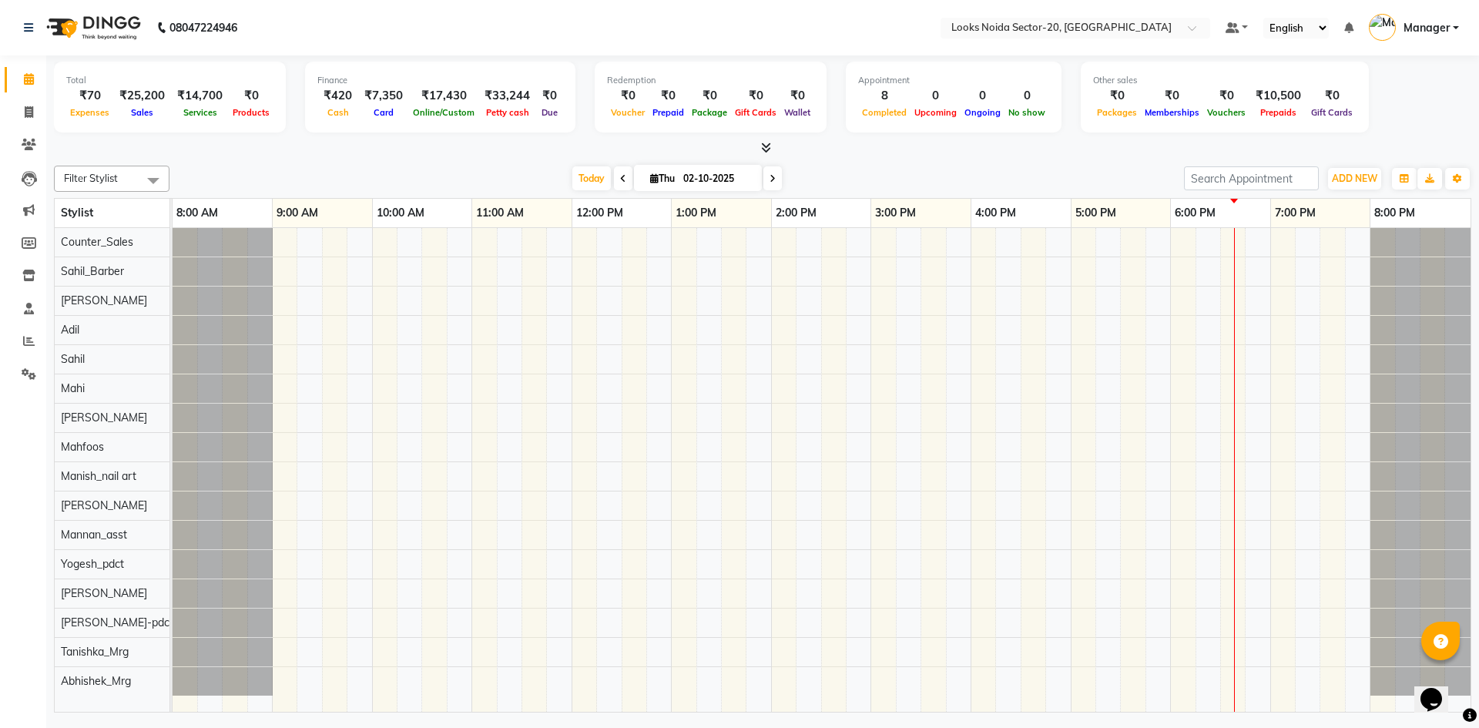
click at [758, 141] on span at bounding box center [763, 148] width 16 height 16
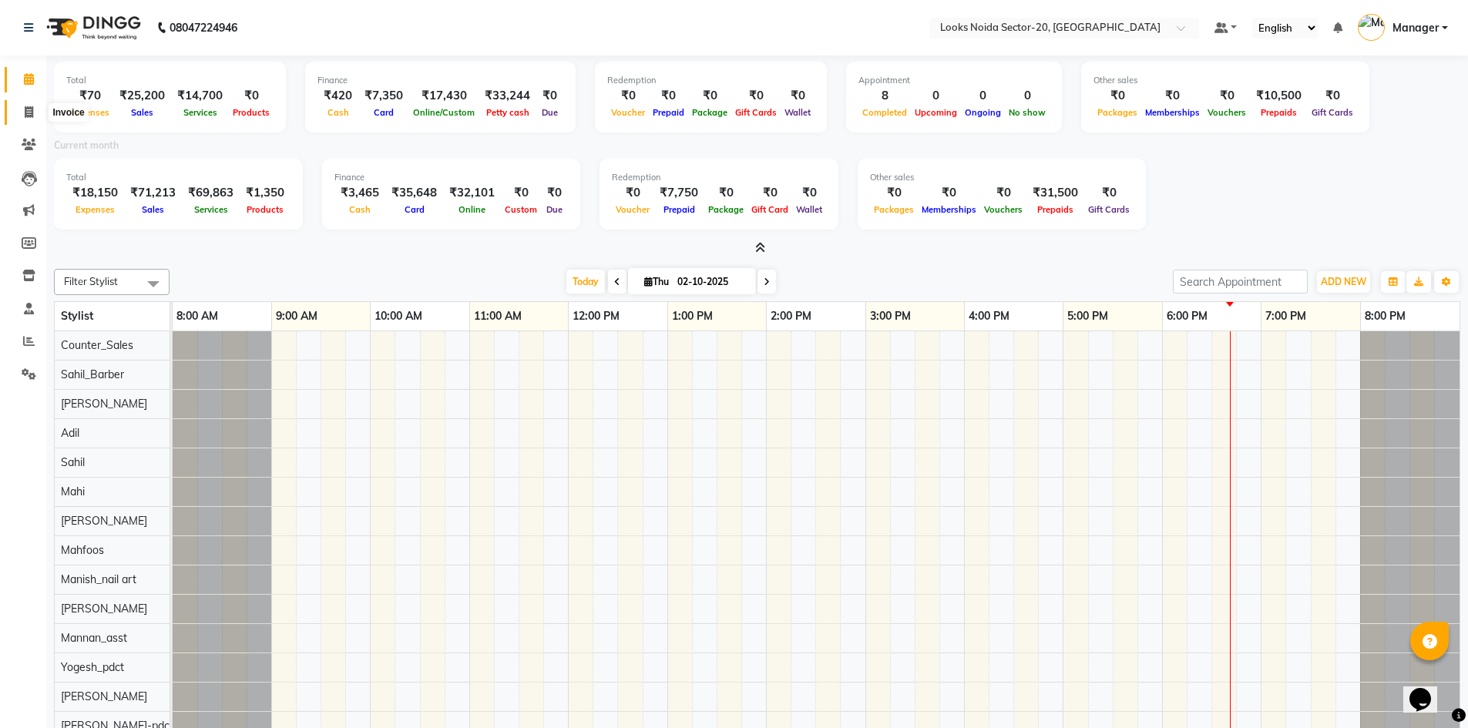
click at [30, 104] on span at bounding box center [28, 113] width 27 height 18
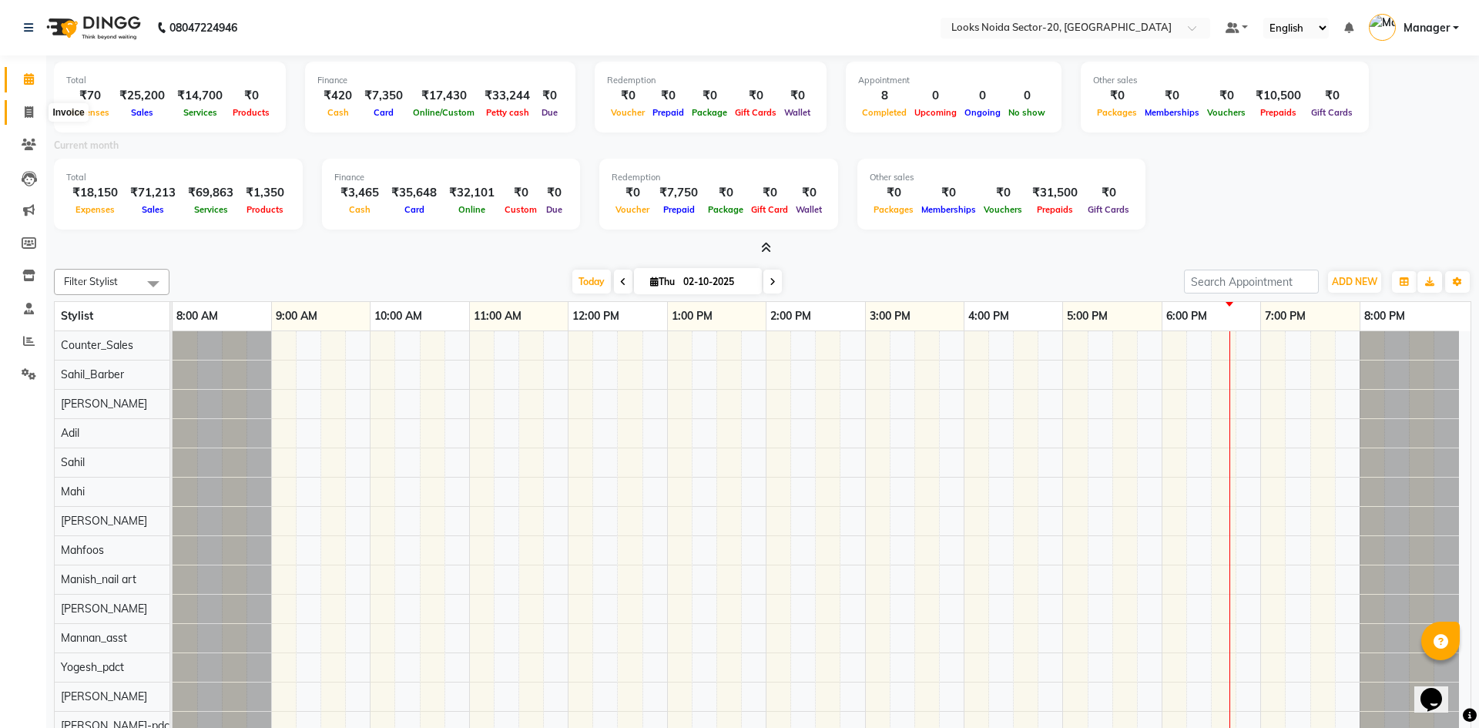
select select "8646"
select select "service"
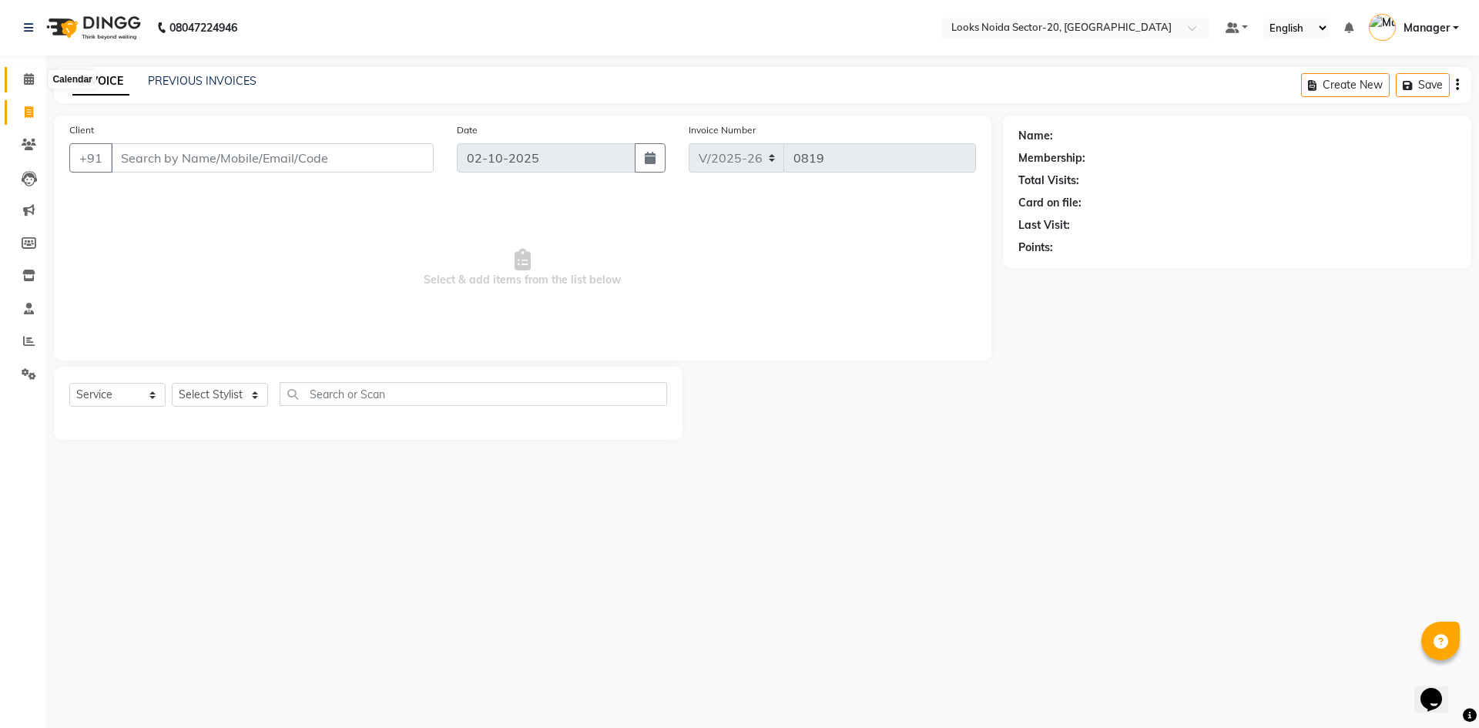
click at [31, 72] on span at bounding box center [28, 80] width 27 height 18
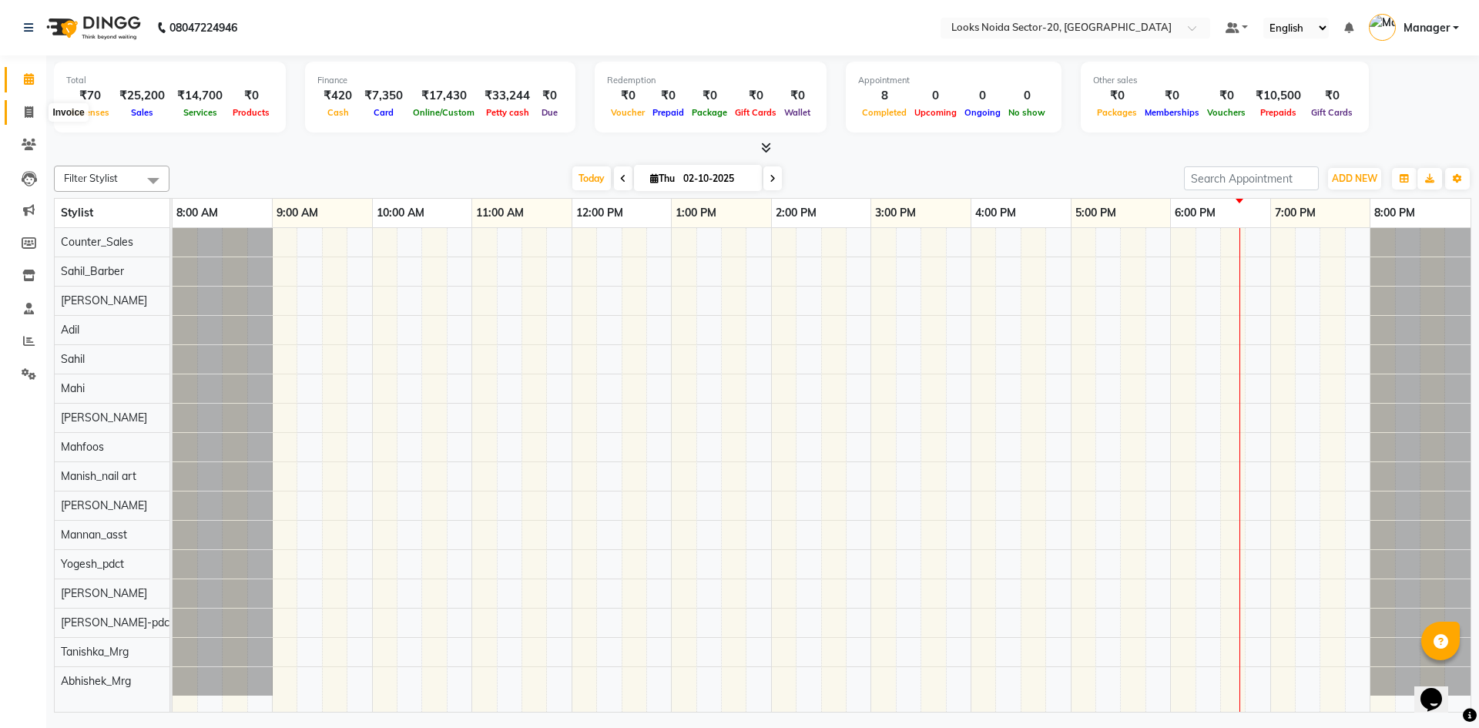
click at [34, 116] on span at bounding box center [28, 113] width 27 height 18
select select "service"
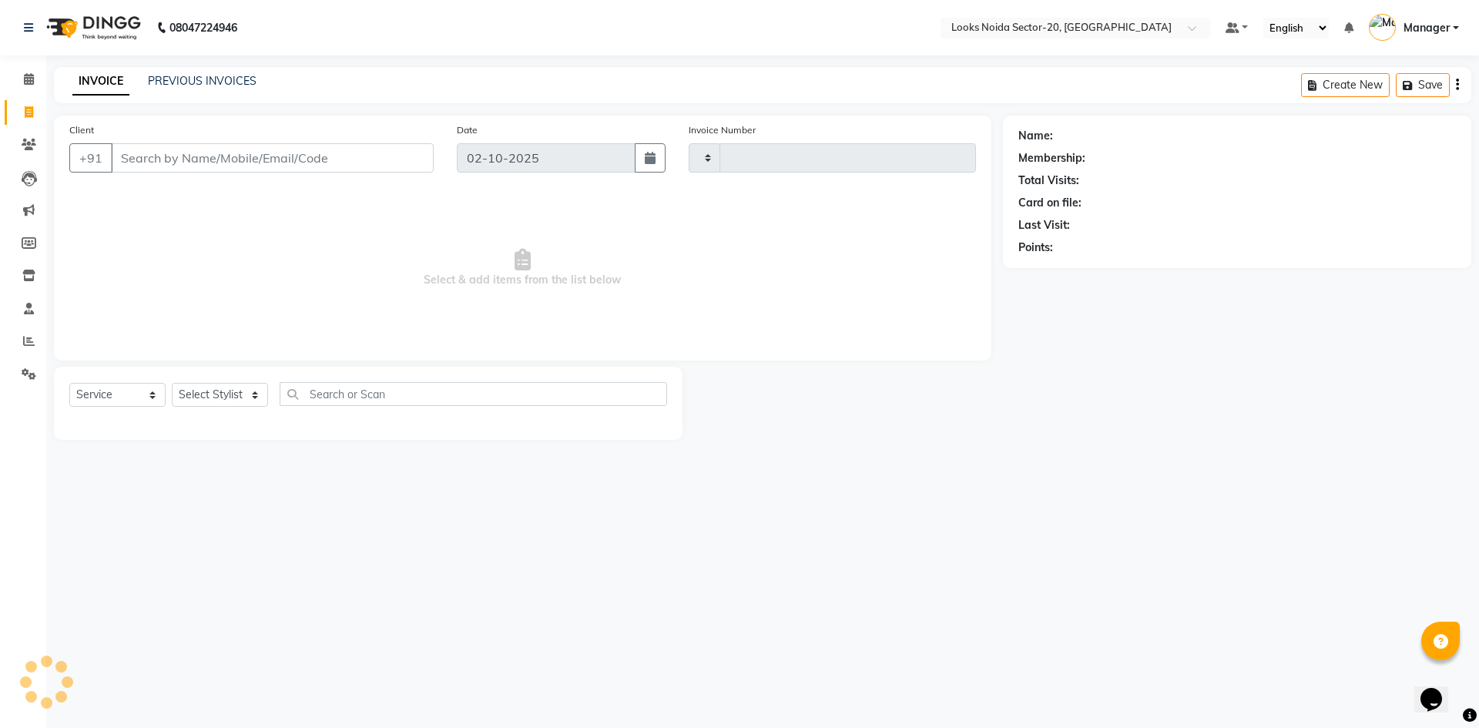
type input "0819"
select select "8646"
click at [145, 153] on input "Client" at bounding box center [272, 157] width 323 height 29
click at [30, 73] on icon at bounding box center [29, 79] width 10 height 12
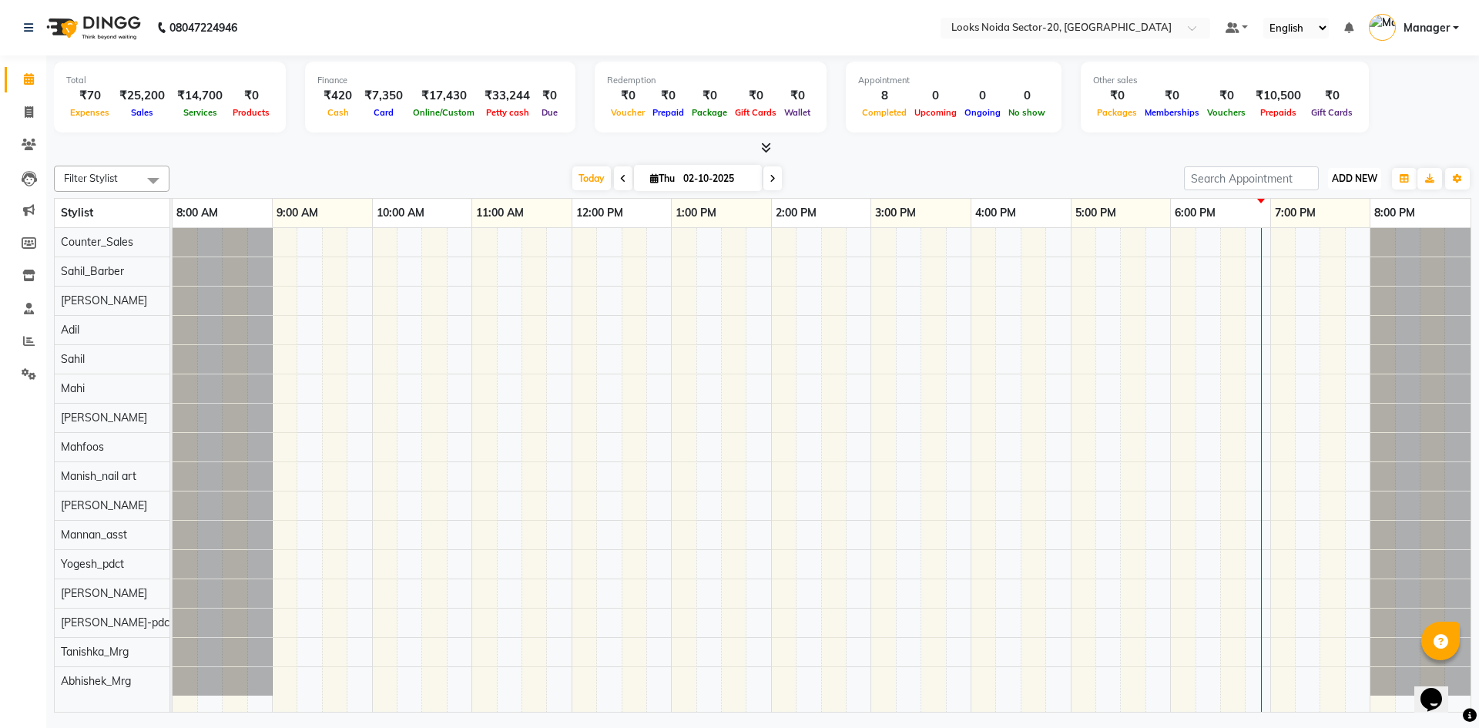
click at [1348, 186] on button "ADD NEW Toggle Dropdown" at bounding box center [1354, 179] width 53 height 22
click at [1295, 247] on link "Add Expense" at bounding box center [1320, 248] width 122 height 20
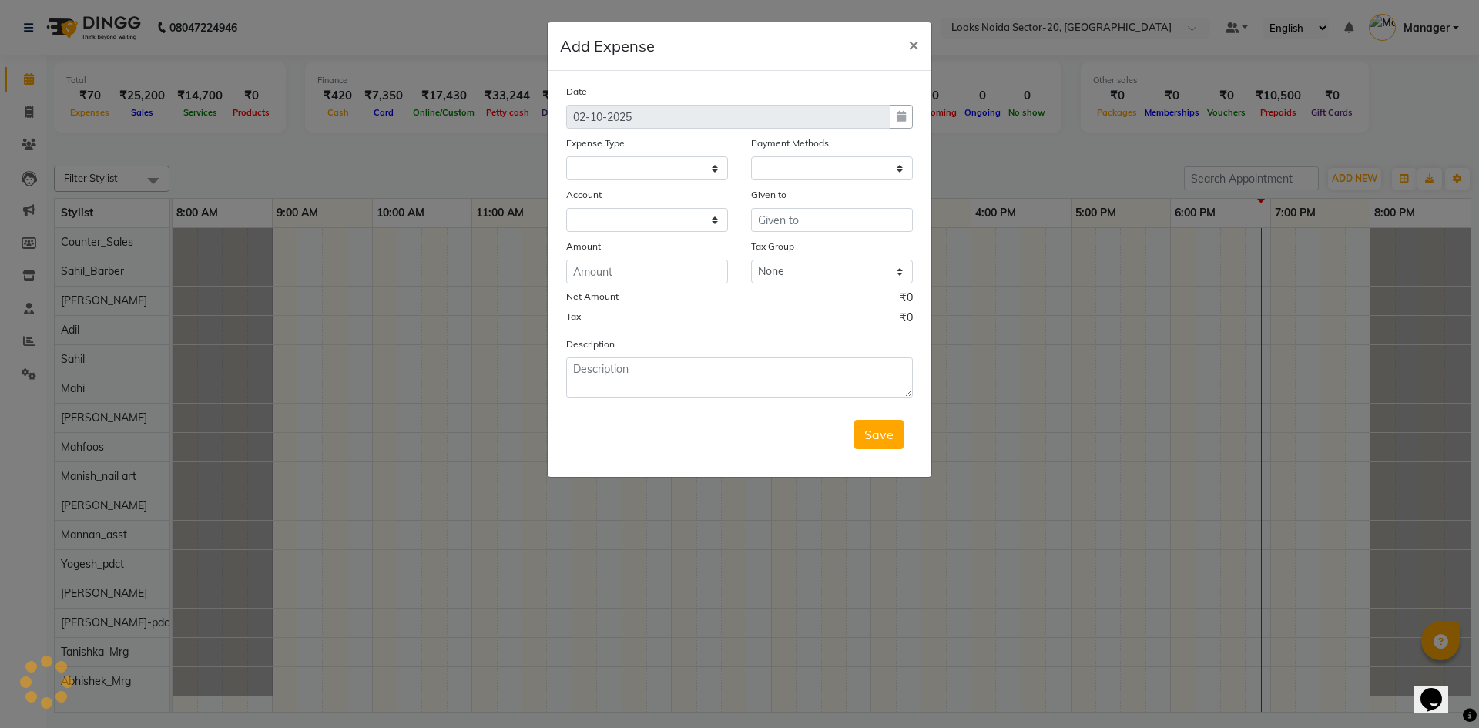
select select
select select "1"
select select "7896"
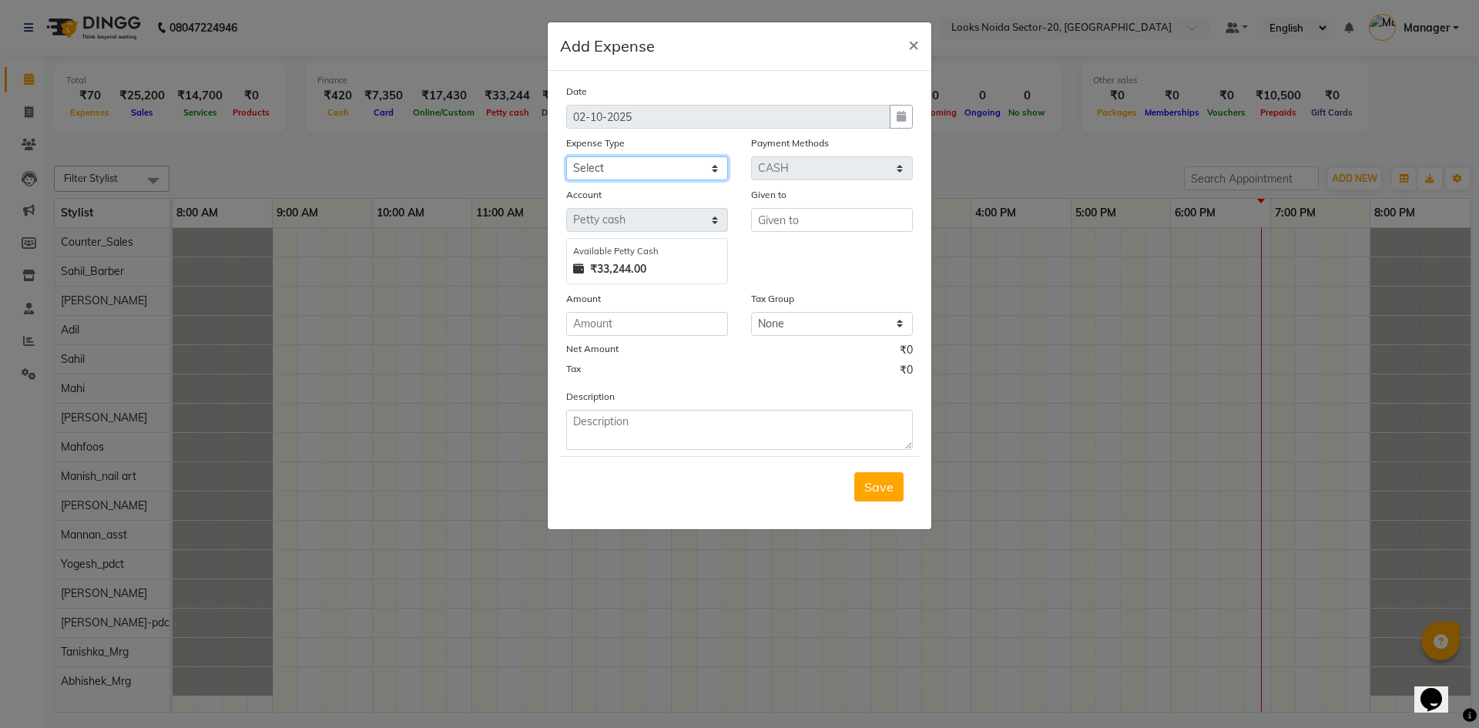
click at [710, 163] on select "Select Accommodation Aesthetics Bank Deposit BLINKIT Cash Handover Client Refun…" at bounding box center [647, 168] width 162 height 24
select select "24889"
click at [566, 156] on select "Select Accommodation Aesthetics Bank Deposit BLINKIT Cash Handover Client Refun…" at bounding box center [647, 168] width 162 height 24
click at [653, 321] on input "number" at bounding box center [647, 324] width 162 height 24
type input "740"
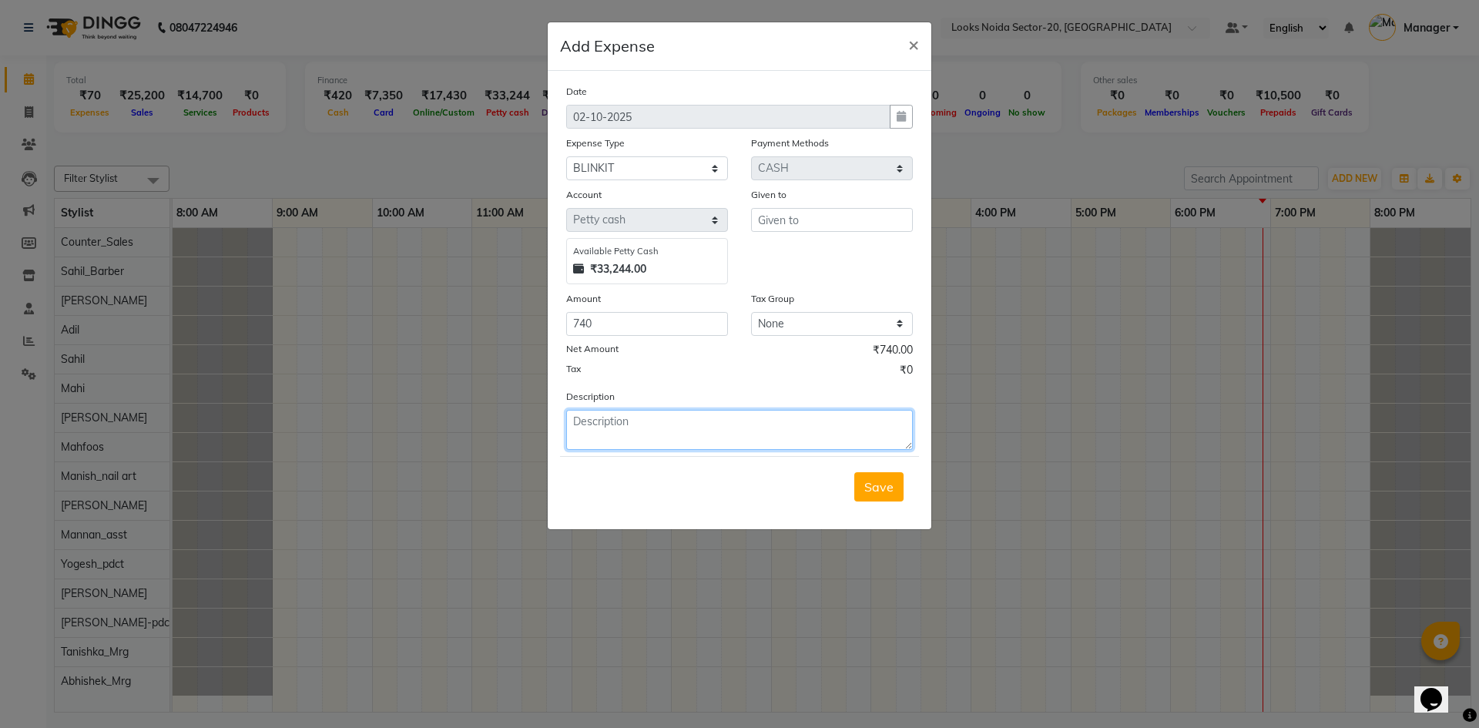
click at [651, 418] on textarea at bounding box center [739, 430] width 347 height 40
type textarea "TEA/SUGAR/SALT/ELACHI/ADRAK"
click at [792, 228] on input "text" at bounding box center [832, 220] width 162 height 24
type input "ZEPTO"
click at [874, 486] on span "Save" at bounding box center [878, 486] width 29 height 15
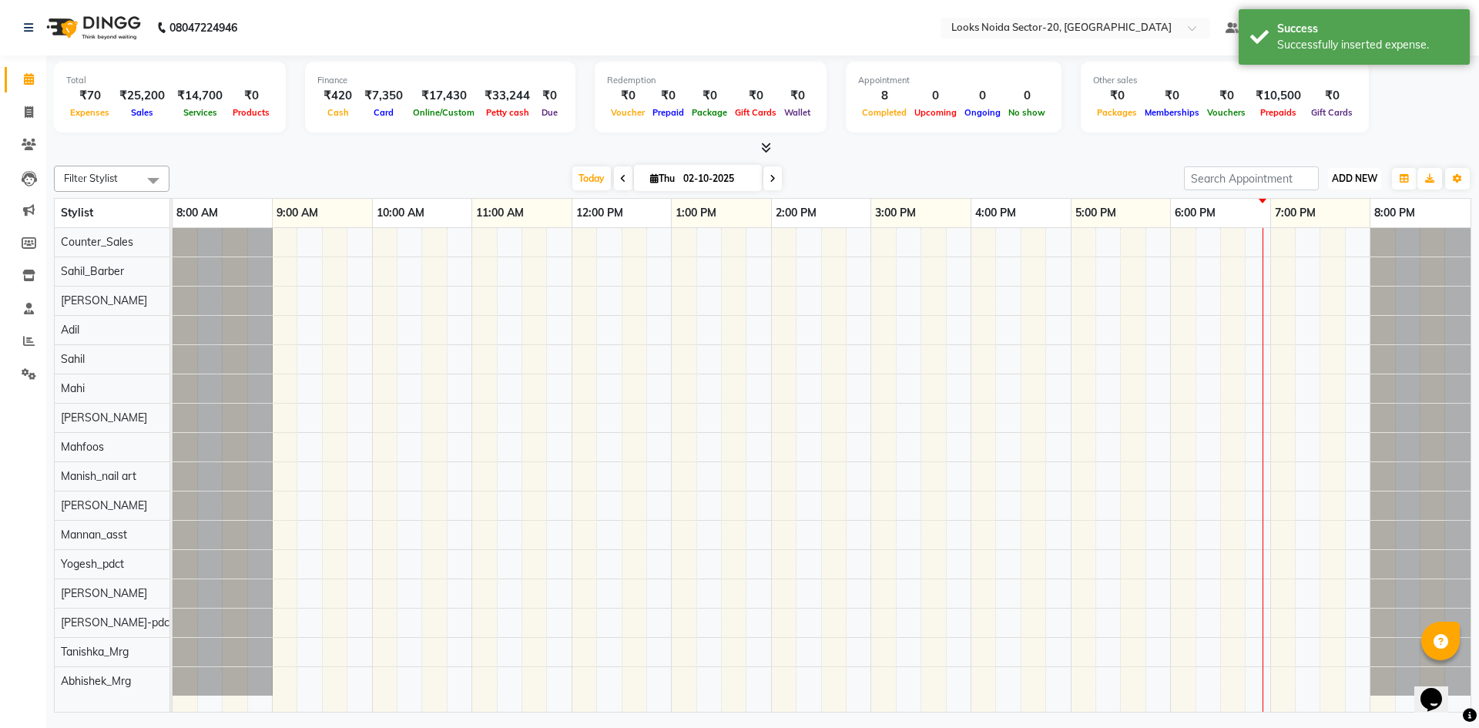
click at [1360, 170] on button "ADD NEW Toggle Dropdown" at bounding box center [1354, 179] width 53 height 22
click at [1314, 253] on link "Add Expense" at bounding box center [1320, 248] width 122 height 20
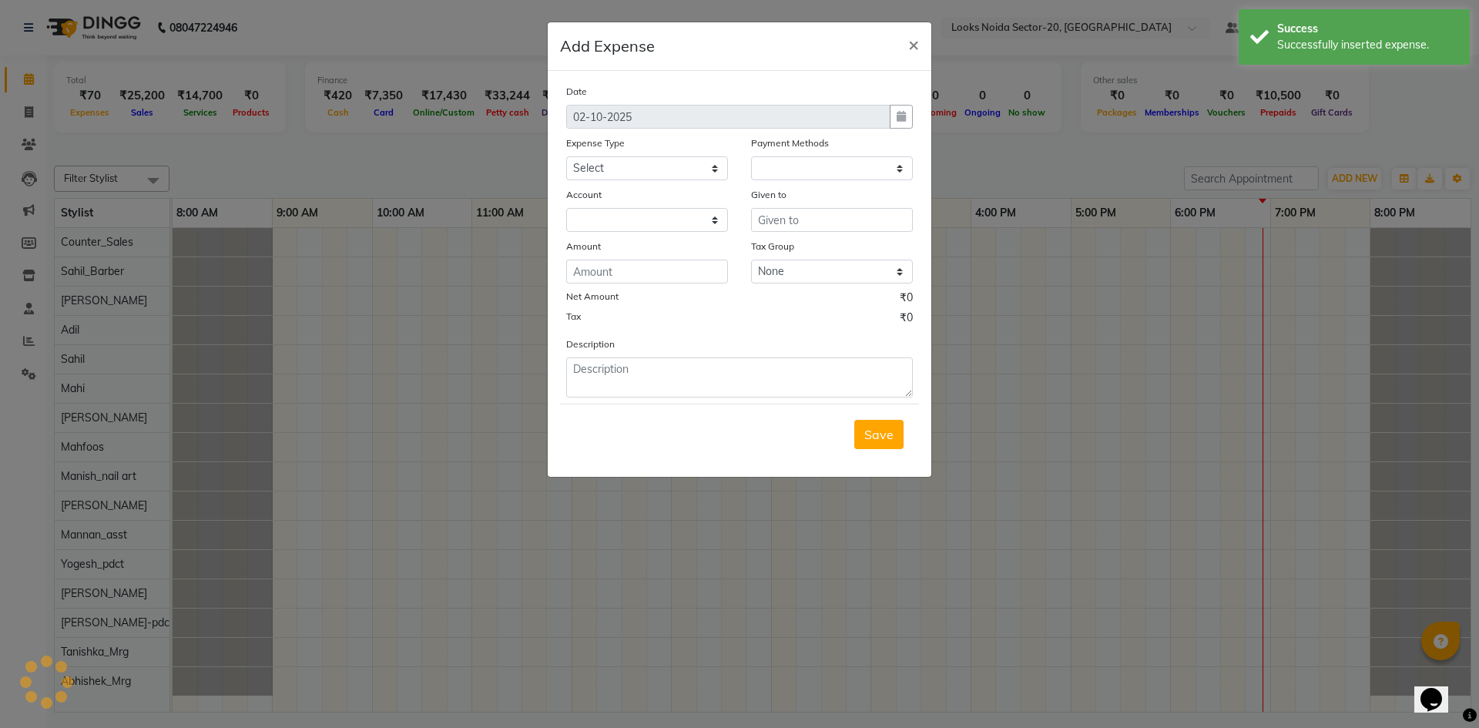
select select "1"
select select "7896"
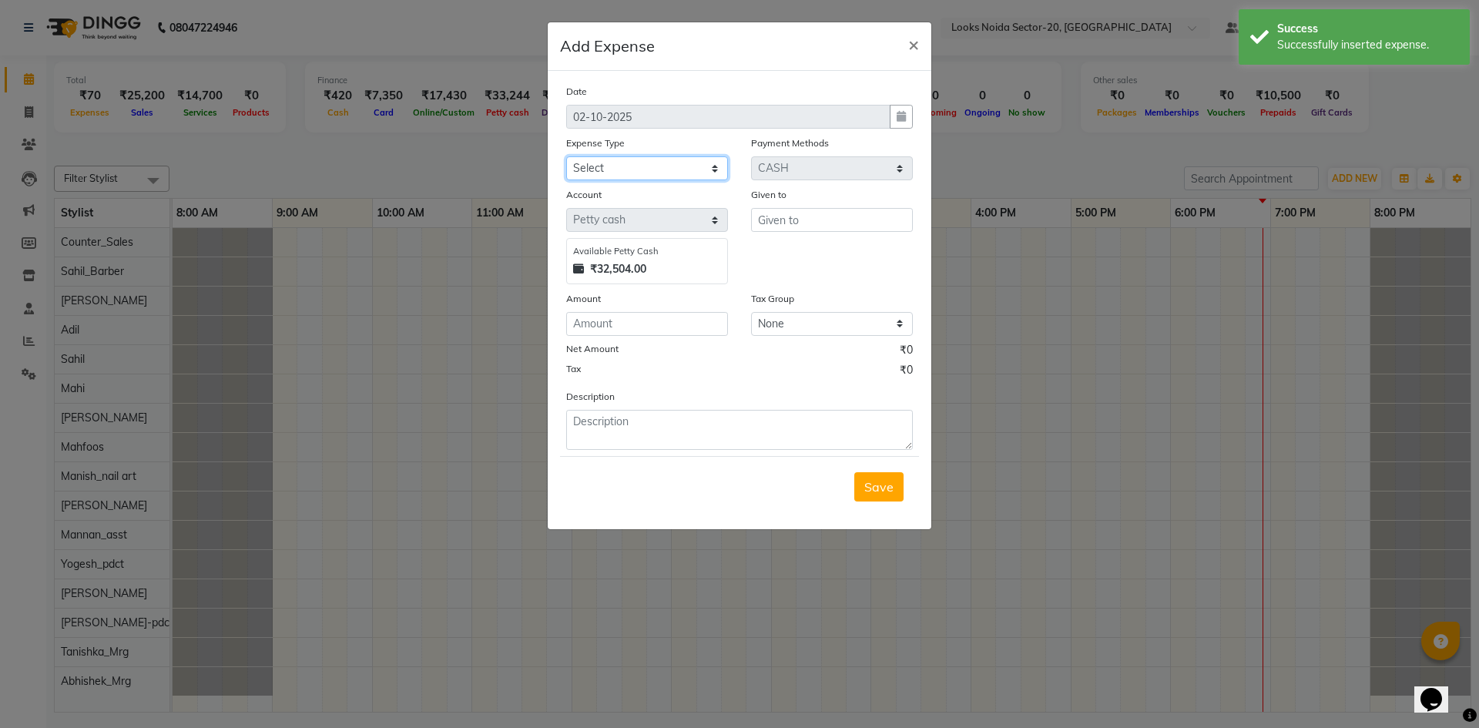
click at [683, 158] on select "Select Accommodation Aesthetics Bank Deposit BLINKIT Cash Handover Client Refun…" at bounding box center [647, 168] width 162 height 24
select select "23750"
click at [566, 156] on select "Select Accommodation Aesthetics Bank Deposit BLINKIT Cash Handover Client Refun…" at bounding box center [647, 168] width 162 height 24
click at [670, 331] on input "number" at bounding box center [647, 324] width 162 height 24
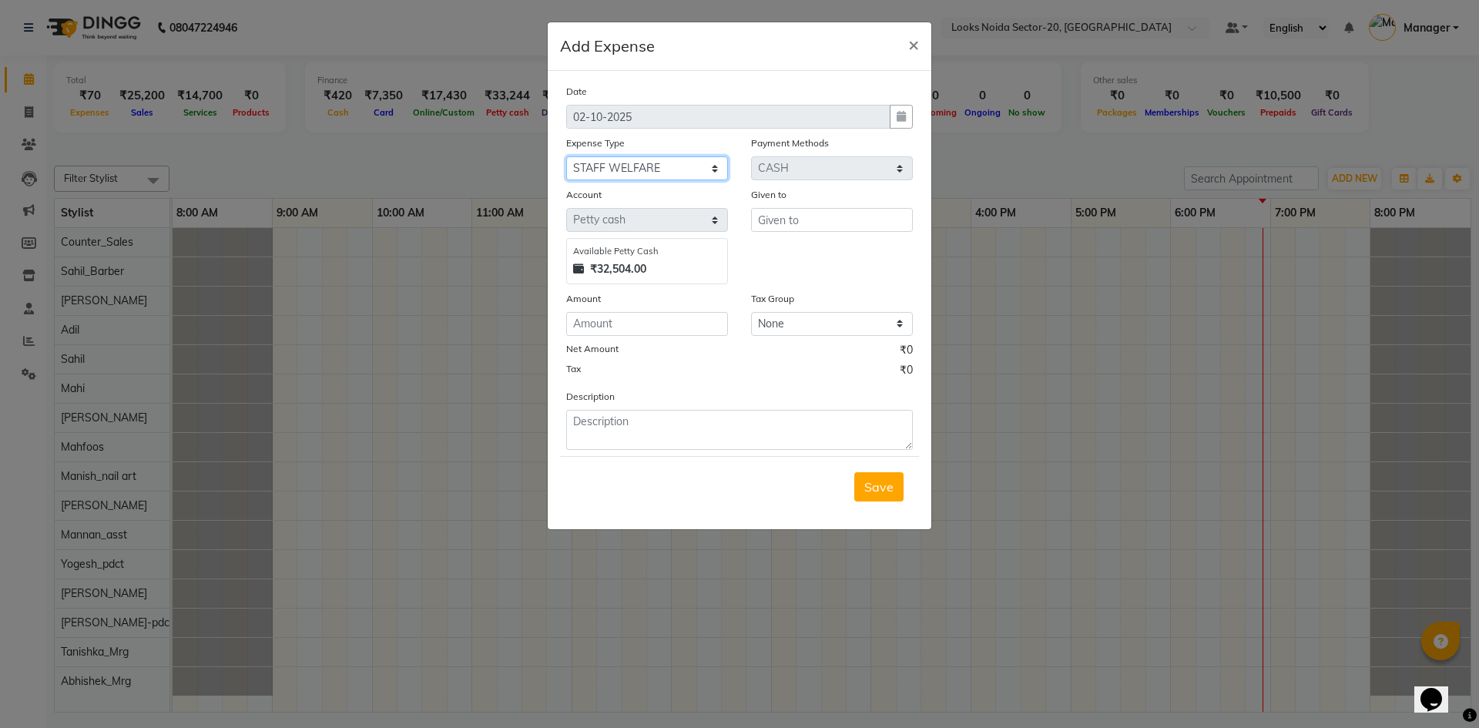
click at [670, 170] on select "Select Accommodation Aesthetics Bank Deposit BLINKIT Cash Handover Client Refun…" at bounding box center [647, 168] width 162 height 24
click at [682, 331] on input "number" at bounding box center [647, 324] width 162 height 24
type input "420"
click at [630, 439] on textarea at bounding box center [739, 430] width 347 height 40
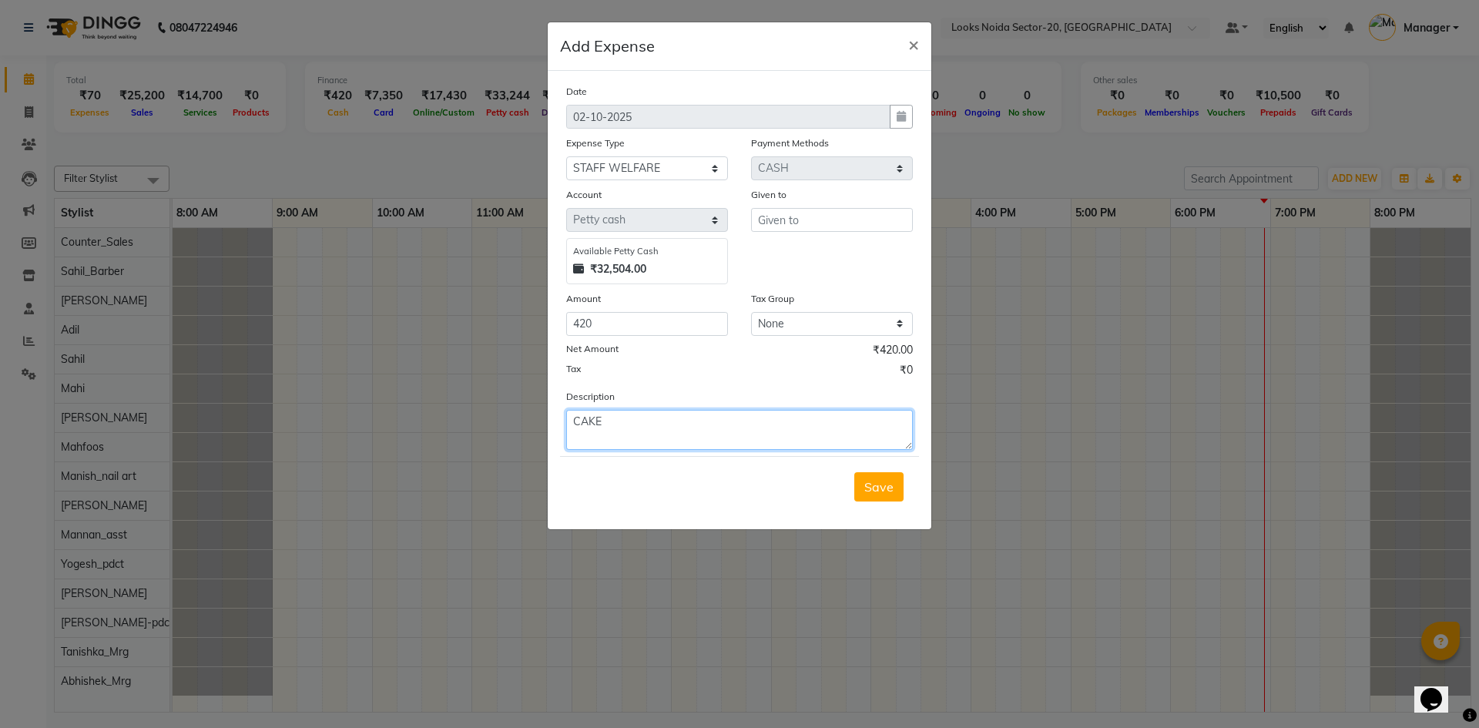
click at [757, 411] on textarea "CAKE" at bounding box center [739, 430] width 347 height 40
type textarea "C"
type textarea "[PERSON_NAME] BIRTHDAY CAKE"
click at [822, 227] on input "text" at bounding box center [832, 220] width 162 height 24
type input "DELIVERY BOY"
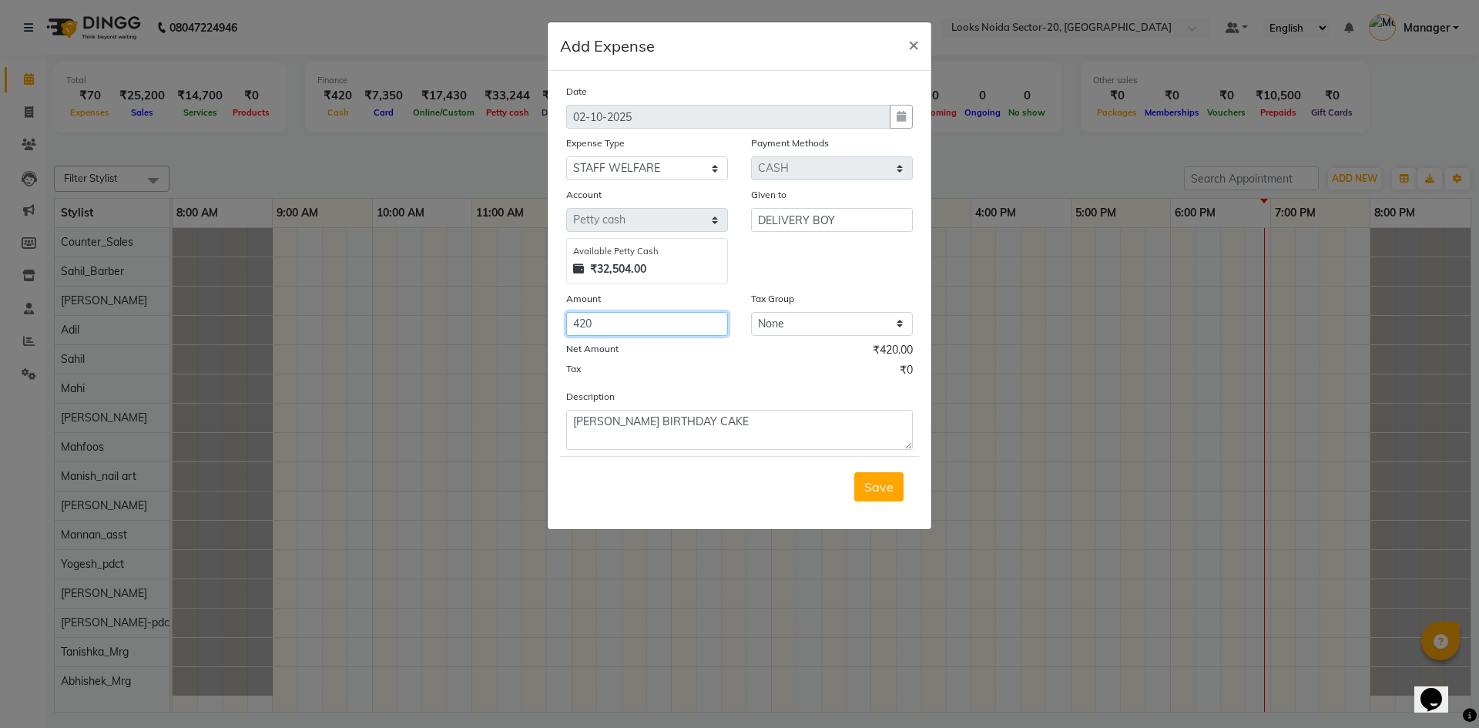
click at [588, 321] on input "420" at bounding box center [647, 324] width 162 height 24
click at [895, 478] on button "Save" at bounding box center [878, 486] width 49 height 29
